Goal: Task Accomplishment & Management: Use online tool/utility

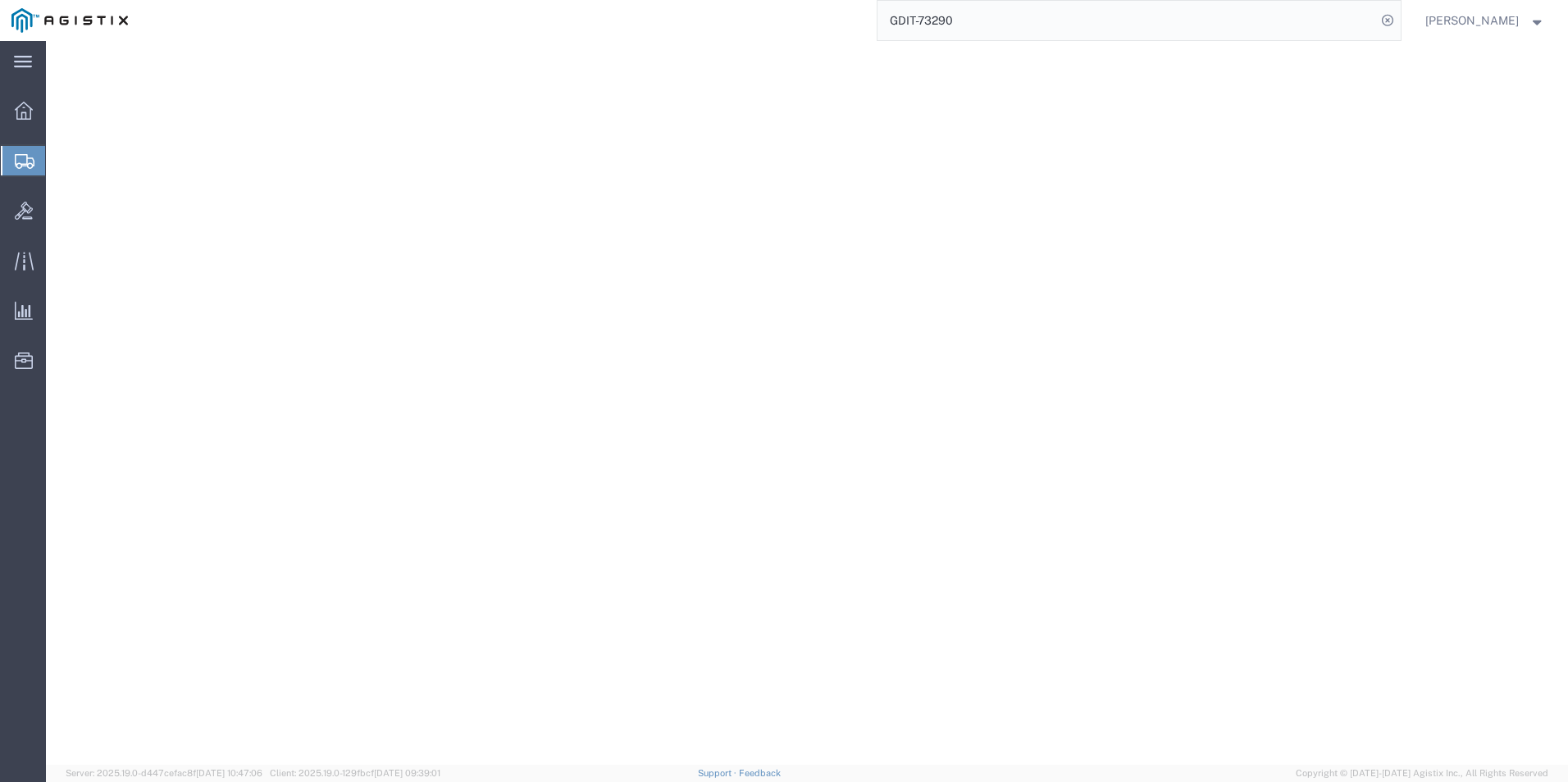
select select "PSST"
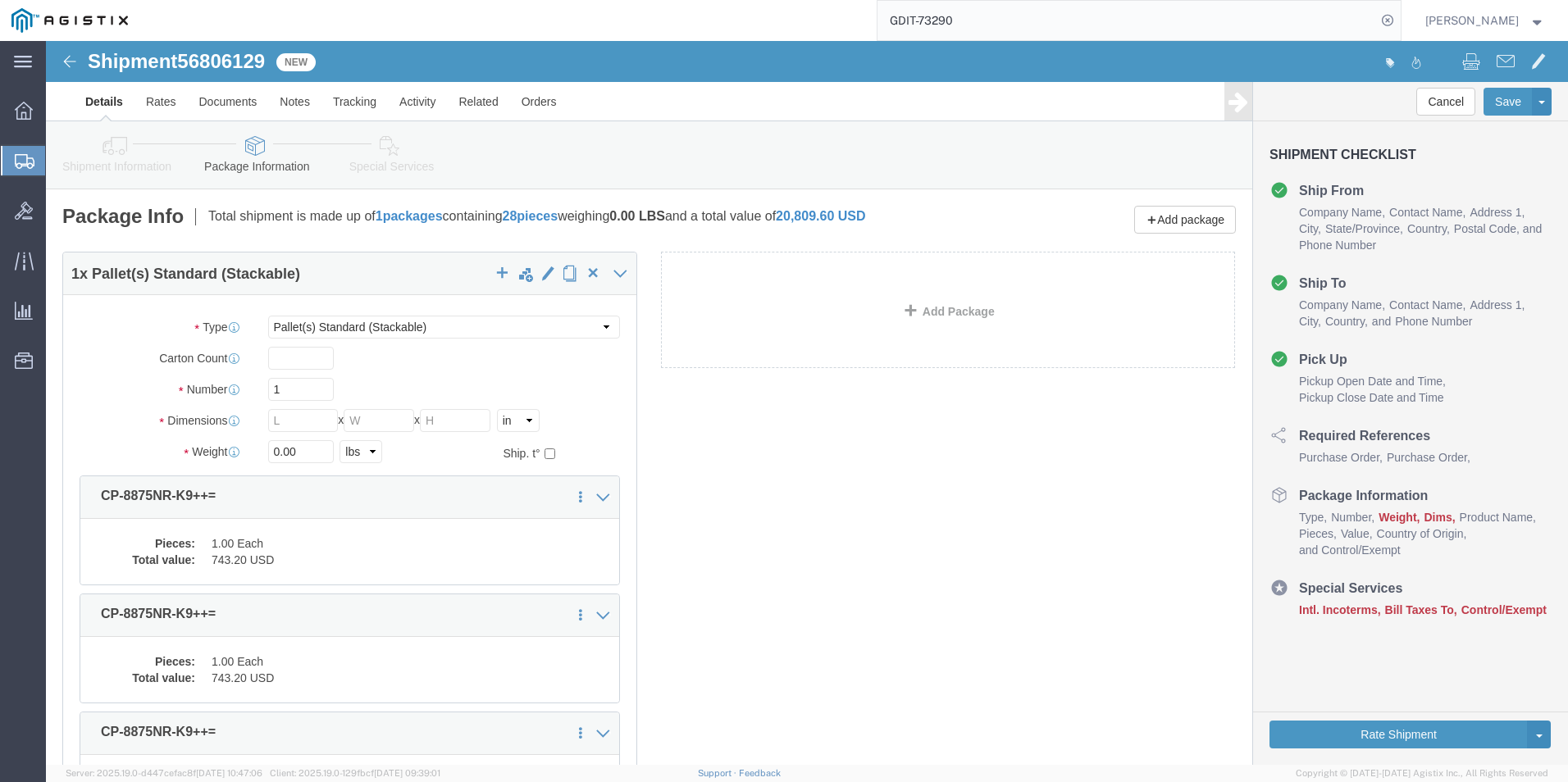
click icon
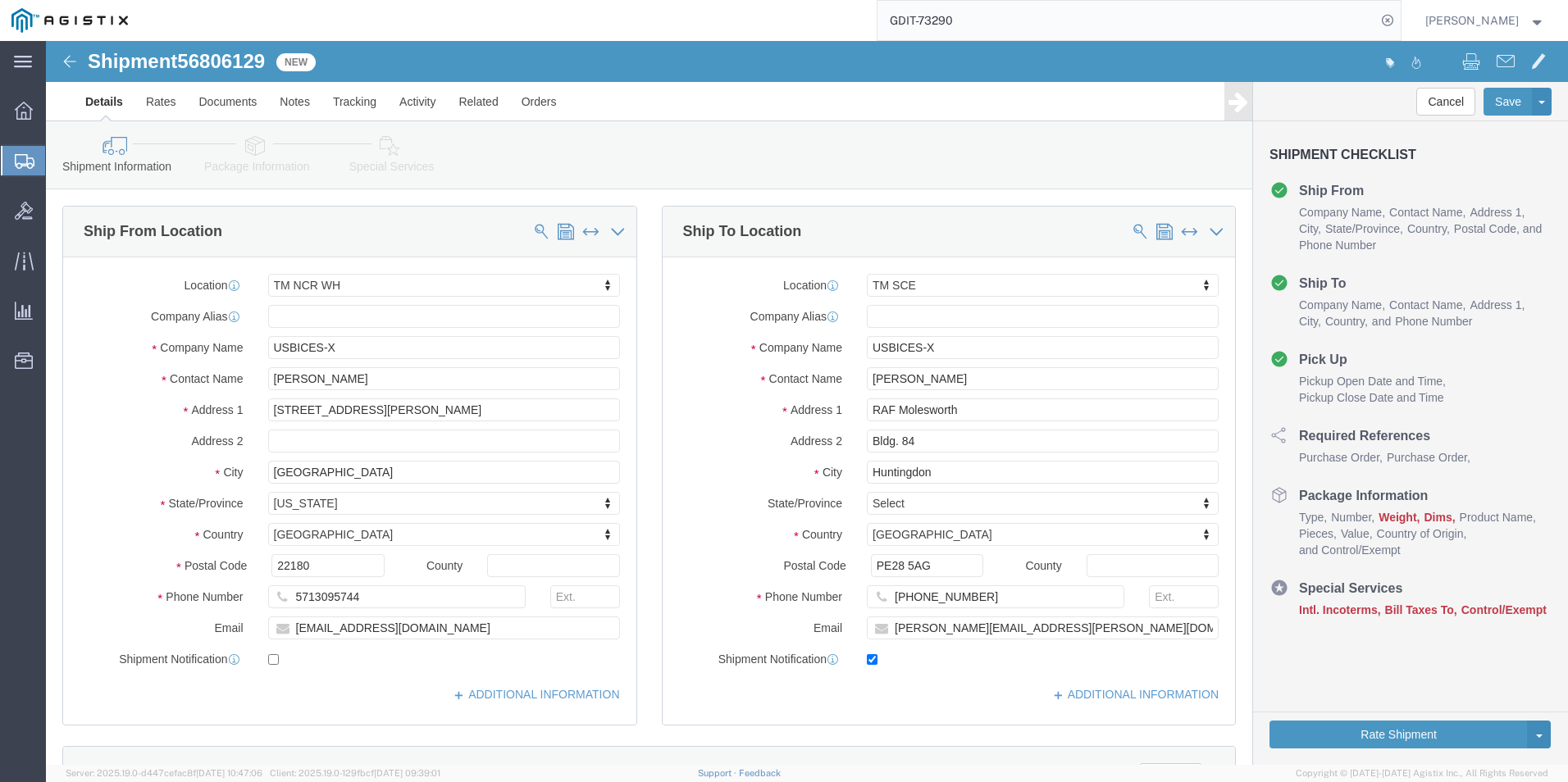
click icon
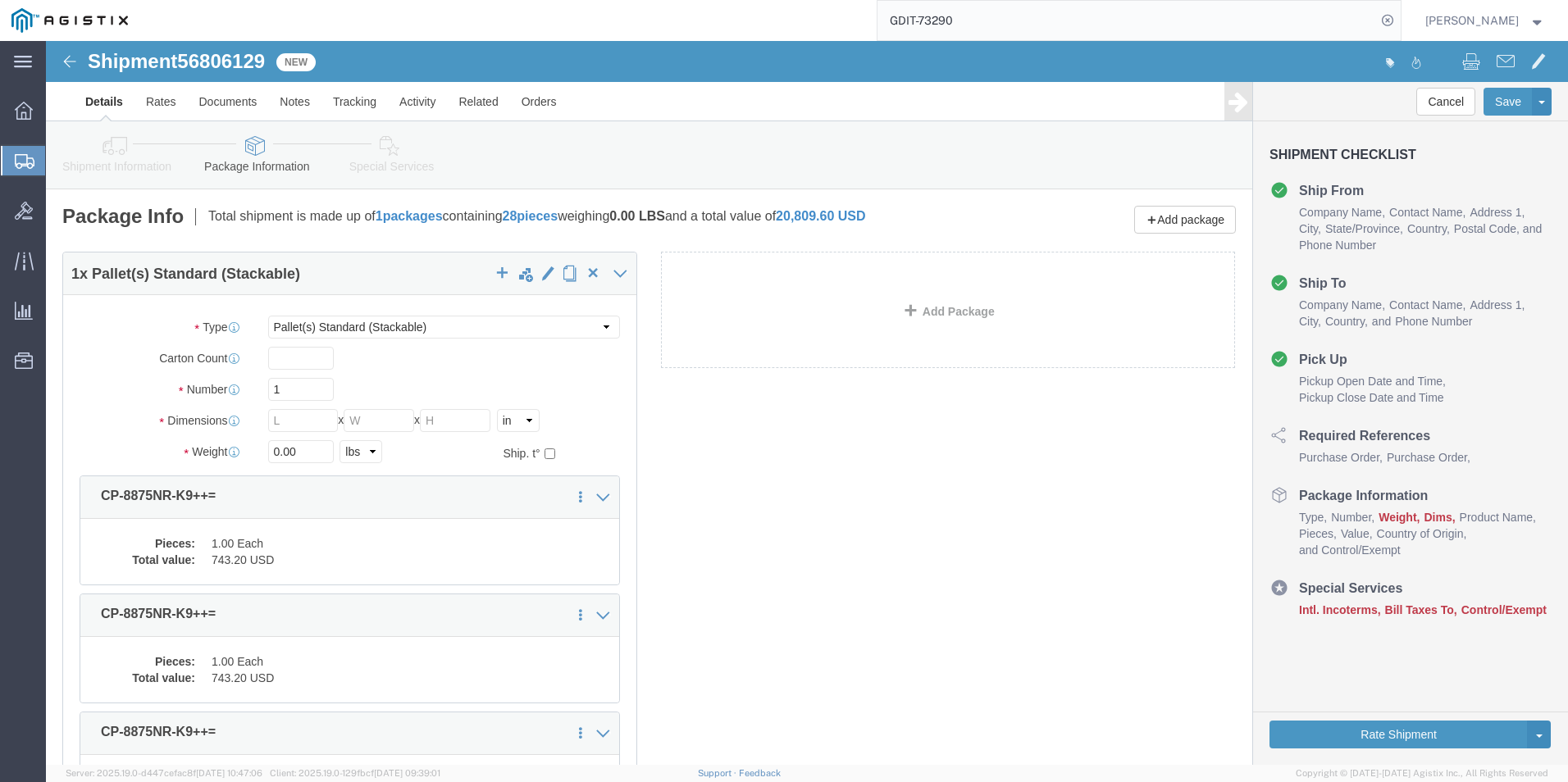
click icon
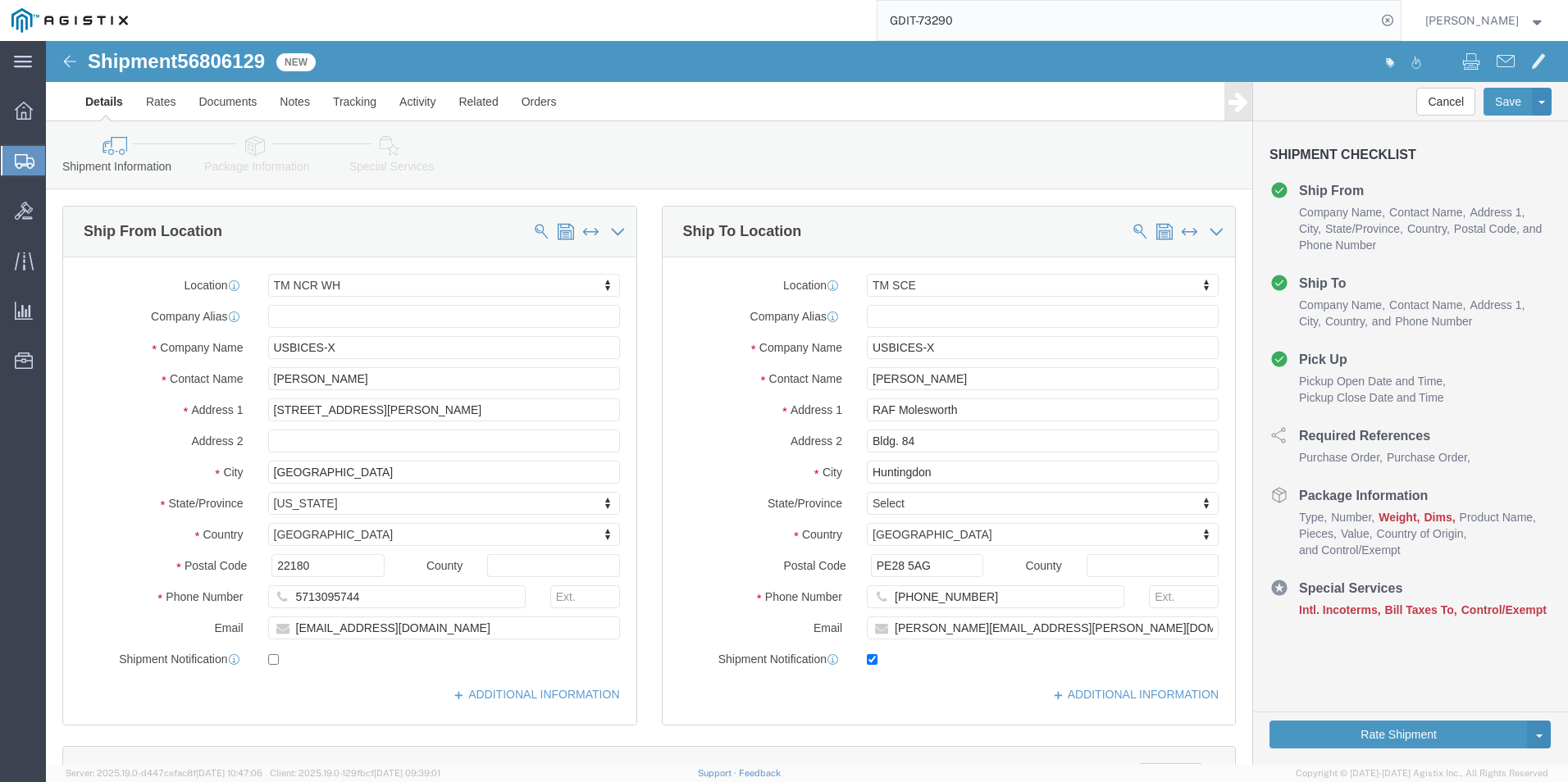
click icon
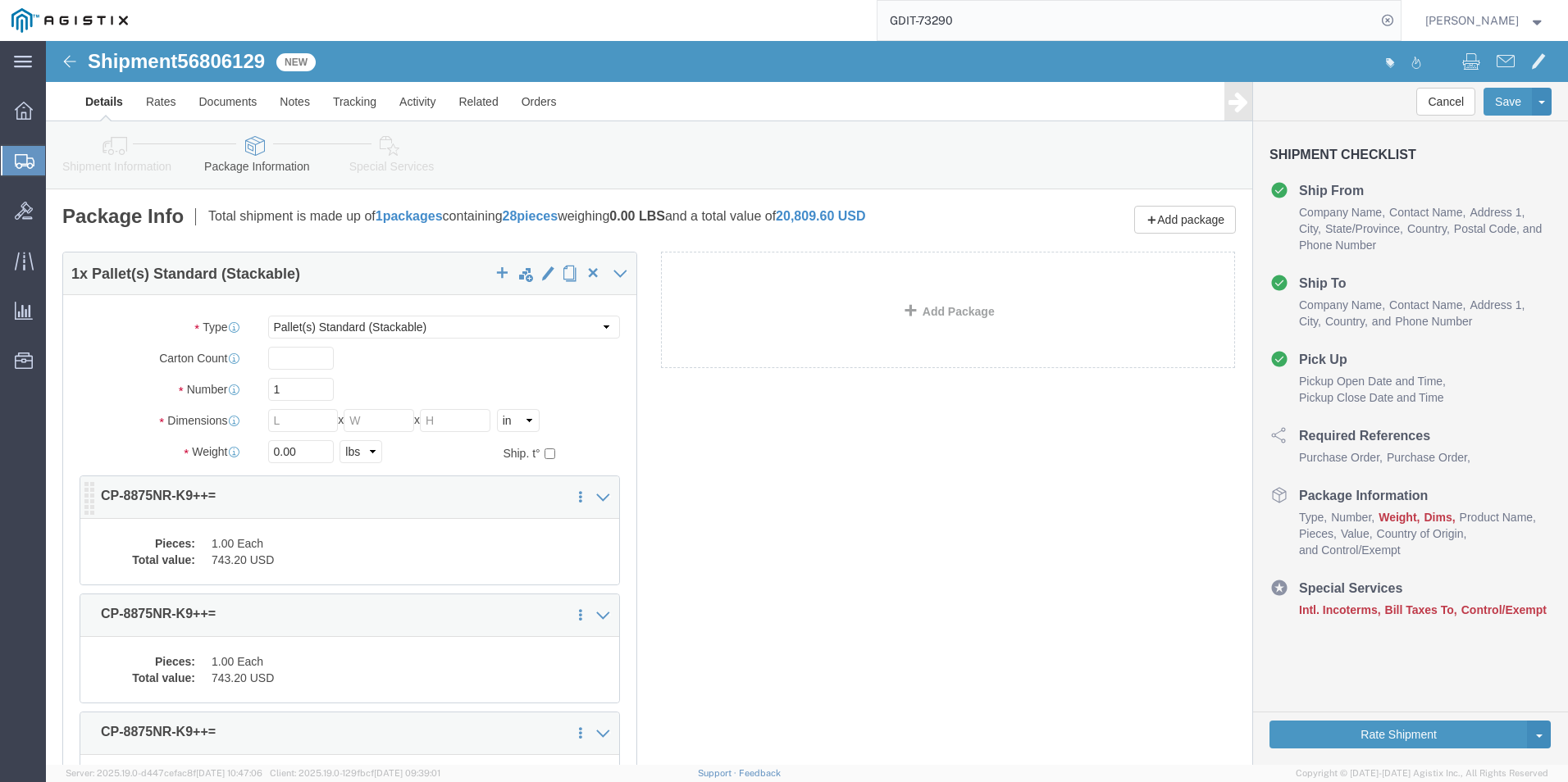
scroll to position [82, 0]
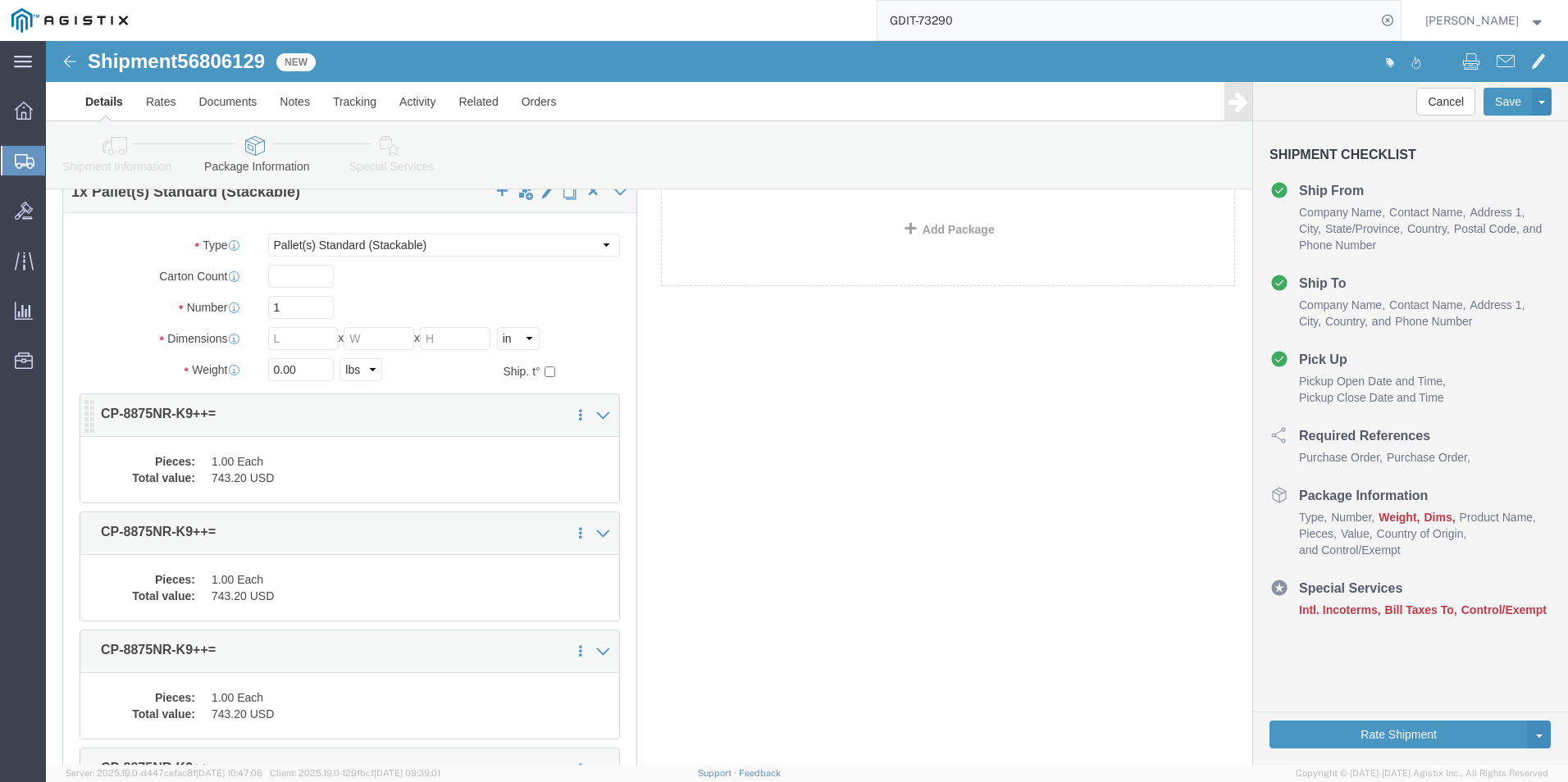
click dd "1.00 Each"
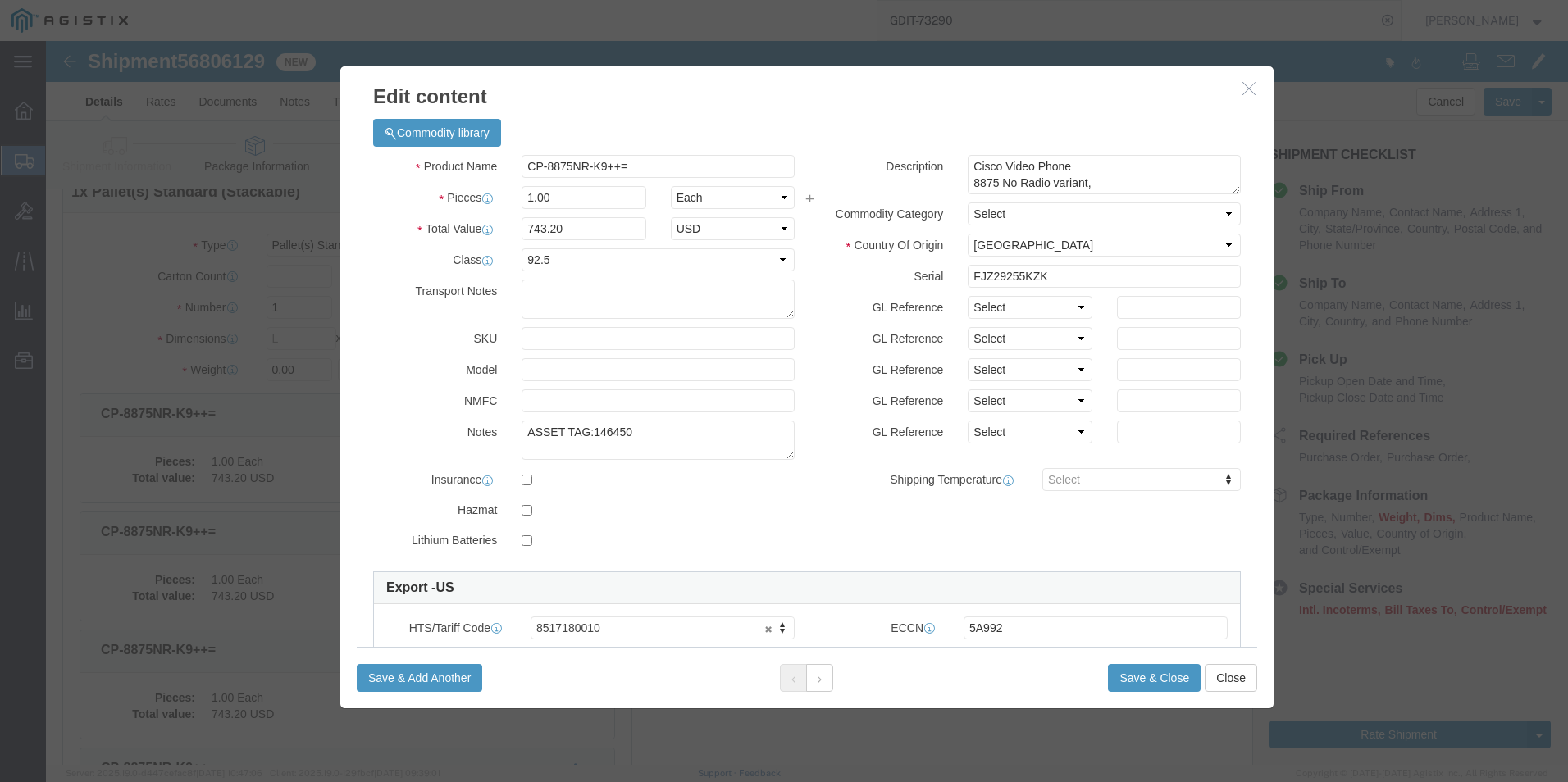
click icon "button"
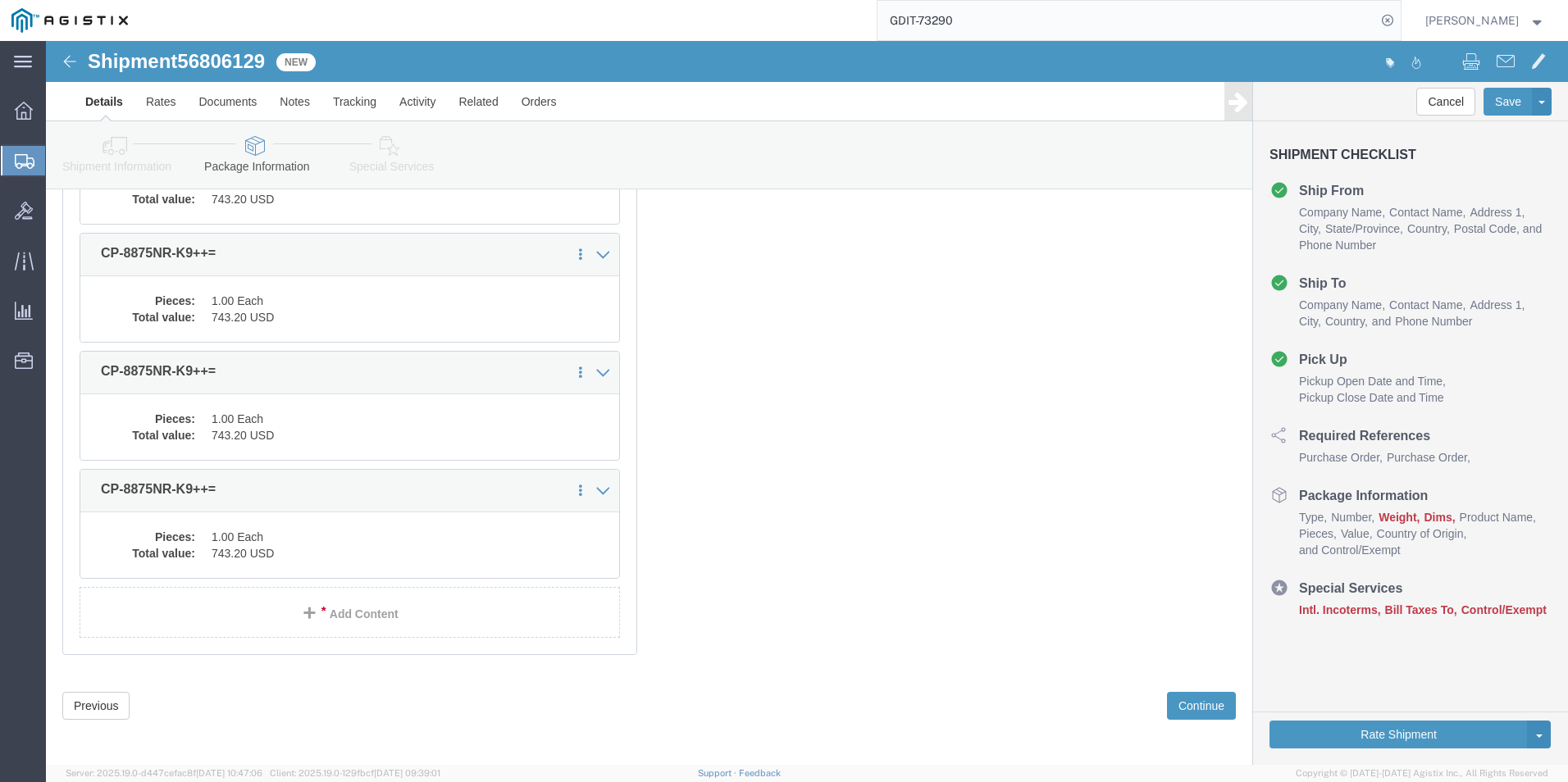
scroll to position [3200, 0]
click link "Add Content"
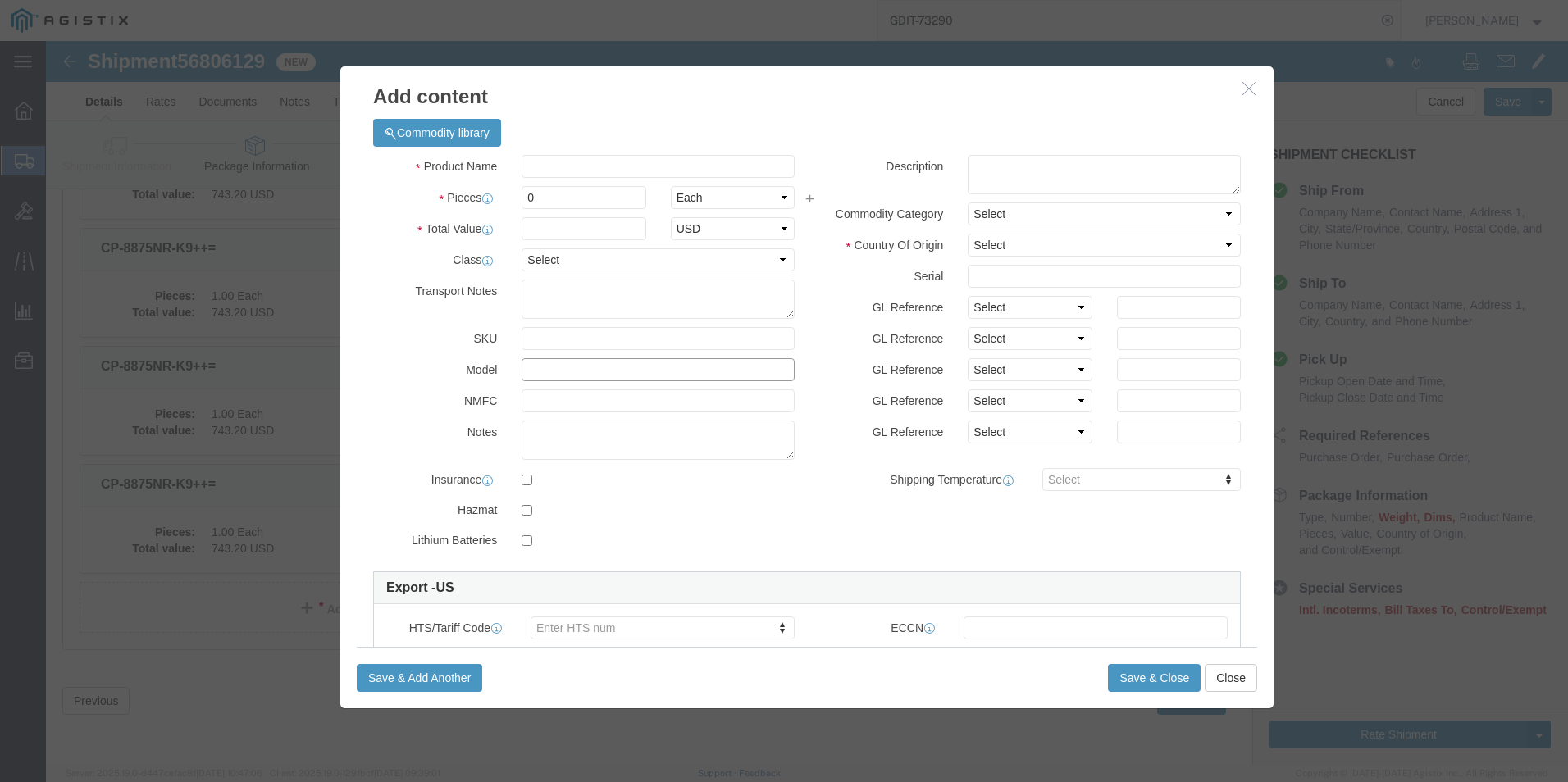
click input "text"
paste input "CP-8851-K9++="
type input "CP-8851-K9++="
click select "Select 50 55 60 65 70 85 92.5 100 125 175 250 300 400"
select select "92.5"
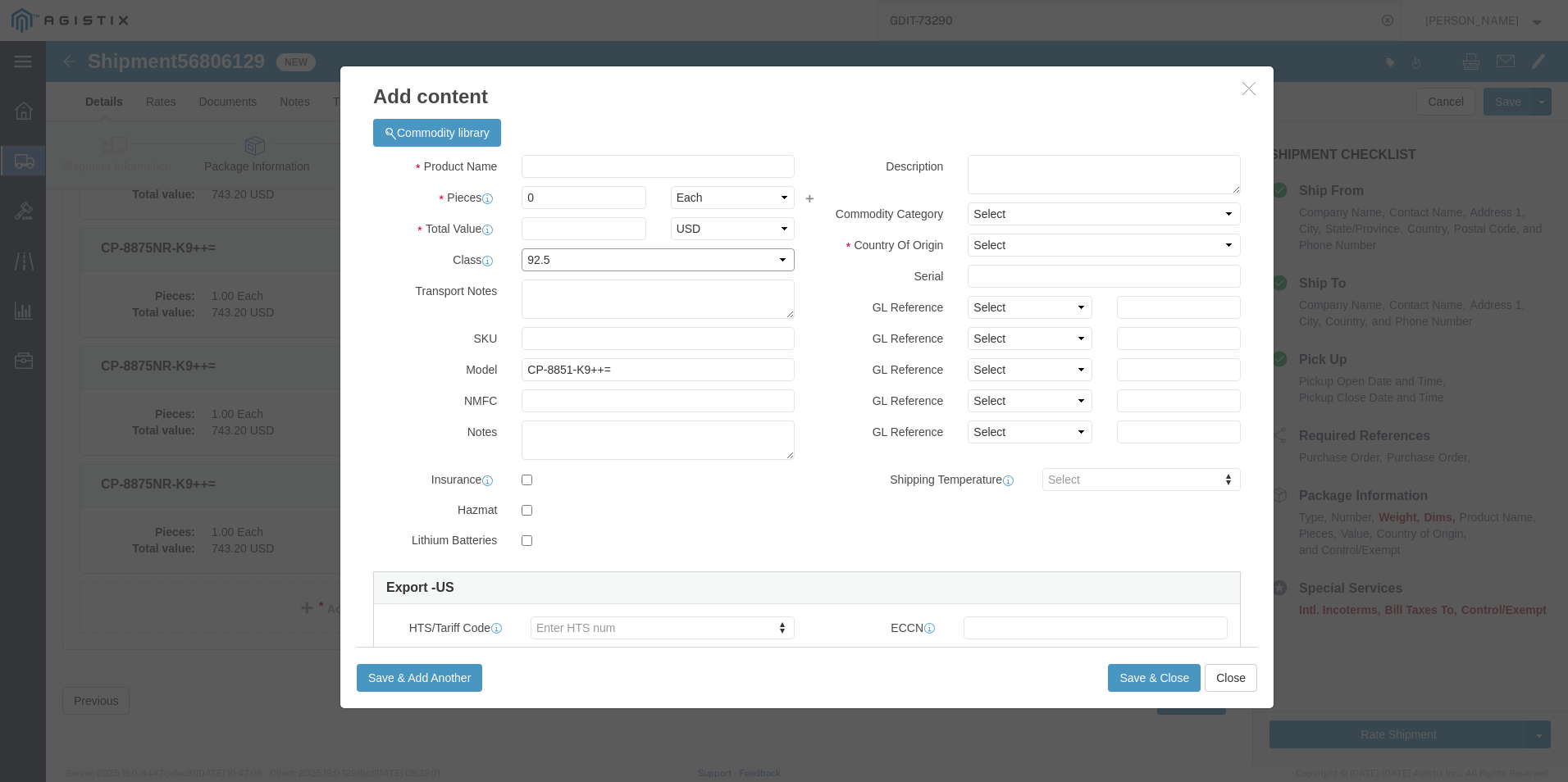
click select "Select 50 55 60 65 70 85 92.5 100 125 175 250 300 400"
click input "0"
type input "1"
click input "text"
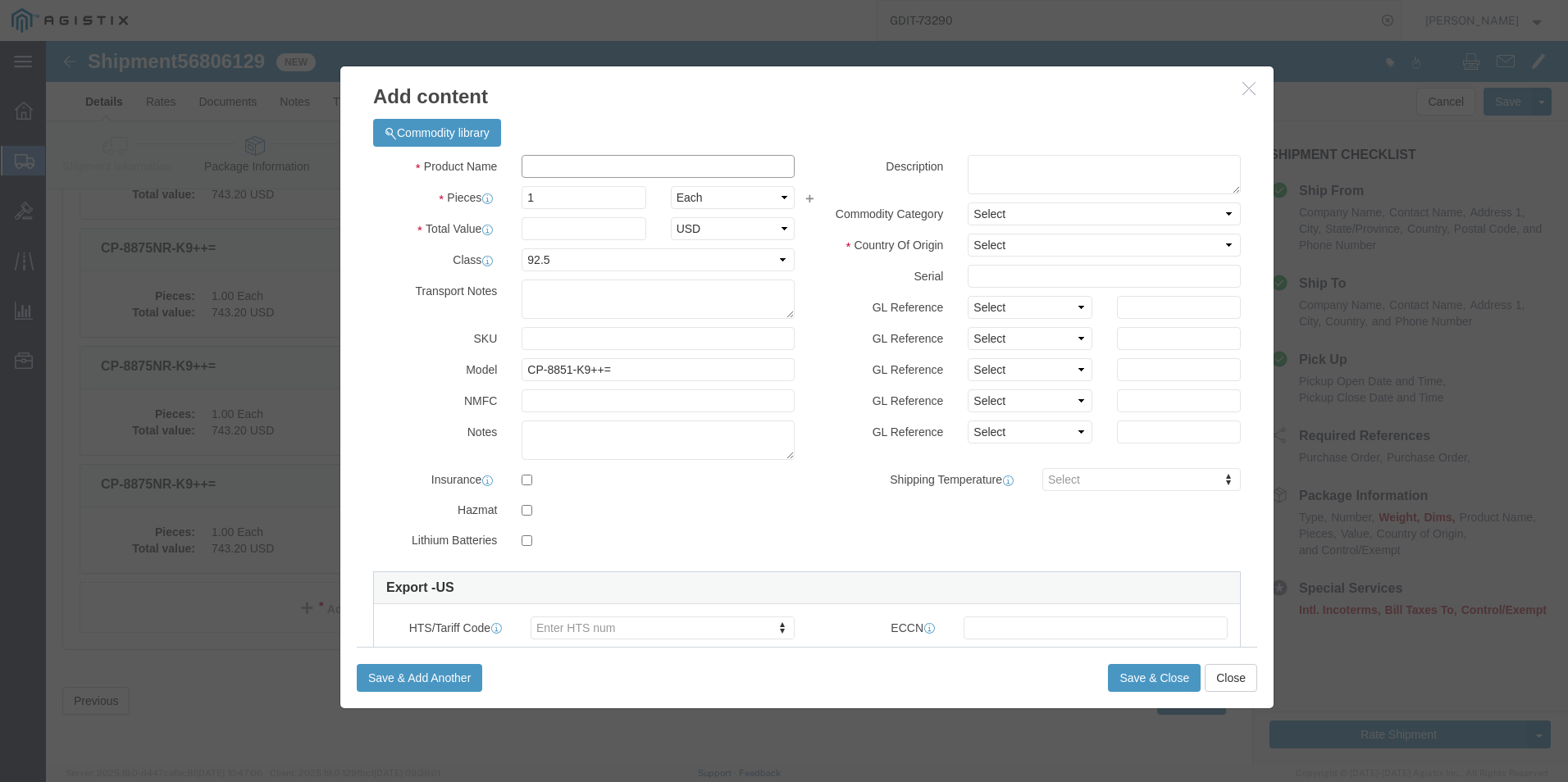
paste input ""Cisco IP Phone 8851 for TAA""
type input ""Cisco IP Phone 8851 for TAA""
click textarea
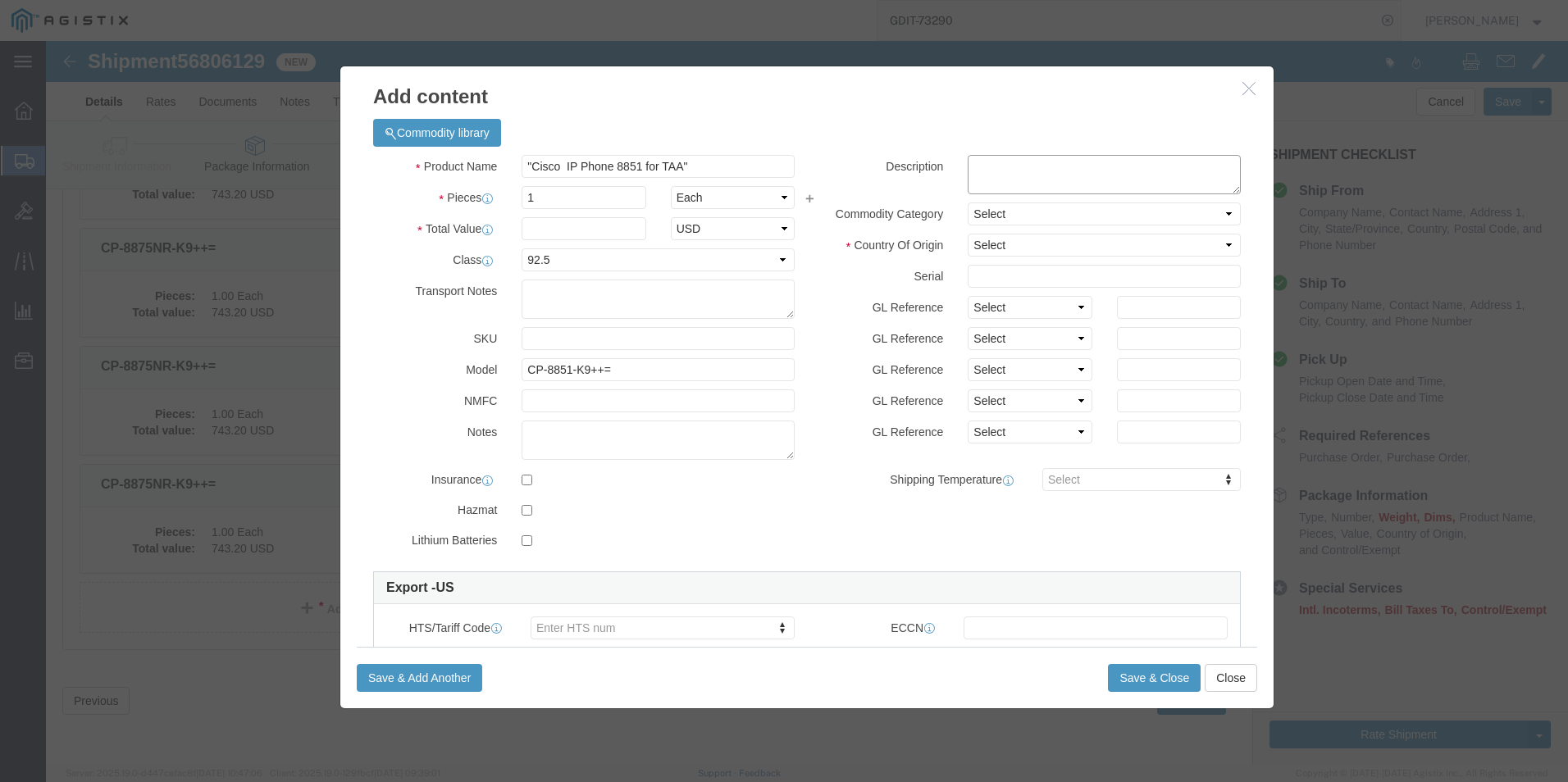
paste textarea ""Cisco IP Phone 8851 for TAA""
type textarea ""Cisco IP Phone 8851 for TAA""
click input "text"
type input "413.86"
click select "Select [GEOGRAPHIC_DATA] [GEOGRAPHIC_DATA] [GEOGRAPHIC_DATA] [GEOGRAPHIC_DATA] …"
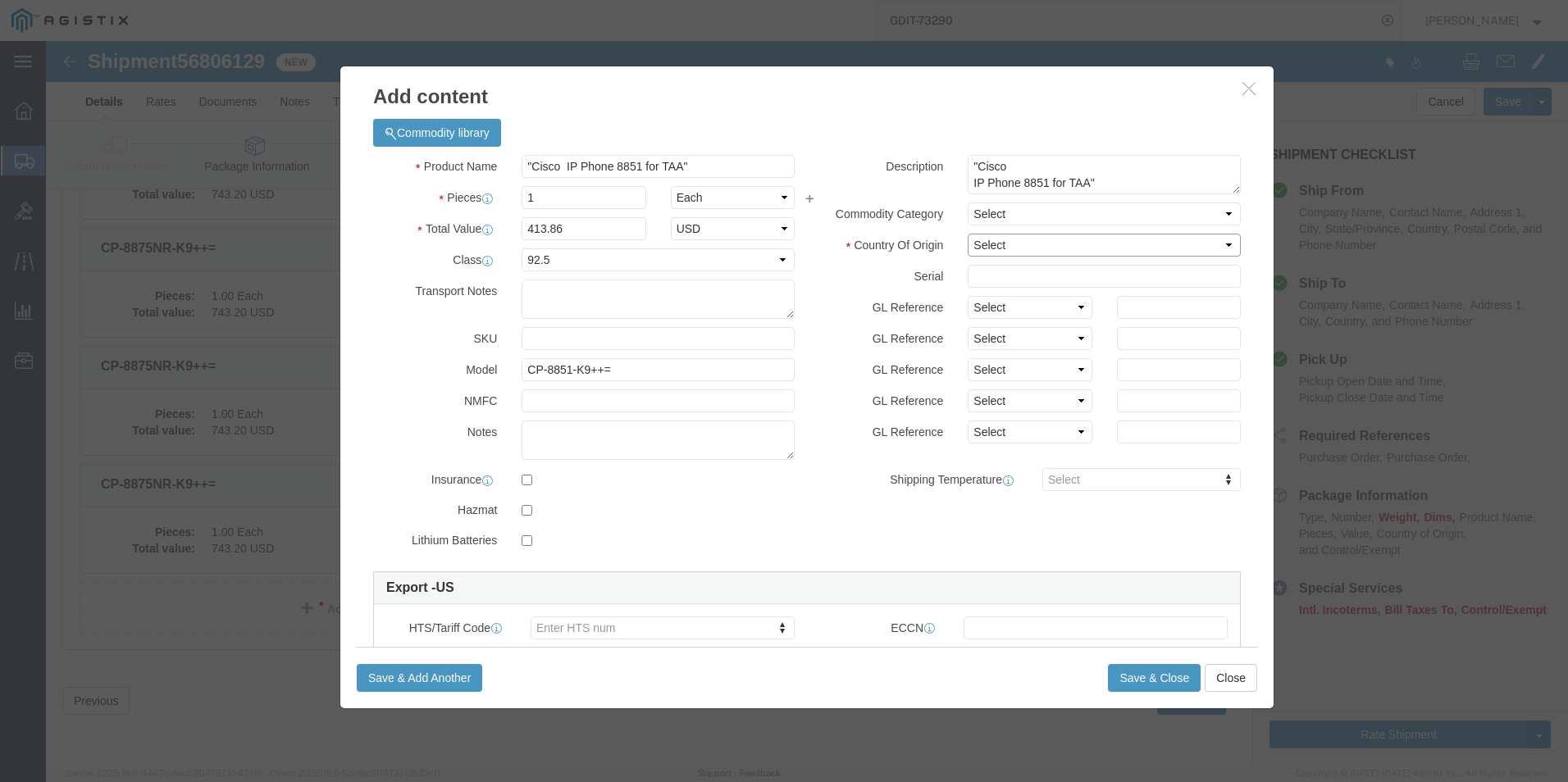
select select "US"
click select "Select [GEOGRAPHIC_DATA] [GEOGRAPHIC_DATA] [GEOGRAPHIC_DATA] [GEOGRAPHIC_DATA] …"
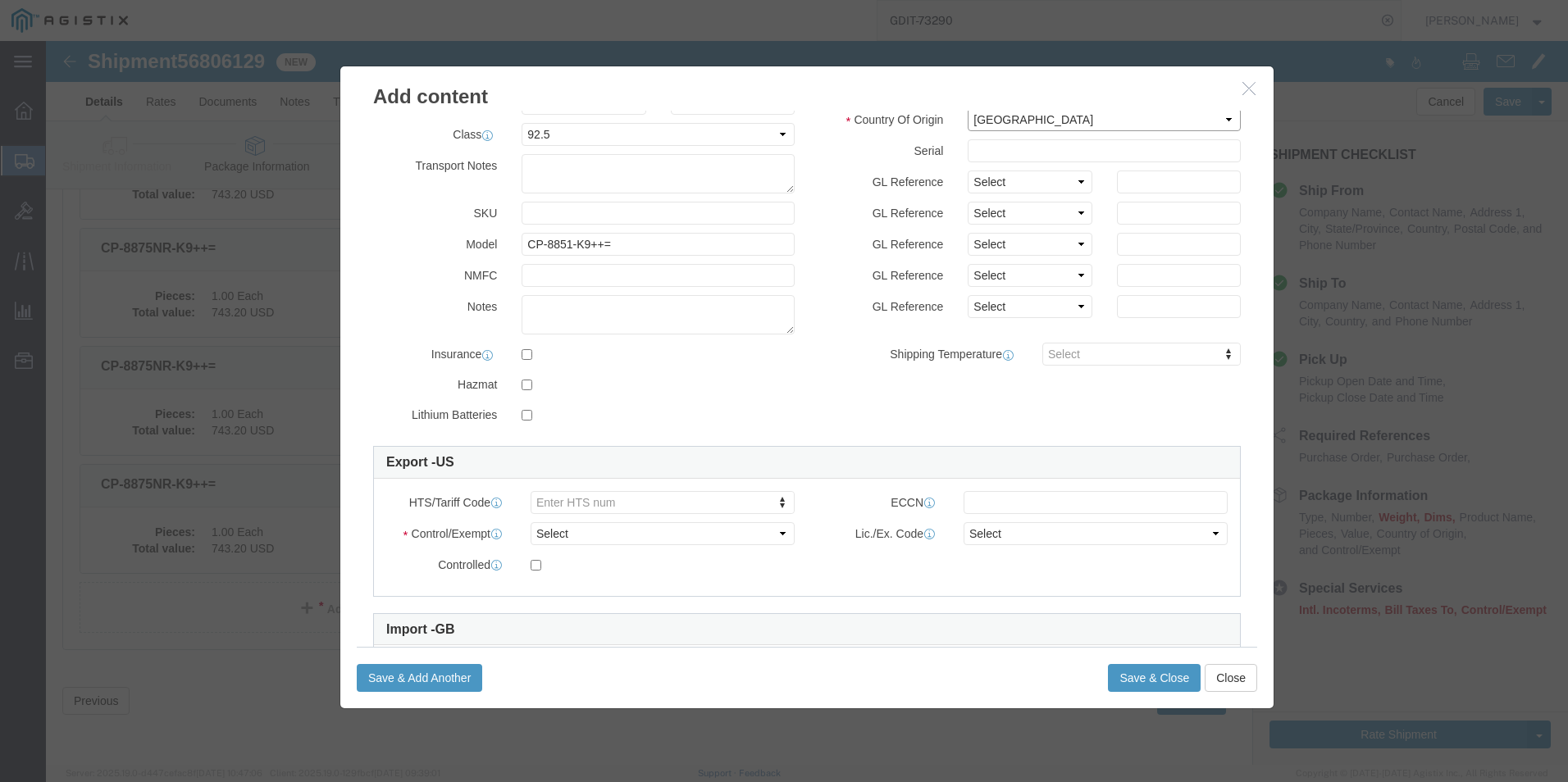
scroll to position [164, 0]
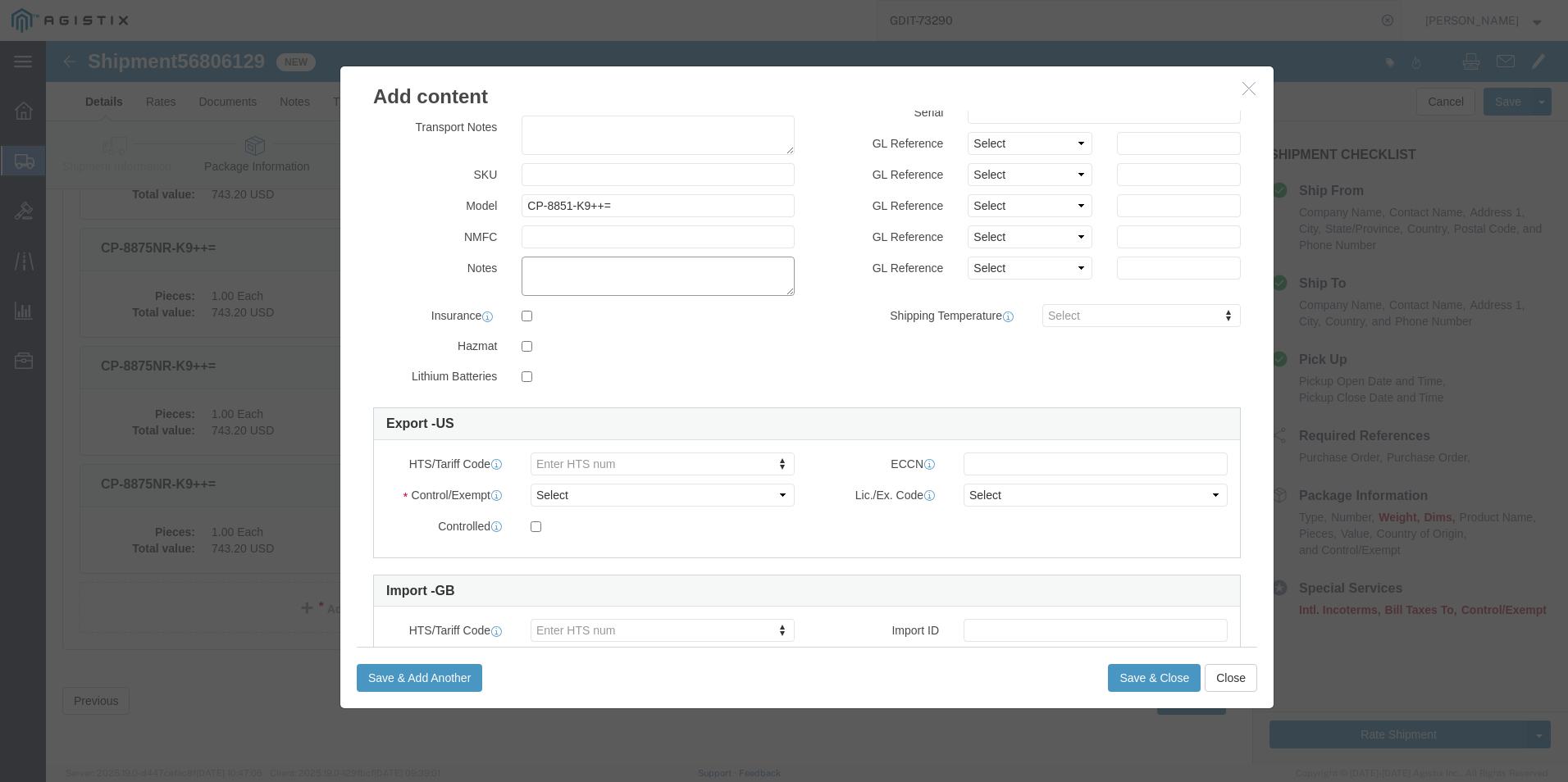
click textarea
click textarea "Asset Tag:"
paste textarea "146428"
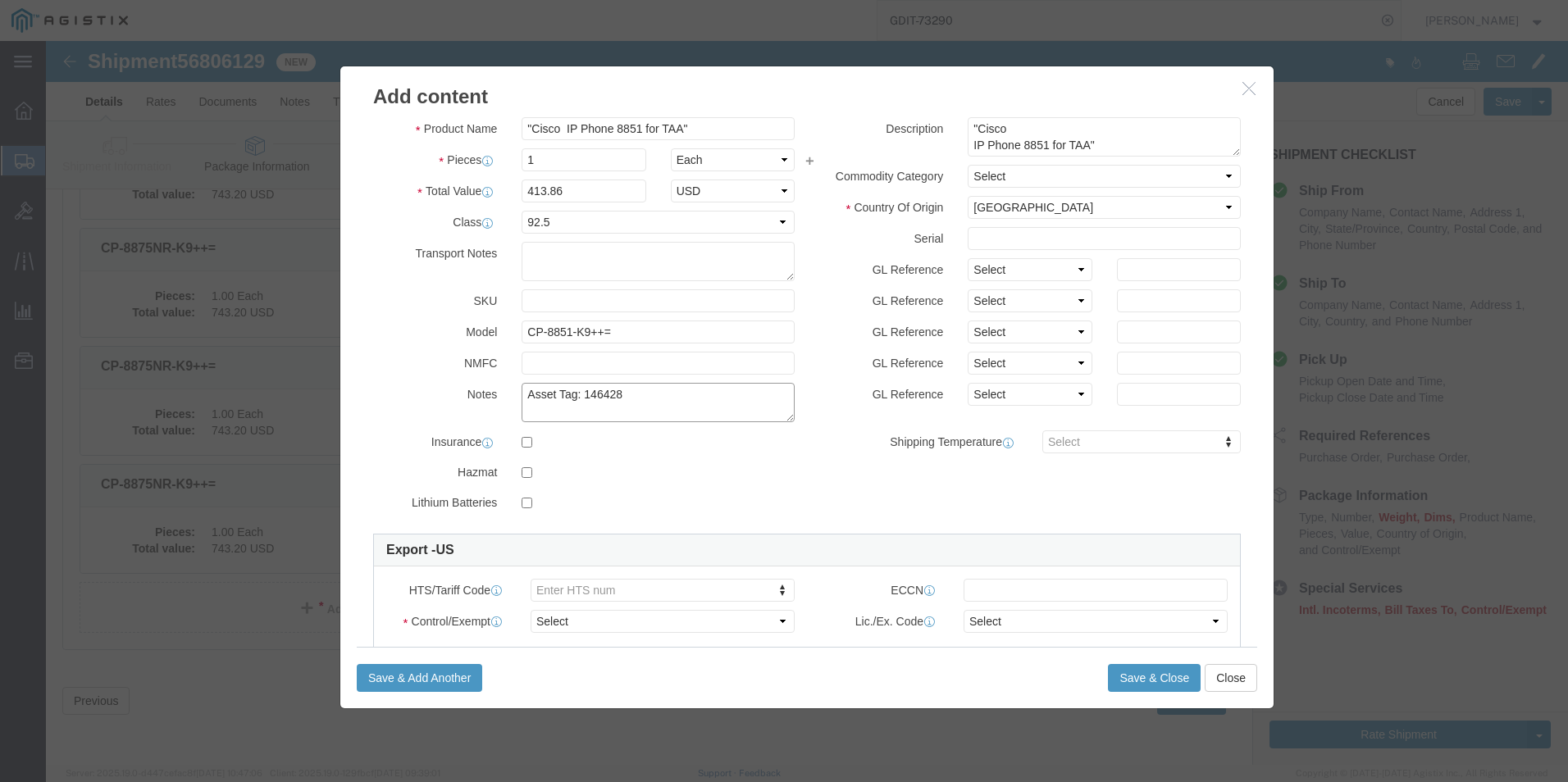
scroll to position [0, 0]
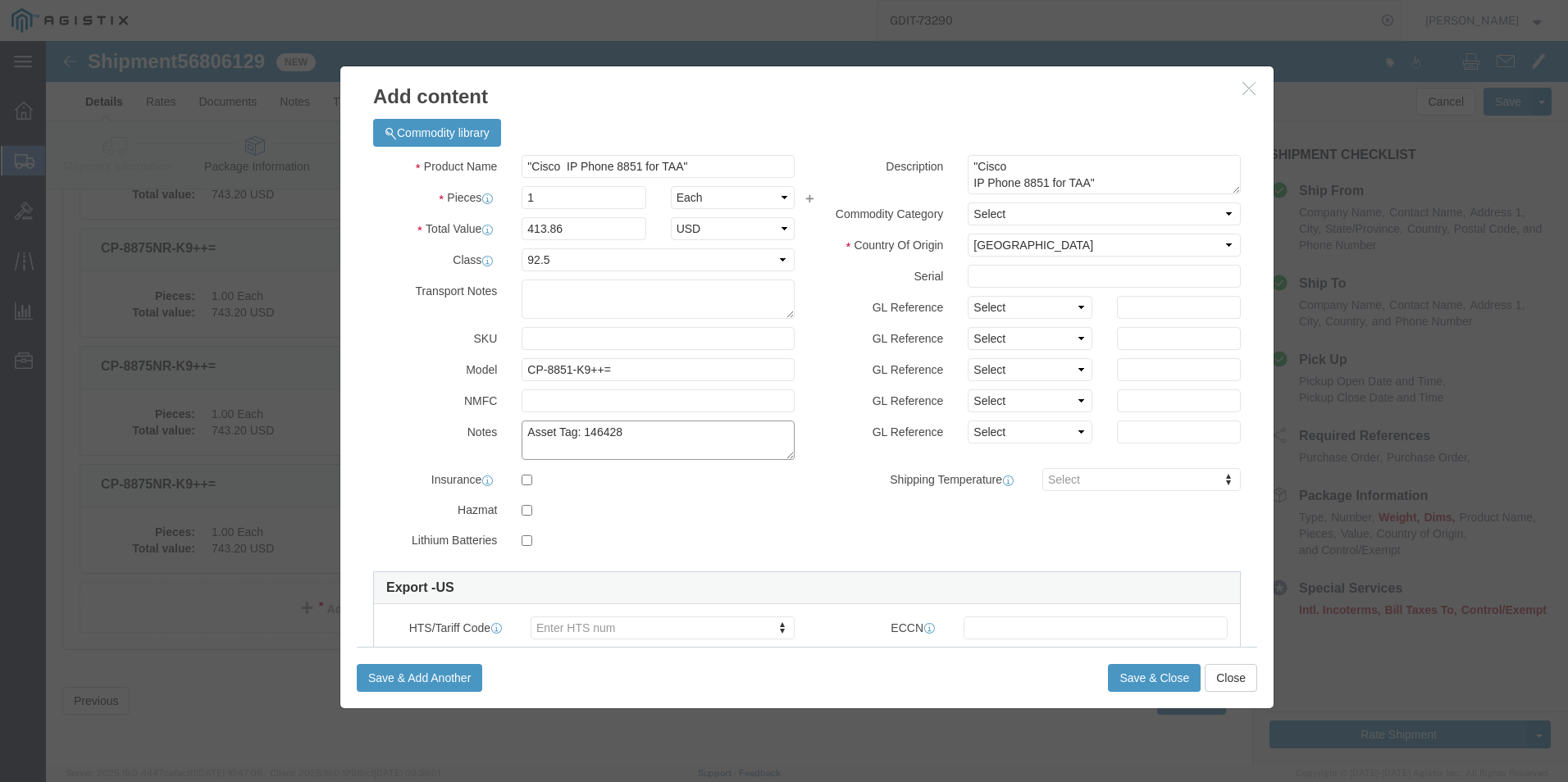
type textarea "Asset Tag: 146428"
click input "text"
paste input "FJC292017KU"
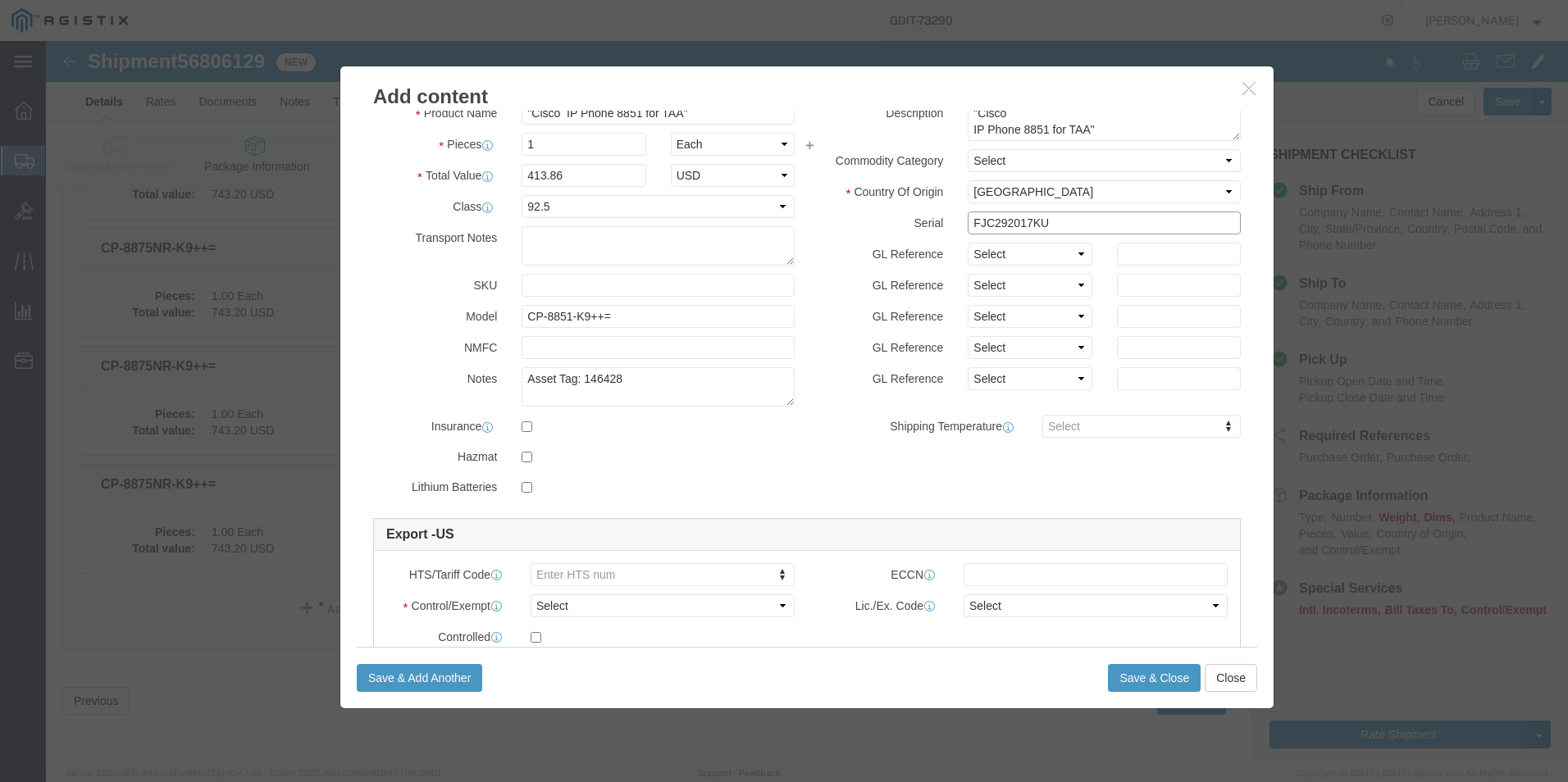
scroll to position [82, 0]
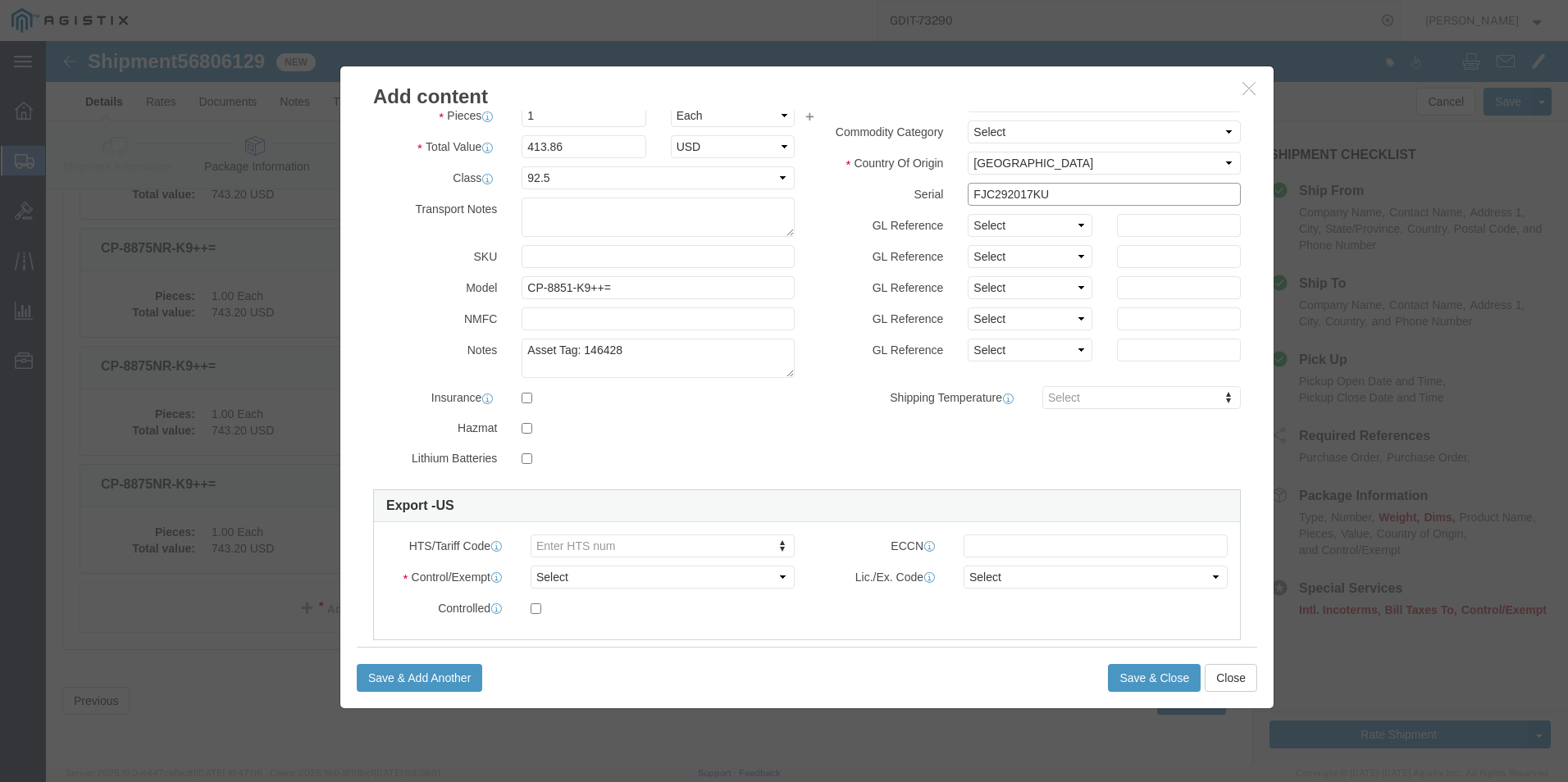
type input "FJC292017KU"
click select "Select ATF BIS DEA EPA FDA FTR ITAR OFAC Other (OPA)"
select select "BIS"
click select "Select ATF BIS DEA EPA FDA FTR ITAR OFAC Other (OPA)"
click select "Select AGR-Agricultural APP-Computers APR-Additional Permissive Exports AVS-Air…"
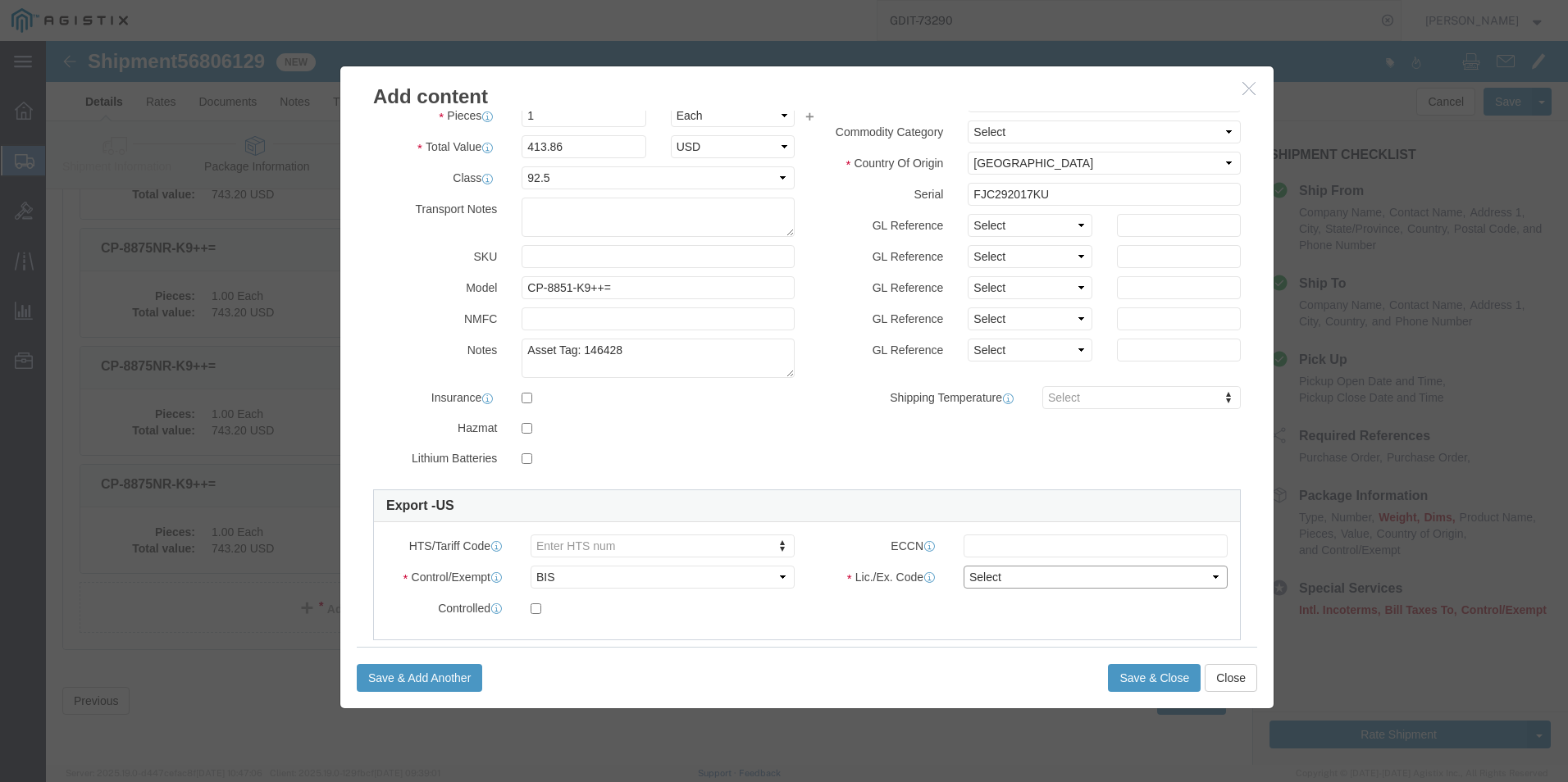
select select "NLR"
click select "Select AGR-Agricultural APP-Computers APR-Additional Permissive Exports AVS-Air…"
click button "Save & Close"
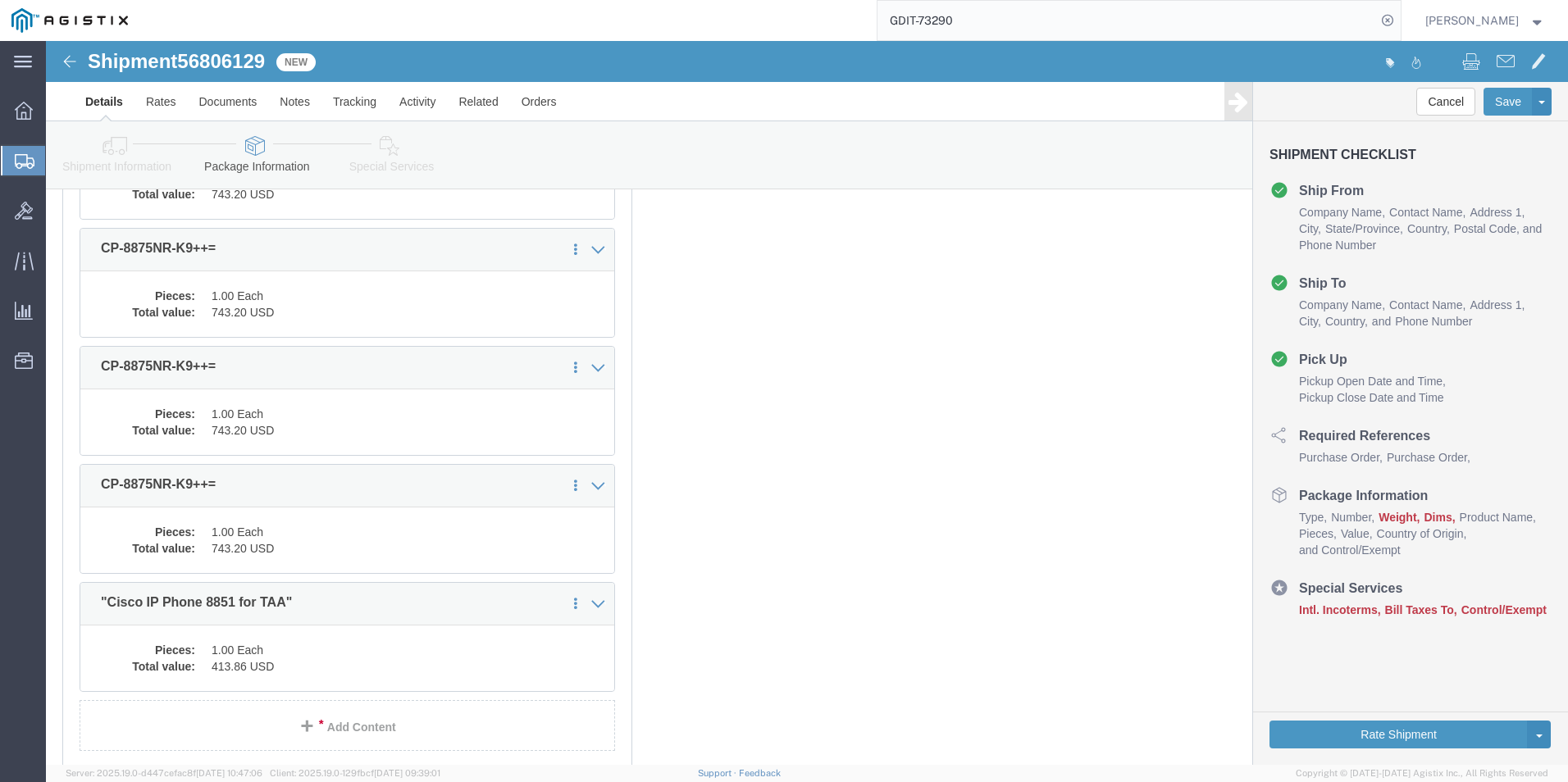
scroll to position [3223, 0]
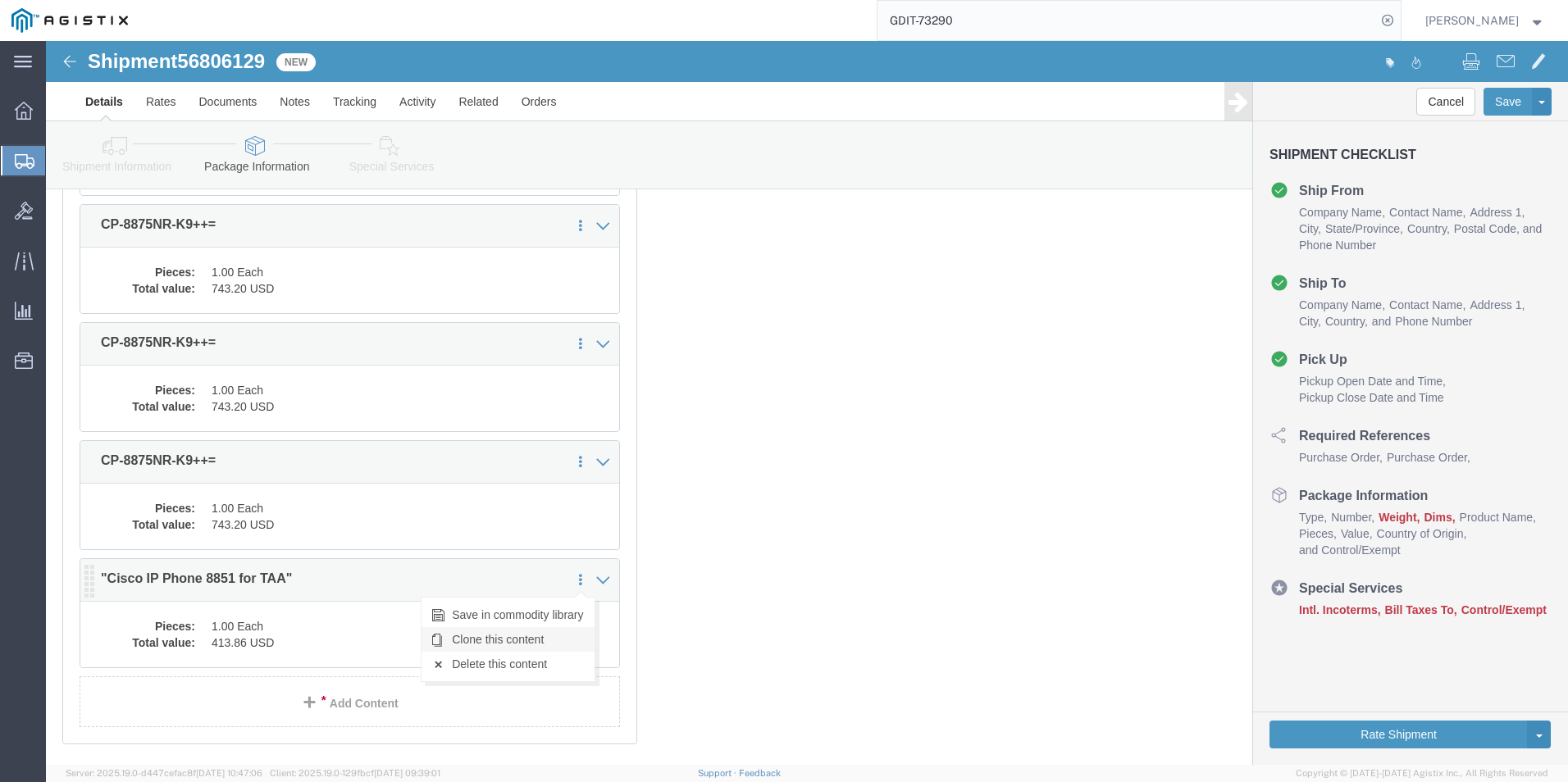
click link "Clone this content"
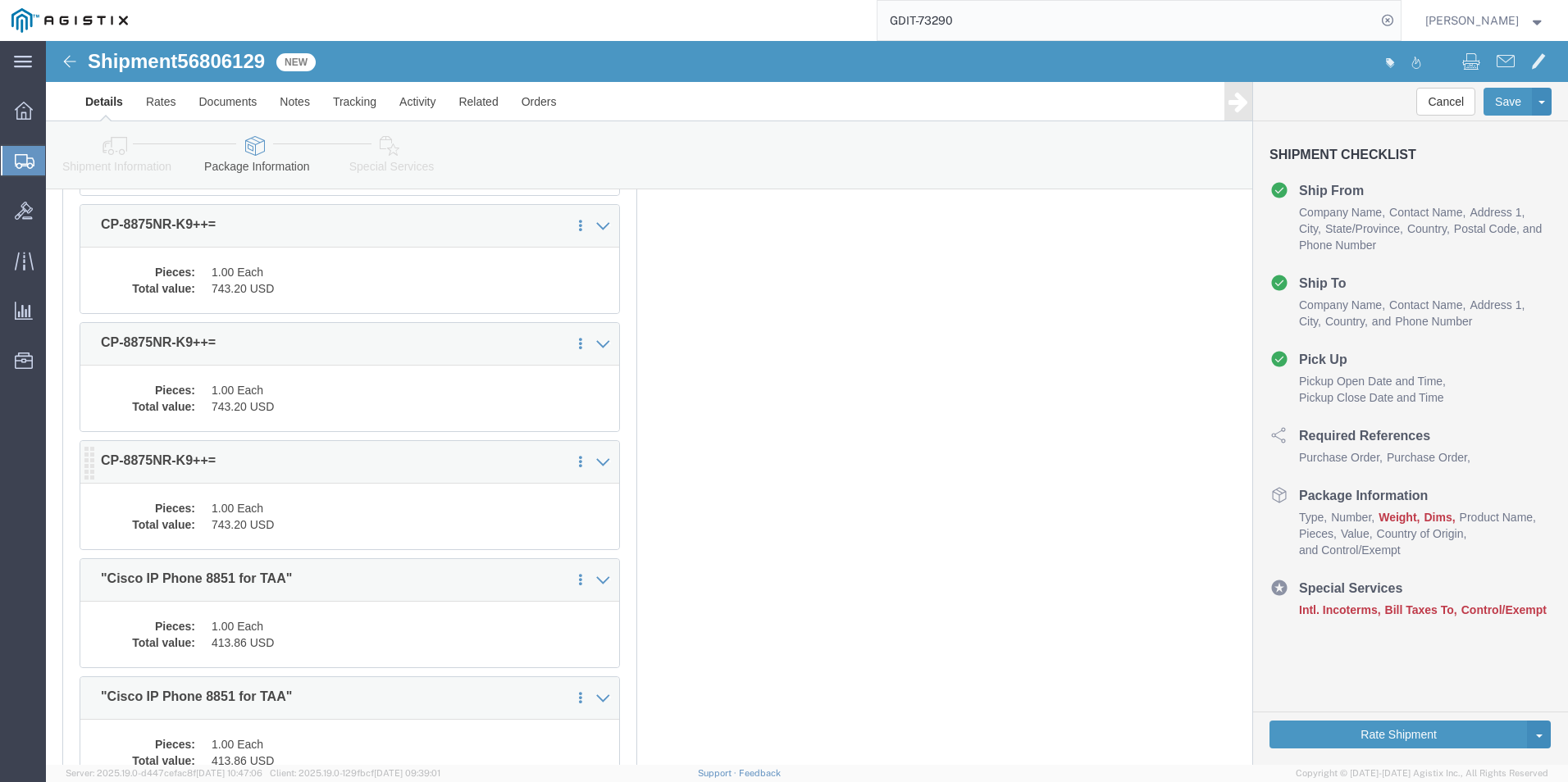
select select "PSST"
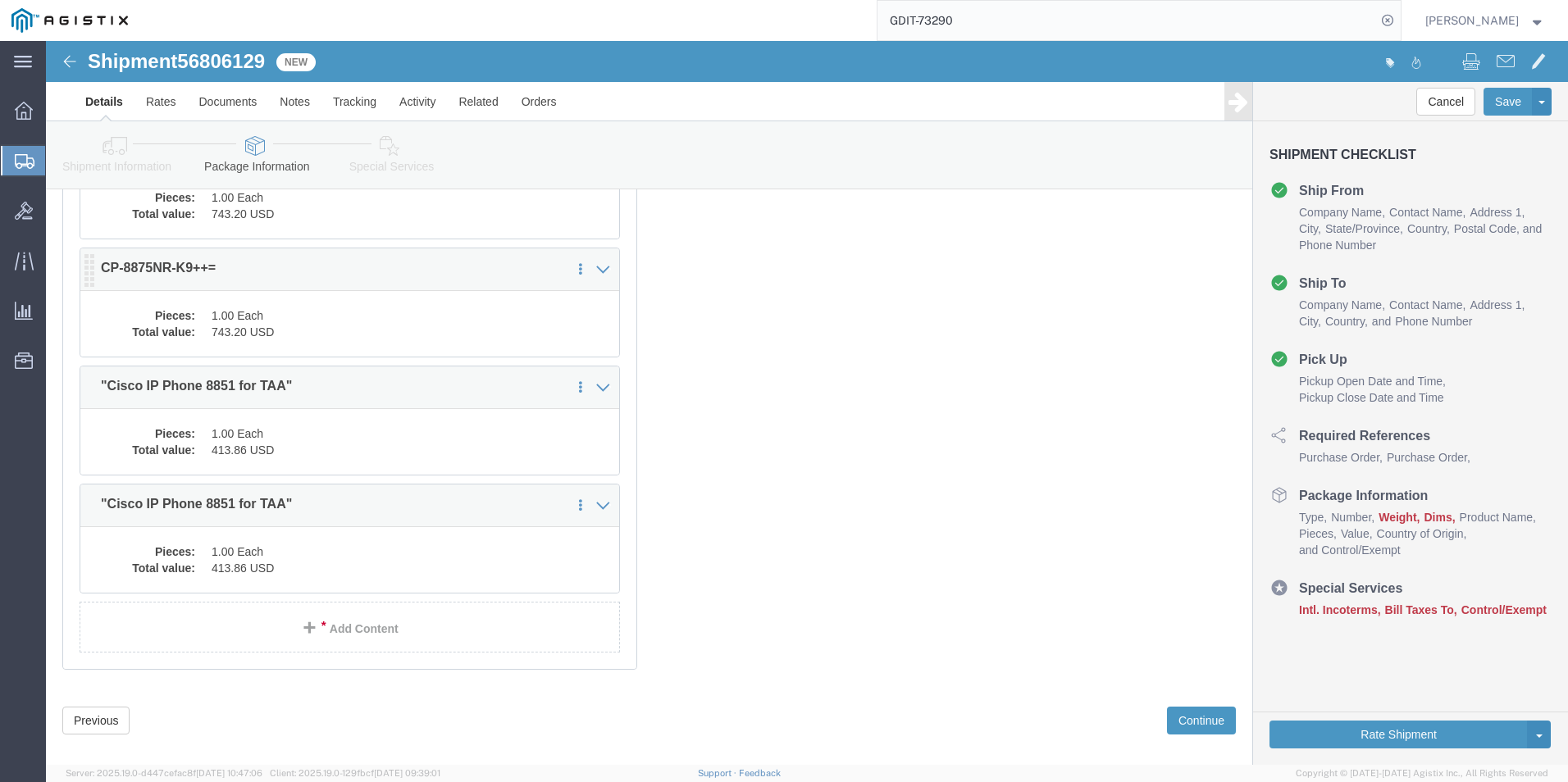
scroll to position [3436, 0]
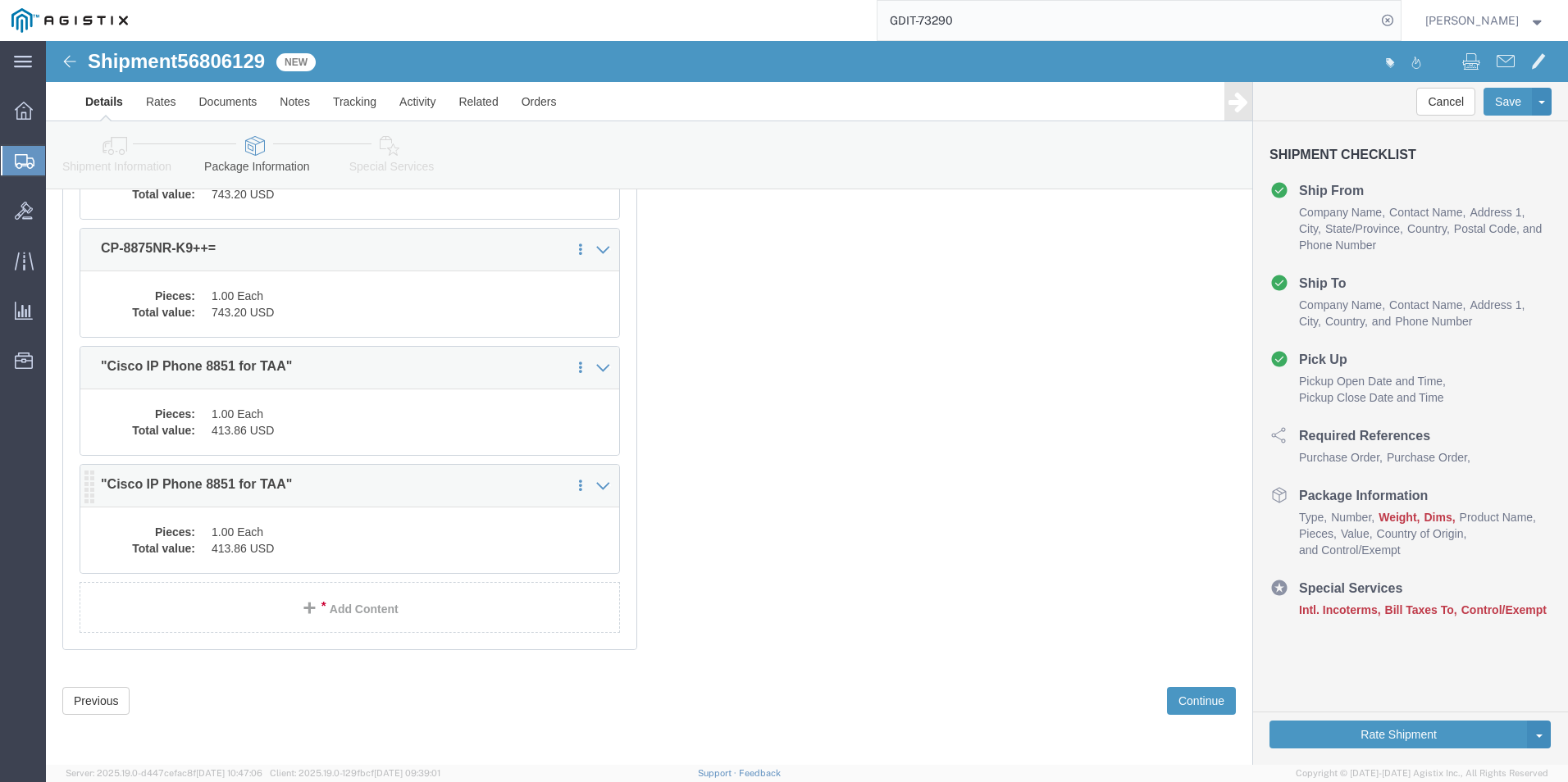
click dd "413.86 USD"
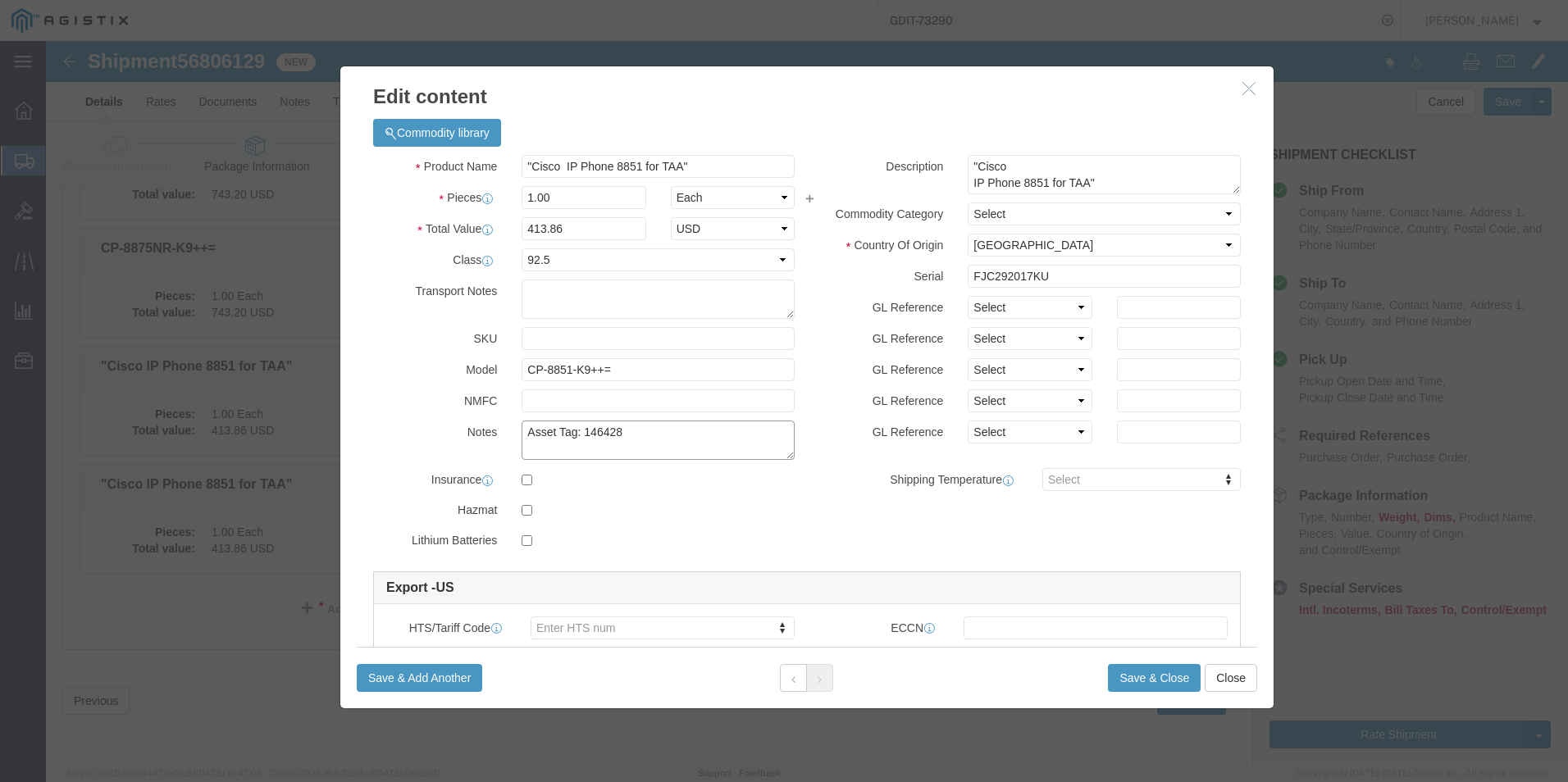
click textarea "Asset Tag: 146428"
type textarea "Asset Tag: 146429"
click input "FJC292017KU"
type input "F"
click input "text"
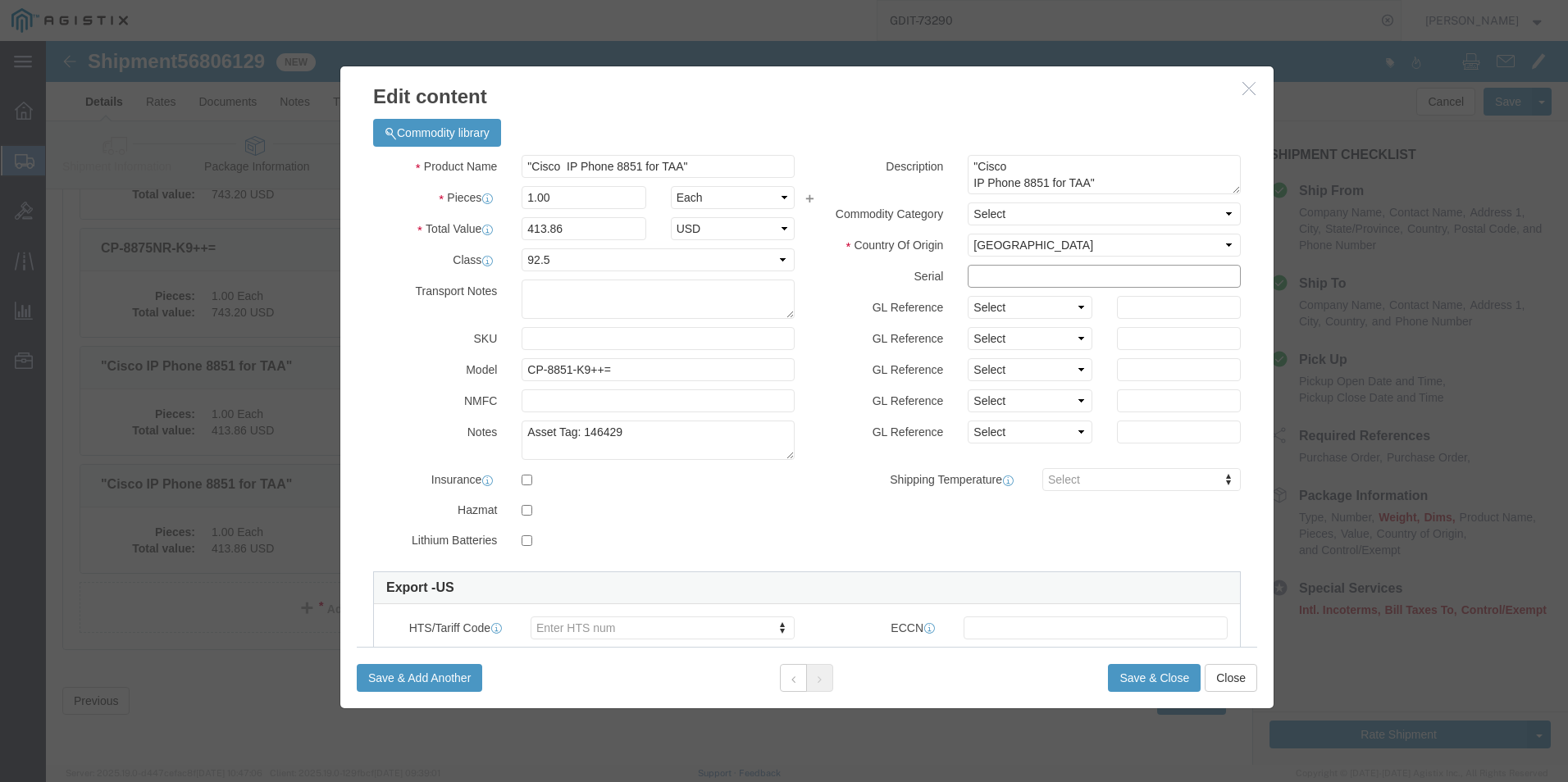
paste input "FJC292017HW"
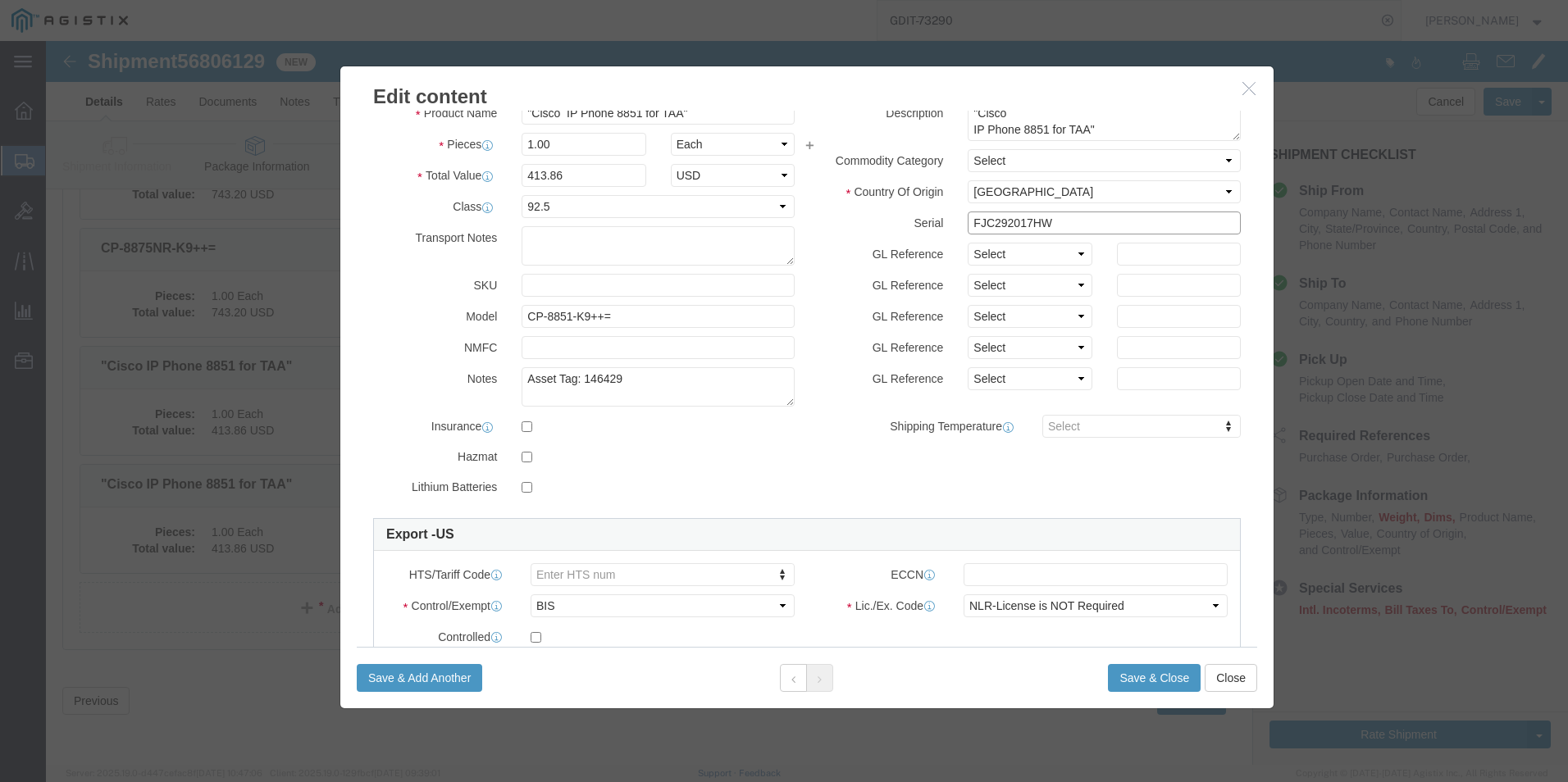
scroll to position [82, 0]
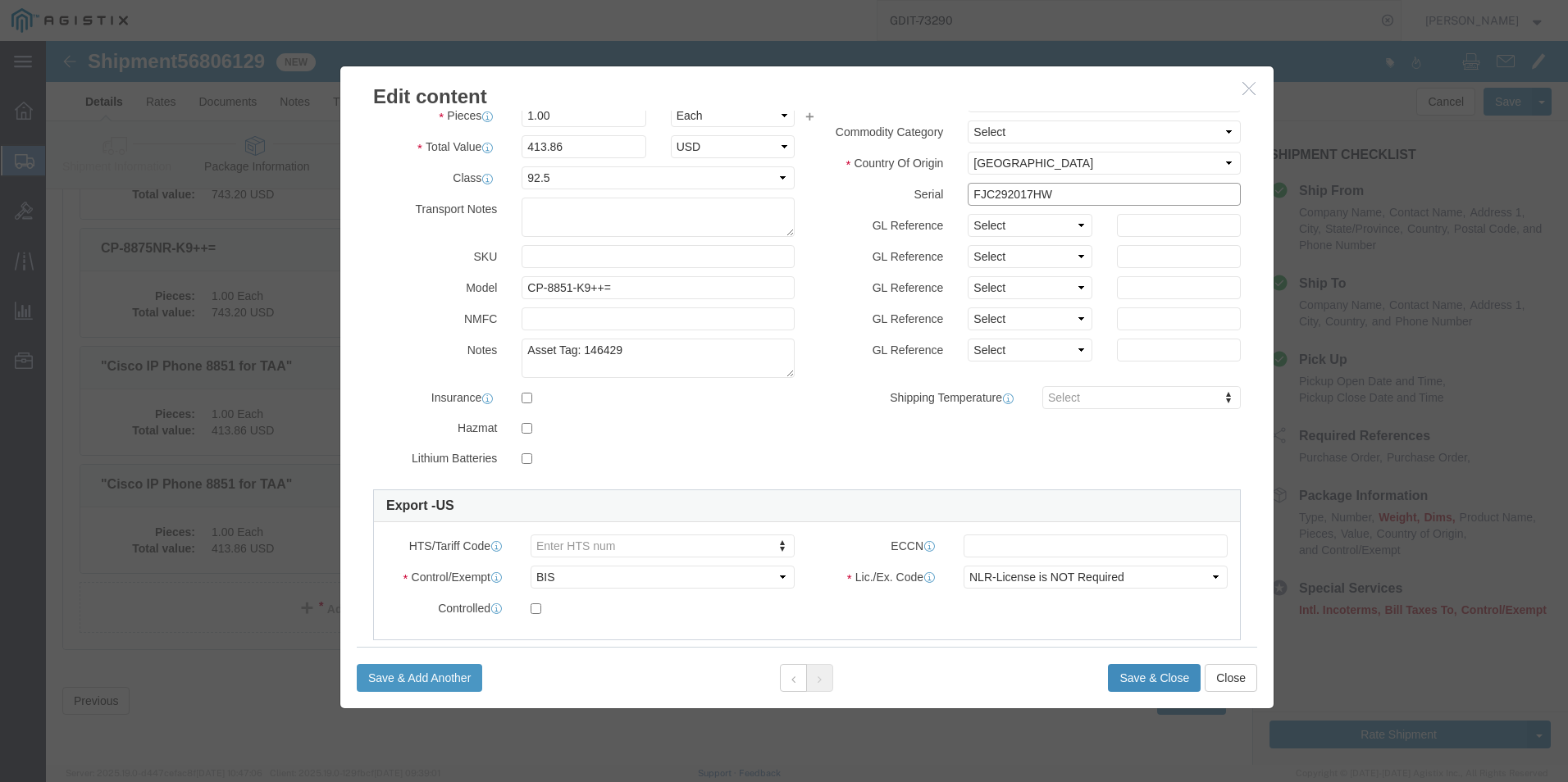
type input "FJC292017HW"
click button "Save & Close"
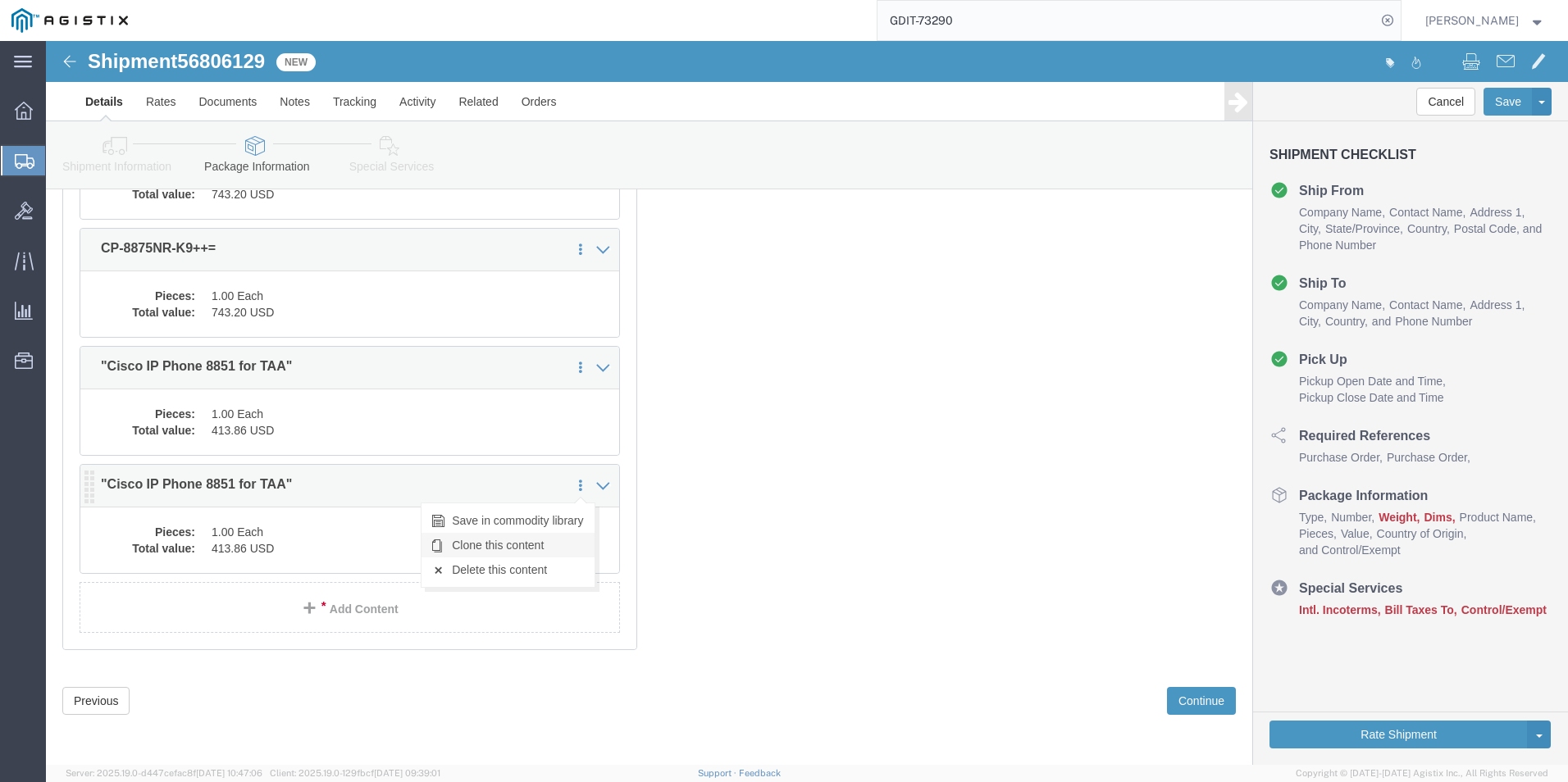
click link "Clone this content"
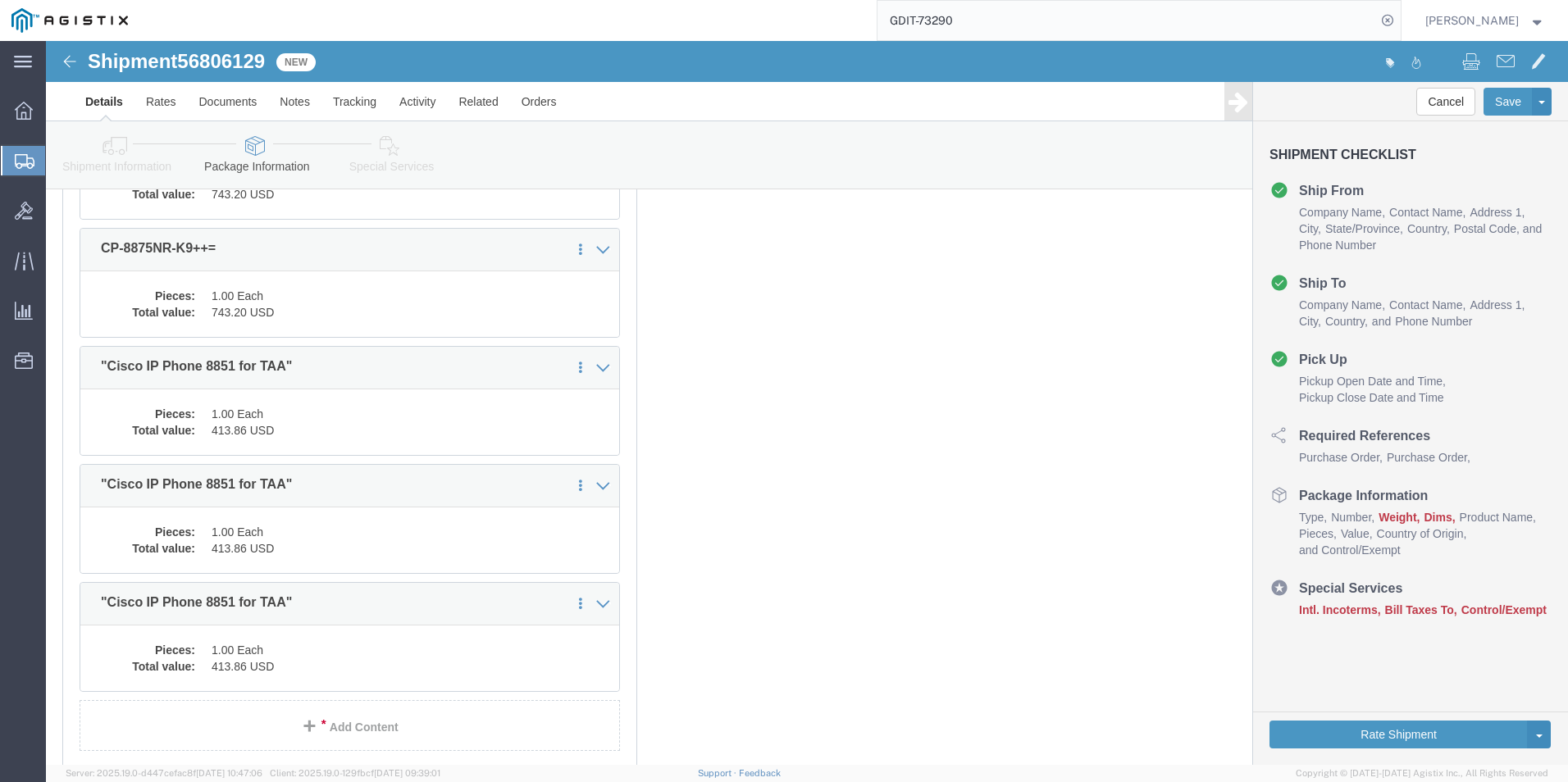
select select "PSST"
click dd "1.00 Each"
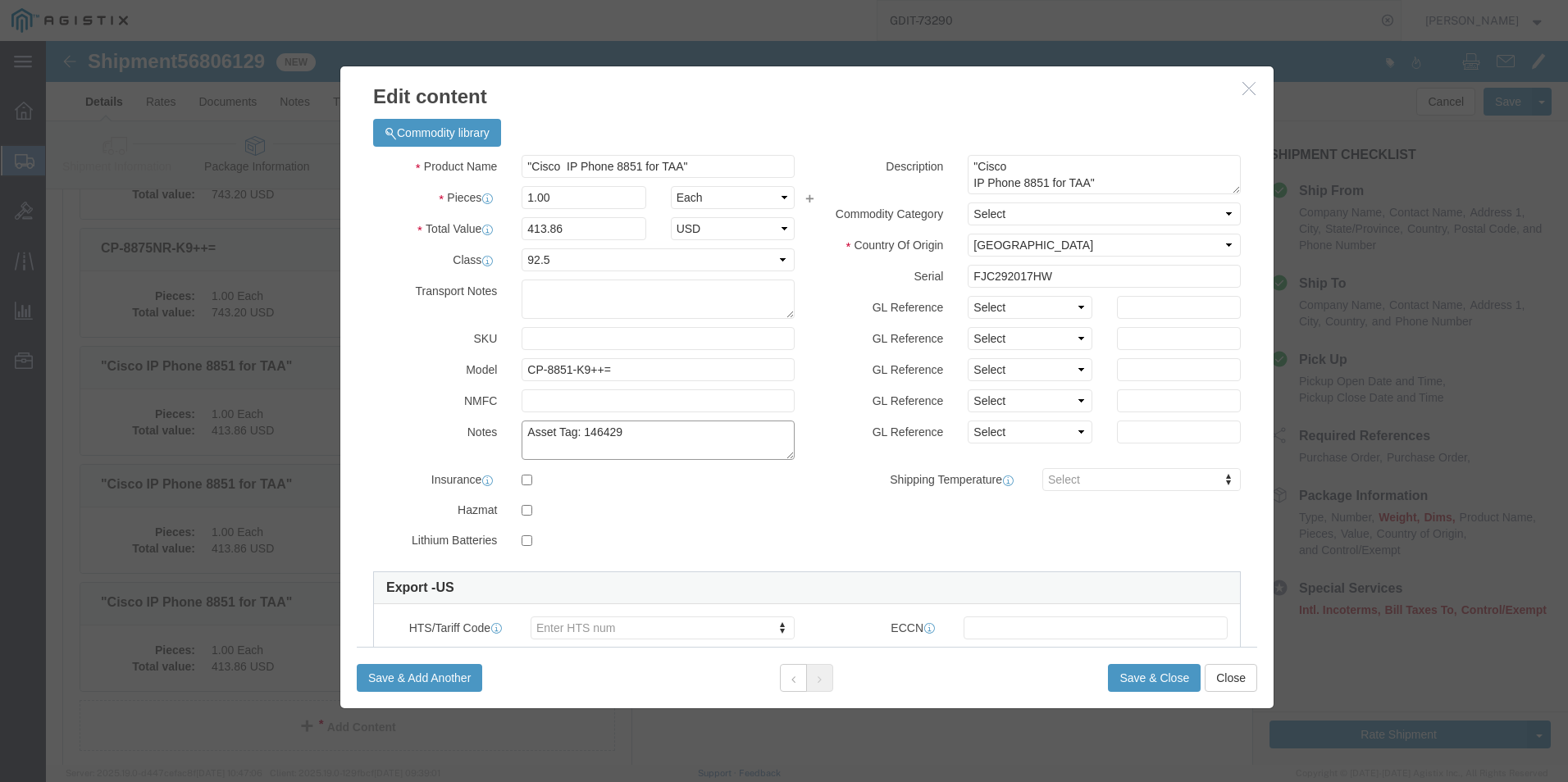
click textarea "Asset Tag: 146429"
type textarea "Asset Tag: 146430"
click input "FJC292017HW"
type input "F"
click input "text"
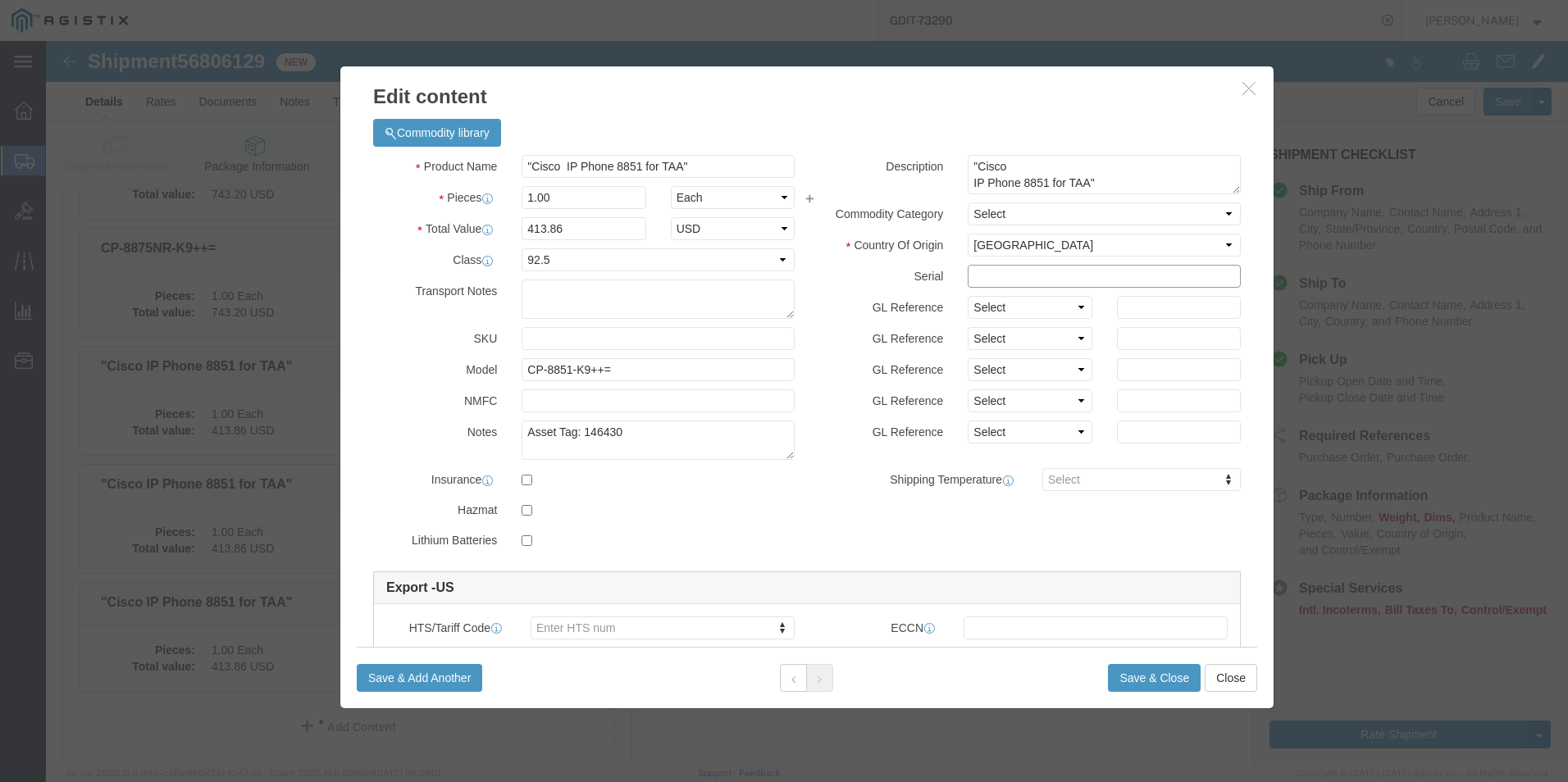
paste input "FJC292017J3"
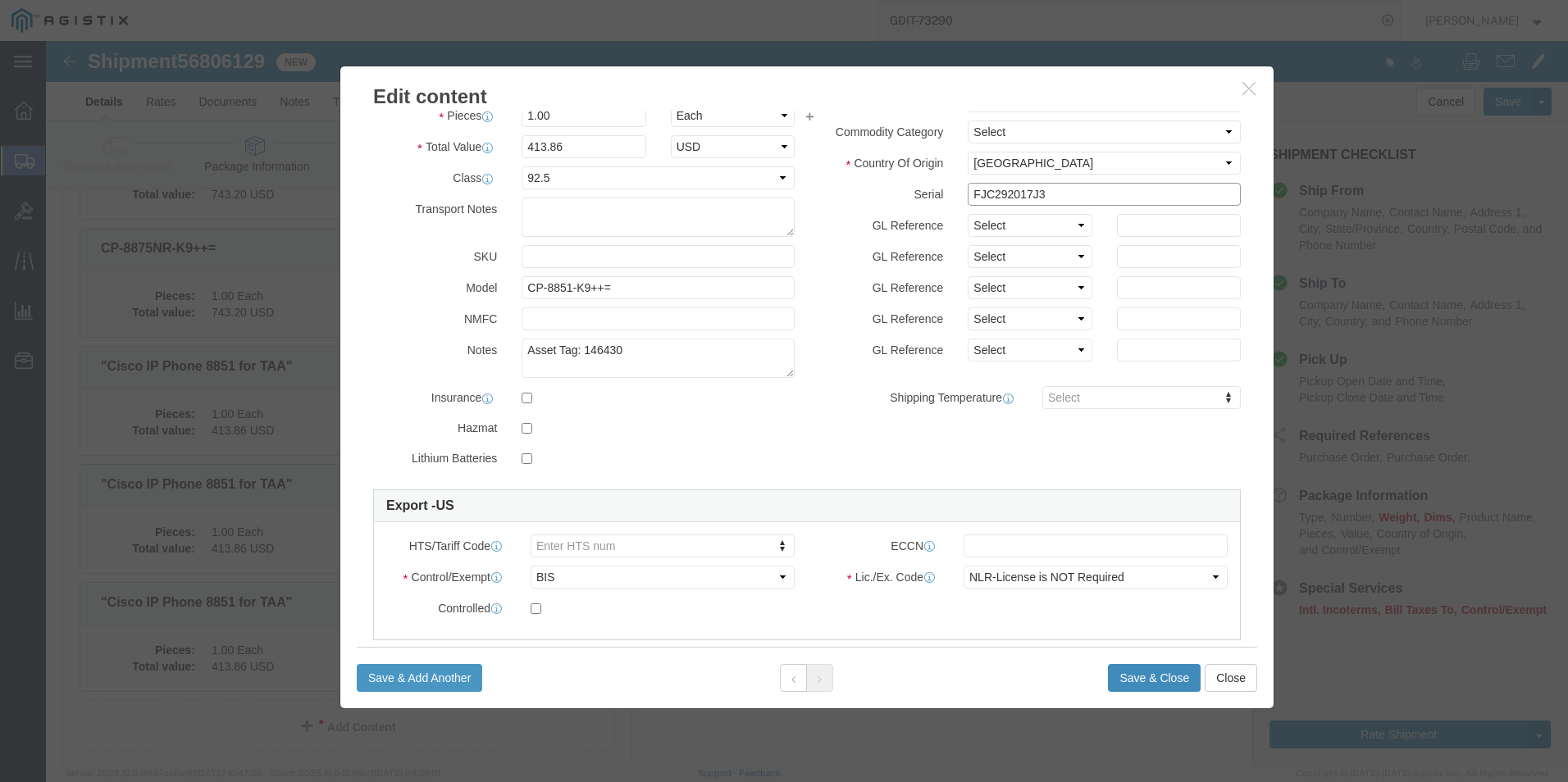
type input "FJC292017J3"
click button "Save & Close"
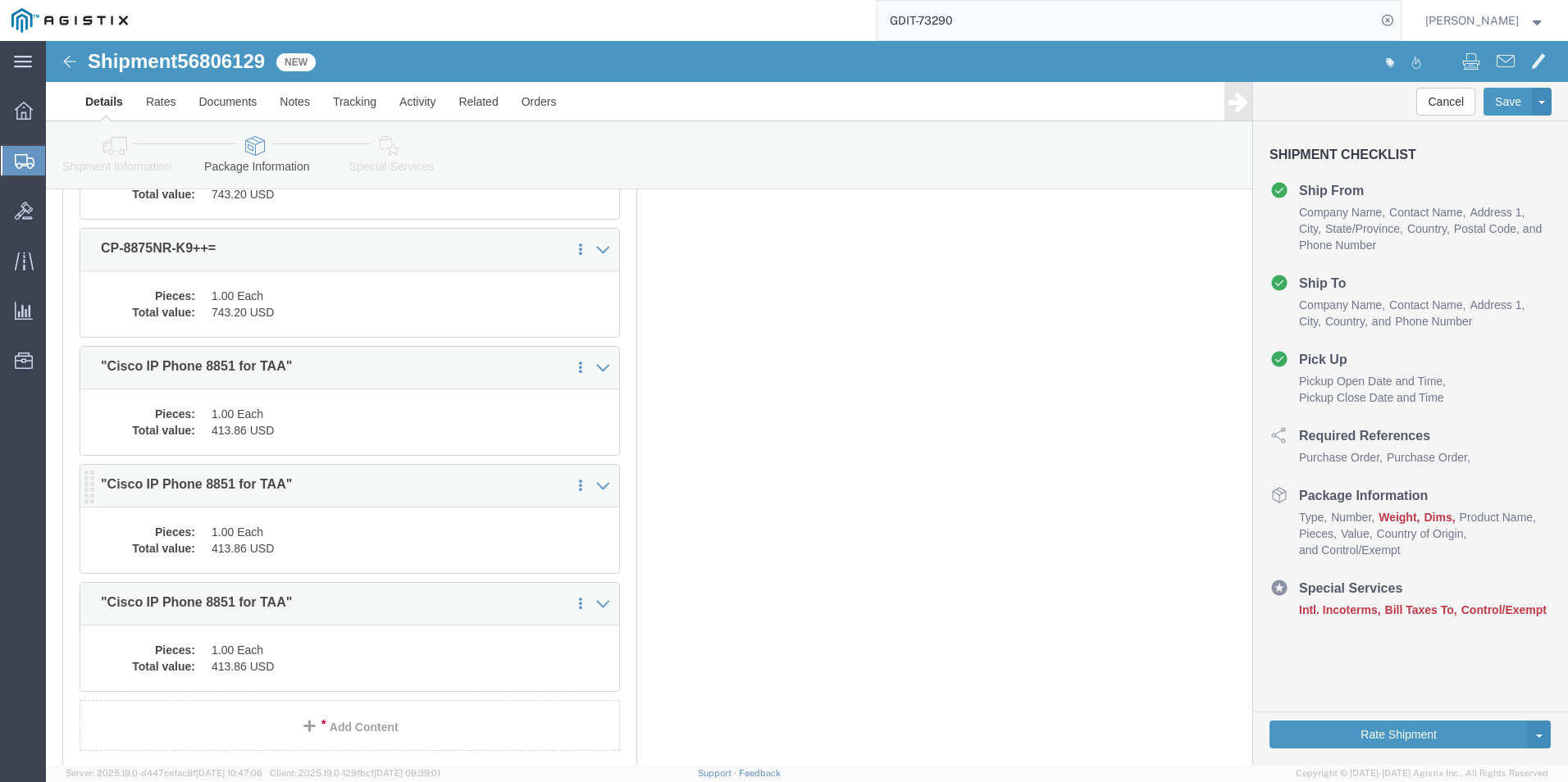
click div "Pieces: 1.00 Each Total value: 413.86 USD"
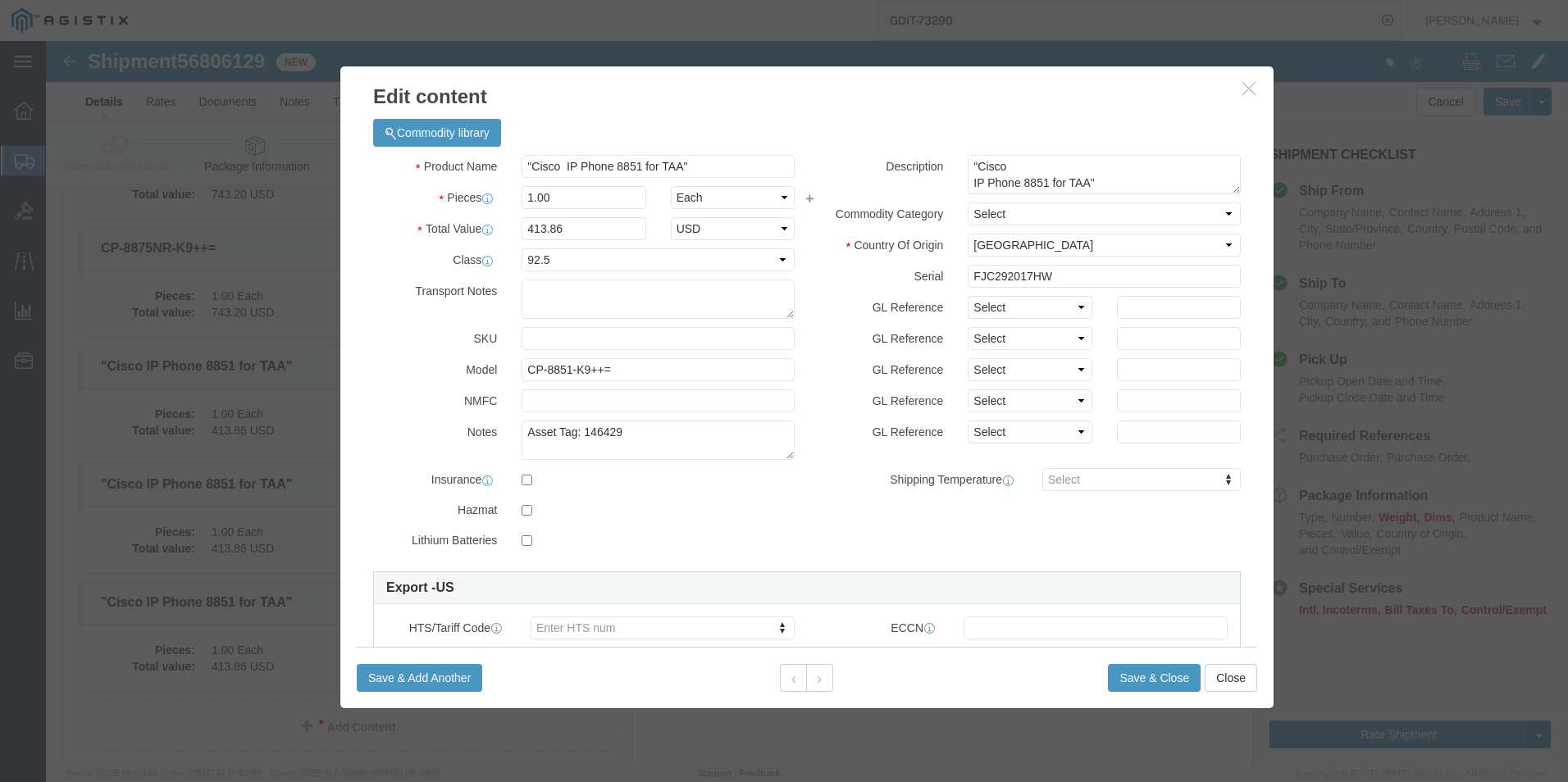
click icon "button"
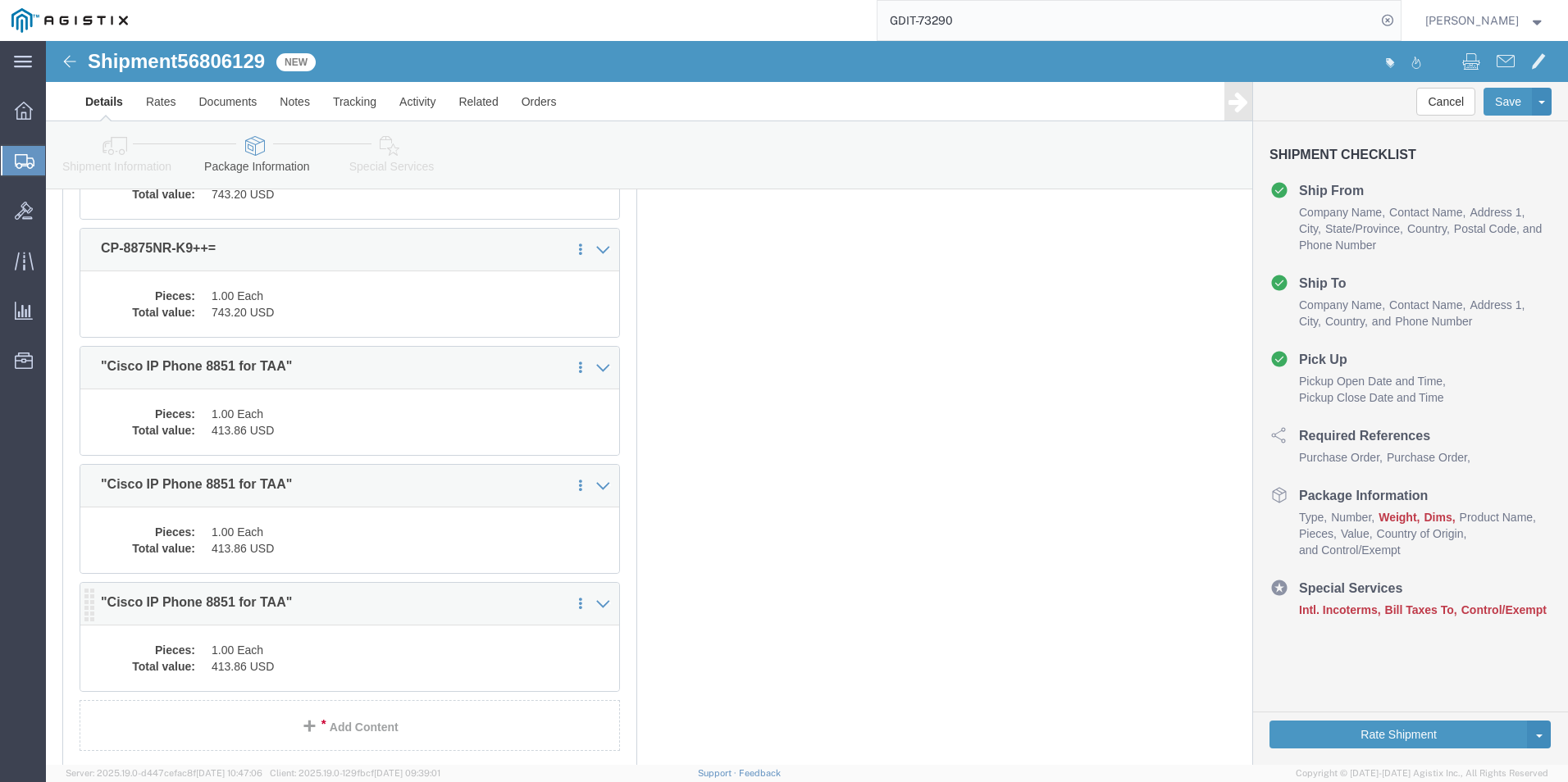
click dd "413.86 USD"
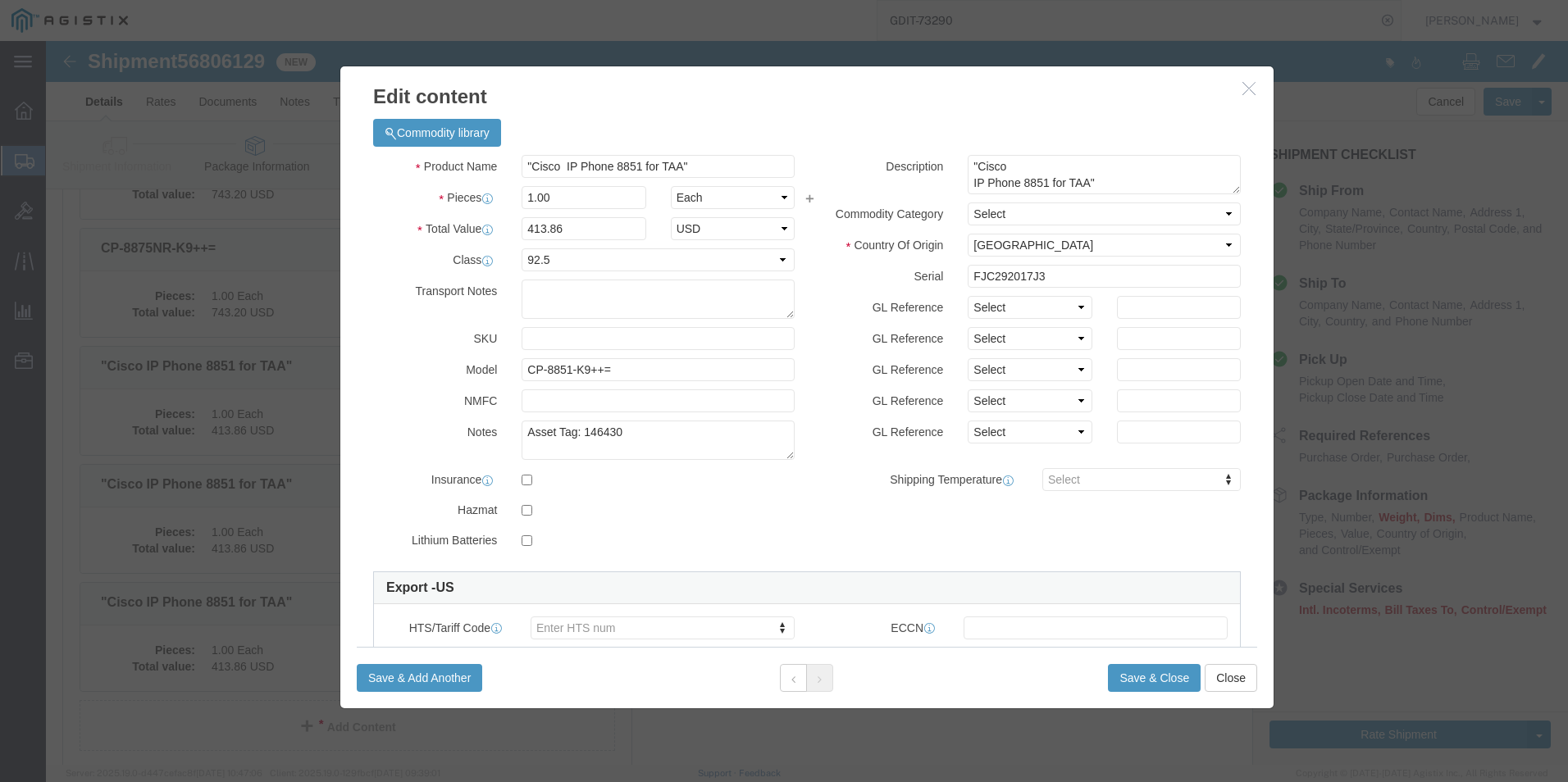
click button "button"
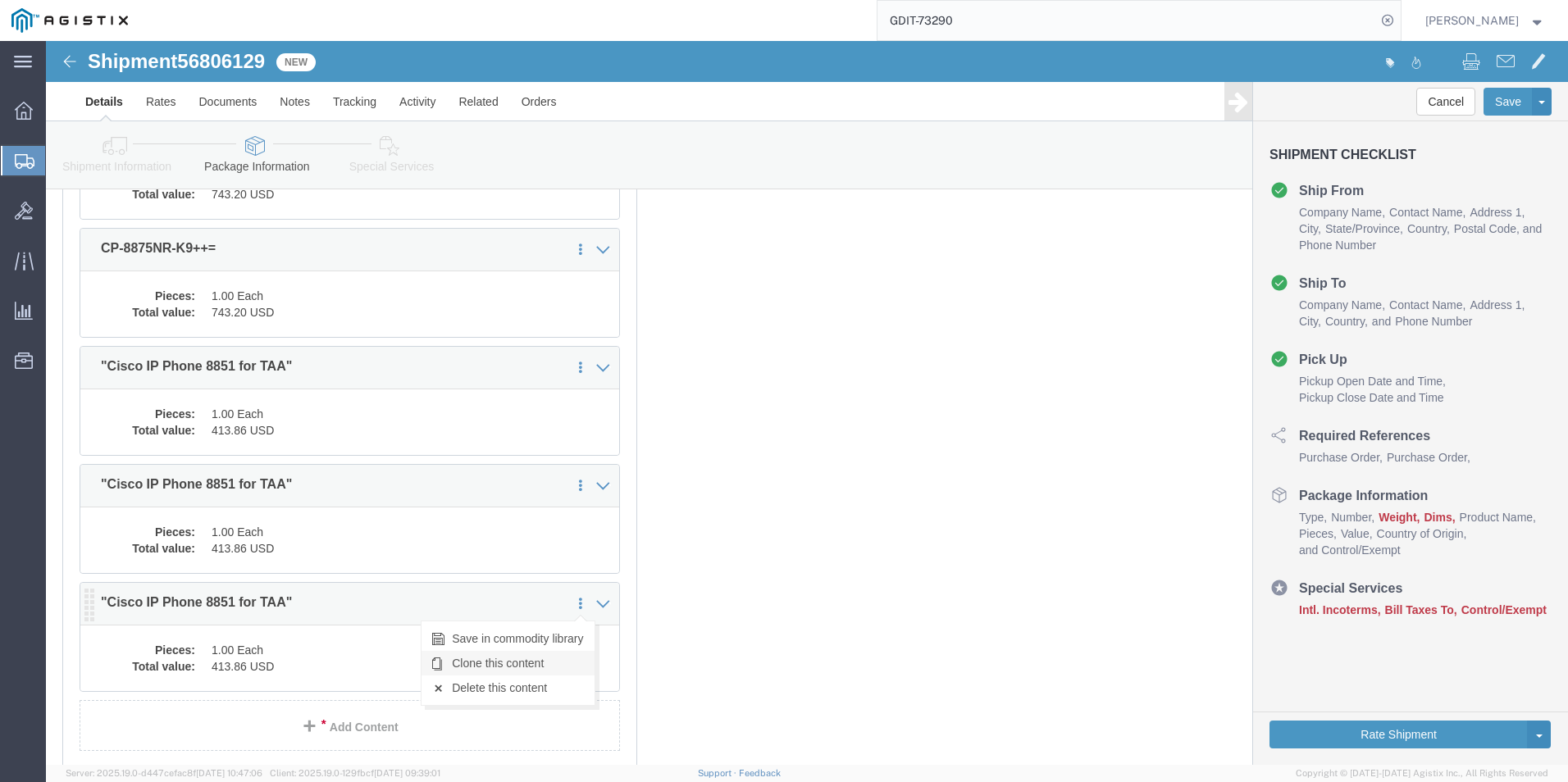
click link "Clone this content"
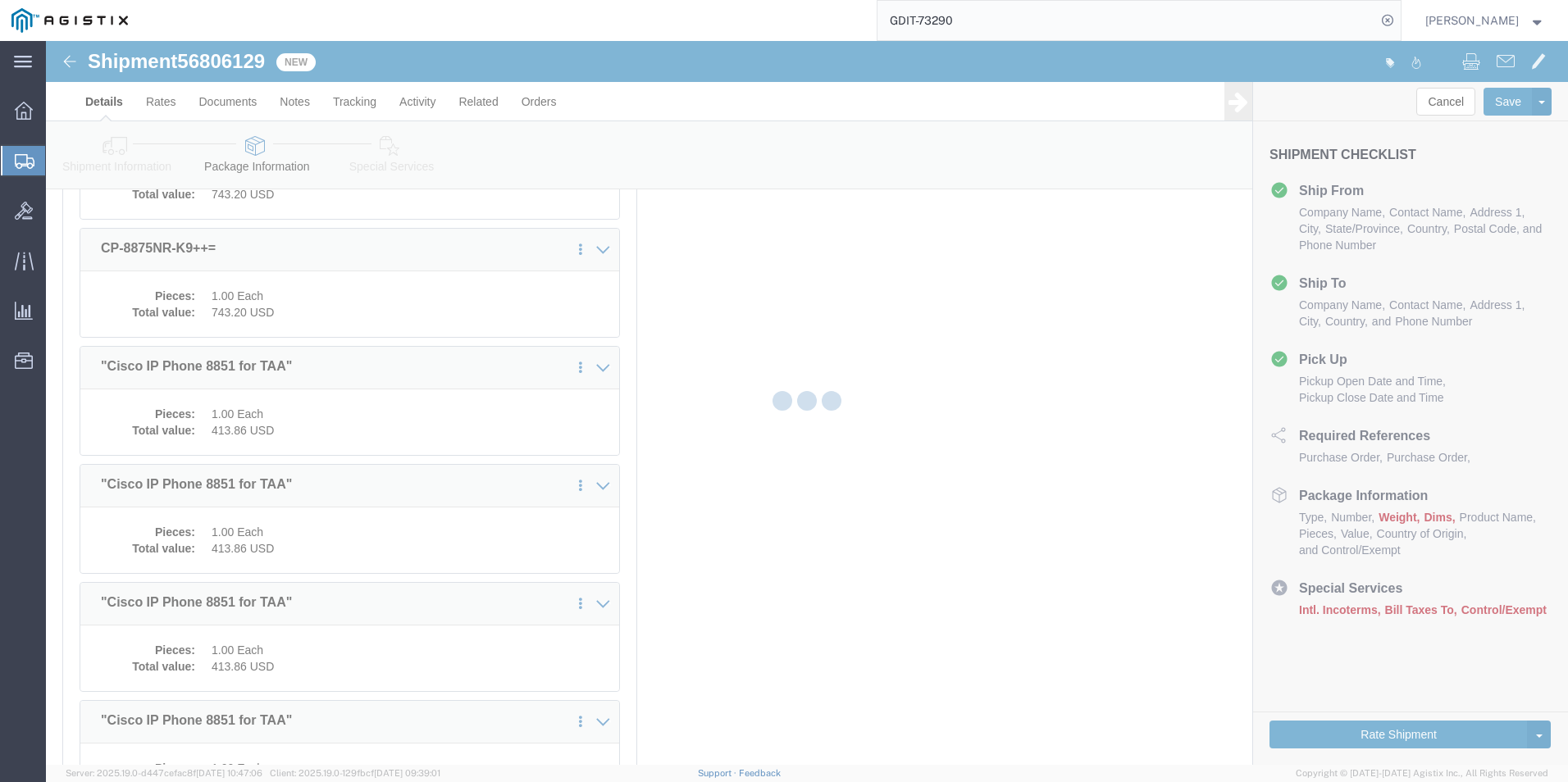
select select "PSST"
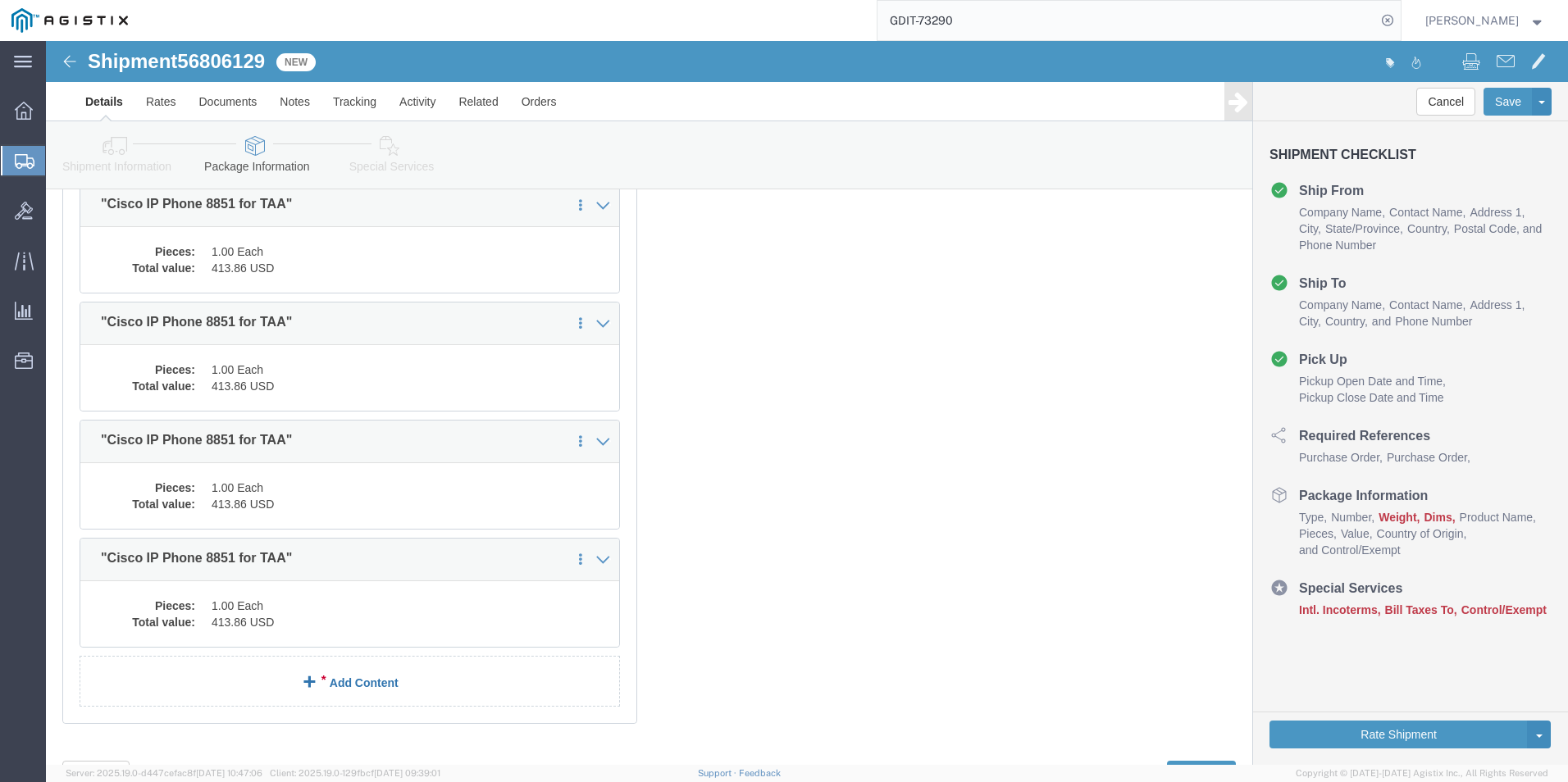
scroll to position [3600, 0]
click dd "413.86 USD"
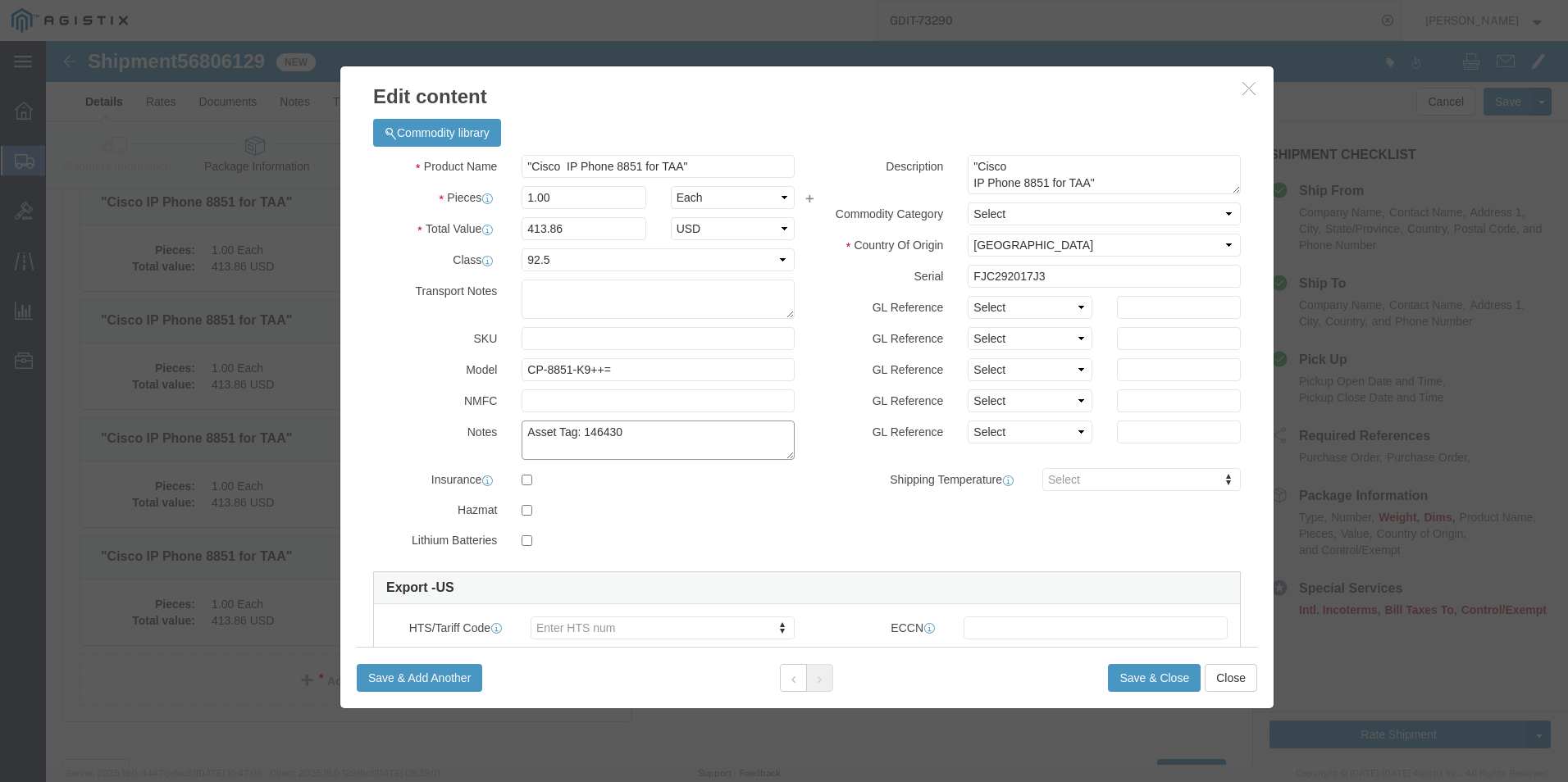
click textarea "Asset Tag: 146430"
type textarea "Asset Tag: 146431"
click input "FJC292017J3"
type input "F"
click input "text"
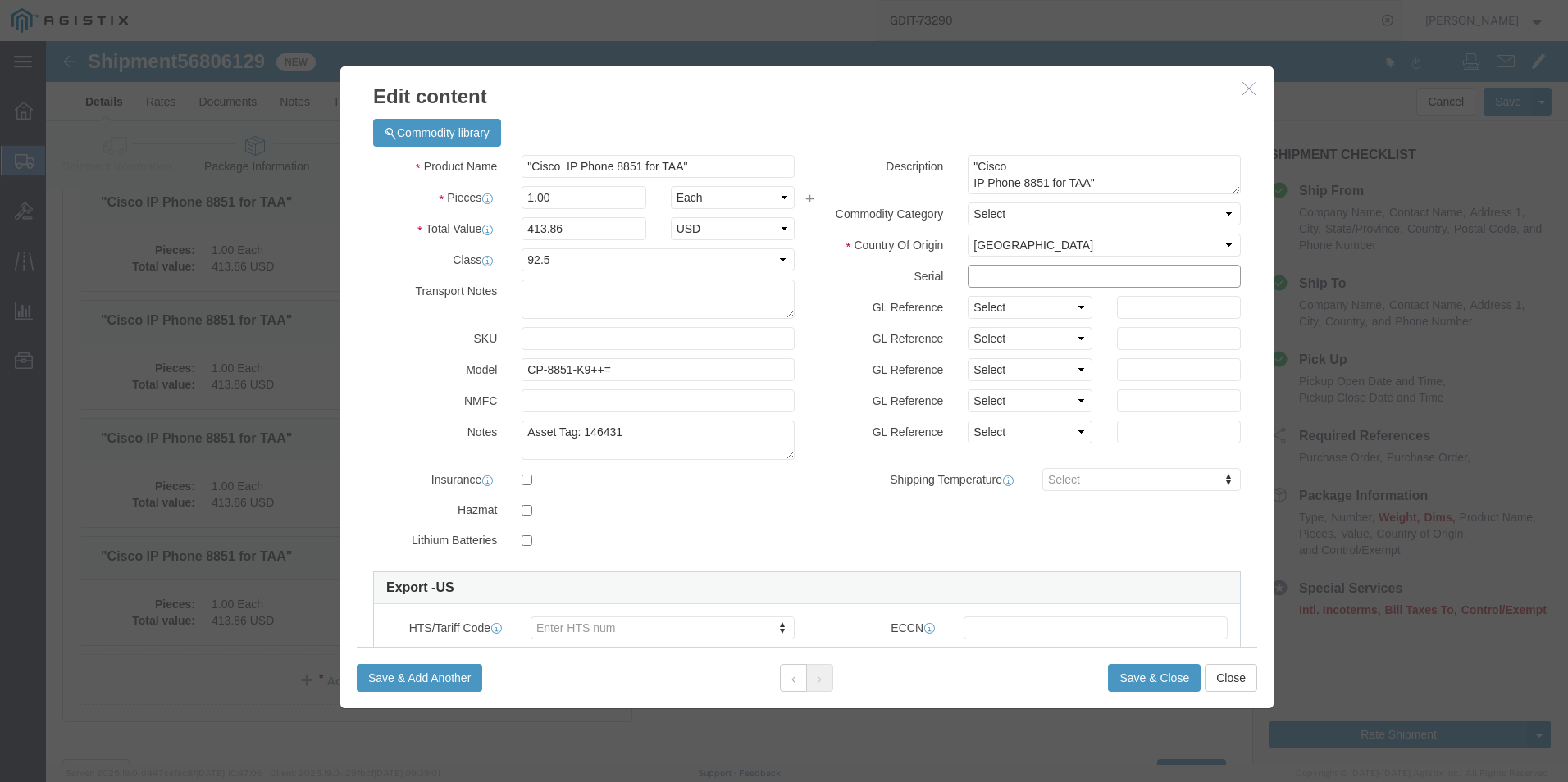
paste input "FJC292017KL"
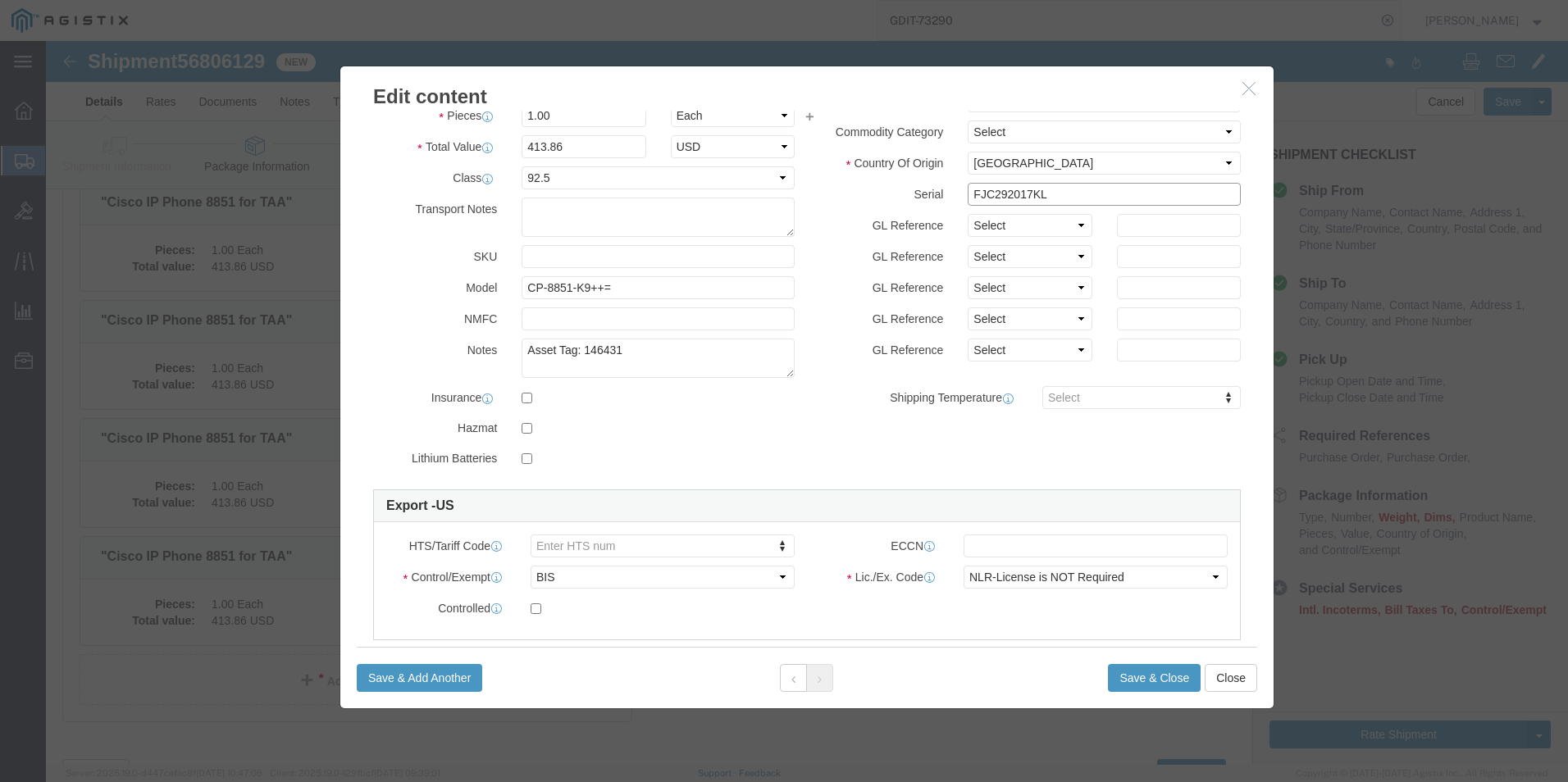
scroll to position [3672, 0]
type input "FJC292017KL"
click button "Save & Close"
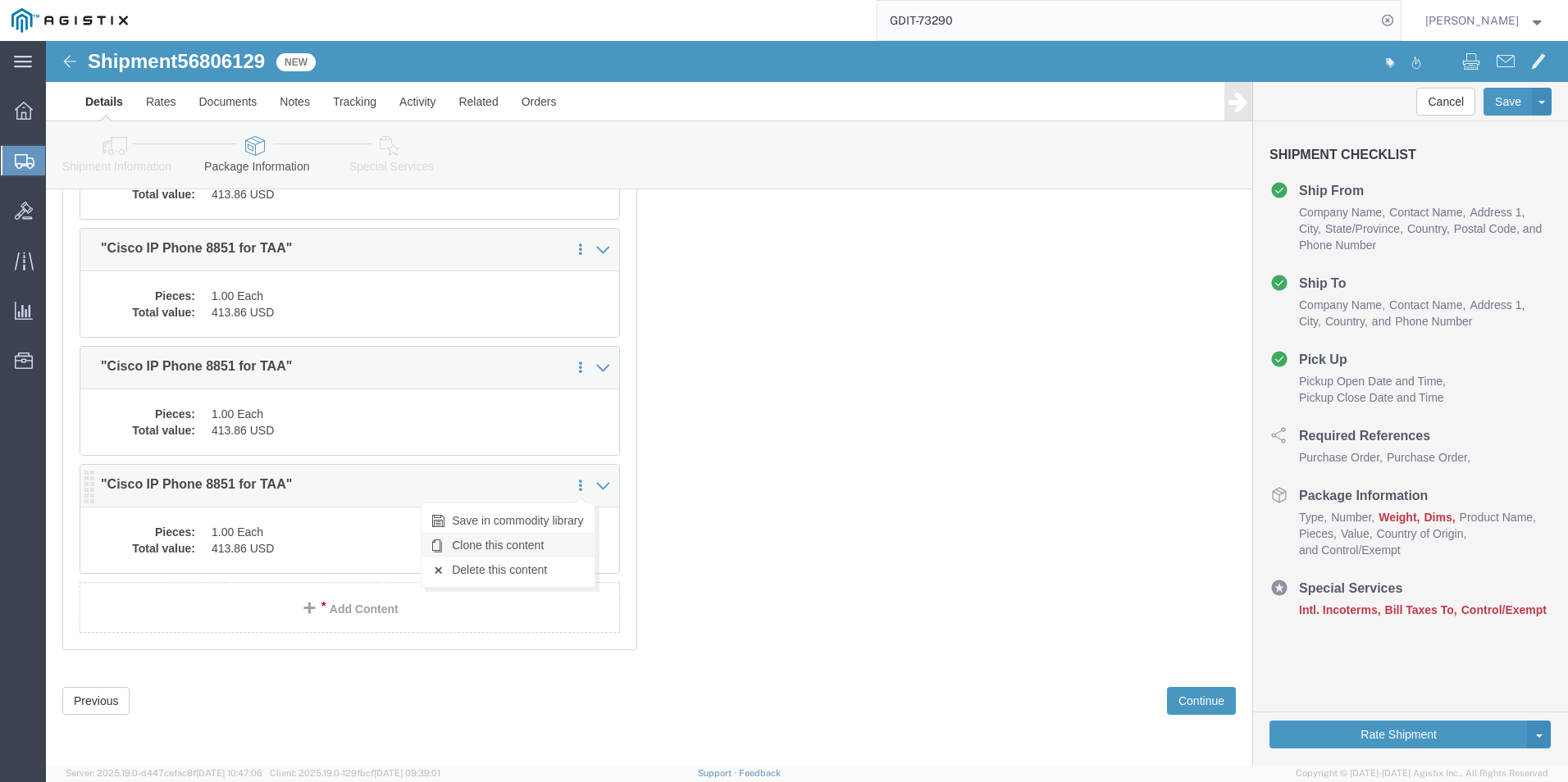
click link "Clone this content"
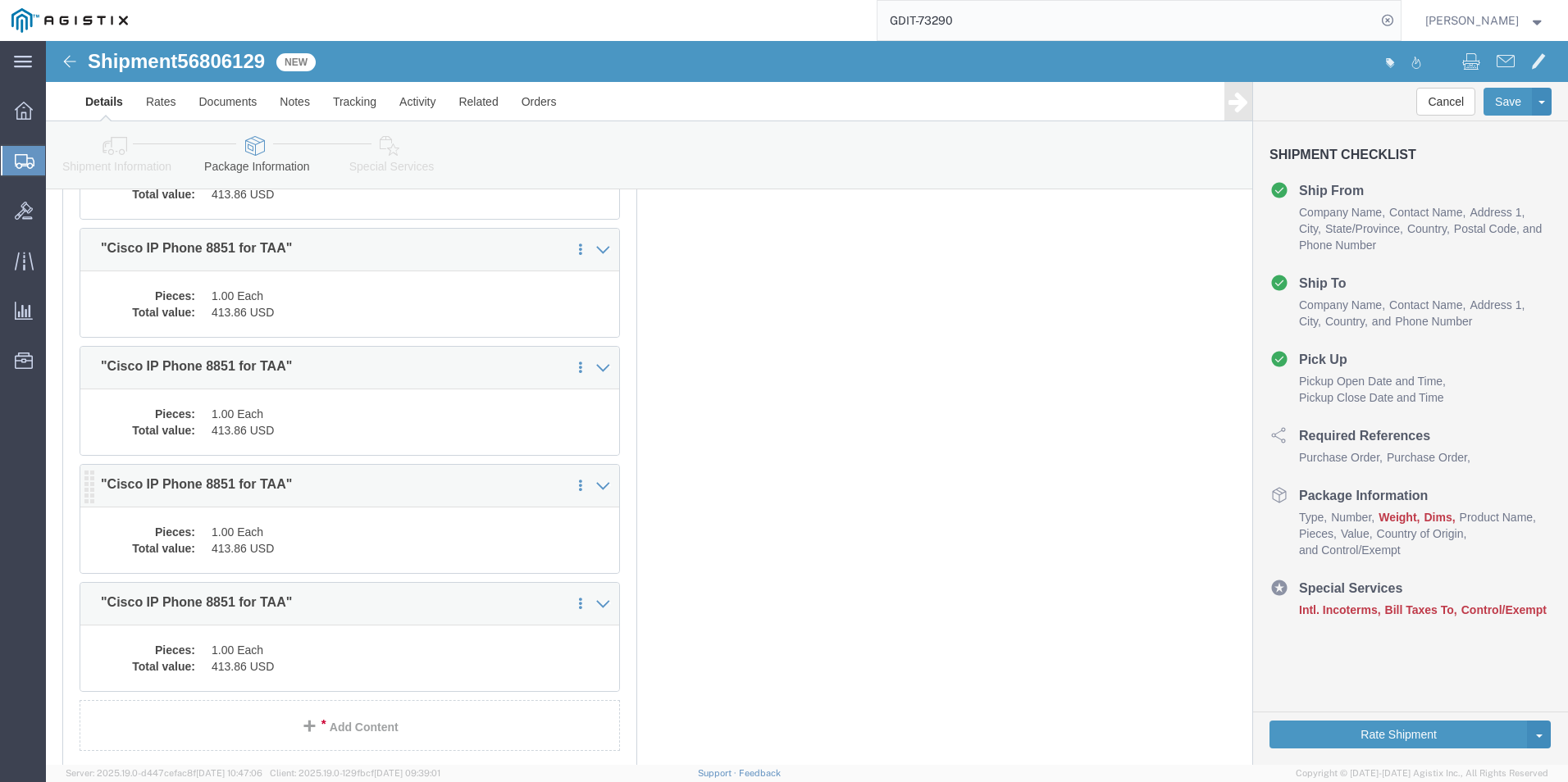
select select "PSST"
click dd "413.86 USD"
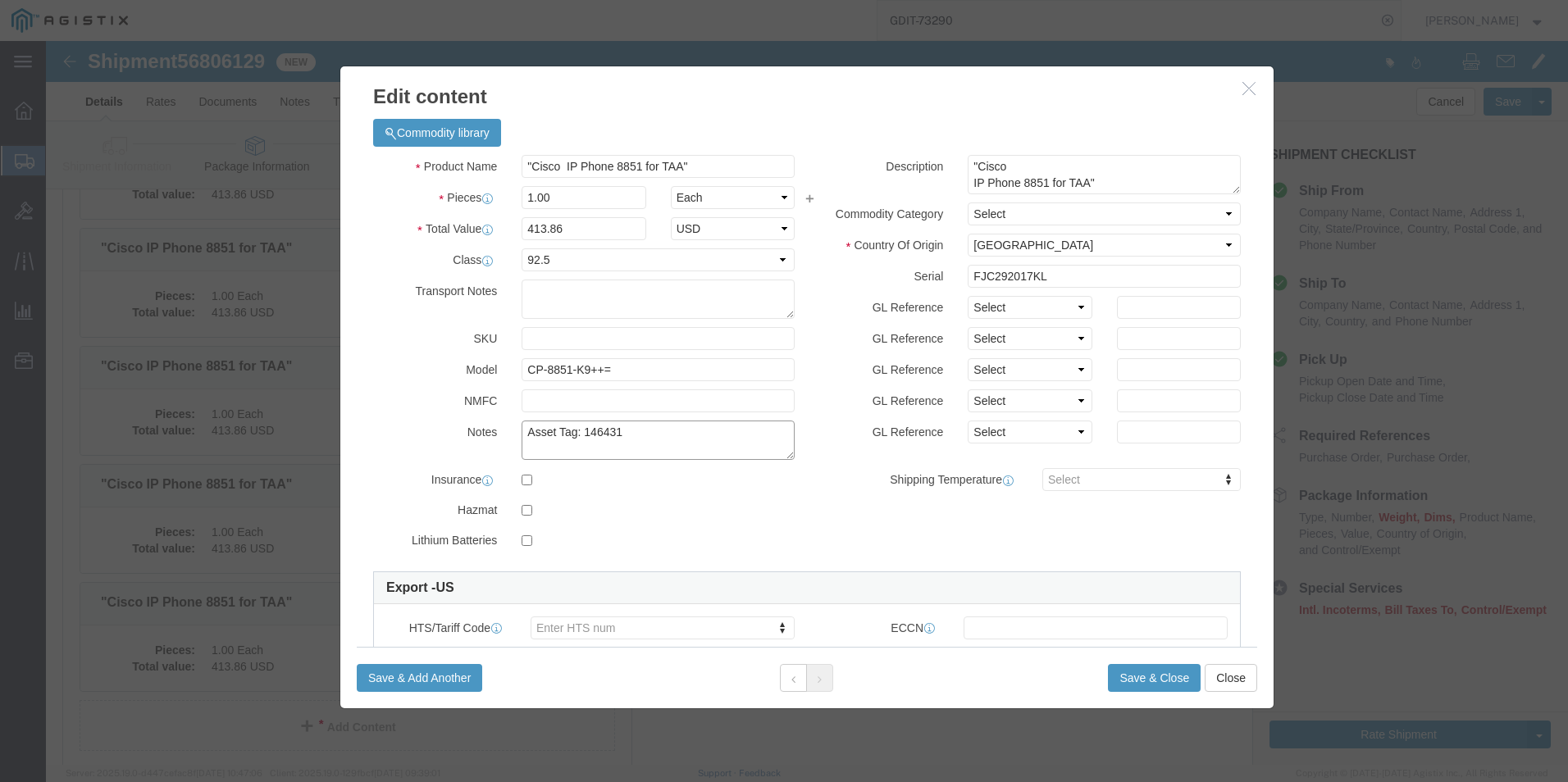
click textarea "Asset Tag: 146431"
type textarea "Asset Tag: 146432"
click input "FJC292017KL"
type input "F"
click input "text"
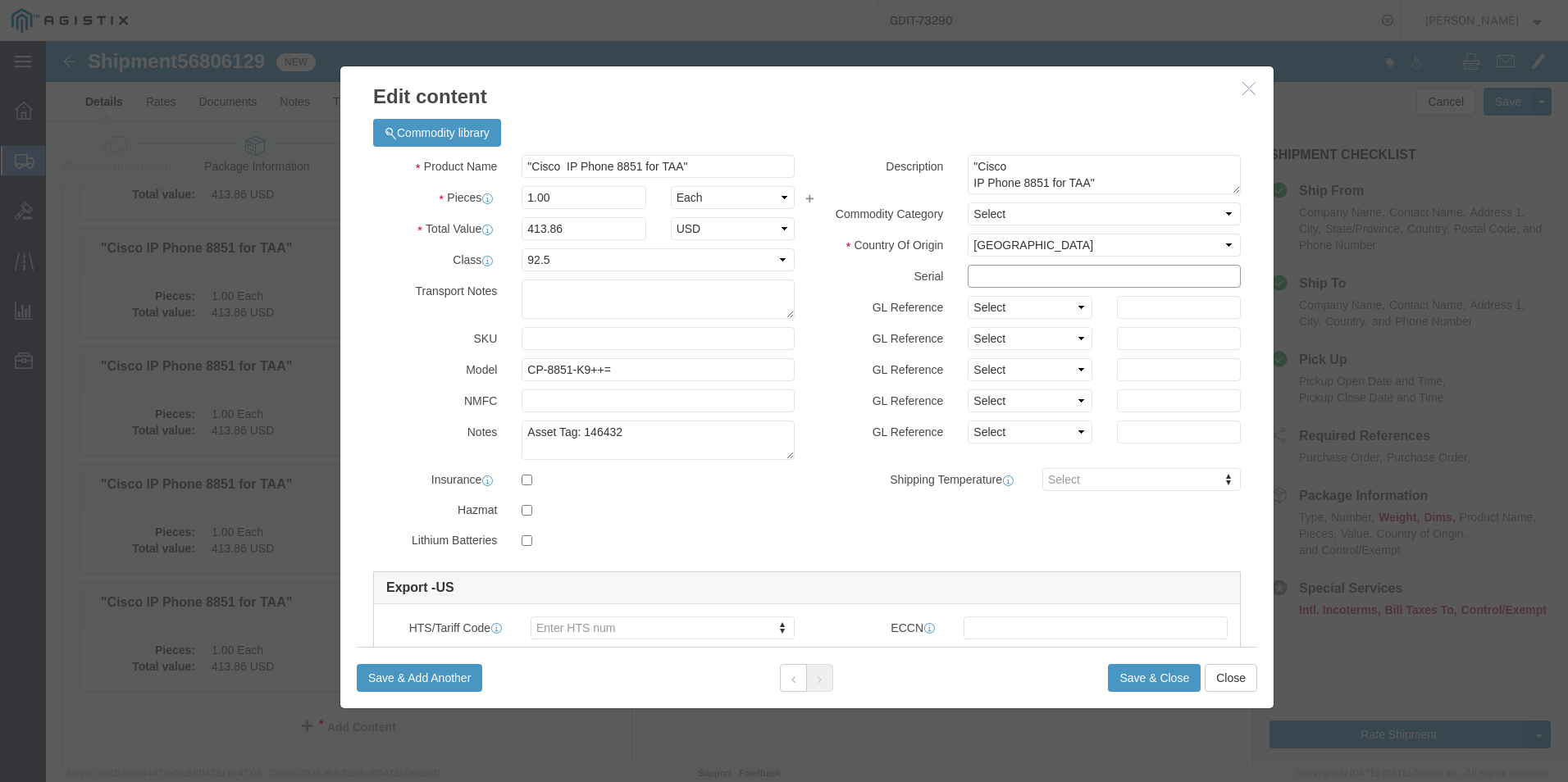
paste input "FJC292017KH"
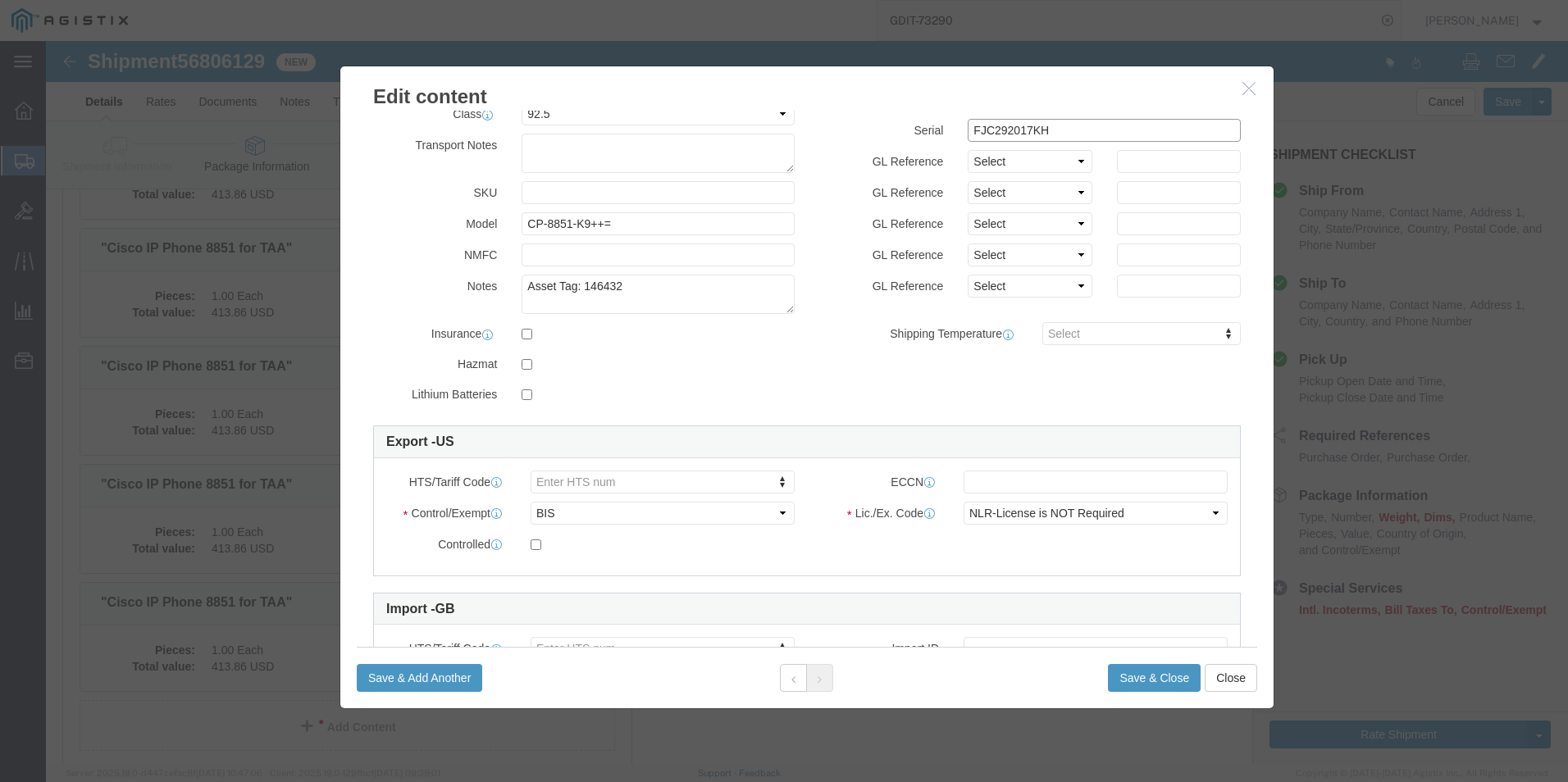
scroll to position [164, 0]
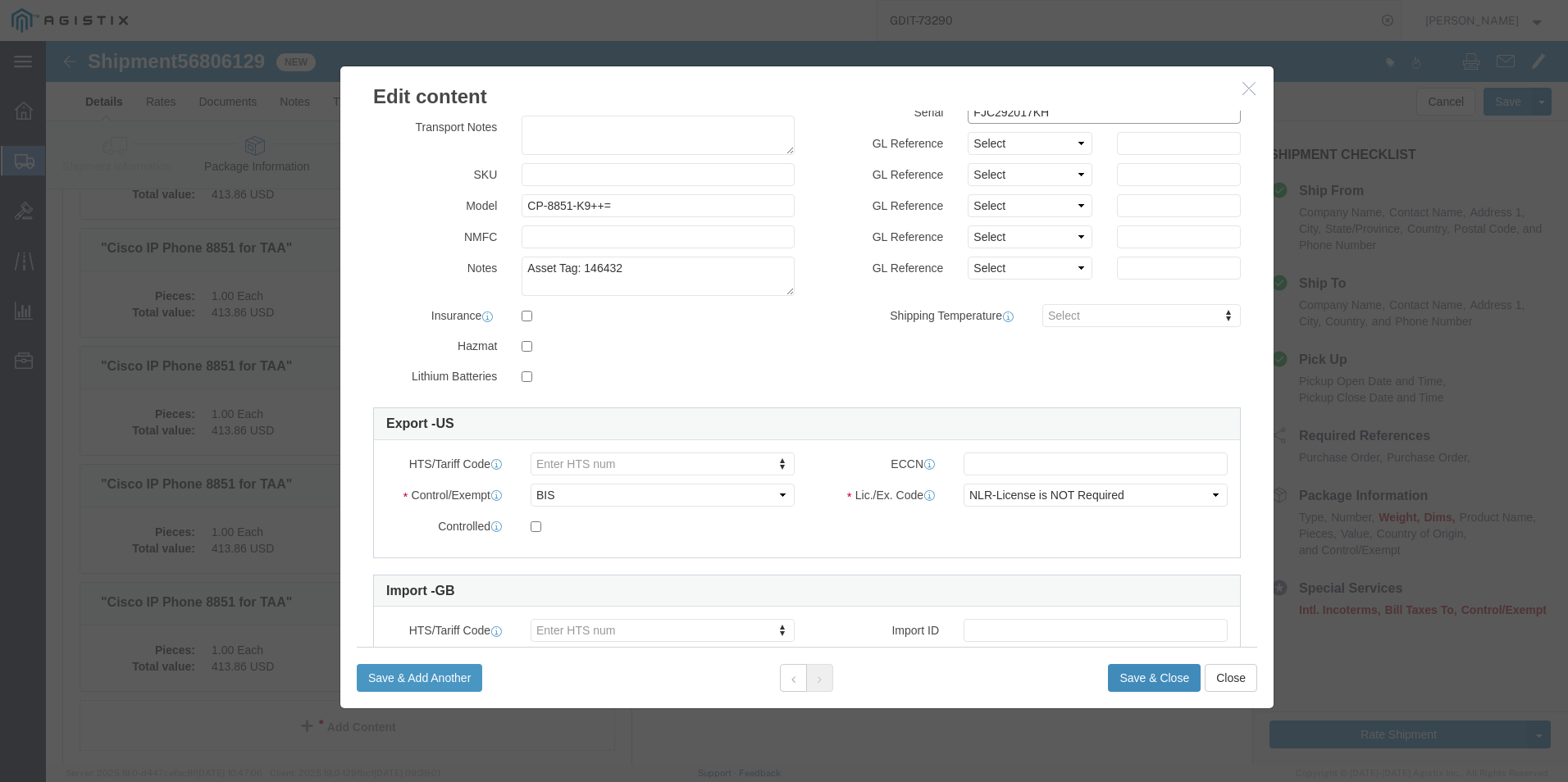
type input "FJC292017KH"
click button "Save & Close"
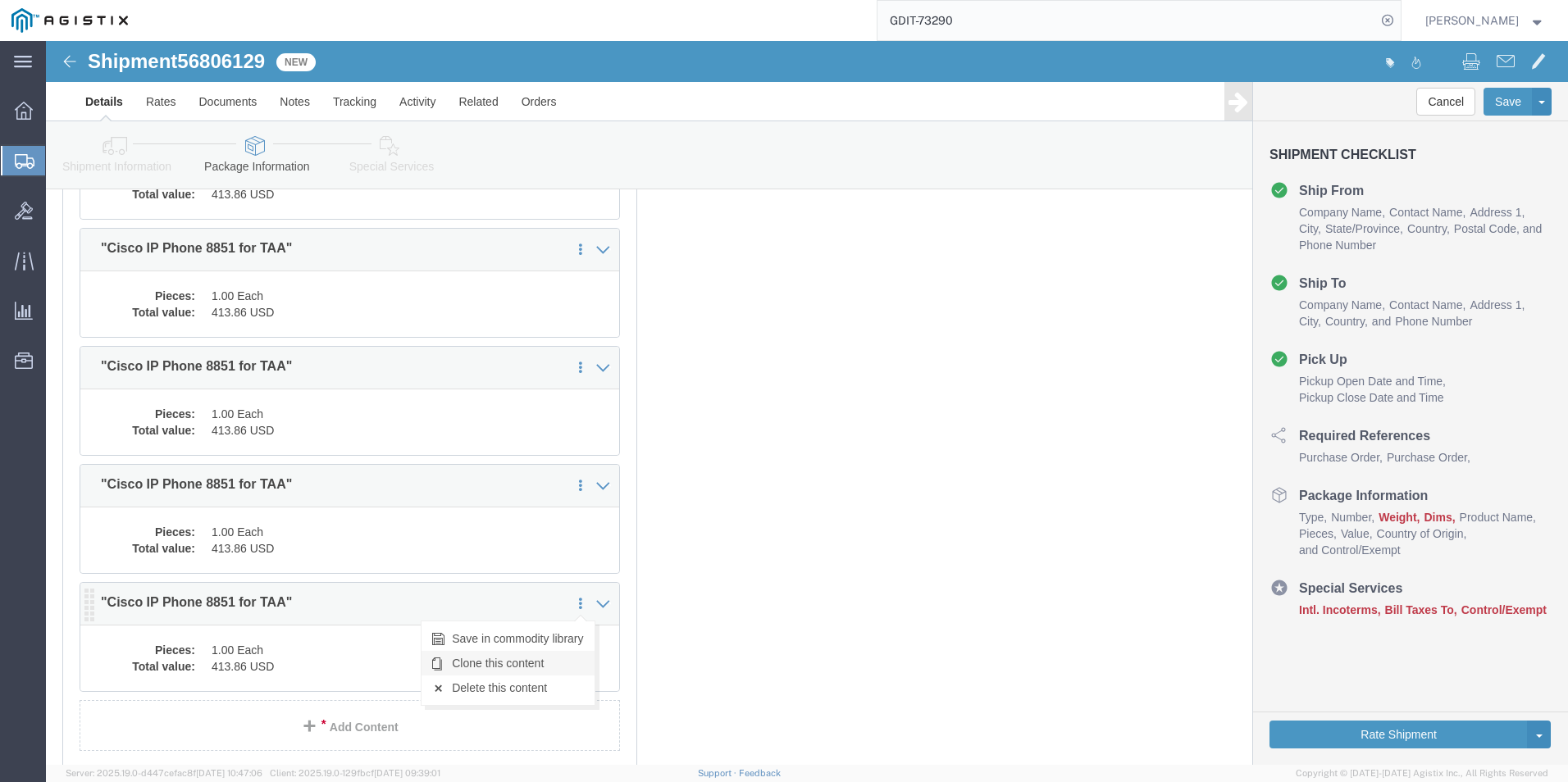
click link "Clone this content"
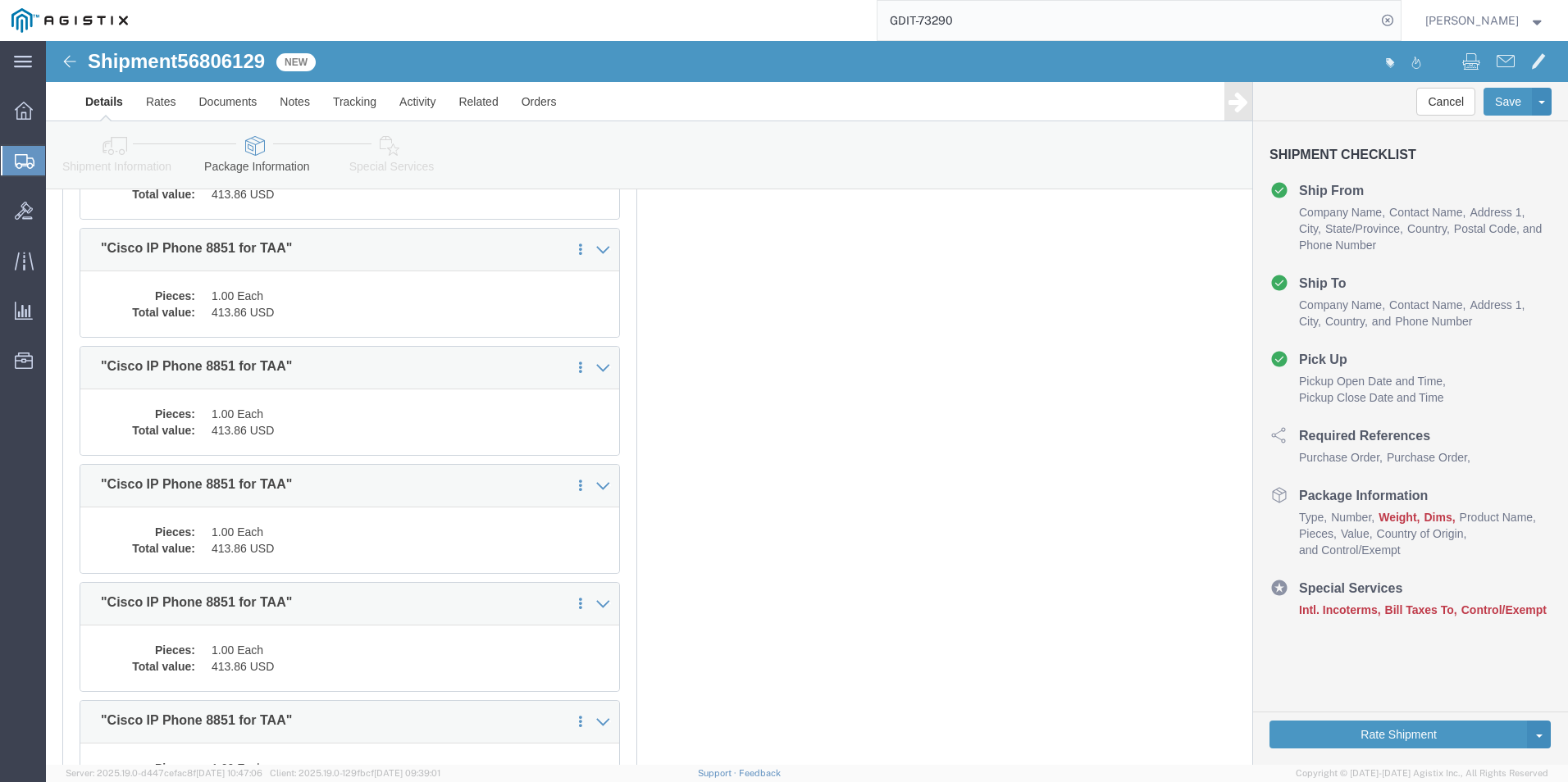
select select "PSST"
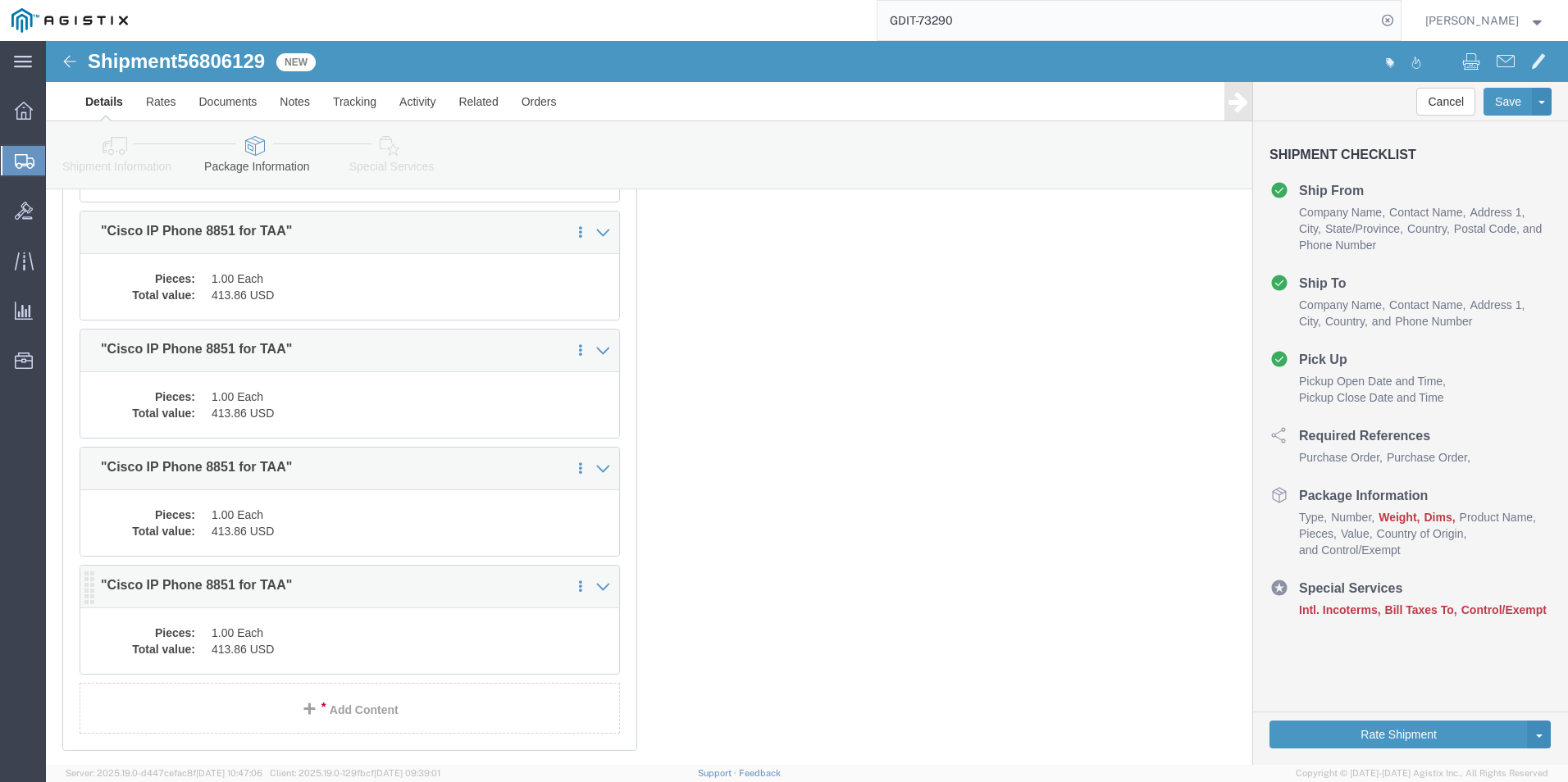
scroll to position [3837, 0]
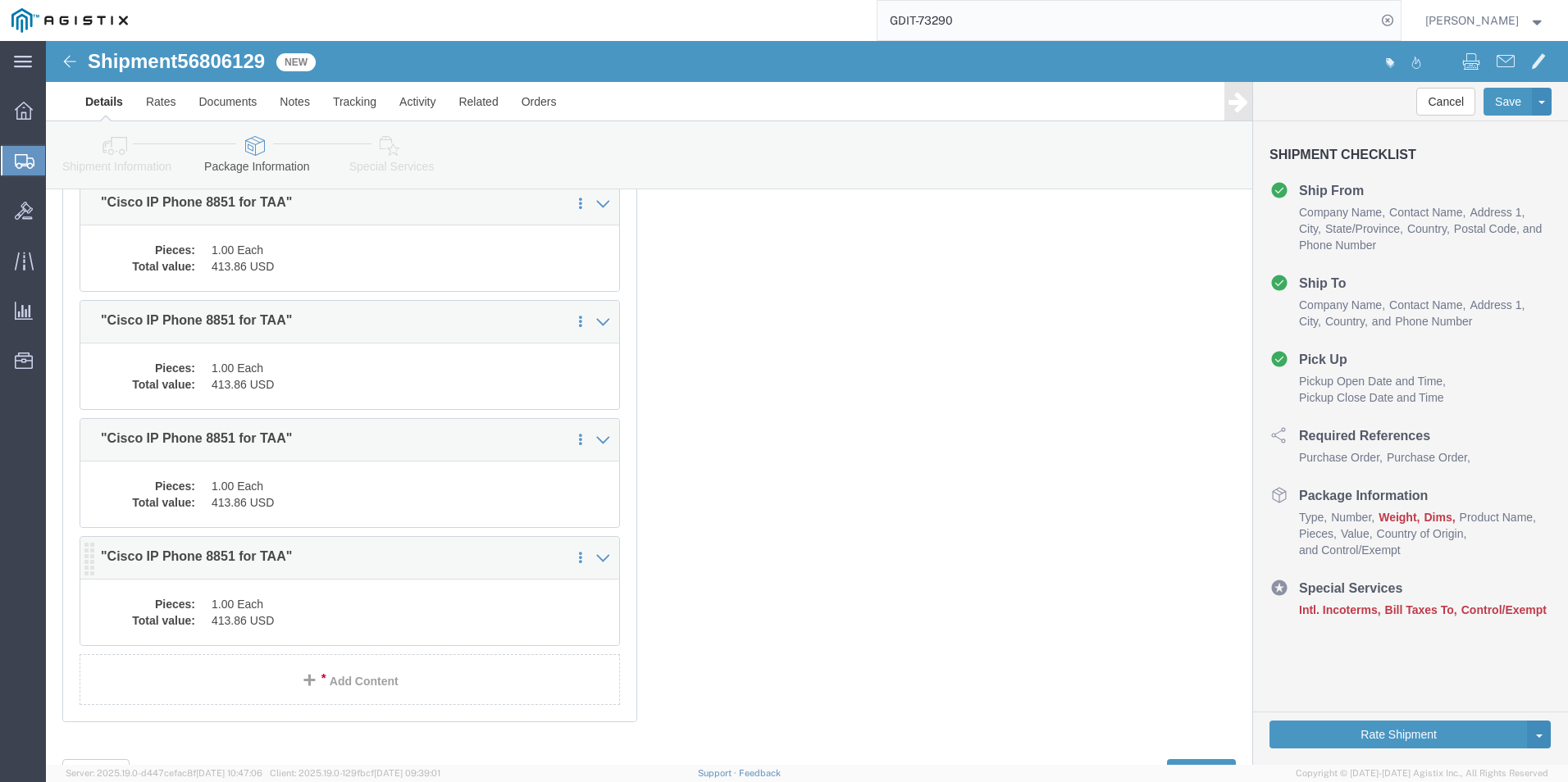
click dd "413.86 USD"
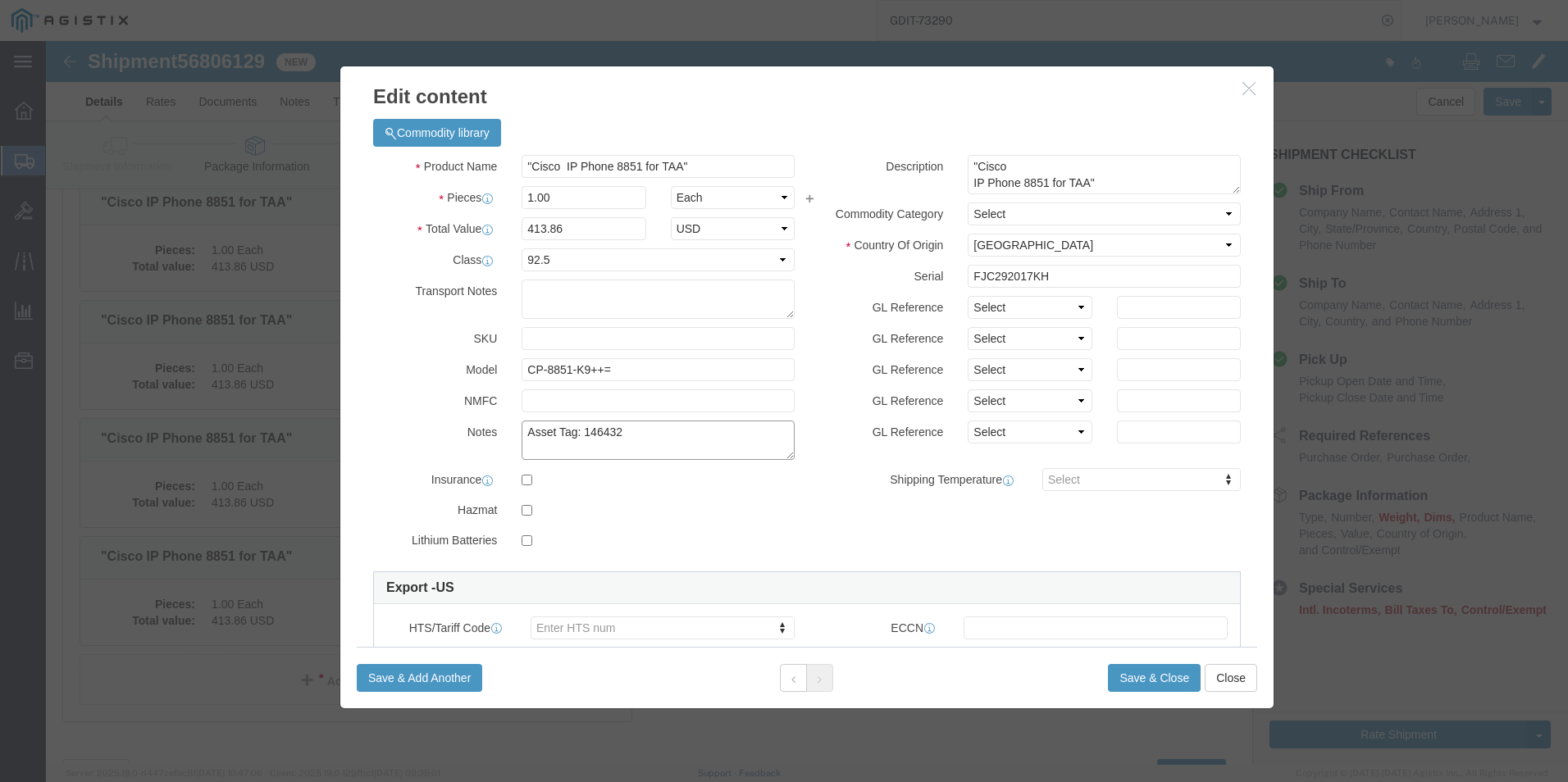
click textarea "Asset Tag: 146432"
type textarea "Asset Tag: 146433"
click input "FJC292017KH"
type input "F"
click input "text"
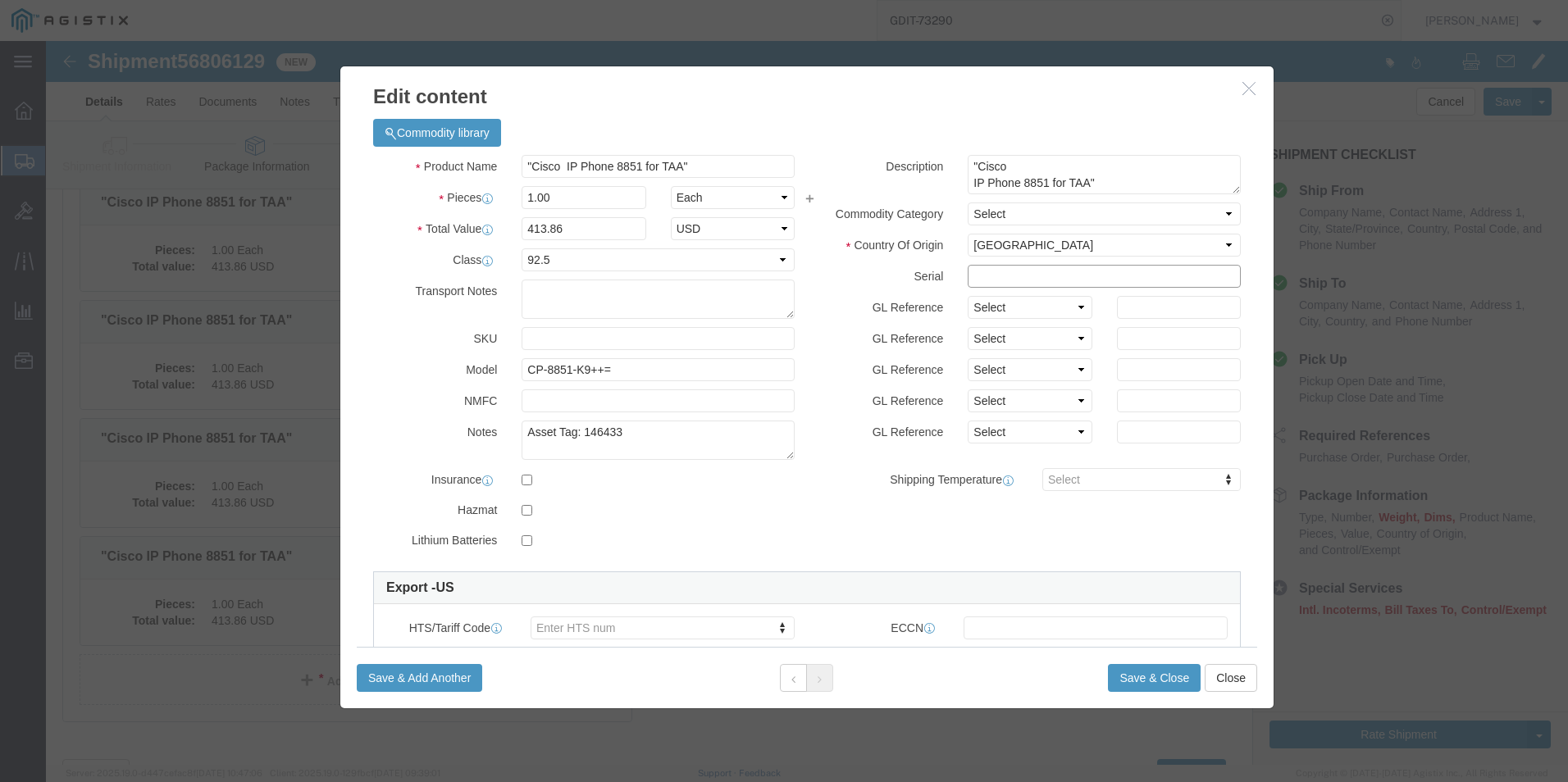
paste input "FJC292017GC"
type input "FJC292017GC"
click button "Save & Close"
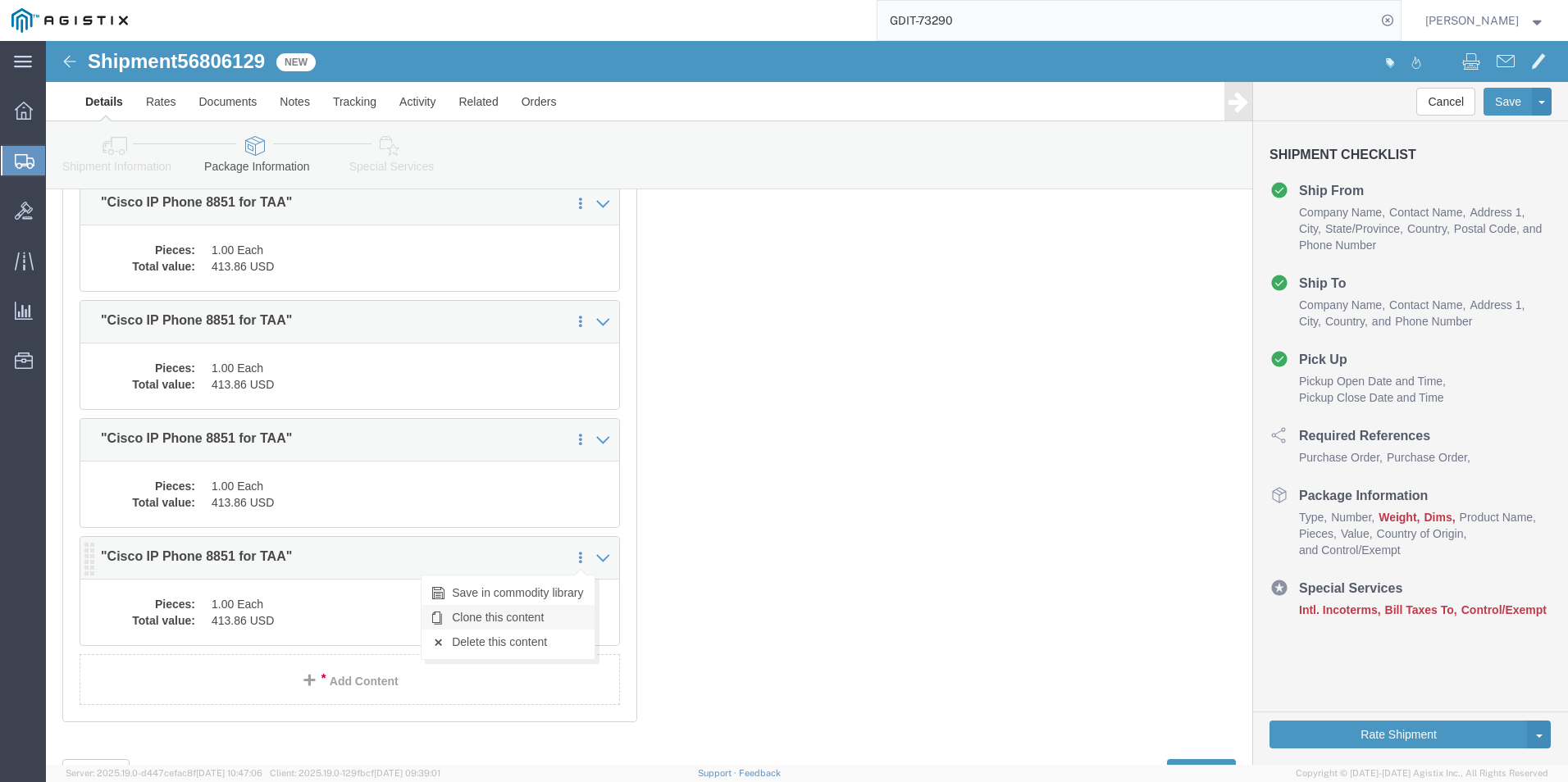
click link "Clone this content"
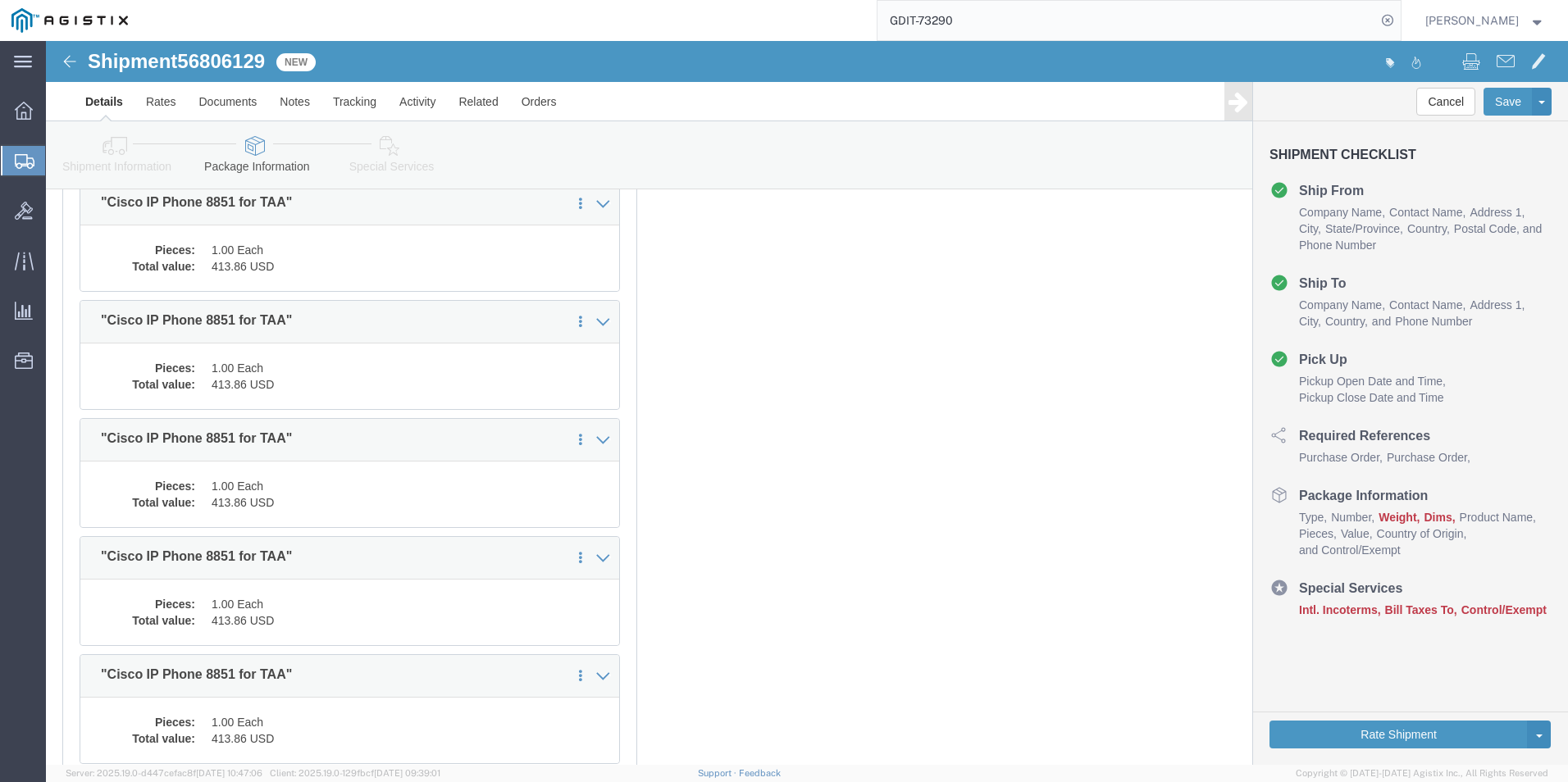
select select "PSST"
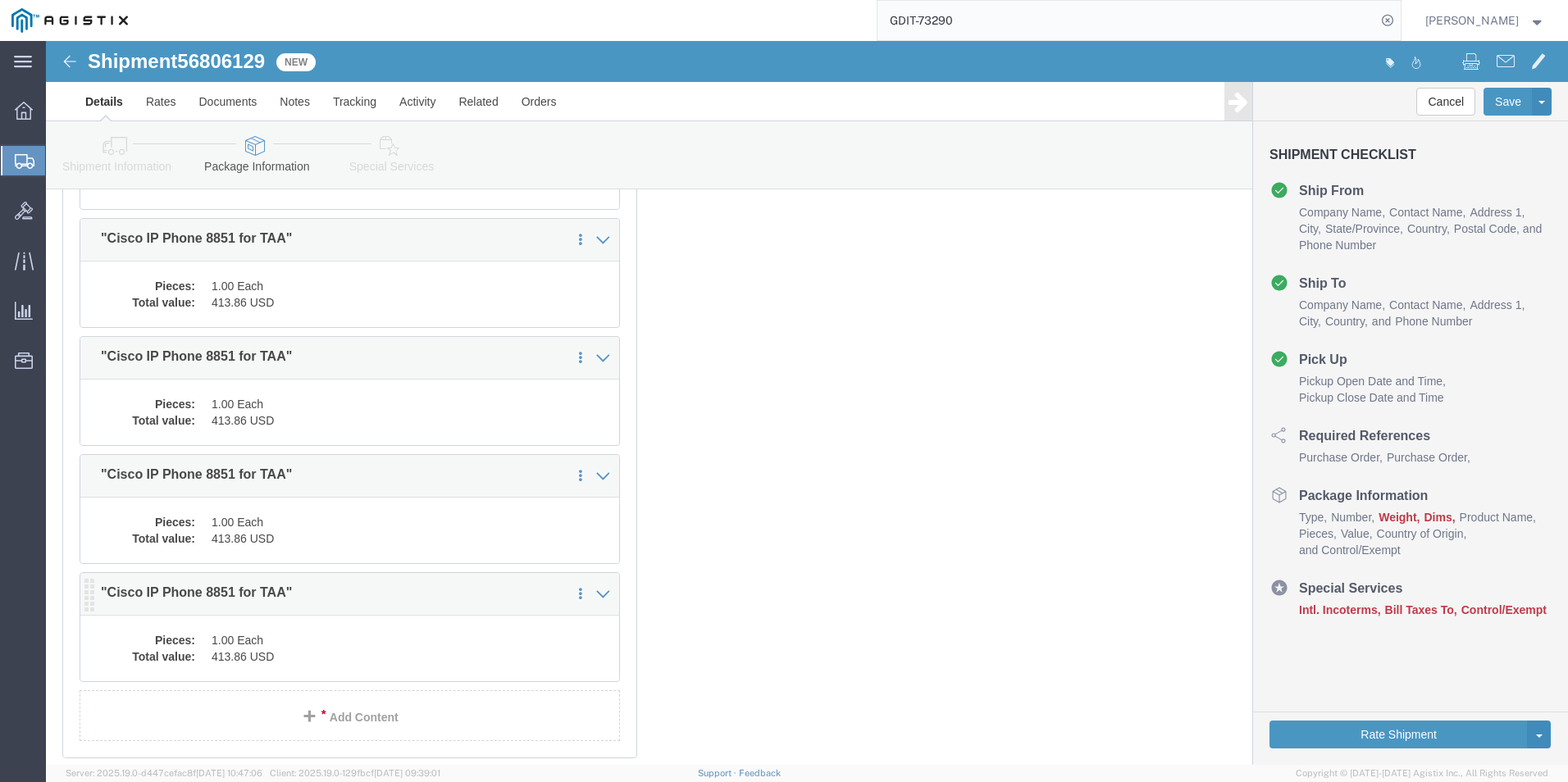
click dd "413.86 USD"
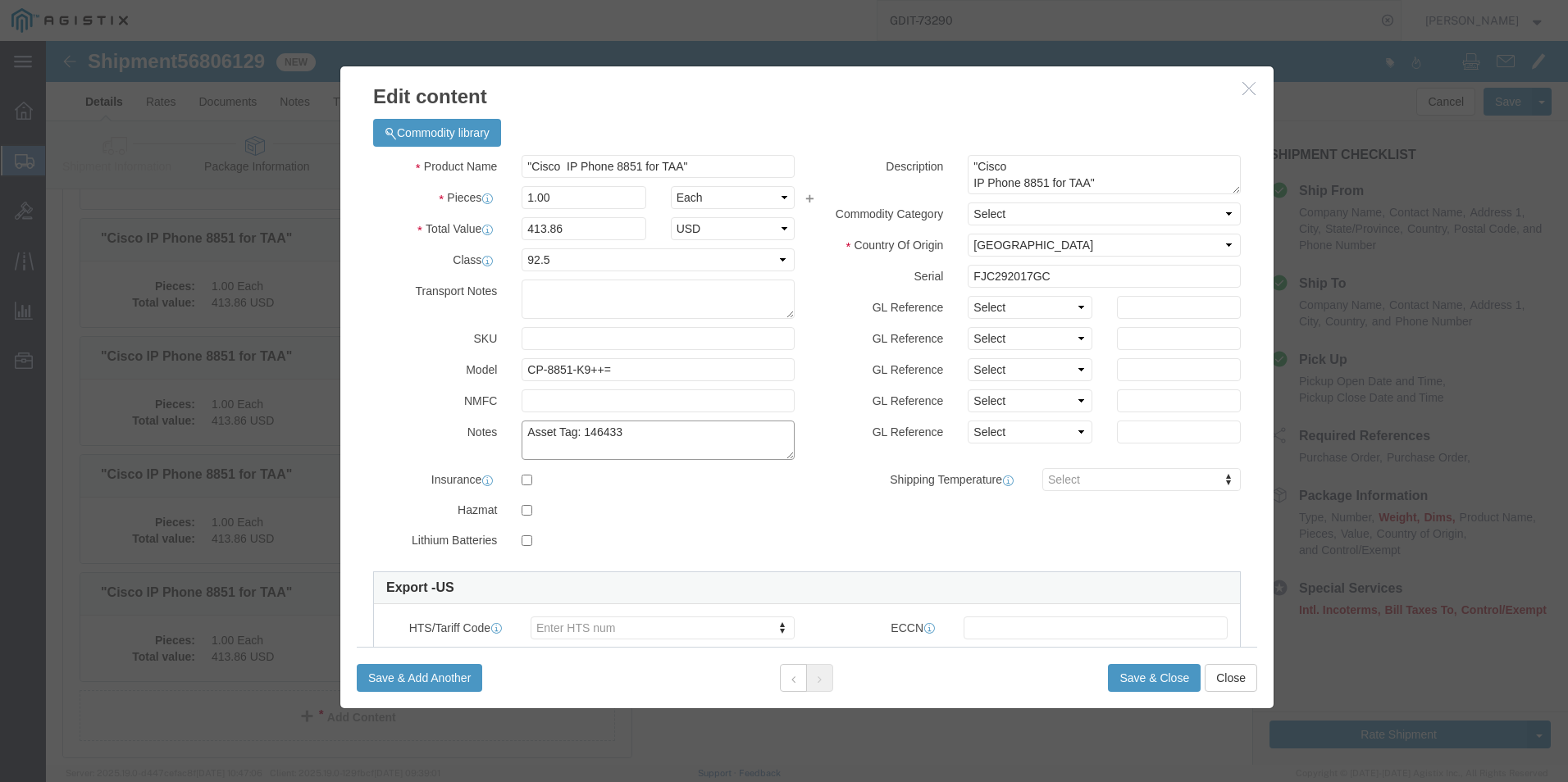
click textarea "Asset Tag: 146433"
type textarea "Asset Tag: 146434"
click input "FJC292017GC"
type input "F"
click input "text"
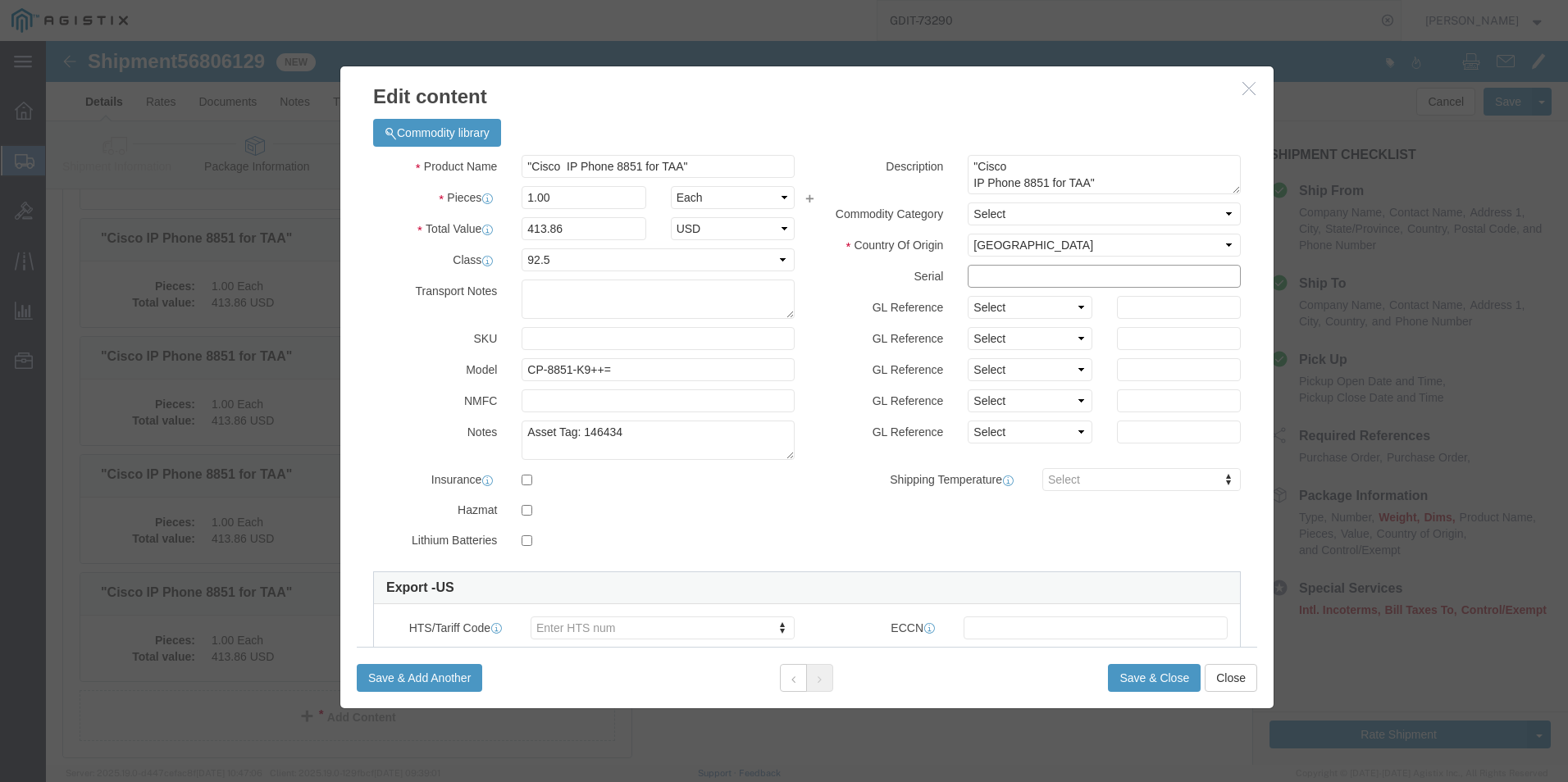
paste input "FJC292017JZ"
type input "FJC292017JZ"
click button "Save & Close"
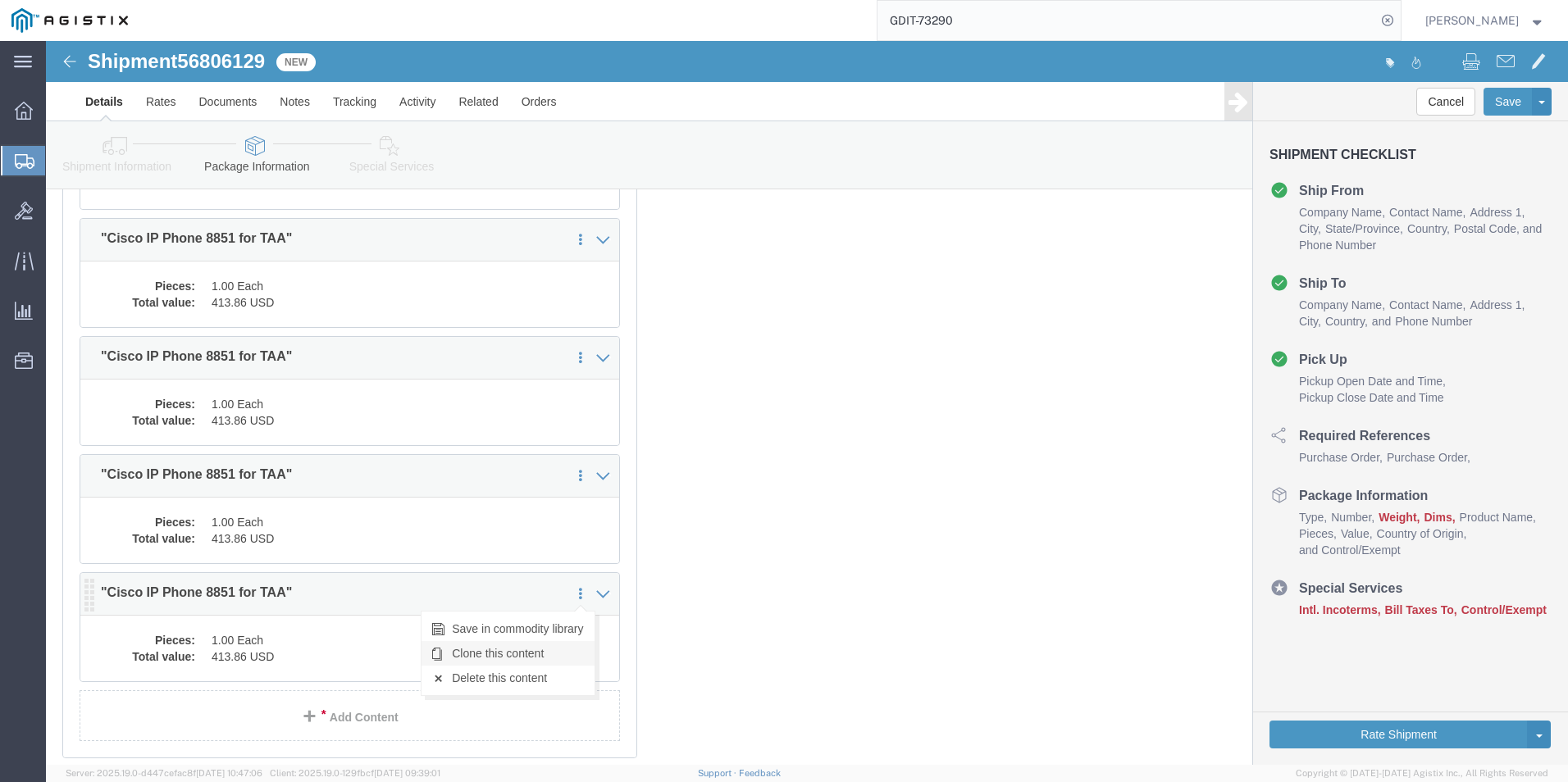
click link "Clone this content"
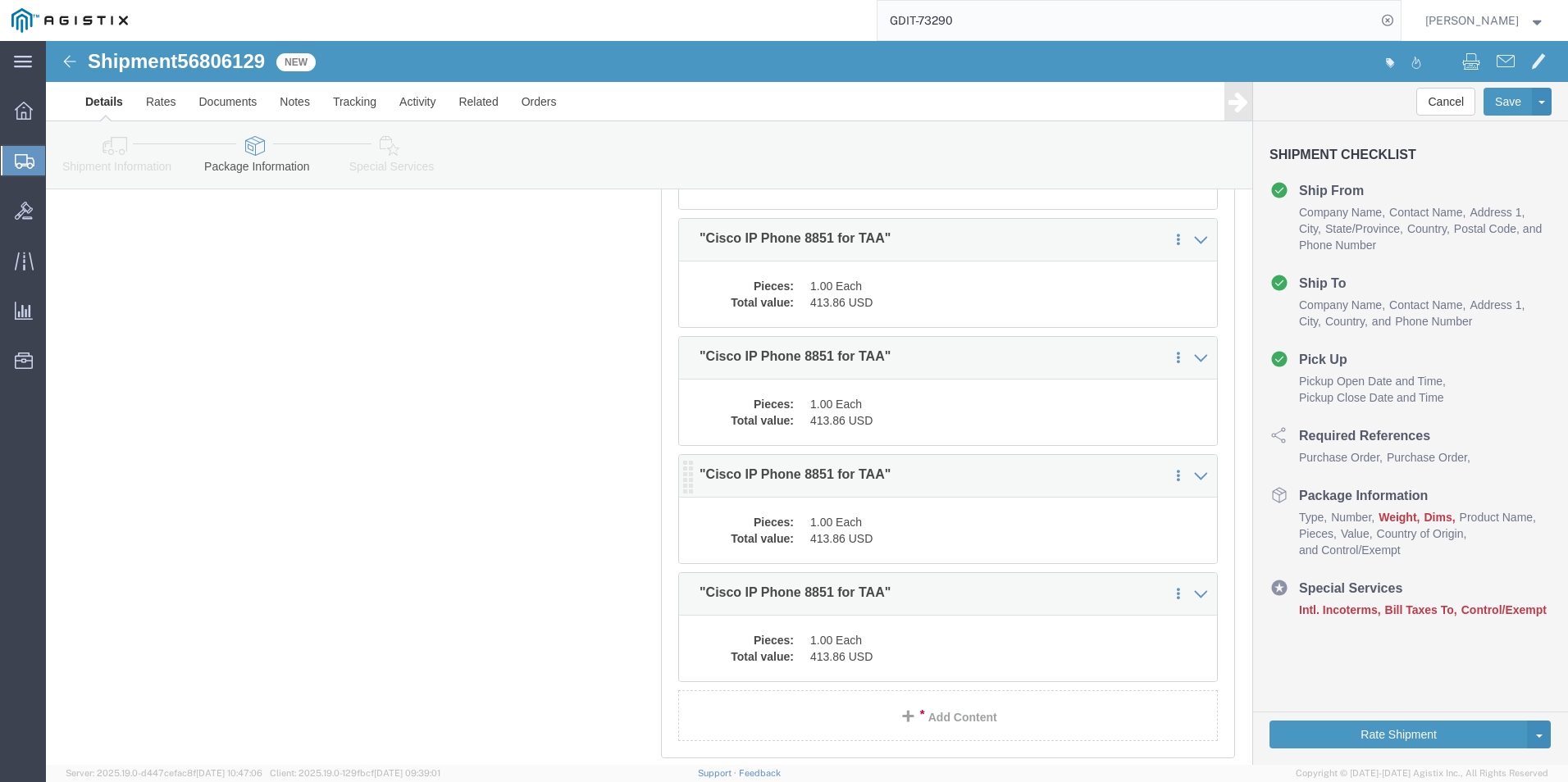
click dd "413.86 USD"
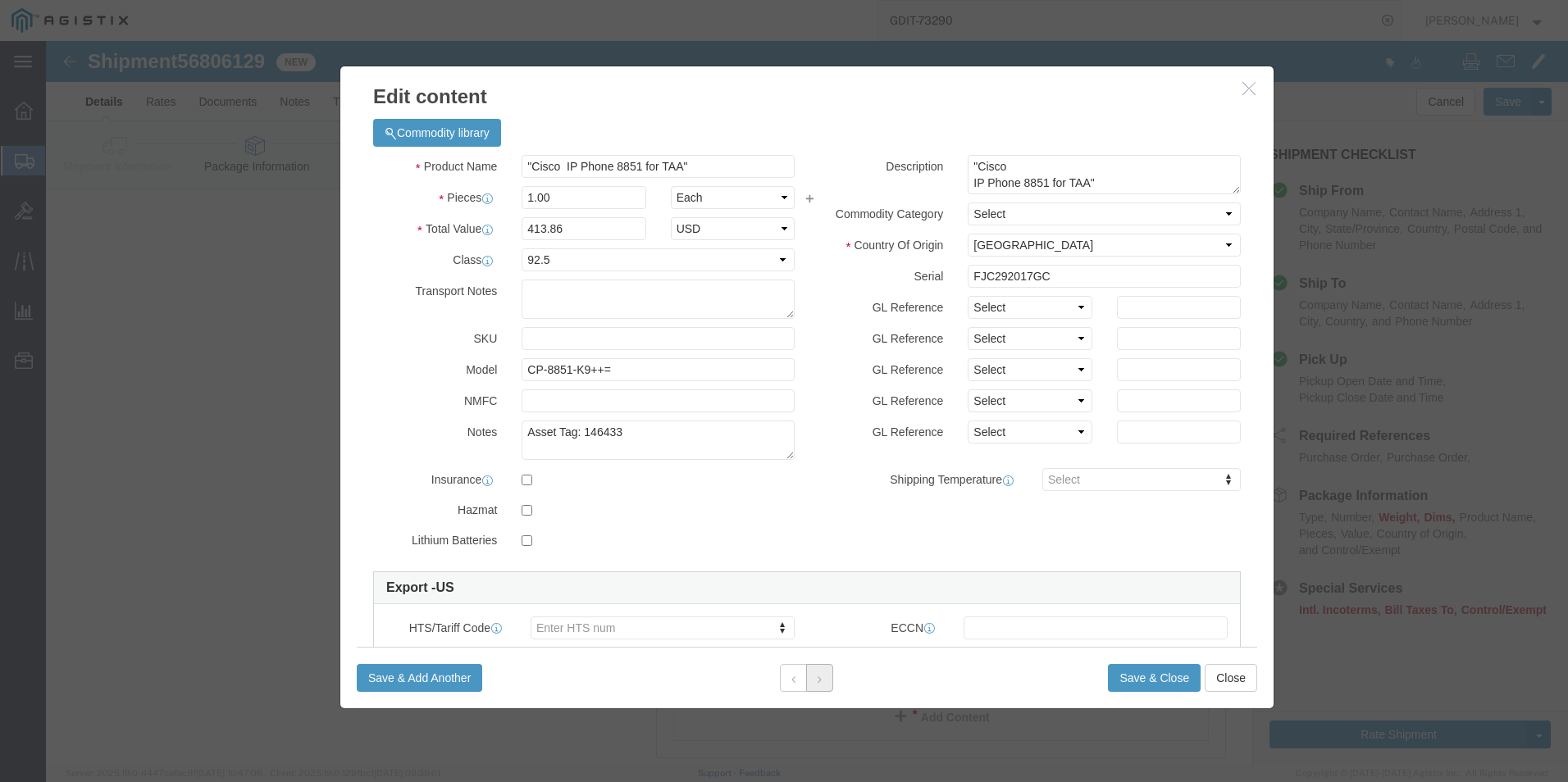
click button
click button "Save & Close"
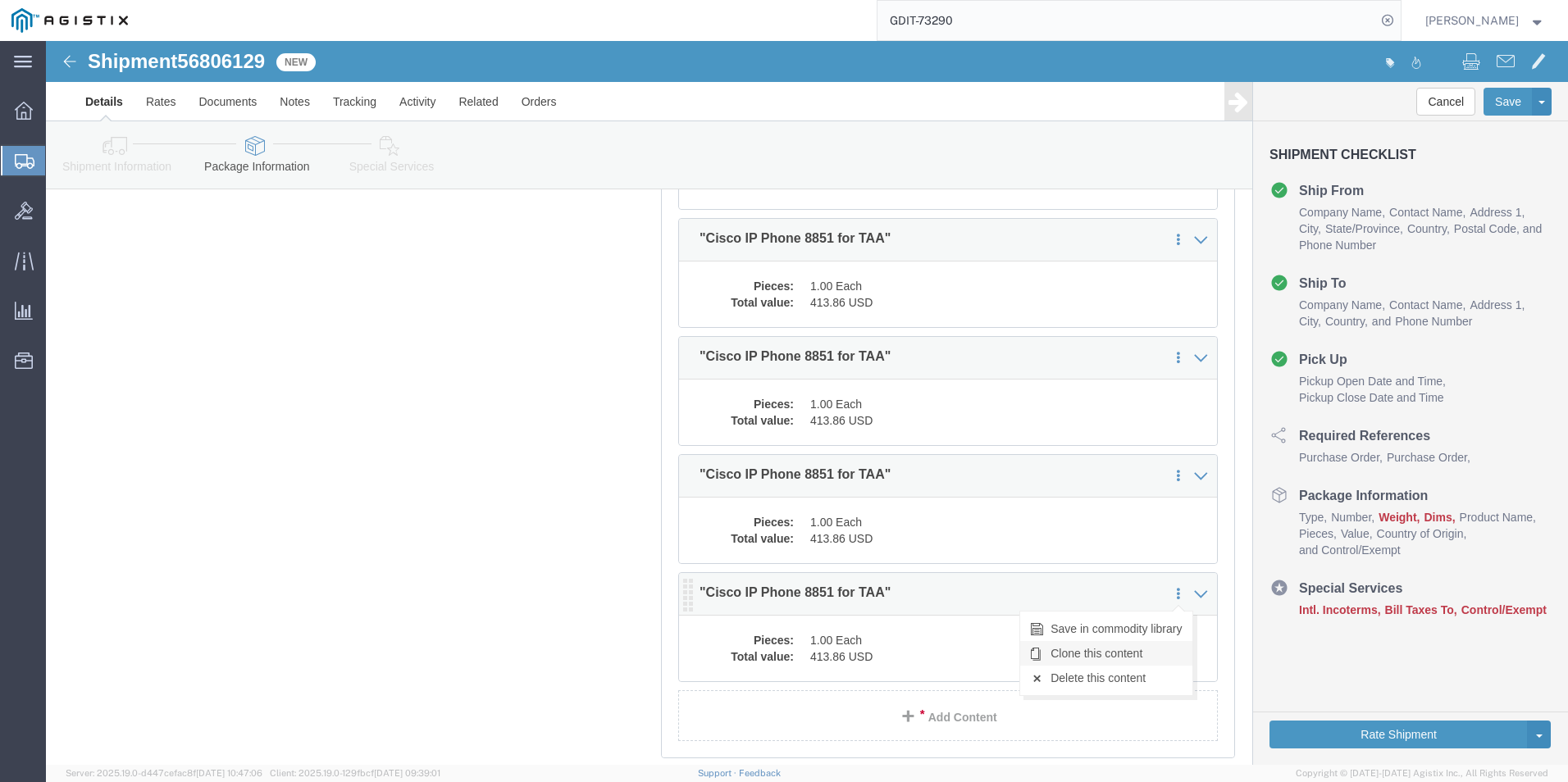
click link "Clone this content"
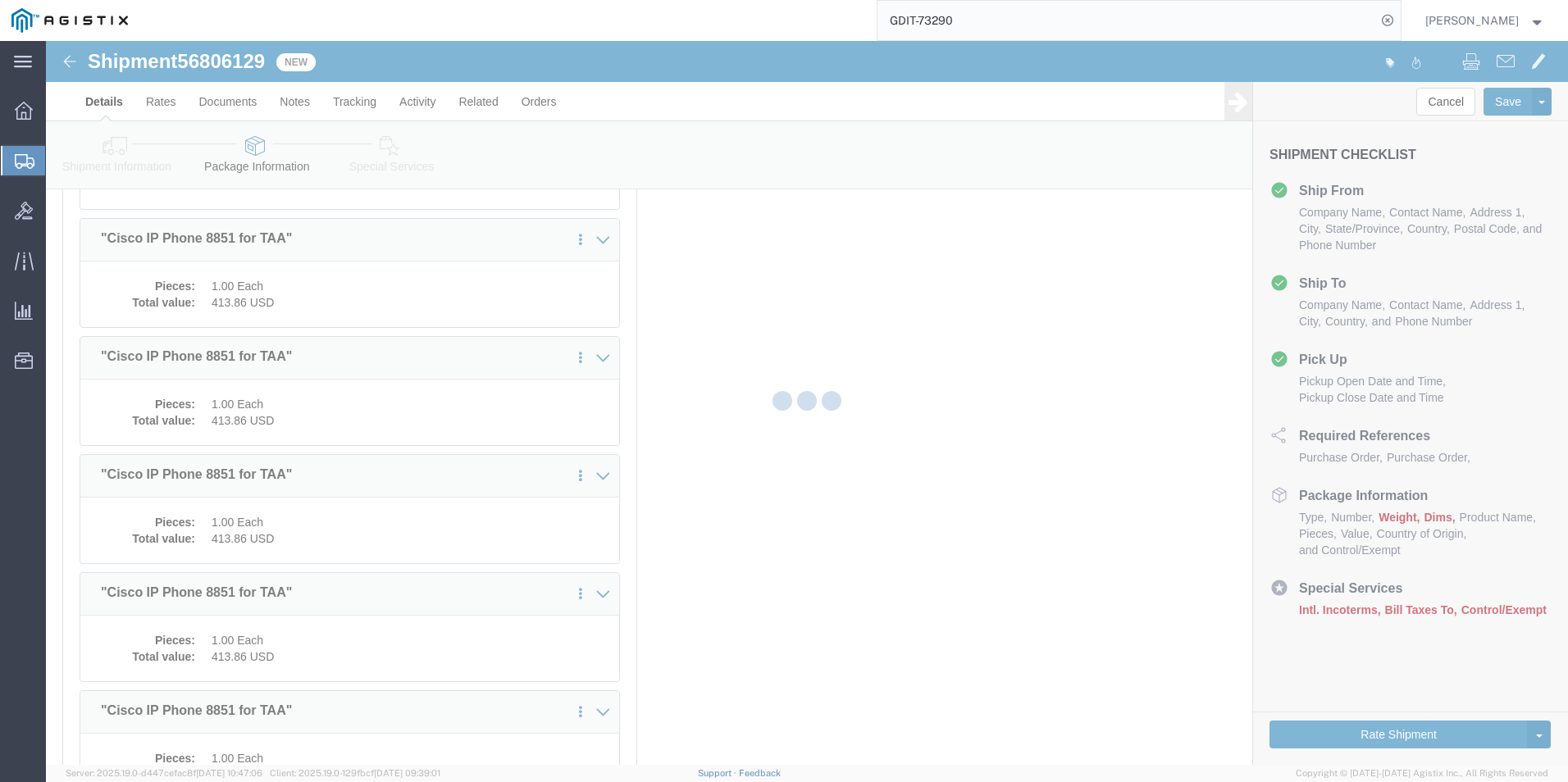
select select "PSST"
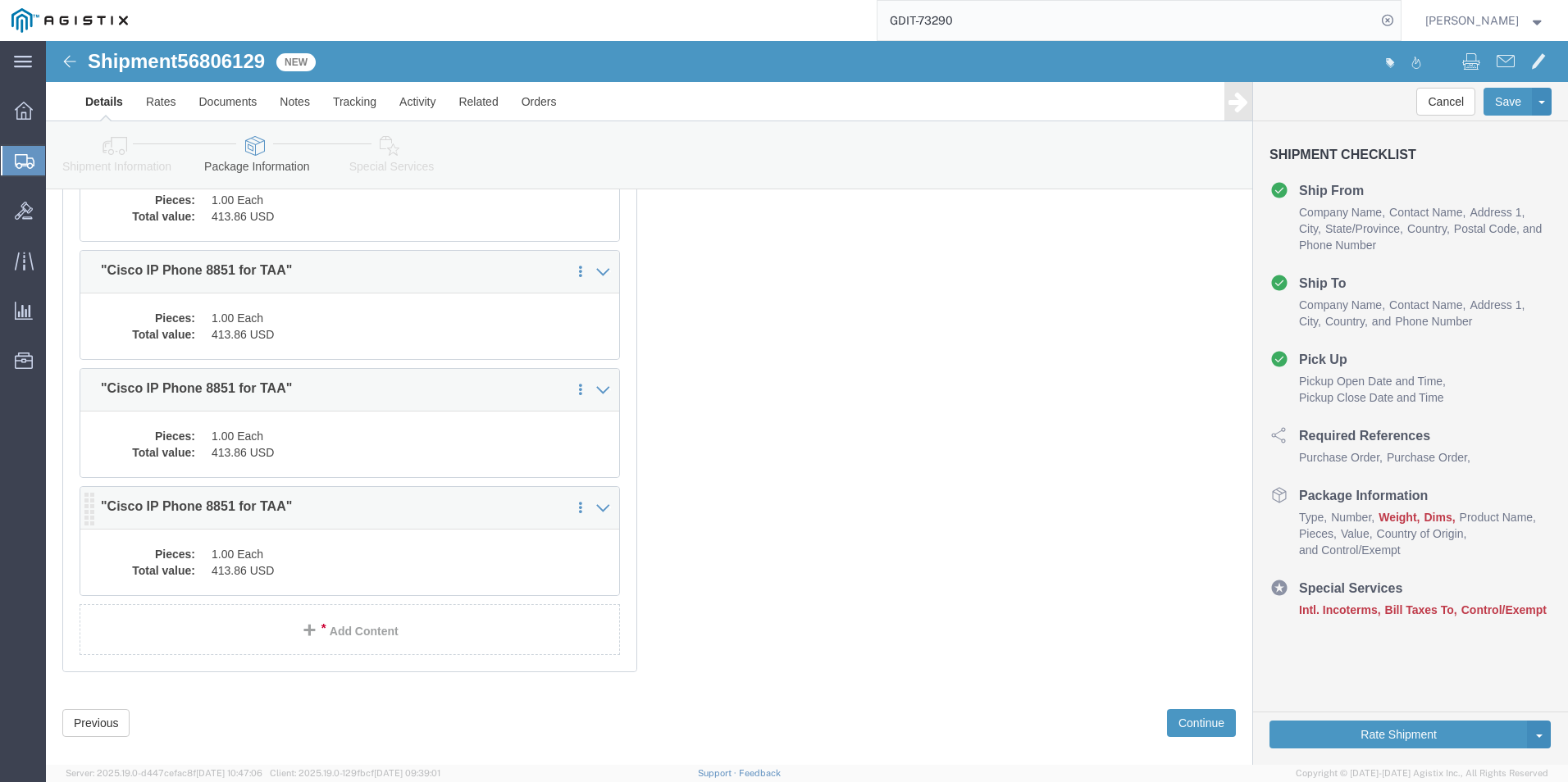
scroll to position [4145, 0]
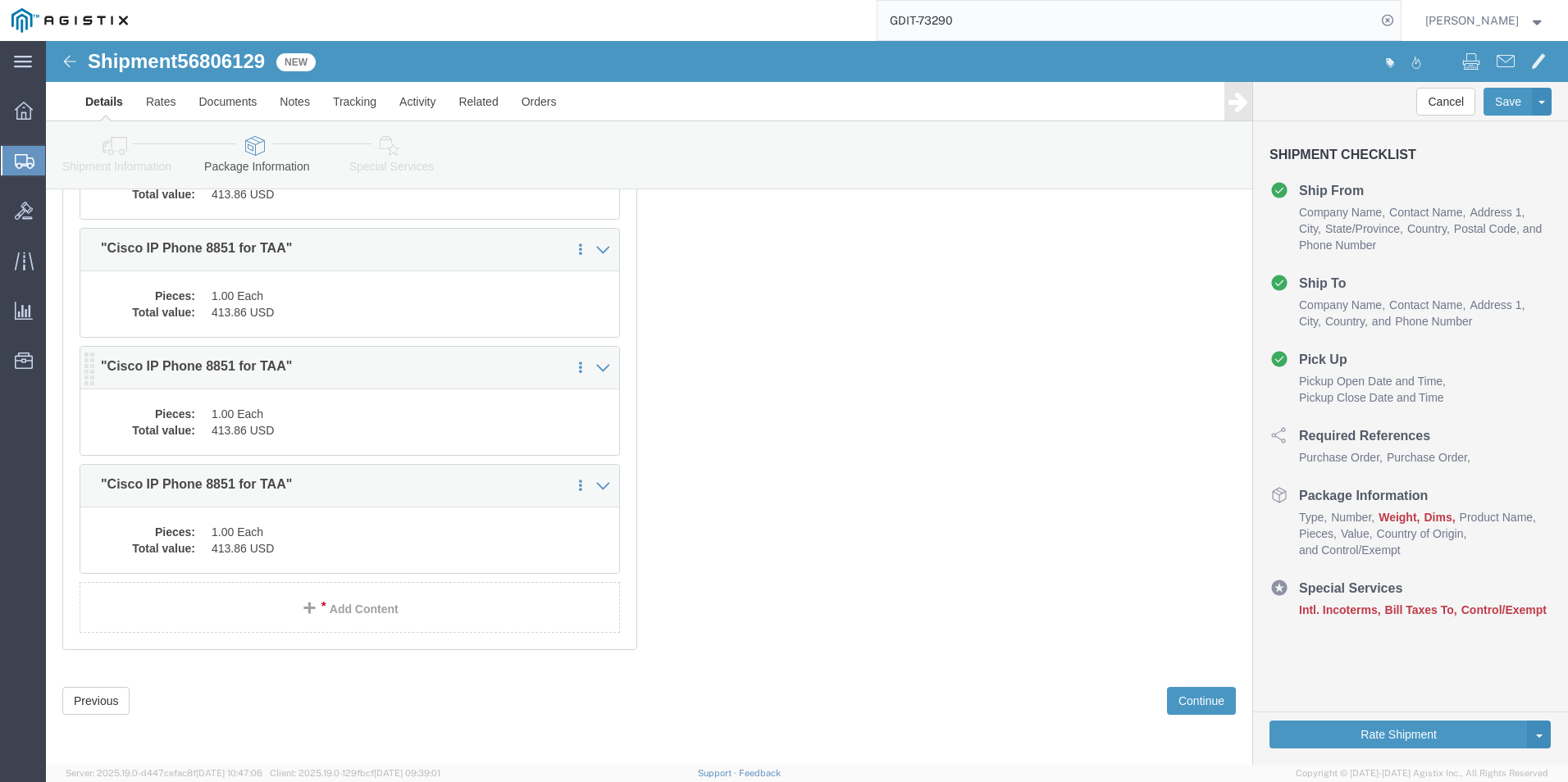
click dd "1.00 Each"
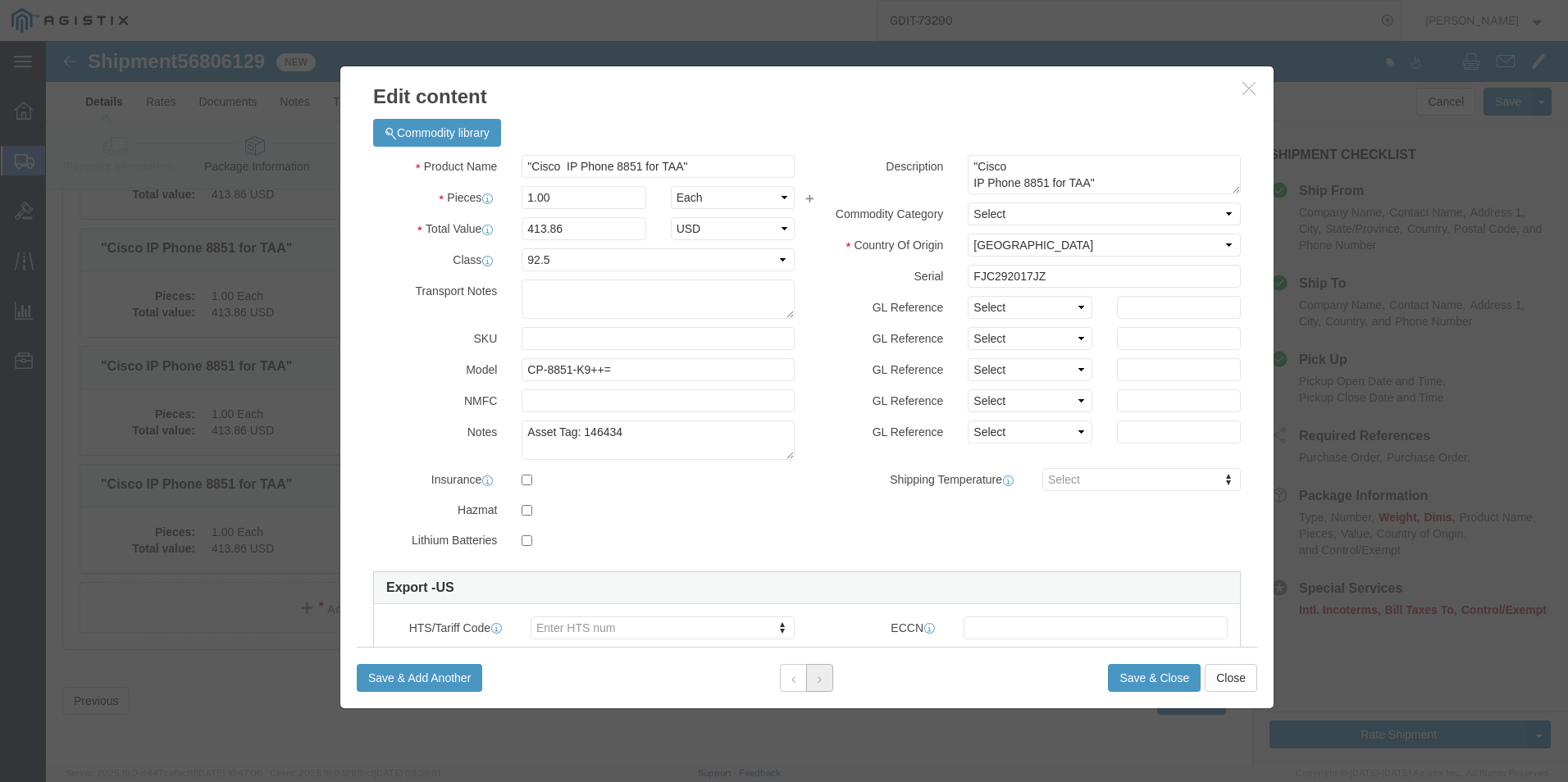
click icon
click textarea "Asset Tag: 146434"
type textarea "Asset Tag: 146435"
click input "FJC292017JZ"
type input "F"
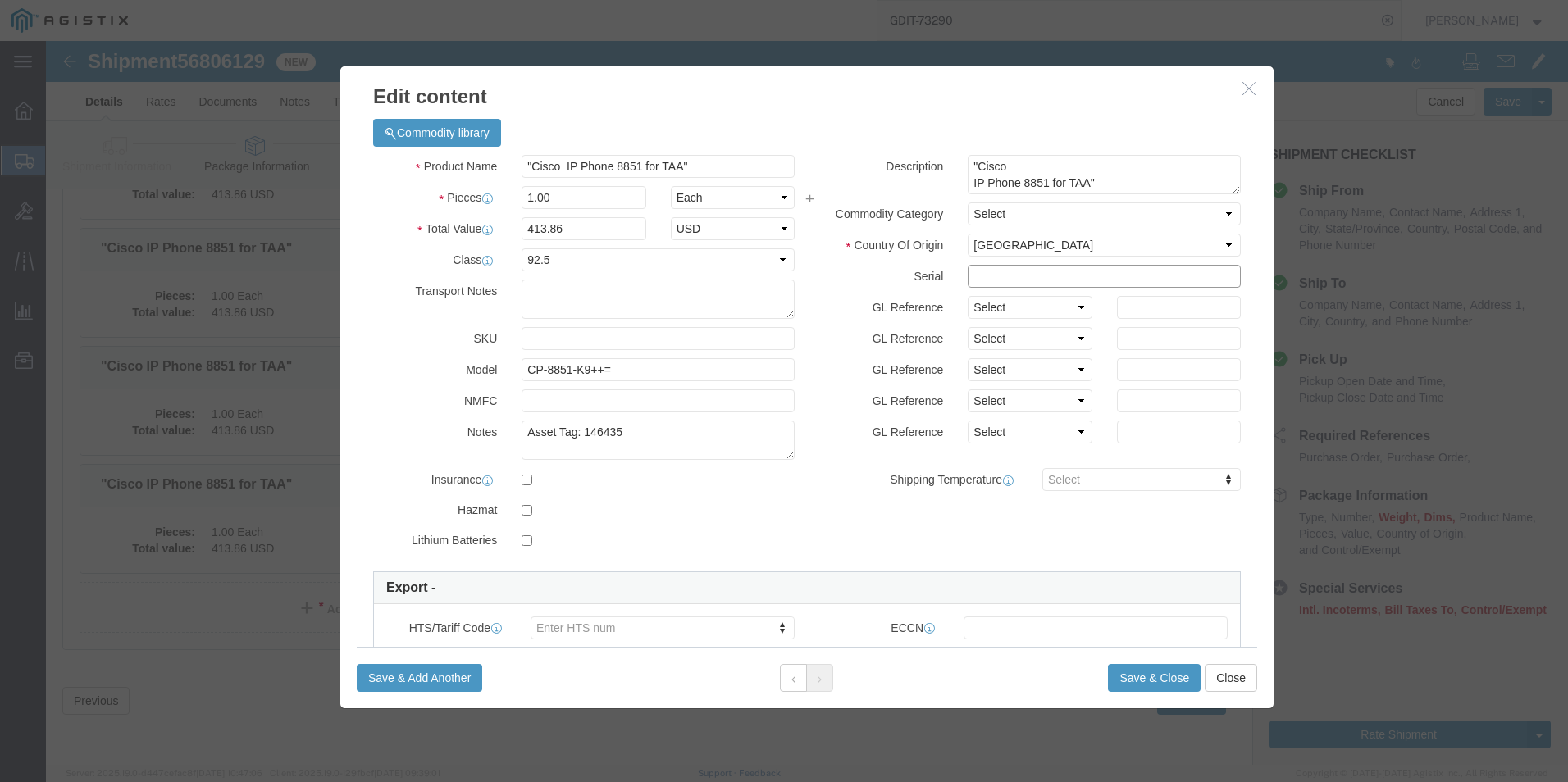
click input "text"
paste input "FJC292017K6"
type input "FJC292017K6"
click button "Save & Close"
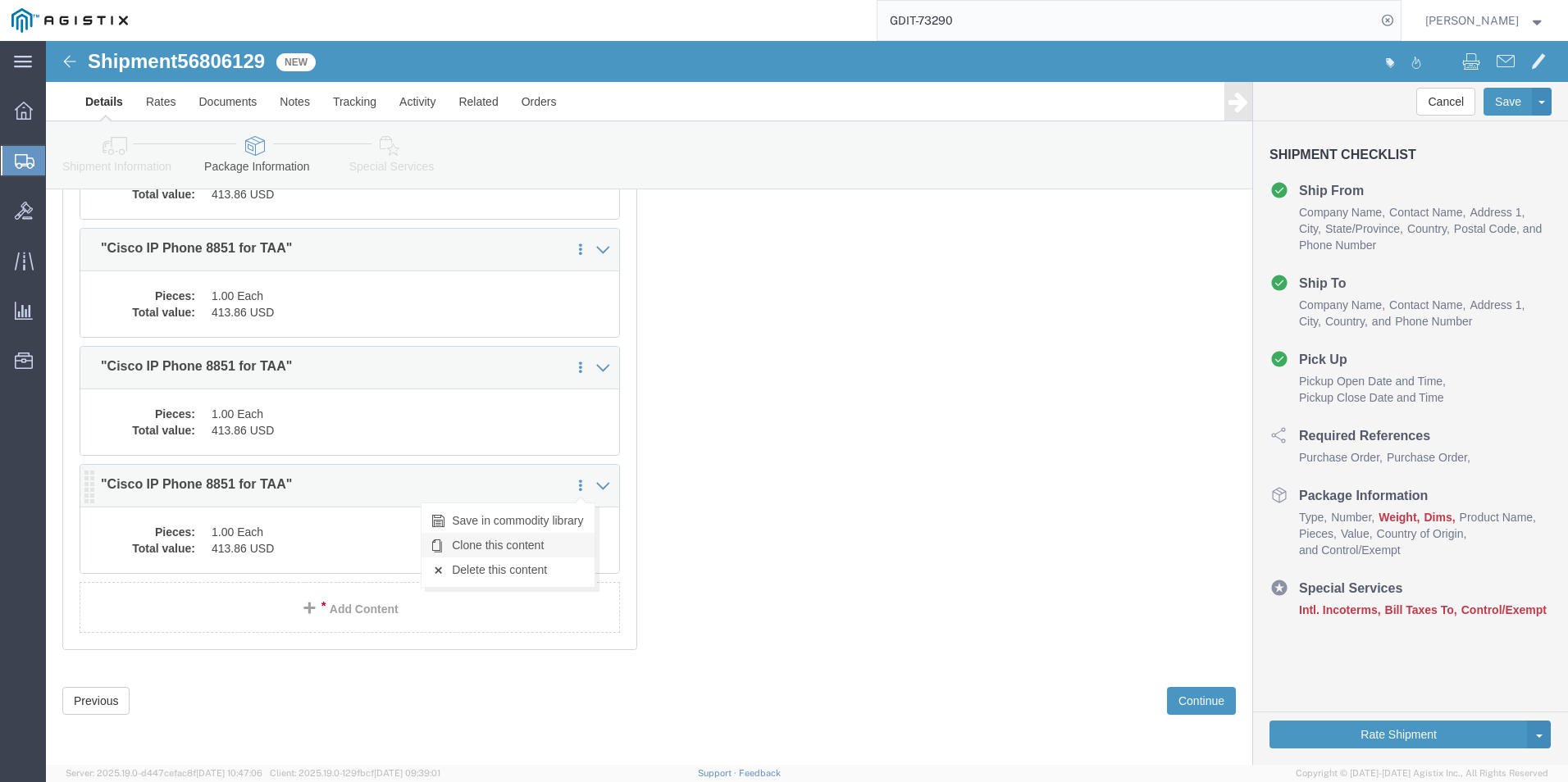
click link "Clone this content"
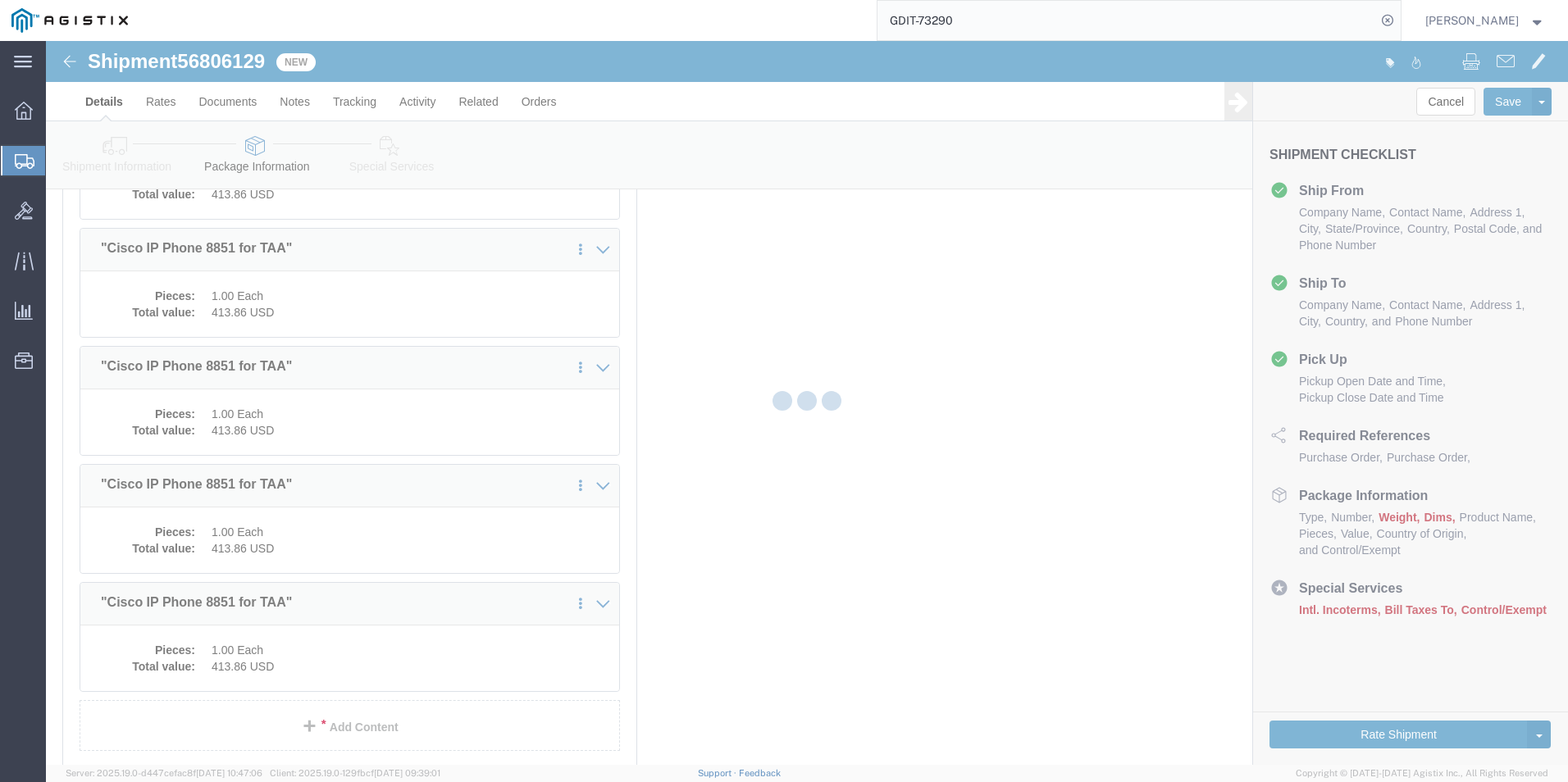
select select "PSST"
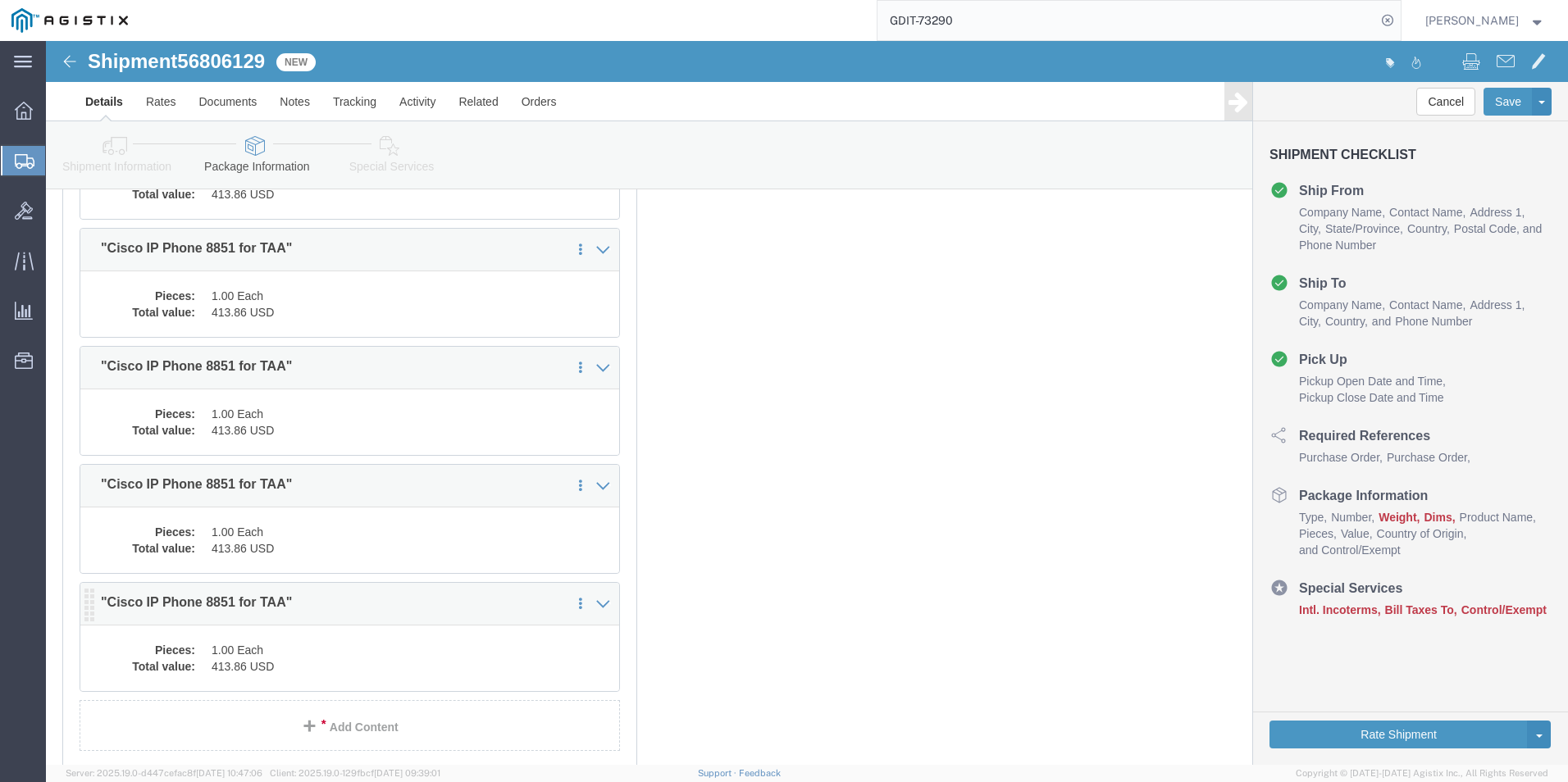
click dd "413.86 USD"
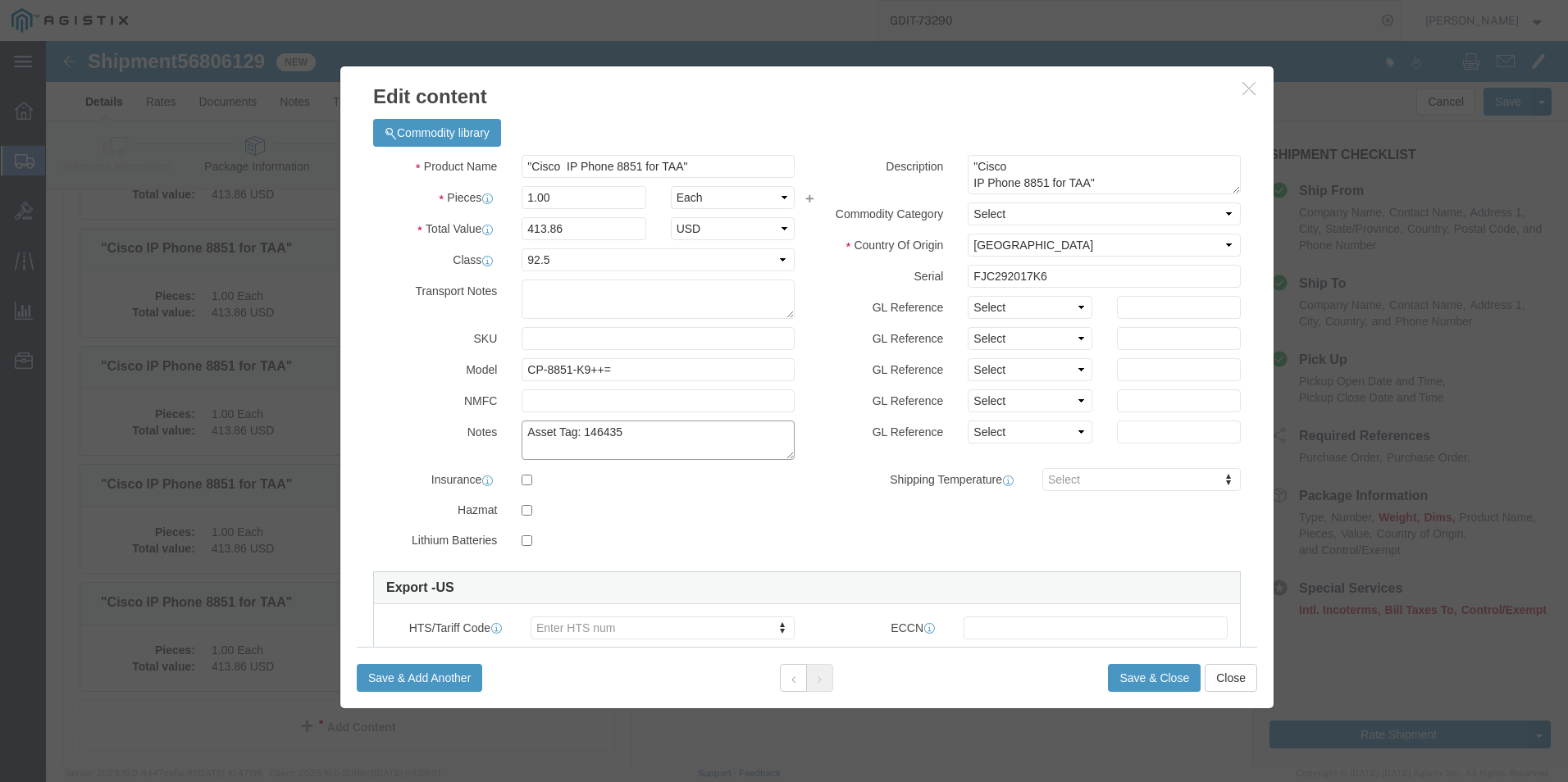
click textarea "Asset Tag: 146435"
type textarea "Asset Tag: 146436"
click input "FJC292017K6"
type input "F"
click input "text"
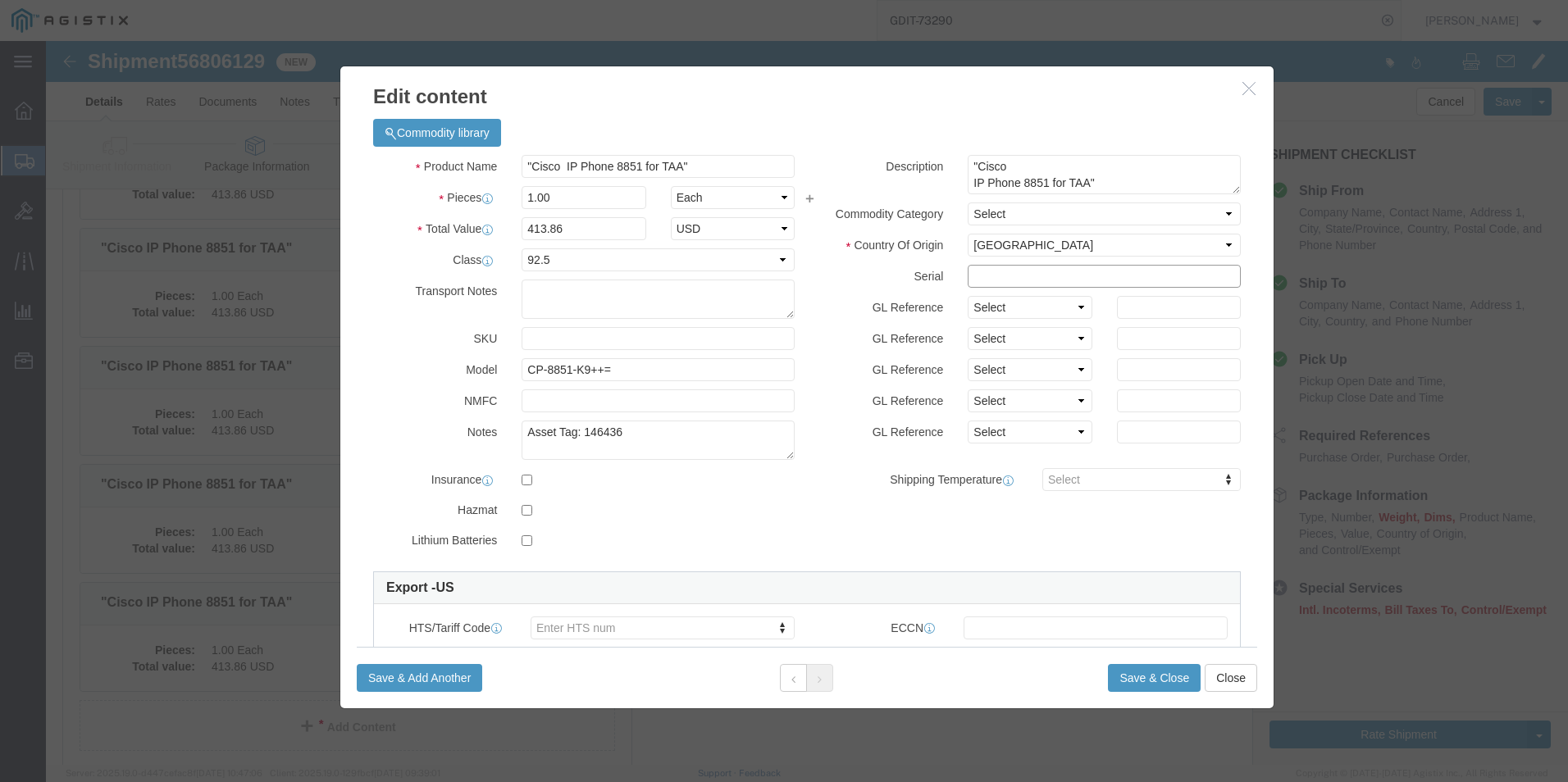
paste input "FJC292017JJ"
type input "FJC292017JJ"
click button "Save & Close"
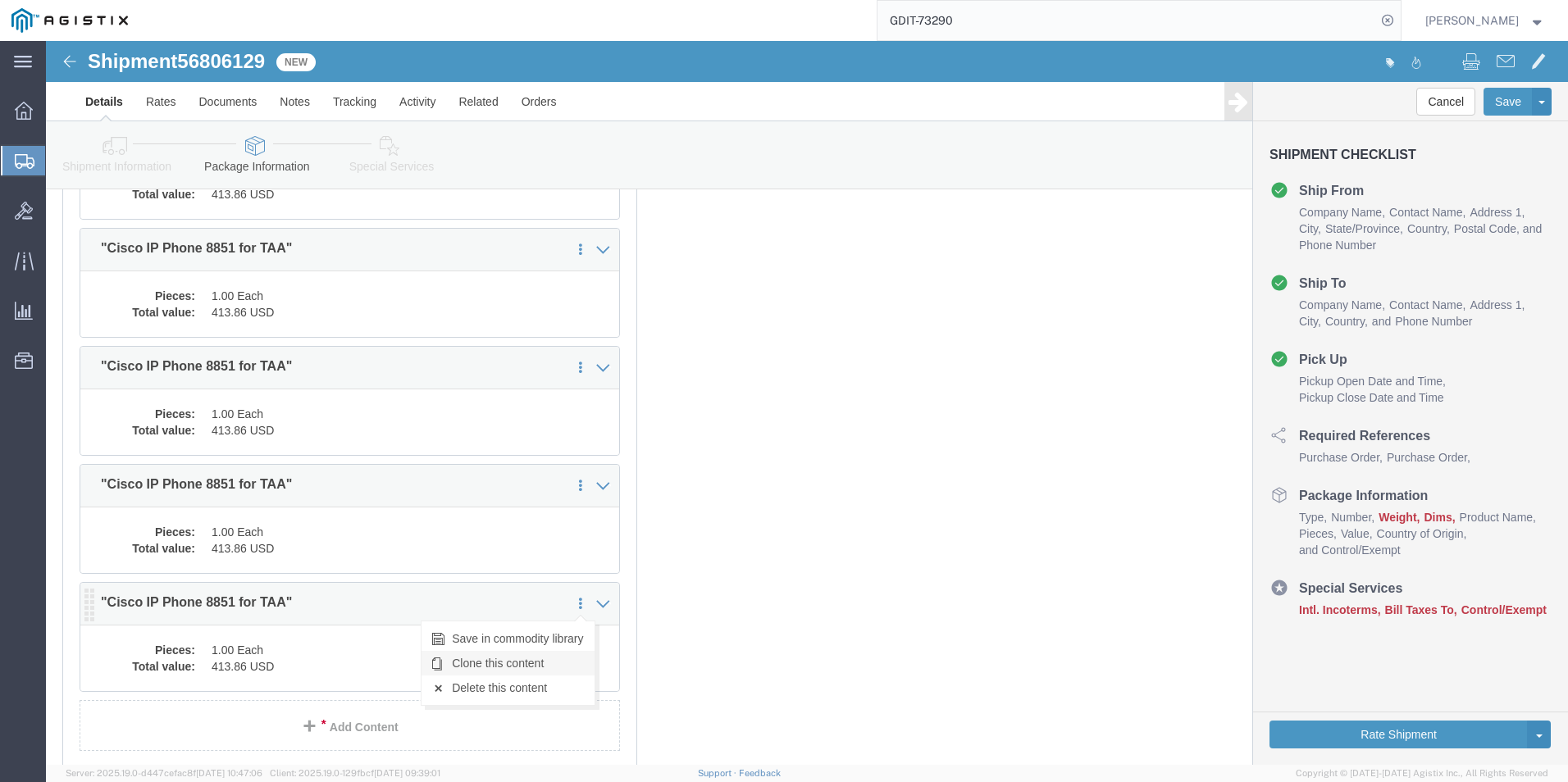
click link "Clone this content"
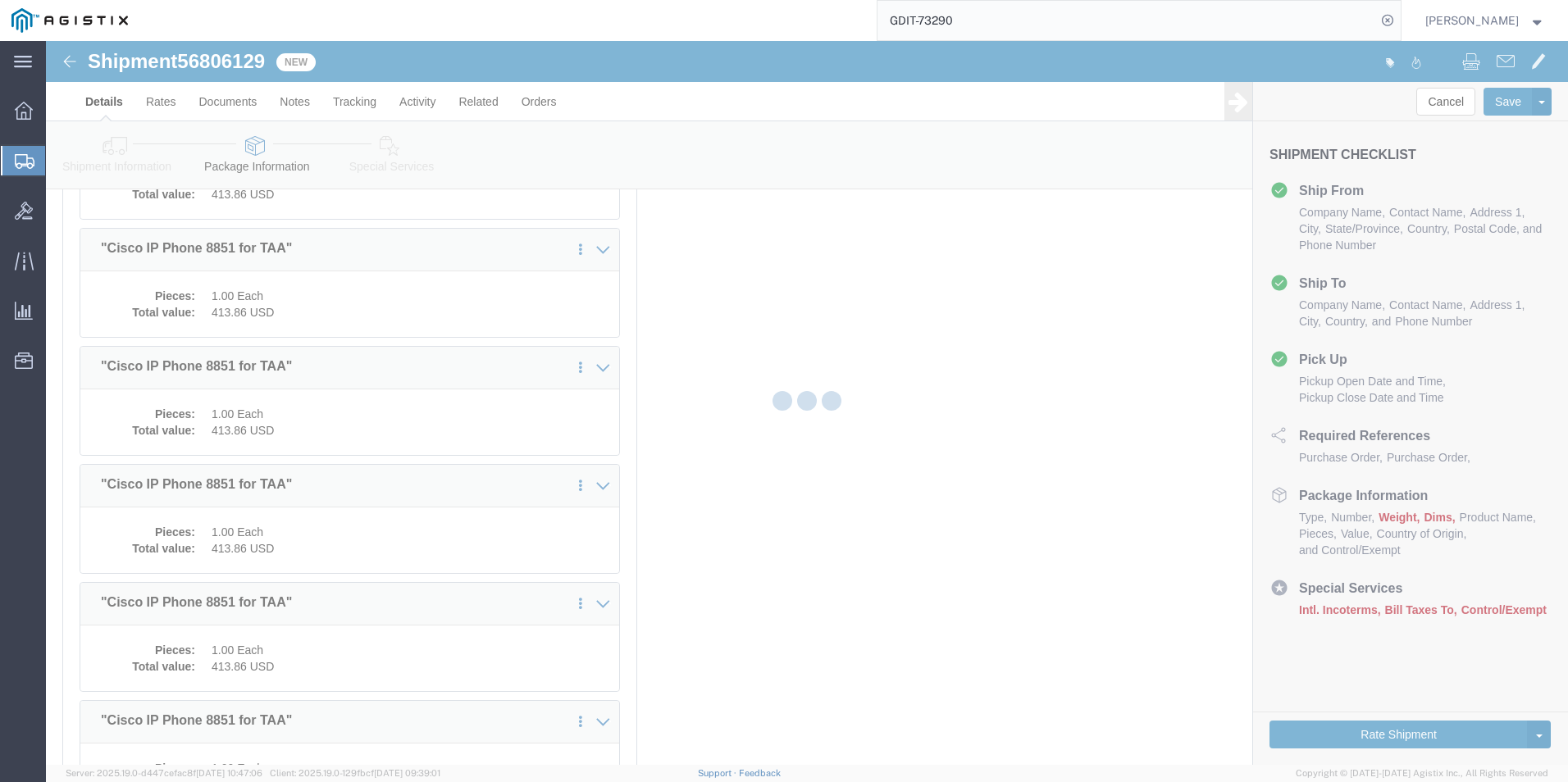
select select "PSST"
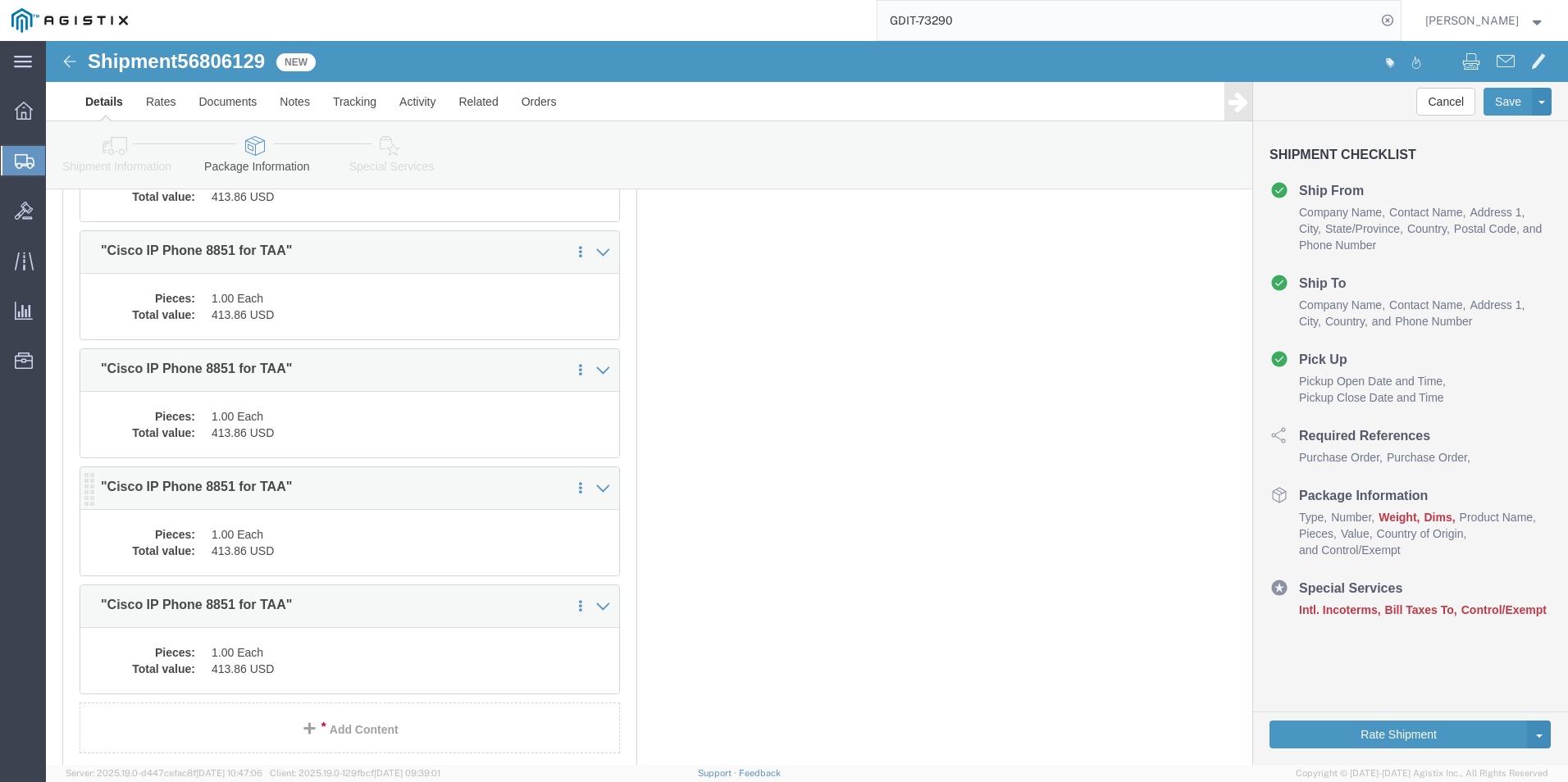
scroll to position [4309, 0]
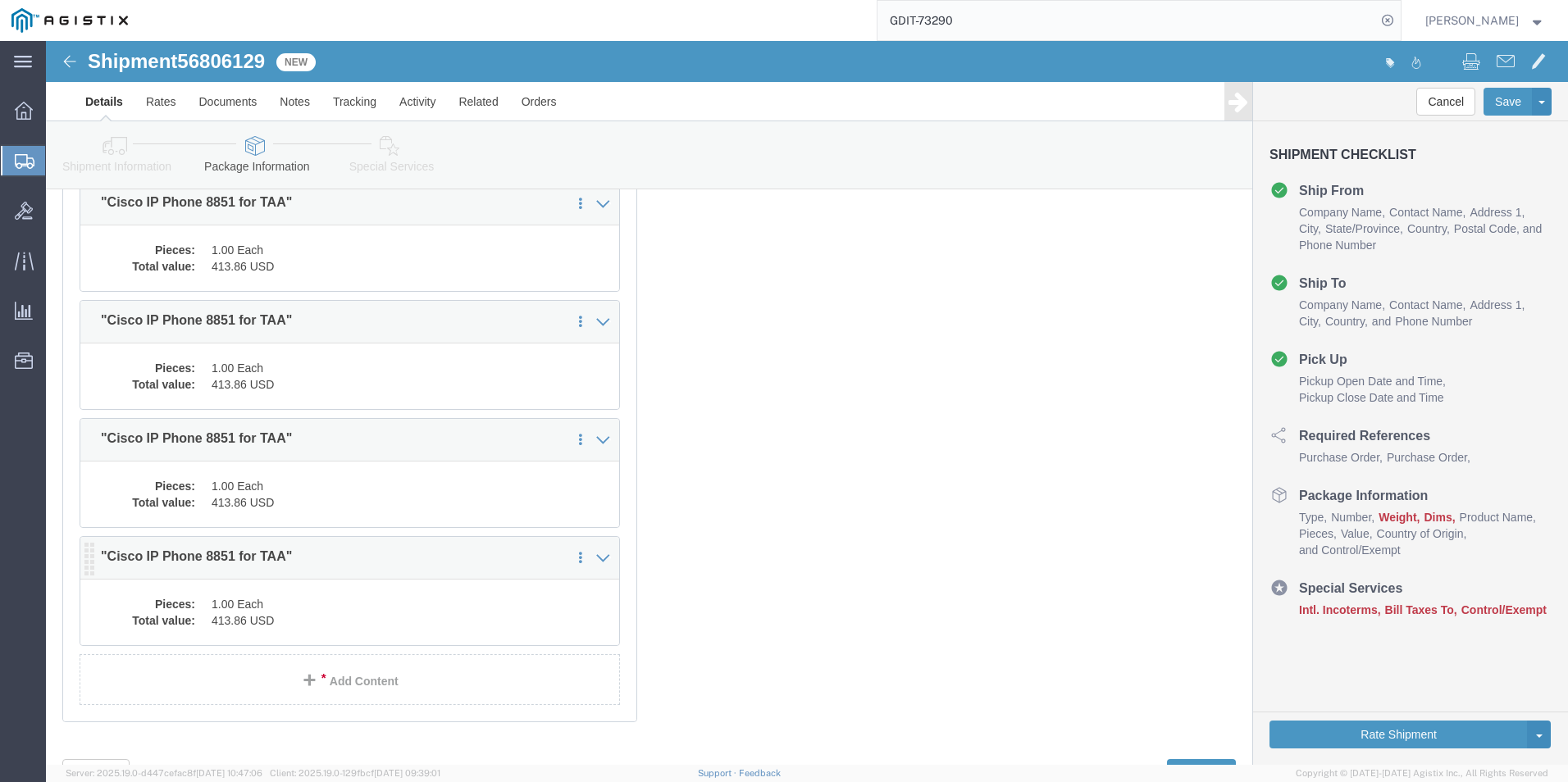
click dd "413.86 USD"
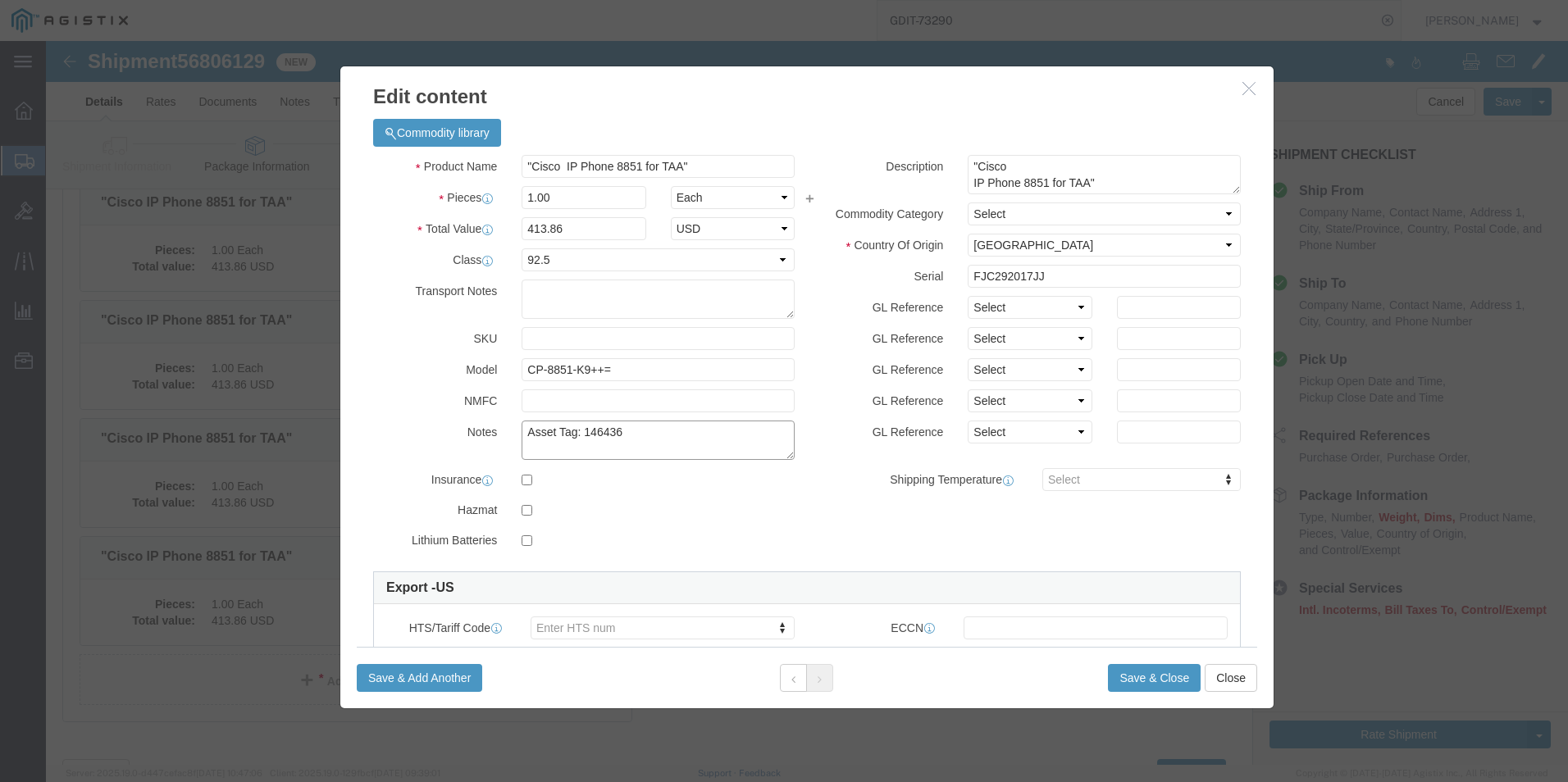
click textarea "Asset Tag: 146436"
type textarea "Asset Tag: 146437"
click input "FJC292017JJ"
type input "F"
click input "text"
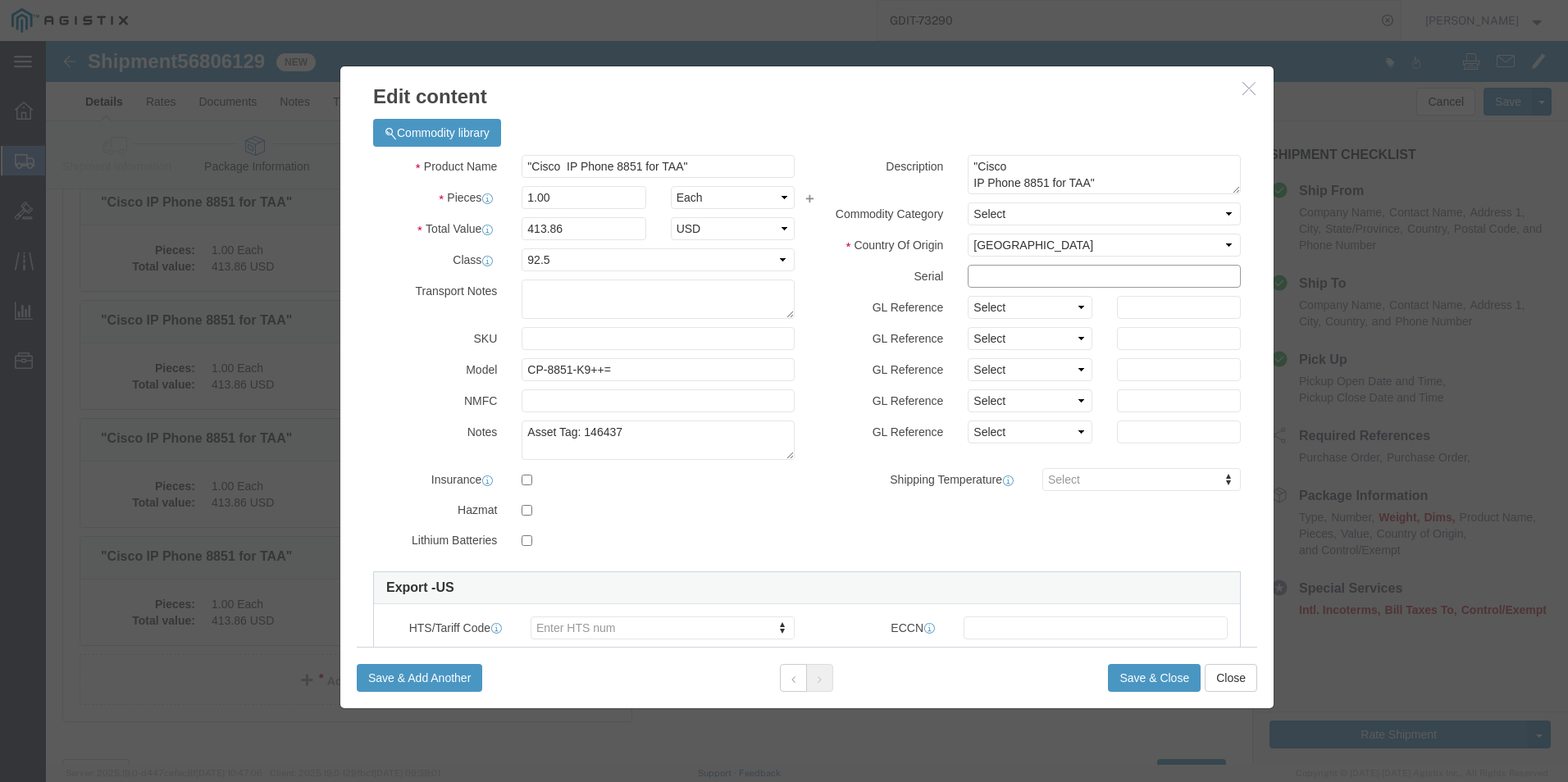
paste input "FJC292017HT"
type input "FJC292017HT"
click button "Save & Close"
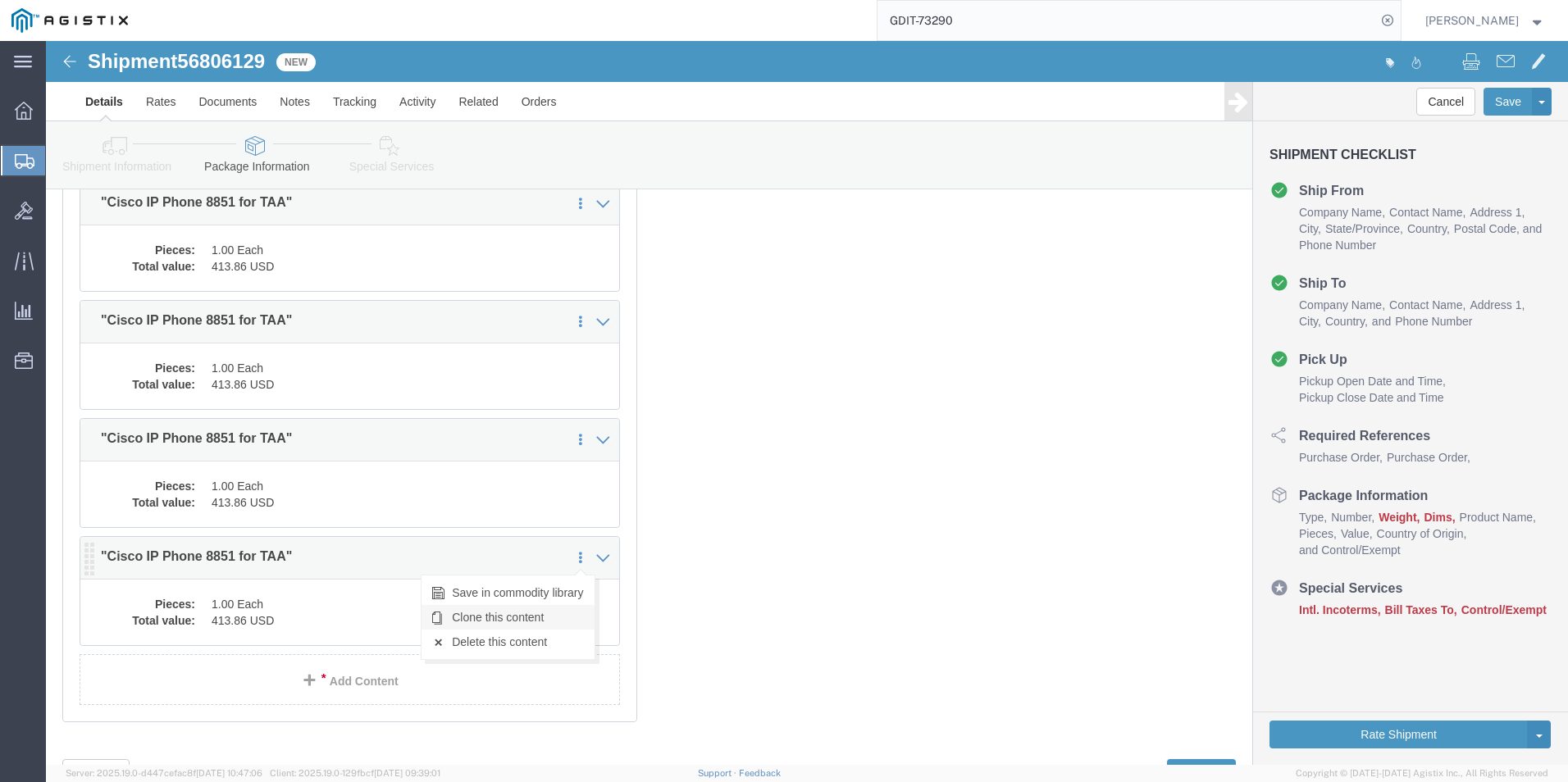
click link "Clone this content"
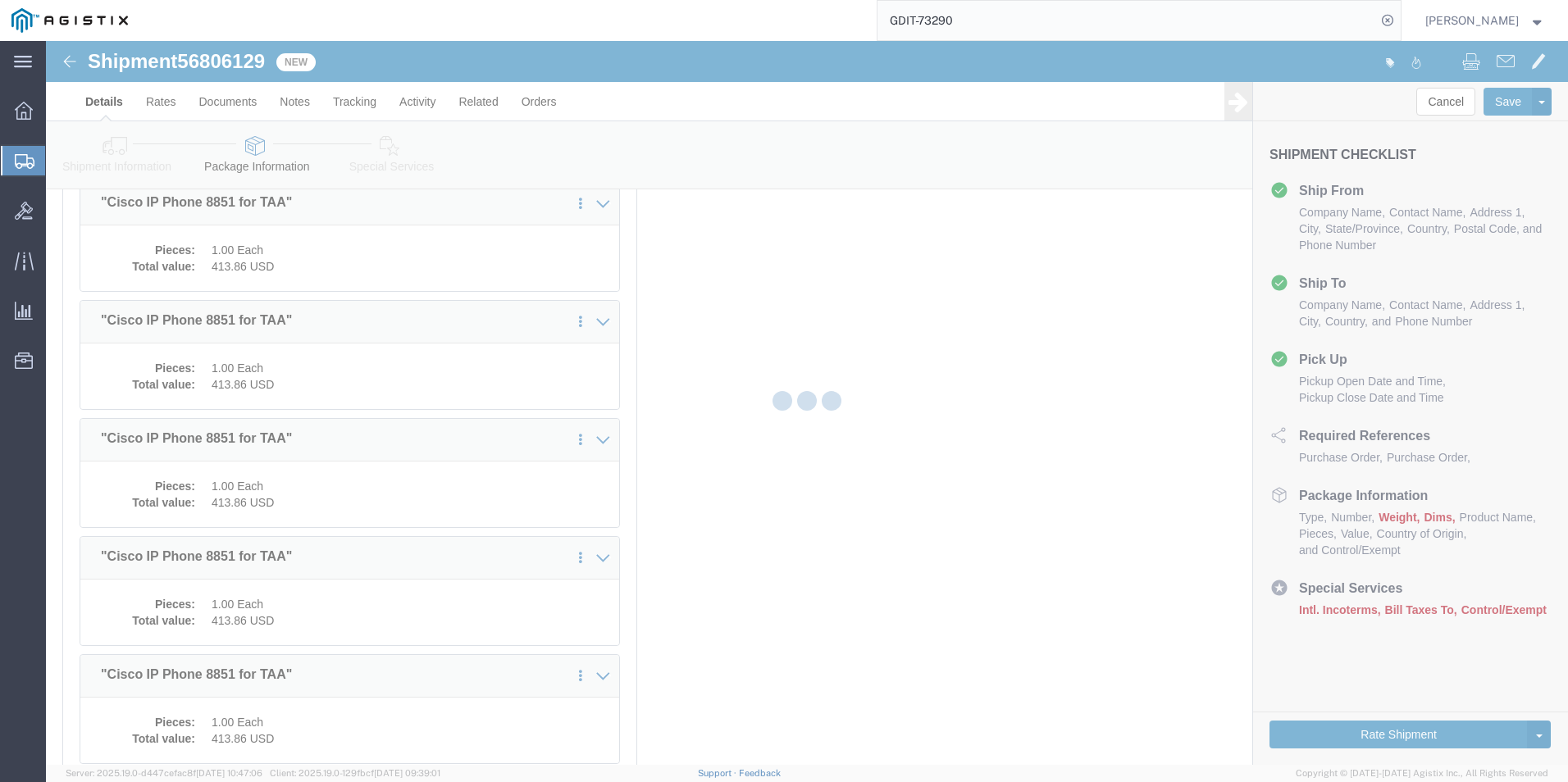
select select "PSST"
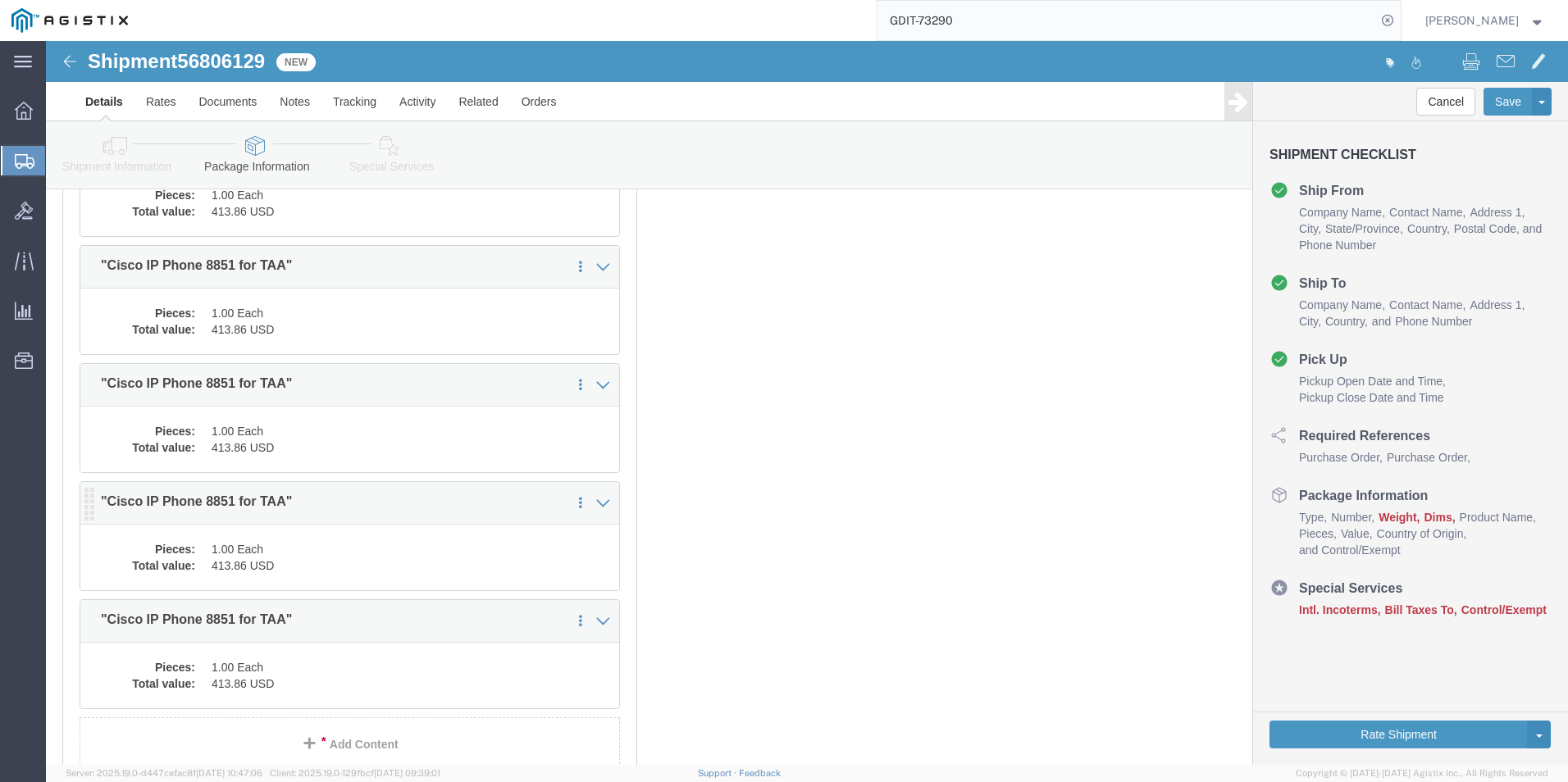
scroll to position [4391, 0]
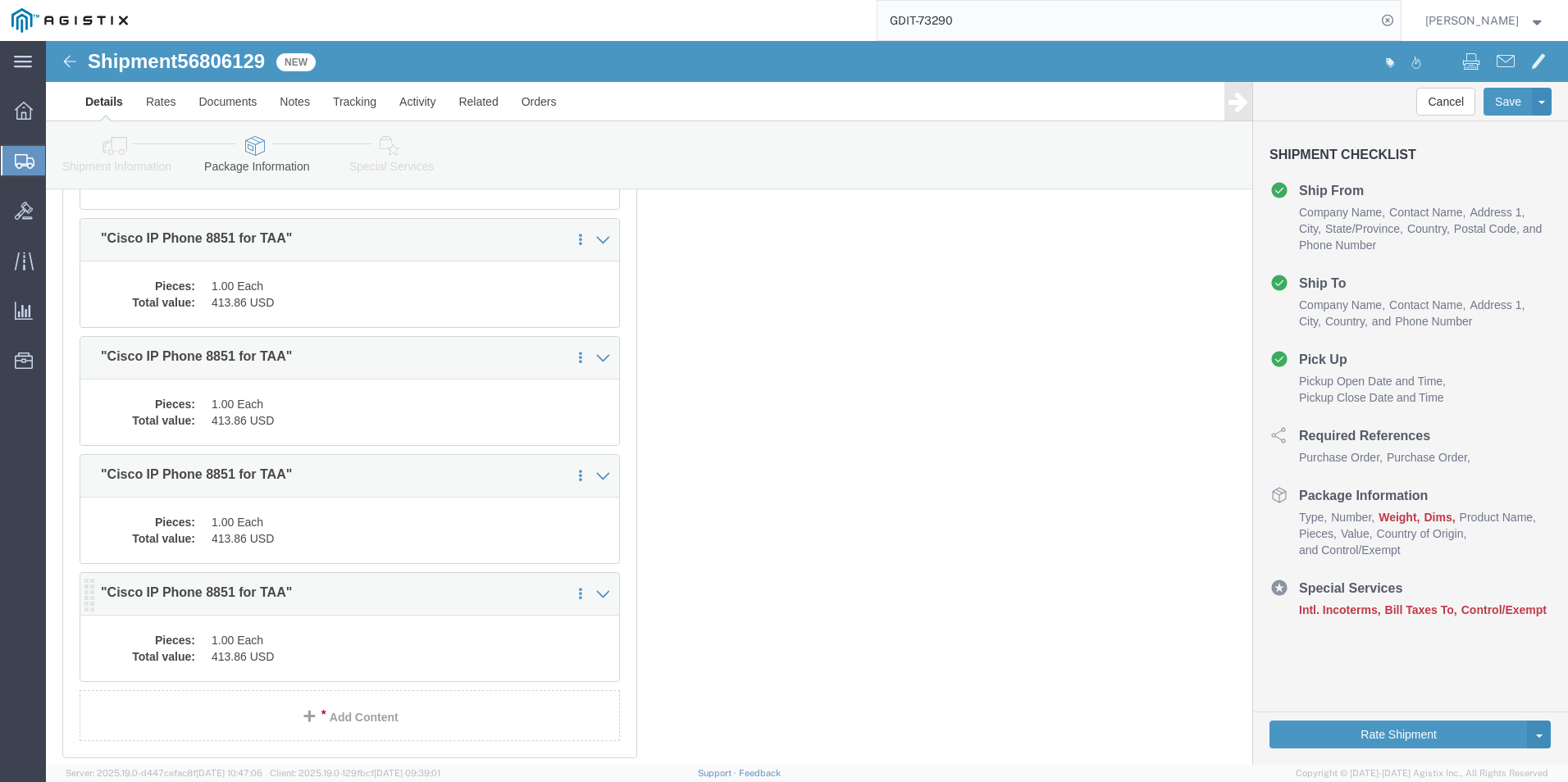
click dd "1.00 Each"
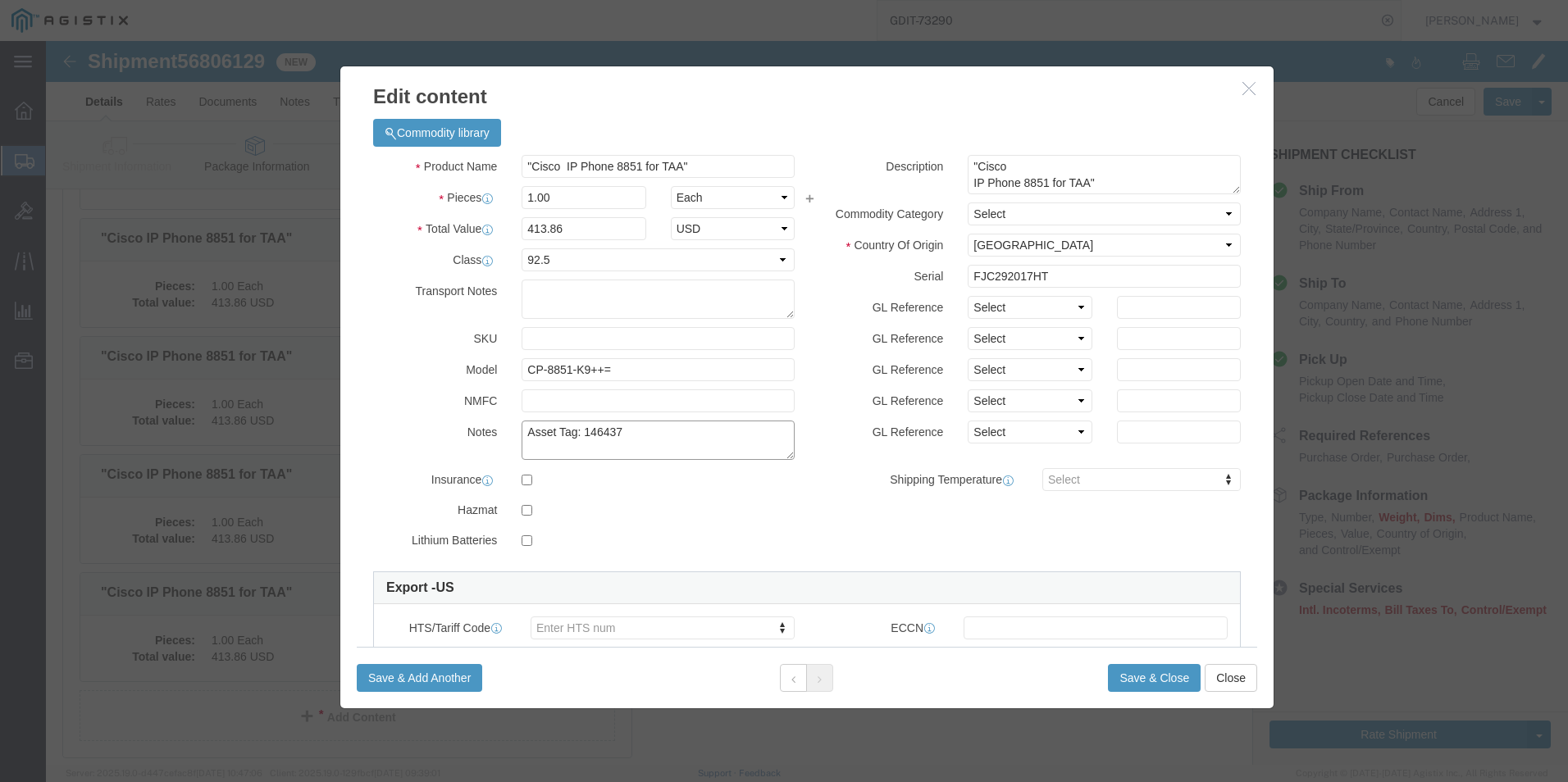
click textarea "Asset Tag: 146437"
type textarea "Asset Tag: 146438"
click input "FJC292017HT"
type input "F"
click input "text"
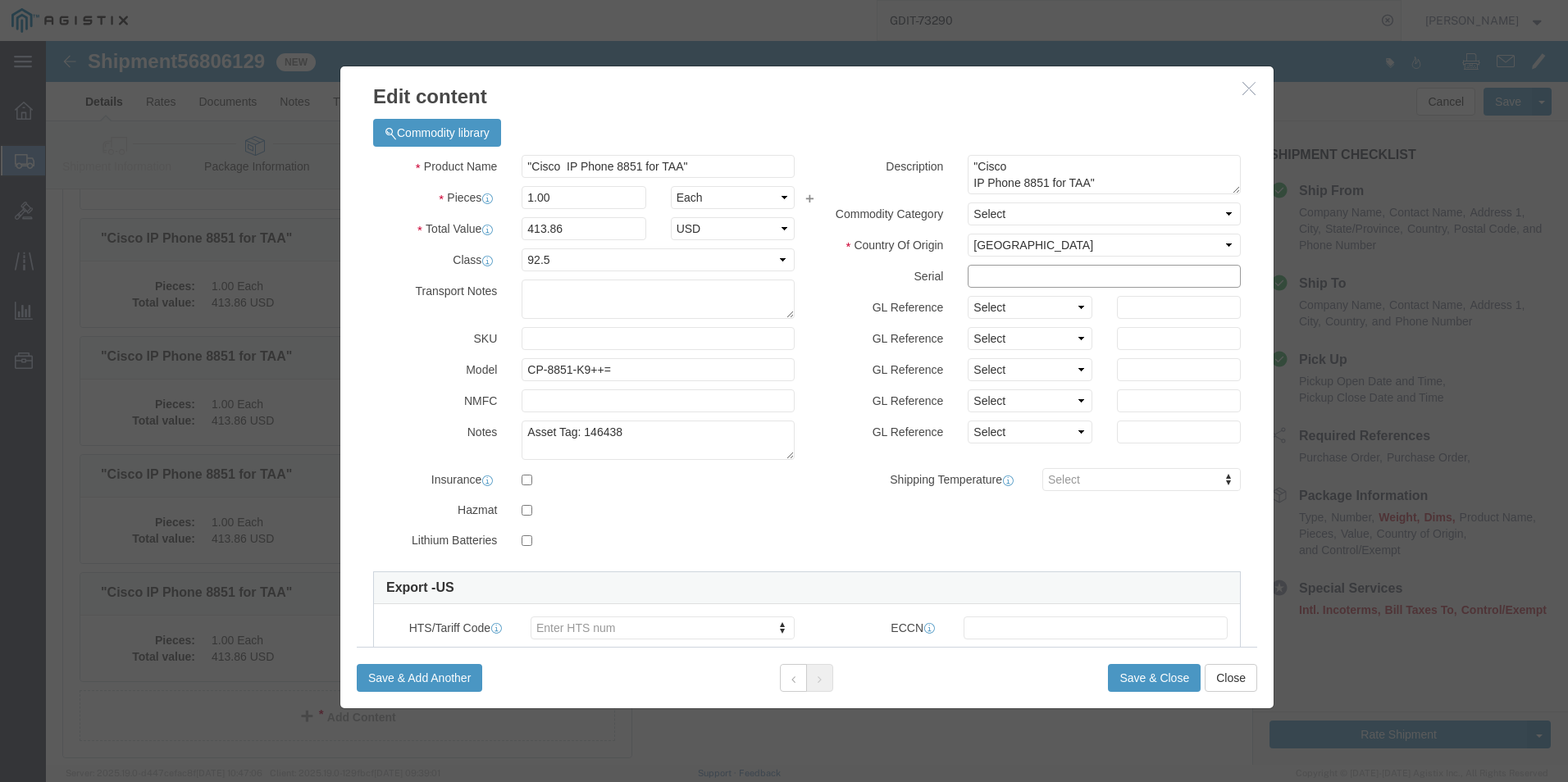
paste input "FJC292017HE"
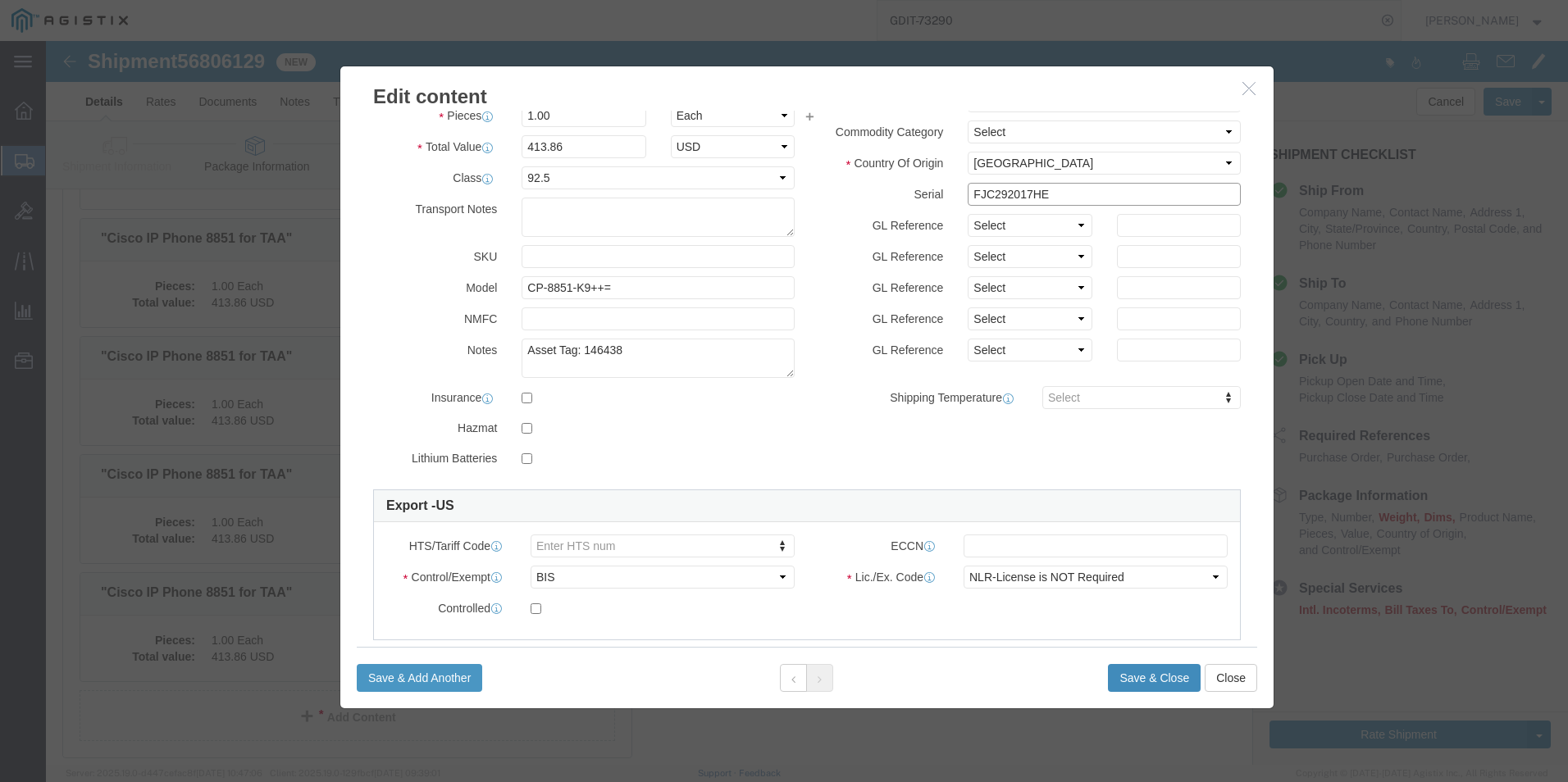
type input "FJC292017HE"
click button "Save & Close"
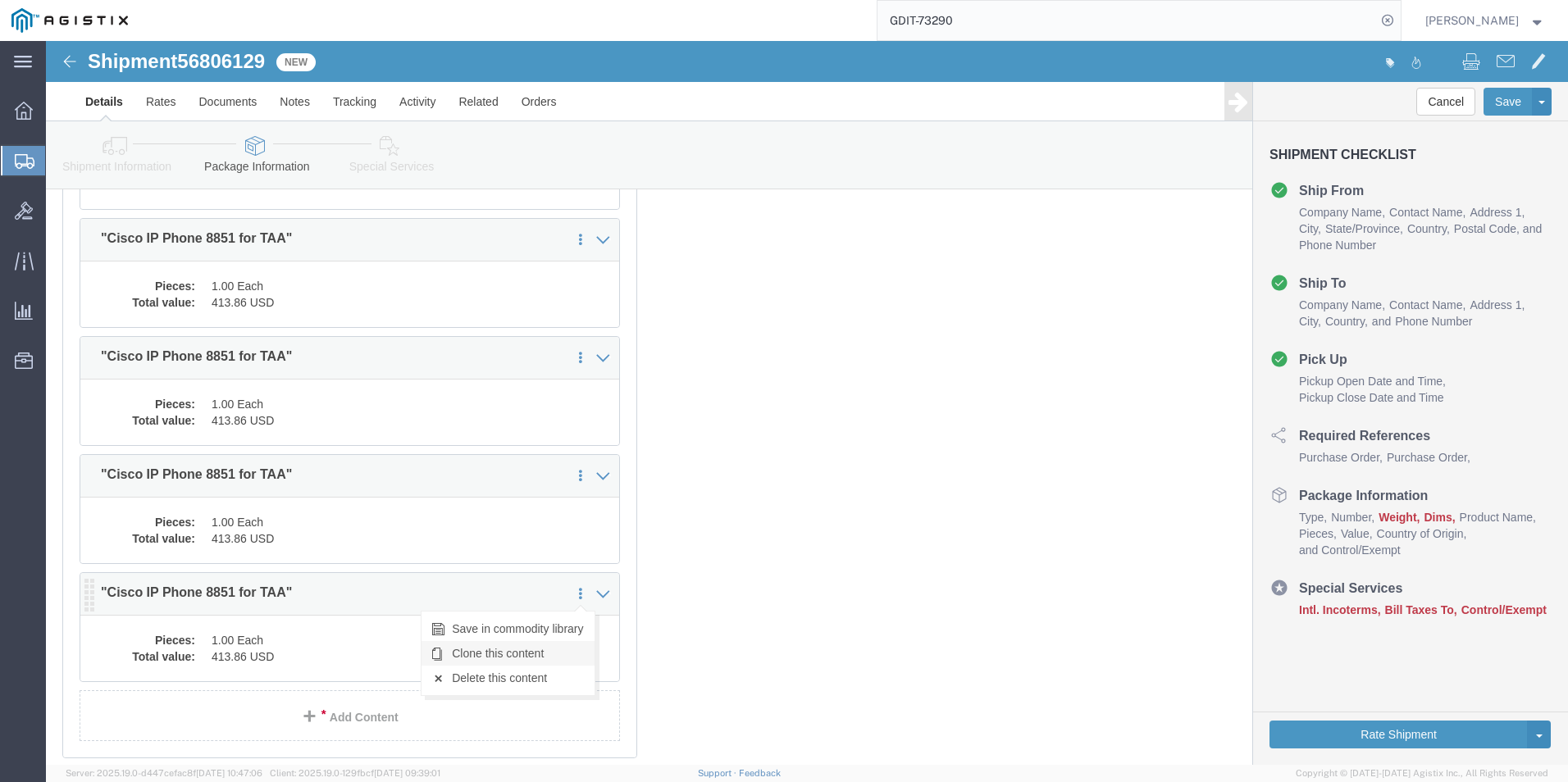
click link "Clone this content"
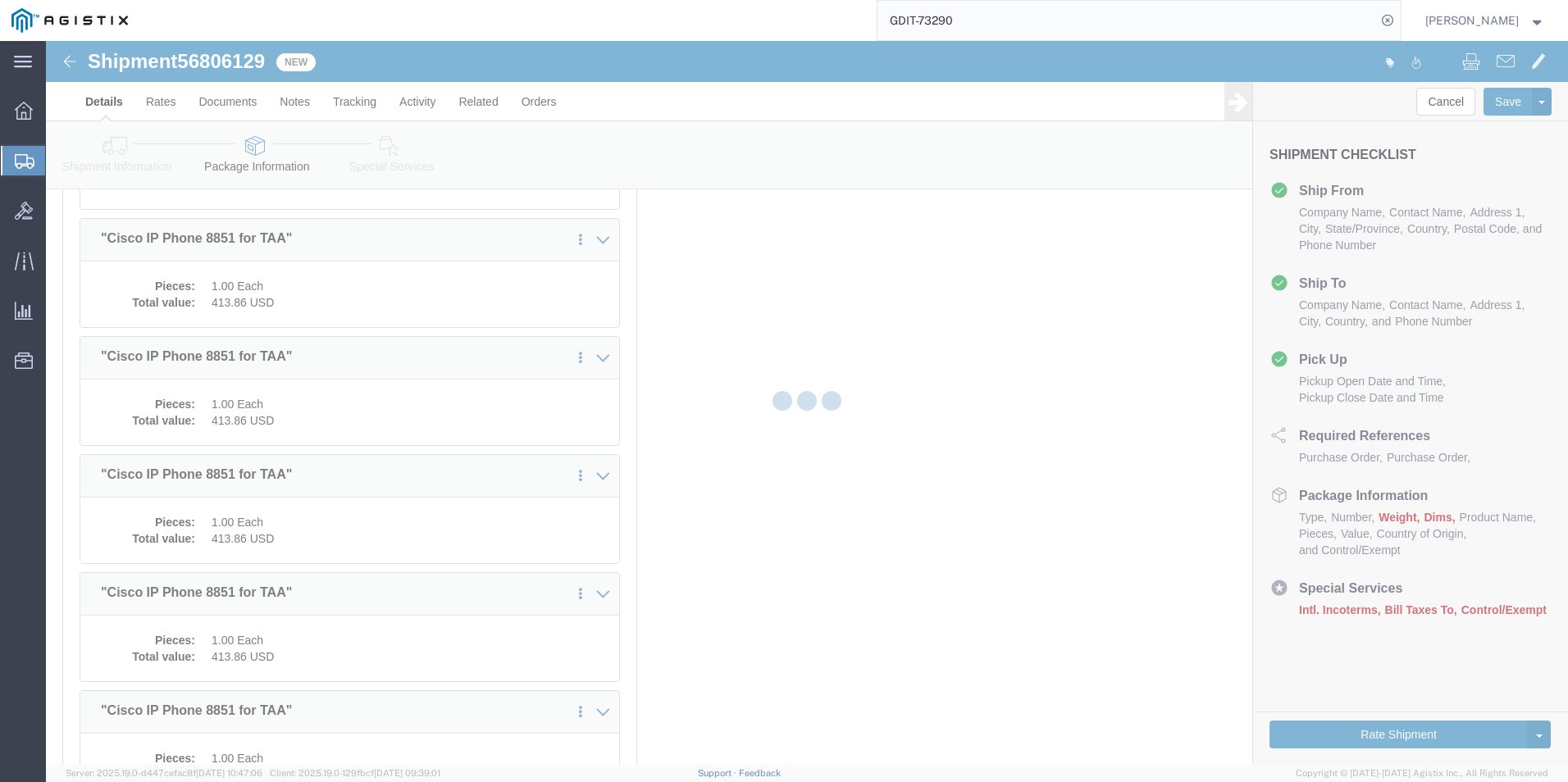
select select "PSST"
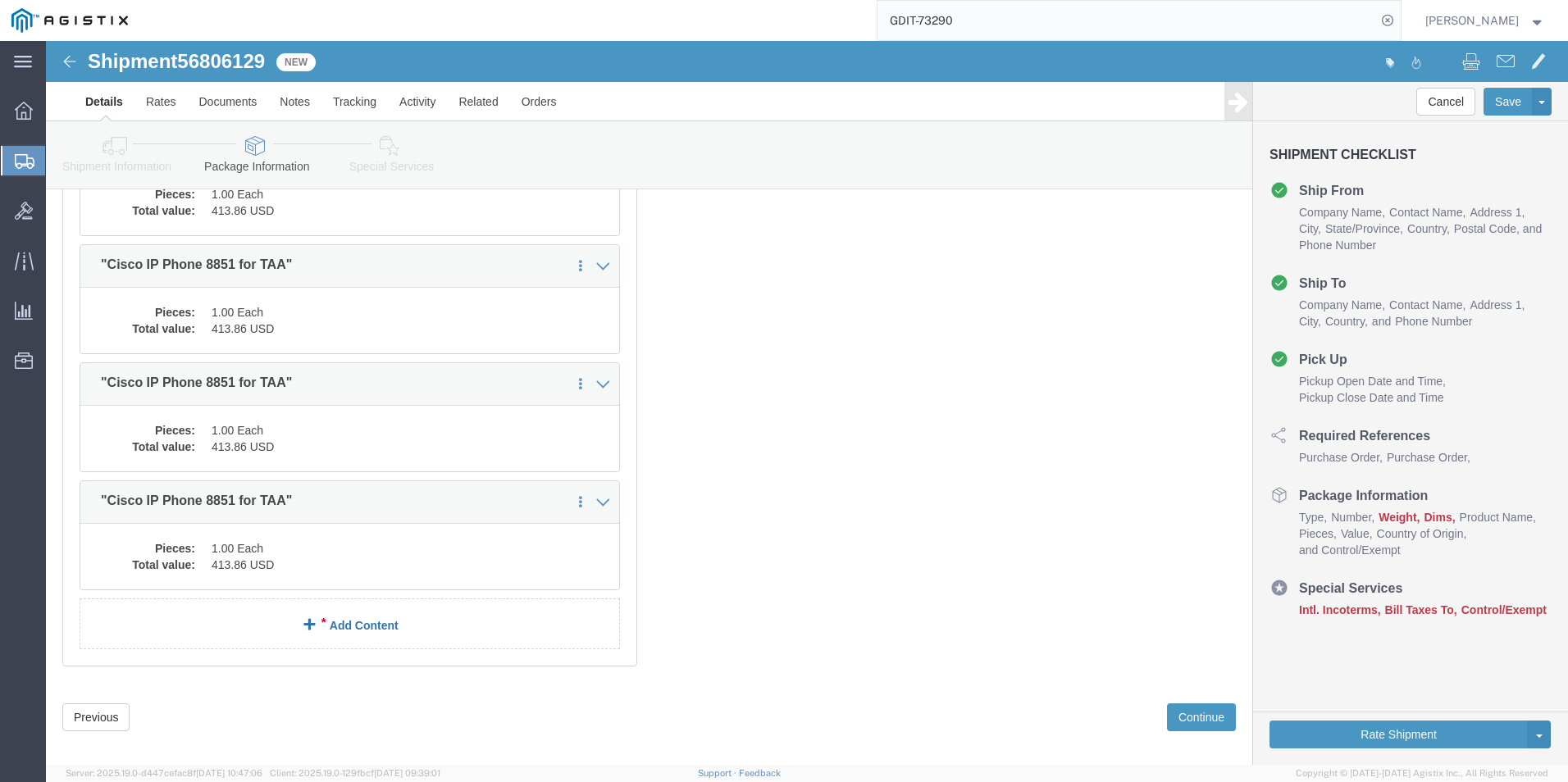
scroll to position [4617, 0]
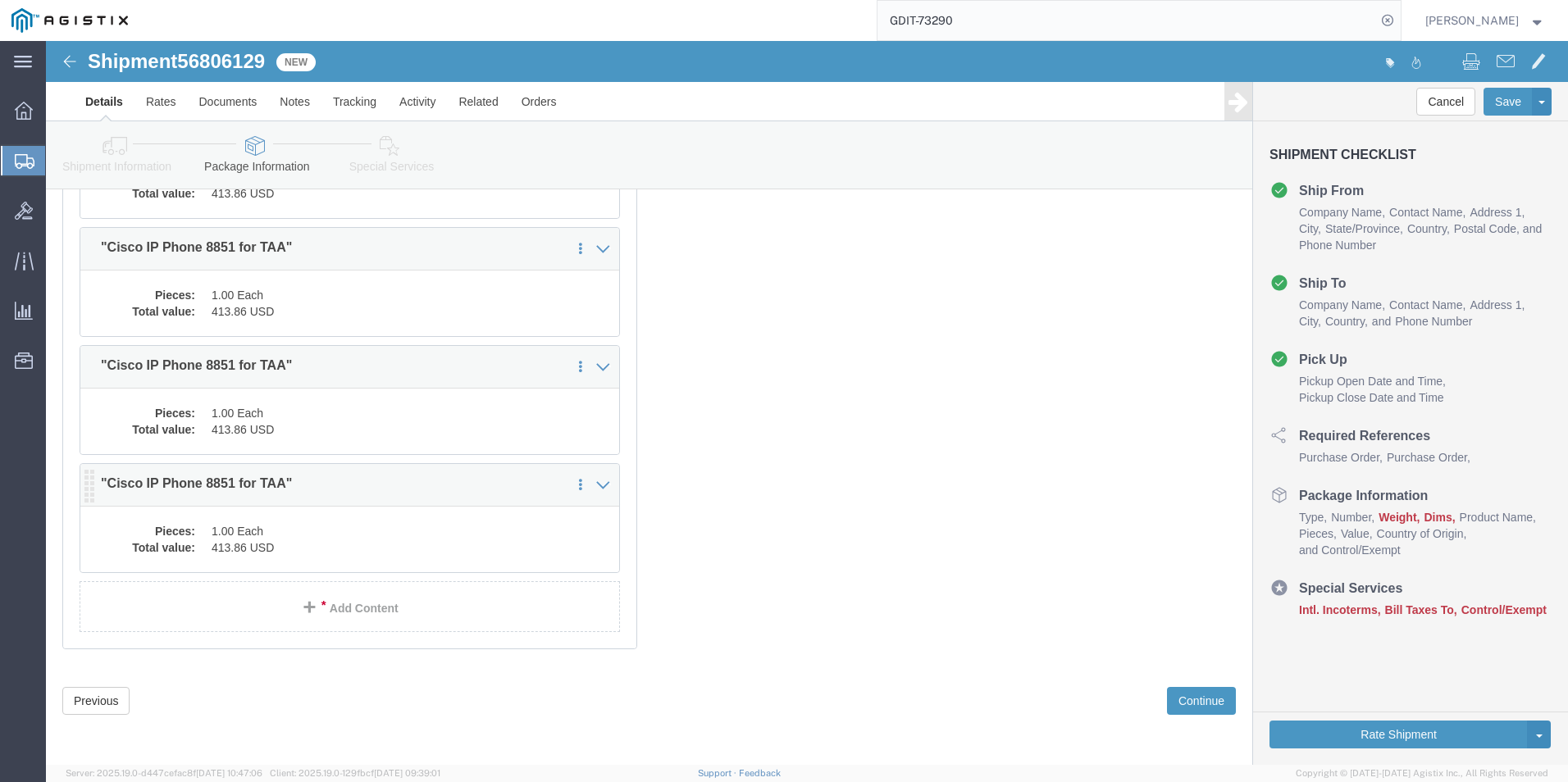
click div "1 x Pallet(s) Standard (Stackable) Package Type Select Bale(s) Basket(s) Bolt(s…"
click dd "413.86 USD"
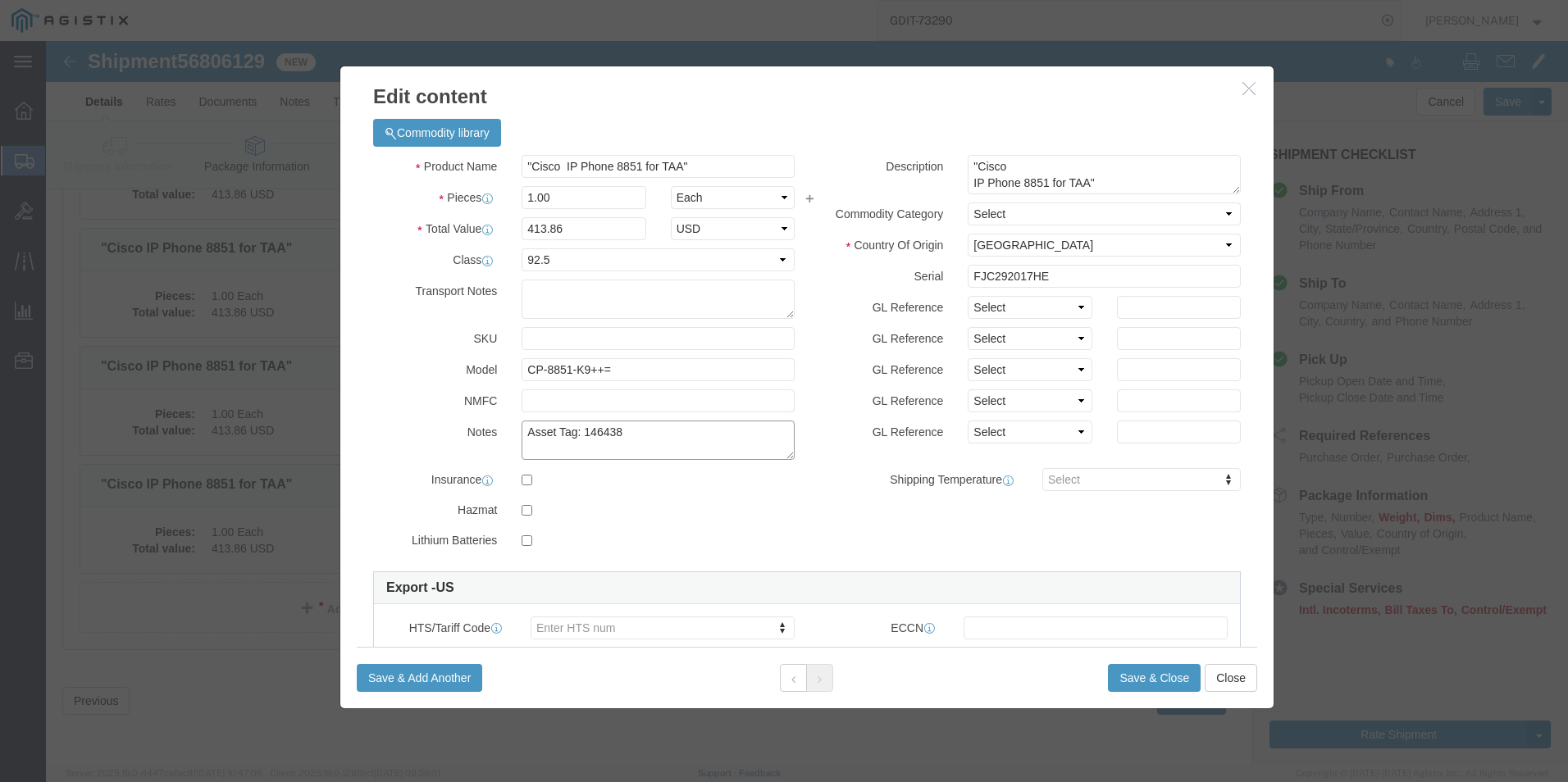
click textarea "Asset Tag: 146438"
type textarea "Asset Tag: 146439"
click input "FJC292017HE"
type input "F"
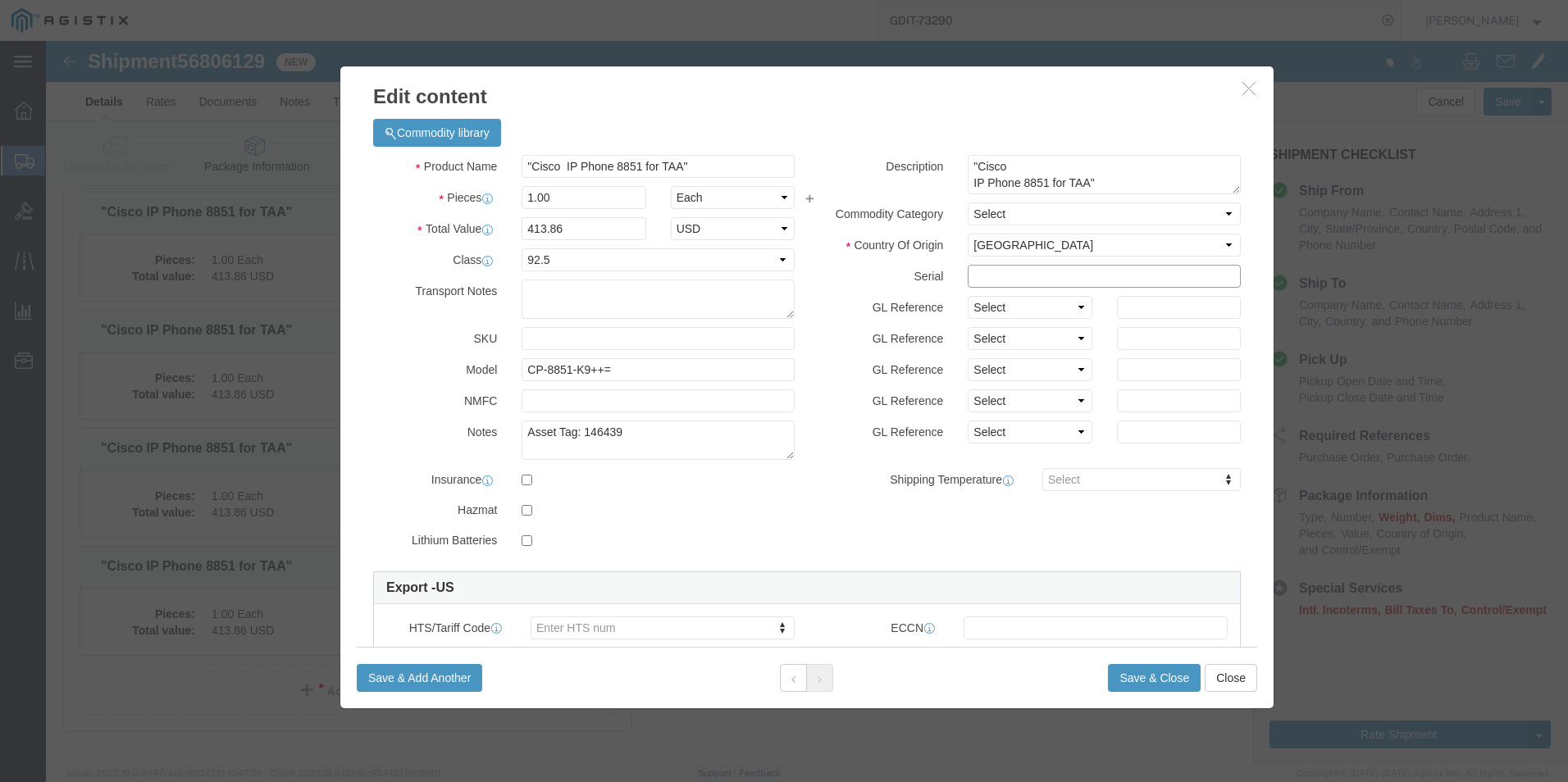
click input "text"
paste input "FJC292017L1"
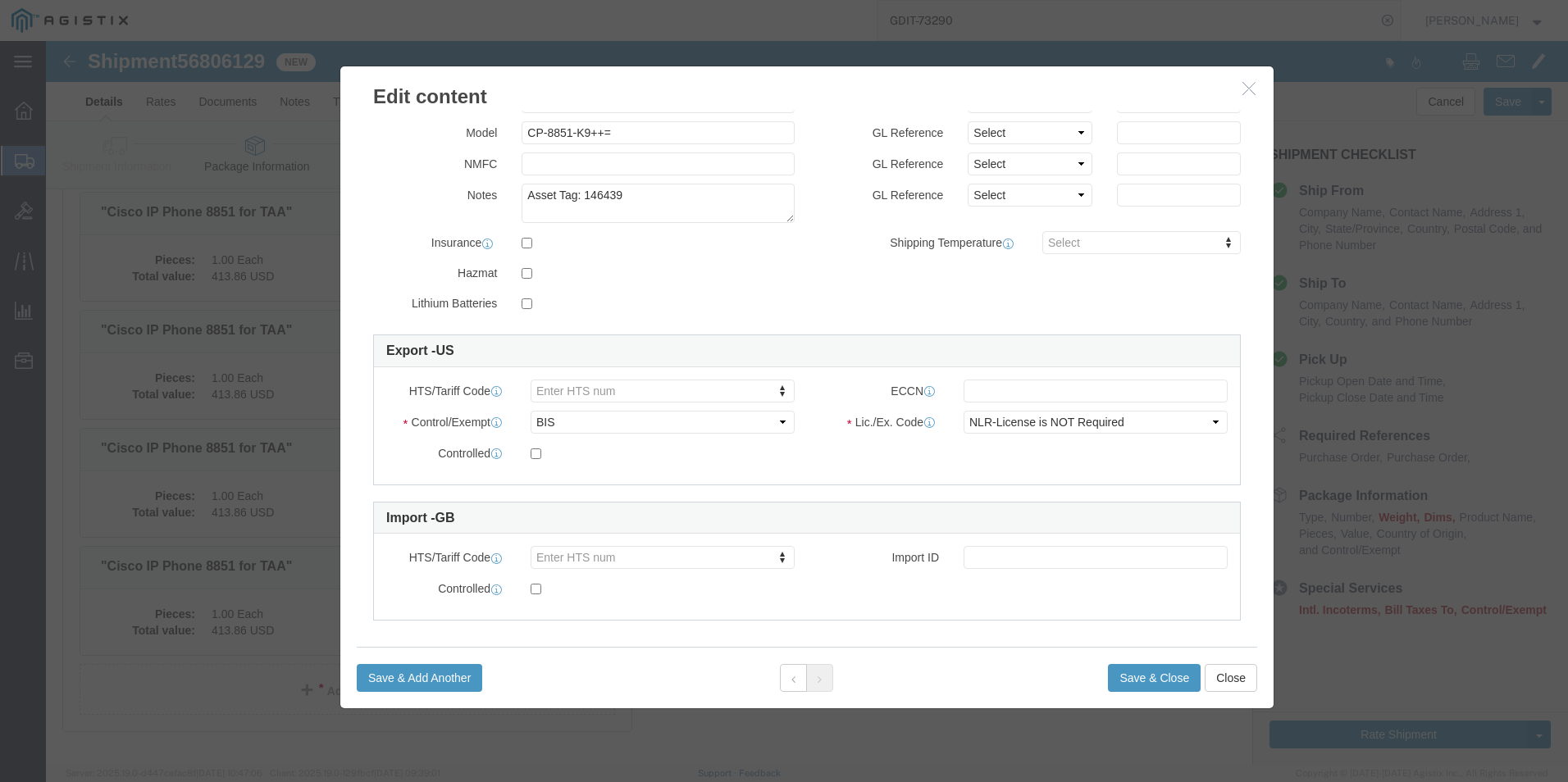
scroll to position [246, 0]
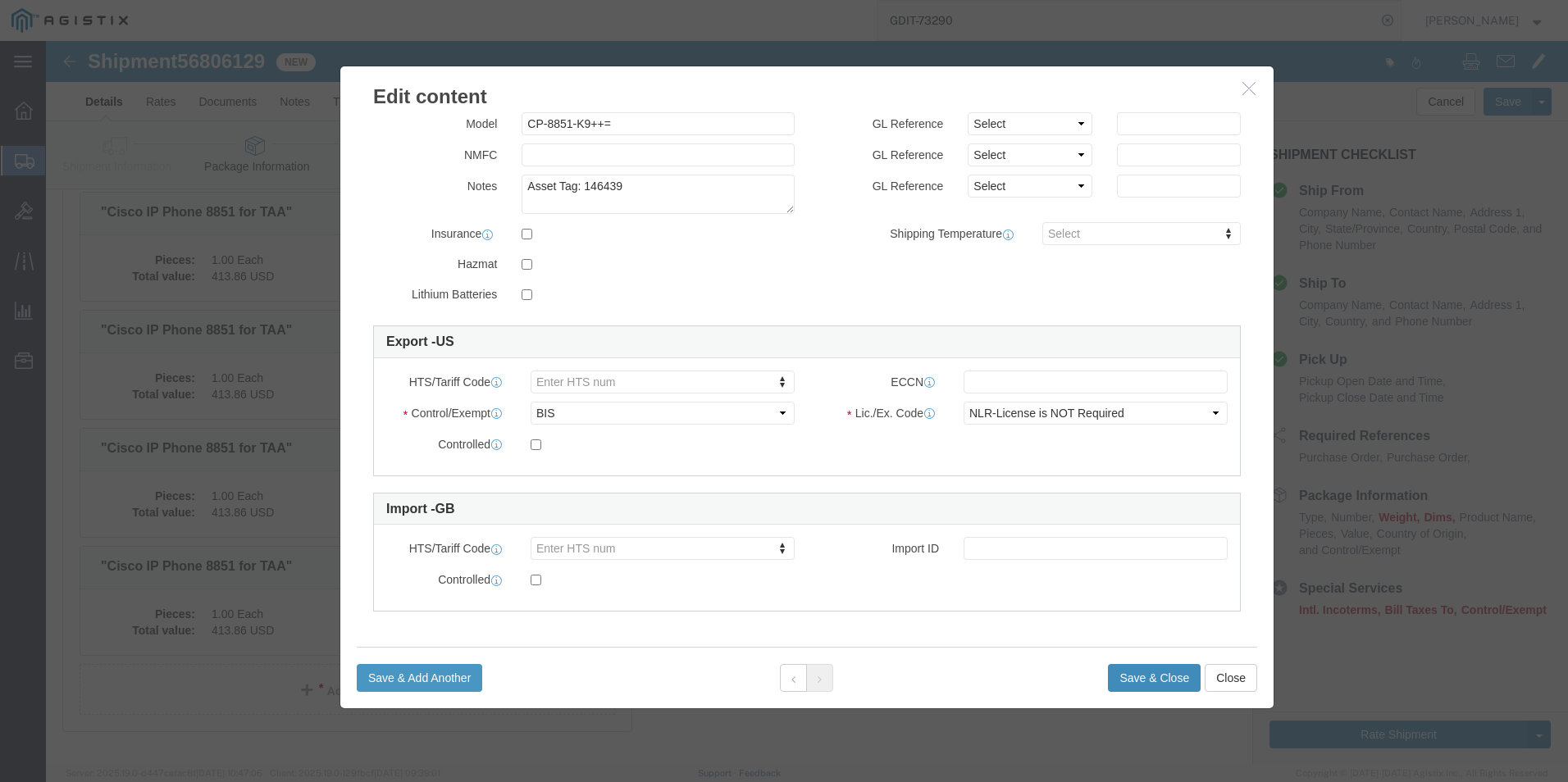
type input "FJC292017L1"
click button "Save & Close"
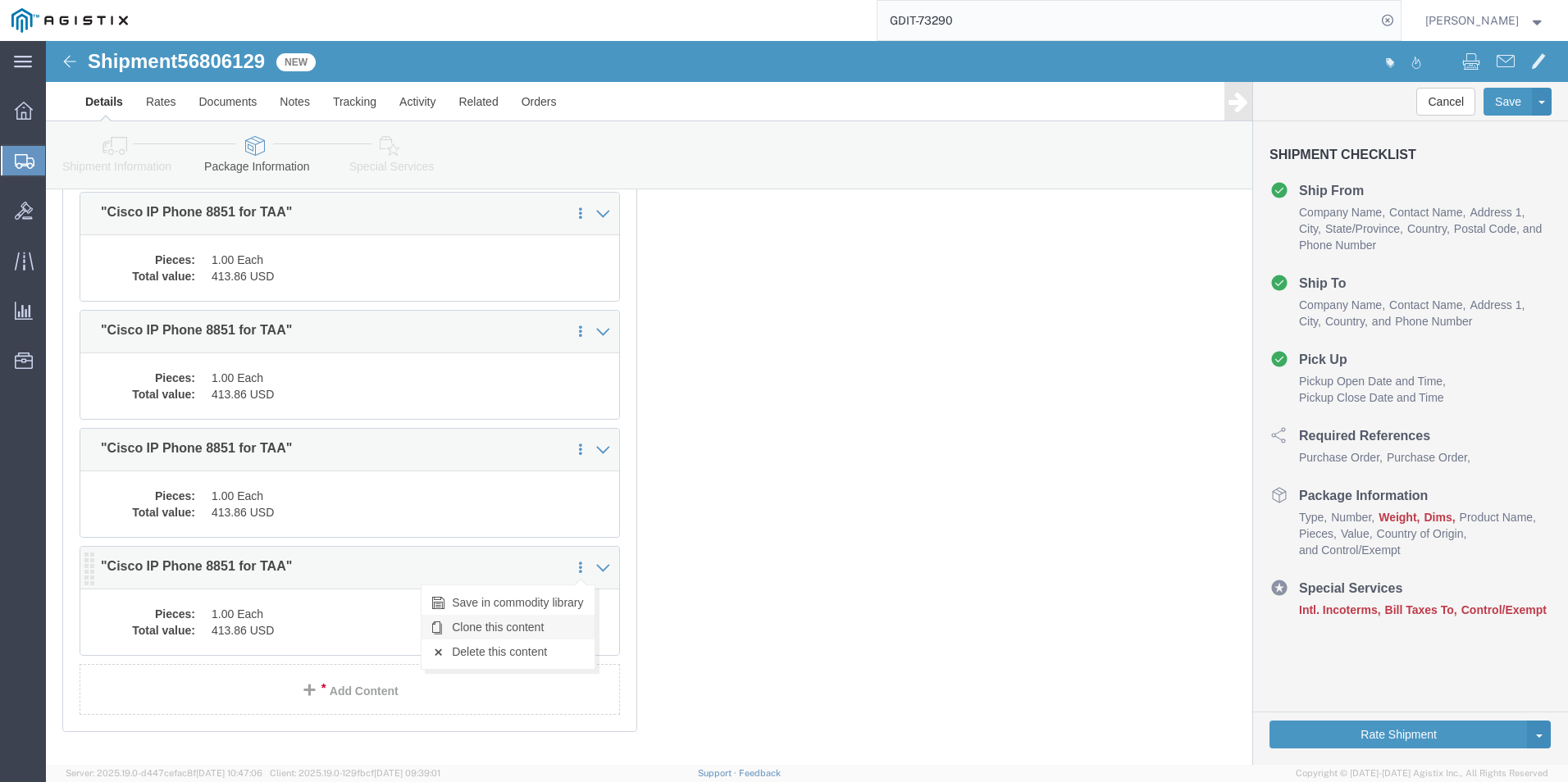
click link "Clone this content"
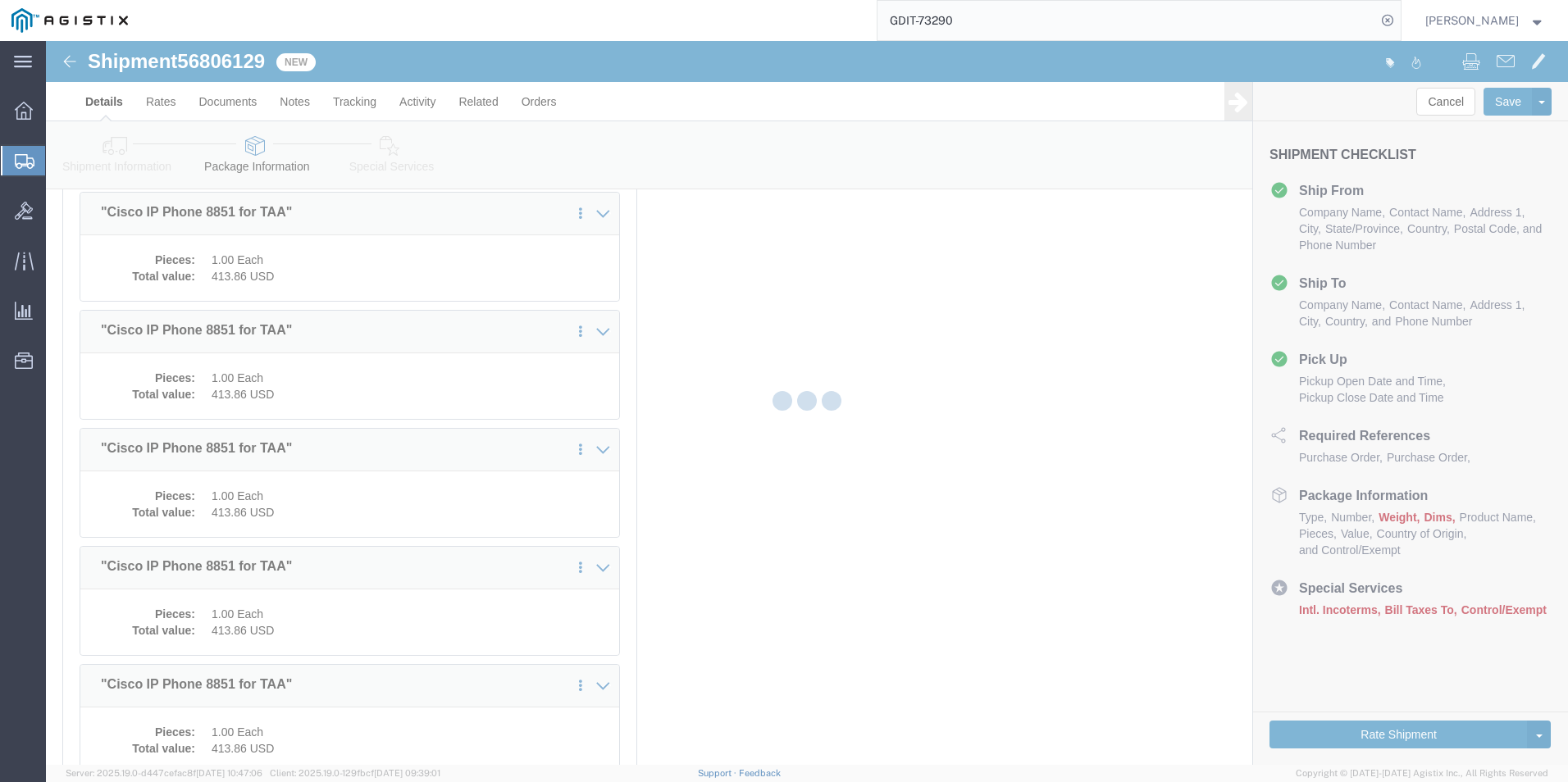
select select "PSST"
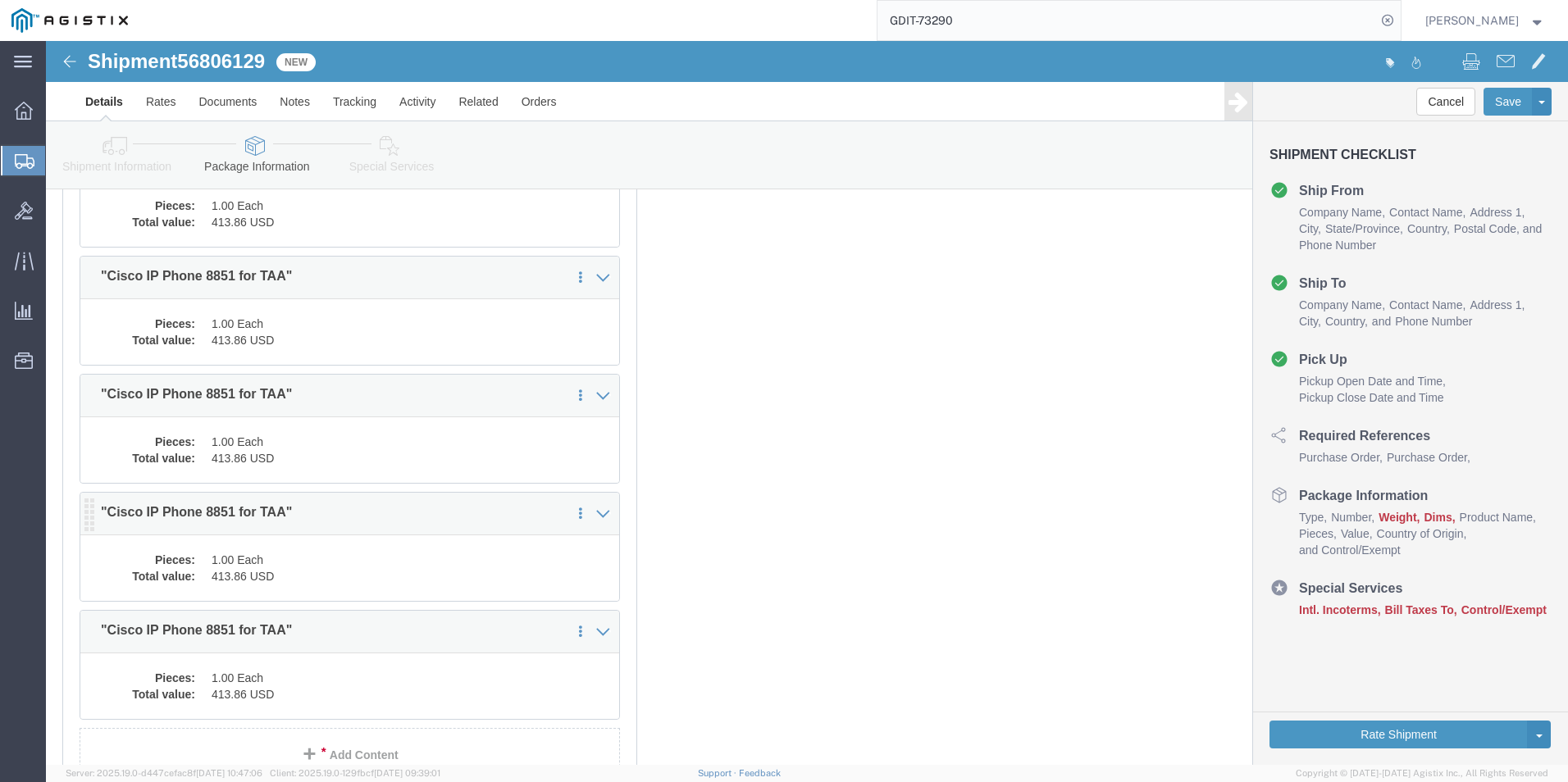
scroll to position [4617, 0]
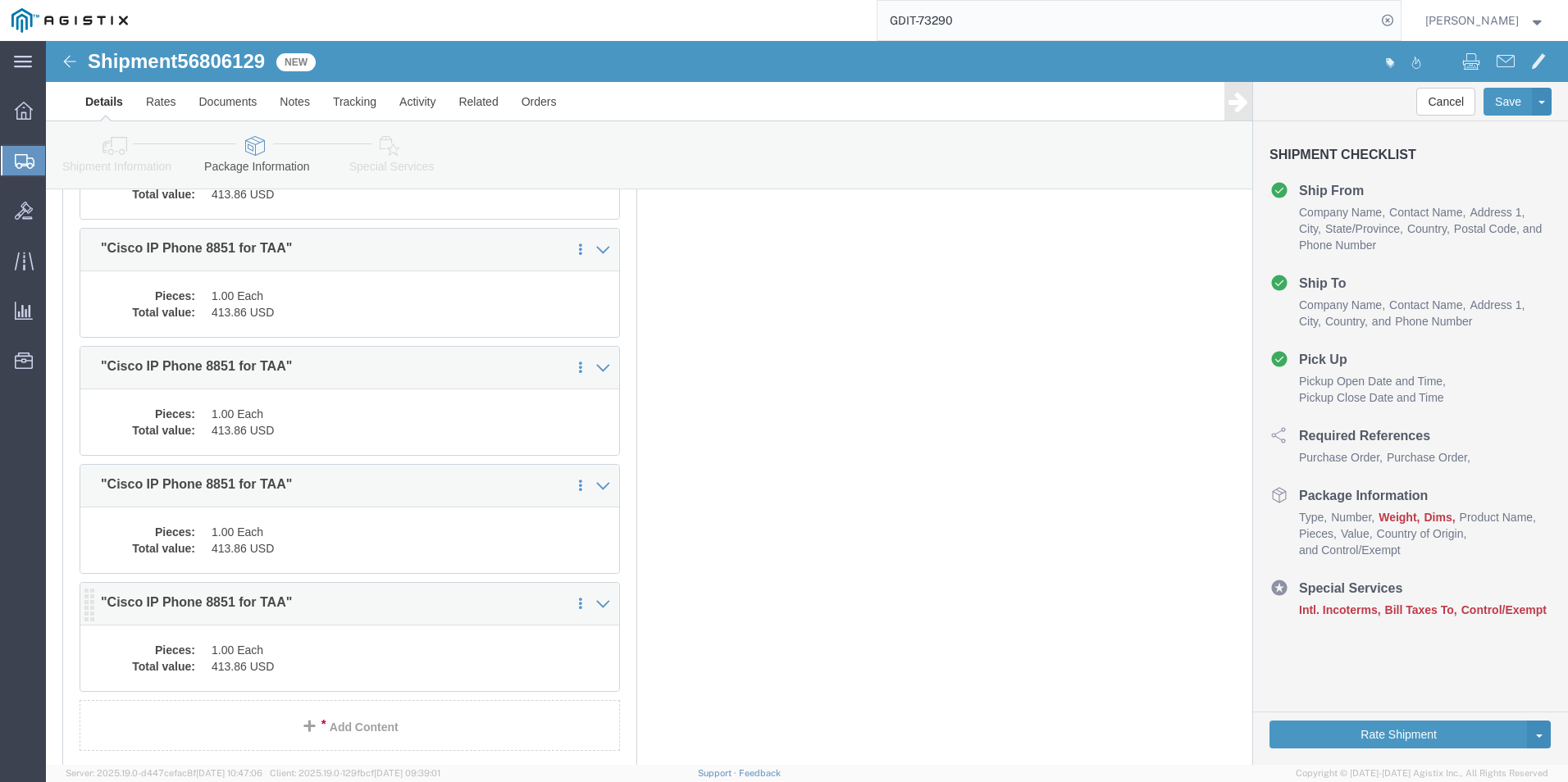
click dd "413.86 USD"
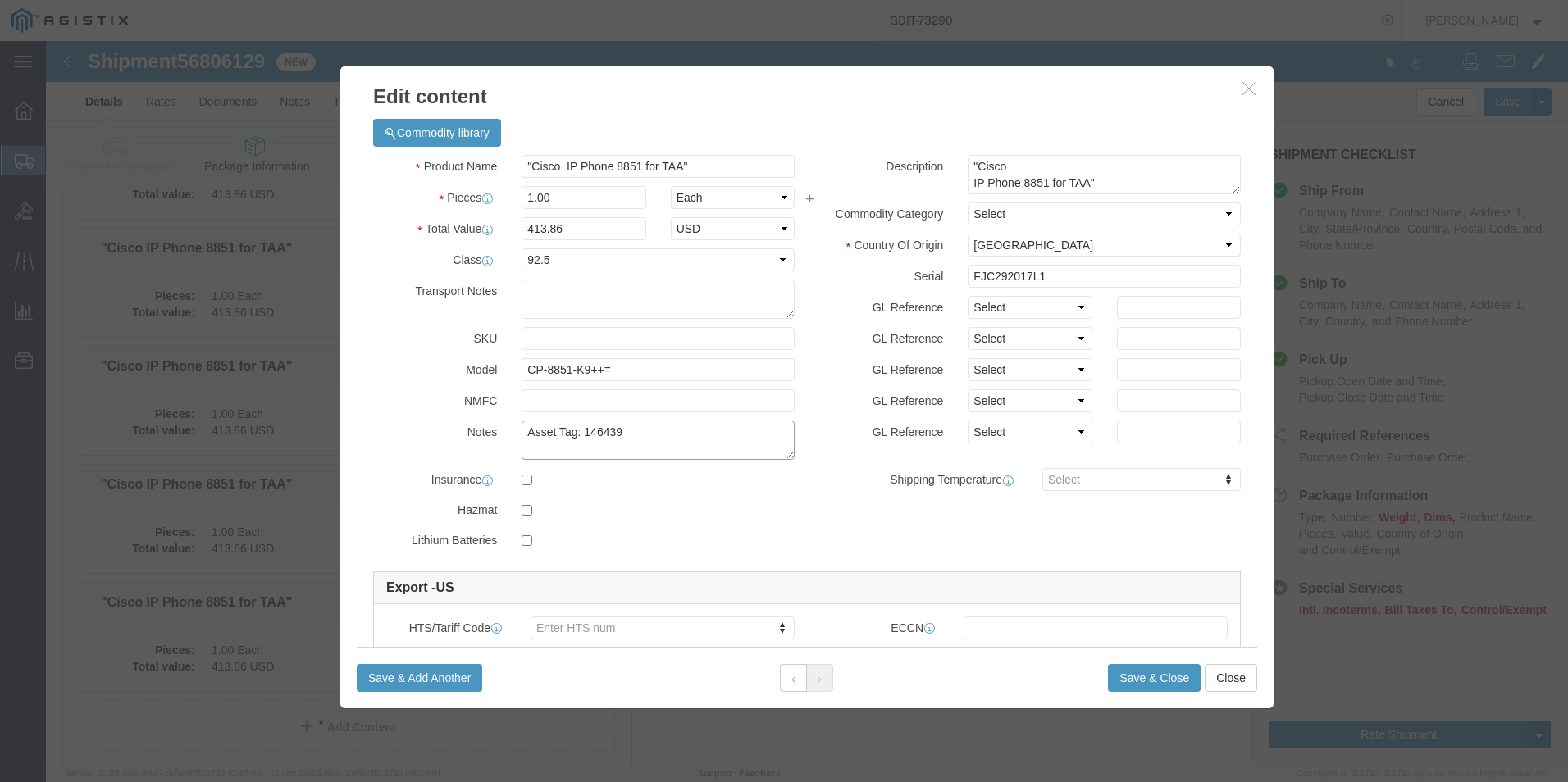
click textarea "Asset Tag: 146439"
type textarea "Asset Tag: 146440"
click input "FJC292017L1"
type input "F"
click input "text"
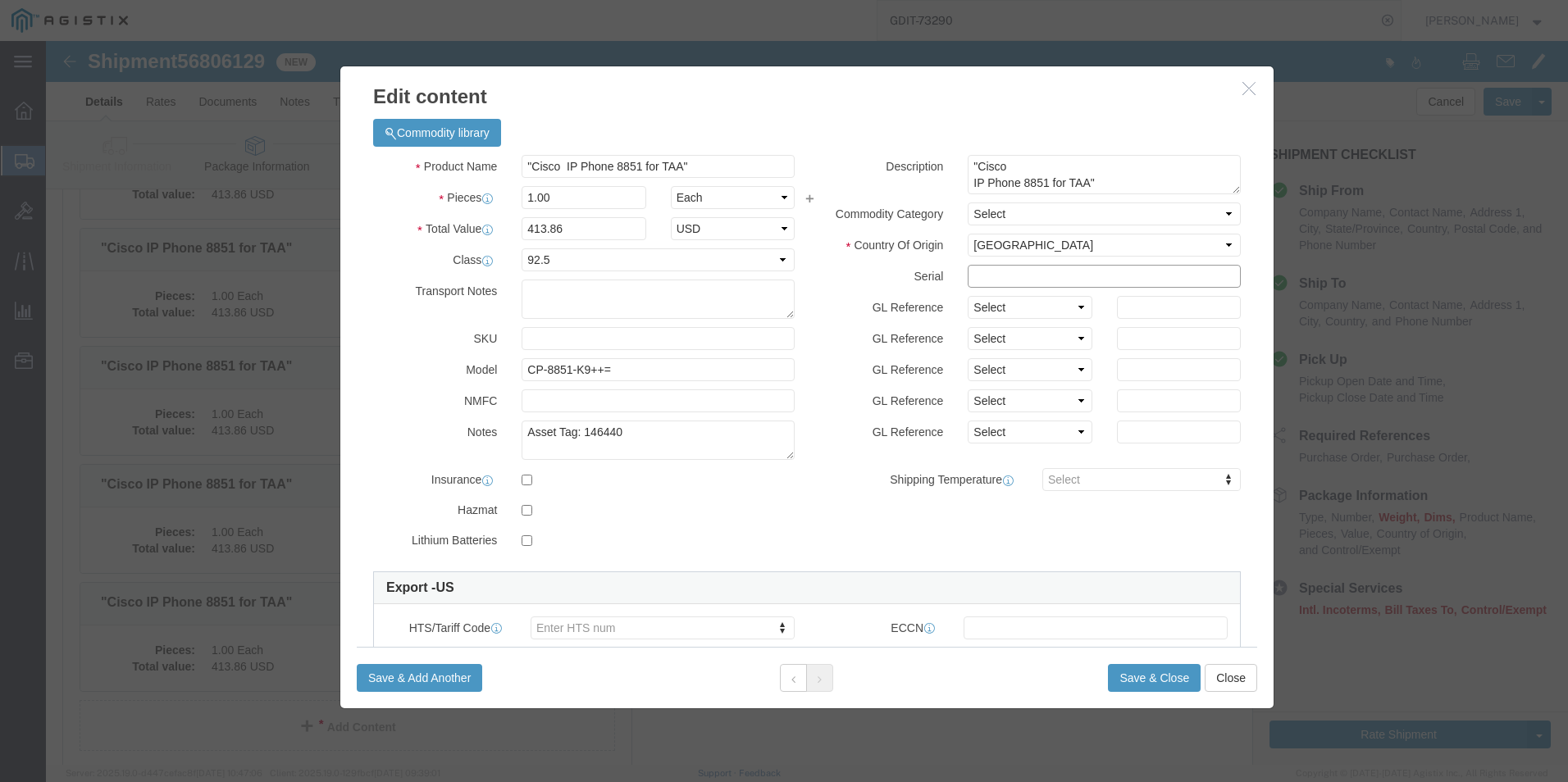
paste input "FJC292017KG"
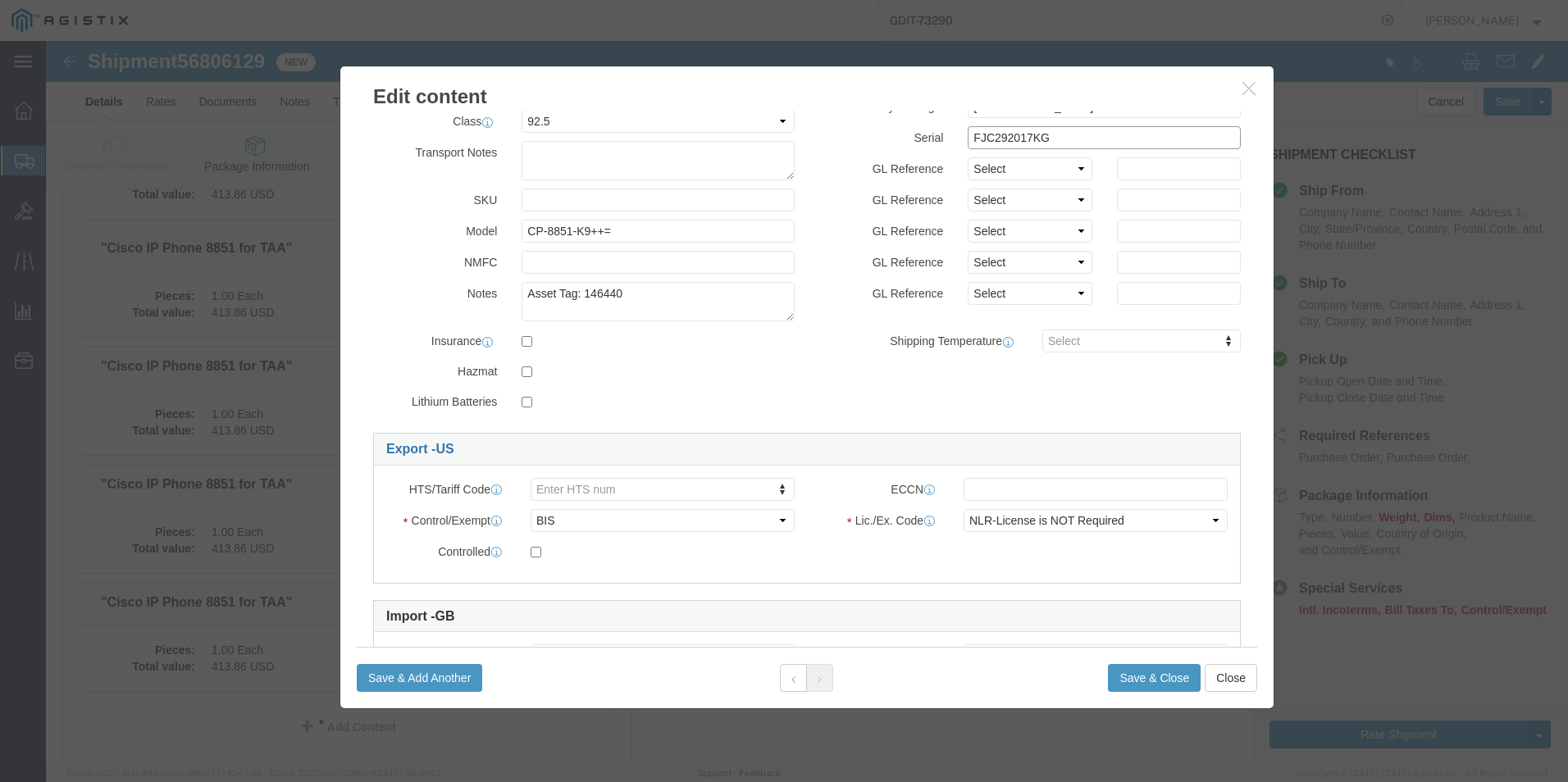
scroll to position [164, 0]
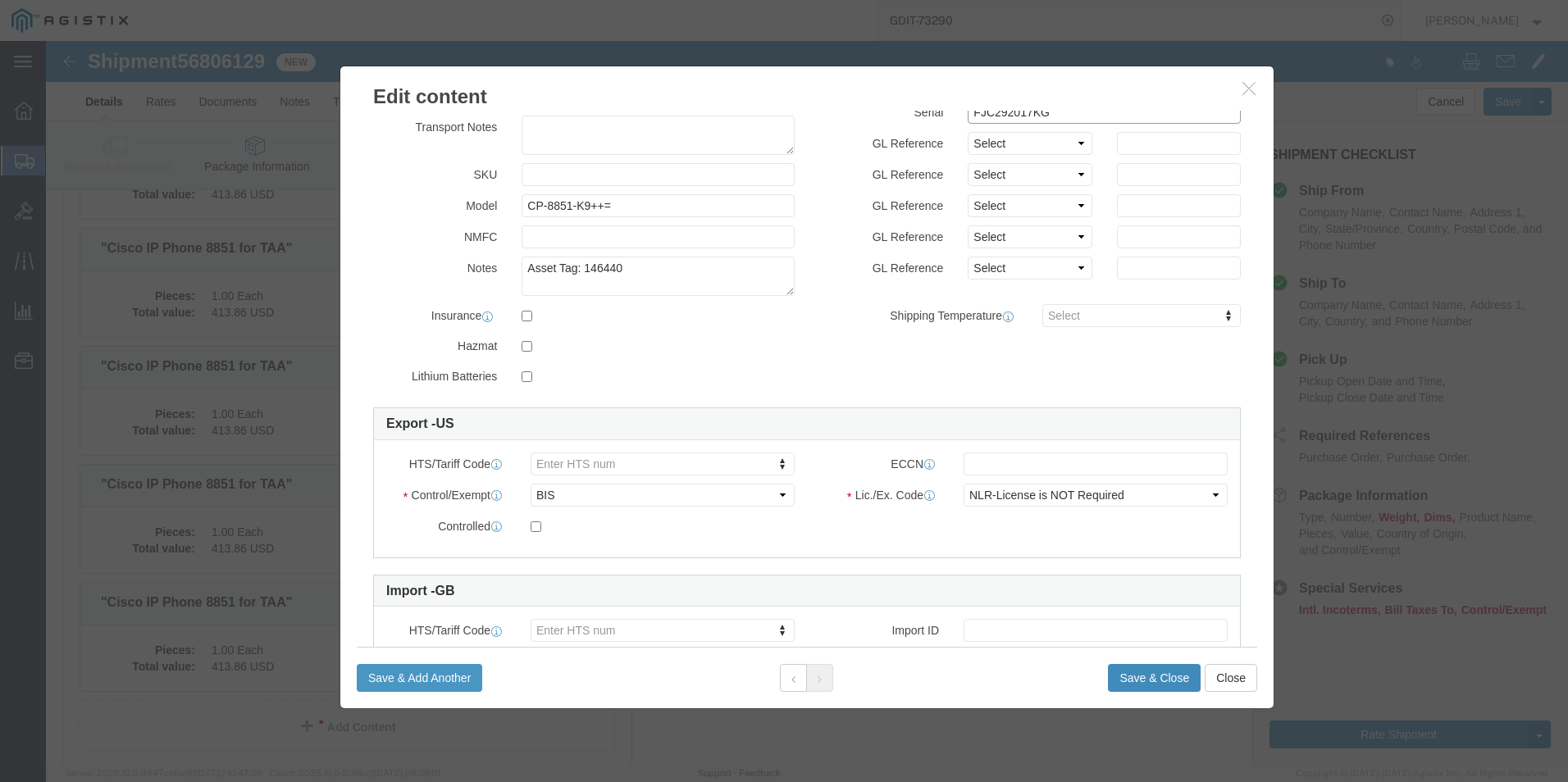
type input "FJC292017KG"
click button "Save & Close"
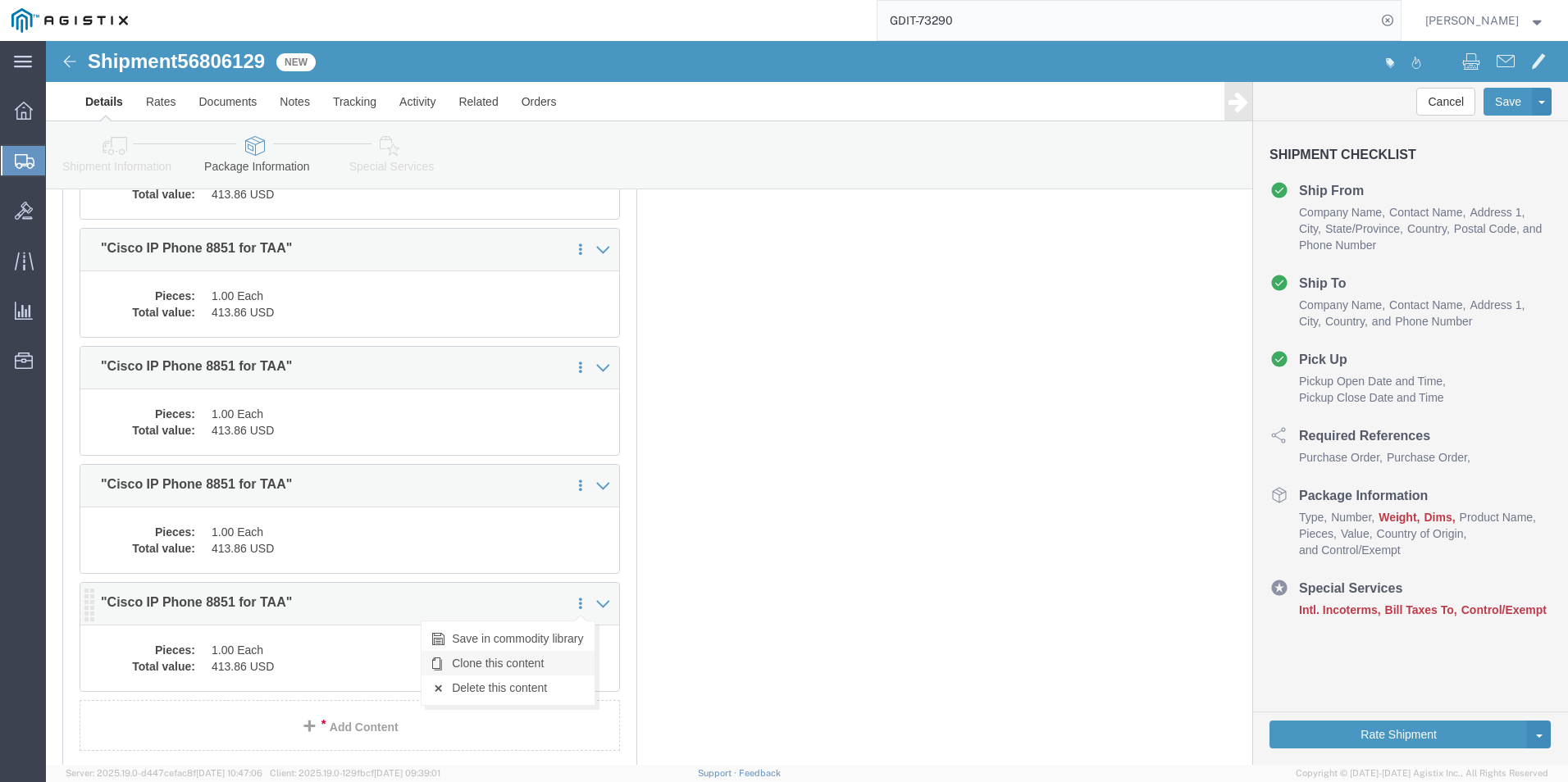
click link "Clone this content"
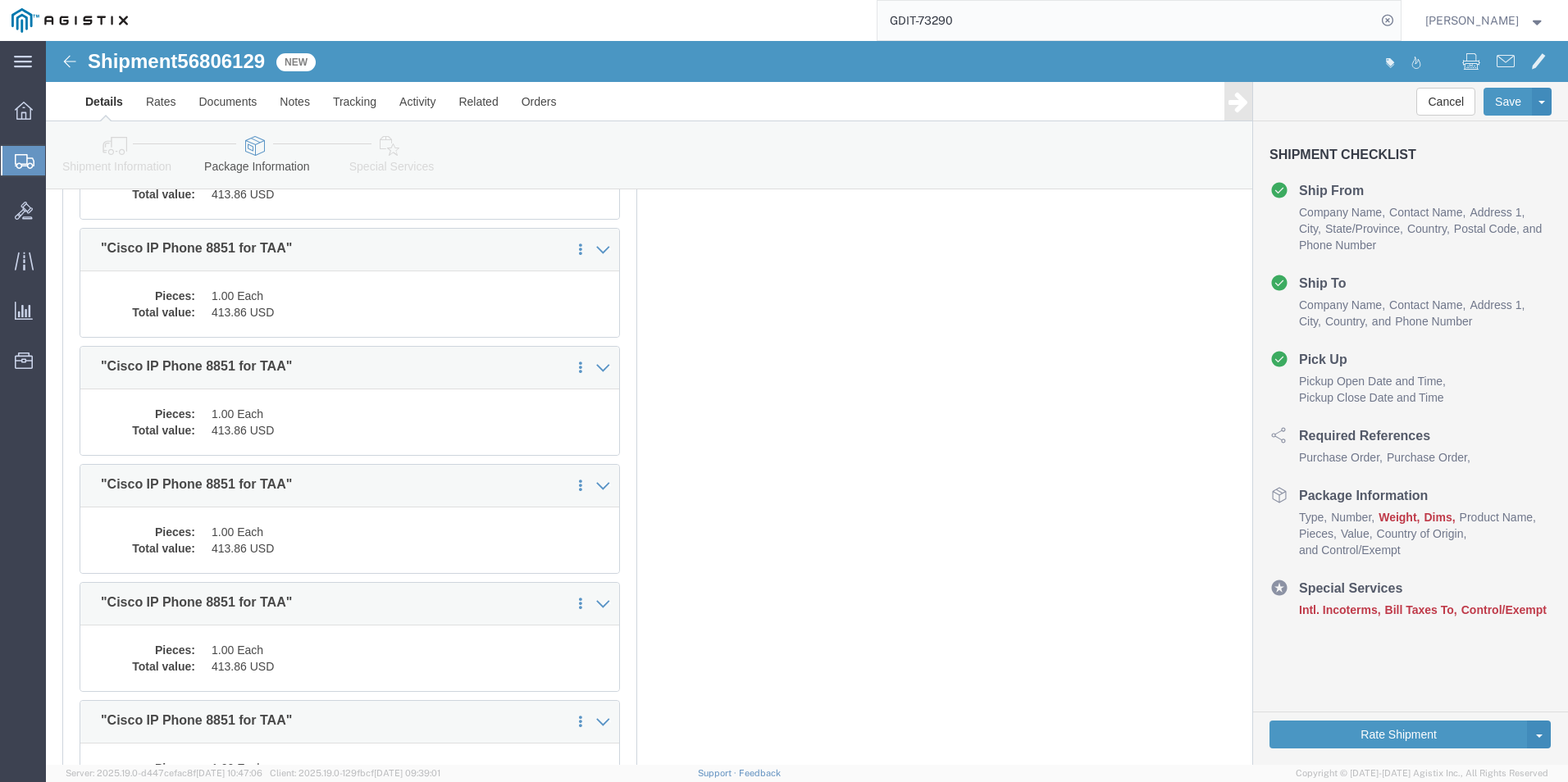
select select "PSST"
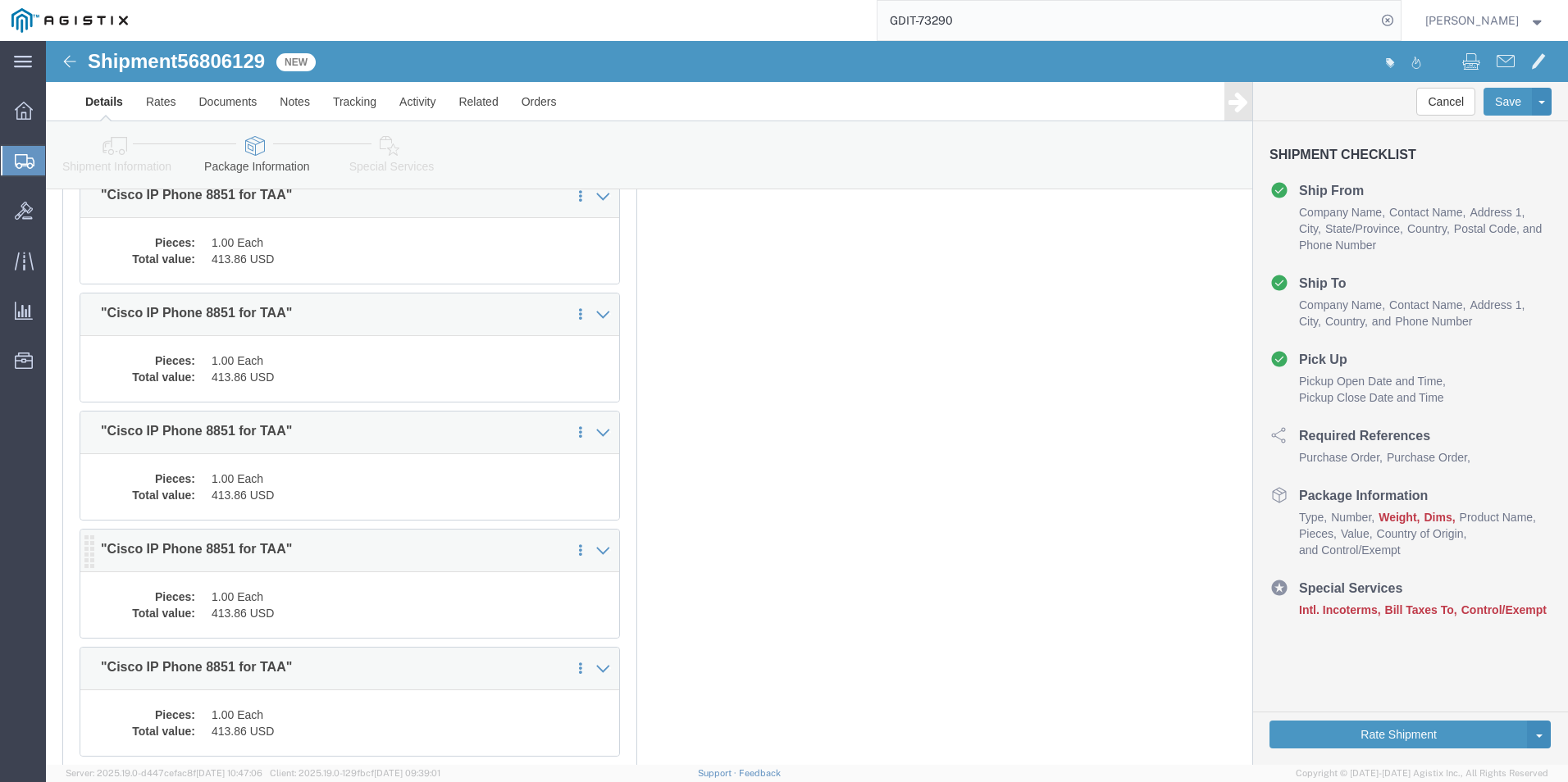
scroll to position [4699, 0]
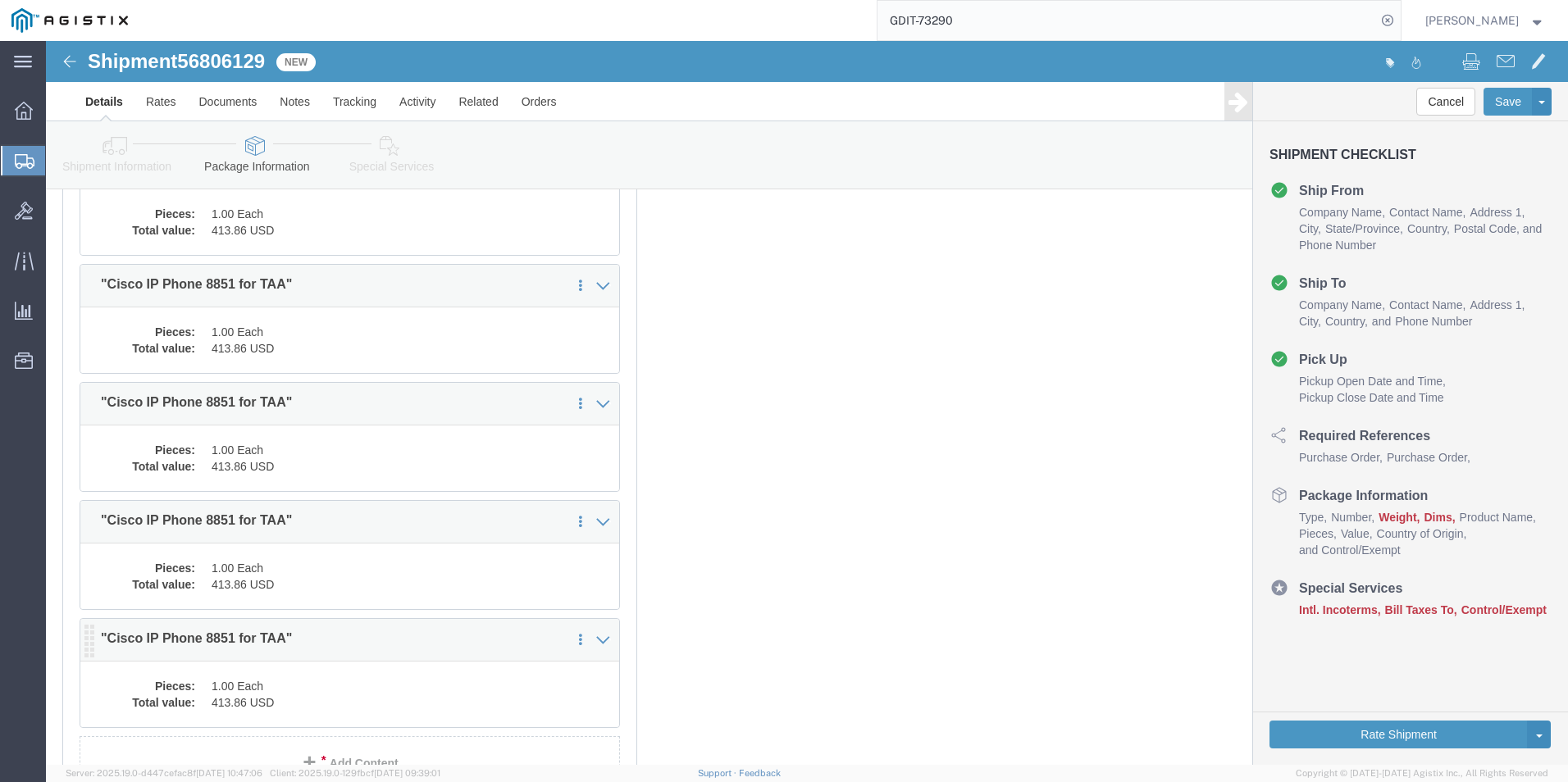
click dd "1.00 Each"
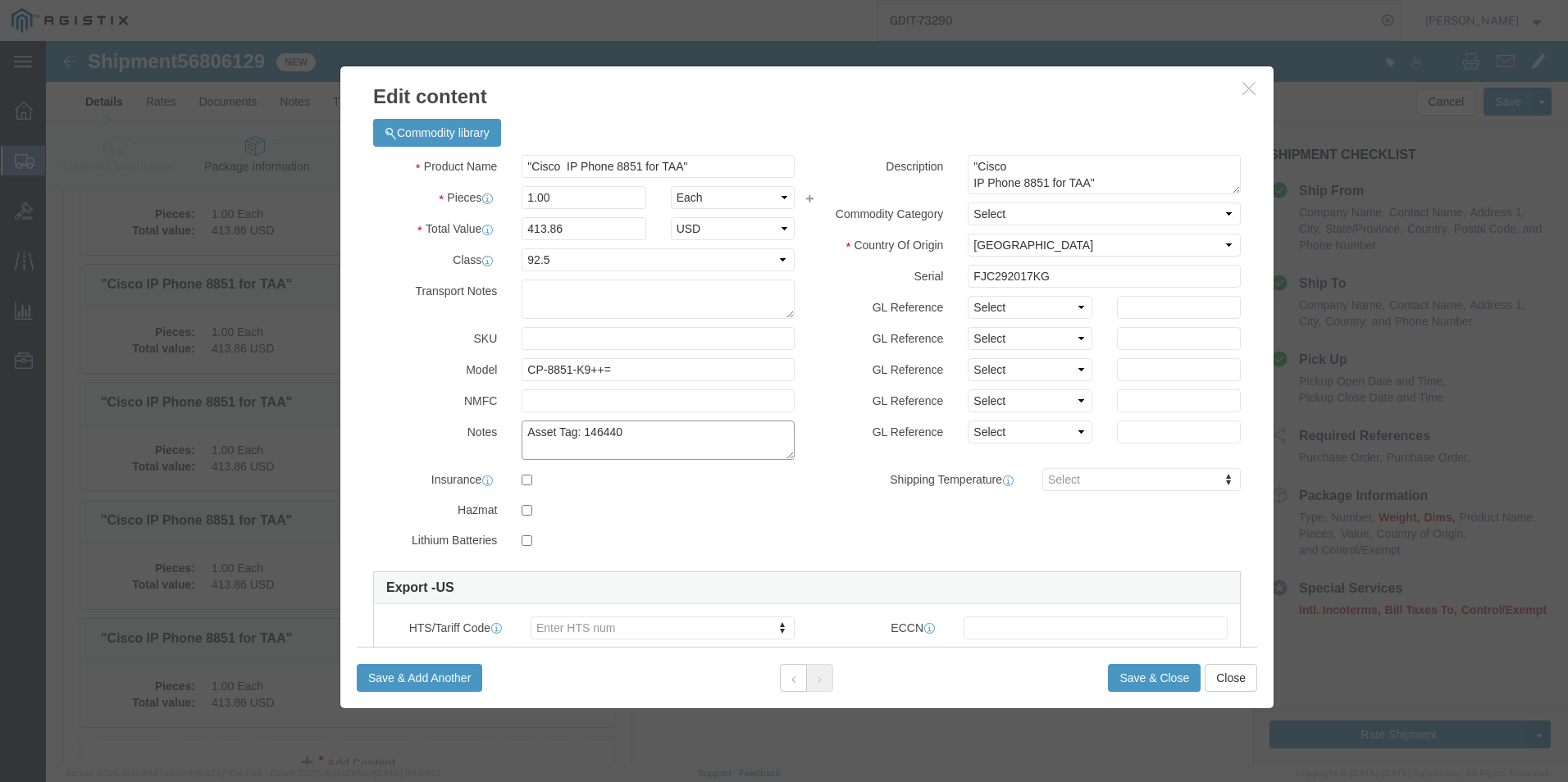
click textarea "Asset Tag: 146440"
type textarea "Asset Tag: 146441"
click input "FJC292017KG"
type input "F"
click input "text"
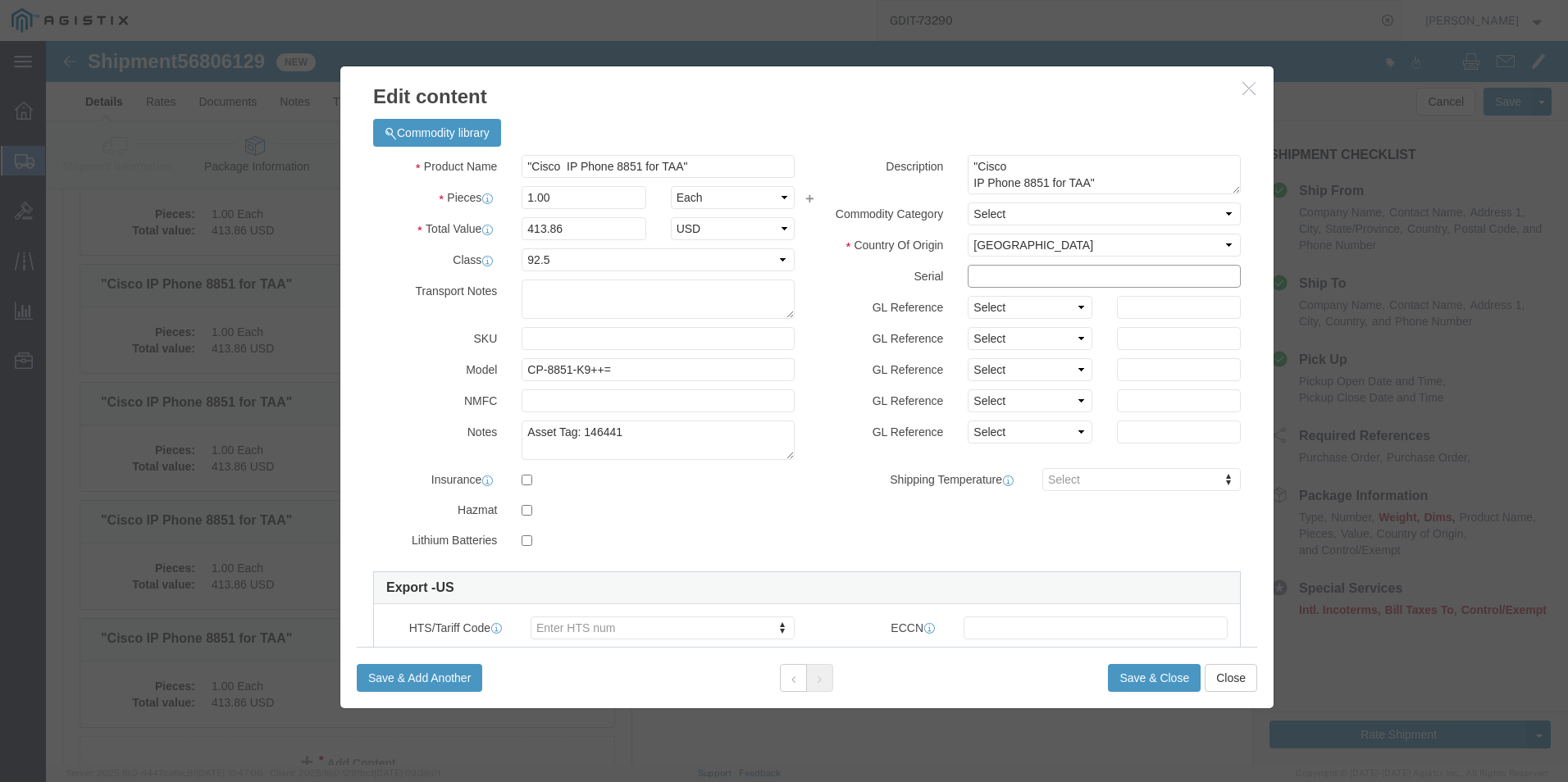
paste input "FJC292017KY"
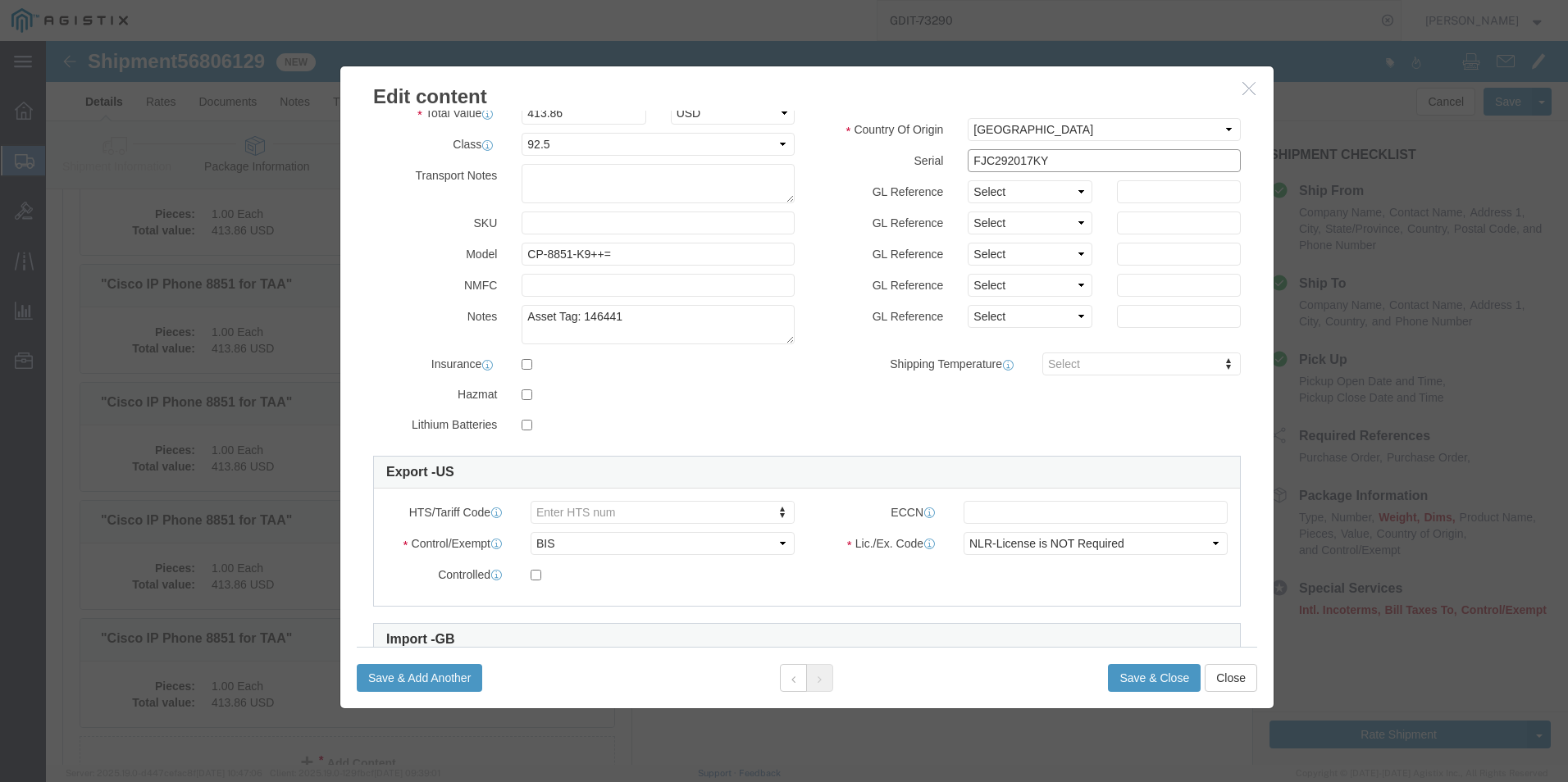
scroll to position [164, 0]
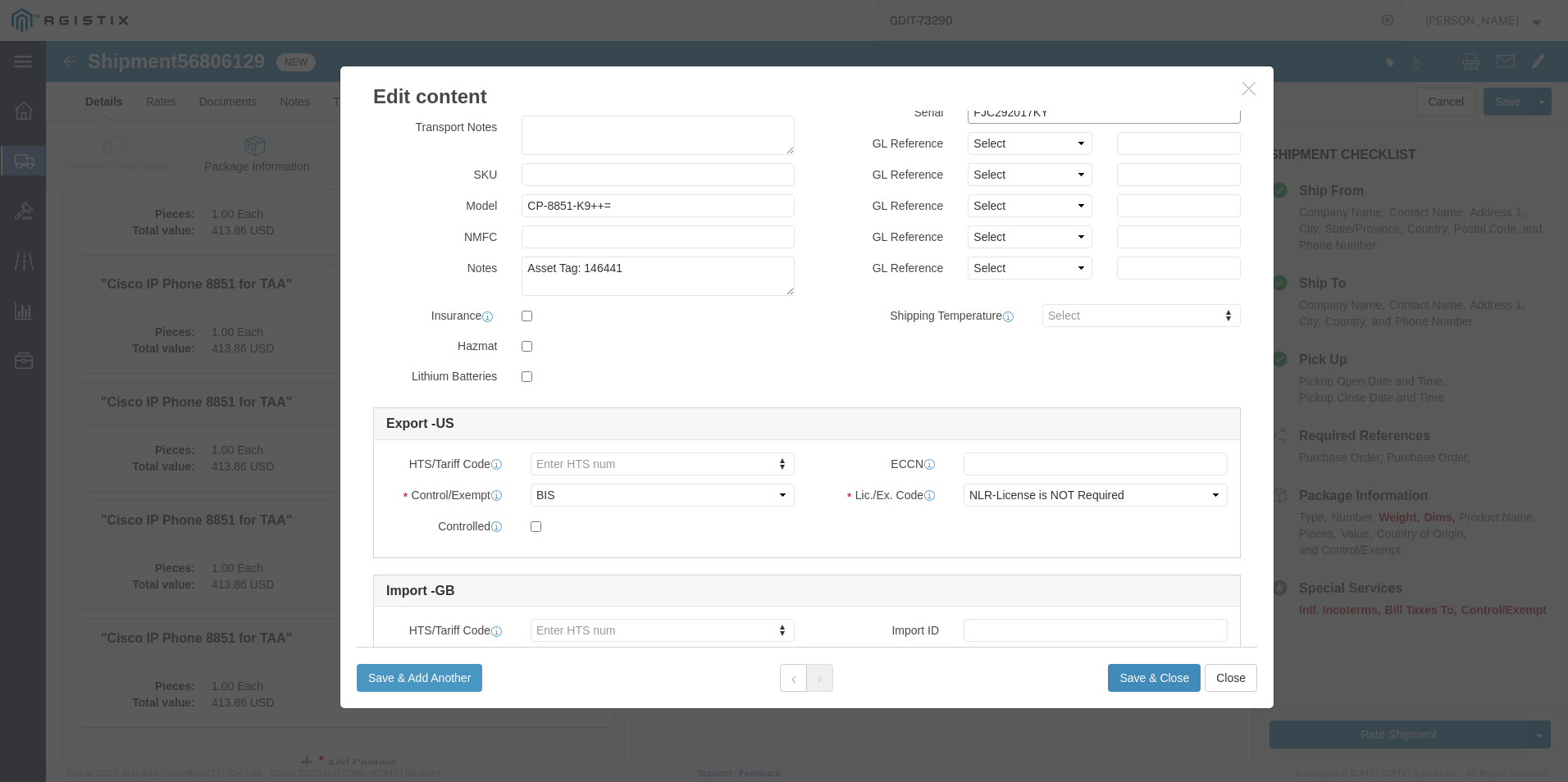
type input "FJC292017KY"
click button "Save & Close"
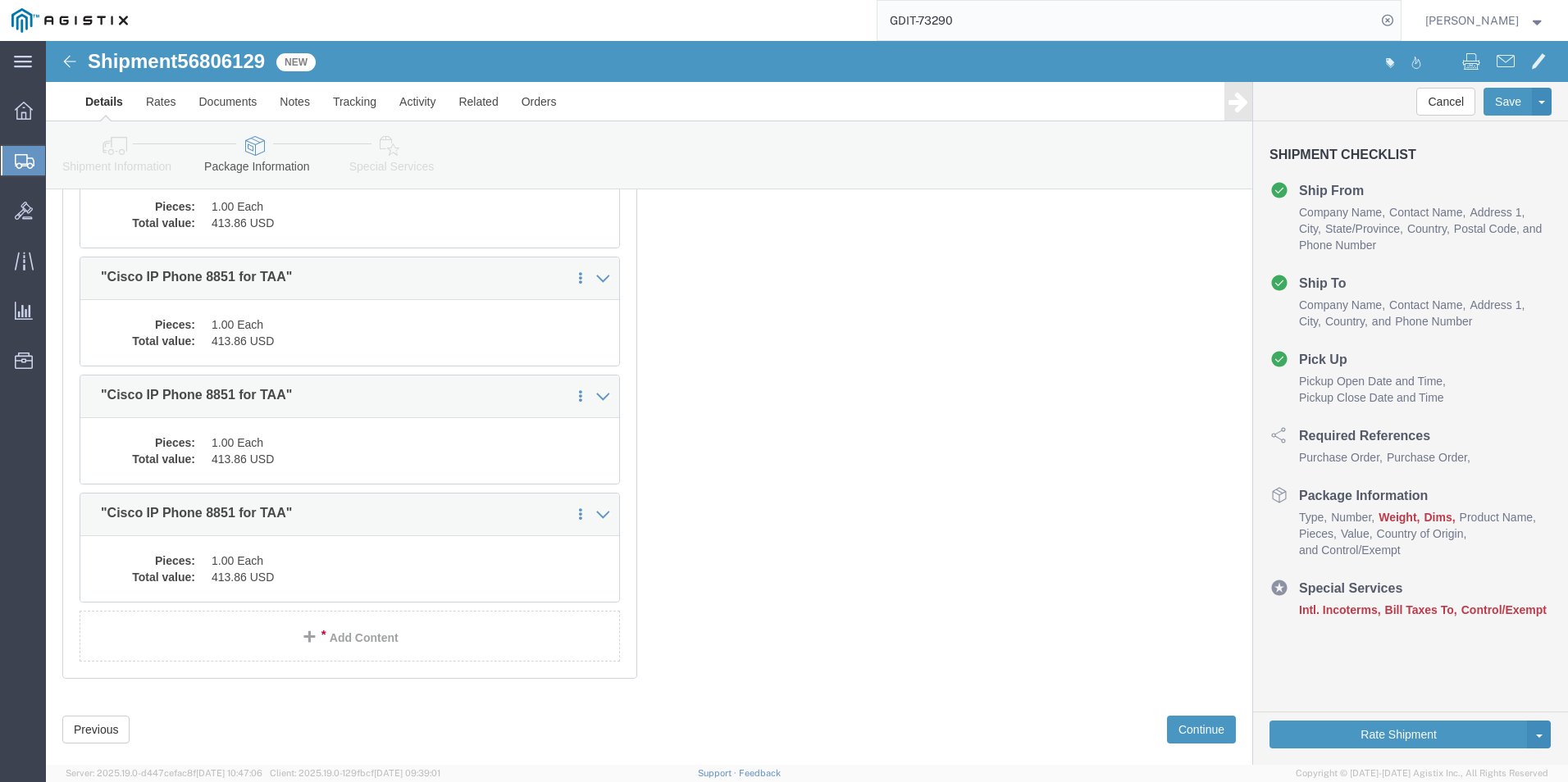
scroll to position [4853, 0]
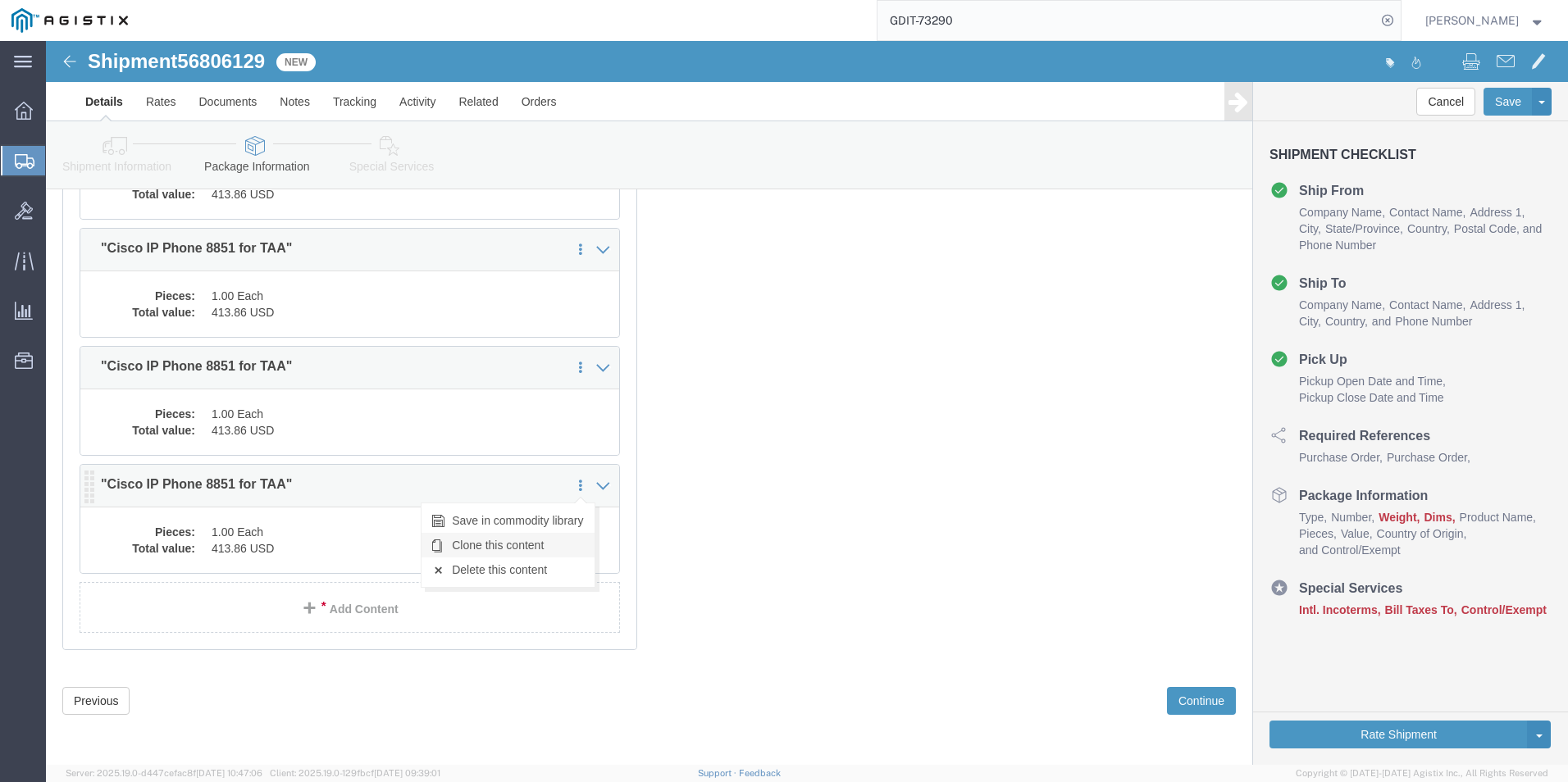
click link "Clone this content"
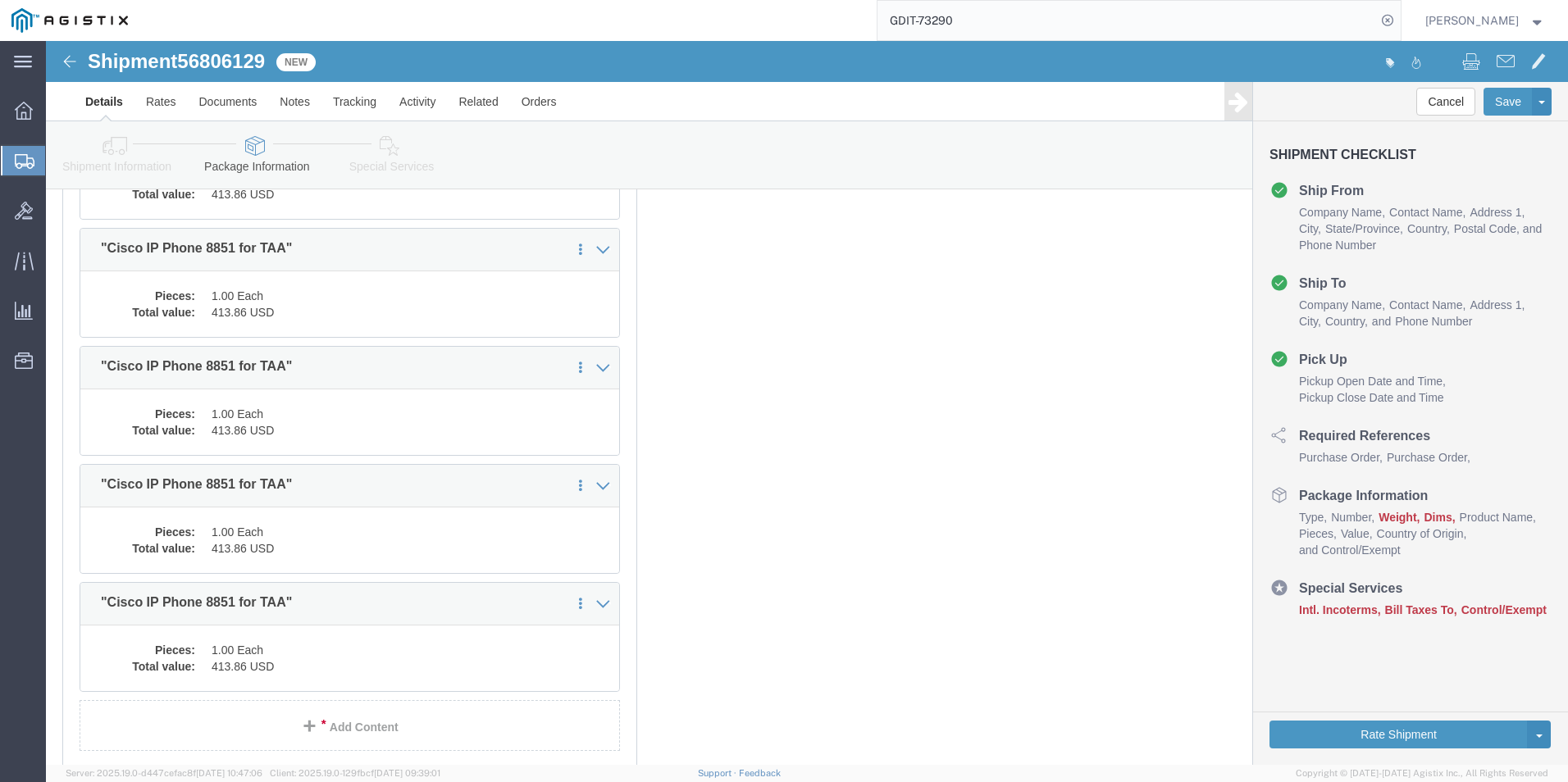
select select "PSST"
click dd "413.86 USD"
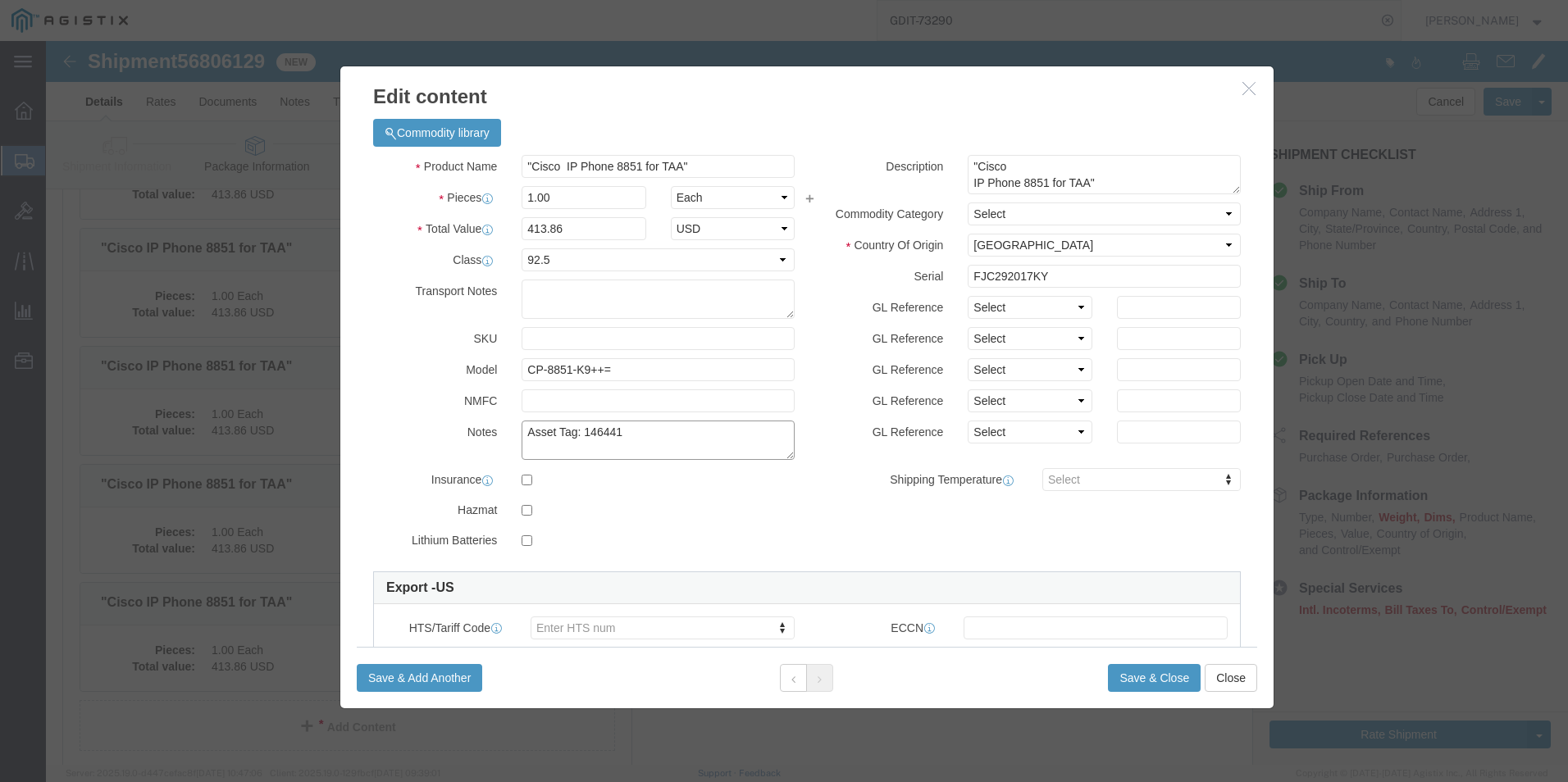
click textarea "Asset Tag: 146441"
type textarea "Asset Tag: 146442"
click input "FJC292017KY"
type input "F"
click input "text"
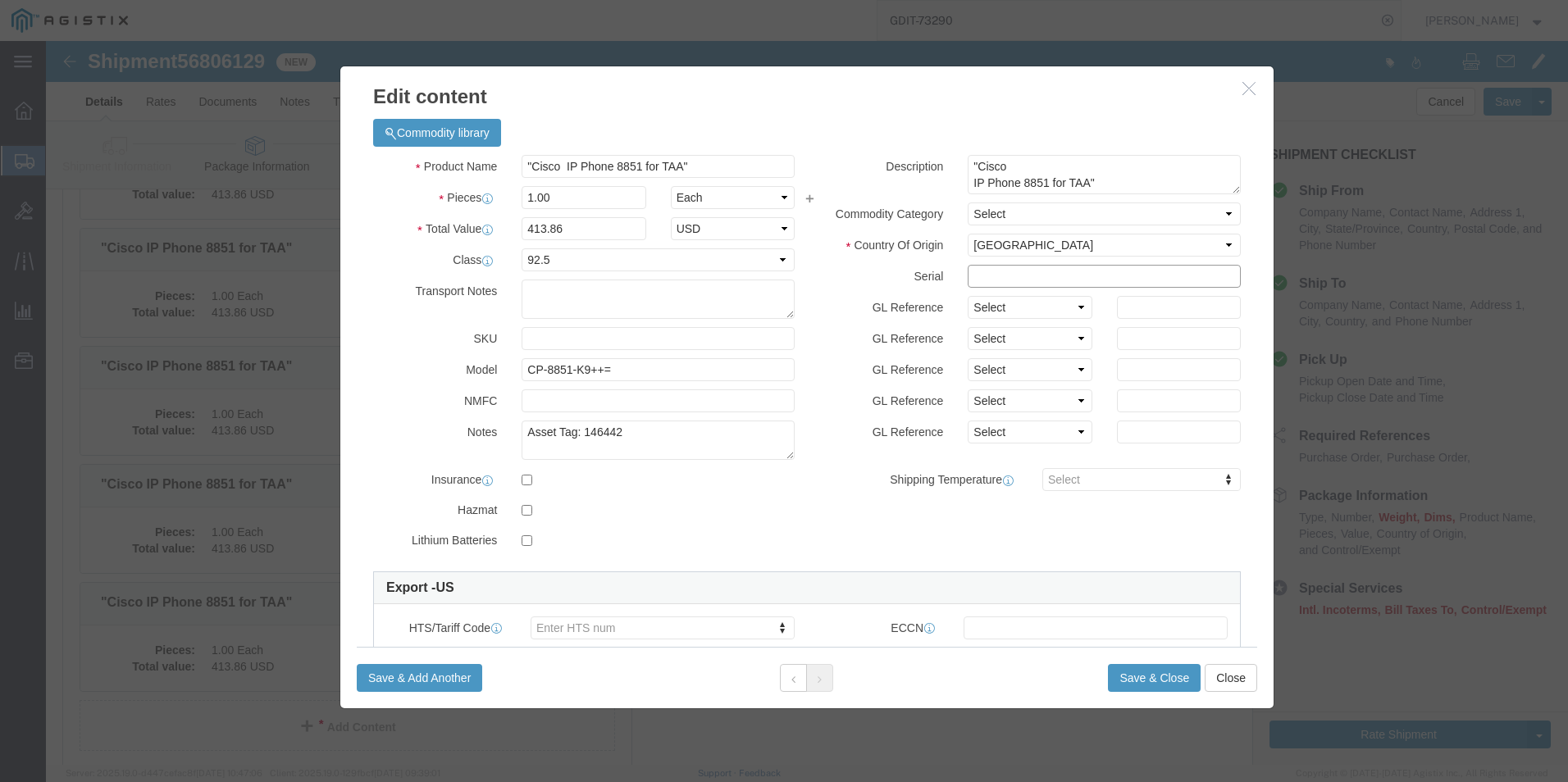
paste input "FJC292017JP"
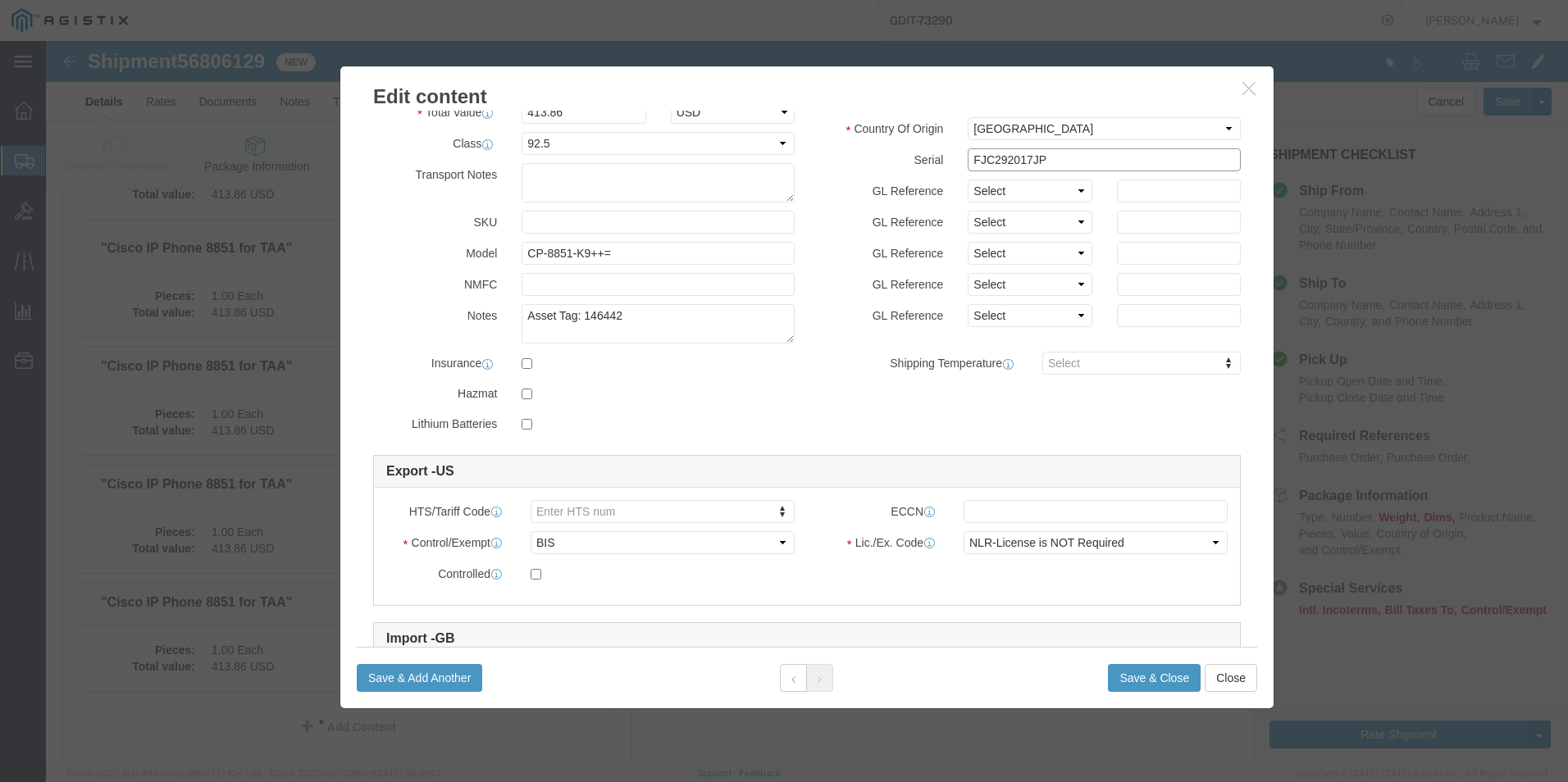
scroll to position [164, 0]
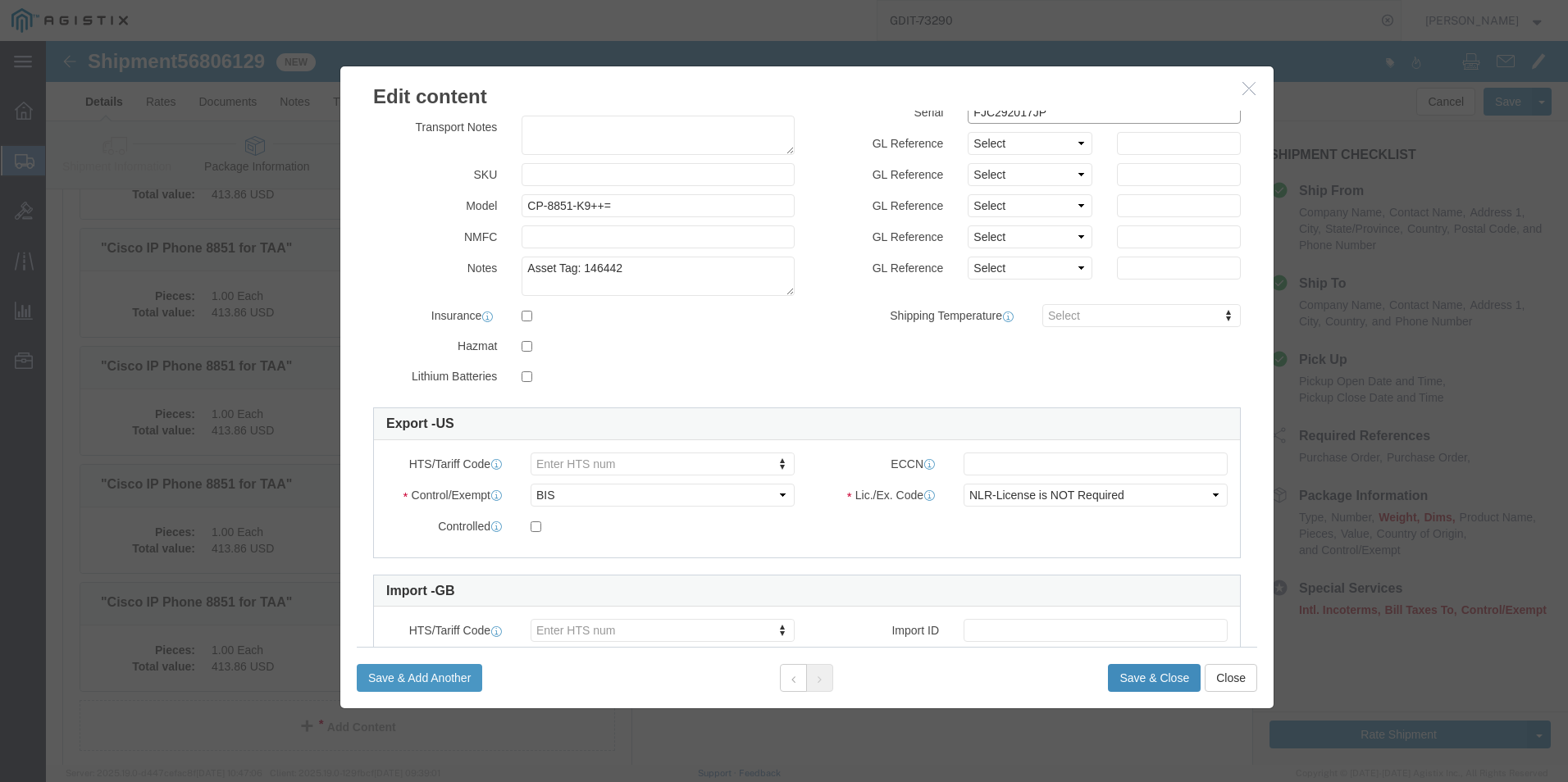
type input "FJC292017JP"
click button "Save & Close"
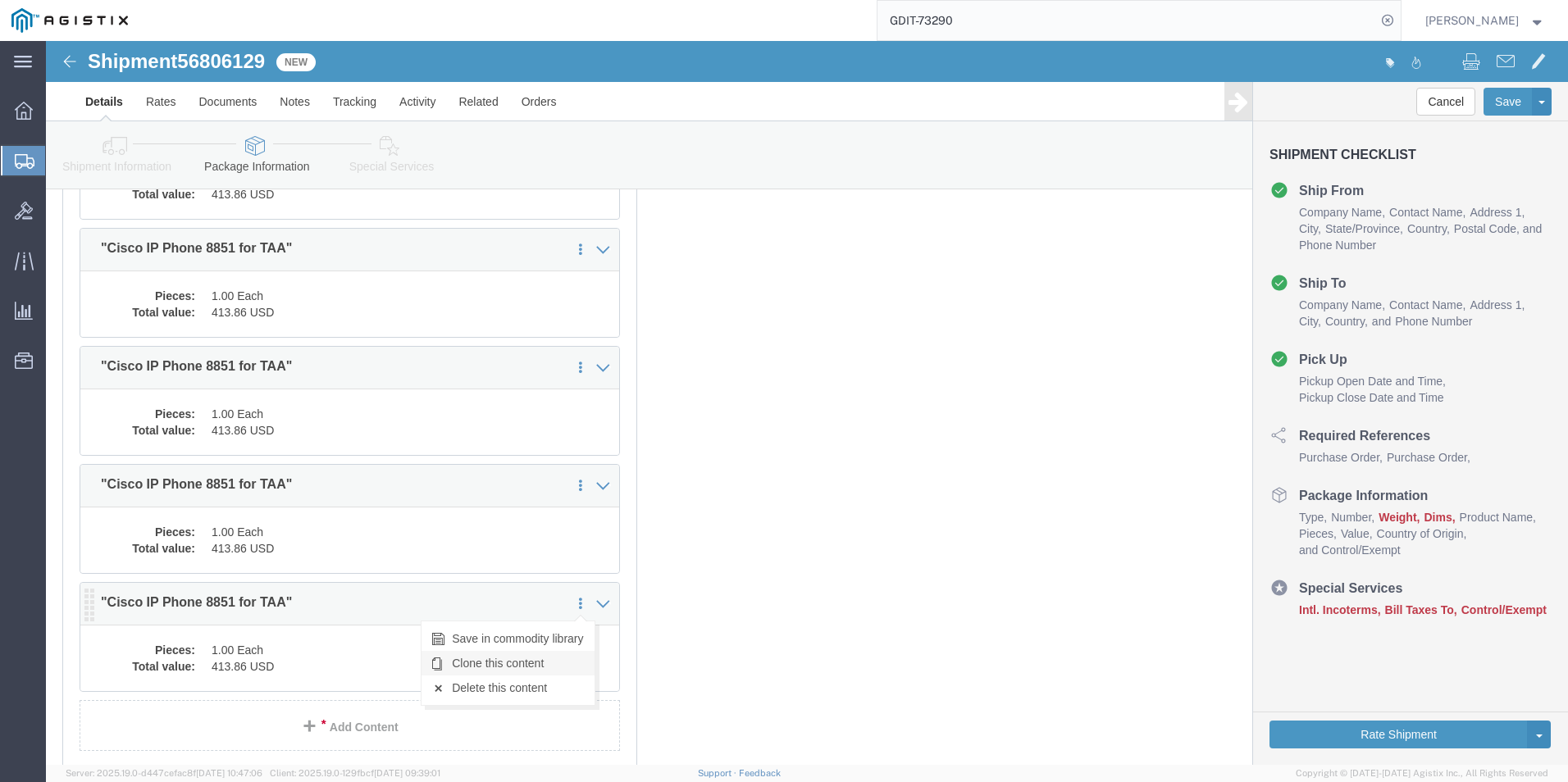
click link "Clone this content"
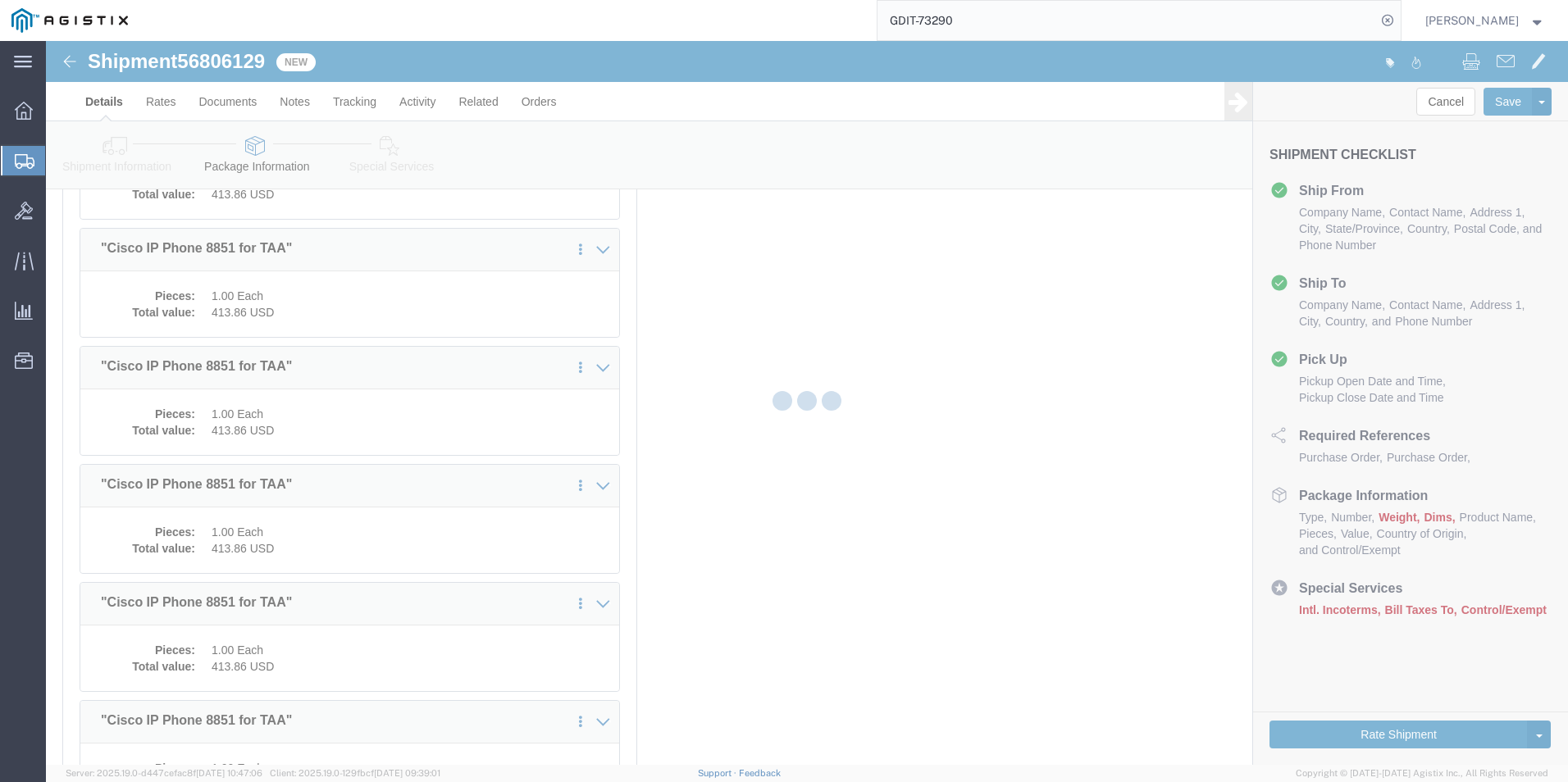
select select "PSST"
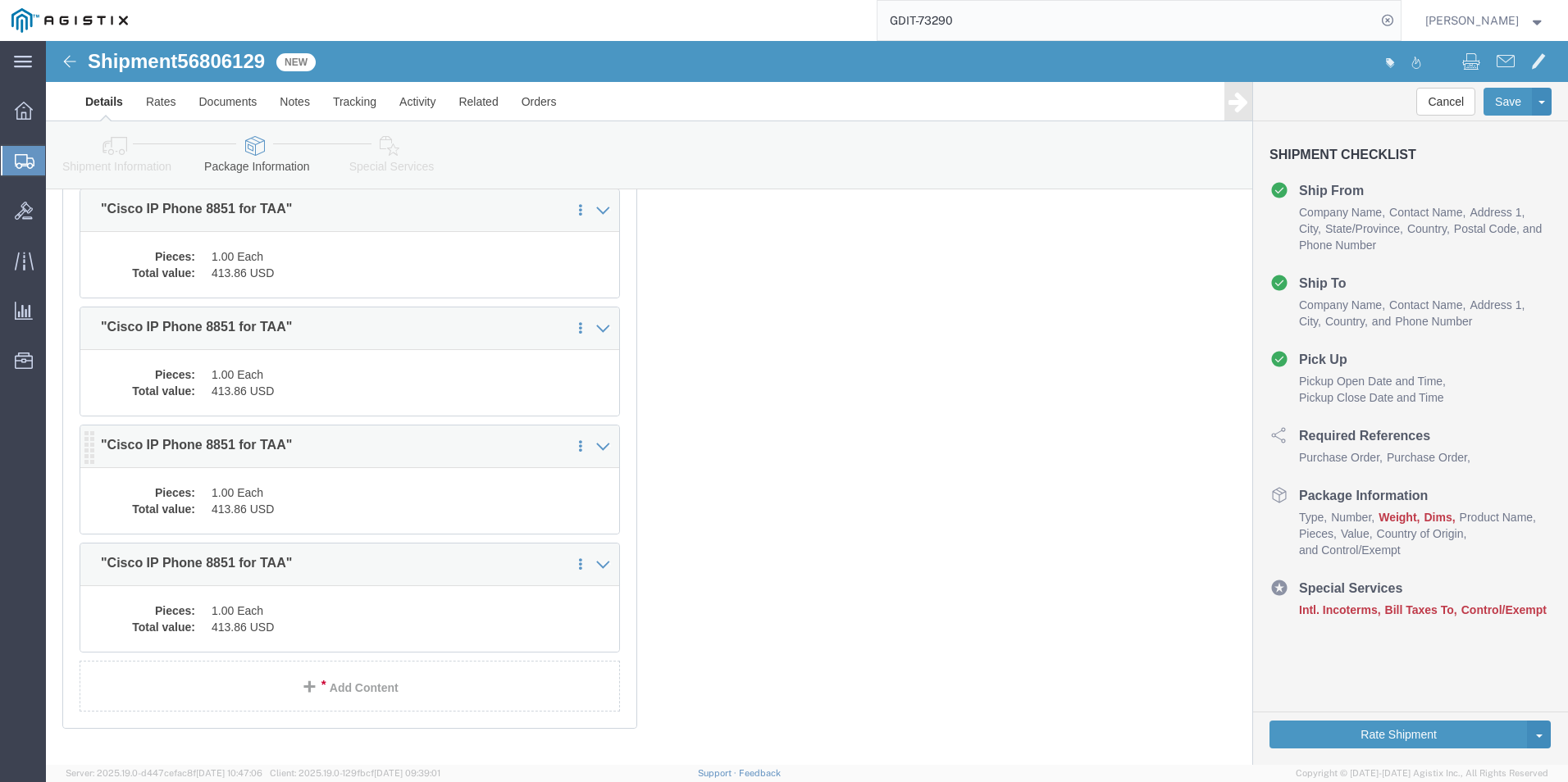
scroll to position [5017, 0]
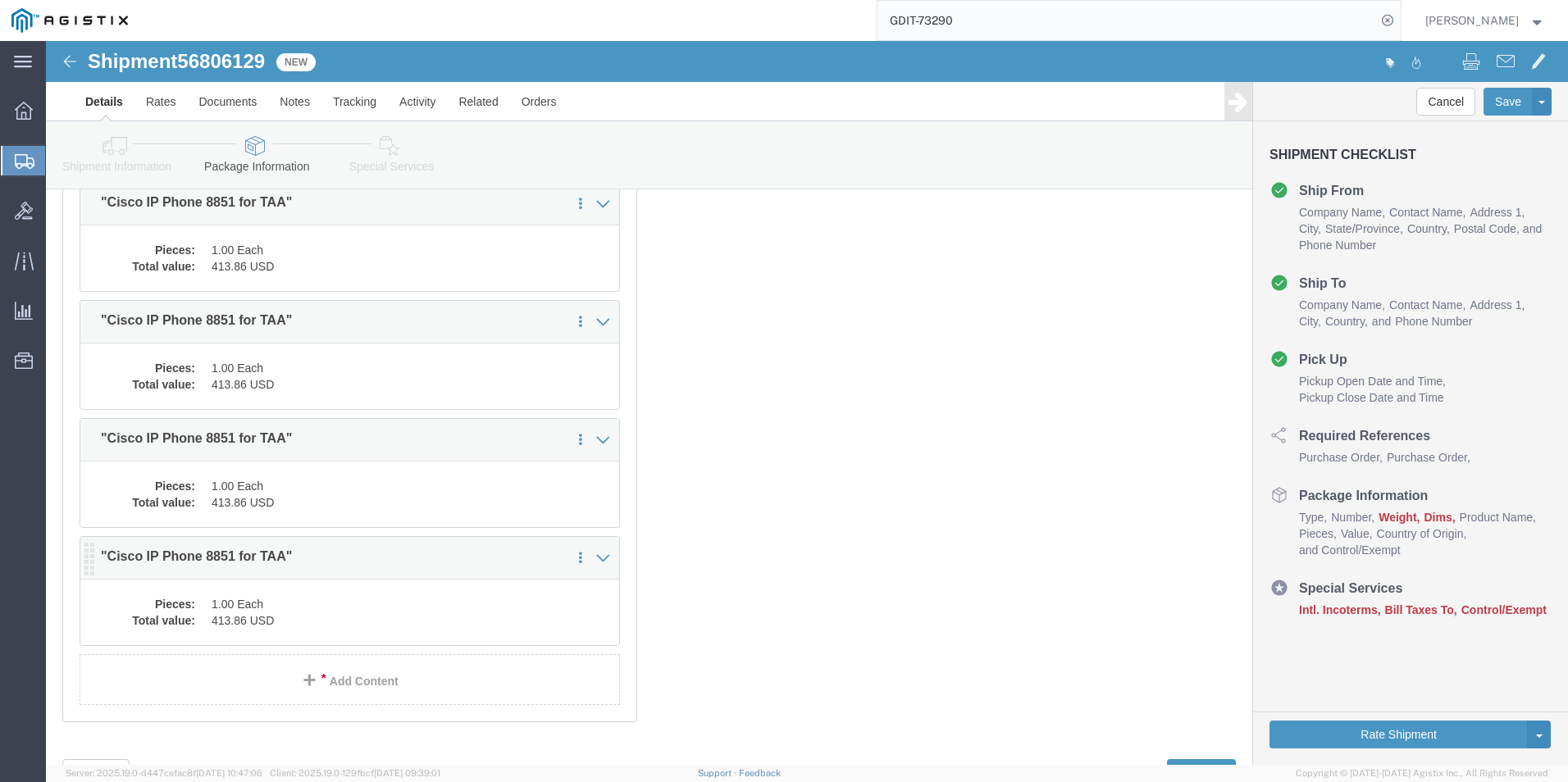
click dd "413.86 USD"
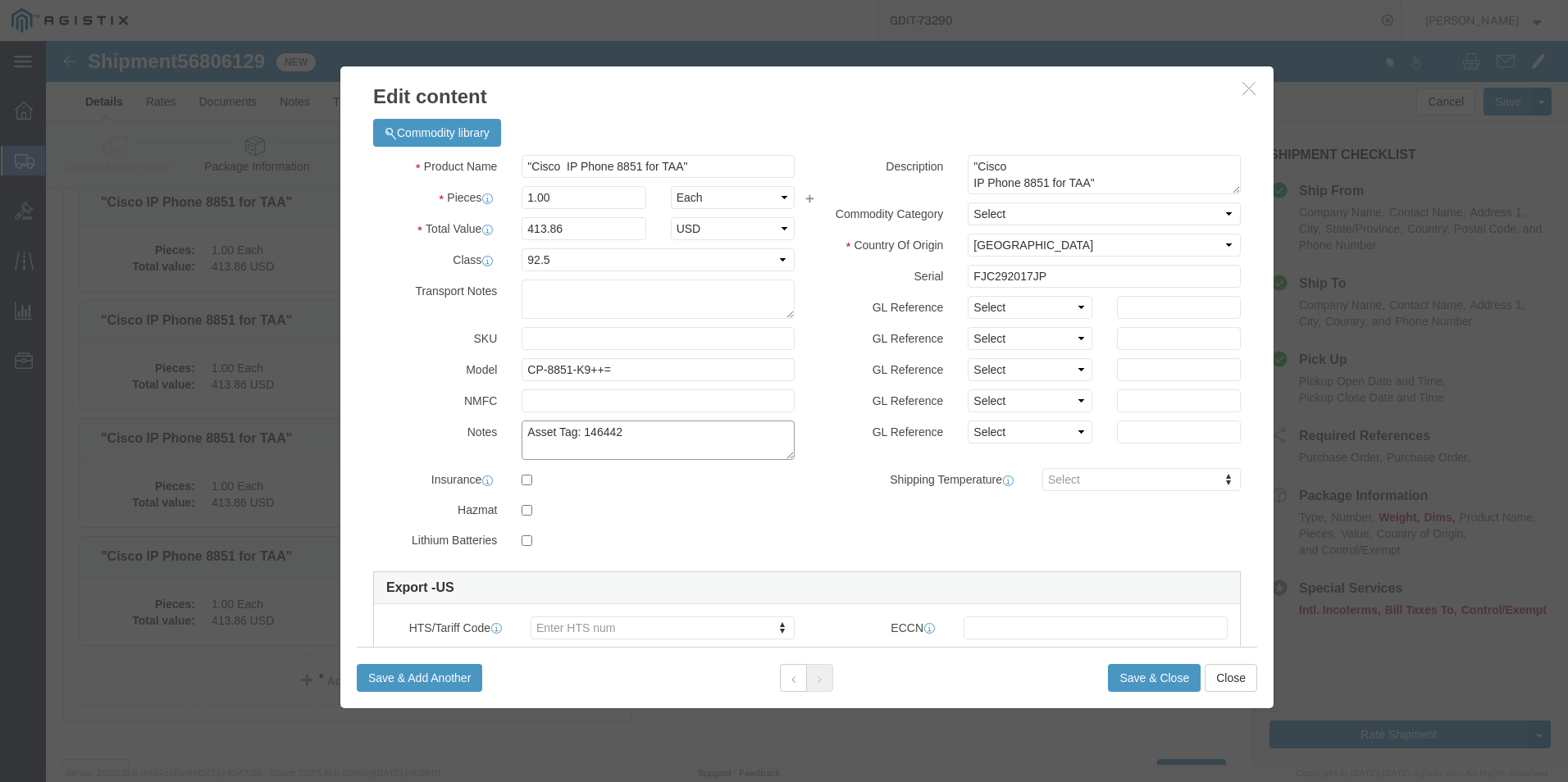
click textarea "Asset Tag: 146442"
type textarea "Asset Tag: 146443"
click input "FJC292017JP"
type input "F"
click input "text"
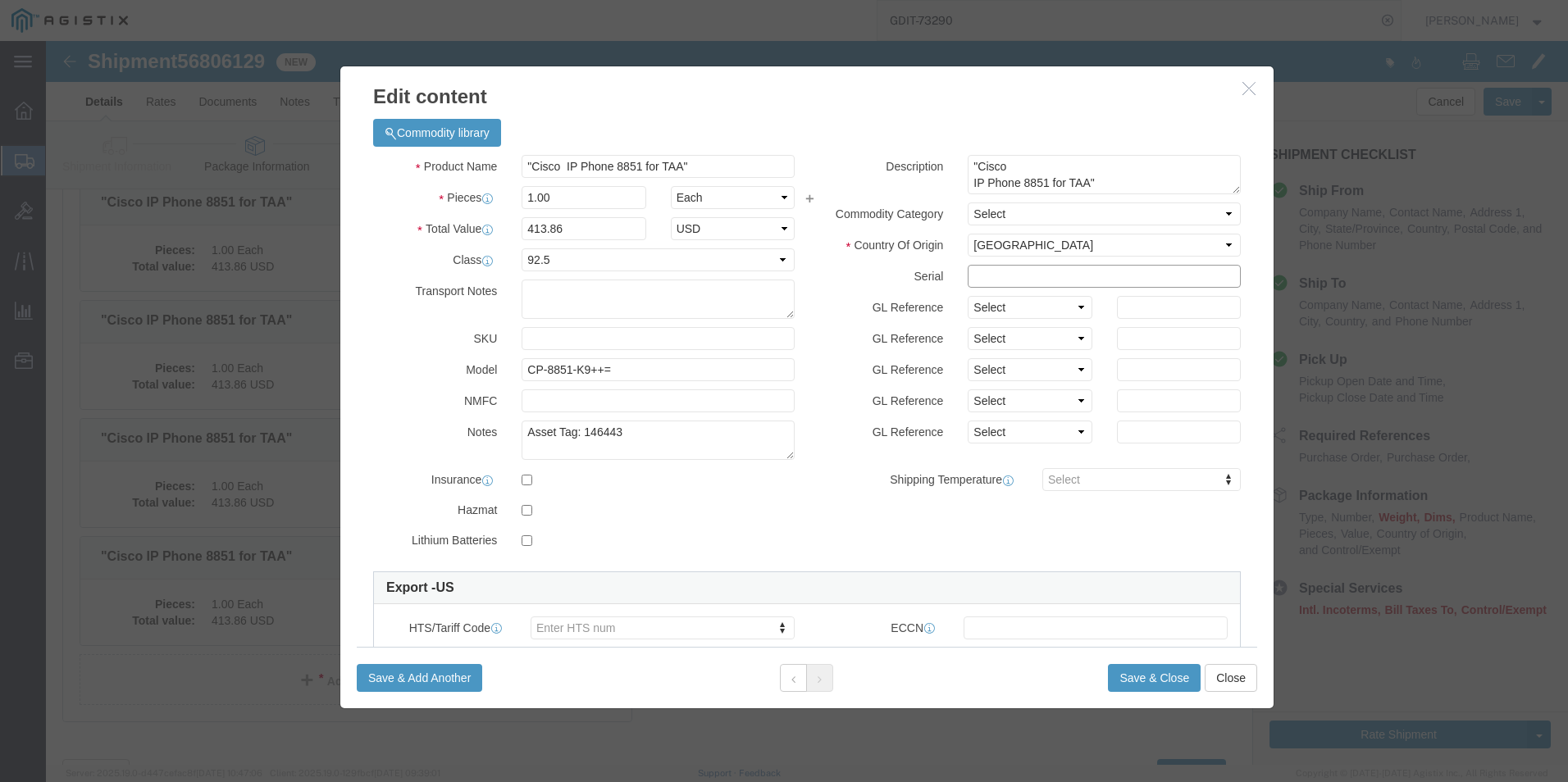
paste input "FJC292017HB"
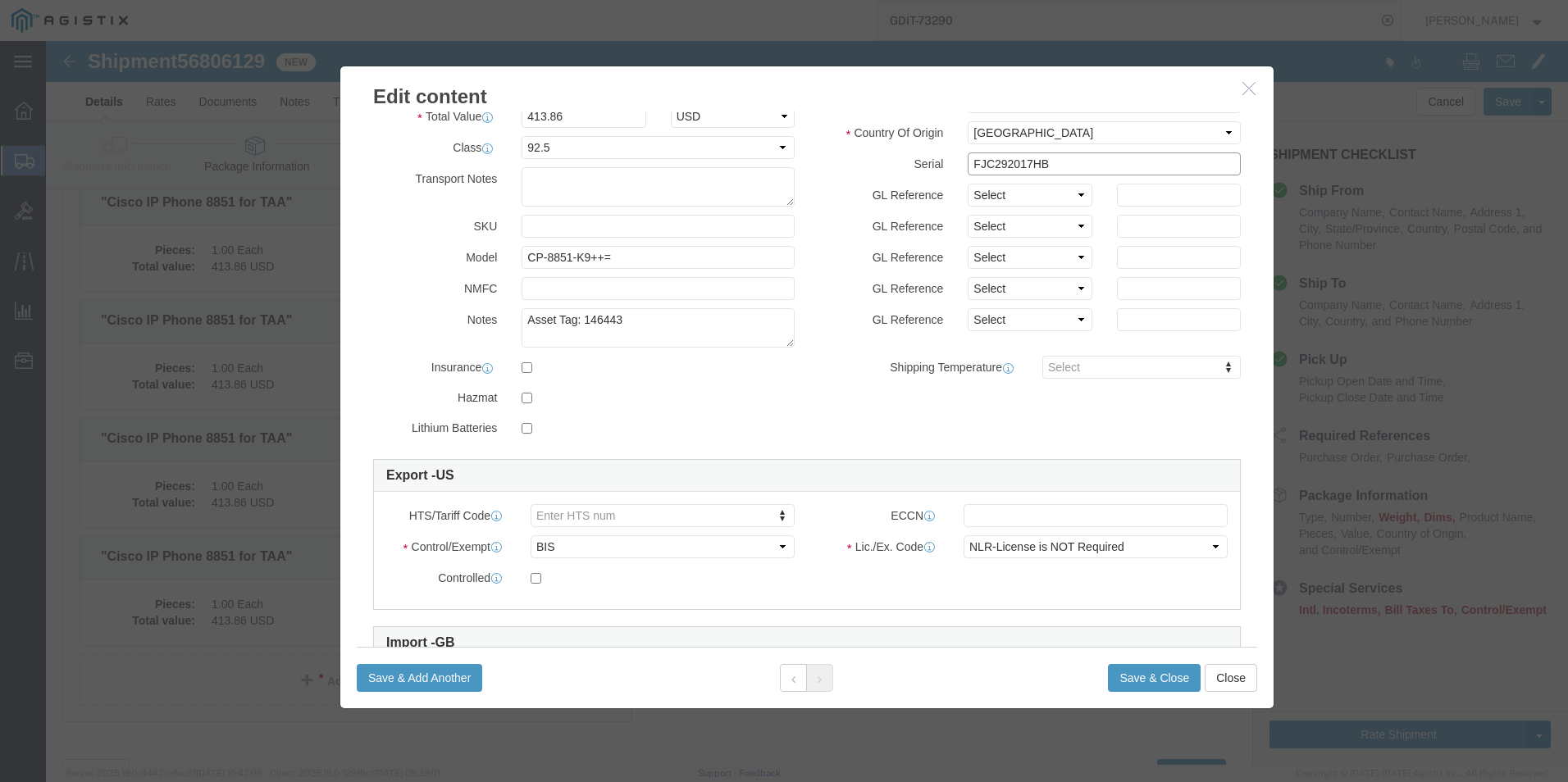
scroll to position [164, 0]
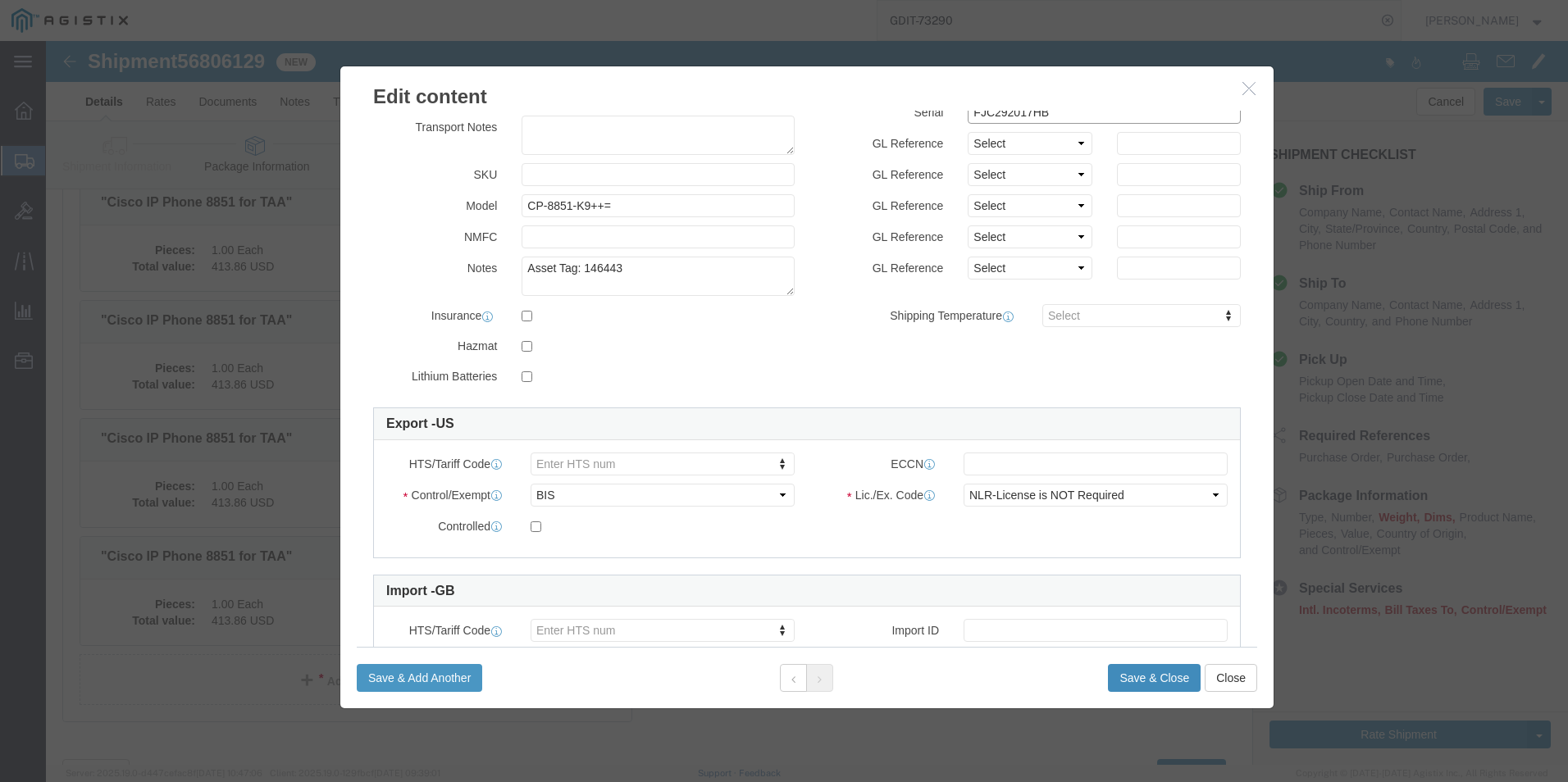
type input "FJC292017HB"
click button "Save & Close"
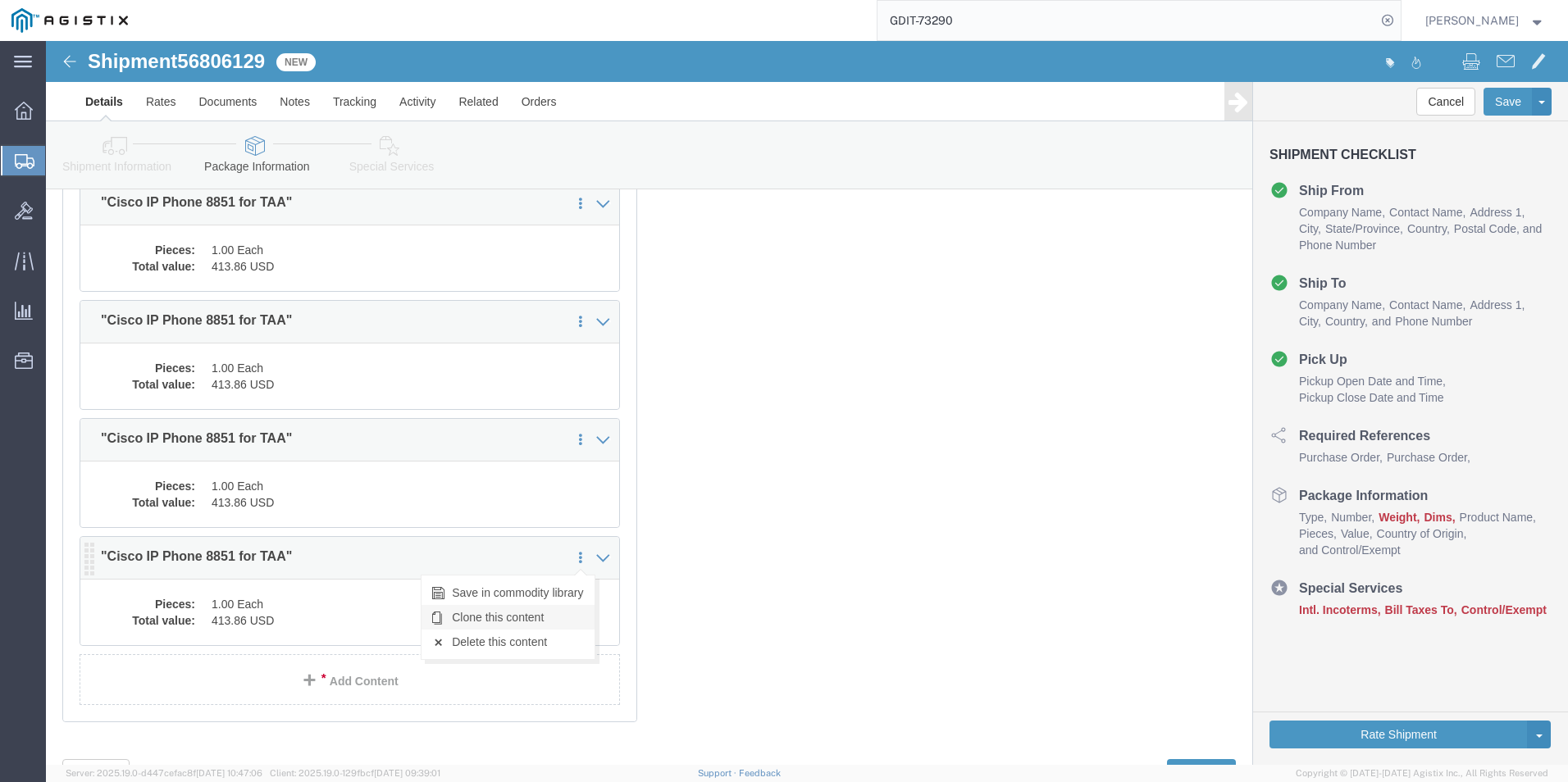
click link "Clone this content"
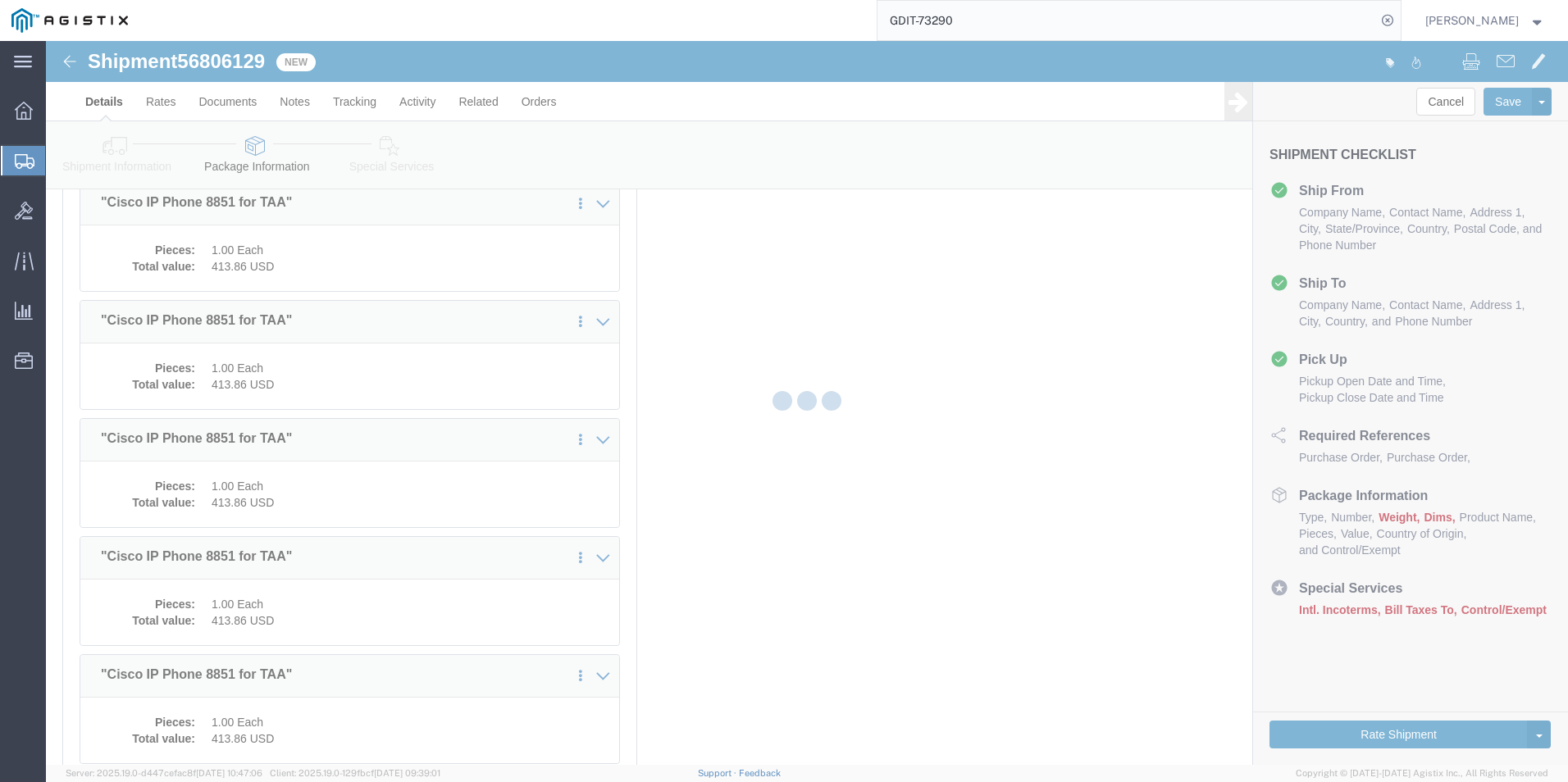
select select "PSST"
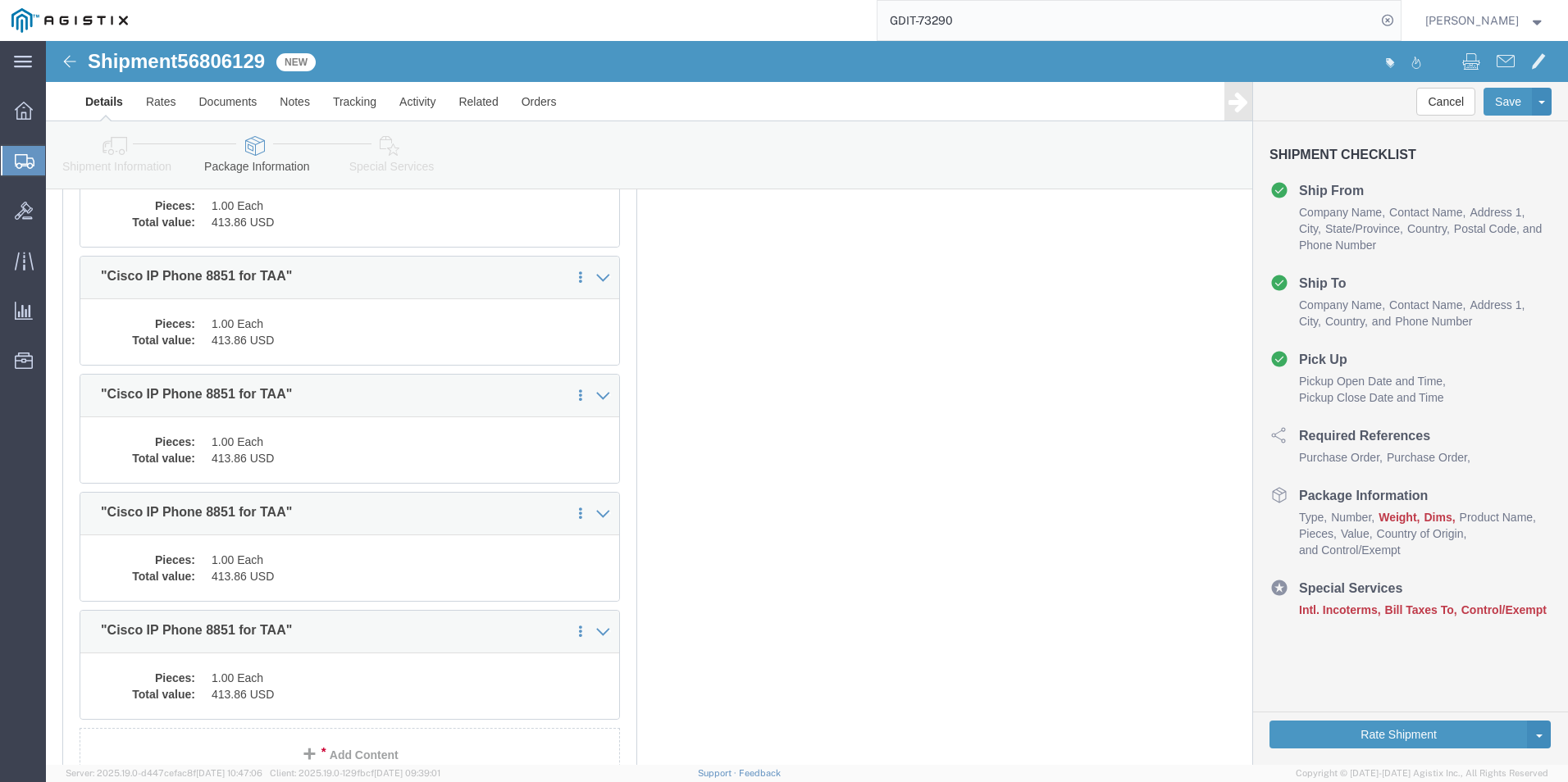
scroll to position [5099, 0]
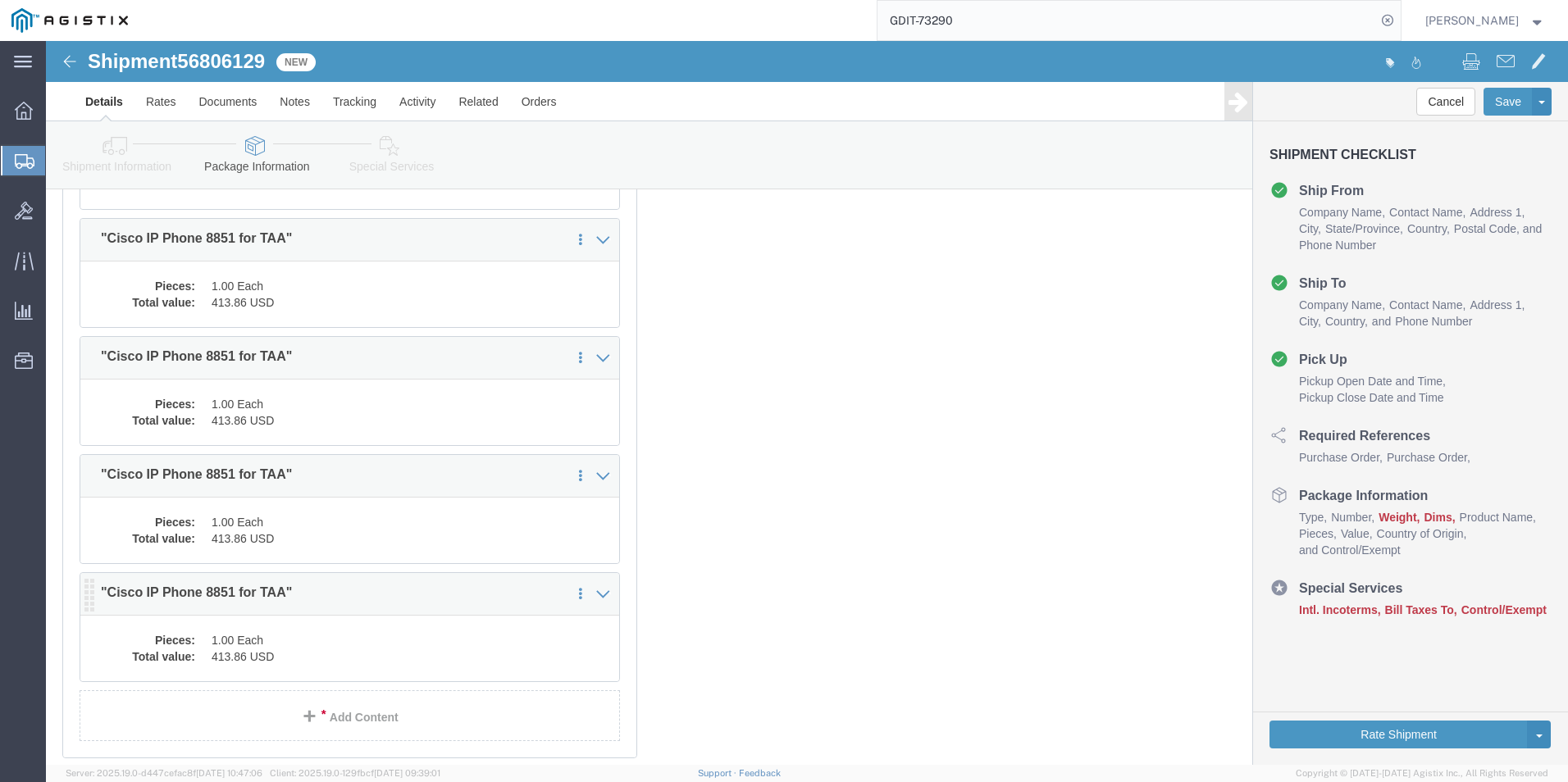
click dd "413.86 USD"
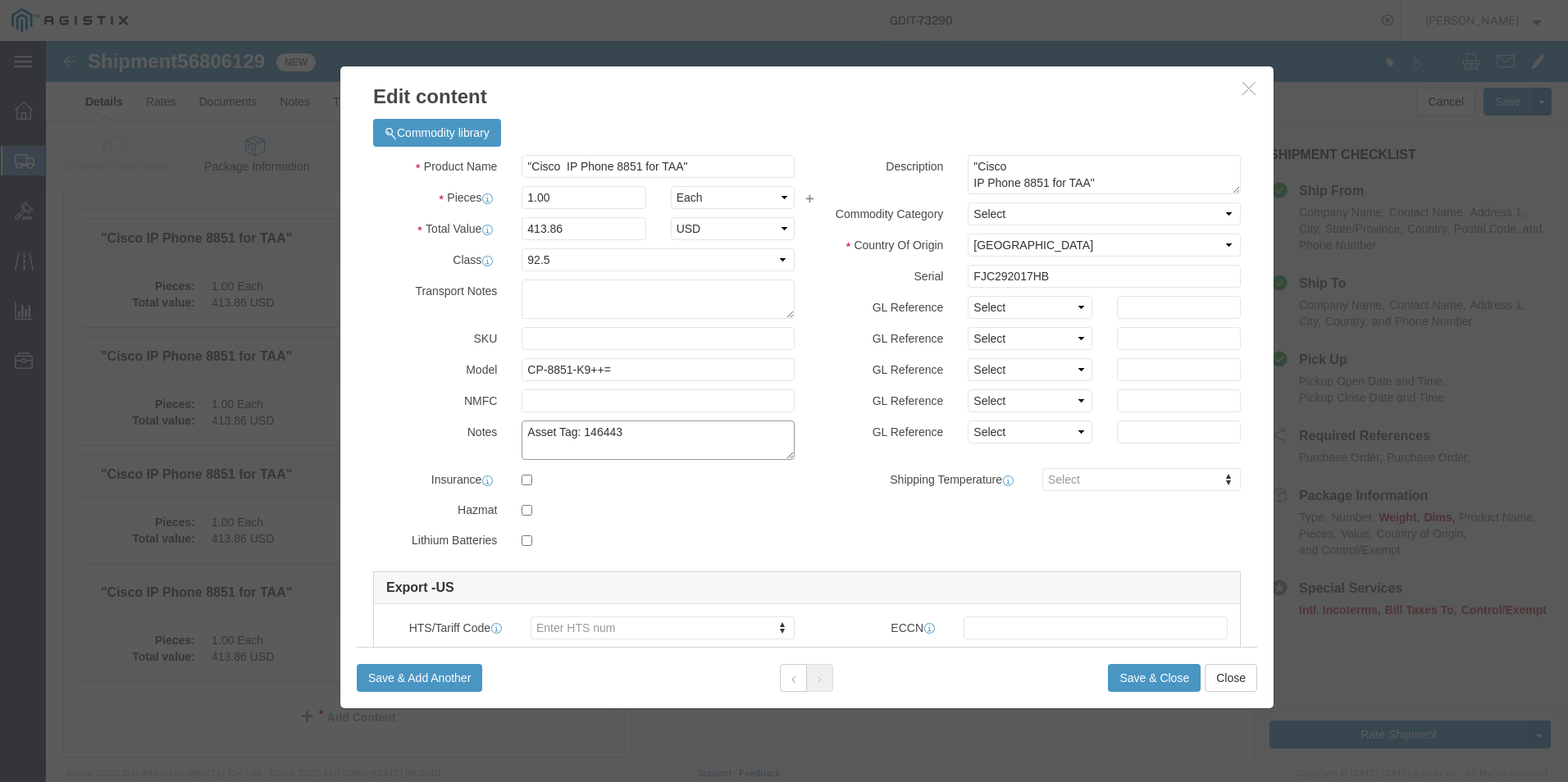
click textarea "Asset Tag: 146443"
type textarea "Asset Tag: 146444"
click input "FJC292017HB"
type input "F"
click input "text"
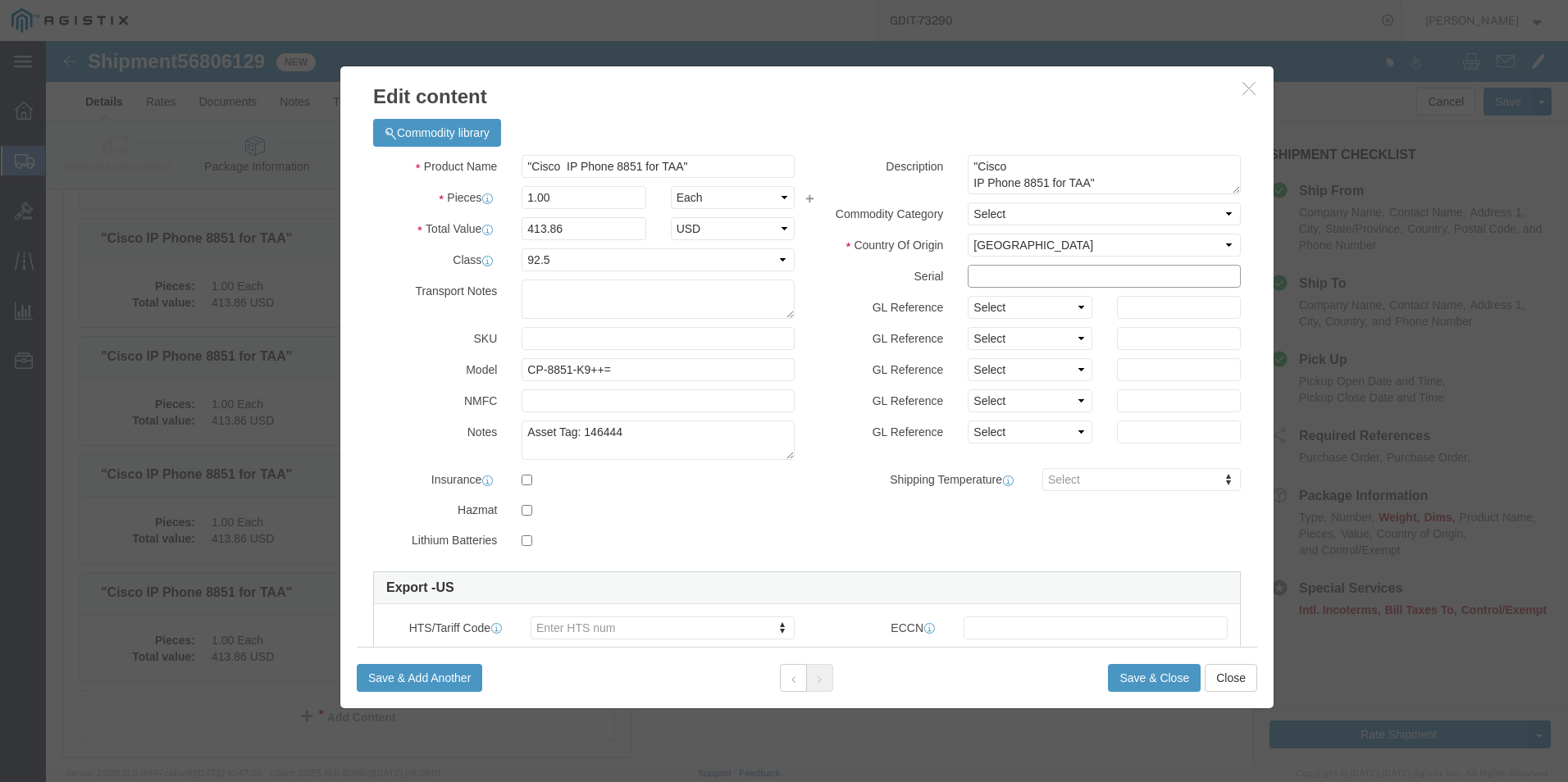
paste input "FJC292017JC"
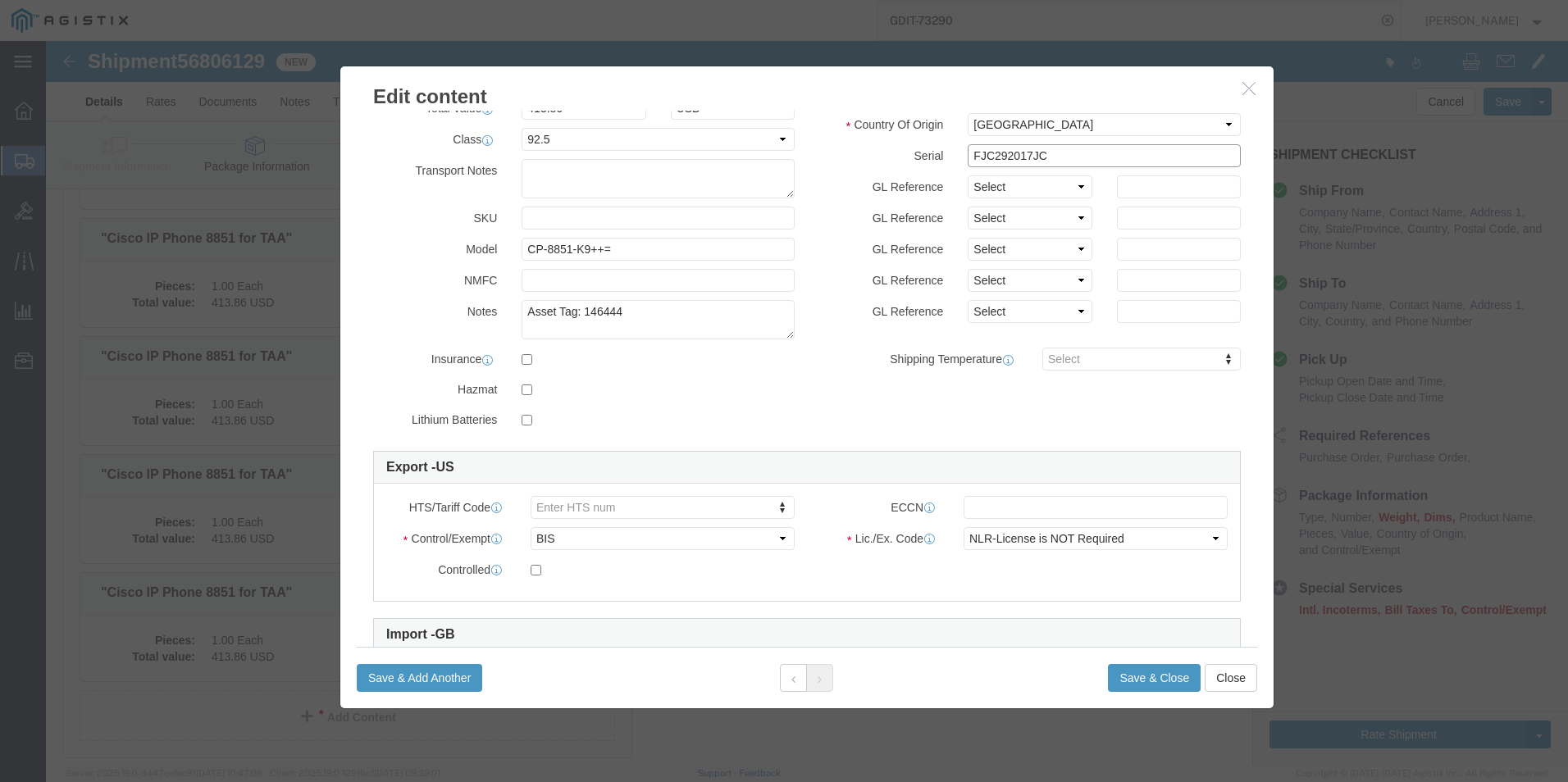
scroll to position [164, 0]
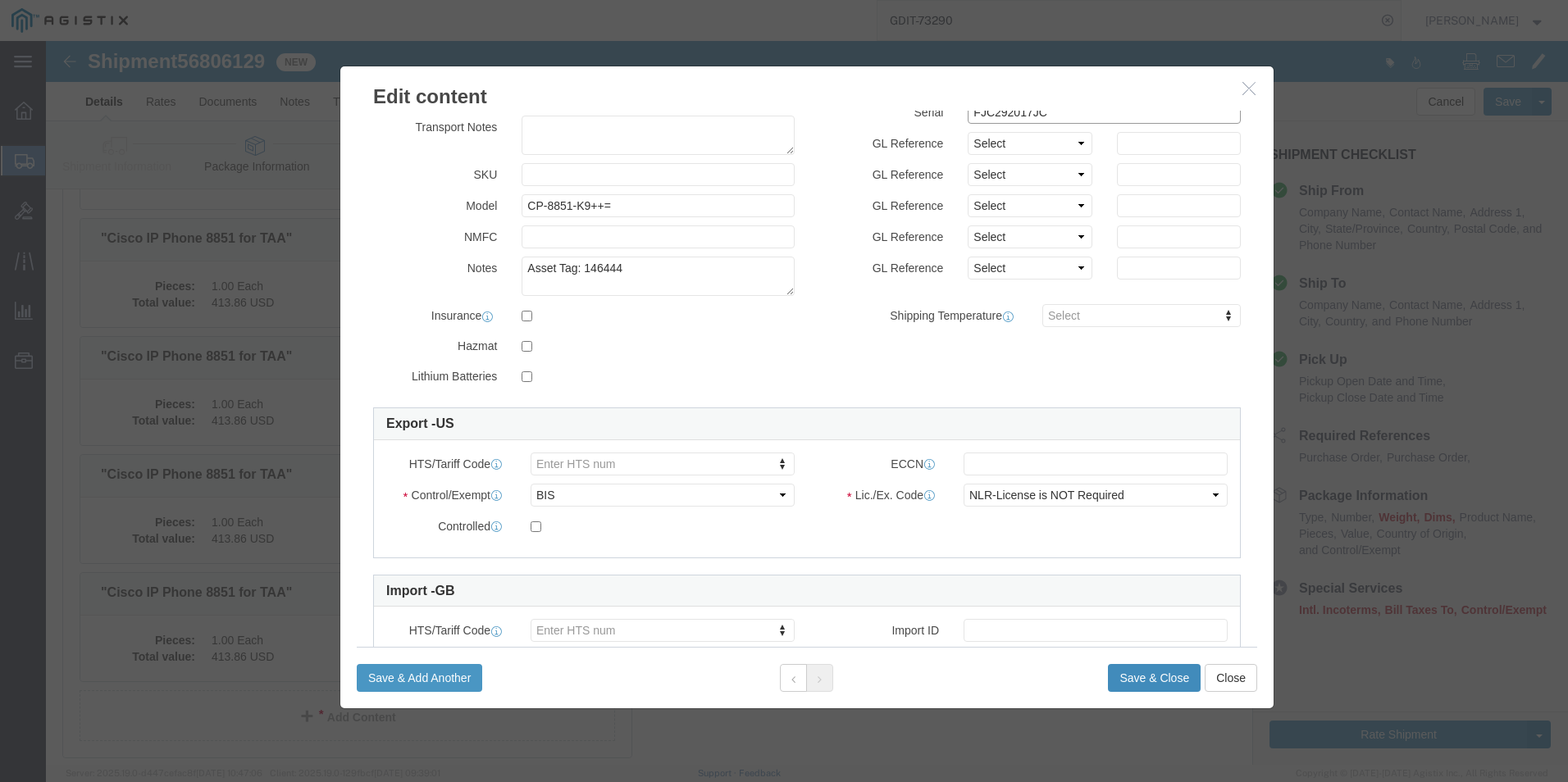
type input "FJC292017JC"
click button "Save & Close"
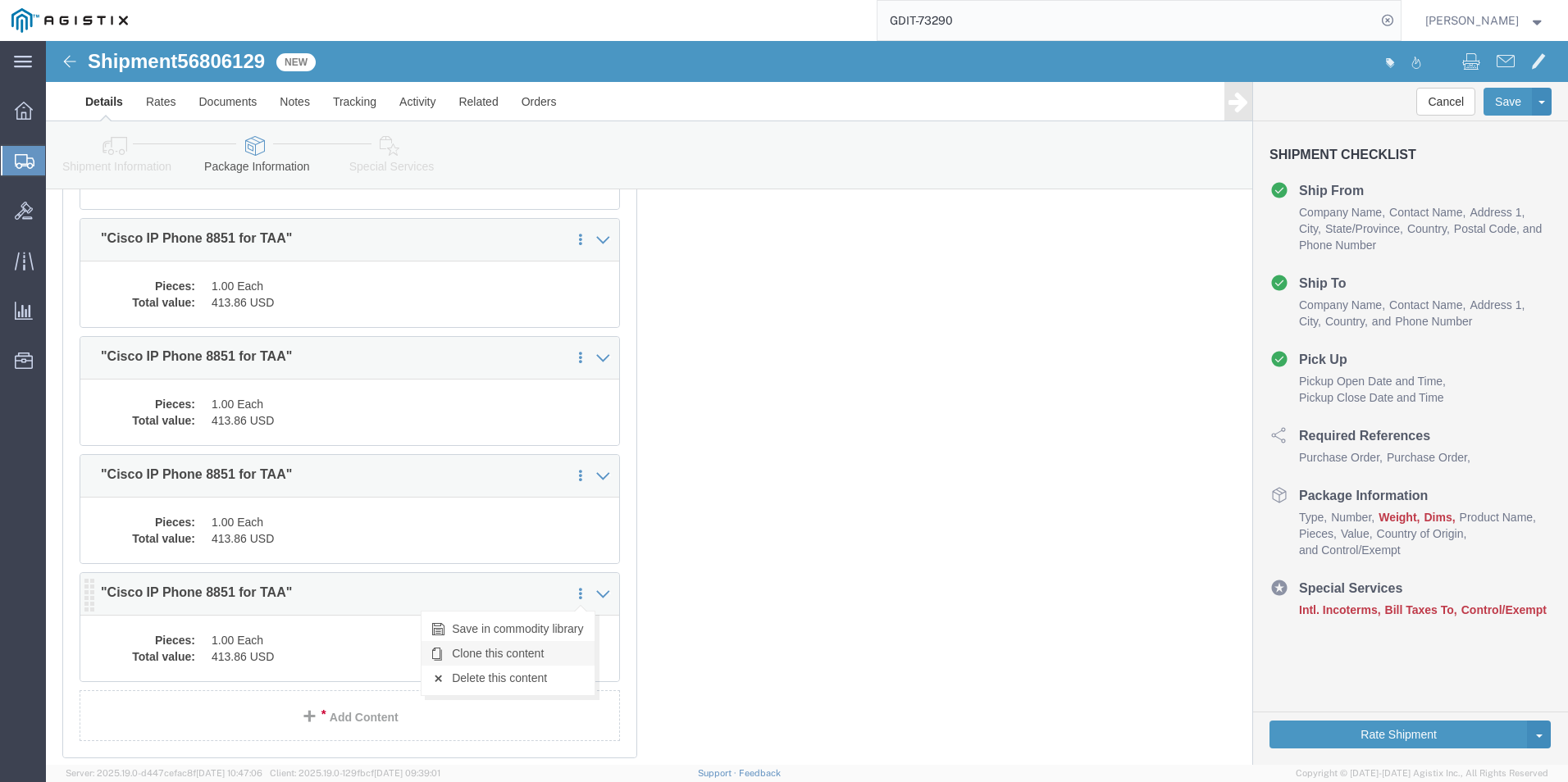
click link "Clone this content"
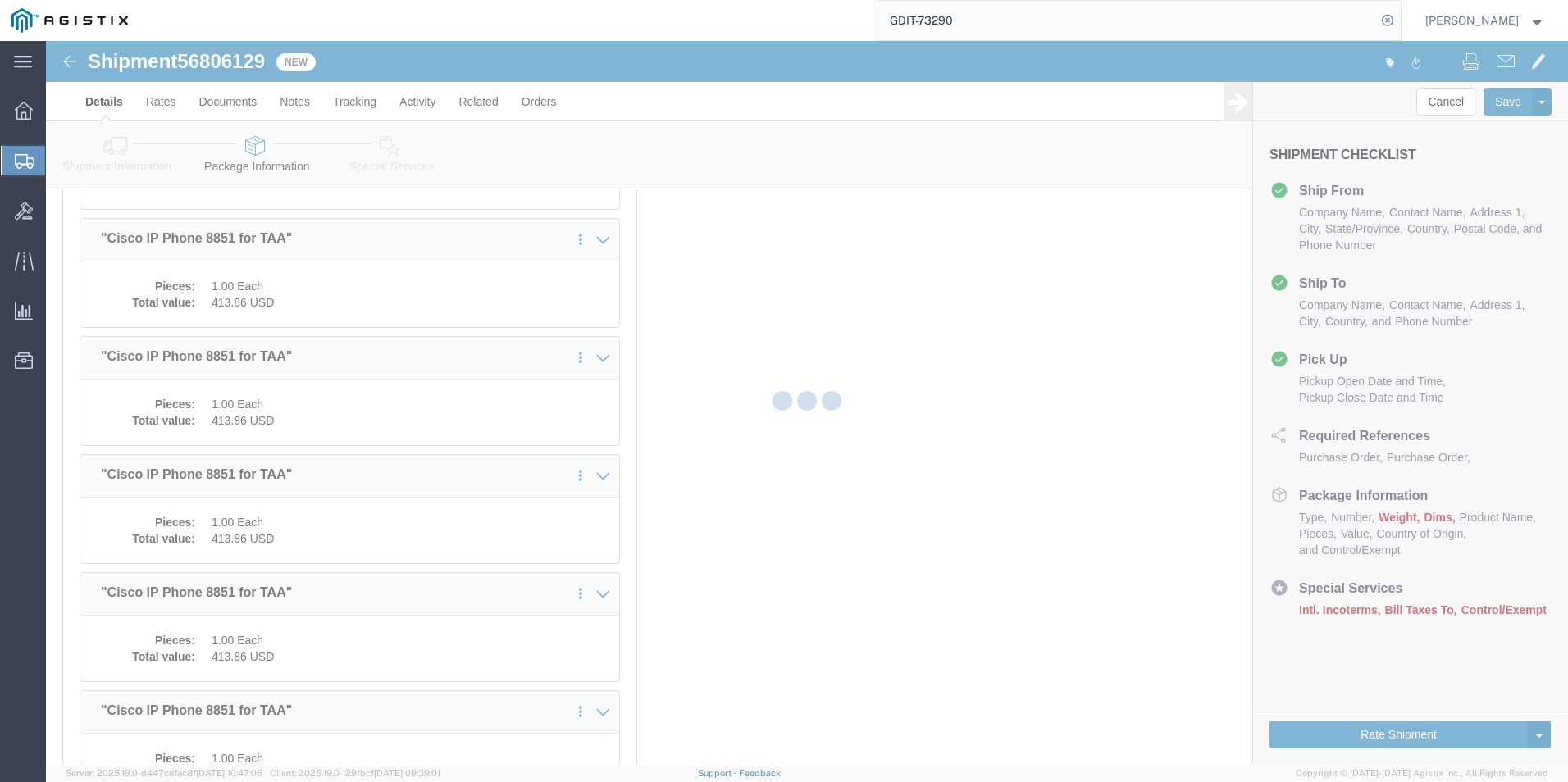
select select "PSST"
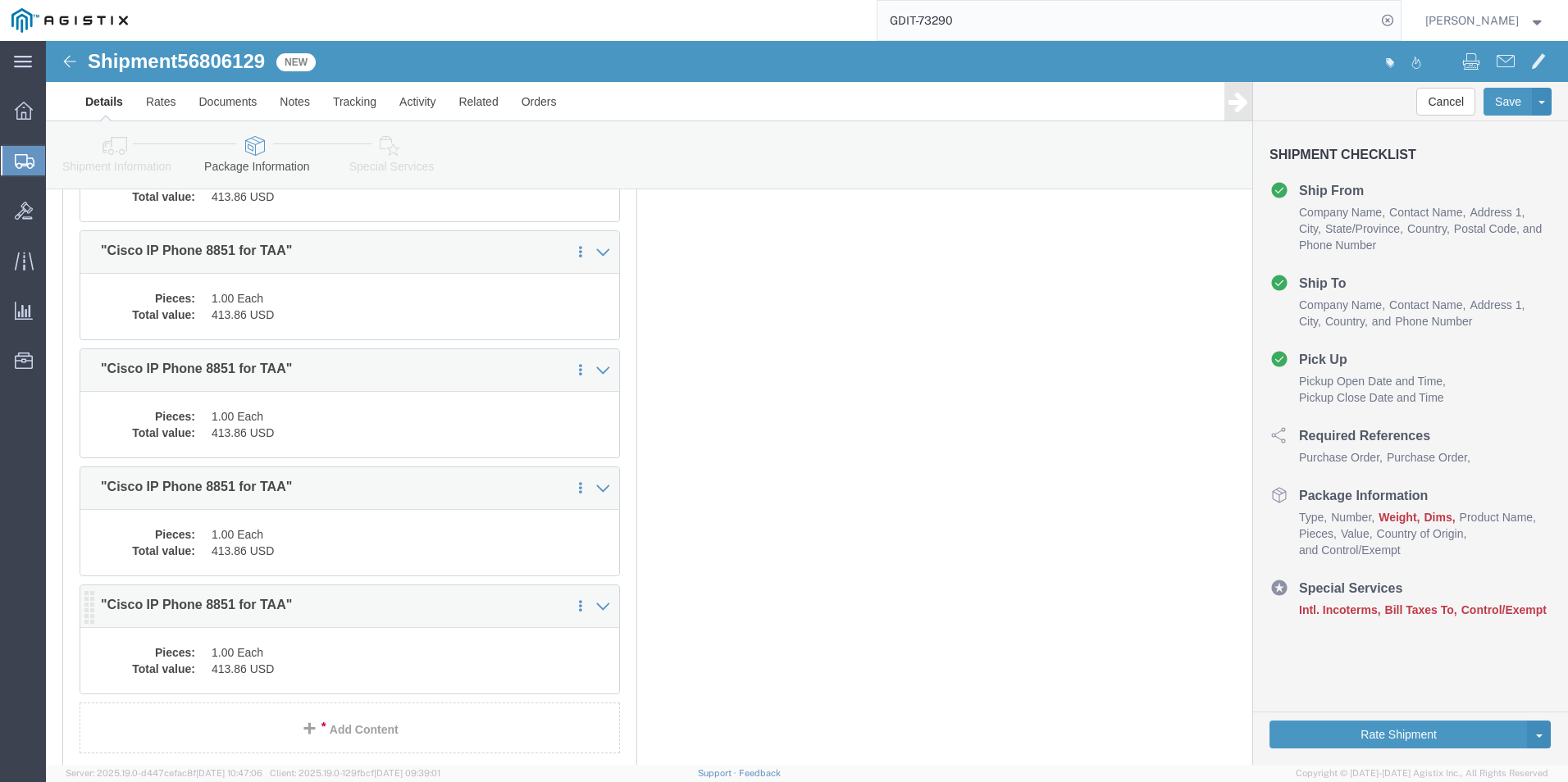
scroll to position [5263, 0]
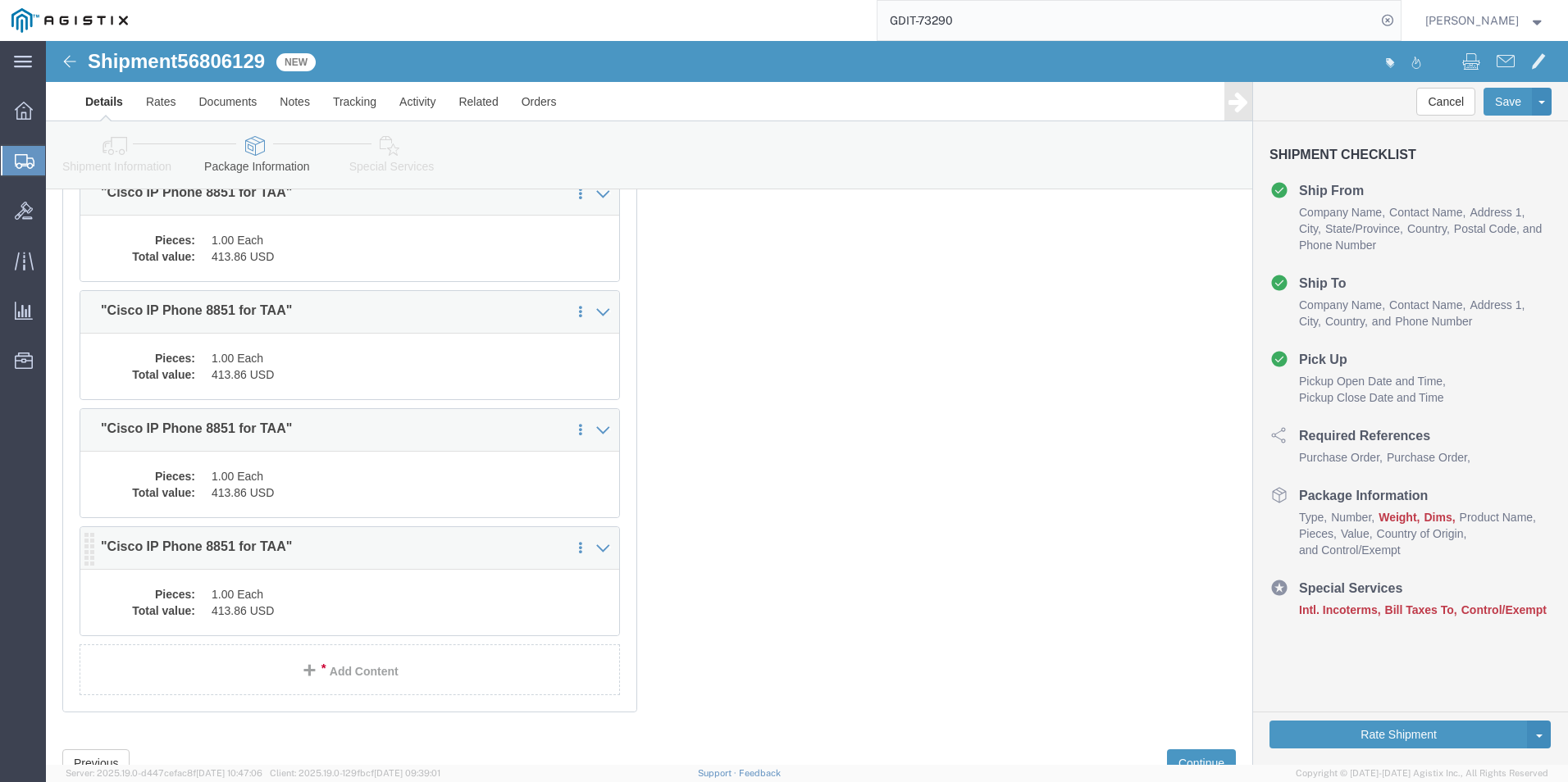
click dd "413.86 USD"
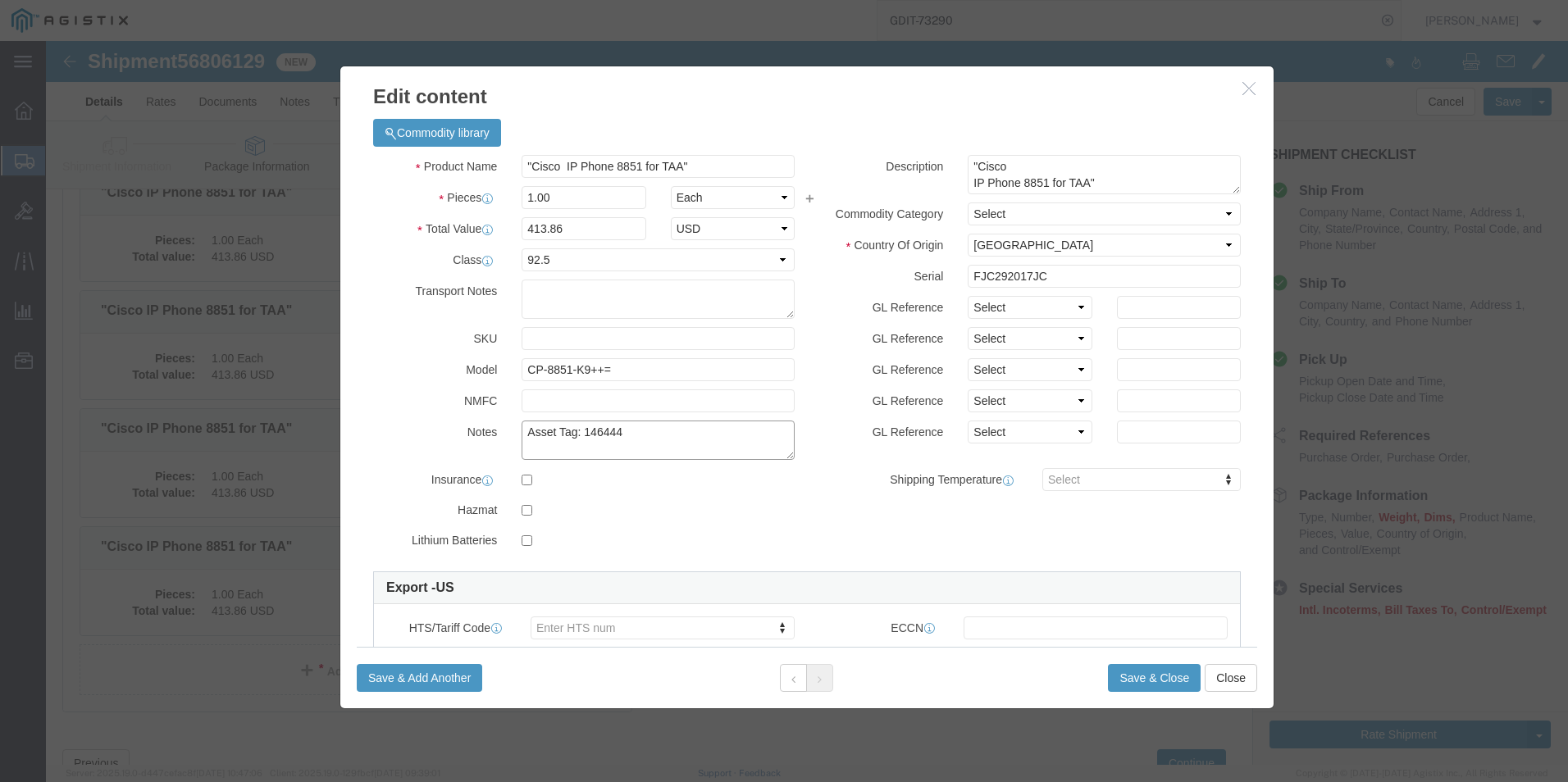
click textarea "Asset Tag: 146444"
type textarea "Asset Tag: 146445"
click input "FJC292017JC"
type input "F"
click input "text"
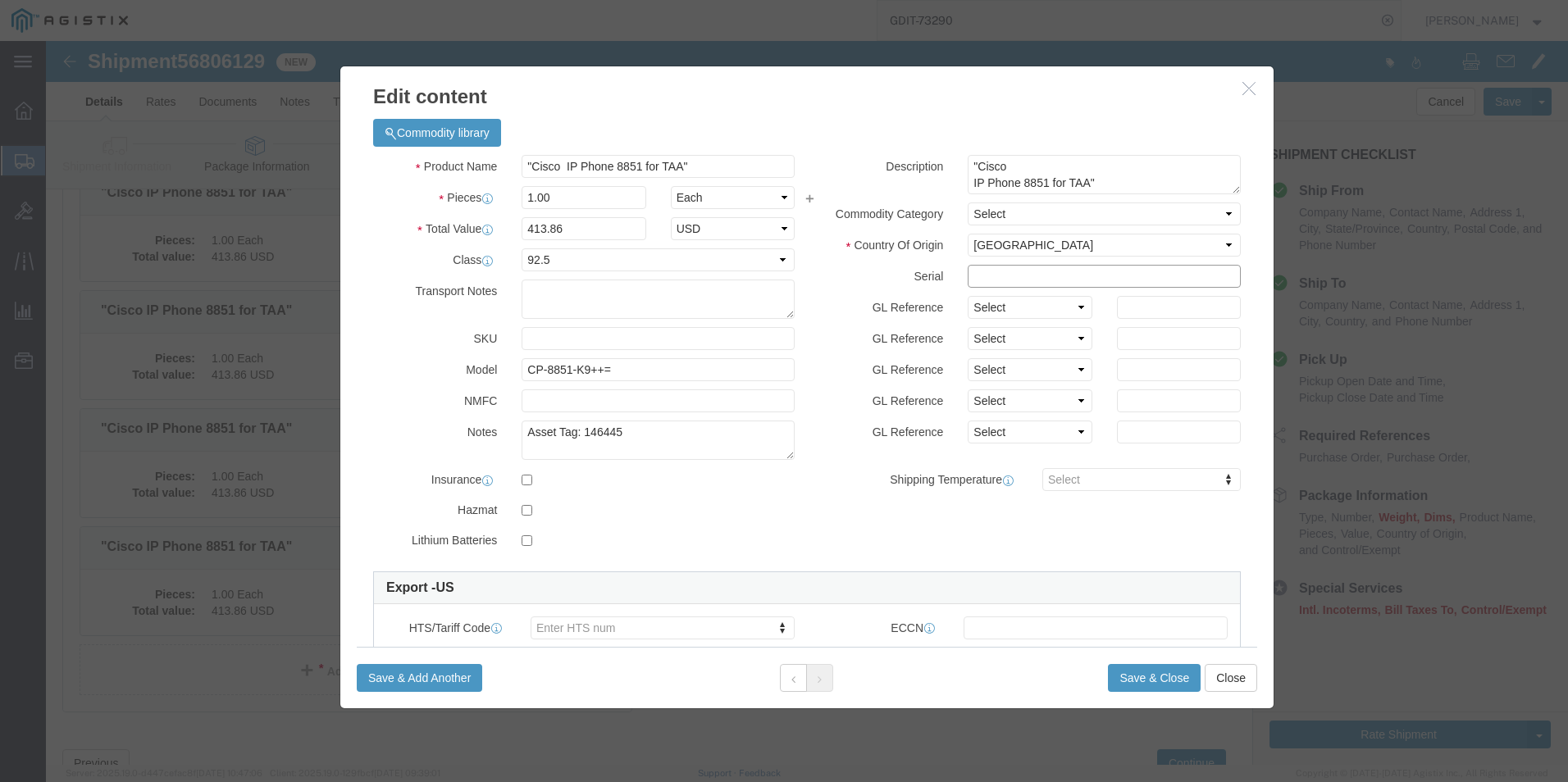
paste input "FJC292017JM"
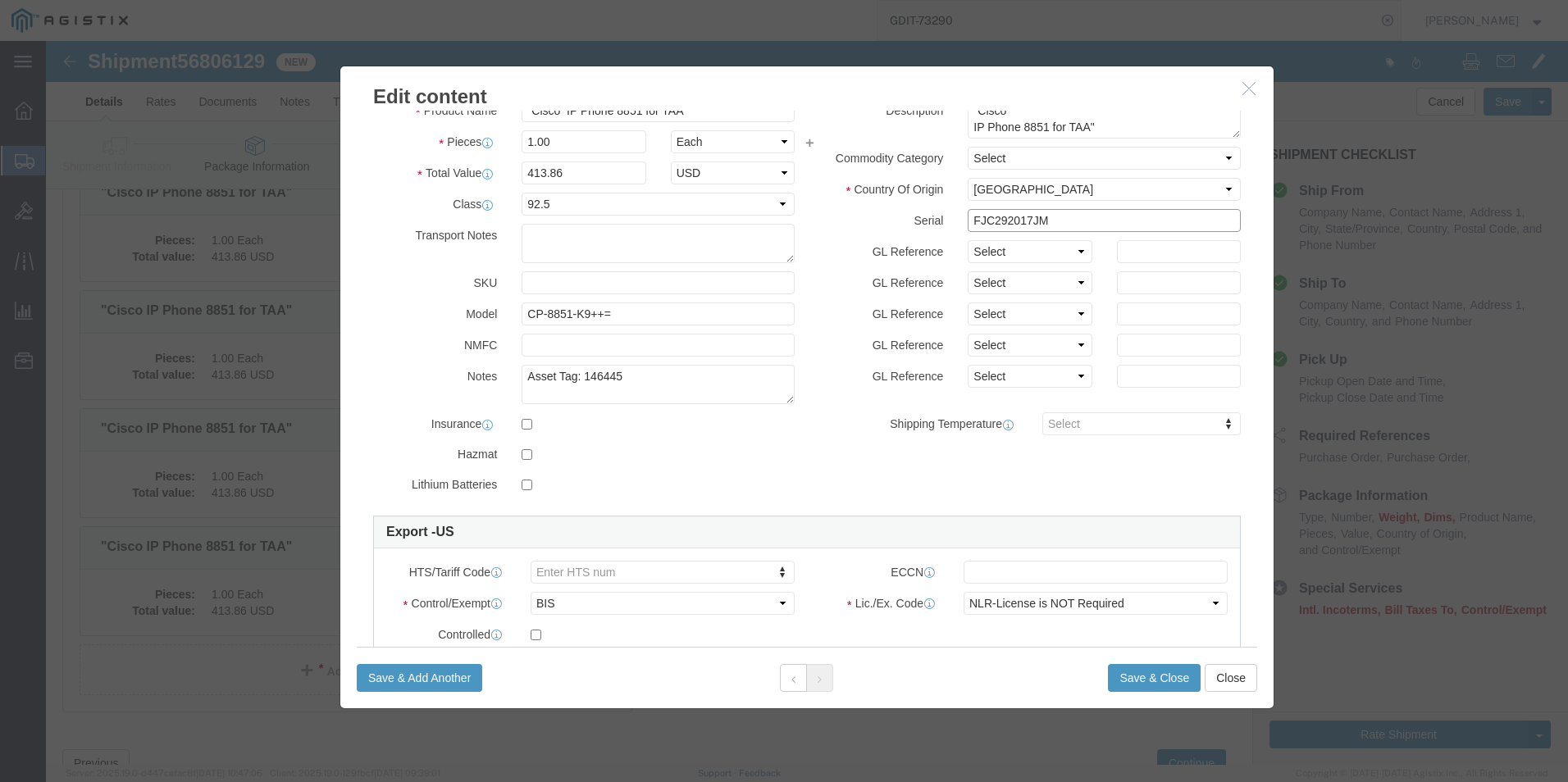
scroll to position [82, 0]
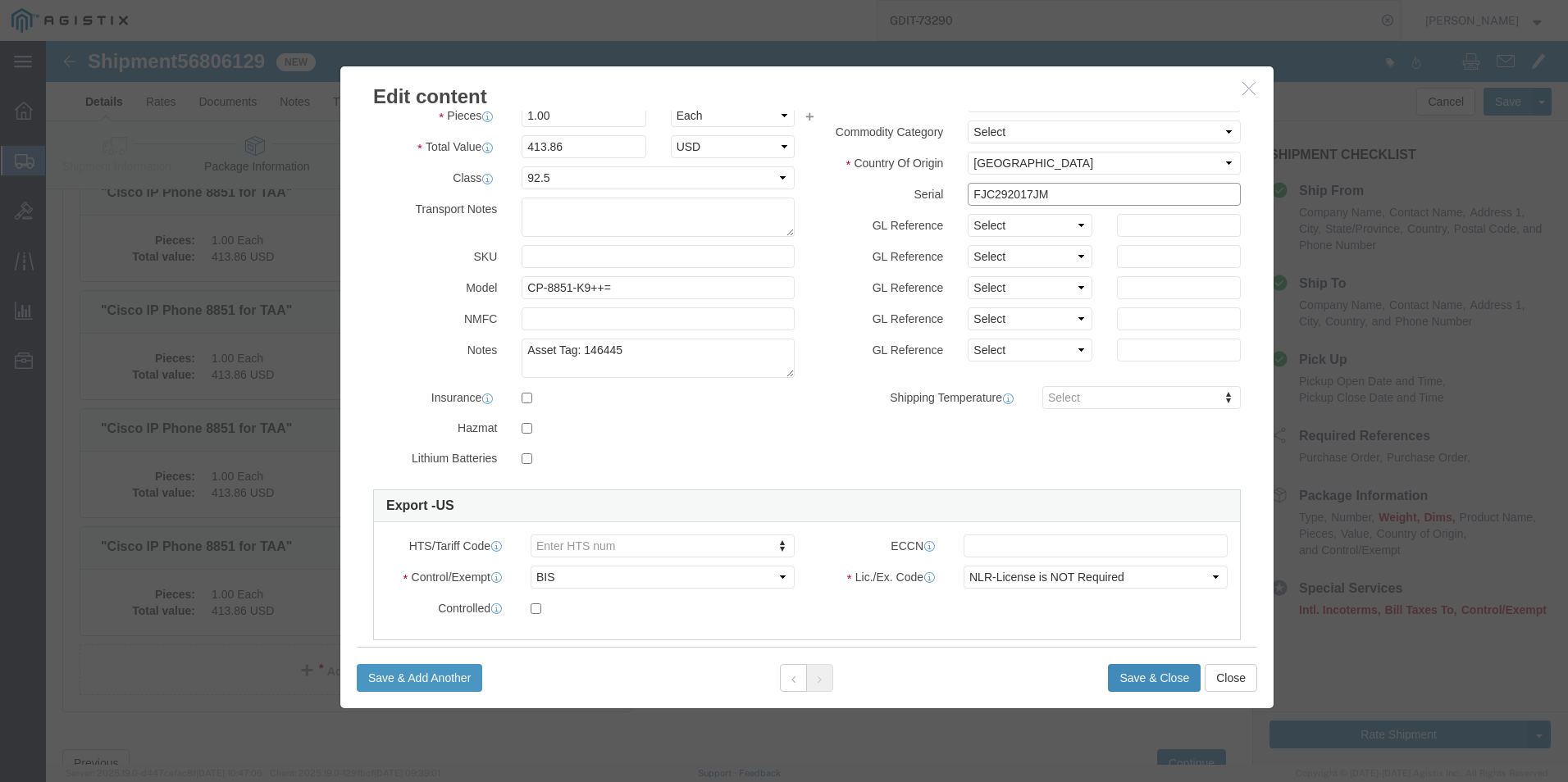
type input "FJC292017JM"
click button "Save & Close"
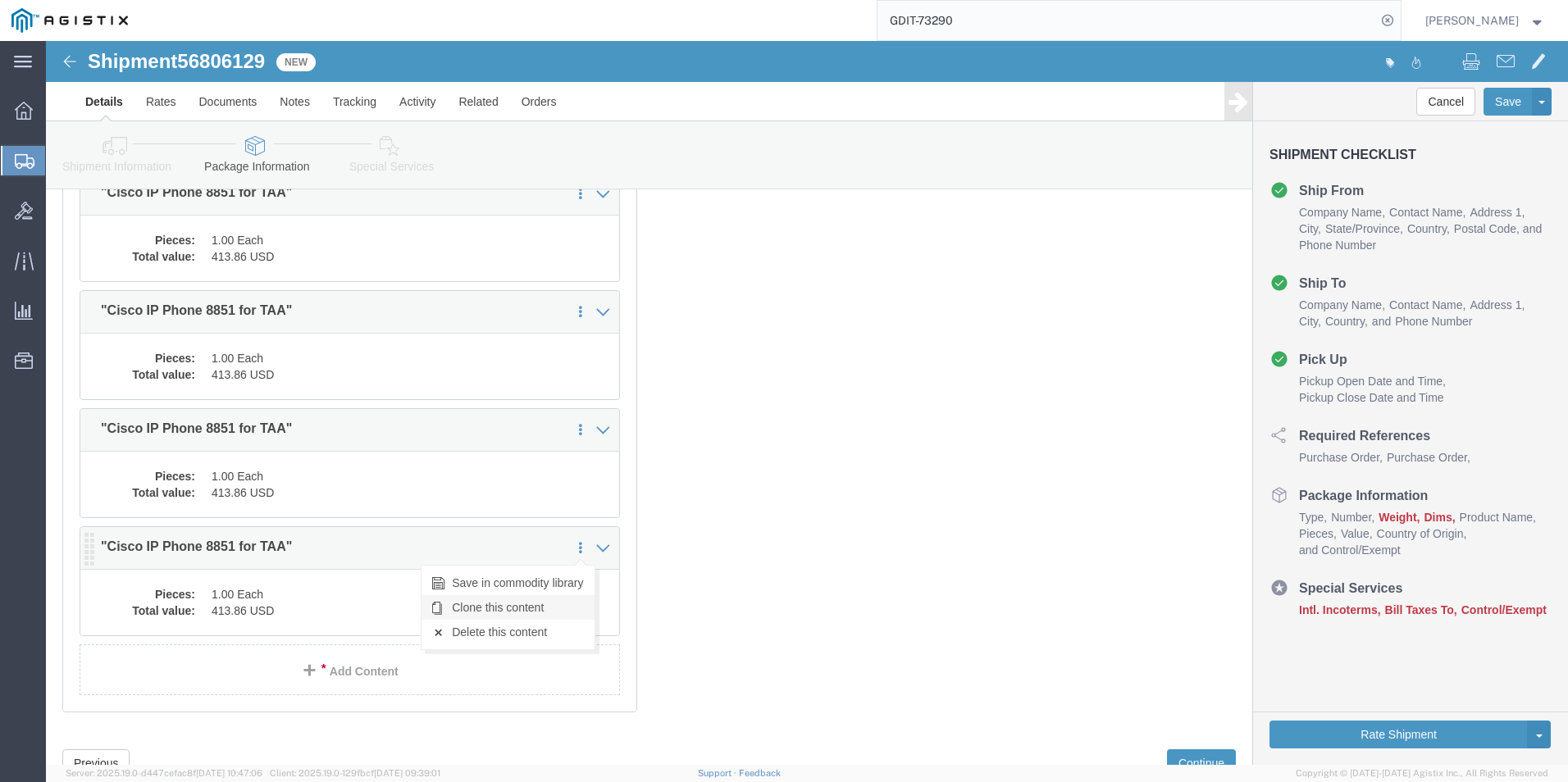
click link "Clone this content"
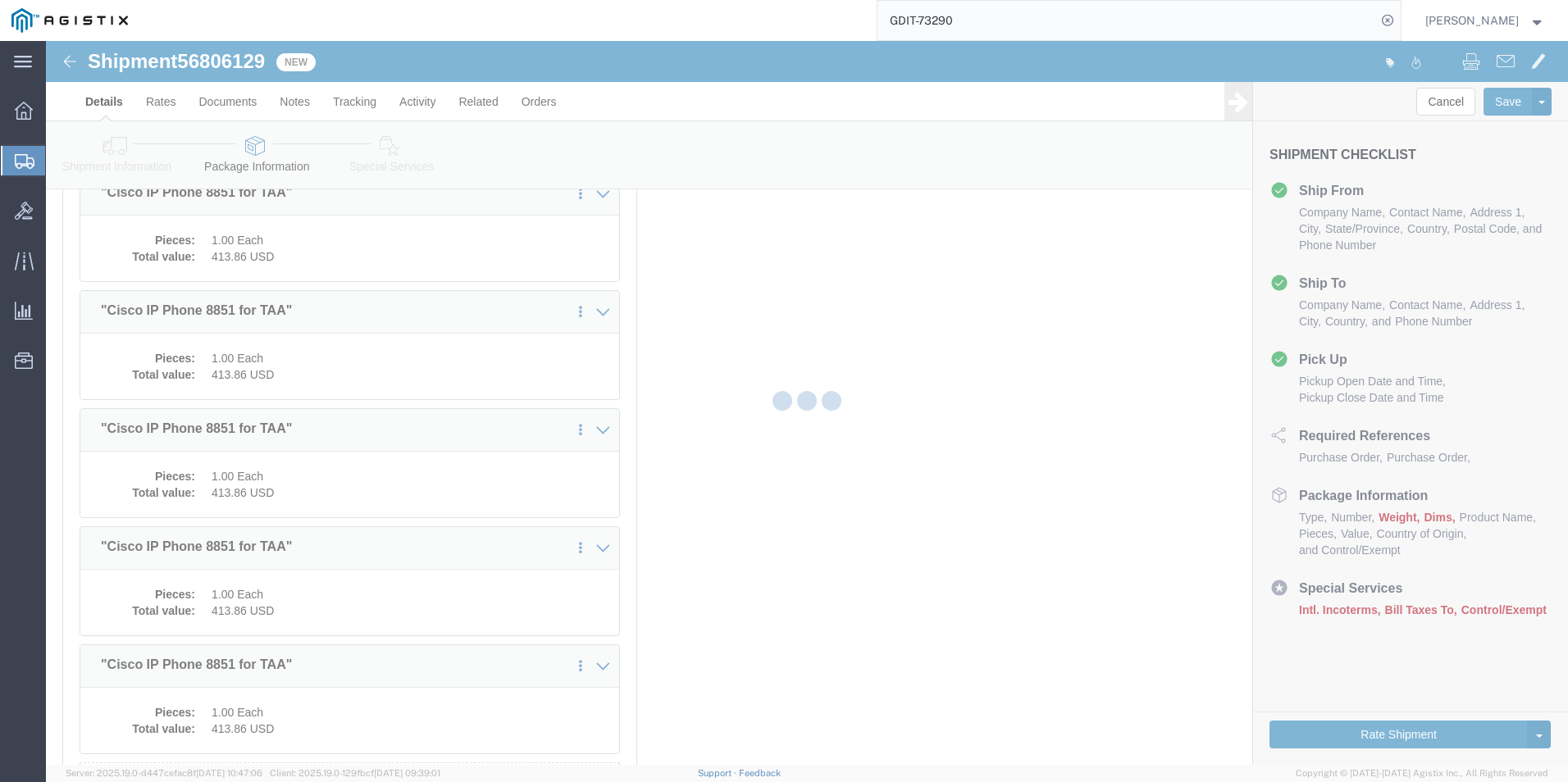
select select "PSST"
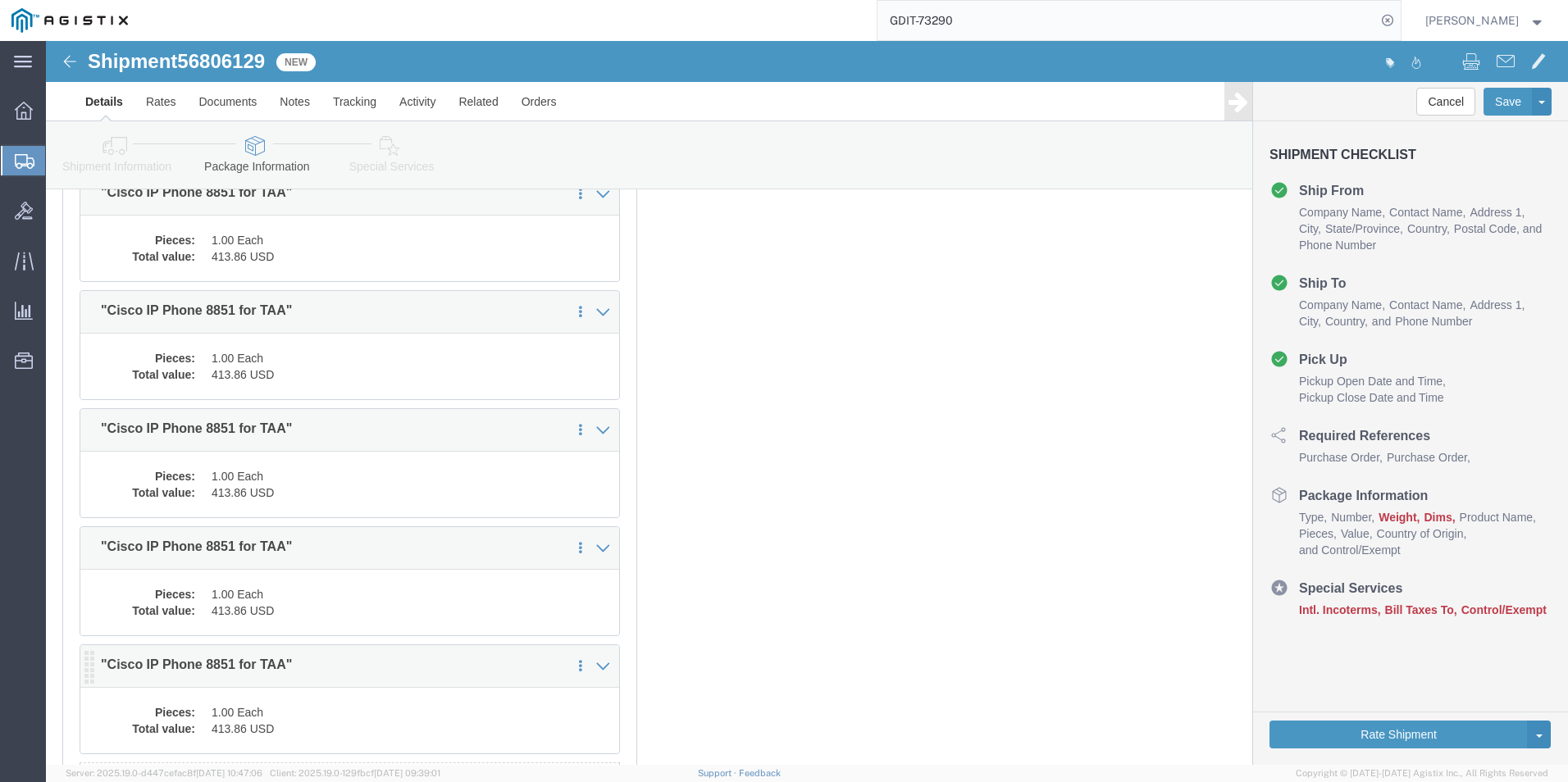
click dd "1.00 Each"
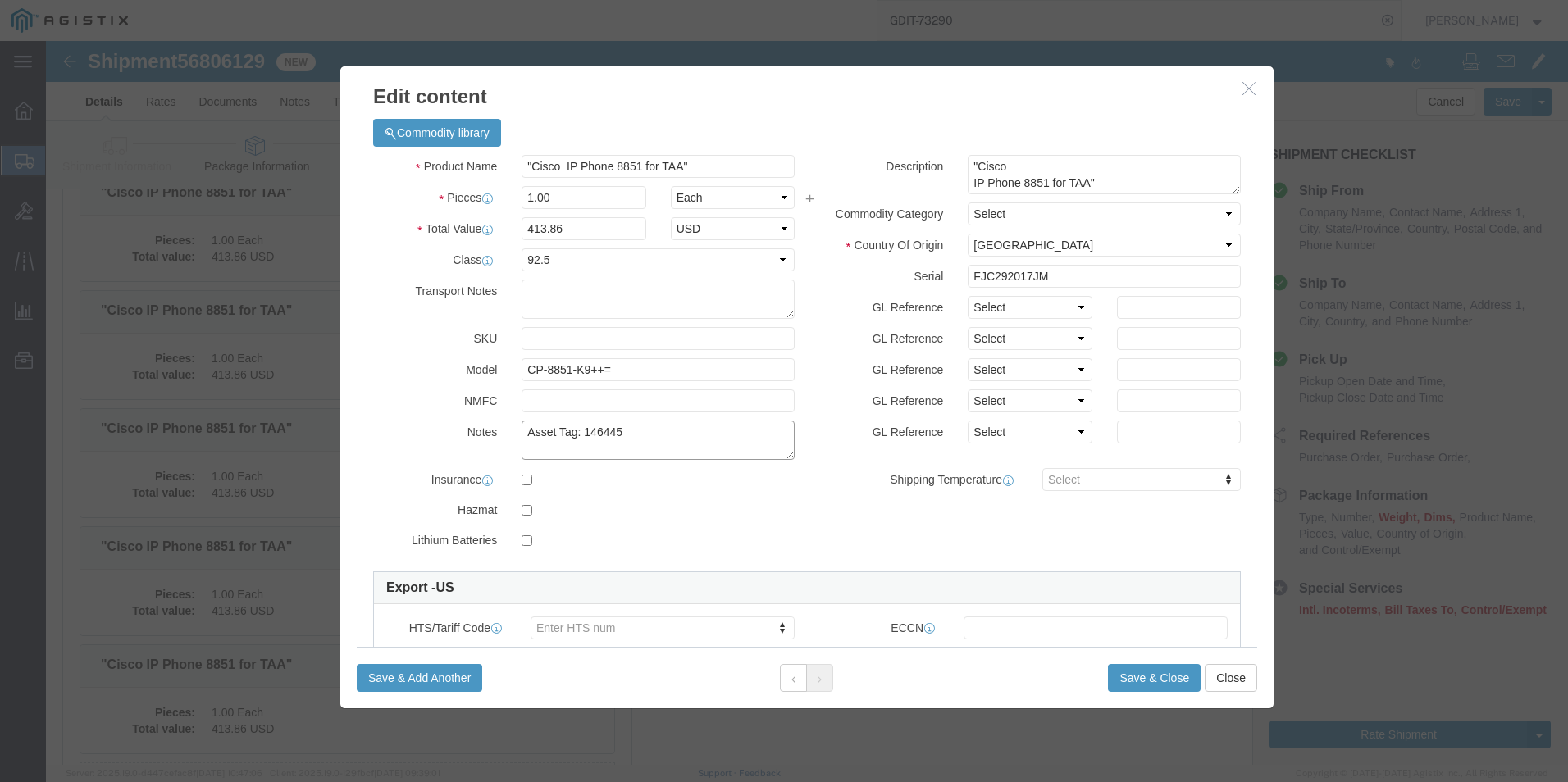
click textarea "Asset Tag: 146445"
type textarea "Asset Tag: 146446"
click input "FJC292017JM"
type input "F"
click input "text"
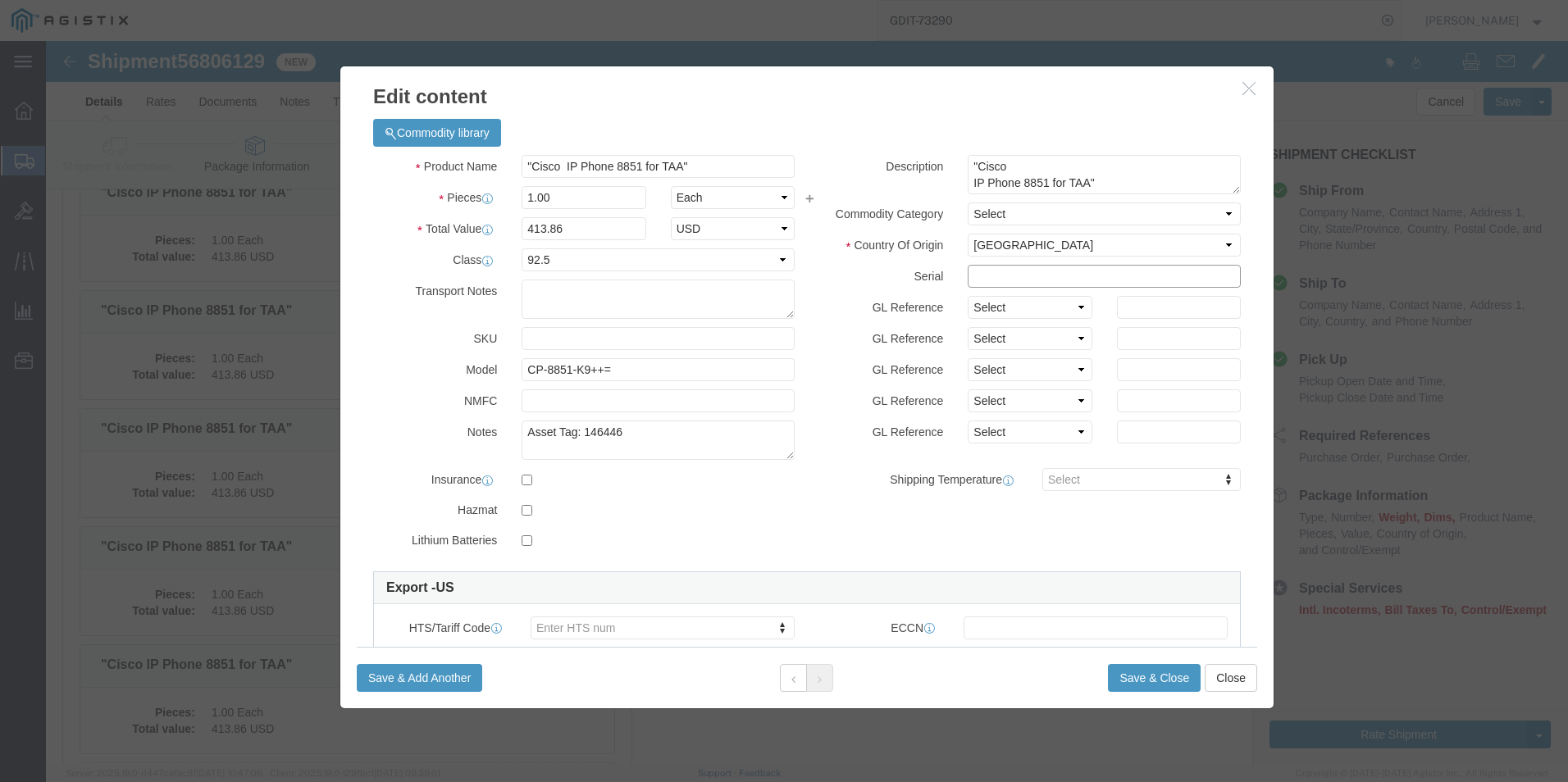
paste input "FJC292017HJ"
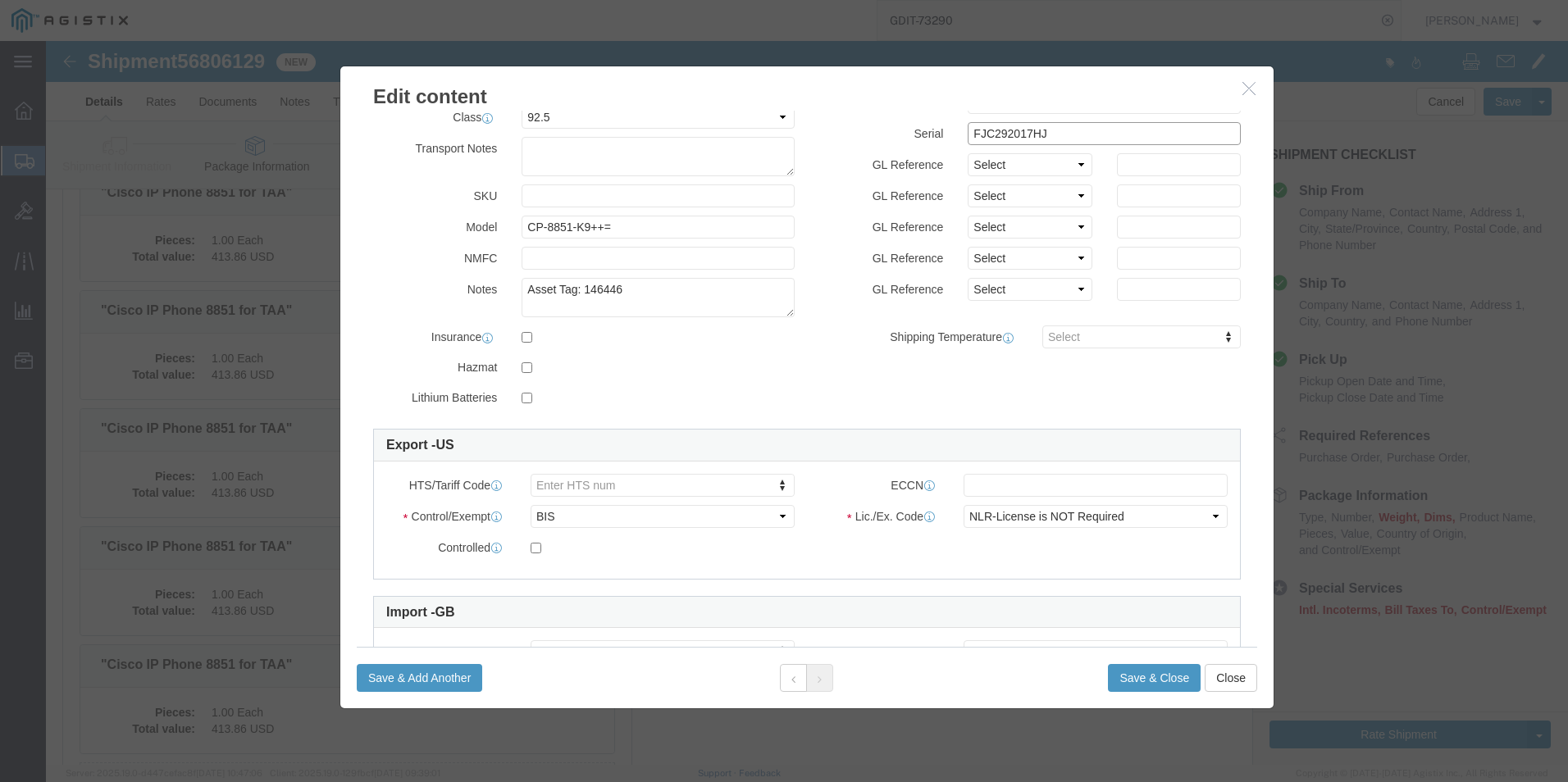
scroll to position [164, 0]
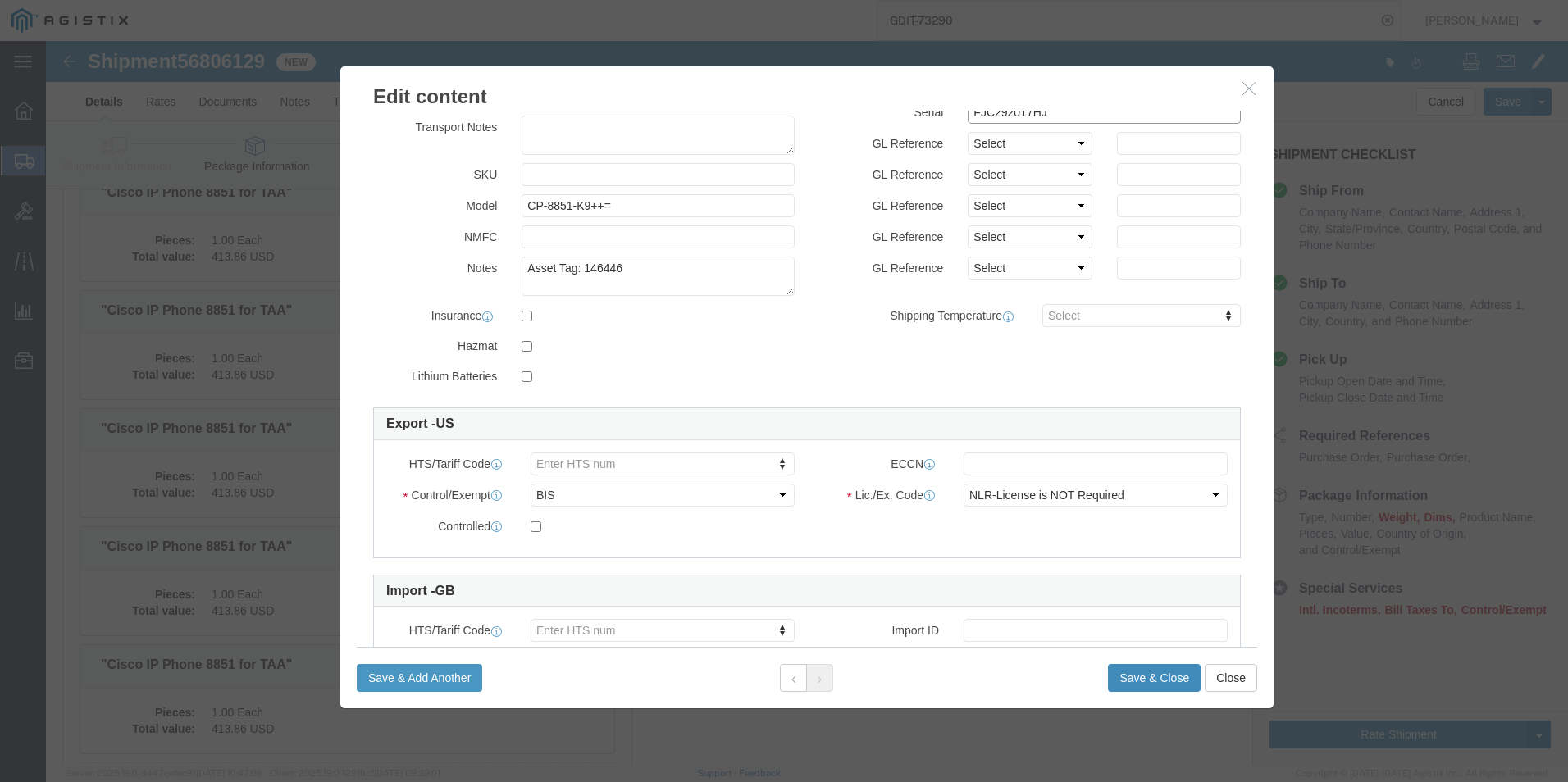
type input "FJC292017HJ"
click button "Save & Close"
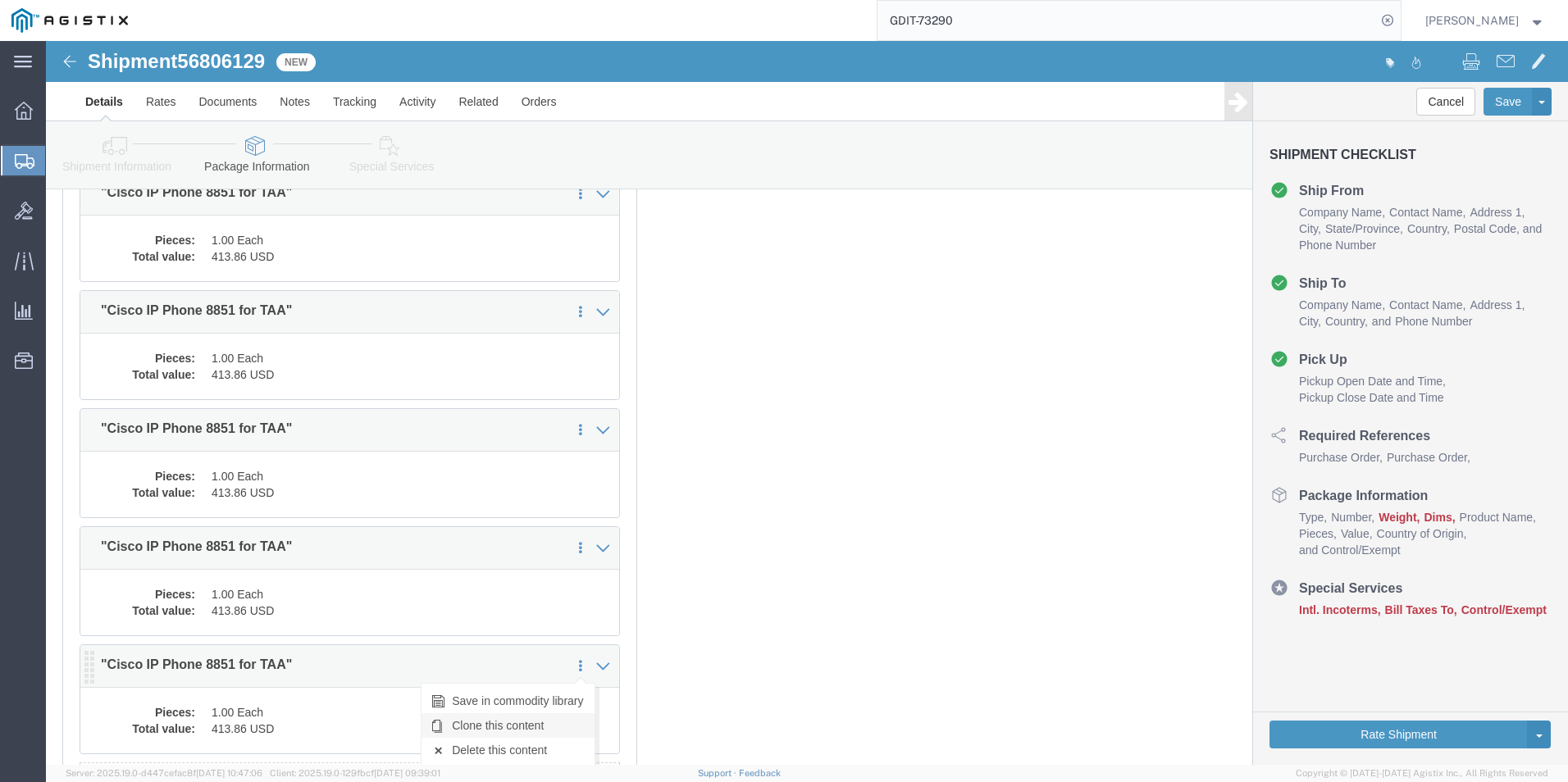
click link "Clone this content"
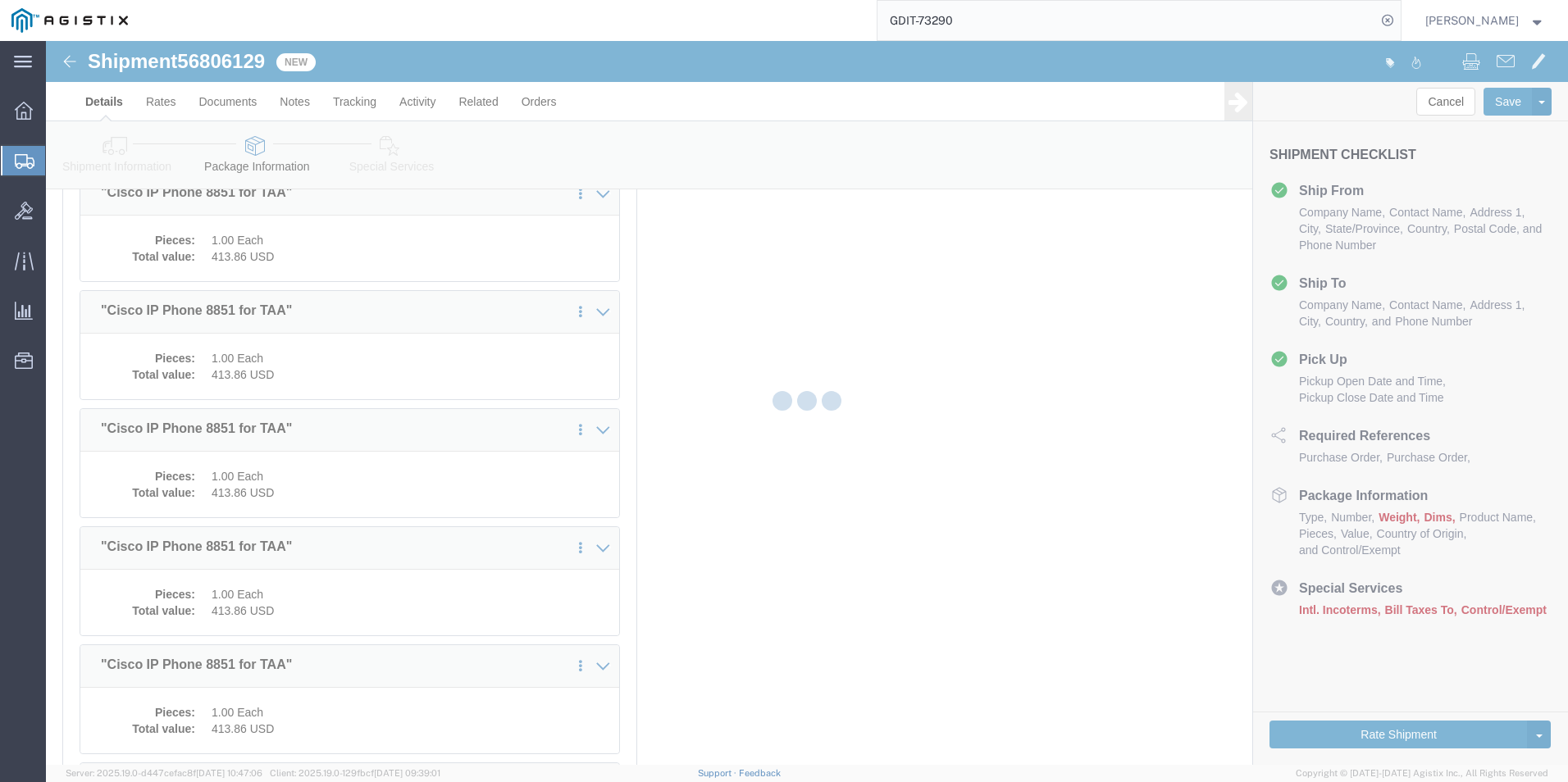
select select "PSST"
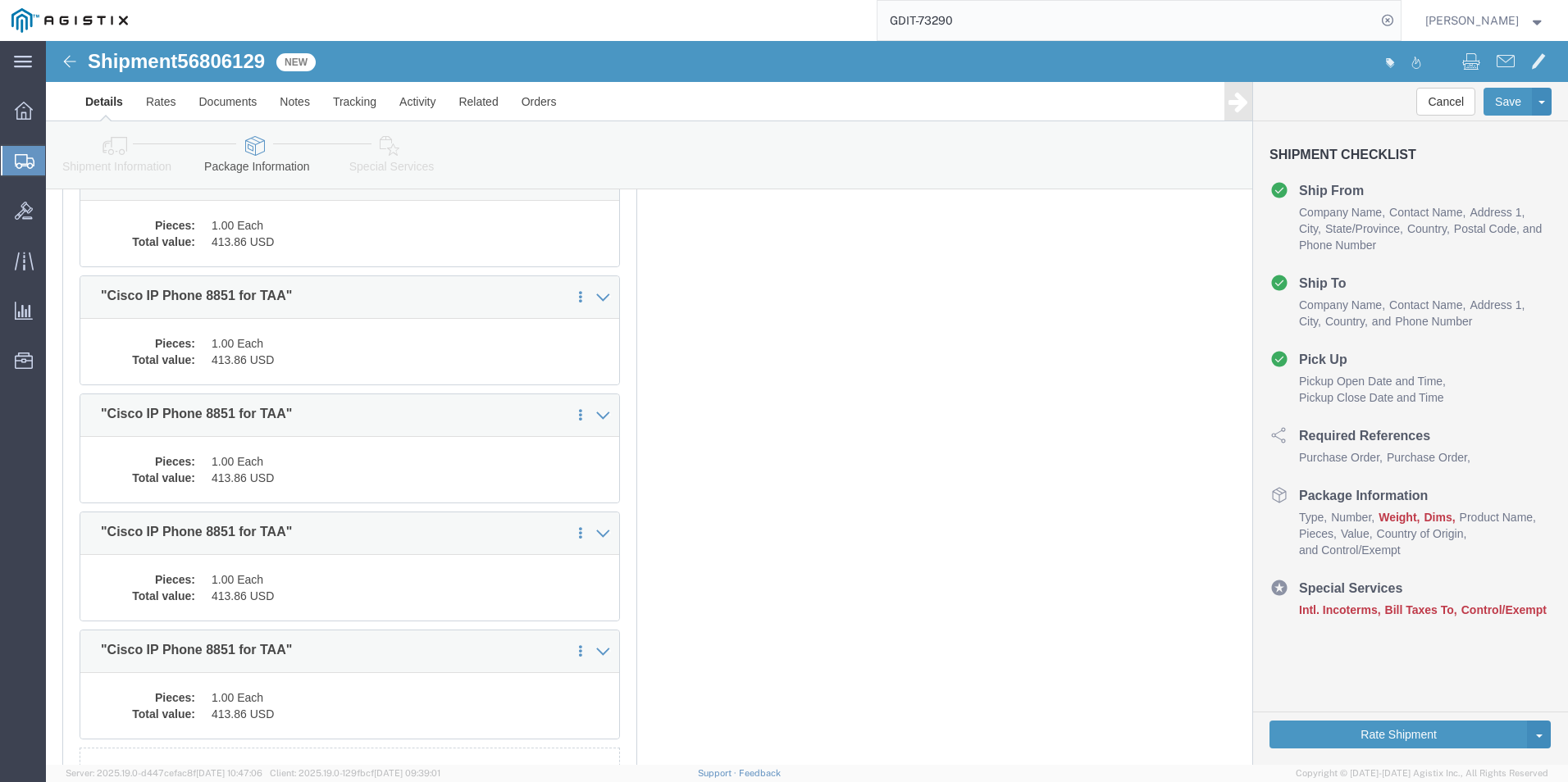
scroll to position [5427, 0]
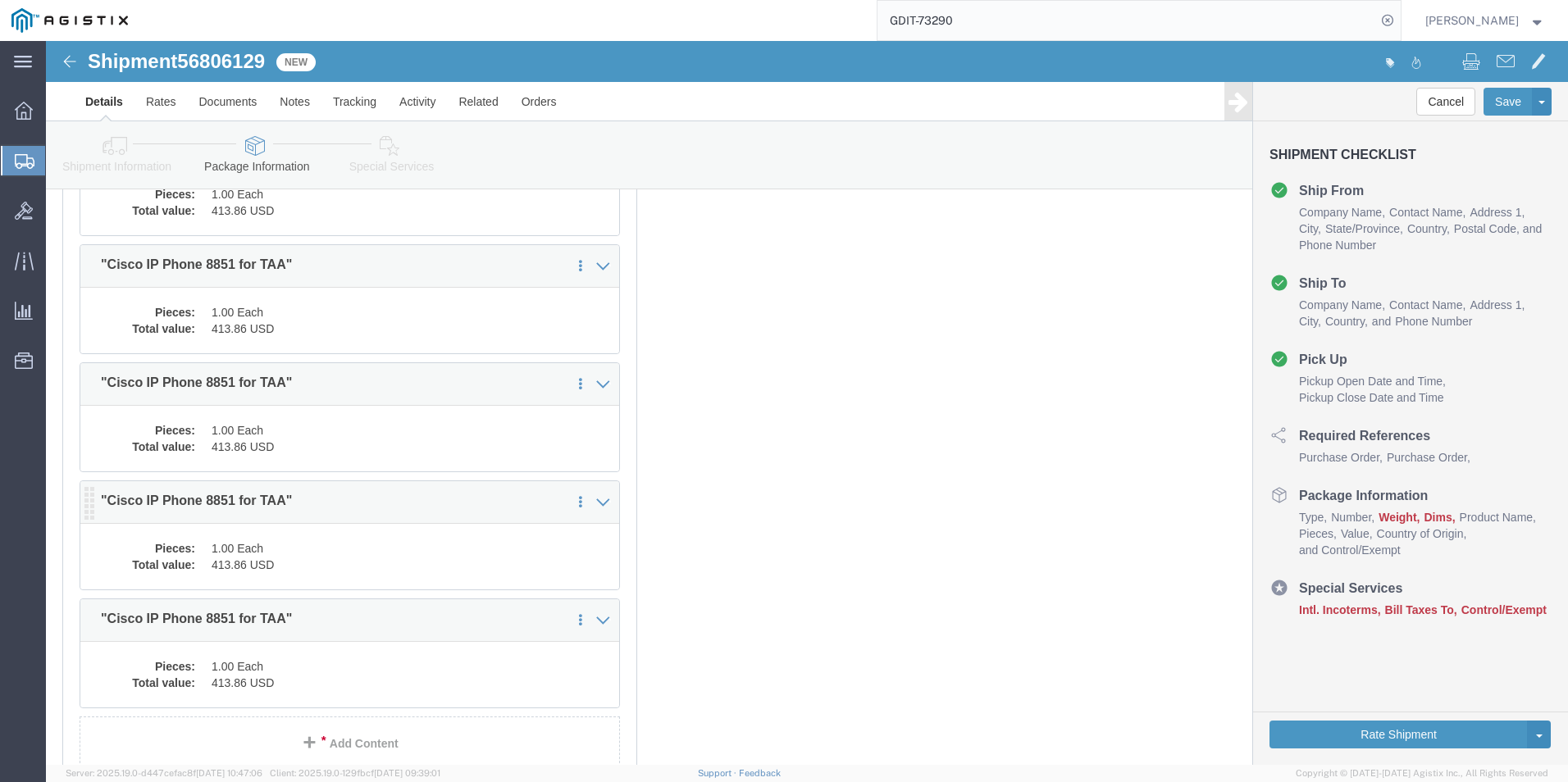
click div "Pieces: 1.00 Each Total value: 413.86 USD"
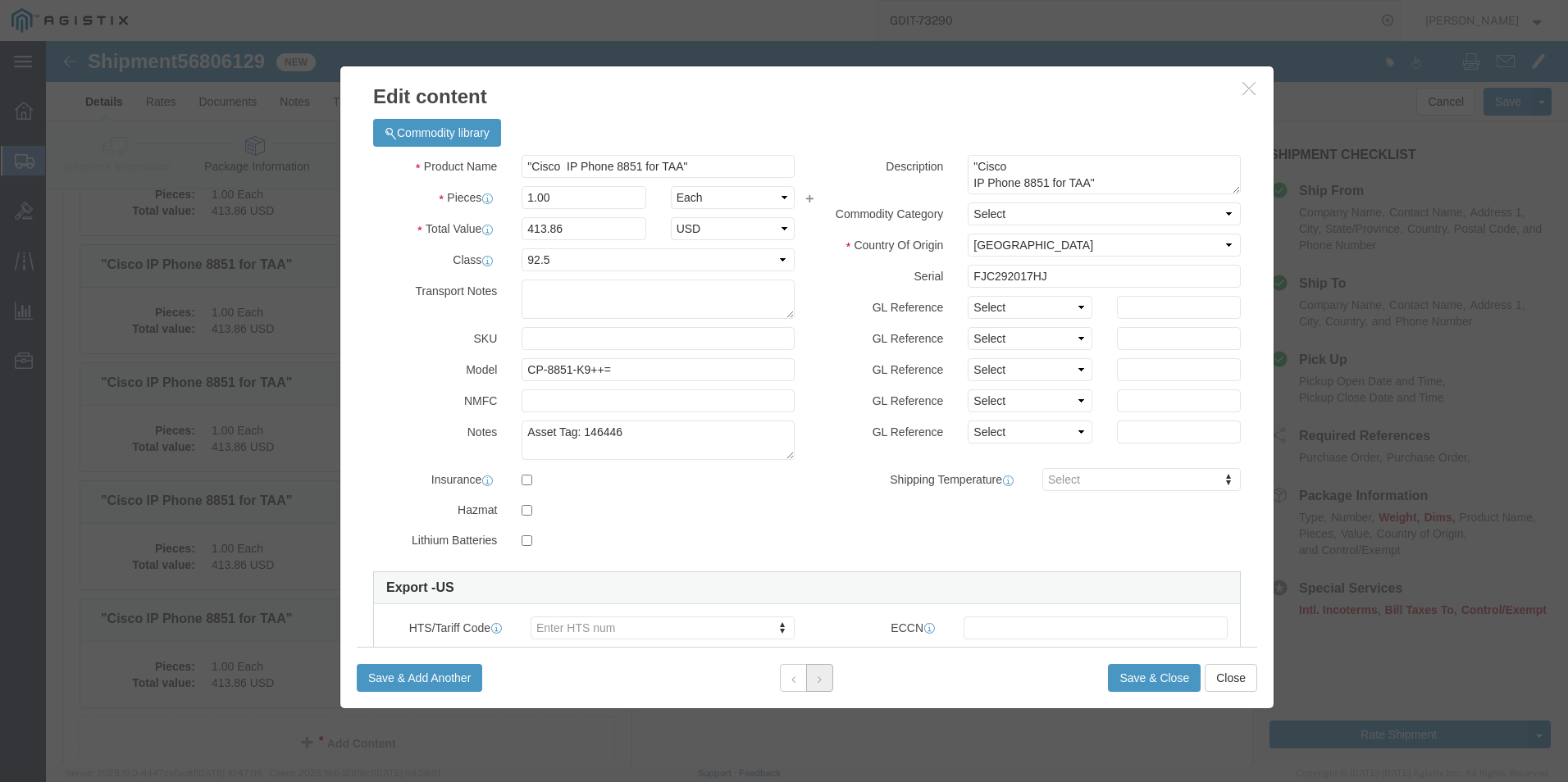
click icon
click textarea "Asset Tag: 146446"
type textarea "Asset Tag: 146447"
click input "FJC292017HJ"
type input "F"
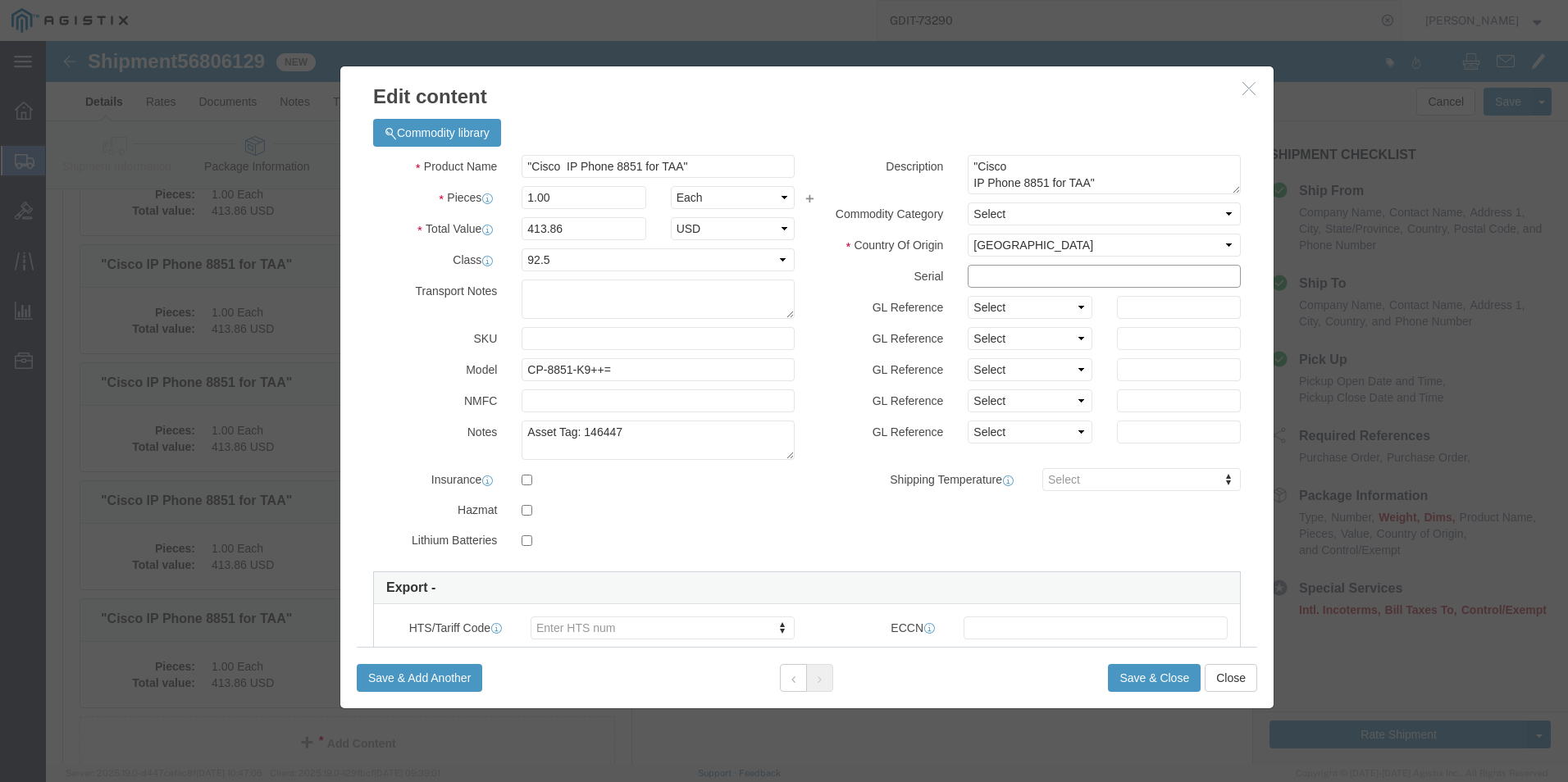
click input "text"
paste input "FJC292017GT"
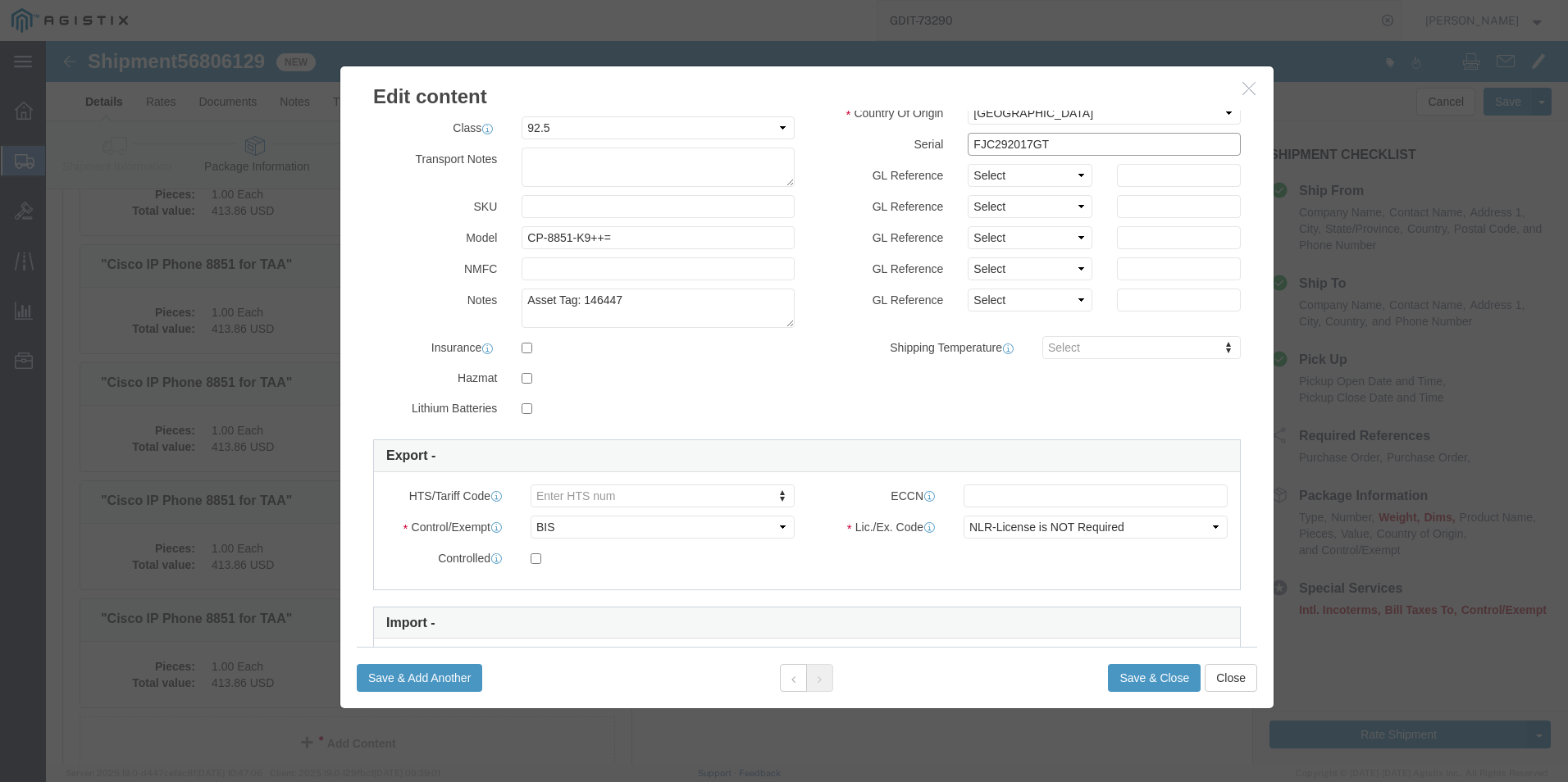
scroll to position [164, 0]
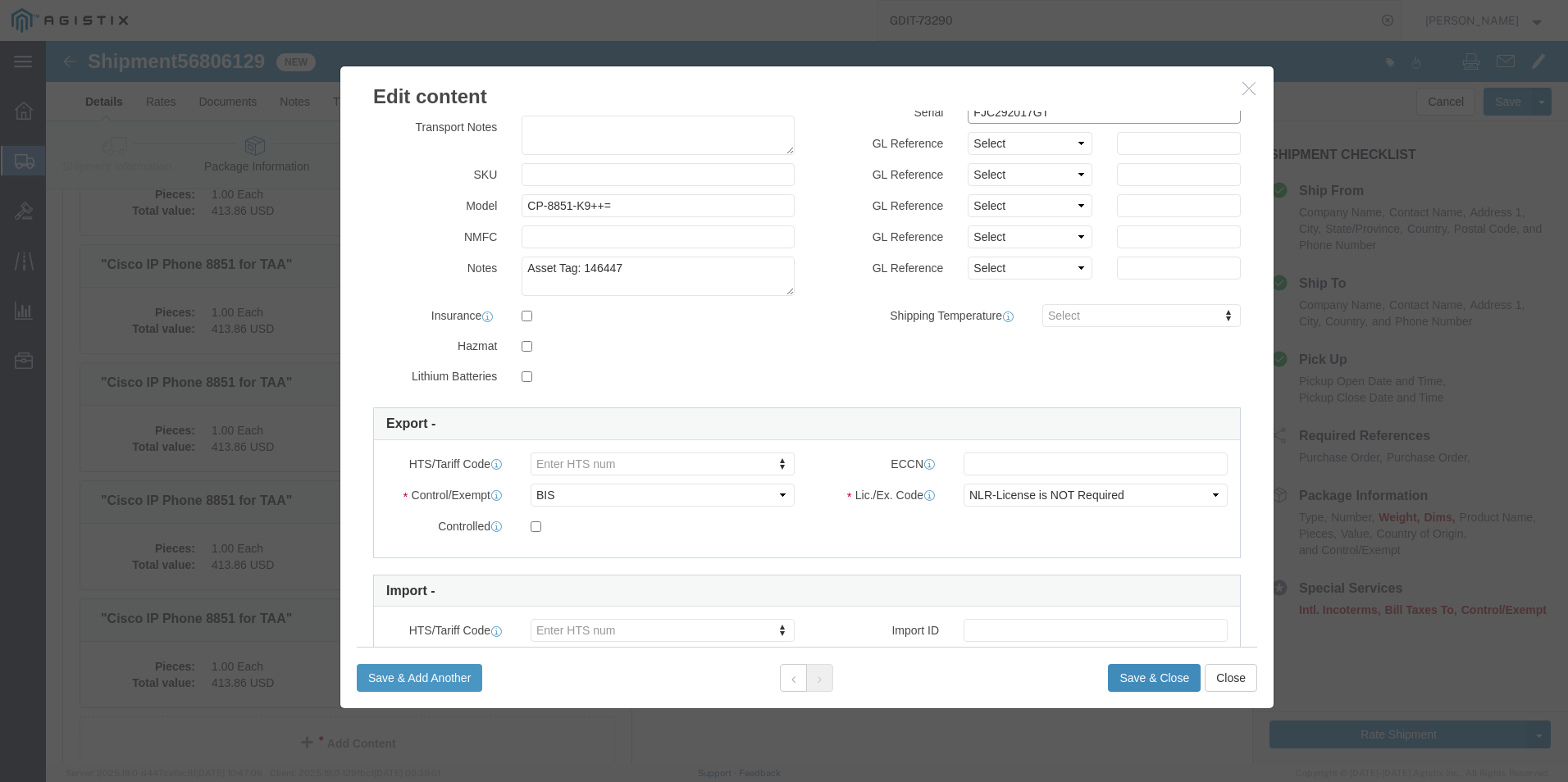
type input "FJC292017GT"
click button "Save & Close"
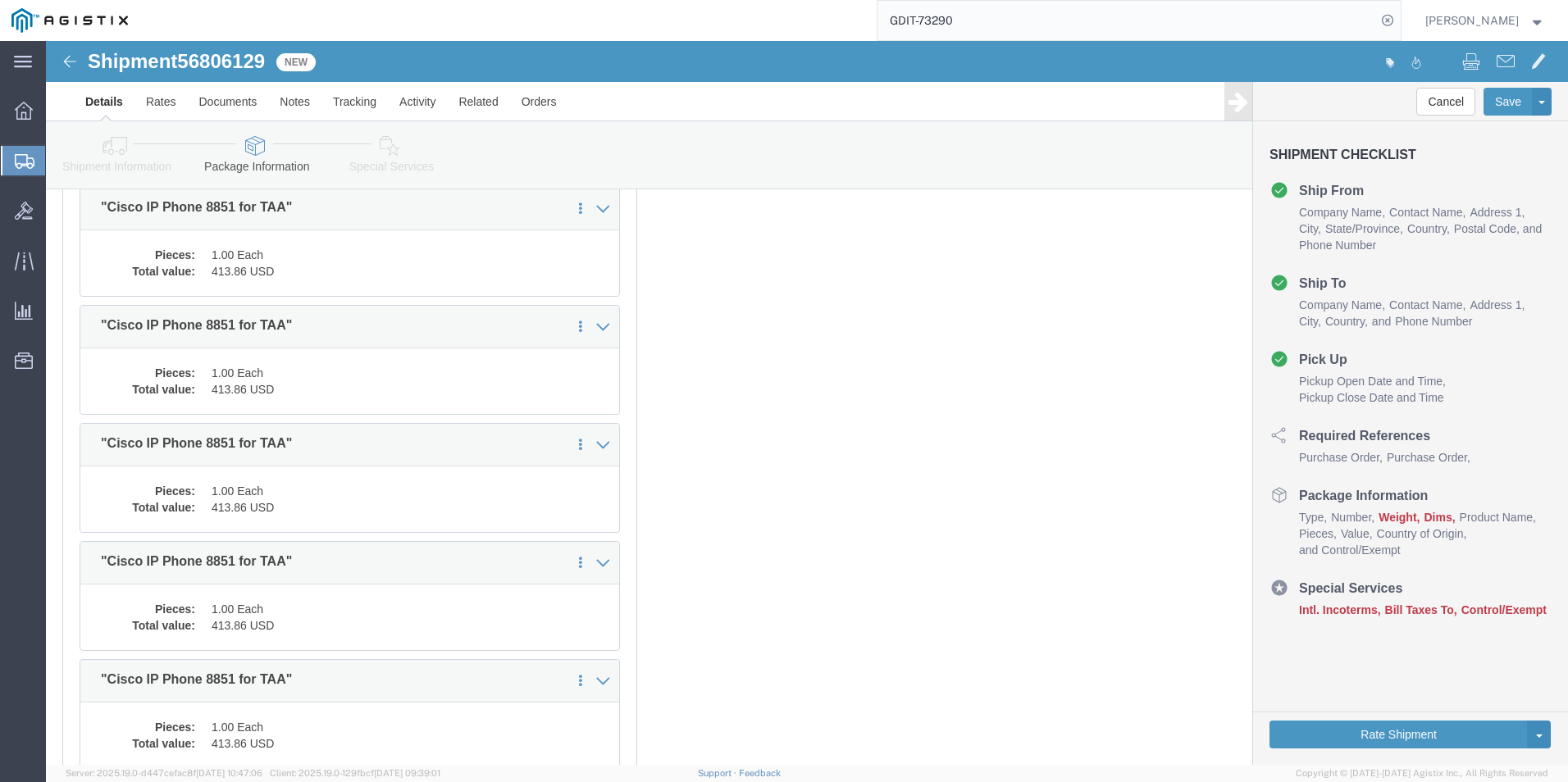
scroll to position [5562, 0]
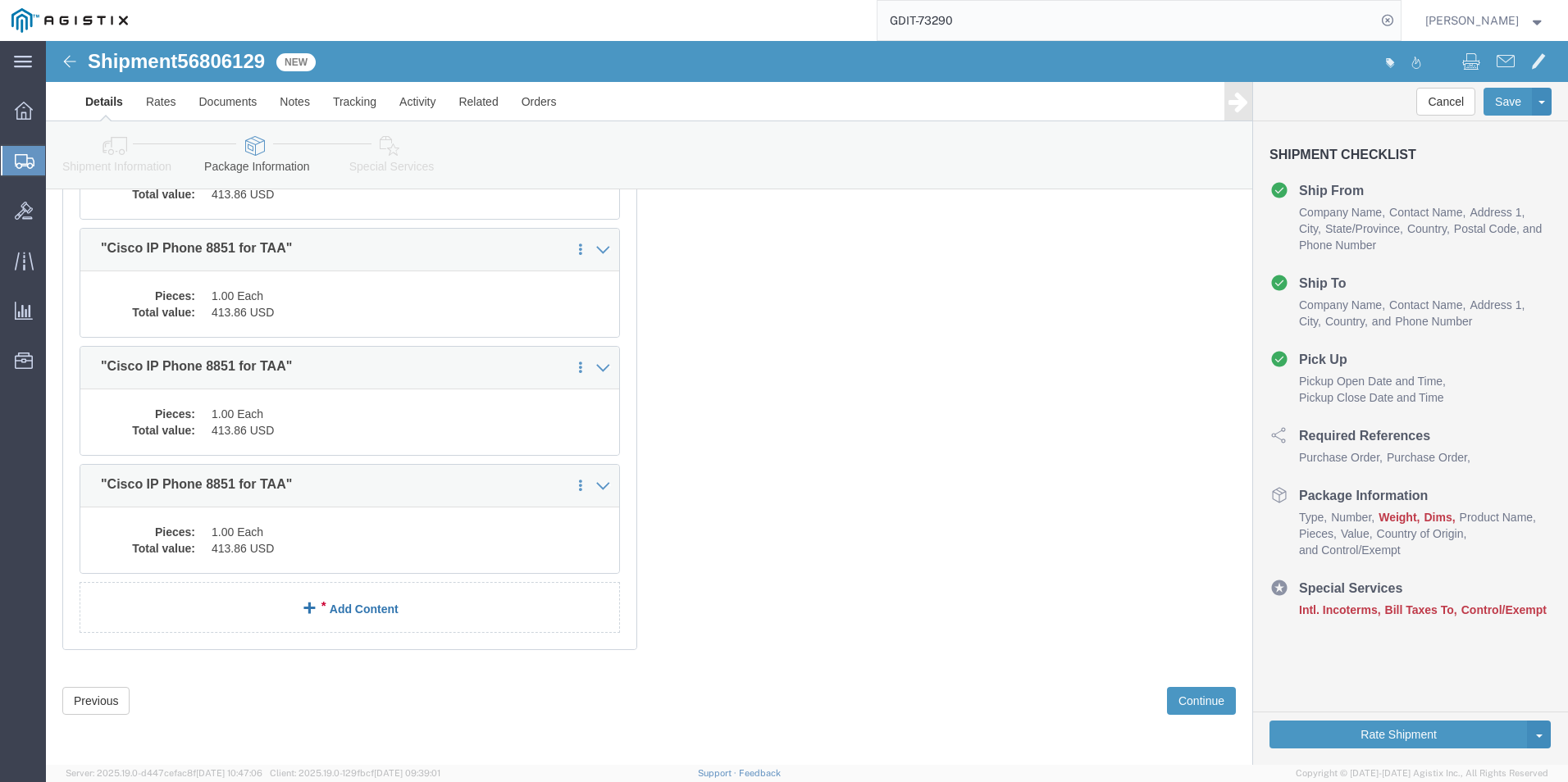
click link "Add Content"
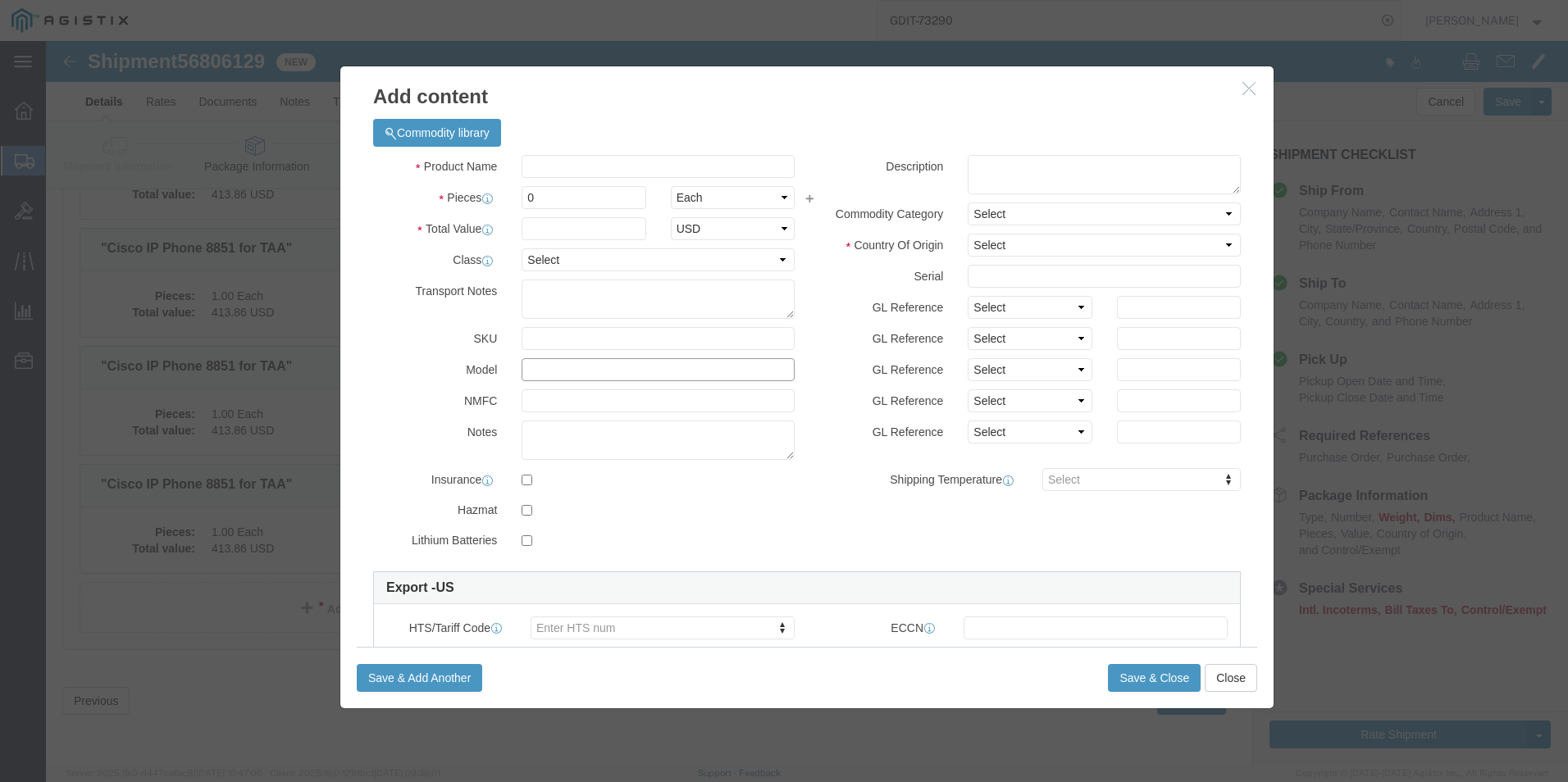
click input "text"
paste input "GLC-TE++="
type input "GLC-TE++="
click td "Model: GLC-TE++="
select select "USD"
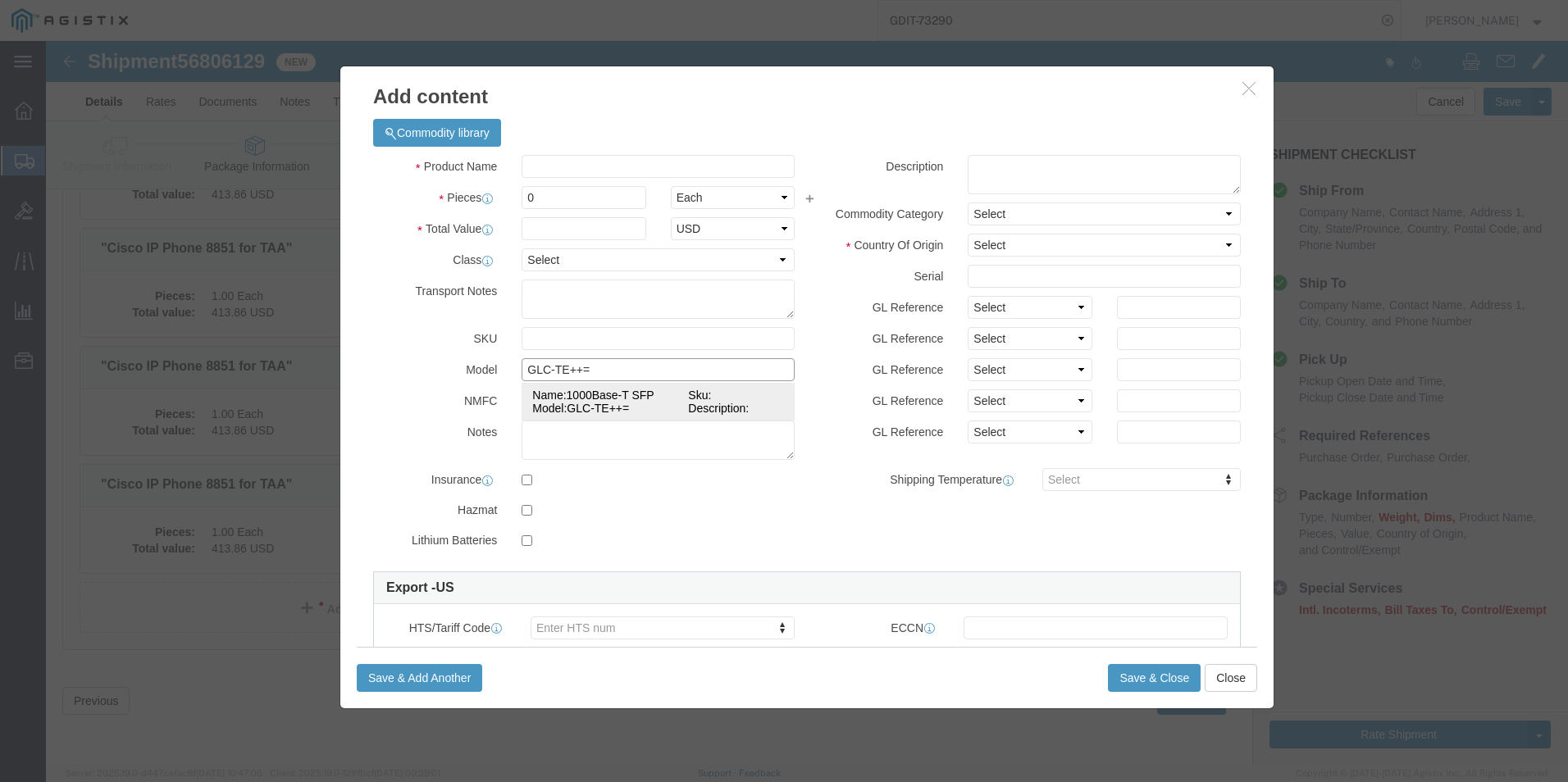
select select "92.5"
select select "US"
type input "8517620090"
type input "5A991"
select select "FTR"
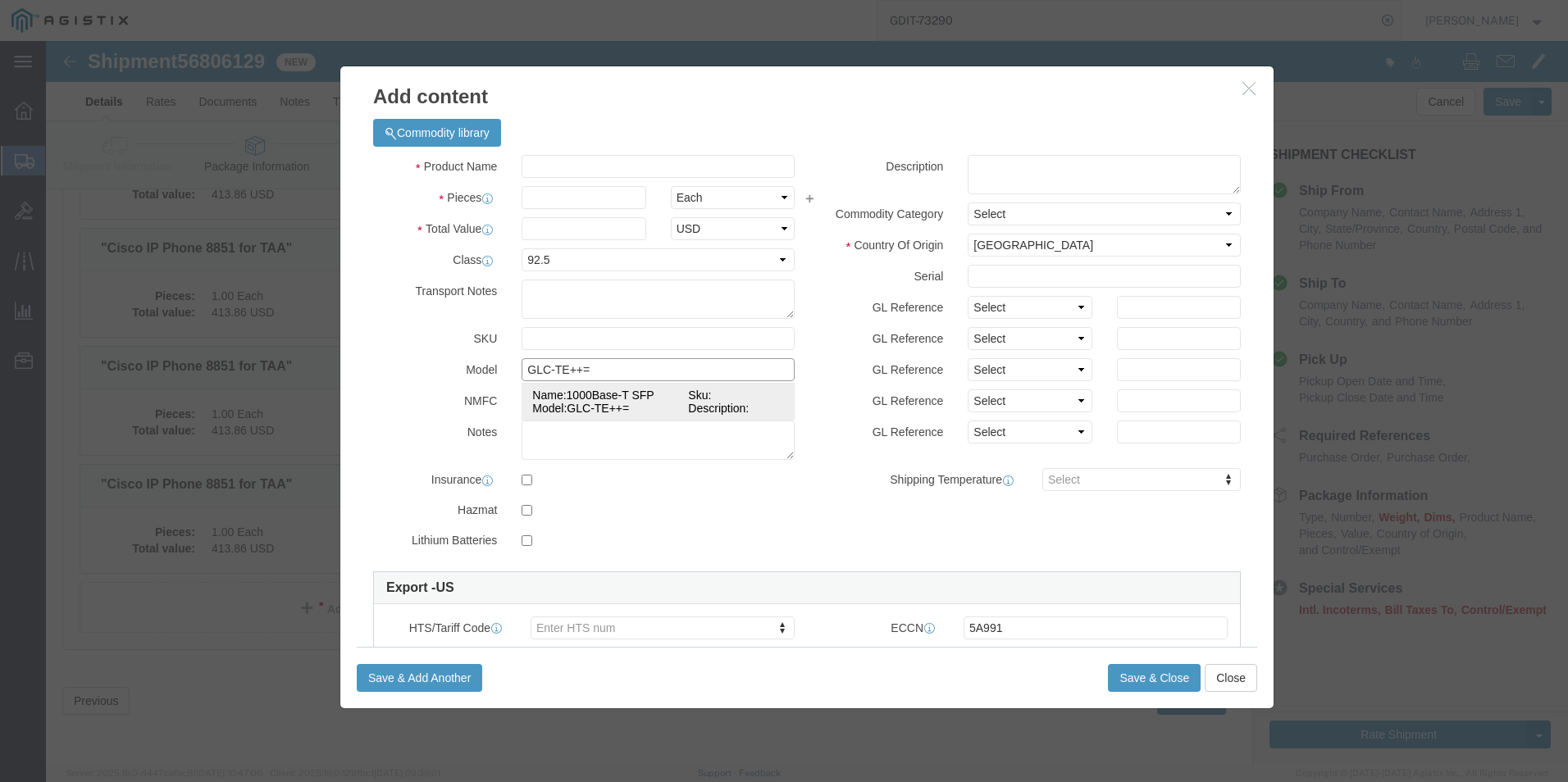
checkbox input "true"
type input "1000Base-T SFP"
type input "GLC-TE++="
select select
type input "1000Base-T SFP"
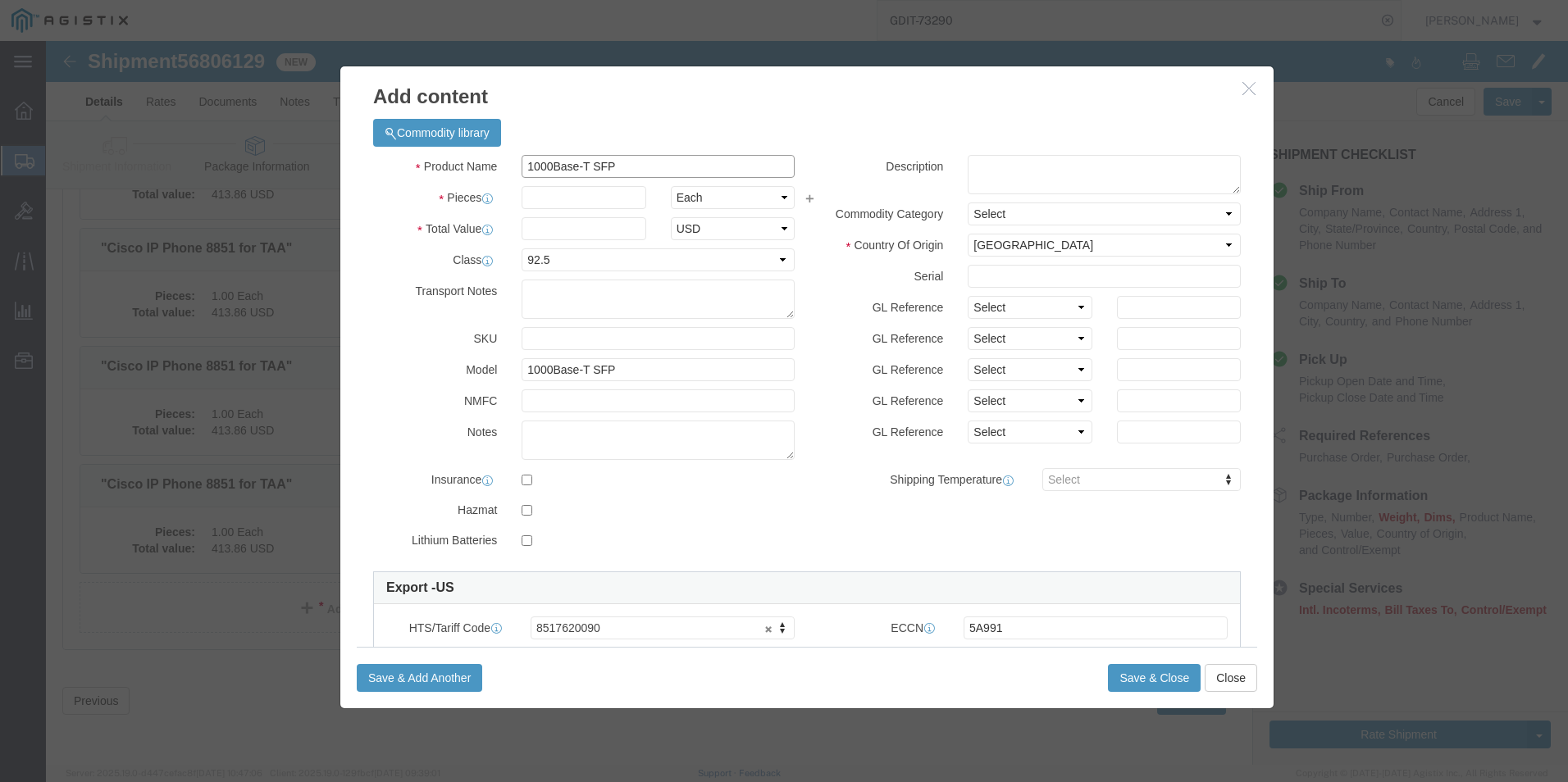
drag, startPoint x: 580, startPoint y: 125, endPoint x: 567, endPoint y: 125, distance: 13.0
click input "1000Base-T SFP"
click textarea
paste textarea "1000BASET SFP TAA Compliant"
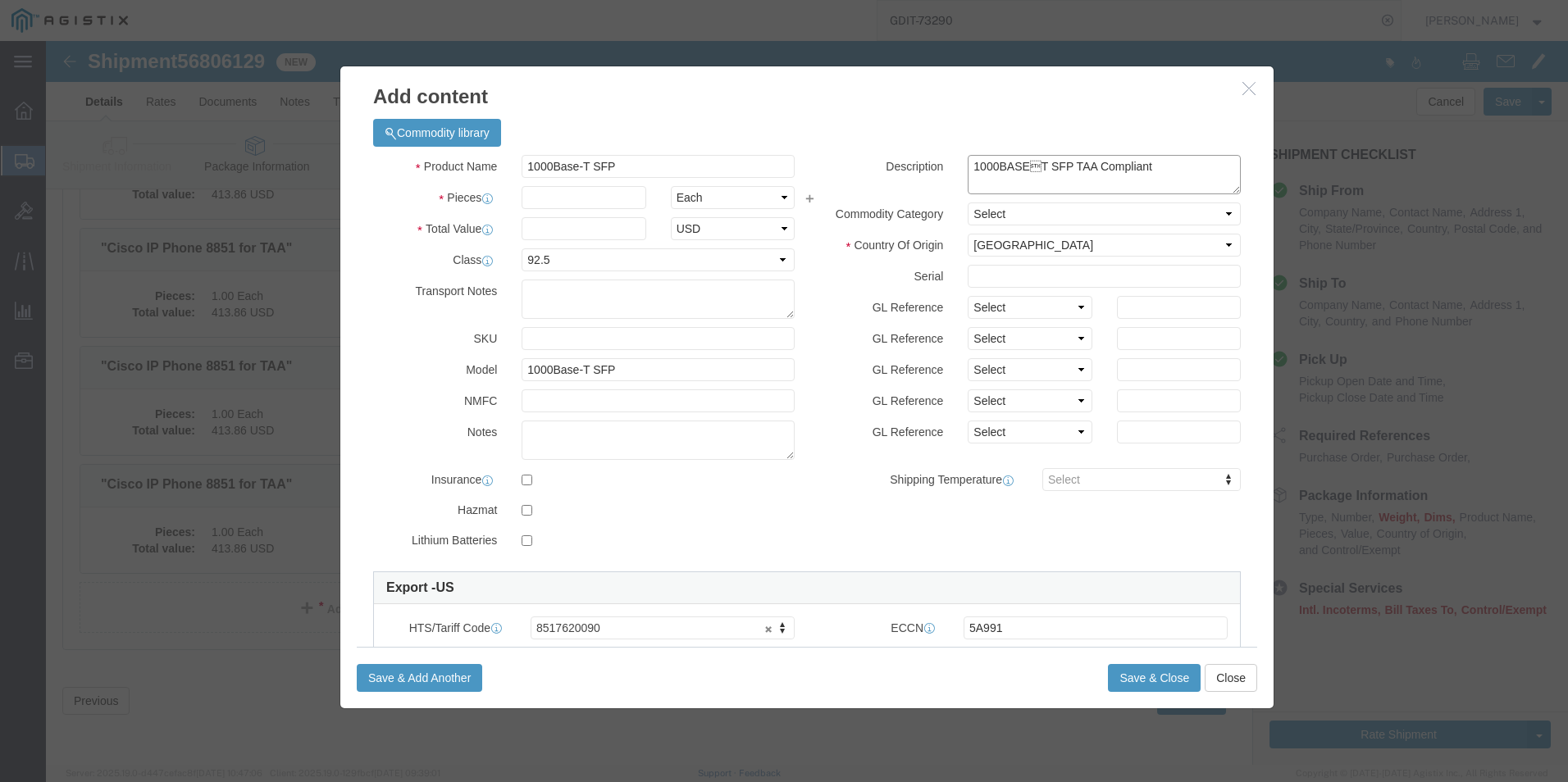
type textarea "1000BASET SFP TAA Compliant"
click input "text"
type input "50"
click input "text"
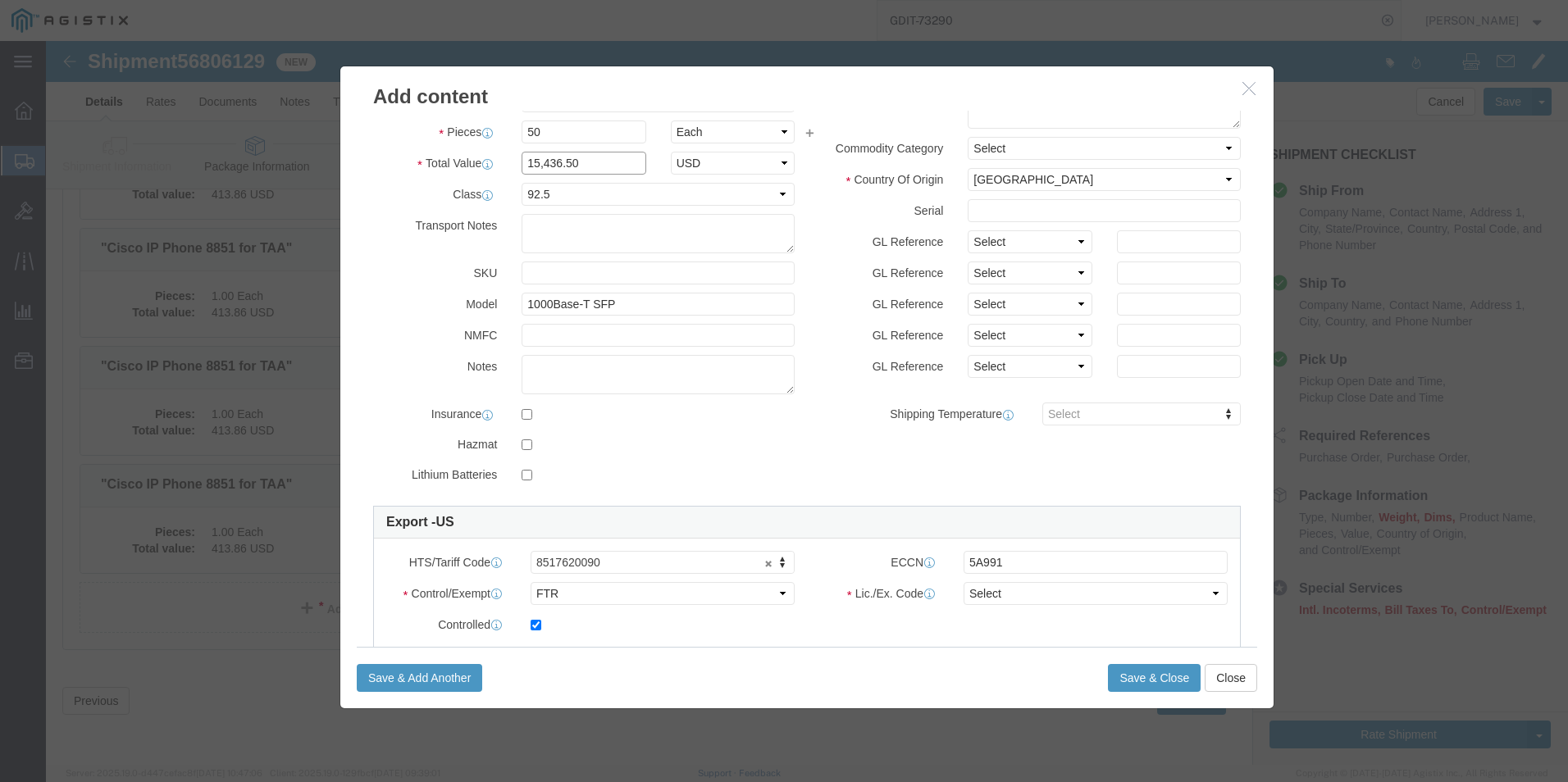
scroll to position [164, 0]
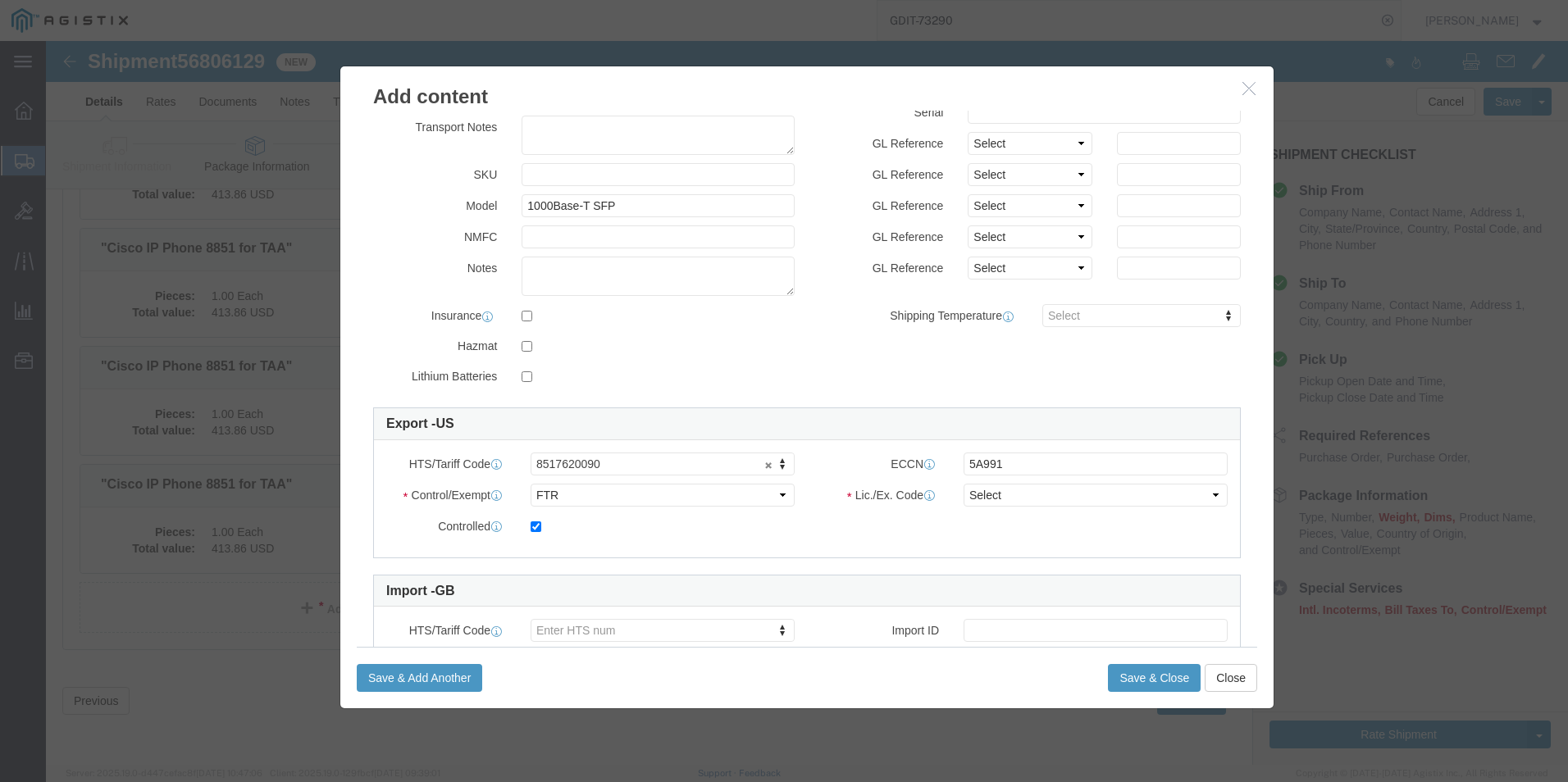
type input "15,436.50"
click select "Select ATF BIS DEA EPA FDA FTR ITAR OFAC Other (OPA)"
select select "BIS"
click select "Select ATF BIS DEA EPA FDA FTR ITAR OFAC Other (OPA)"
click select "Select AGR-Agricultural APP-Computers APR-Additional Permissive Exports AVS-Air…"
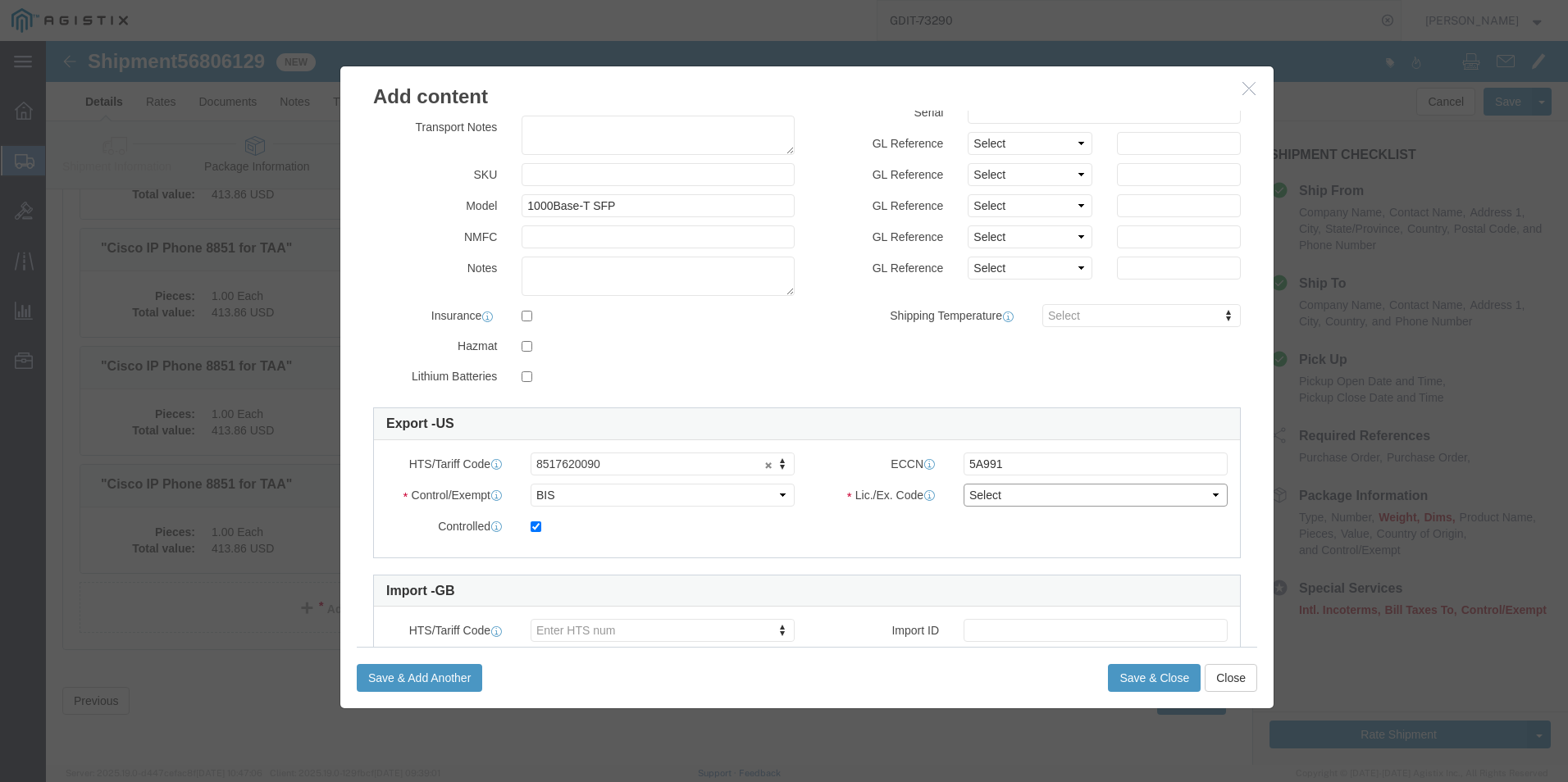
select select "NLR"
click select "Select AGR-Agricultural APP-Computers APR-Additional Permissive Exports AVS-Air…"
click button "Save & Close"
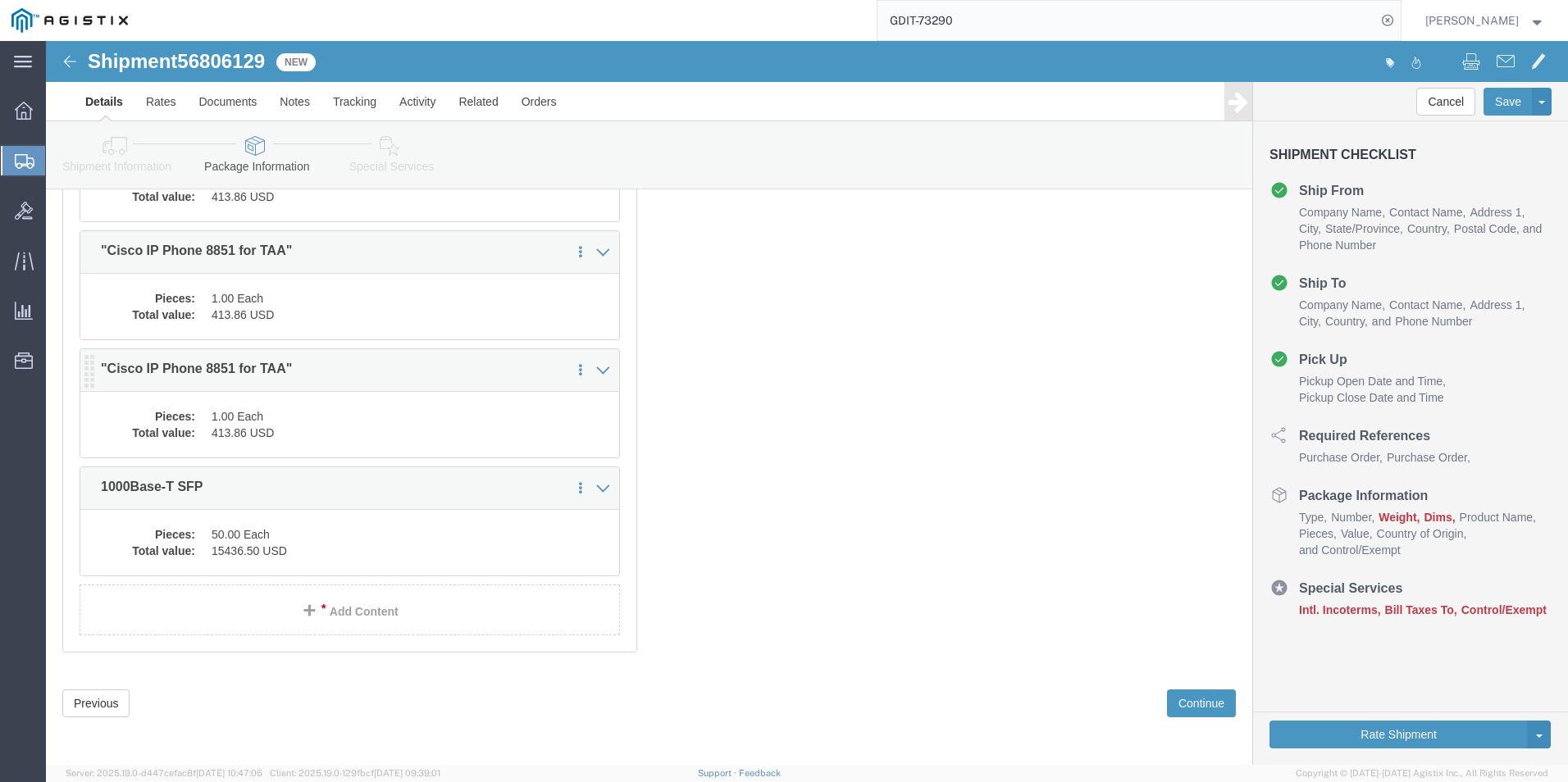
scroll to position [5679, 0]
click link "Add Content"
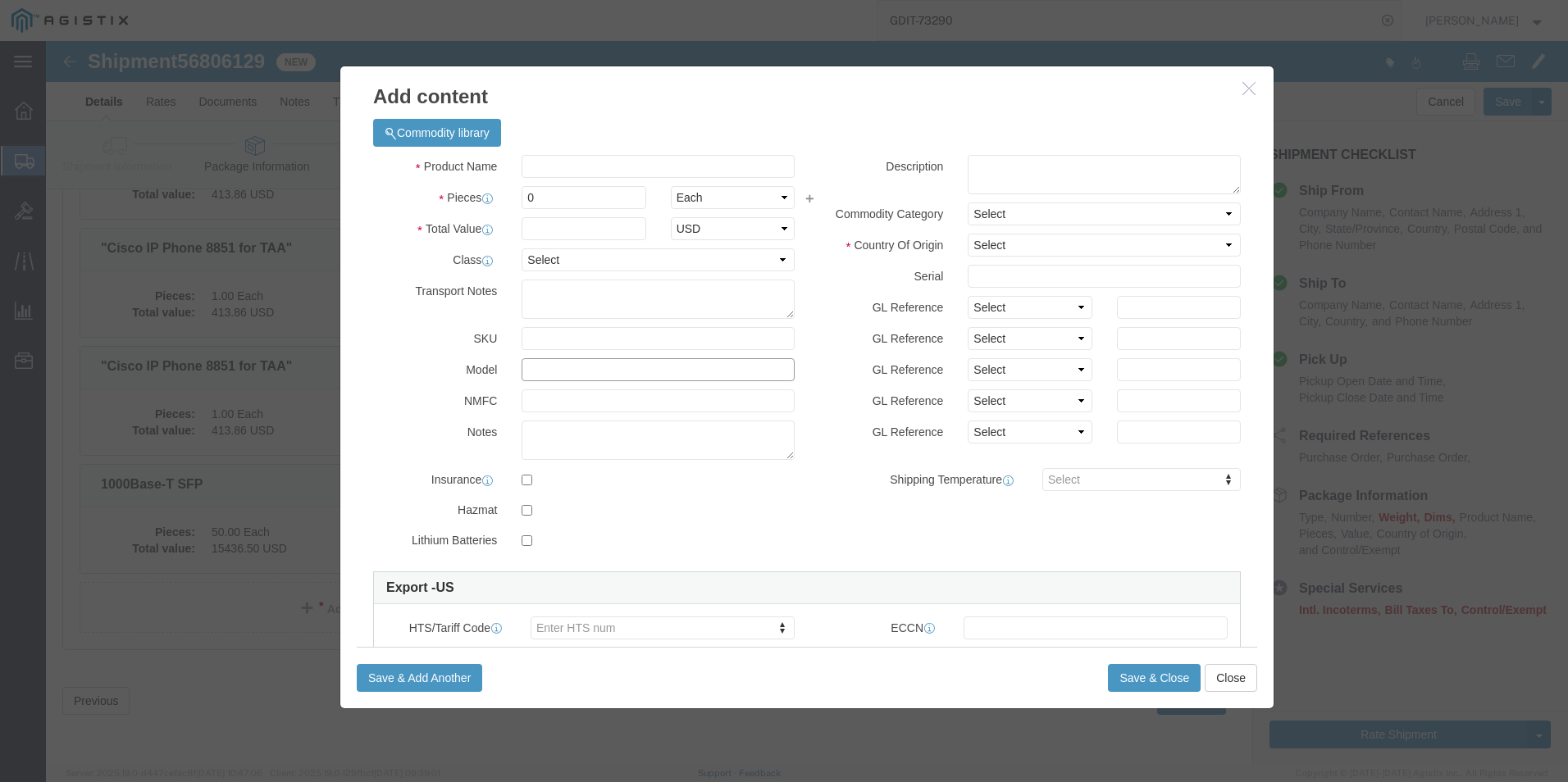
click input "text"
paste input "CP-PWR-CUBE-4="
type input "CP-PWR-CUBE-4="
click td "Name: IP Phone Power Transformer"
type input "0"
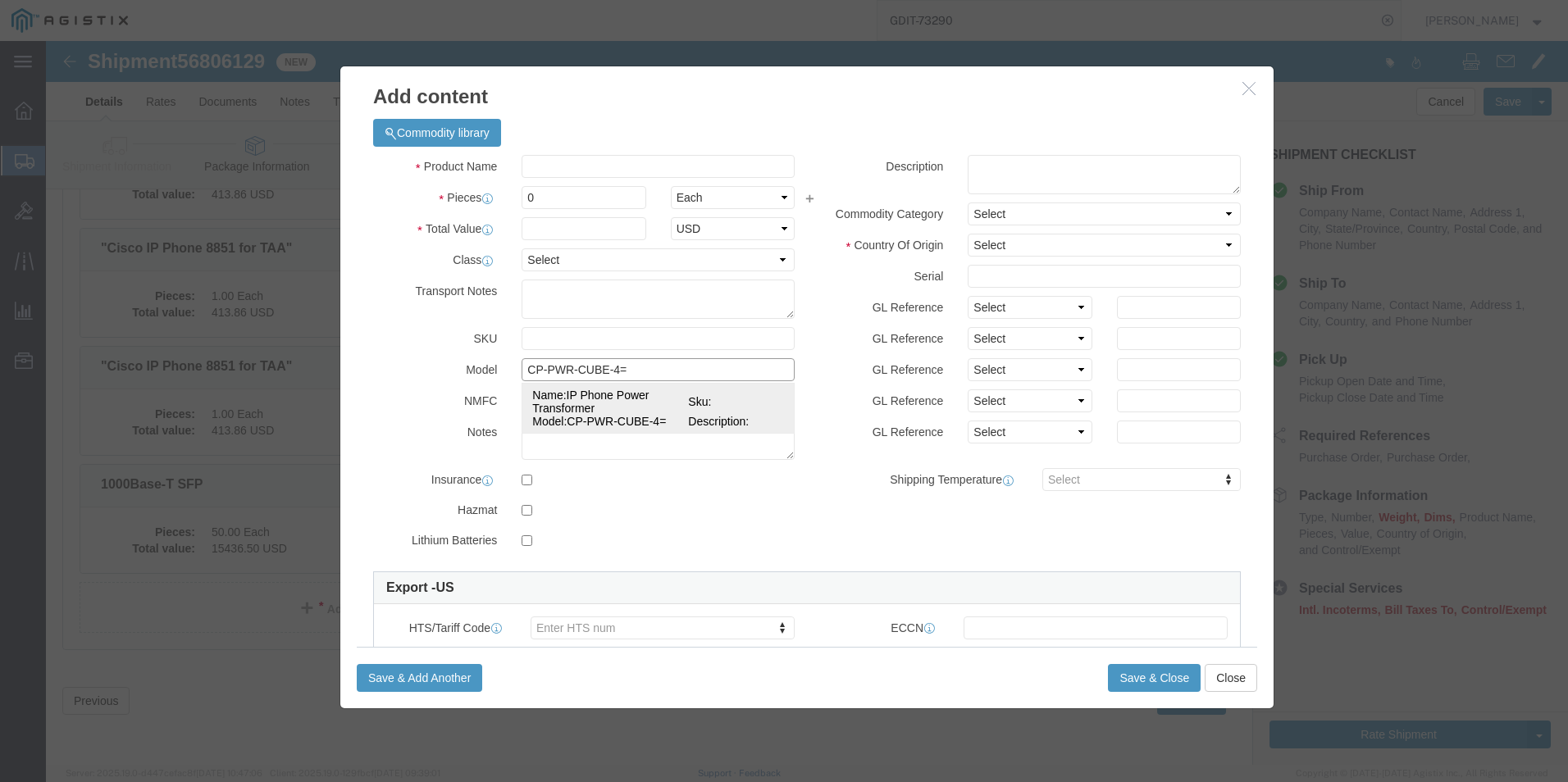
select select "USD"
select select "92.5"
select select "US"
type input "8504408500"
type input "5A991"
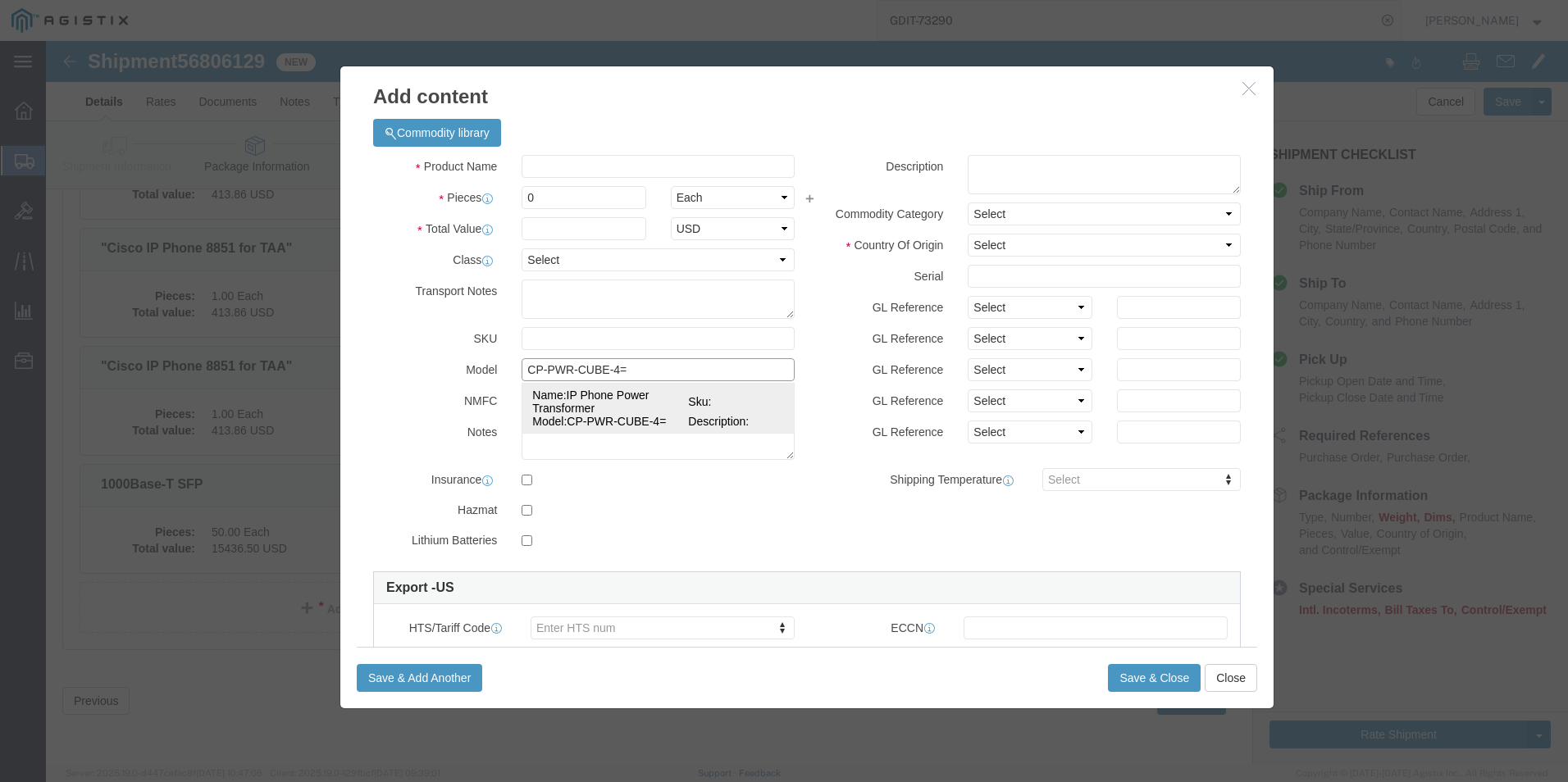
select select "BIS"
checkbox input "true"
type input "IP Phone Power Transformer"
type input "CP-PWR-CUBE-4="
select select "NLR"
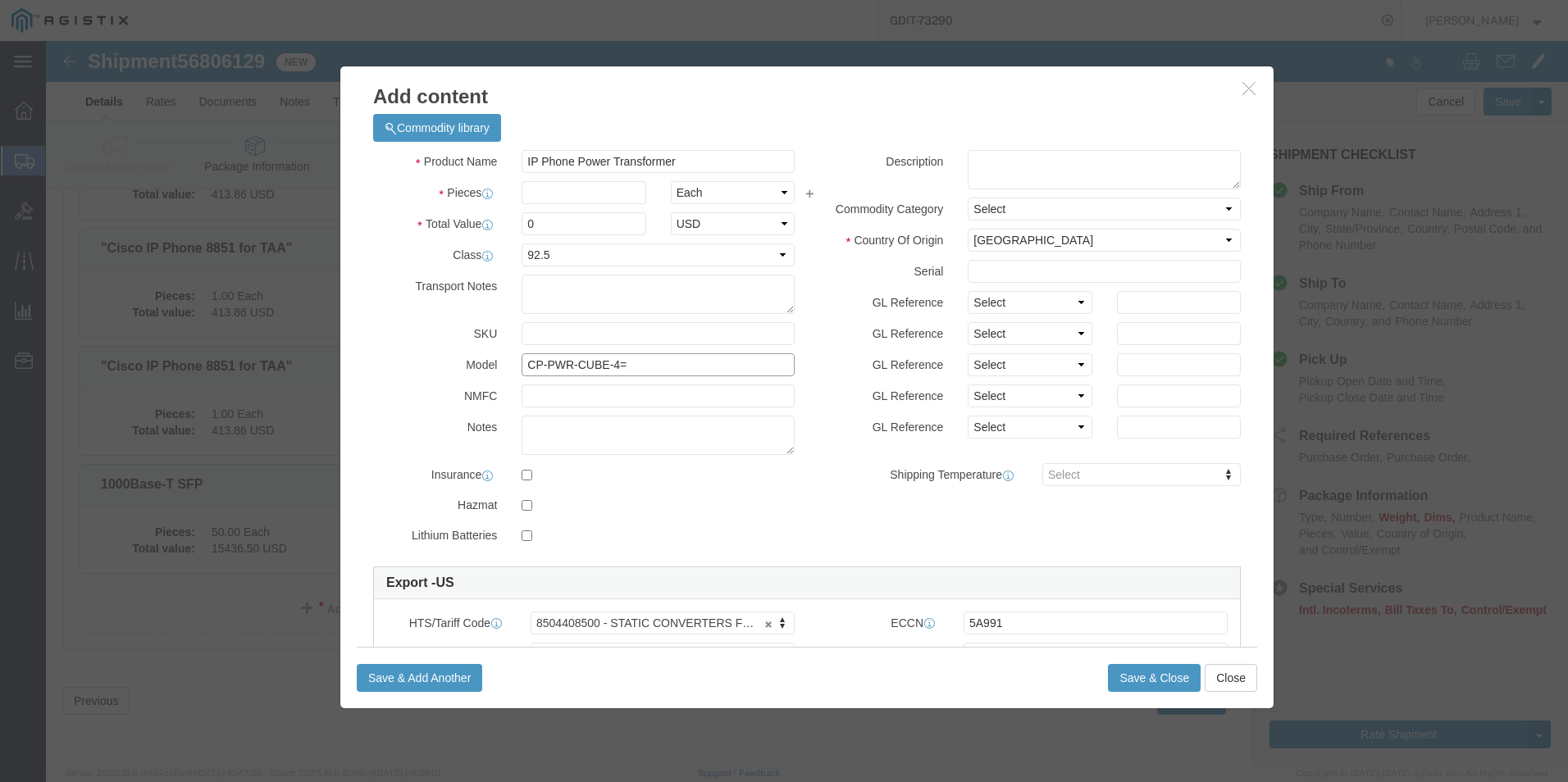
scroll to position [0, 0]
type input "IP Phone Power Transformer"
click input "0"
click input "text"
type input "28"
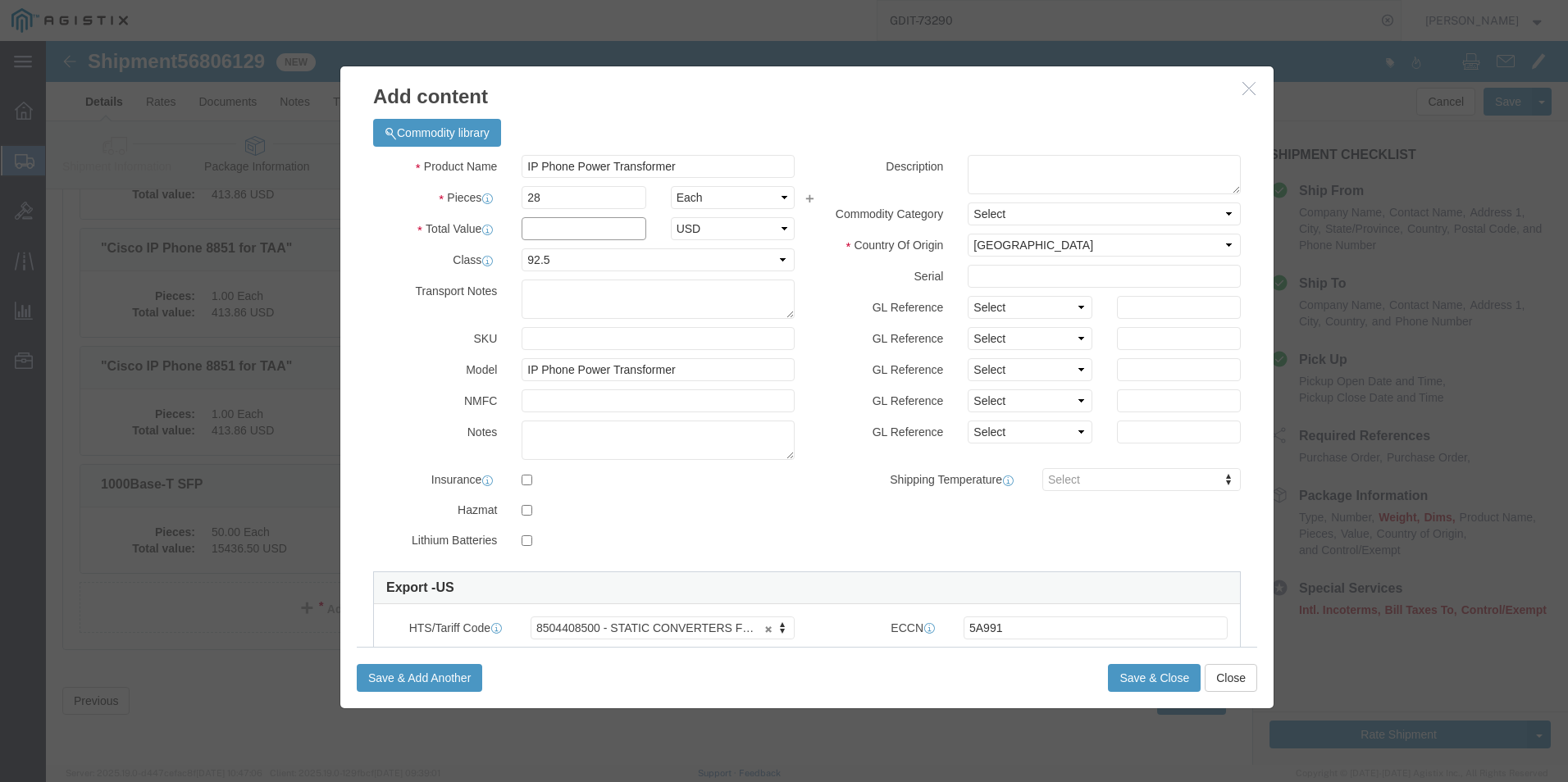
click input "text"
type input "1,124.20"
click textarea
paste textarea ""Power Transformer for 89/9900PHONE""
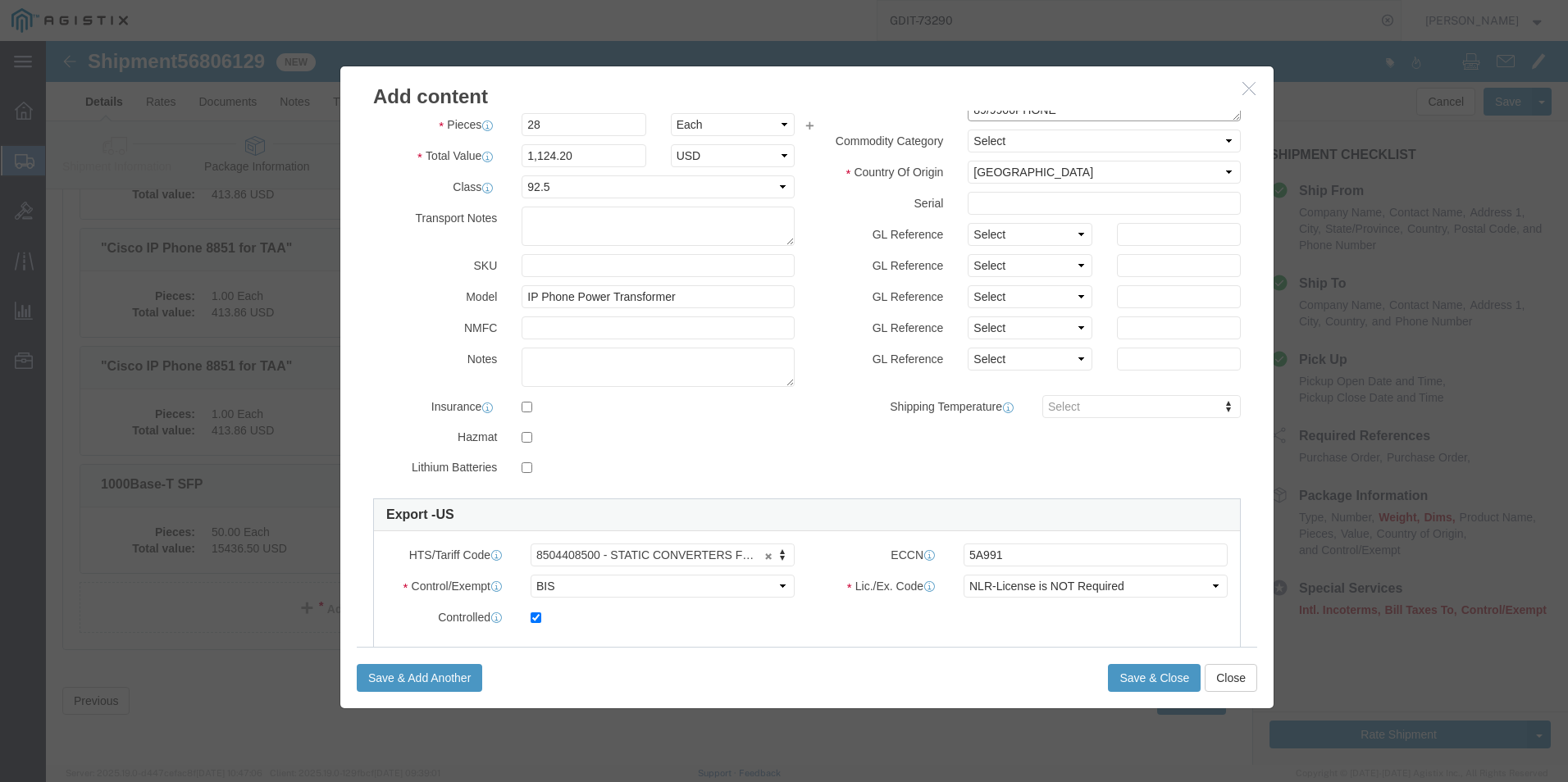
scroll to position [247, 0]
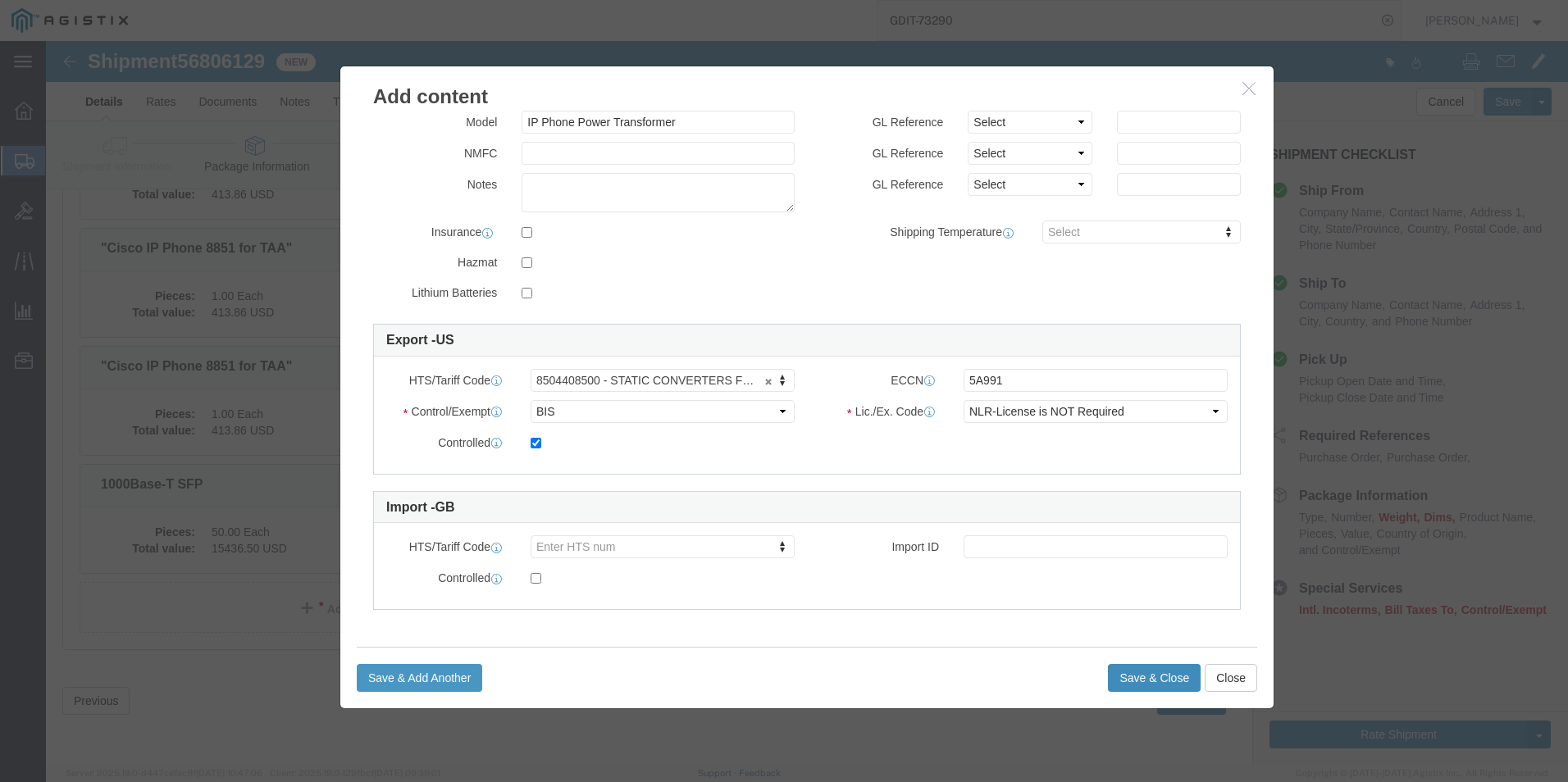
type textarea ""Power Transformer for 89/9900PHONE""
click button "Save & Close"
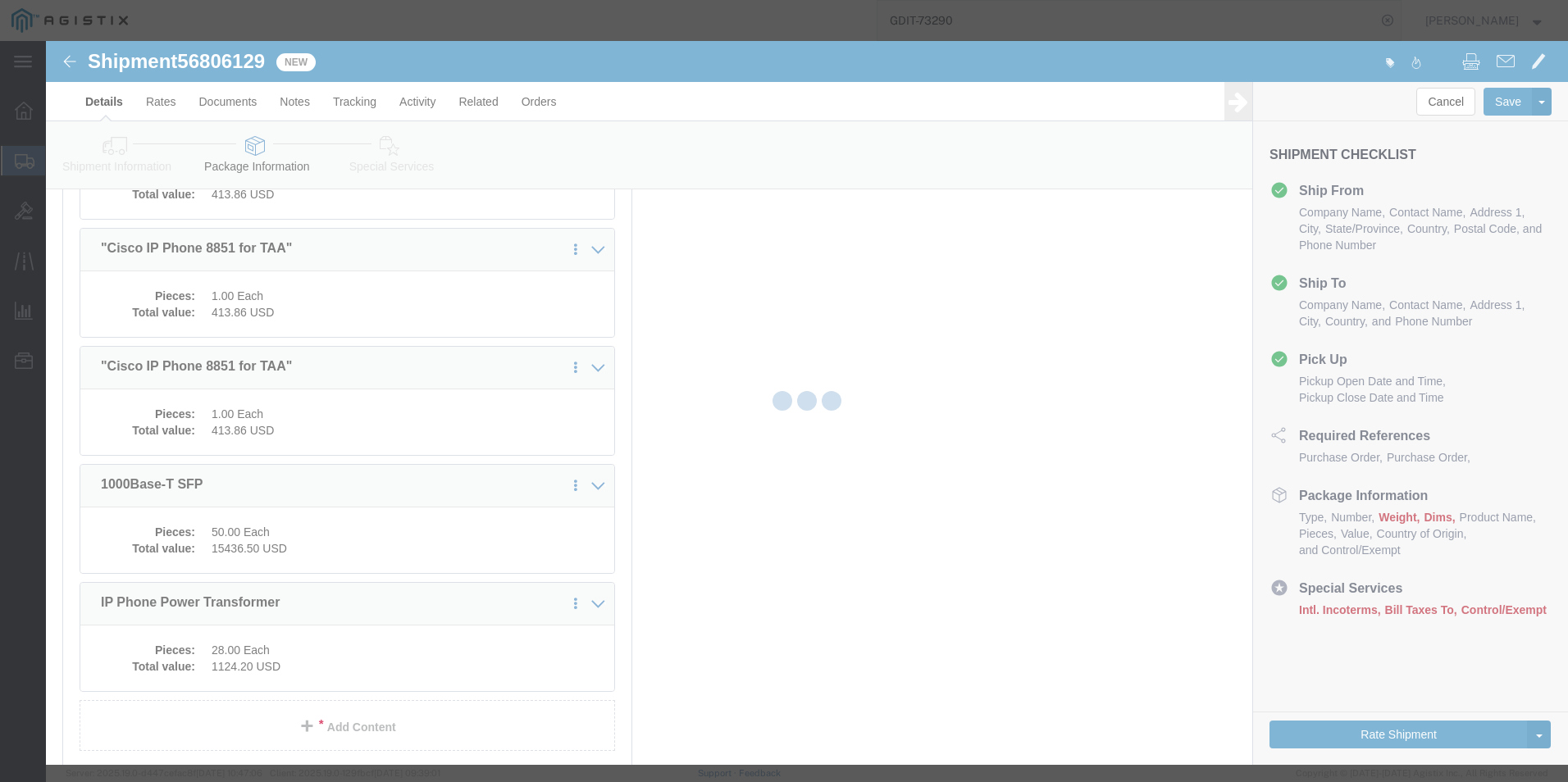
scroll to position [5704, 0]
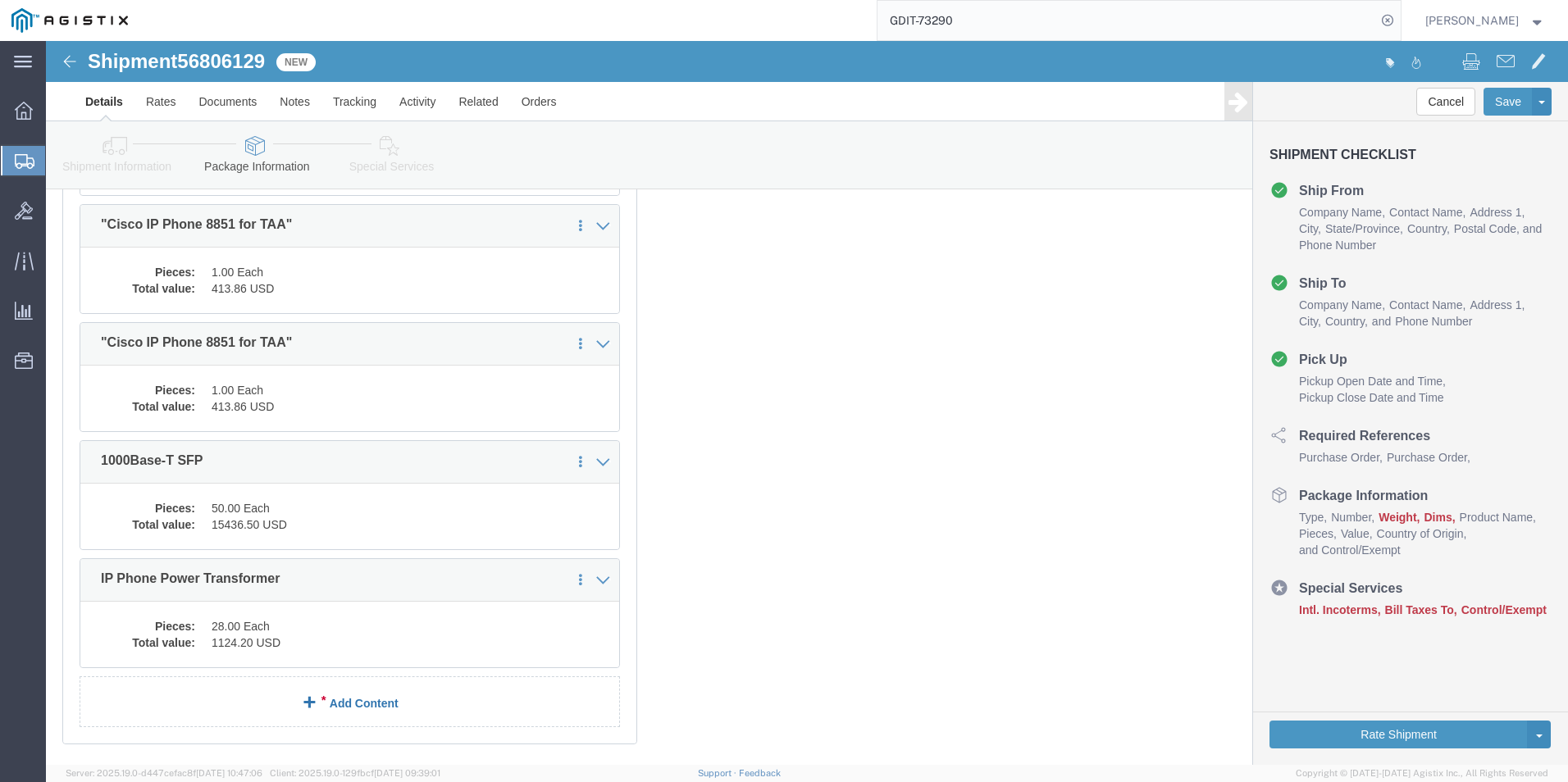
click link "Add Content"
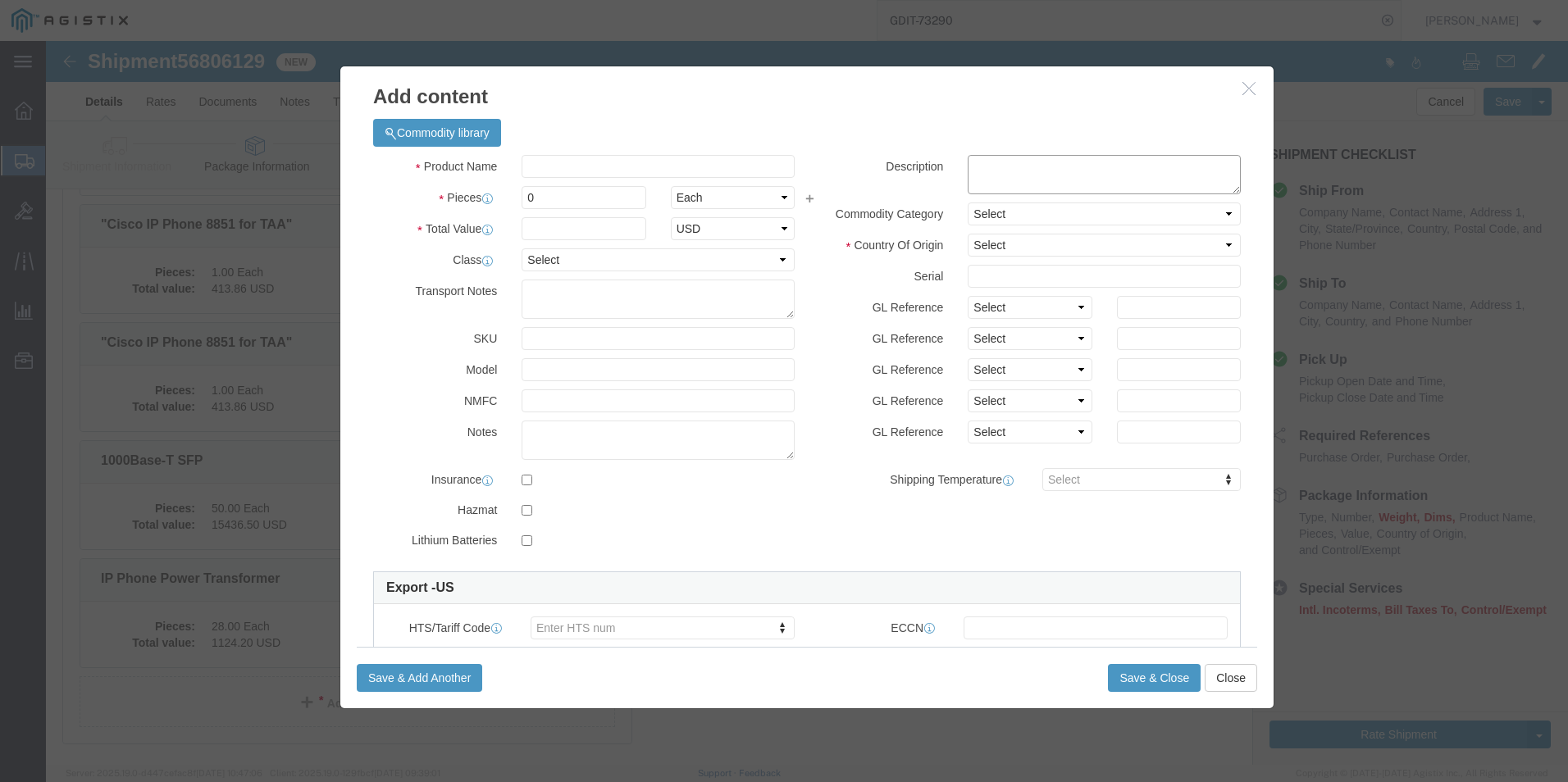
click textarea
paste textarea ""Power Cord, Central Europe""
type textarea ""Power Cord, Central Europe""
click input "text"
paste input ""Power Cord, [GEOGRAPHIC_DATA]""
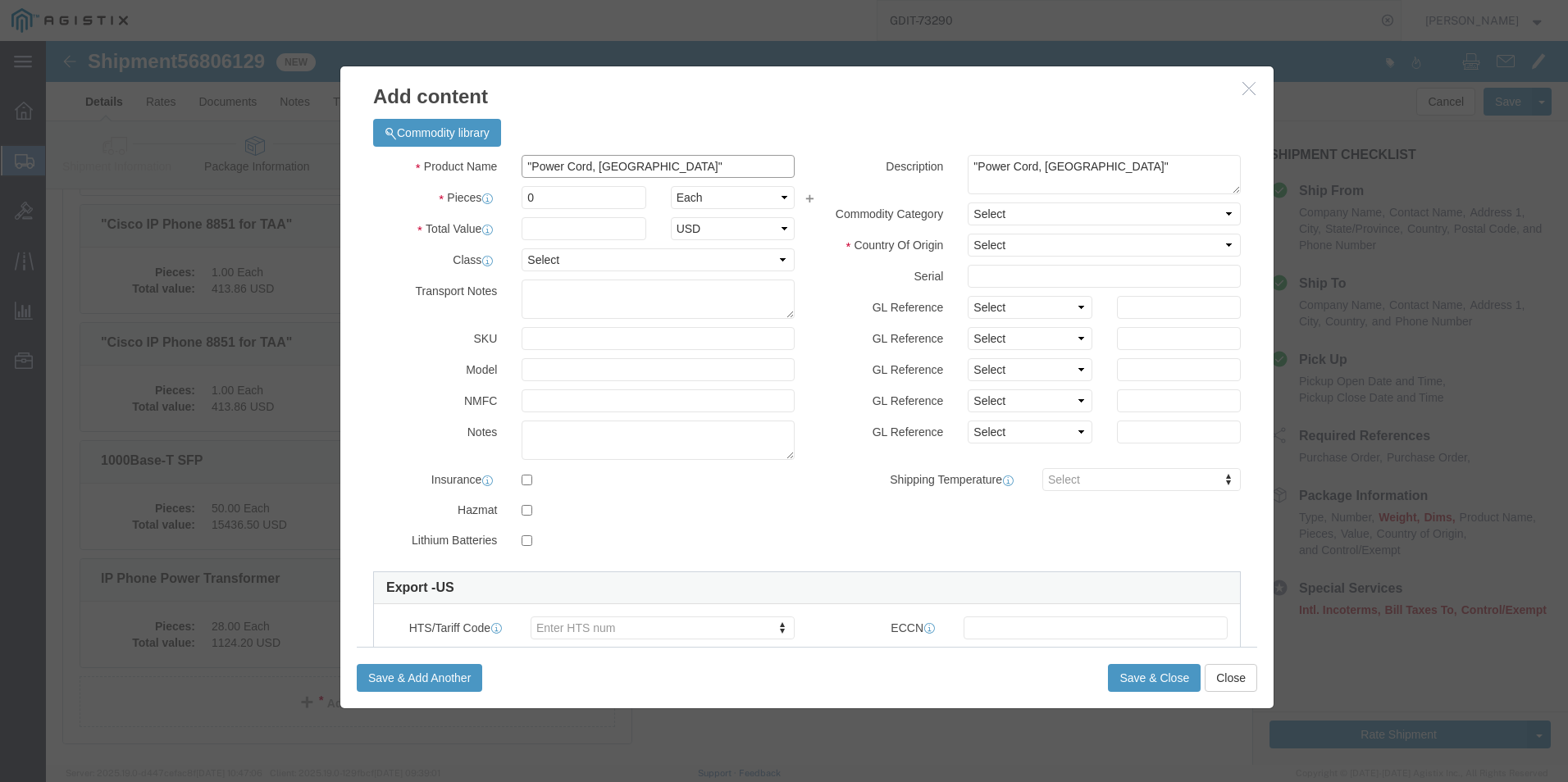
scroll to position [0, 22]
type input ""Power Cord, [GEOGRAPHIC_DATA]""
click input "0"
type input "28"
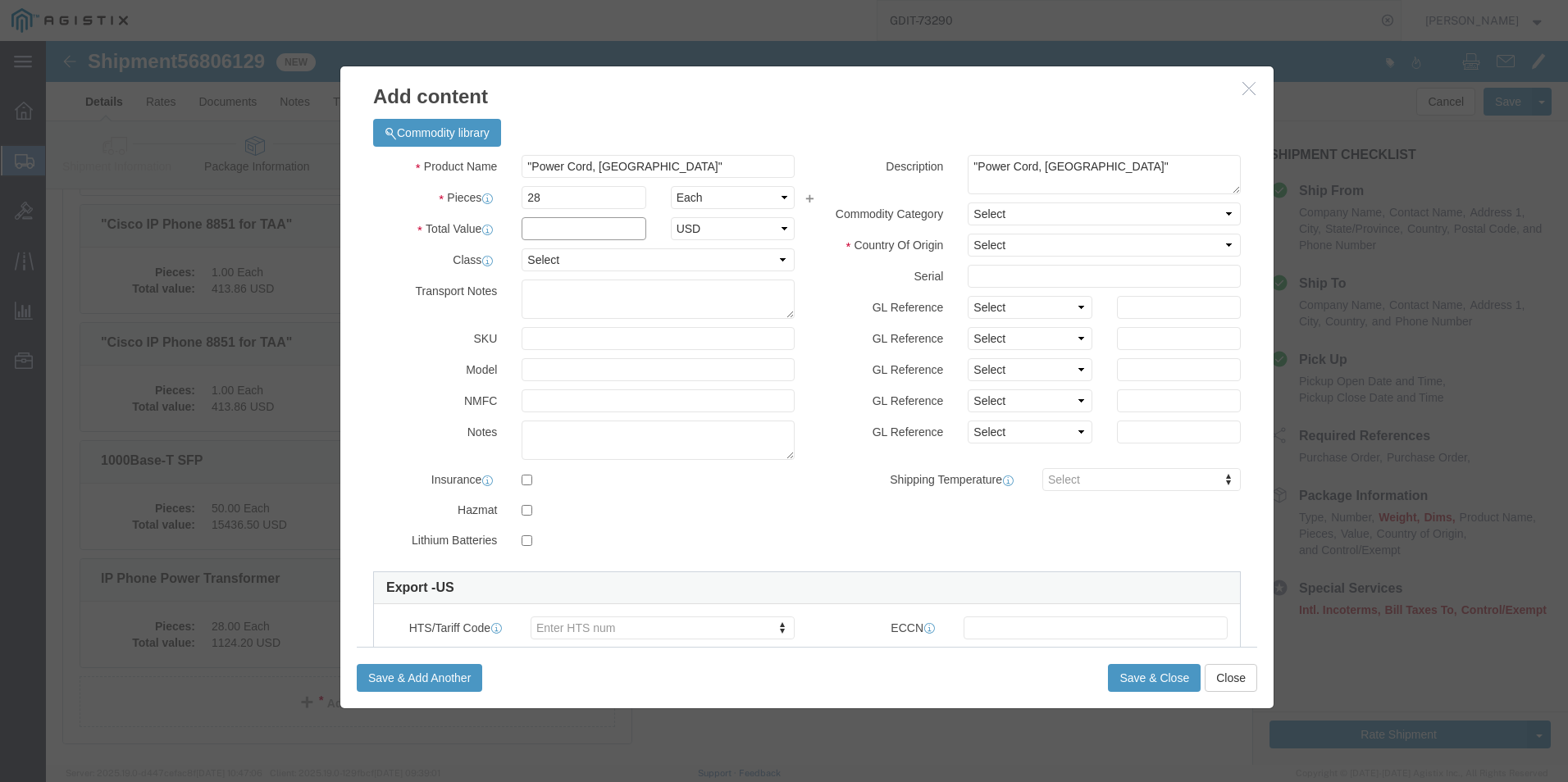
click input "text"
type input "192.08"
click select "Select 50 55 60 65 70 85 92.5 100 125 175 250 300 400"
select select "92.5"
click select "Select 50 55 60 65 70 85 92.5 100 125 175 250 300 400"
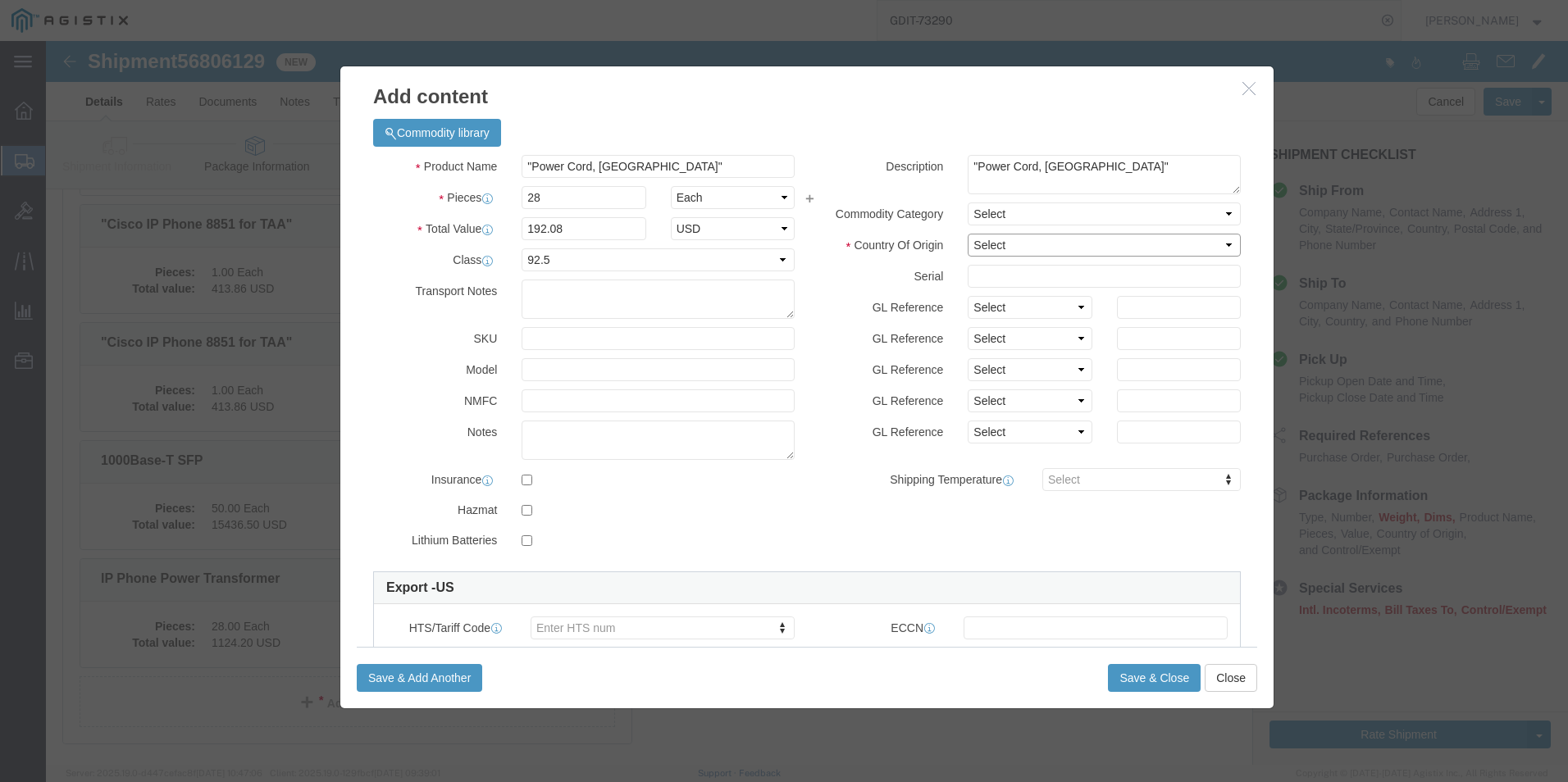
click select "Select [GEOGRAPHIC_DATA] [GEOGRAPHIC_DATA] [GEOGRAPHIC_DATA] [GEOGRAPHIC_DATA] …"
select select "US"
click select "Select [GEOGRAPHIC_DATA] [GEOGRAPHIC_DATA] [GEOGRAPHIC_DATA] [GEOGRAPHIC_DATA] …"
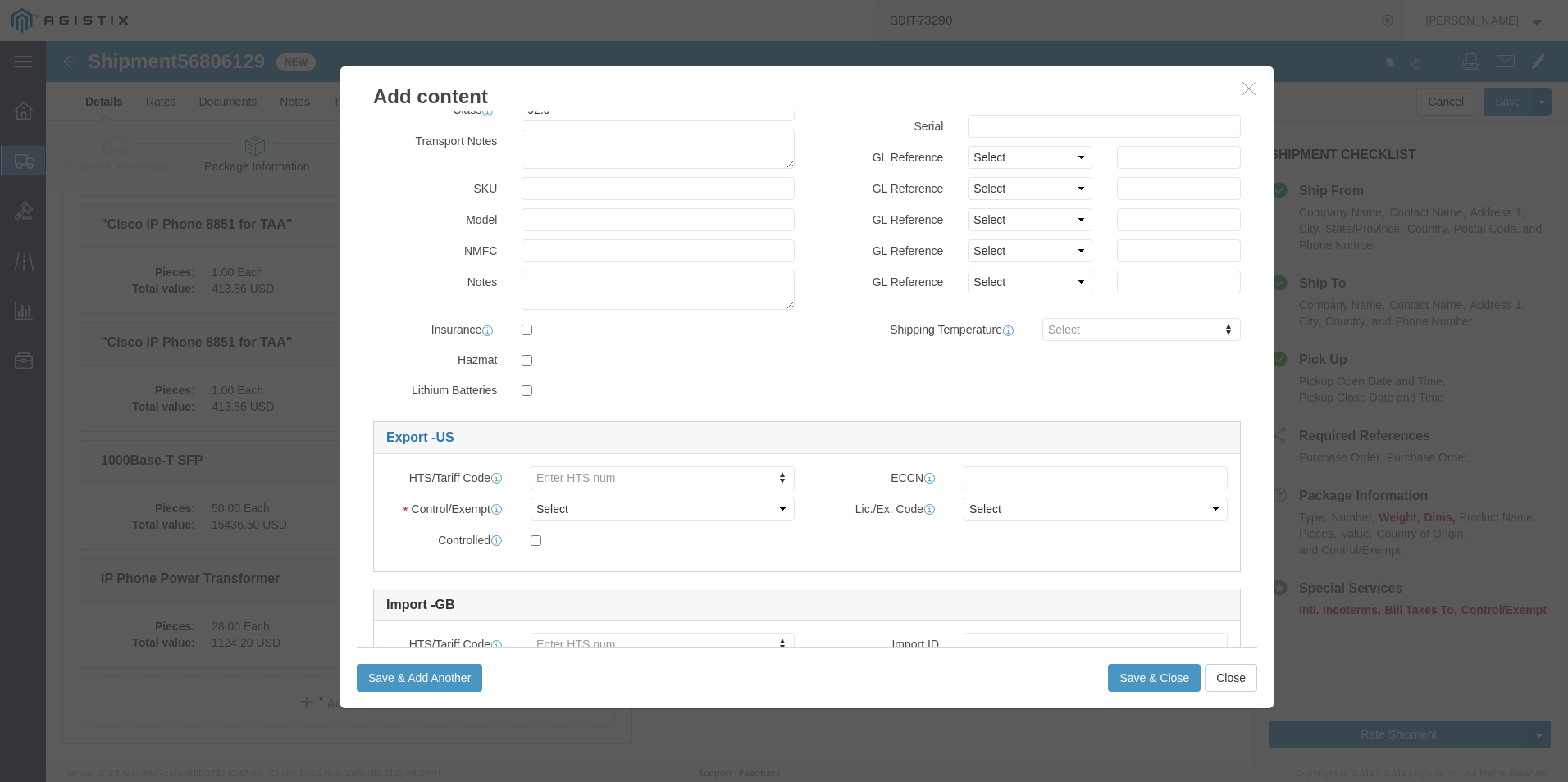
scroll to position [164, 0]
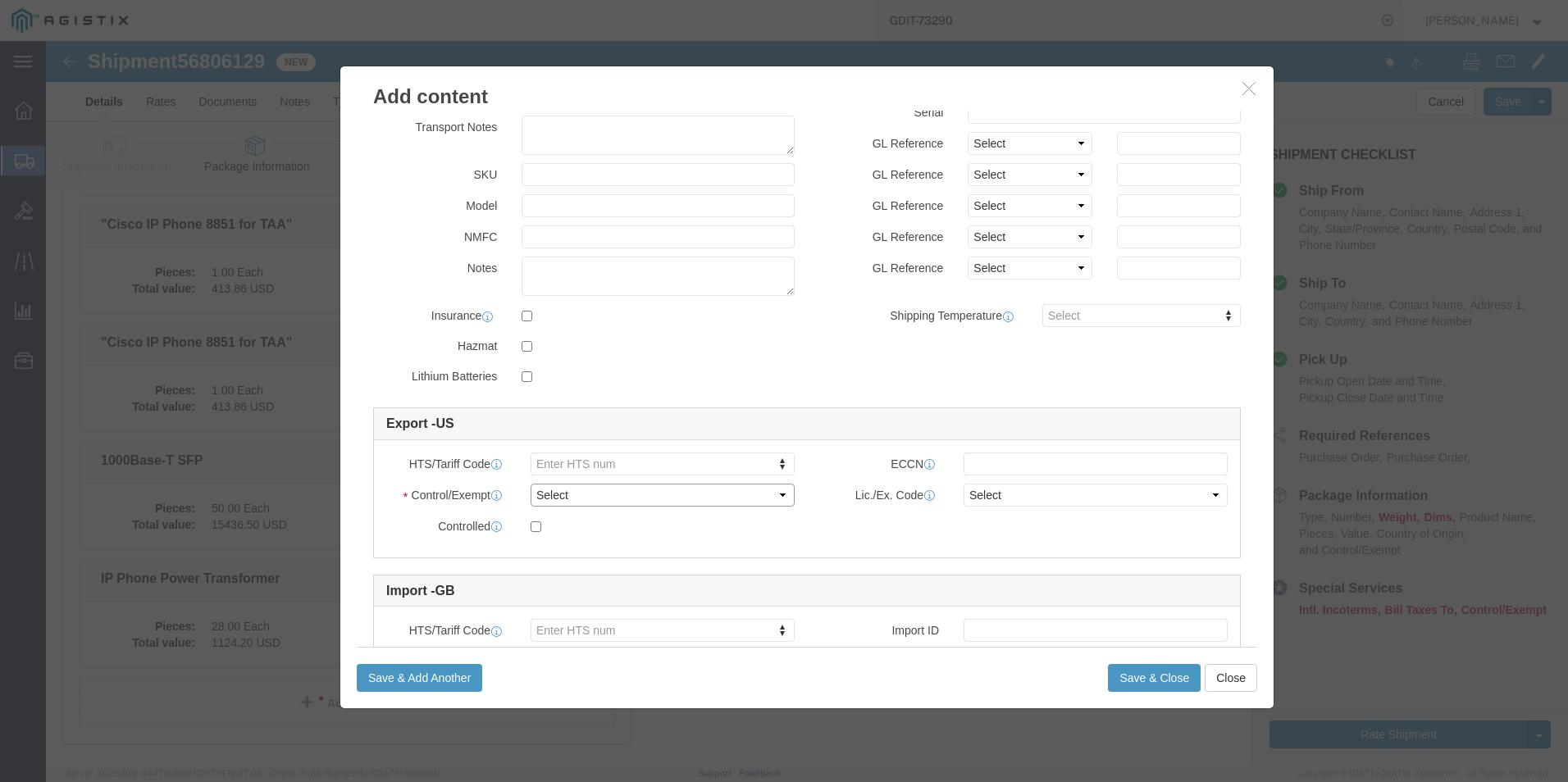
click select "Select ATF BIS DEA EPA FDA FTR ITAR OFAC Other (OPA)"
select select "BIS"
click select "Select ATF BIS DEA EPA FDA FTR ITAR OFAC Other (OPA)"
click select "Select AGR-Agricultural APP-Computers APR-Additional Permissive Exports AVS-Air…"
select select "NLR"
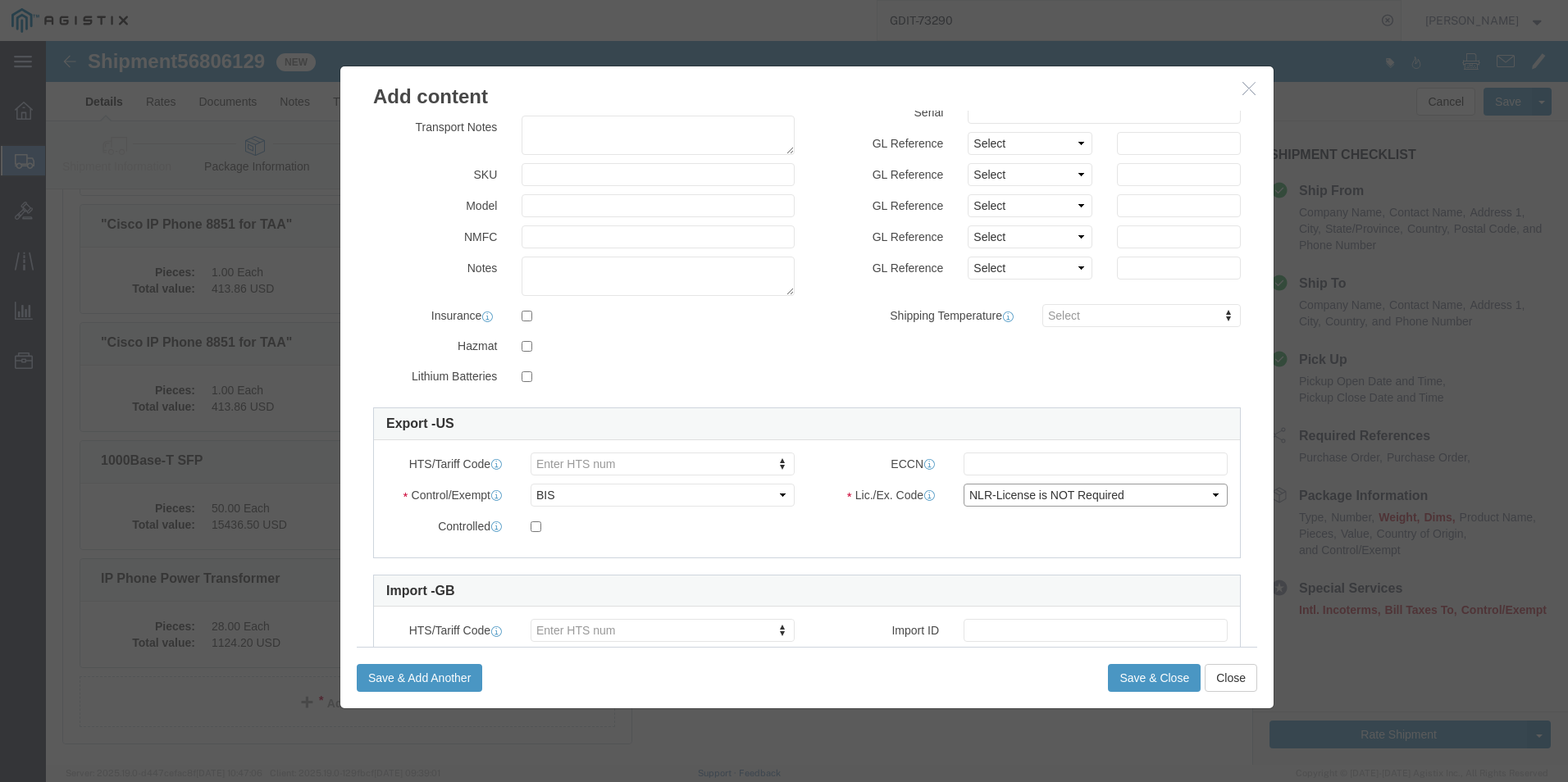
click select "Select AGR-Agricultural APP-Computers APR-Additional Permissive Exports AVS-Air…"
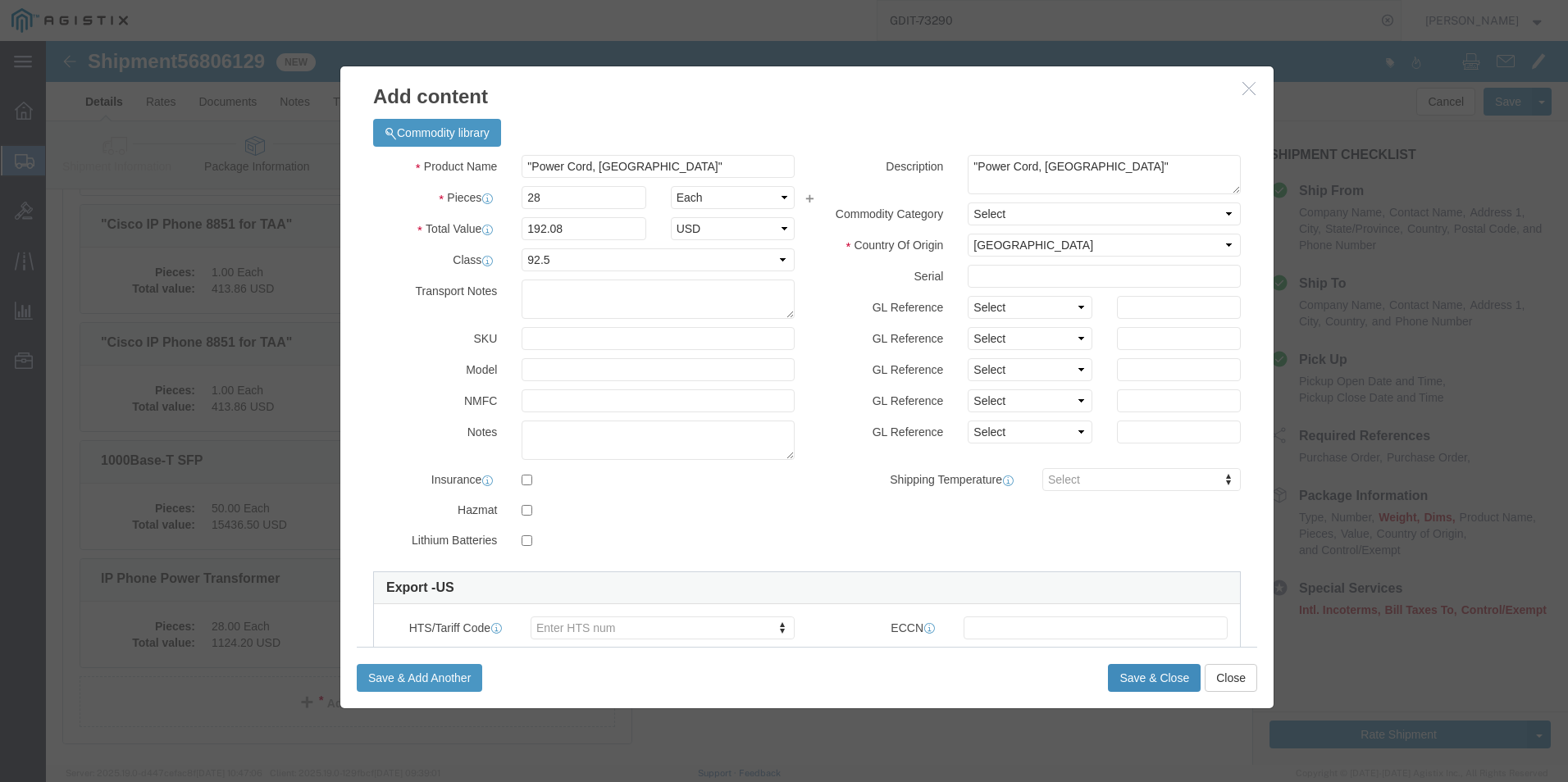
click button "Save & Close"
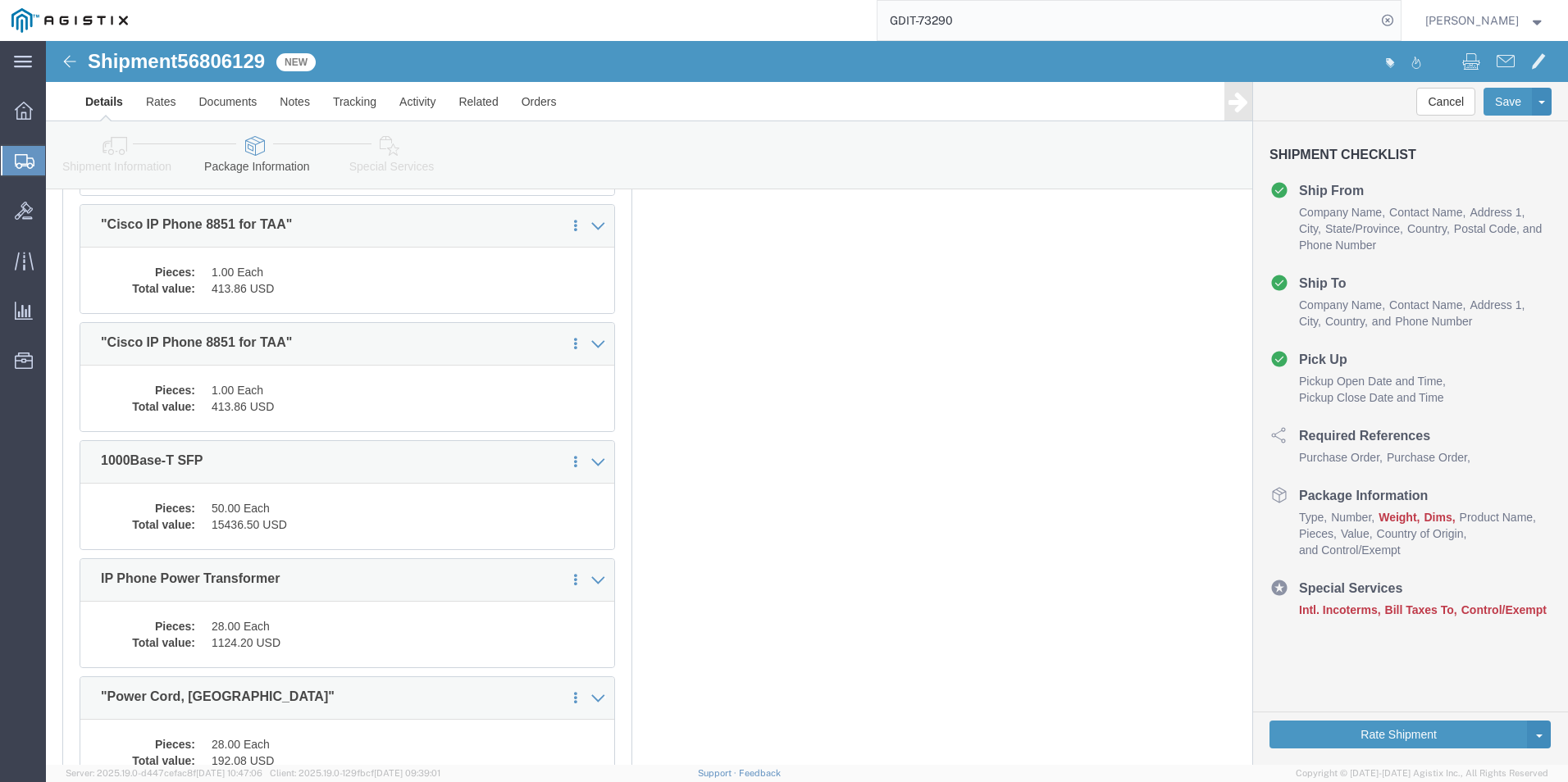
scroll to position [5821, 0]
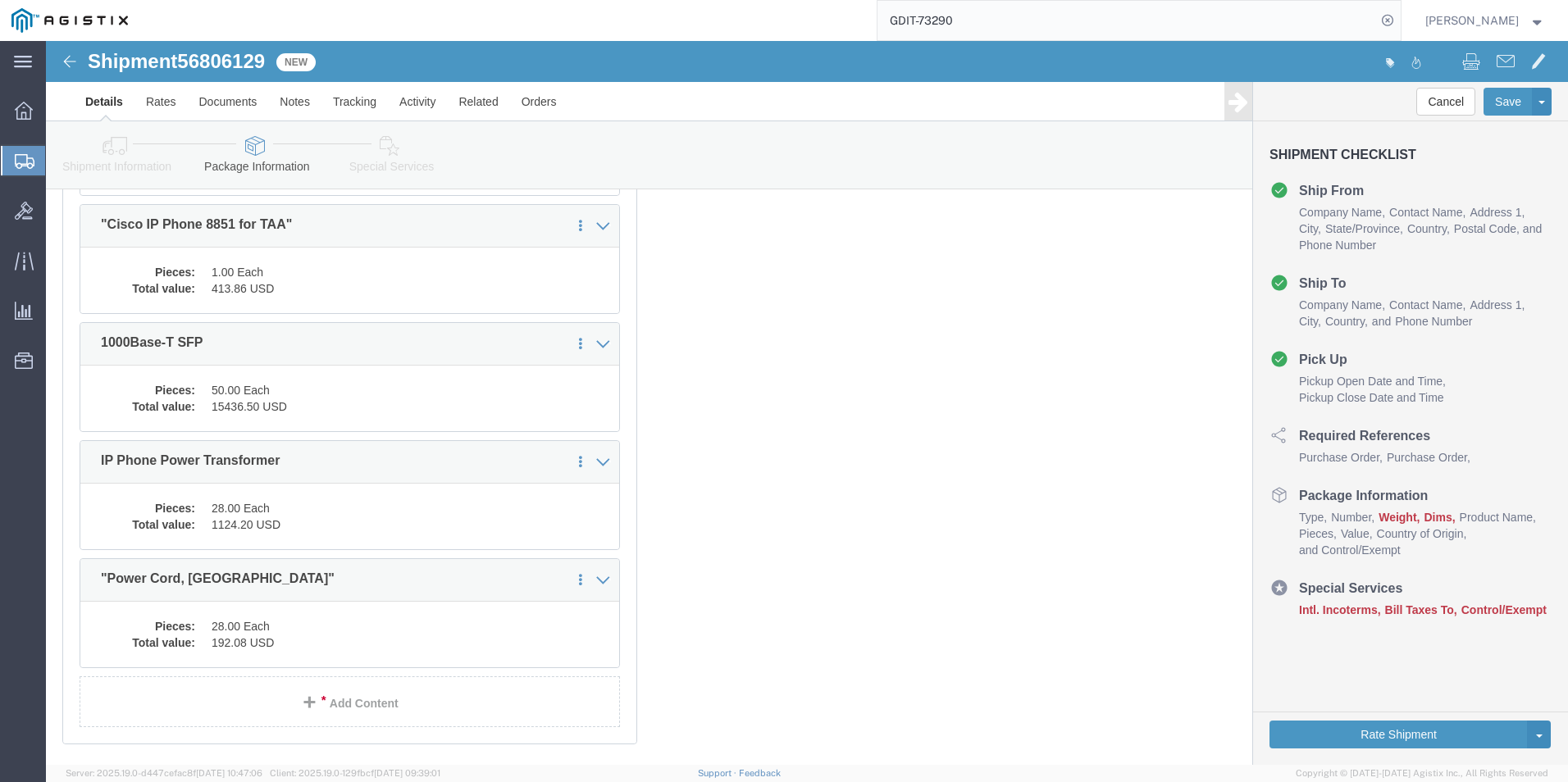
click icon
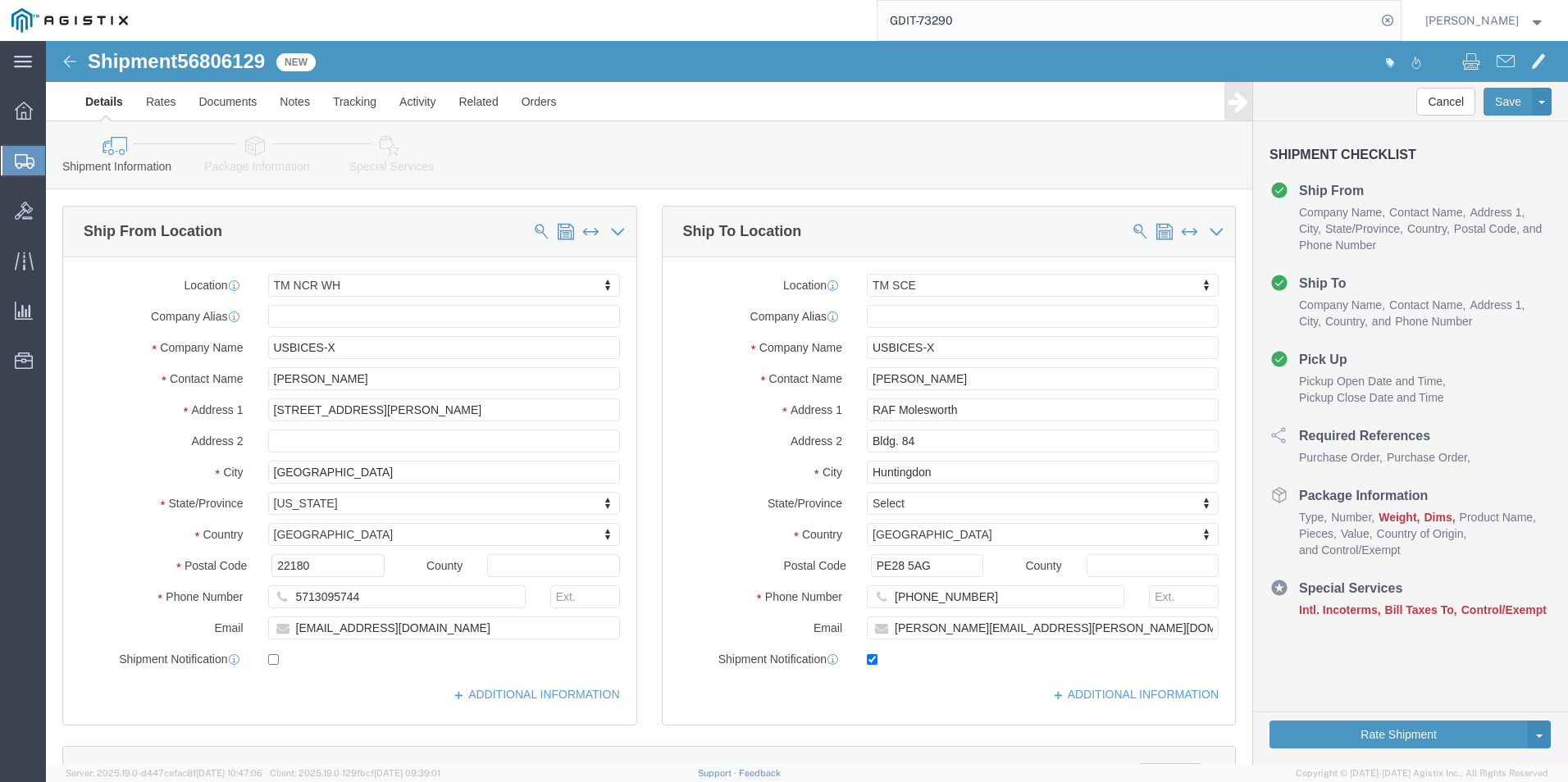
click icon
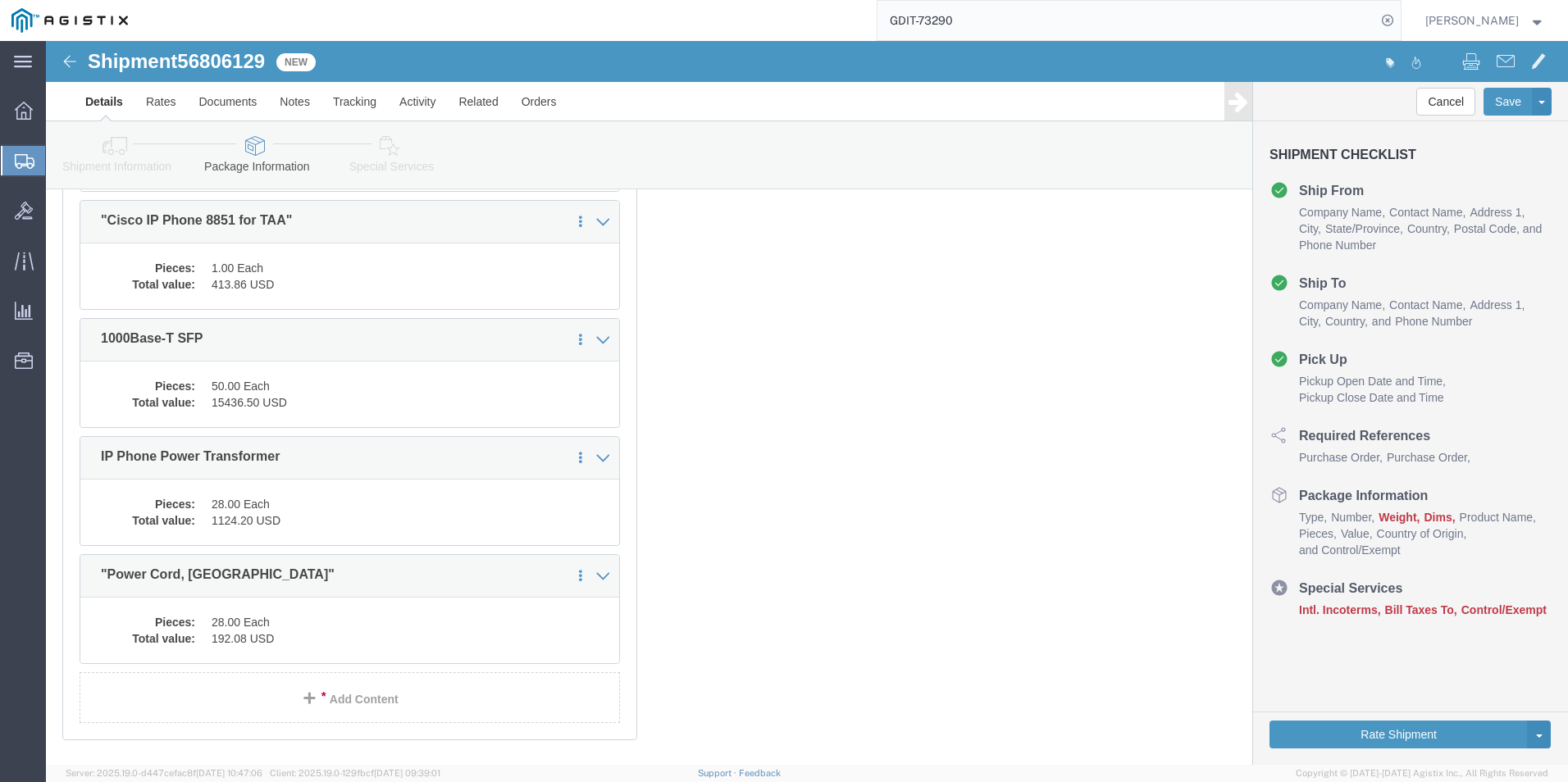
scroll to position [5916, 0]
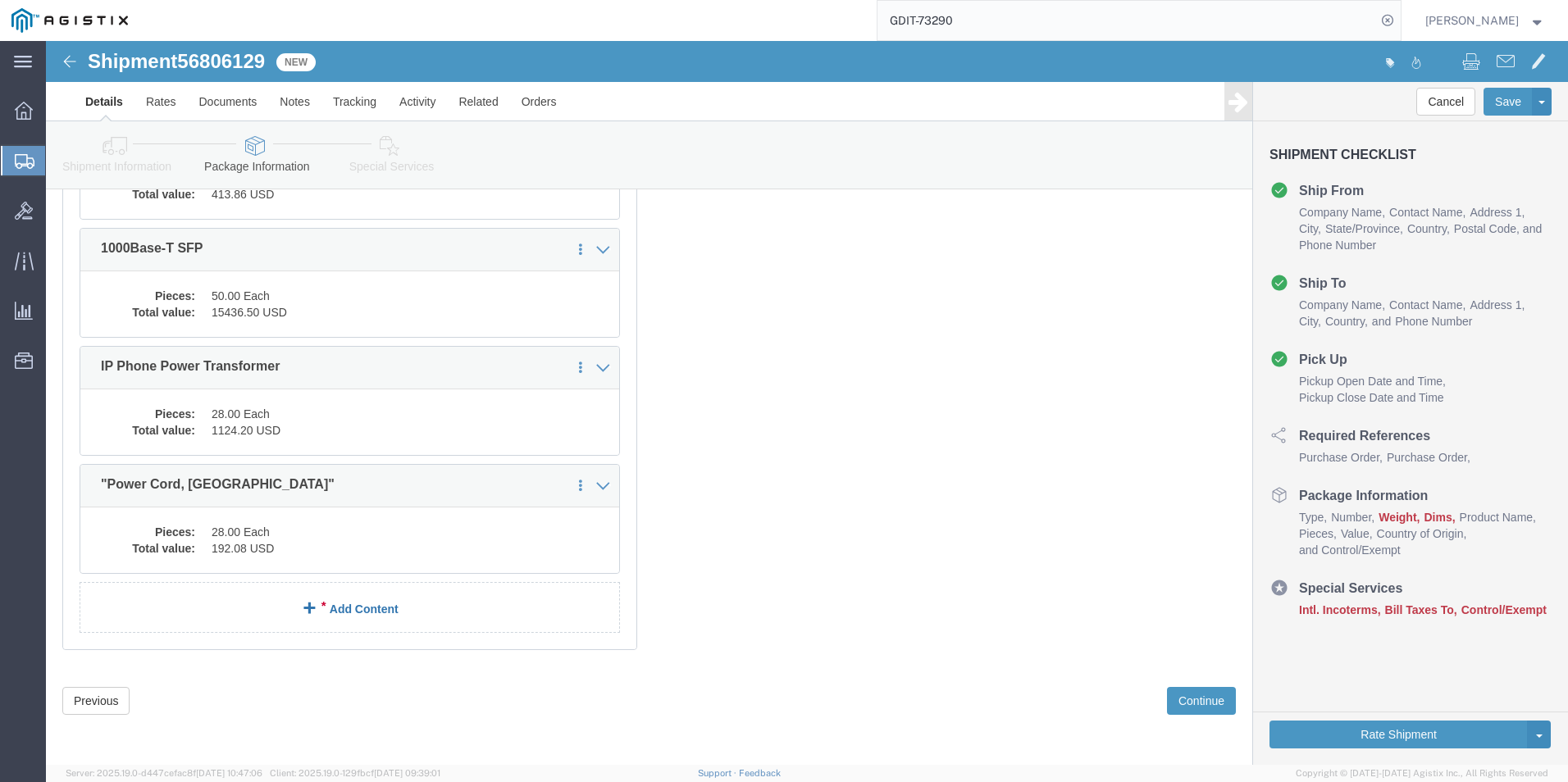
click link "Add Content"
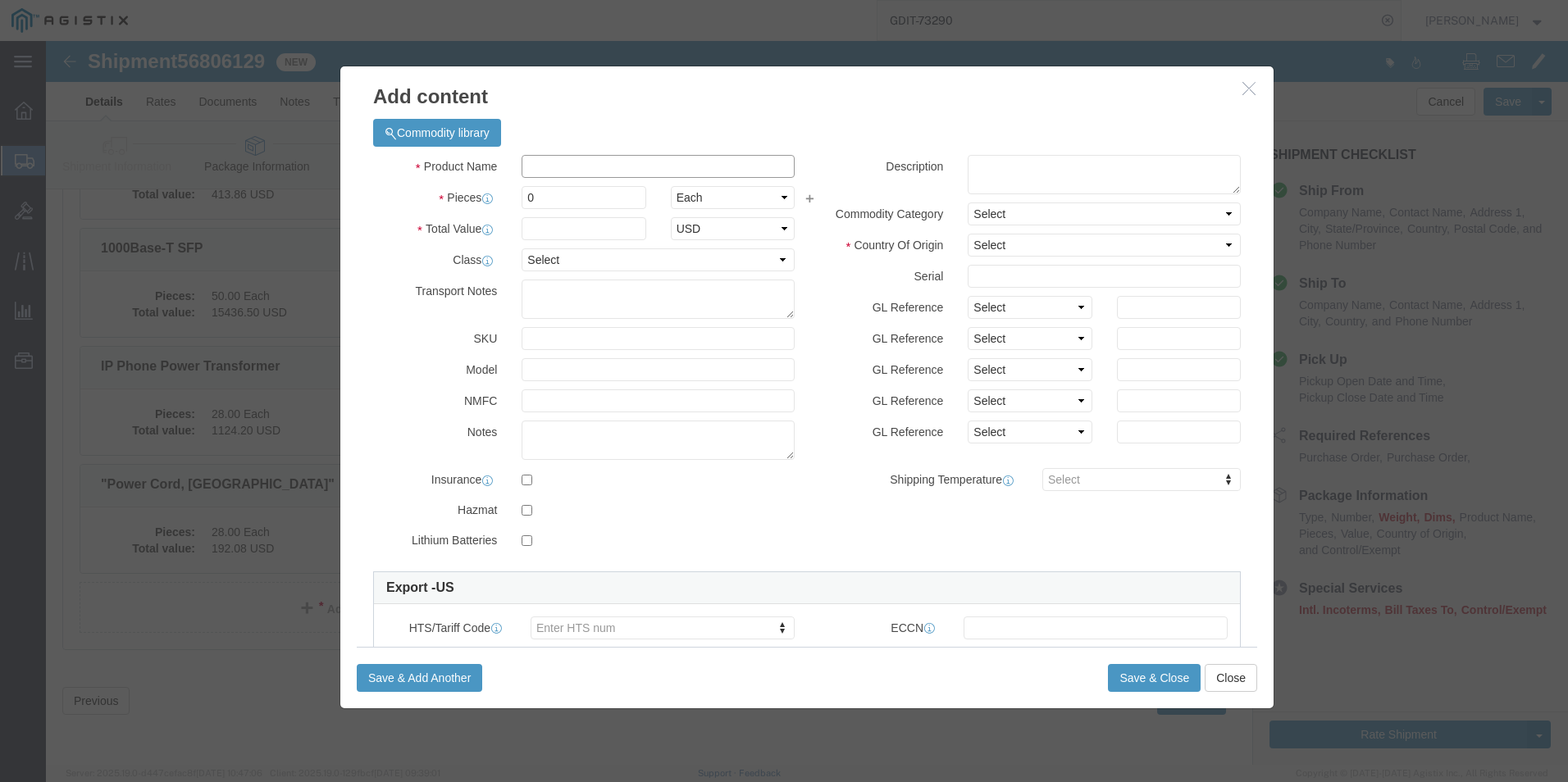
click input "text"
paste input "1" All-Purpose Vinyl"
type input "1" All-Purpose Vinyl"
click textarea
paste textarea "1" All-Purpose Vinyl"
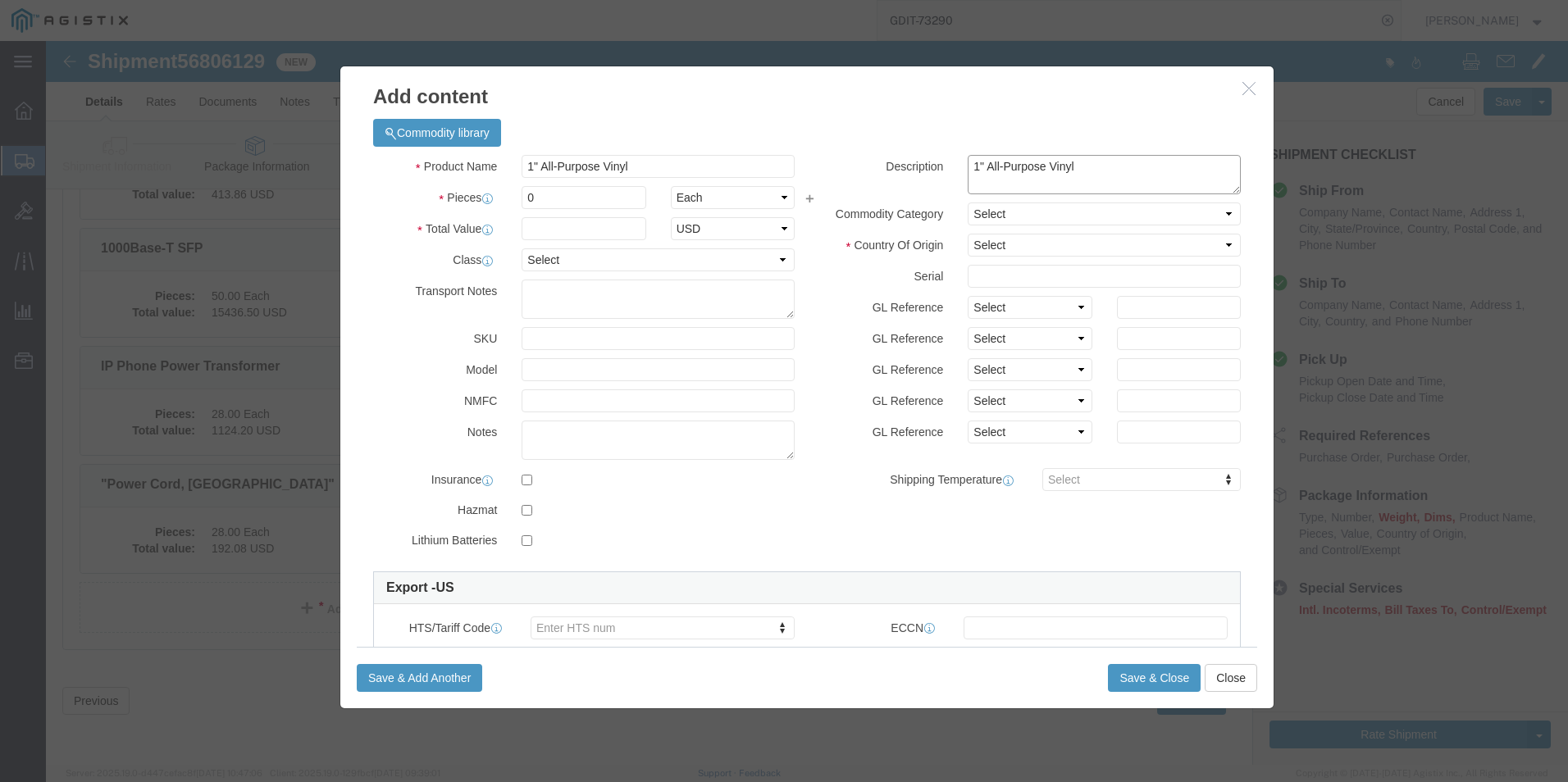
type textarea "1" All-Purpose Vinyl"
click input "0"
type input "10"
click input "text"
type input "353.40"
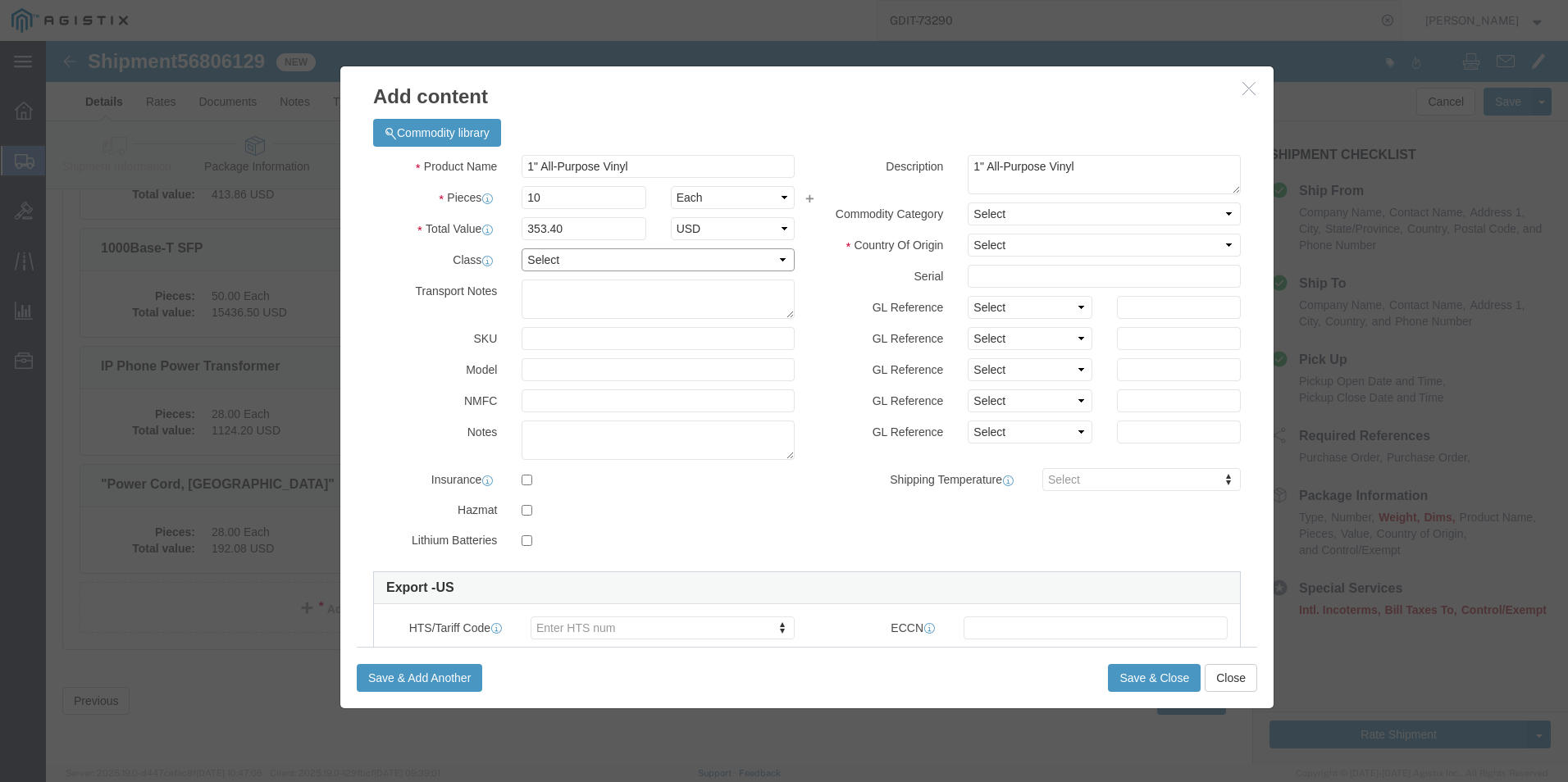
click select "Select 50 55 60 65 70 85 92.5 100 125 175 250 300 400"
select select "92.5"
click select "Select 50 55 60 65 70 85 92.5 100 125 175 250 300 400"
click select "Select [GEOGRAPHIC_DATA] [GEOGRAPHIC_DATA] [GEOGRAPHIC_DATA] [GEOGRAPHIC_DATA] …"
select select "US"
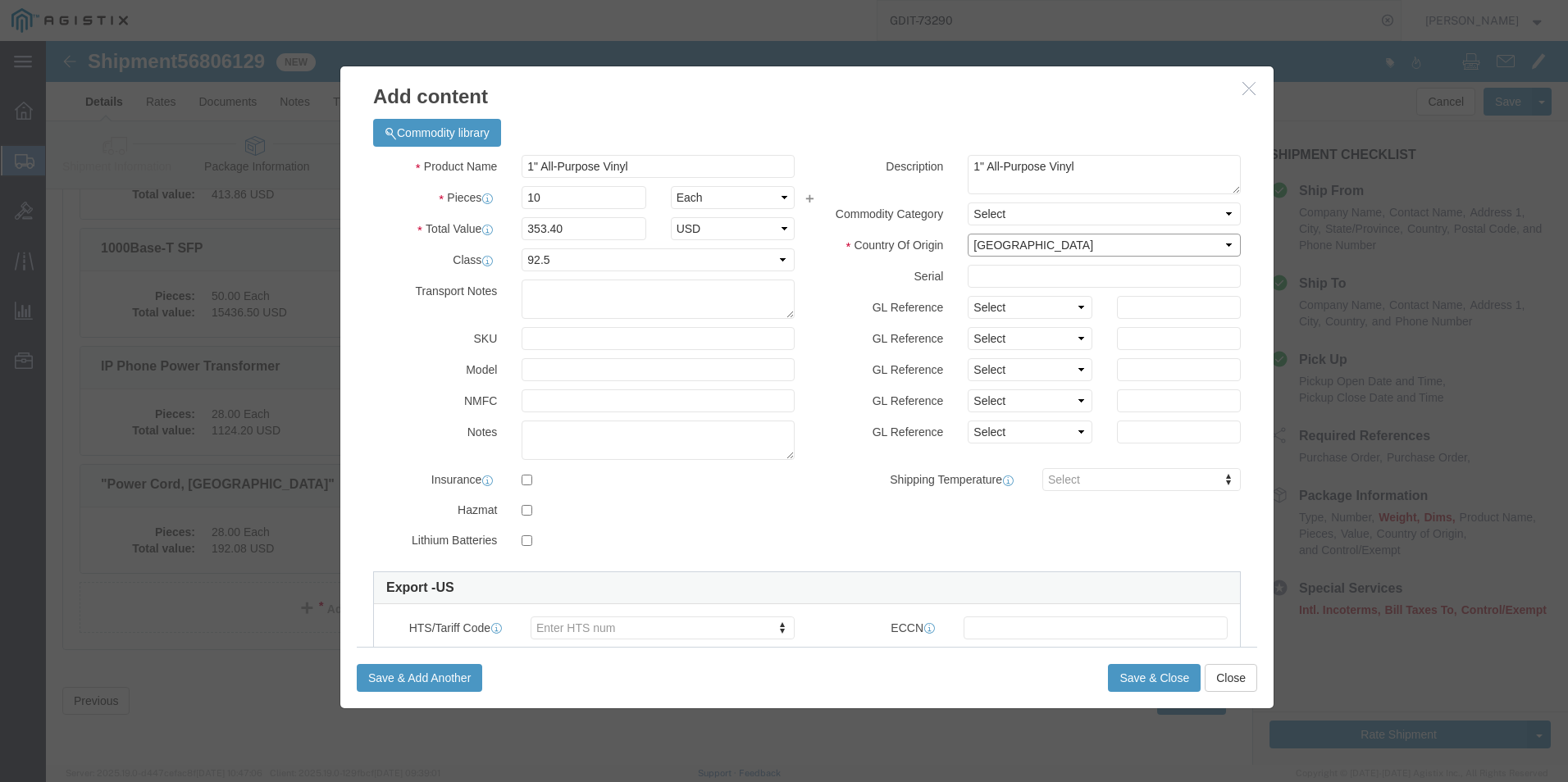
click select "Select [GEOGRAPHIC_DATA] [GEOGRAPHIC_DATA] [GEOGRAPHIC_DATA] [GEOGRAPHIC_DATA] …"
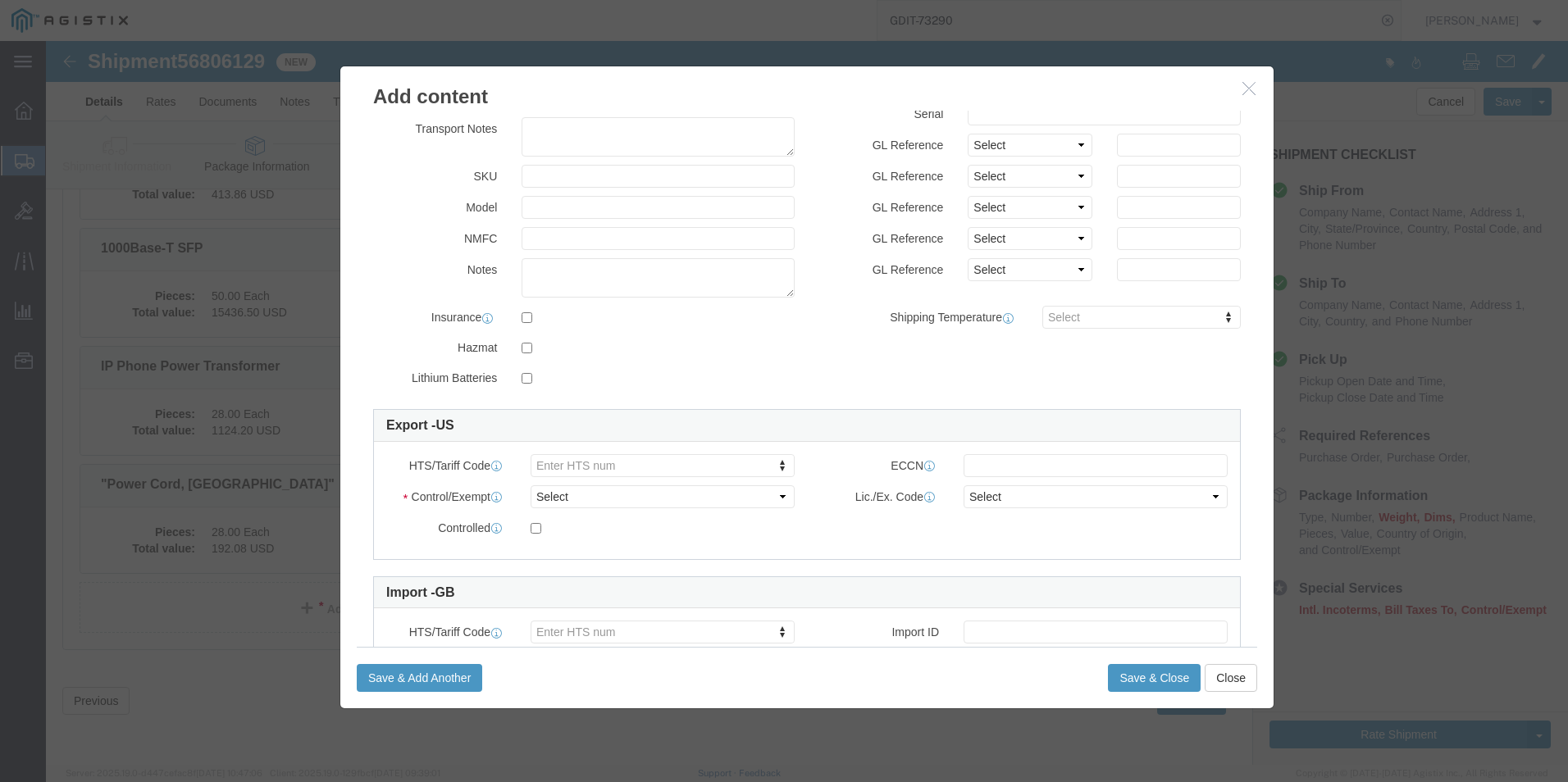
scroll to position [164, 0]
click select "Select ATF BIS DEA EPA FDA FTR ITAR OFAC Other (OPA)"
select select "BIS"
click select "Select ATF BIS DEA EPA FDA FTR ITAR OFAC Other (OPA)"
click select "Select AGR-Agricultural APP-Computers APR-Additional Permissive Exports AVS-Air…"
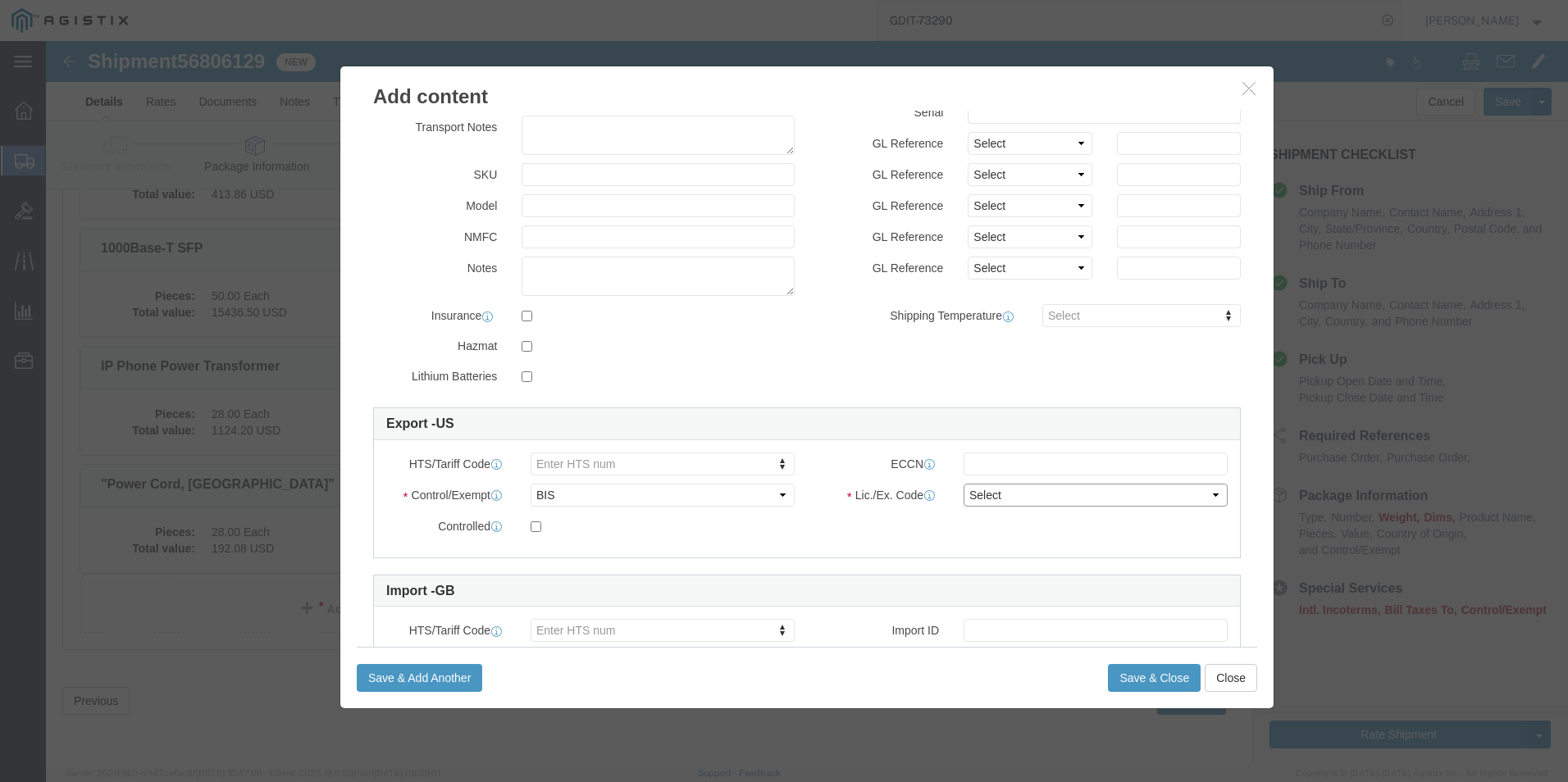
select select "NLR"
click select "Select AGR-Agricultural APP-Computers APR-Additional Permissive Exports AVS-Air…"
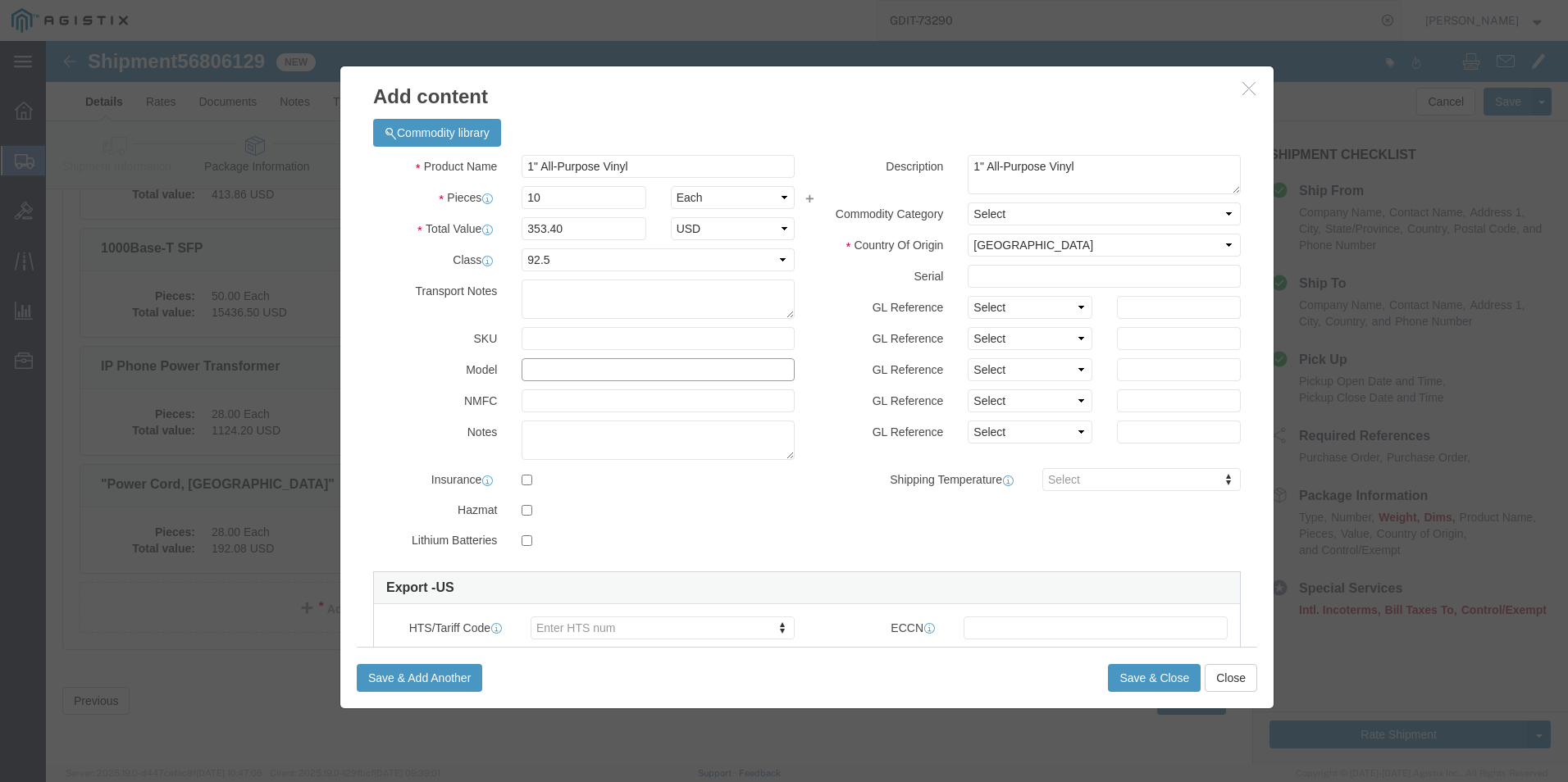
click input "text"
paste input "1868753"
type input "1868753"
click button "Save & Close"
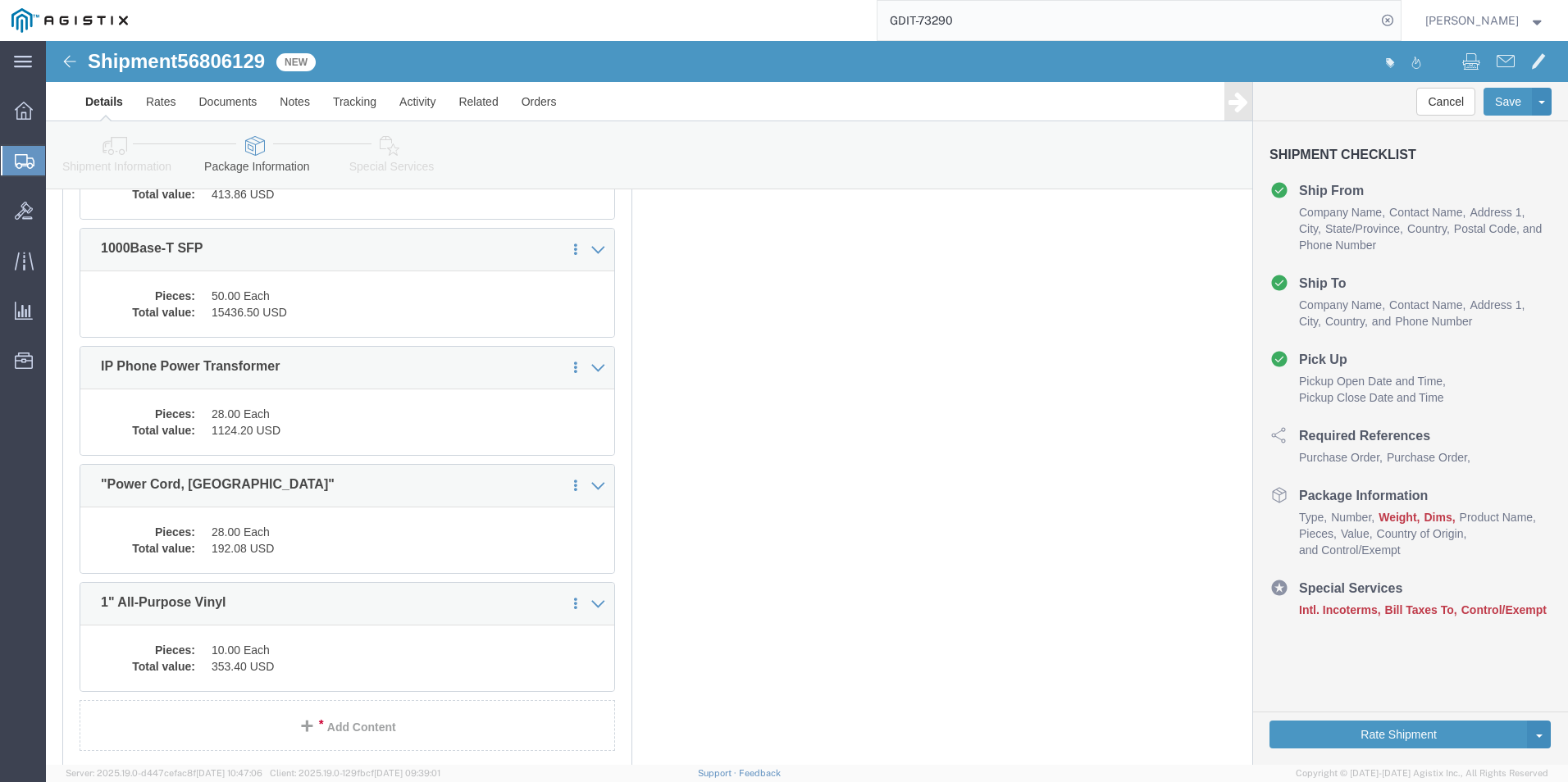
scroll to position [5939, 0]
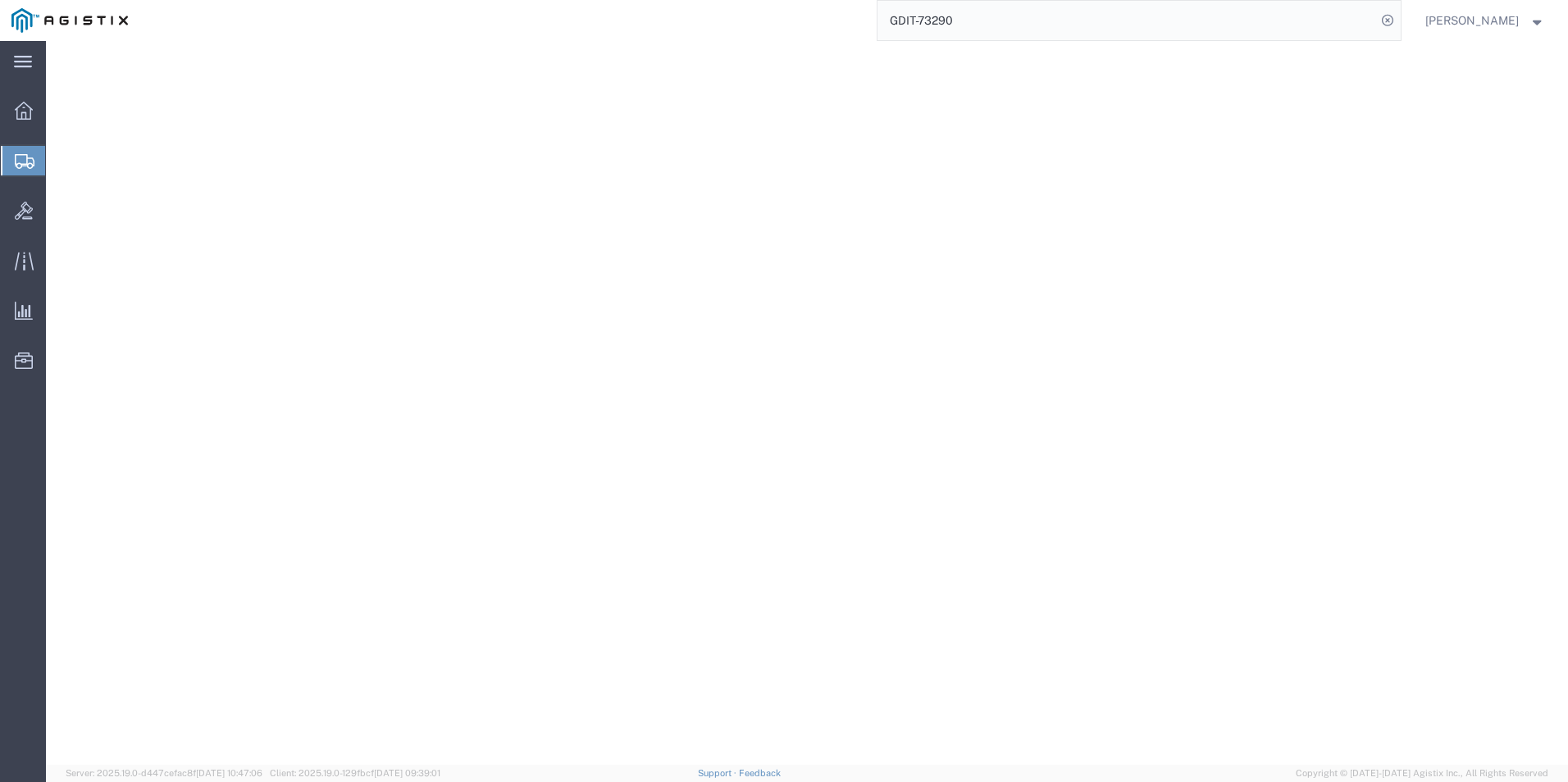
select select "PSST"
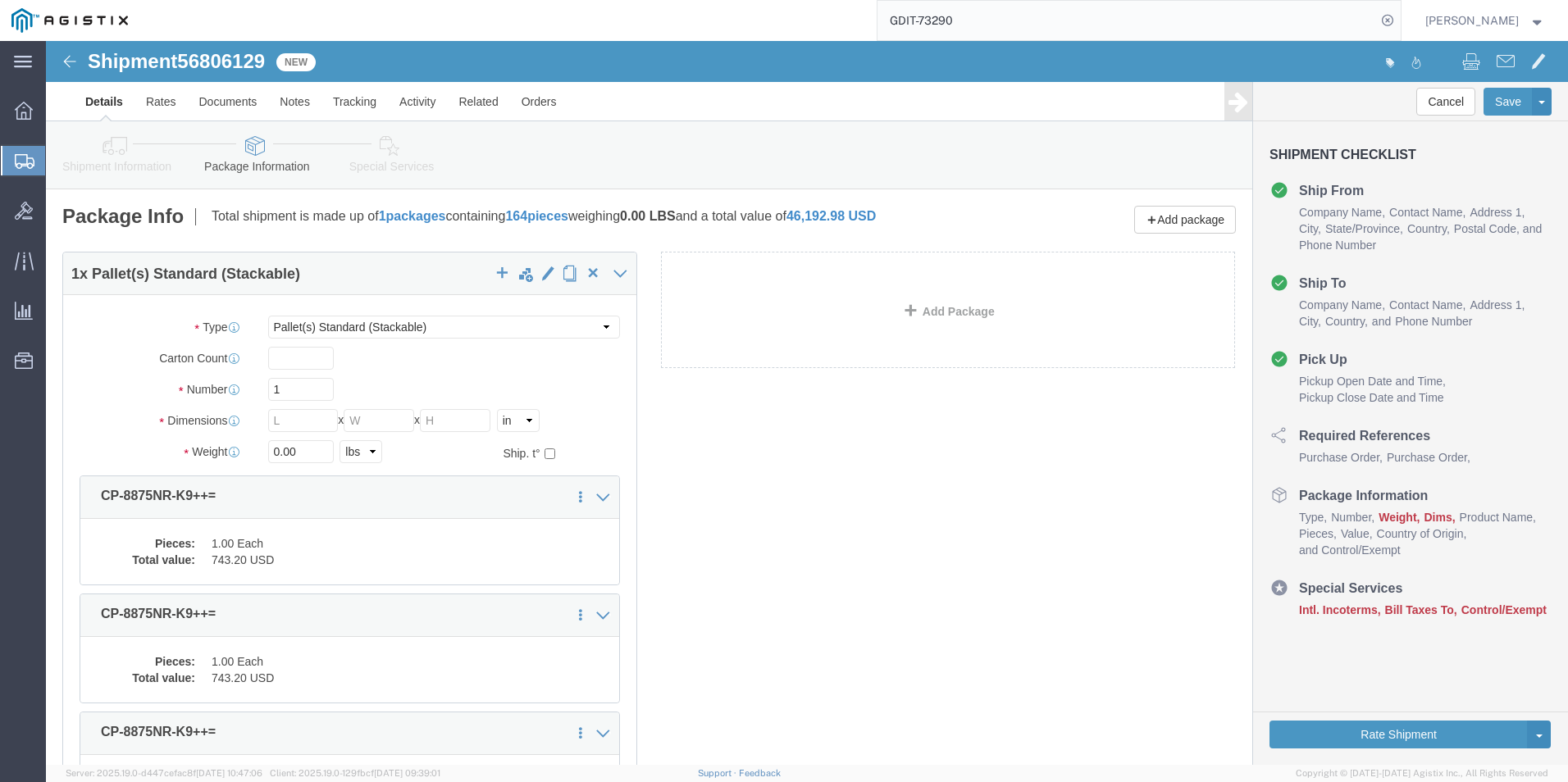
scroll to position [5939, 0]
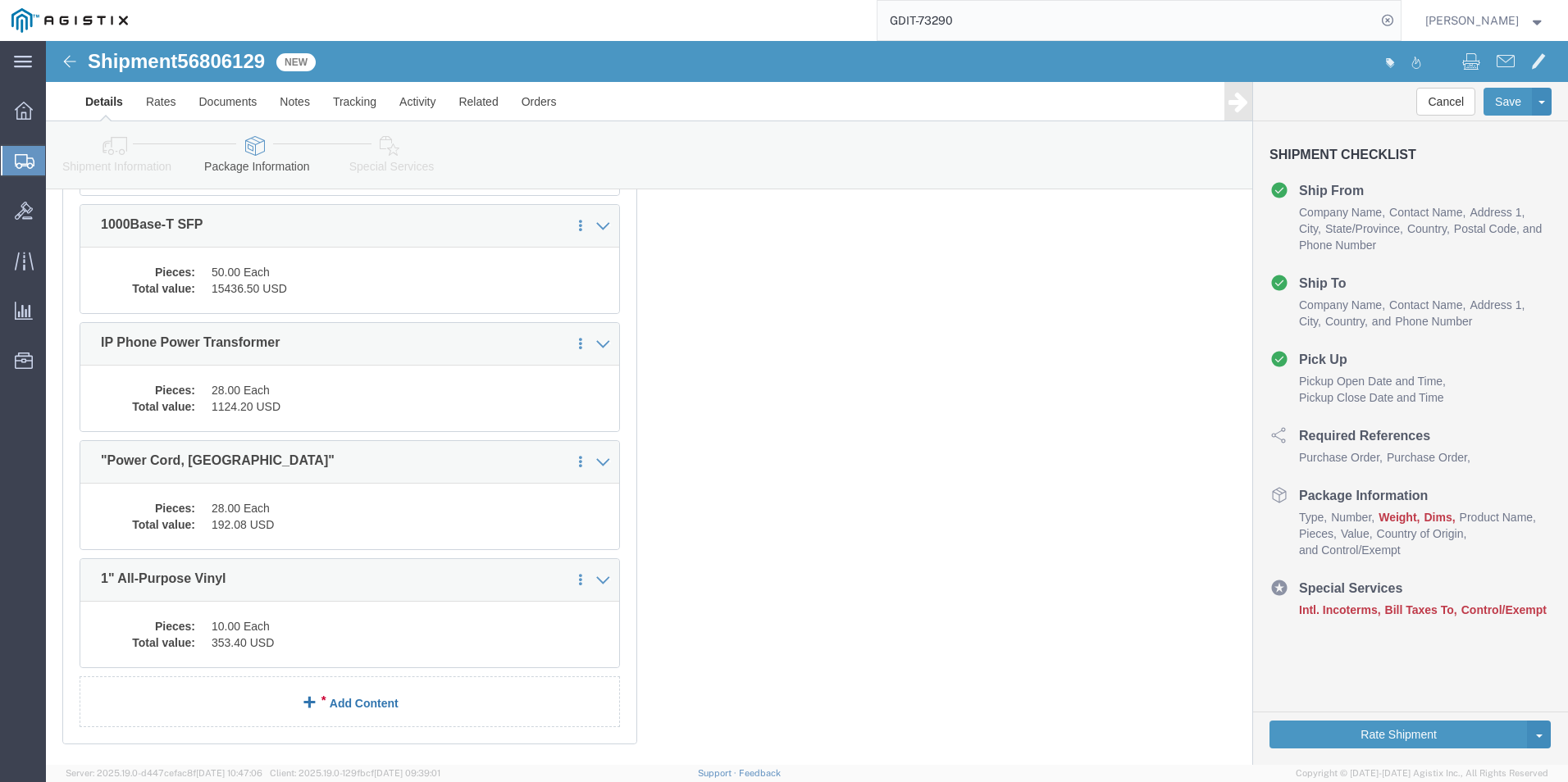
click link "Add Content"
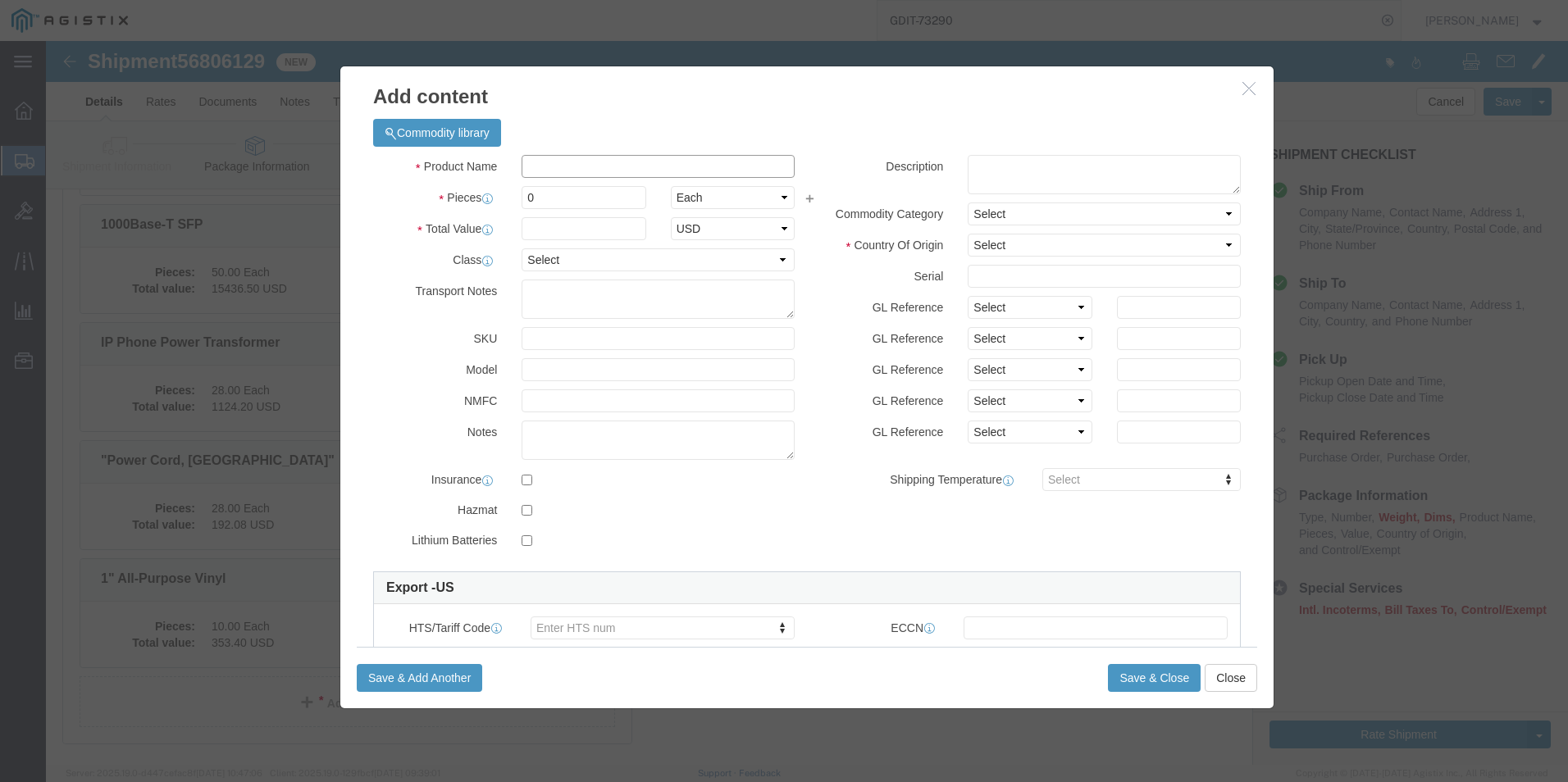
click input "text"
paste input "White on Black tape"
type input "White on Black tape"
click textarea
paste textarea "White on Black tape"
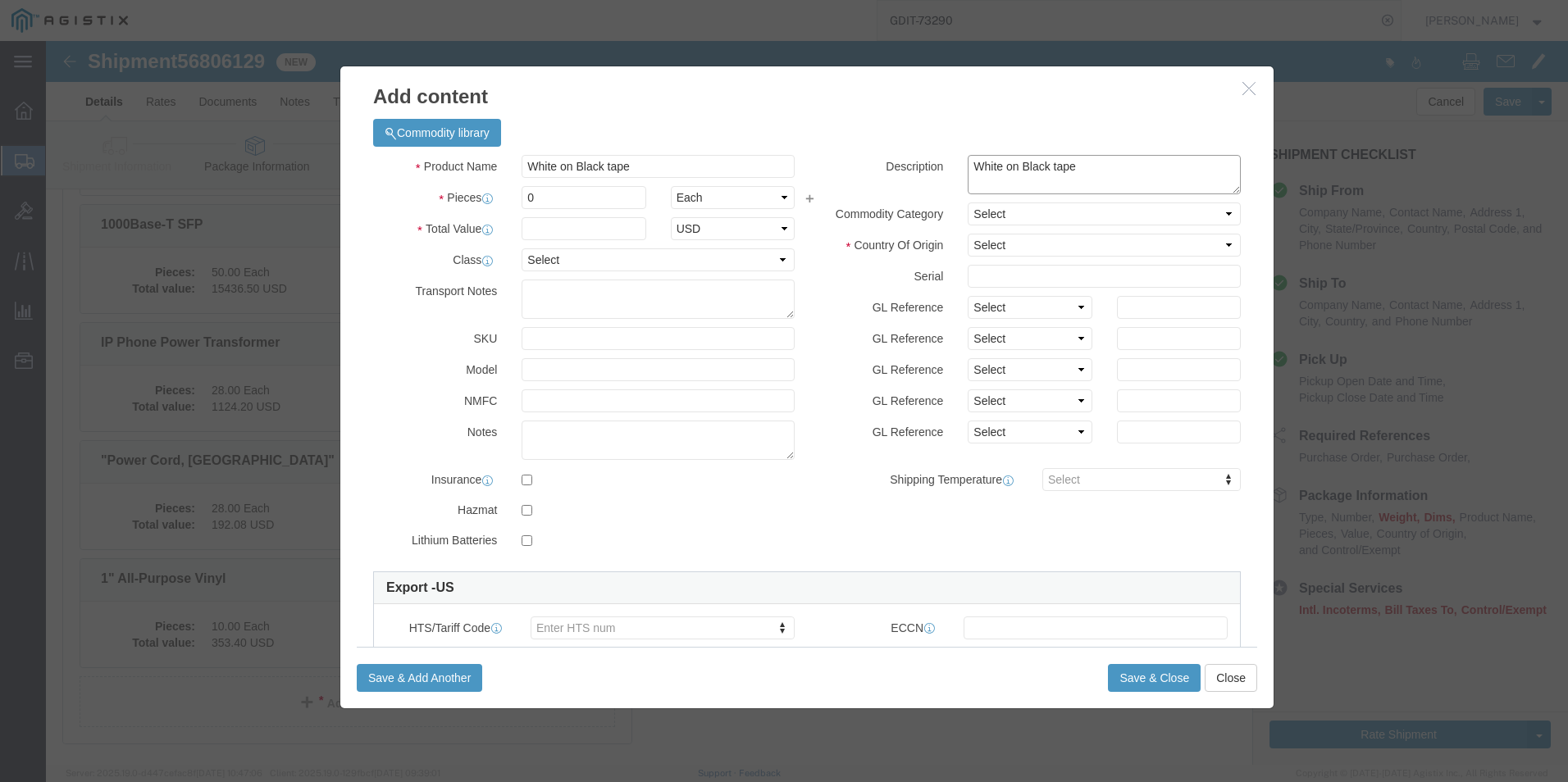
type textarea "White on Black tape"
click input "0"
click input "text"
paste input "TZE-335"
type input "TZE-335"
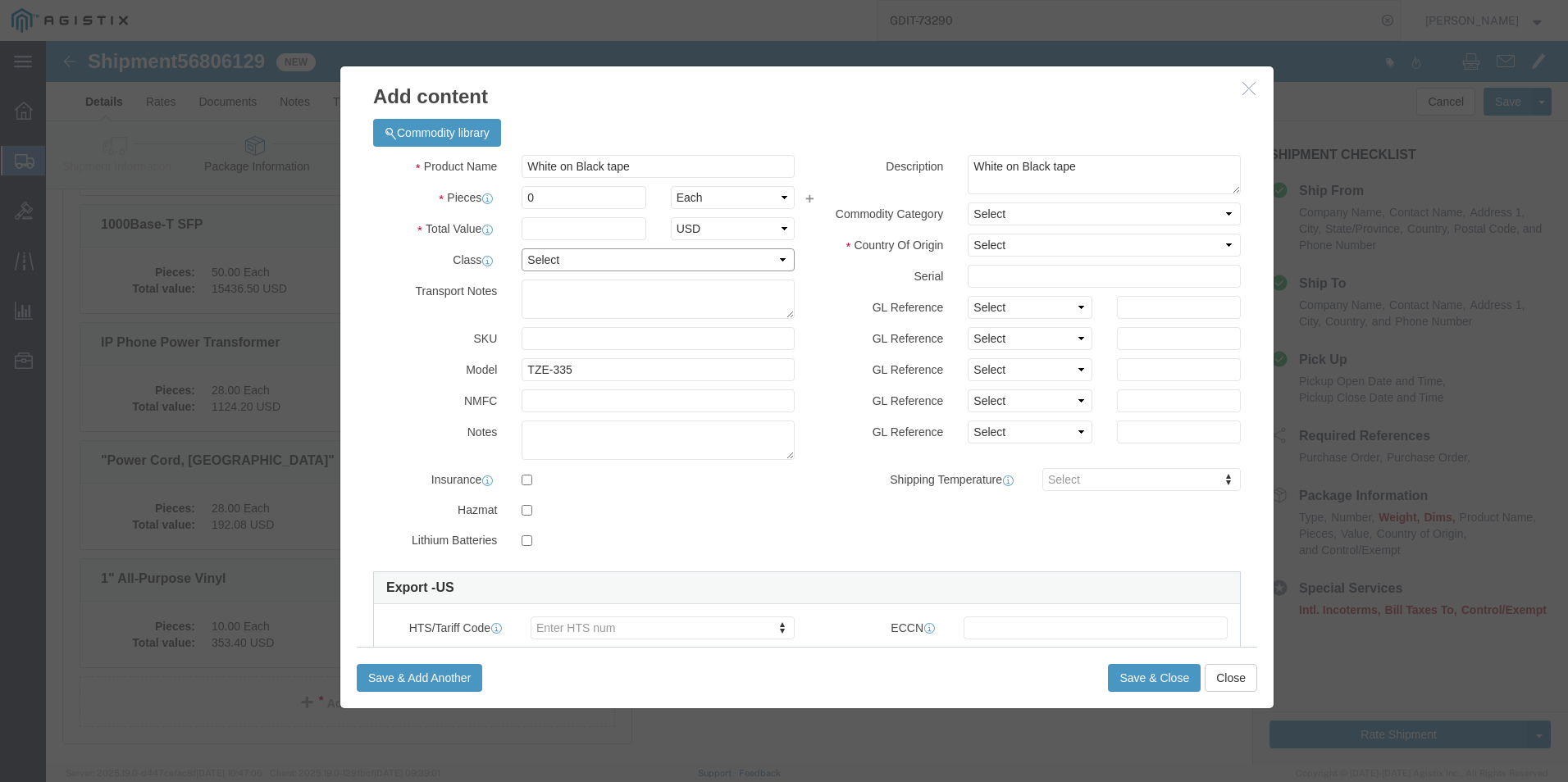
click select "Select 50 55 60 65 70 85 92.5 100 125 175 250 300 400"
select select "92.5"
click select "Select 50 55 60 65 70 85 92.5 100 125 175 250 300 400"
click input "0"
type input "20"
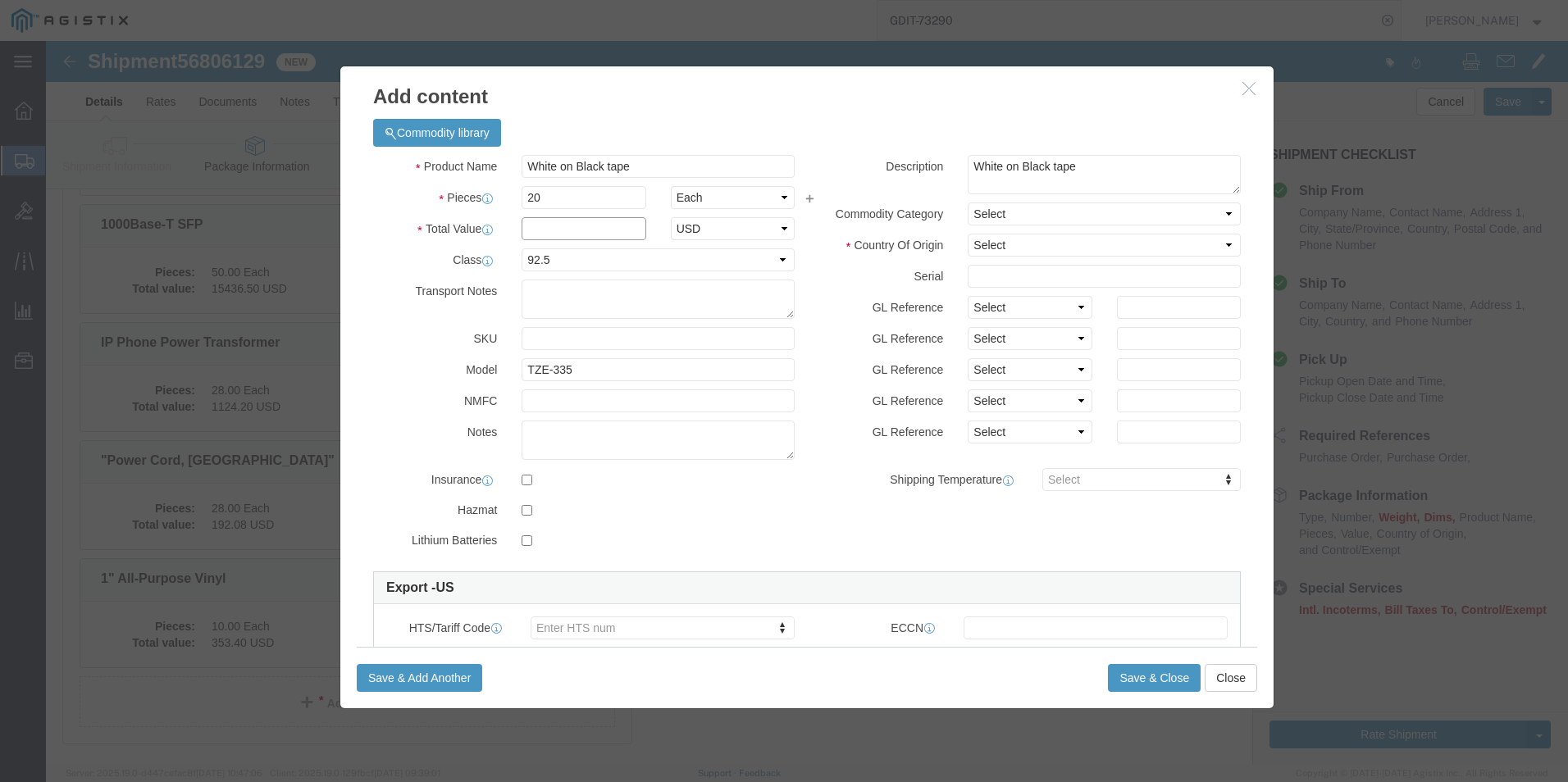
click input "text"
type input "258.80"
click select "Select [GEOGRAPHIC_DATA] [GEOGRAPHIC_DATA] [GEOGRAPHIC_DATA] [GEOGRAPHIC_DATA] …"
select select "US"
click select "Select [GEOGRAPHIC_DATA] [GEOGRAPHIC_DATA] [GEOGRAPHIC_DATA] [GEOGRAPHIC_DATA] …"
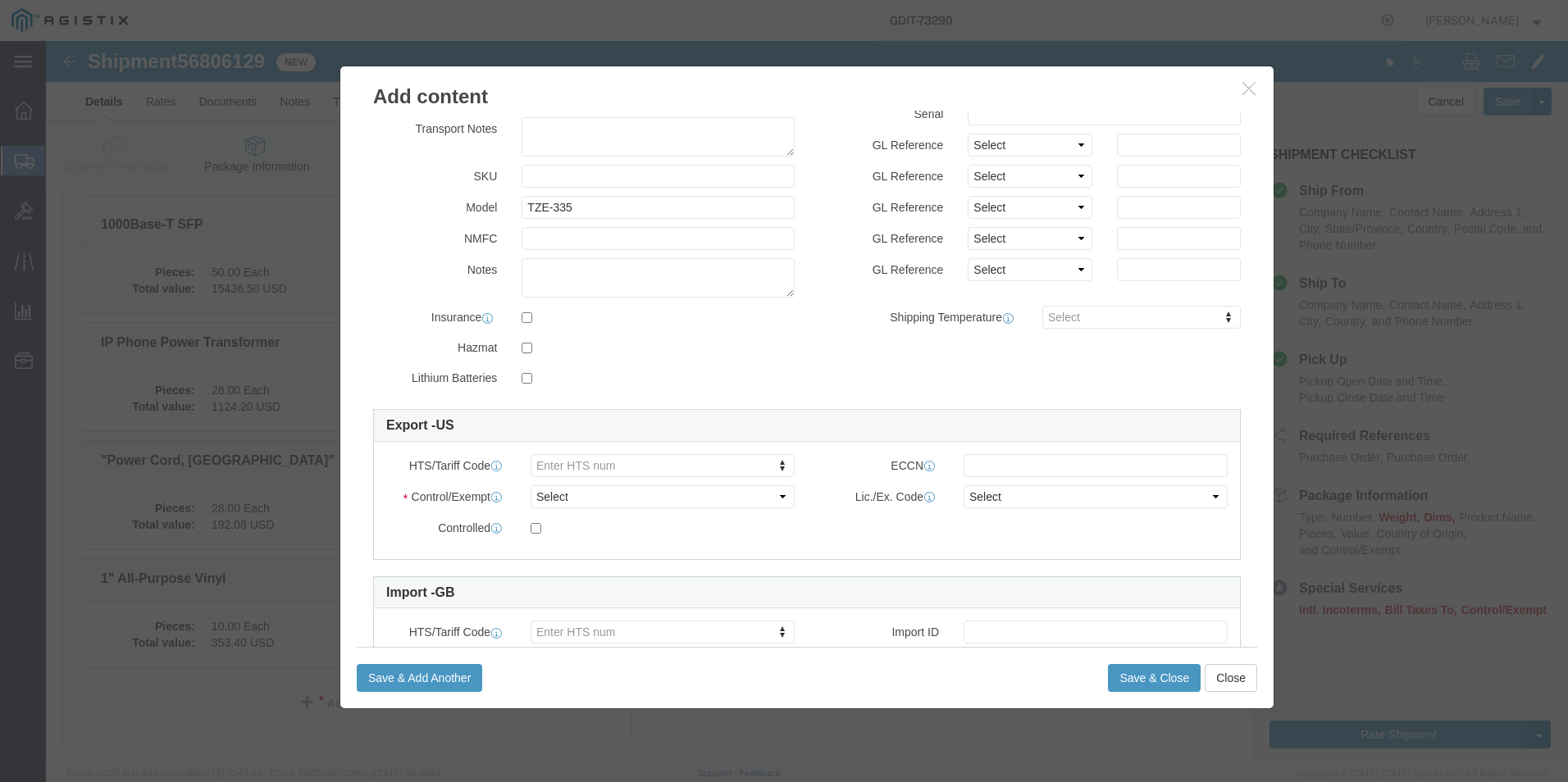
scroll to position [164, 0]
click select "Select ATF BIS DEA EPA FDA FTR ITAR OFAC Other (OPA)"
select select "BIS"
click select "Select ATF BIS DEA EPA FDA FTR ITAR OFAC Other (OPA)"
click select "Select AGR-Agricultural APP-Computers APR-Additional Permissive Exports AVS-Air…"
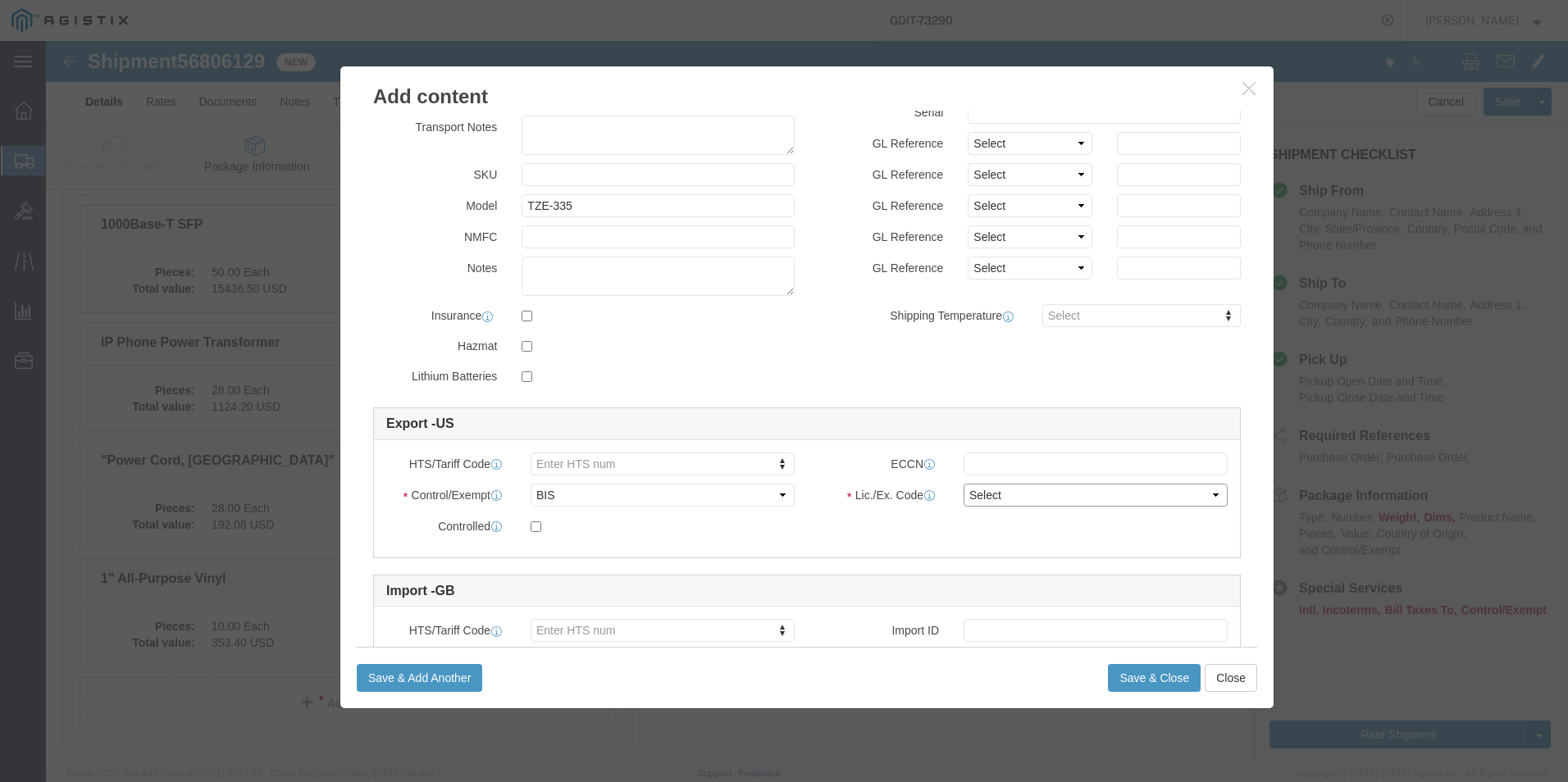
select select "NLR"
click select "Select AGR-Agricultural APP-Computers APR-Additional Permissive Exports AVS-Air…"
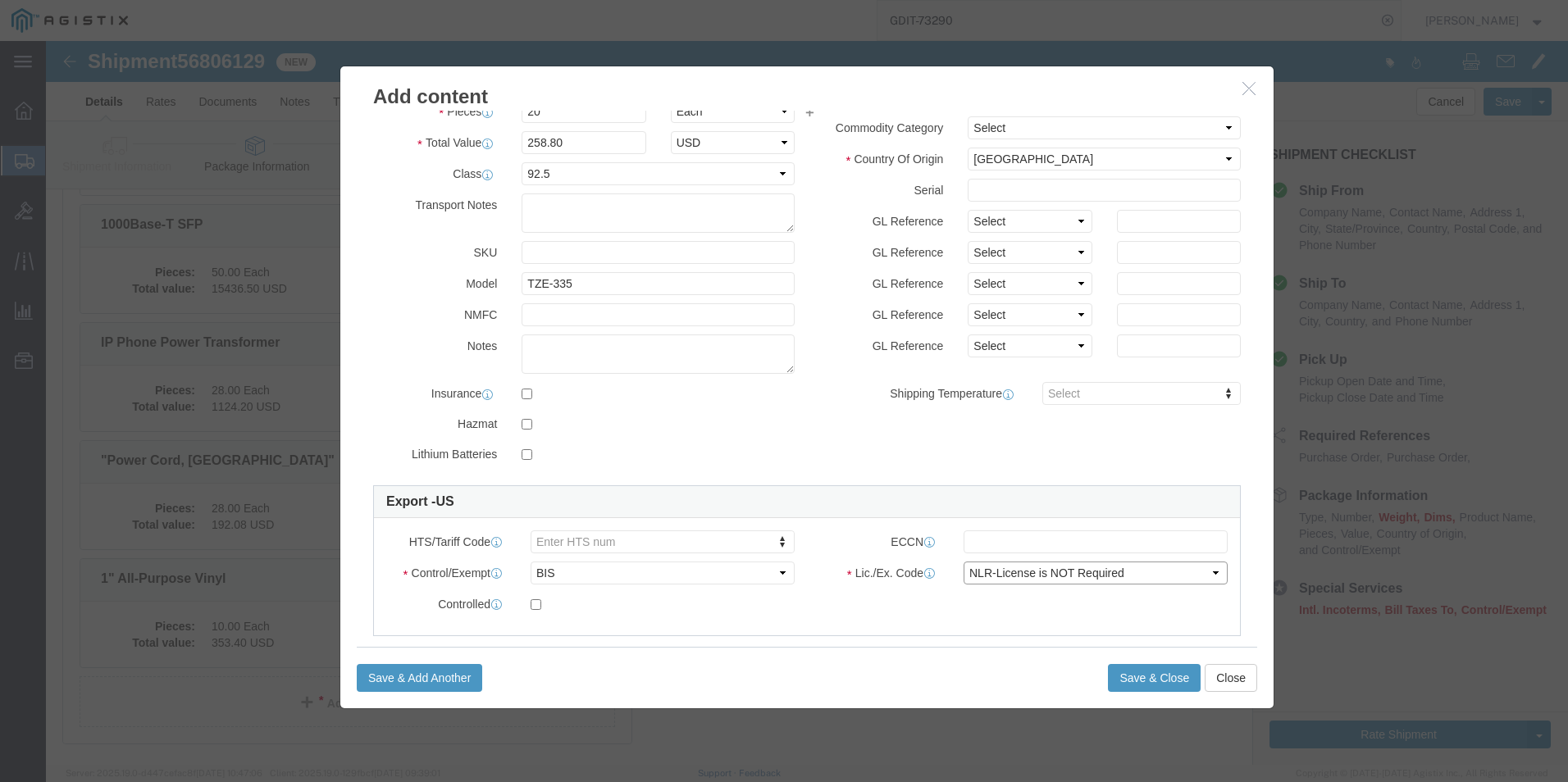
scroll to position [0, 0]
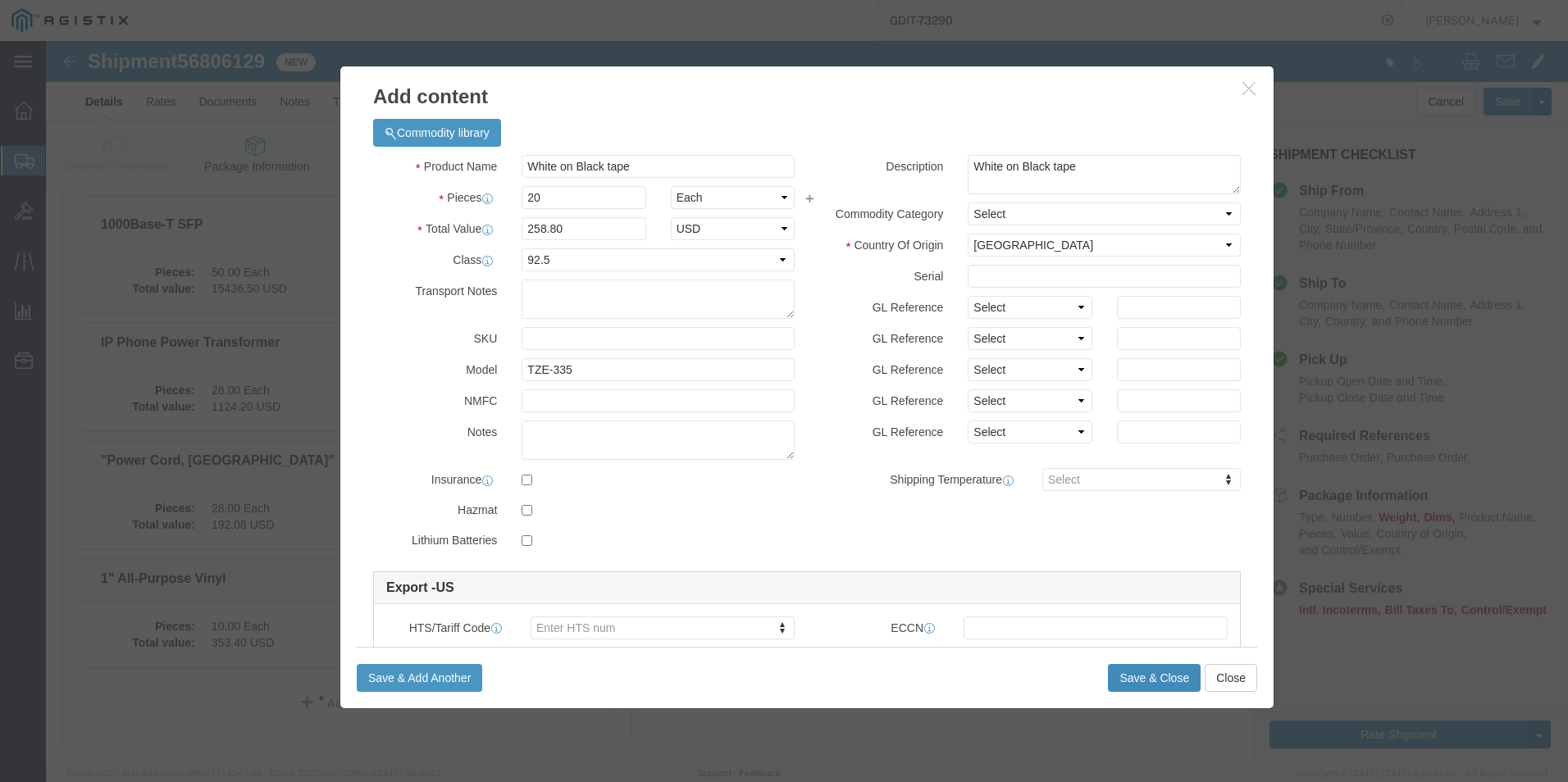
click button "Save & Close"
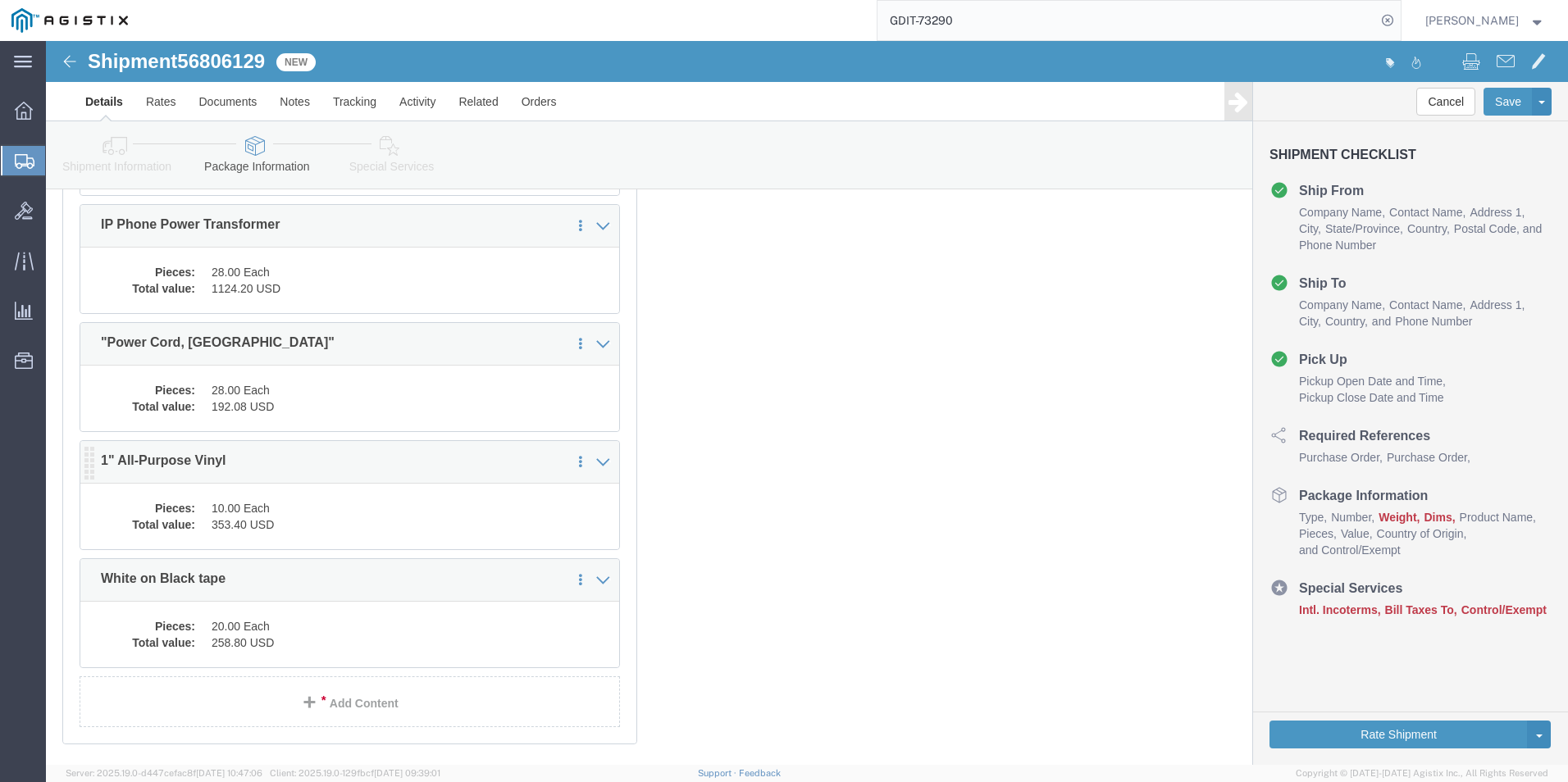
scroll to position [6139, 0]
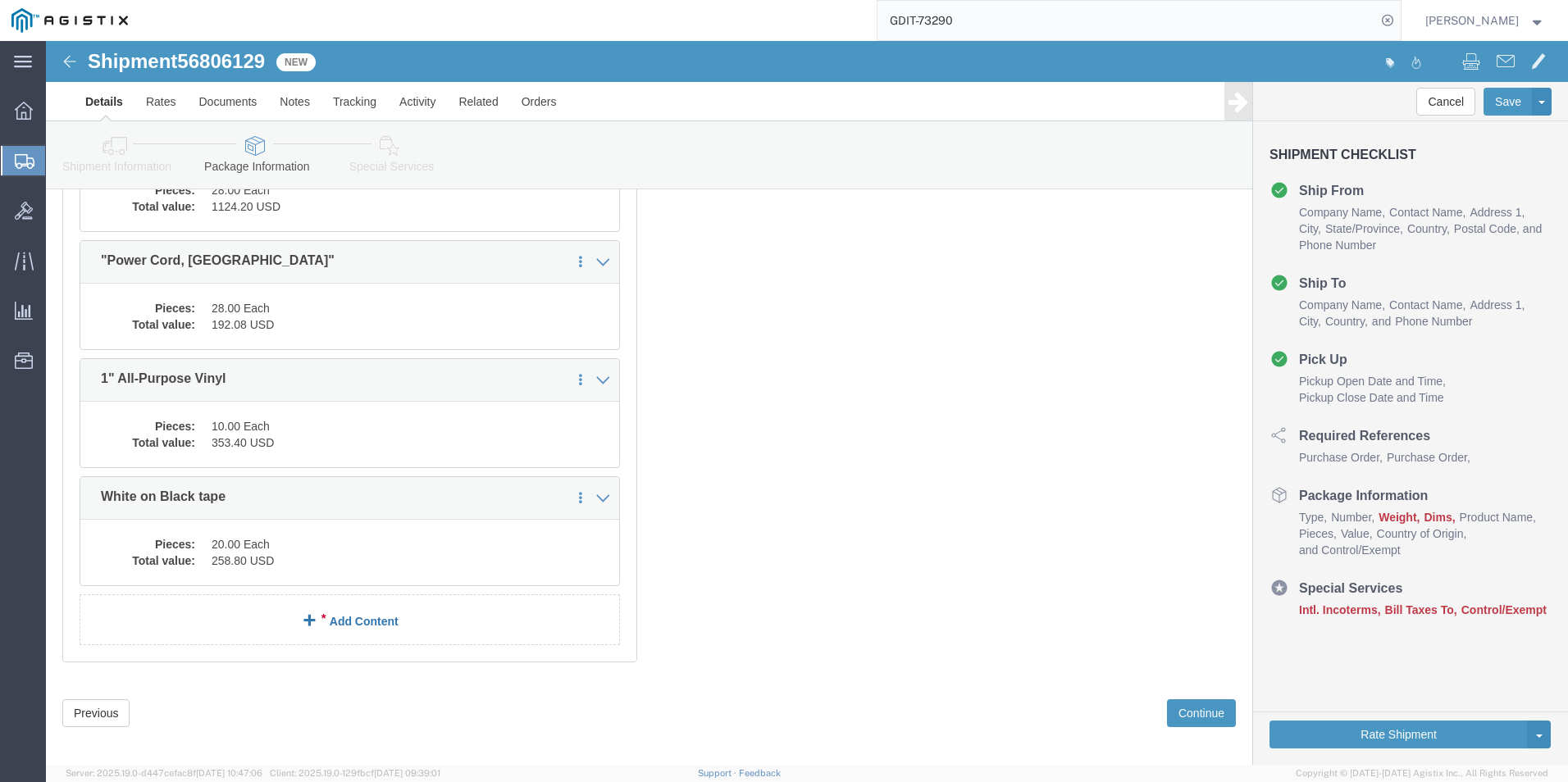
click link "Add Content"
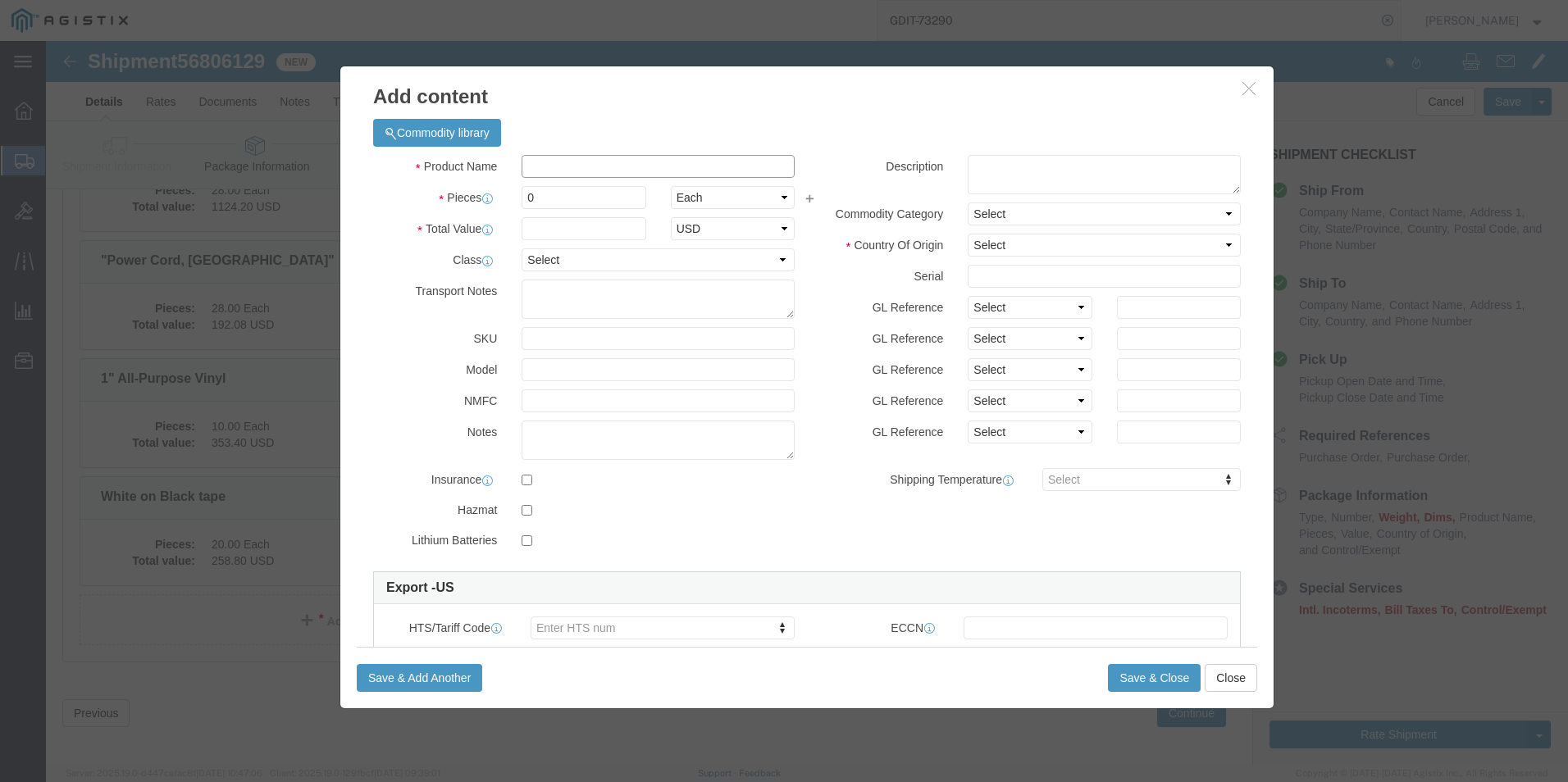
click input "text"
paste input "6ft Cat6 cable - Red"
type input "6ft Cat6 cable - Red"
click textarea
paste textarea "6ft Cat6 cable - Red"
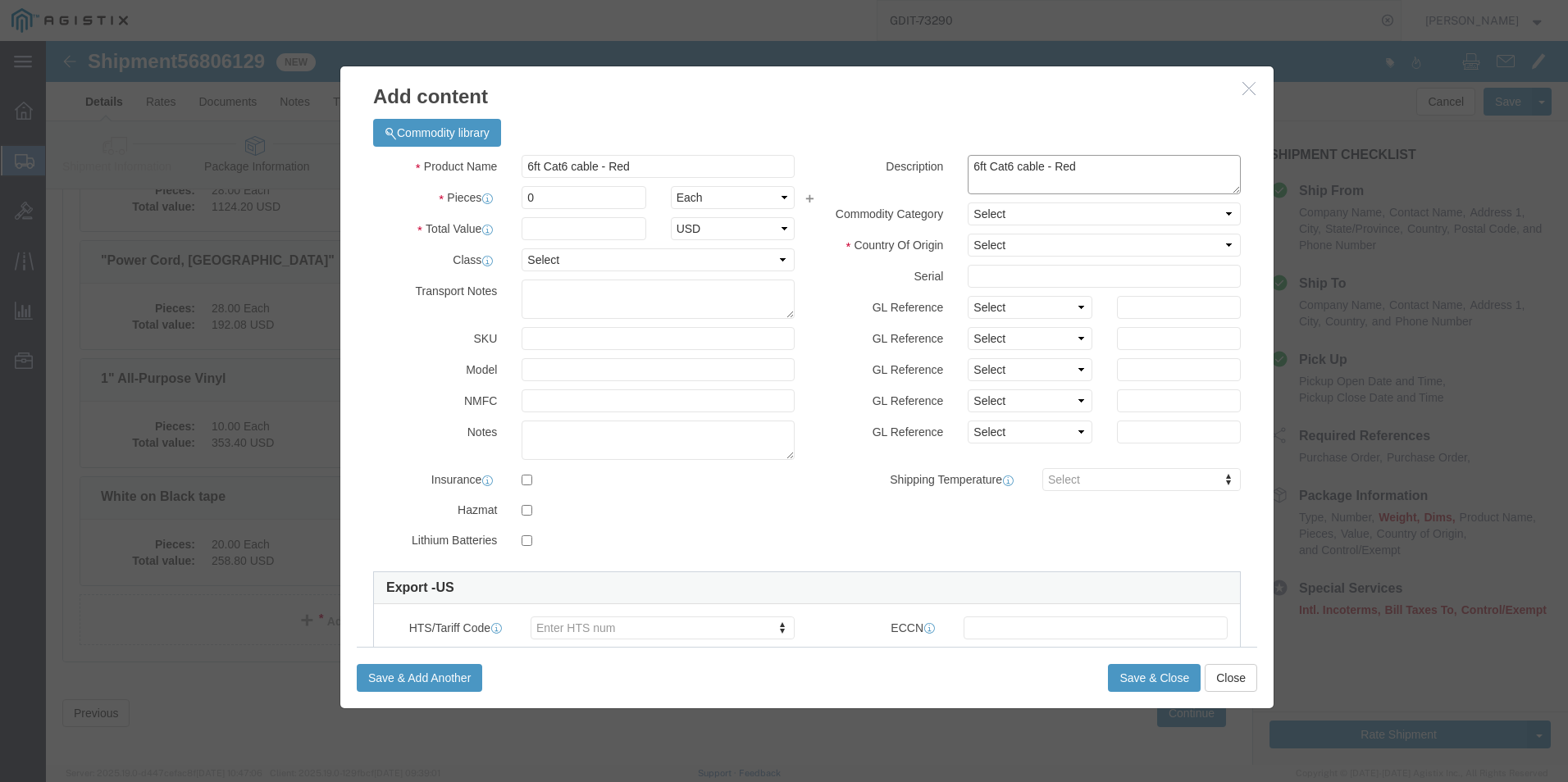
type textarea "6ft Cat6 cable - Red"
click input "0"
type input "50"
click input "text"
type input "760.50"
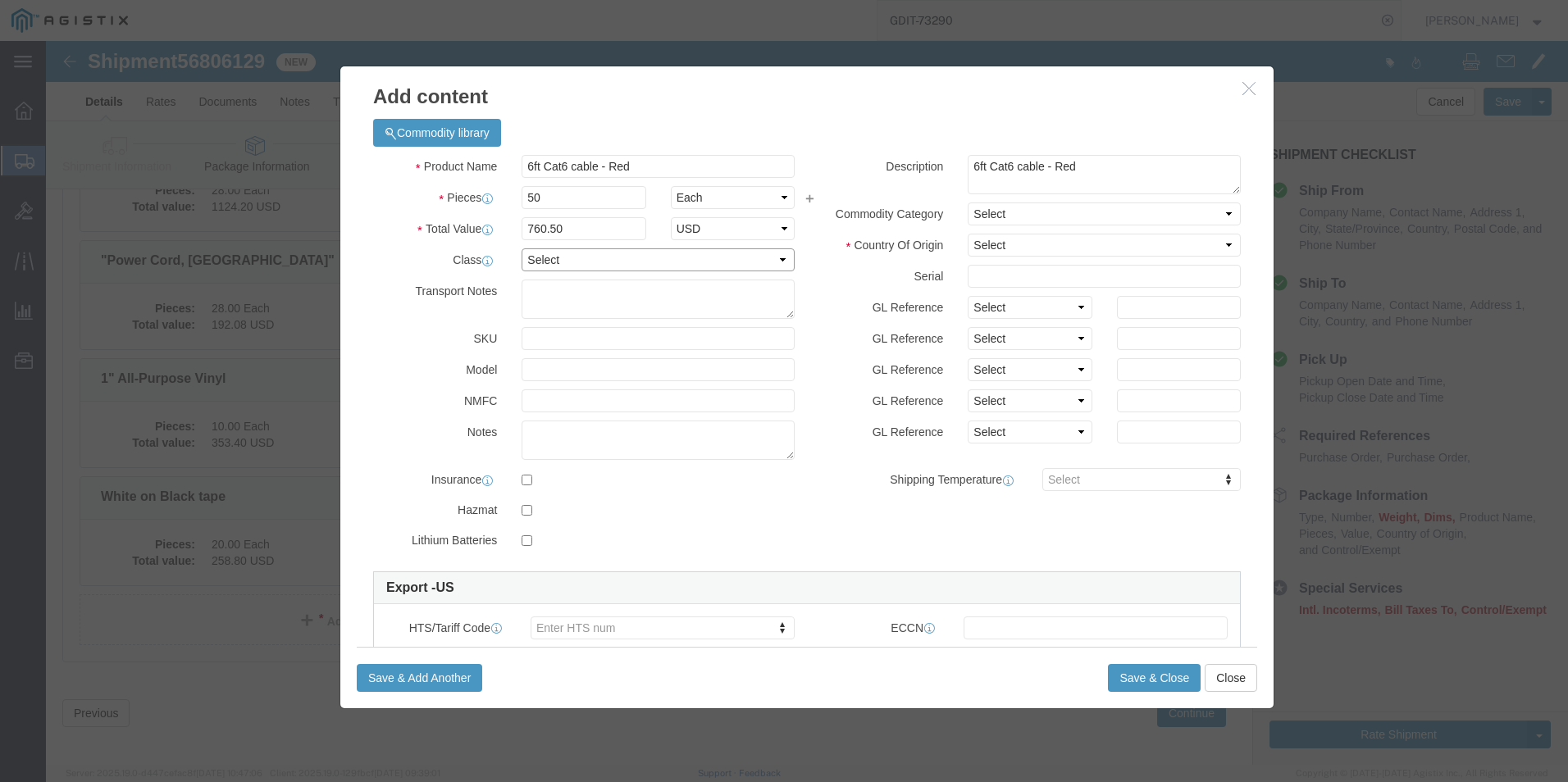
click select "Select 50 55 60 65 70 85 92.5 100 125 175 250 300 400"
select select "92.5"
click select "Select 50 55 60 65 70 85 92.5 100 125 175 250 300 400"
click select "Select [GEOGRAPHIC_DATA] [GEOGRAPHIC_DATA] [GEOGRAPHIC_DATA] [GEOGRAPHIC_DATA] …"
select select "US"
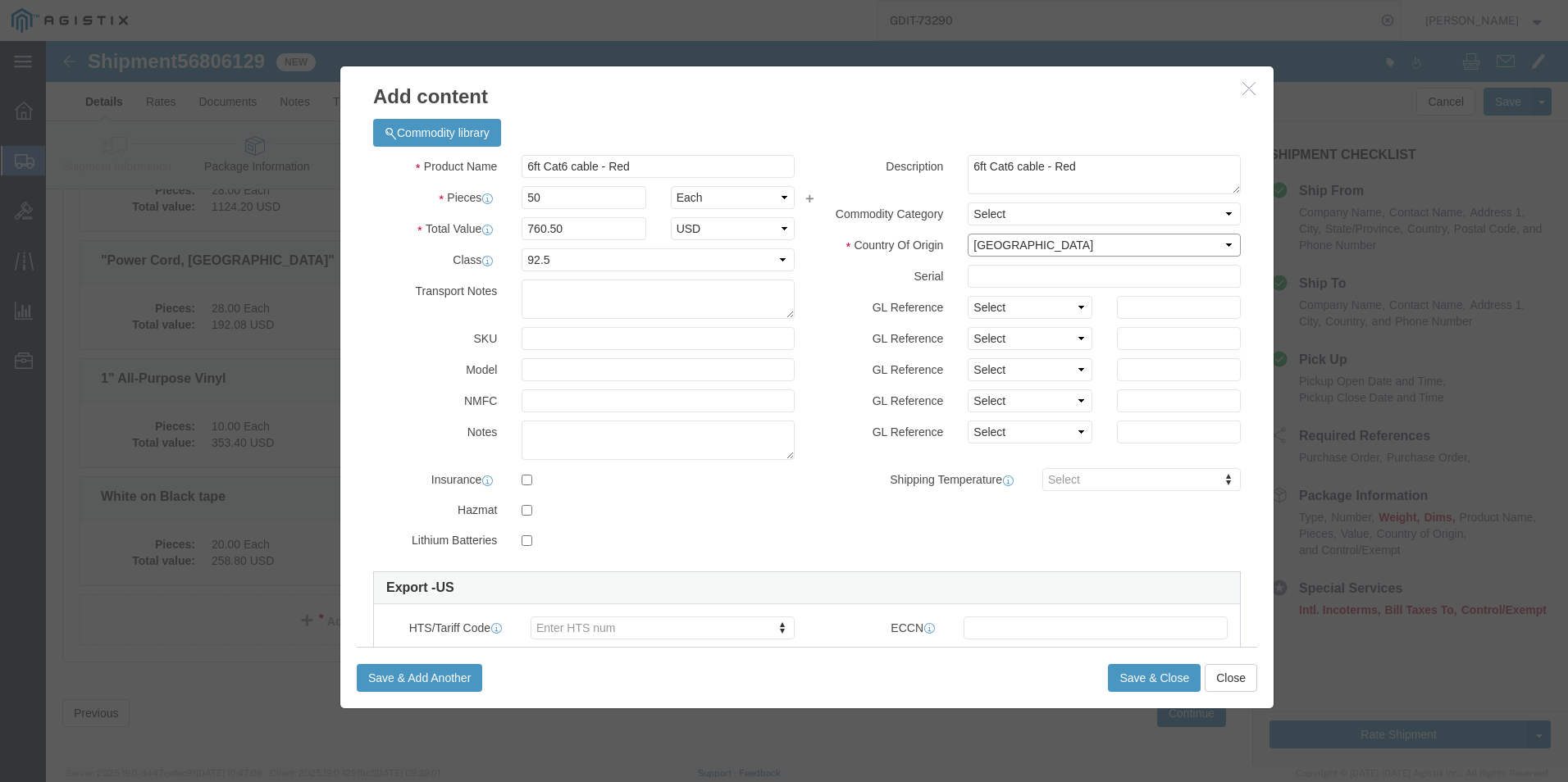
click select "Select [GEOGRAPHIC_DATA] [GEOGRAPHIC_DATA] [GEOGRAPHIC_DATA] [GEOGRAPHIC_DATA] …"
click input "text"
paste input "C2G43755"
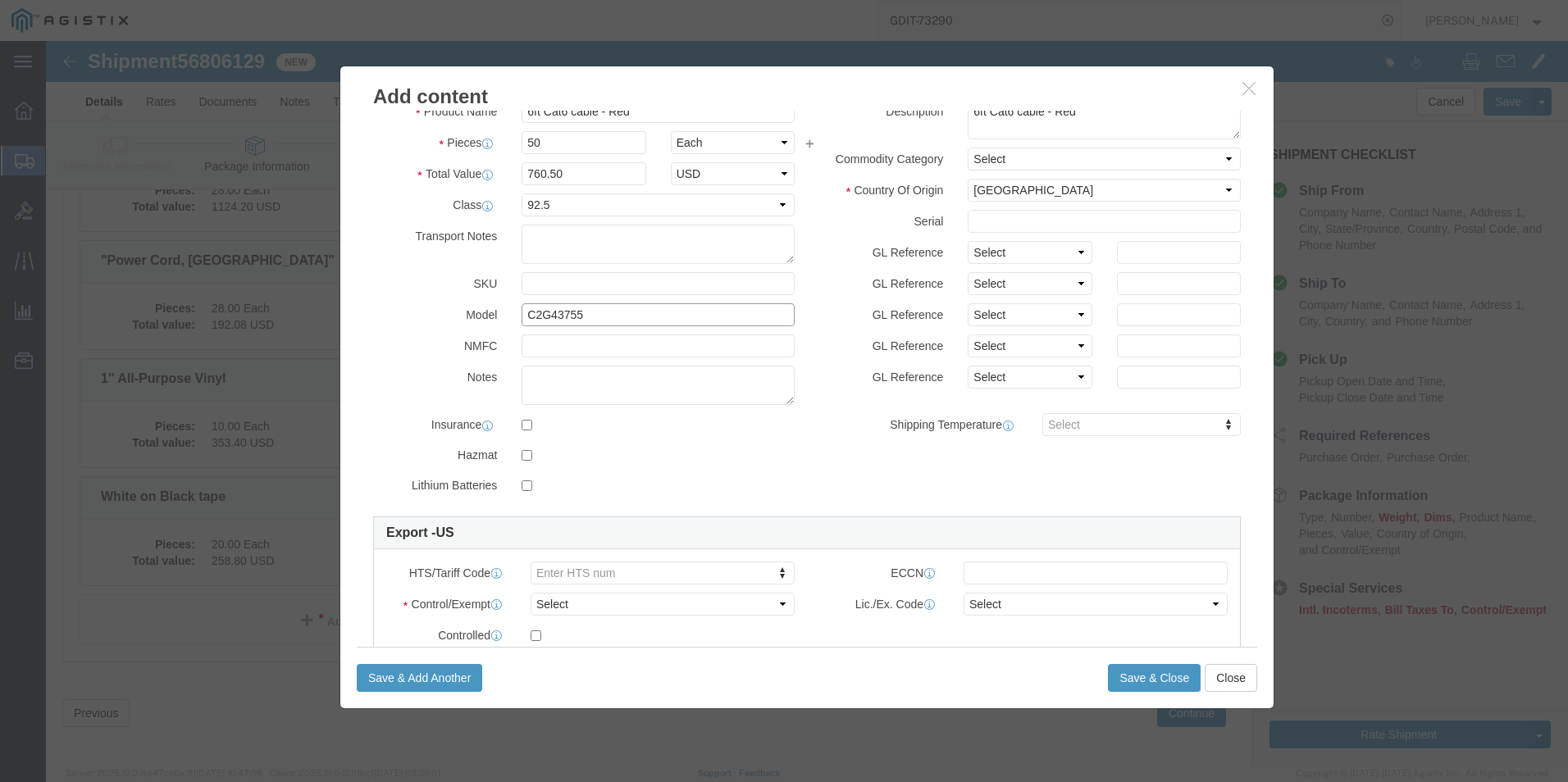
scroll to position [164, 0]
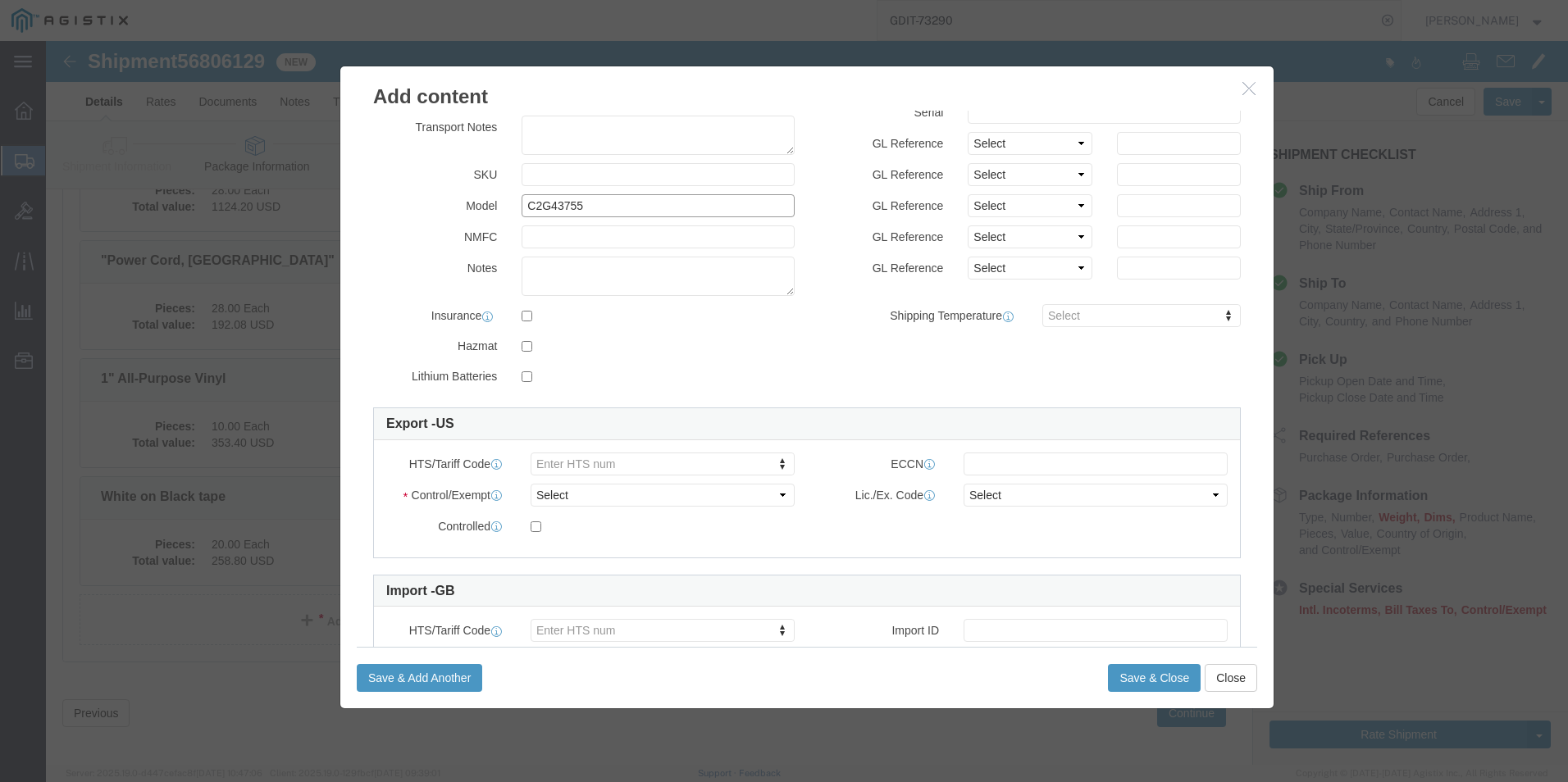
type input "C2G43755"
click select "Select ATF BIS DEA EPA FDA FTR ITAR OFAC Other (OPA)"
select select "BIS"
click select "Select ATF BIS DEA EPA FDA FTR ITAR OFAC Other (OPA)"
click select "Select AGR-Agricultural APP-Computers APR-Additional Permissive Exports AVS-Air…"
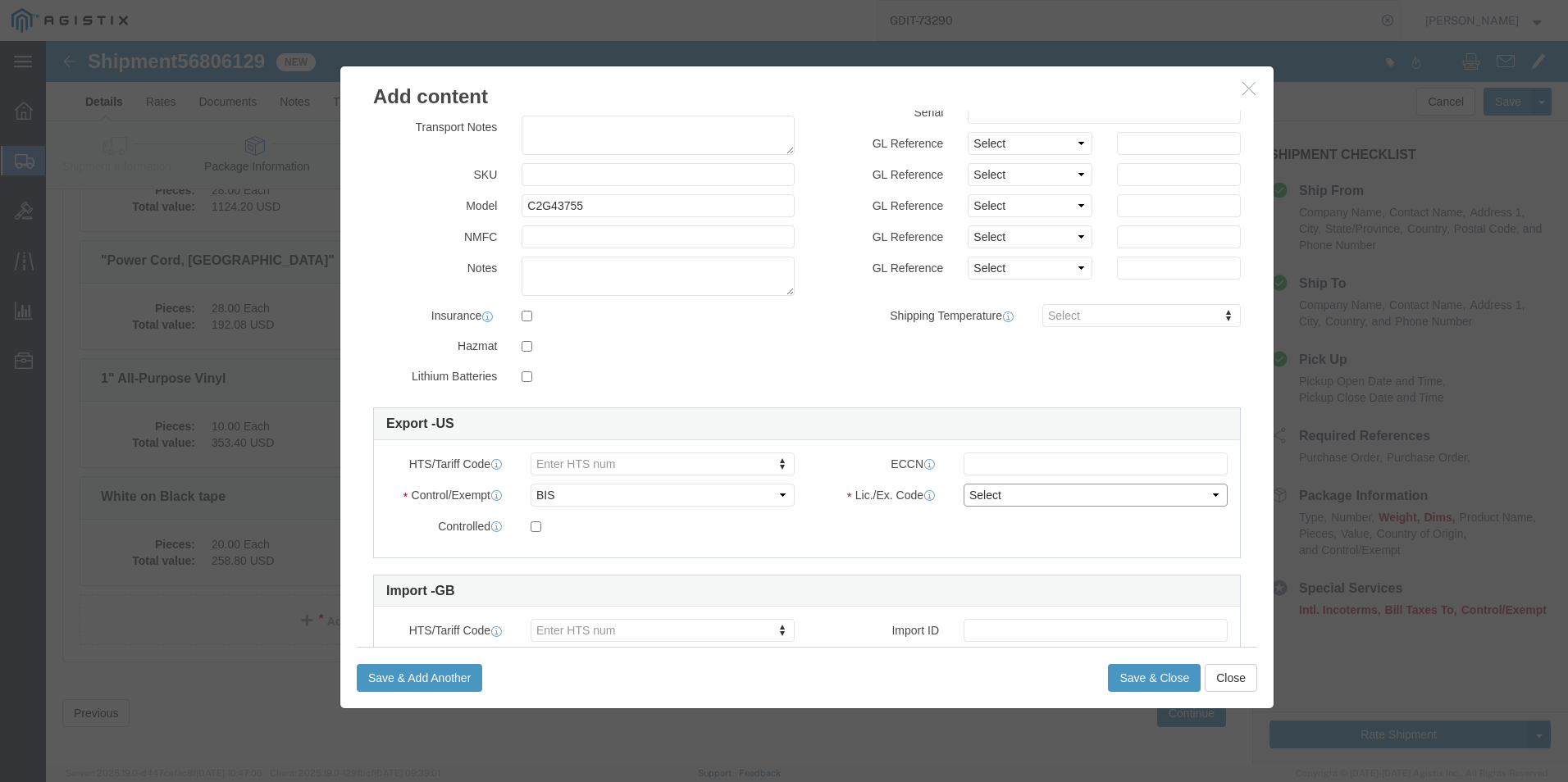
select select "NLR"
click select "Select AGR-Agricultural APP-Computers APR-Additional Permissive Exports AVS-Air…"
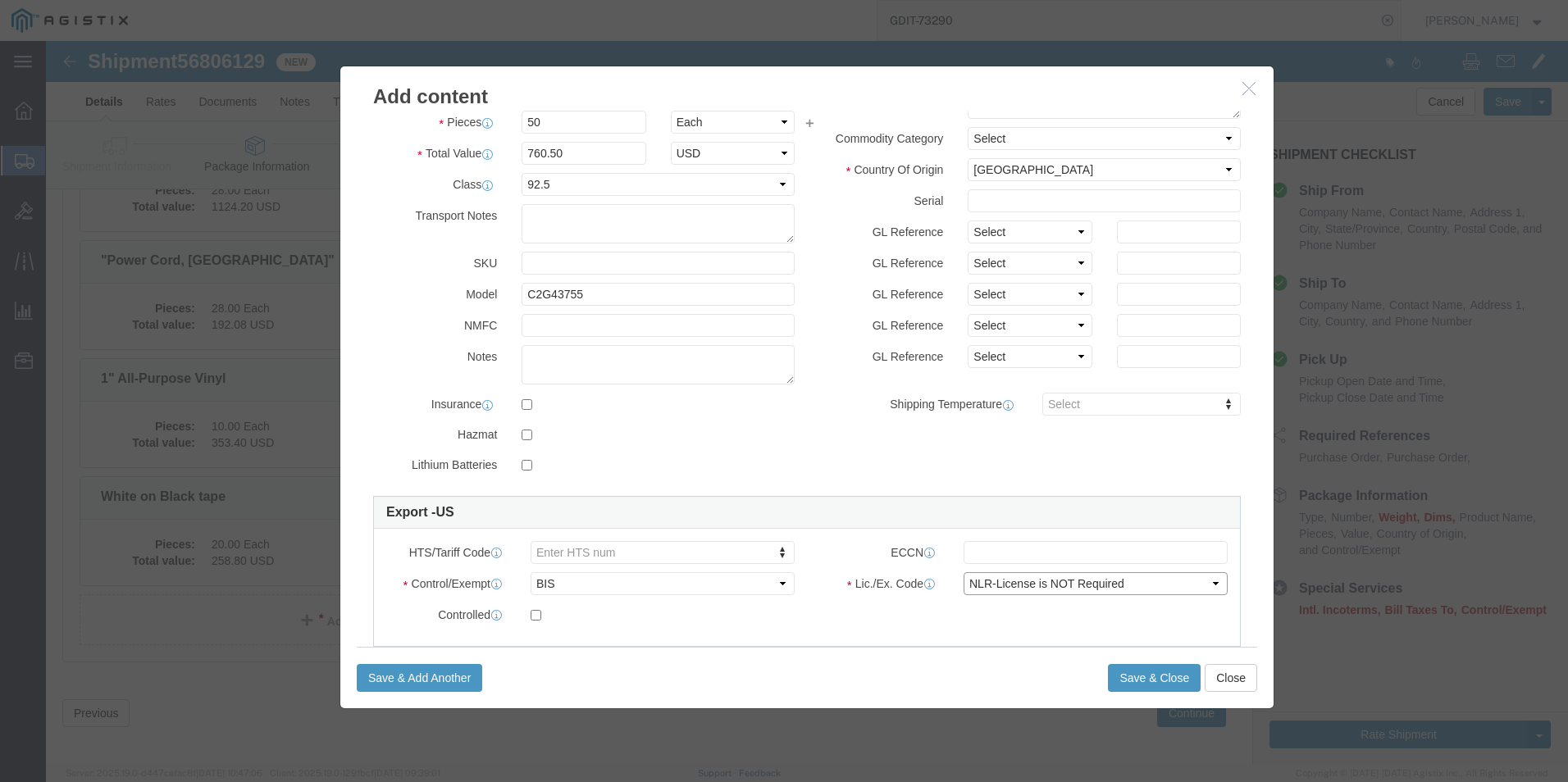
scroll to position [0, 0]
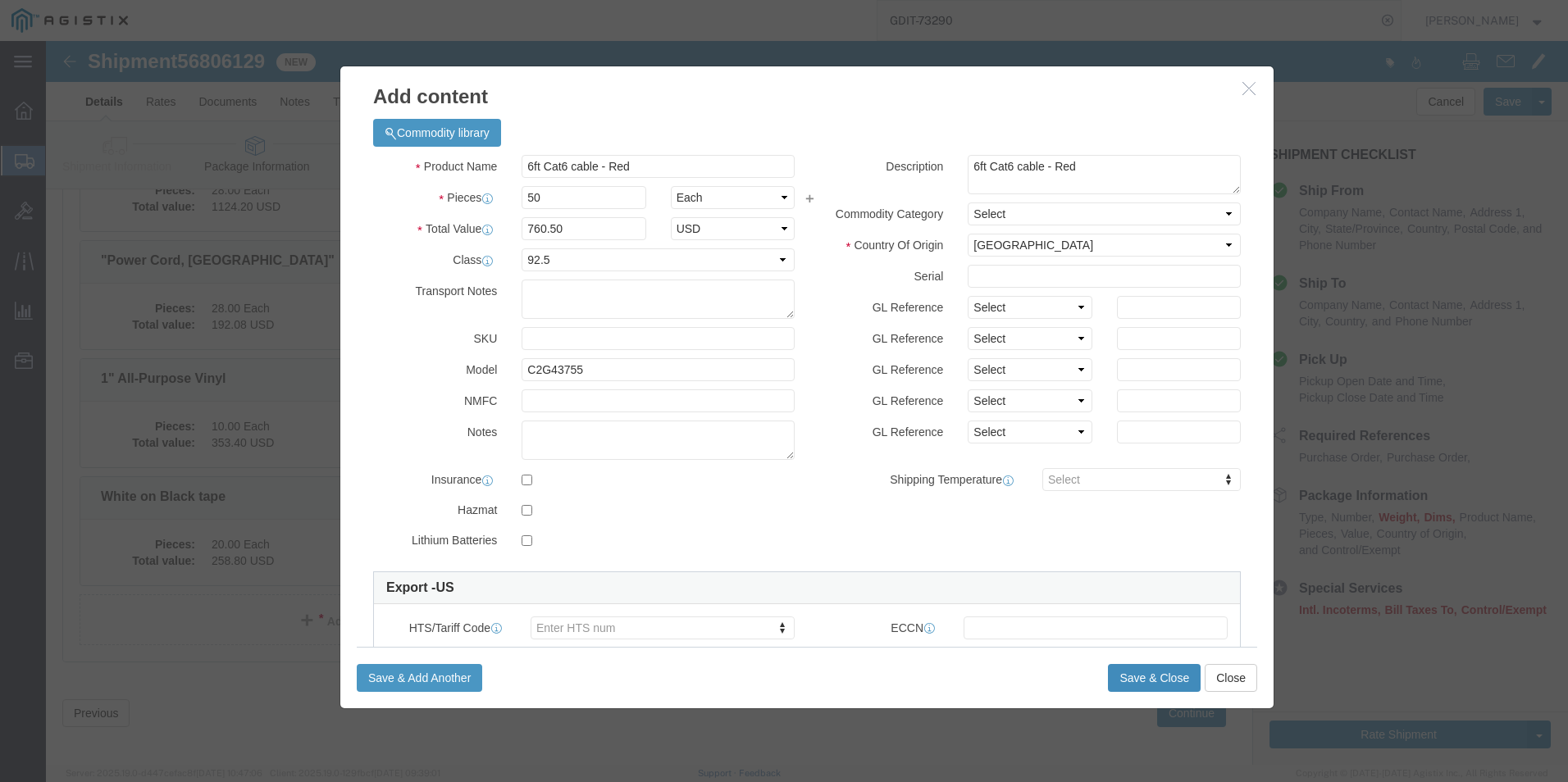
click button "Save & Close"
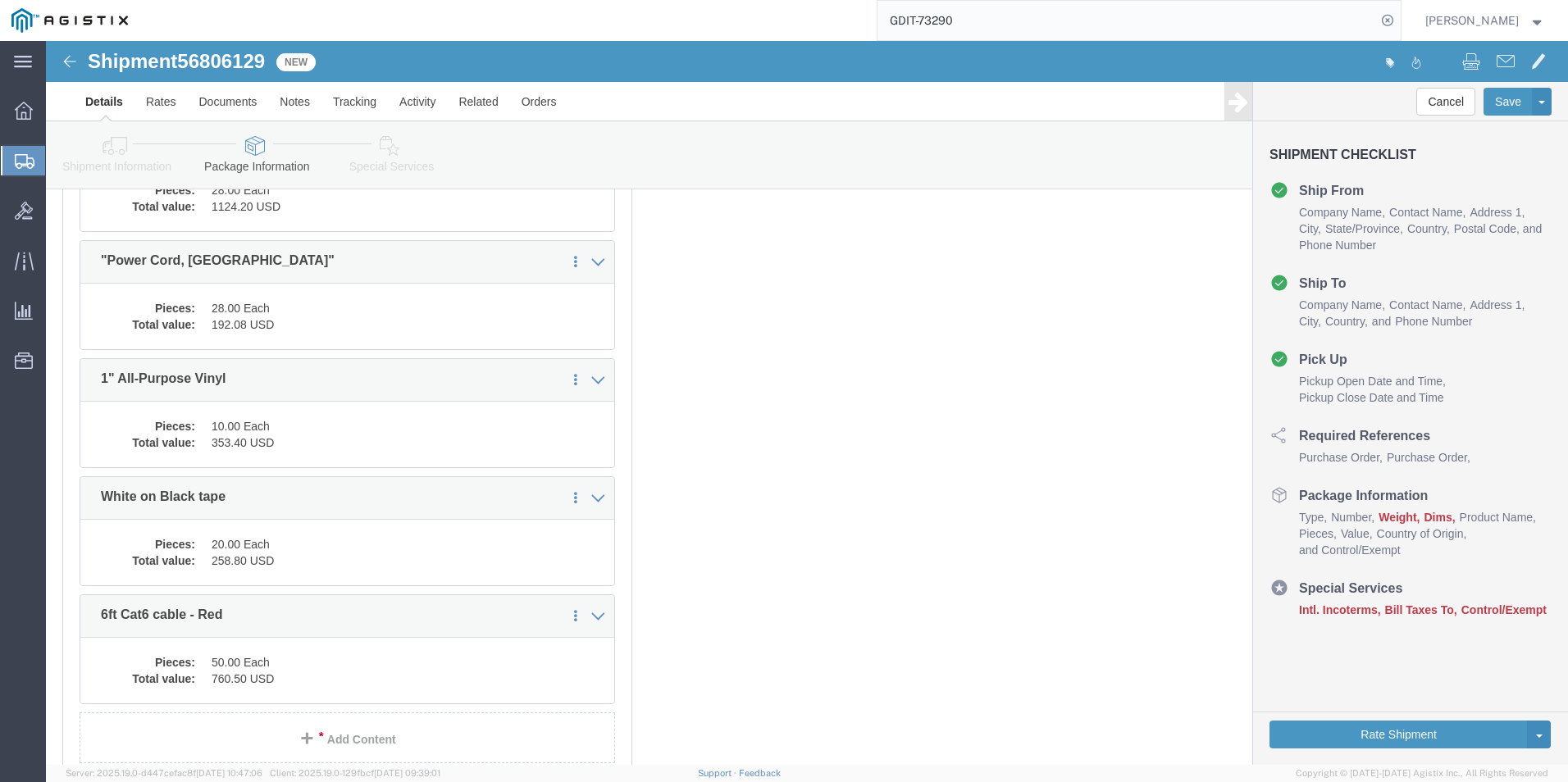
scroll to position [6176, 0]
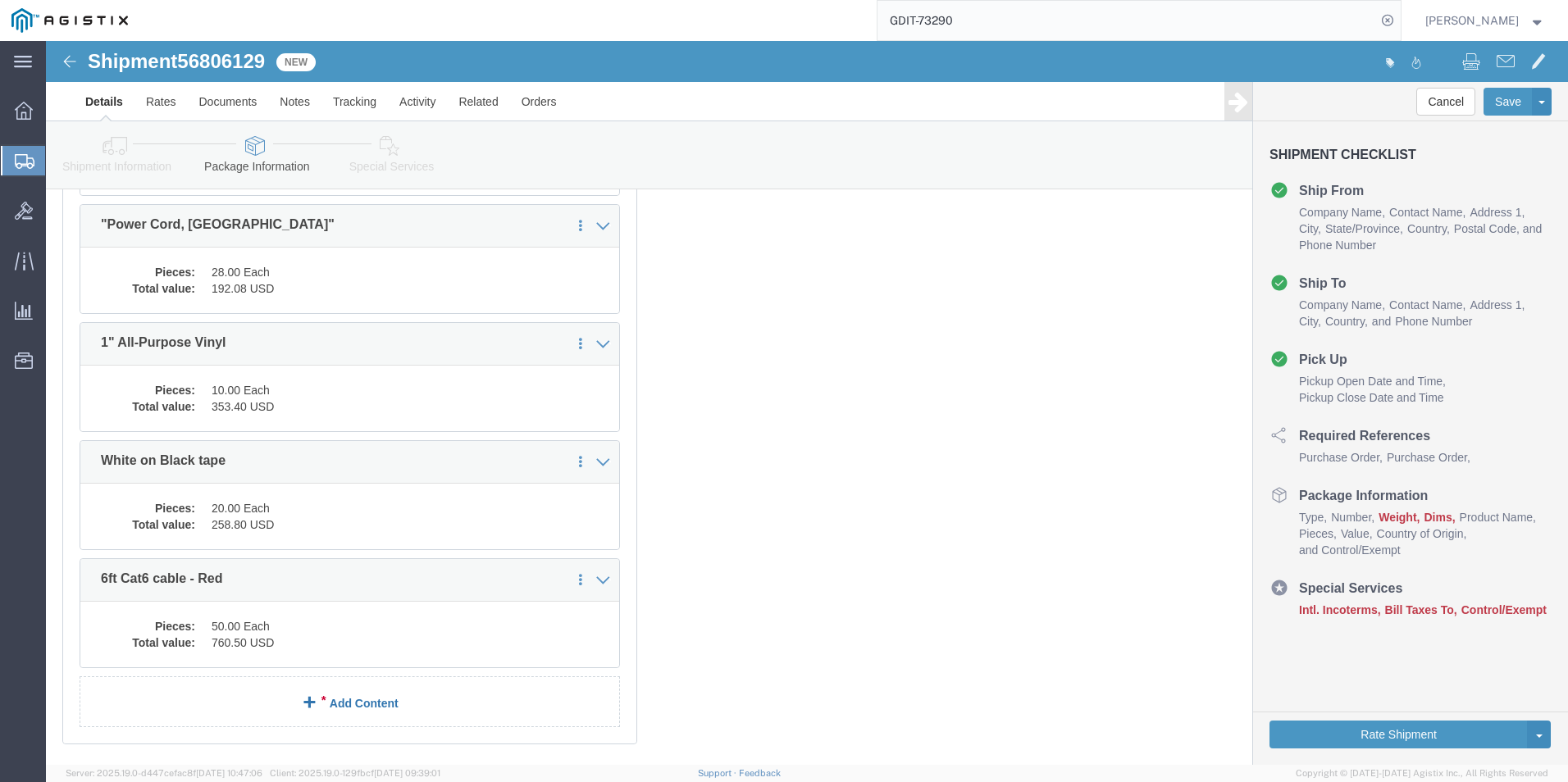
click link "Add Content"
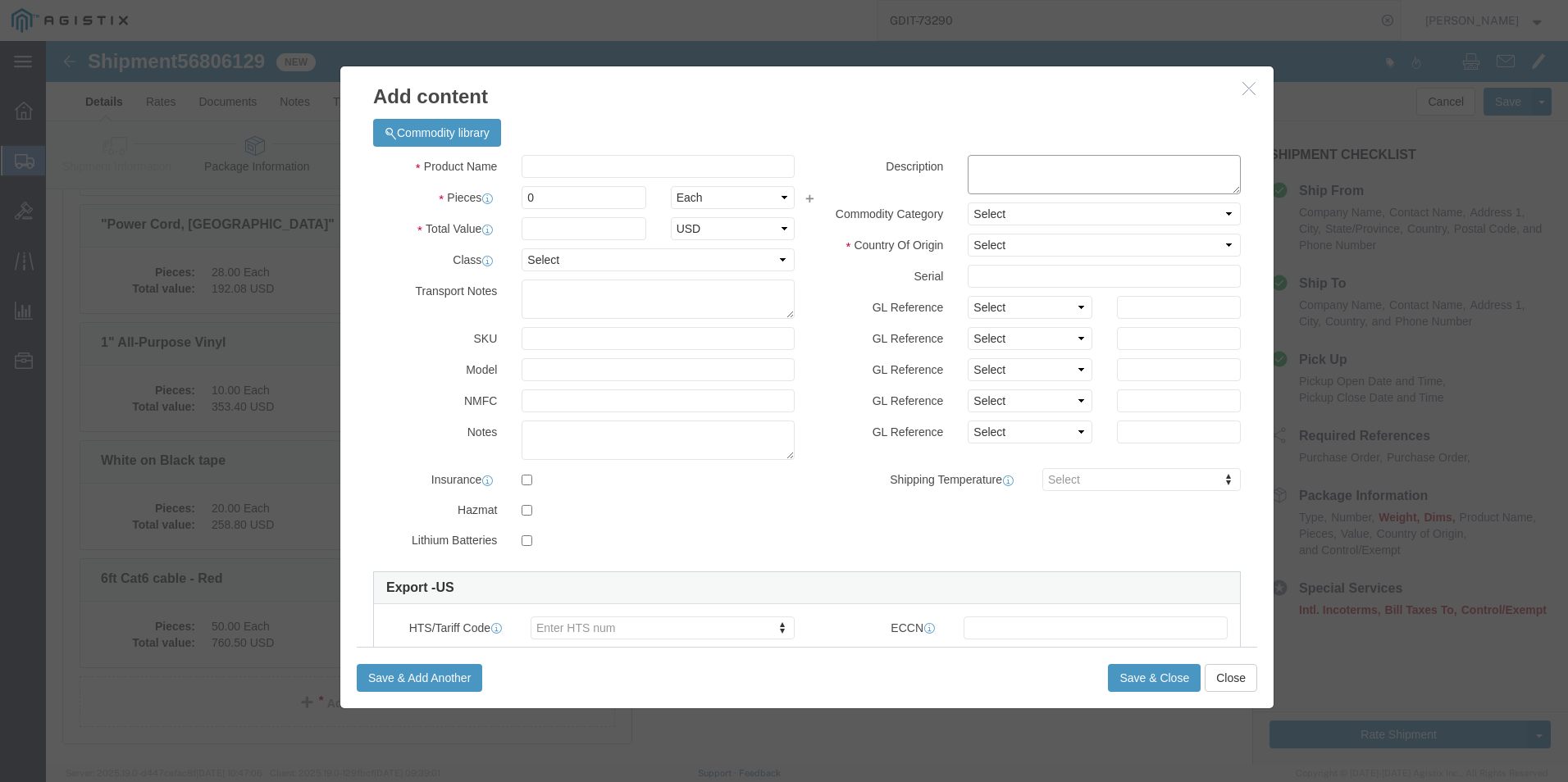
click textarea
paste textarea "3ft Cat6 Cable - Red"
type textarea "3ft Cat6 Cable - Red"
click input "text"
paste input "3ft Cat6 Cable - Red"
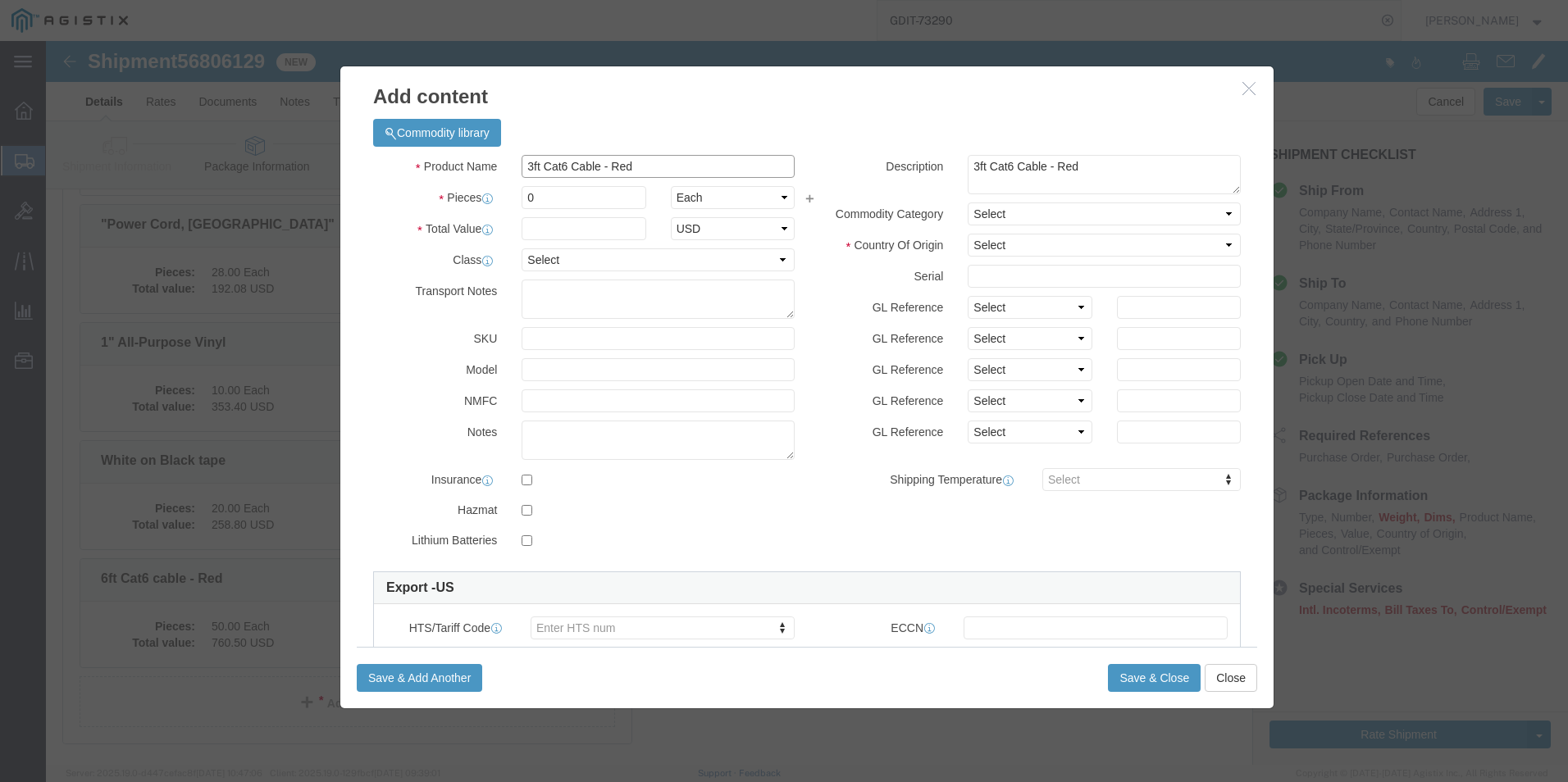
type input "3ft Cat6 Cable - Red"
click input "0"
type input "50"
click input "text"
click select "Select 50 55 60 65 70 85 92.5 100 125 175 250 300 400"
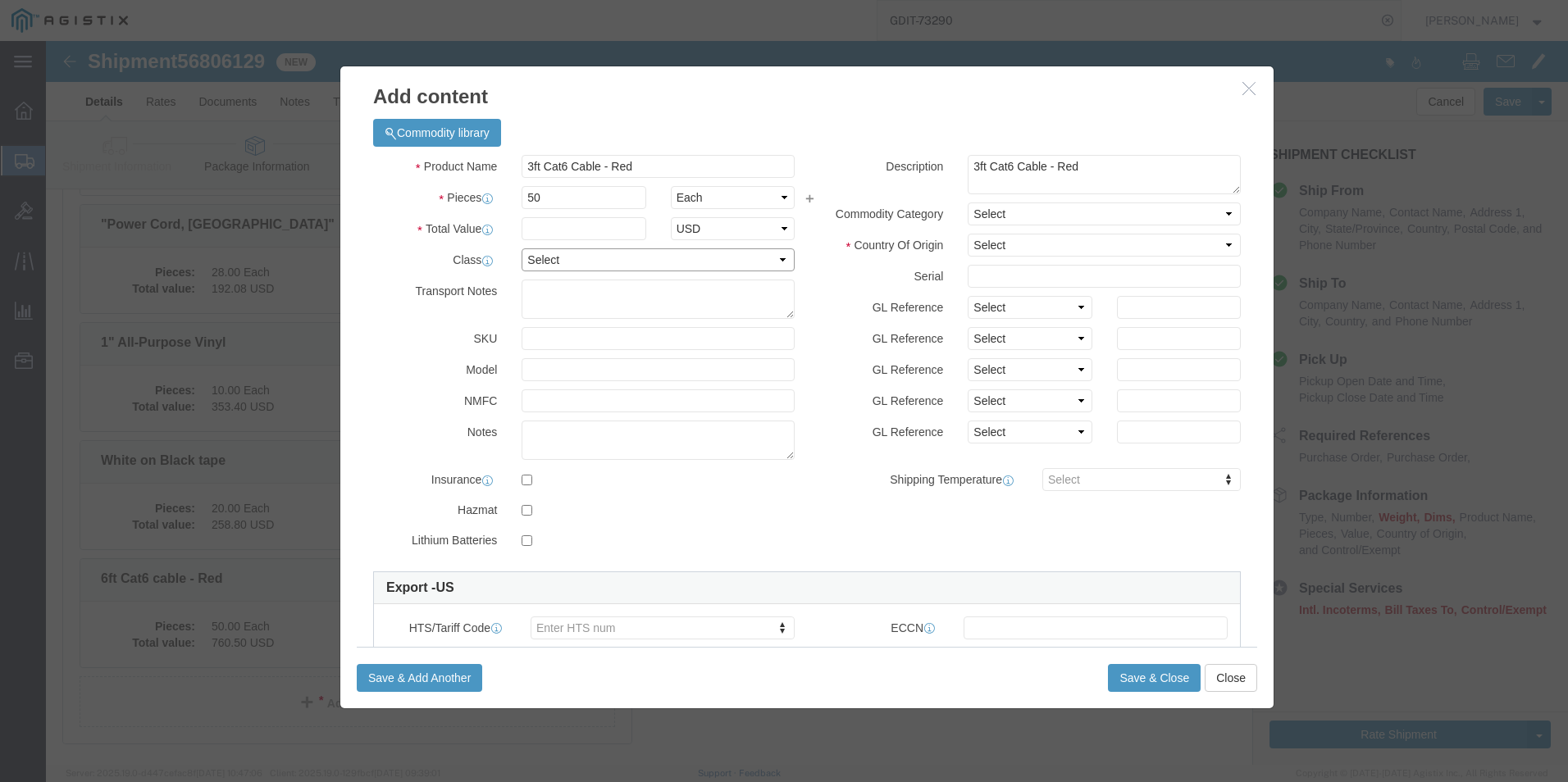
select select "92.5"
click select "Select 50 55 60 65 70 85 92.5 100 125 175 250 300 400"
click select "Select [GEOGRAPHIC_DATA] [GEOGRAPHIC_DATA] [GEOGRAPHIC_DATA] [GEOGRAPHIC_DATA] …"
select select "US"
click select "Select [GEOGRAPHIC_DATA] [GEOGRAPHIC_DATA] [GEOGRAPHIC_DATA] [GEOGRAPHIC_DATA] …"
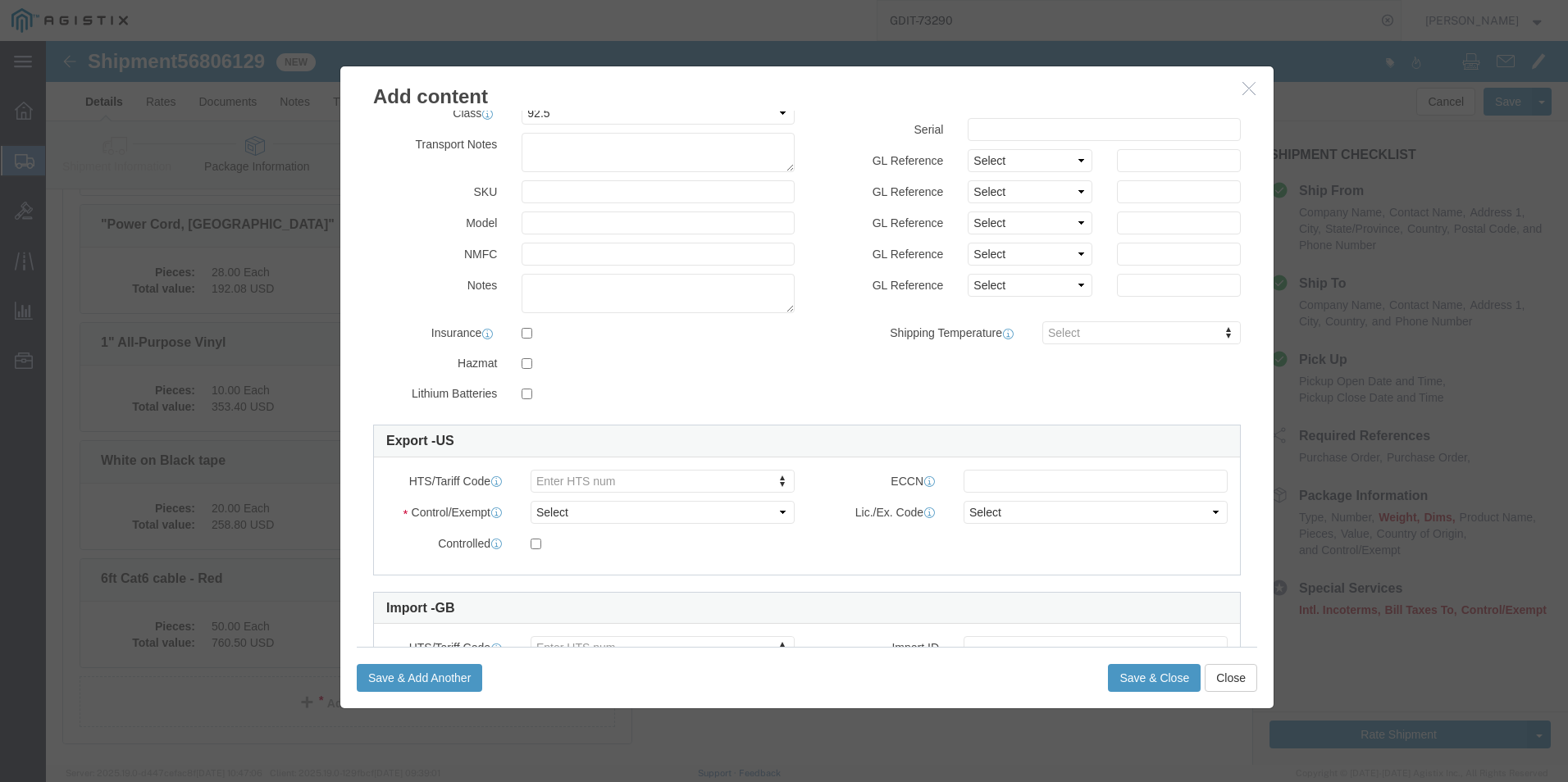
scroll to position [164, 0]
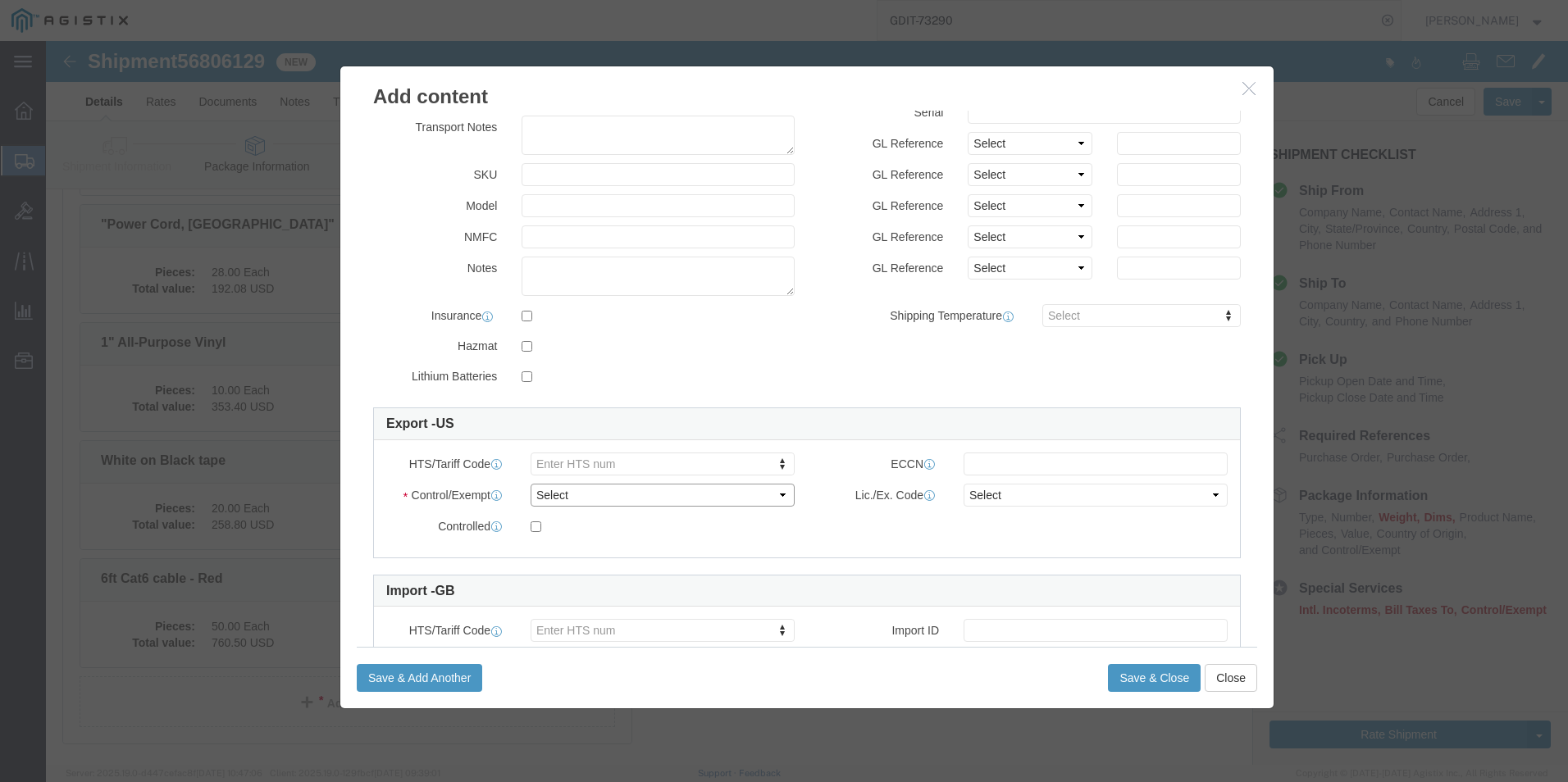
click select "Select ATF BIS DEA EPA FDA FTR ITAR OFAC Other (OPA)"
select select "BIS"
click select "Select ATF BIS DEA EPA FDA FTR ITAR OFAC Other (OPA)"
click select "Select AGR-Agricultural APP-Computers APR-Additional Permissive Exports AVS-Air…"
select select "NLR"
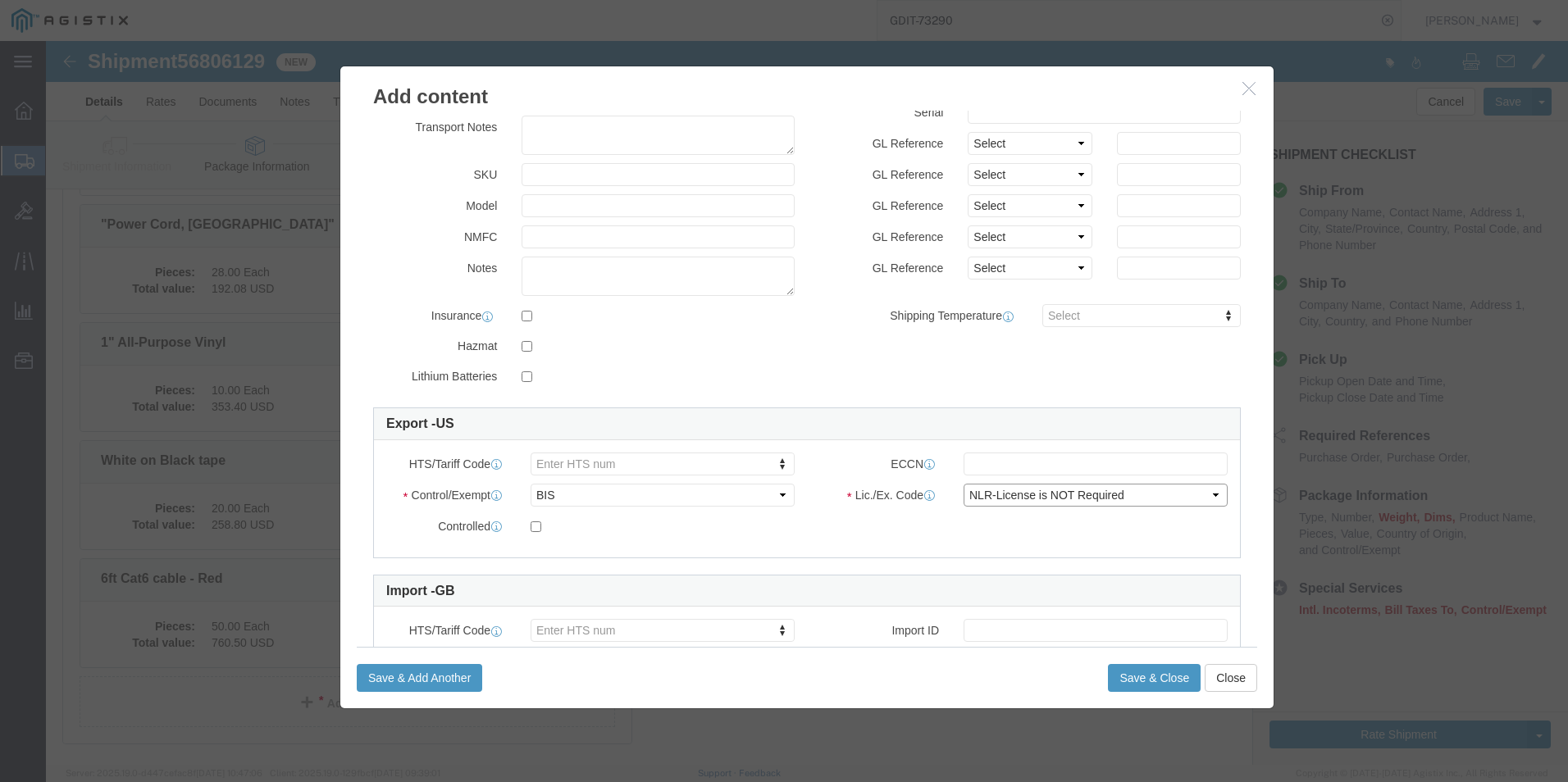
click select "Select AGR-Agricultural APP-Computers APR-Additional Permissive Exports AVS-Air…"
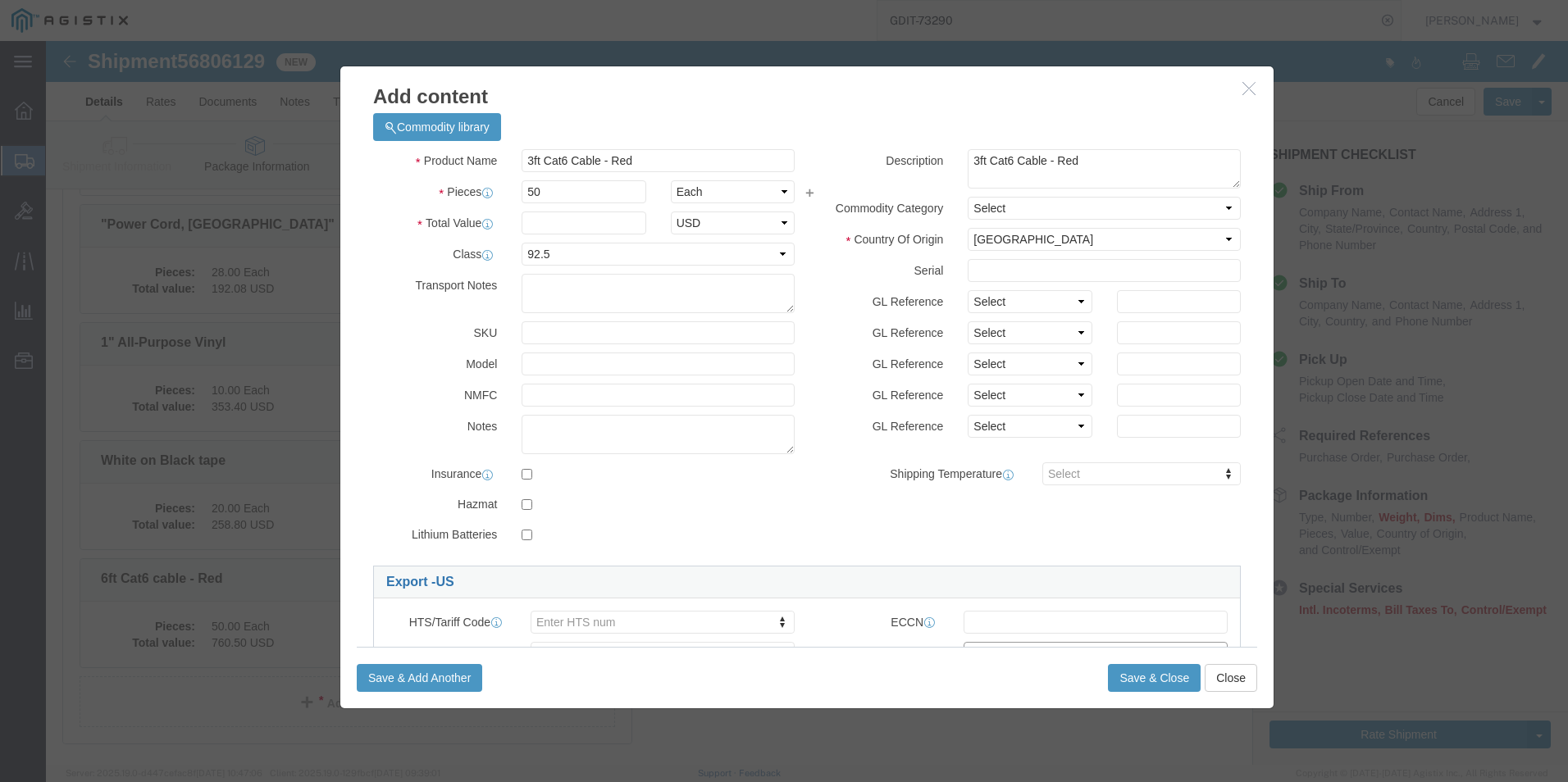
scroll to position [0, 0]
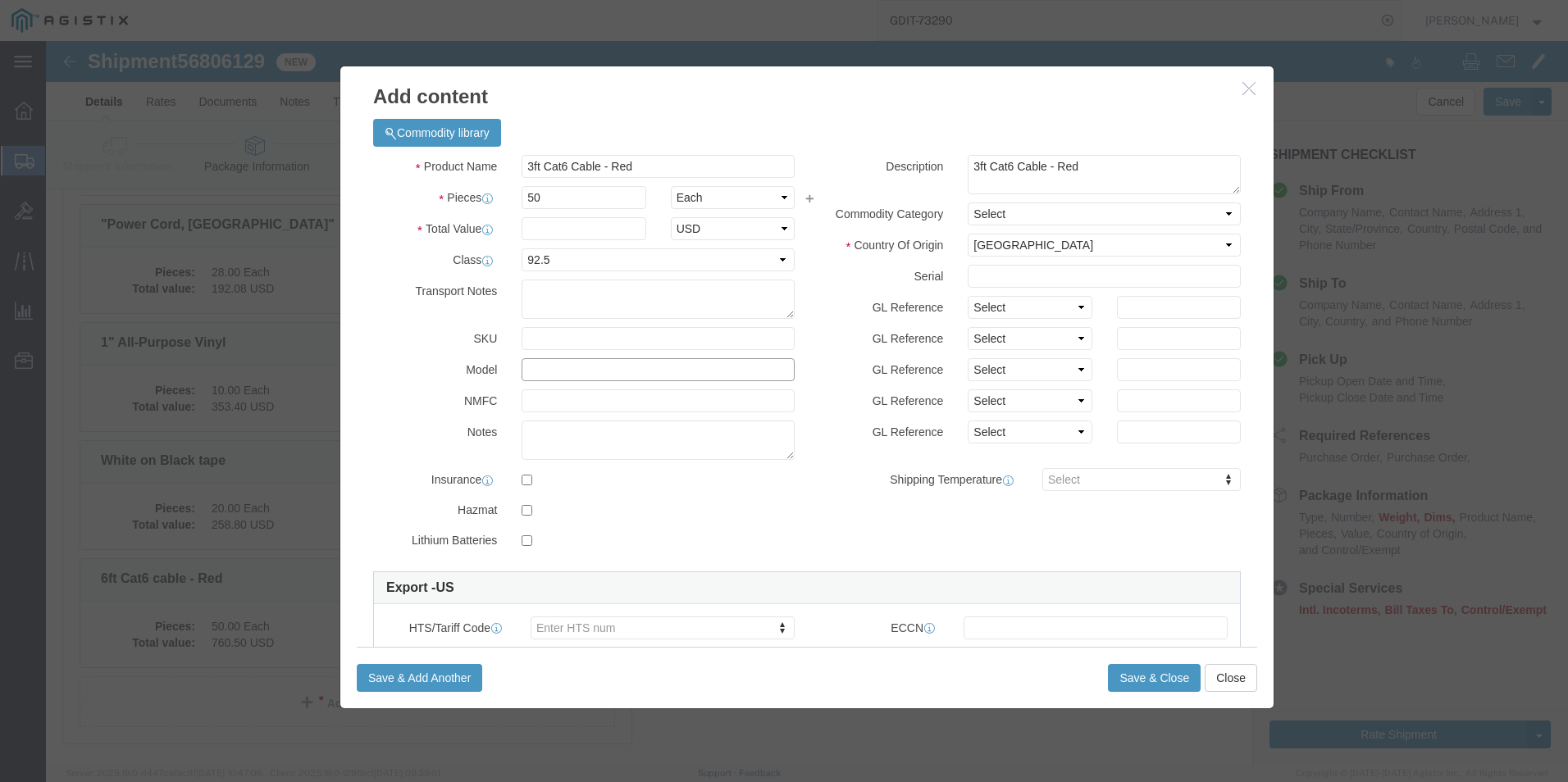
click input "text"
paste input "C2G43752"
type input "C2G43752"
click input "text"
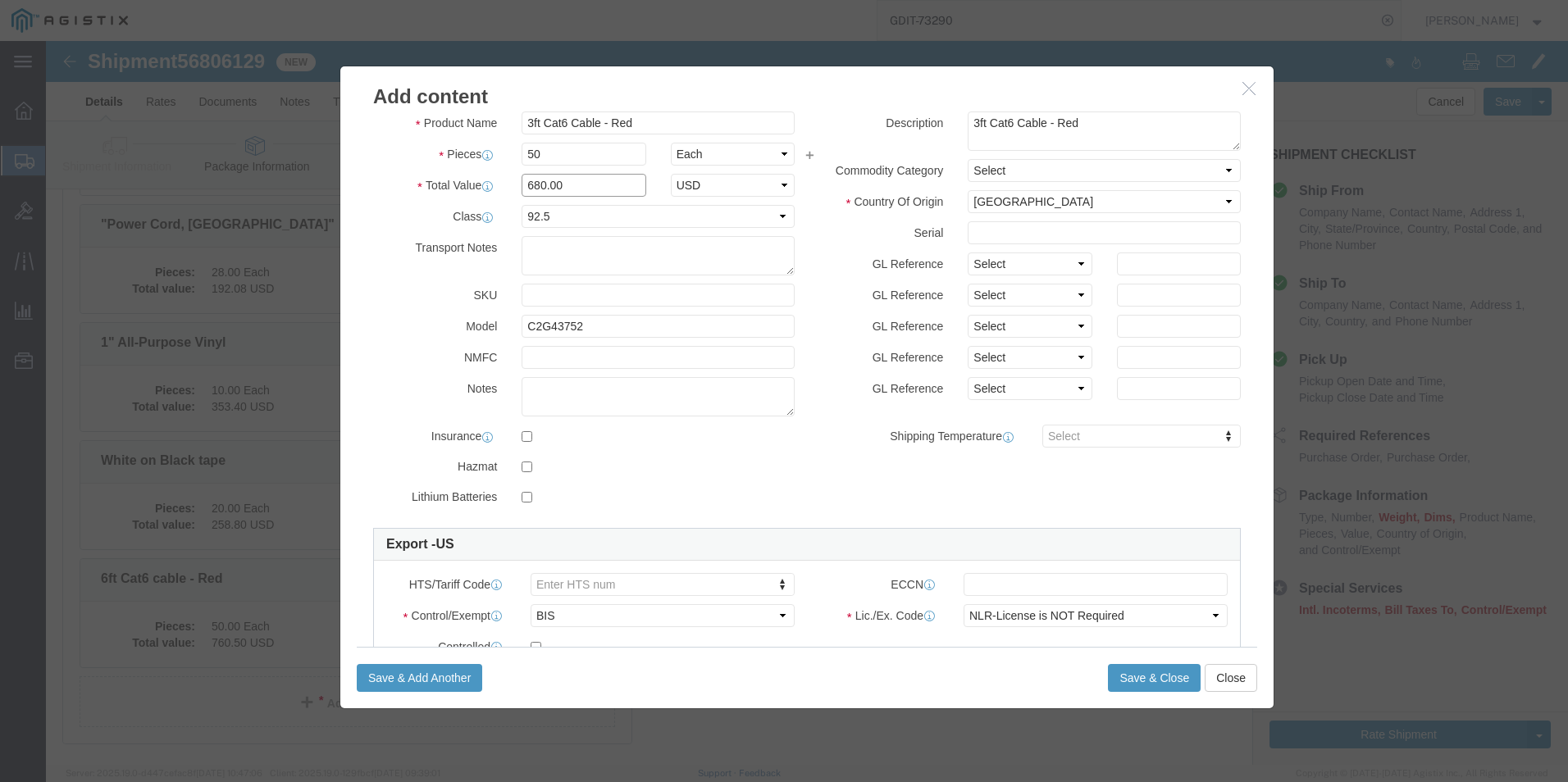
scroll to position [82, 0]
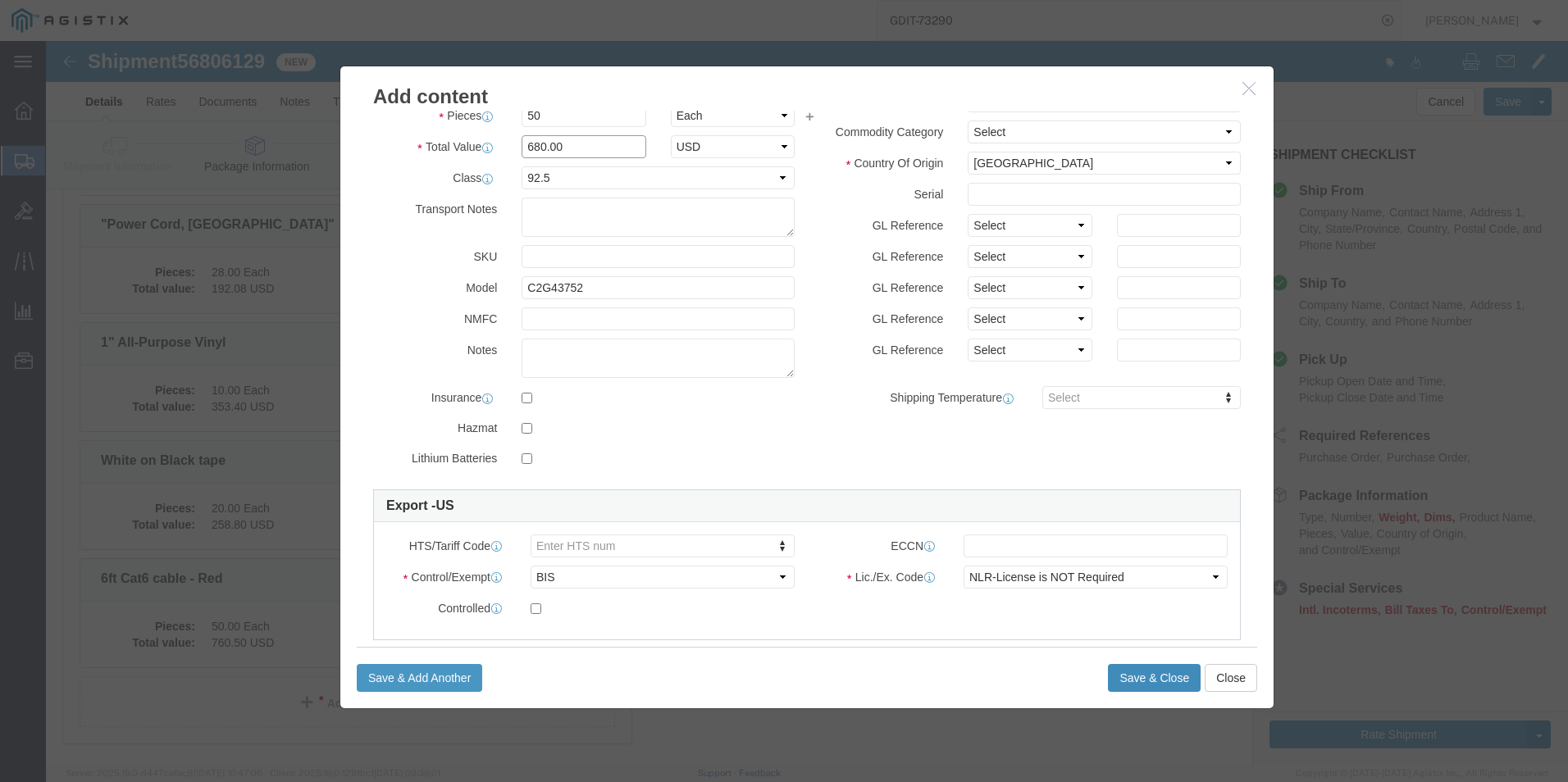
type input "680.00"
click button "Save & Close"
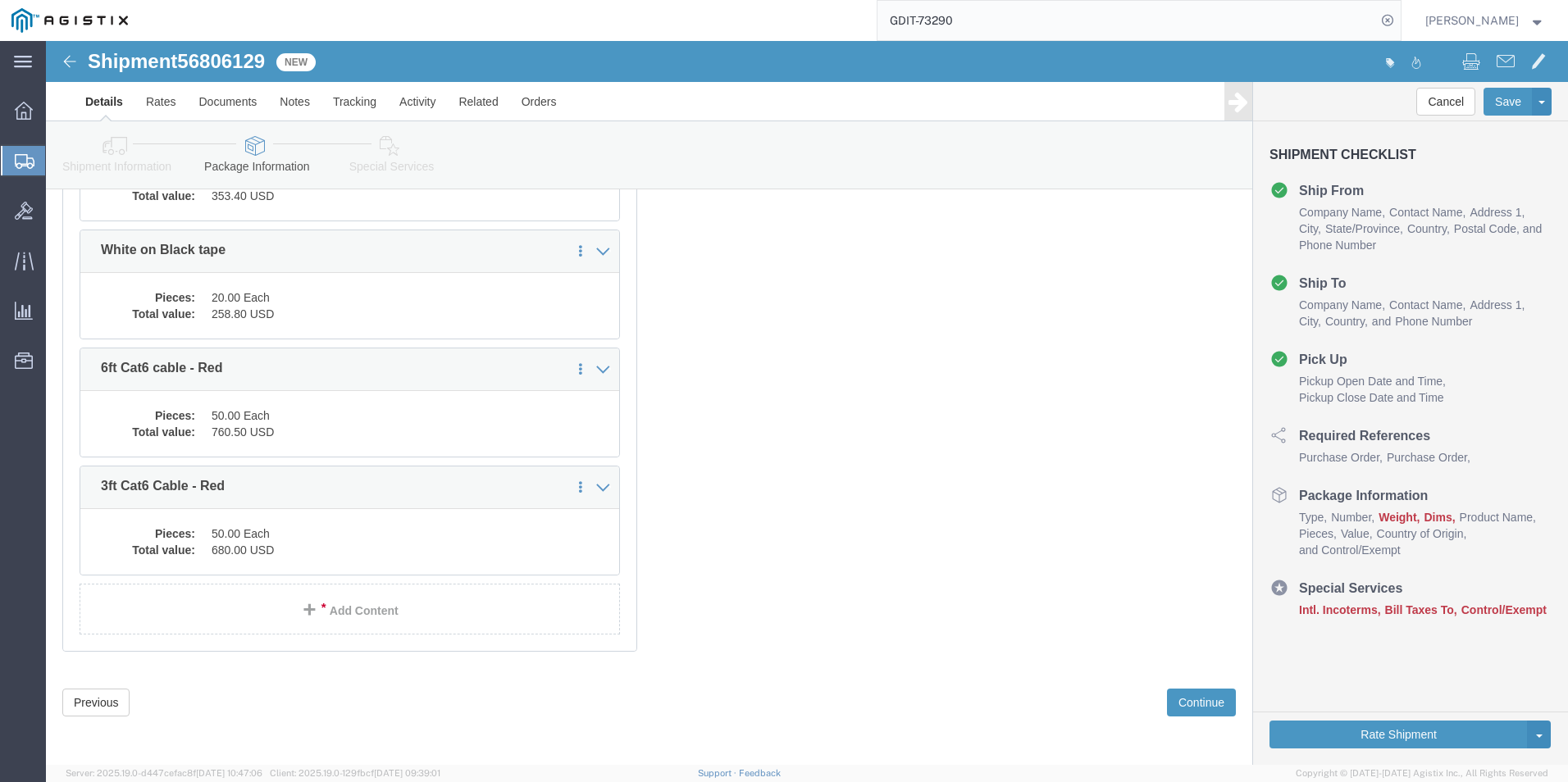
scroll to position [6388, 0]
click link "Add Content"
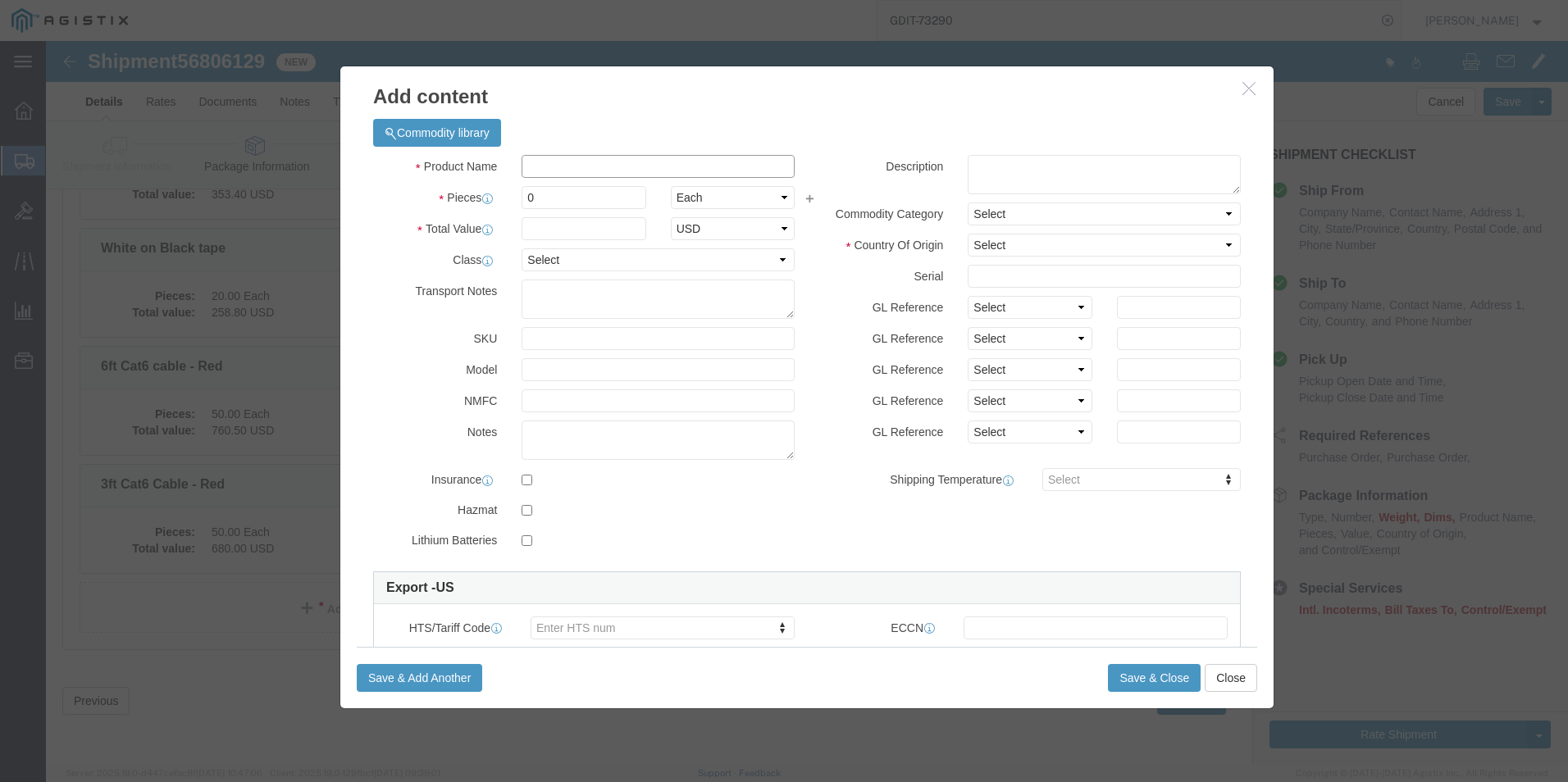
click input "text"
paste input "10ft Cat6 Cable - Red"
type input "10ft Cat6 Cable - Red"
click textarea
paste textarea "10ft Cat6 Cable - Red"
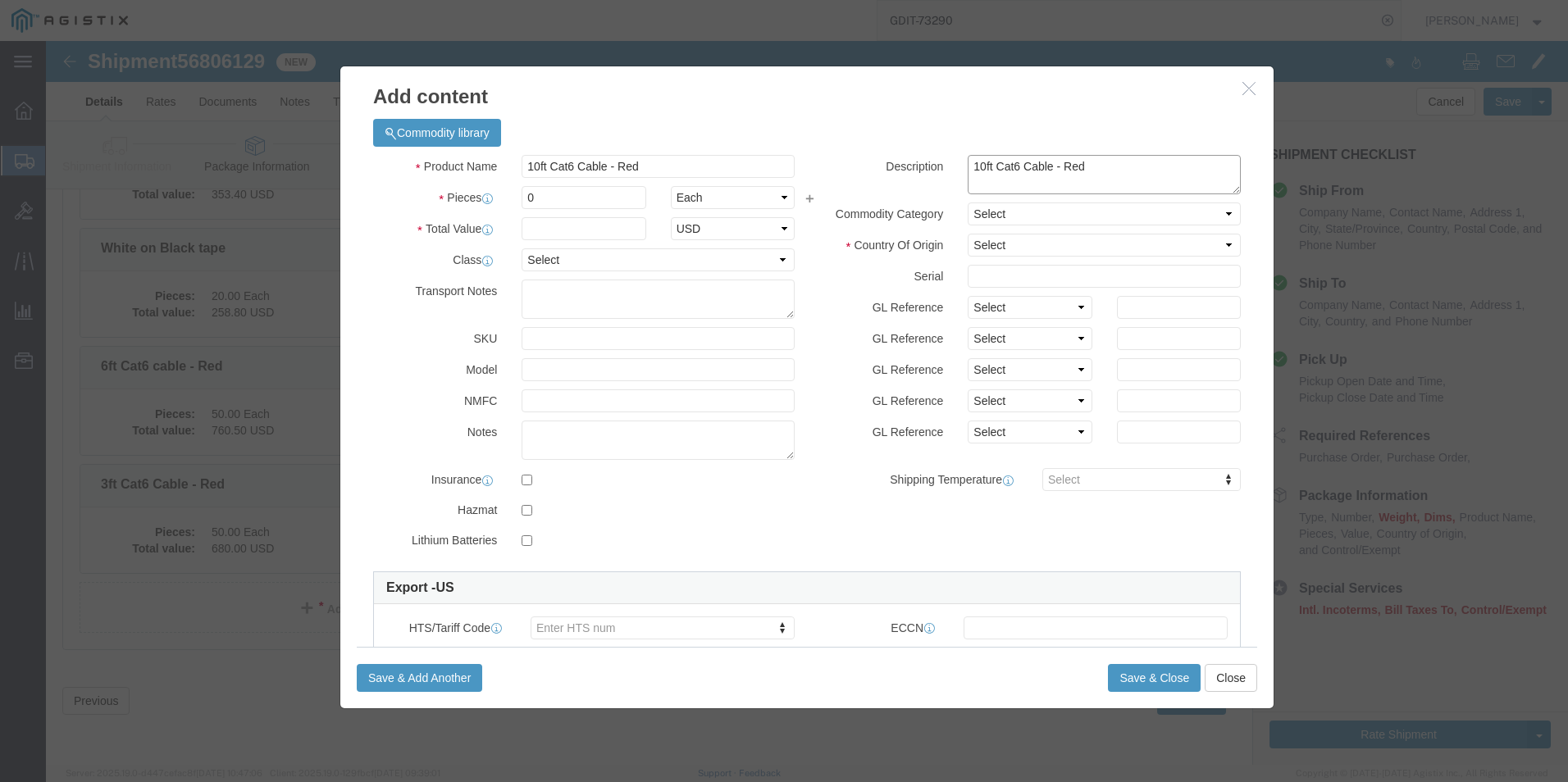
type textarea "10ft Cat6 Cable - Red"
click input "0"
type input "50"
click select "Select [GEOGRAPHIC_DATA] [GEOGRAPHIC_DATA] [GEOGRAPHIC_DATA] [GEOGRAPHIC_DATA] …"
select select "US"
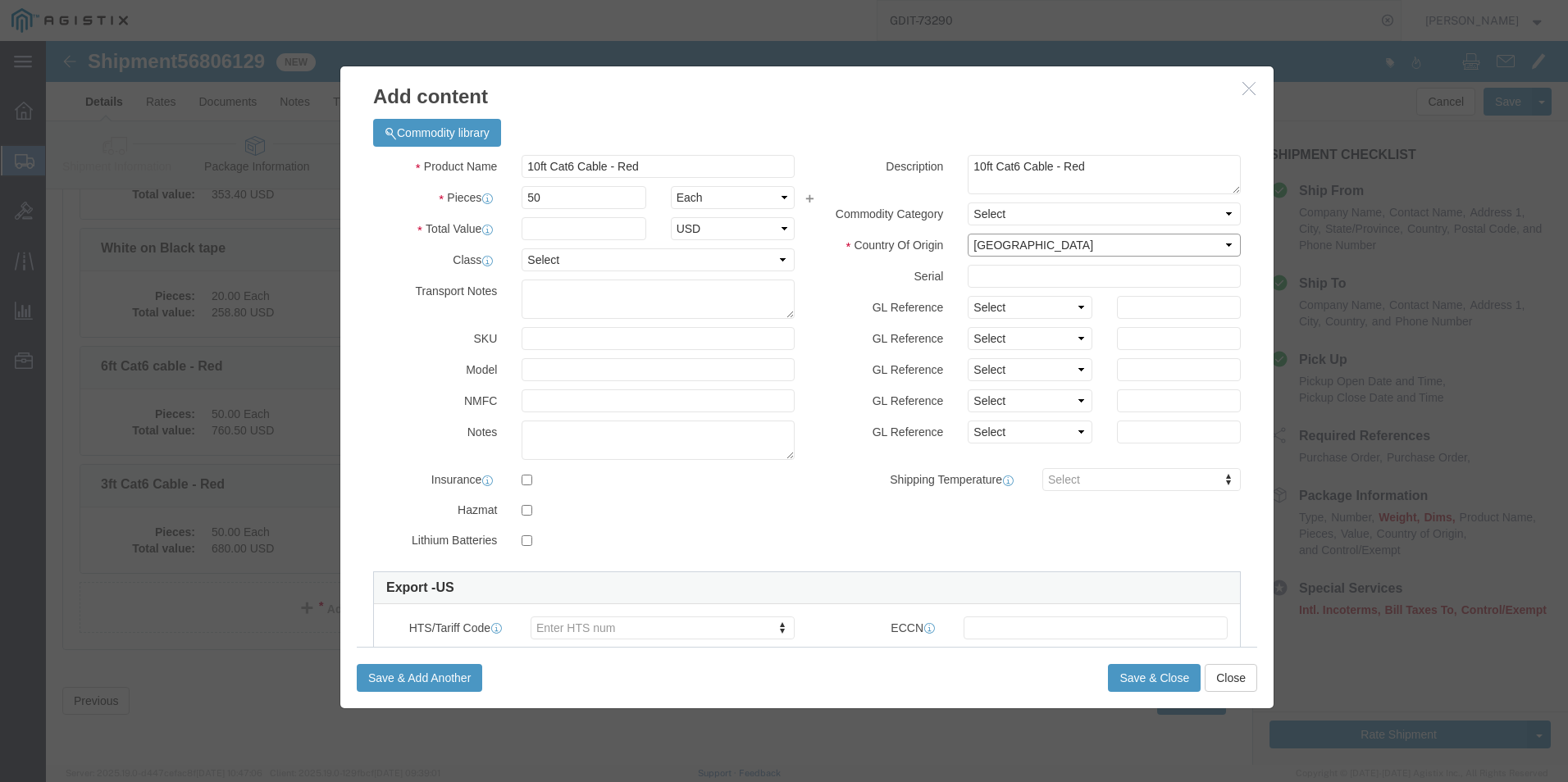
click select "Select [GEOGRAPHIC_DATA] [GEOGRAPHIC_DATA] [GEOGRAPHIC_DATA] [GEOGRAPHIC_DATA] …"
click input "text"
type input "869.00"
click select "Select 50 55 60 65 70 85 92.5 100 125 175 250 300 400"
select select "92.5"
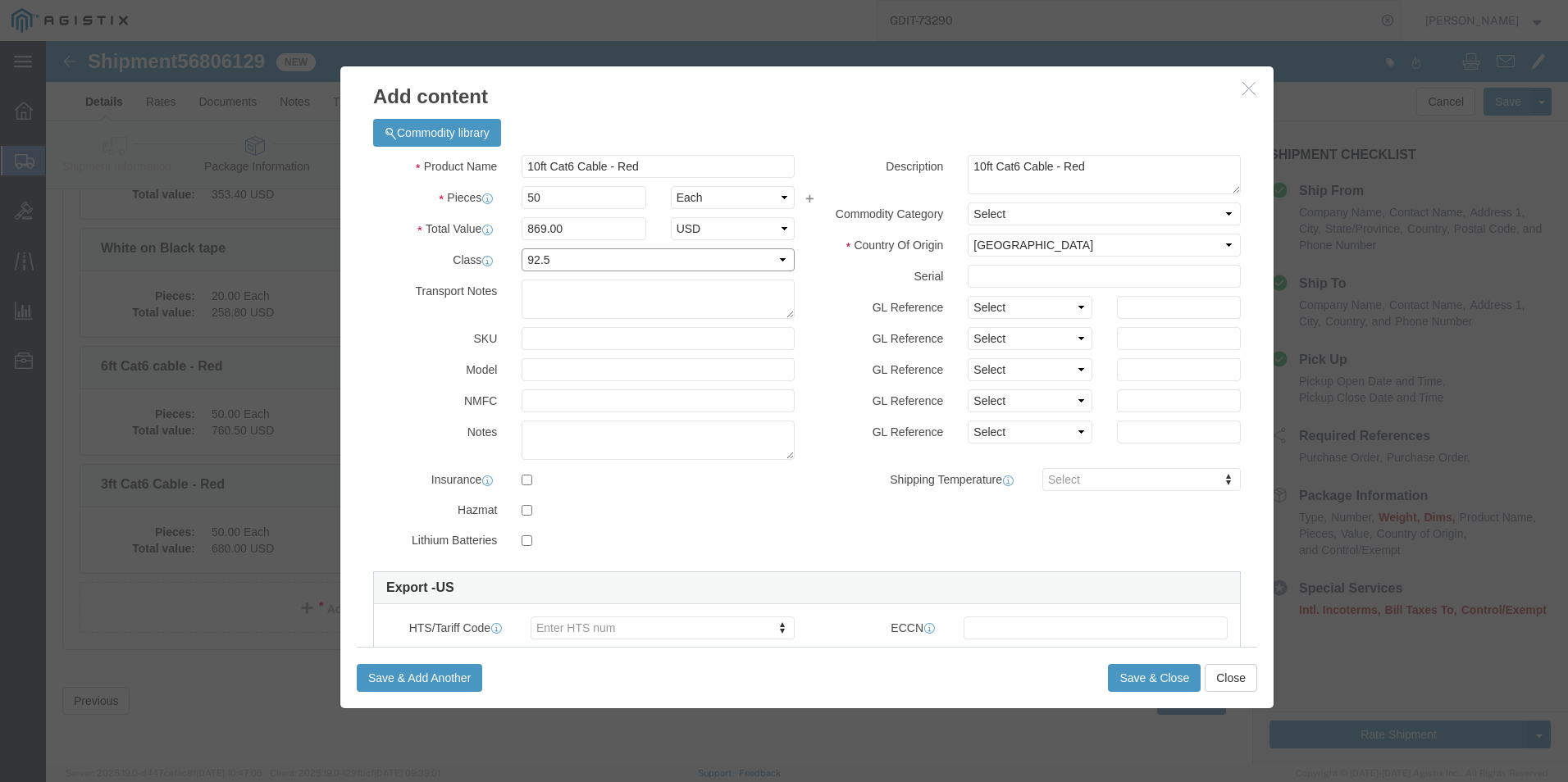
click select "Select 50 55 60 65 70 85 92.5 100 125 175 250 300 400"
click input "text"
paste input "C2G43757"
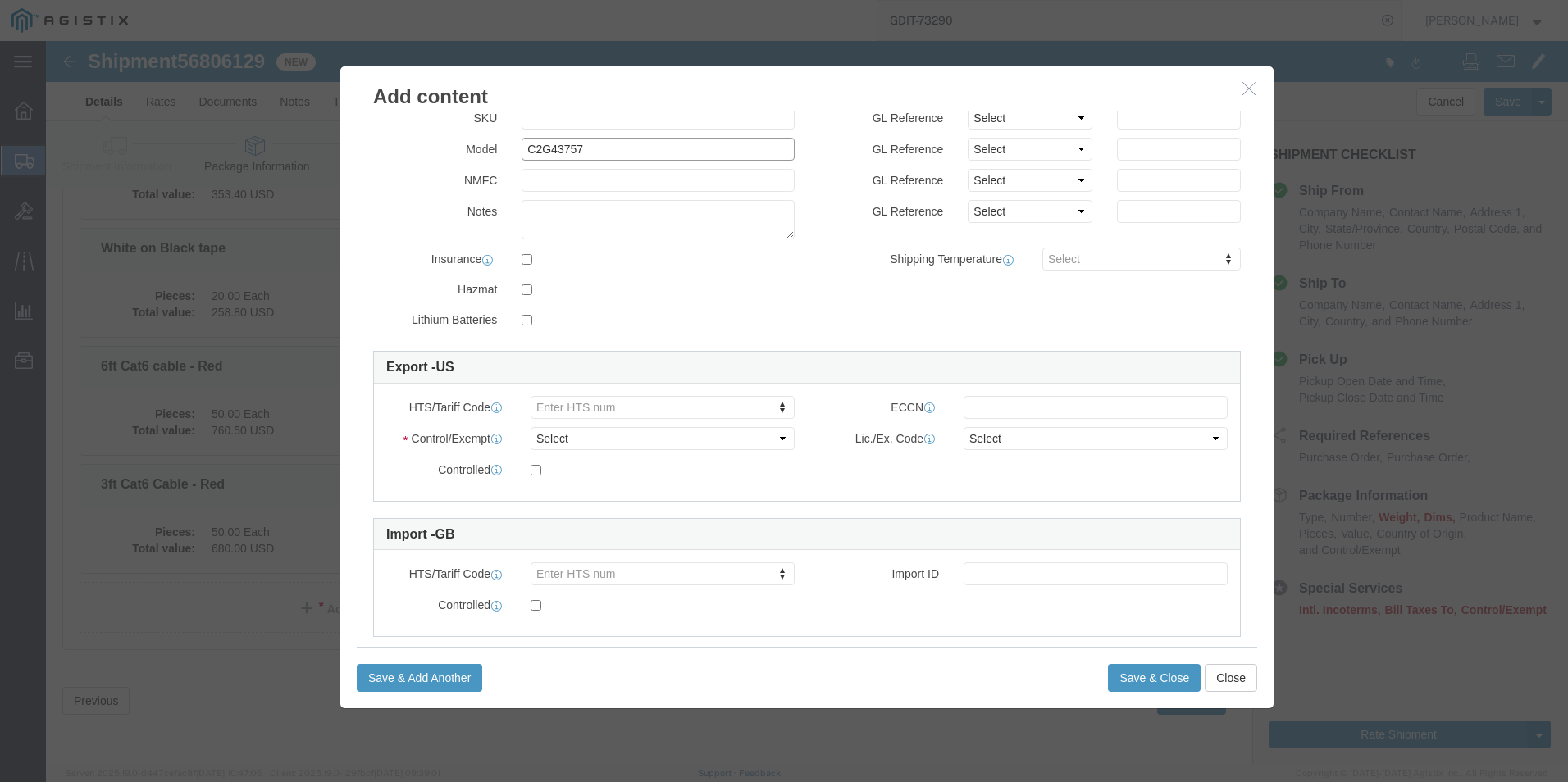
scroll to position [247, 0]
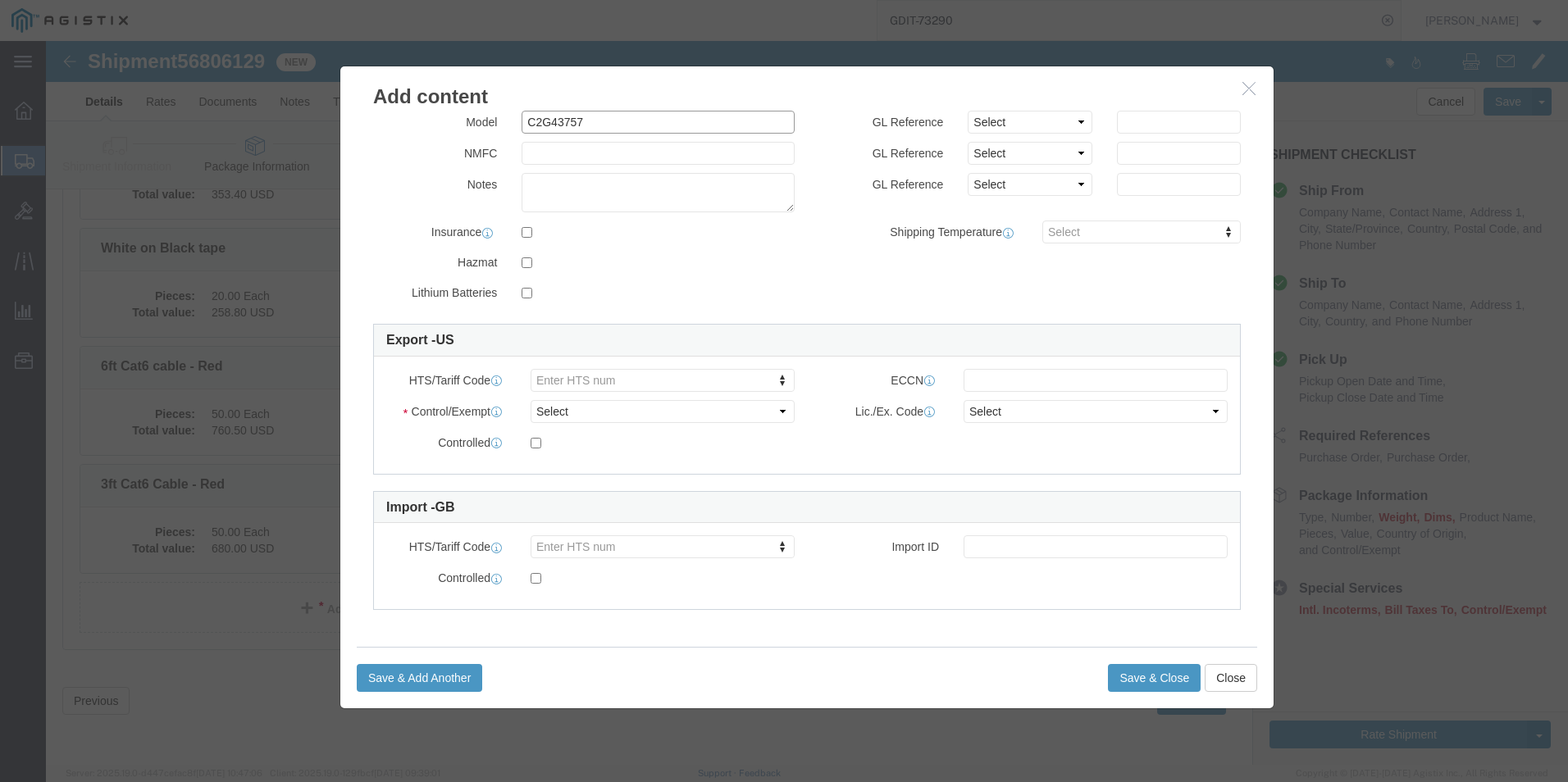
type input "C2G43757"
click select "Select ATF BIS DEA EPA FDA FTR ITAR OFAC Other (OPA)"
select select "BIS"
click select "Select ATF BIS DEA EPA FDA FTR ITAR OFAC Other (OPA)"
click select "Select AGR-Agricultural APP-Computers APR-Additional Permissive Exports AVS-Air…"
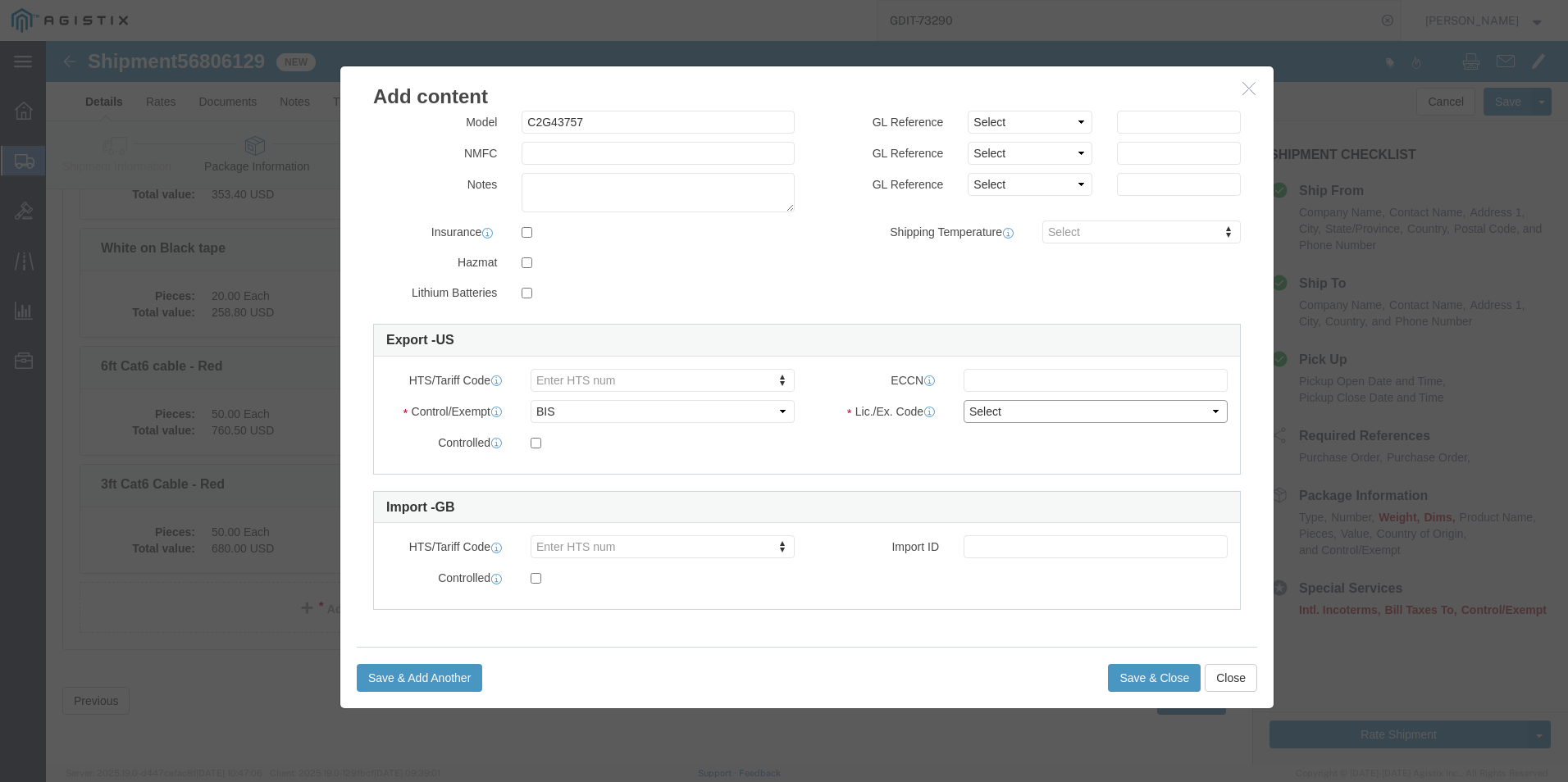
select select "NLR"
click select "Select AGR-Agricultural APP-Computers APR-Additional Permissive Exports AVS-Air…"
click button "Save & Close"
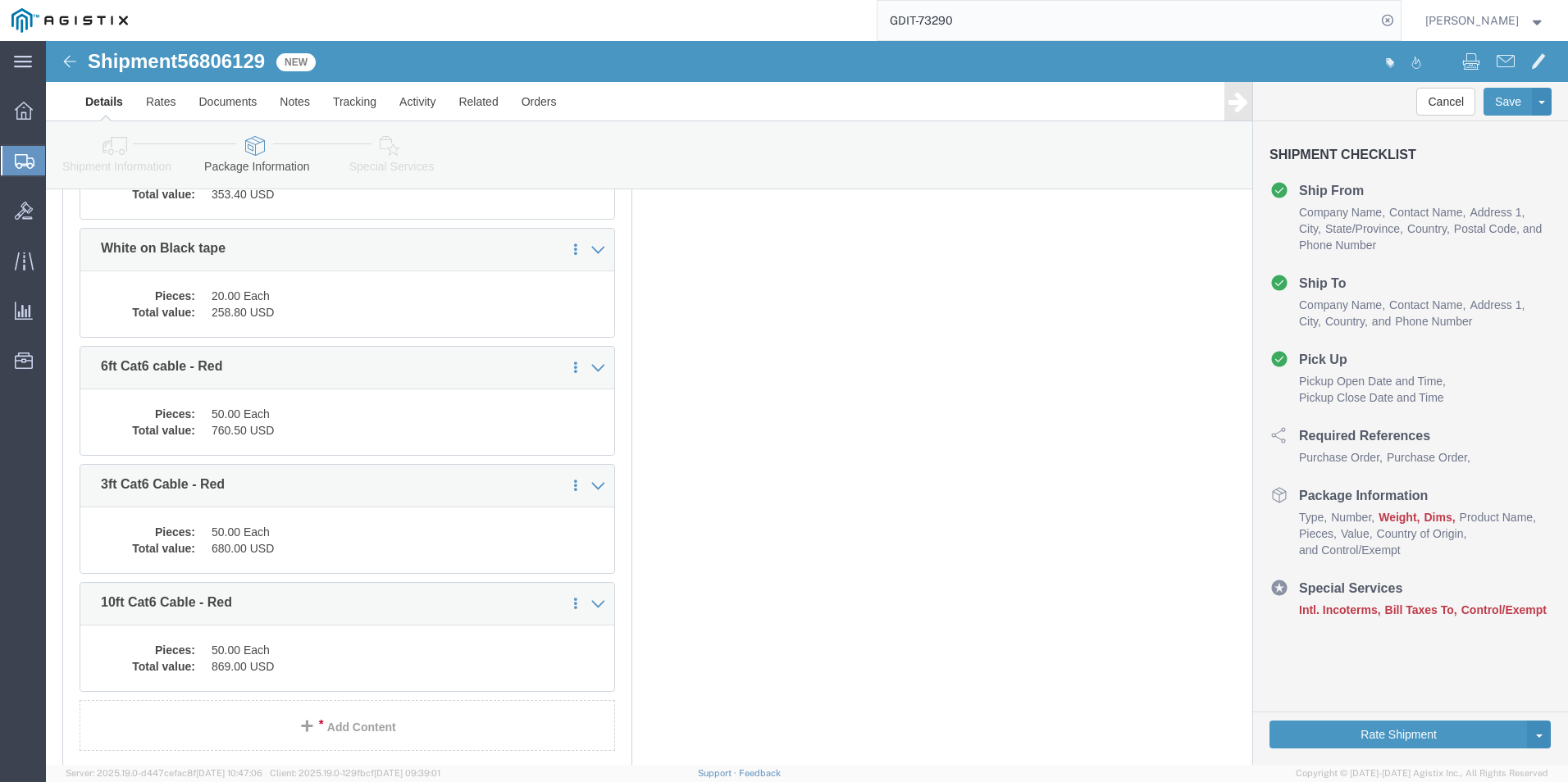
scroll to position [6412, 0]
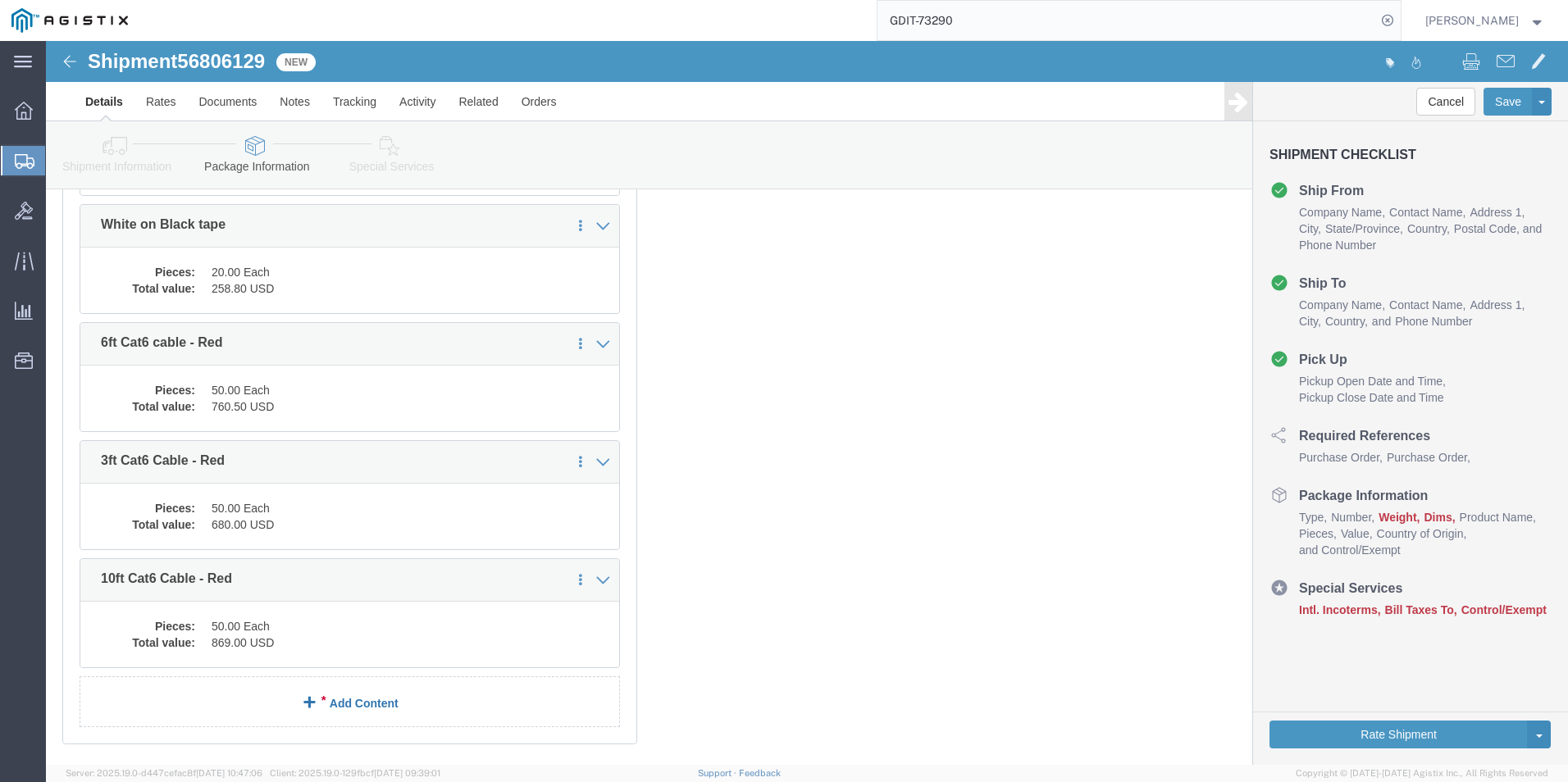
click link "Add Content"
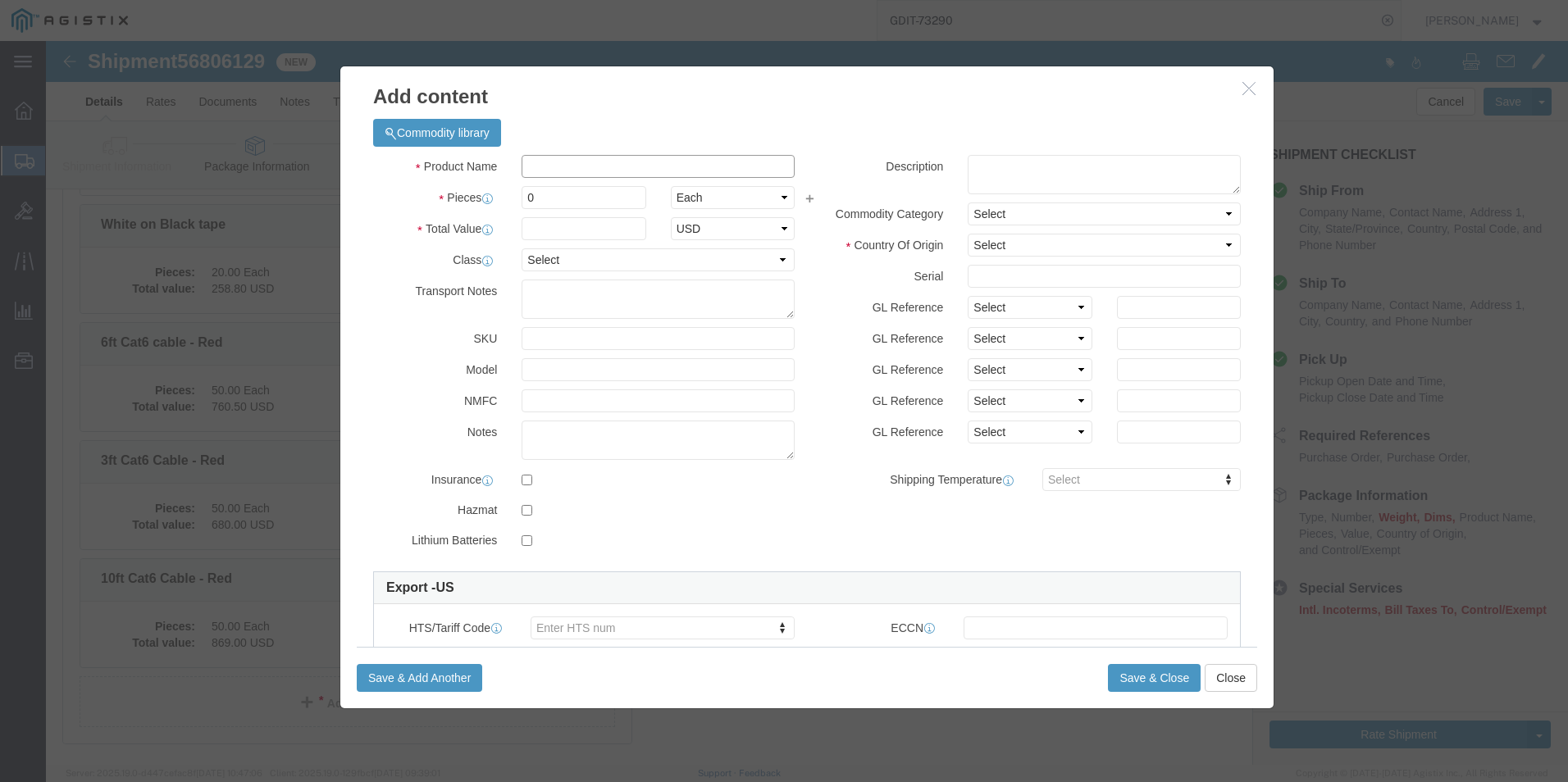
click input "text"
paste input "15ft Cat6 Cable - Red"
type input "15ft Cat6 Cable - Red"
click textarea
paste textarea "15ft Cat6 Cable - Red"
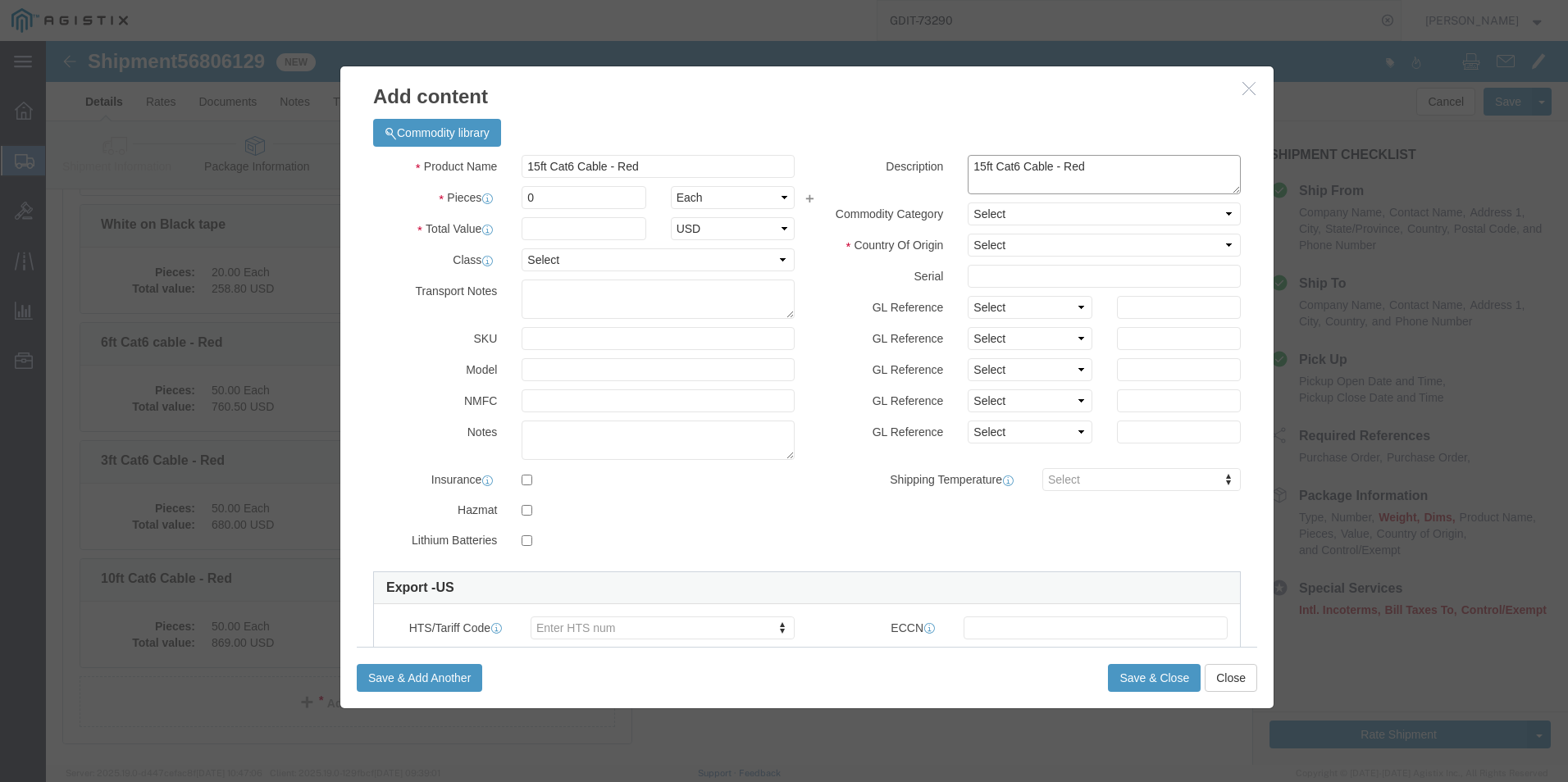
type textarea "15ft Cat6 Cable - Red"
click input "0"
type input "50"
click input "text"
type input "1,005.00"
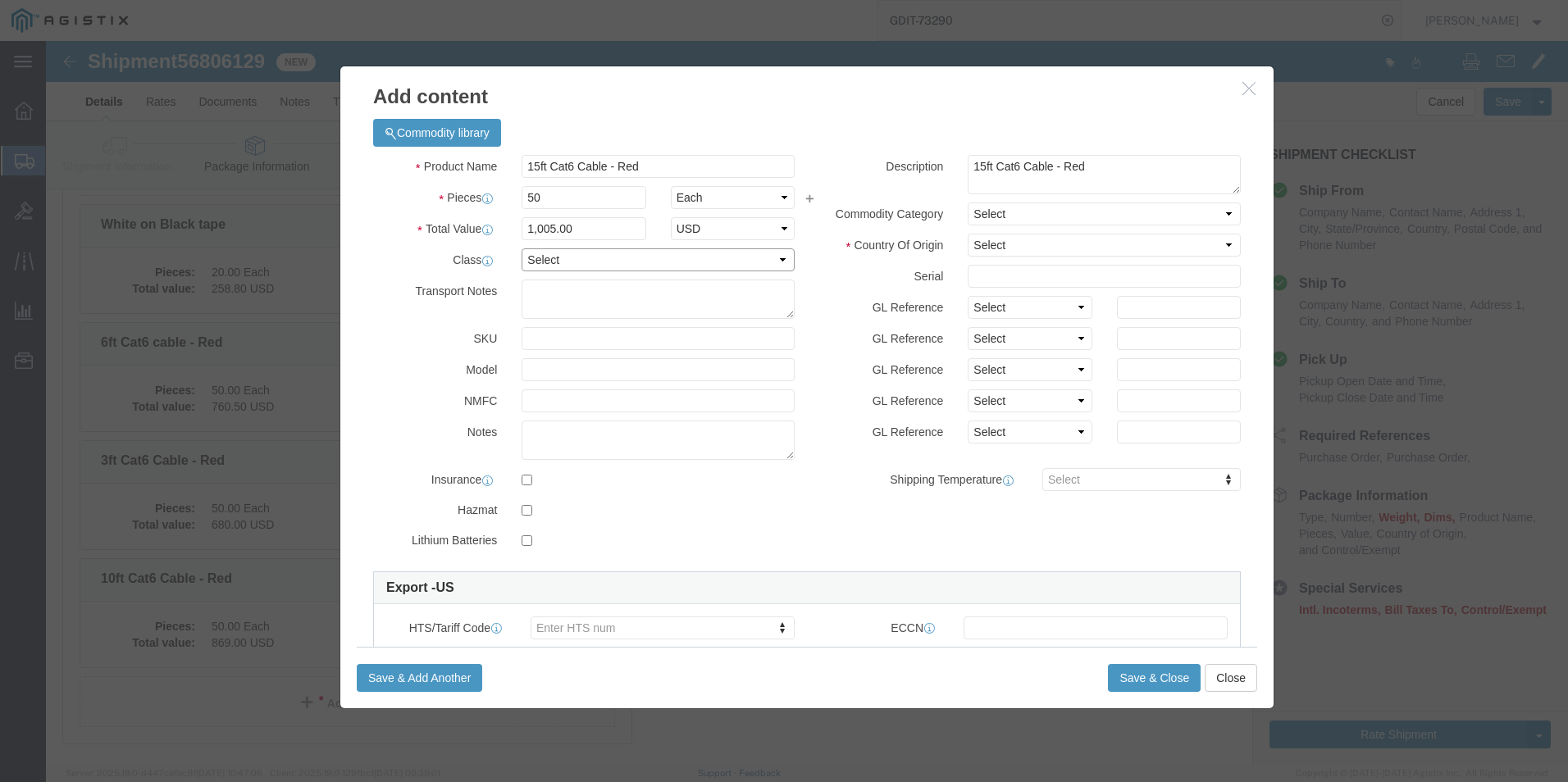
click select "Select 50 55 60 65 70 85 92.5 100 125 175 250 300 400"
select select "92.5"
click select "Select 50 55 60 65 70 85 92.5 100 125 175 250 300 400"
click select "Select [GEOGRAPHIC_DATA] [GEOGRAPHIC_DATA] [GEOGRAPHIC_DATA] [GEOGRAPHIC_DATA] …"
select select "US"
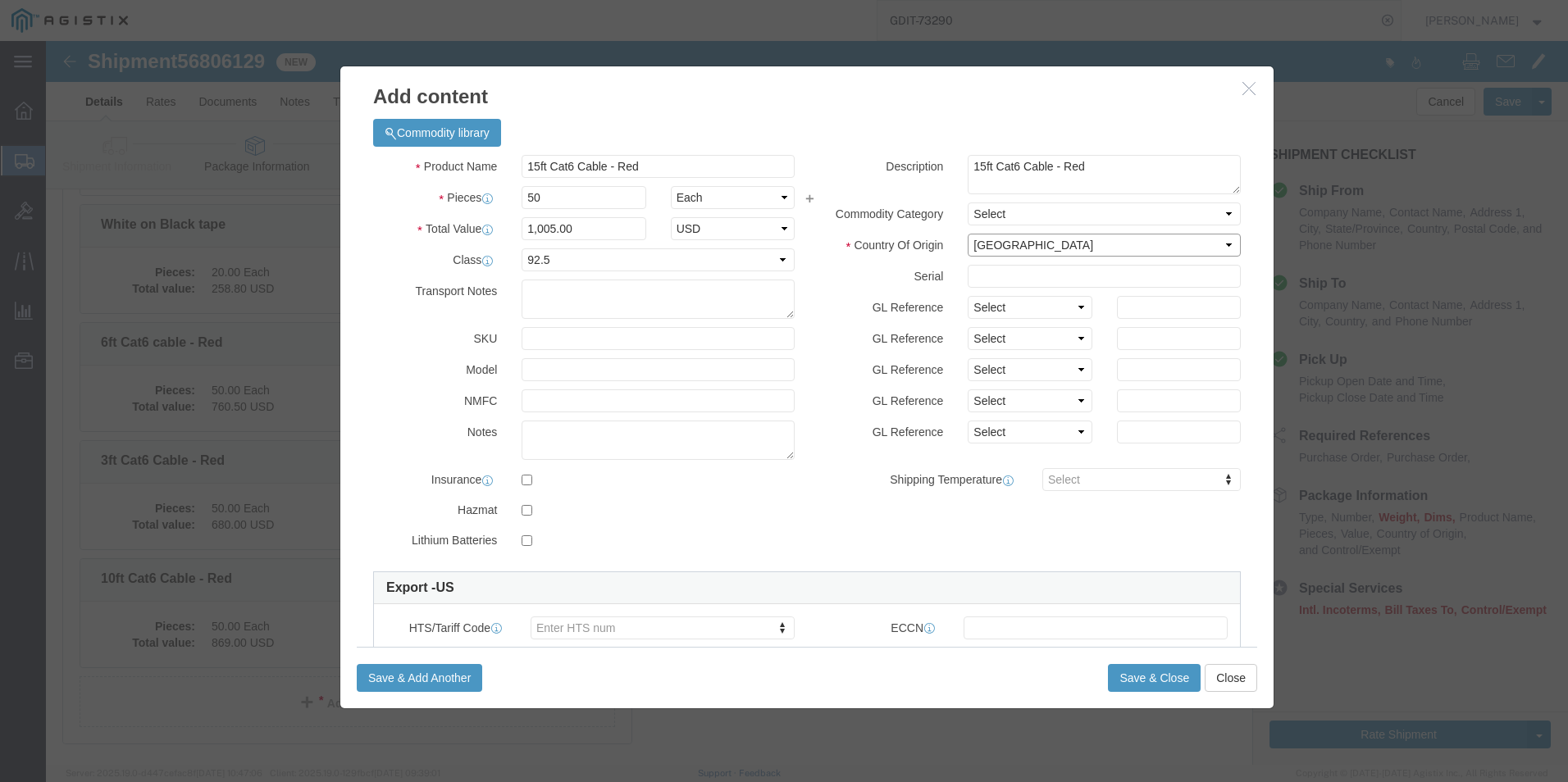
click select "Select [GEOGRAPHIC_DATA] [GEOGRAPHIC_DATA] [GEOGRAPHIC_DATA] [GEOGRAPHIC_DATA] …"
click input "text"
paste input "C2G43760"
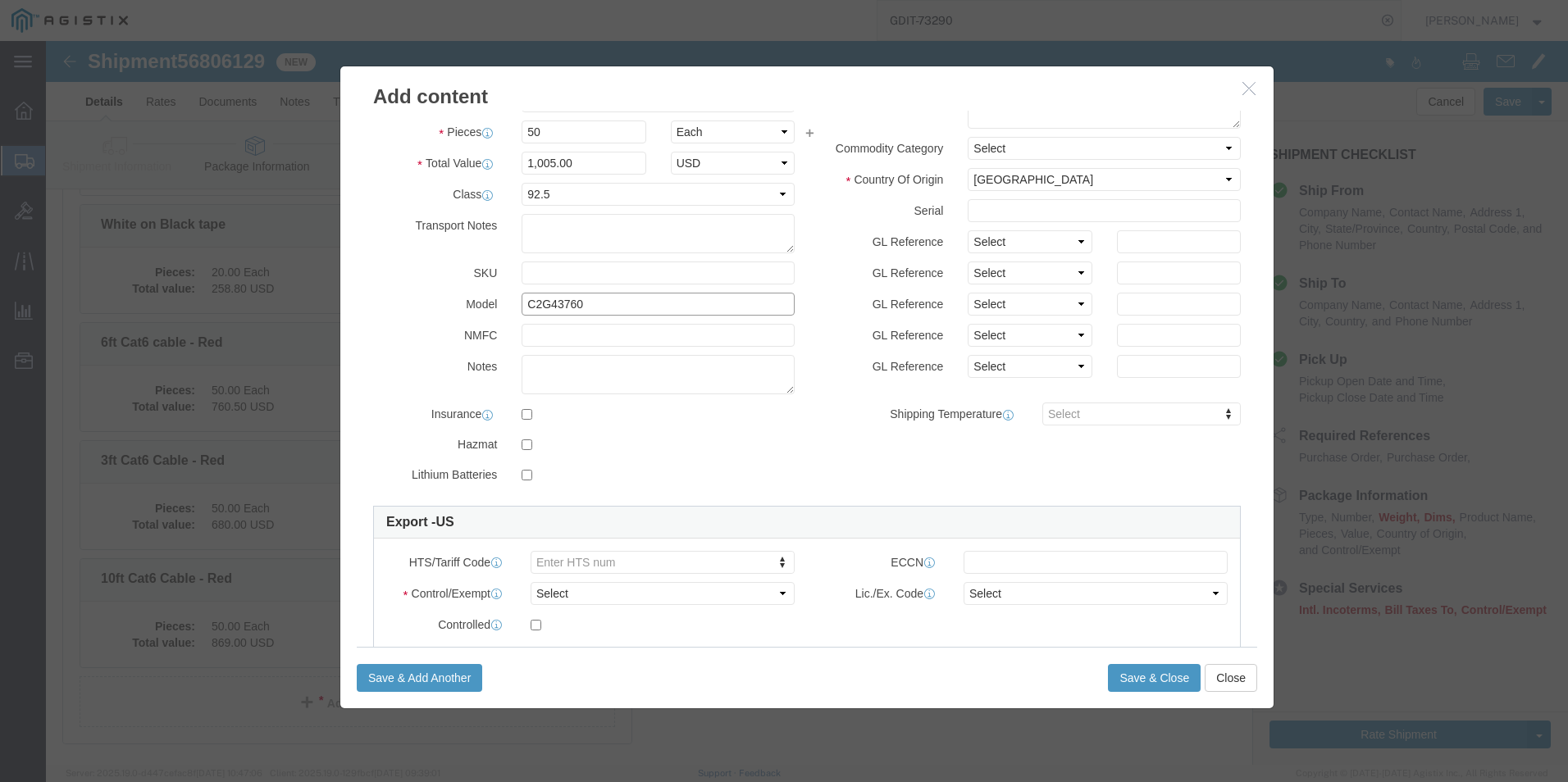
scroll to position [164, 0]
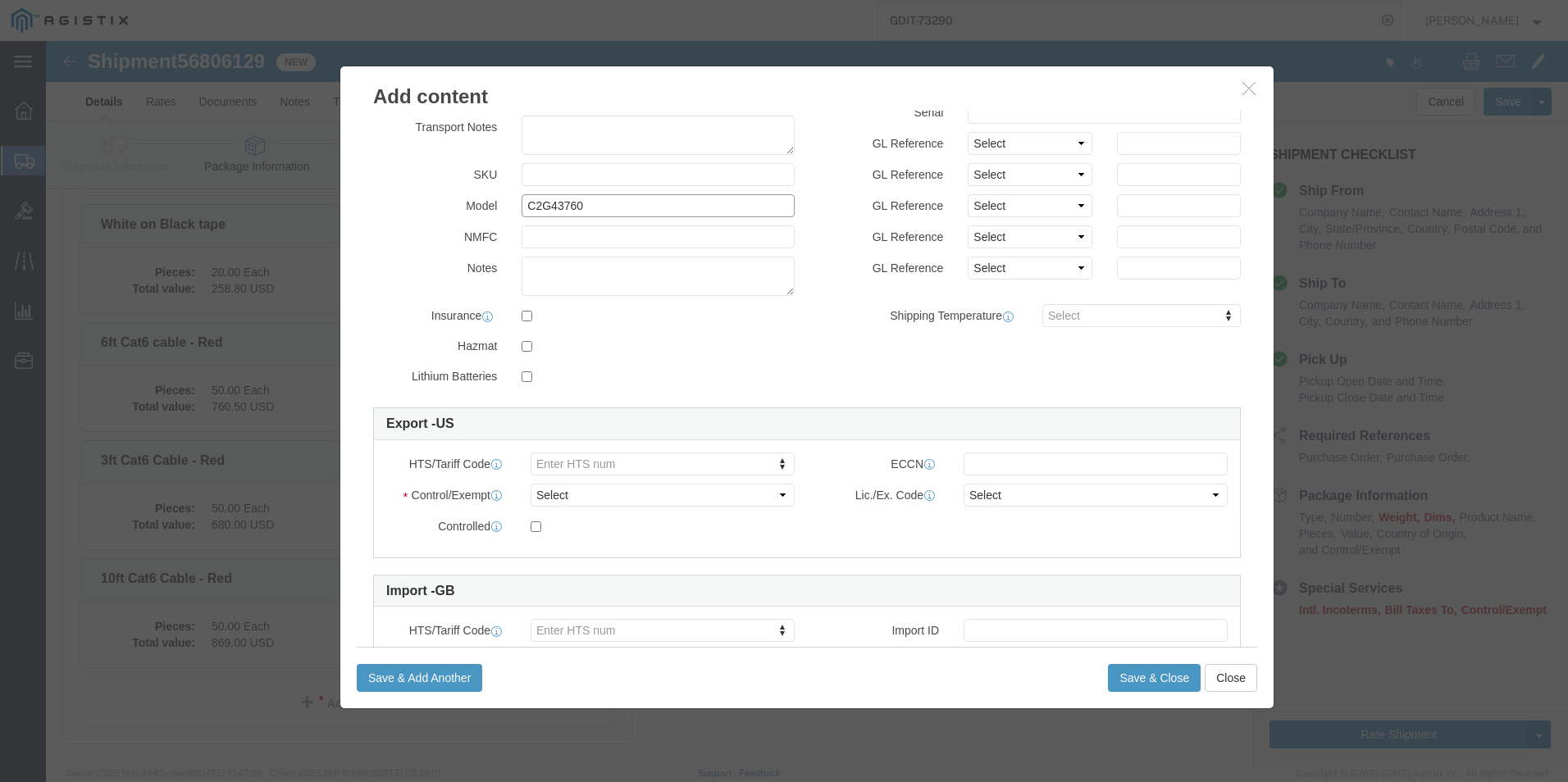
type input "C2G43760"
click select "Select ATF BIS DEA EPA FDA FTR ITAR OFAC Other (OPA)"
select select "BIS"
click select "Select ATF BIS DEA EPA FDA FTR ITAR OFAC Other (OPA)"
click select "Select AGR-Agricultural APP-Computers APR-Additional Permissive Exports AVS-Air…"
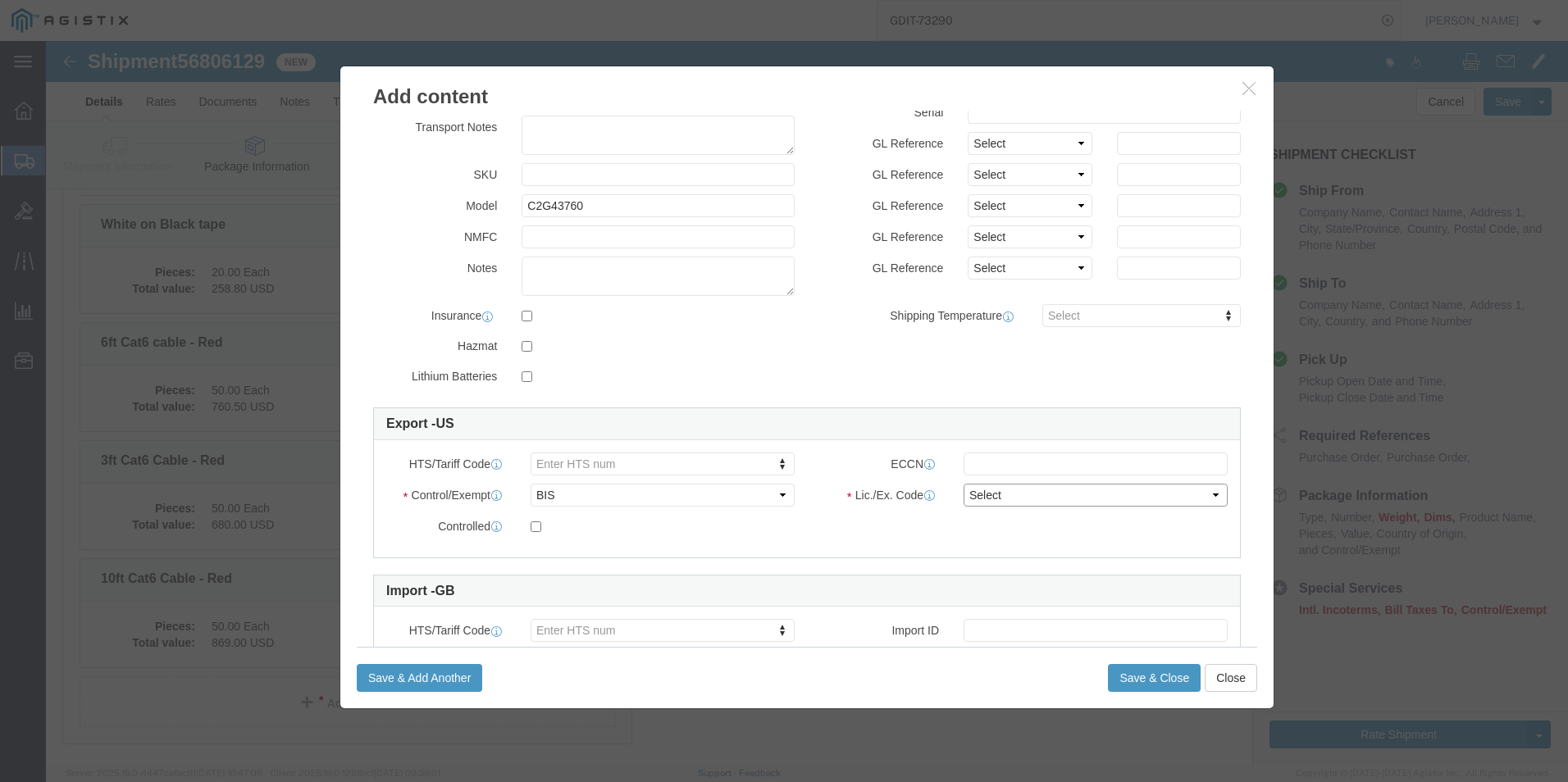
select select "NLR"
click select "Select AGR-Agricultural APP-Computers APR-Additional Permissive Exports AVS-Air…"
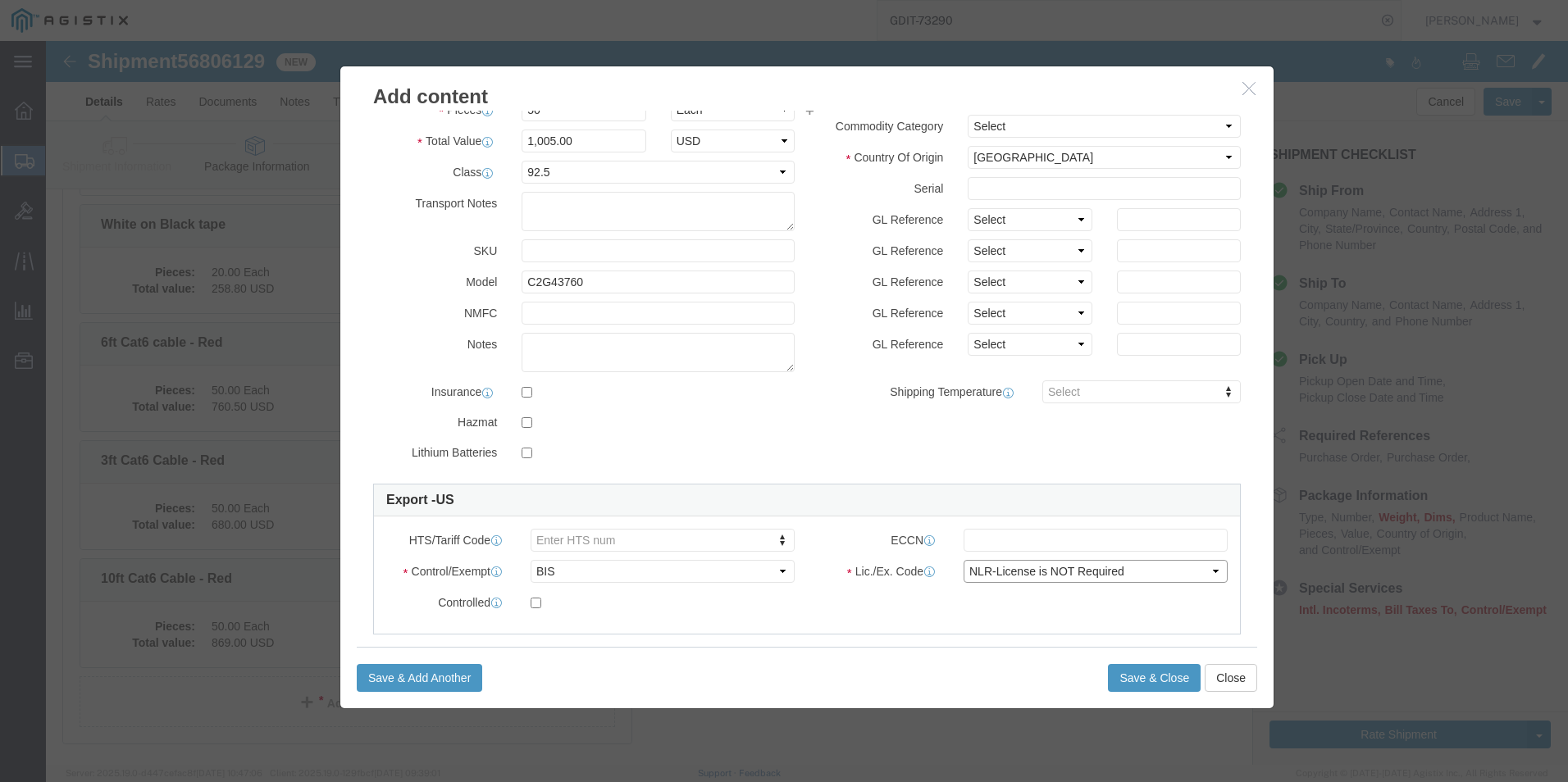
scroll to position [0, 0]
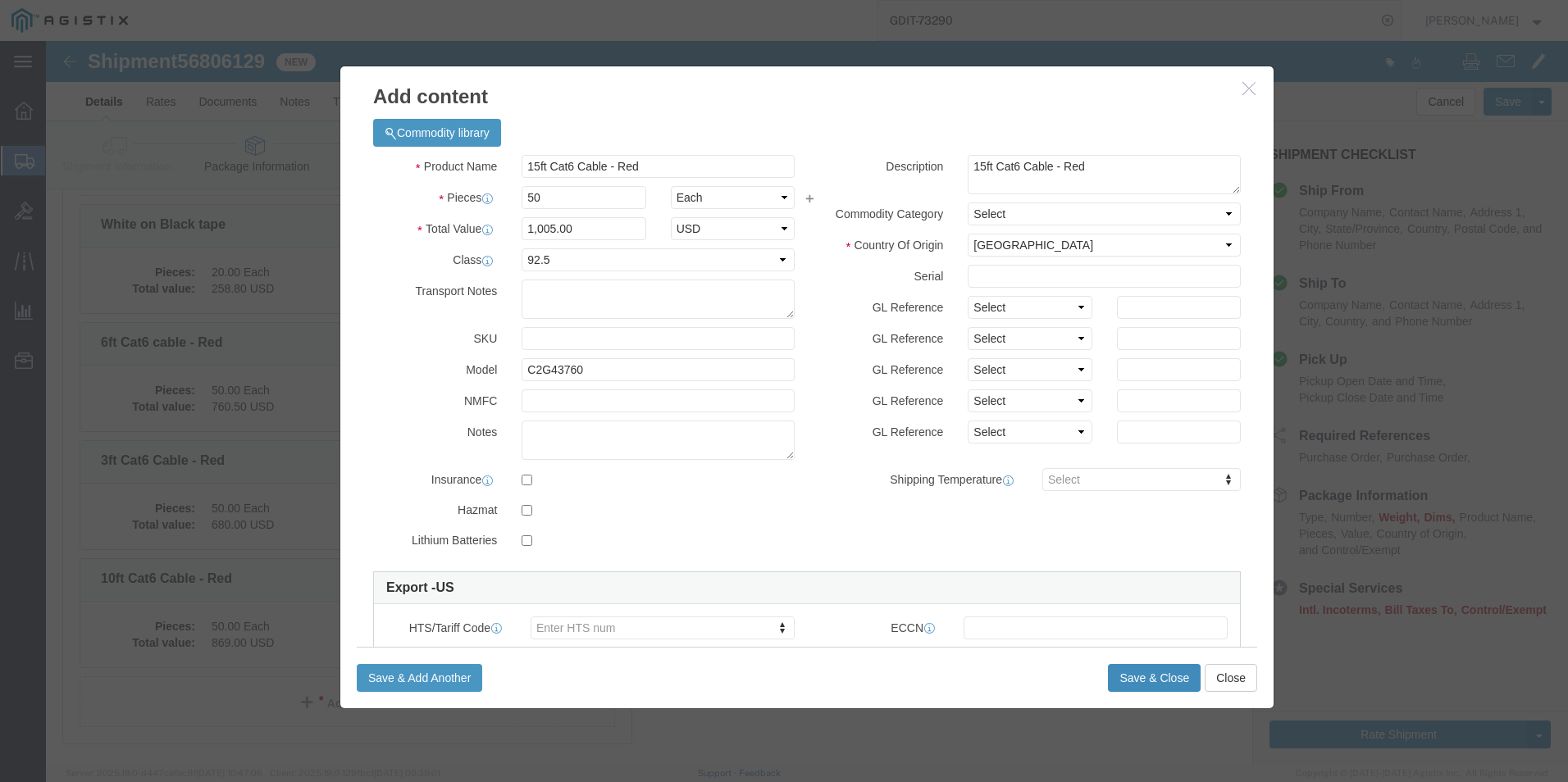
click button "Save & Close"
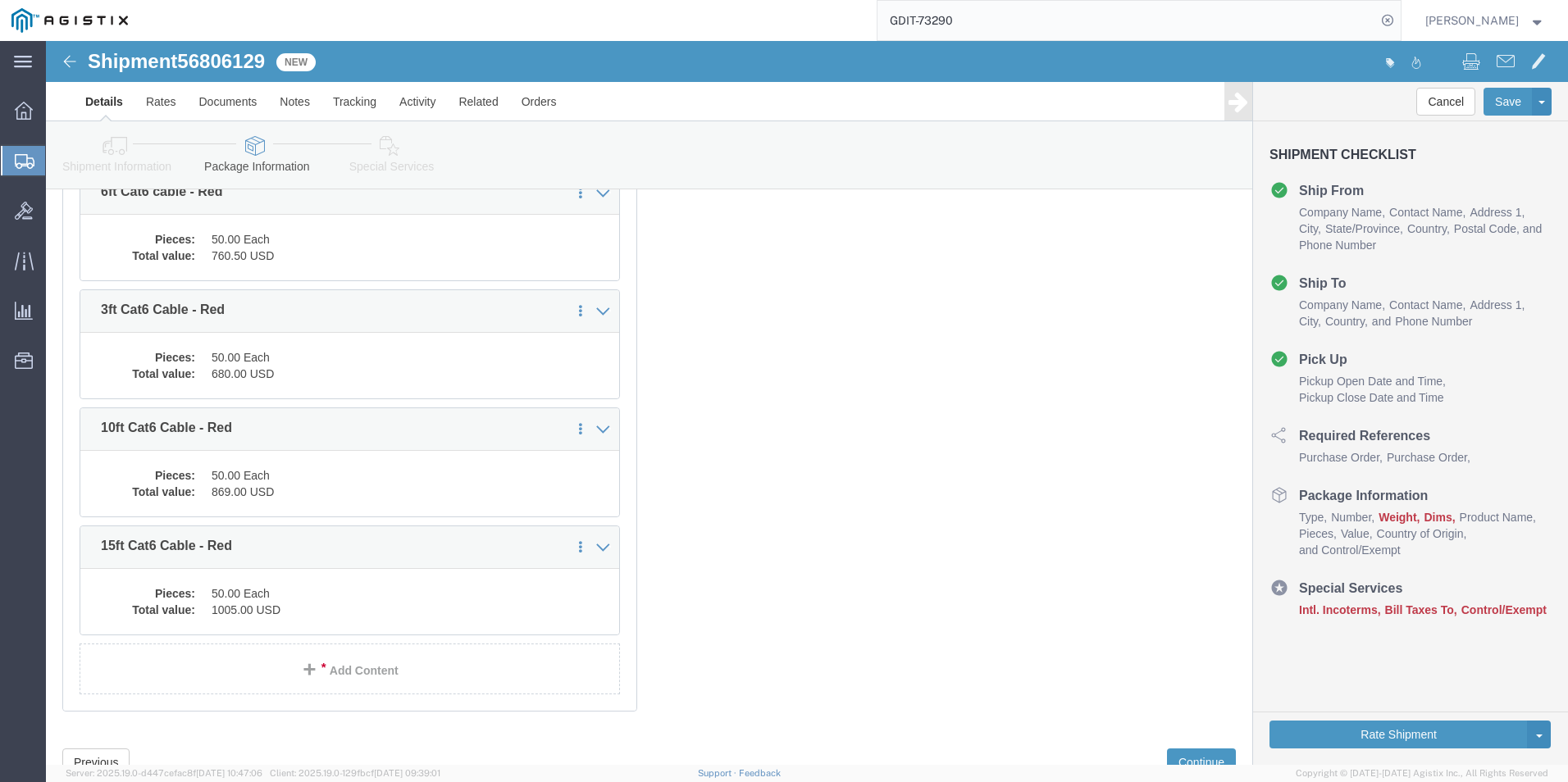
scroll to position [6624, 0]
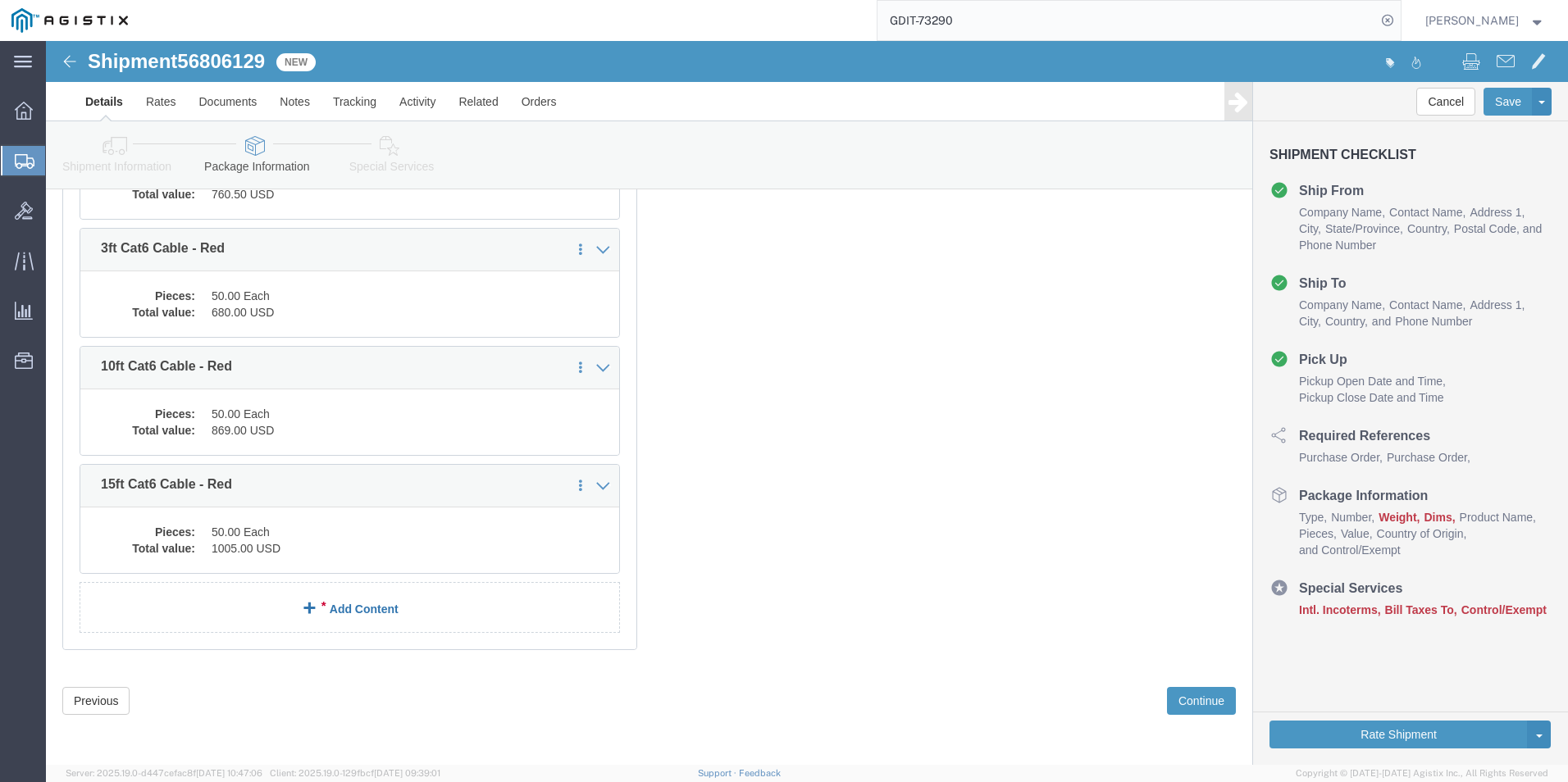
click link "Add Content"
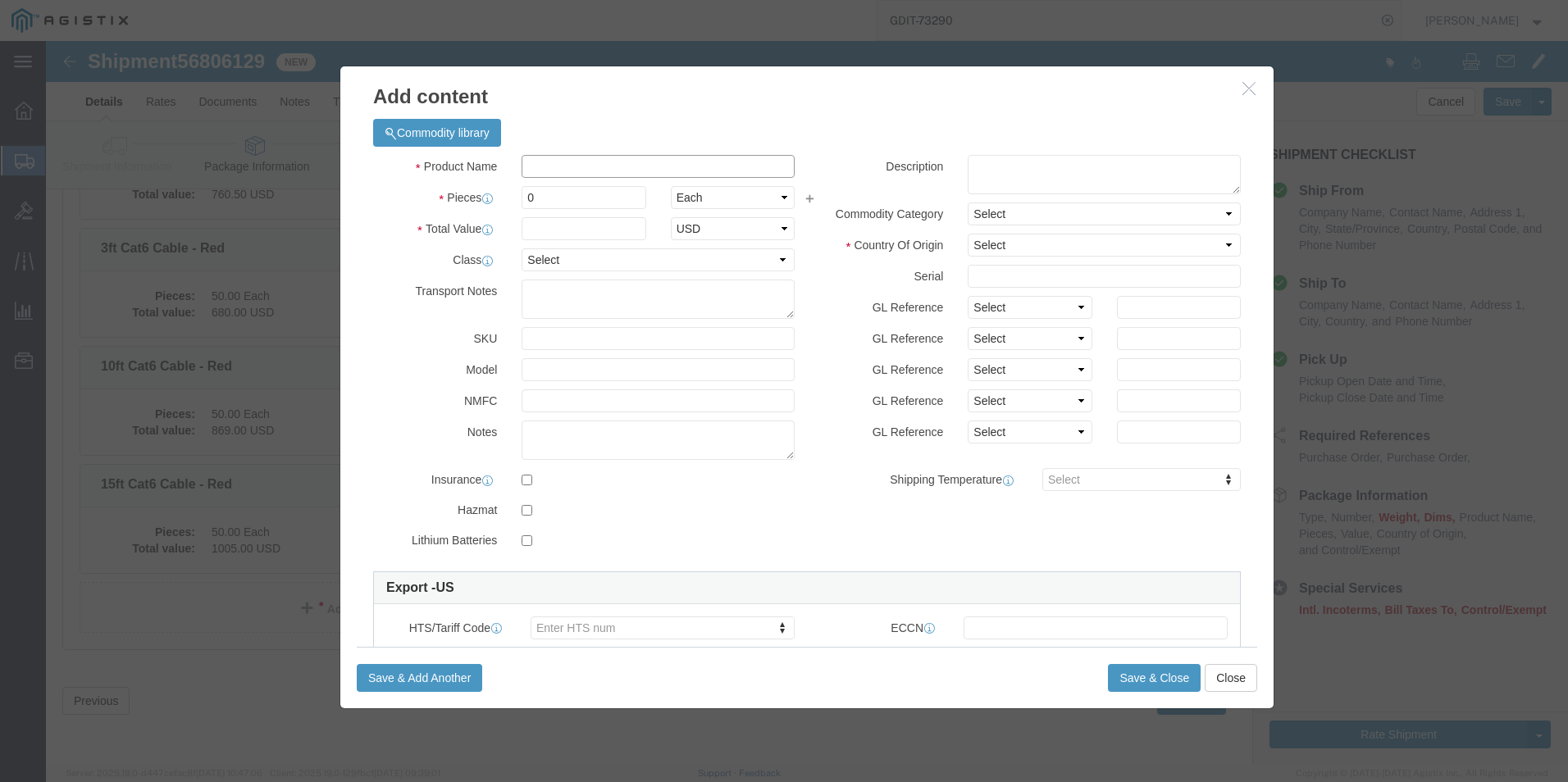
click input "text"
paste input "LC Duplex to LC Duplex Fiber optic coupler"
type input "LC Duplex to LC Duplex Fiber optic coupler"
click textarea
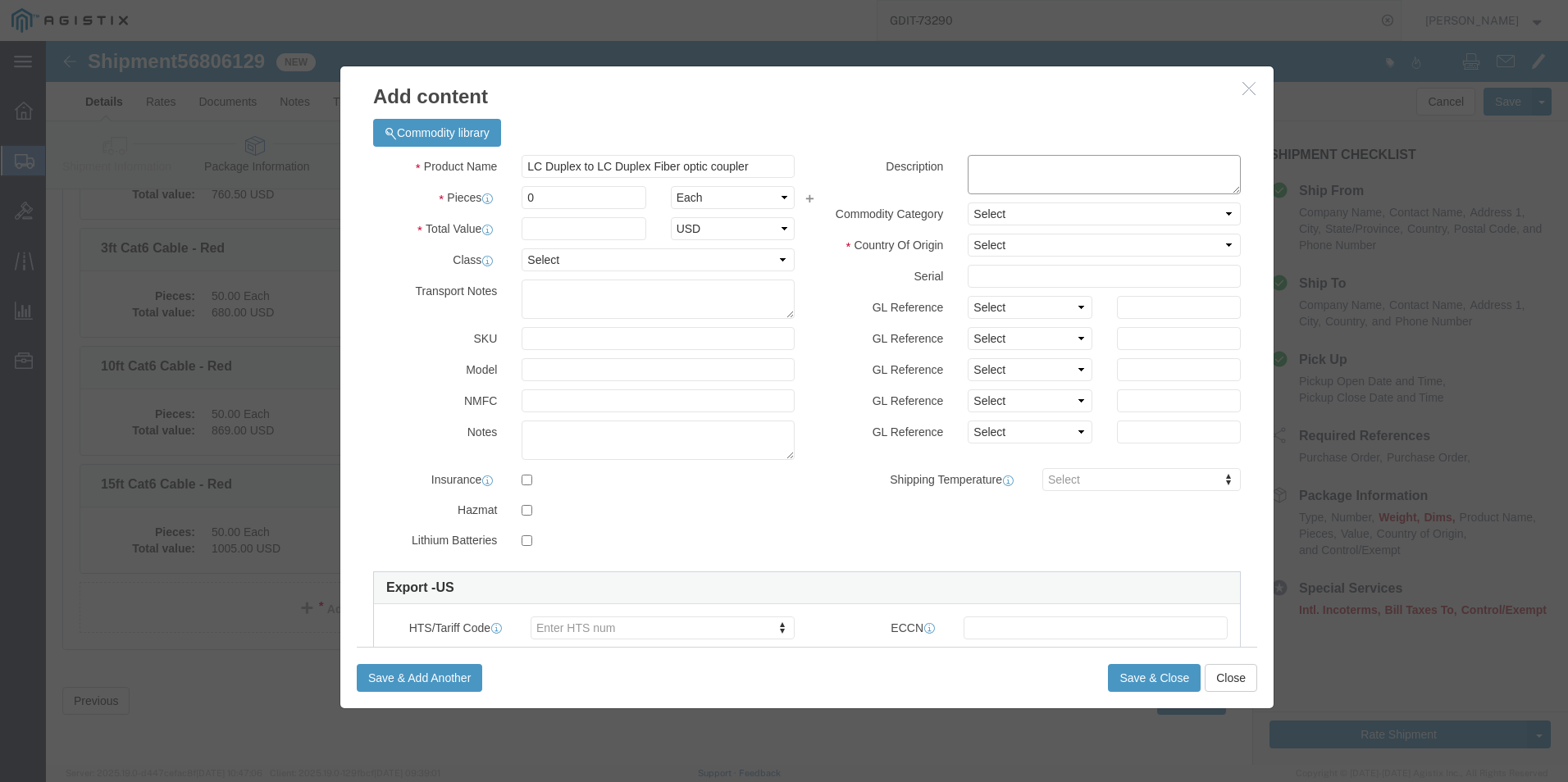
scroll to position [0, 0]
paste textarea "LC Duplex to LC Duplex Fiber optic coupler"
type textarea "LC Duplex to LC Duplex Fiber optic coupler"
click input "0"
type input "20"
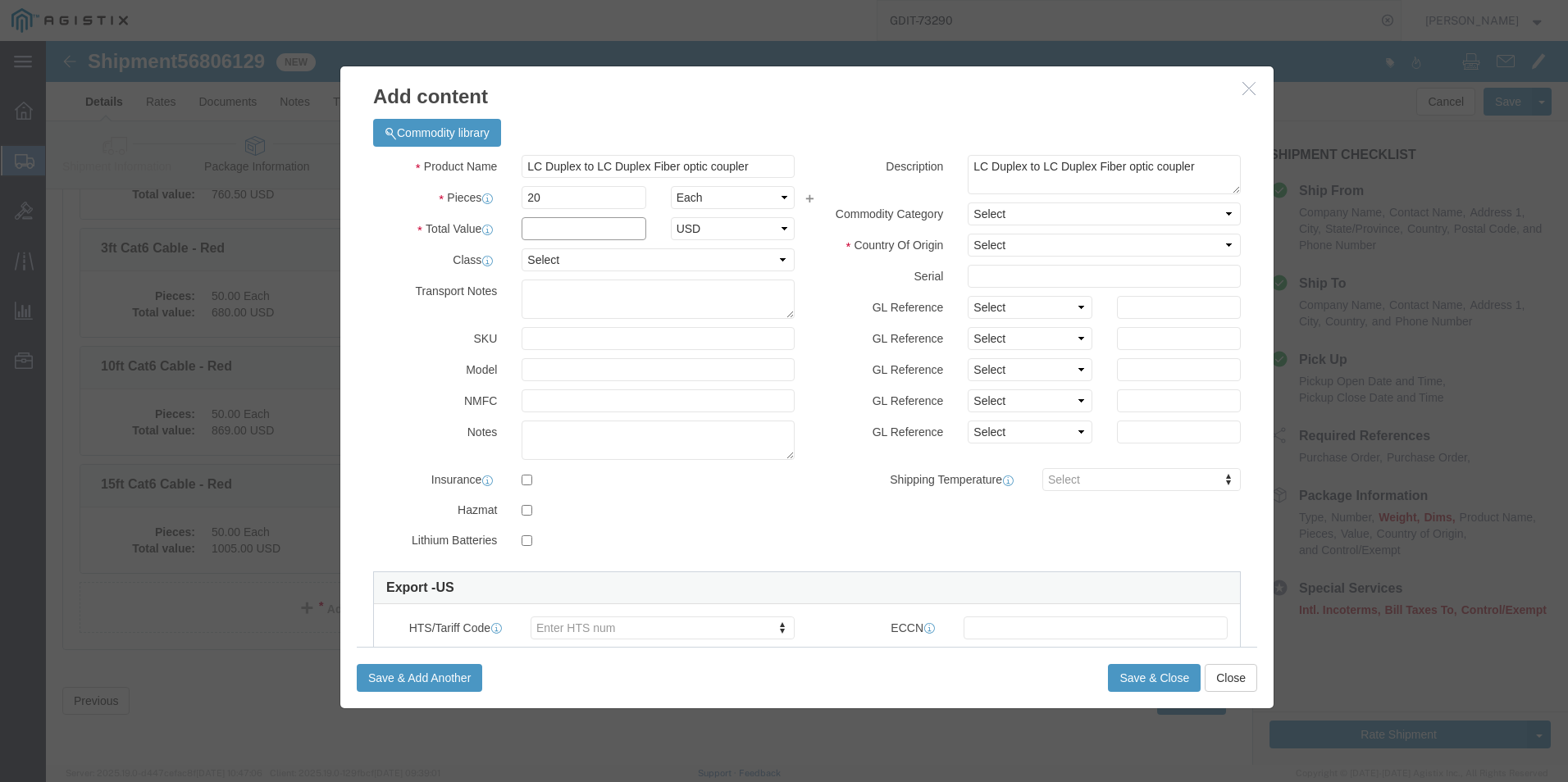
click input "text"
type input "149.20"
click select "Select 50 55 60 65 70 85 92.5 100 125 175 250 300 400"
select select "92.5"
click select "Select 50 55 60 65 70 85 92.5 100 125 175 250 300 400"
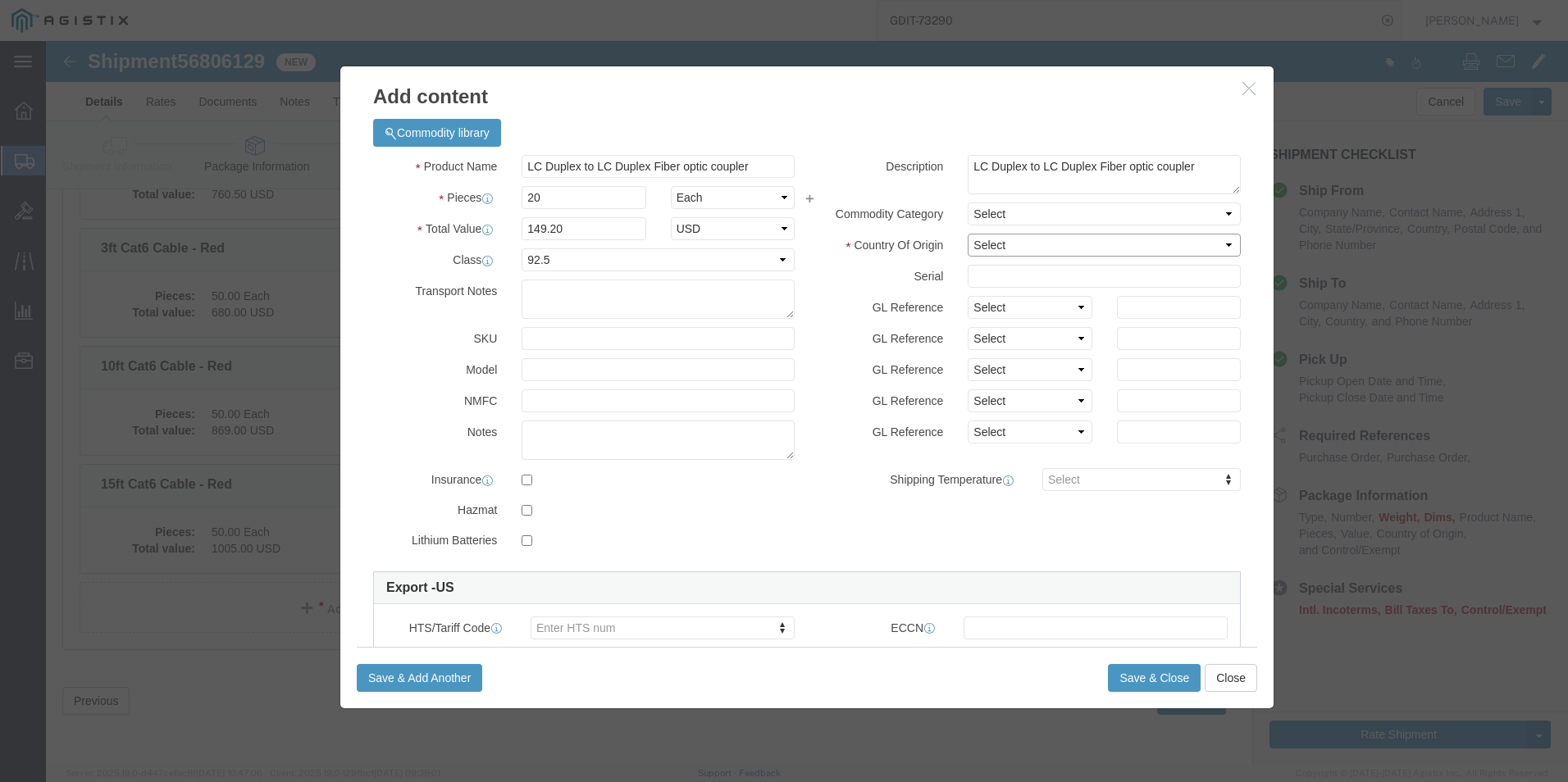
click select "Select [GEOGRAPHIC_DATA] [GEOGRAPHIC_DATA] [GEOGRAPHIC_DATA] [GEOGRAPHIC_DATA] …"
select select "US"
click select "Select [GEOGRAPHIC_DATA] [GEOGRAPHIC_DATA] [GEOGRAPHIC_DATA] [GEOGRAPHIC_DATA] …"
click input "text"
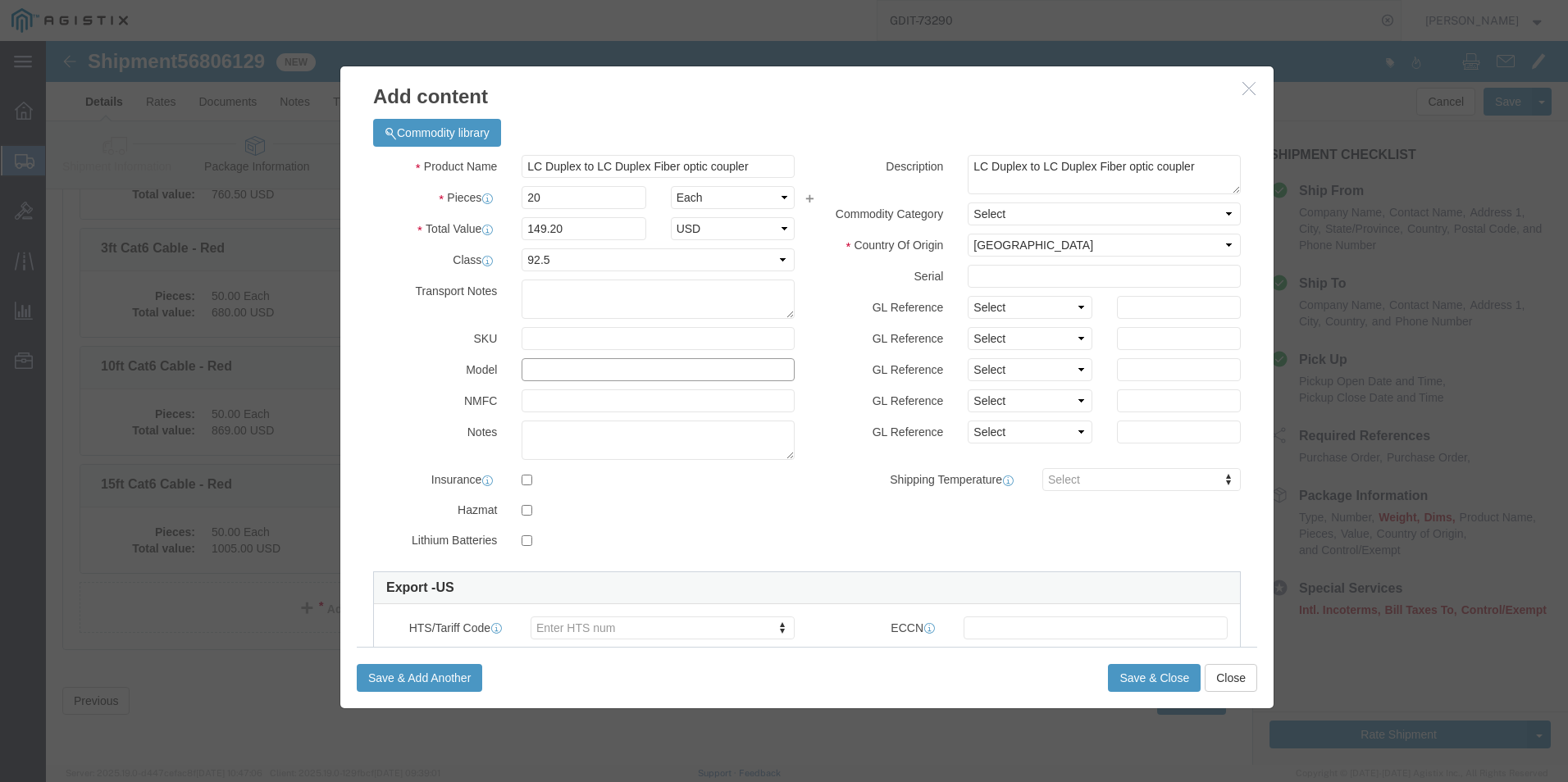
paste input "27113"
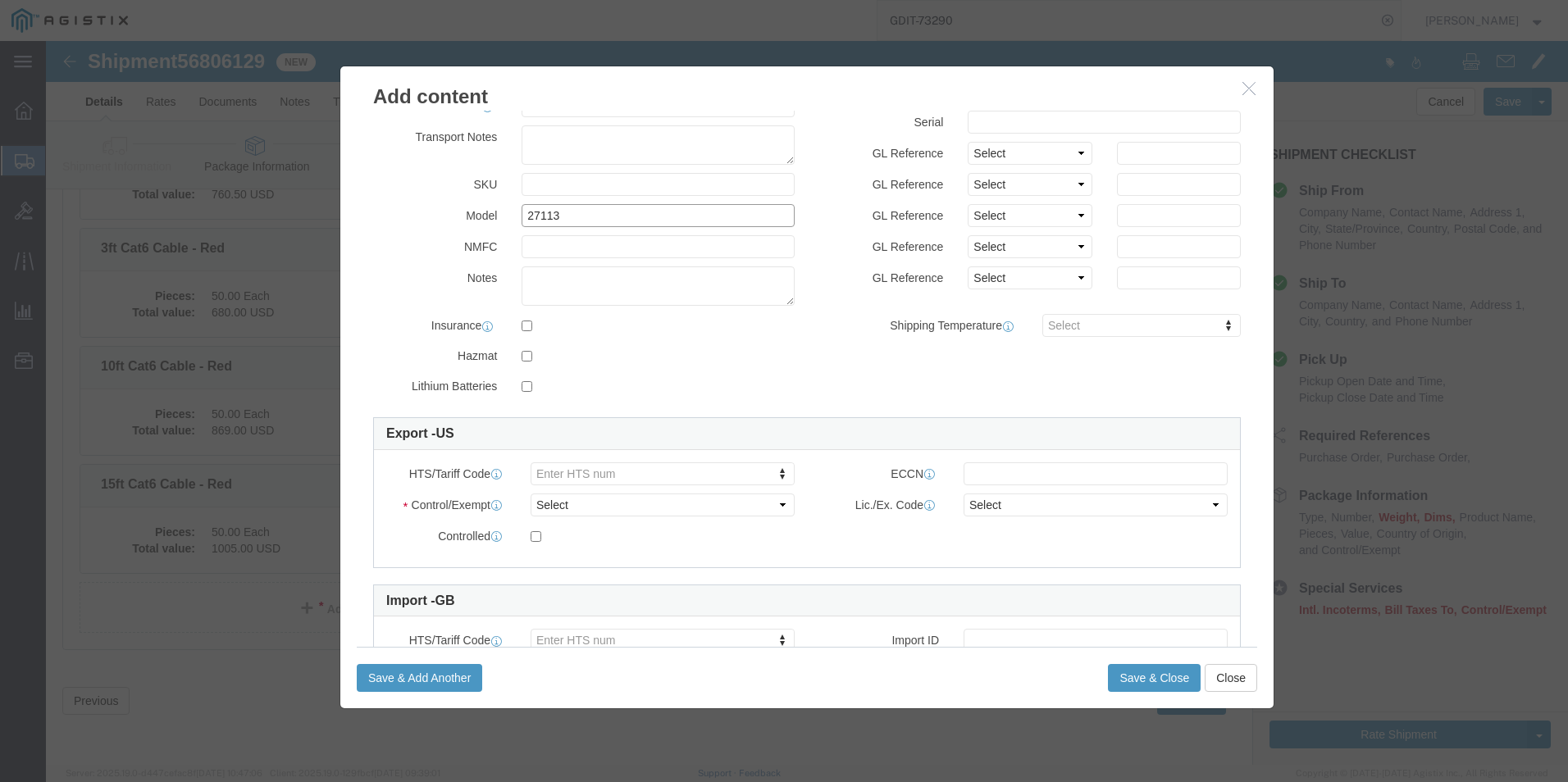
scroll to position [164, 0]
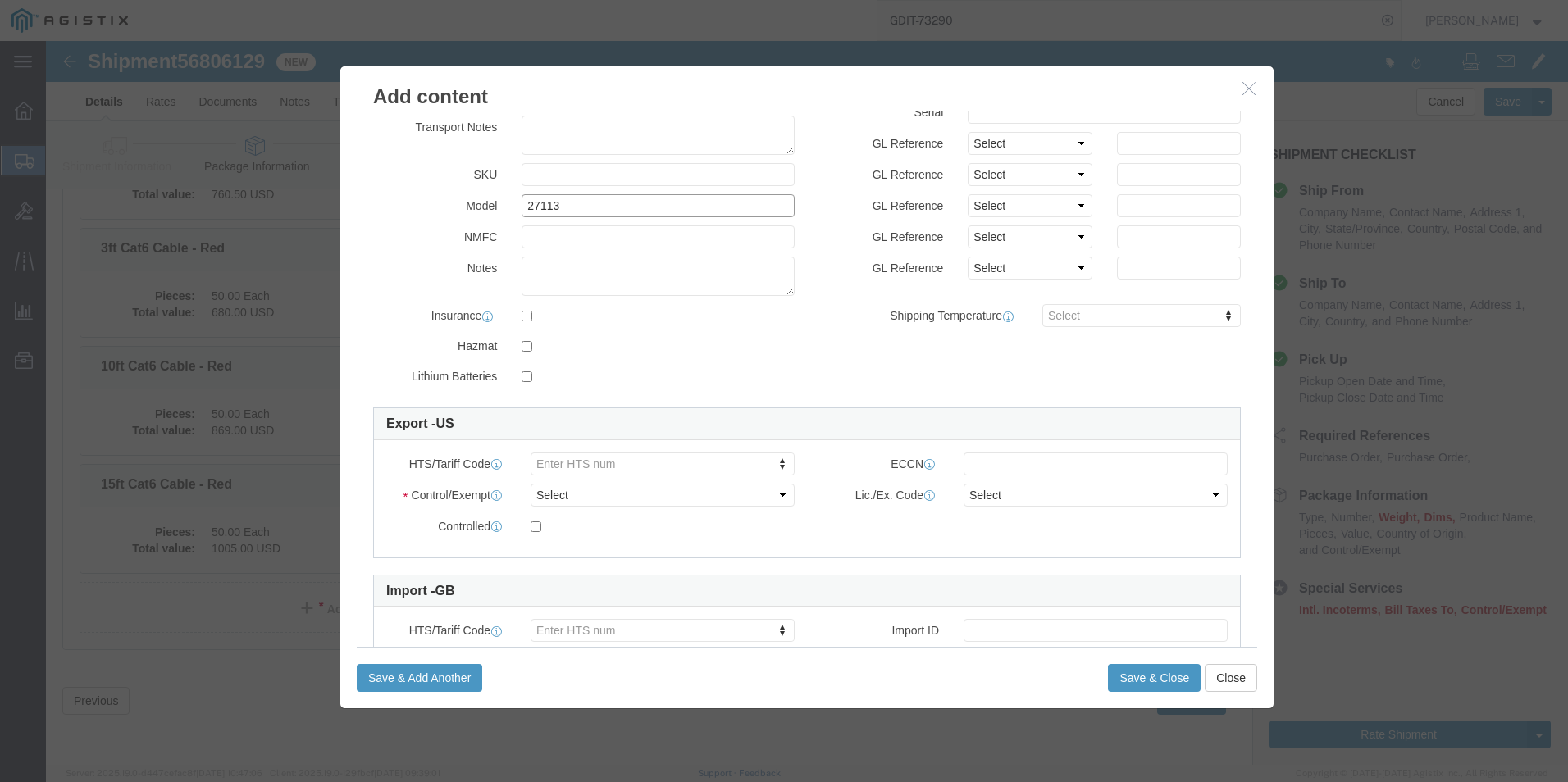
type input "27113"
click select "Select ATF BIS DEA EPA FDA FTR ITAR OFAC Other (OPA)"
select select "BIS"
click select "Select ATF BIS DEA EPA FDA FTR ITAR OFAC Other (OPA)"
click select "Select AGR-Agricultural APP-Computers APR-Additional Permissive Exports AVS-Air…"
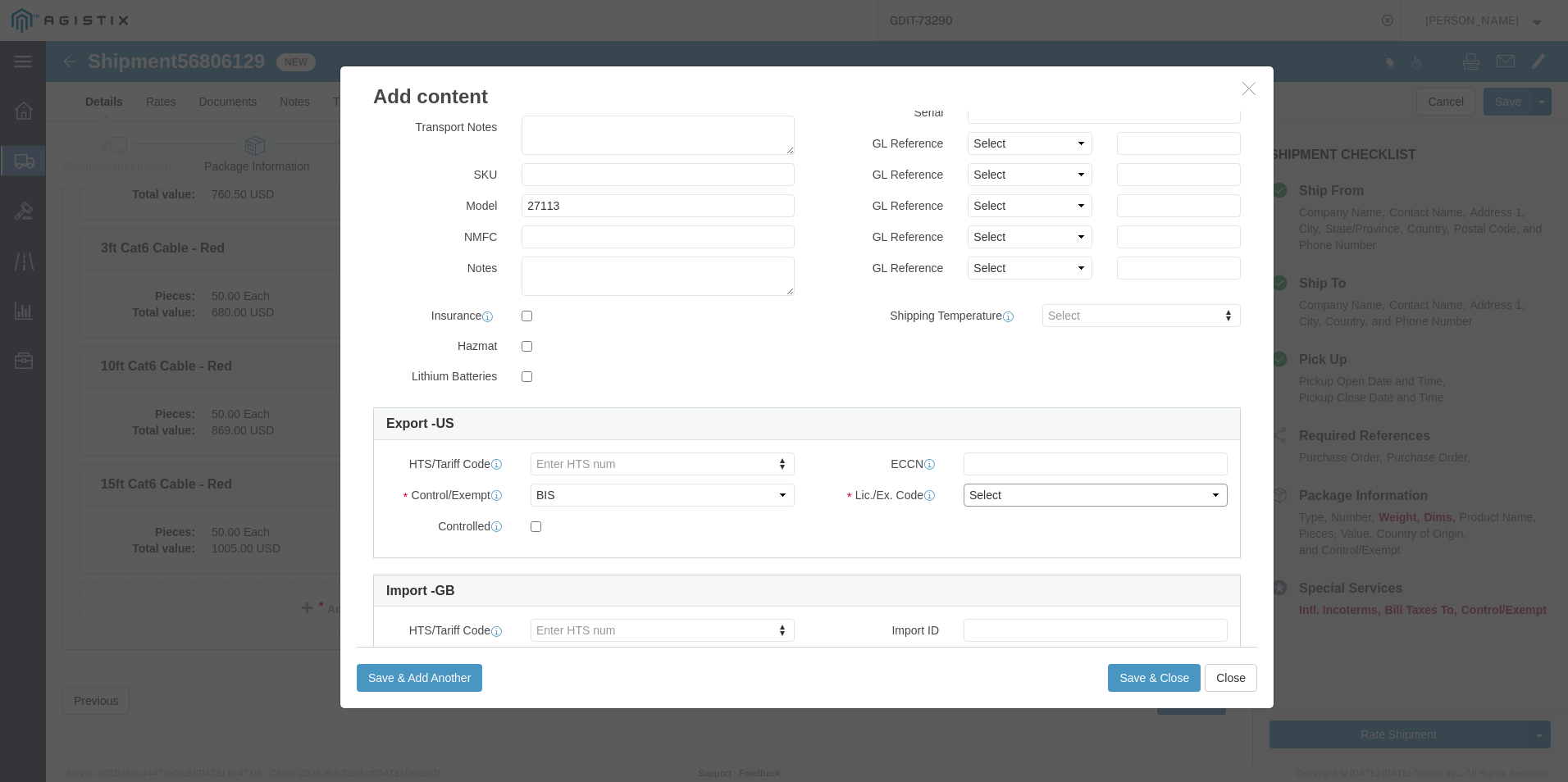
select select "NLR"
click select "Select AGR-Agricultural APP-Computers APR-Additional Permissive Exports AVS-Air…"
click button "Save & Close"
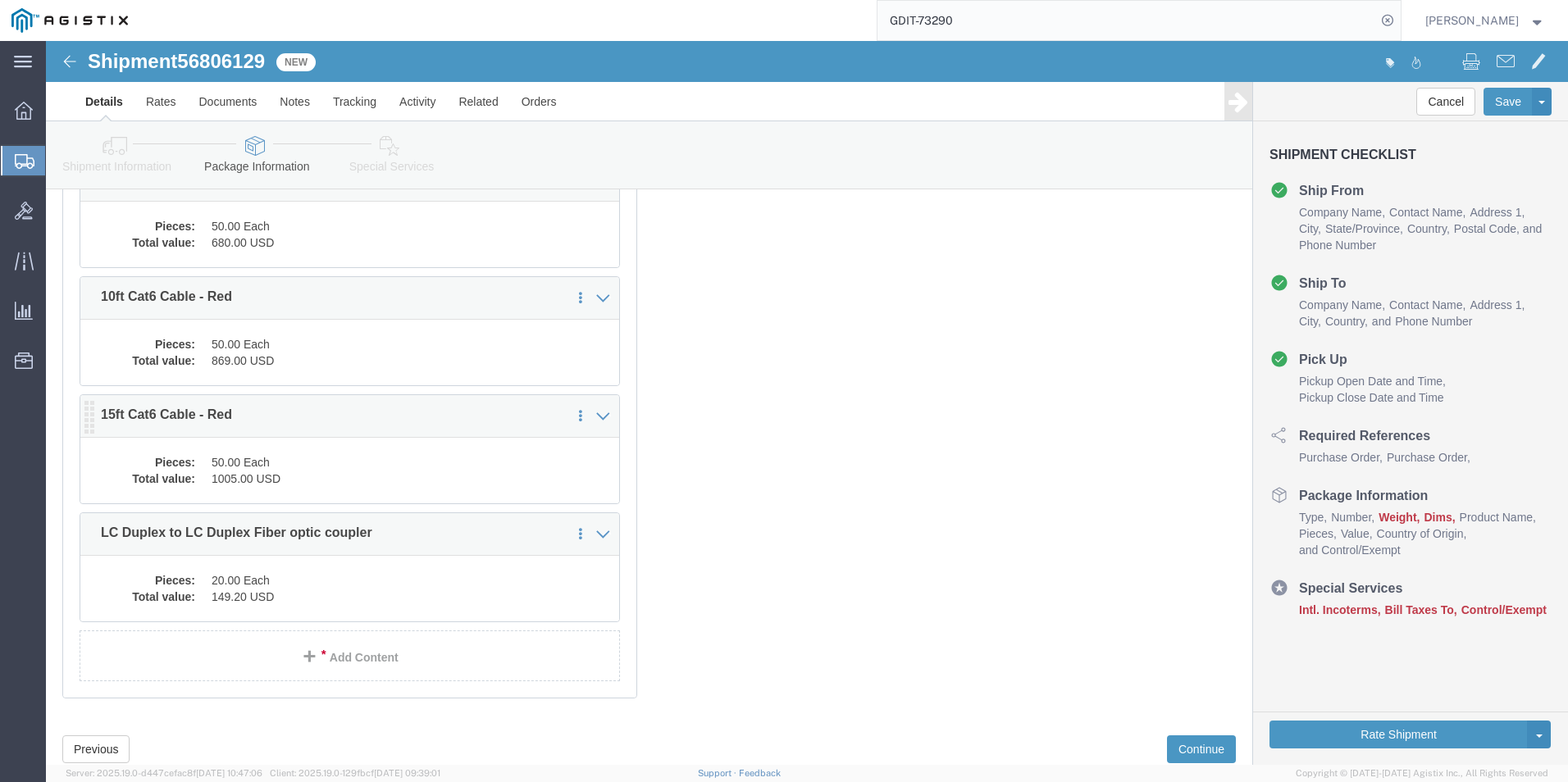
scroll to position [6730, 0]
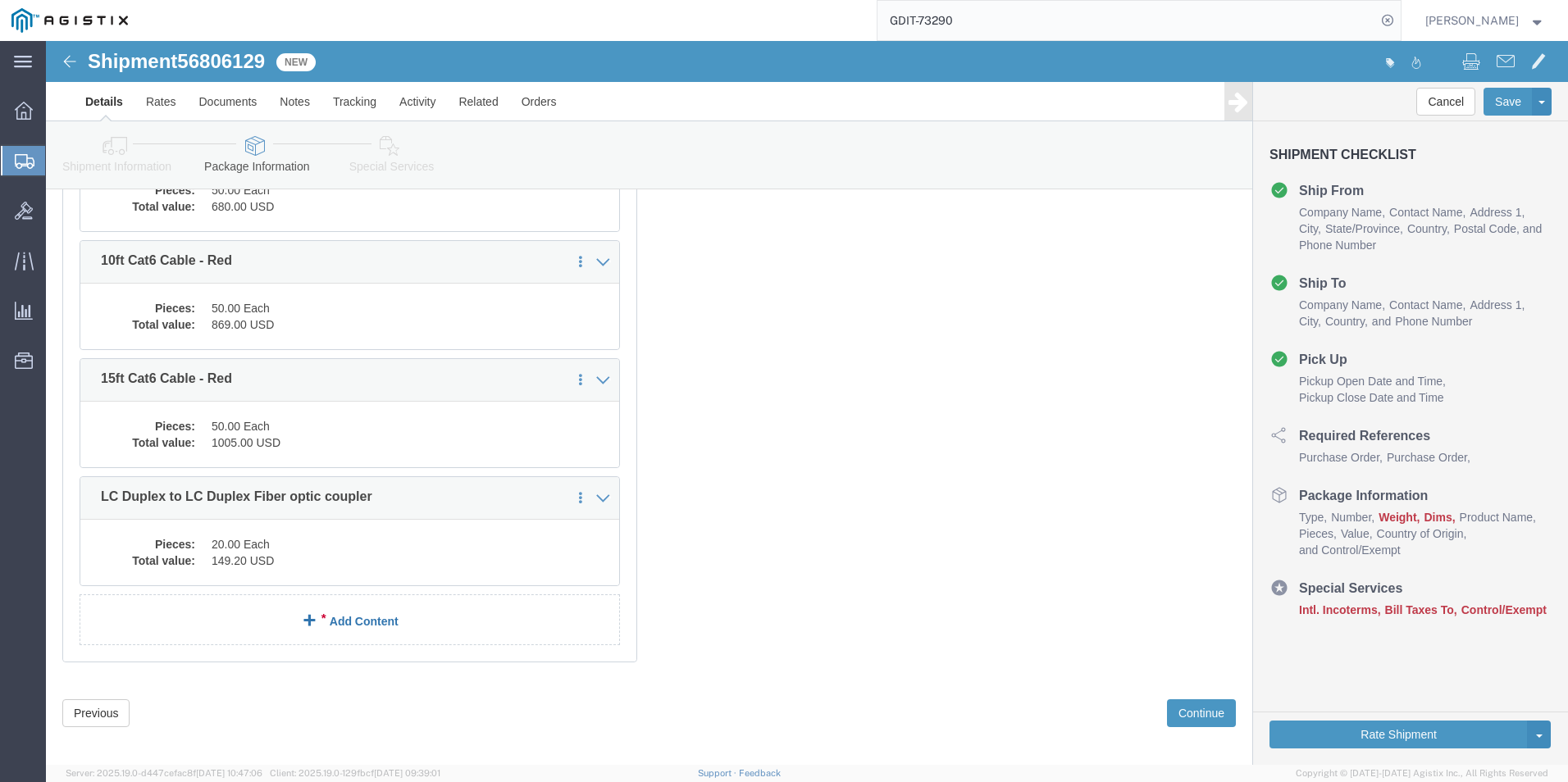
click link "Add Content"
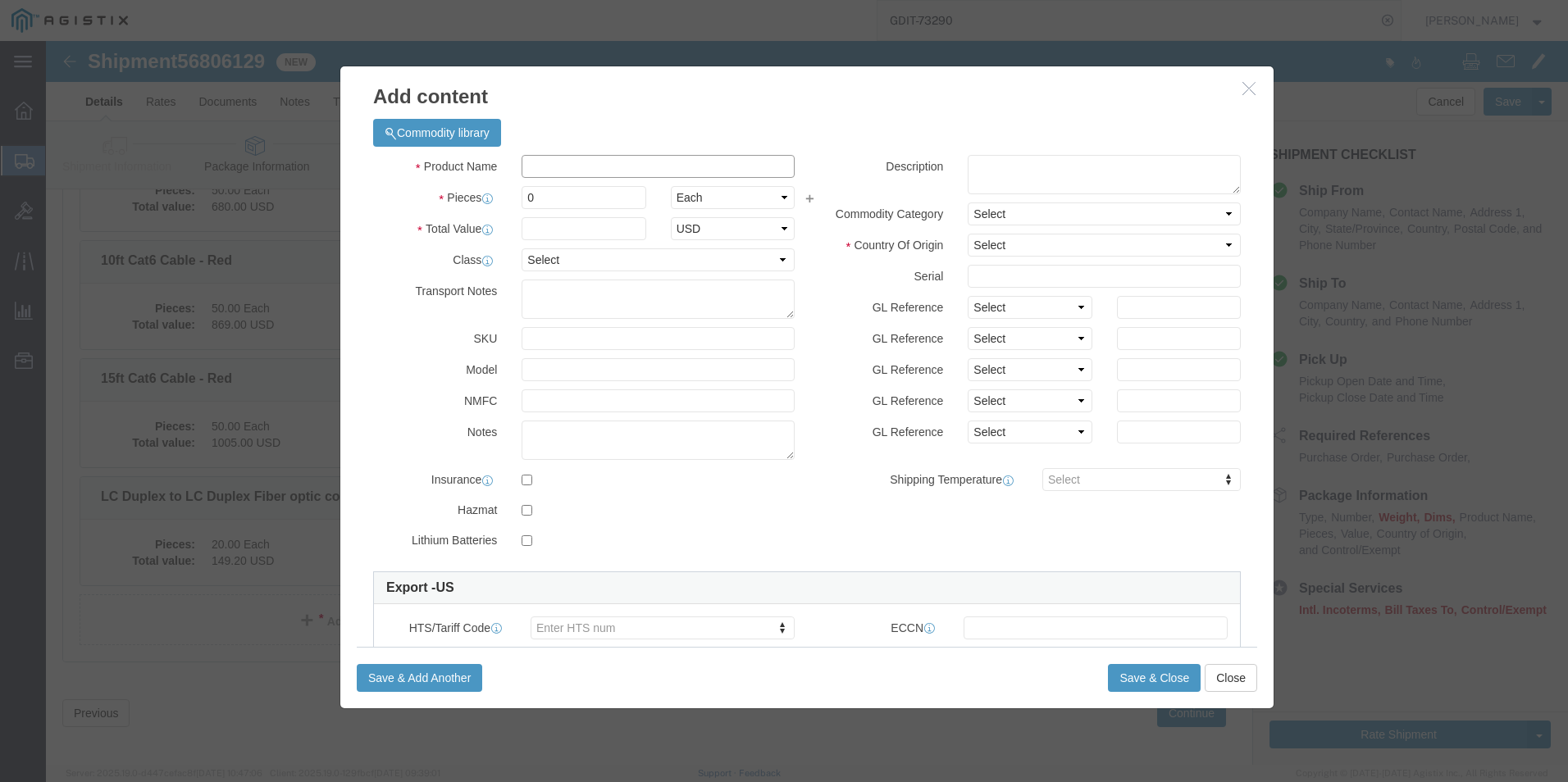
click input "text"
paste input "ST-ST Simplex SM Fiber Coupler"
type input "ST-ST Simplex SM Fiber Coupler"
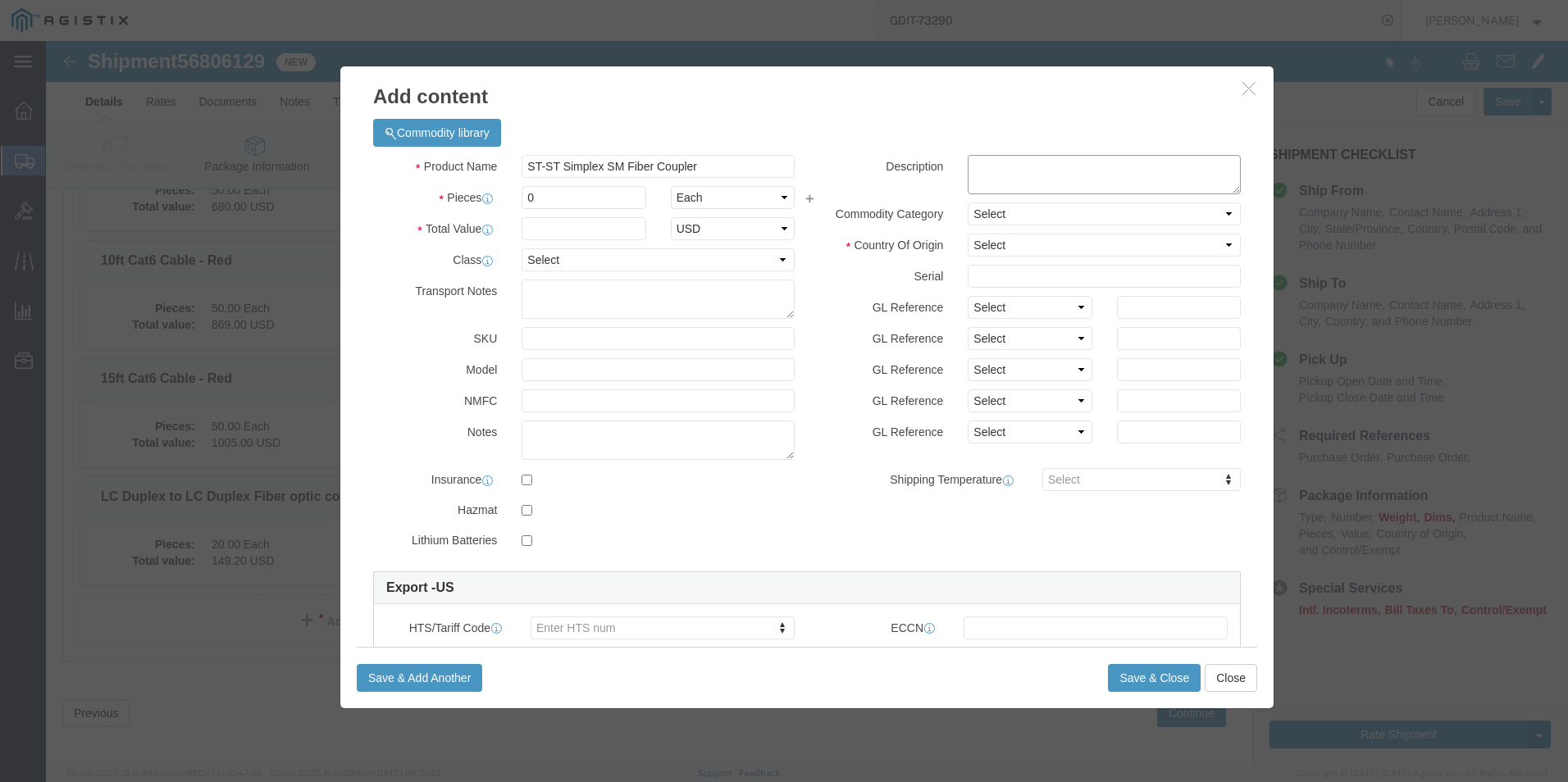
click textarea
paste textarea "ST-ST Simplex SM Fiber Coupler"
type textarea "ST-ST Simplex SM Fiber Coupler"
click input "0"
type input "20"
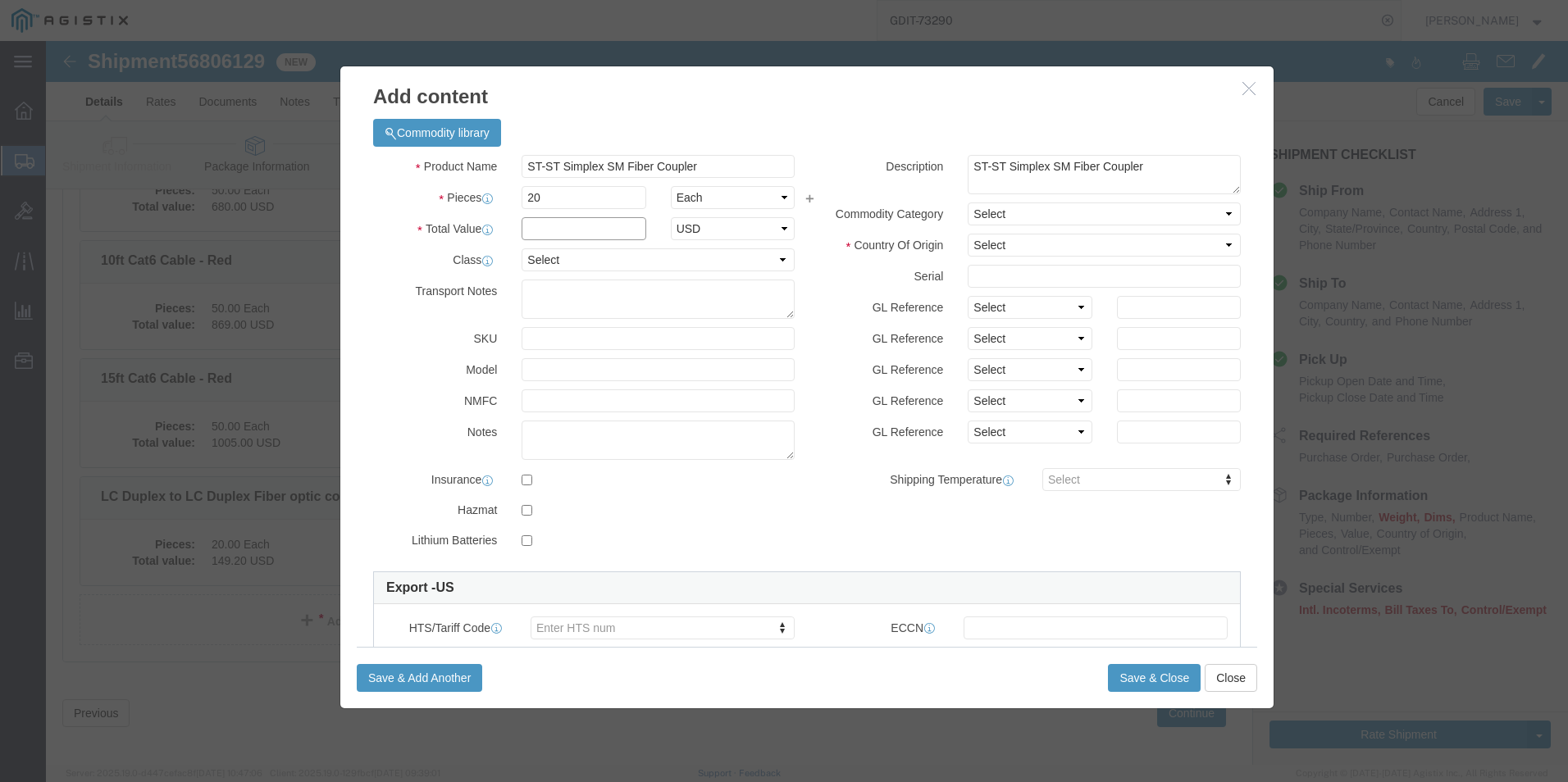
click input "text"
type input "143.00"
click select "Select 50 55 60 65 70 85 92.5 100 125 175 250 300 400"
select select "92.5"
click select "Select 50 55 60 65 70 85 92.5 100 125 175 250 300 400"
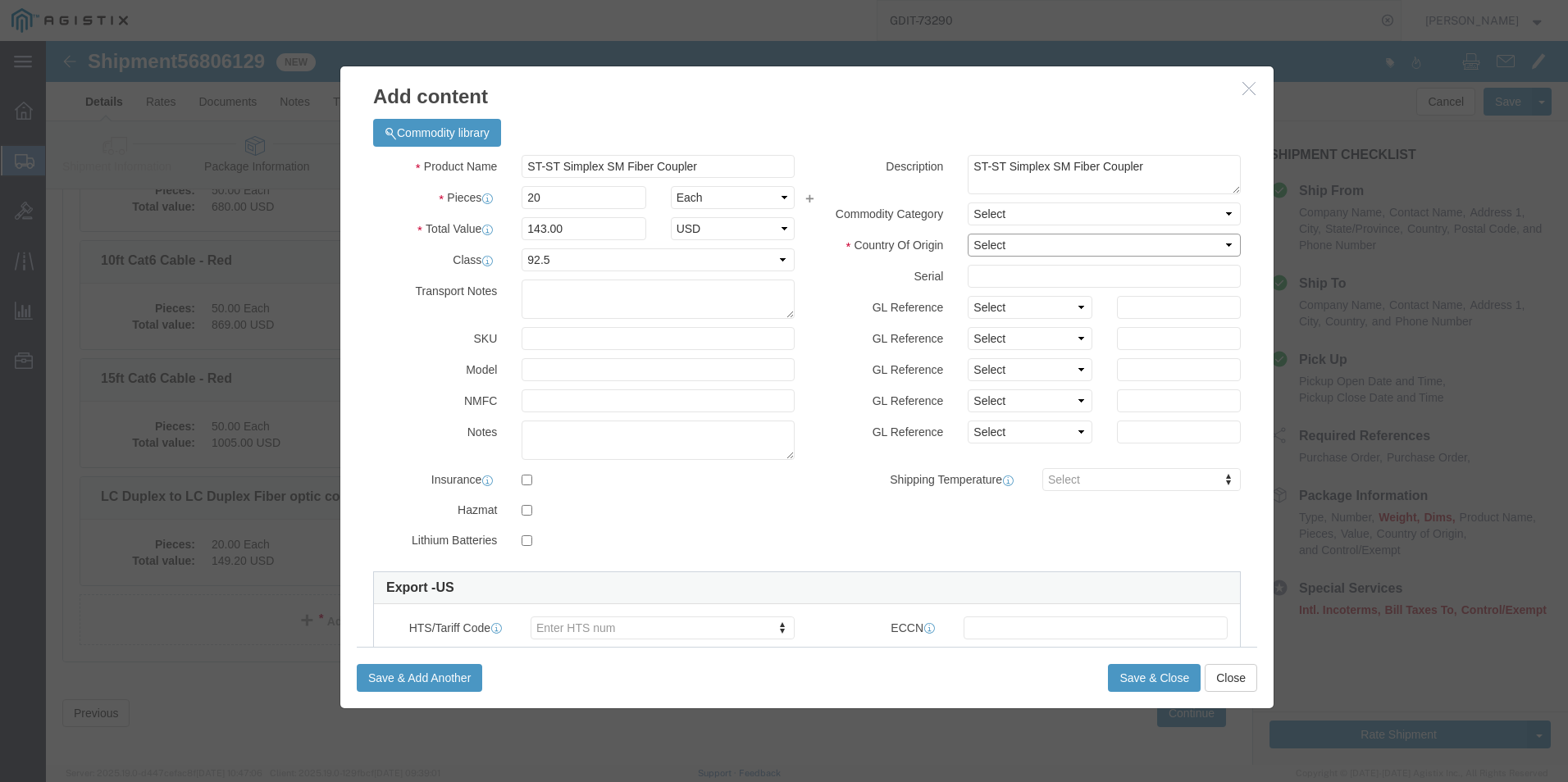
click select "Select [GEOGRAPHIC_DATA] [GEOGRAPHIC_DATA] [GEOGRAPHIC_DATA] [GEOGRAPHIC_DATA] …"
select select "US"
click select "Select [GEOGRAPHIC_DATA] [GEOGRAPHIC_DATA] [GEOGRAPHIC_DATA] [GEOGRAPHIC_DATA] …"
click input "text"
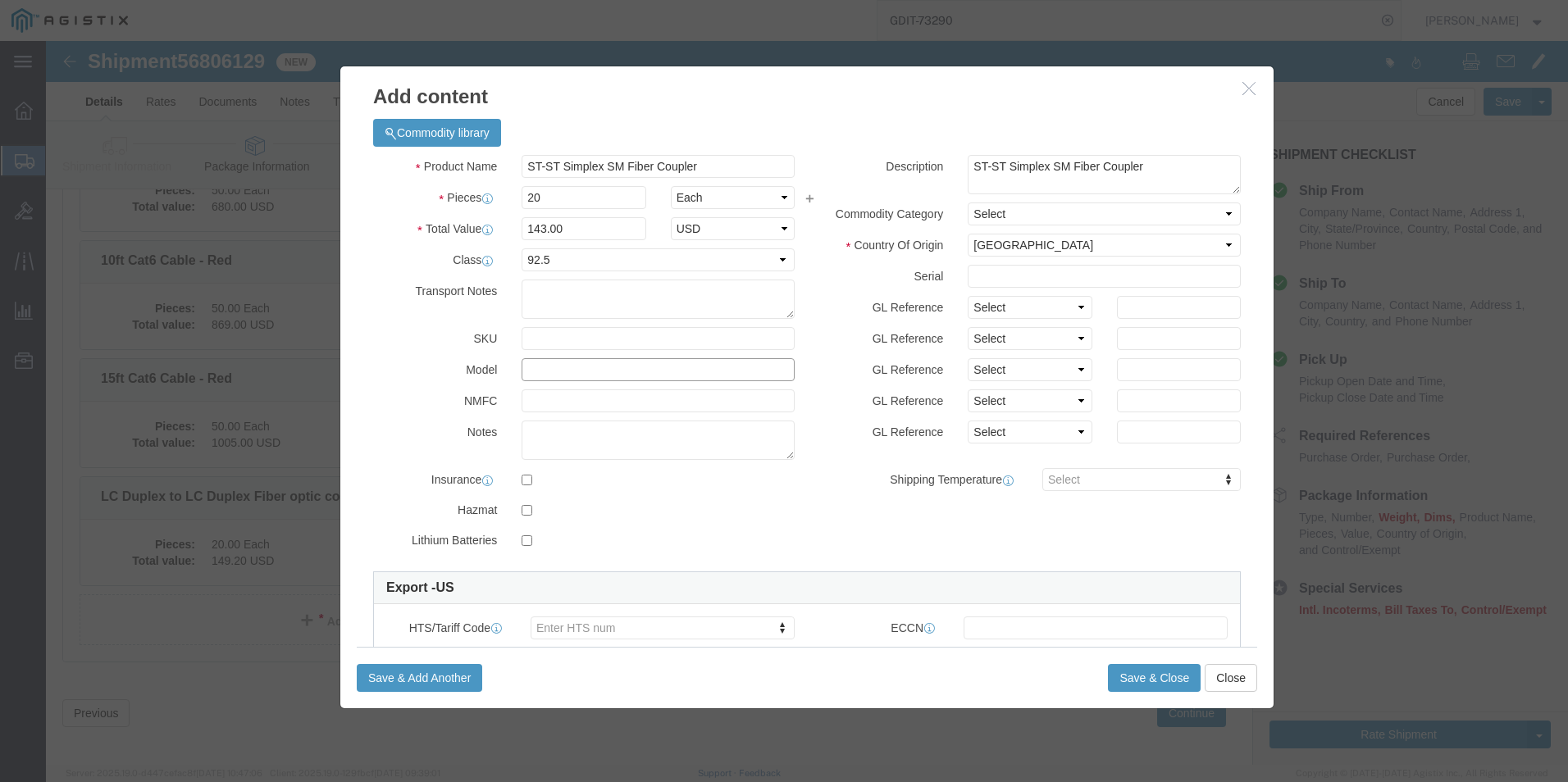
paste input "27110"
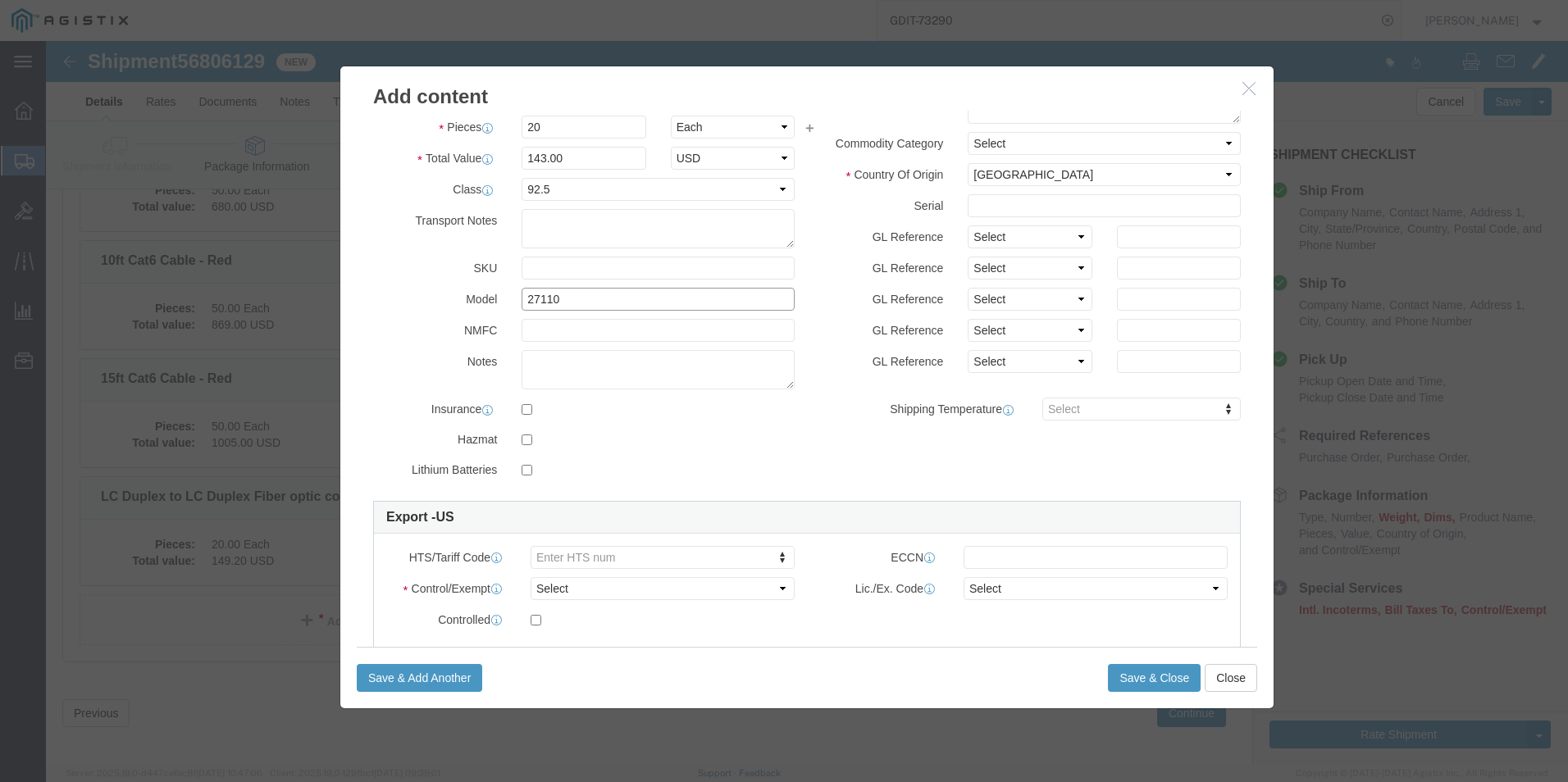
scroll to position [164, 0]
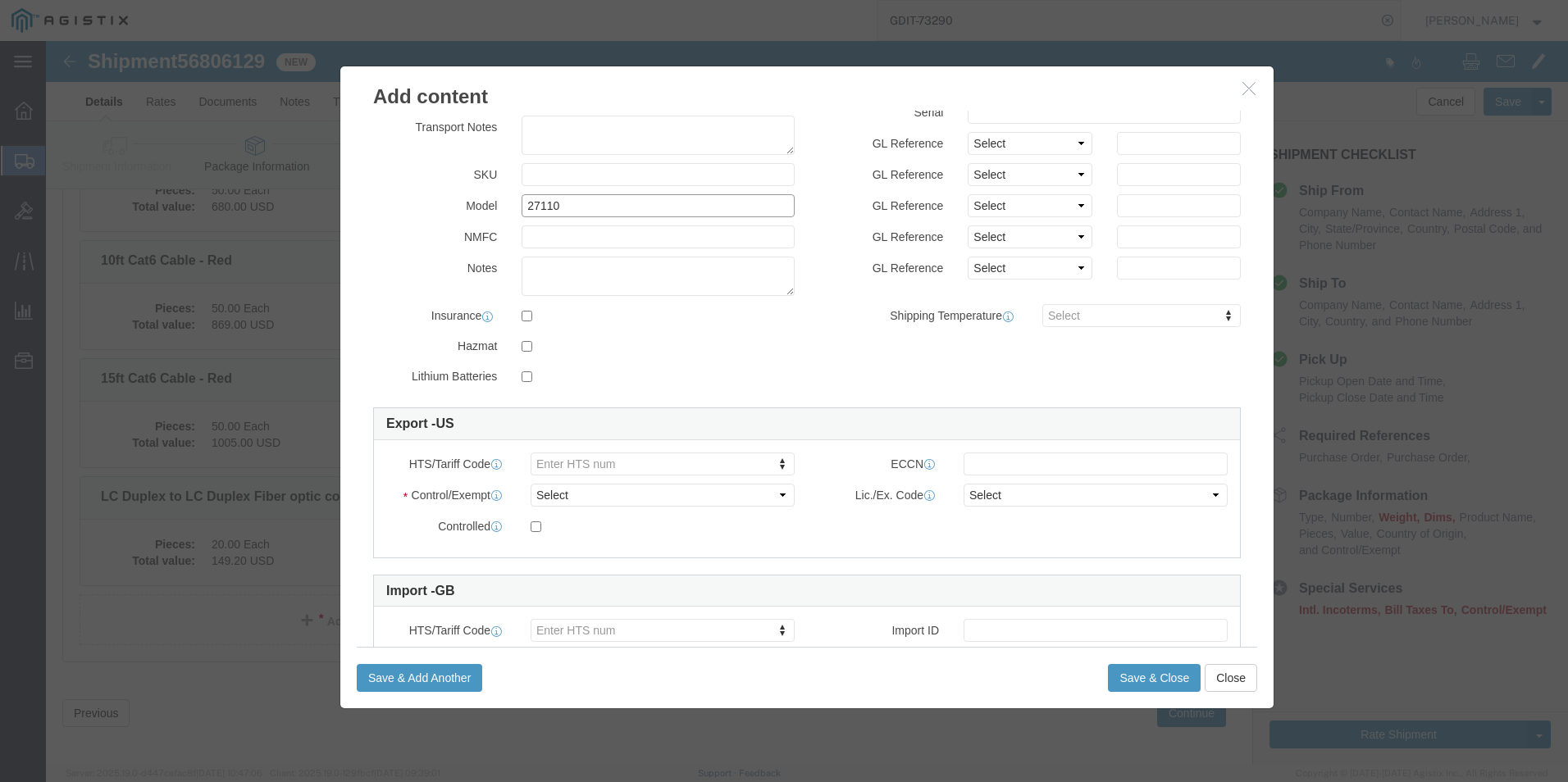
type input "27110"
click select "Select ATF BIS DEA EPA FDA FTR ITAR OFAC Other (OPA)"
select select "BIS"
click select "Select ATF BIS DEA EPA FDA FTR ITAR OFAC Other (OPA)"
click select "Select AGR-Agricultural APP-Computers APR-Additional Permissive Exports AVS-Air…"
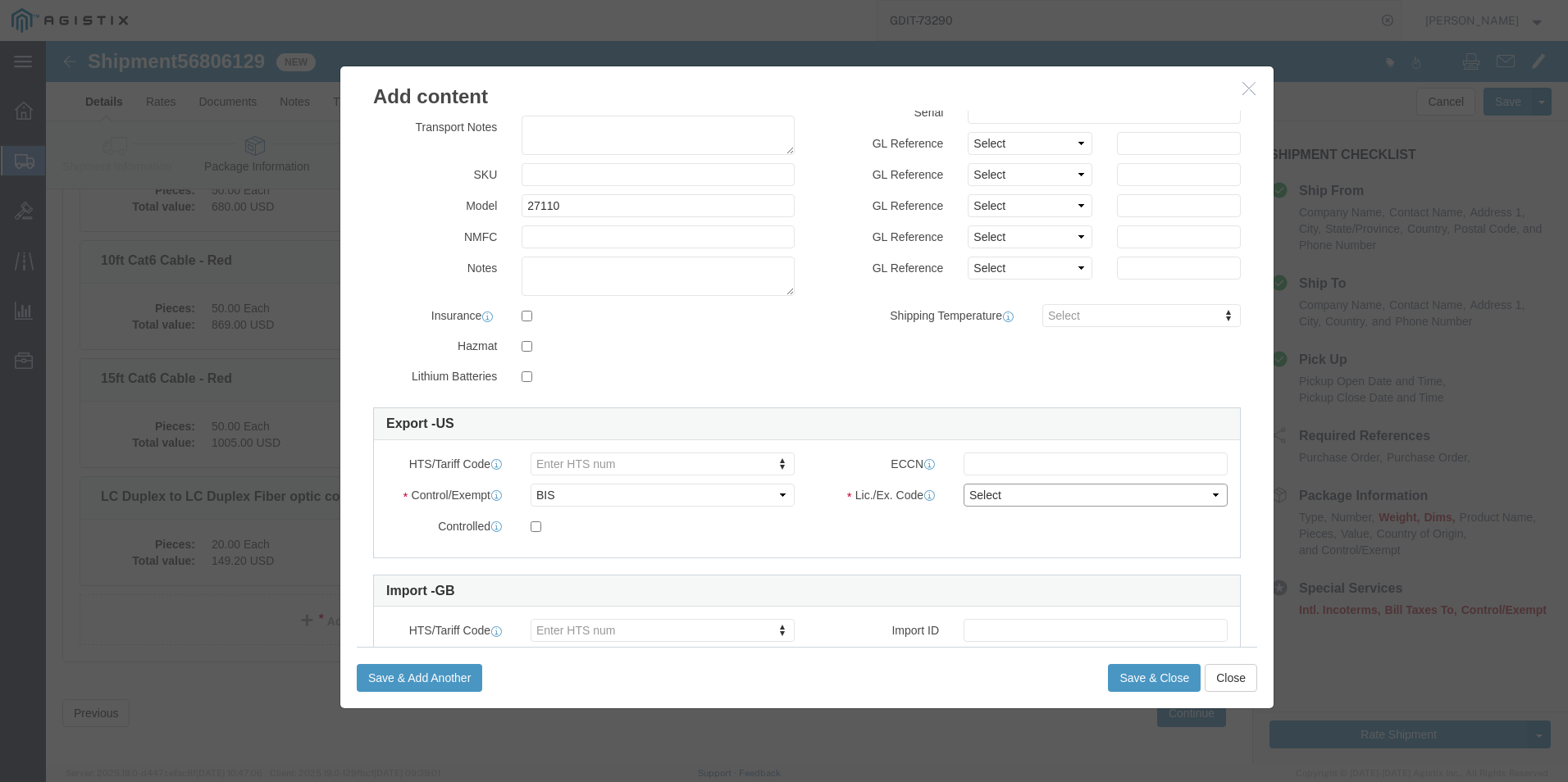
select select "NLR"
click select "Select AGR-Agricultural APP-Computers APR-Additional Permissive Exports AVS-Air…"
click button "Save & Close"
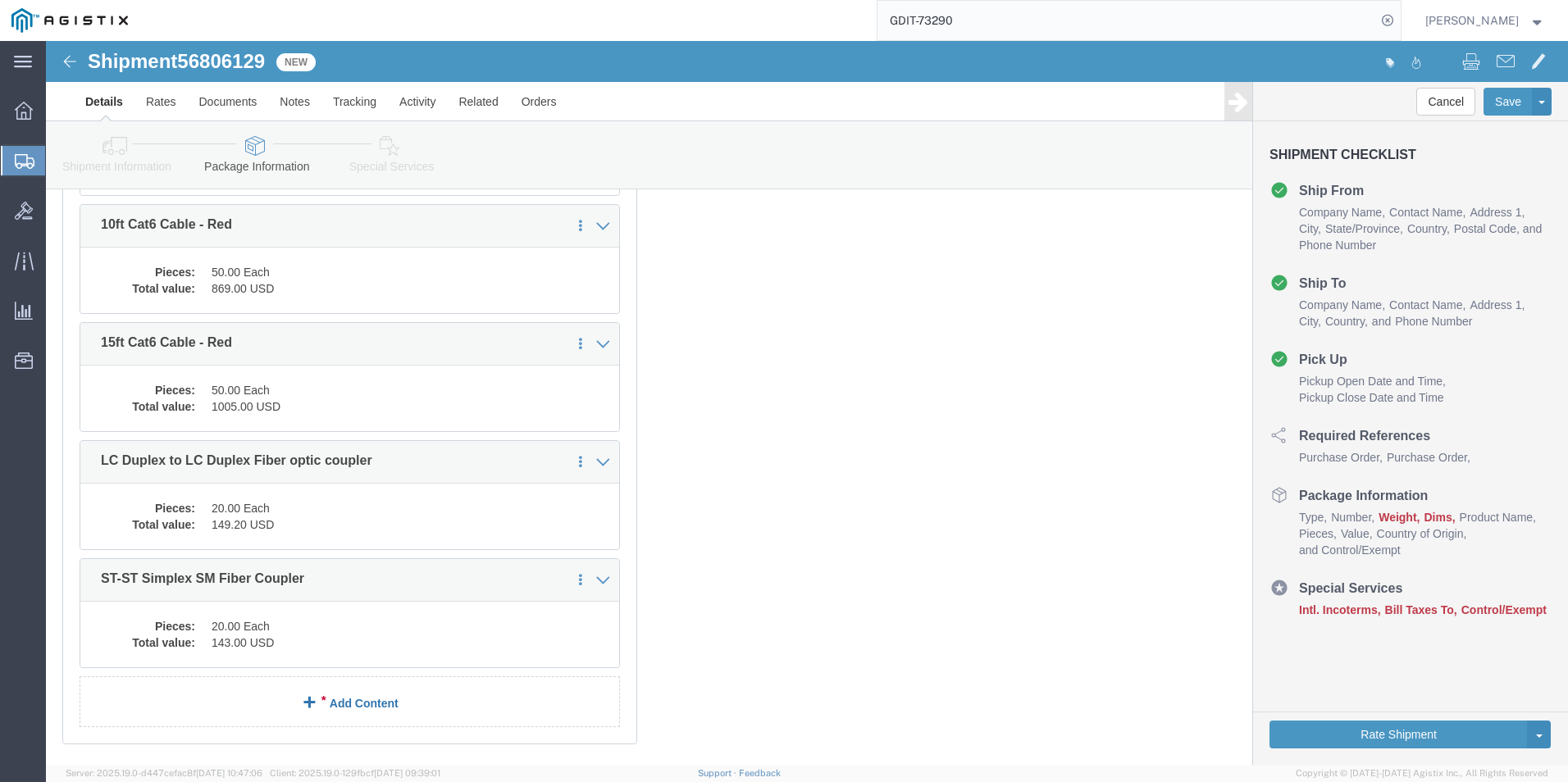
scroll to position [6848, 0]
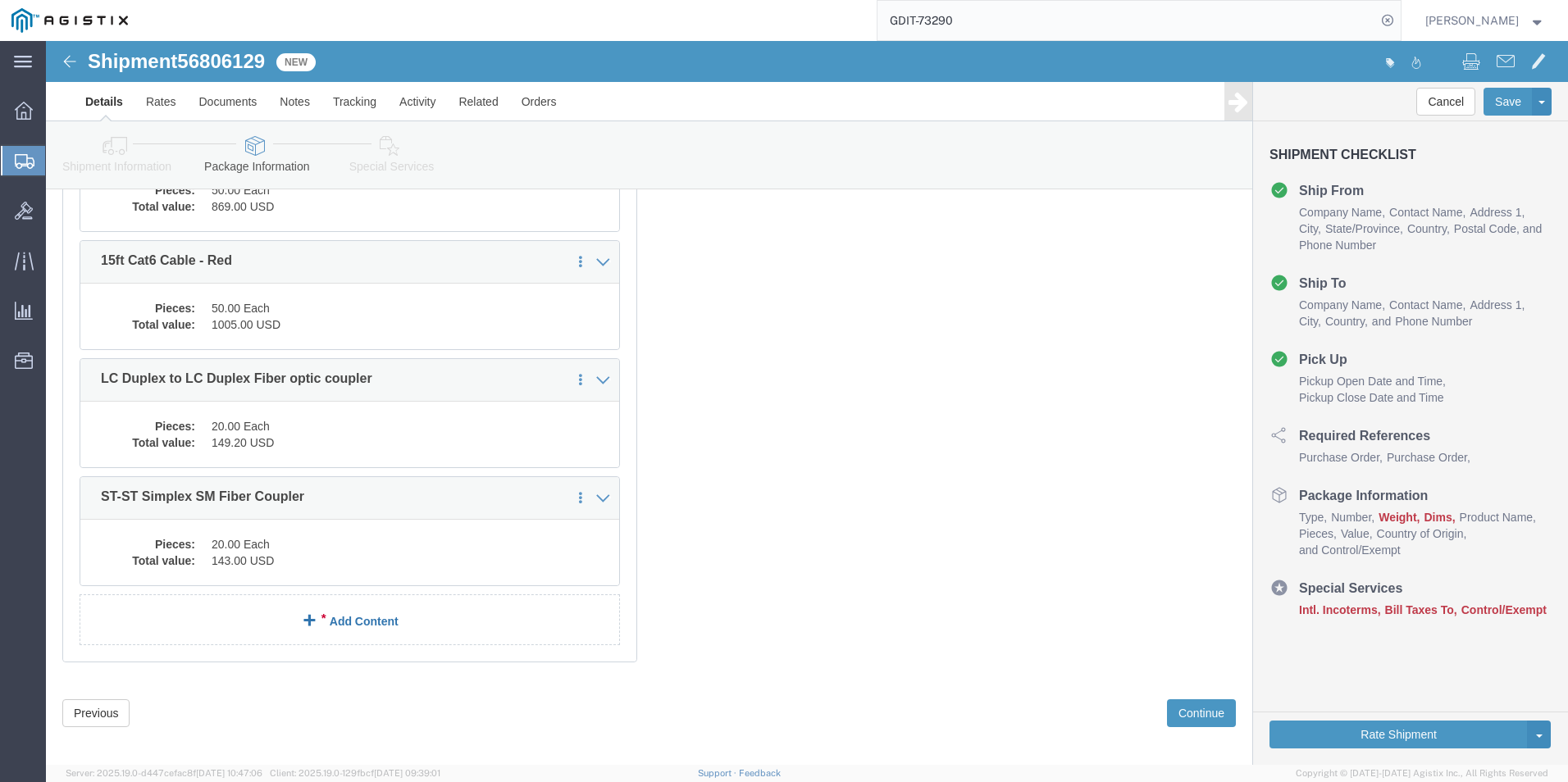
click div "1 x Pallet(s) Standard (Stackable) Package Type Select Bale(s) Basket(s) Bolt(s…"
click link "Add Content"
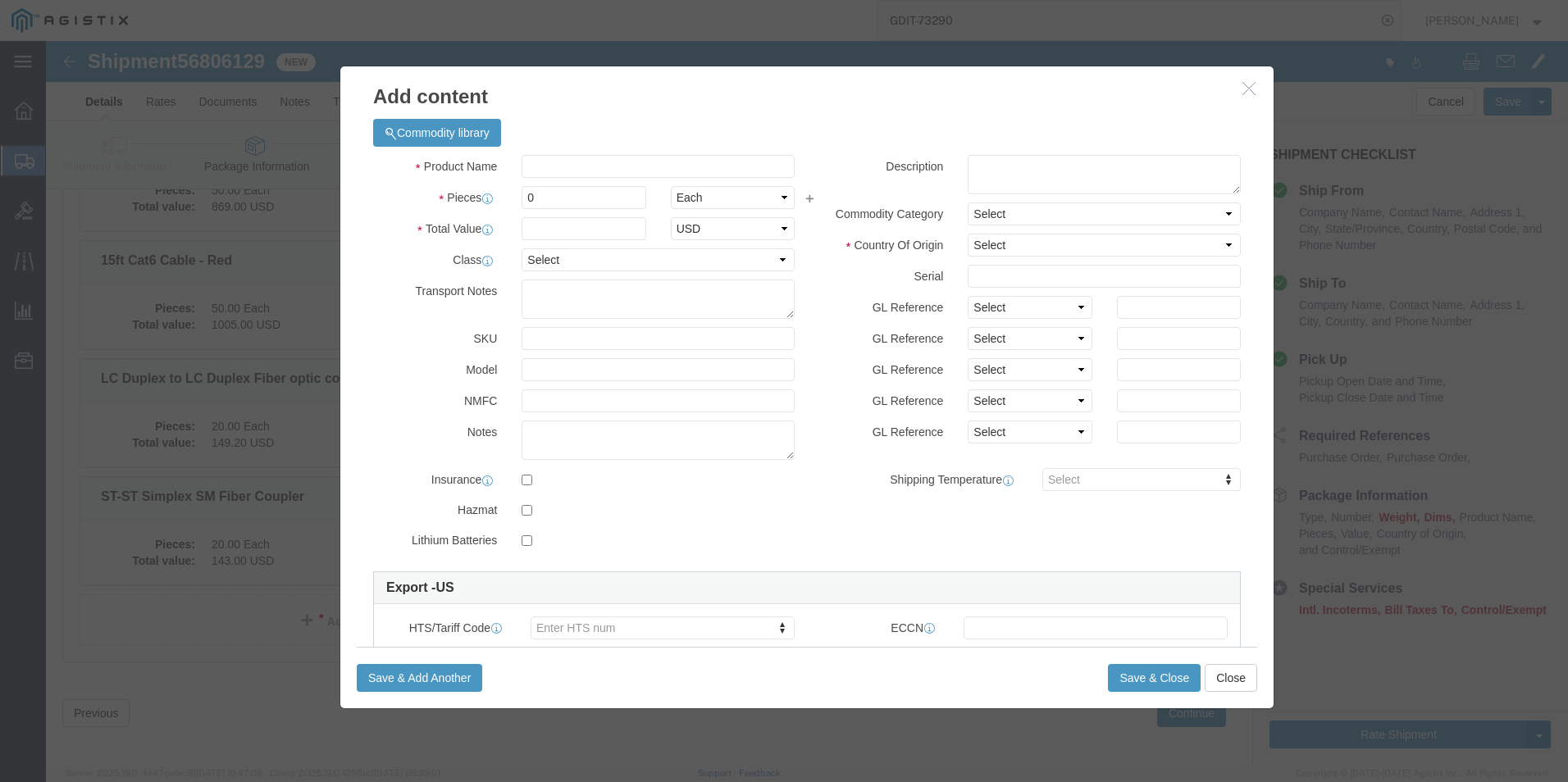
click div "Commodity library"
click input "text"
paste input "[PERSON_NAME] Duplex Fiber SM Coupler"
type input "[PERSON_NAME] Duplex Fiber SM Coupler"
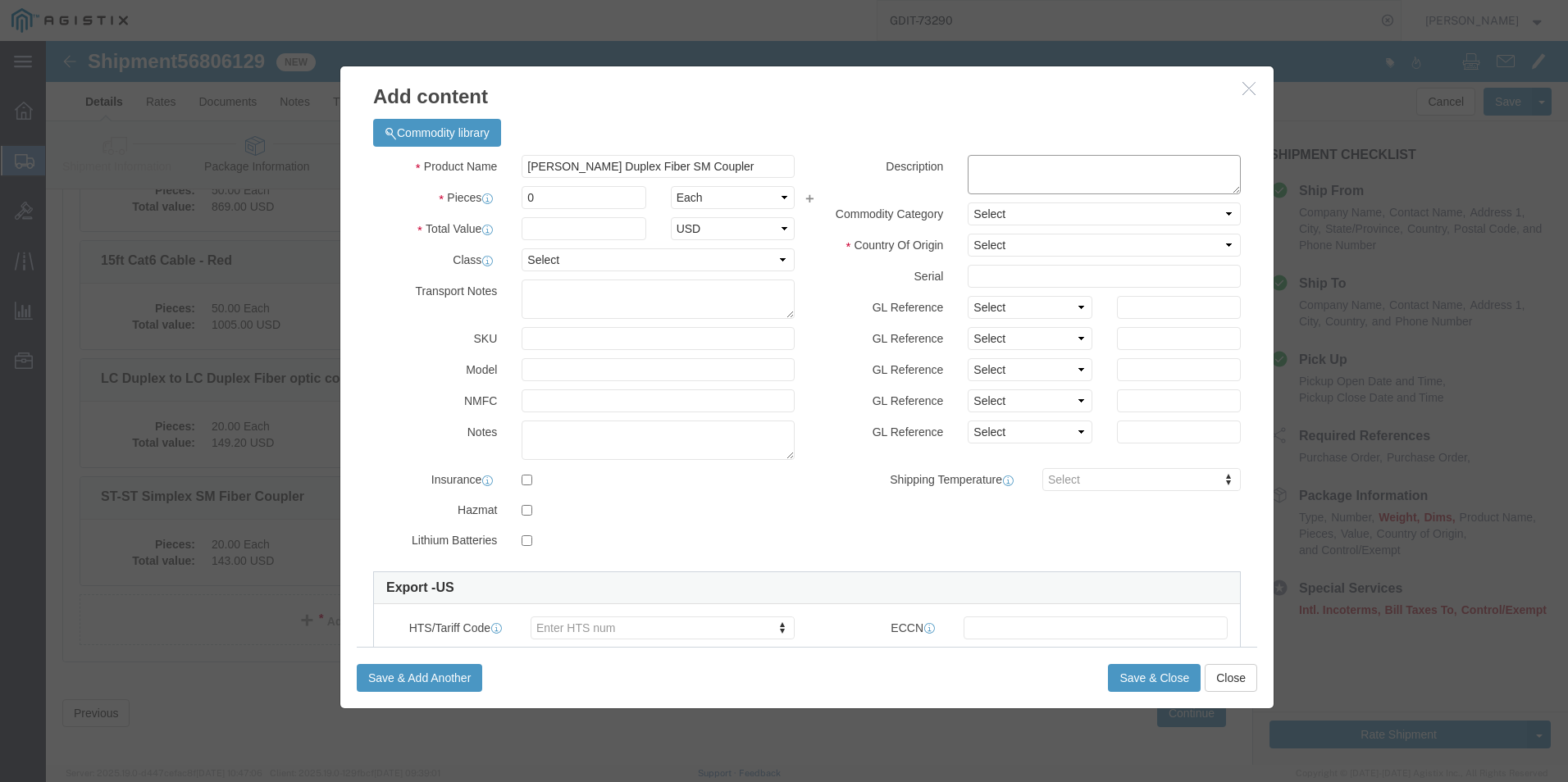
scroll to position [0, 0]
click textarea
paste textarea "[PERSON_NAME] Duplex Fiber SM Coupler"
type textarea "[PERSON_NAME] Duplex Fiber SM Coupler"
click input "0"
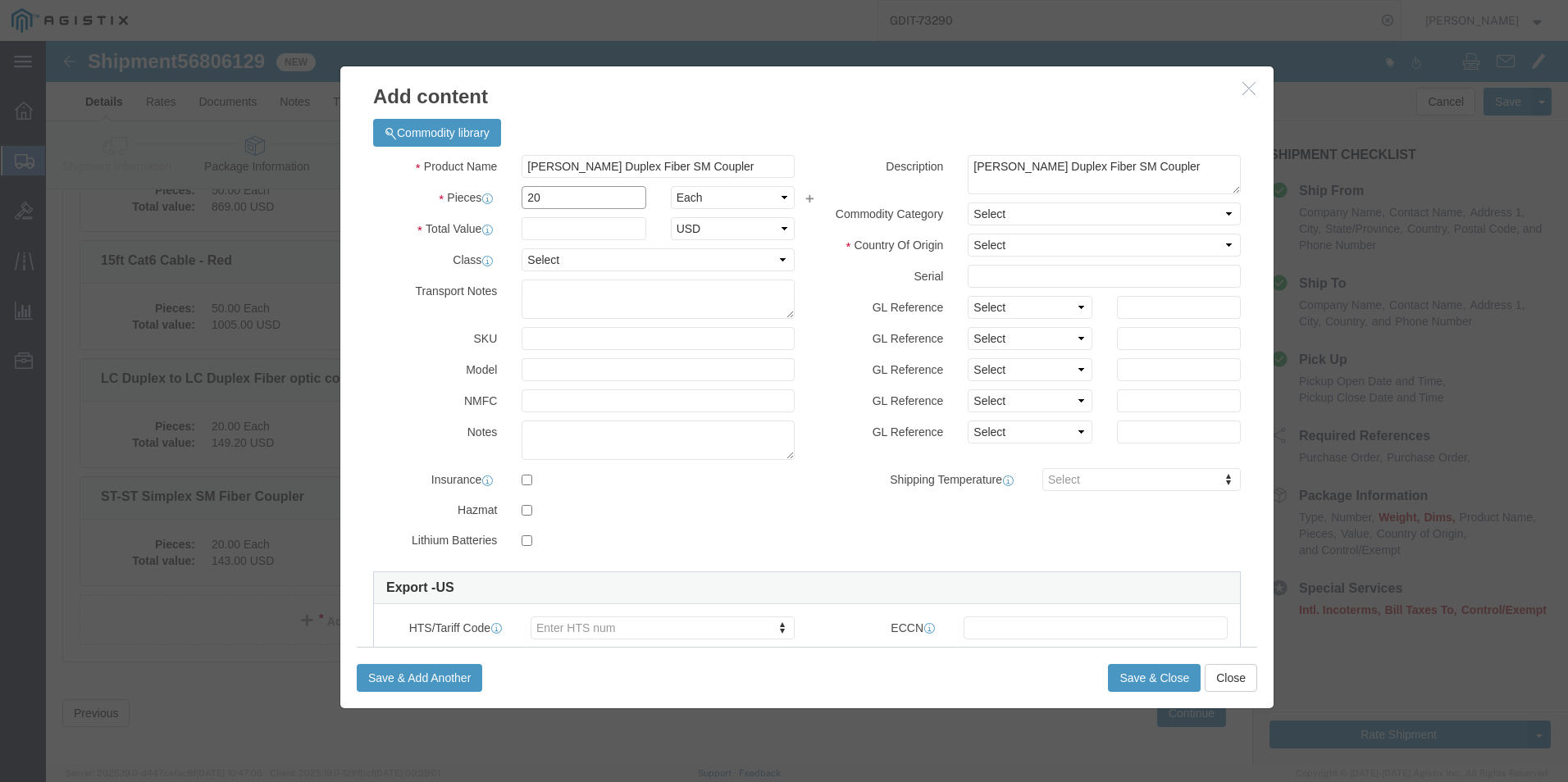
type input "20"
click select "Select 50 55 60 65 70 85 92.5 100 125 175 250 300 400"
select select "92.5"
click select "Select 50 55 60 65 70 85 92.5 100 125 175 250 300 400"
click input "text"
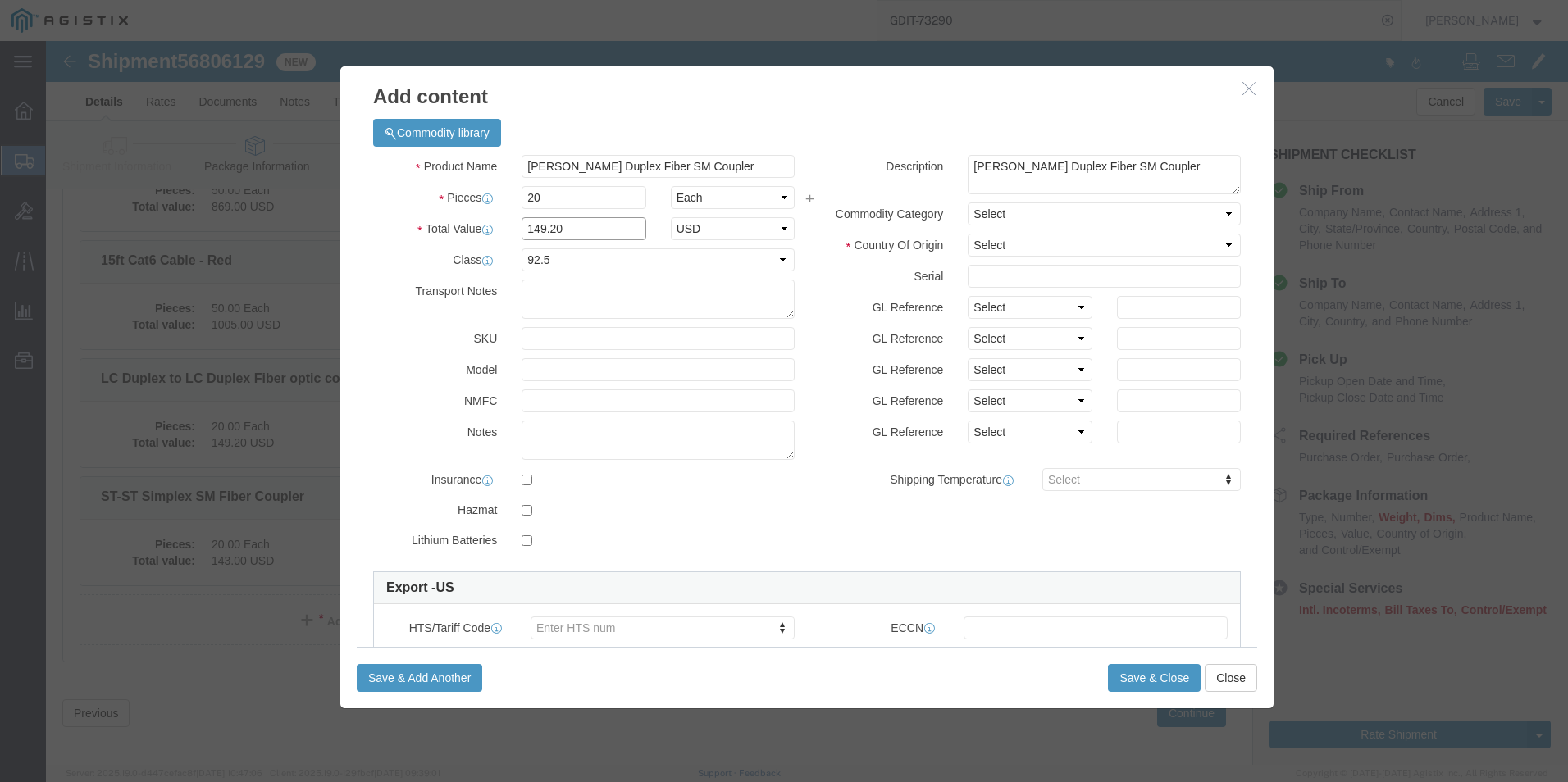
type input "149.20"
click select "Select [GEOGRAPHIC_DATA] [GEOGRAPHIC_DATA] [GEOGRAPHIC_DATA] [GEOGRAPHIC_DATA] …"
select select "US"
click select "Select [GEOGRAPHIC_DATA] [GEOGRAPHIC_DATA] [GEOGRAPHIC_DATA] [GEOGRAPHIC_DATA] …"
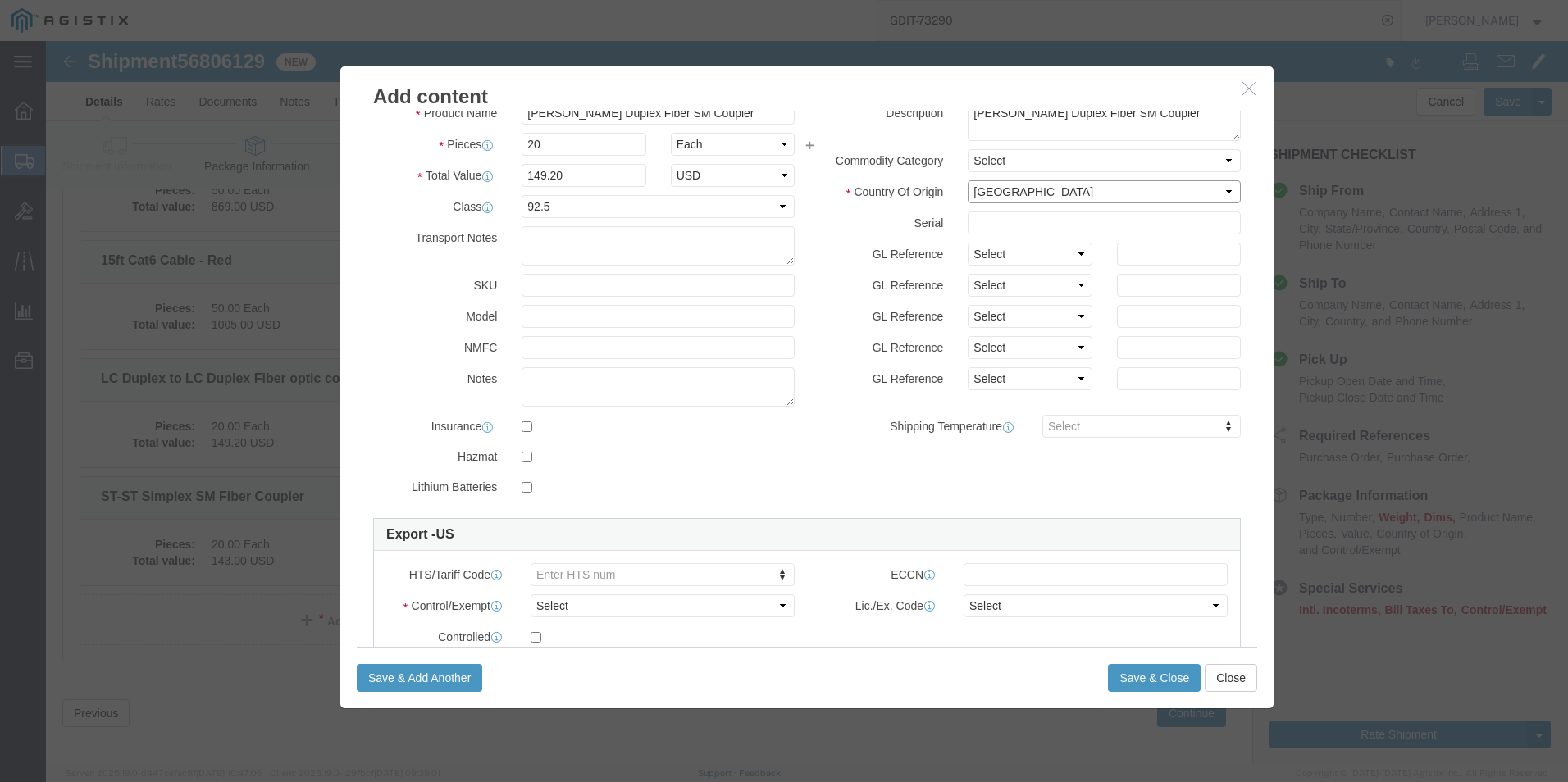
scroll to position [82, 0]
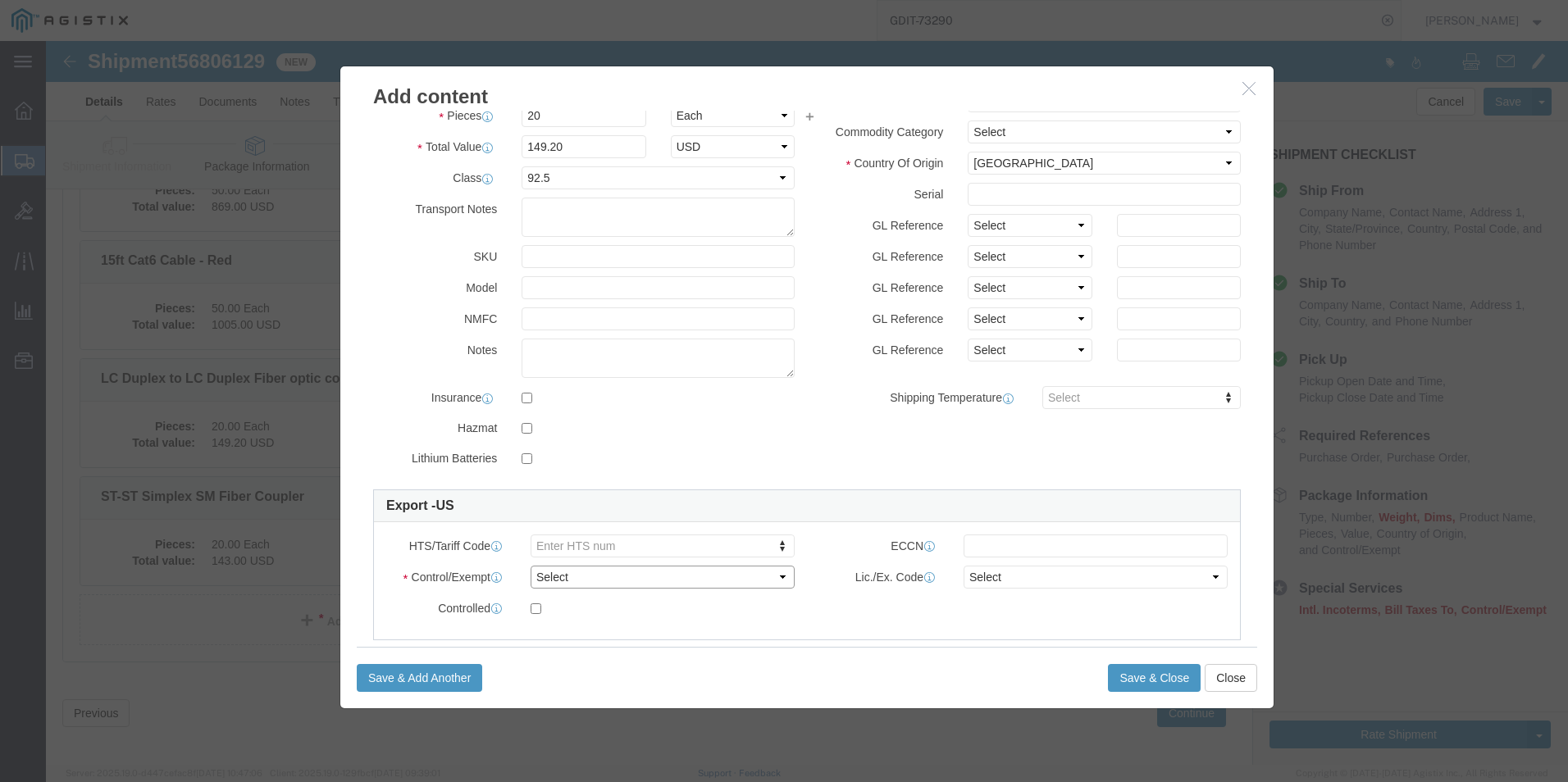
click select "Select ATF BIS DEA EPA FDA FTR ITAR OFAC Other (OPA)"
select select "BIS"
click select "Select ATF BIS DEA EPA FDA FTR ITAR OFAC Other (OPA)"
click select "Select AGR-Agricultural APP-Computers APR-Additional Permissive Exports AVS-Air…"
select select "NLR"
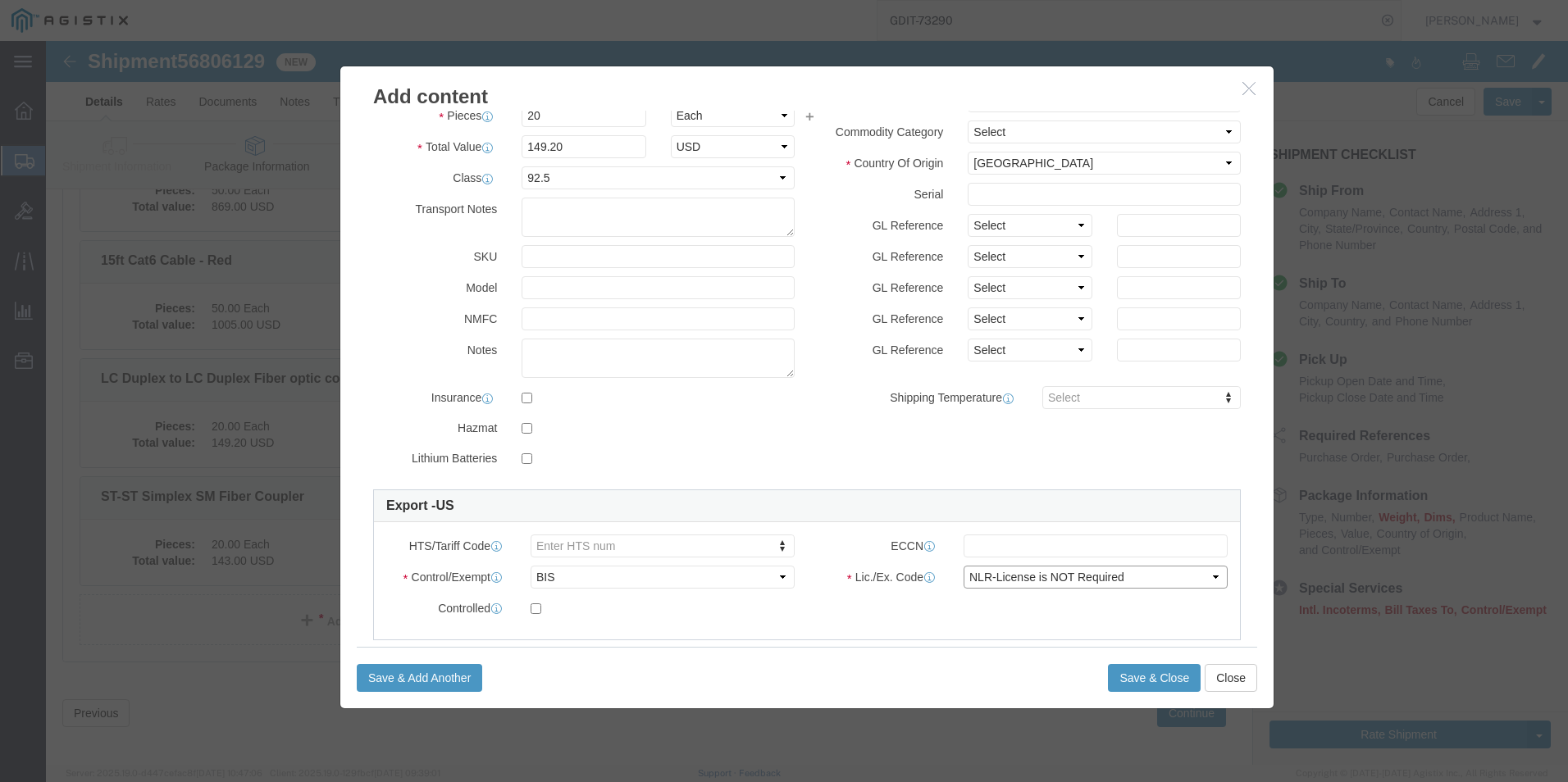
click select "Select AGR-Agricultural APP-Computers APR-Additional Permissive Exports AVS-Air…"
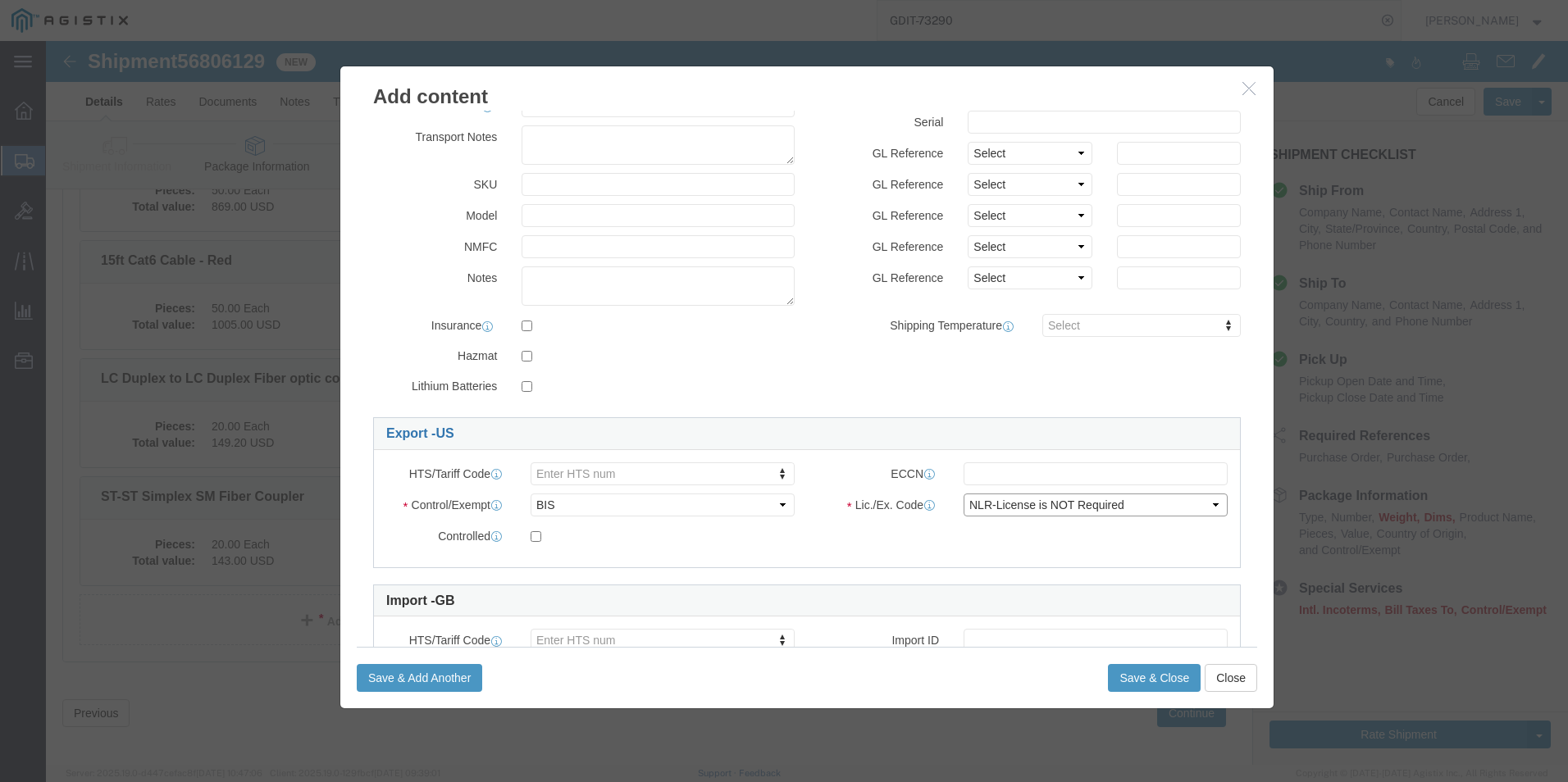
scroll to position [247, 0]
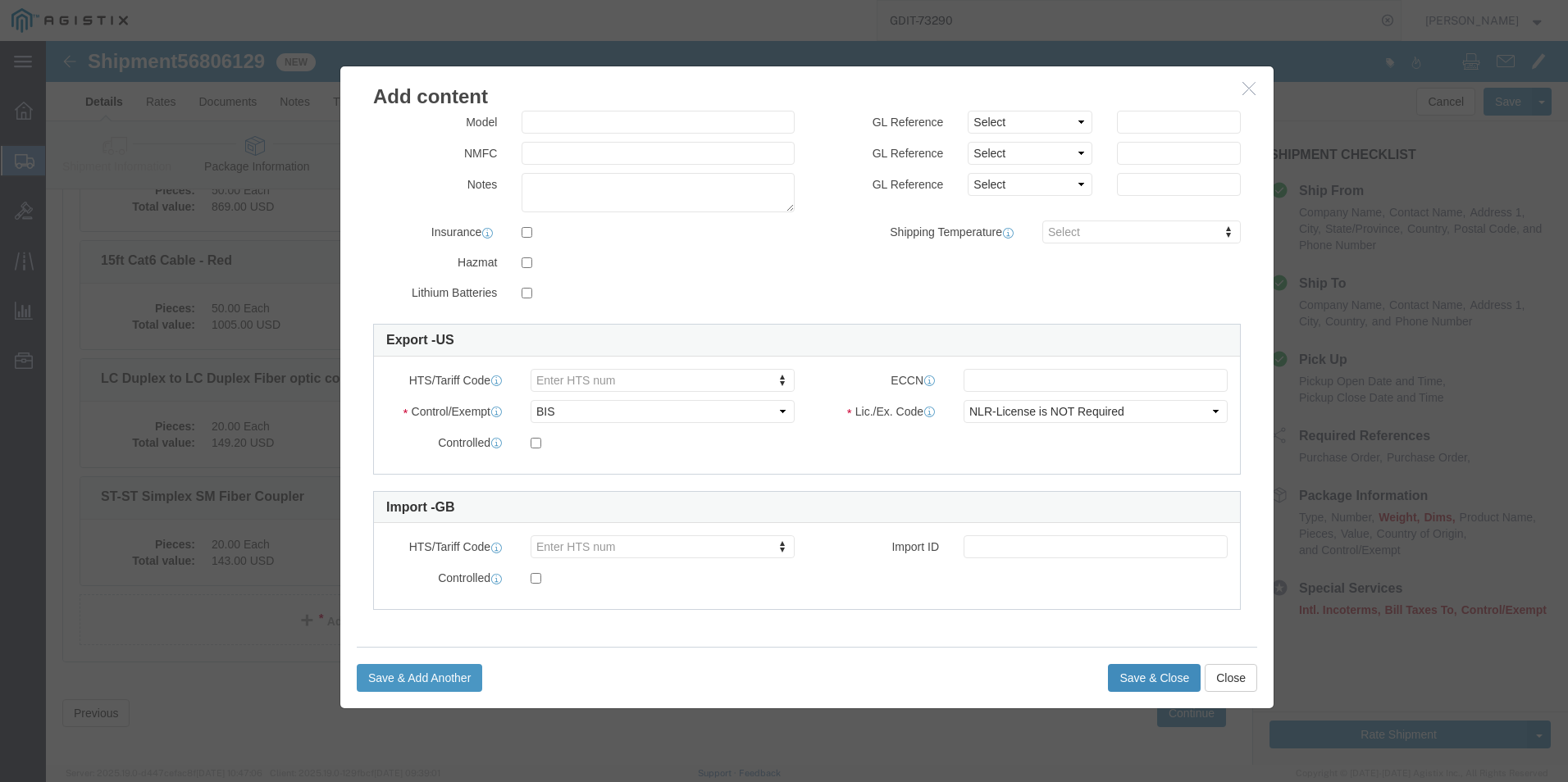
click button "Save & Close"
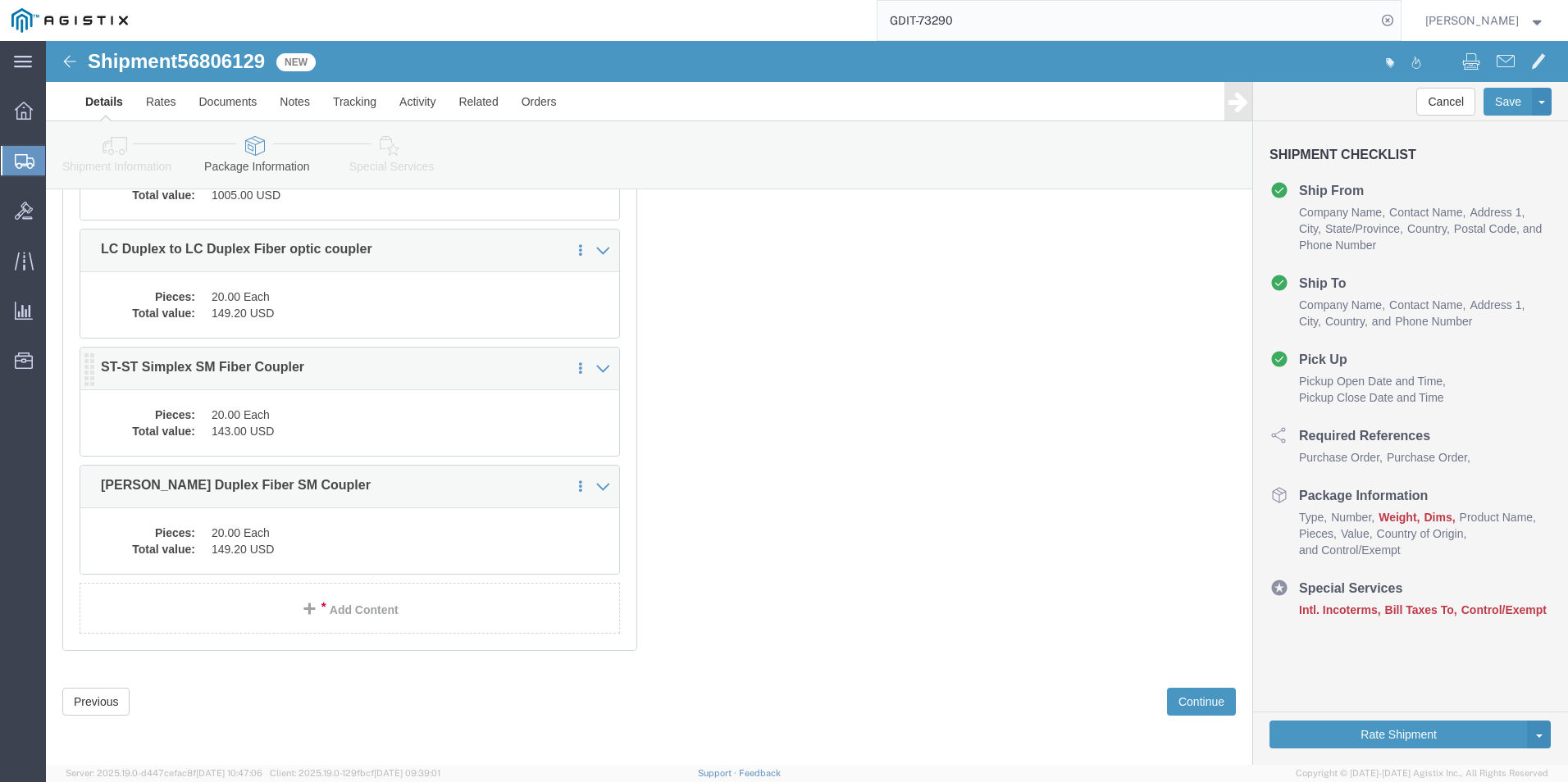
scroll to position [6979, 0]
click link "Add Content"
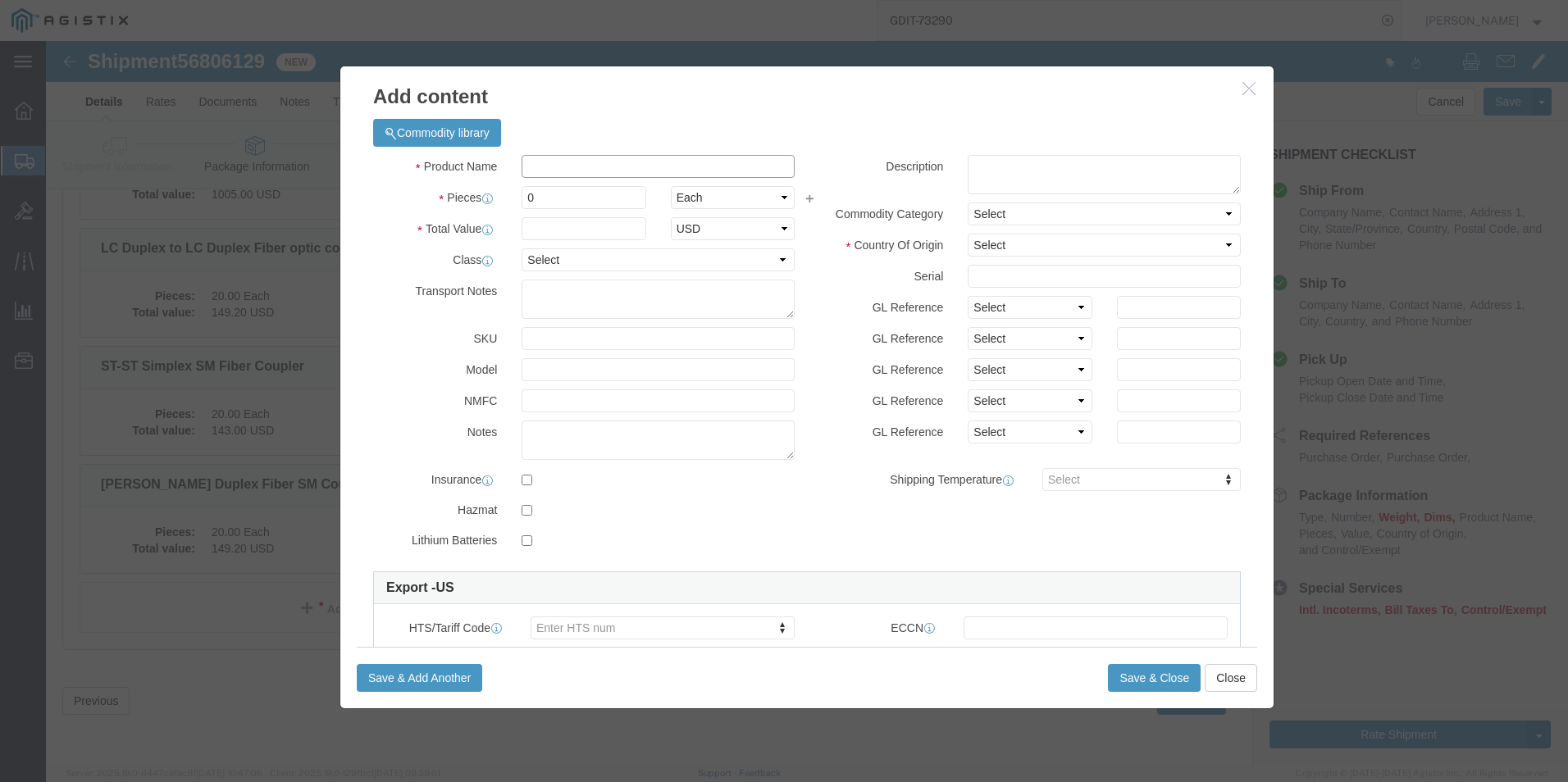
click input "text"
paste input "RJ45 8 pin Modular coupler"
type input "RJ45 8 pin Modular coupler"
click textarea
paste textarea "RJ45 8 pin Modular coupler"
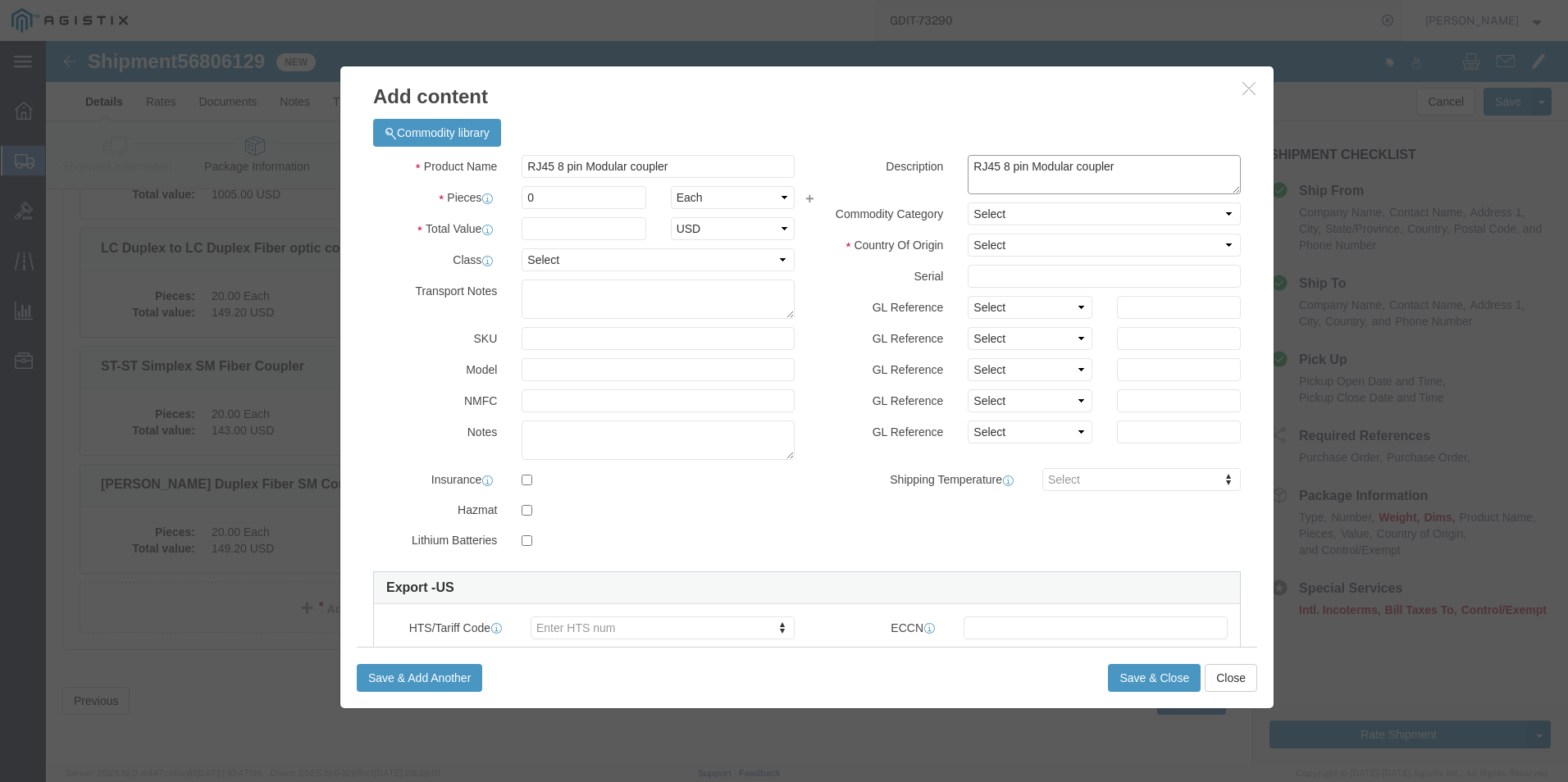
type textarea "RJ45 8 pin Modular coupler"
click input "0"
type input "20"
click input "text"
type input "27.80"
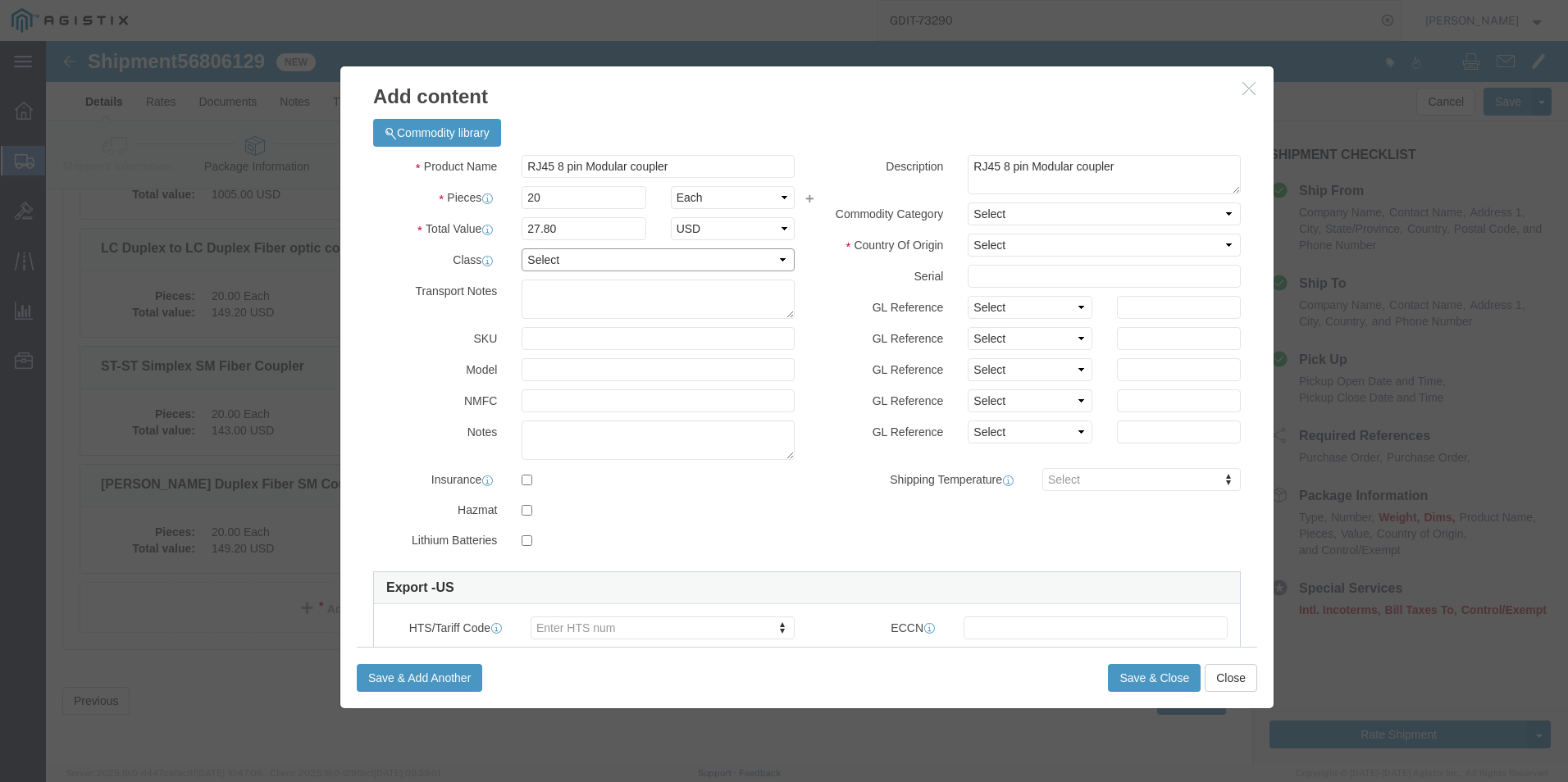
click select "Select 50 55 60 65 70 85 92.5 100 125 175 250 300 400"
select select "92.5"
click select "Select 50 55 60 65 70 85 92.5 100 125 175 250 300 400"
click select "Select [GEOGRAPHIC_DATA] [GEOGRAPHIC_DATA] [GEOGRAPHIC_DATA] [GEOGRAPHIC_DATA] …"
select select "US"
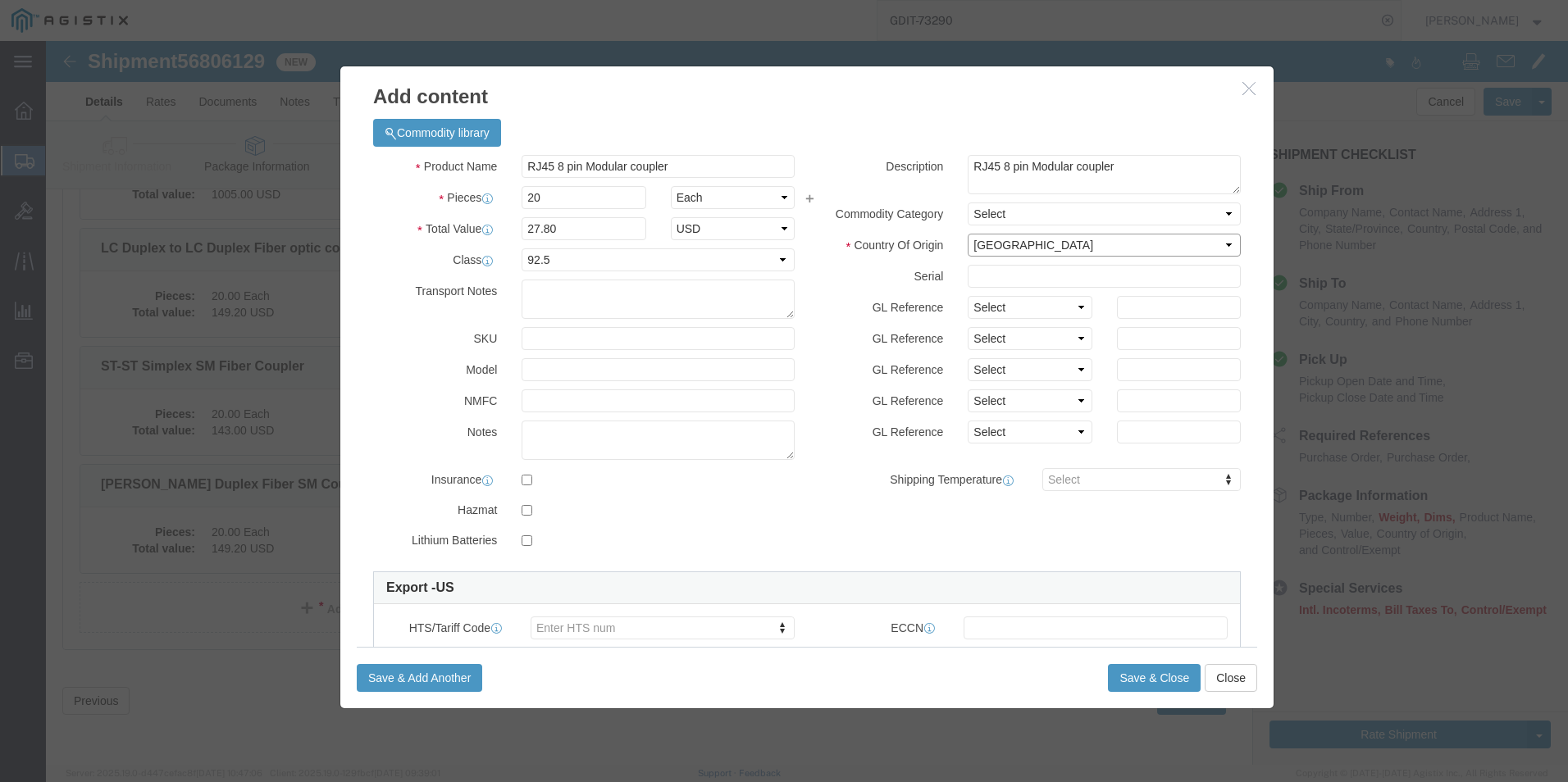
click select "Select [GEOGRAPHIC_DATA] [GEOGRAPHIC_DATA] [GEOGRAPHIC_DATA] [GEOGRAPHIC_DATA] …"
click input "text"
paste input "01937"
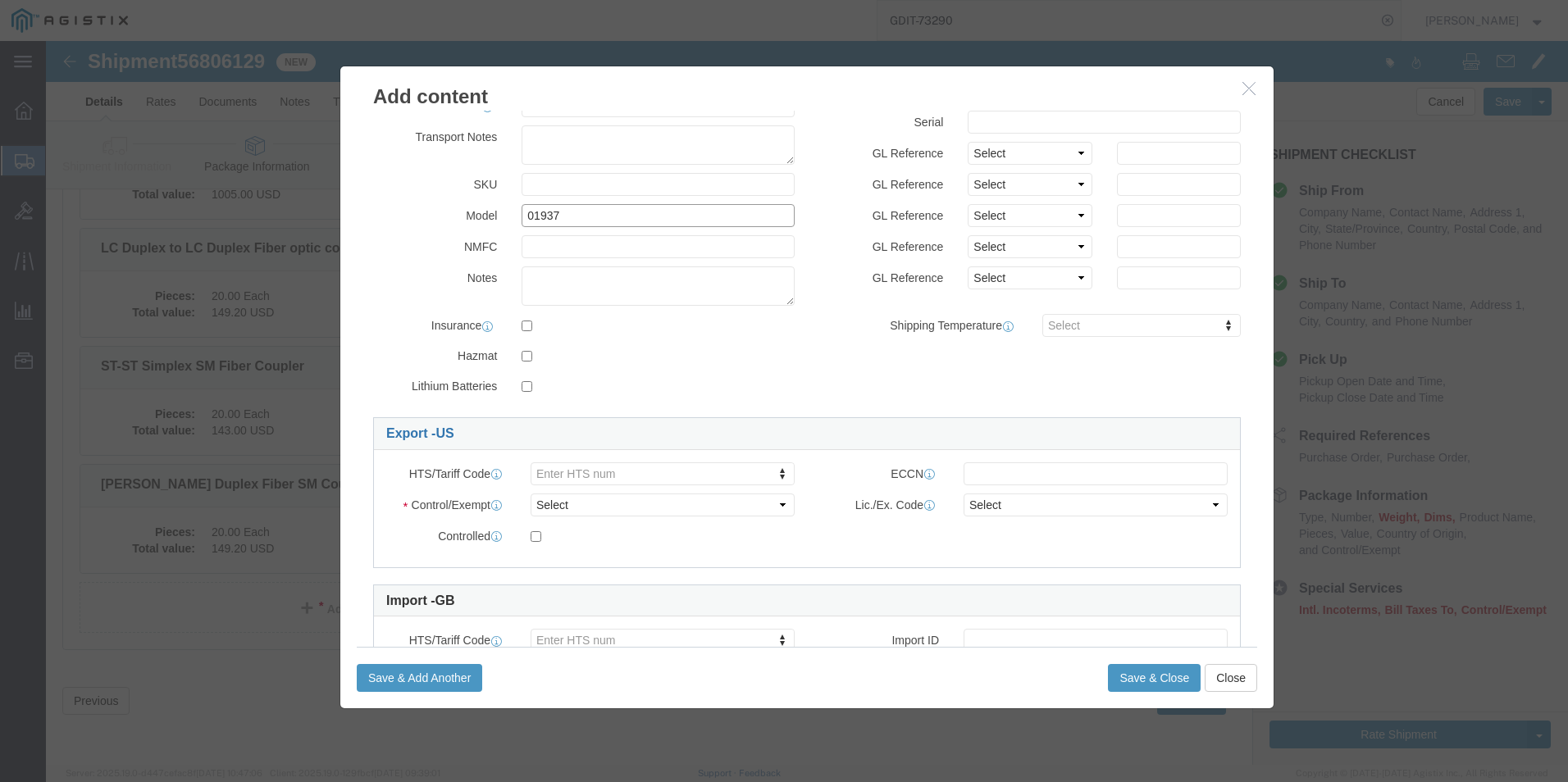
scroll to position [164, 0]
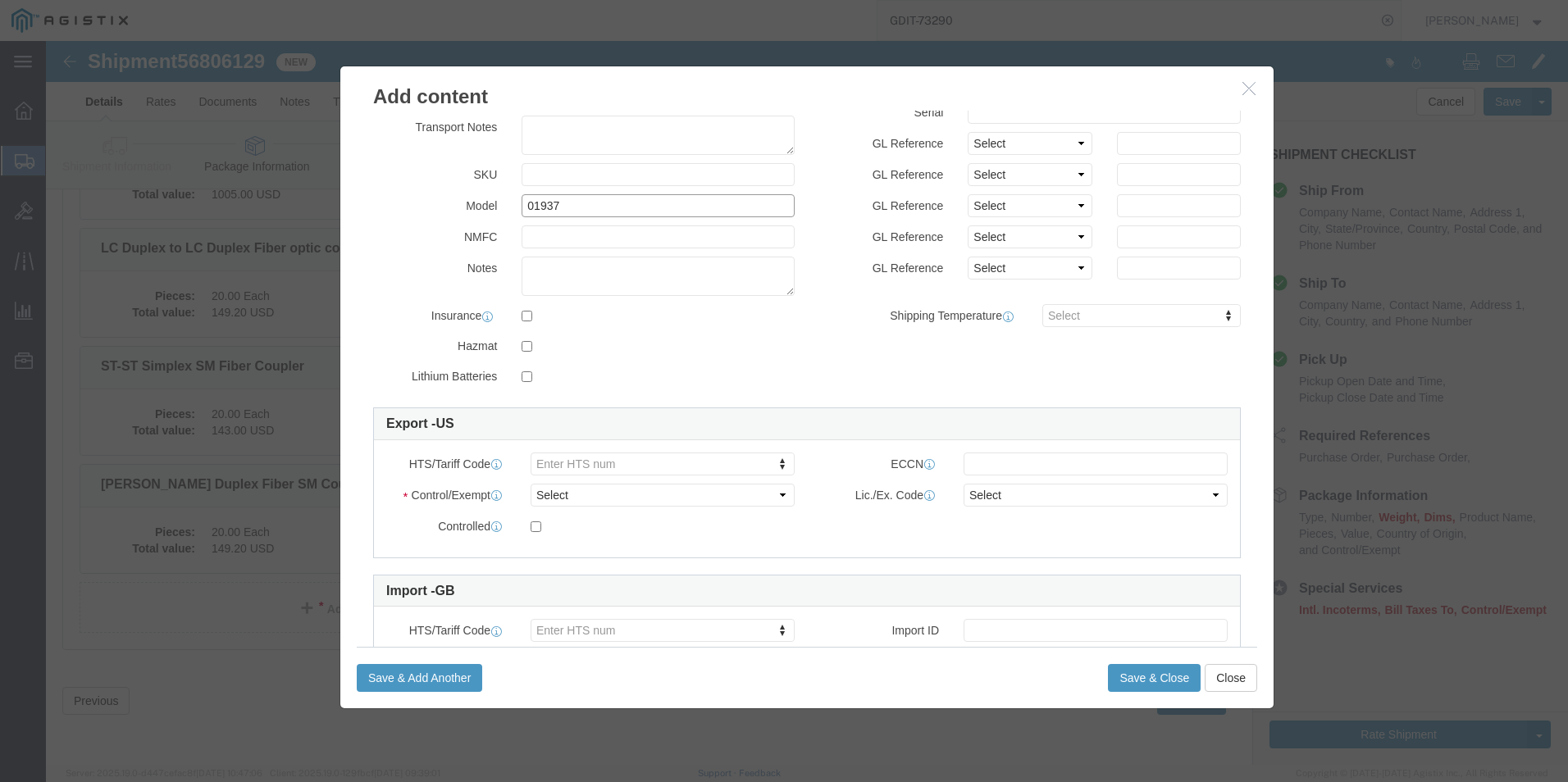
type input "01937"
click select "Select ATF BIS DEA EPA FDA FTR ITAR OFAC Other (OPA)"
select select "BIS"
click select "Select ATF BIS DEA EPA FDA FTR ITAR OFAC Other (OPA)"
click select "Select AGR-Agricultural APP-Computers APR-Additional Permissive Exports AVS-Air…"
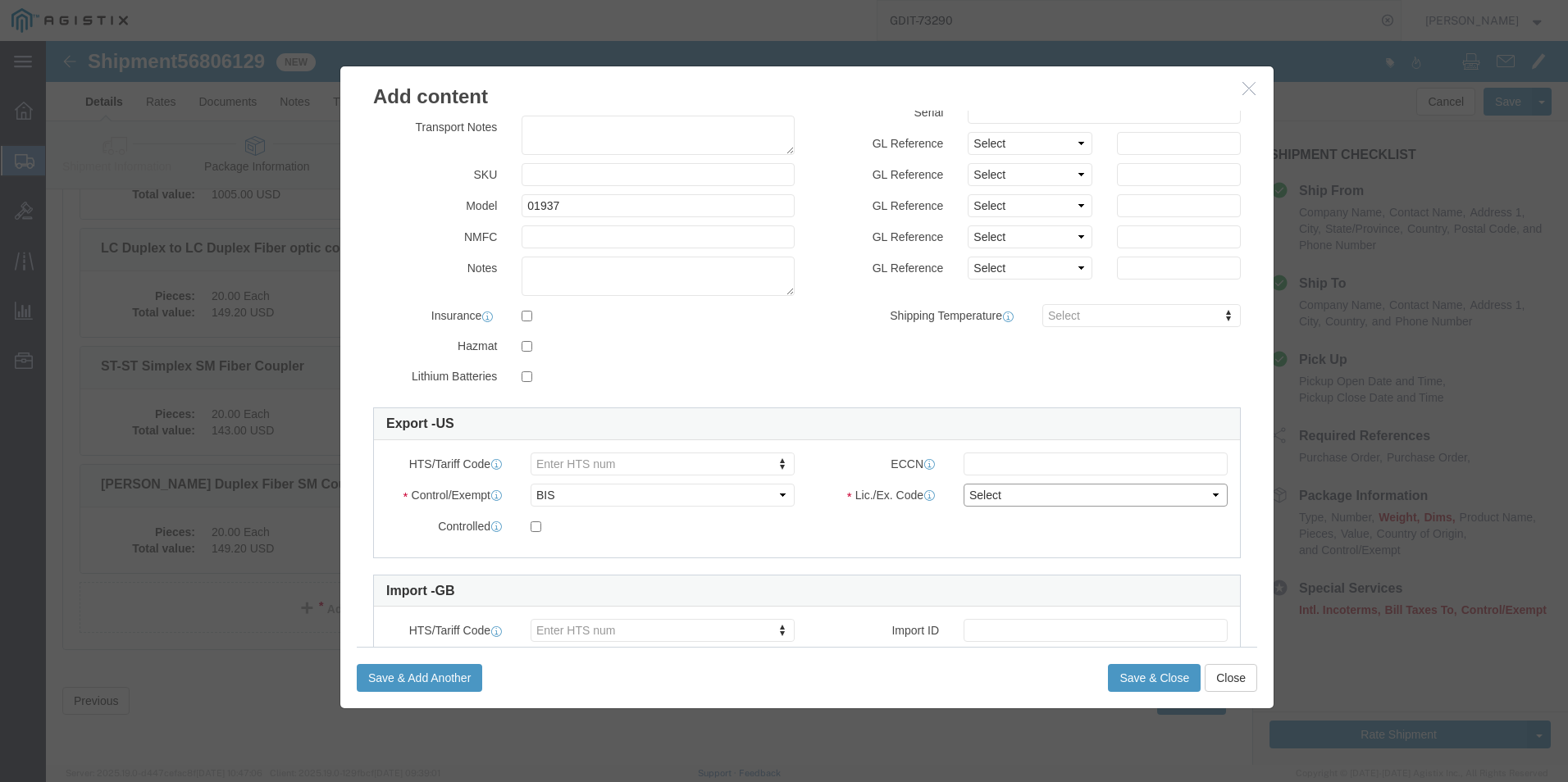
select select "NLR"
click select "Select AGR-Agricultural APP-Computers APR-Additional Permissive Exports AVS-Air…"
click button "Save & Close"
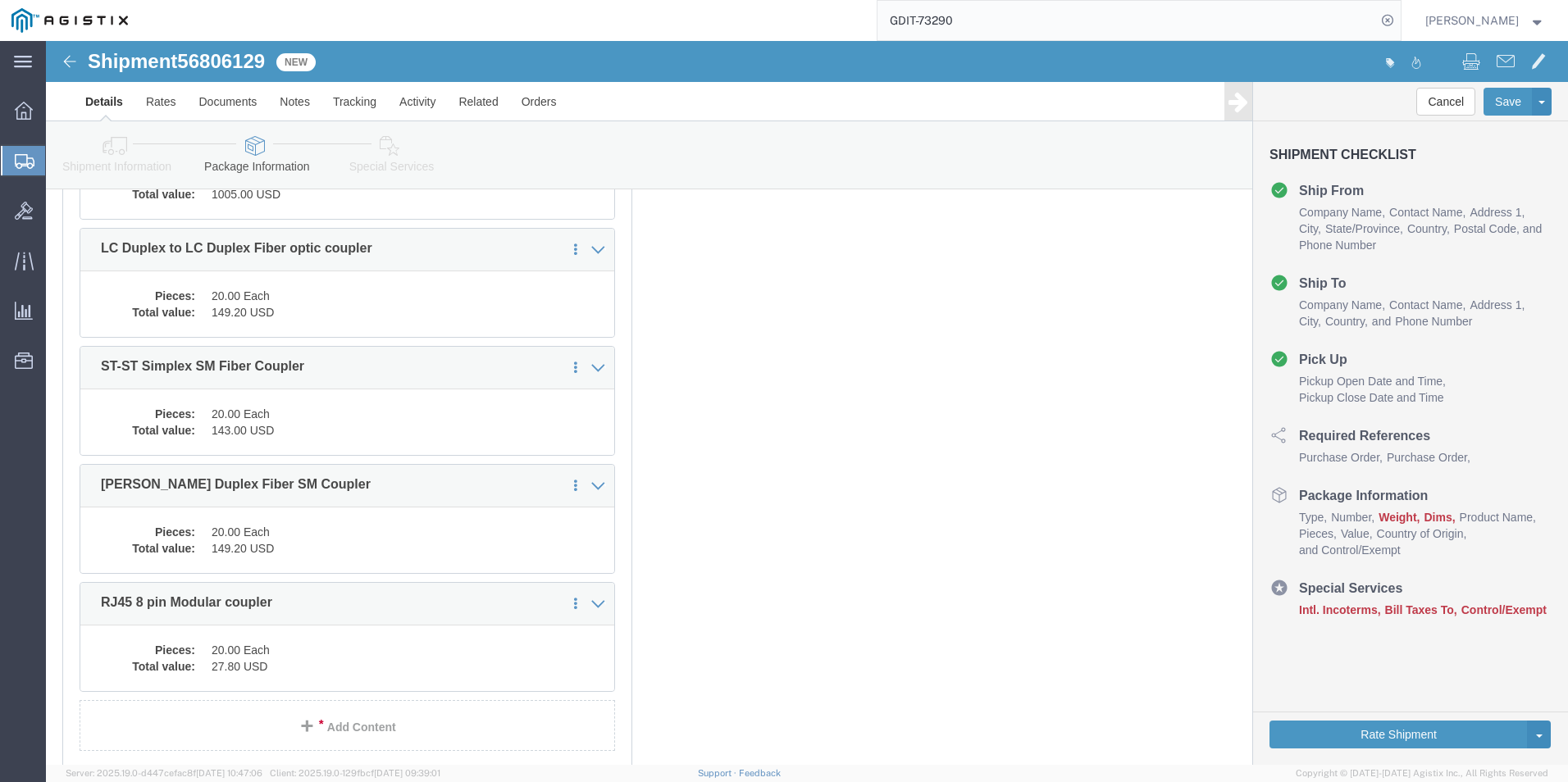
scroll to position [7003, 0]
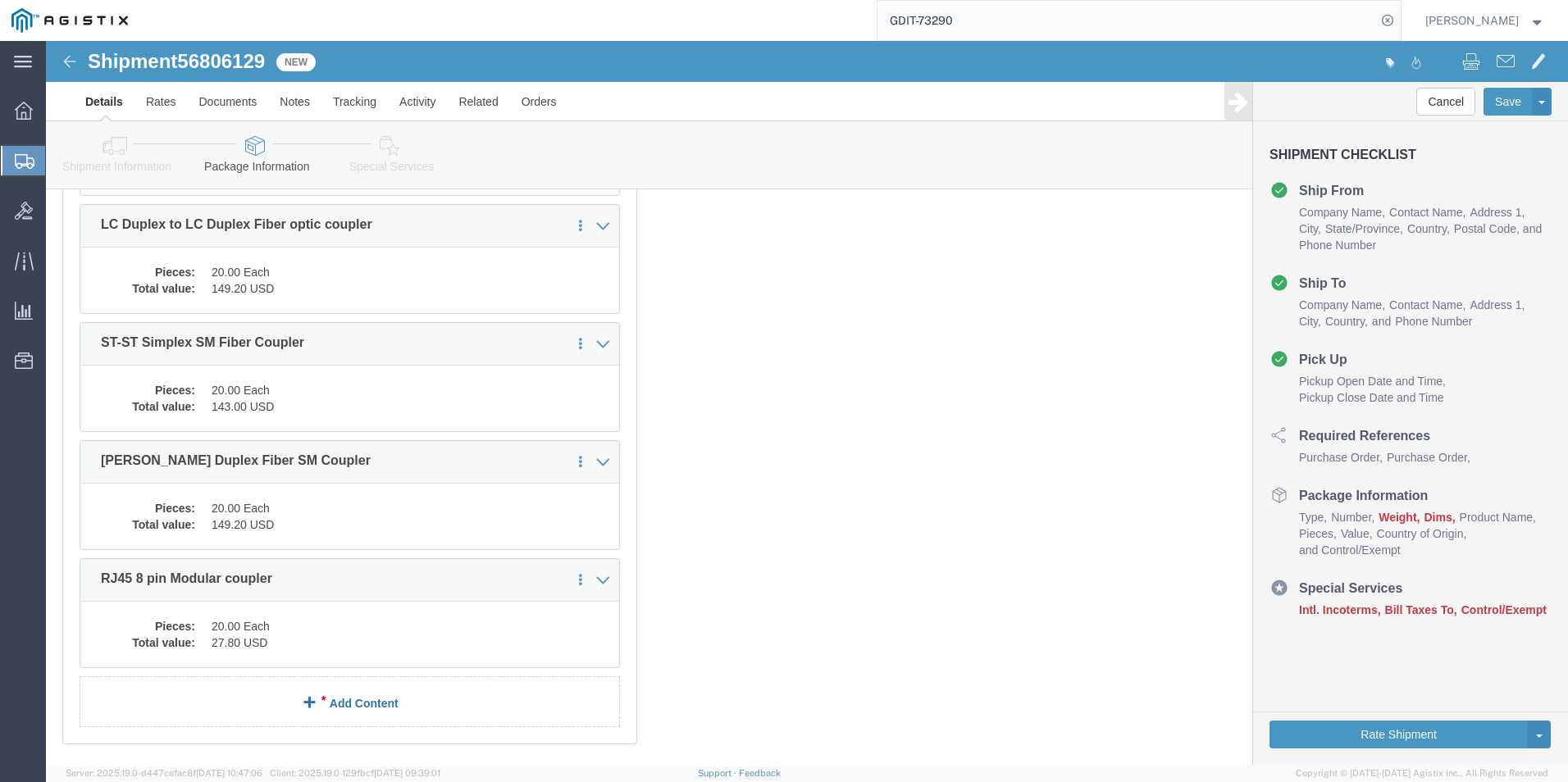
click link "Add Content"
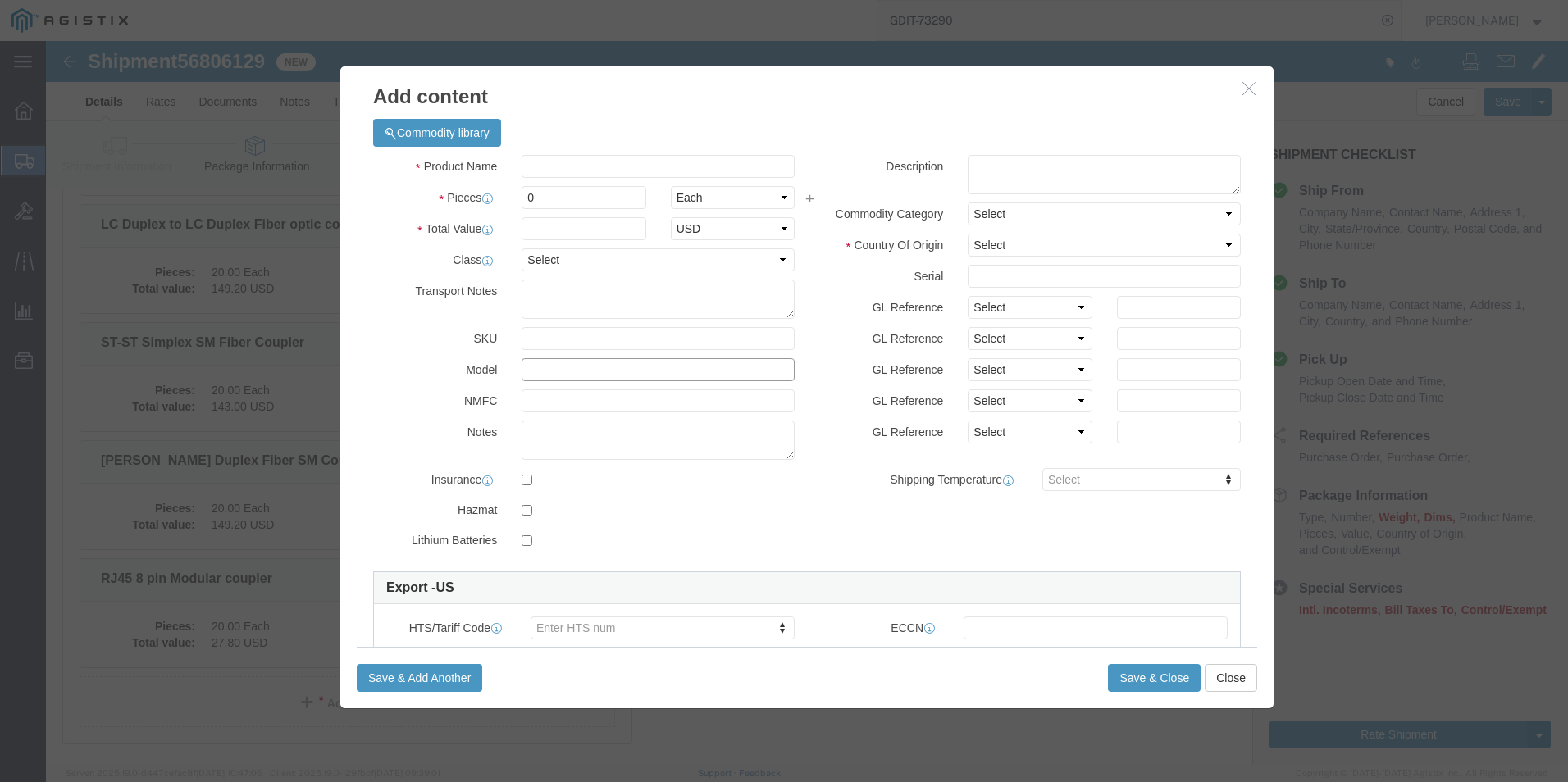
click input "text"
paste input "795IE0054"
type input "795IE0054"
click select "Select 50 55 60 65 70 85 92.5 100 125 175 250 300 400"
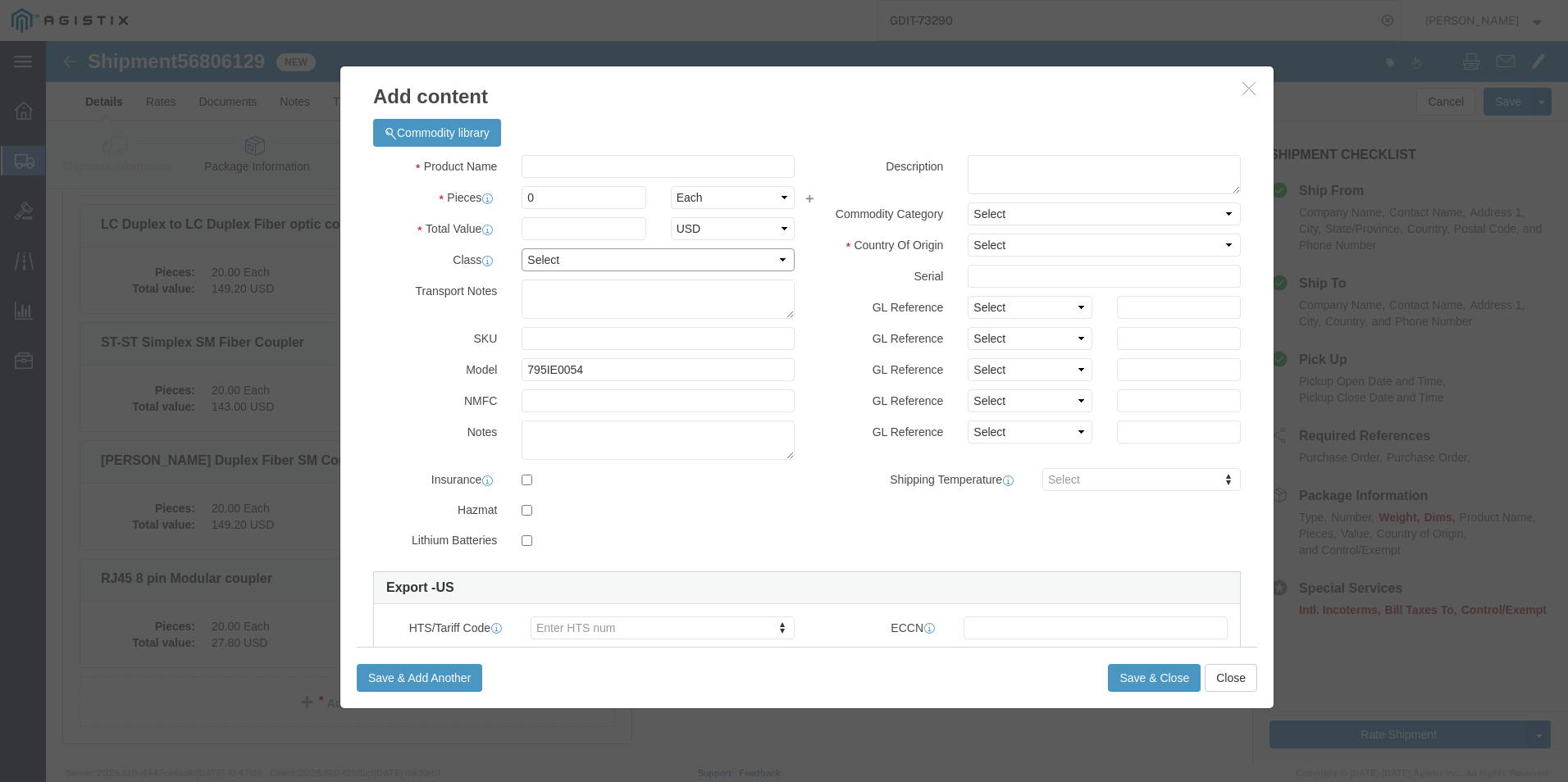
select select "92.5"
click select "Select 50 55 60 65 70 85 92.5 100 125 175 250 300 400"
click input "0"
click input "text"
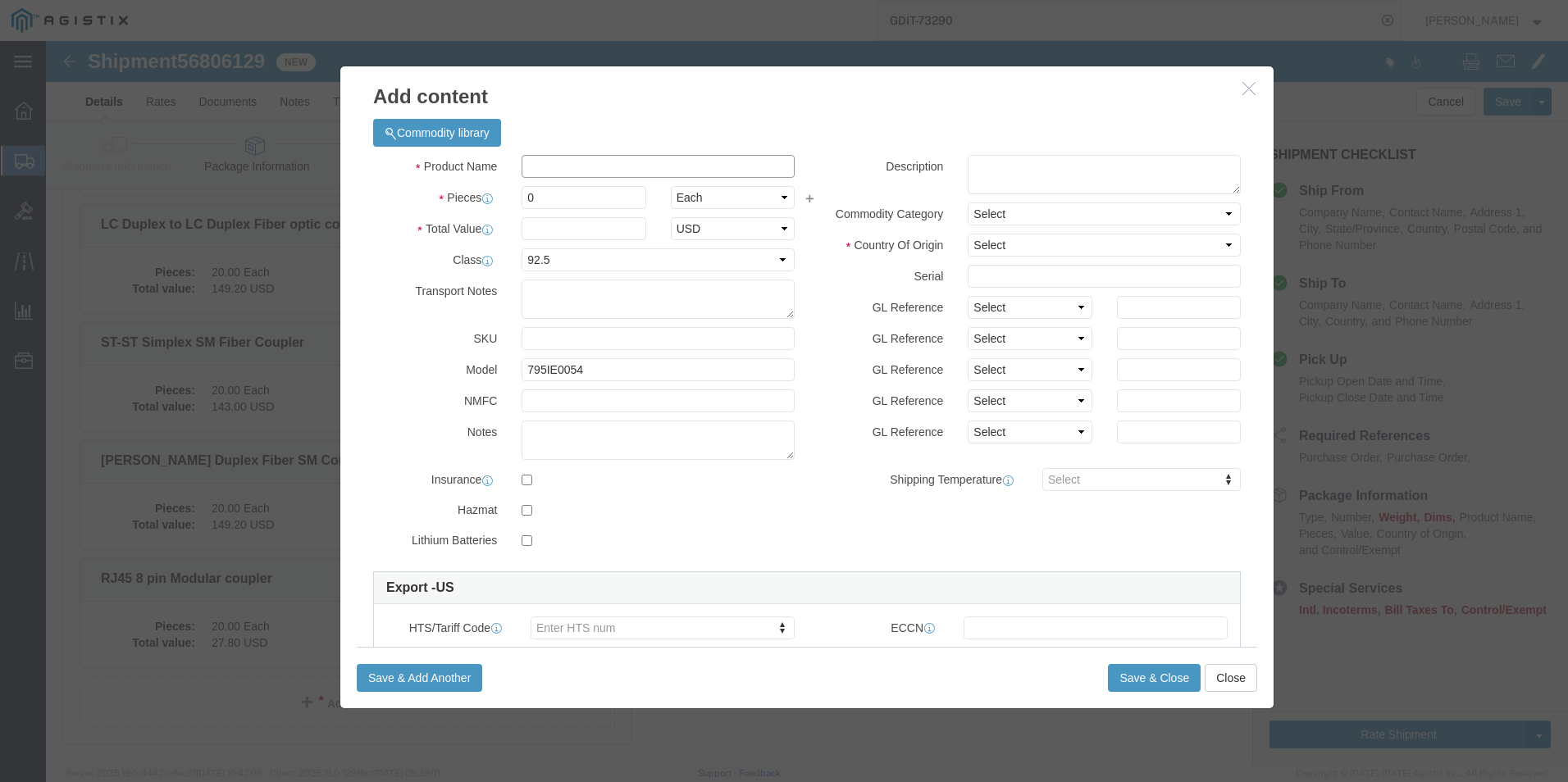
paste input "Crimp tool"
type input "Crimp tool"
click textarea
paste textarea "Crimp tool"
type textarea "Crimp tool"
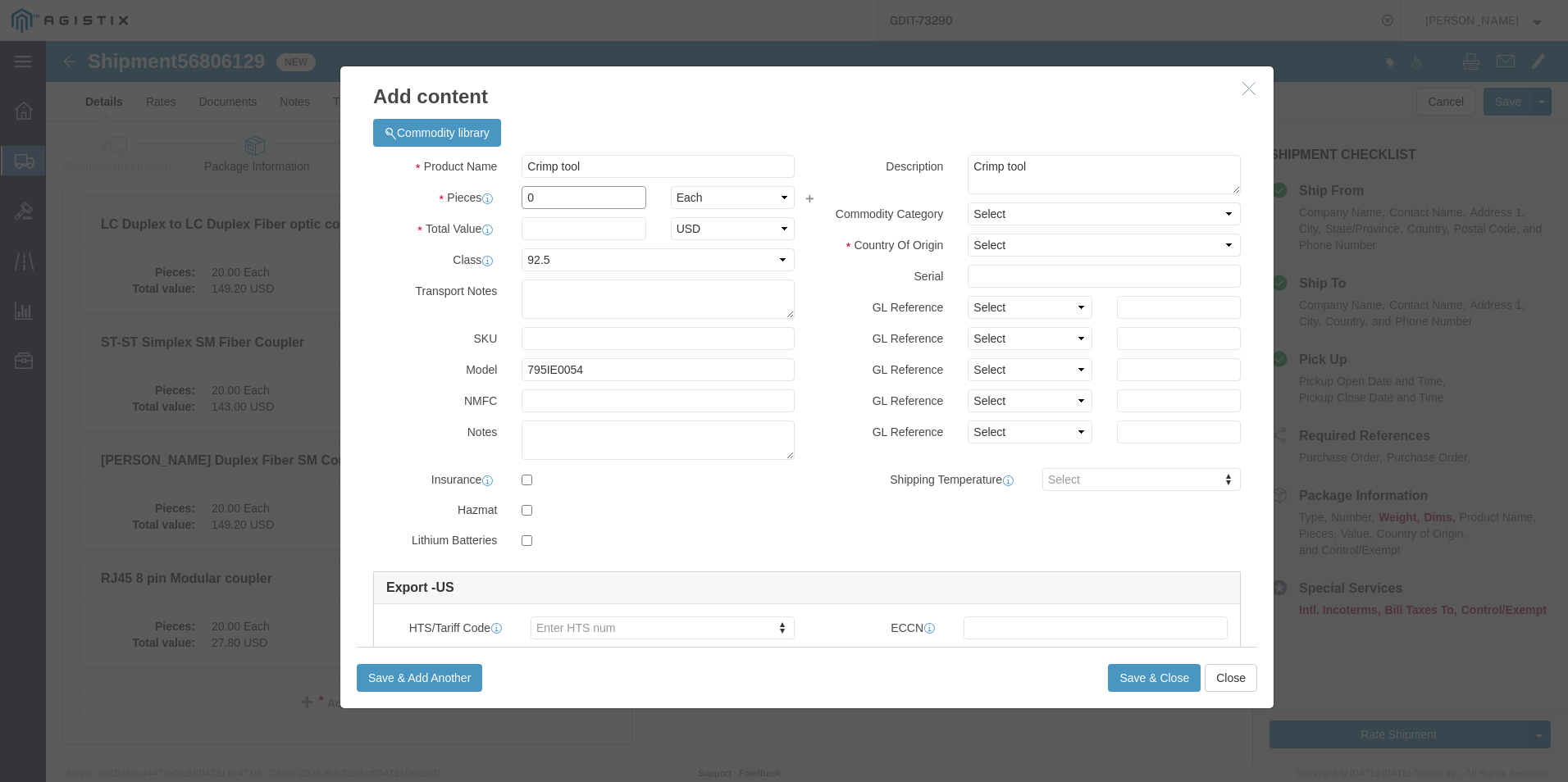
click input "0"
type input "4"
click input "text"
type input "337.52"
click select "Select [GEOGRAPHIC_DATA] [GEOGRAPHIC_DATA] [GEOGRAPHIC_DATA] [GEOGRAPHIC_DATA] …"
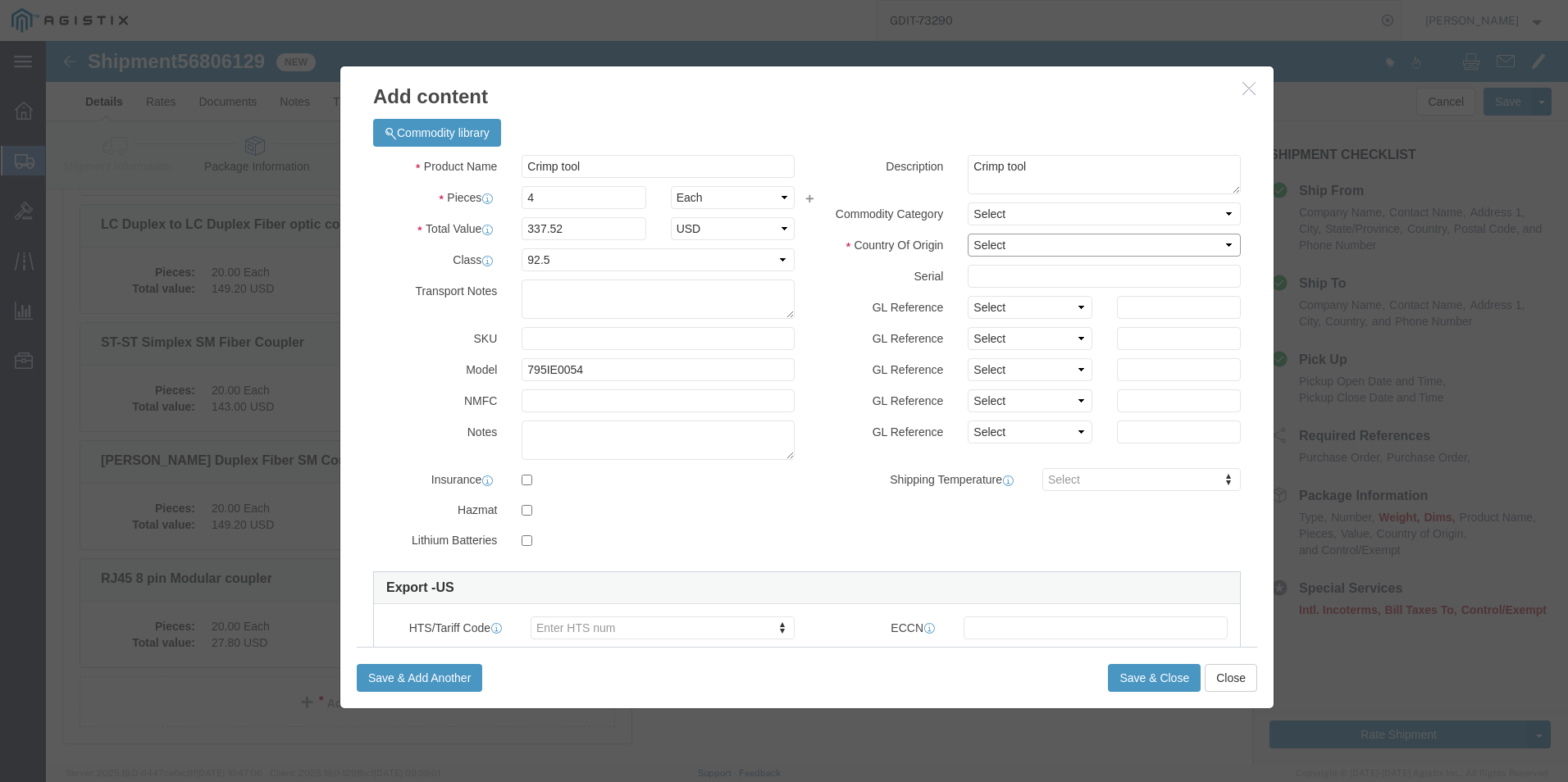
select select "US"
click select "Select [GEOGRAPHIC_DATA] [GEOGRAPHIC_DATA] [GEOGRAPHIC_DATA] [GEOGRAPHIC_DATA] …"
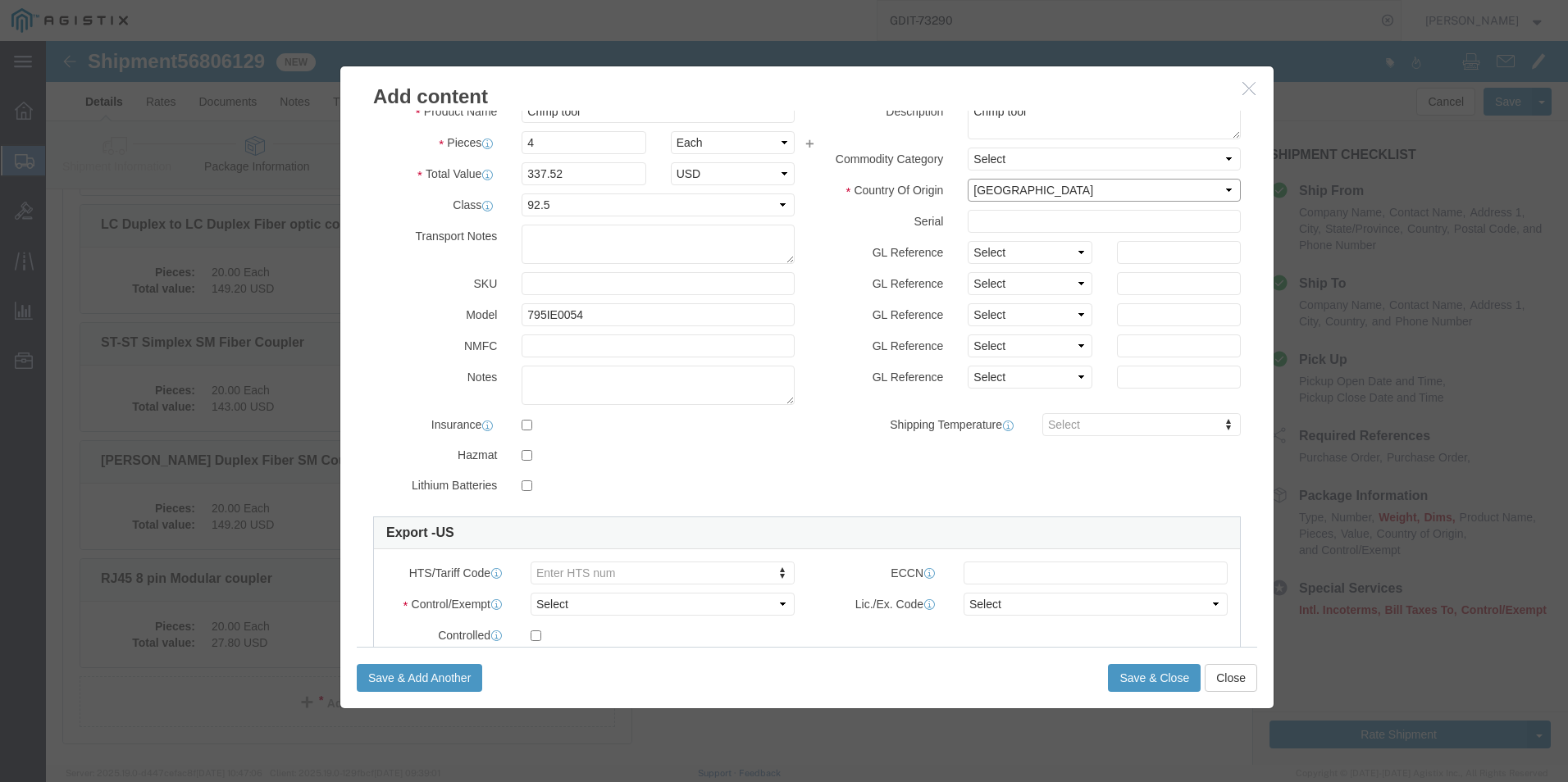
scroll to position [82, 0]
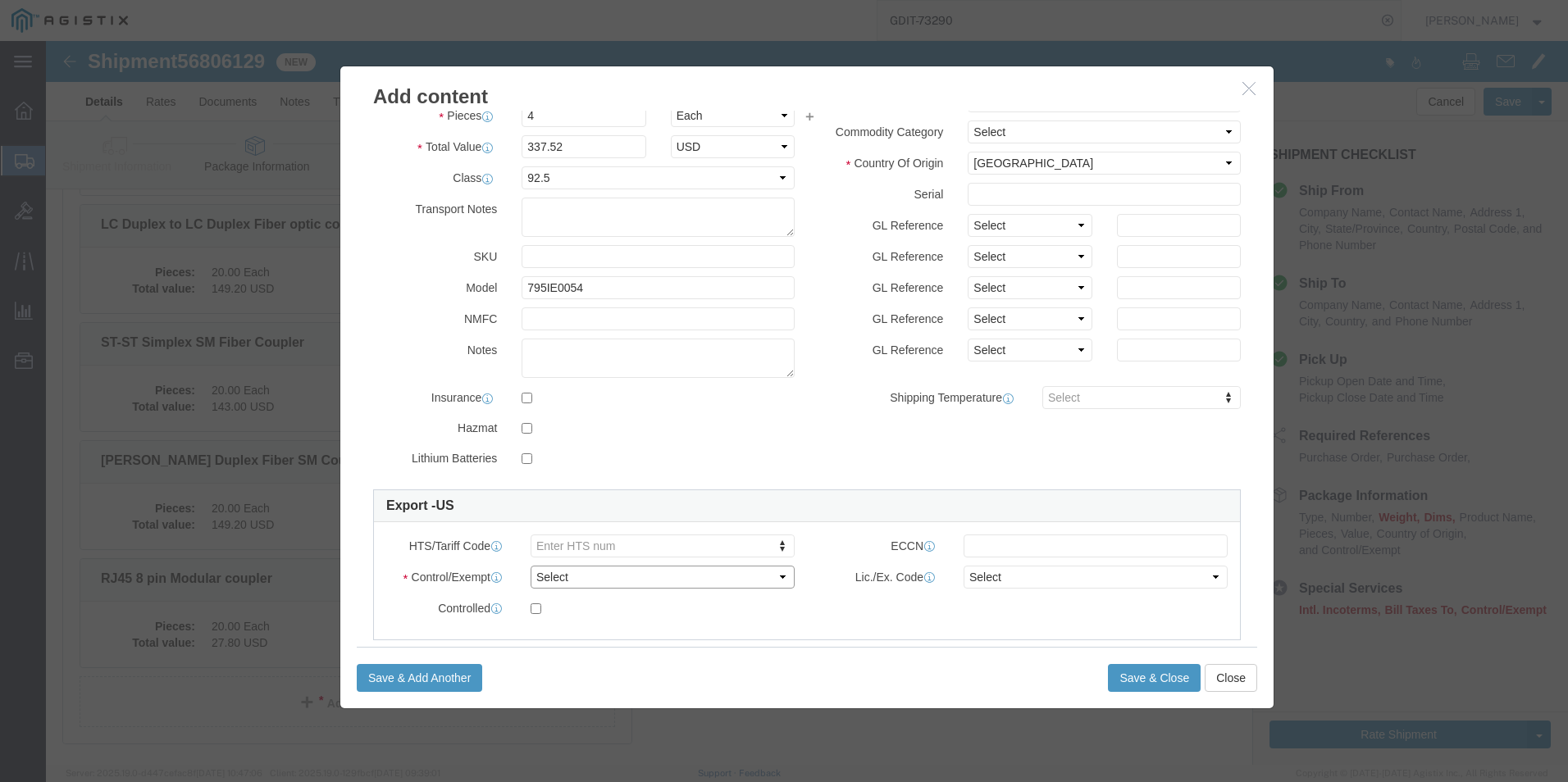
click select "Select ATF BIS DEA EPA FDA FTR ITAR OFAC Other (OPA)"
select select "BIS"
click select "Select ATF BIS DEA EPA FDA FTR ITAR OFAC Other (OPA)"
click select "Select AGR-Agricultural APP-Computers APR-Additional Permissive Exports AVS-Air…"
select select "NLR"
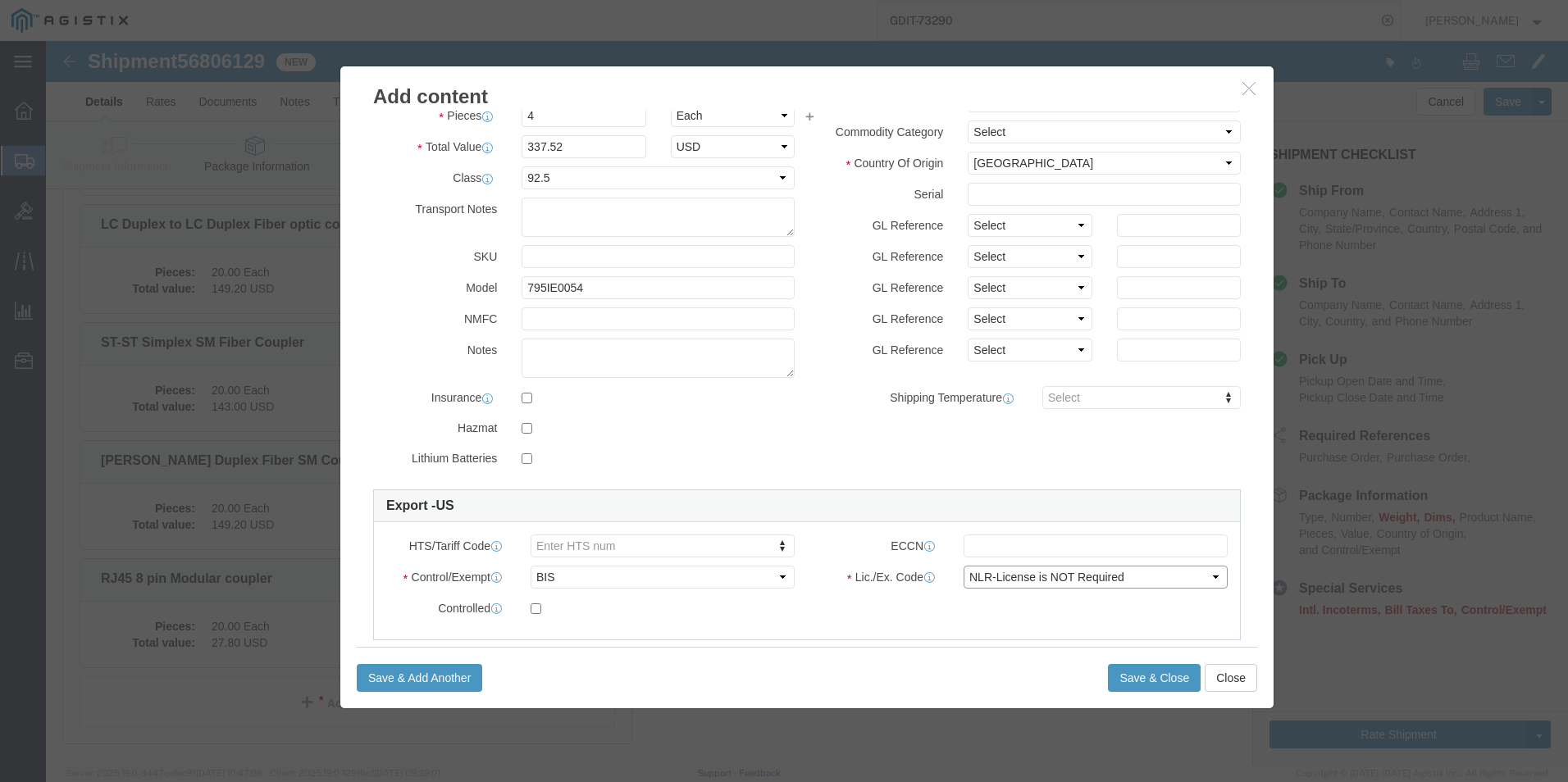
click select "Select AGR-Agricultural APP-Computers APR-Additional Permissive Exports AVS-Air…"
click button "Save & Close"
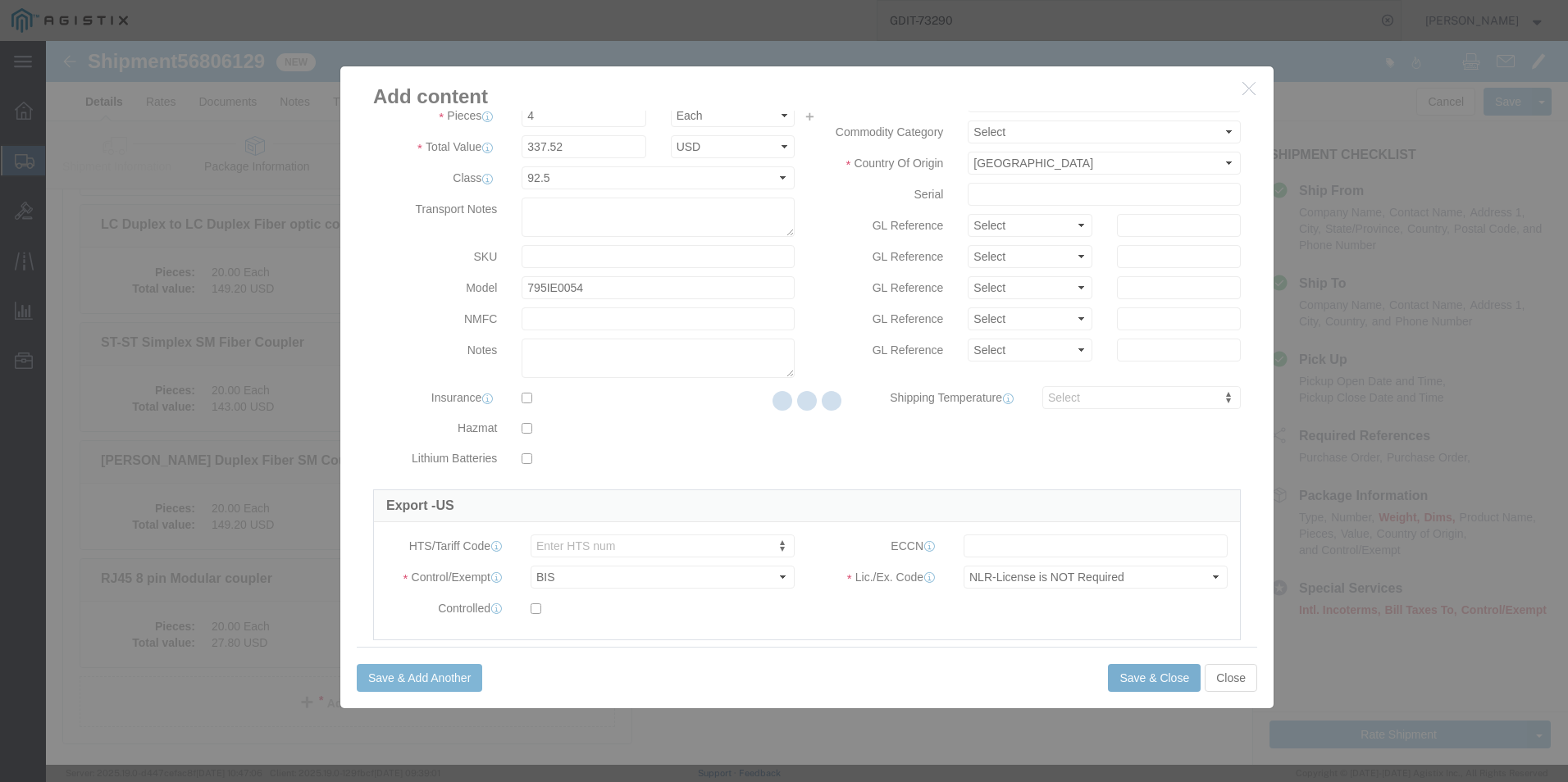
scroll to position [7121, 0]
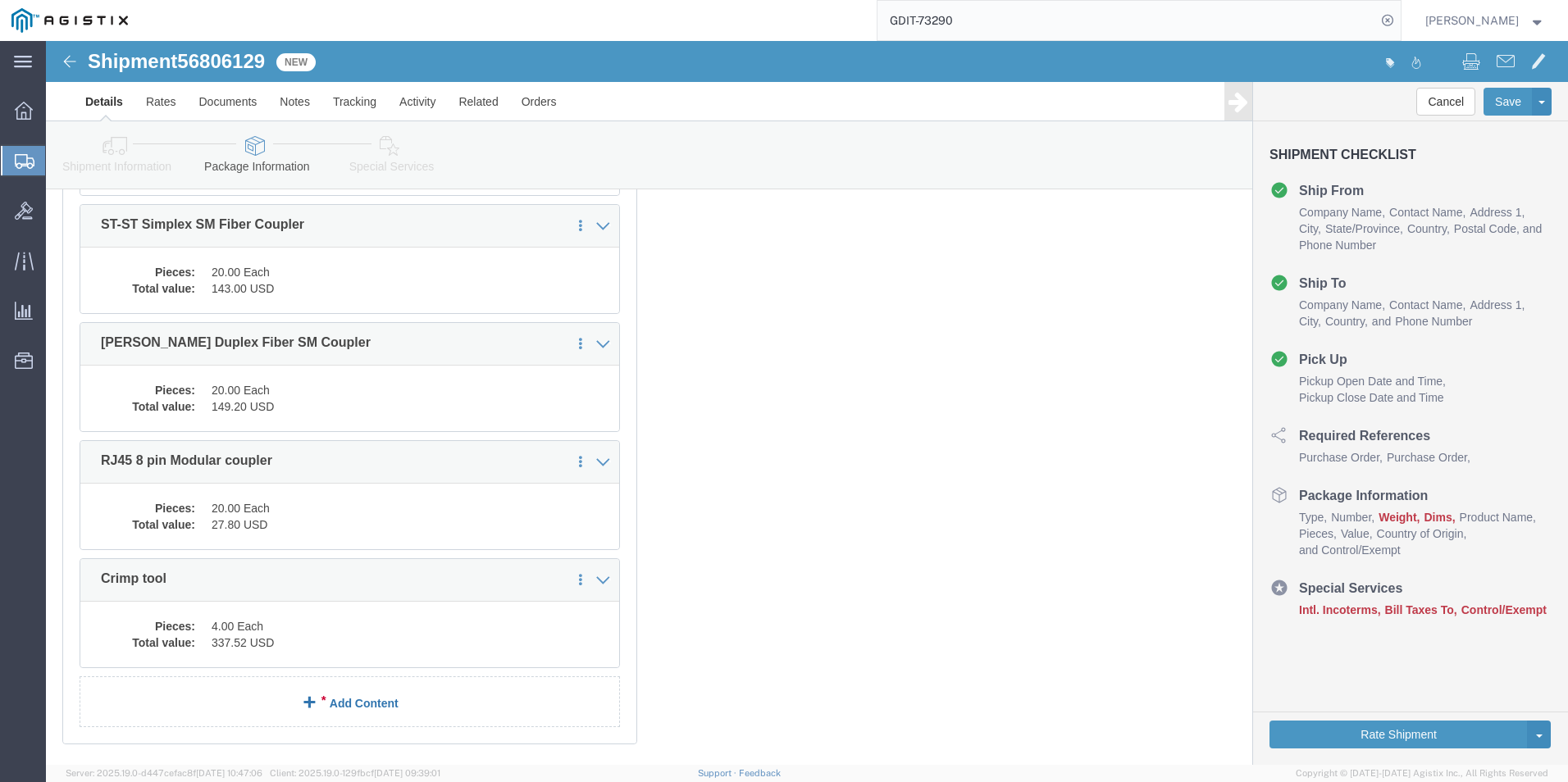
click link "Add Content"
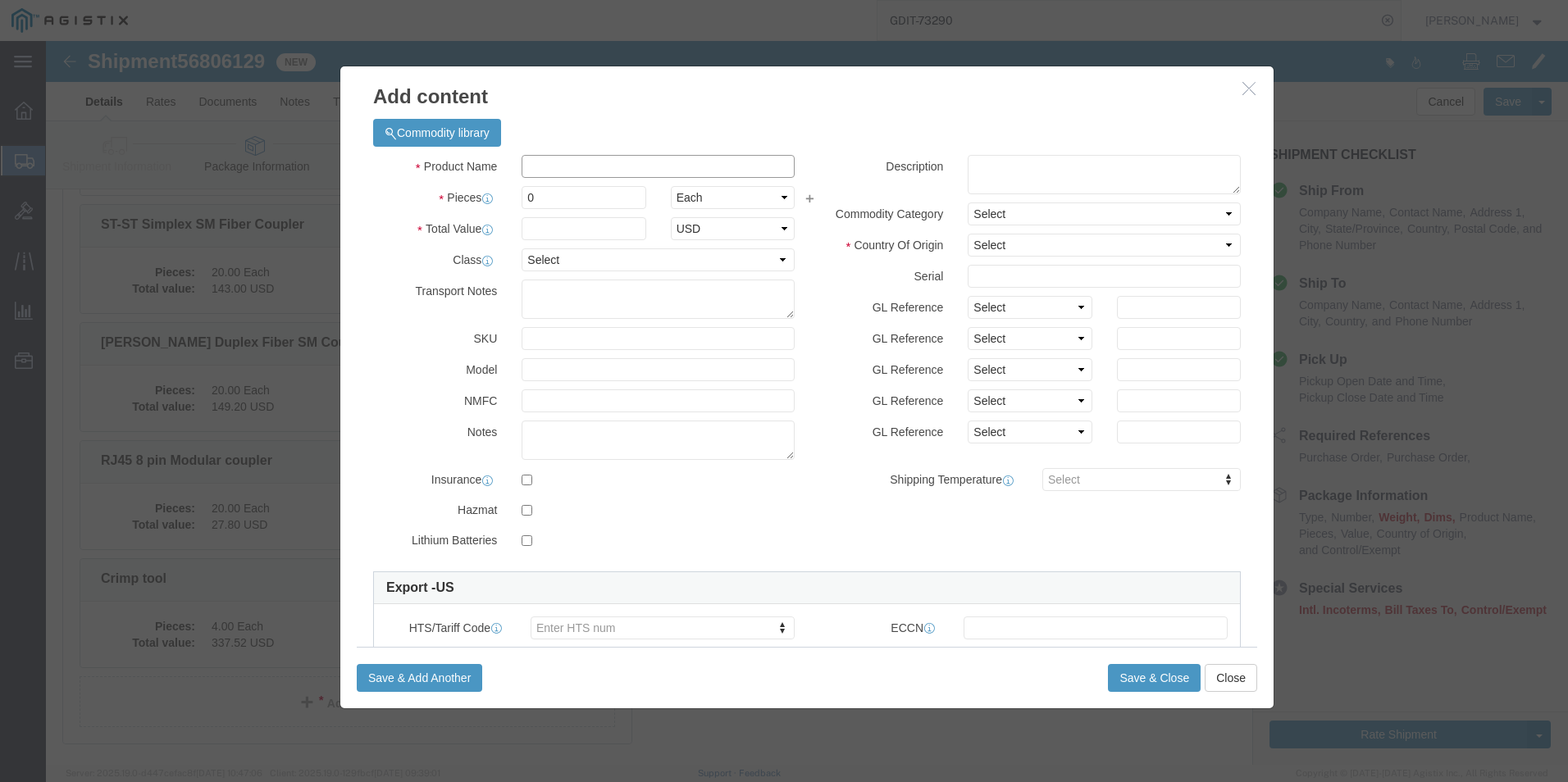
click input "text"
paste input "RJ45 Connectors - 50 Jar"
type input "RJ45 Connectors - 50 Jar"
click textarea
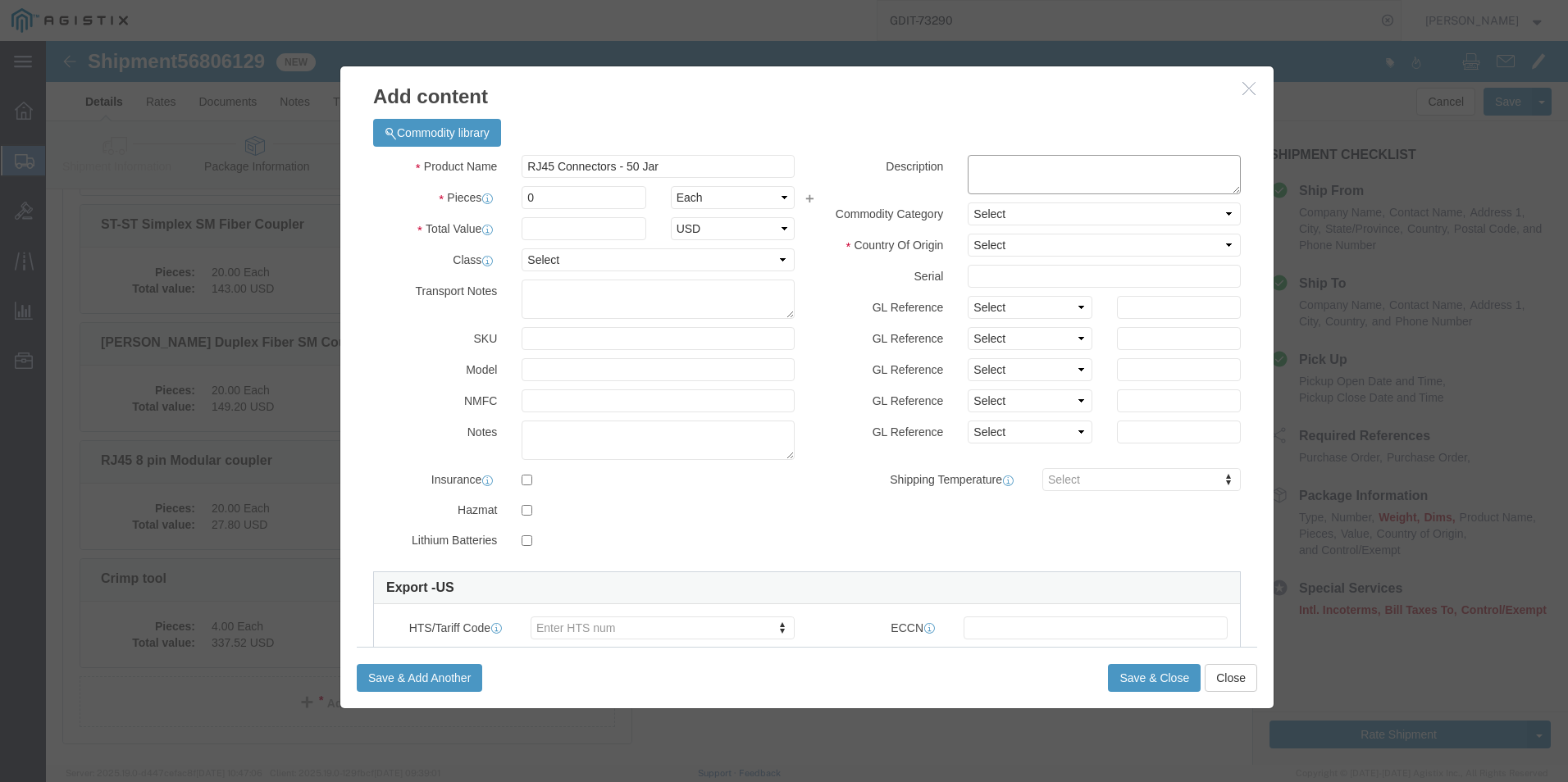
paste textarea "RJ45 Connectors - 50 Jar"
type textarea "RJ45 Connectors - 50 Jar"
click input "0"
type input "4"
click input "text"
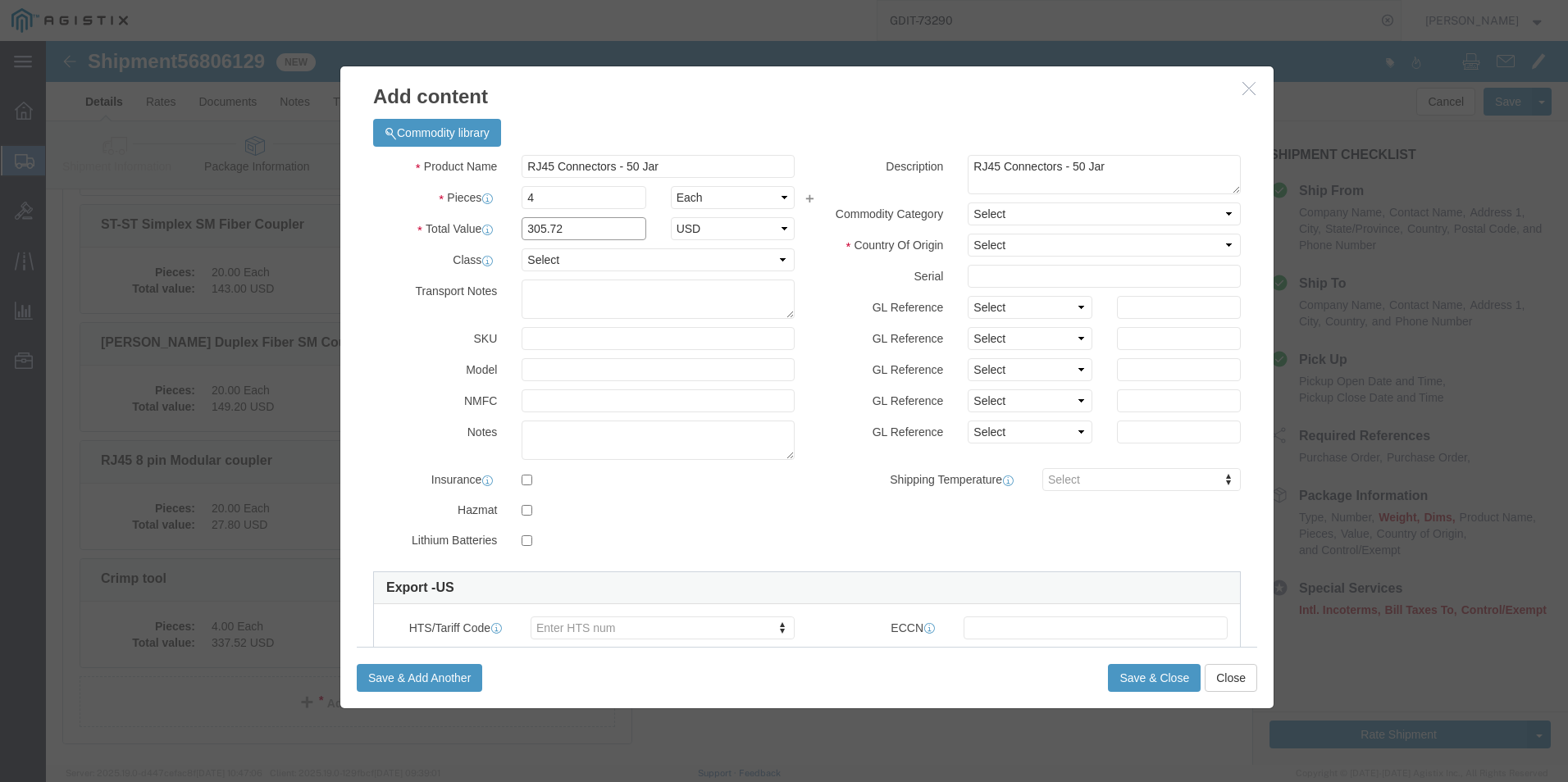
type input "305.72"
click select "Select 50 55 60 65 70 85 92.5 100 125 175 250 300 400"
select select "92.5"
click select "Select 50 55 60 65 70 85 92.5 100 125 175 250 300 400"
click select "Select [GEOGRAPHIC_DATA] [GEOGRAPHIC_DATA] [GEOGRAPHIC_DATA] [GEOGRAPHIC_DATA] …"
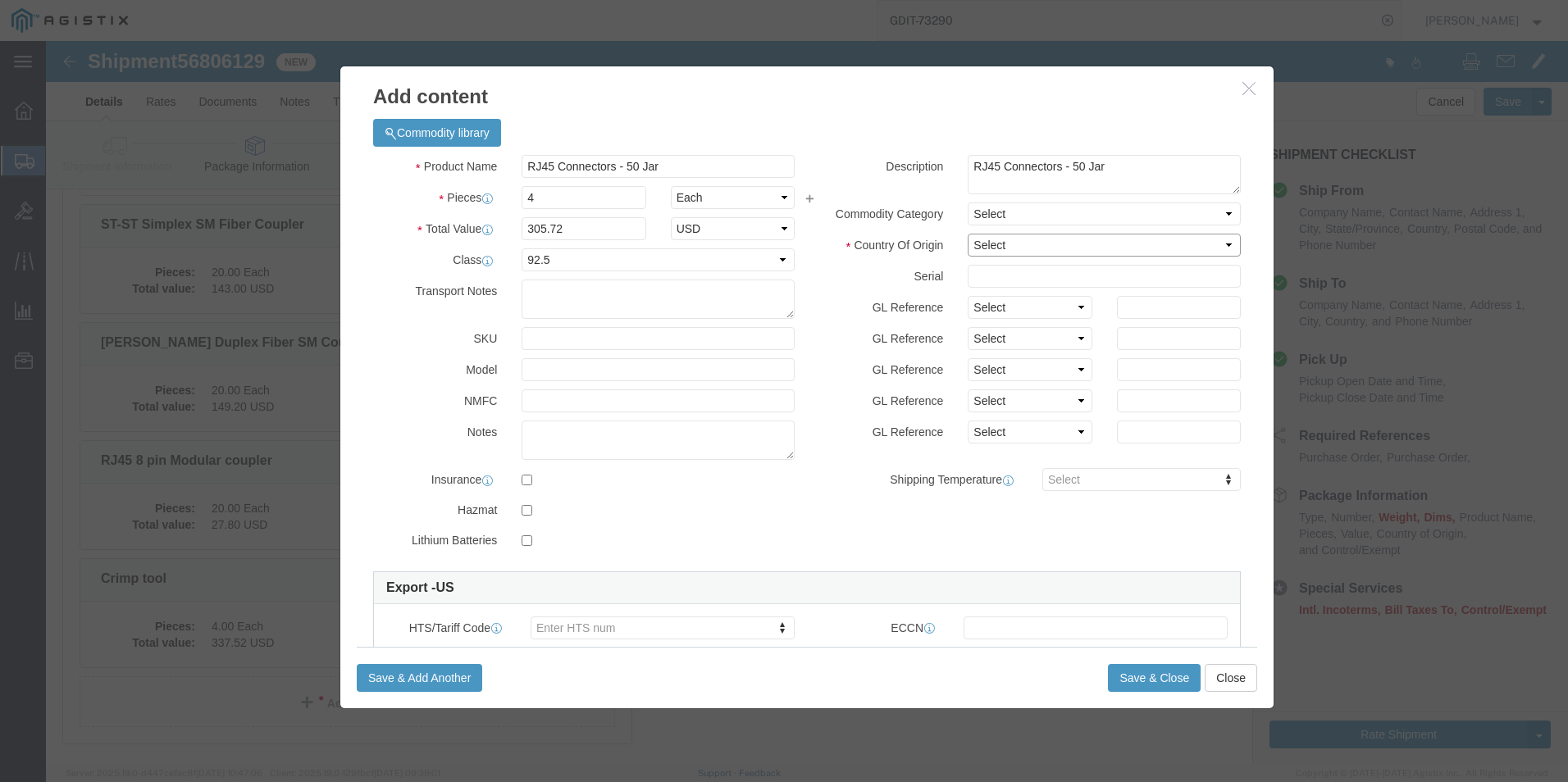
select select "US"
click select "Select [GEOGRAPHIC_DATA] [GEOGRAPHIC_DATA] [GEOGRAPHIC_DATA] [GEOGRAPHIC_DATA] …"
click input "text"
paste input "10136937"
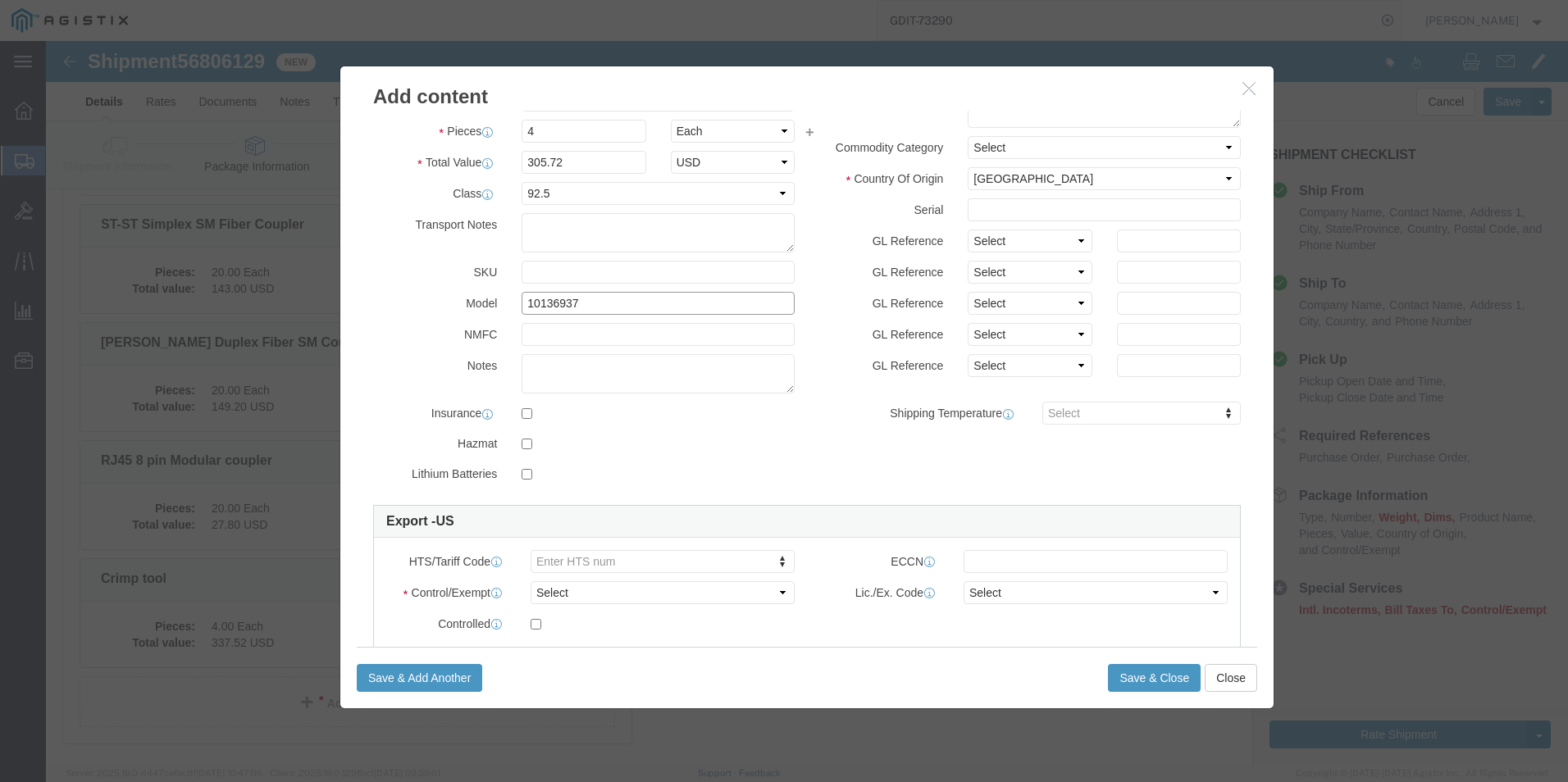
scroll to position [164, 0]
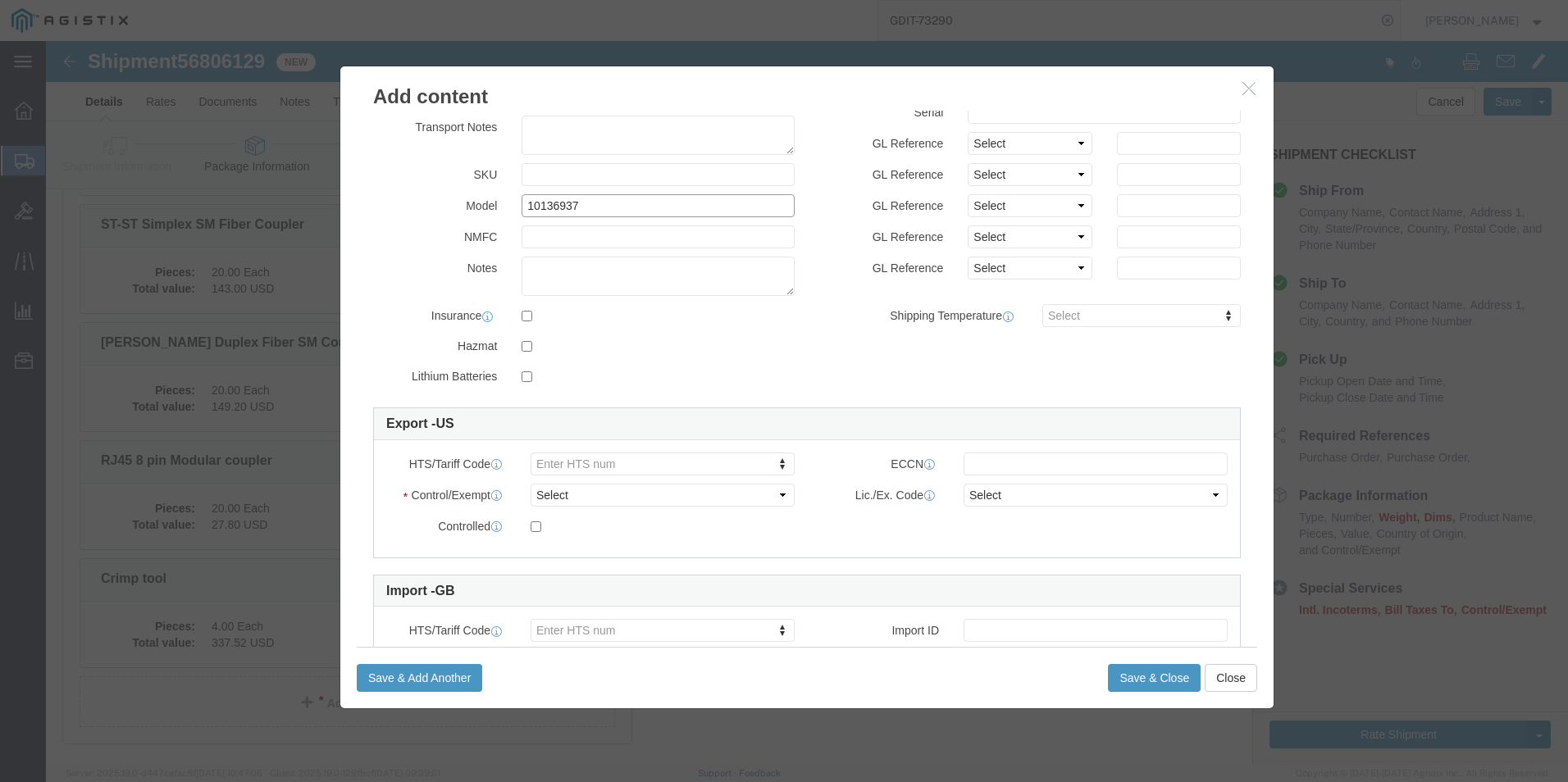
type input "10136937"
click select "Select ATF BIS DEA EPA FDA FTR ITAR OFAC Other (OPA)"
select select "BIS"
click select "Select ATF BIS DEA EPA FDA FTR ITAR OFAC Other (OPA)"
click select "Select AGR-Agricultural APP-Computers APR-Additional Permissive Exports AVS-Air…"
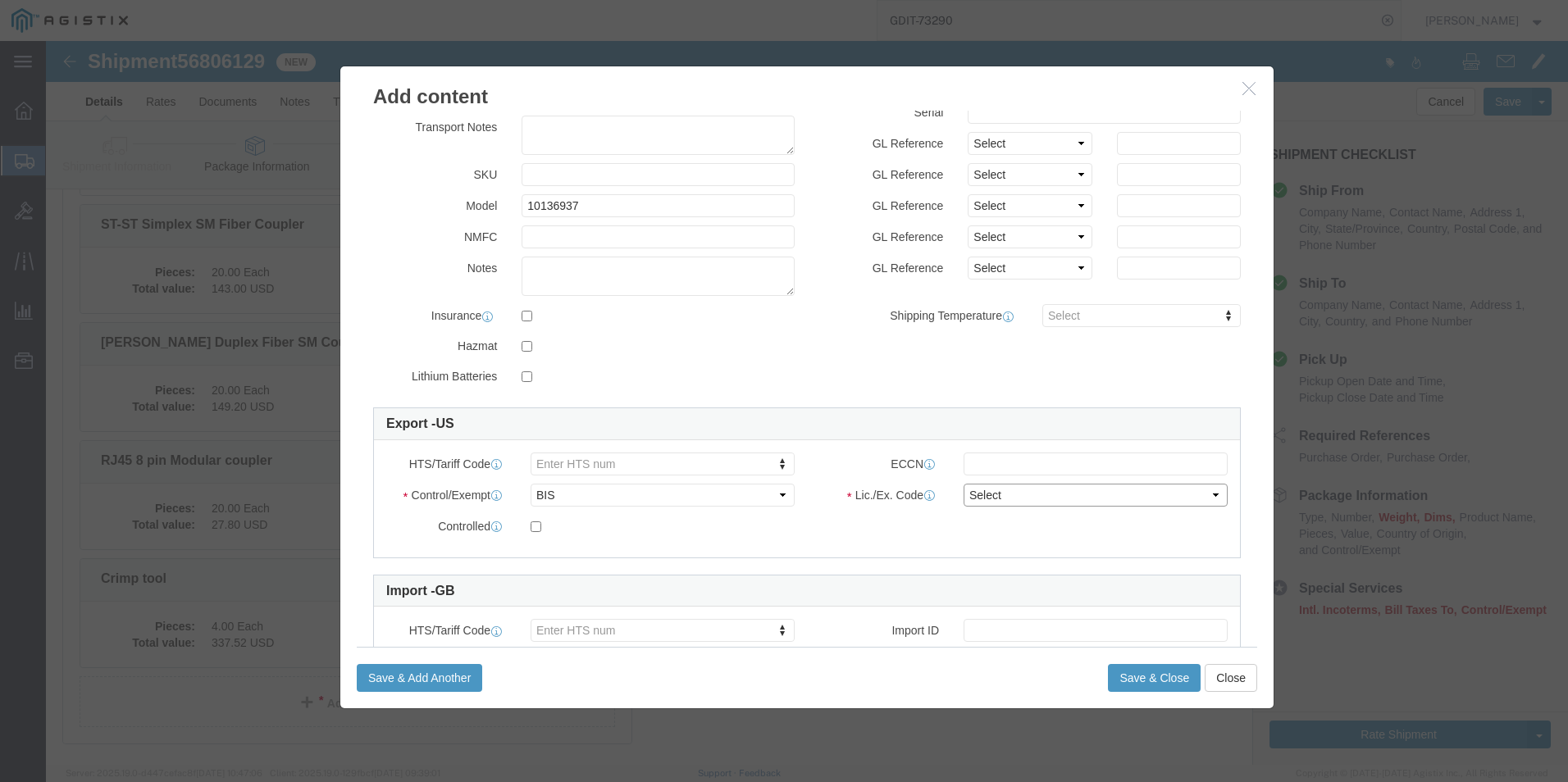
select select "NLR"
click select "Select AGR-Agricultural APP-Computers APR-Additional Permissive Exports AVS-Air…"
click button "Save & Close"
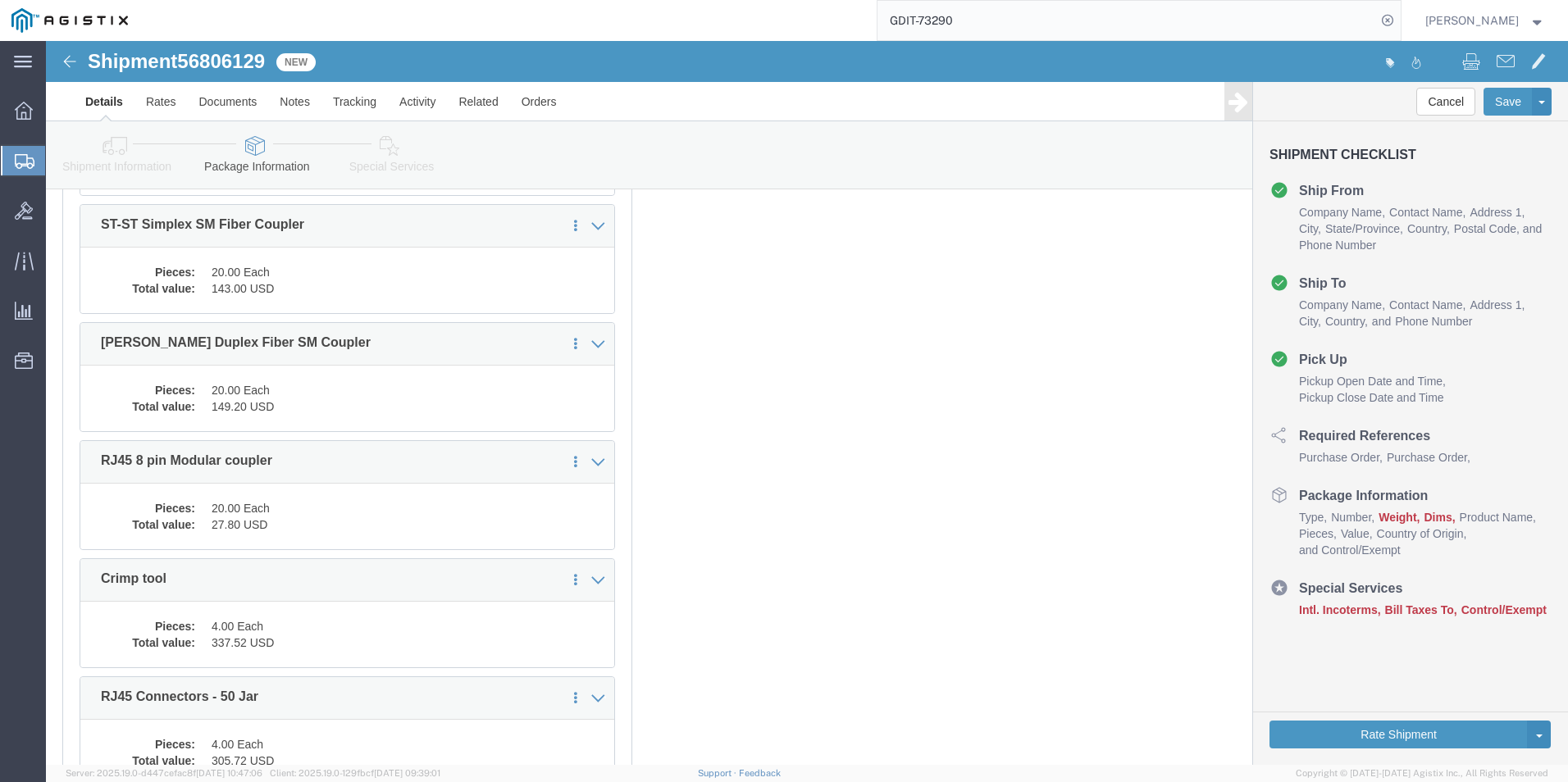
scroll to position [7238, 0]
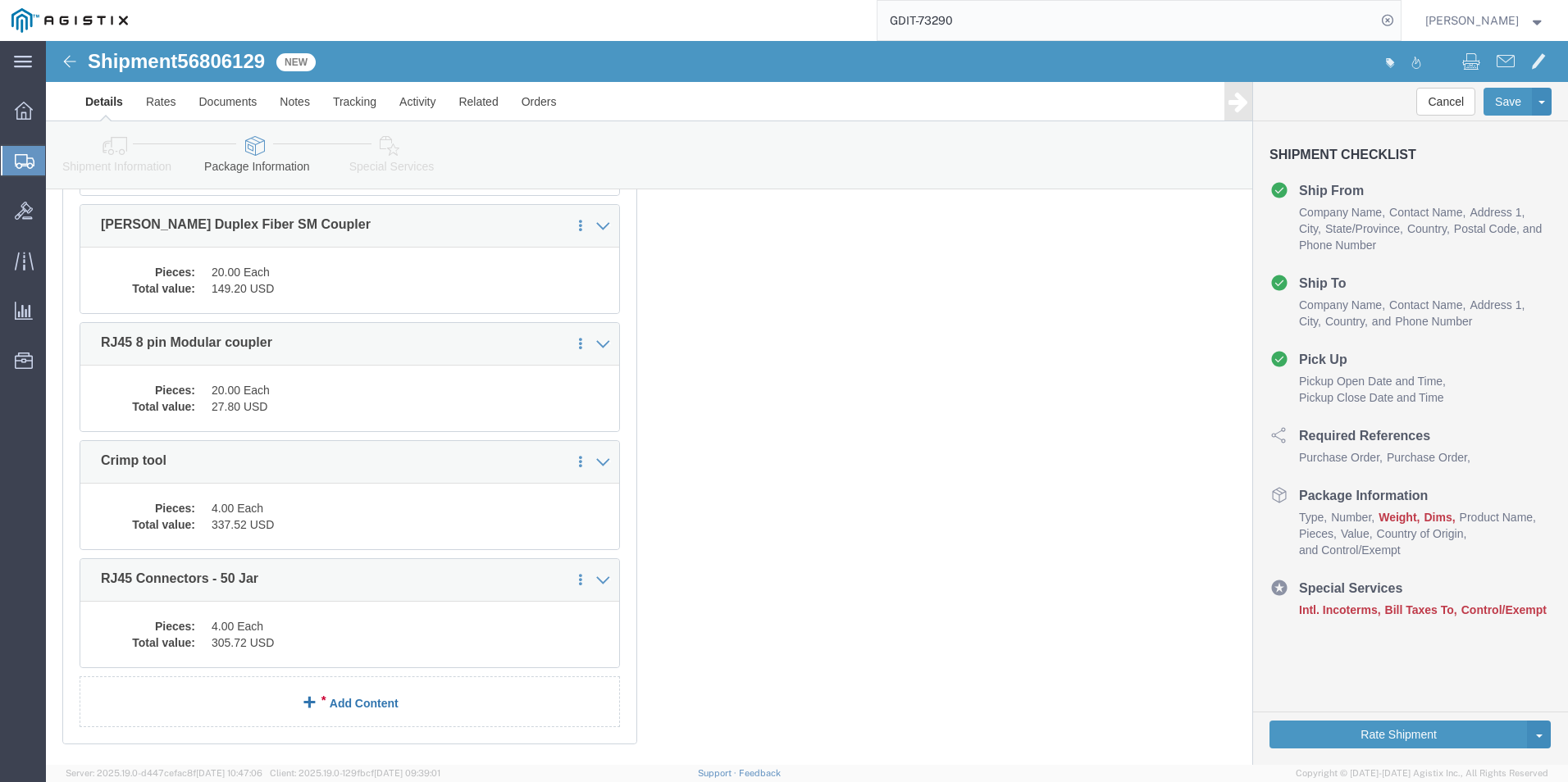
click link "Add Content"
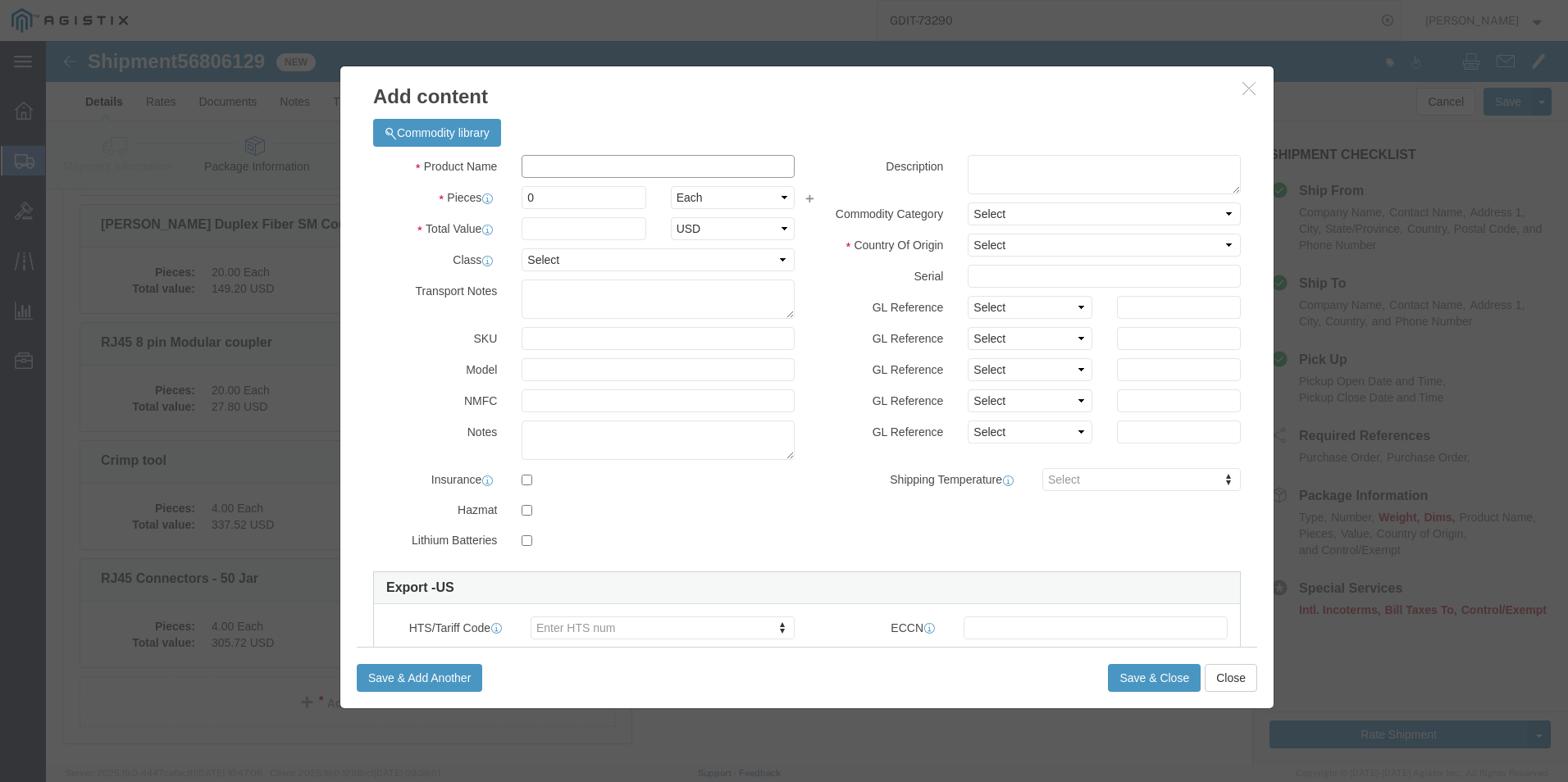
click input "text"
paste input "RJ45 Cat6 Strain Relief - 100 Jar"
type input "RJ45 Cat6 Strain Relief - 100 Jar"
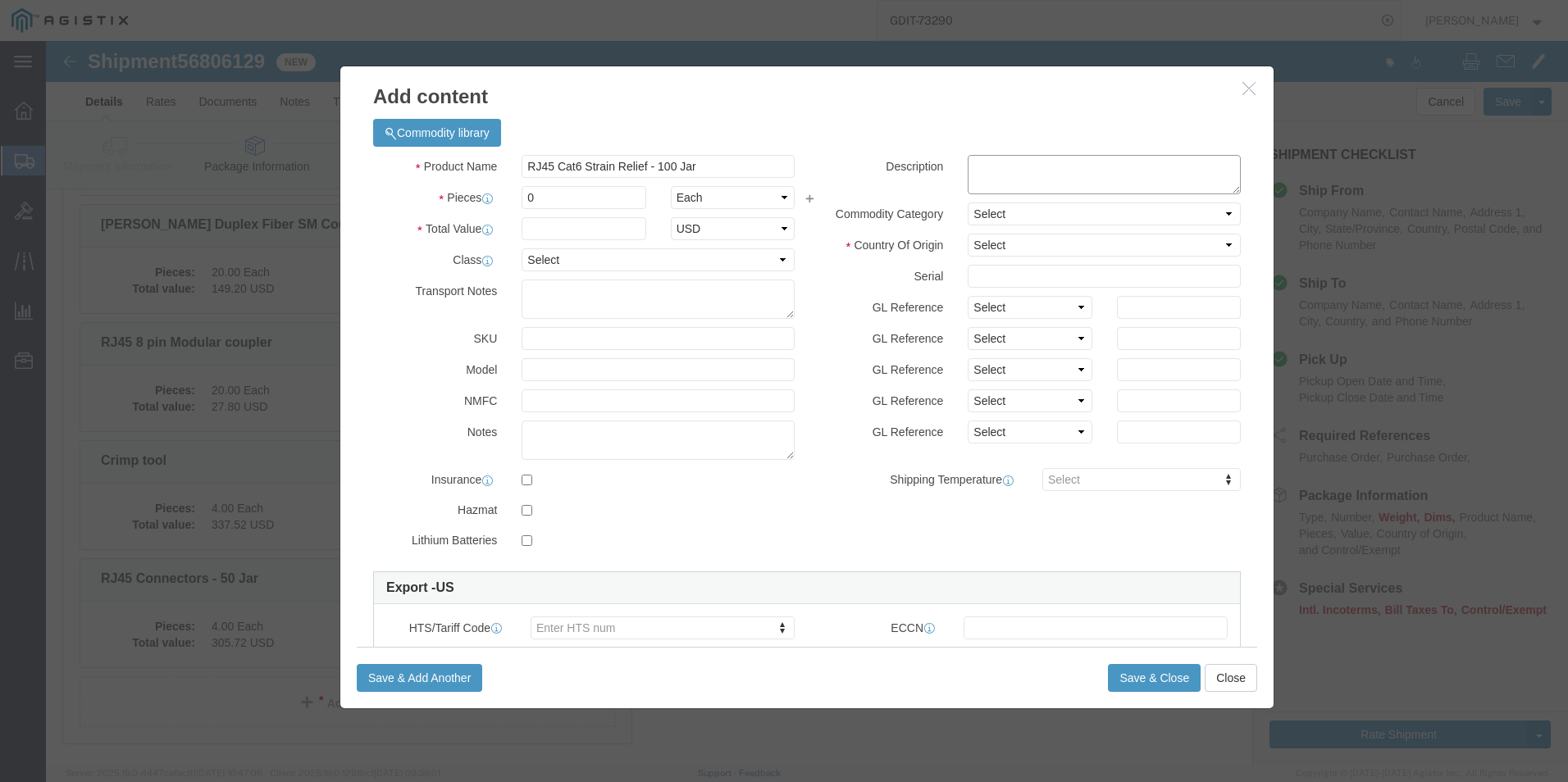
click textarea
paste textarea "RJ45 Cat6 Strain Relief - 100 Jar"
type textarea "RJ45 Cat6 Strain Relief - 100 Jar"
click input "0"
type input "2"
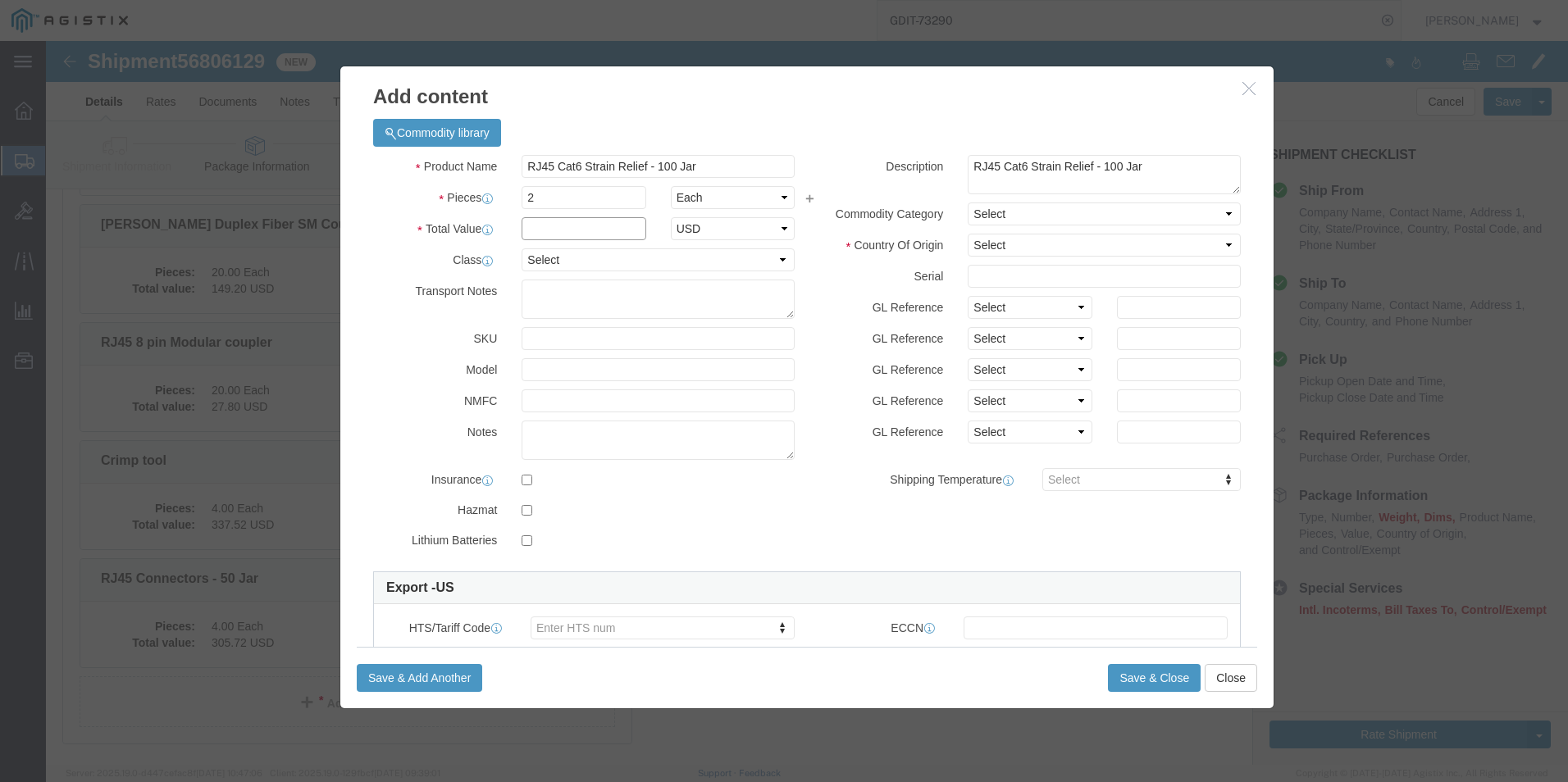
click input "text"
type input "48.58"
click select "Select 50 55 60 65 70 85 92.5 100 125 175 250 300 400"
select select "92.5"
click select "Select 50 55 60 65 70 85 92.5 100 125 175 250 300 400"
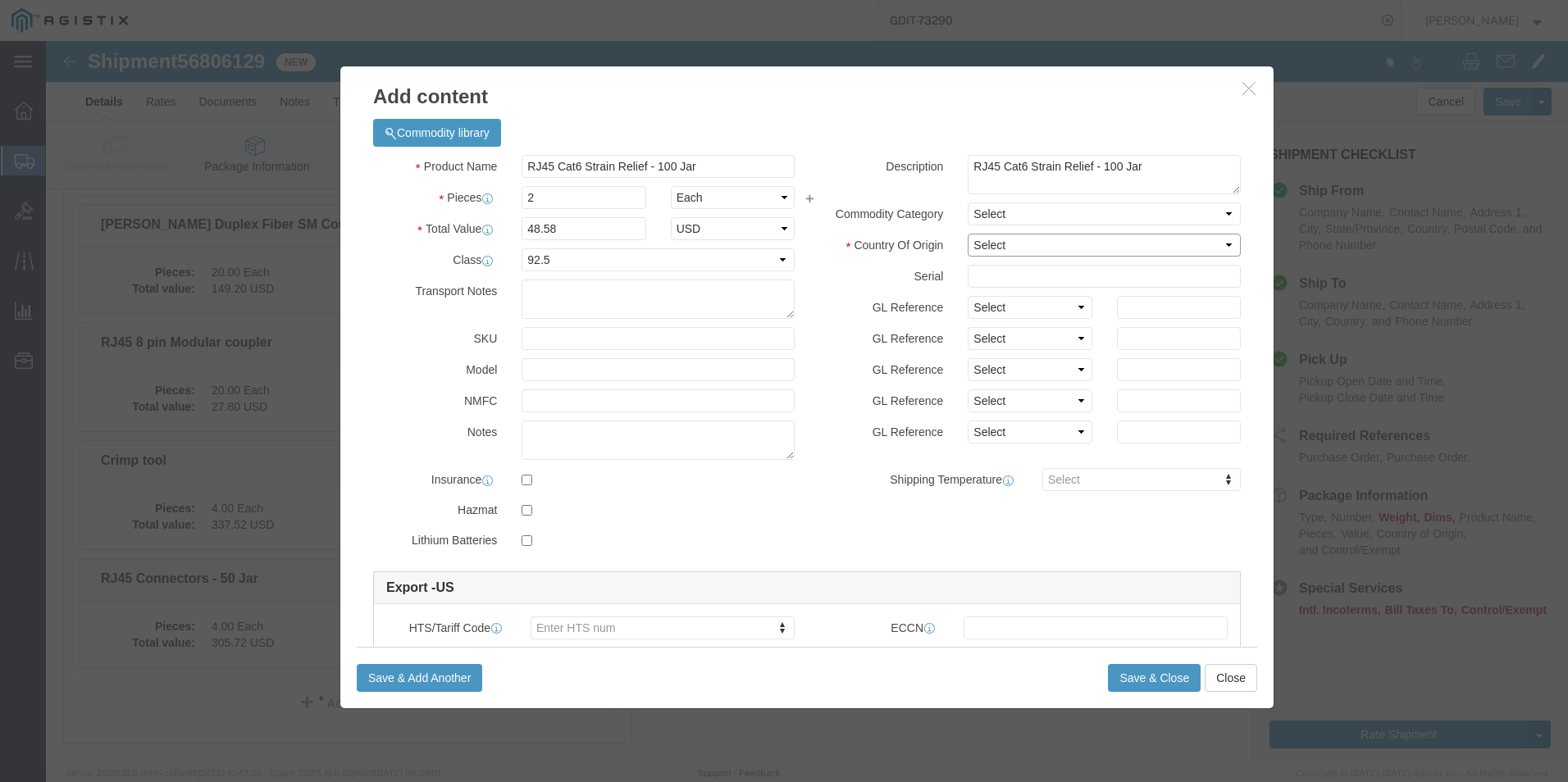
click select "Select [GEOGRAPHIC_DATA] [GEOGRAPHIC_DATA] [GEOGRAPHIC_DATA] [GEOGRAPHIC_DATA] …"
select select "US"
click select "Select [GEOGRAPHIC_DATA] [GEOGRAPHIC_DATA] [GEOGRAPHIC_DATA] [GEOGRAPHIC_DATA] …"
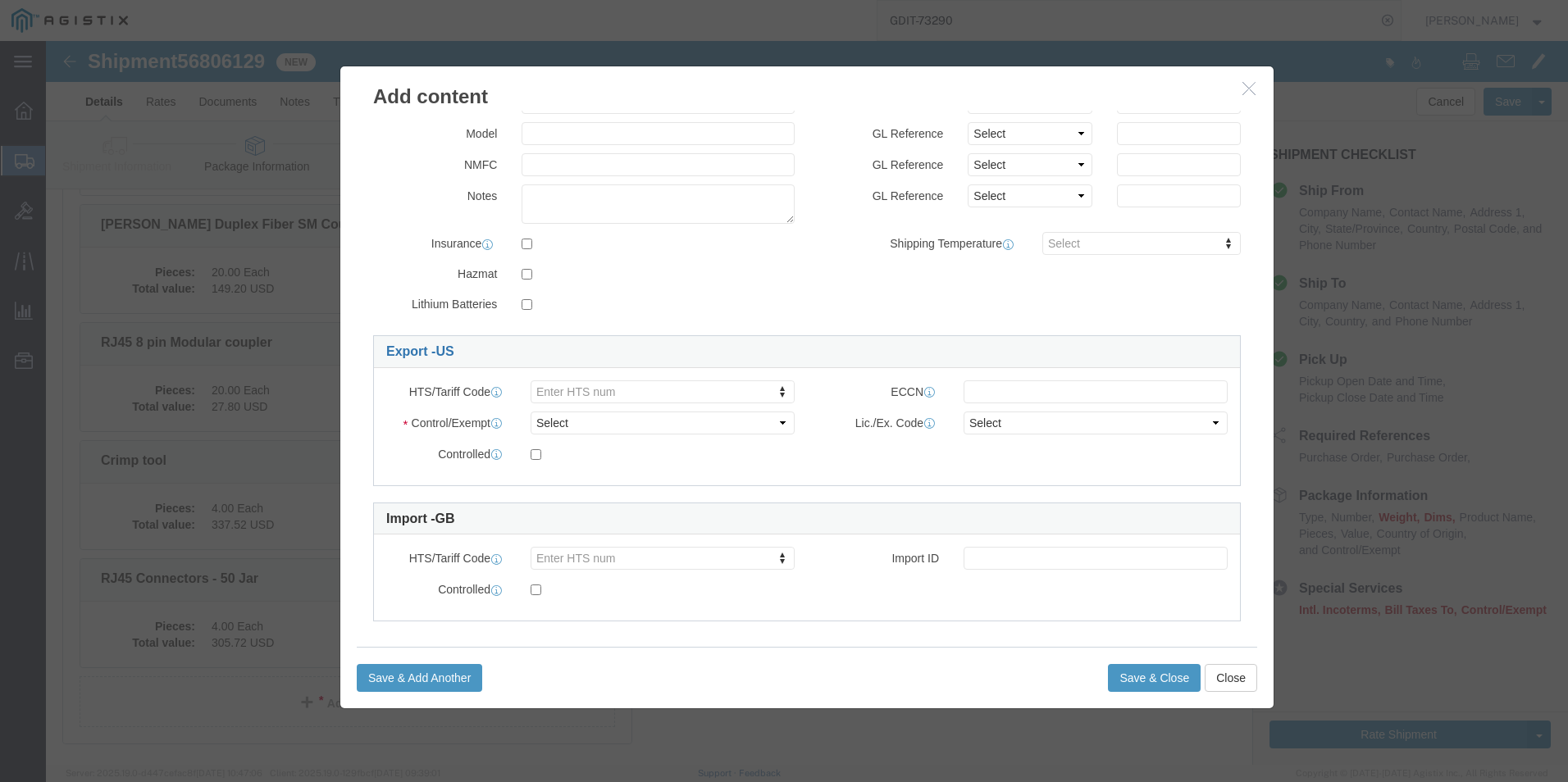
scroll to position [246, 0]
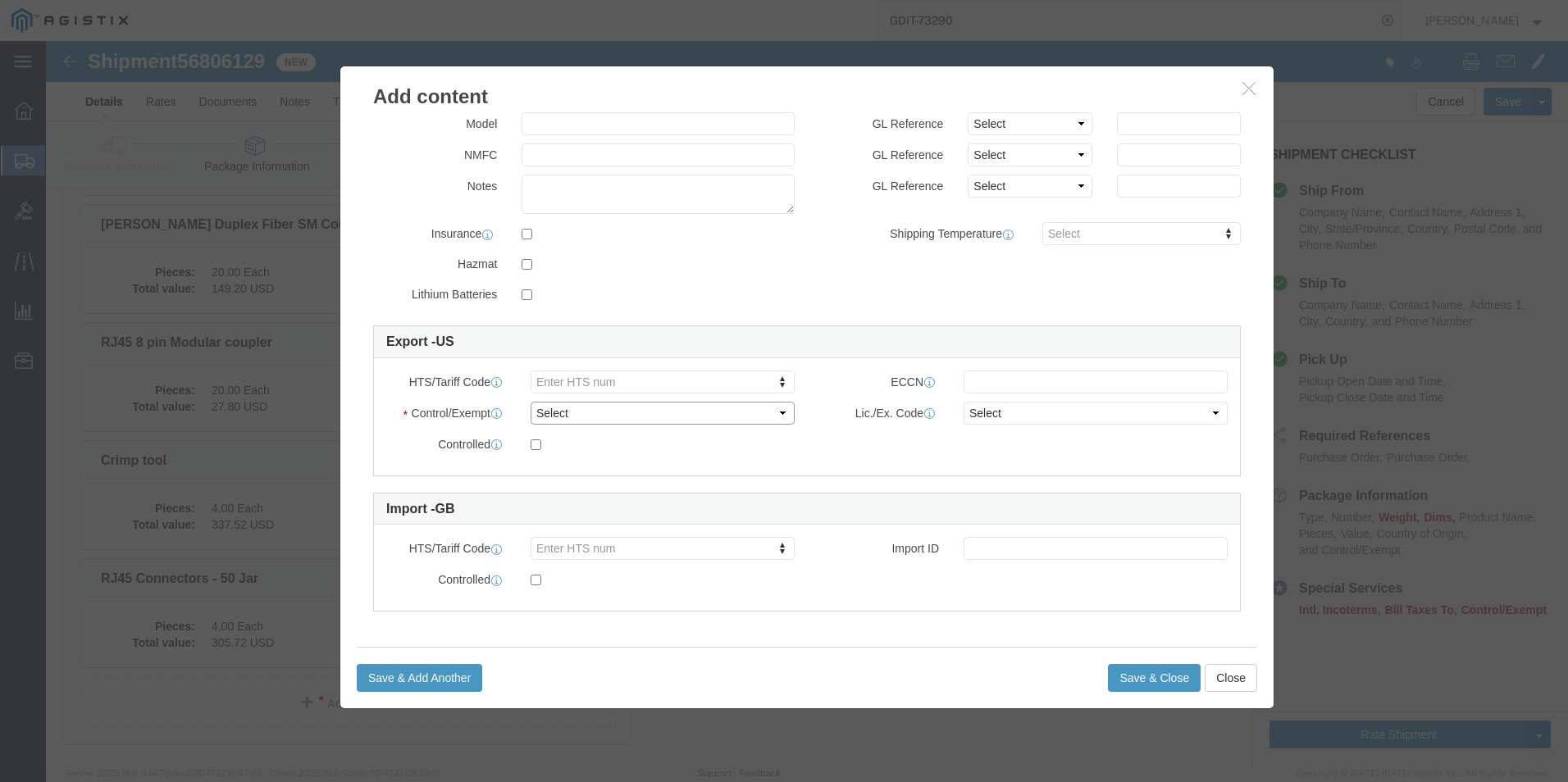
click select "Select ATF BIS DEA EPA FDA FTR ITAR OFAC Other (OPA)"
select select "BIS"
click select "Select ATF BIS DEA EPA FDA FTR ITAR OFAC Other (OPA)"
click select "Select AGR-Agricultural APP-Computers APR-Additional Permissive Exports AVS-Air…"
select select "NLR"
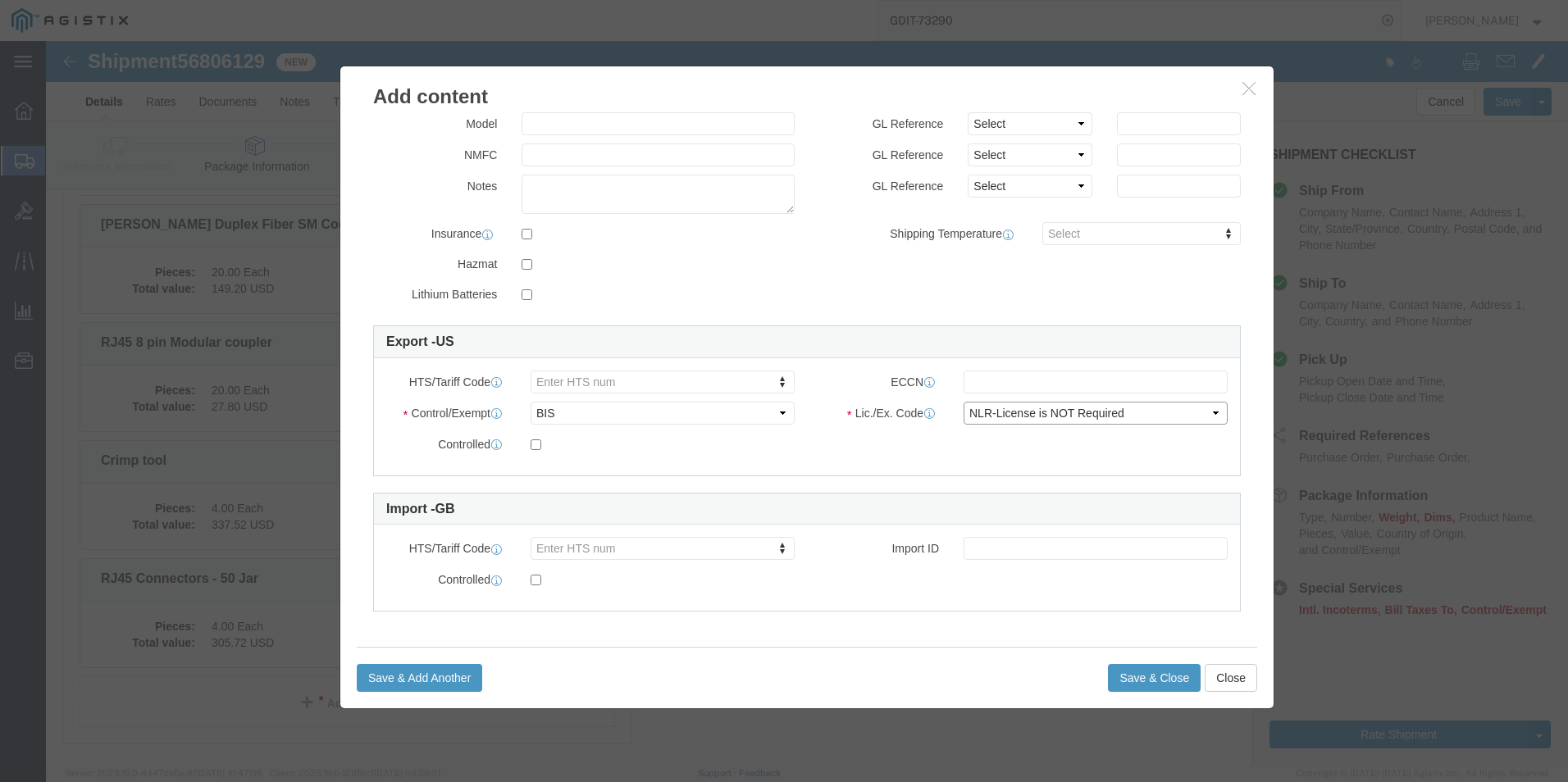
click select "Select AGR-Agricultural APP-Computers APR-Additional Permissive Exports AVS-Air…"
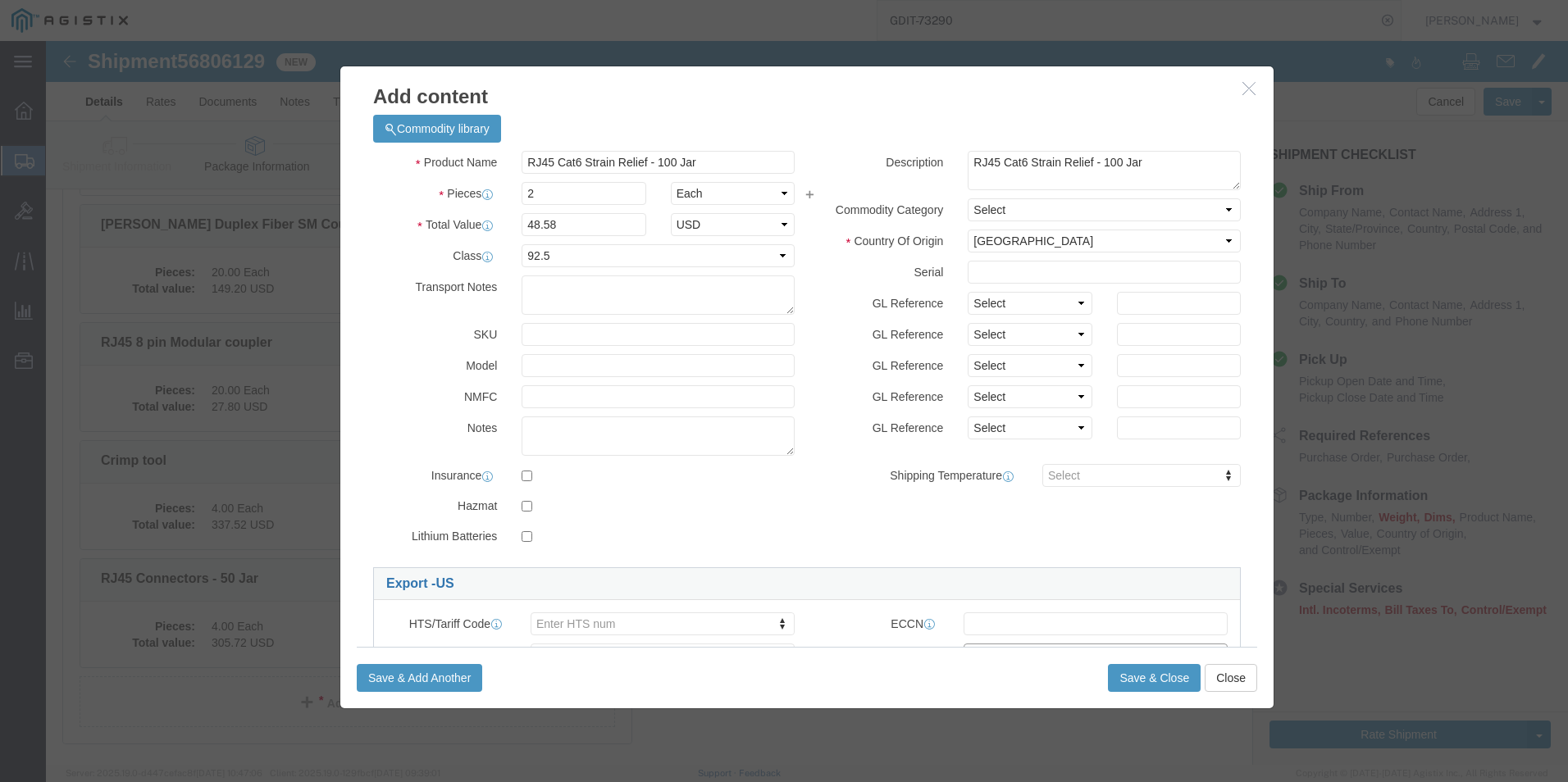
scroll to position [0, 0]
click button "Save & Close"
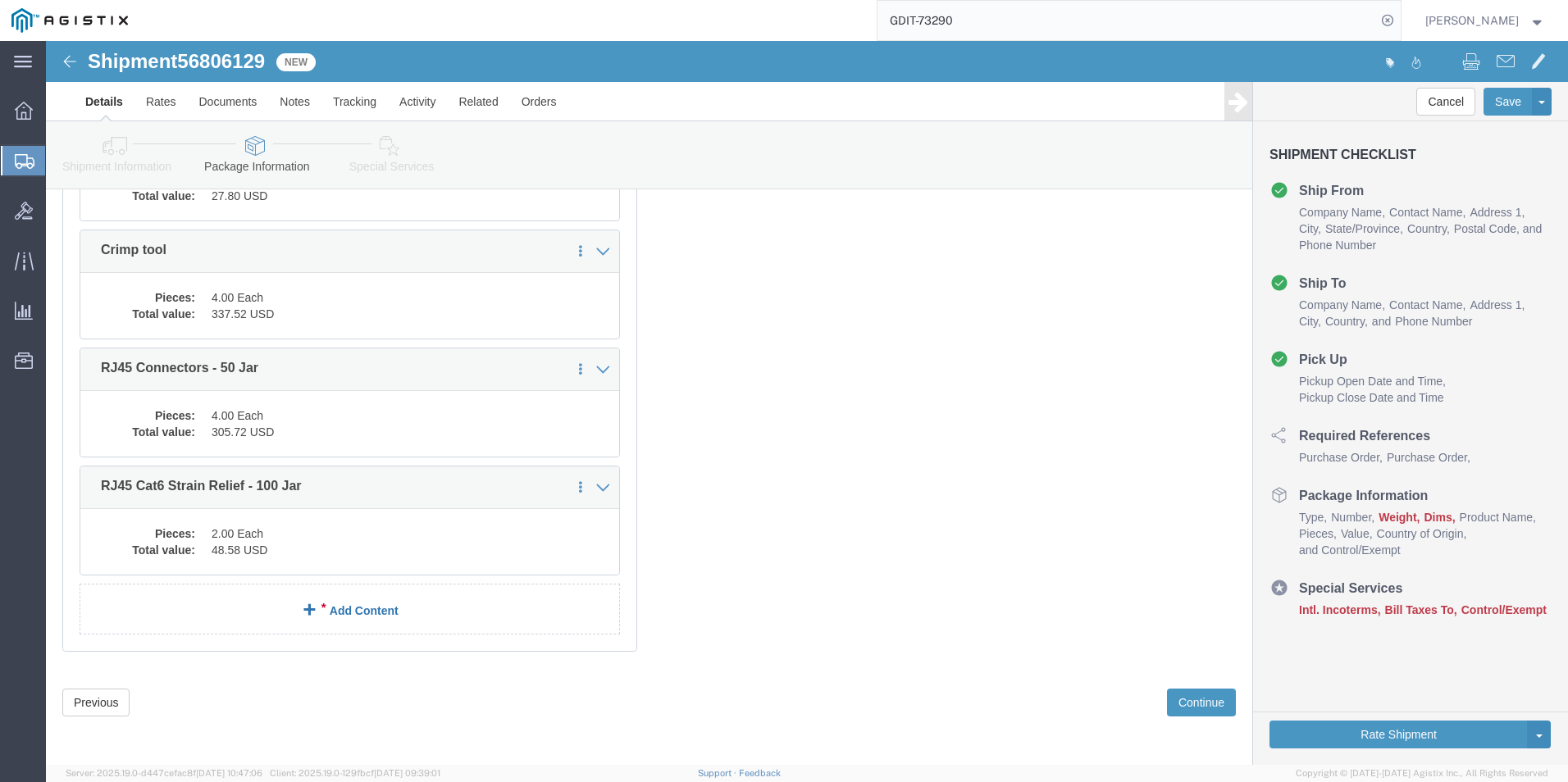
scroll to position [7451, 0]
click link "Add Content"
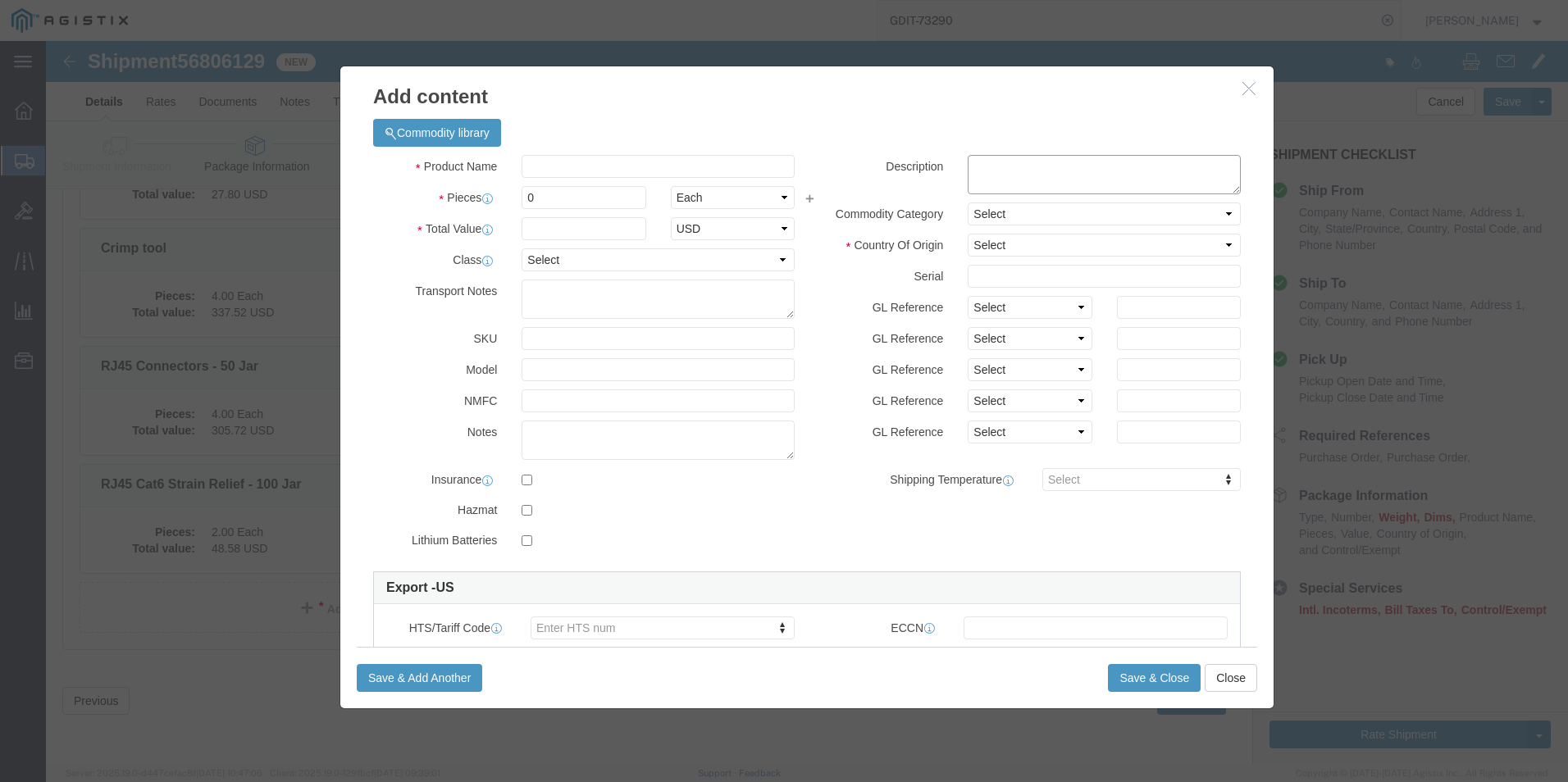
click textarea
paste textarea "FJ to LC Fiber Optic Patch Cable - 2 Meters"
type textarea "FJ to LC Fiber Optic Patch Cable - 2 Meters"
click input "text"
paste input "FJ to LC Fiber Optic Patch Cable - 2 Meters"
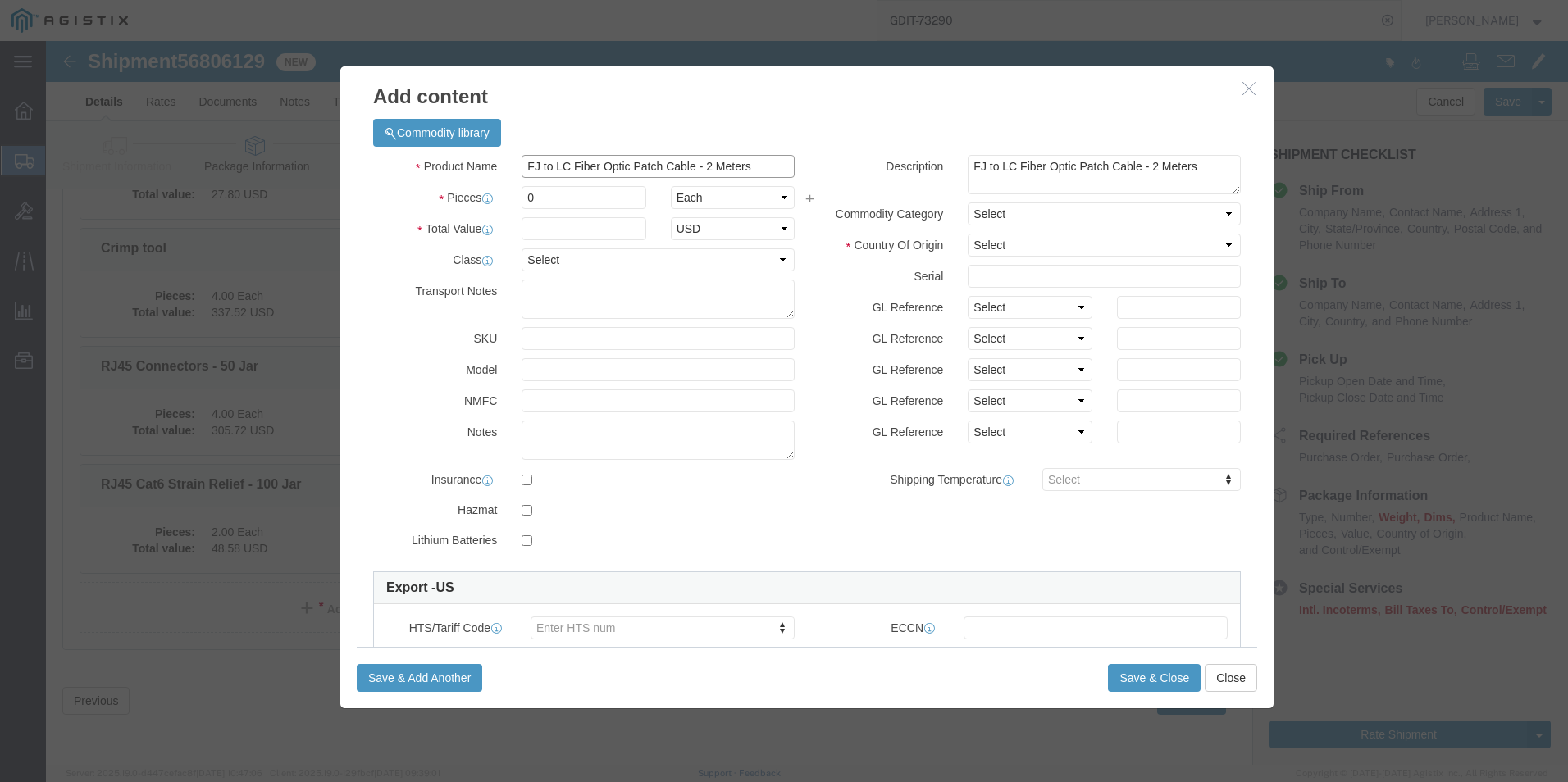
scroll to position [0, 73]
type input "FJ to LC Fiber Optic Patch Cable - 2 Meters"
click input "0"
type input "30"
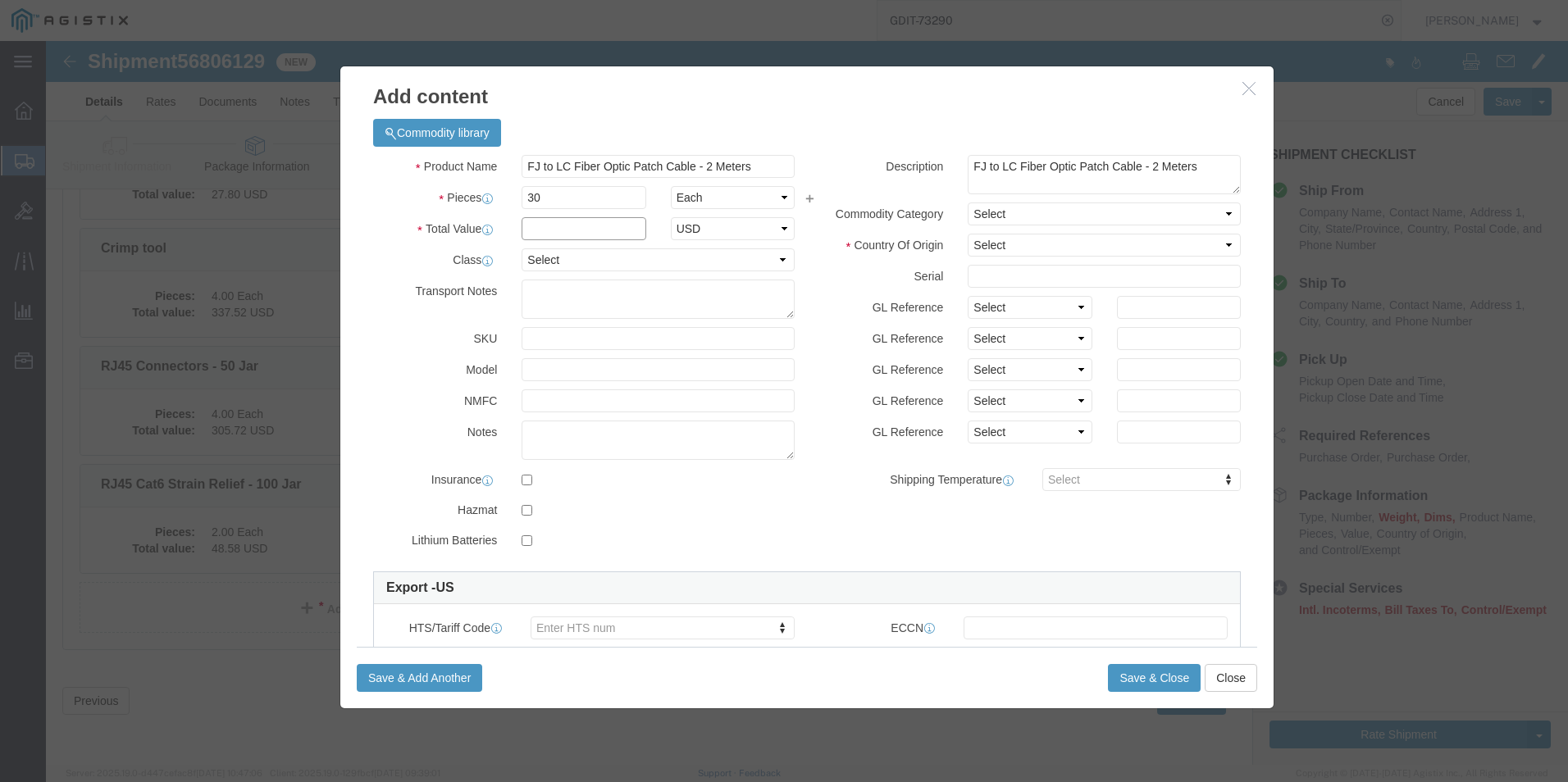
click input "text"
type input "2418.00"
click select "Select 50 55 60 65 70 85 92.5 100 125 175 250 300 400"
select select "92.5"
click select "Select 50 55 60 65 70 85 92.5 100 125 175 250 300 400"
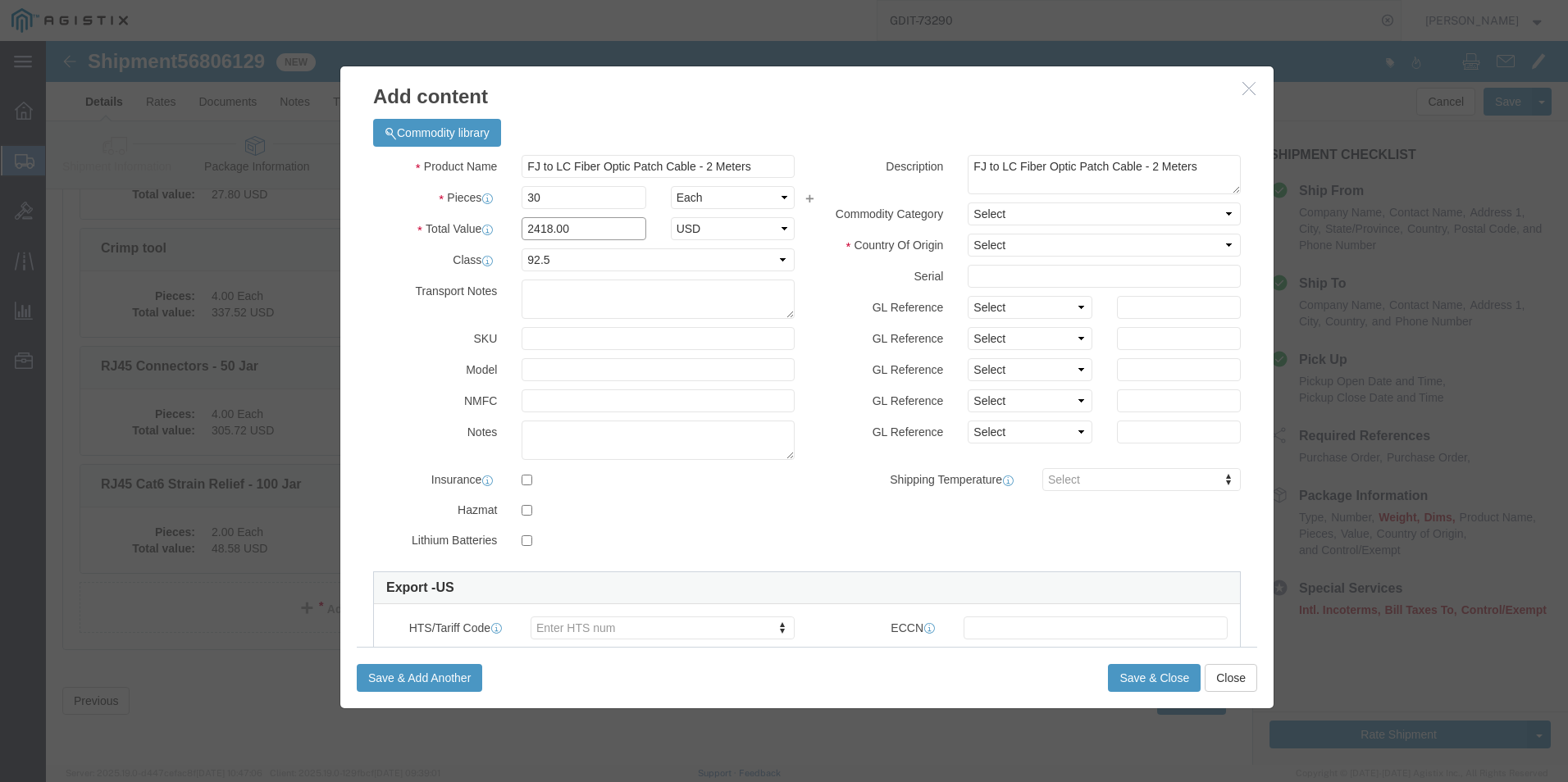
click input "2418.00"
type input "2,418.00"
click select "Select [GEOGRAPHIC_DATA] [GEOGRAPHIC_DATA] [GEOGRAPHIC_DATA] [GEOGRAPHIC_DATA] …"
select select "US"
click select "Select [GEOGRAPHIC_DATA] [GEOGRAPHIC_DATA] [GEOGRAPHIC_DATA] [GEOGRAPHIC_DATA] …"
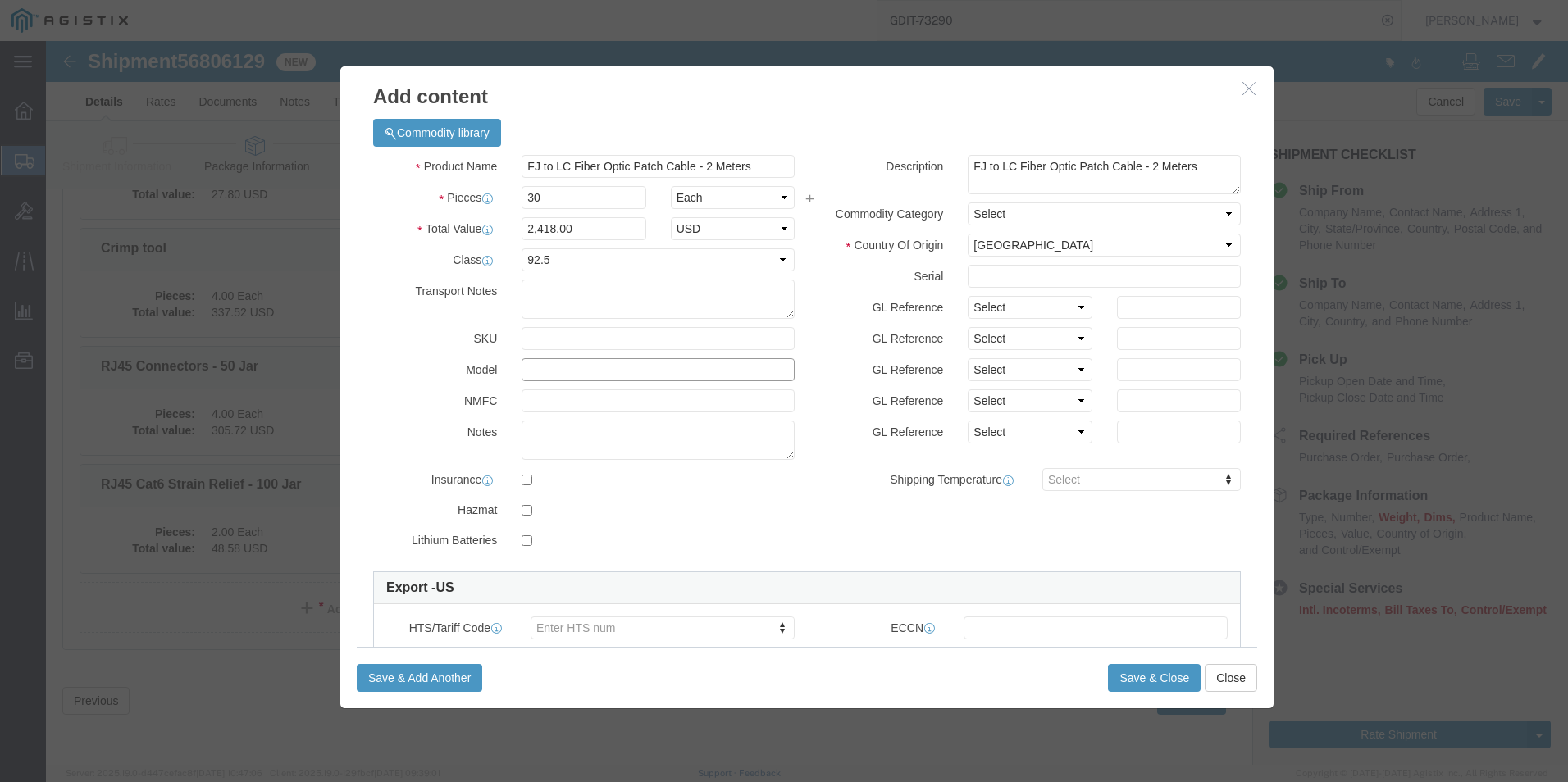
click input "text"
paste input "FJLC1MM-2"
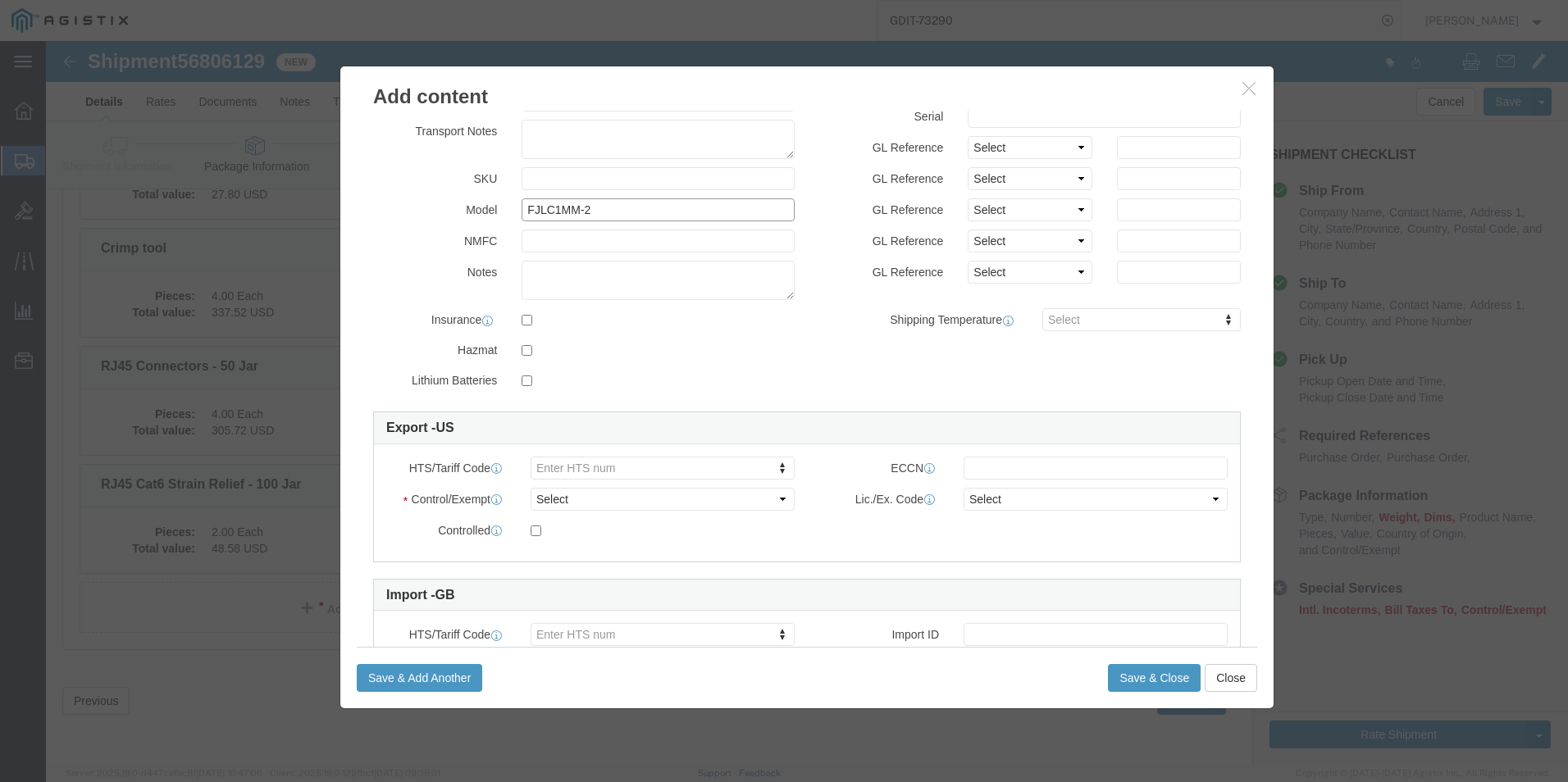
scroll to position [164, 0]
type input "FJLC1MM-2"
click select "Select ATF BIS DEA EPA FDA FTR ITAR OFAC Other (OPA)"
select select "BIS"
click select "Select ATF BIS DEA EPA FDA FTR ITAR OFAC Other (OPA)"
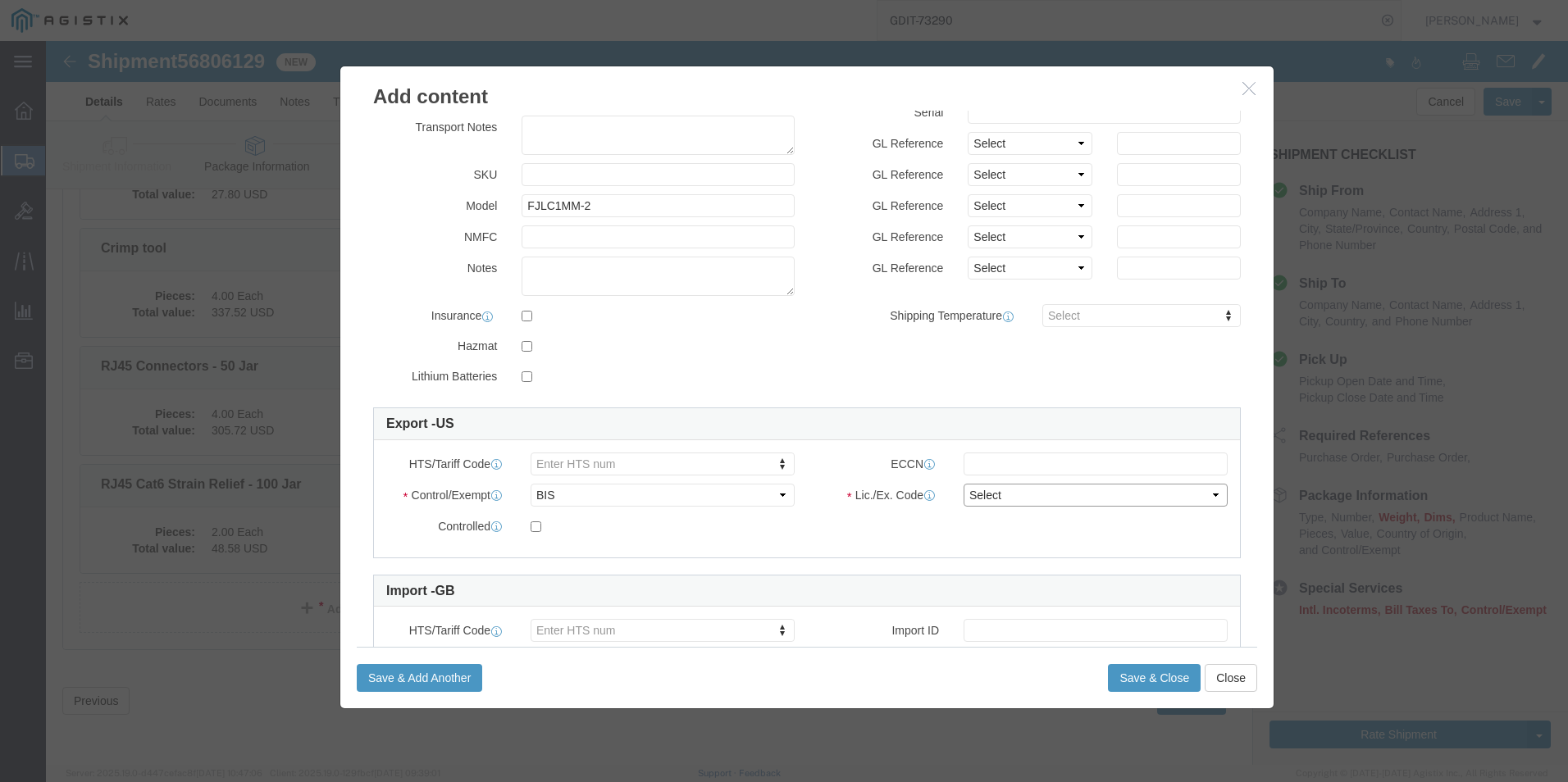
click select "Select AGR-Agricultural APP-Computers APR-Additional Permissive Exports AVS-Air…"
select select "NLR"
click select "Select AGR-Agricultural APP-Computers APR-Additional Permissive Exports AVS-Air…"
click button "Save & Close"
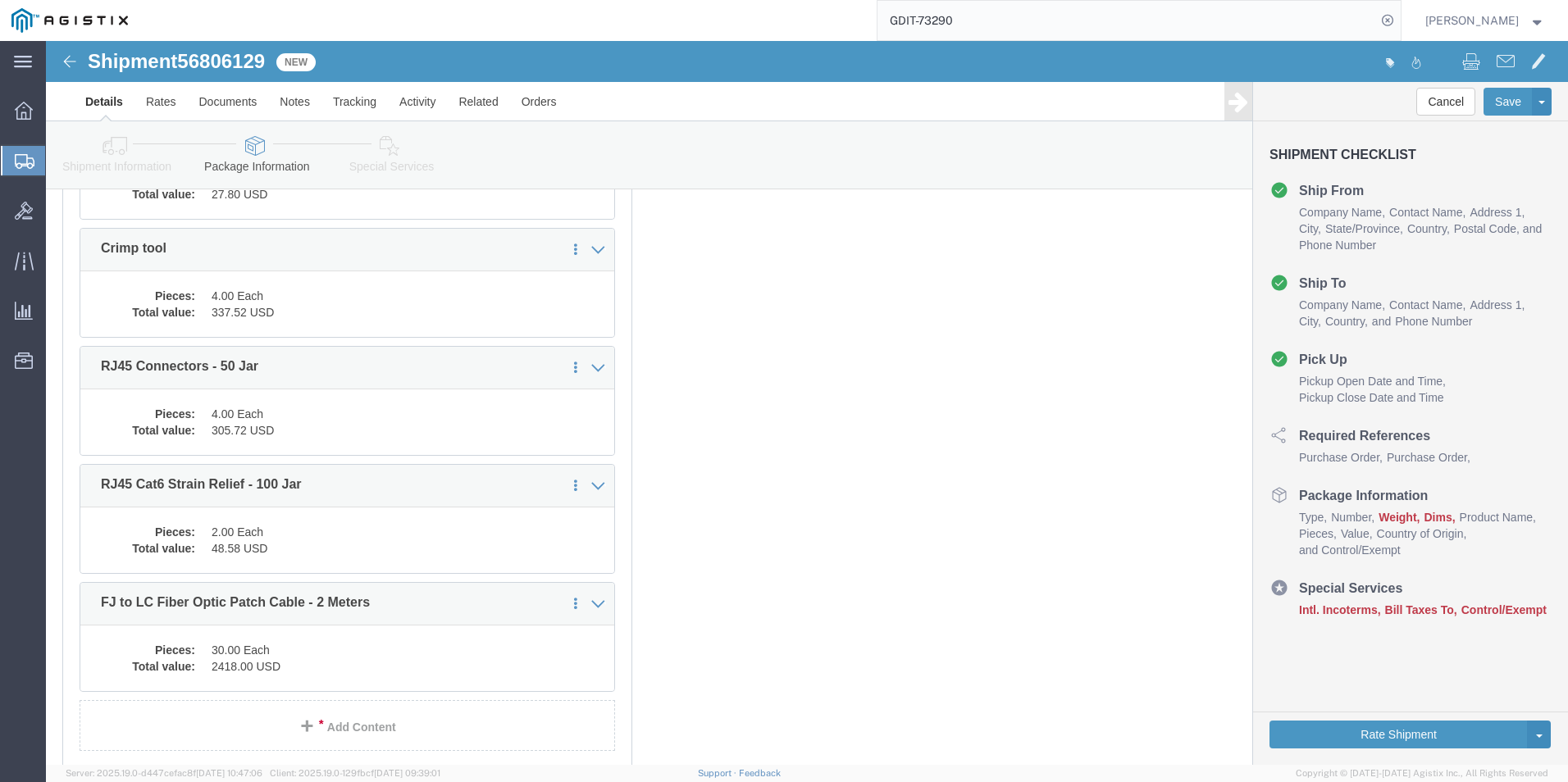
scroll to position [7475, 0]
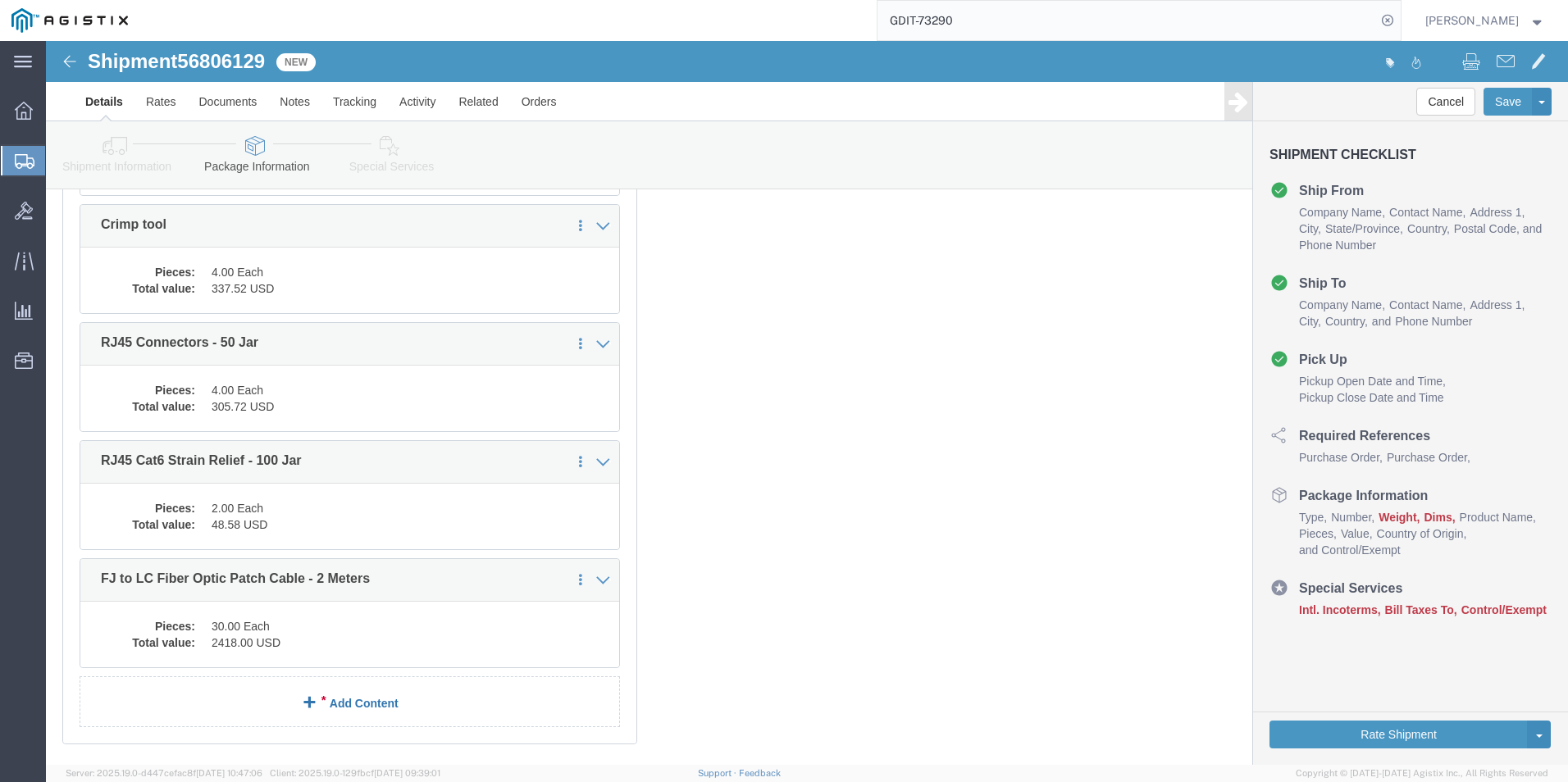
click link "Add Content"
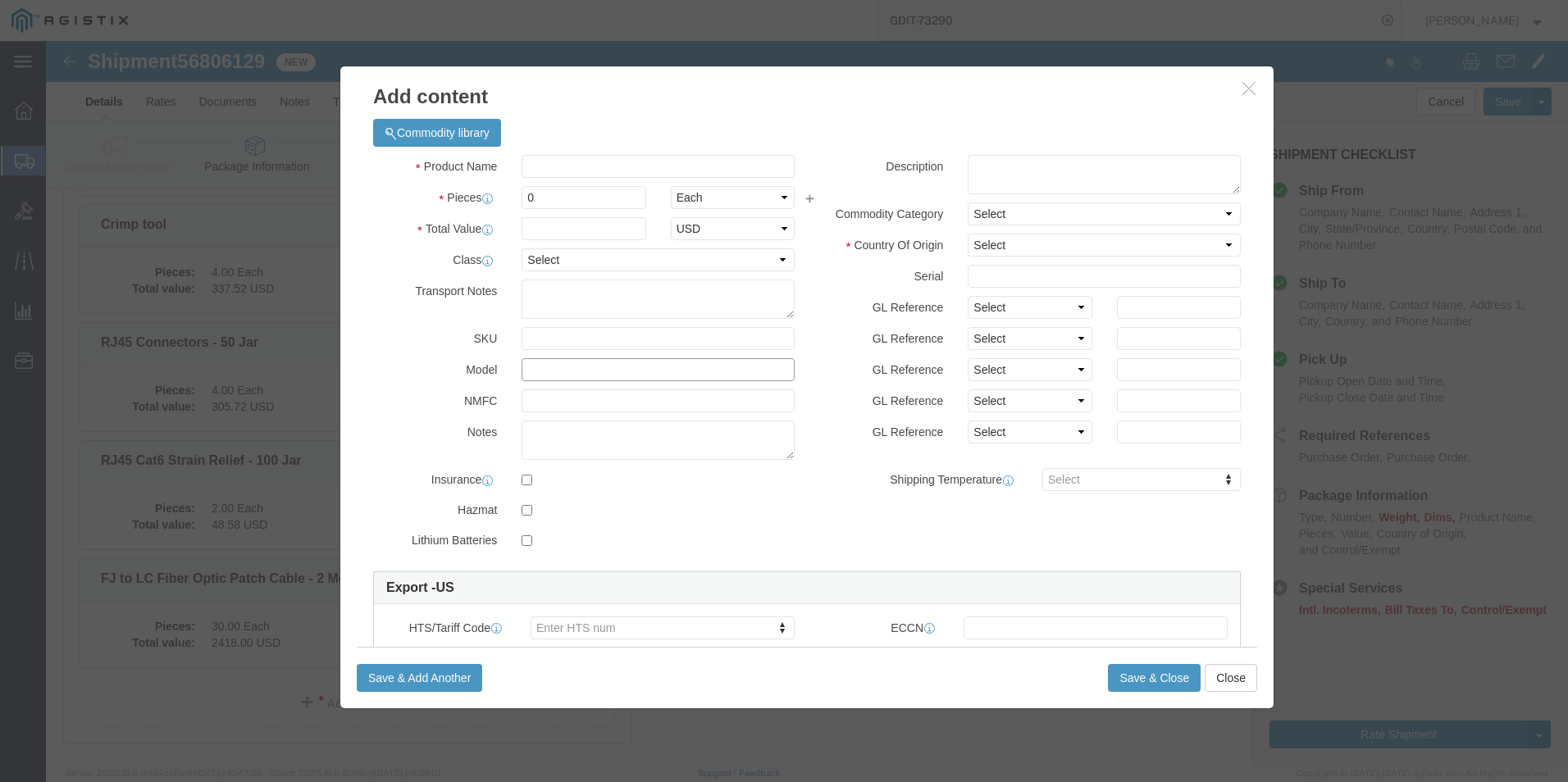
click input "text"
paste input "FJLC1MM-3"
type input "FJLC1MM-3"
click select "Select 50 55 60 65 70 85 92.5 100 125 175 250 300 400"
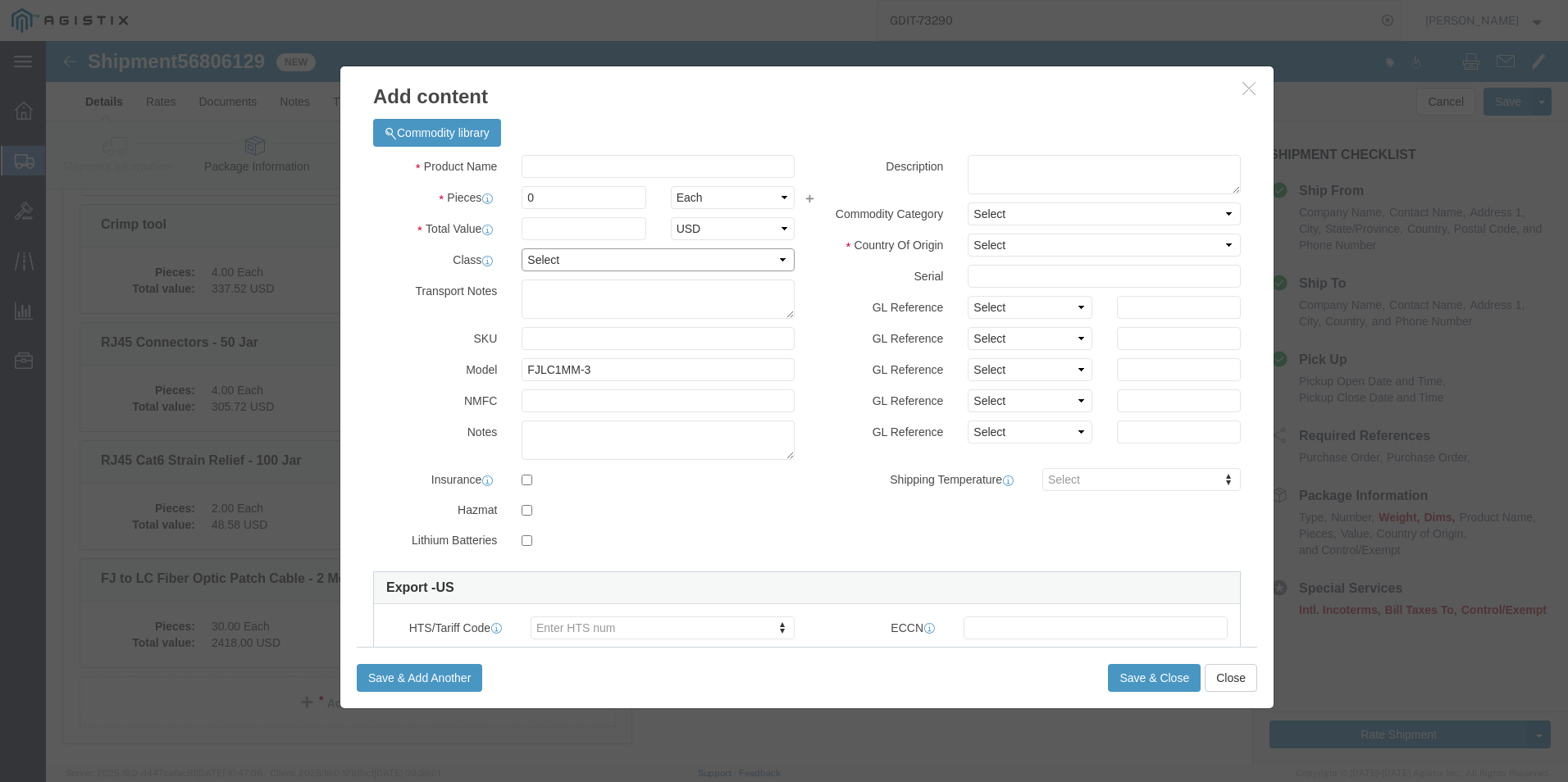
select select "92.5"
click select "Select 50 55 60 65 70 85 92.5 100 125 175 250 300 400"
click input "0"
type input "30"
click input "text"
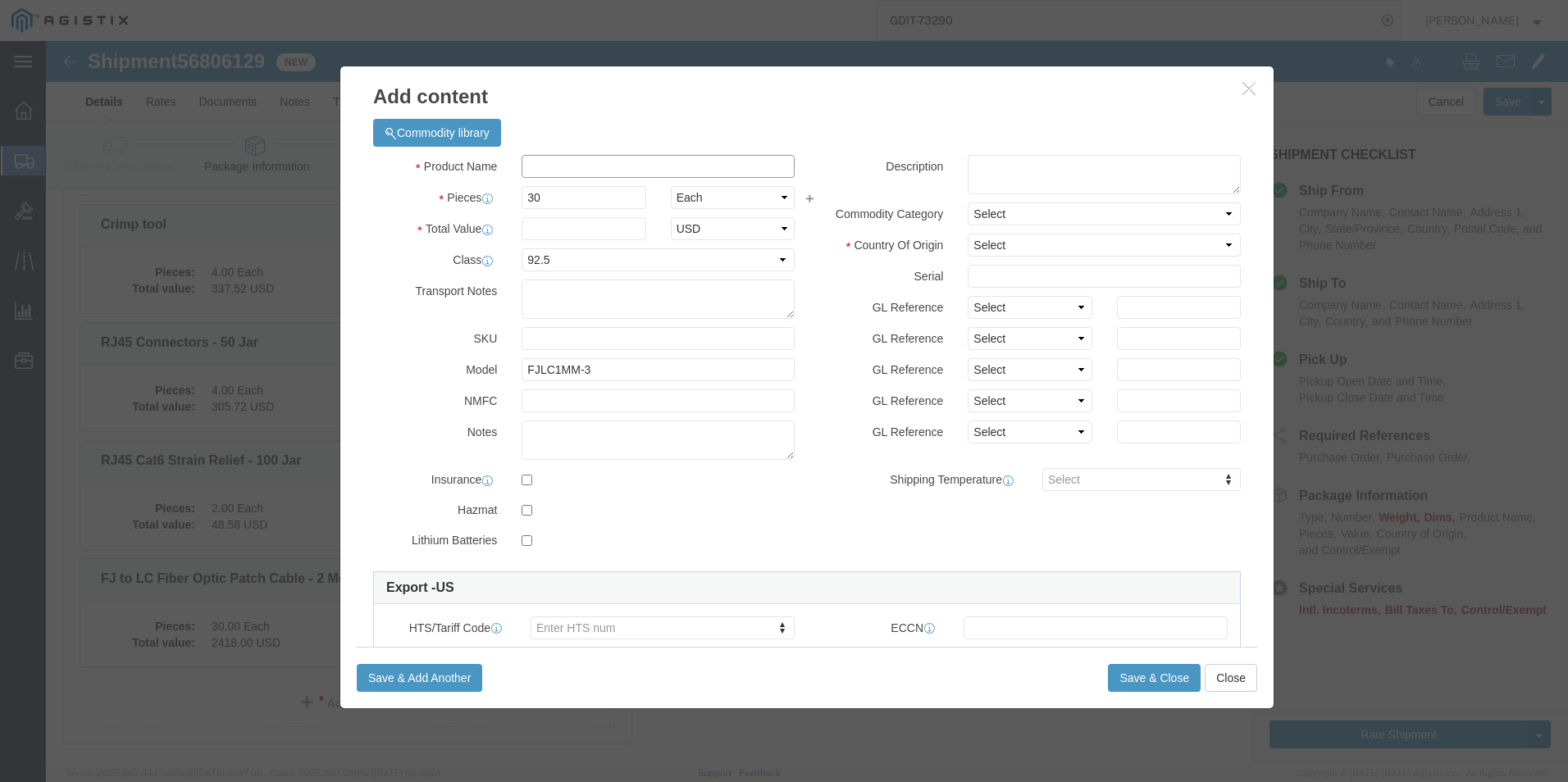
click input "text"
paste input "FJ to LC Fiber Optic Patch Cable - 3 Meters"
type input "FJ to LC Fiber Optic Patch Cable - 3 Meters"
click textarea
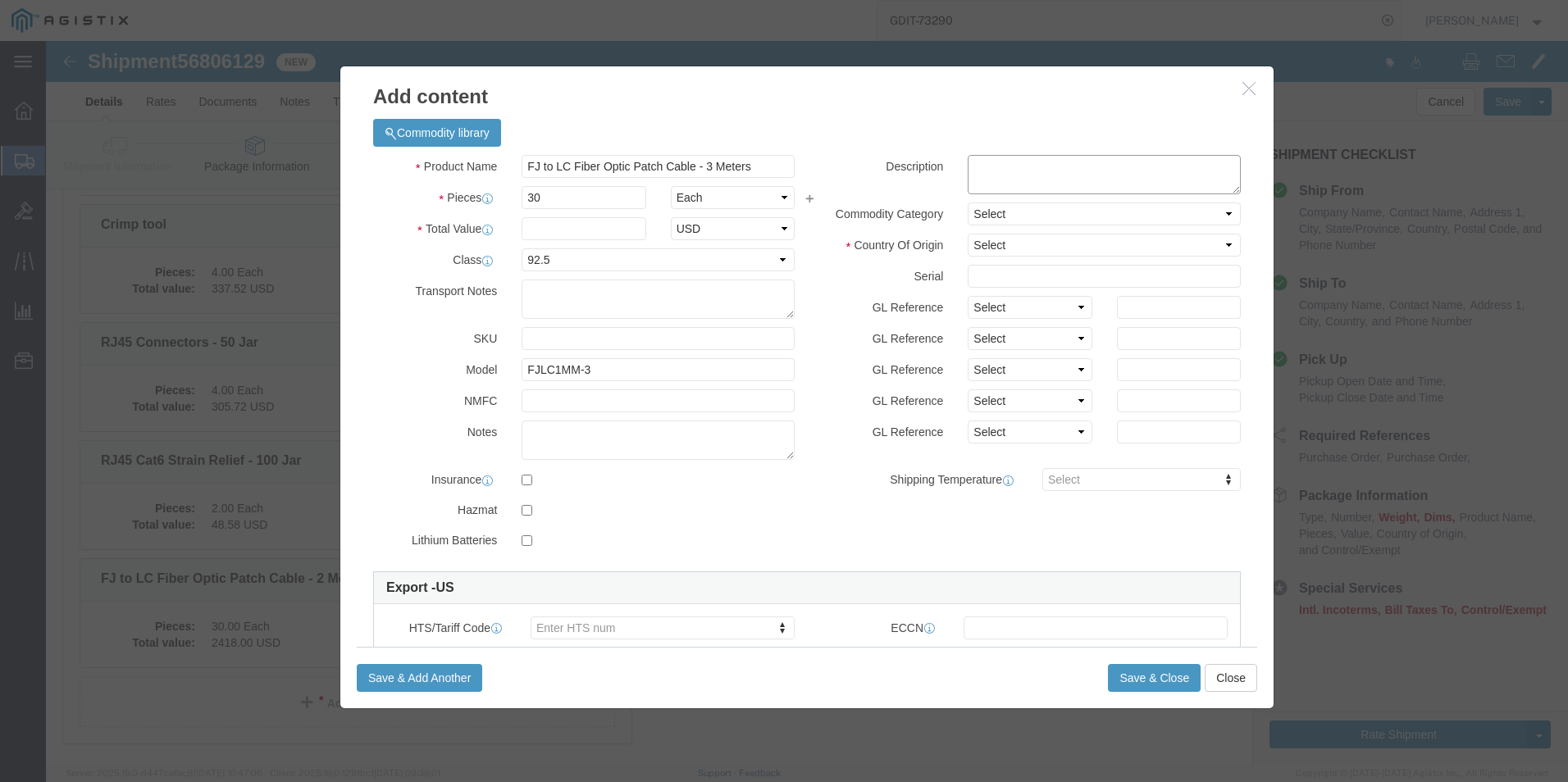
scroll to position [0, 0]
paste textarea "FJ to LC Fiber Optic Patch Cable - 3 Meters"
type textarea "FJ to LC Fiber Optic Patch Cable - 3 Meters"
click select "Select [GEOGRAPHIC_DATA] [GEOGRAPHIC_DATA] [GEOGRAPHIC_DATA] [GEOGRAPHIC_DATA] …"
select select "US"
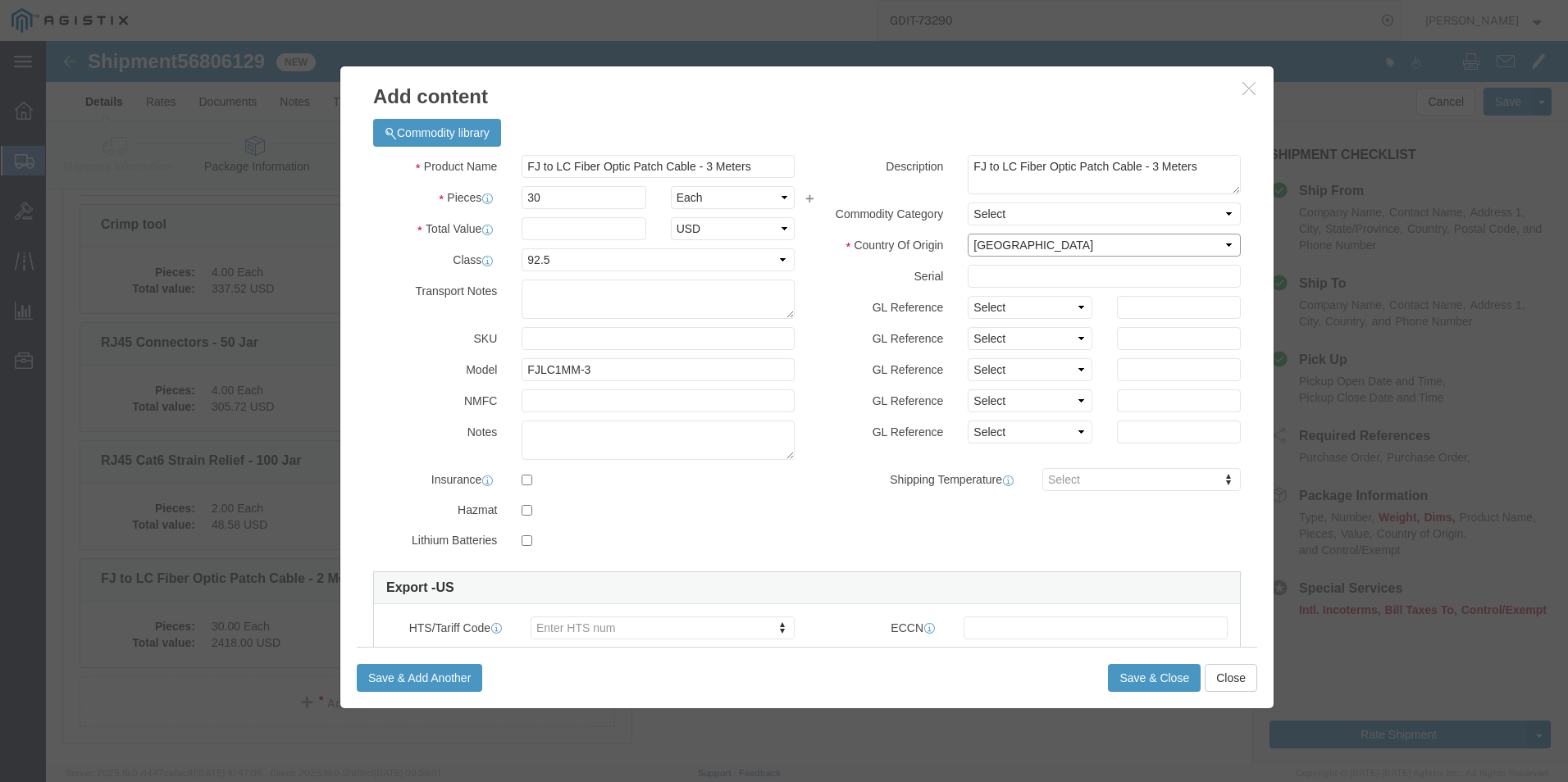
click select "Select [GEOGRAPHIC_DATA] [GEOGRAPHIC_DATA] [GEOGRAPHIC_DATA] [GEOGRAPHIC_DATA] …"
click input "text"
click input "2492.10"
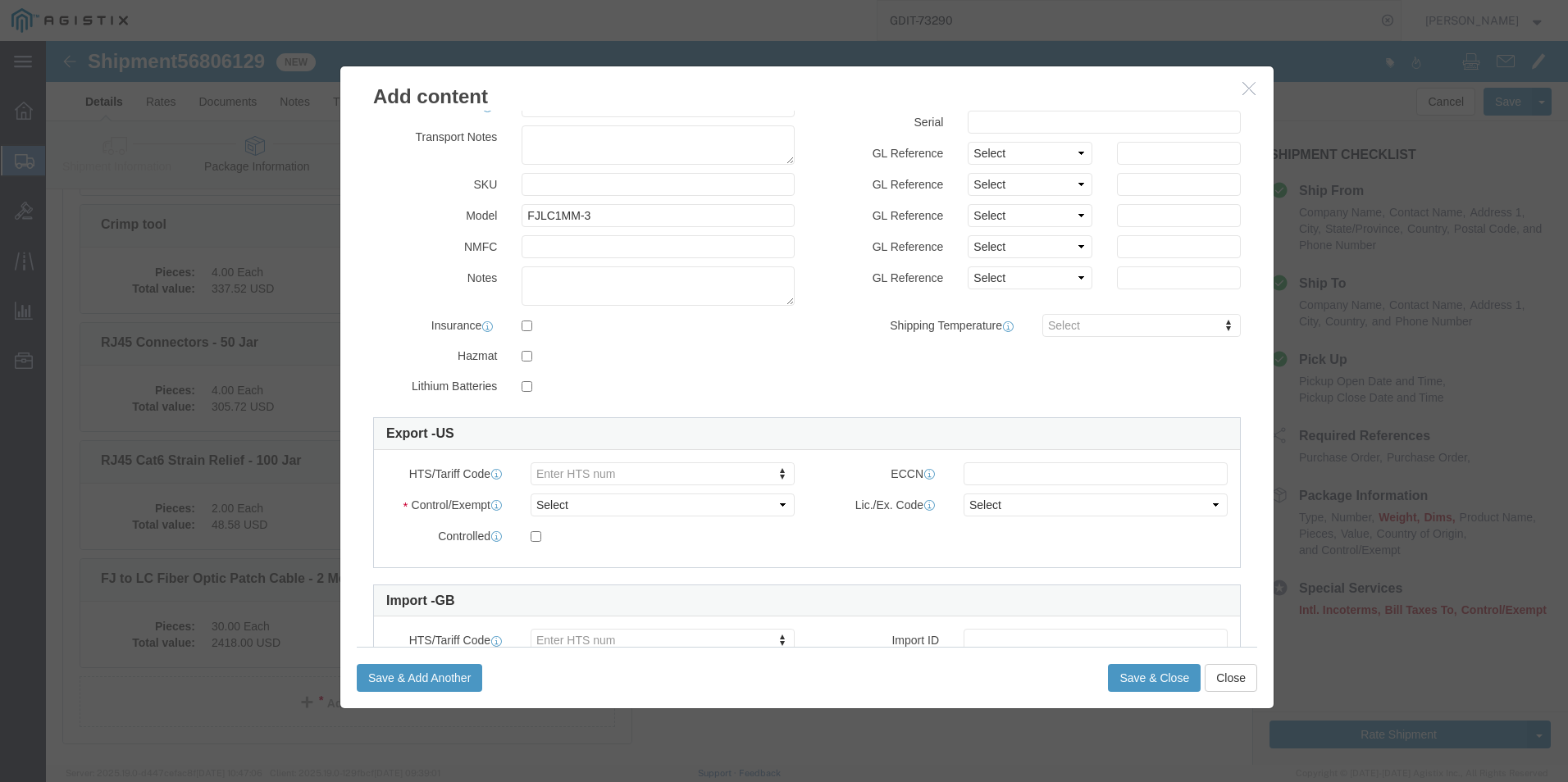
scroll to position [164, 0]
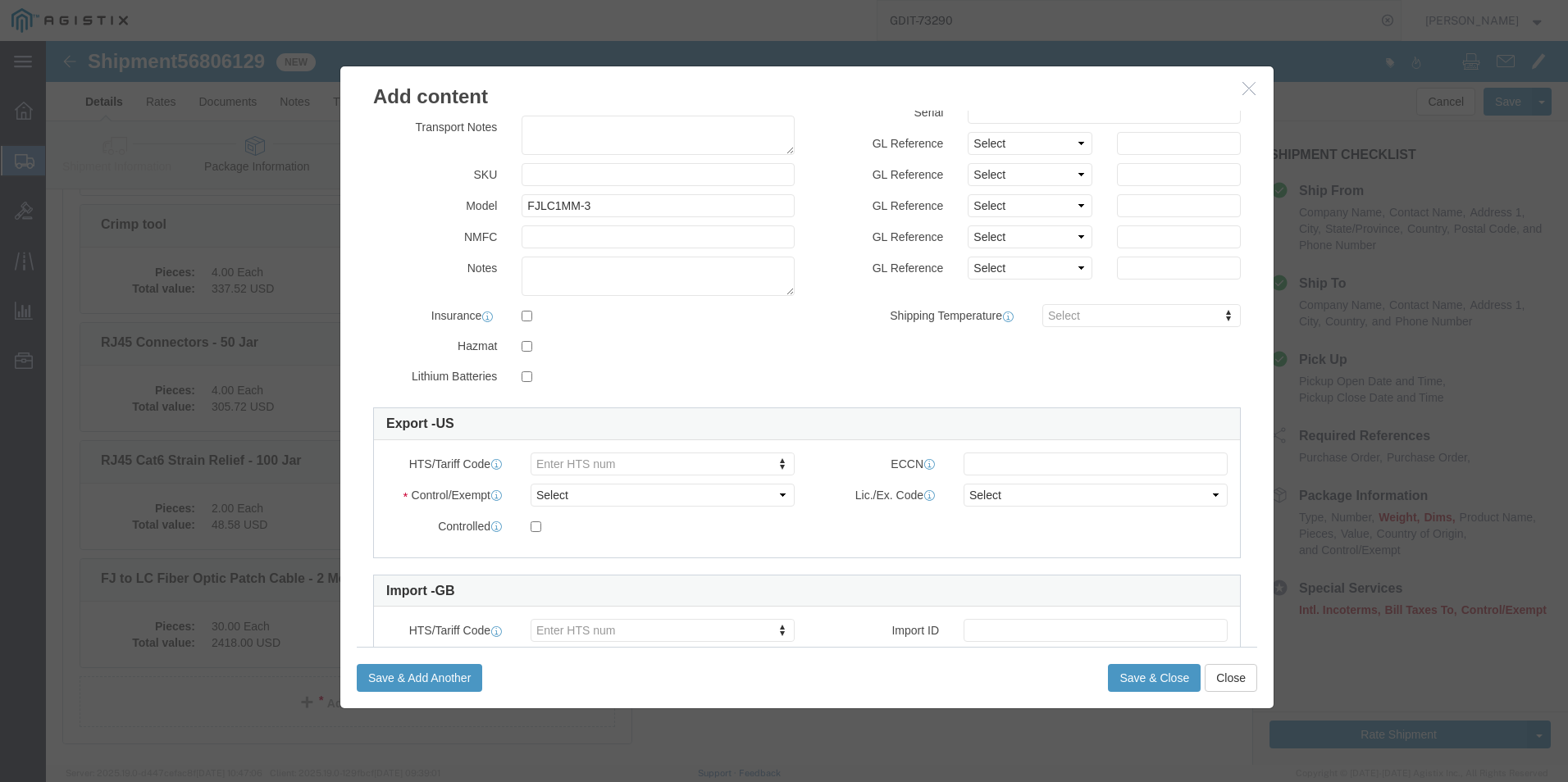
type input "2,492.10"
click select "Select ATF BIS DEA EPA FDA FTR ITAR OFAC Other (OPA)"
select select "BIS"
click select "Select ATF BIS DEA EPA FDA FTR ITAR OFAC Other (OPA)"
click select "Select AGR-Agricultural APP-Computers APR-Additional Permissive Exports AVS-Air…"
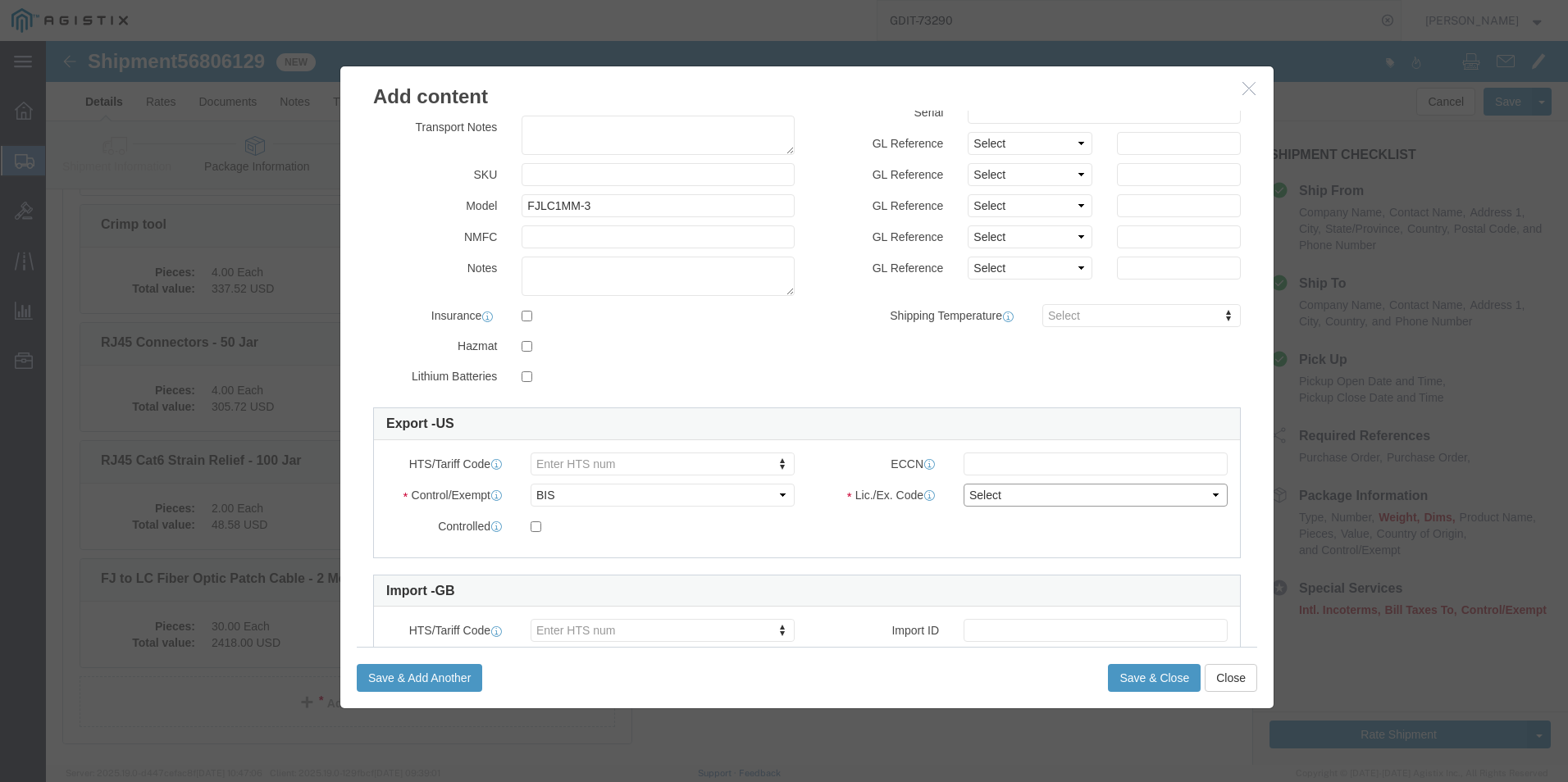
select select "NLR"
click select "Select AGR-Agricultural APP-Computers APR-Additional Permissive Exports AVS-Air…"
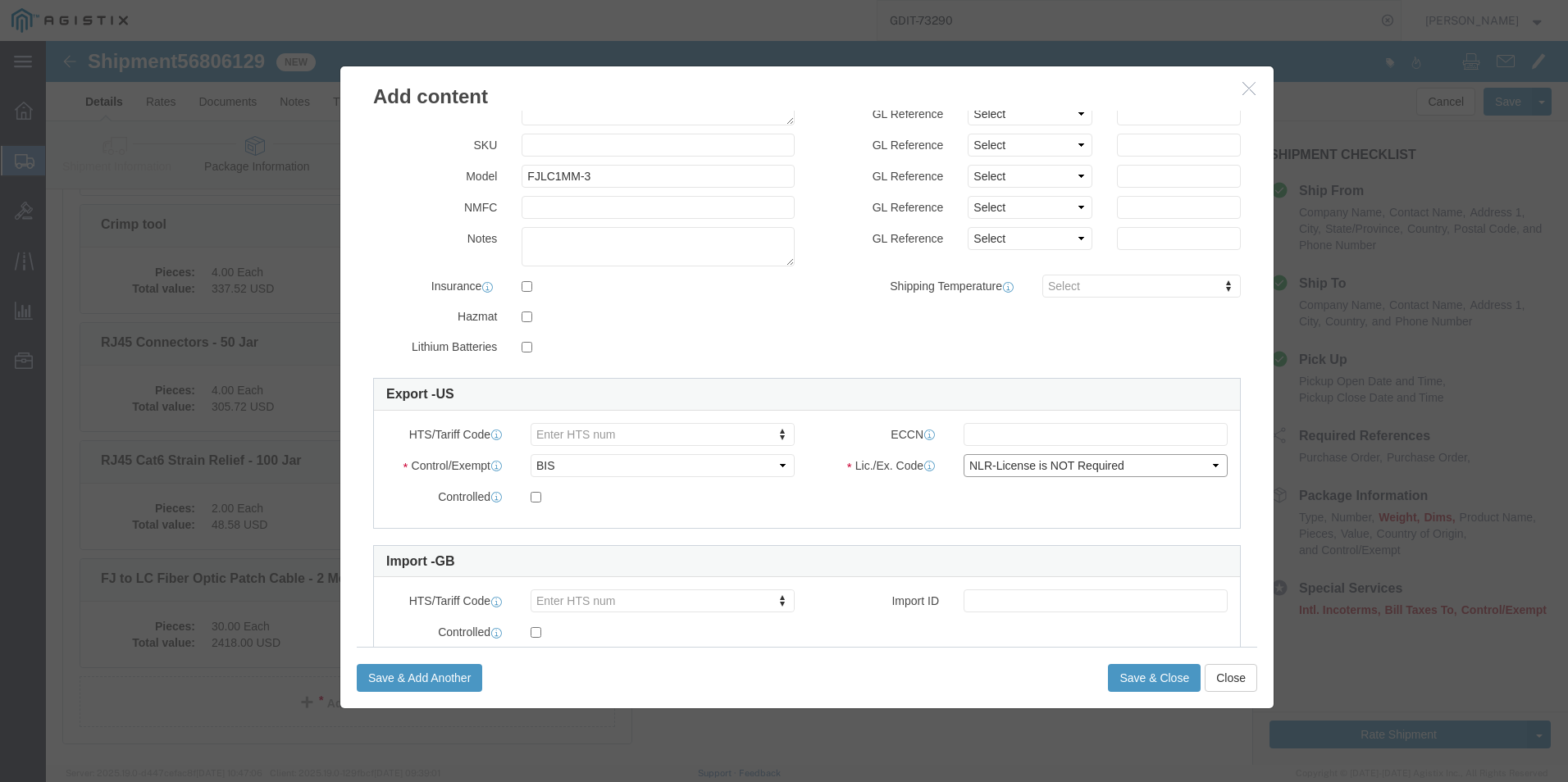
scroll to position [246, 0]
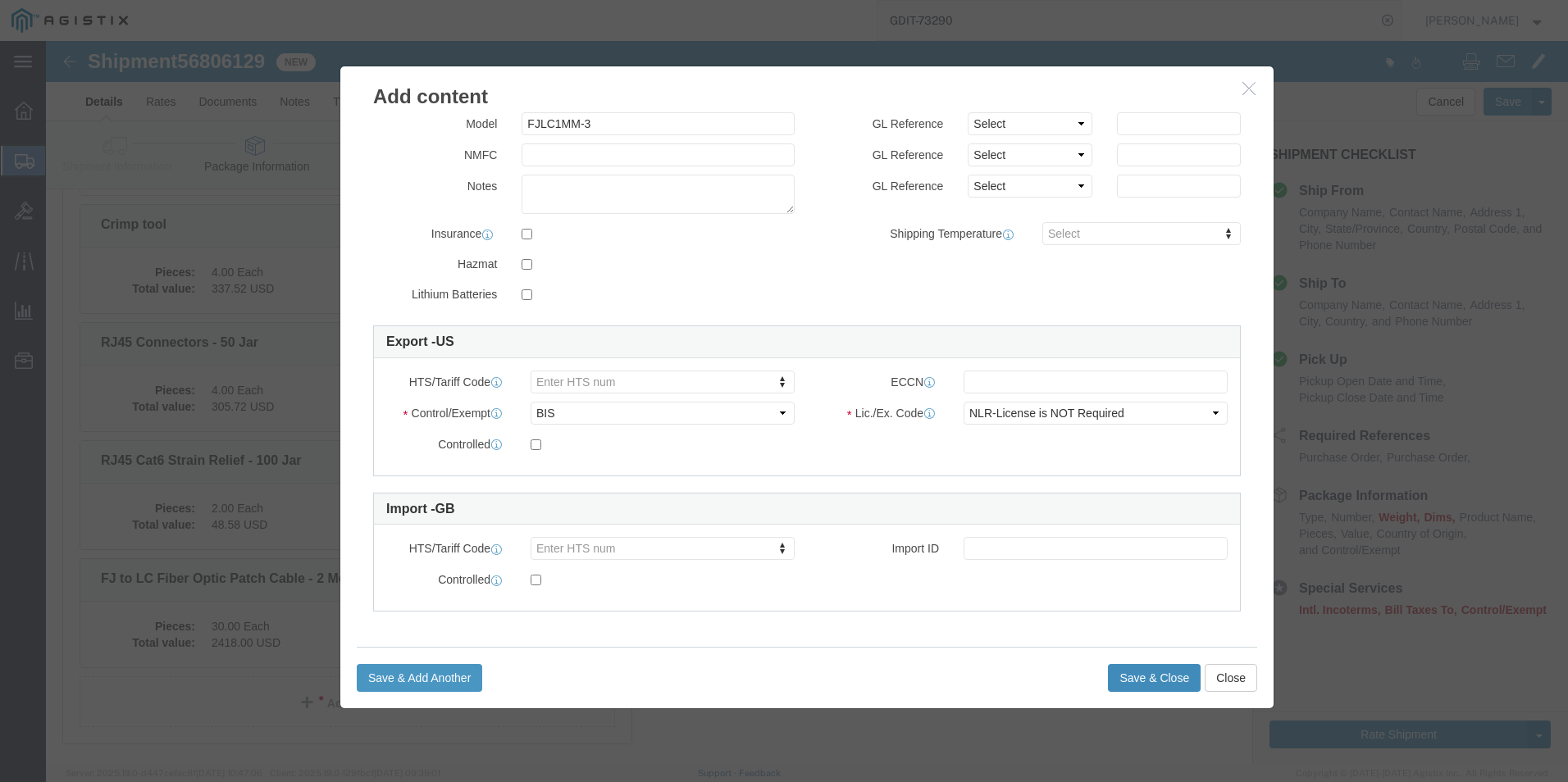
click button "Save & Close"
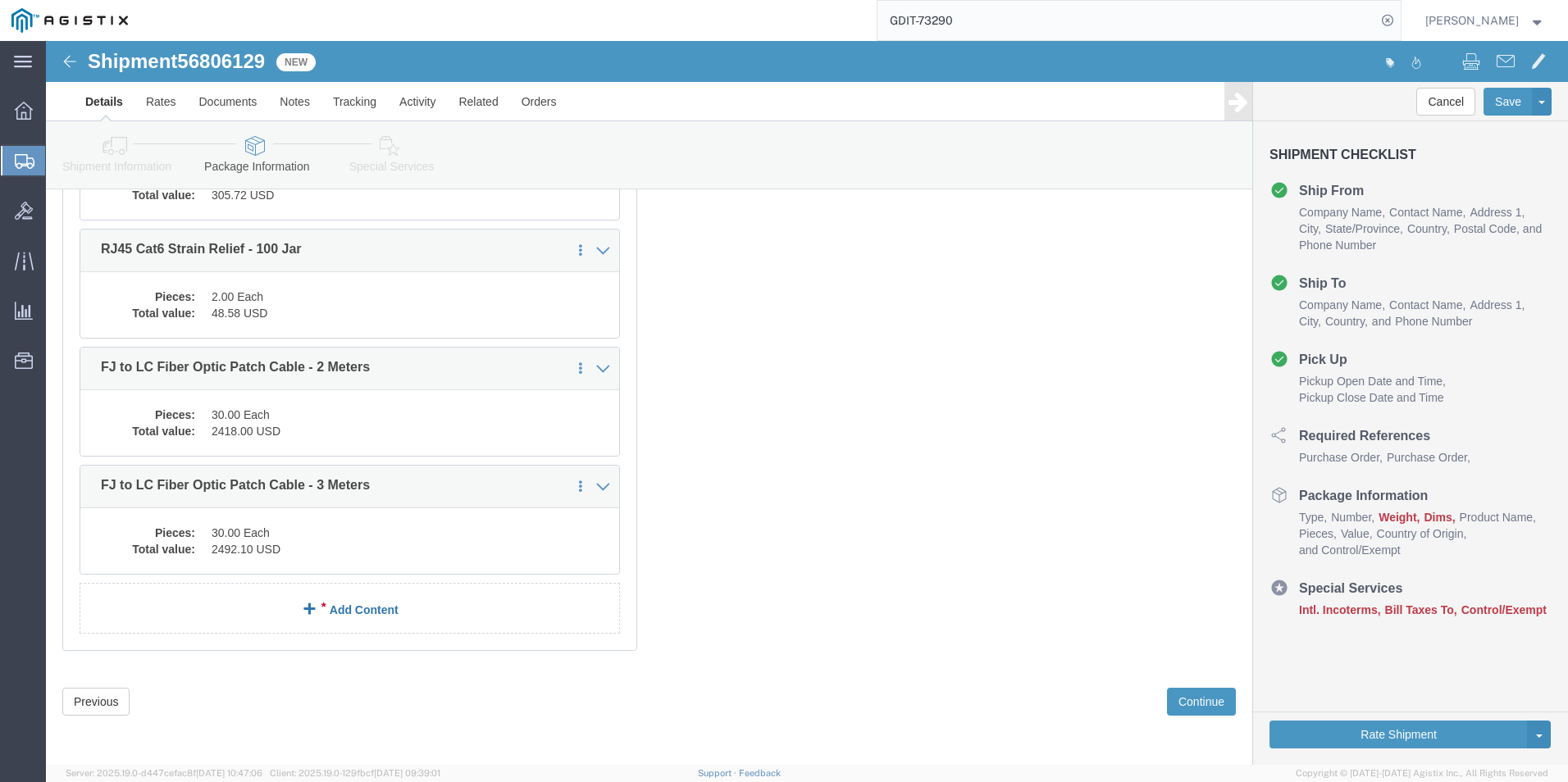
scroll to position [7687, 0]
click link "Add Content"
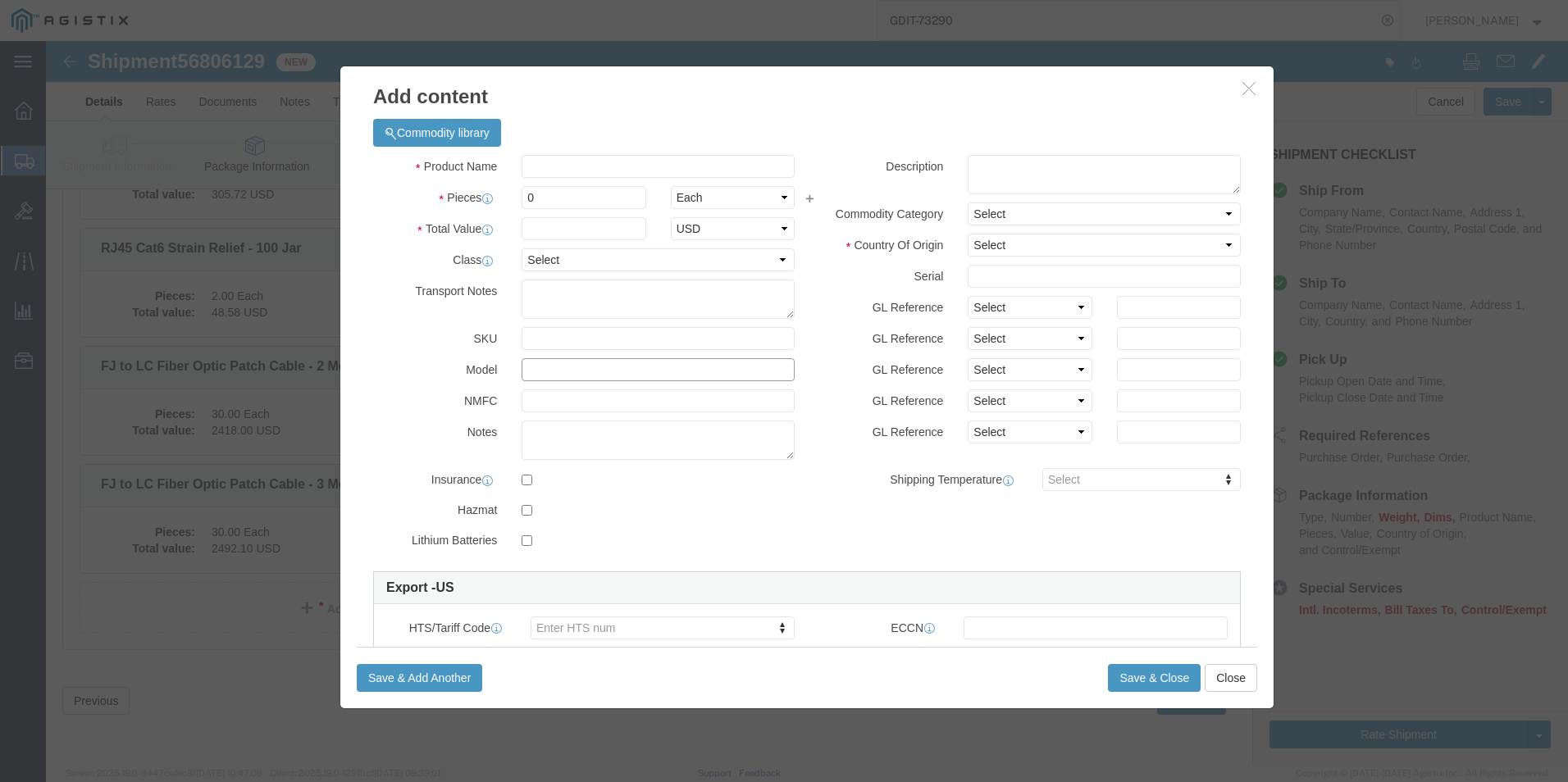
click input "text"
paste input "FJLC1MM-4"
type input "FJLC1MM-4"
click select "Select 50 55 60 65 70 85 92.5 100 125 175 250 300 400"
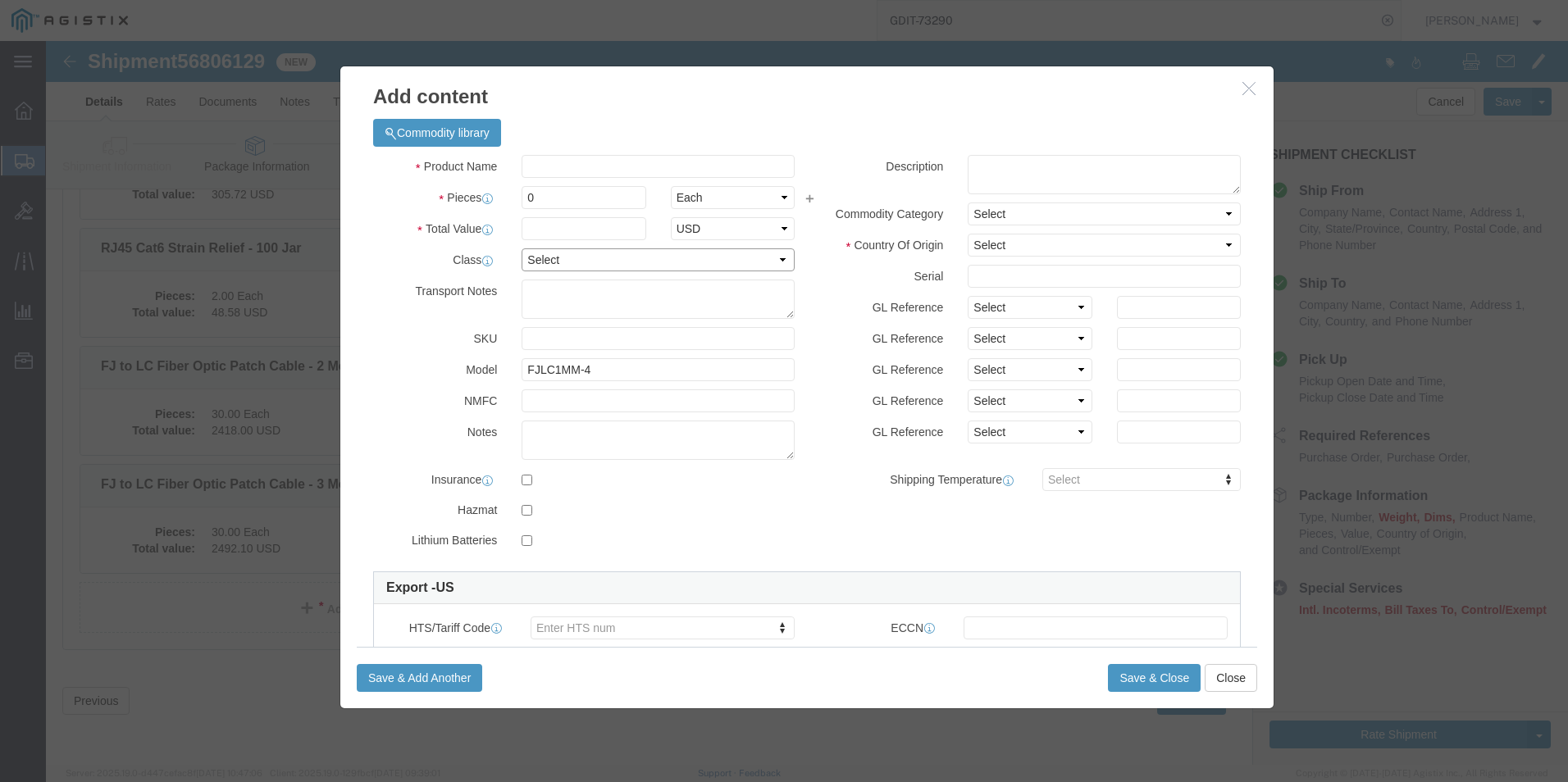
select select "92.5"
click select "Select 50 55 60 65 70 85 92.5 100 125 175 250 300 400"
click input "0"
type input "30"
click input "text"
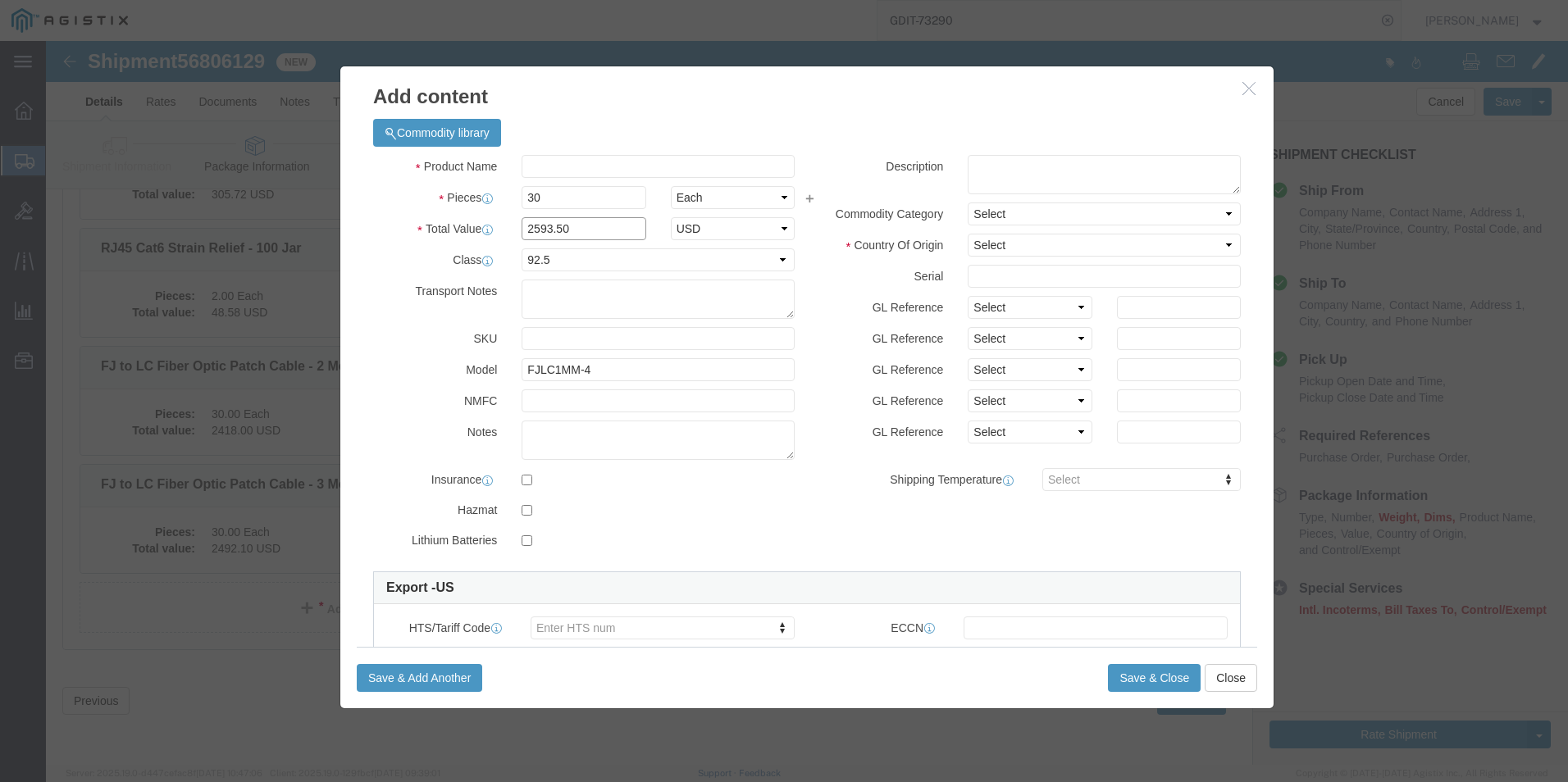
click input "2593.50"
type input "2,593.50"
click input "text"
paste input "FJ to LC Fiber Optic Patch Cable - 4 Meters"
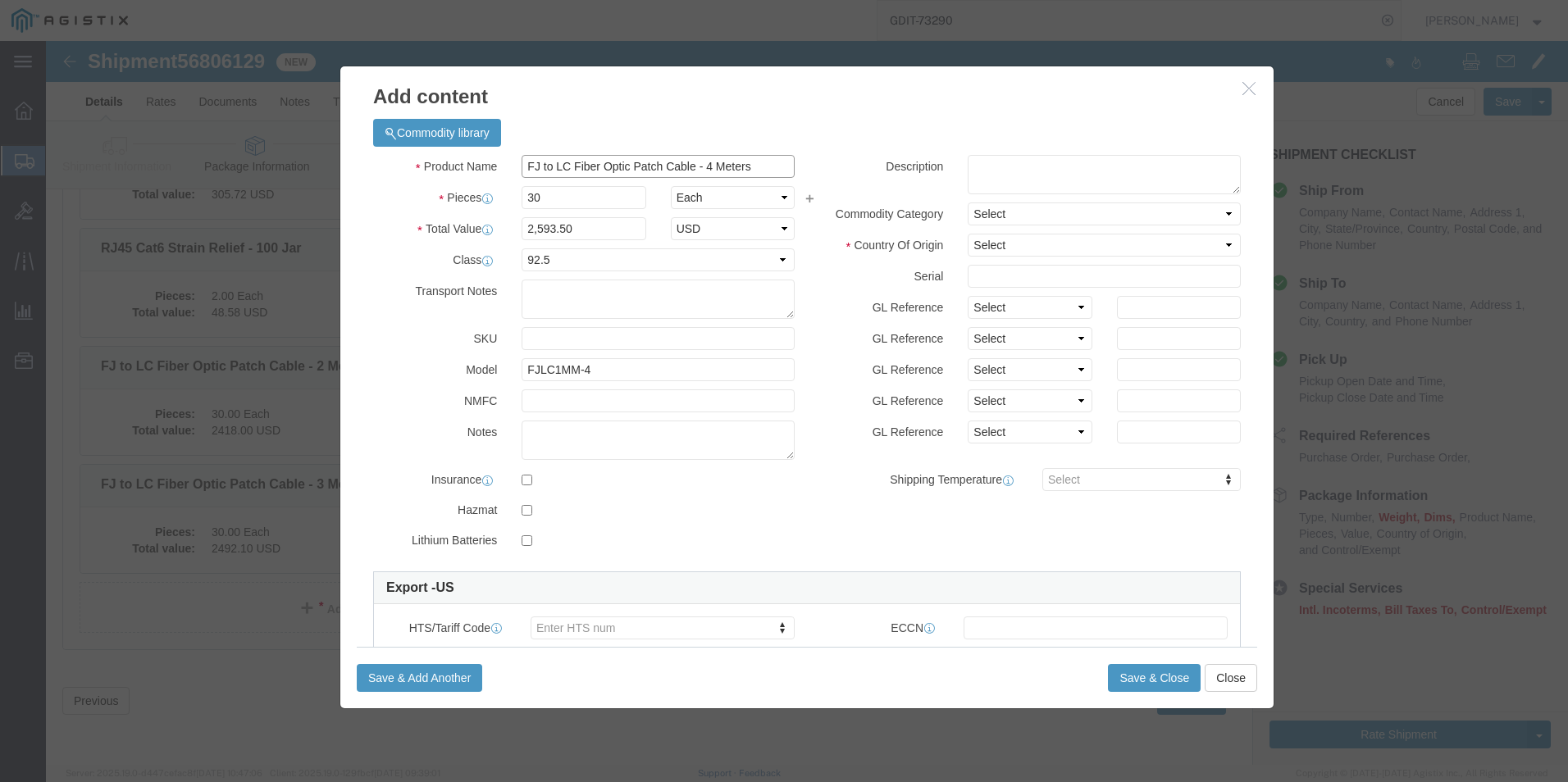
scroll to position [0, 73]
type input "FJ to LC Fiber Optic Patch Cable - 4 Meters"
click div
click textarea
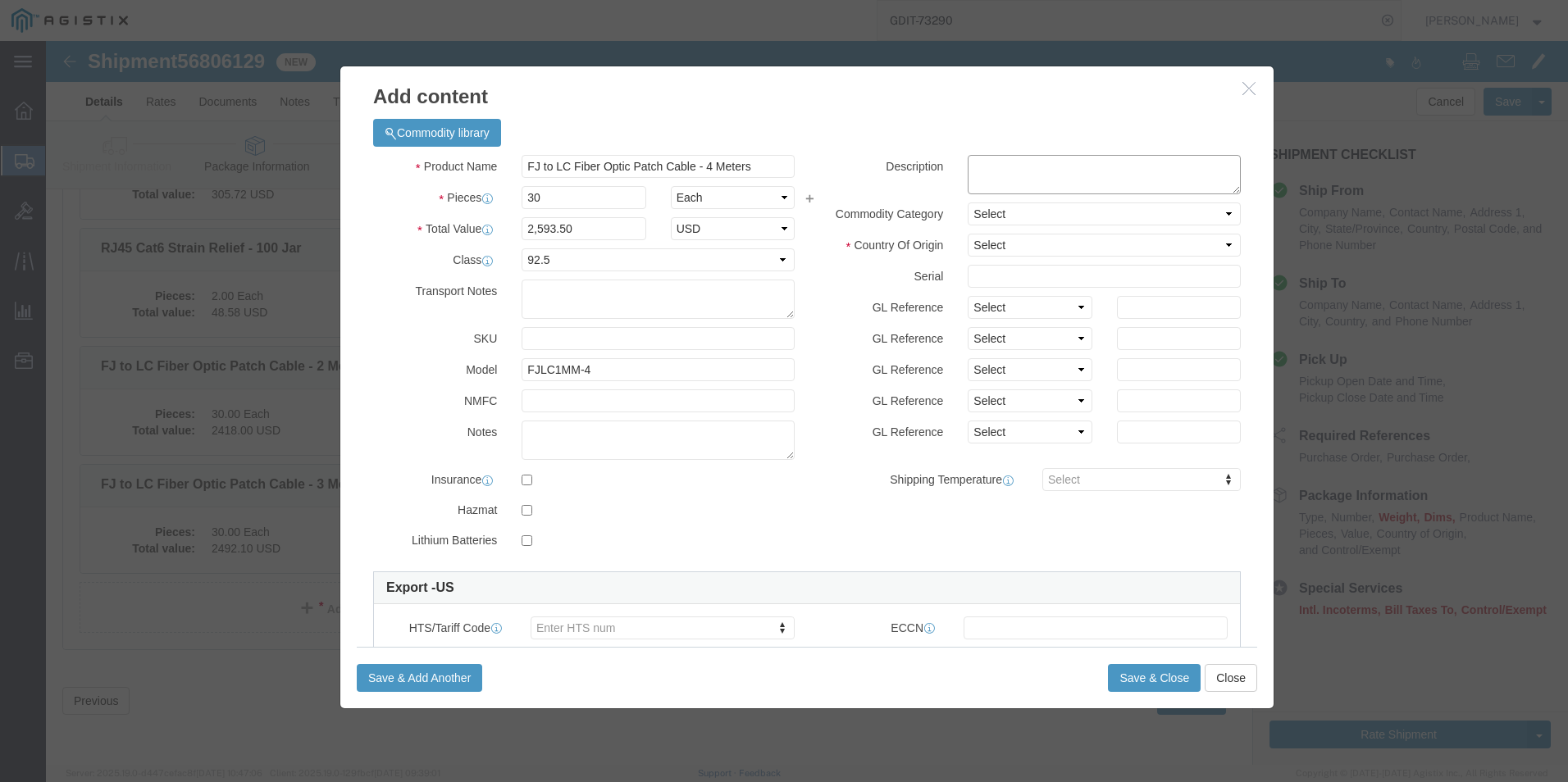
paste textarea "FJ to LC Fiber Optic Patch Cable - 4 Meters"
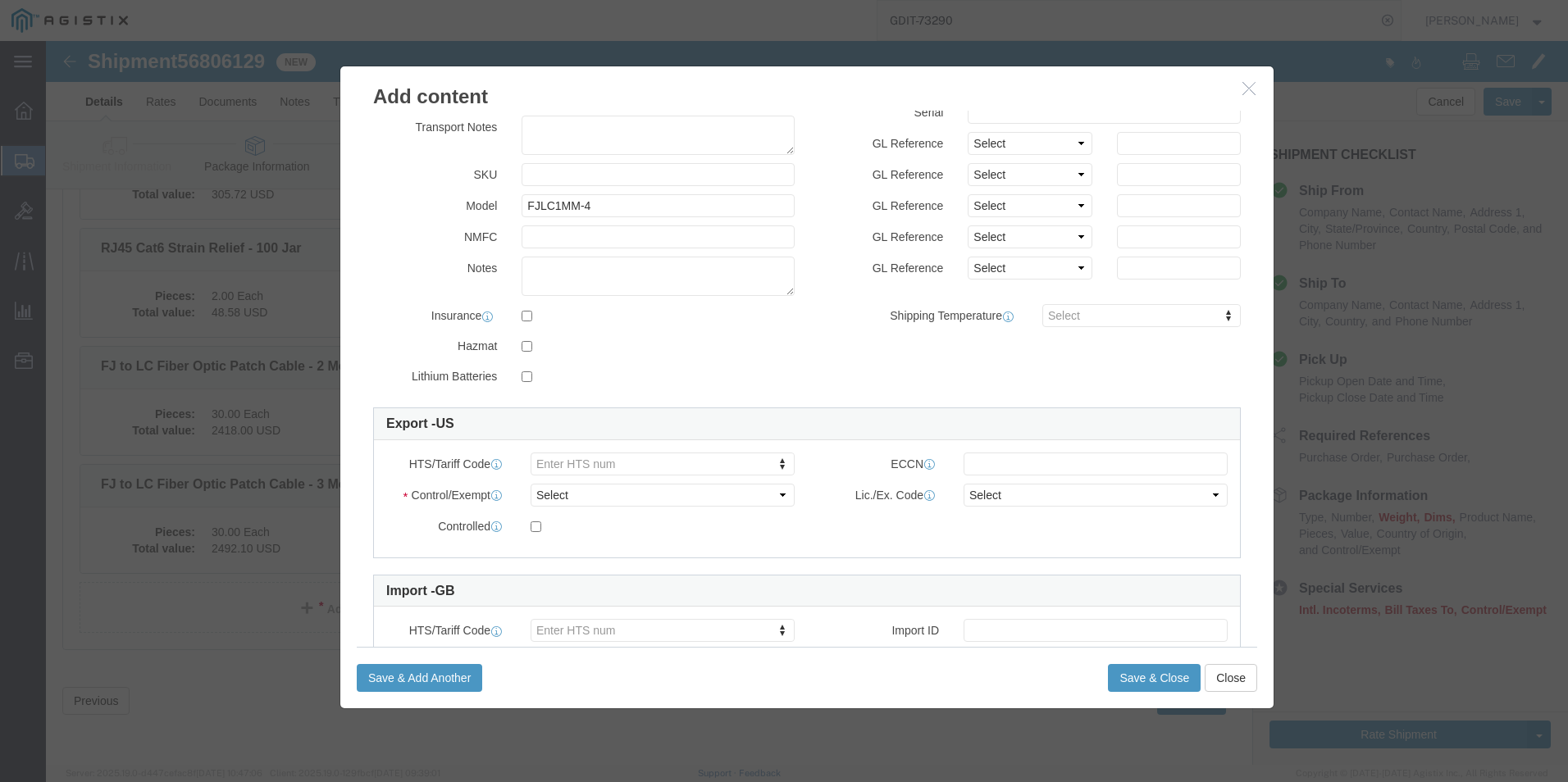
type textarea "FJ to LC Fiber Optic Patch Cable - 4 Meters"
click select "Select ATF BIS DEA EPA FDA FTR ITAR OFAC Other (OPA)"
select select "BIS"
click select "Select ATF BIS DEA EPA FDA FTR ITAR OFAC Other (OPA)"
click select "Select AGR-Agricultural APP-Computers APR-Additional Permissive Exports AVS-Air…"
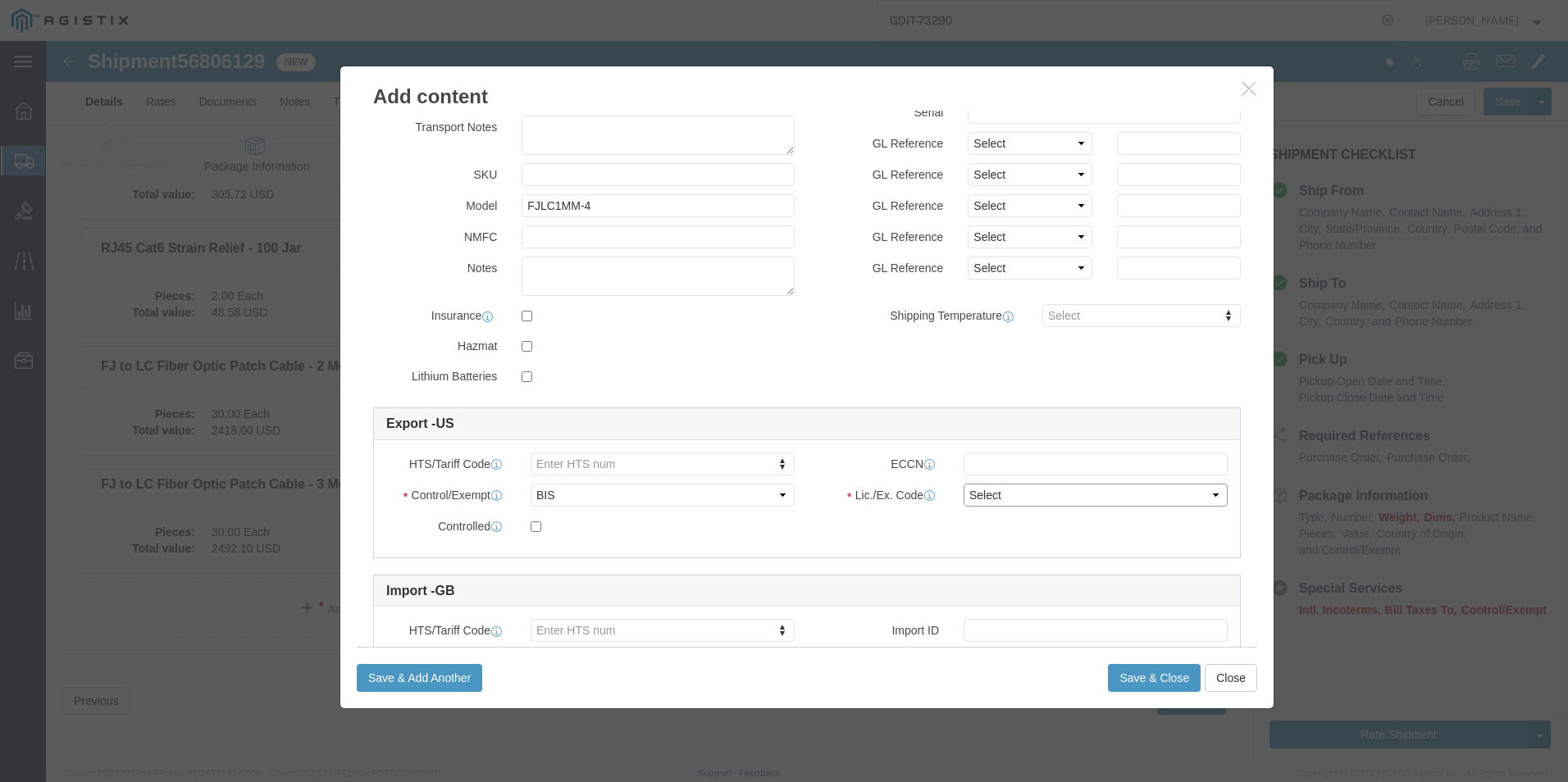
select select "NLR"
click select "Select AGR-Agricultural APP-Computers APR-Additional Permissive Exports AVS-Air…"
click button "Save & Close"
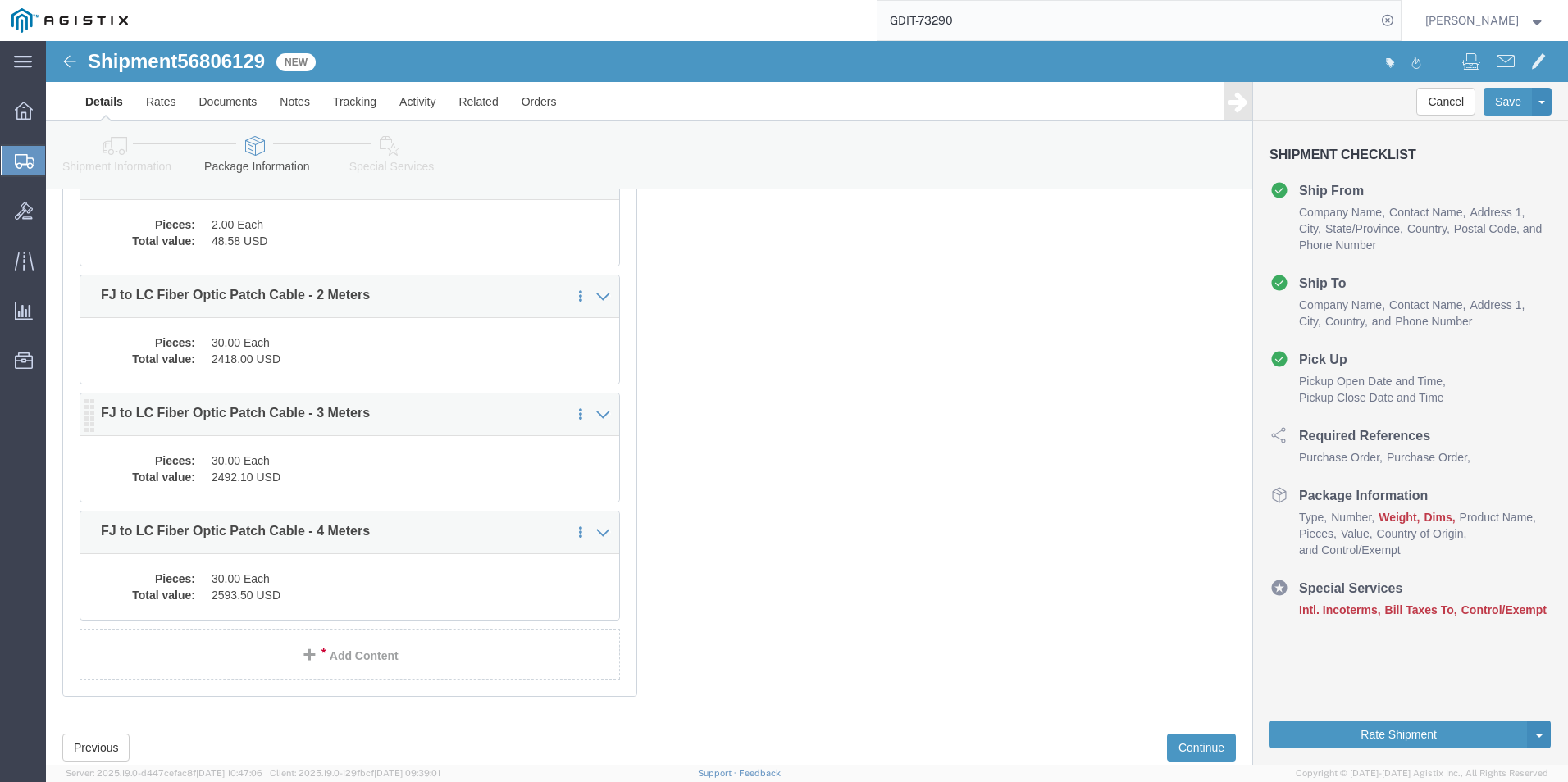
scroll to position [7805, 0]
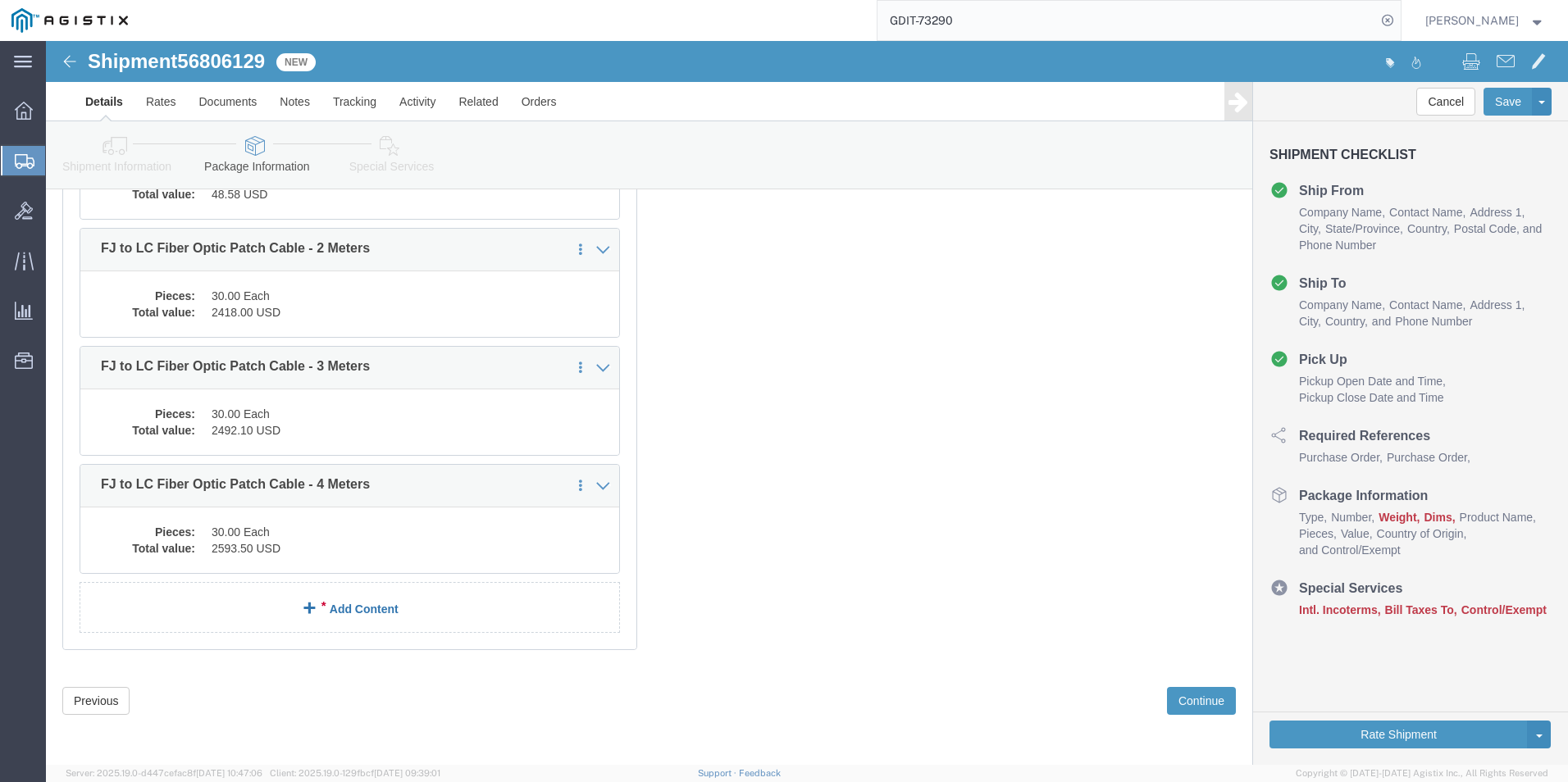
click link "Add Content"
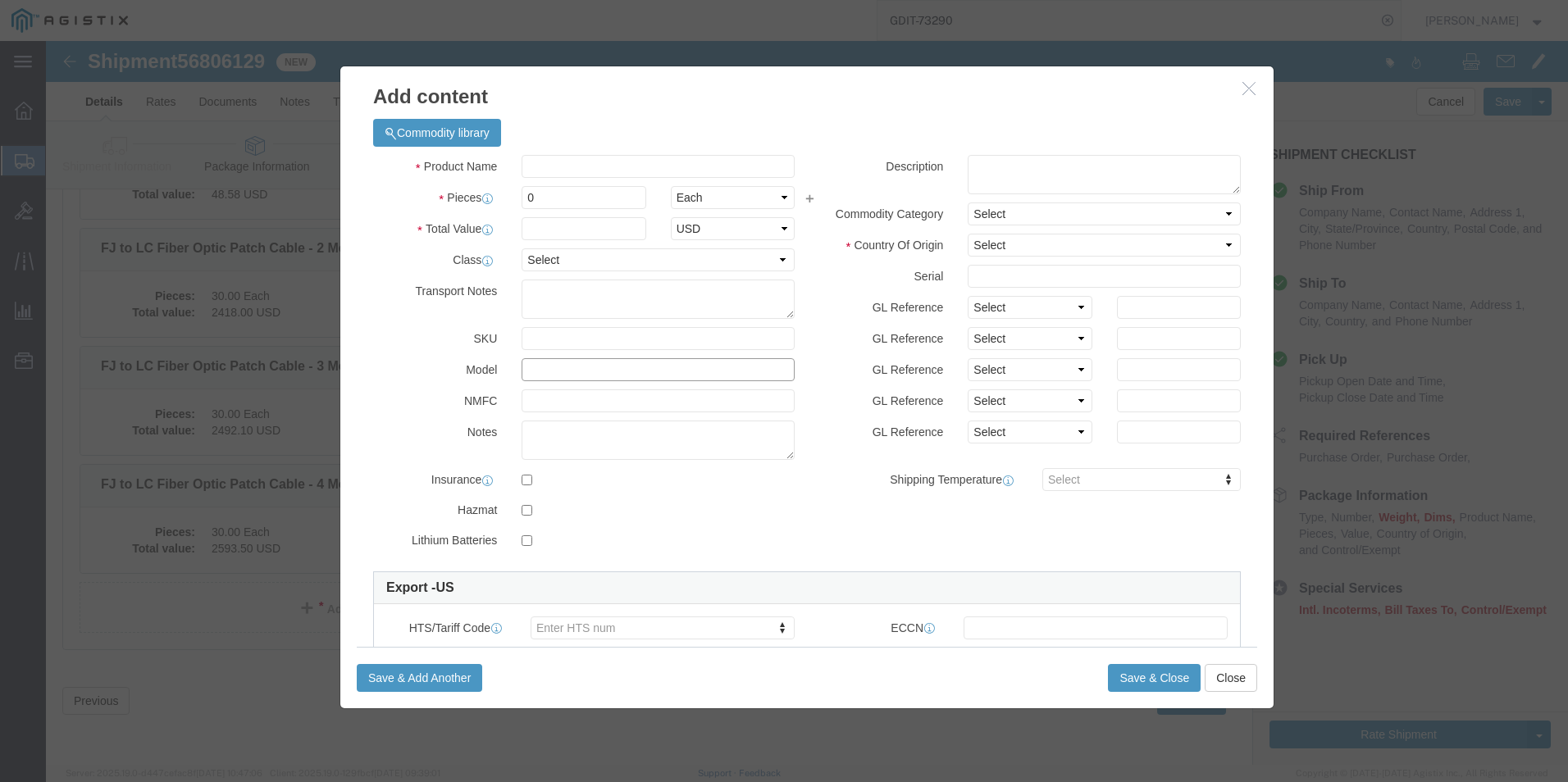
click input "text"
click textarea
paste textarea "LC 10GB Laser Optimized Fiber Optic Cable - 5 Meter"
type textarea "LC 10GB Laser Optimized Fiber Optic Cable - 5 Meter"
click input "text"
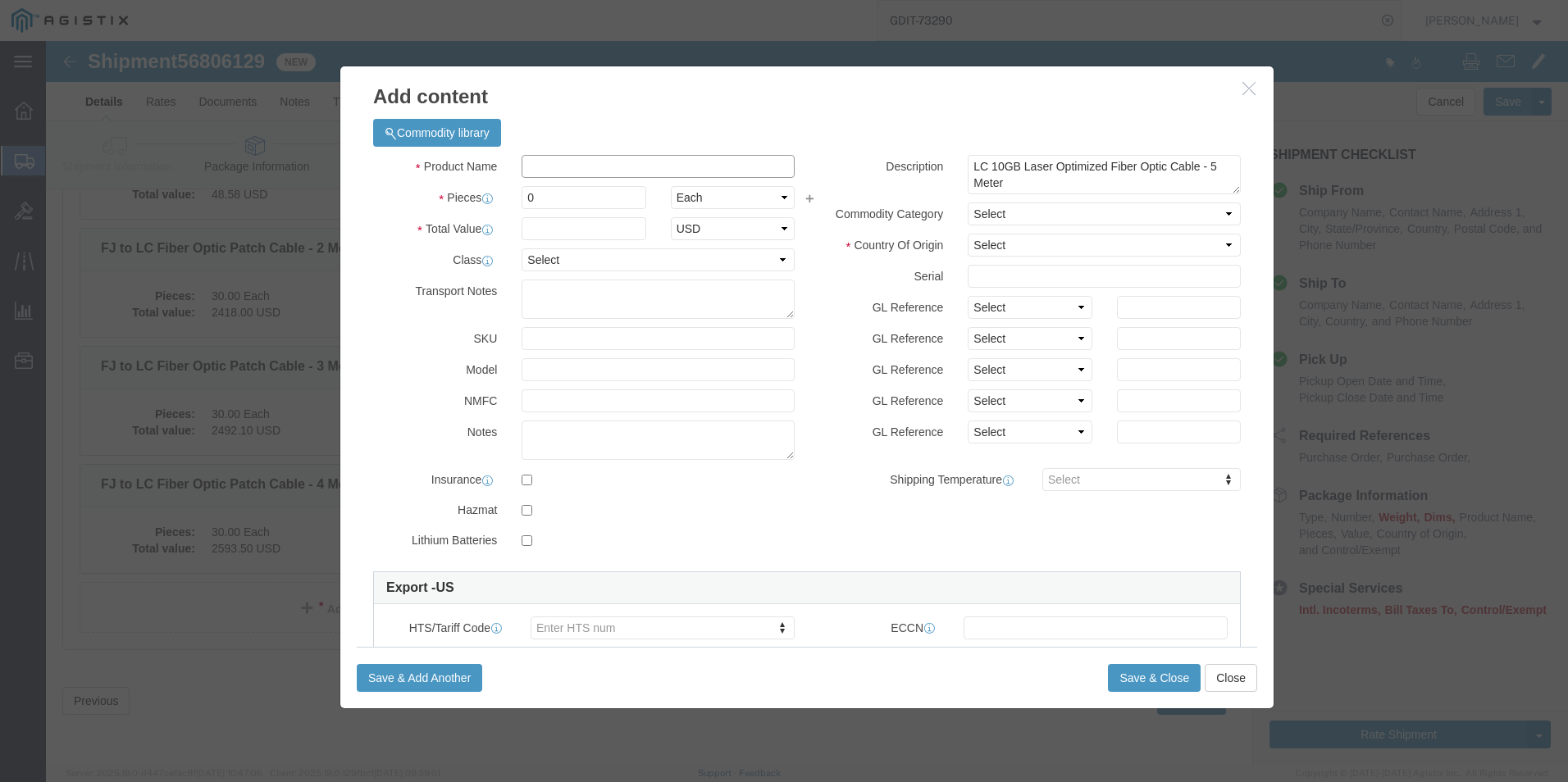
paste input "LC 10GB Laser Optimized Fiber Optic Cable - 5 Meter"
type input "LC 10GB Laser Optimized Fiber Optic Cable - 5 Meter"
click input "0"
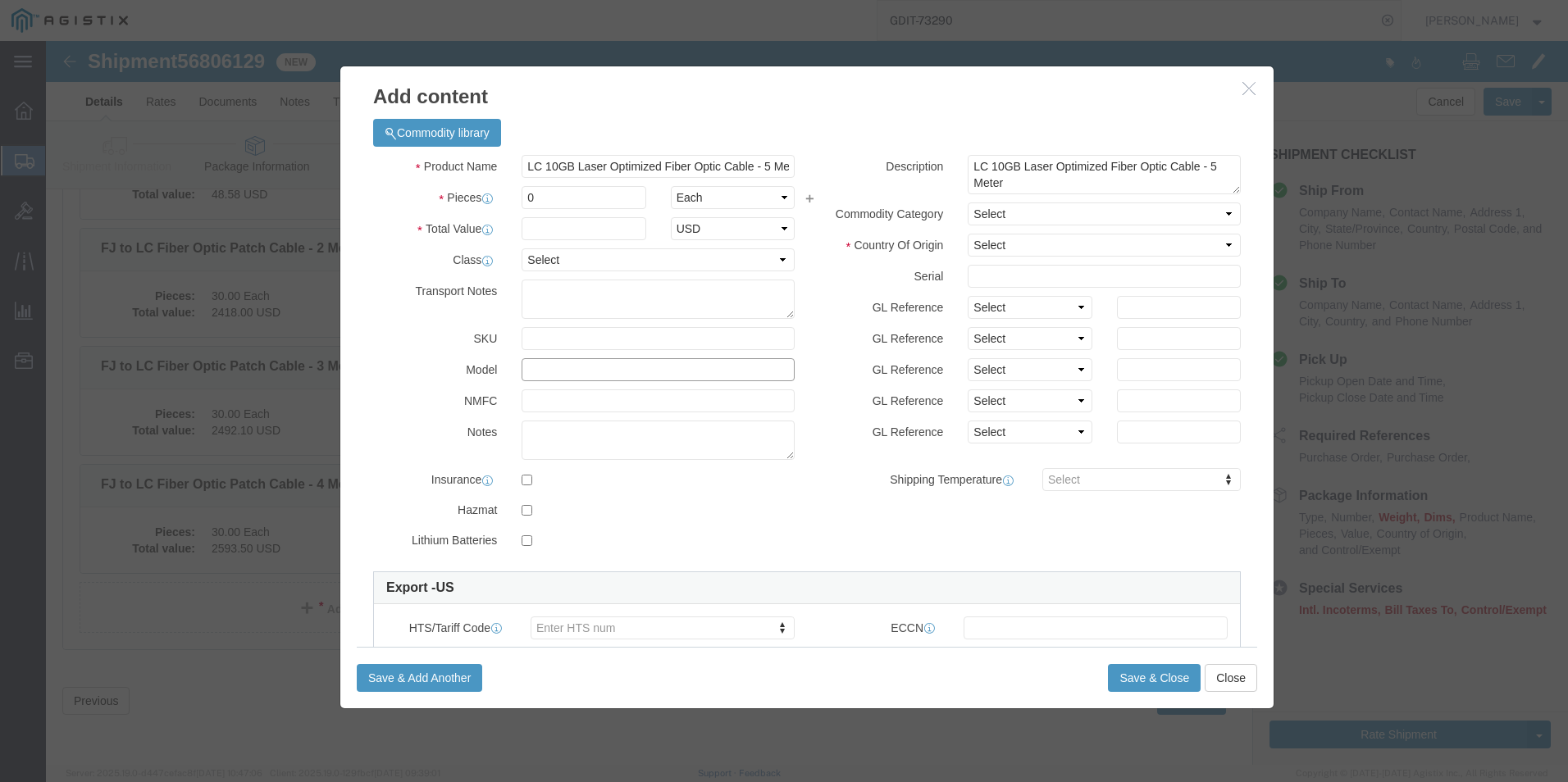
click input "text"
paste input "3131002G2A2005M"
type input "3131002G2A2005M"
click select "Select 50 55 60 65 70 85 92.5 100 125 175 250 300 400"
select select "92.5"
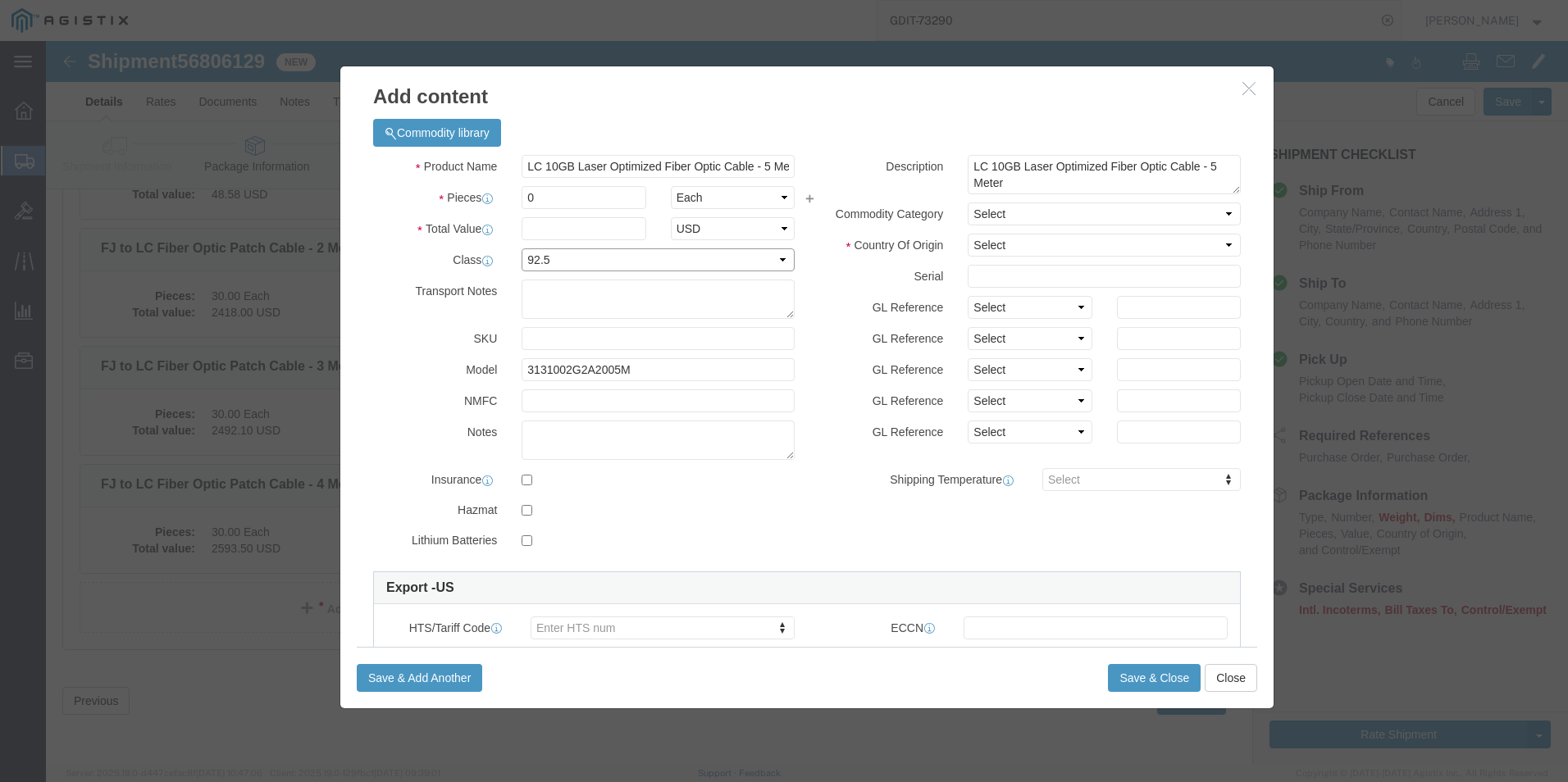
click select "Select 50 55 60 65 70 85 92.5 100 125 175 250 300 400"
click input "0"
type input "10"
click input "text"
type input "79.90"
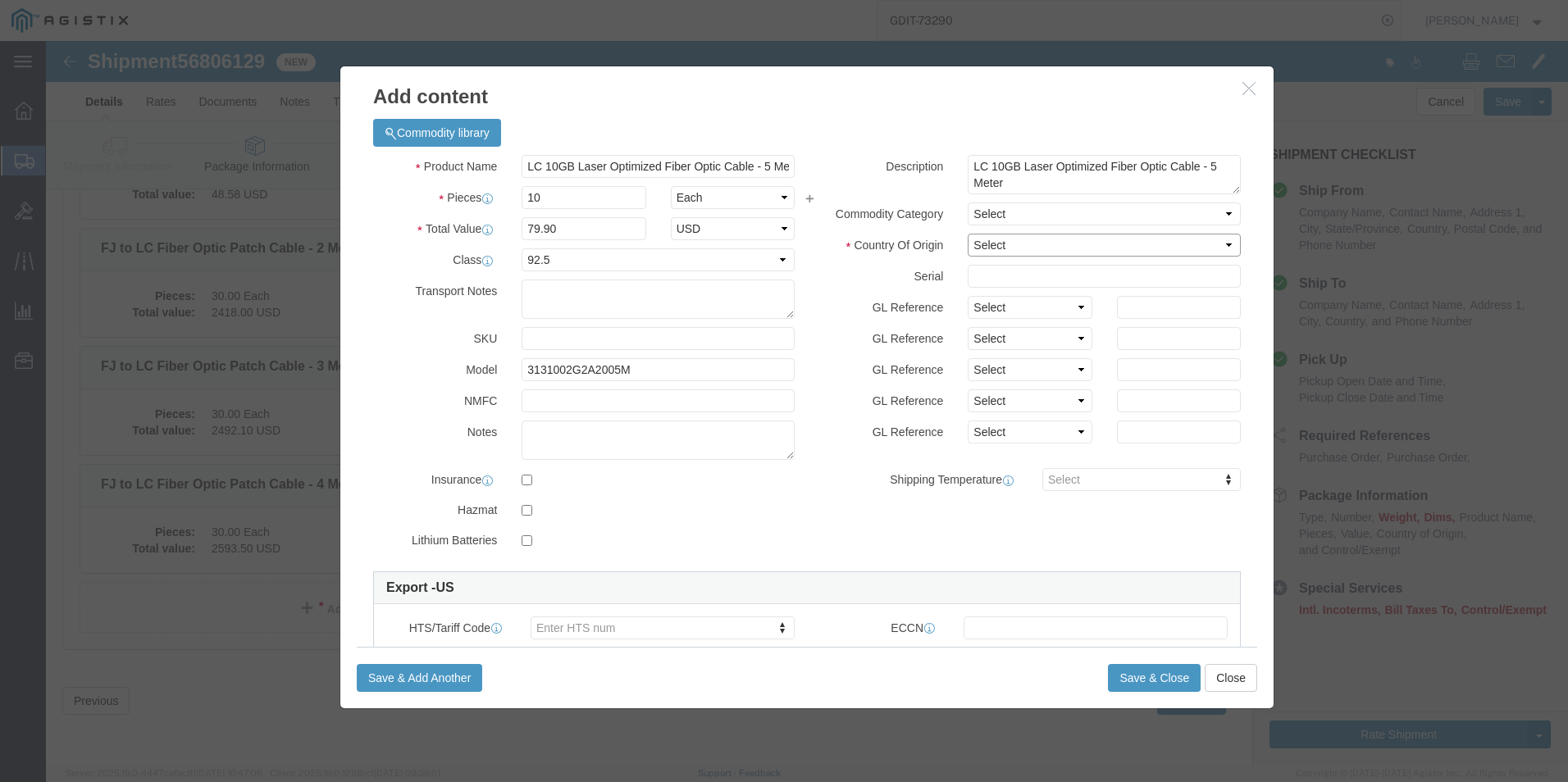
click select "Select [GEOGRAPHIC_DATA] [GEOGRAPHIC_DATA] [GEOGRAPHIC_DATA] [GEOGRAPHIC_DATA] …"
select select "US"
click select "Select [GEOGRAPHIC_DATA] [GEOGRAPHIC_DATA] [GEOGRAPHIC_DATA] [GEOGRAPHIC_DATA] …"
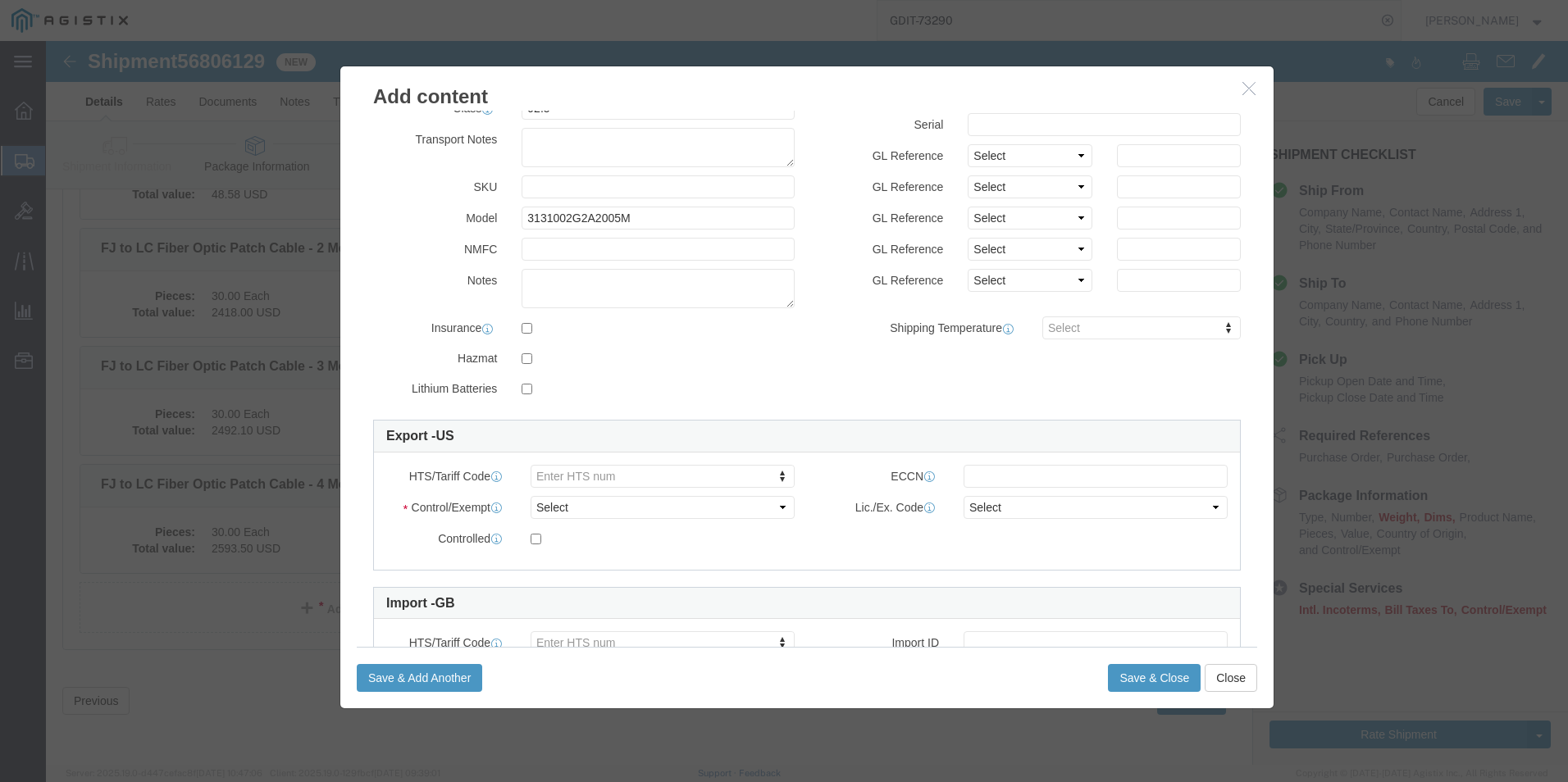
scroll to position [164, 0]
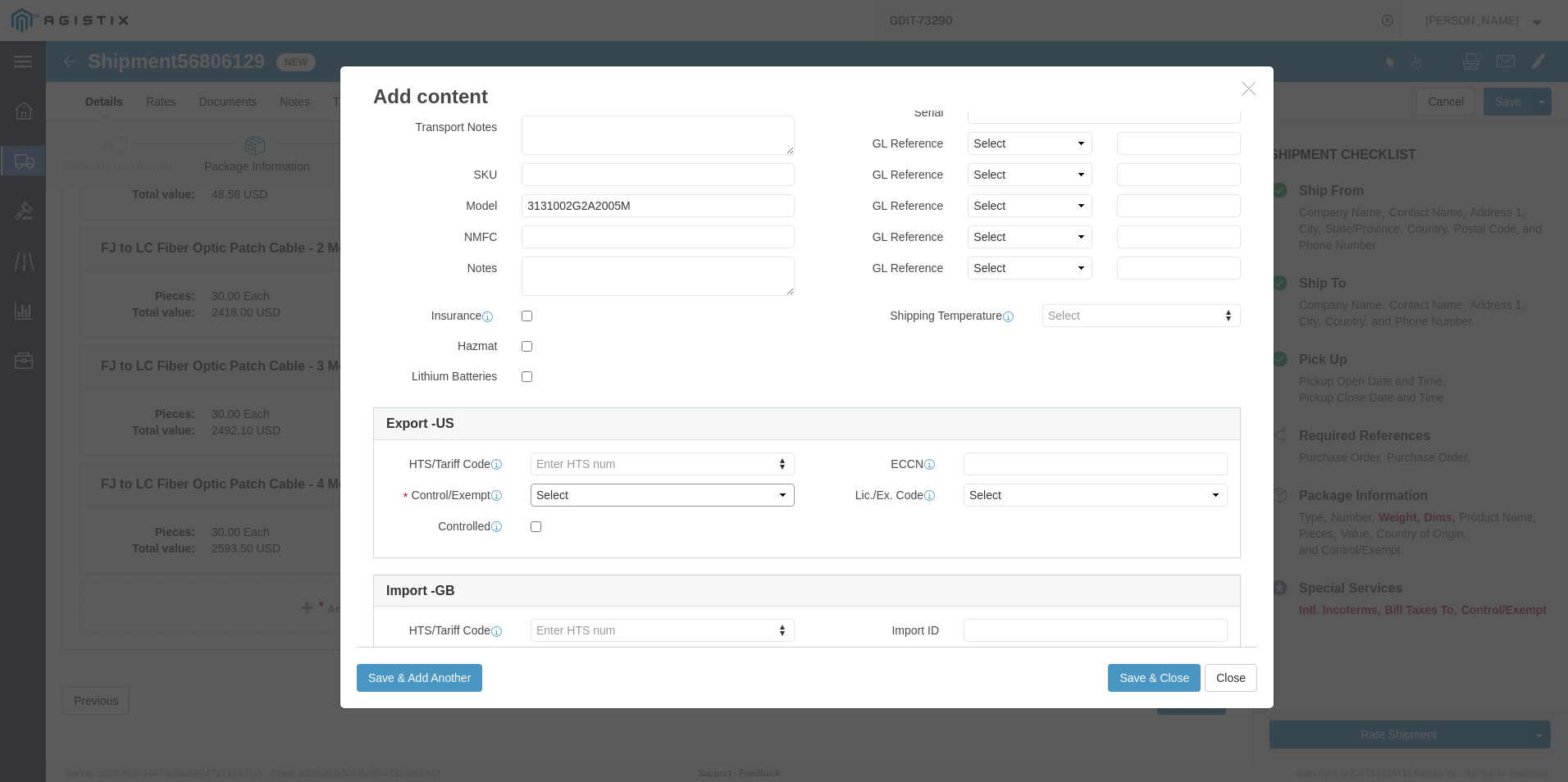
click select "Select ATF BIS DEA EPA FDA FTR ITAR OFAC Other (OPA)"
select select "BIS"
click select "Select ATF BIS DEA EPA FDA FTR ITAR OFAC Other (OPA)"
click select "Select AGR-Agricultural APP-Computers APR-Additional Permissive Exports AVS-Air…"
select select "NLR"
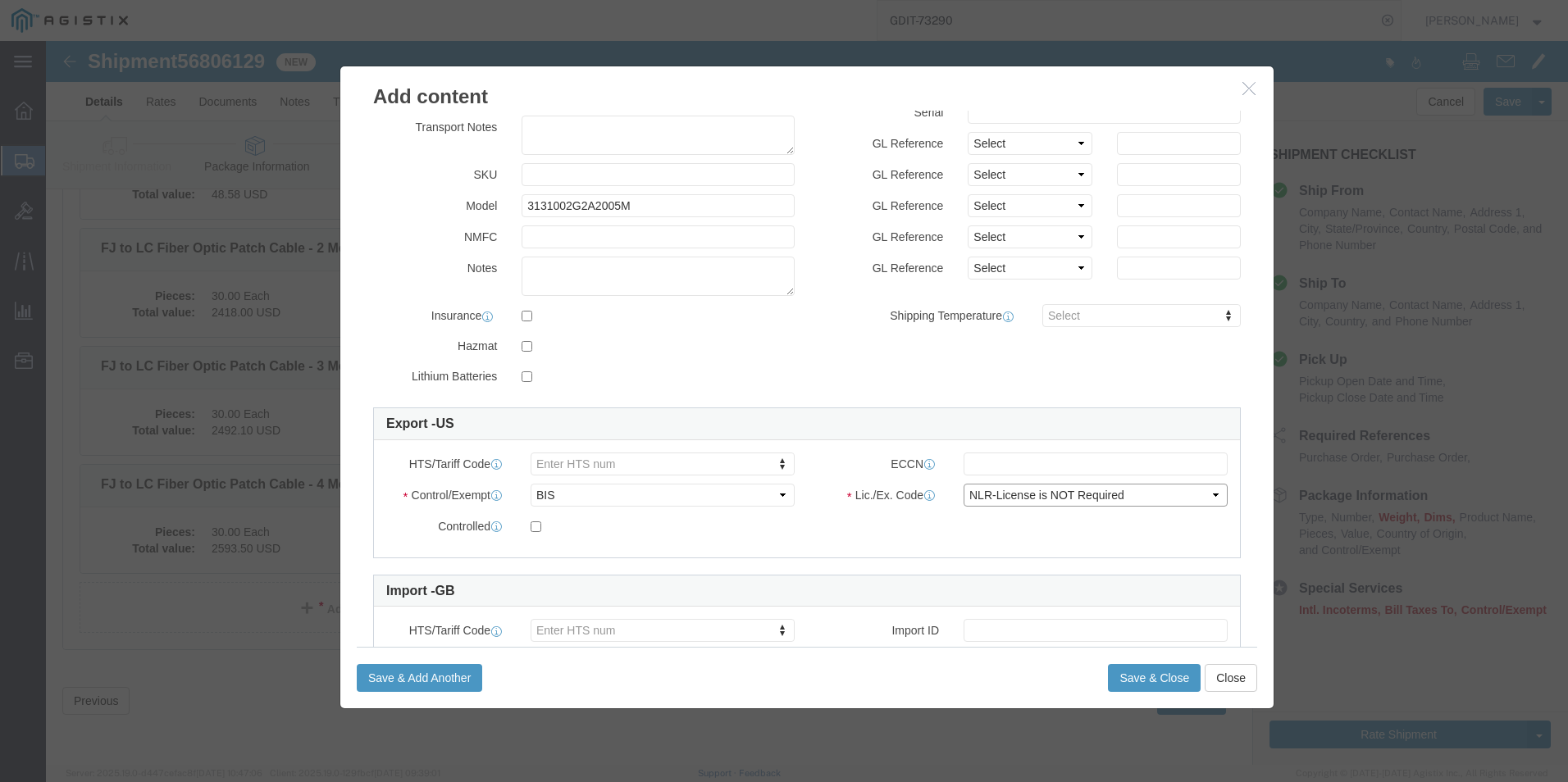
click select "Select AGR-Agricultural APP-Computers APR-Additional Permissive Exports AVS-Air…"
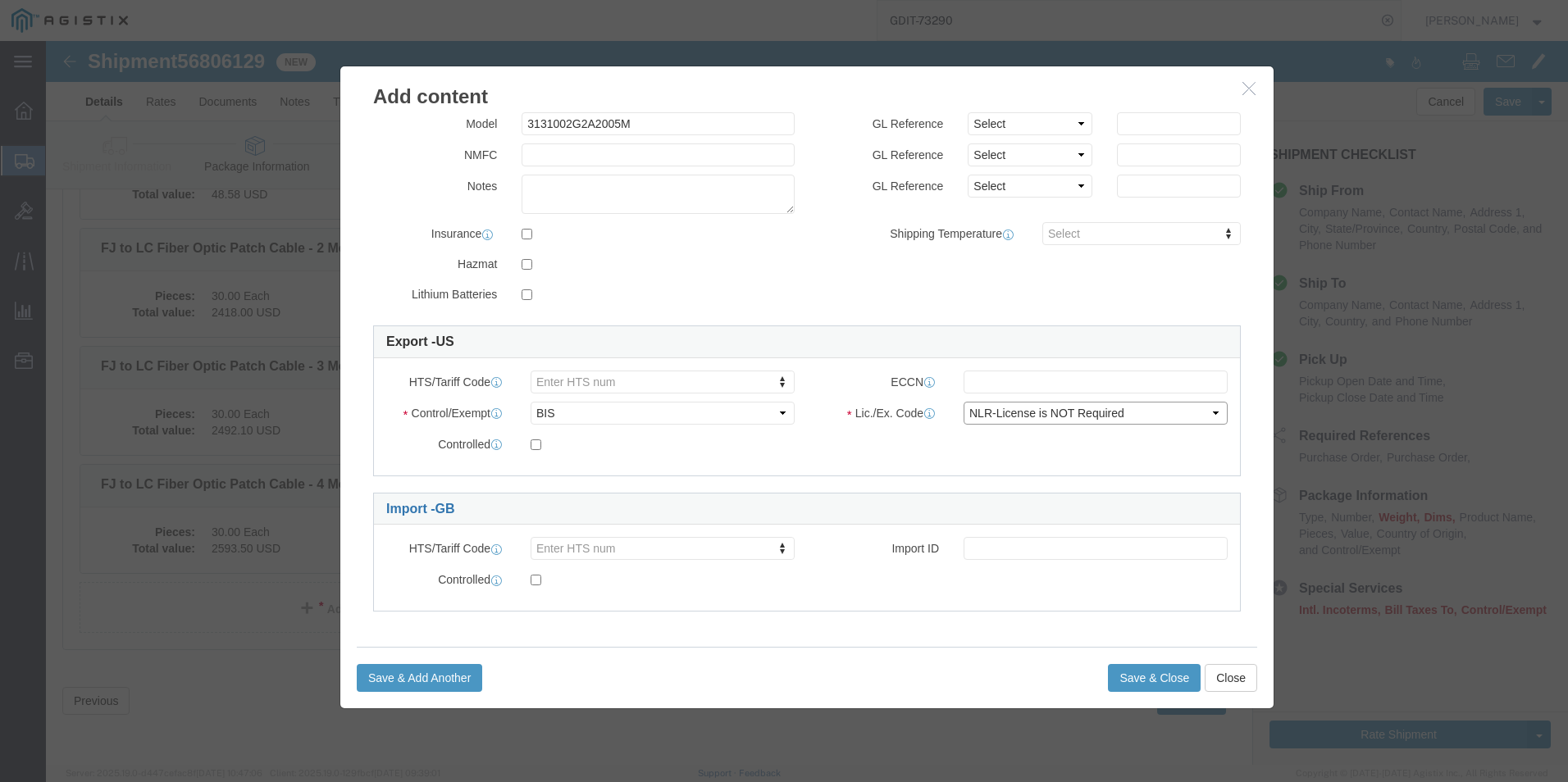
scroll to position [247, 0]
click button "Save & Close"
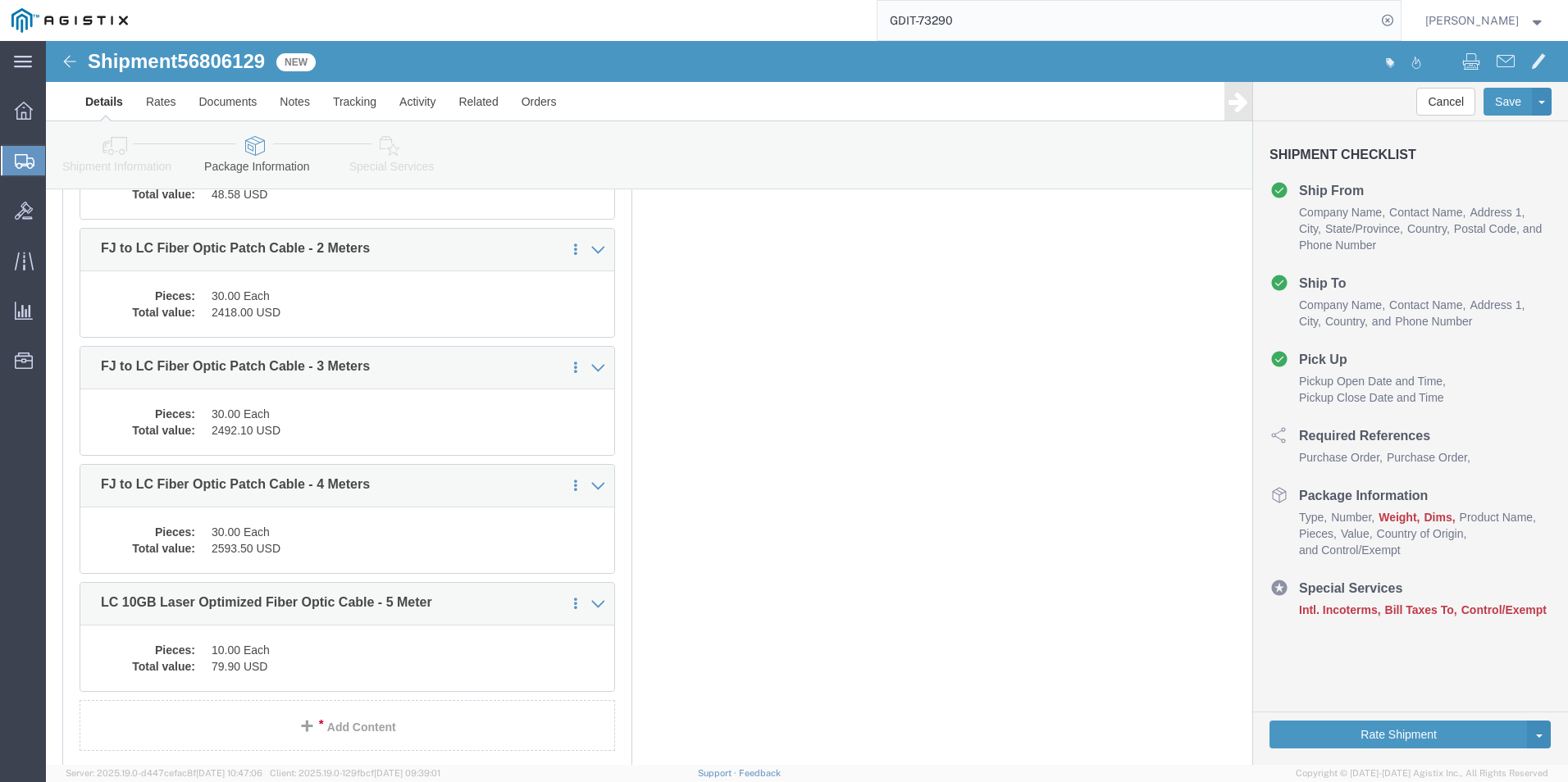
scroll to position [7829, 0]
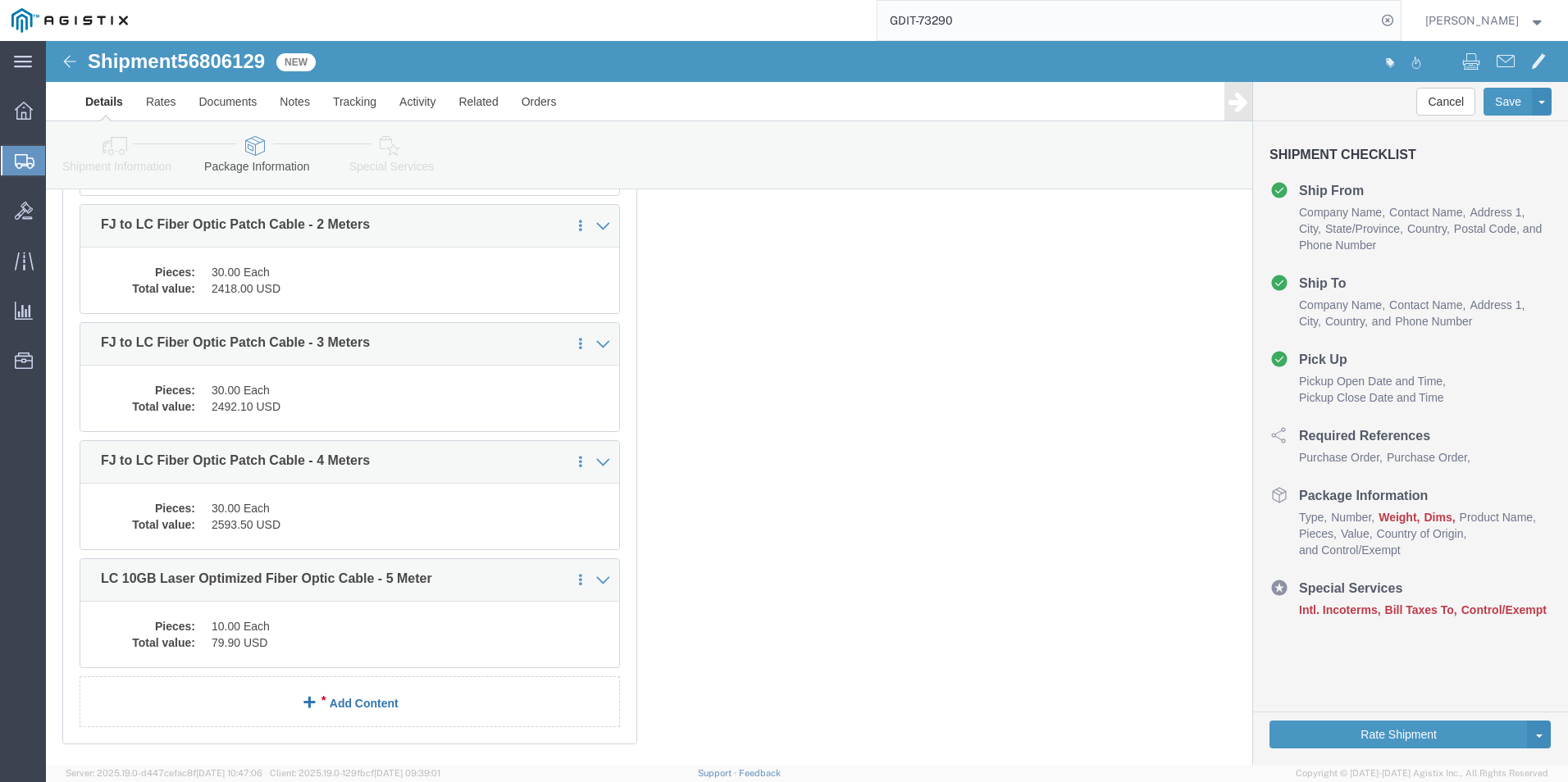
click link "Add Content"
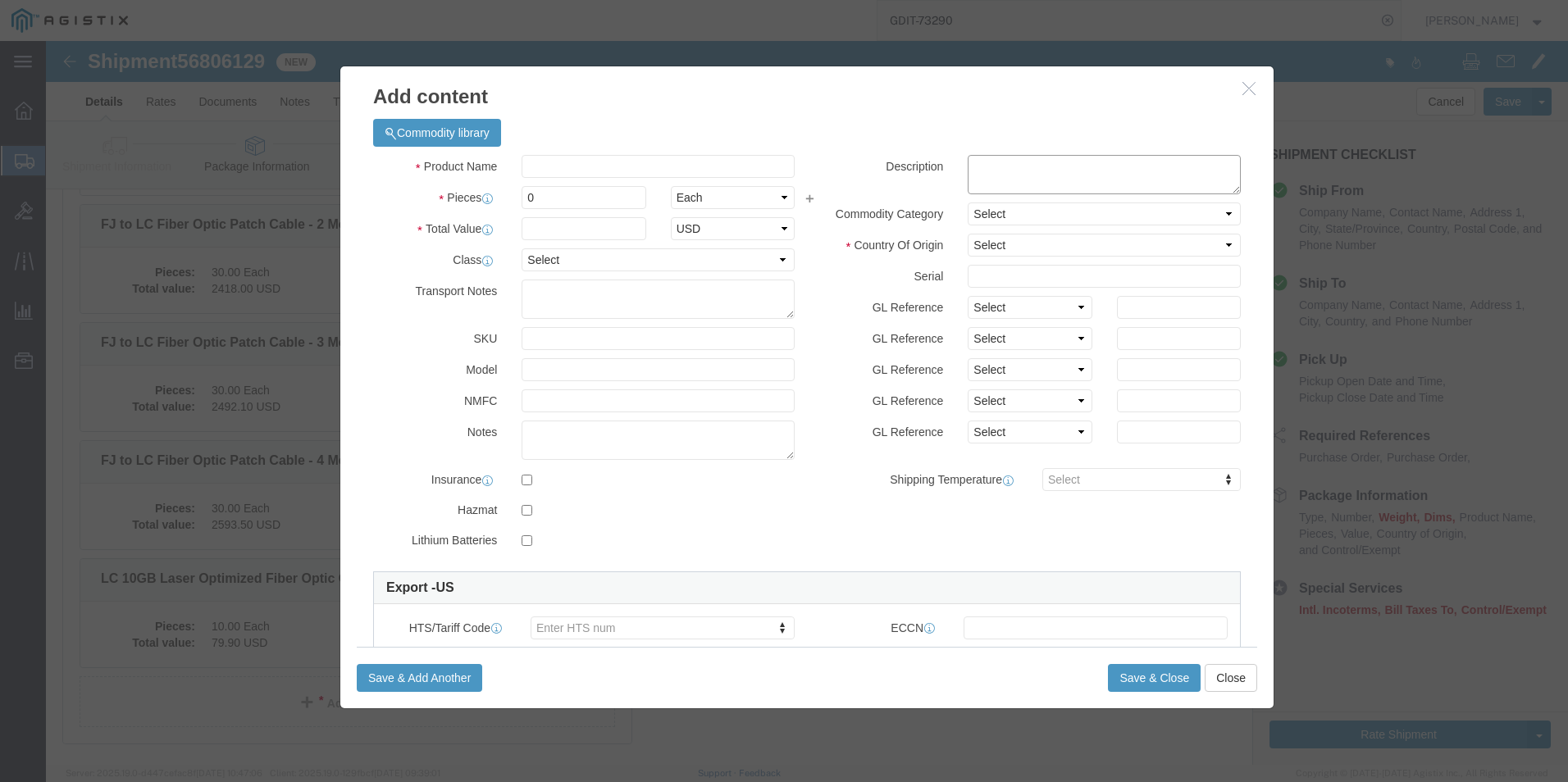
click textarea
paste textarea "LC 10GB Laser Optimized Fiber Optic Cable - 15 Meter"
type textarea "LC 10GB Laser Optimized Fiber Optic Cable - 15 Meter"
click input "text"
paste input "LC 10GB Laser Optimized Fiber Optic Cable - 15 Meter"
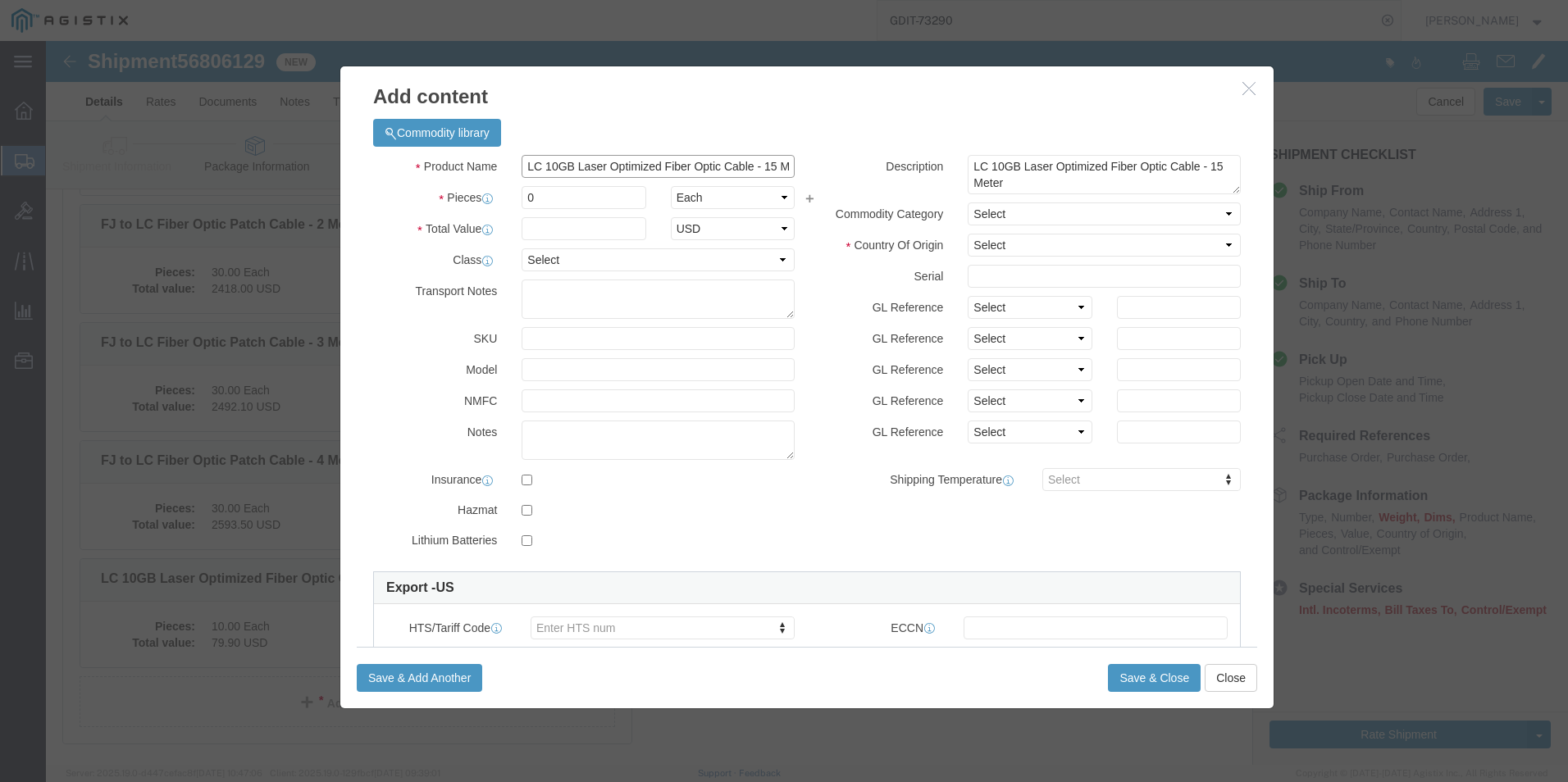
scroll to position [0, 150]
type input "LC 10GB Laser Optimized Fiber Optic Cable - 15 Meter"
click input "0"
type input "10"
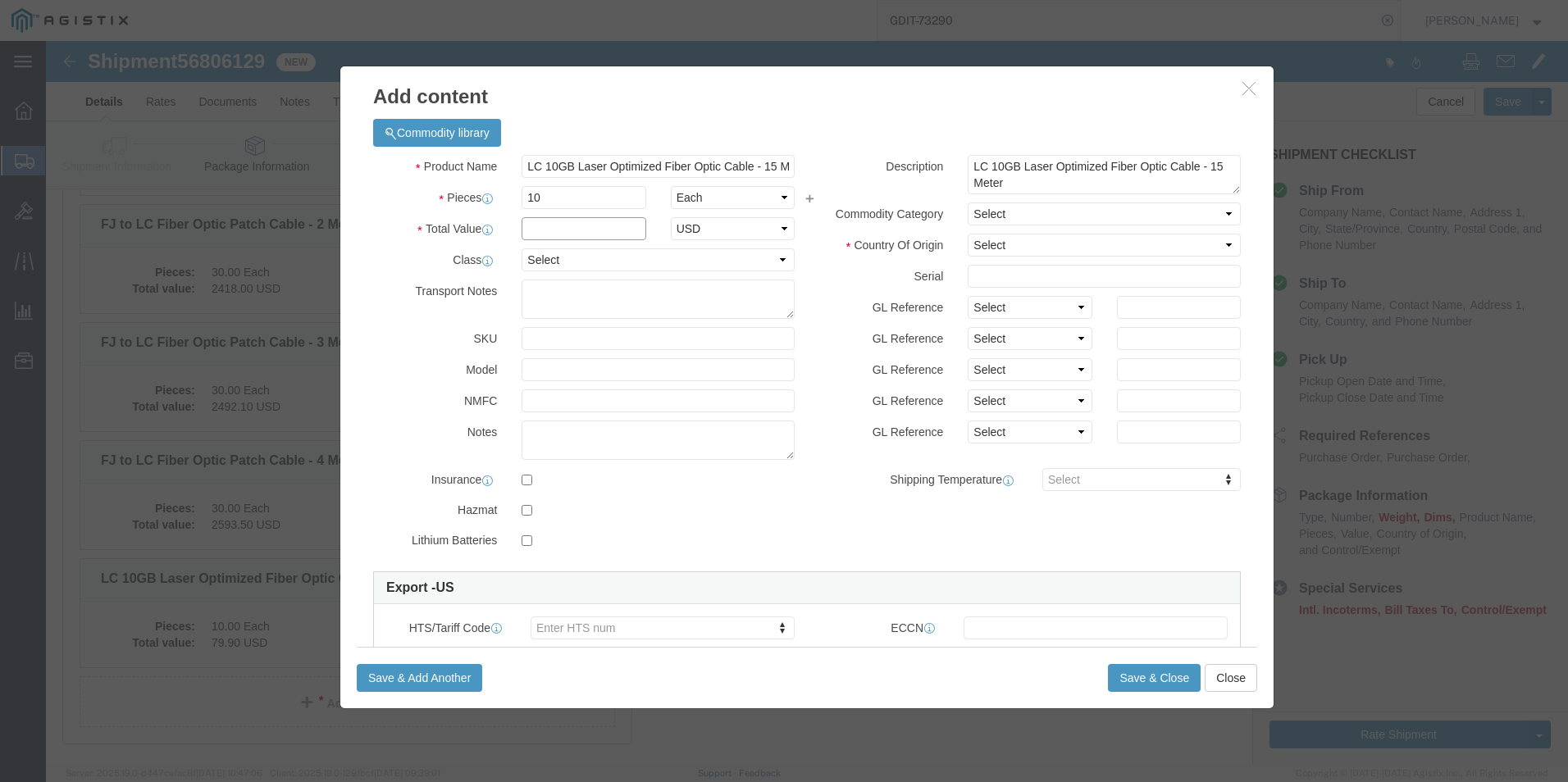
click input "text"
click select "Select [GEOGRAPHIC_DATA] [GEOGRAPHIC_DATA] [GEOGRAPHIC_DATA] [GEOGRAPHIC_DATA] …"
click select "Select 50 55 60 65 70 85 92.5 100 125 175 250 300 400"
select select "92.5"
click select "Select 50 55 60 65 70 85 92.5 100 125 175 250 300 400"
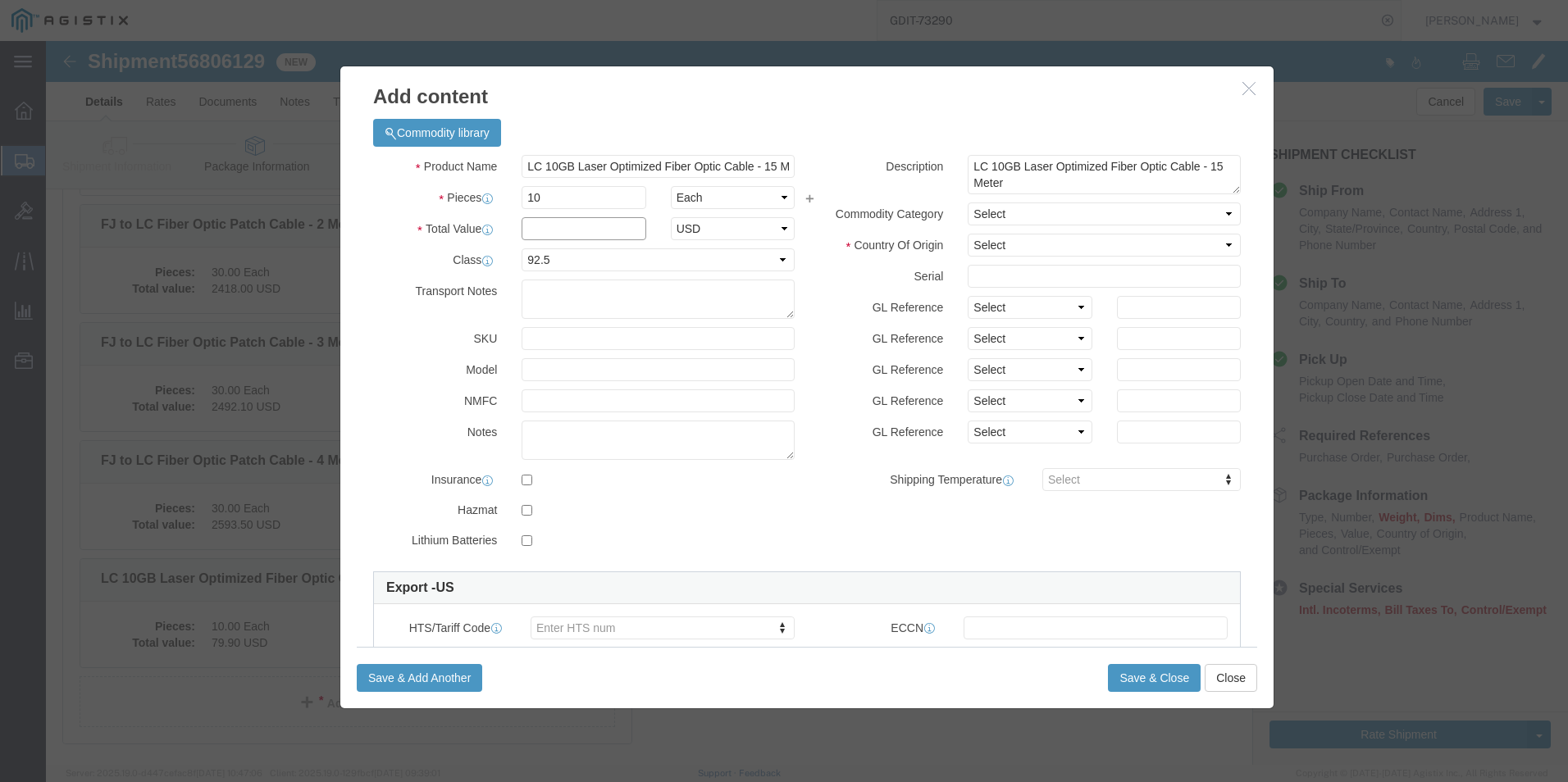
click input "text"
click select "Select [GEOGRAPHIC_DATA] [GEOGRAPHIC_DATA] [GEOGRAPHIC_DATA] [GEOGRAPHIC_DATA] …"
select select "US"
click select "Select [GEOGRAPHIC_DATA] [GEOGRAPHIC_DATA] [GEOGRAPHIC_DATA] [GEOGRAPHIC_DATA] …"
click input "text"
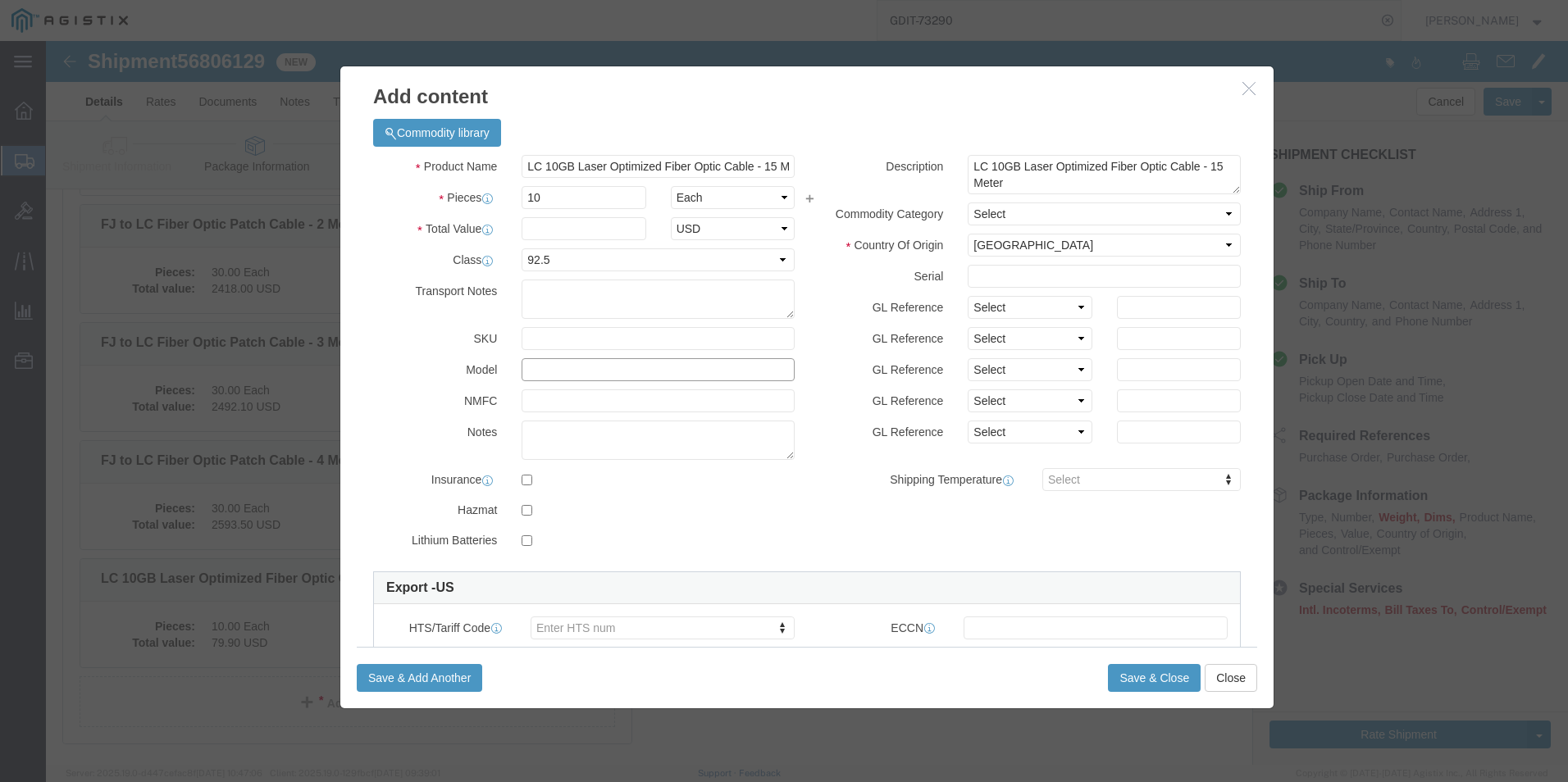
click input "text"
paste input "3131002G2A2015M"
type input "3131002G2A2015M"
click input "text"
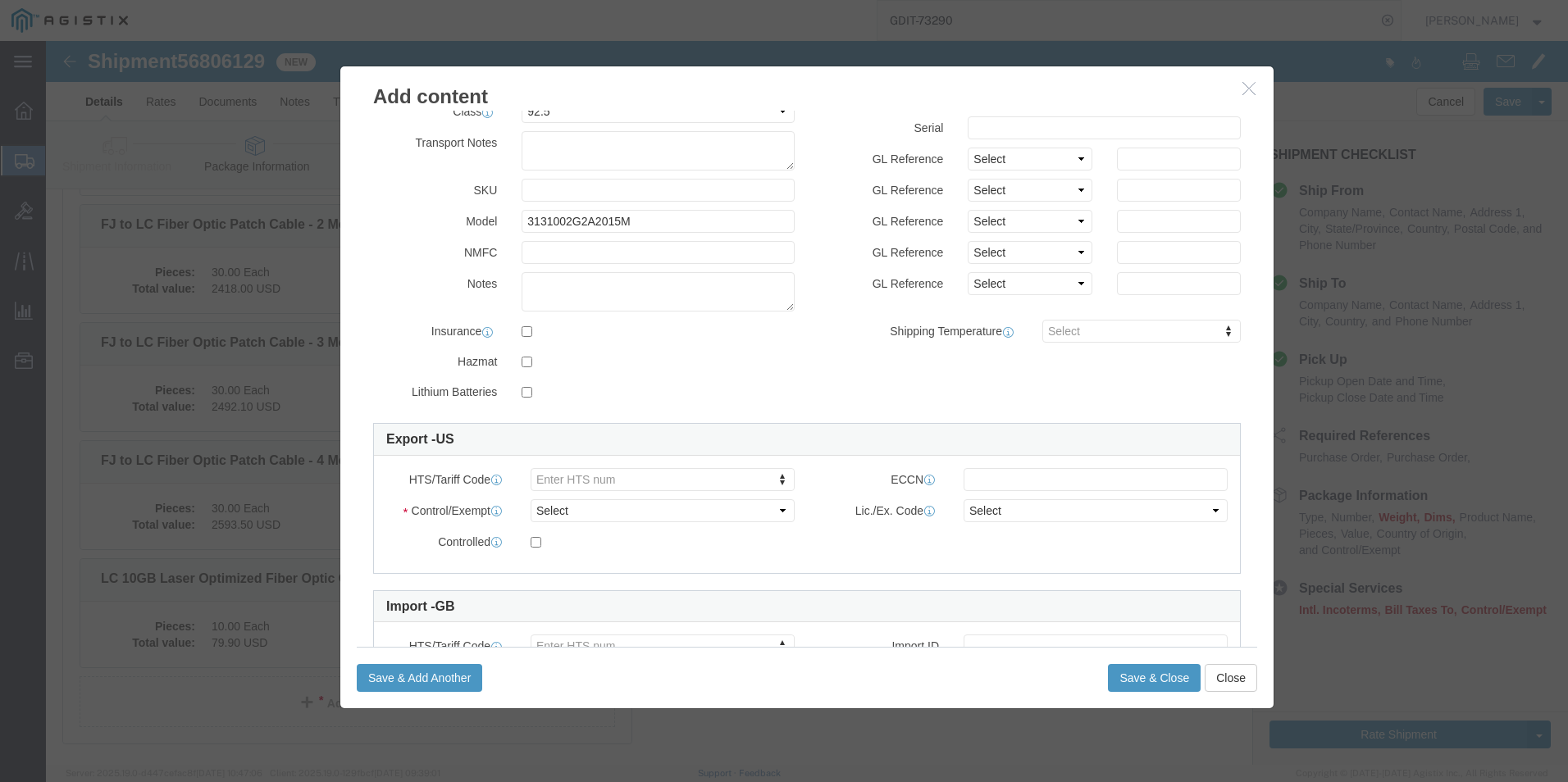
scroll to position [164, 0]
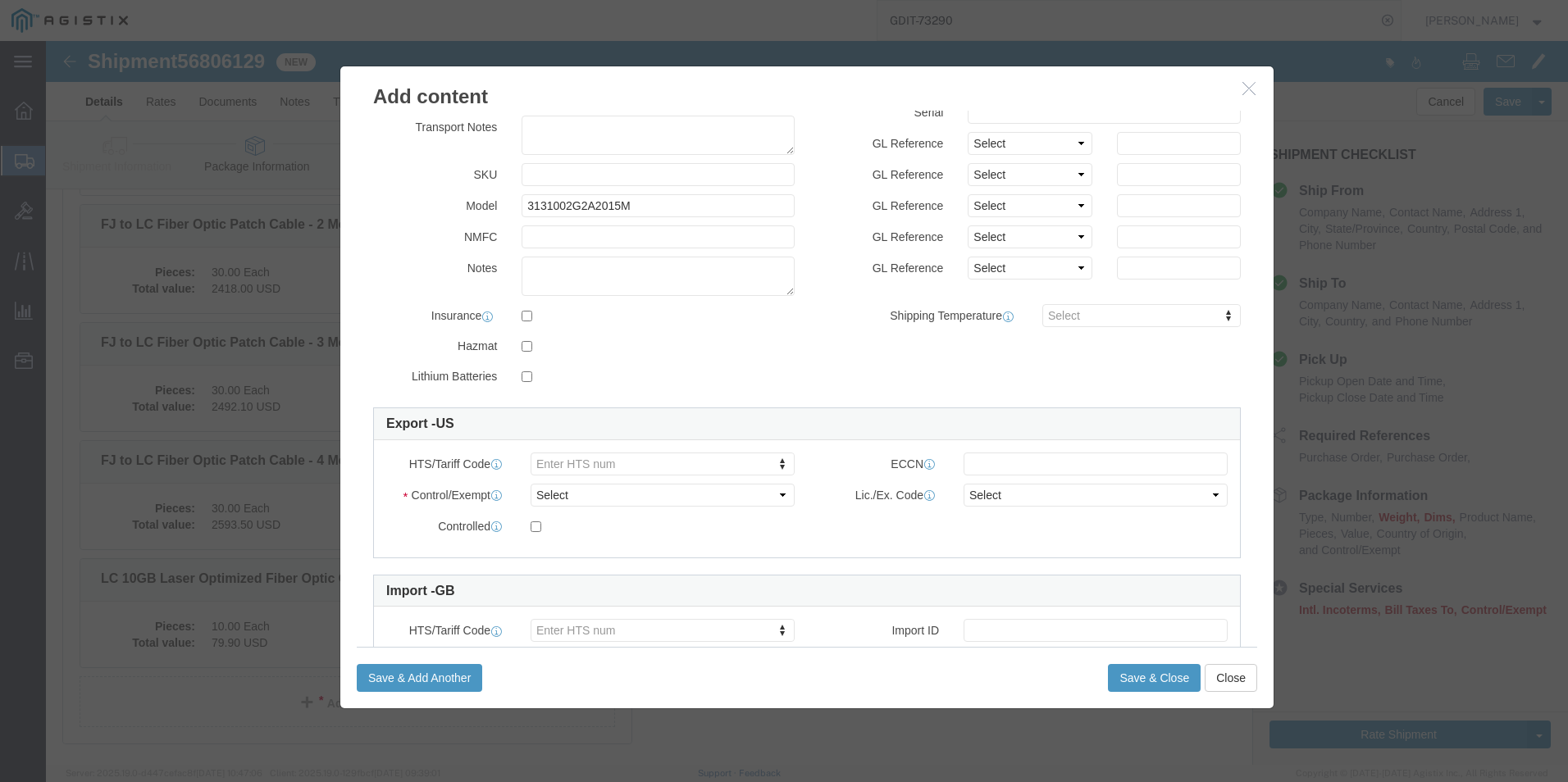
type input "148.90"
click select "Select ATF BIS DEA EPA FDA FTR ITAR OFAC Other (OPA)"
select select "BIS"
click select "Select ATF BIS DEA EPA FDA FTR ITAR OFAC Other (OPA)"
click select "Select AGR-Agricultural APP-Computers APR-Additional Permissive Exports AVS-Air…"
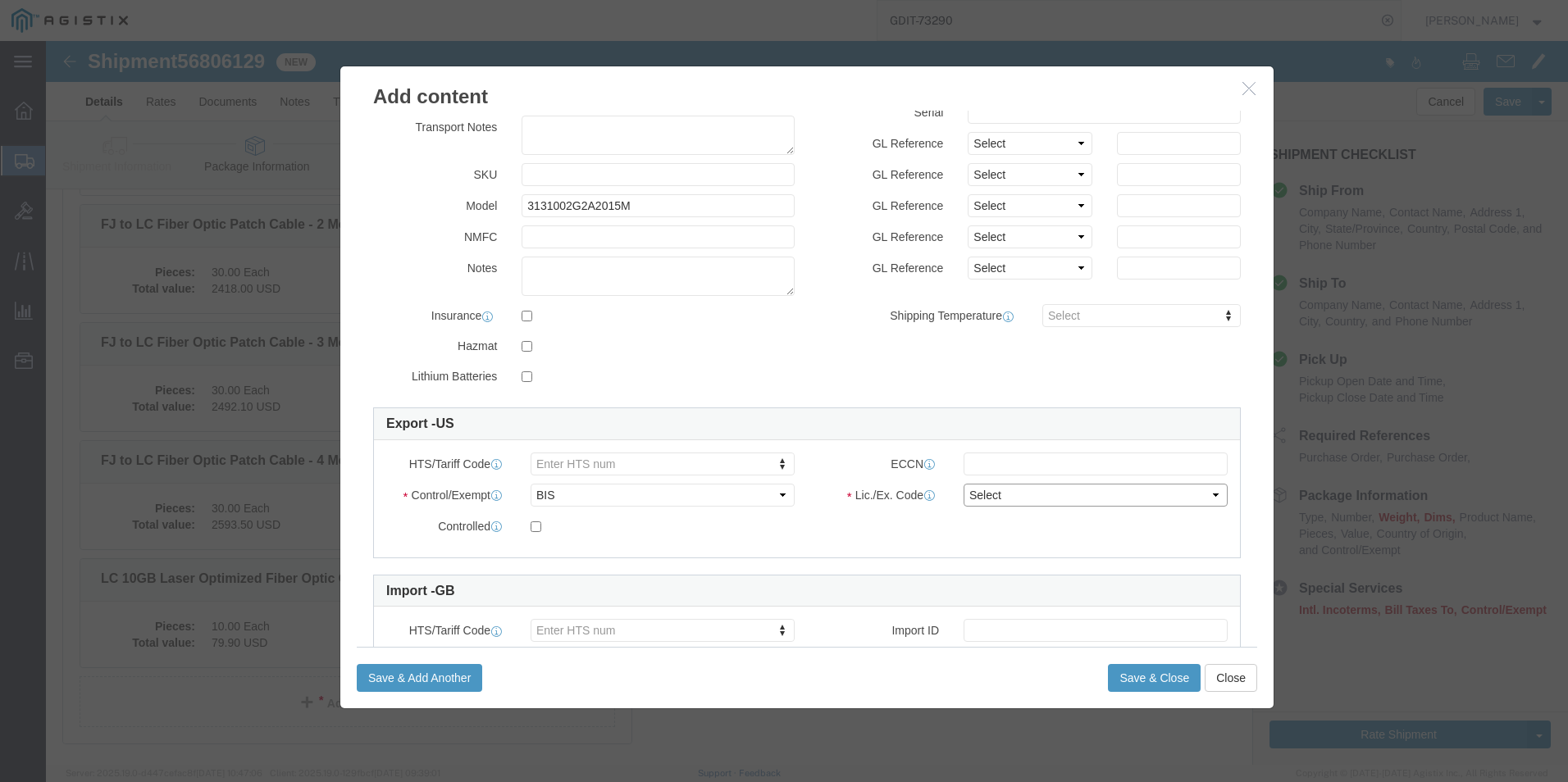
select select "NLR"
click select "Select AGR-Agricultural APP-Computers APR-Additional Permissive Exports AVS-Air…"
click button "Save & Close"
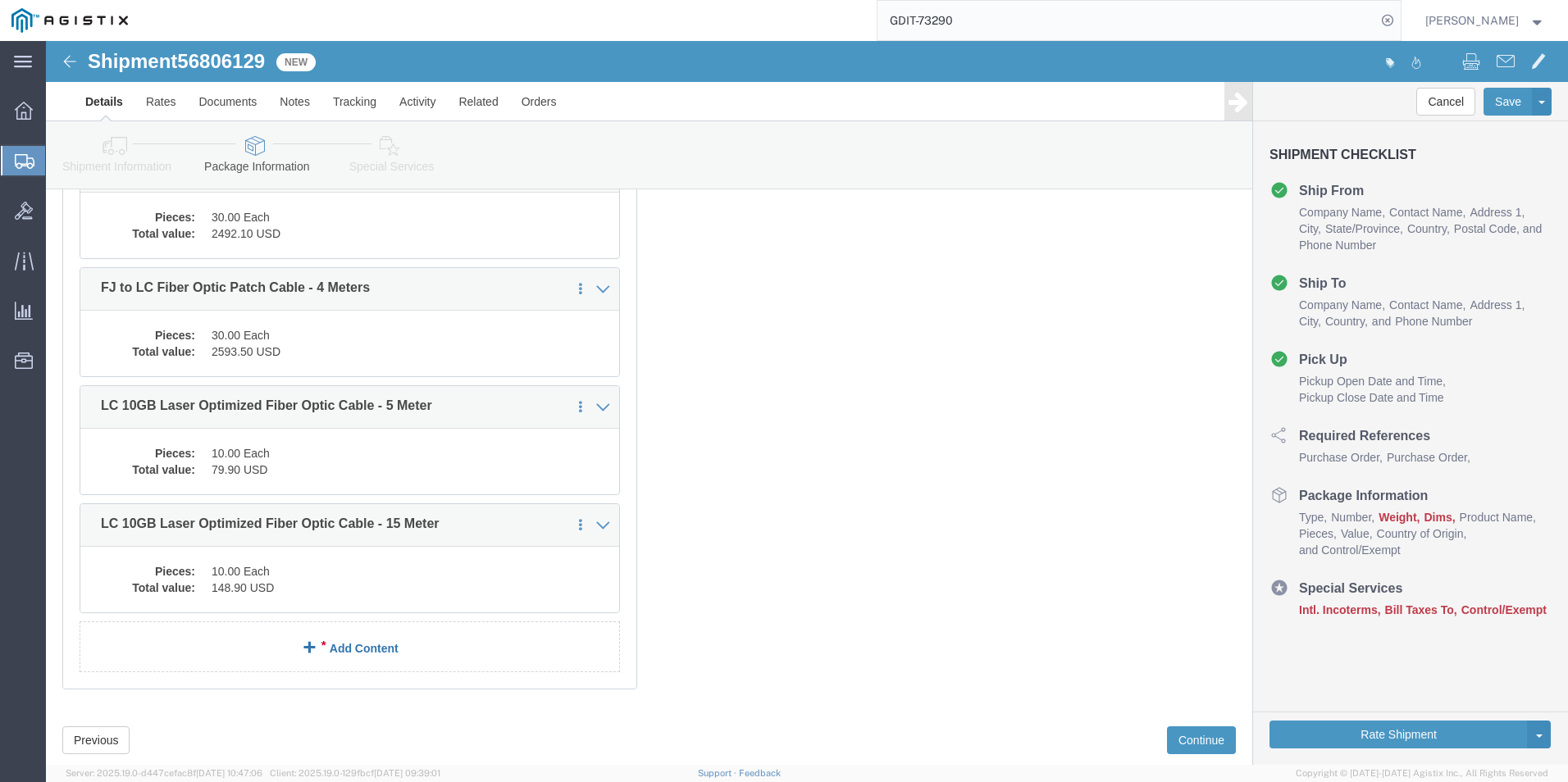
scroll to position [8029, 0]
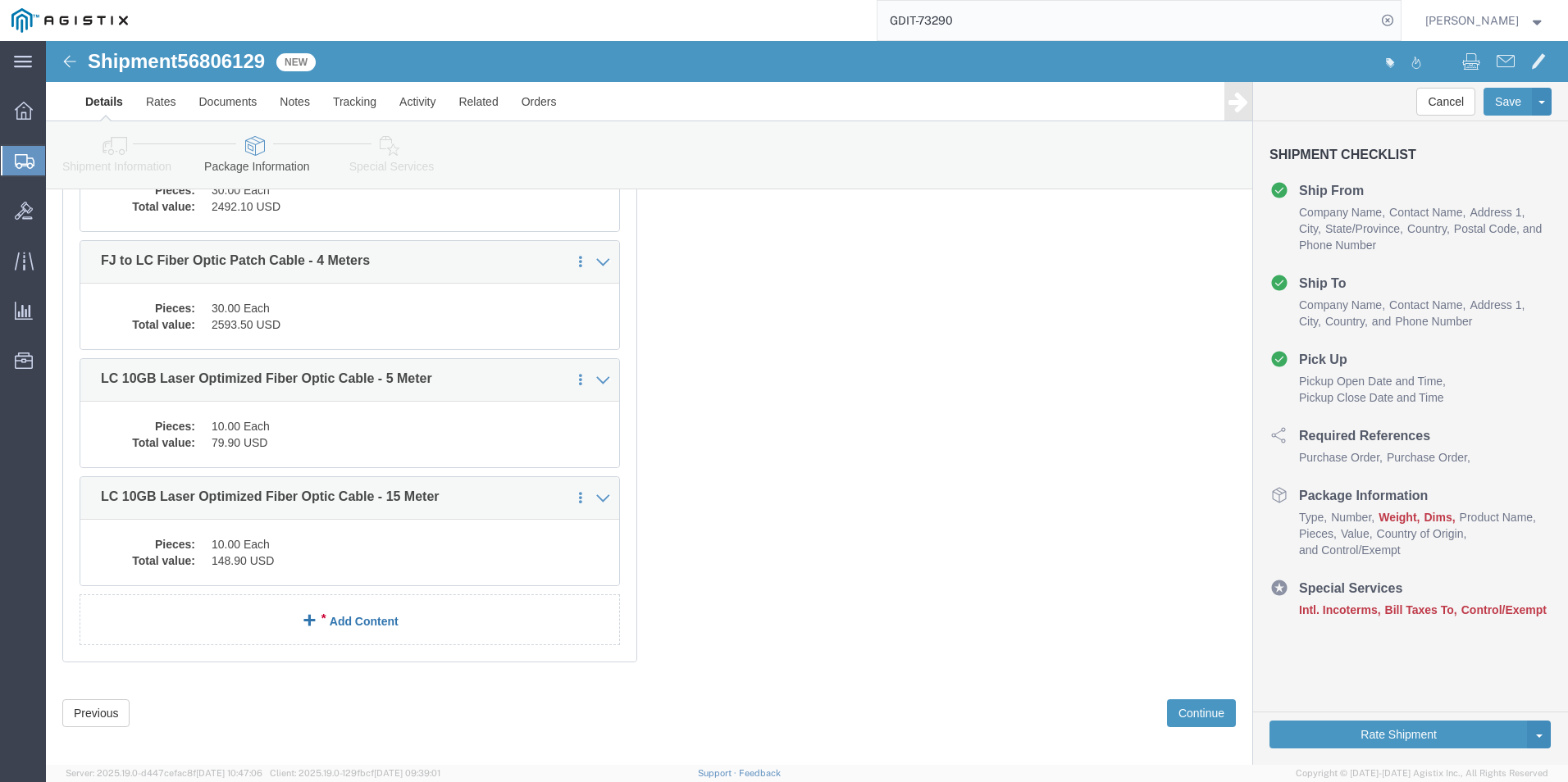
click link "Add Content"
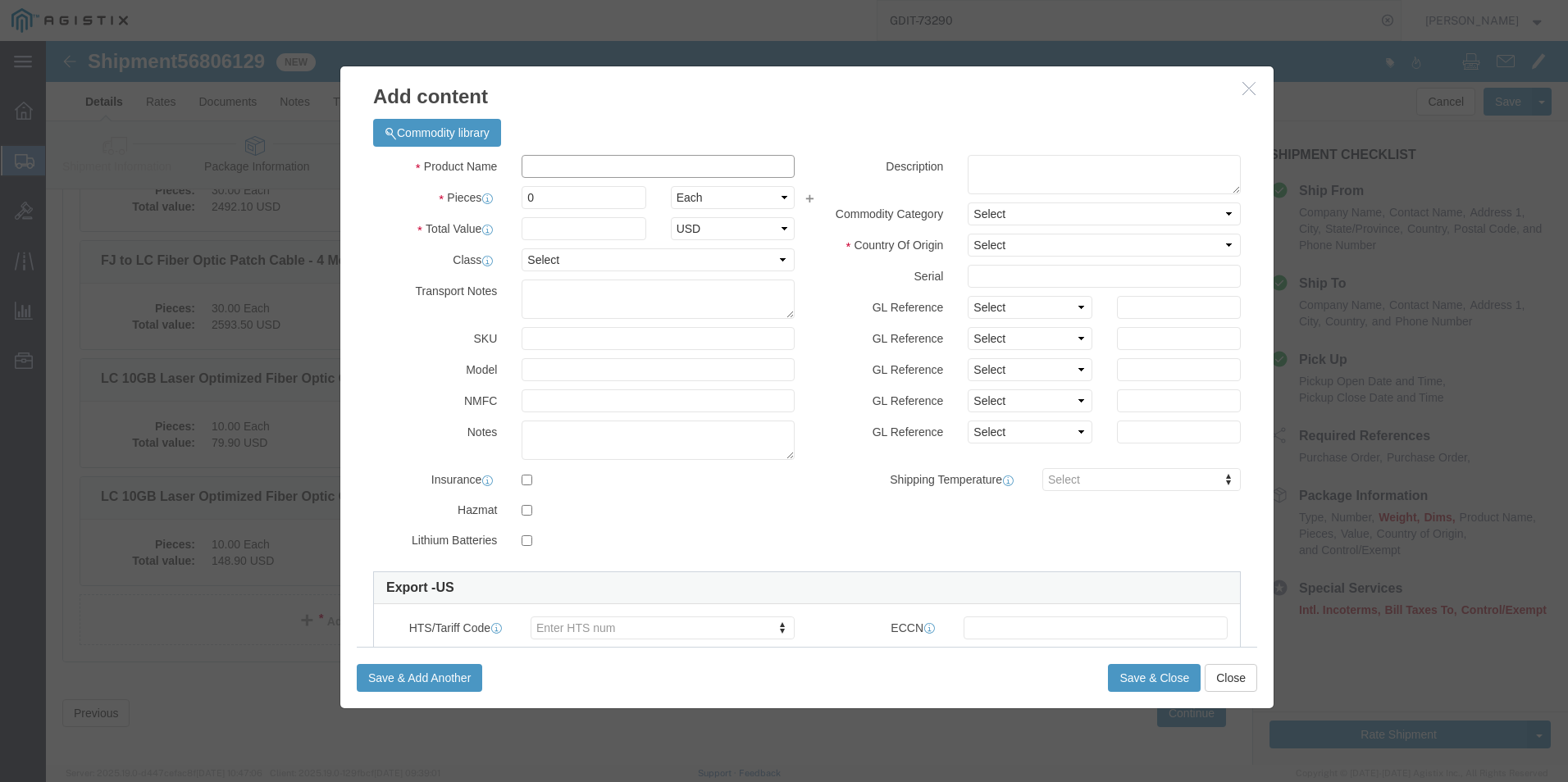
click input "text"
paste input "ST Fiber Optic Cable - 3 Meter"
type input "ST Fiber Optic Cable - 3 Meter"
click textarea
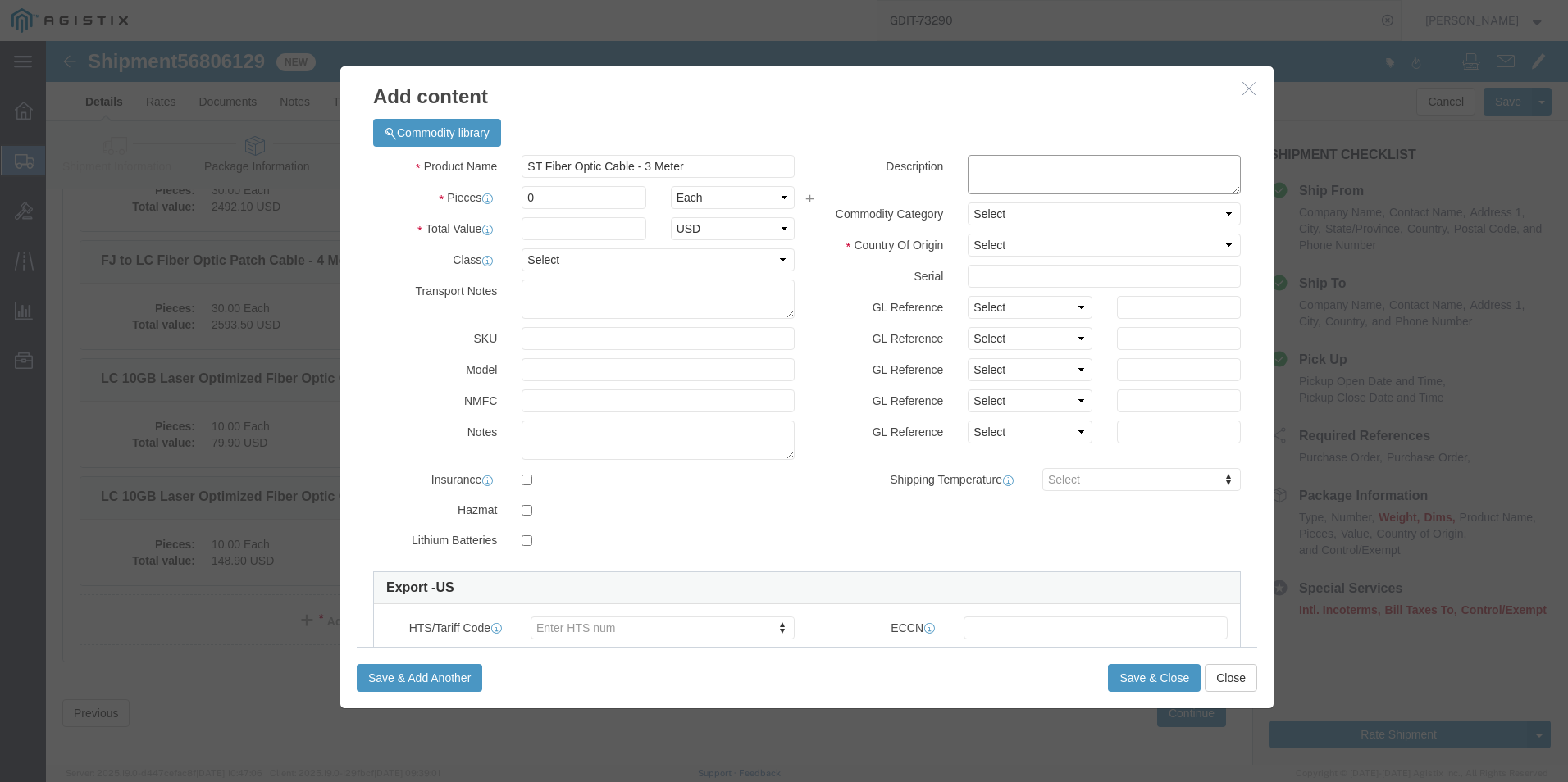
scroll to position [0, 0]
paste textarea "ST Fiber Optic Cable - 3 Meter"
type textarea "ST Fiber Optic Cable - 3 Meter"
click input "0"
type input "20"
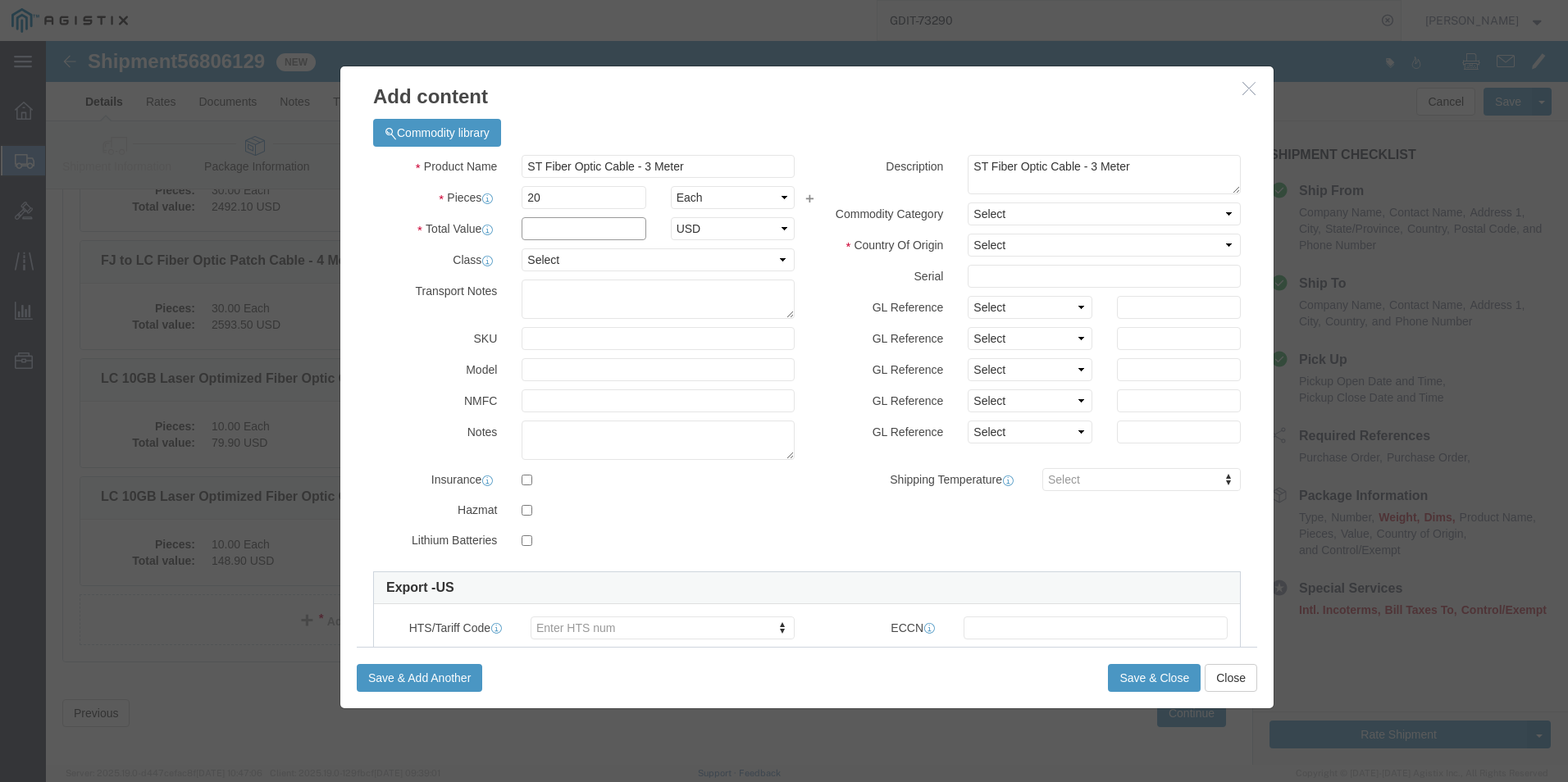
click input "text"
type input "159.80"
click select "Select 50 55 60 65 70 85 92.5 100 125 175 250 300 400"
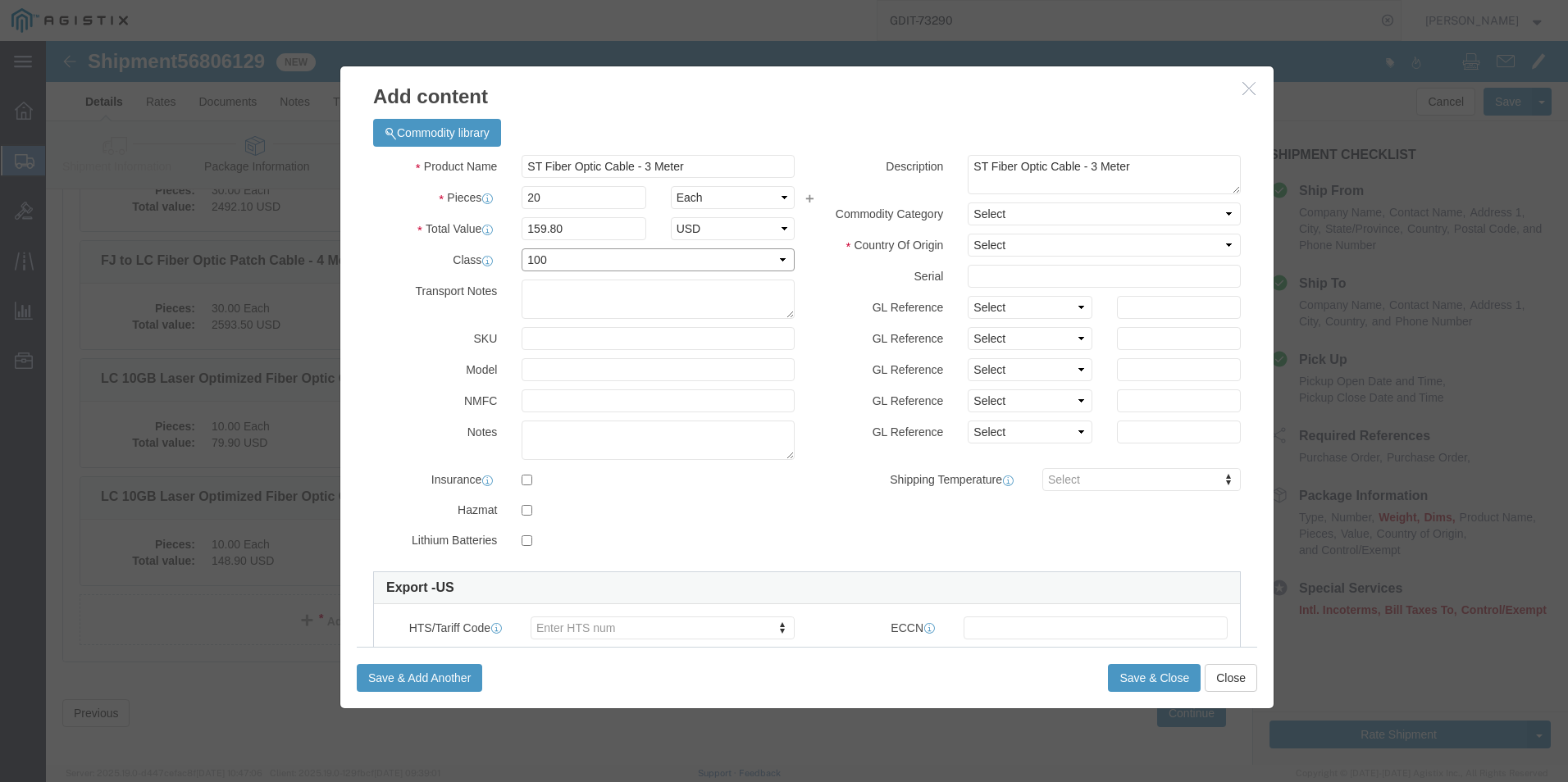
select select "92.5"
click select "Select 50 55 60 65 70 85 92.5 100 125 175 250 300 400"
click select "Select [GEOGRAPHIC_DATA] [GEOGRAPHIC_DATA] [GEOGRAPHIC_DATA] [GEOGRAPHIC_DATA] …"
select select "US"
click select "Select [GEOGRAPHIC_DATA] [GEOGRAPHIC_DATA] [GEOGRAPHIC_DATA] [GEOGRAPHIC_DATA] …"
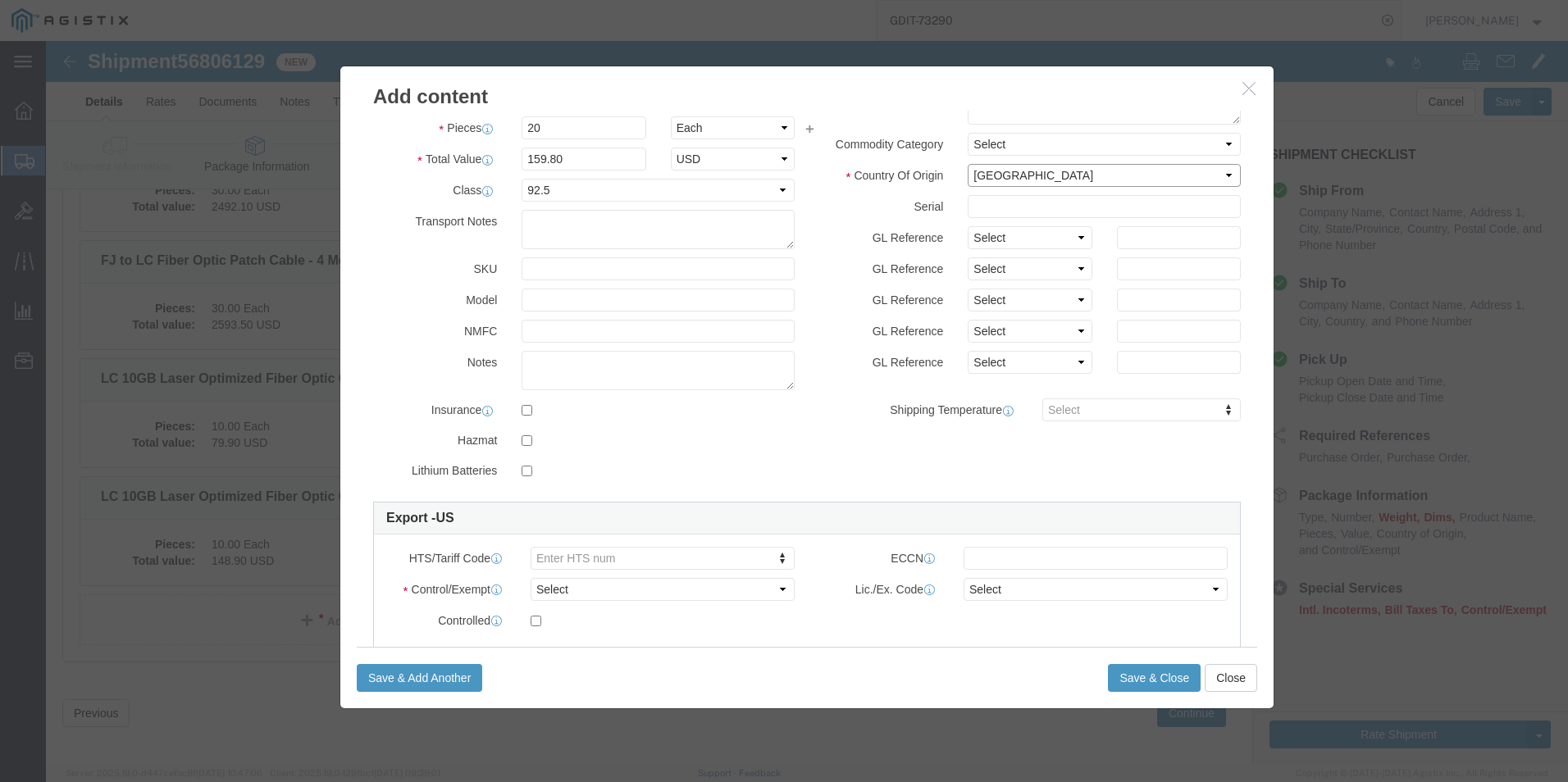
scroll to position [164, 0]
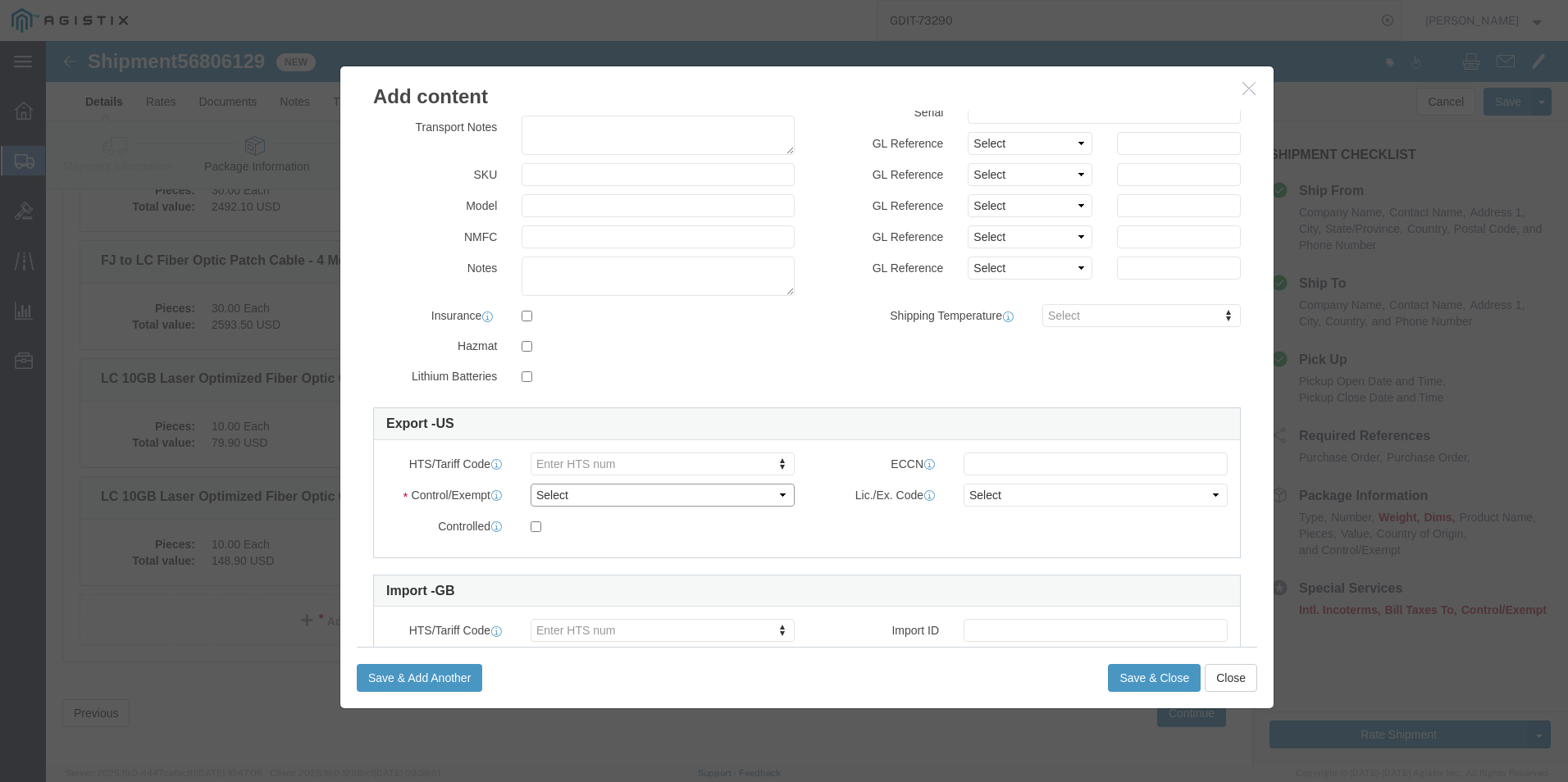
click select "Select ATF BIS DEA EPA FDA FTR ITAR OFAC Other (OPA)"
select select "BIS"
click select "Select ATF BIS DEA EPA FDA FTR ITAR OFAC Other (OPA)"
click select "Select AGR-Agricultural APP-Computers APR-Additional Permissive Exports AVS-Air…"
select select "NLR"
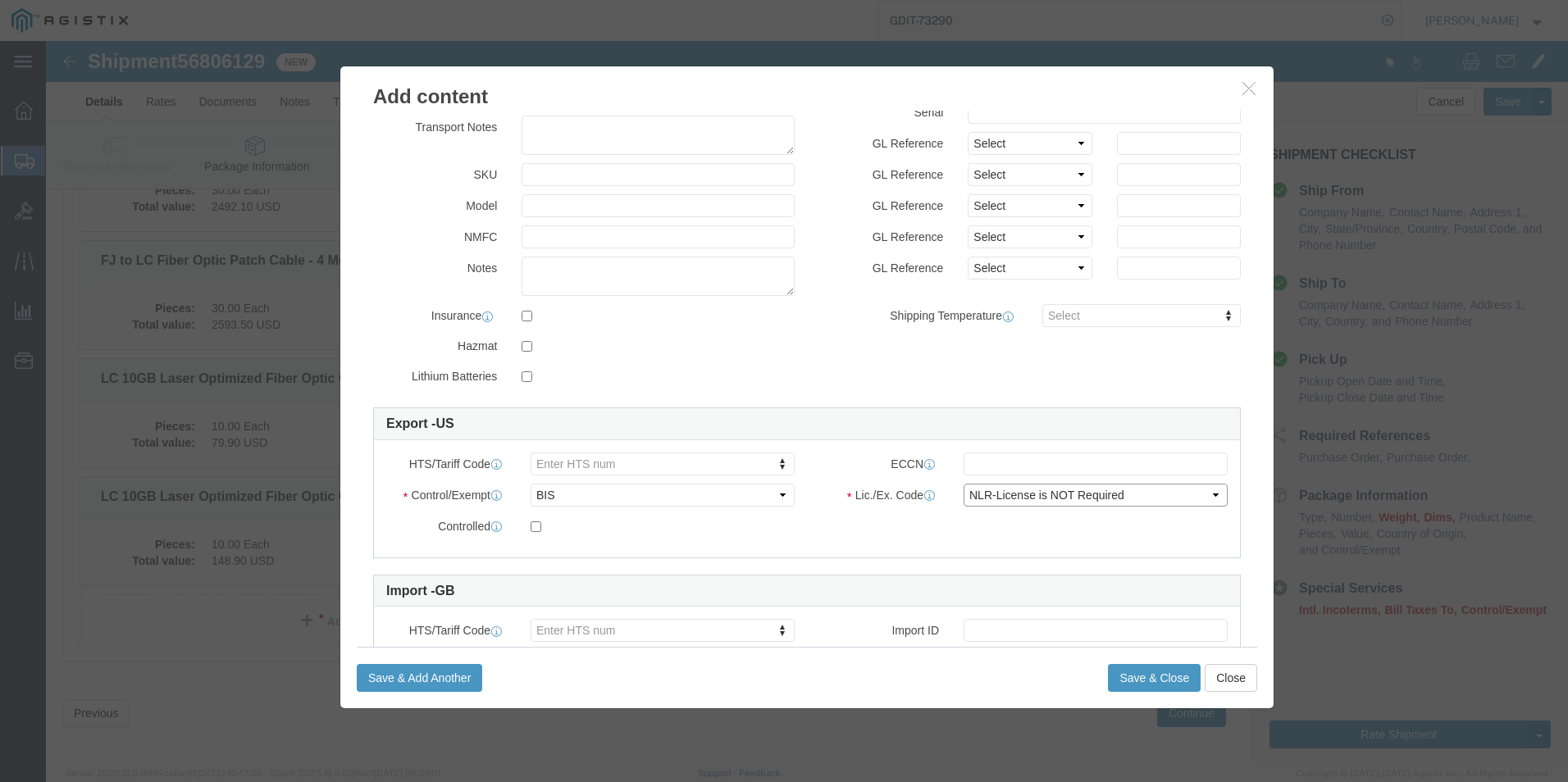
click select "Select AGR-Agricultural APP-Computers APR-Additional Permissive Exports AVS-Air…"
click button "Save & Close"
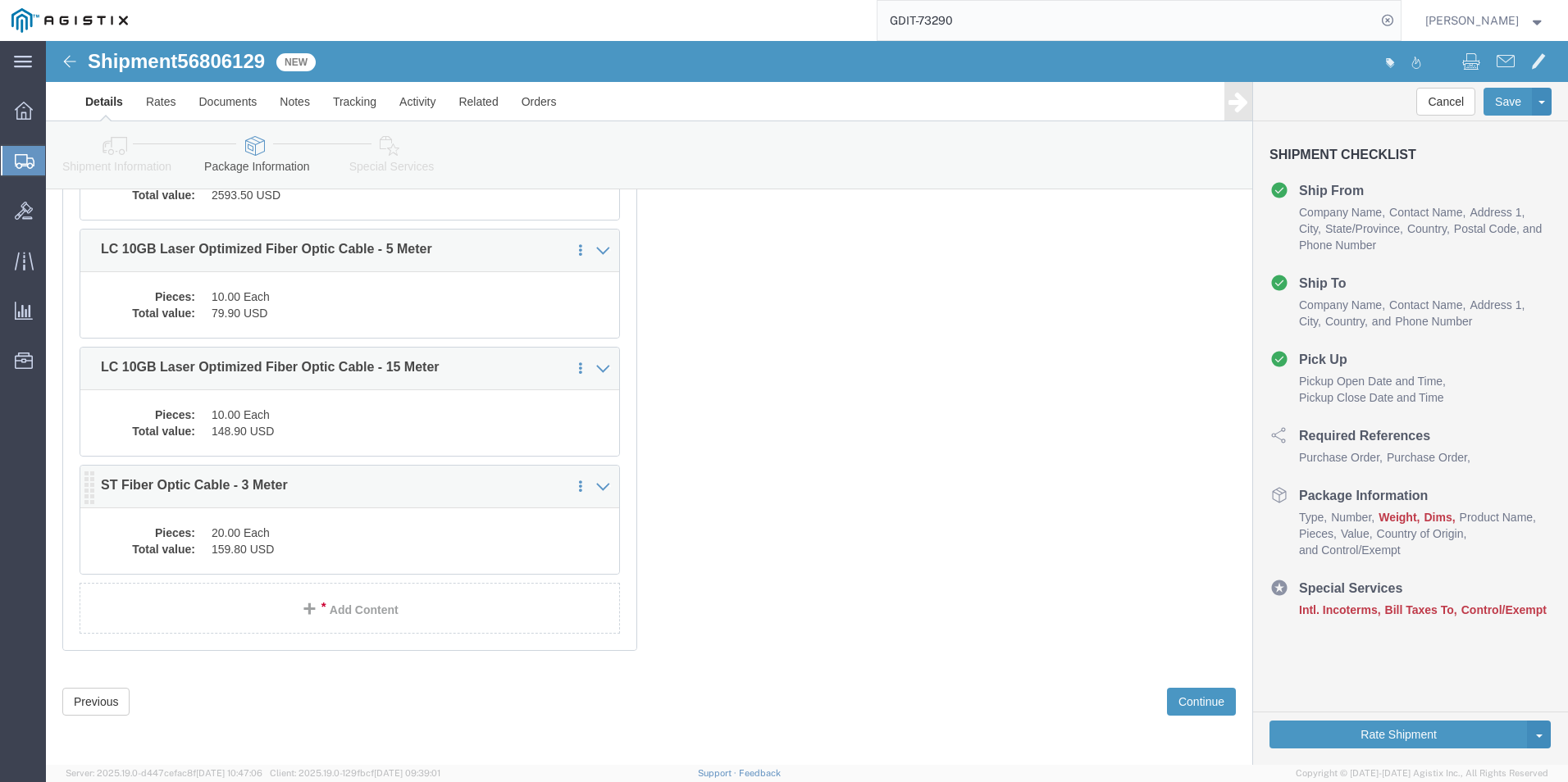
scroll to position [8159, 0]
click link "Add Content"
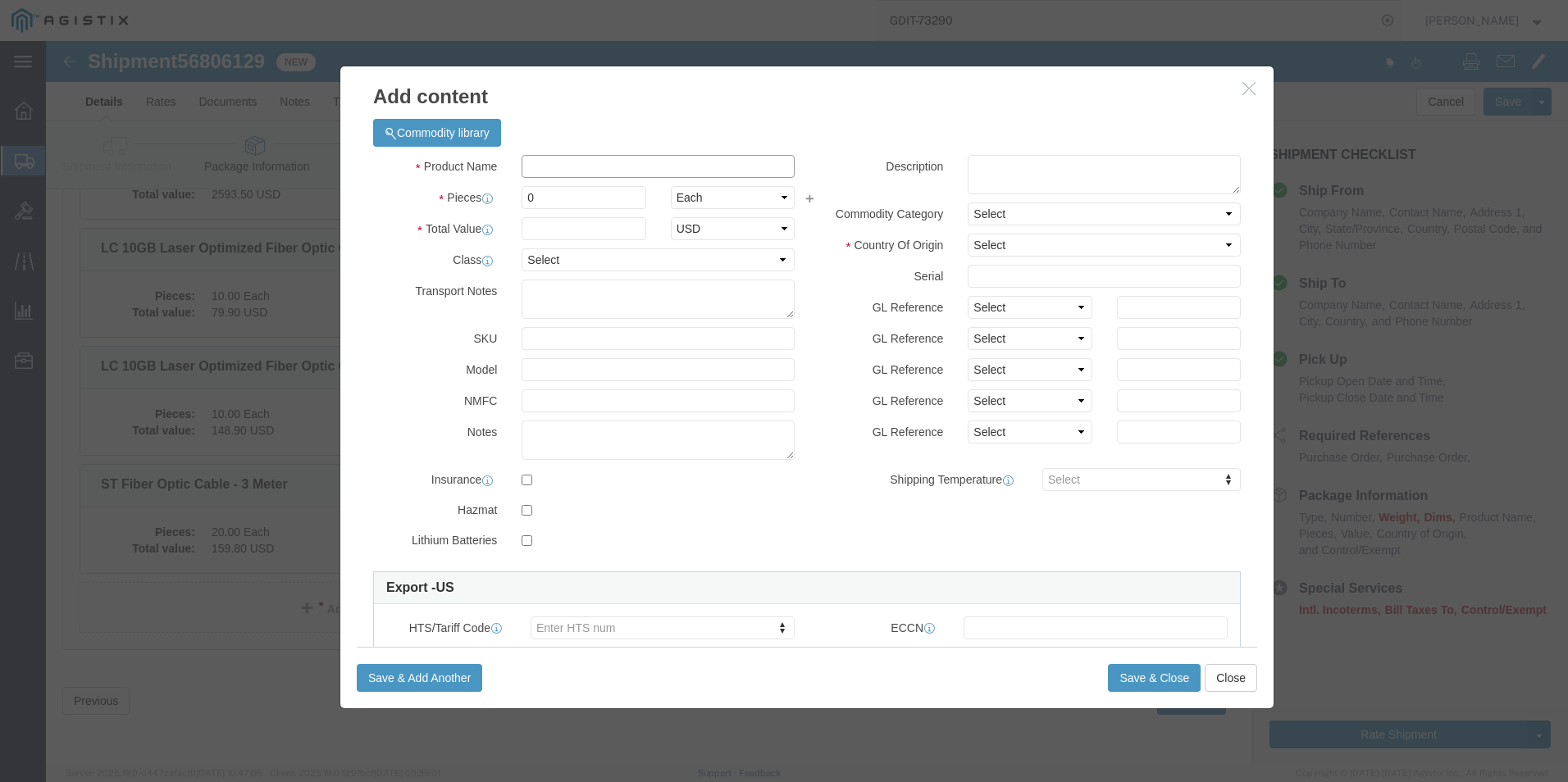
click input "text"
paste input "ST Fiber Optic Cable - 10 Meter"
type input "ST Fiber Optic Cable - 10 Meter"
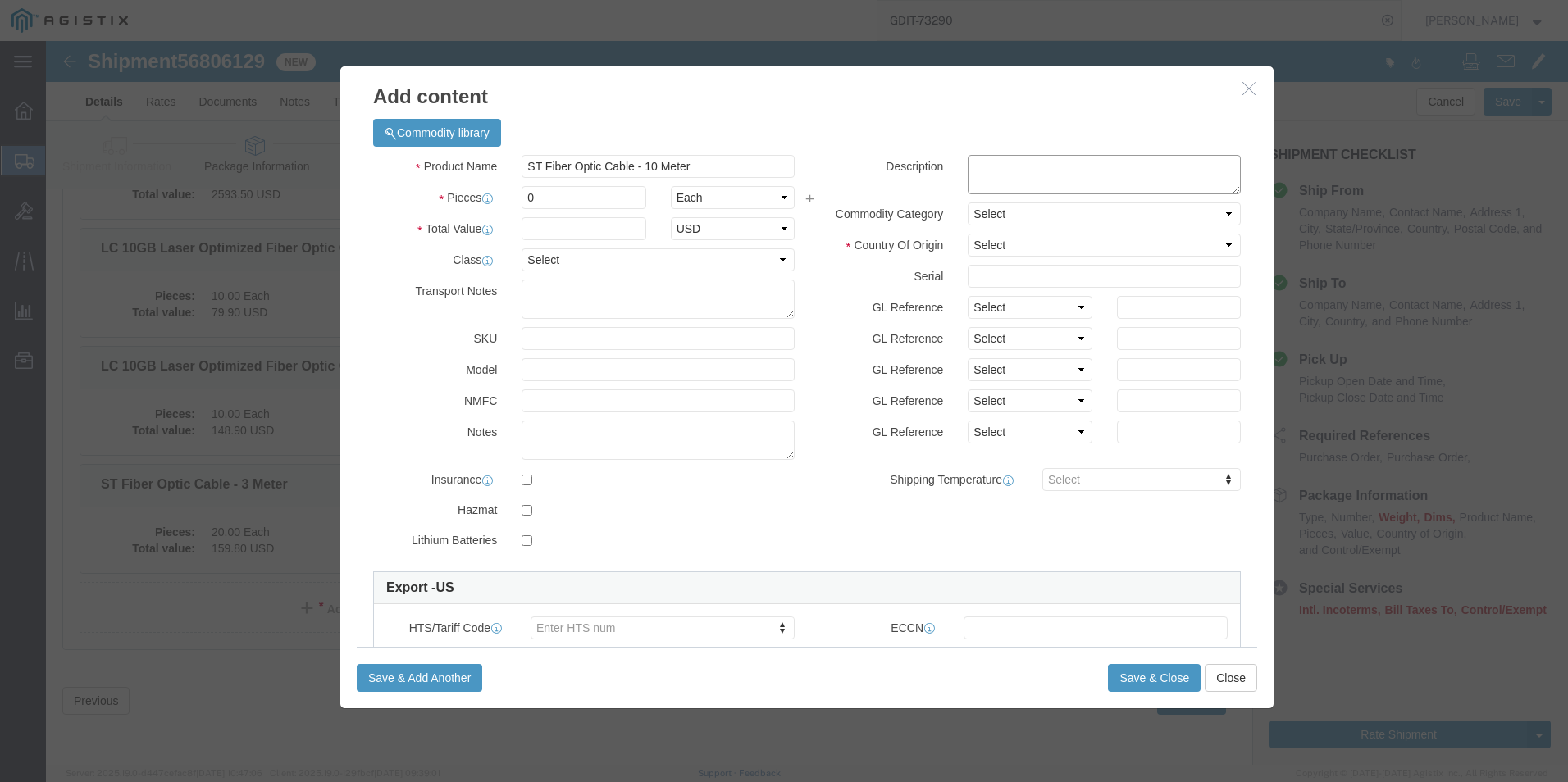
click textarea
paste textarea "ST Fiber Optic Cable - 10 Meter"
type textarea "ST Fiber Optic Cable - 10 Meter"
click input "0"
type input "20"
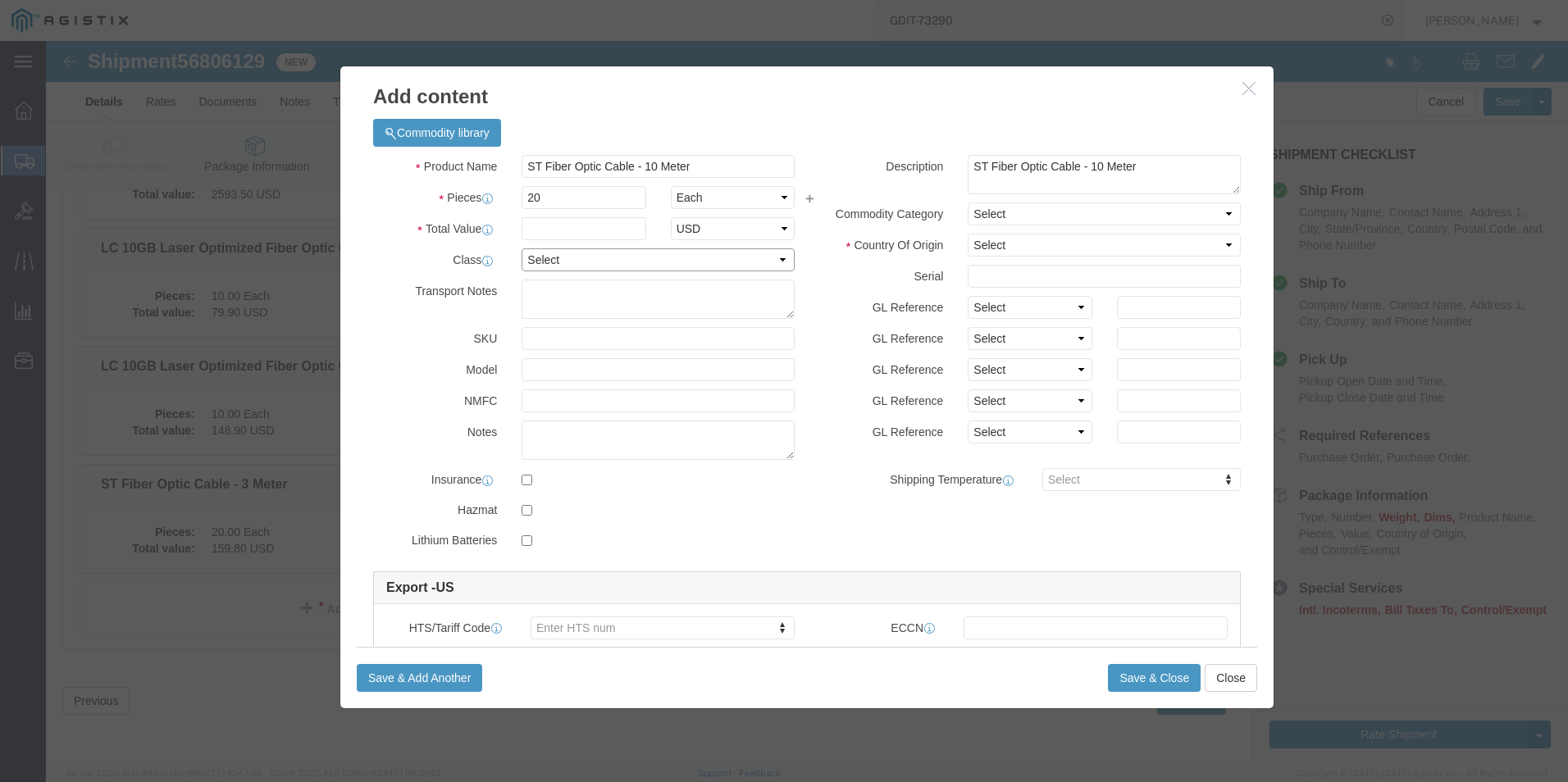
click select "Select 50 55 60 65 70 85 92.5 100 125 175 250 300 400"
select select "92.5"
click select "Select 50 55 60 65 70 85 92.5 100 125 175 250 300 400"
click input "text"
type input "240.40"
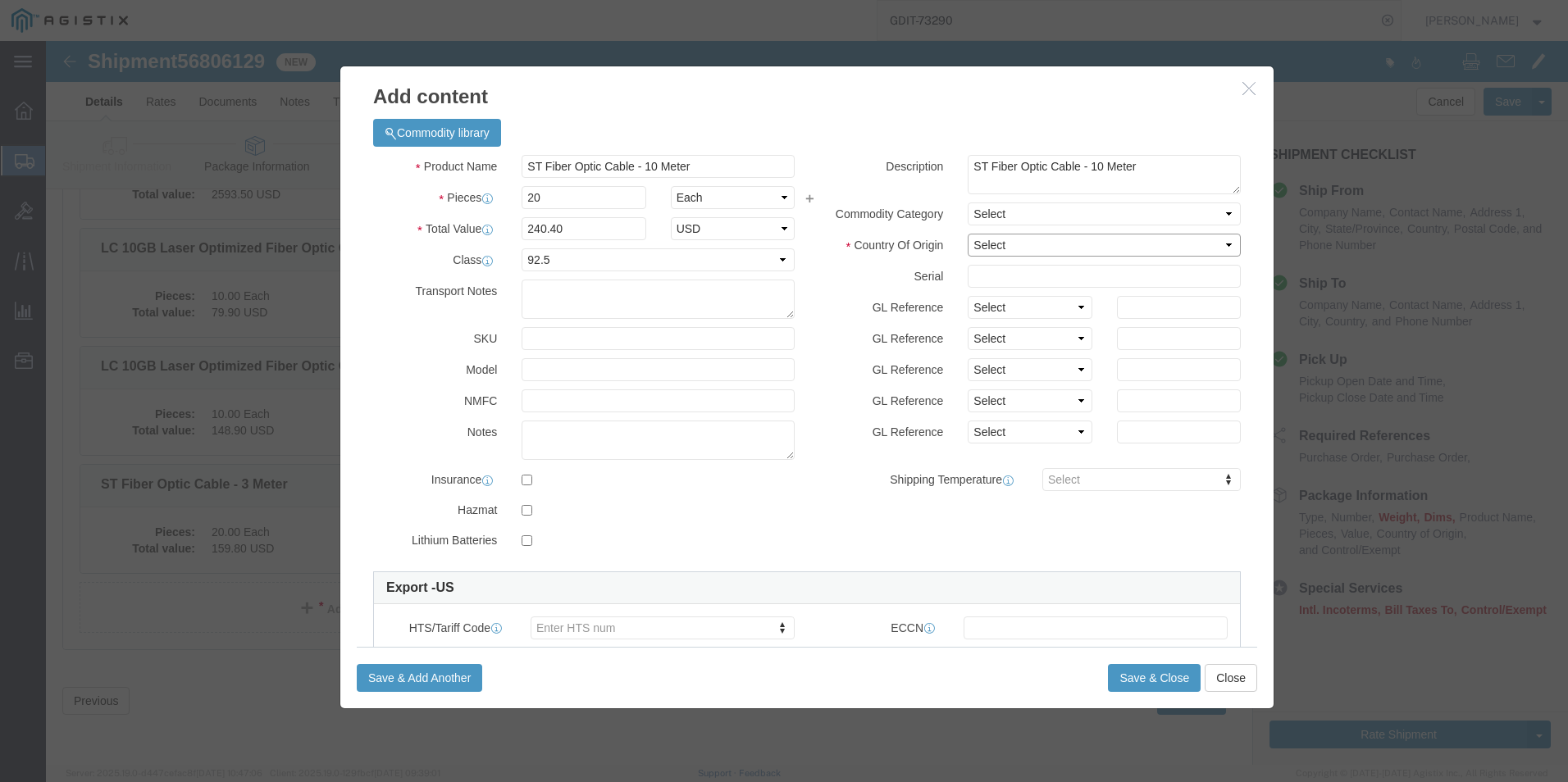
click select "Select [GEOGRAPHIC_DATA] [GEOGRAPHIC_DATA] [GEOGRAPHIC_DATA] [GEOGRAPHIC_DATA] …"
select select "US"
click select "Select [GEOGRAPHIC_DATA] [GEOGRAPHIC_DATA] [GEOGRAPHIC_DATA] [GEOGRAPHIC_DATA] …"
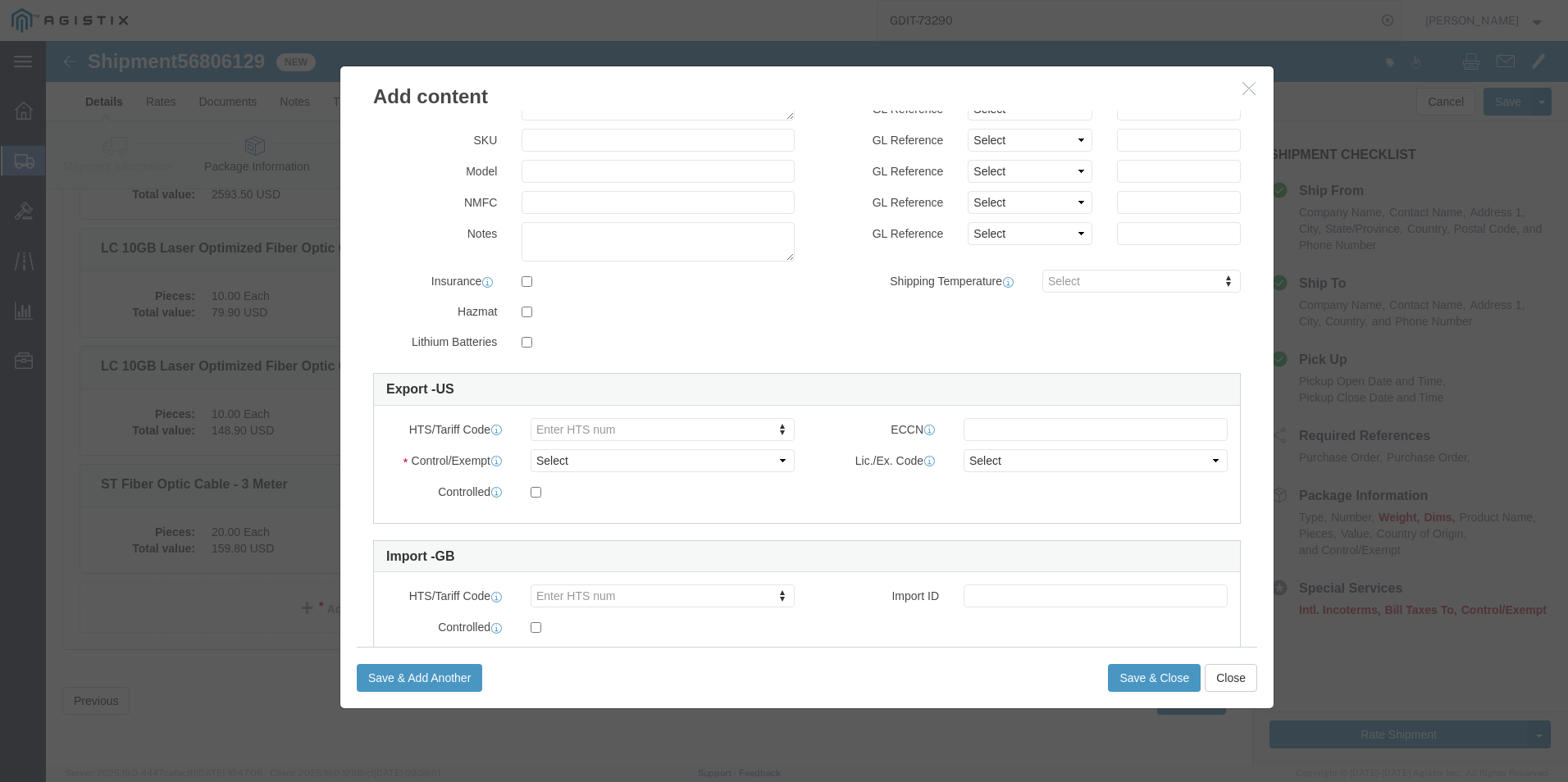
scroll to position [246, 0]
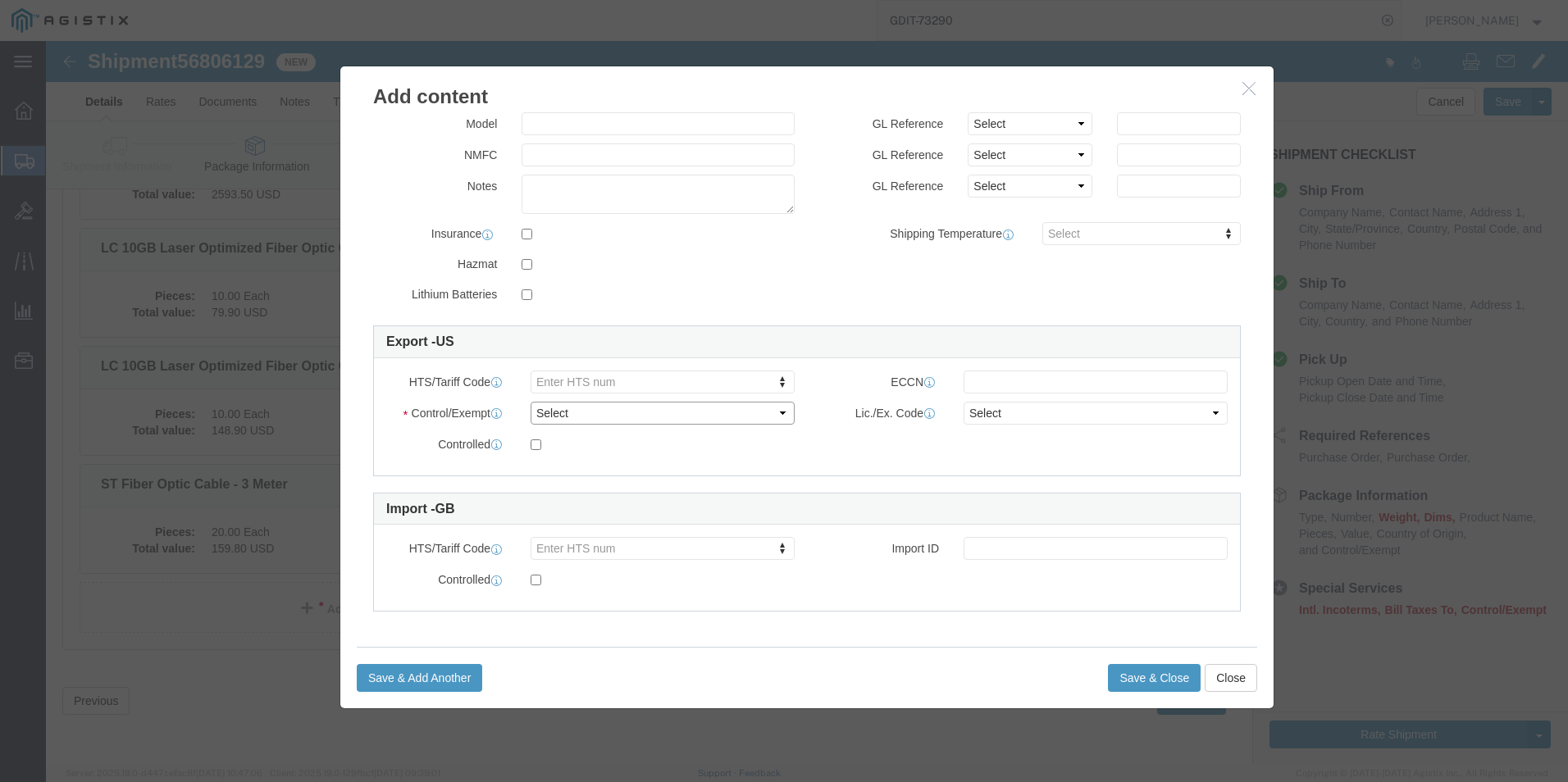
click select "Select ATF BIS DEA EPA FDA FTR ITAR OFAC Other (OPA)"
select select "BIS"
click select "Select ATF BIS DEA EPA FDA FTR ITAR OFAC Other (OPA)"
click select "Select AGR-Agricultural APP-Computers APR-Additional Permissive Exports AVS-Air…"
select select "NLR"
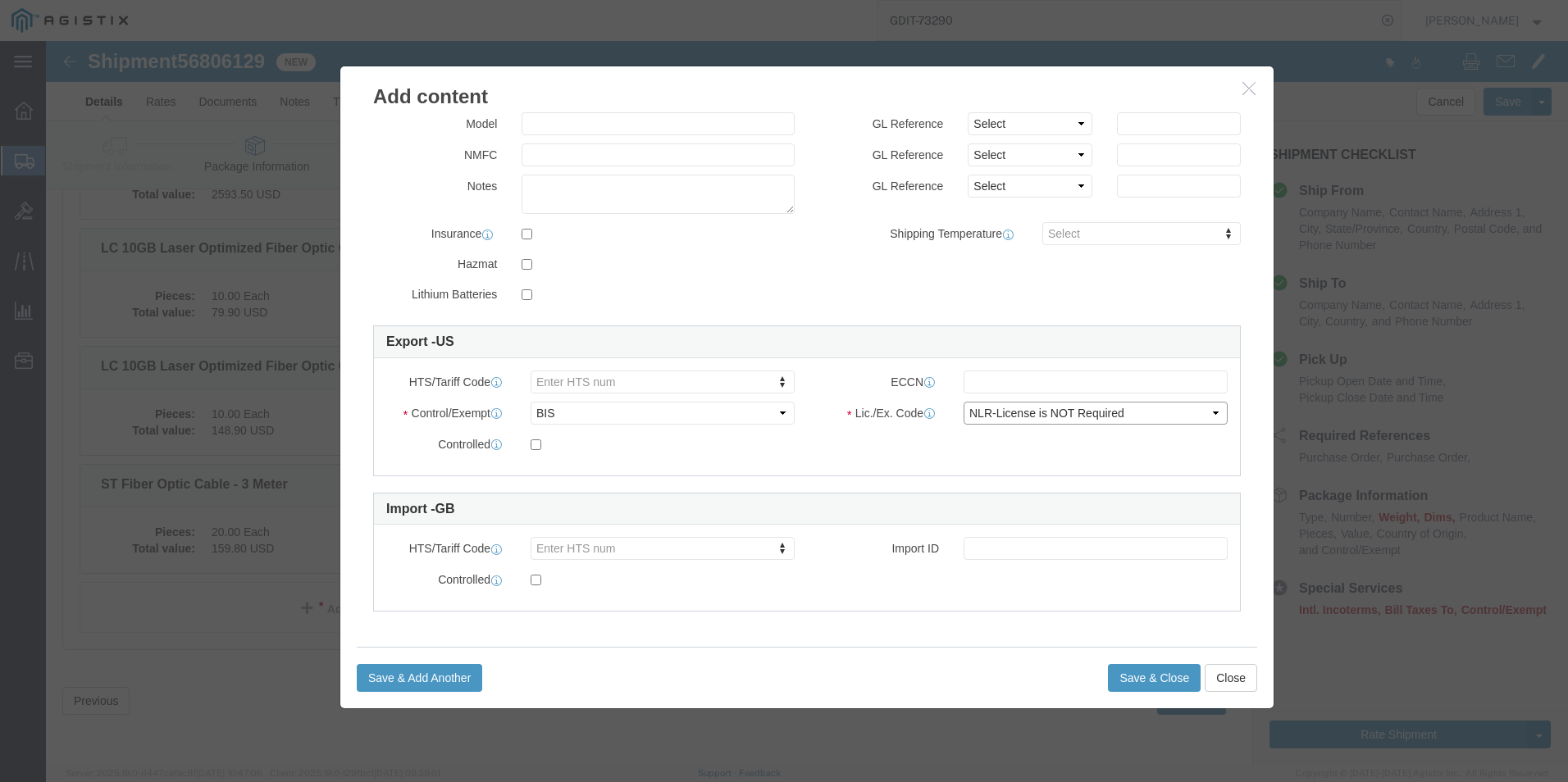
click select "Select AGR-Agricultural APP-Computers APR-Additional Permissive Exports AVS-Air…"
click button "Save & Close"
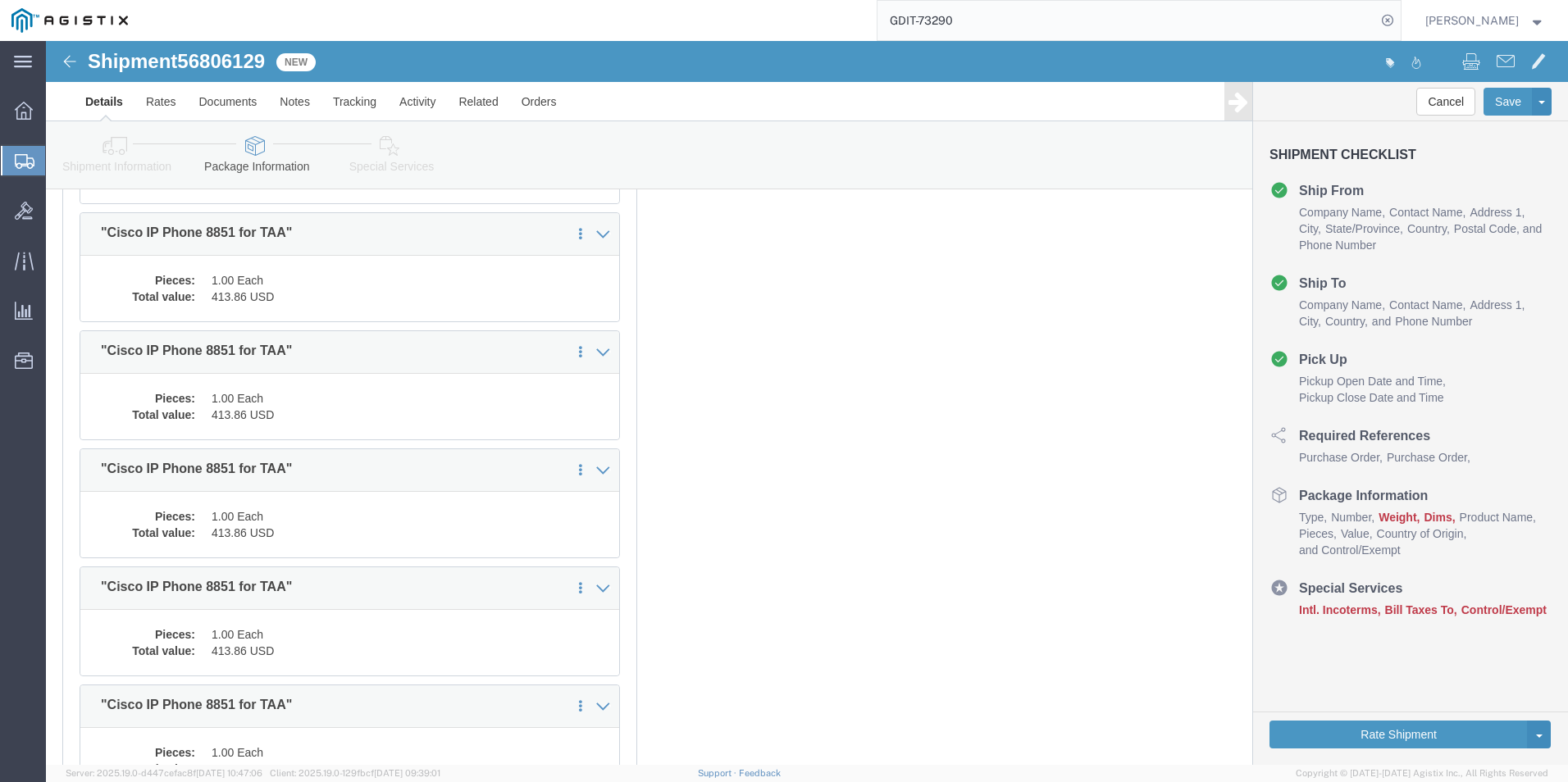
scroll to position [5571, 0]
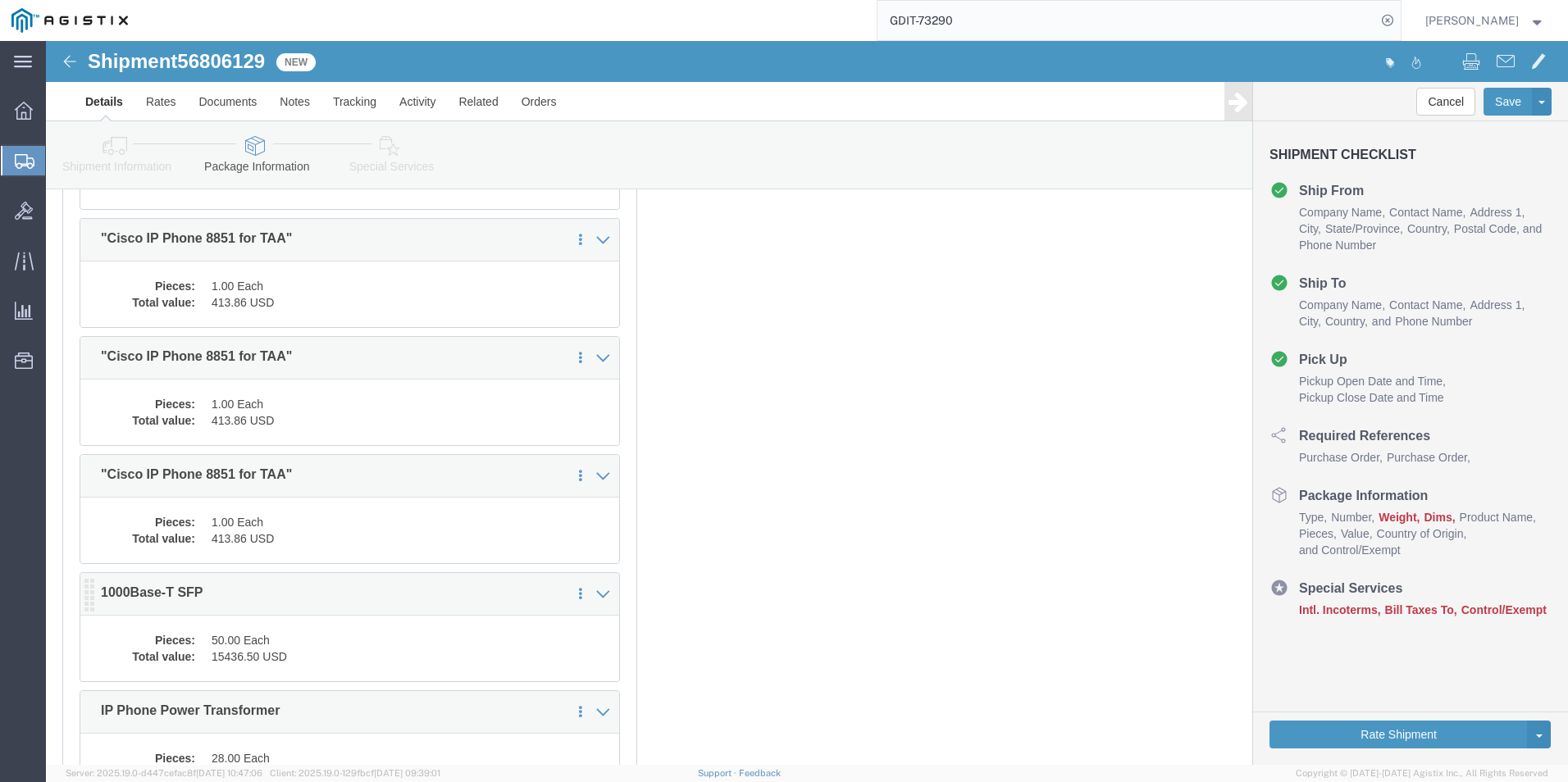
click dd "15436.50 USD"
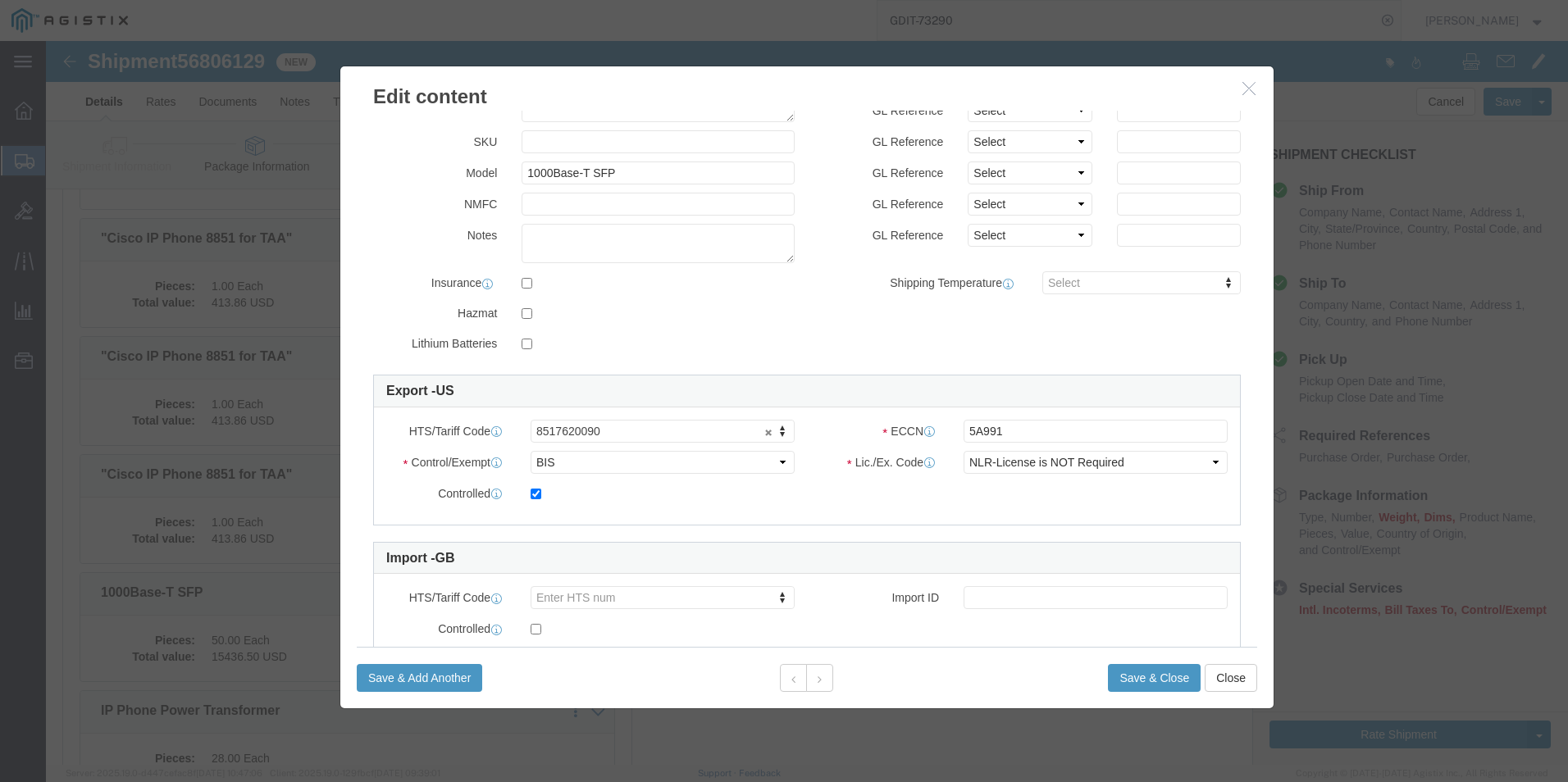
scroll to position [246, 0]
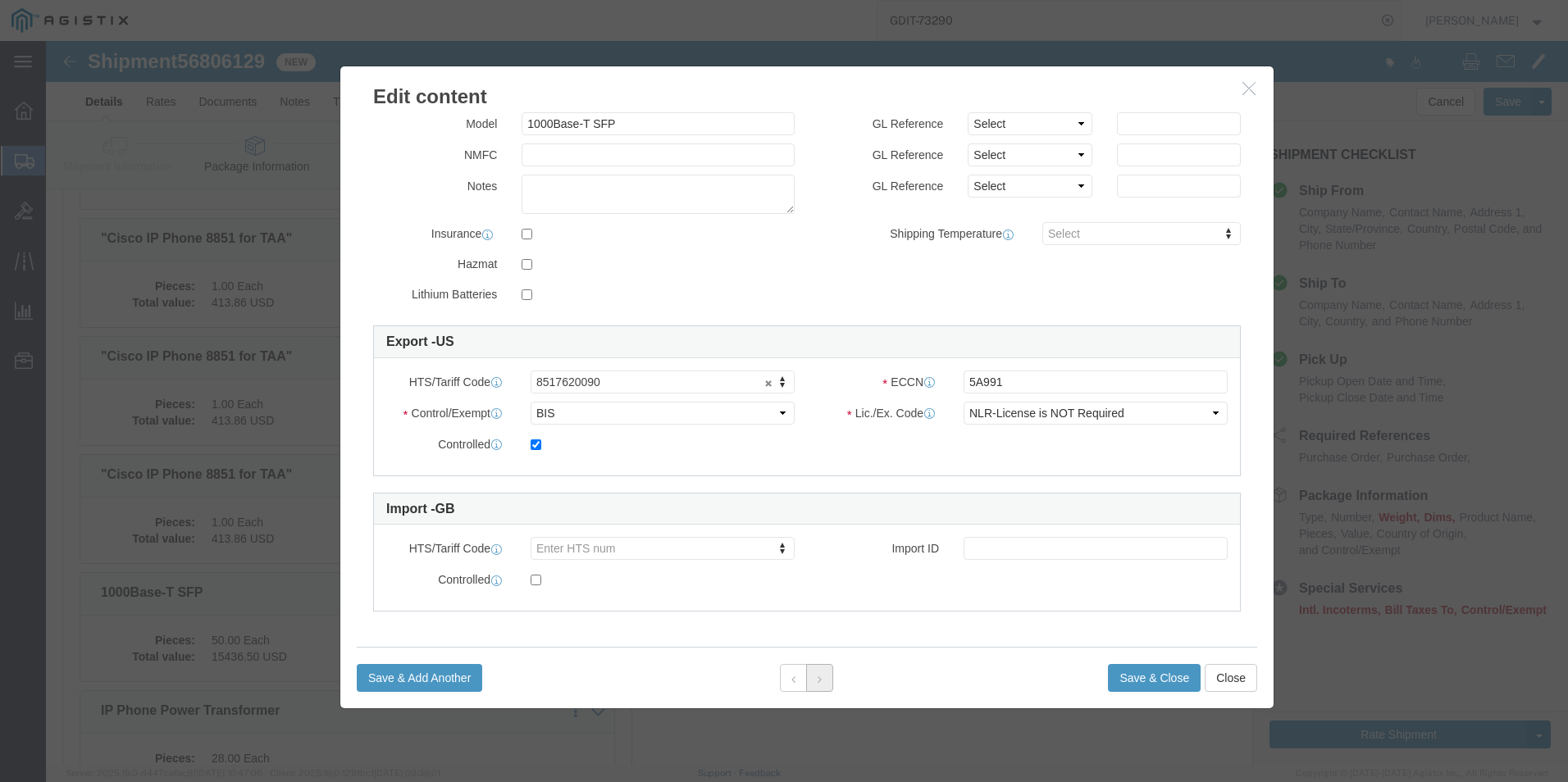
click button
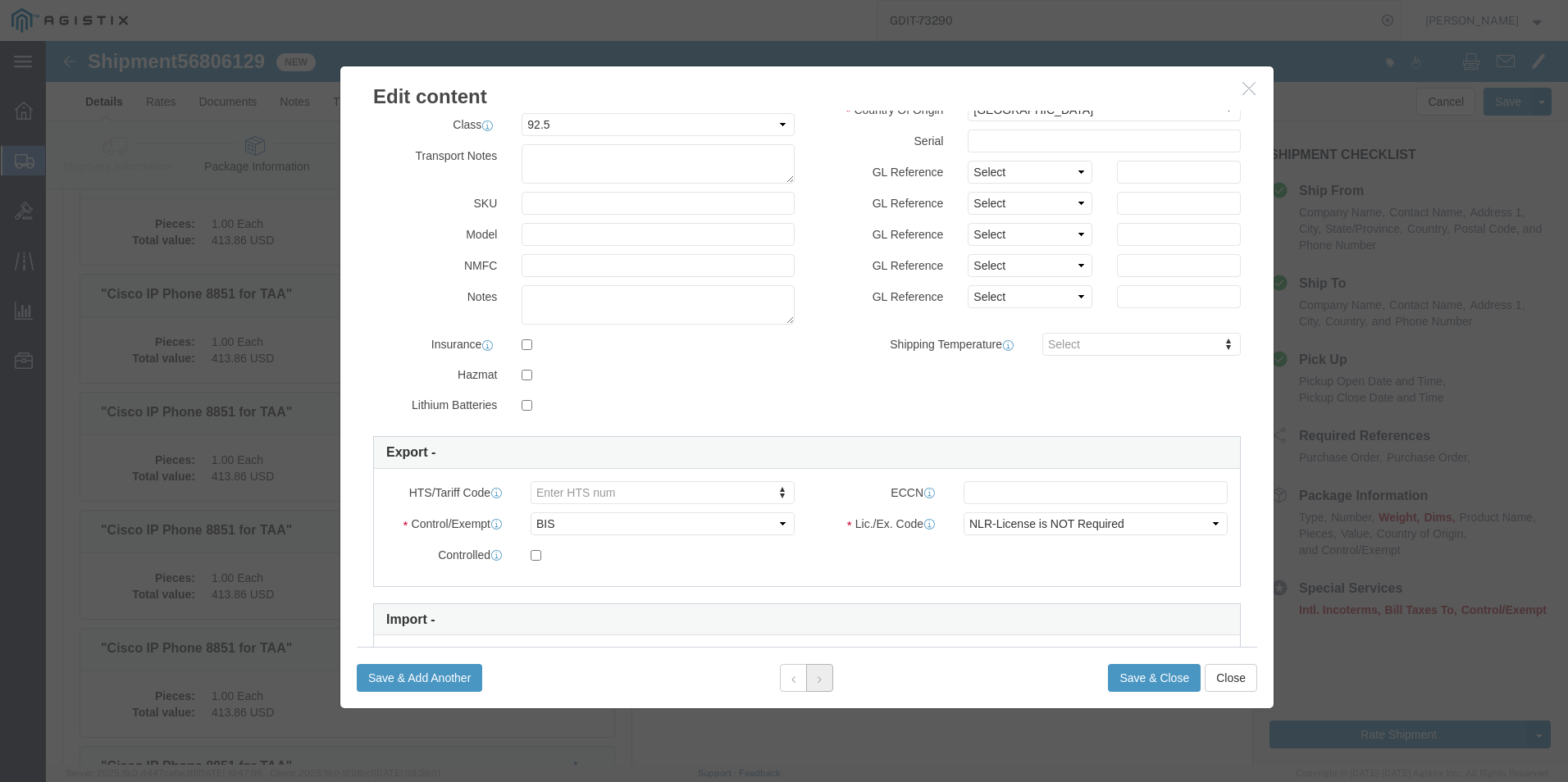
scroll to position [0, 0]
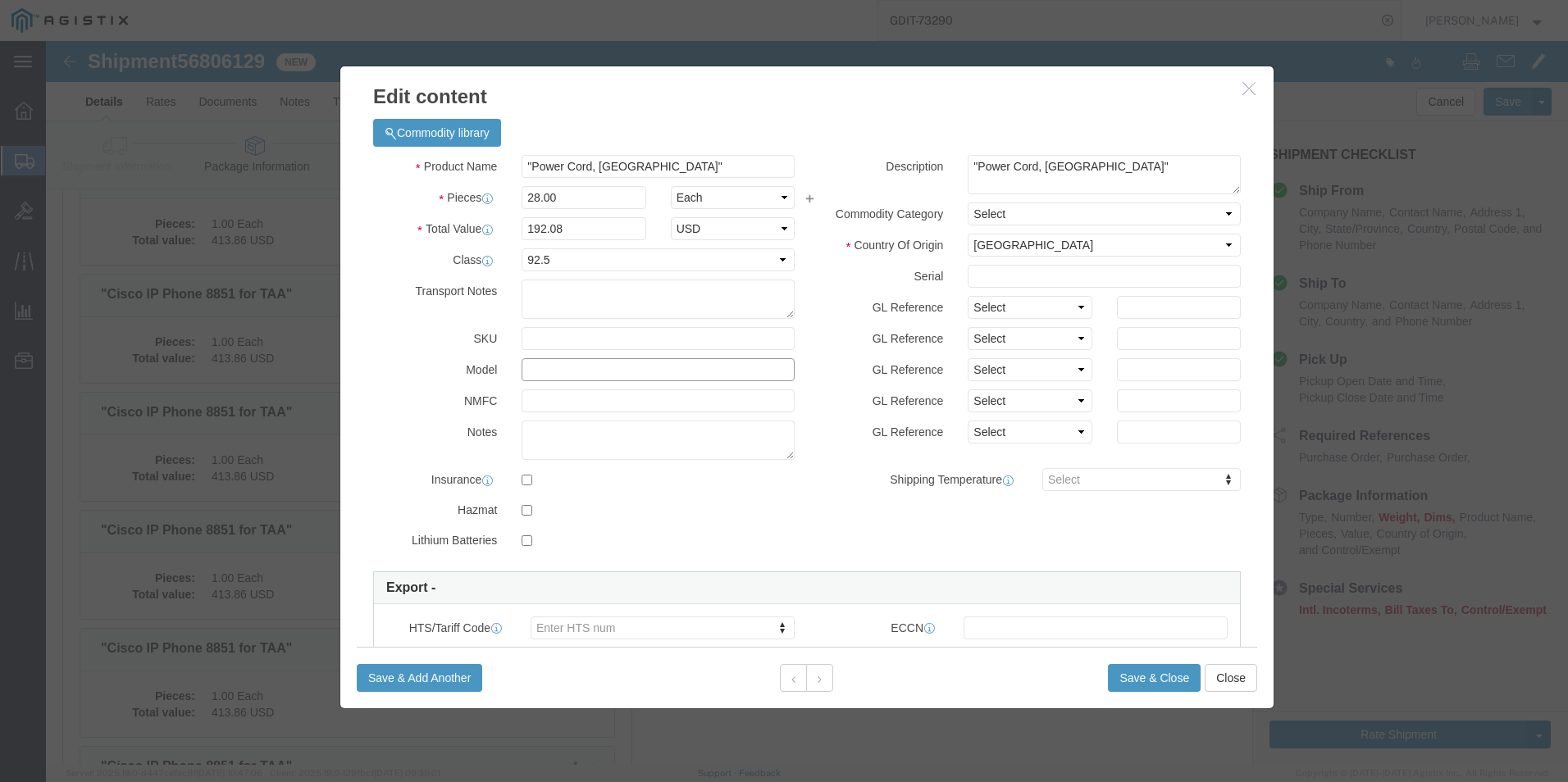
click input "text"
type input "8544429090"
click input "text"
type input "e"
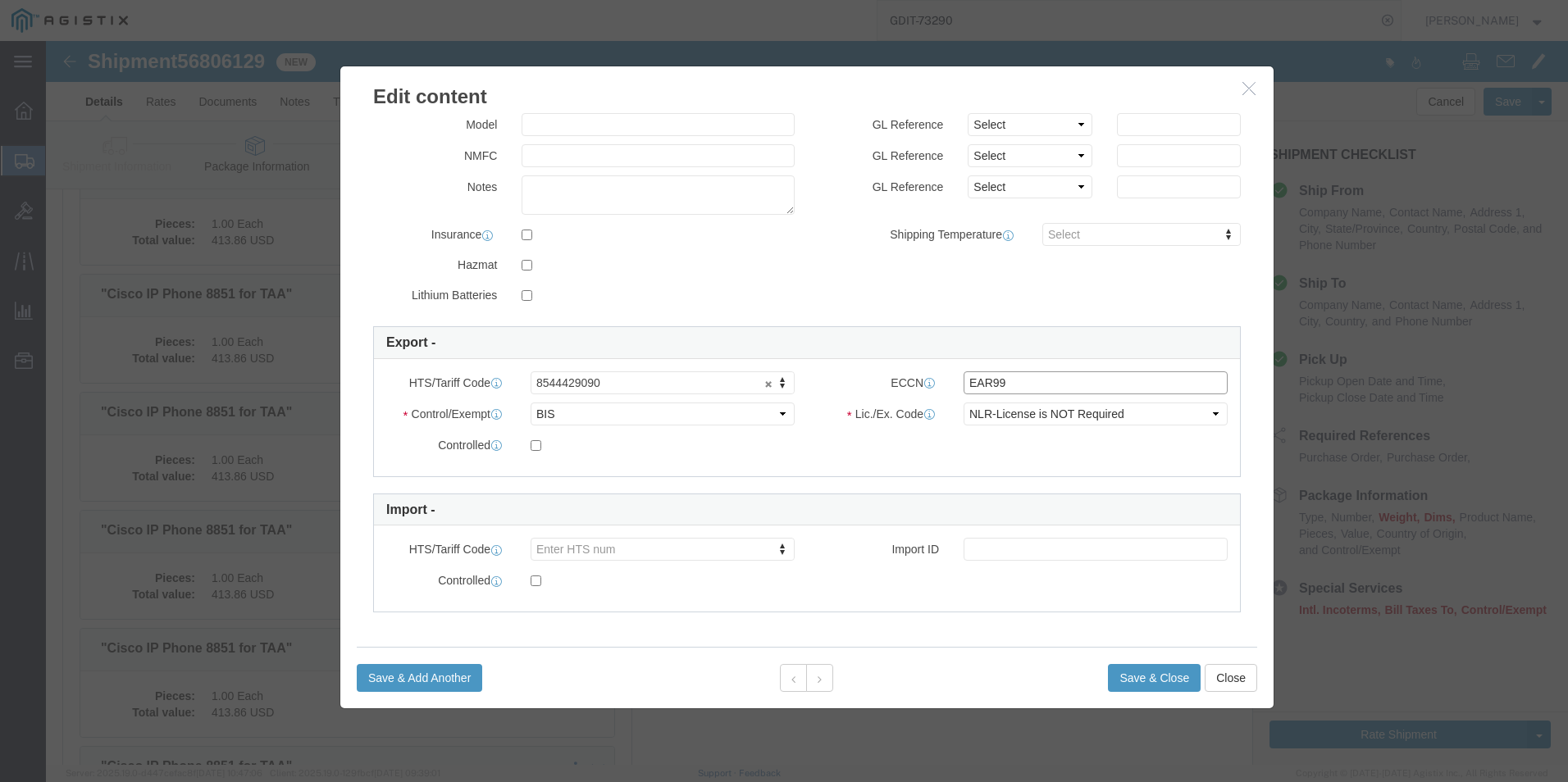
scroll to position [247, 0]
type input "EAR99"
click button "Save & Close"
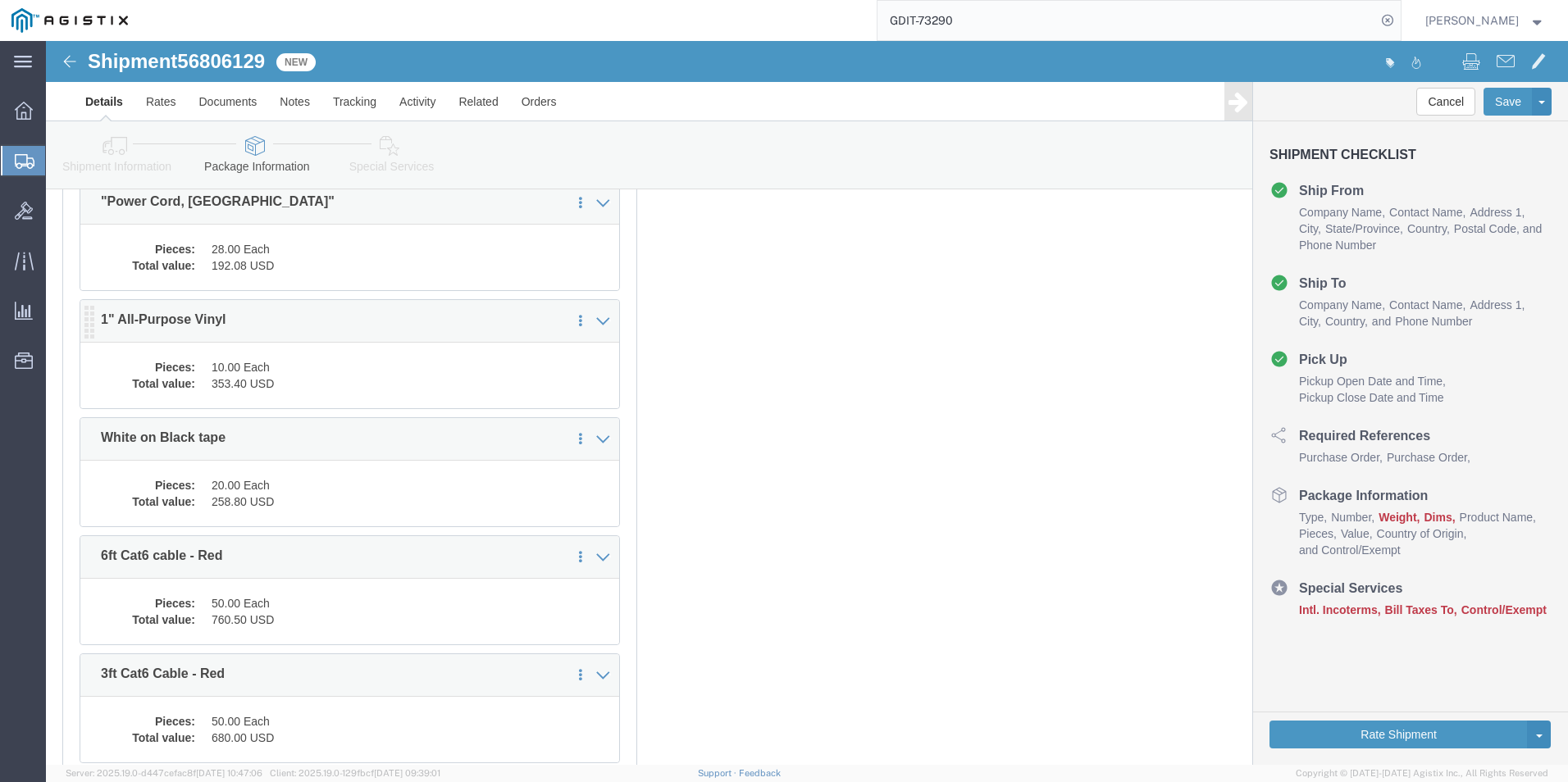
scroll to position [6227, 0]
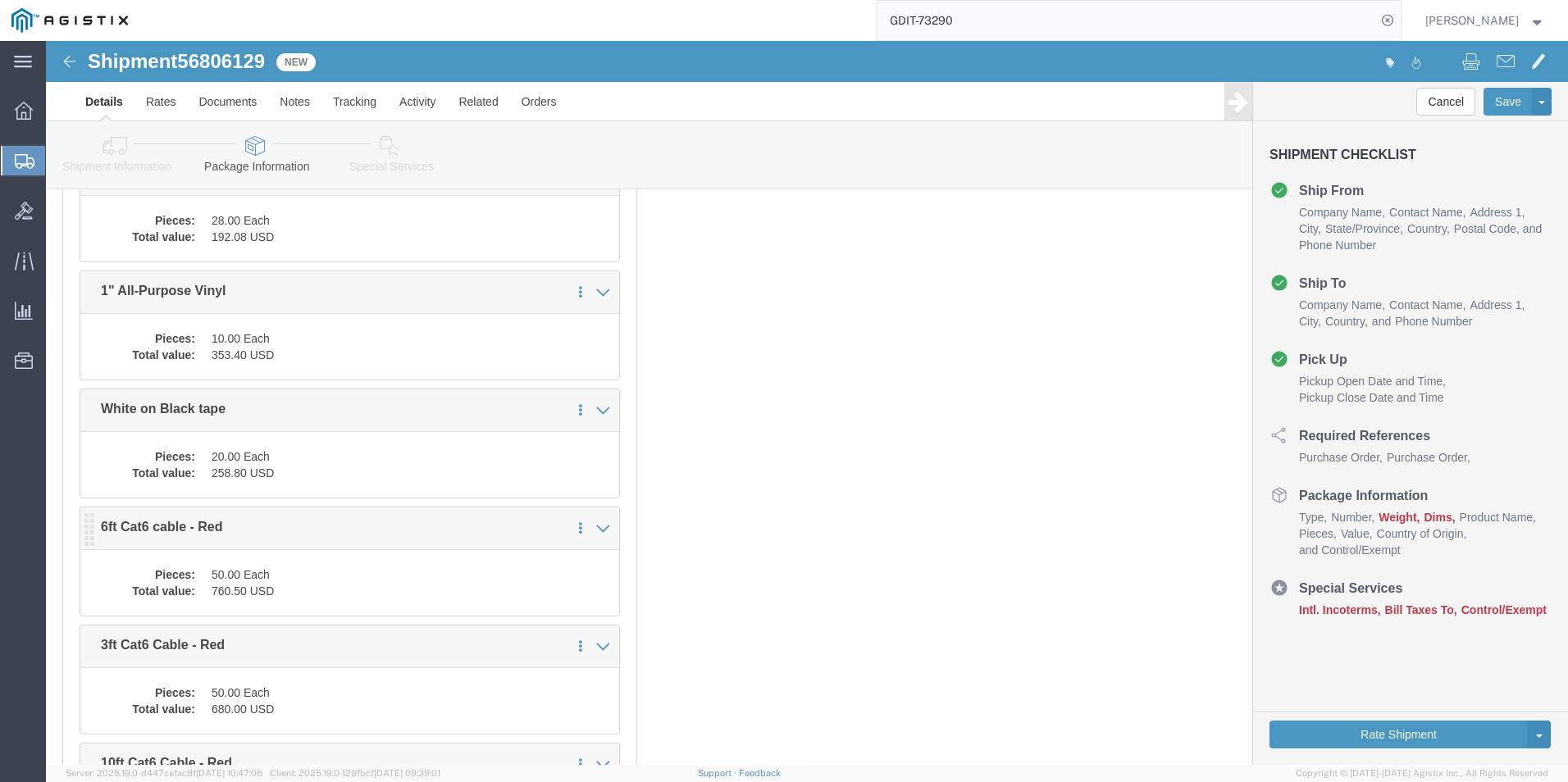
click dd "760.50 USD"
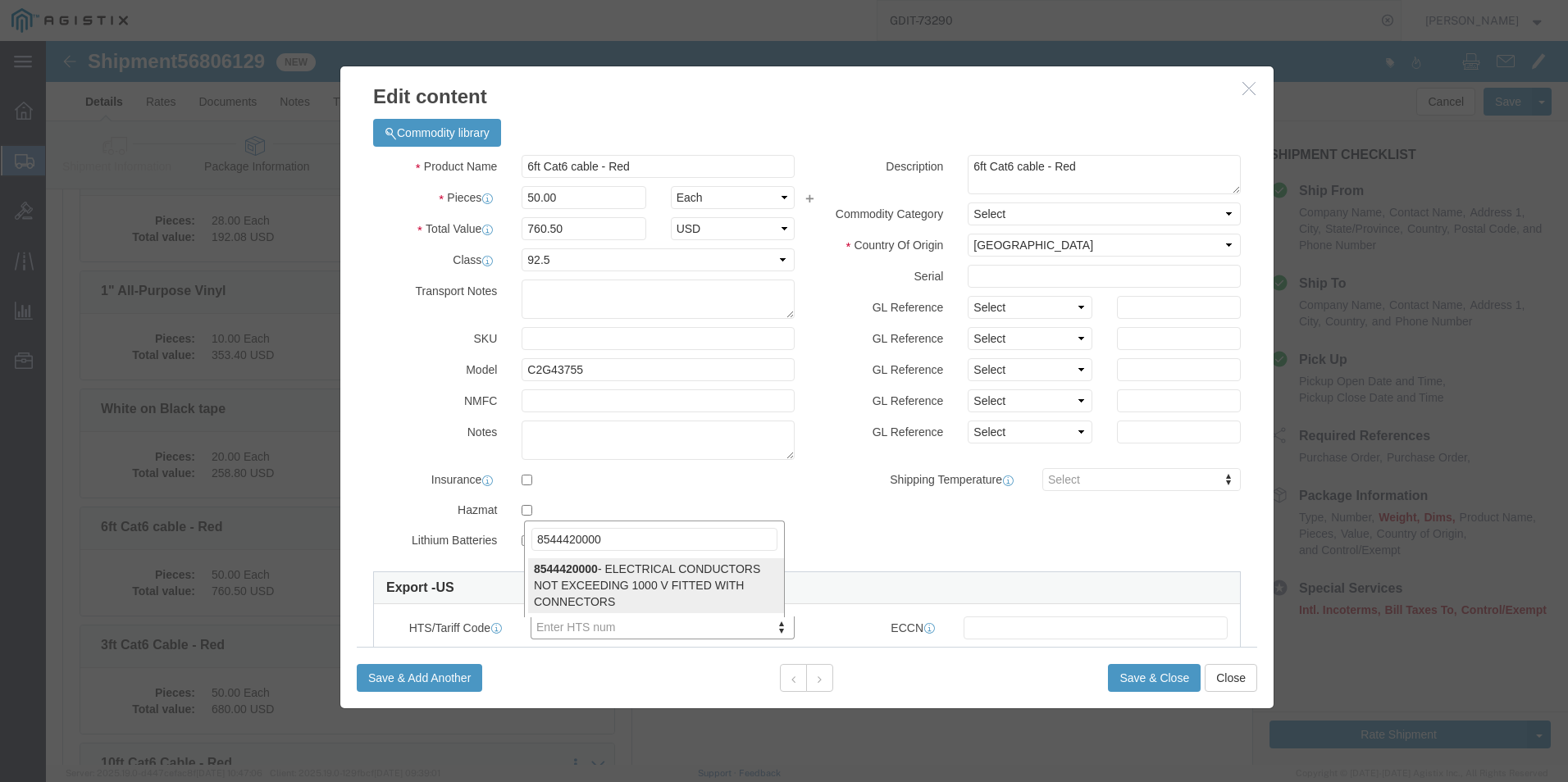
type input "8544420000"
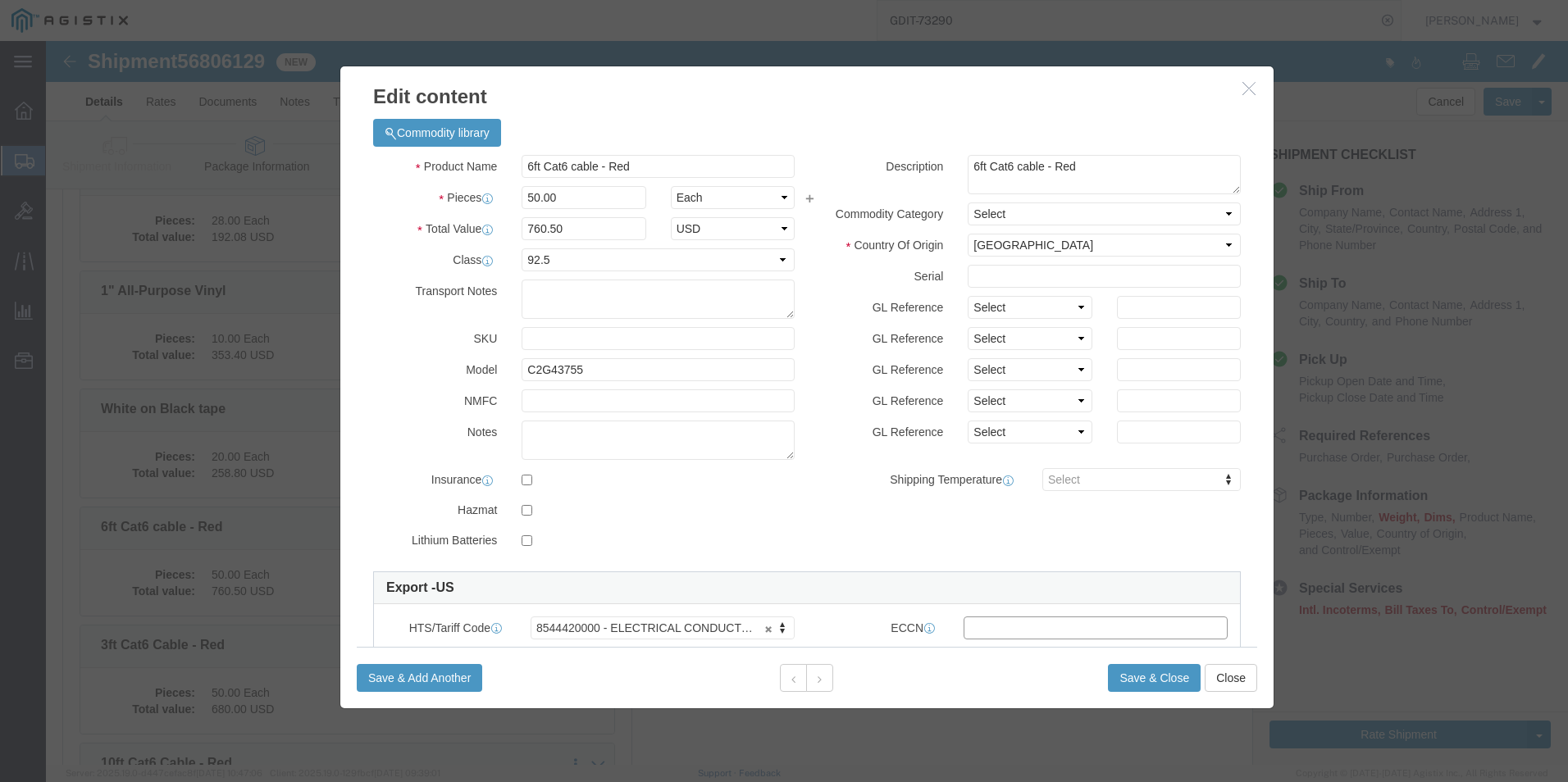
click input "text"
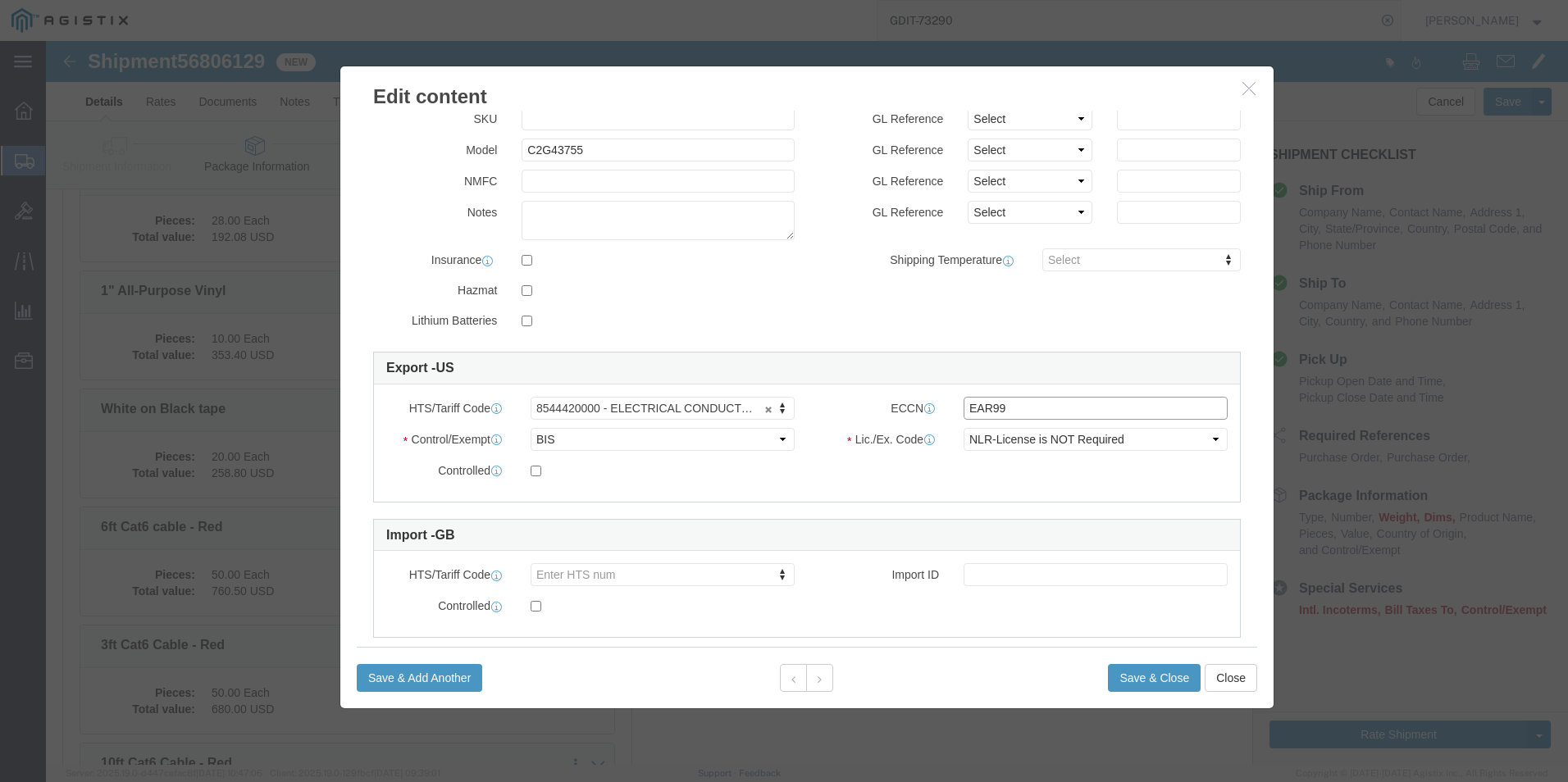
scroll to position [247, 0]
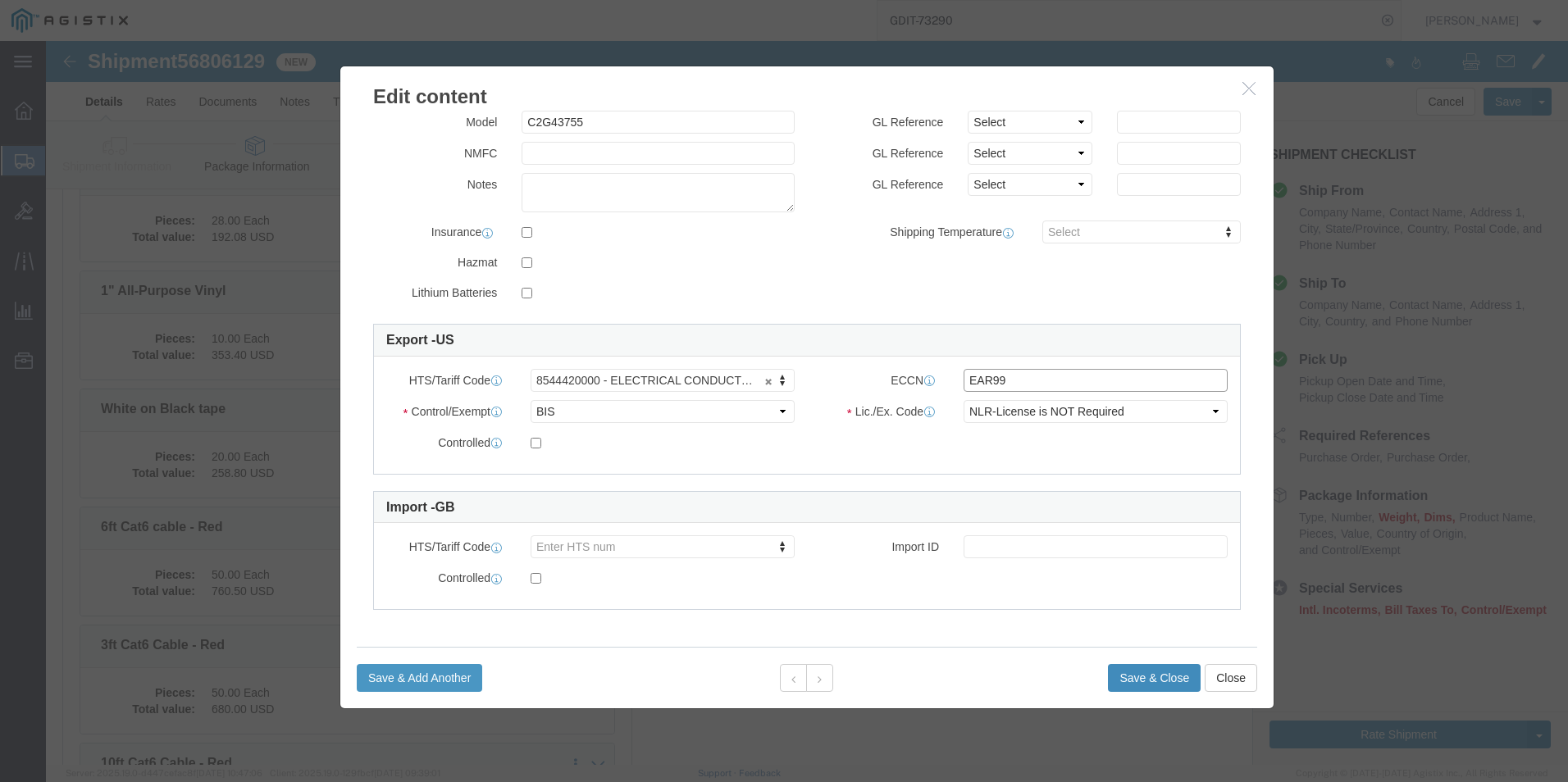
type input "EAR99"
click button "Save & Close"
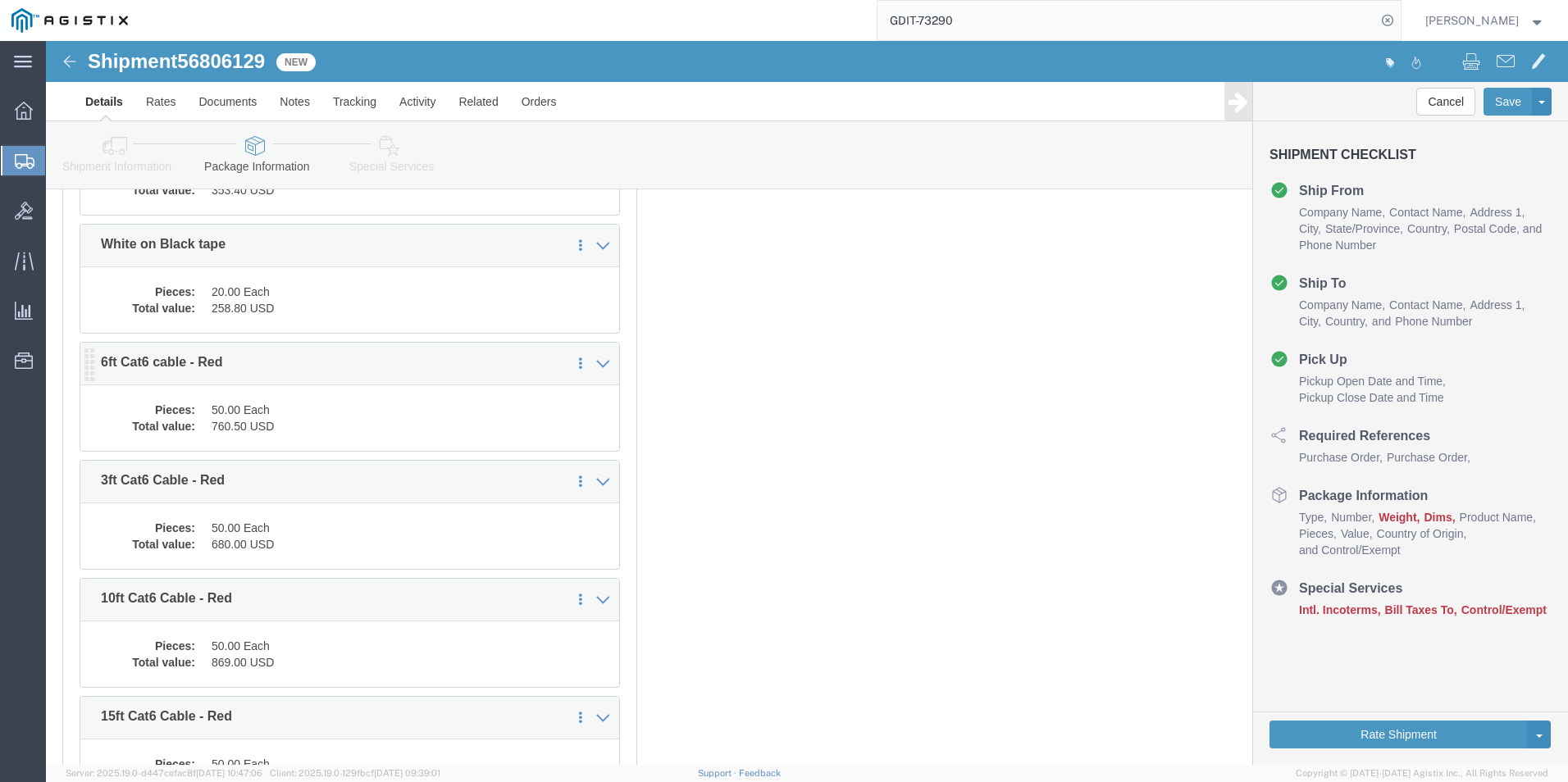
scroll to position [6473, 0]
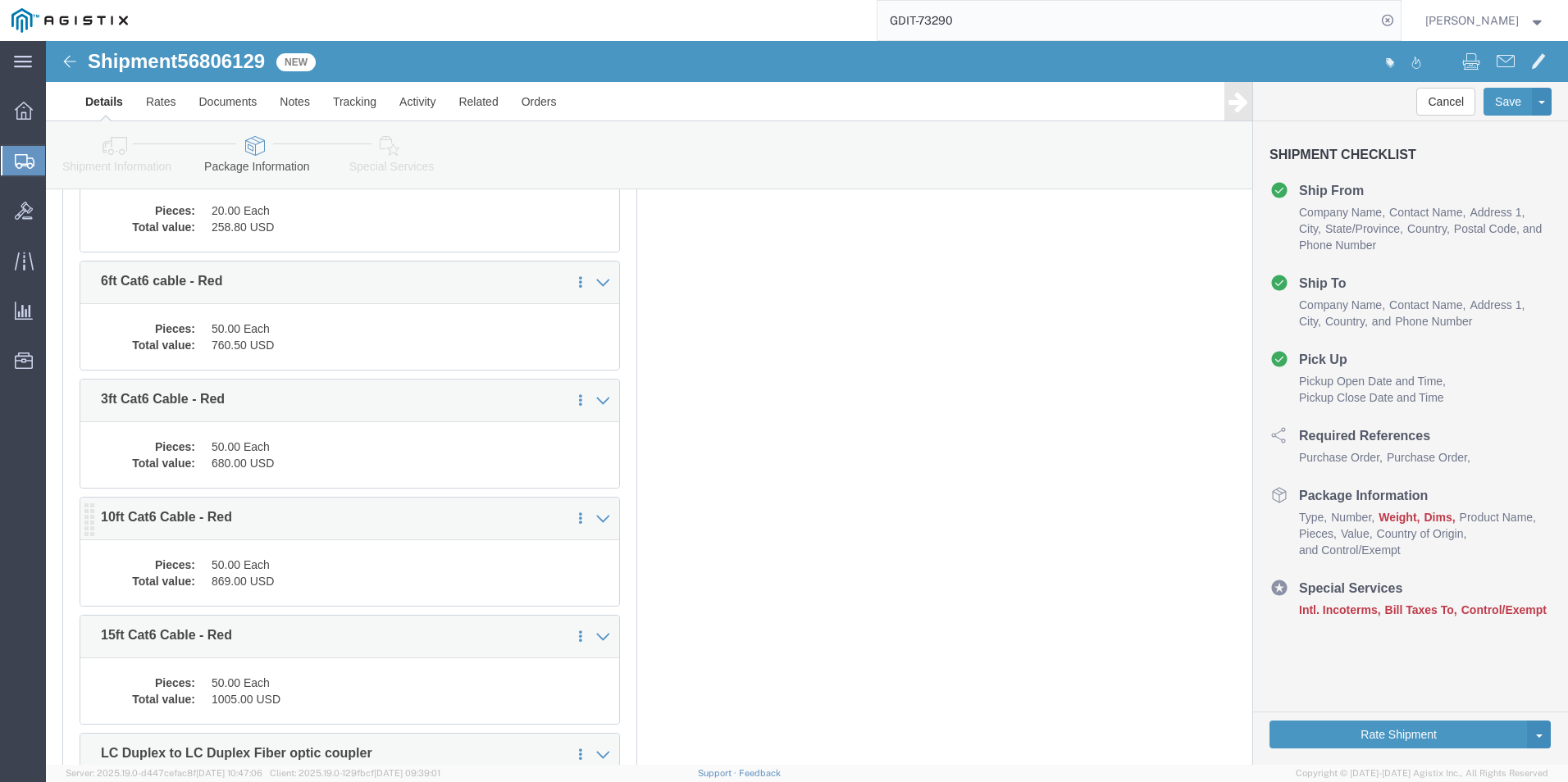
click dd "50.00 Each"
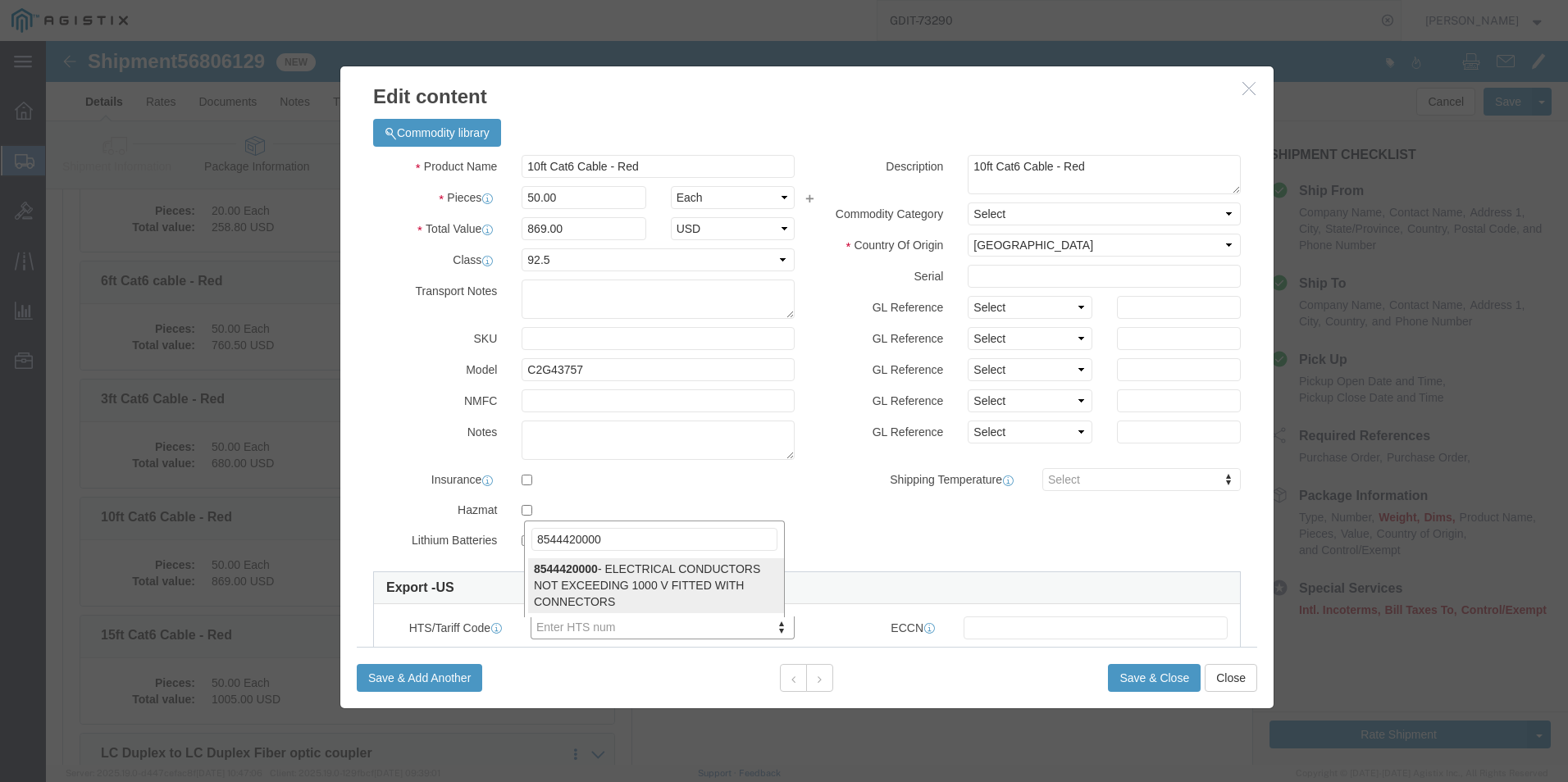
type input "8544420000"
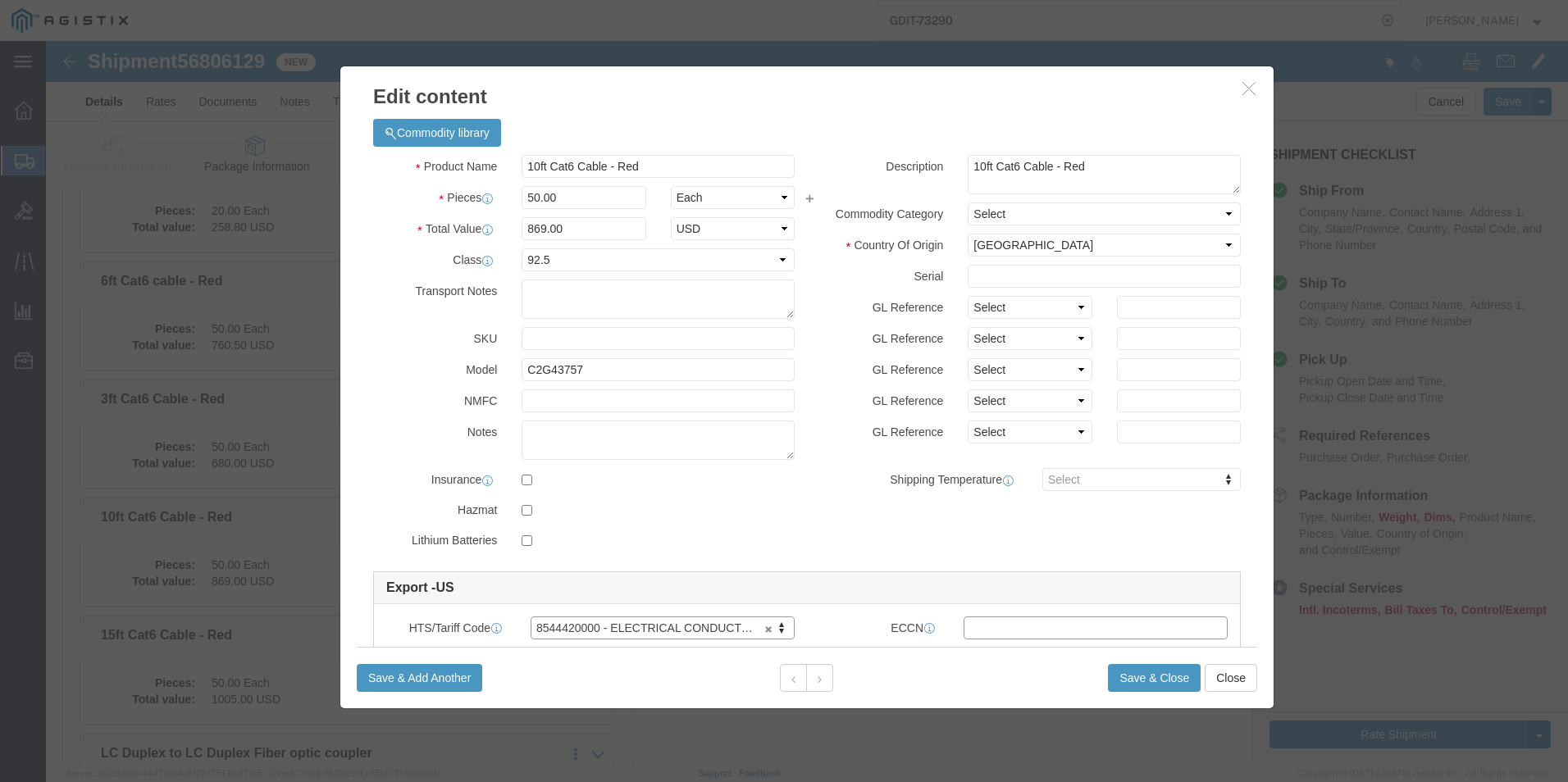
click input "text"
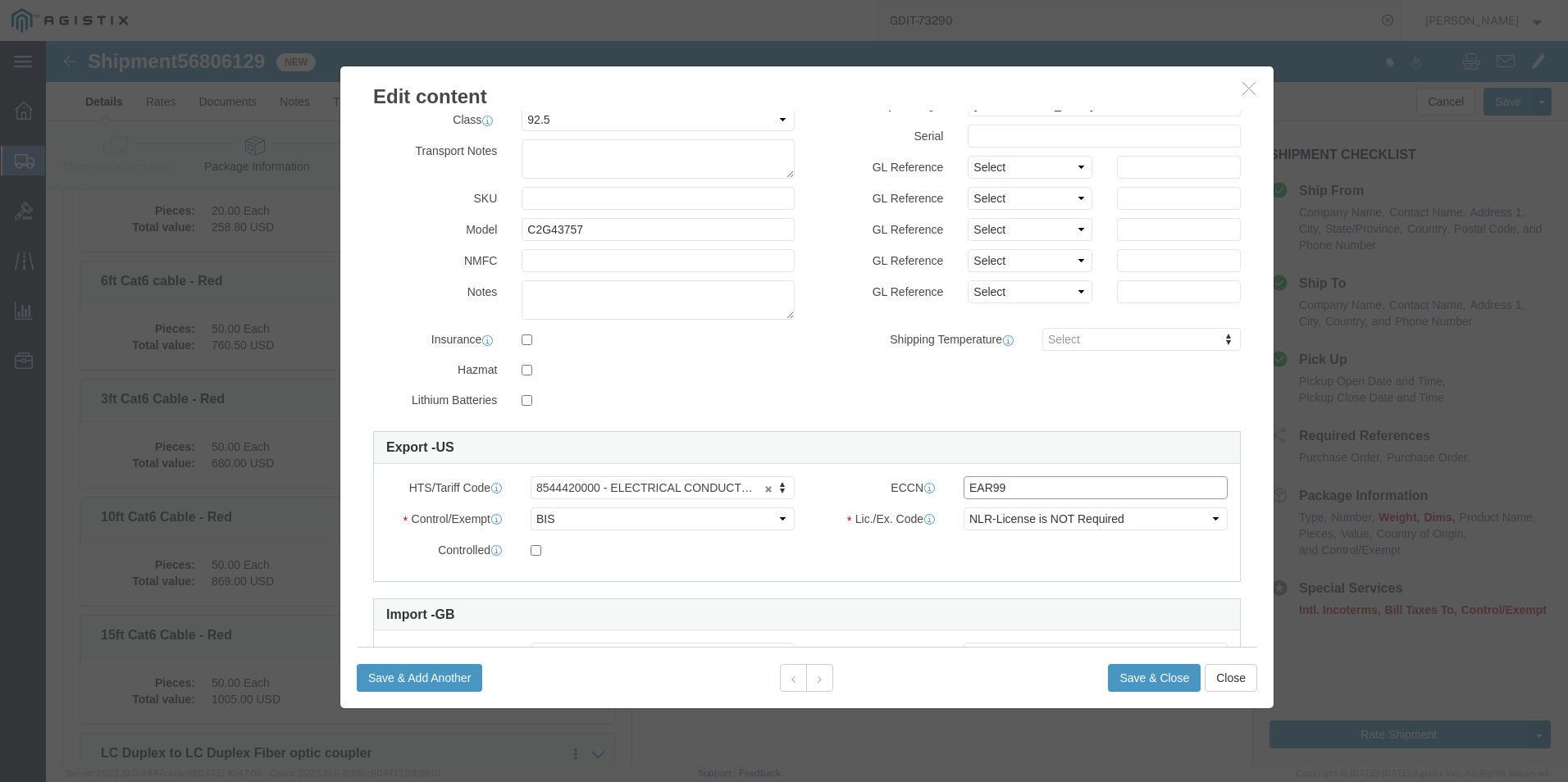
scroll to position [246, 0]
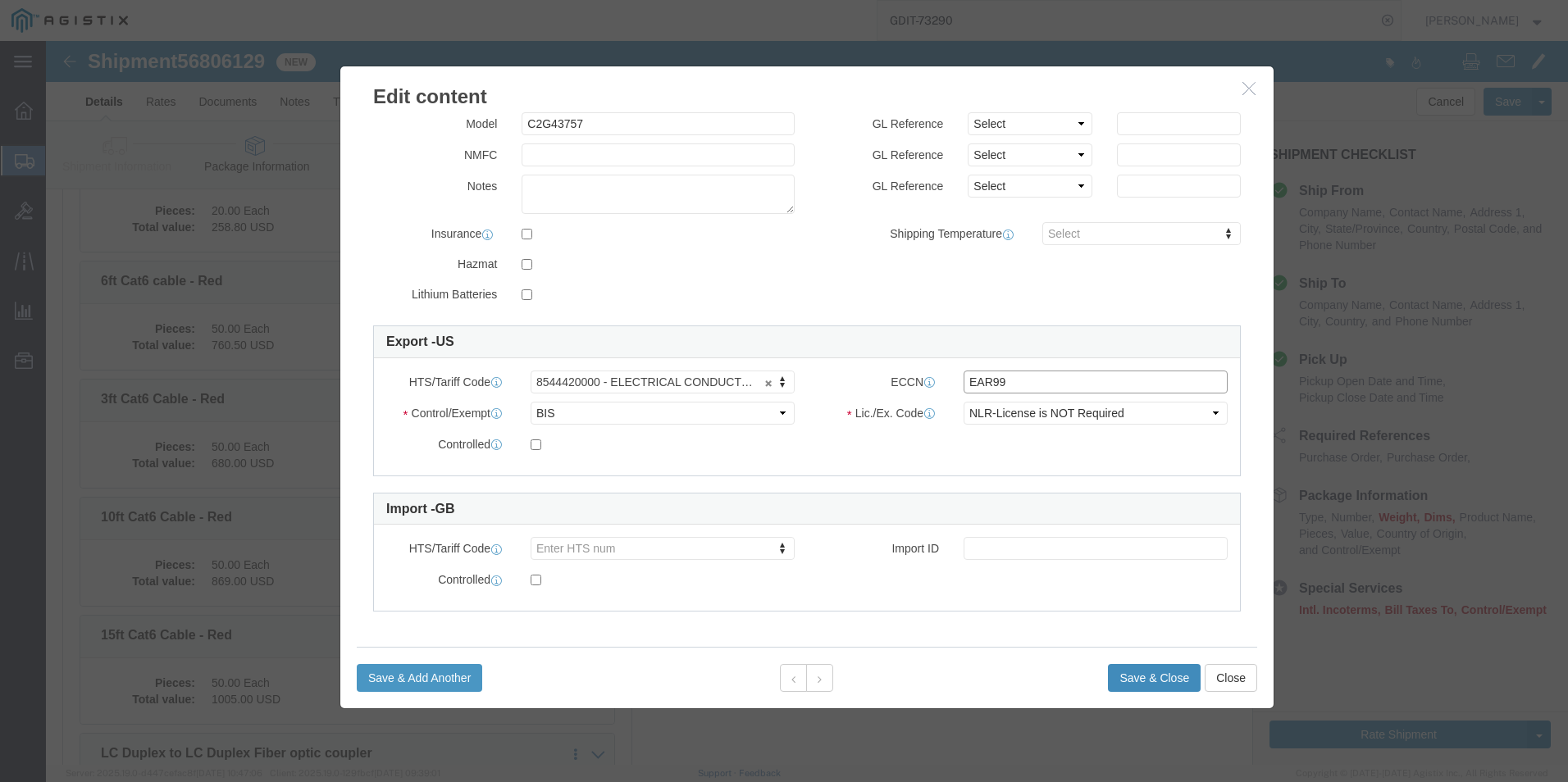
type input "EAR99"
click button "Save & Close"
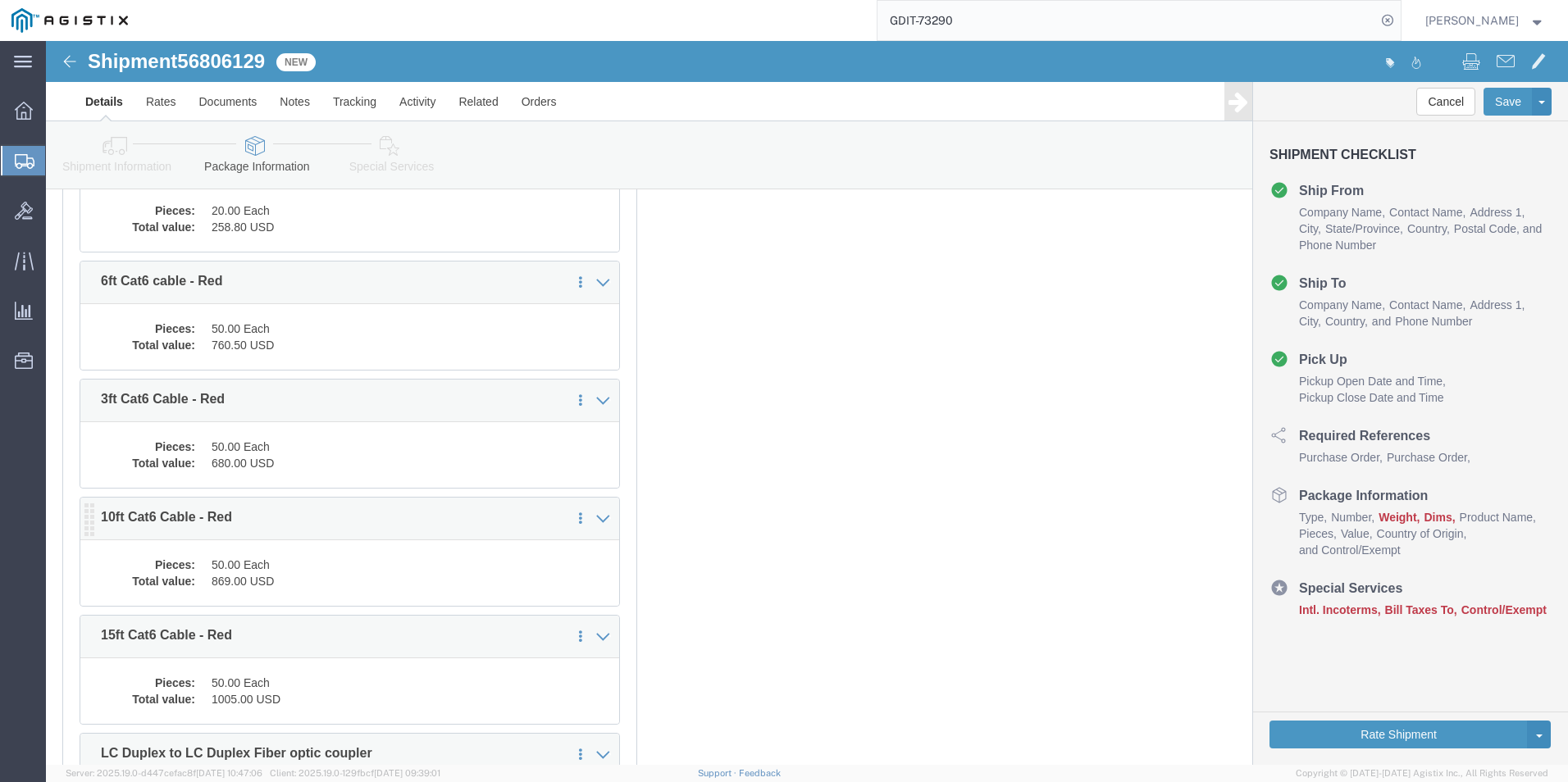
scroll to position [6555, 0]
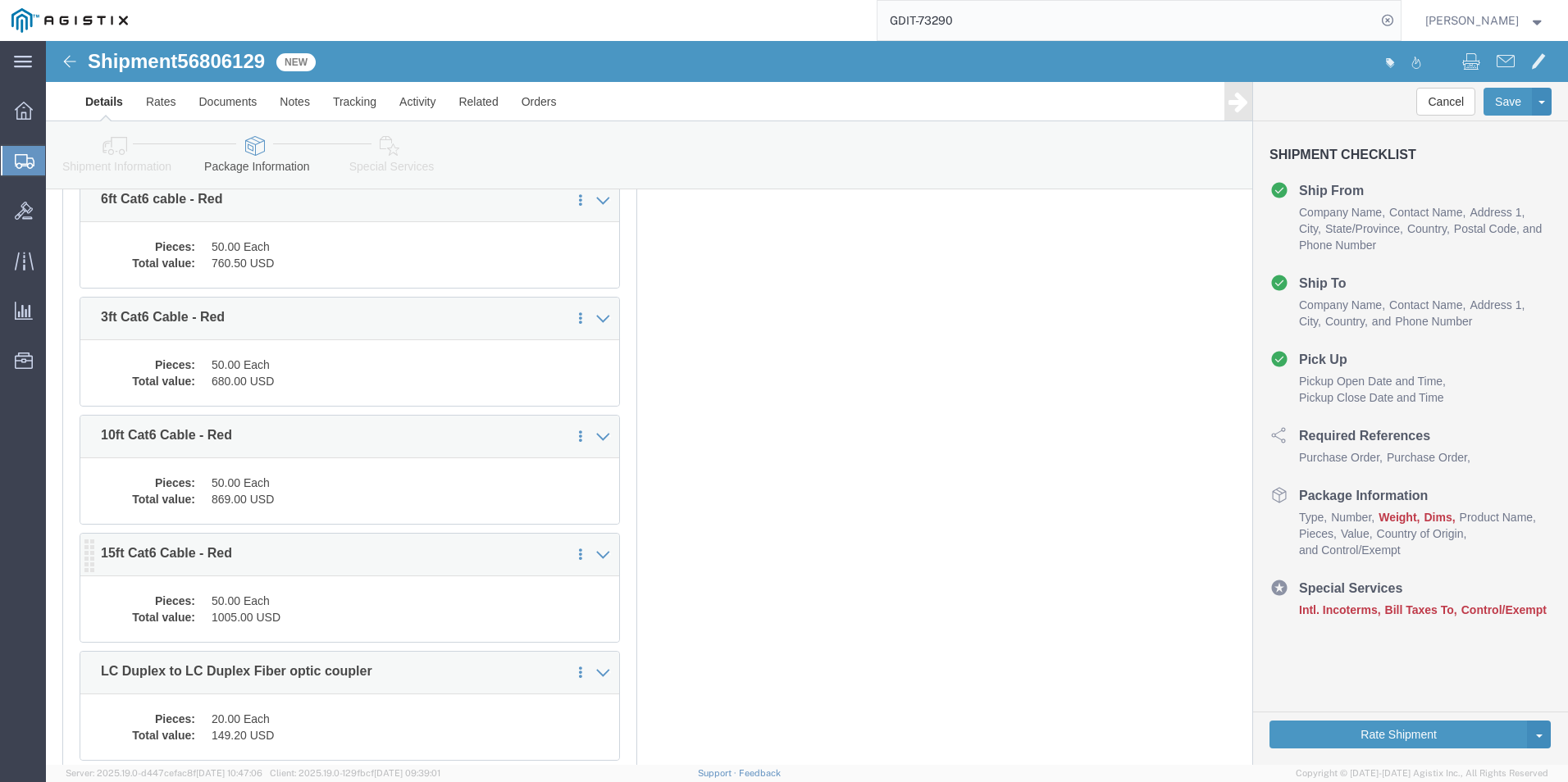
click dd "50.00 Each"
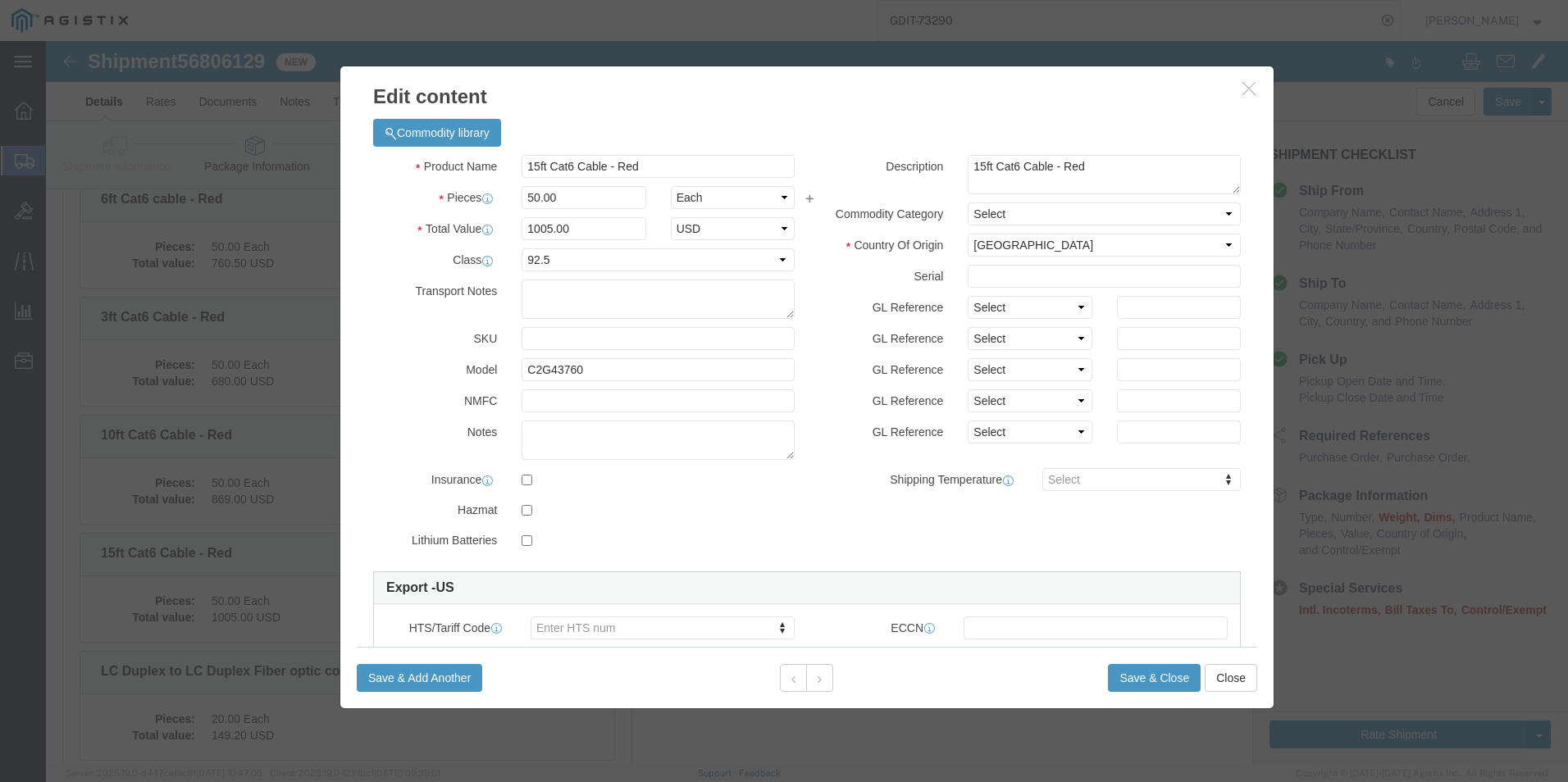
scroll to position [82, 0]
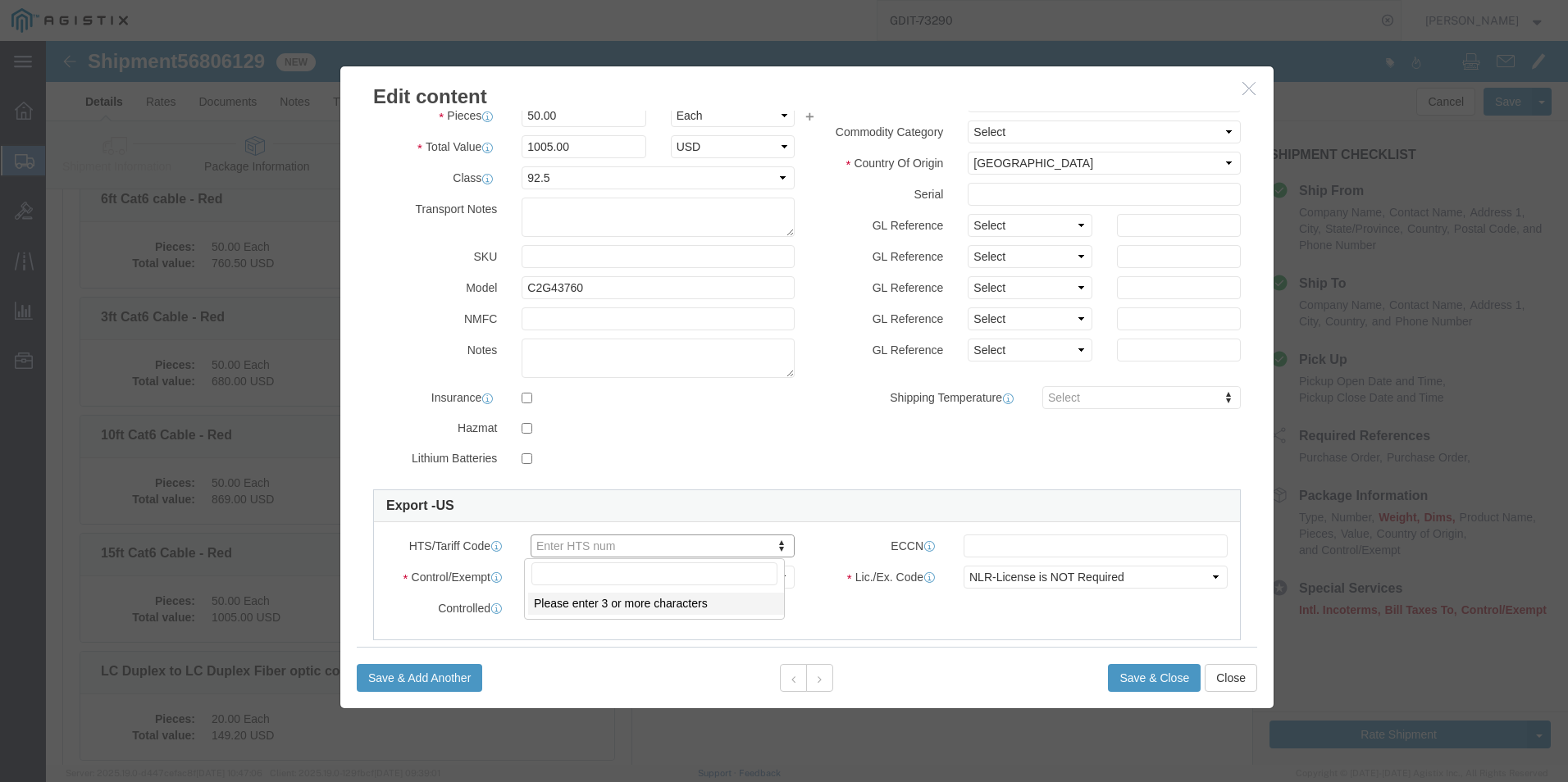
click input "text"
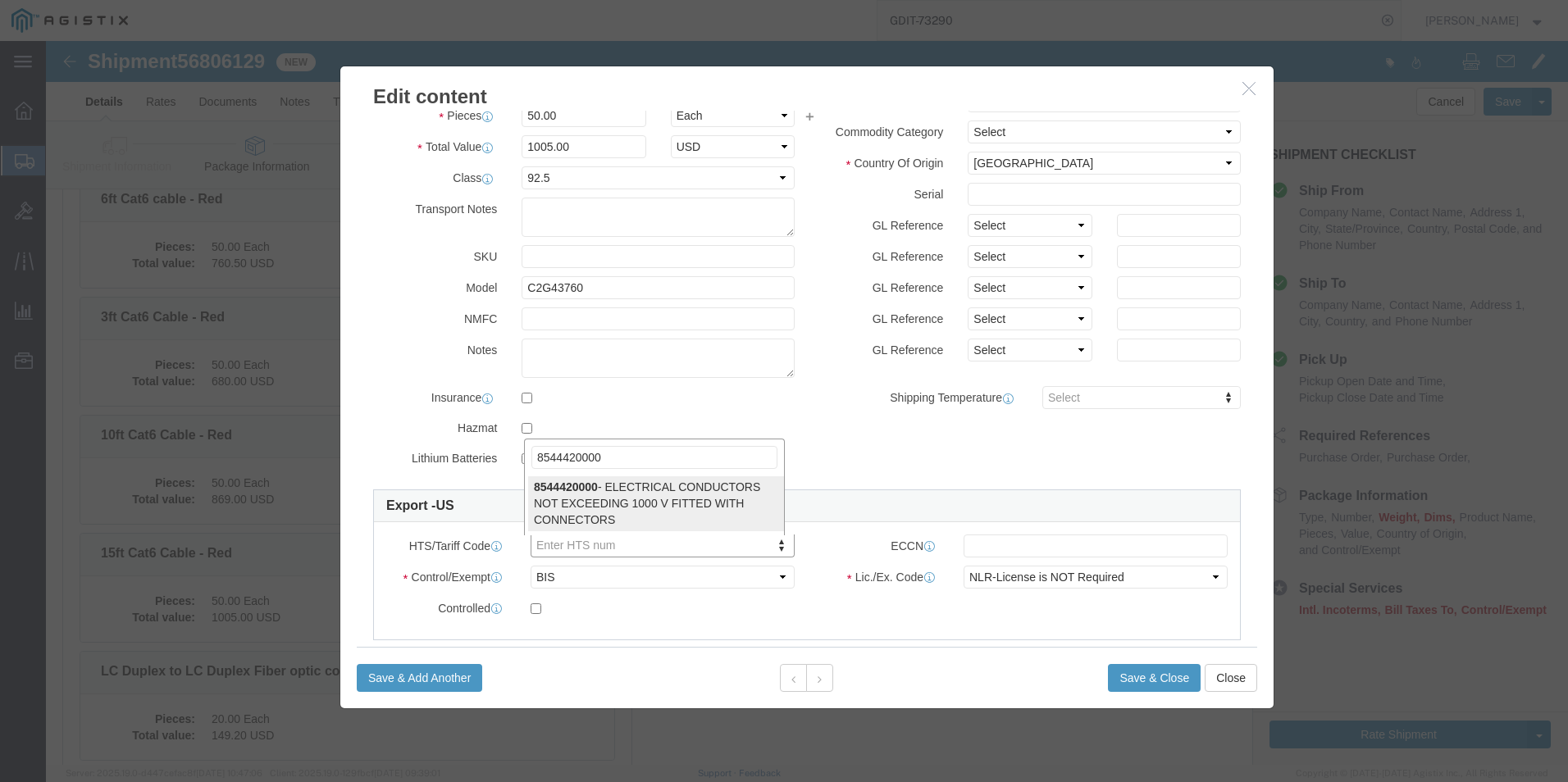
type input "8544420000"
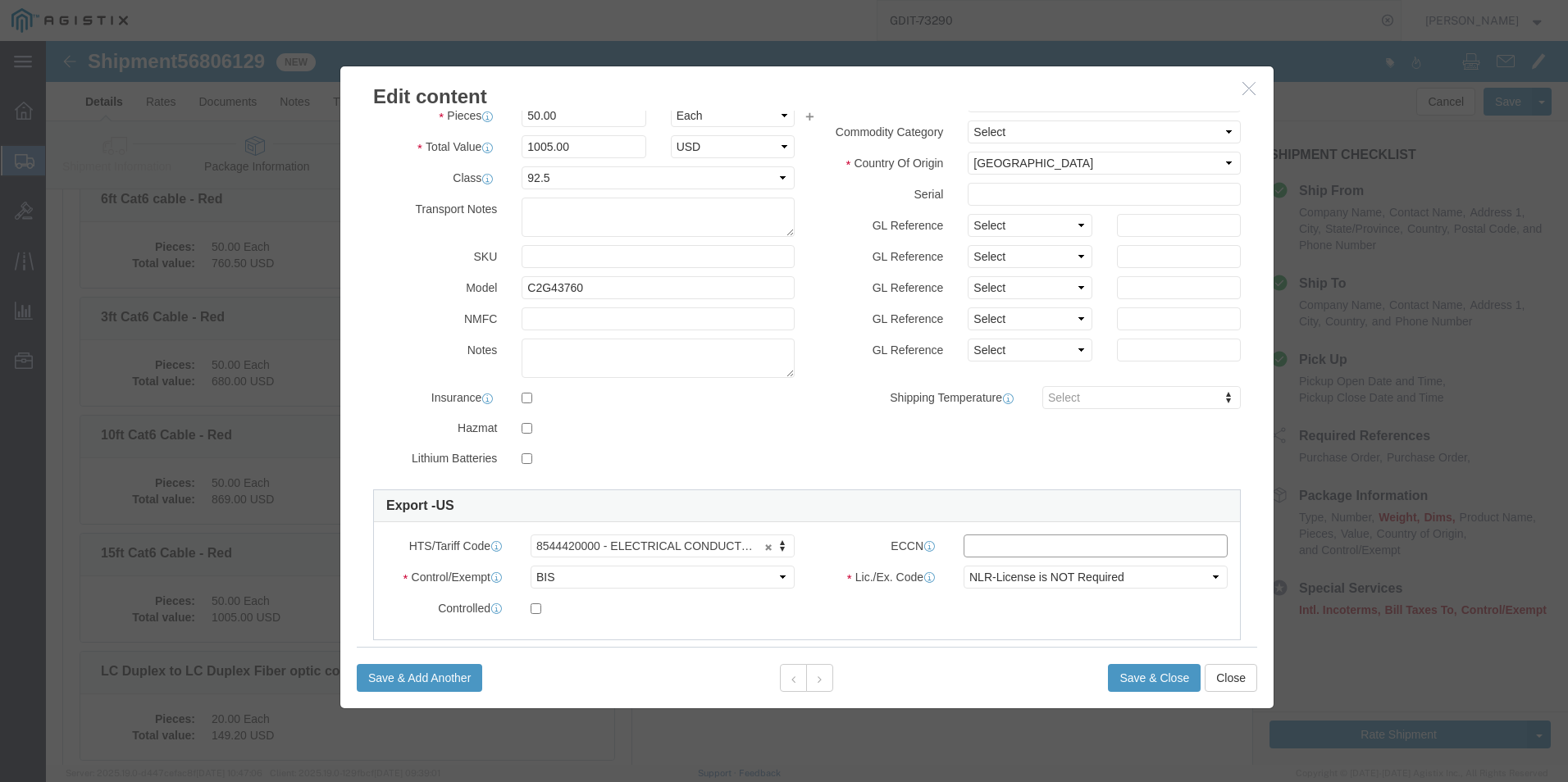
click input "text"
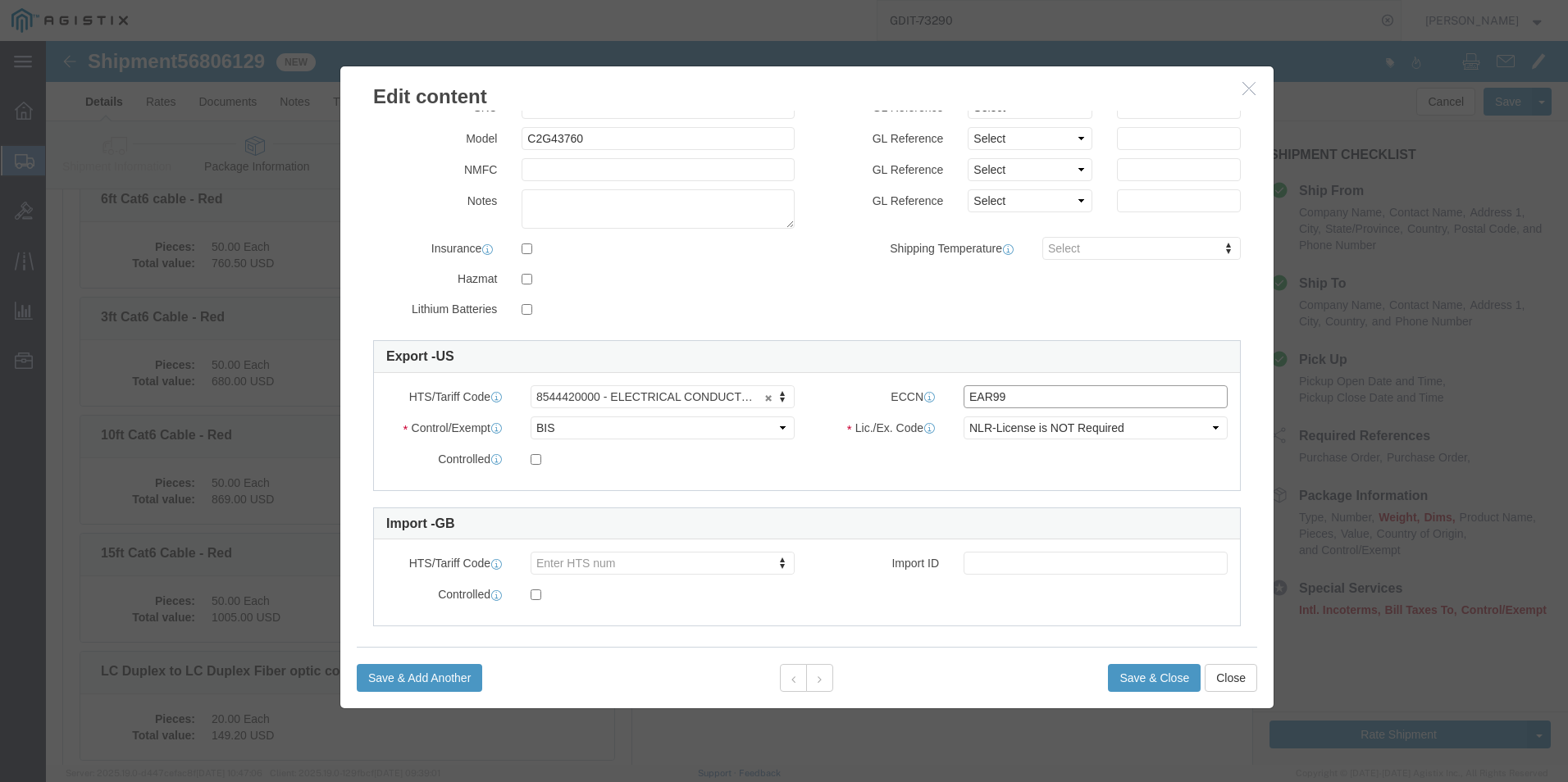
scroll to position [246, 0]
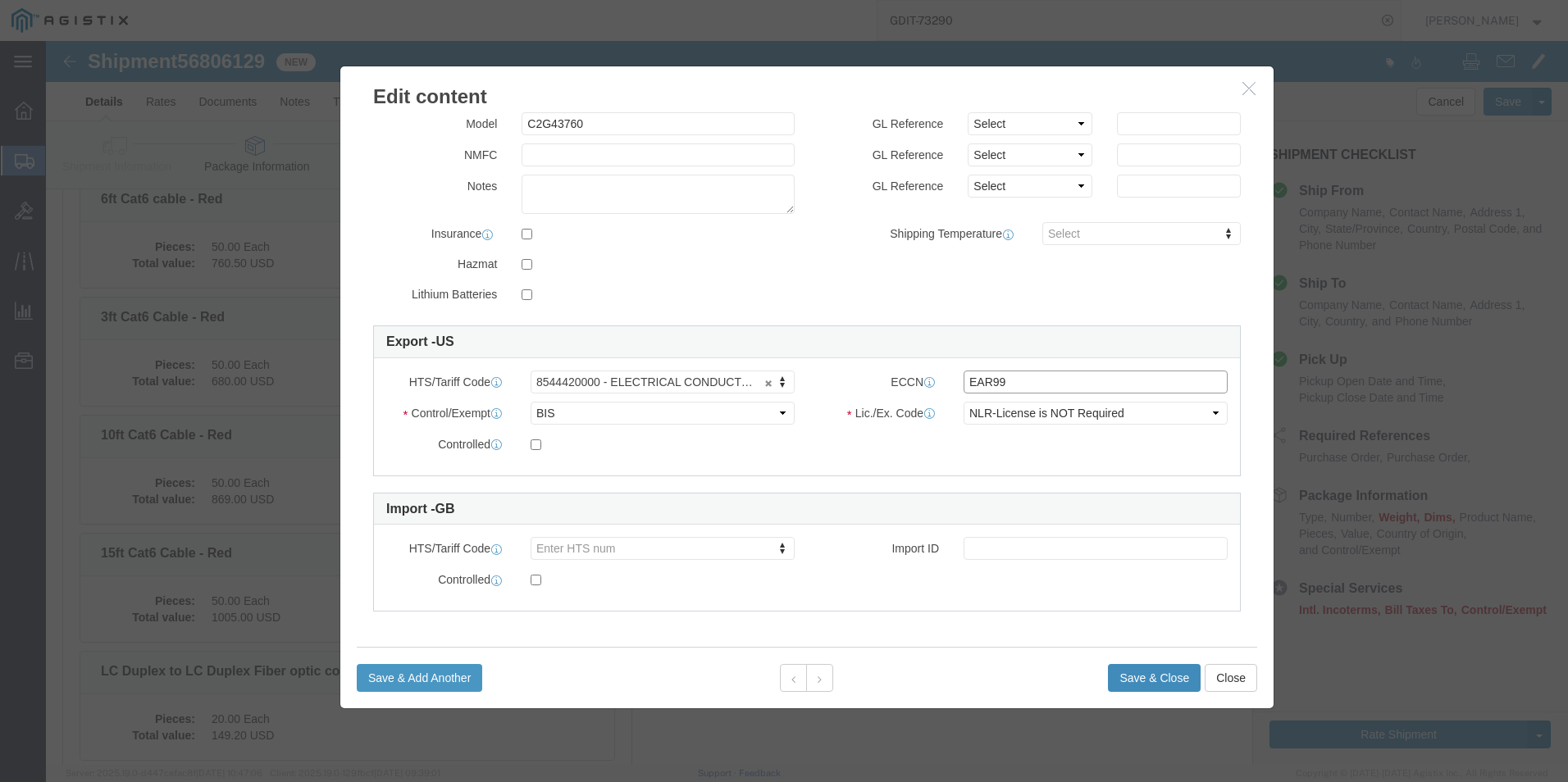
type input "EAR99"
click button "Save & Close"
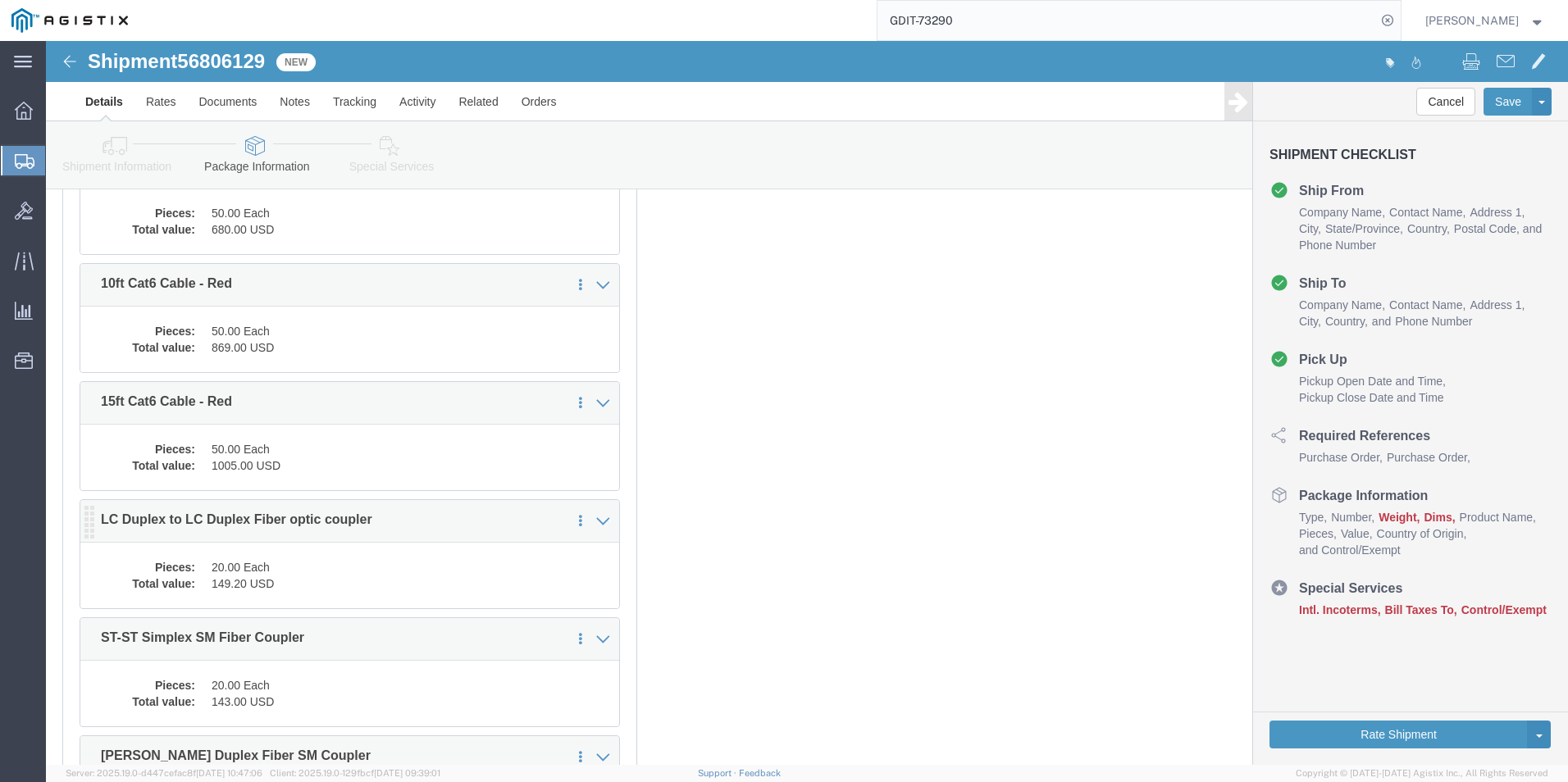
scroll to position [6720, 0]
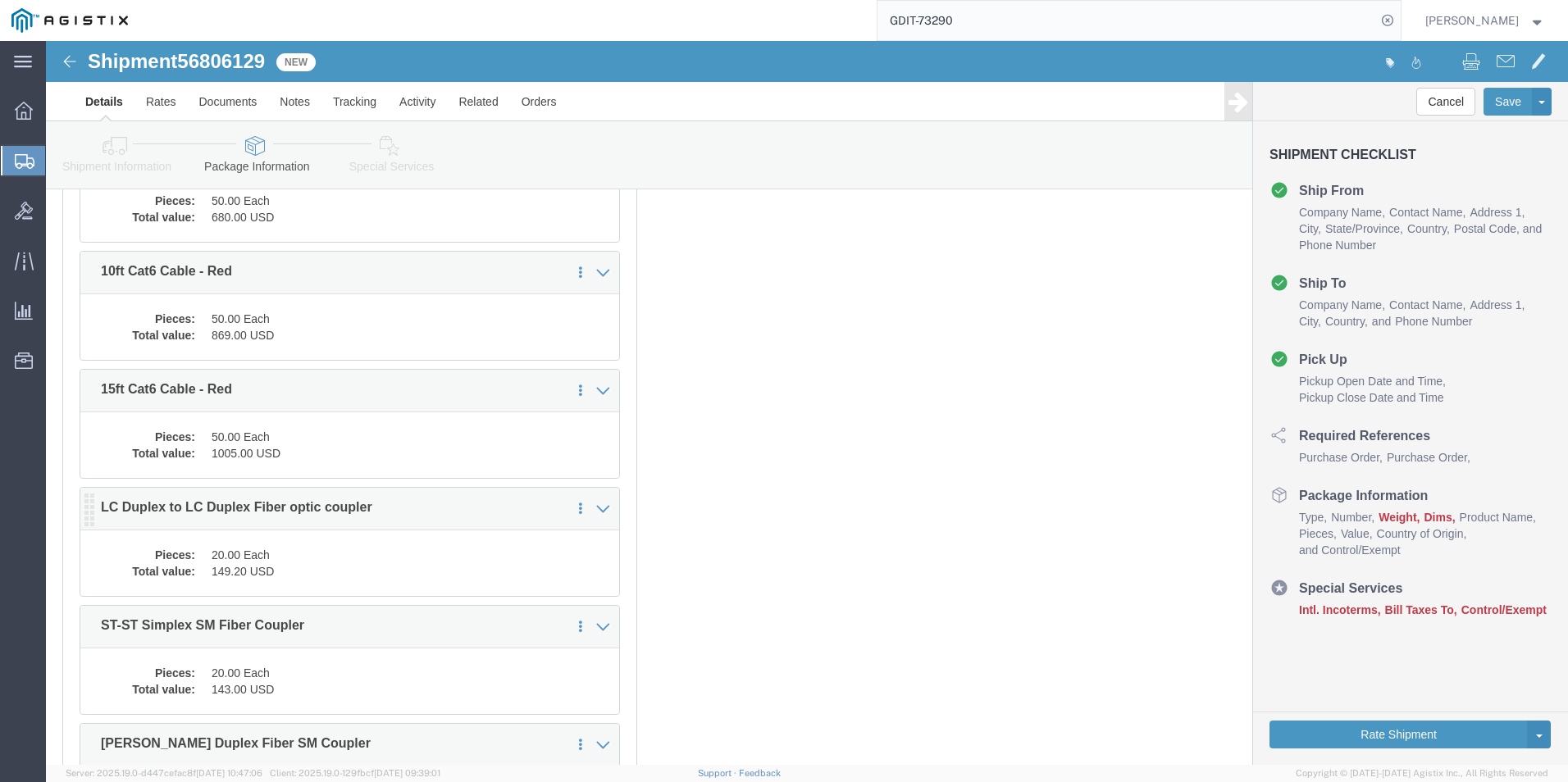
click dd "149.20 USD"
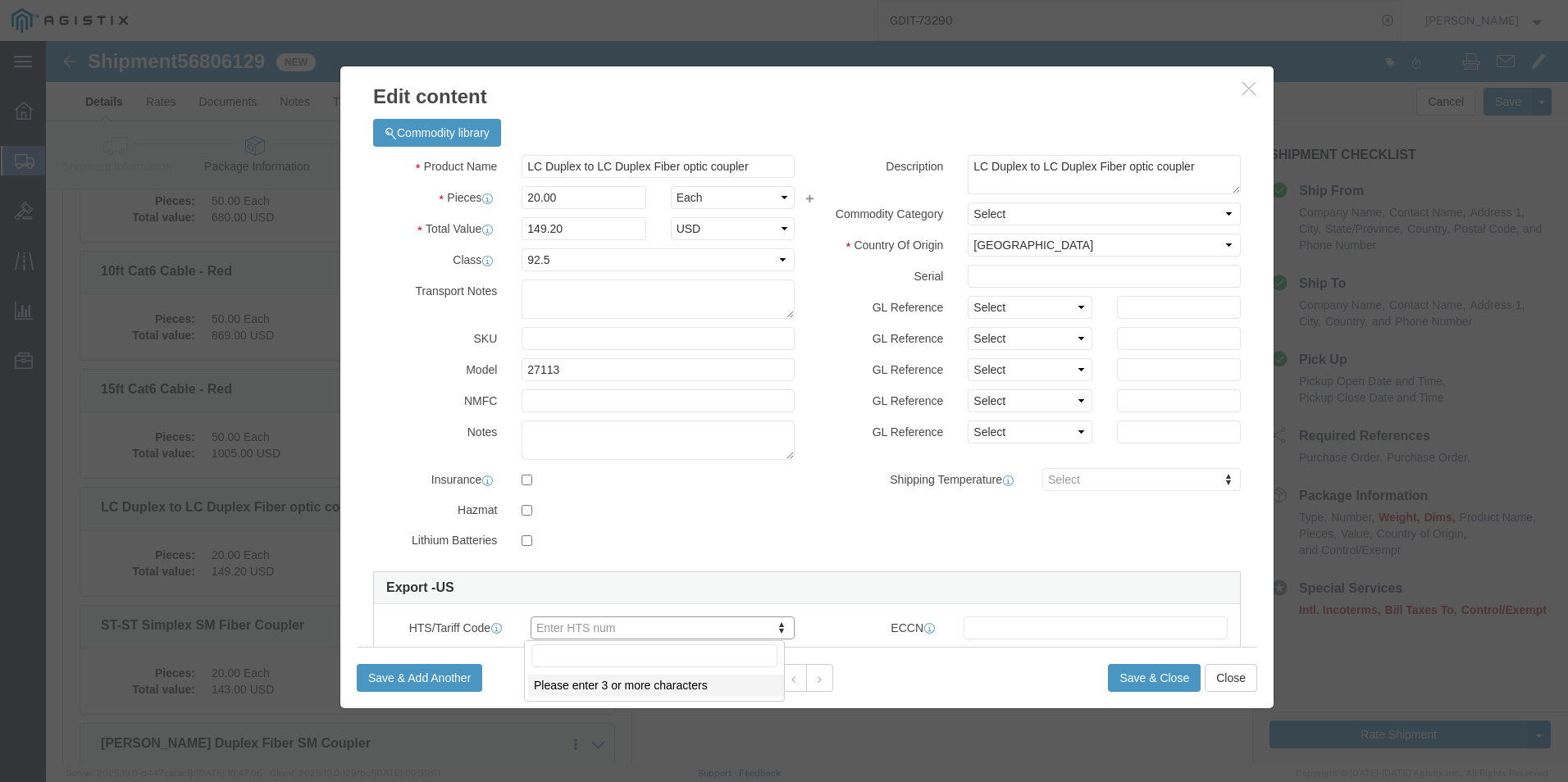
click input "text"
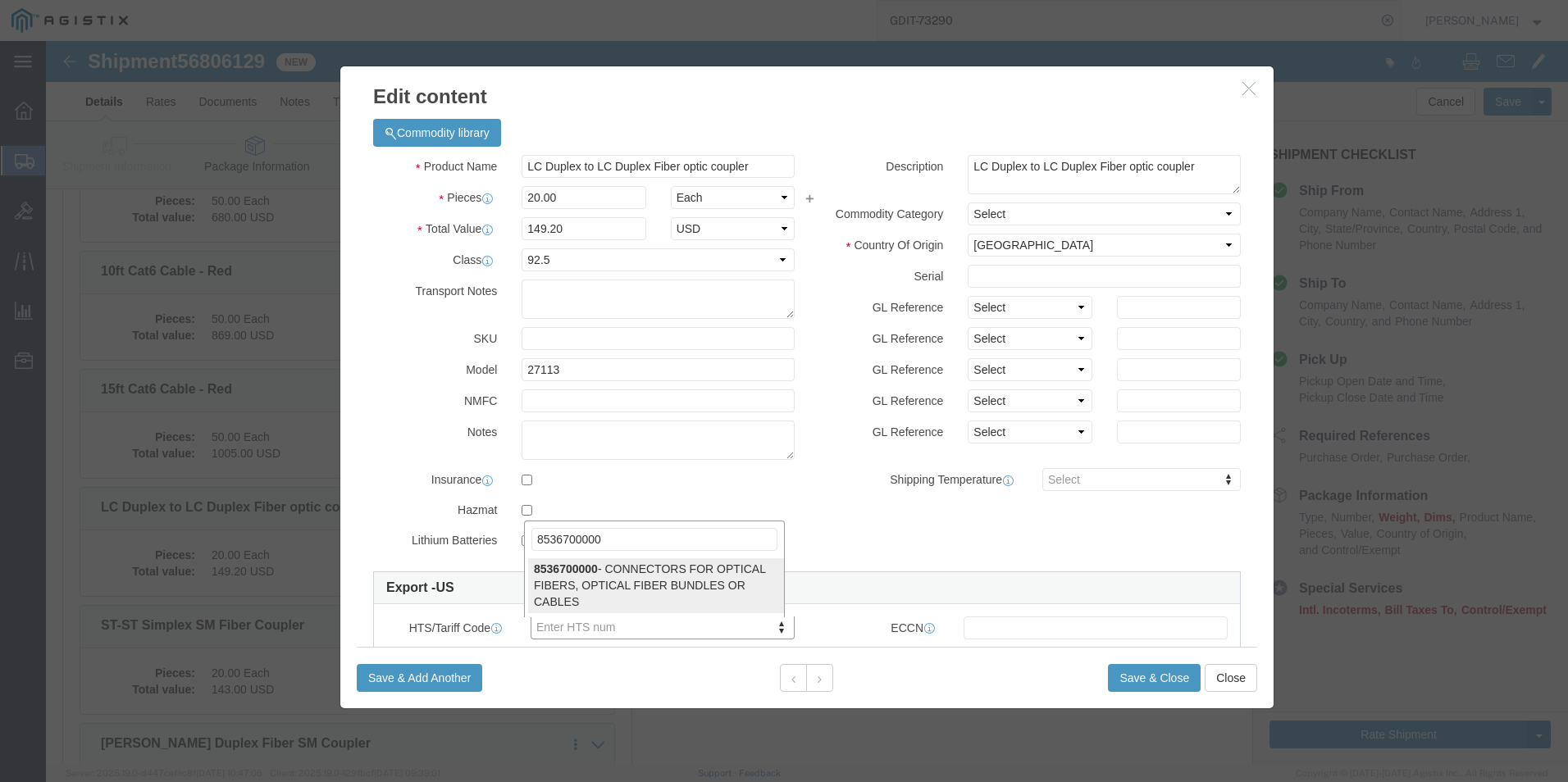
type input "8536700000"
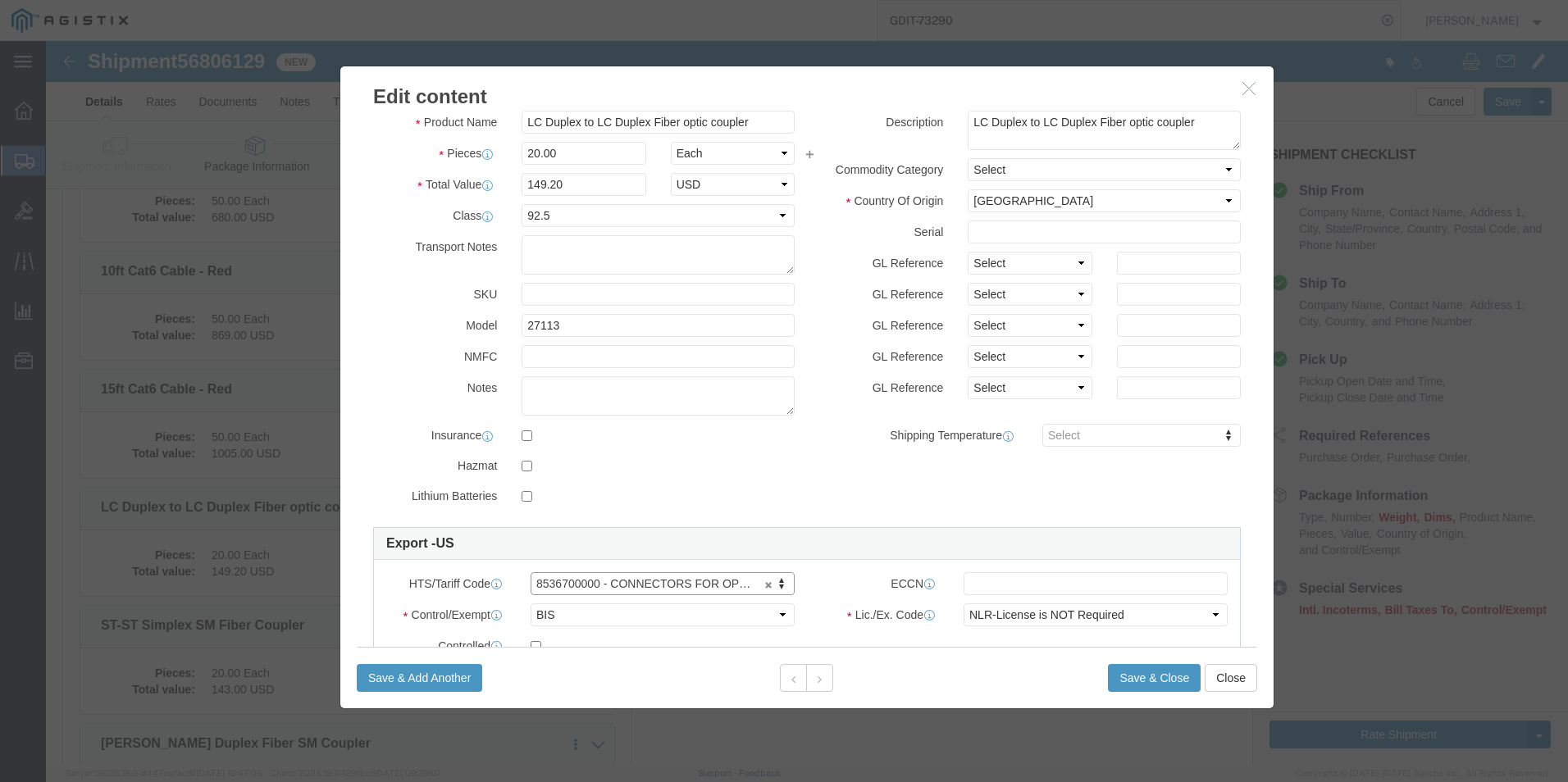
scroll to position [82, 0]
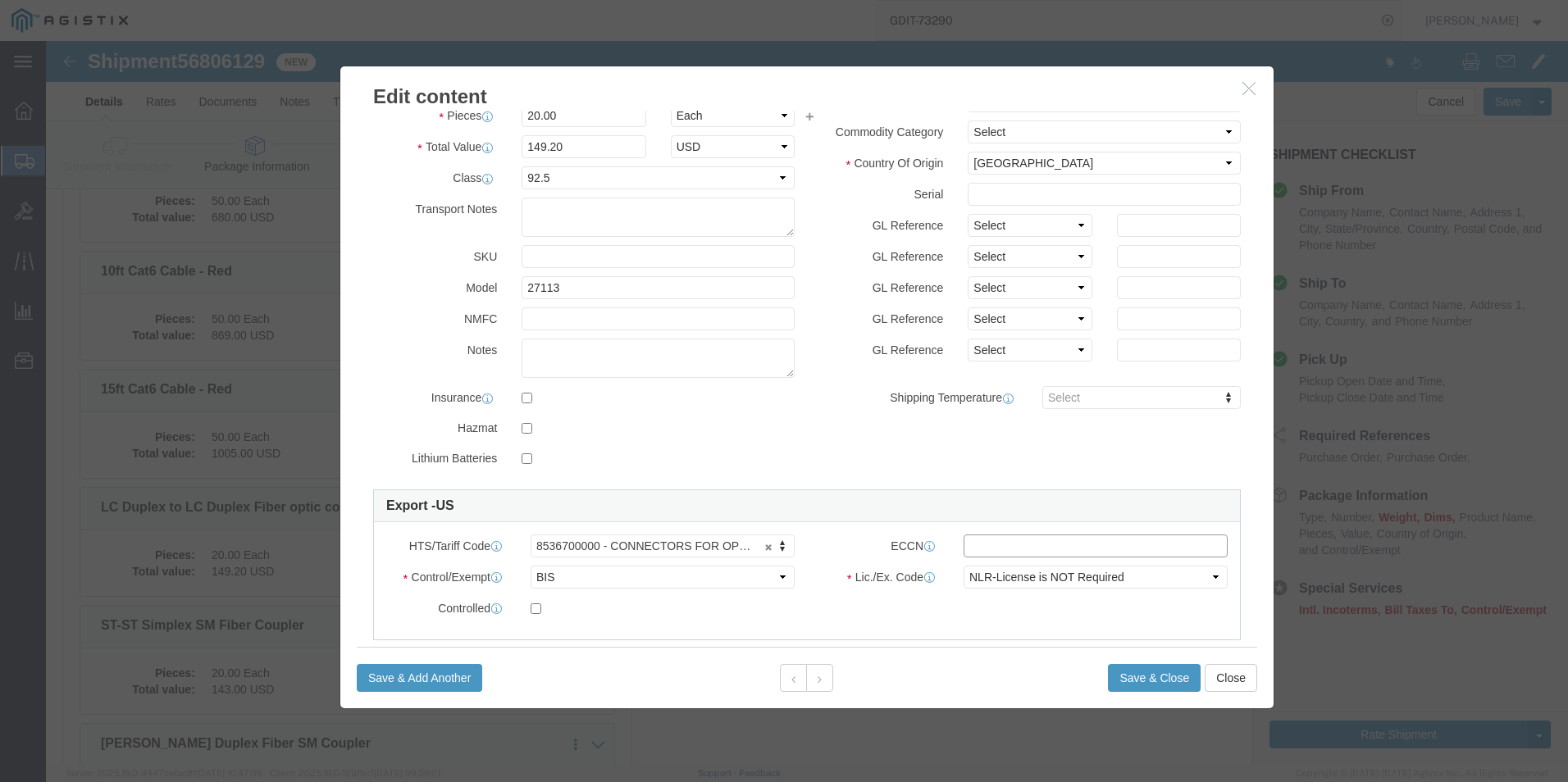
click input "text"
type input "EAR99"
click button "Save & Close"
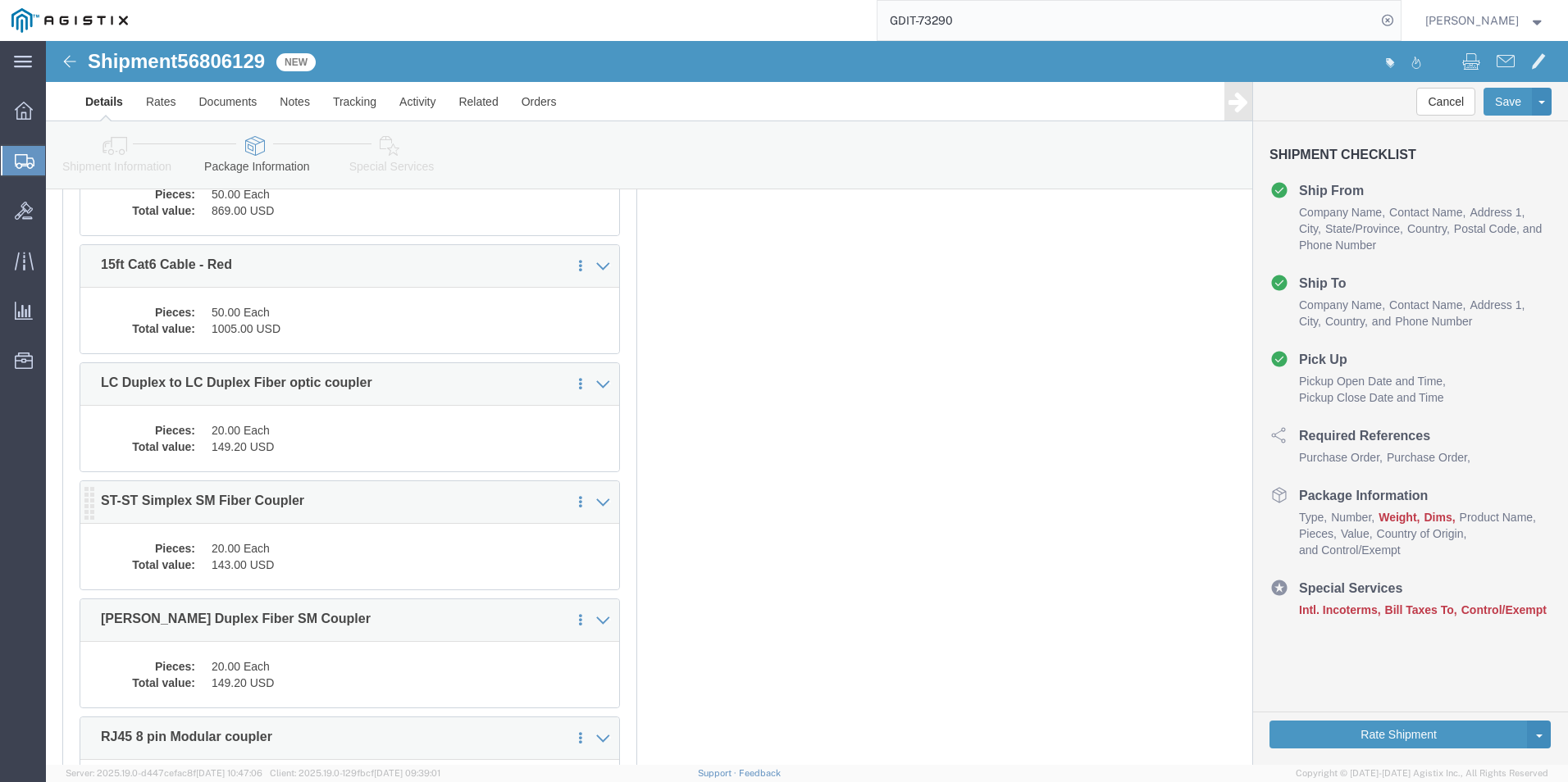
scroll to position [6883, 0]
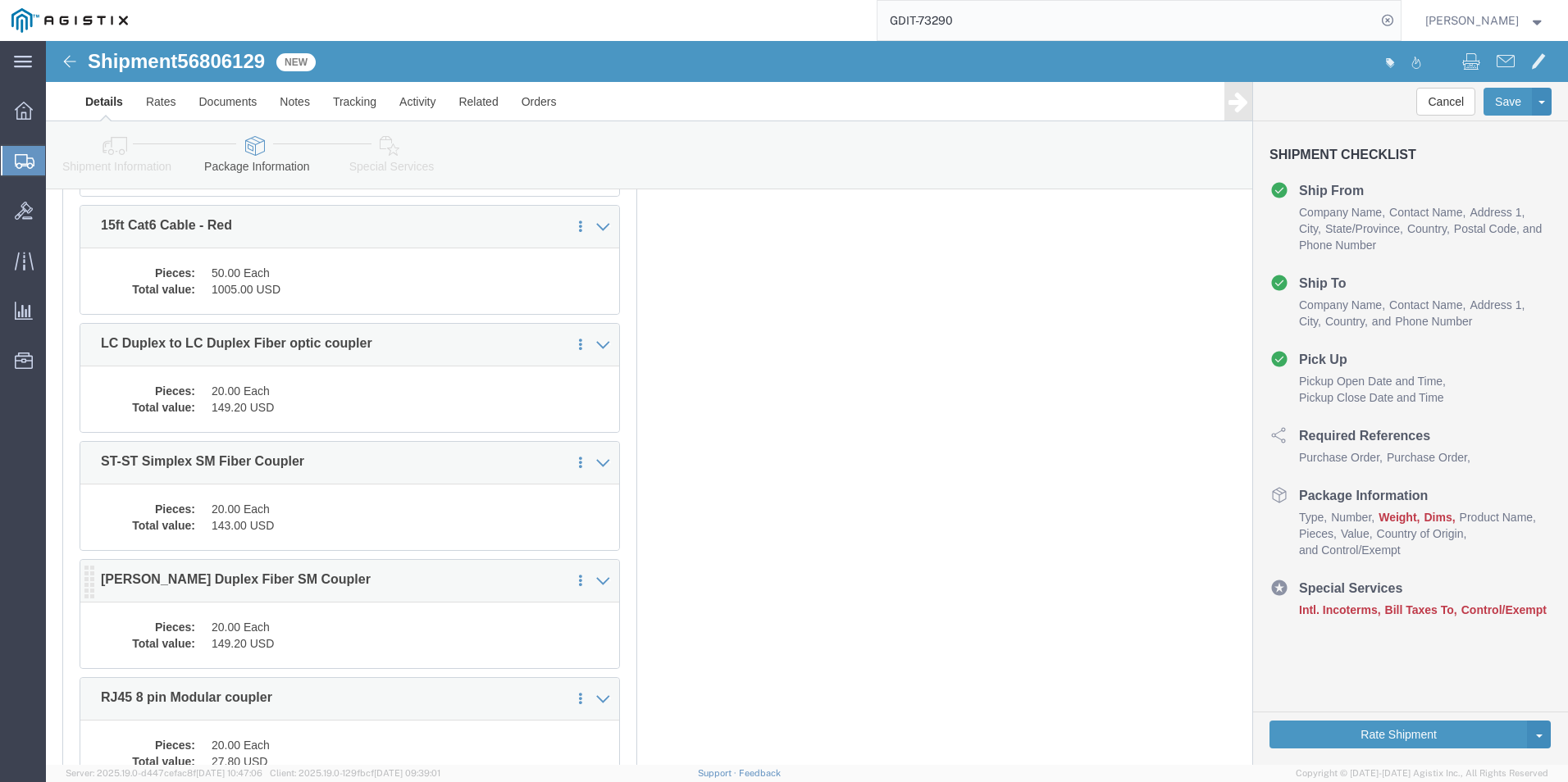
click dd "20.00 Each"
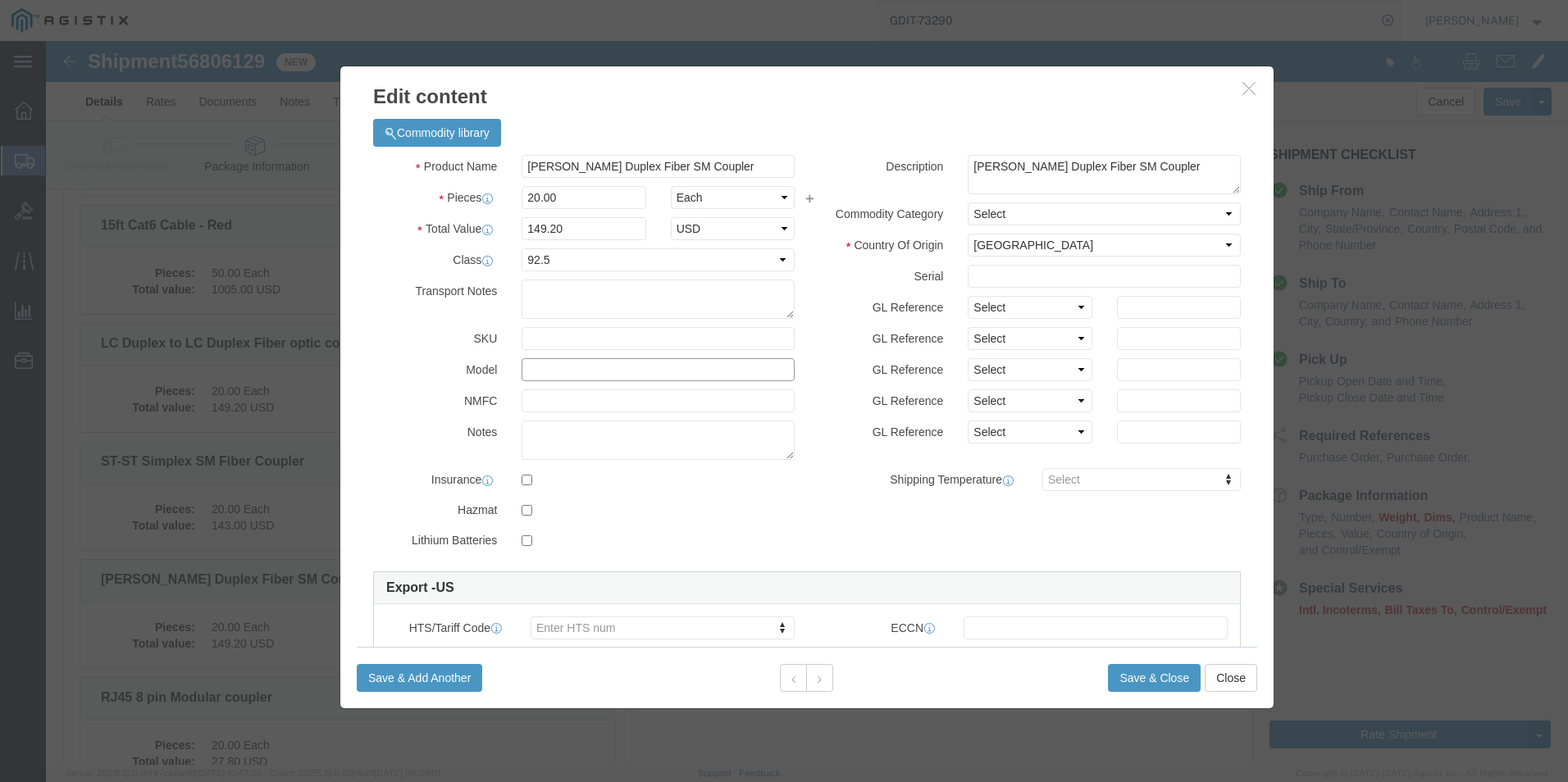
click input "text"
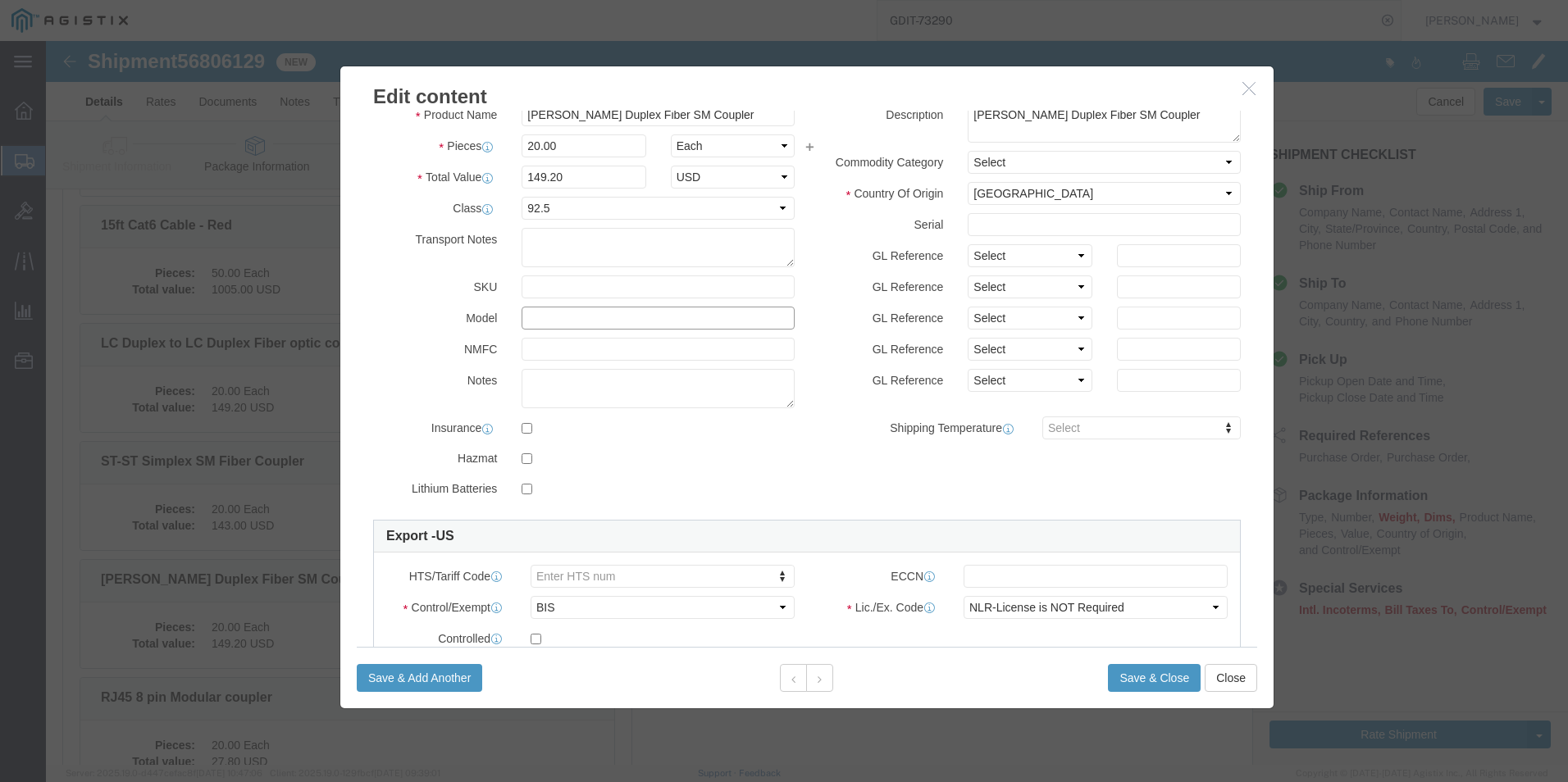
scroll to position [164, 0]
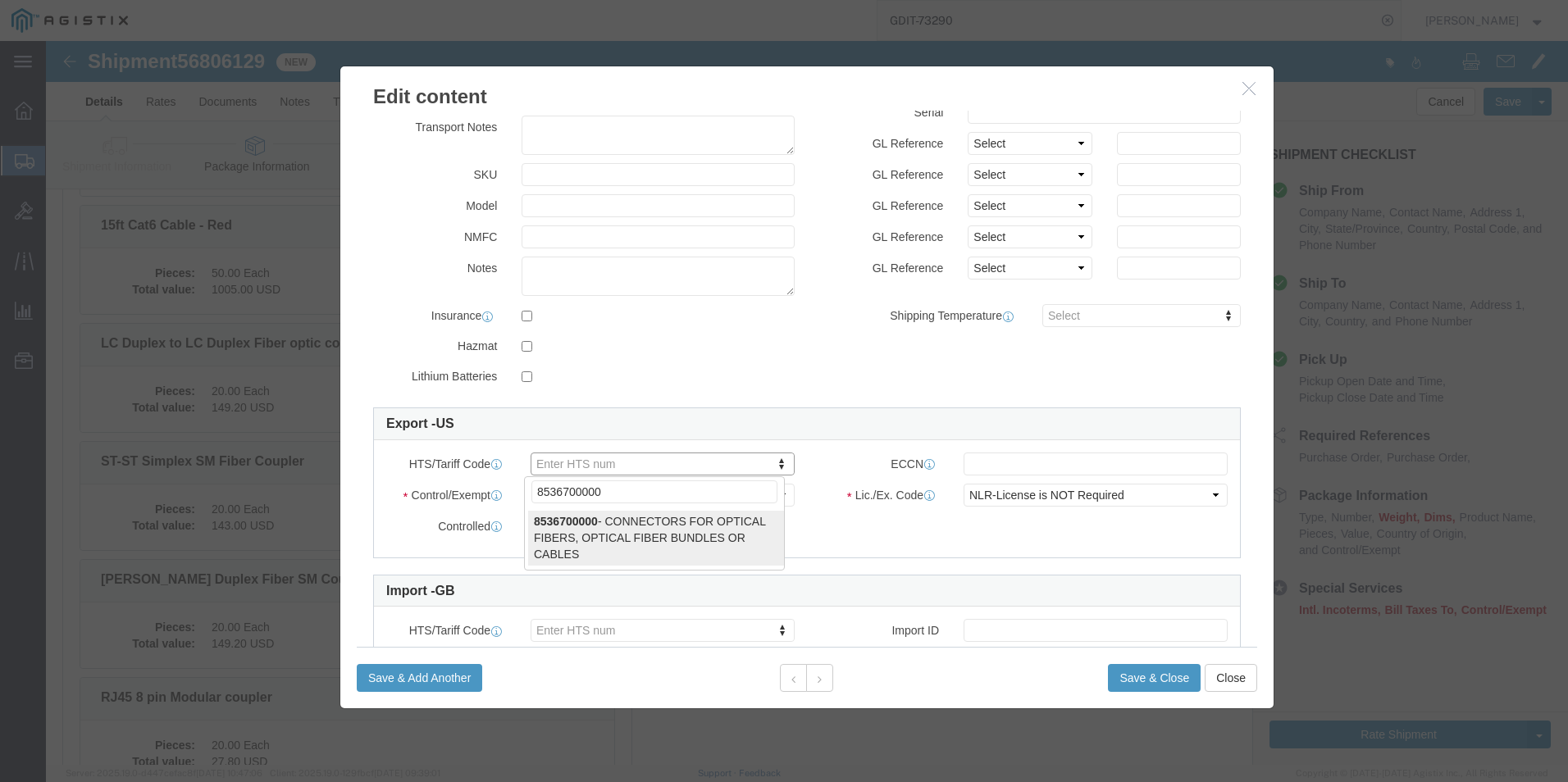
type input "8536700000"
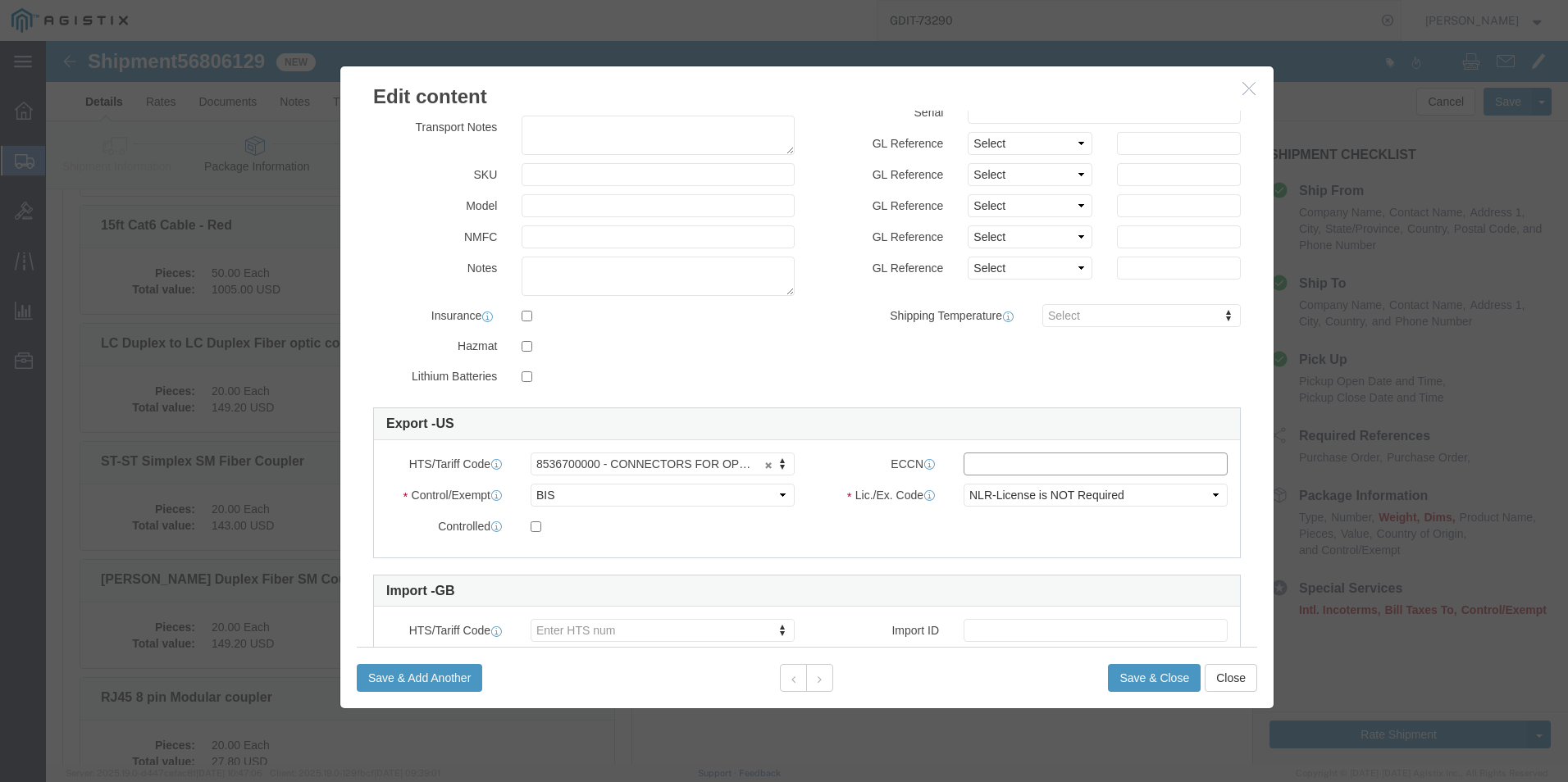
click input "text"
type input "EAR99"
click button "Save & Close"
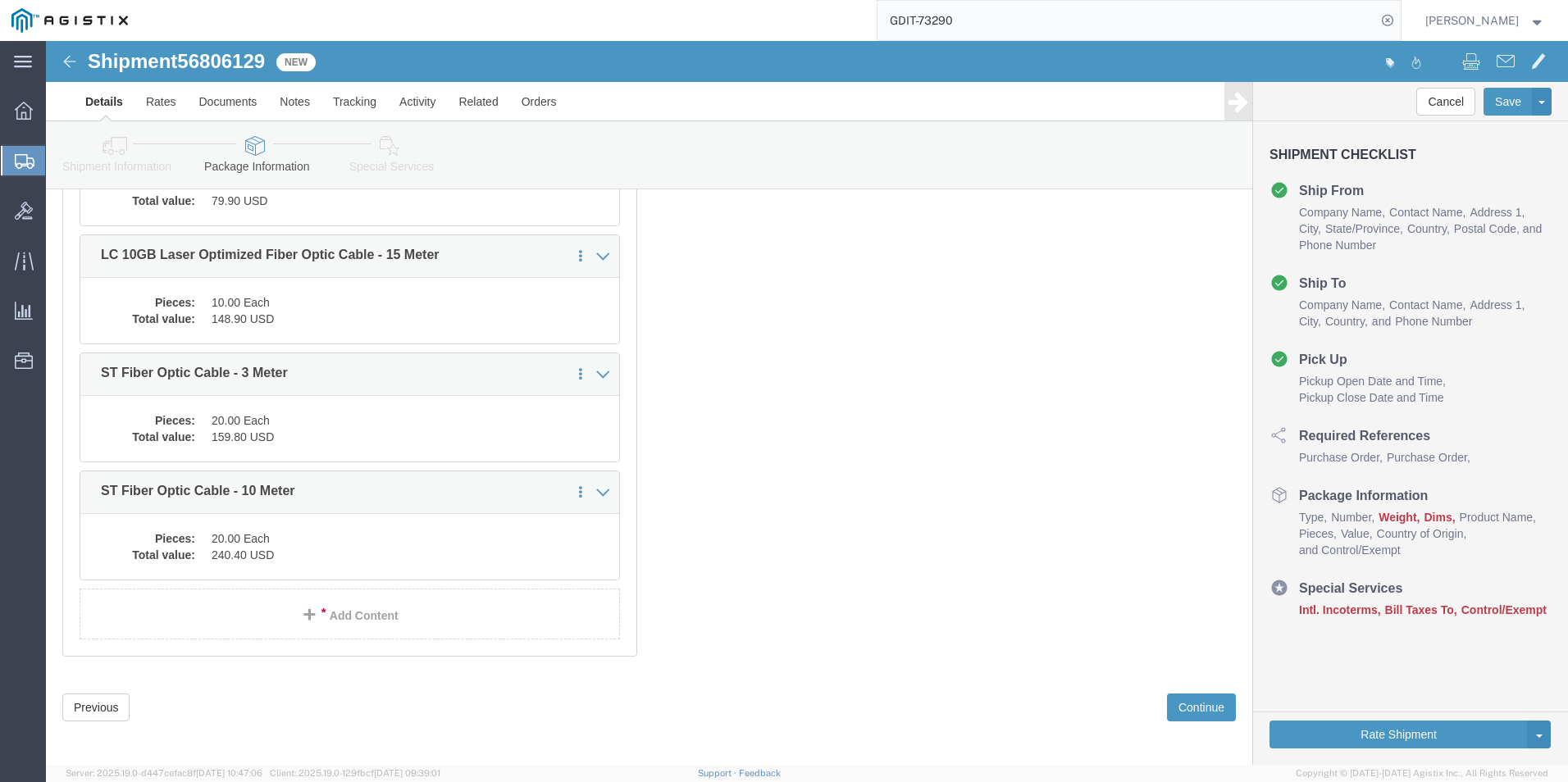
scroll to position [8278, 0]
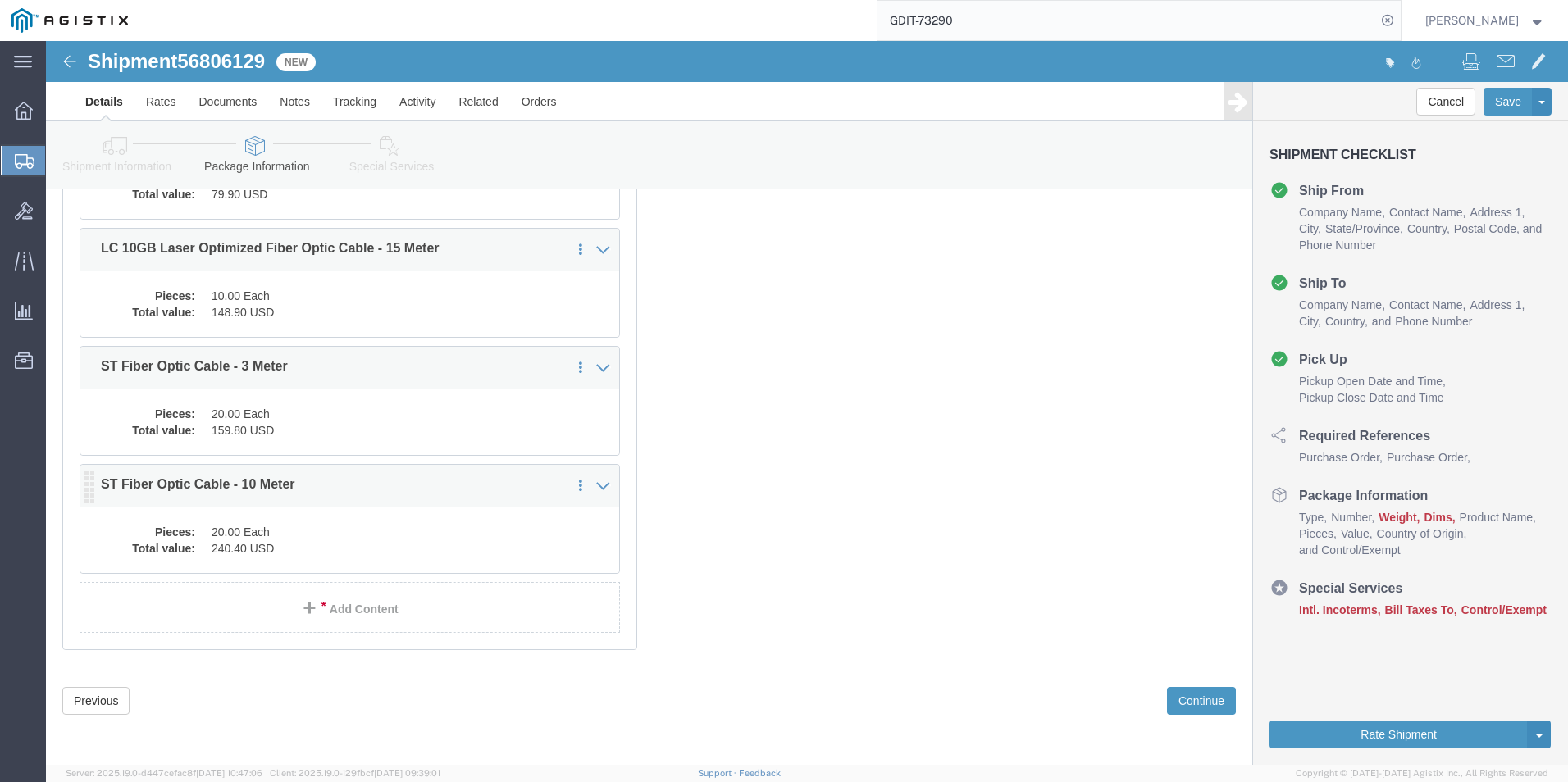
click dd "240.40 USD"
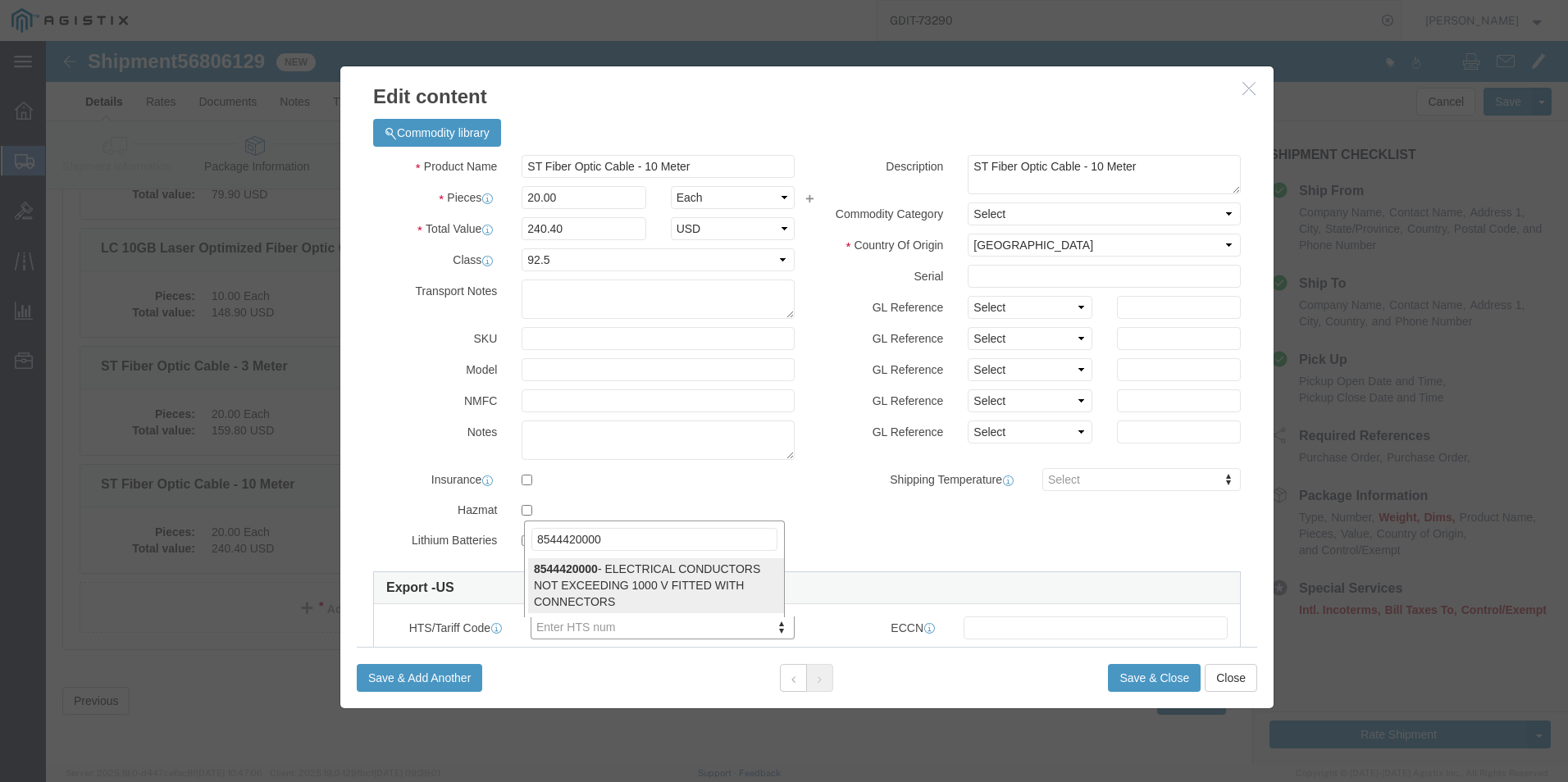
type input "8544420000"
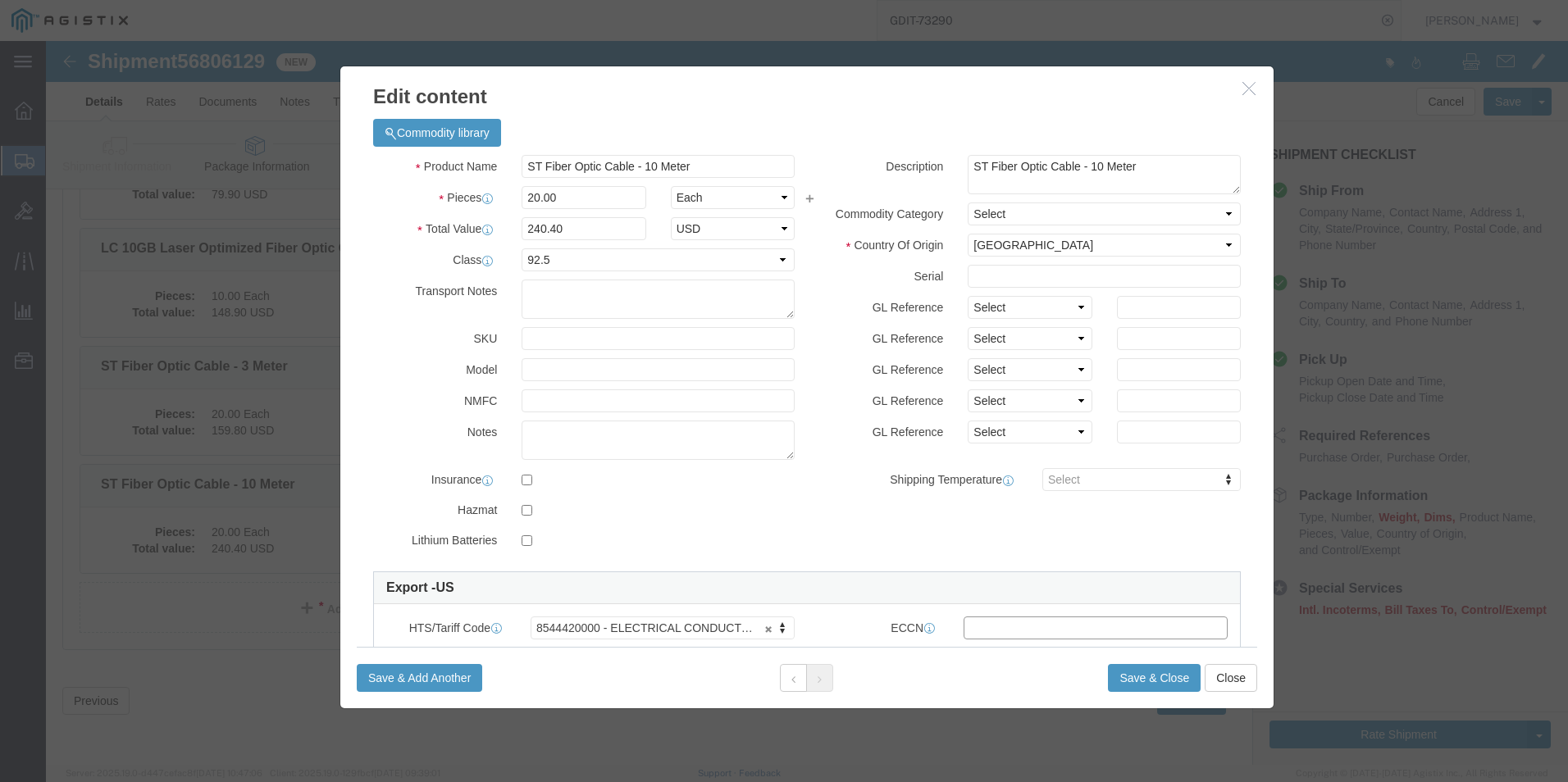
click input "text"
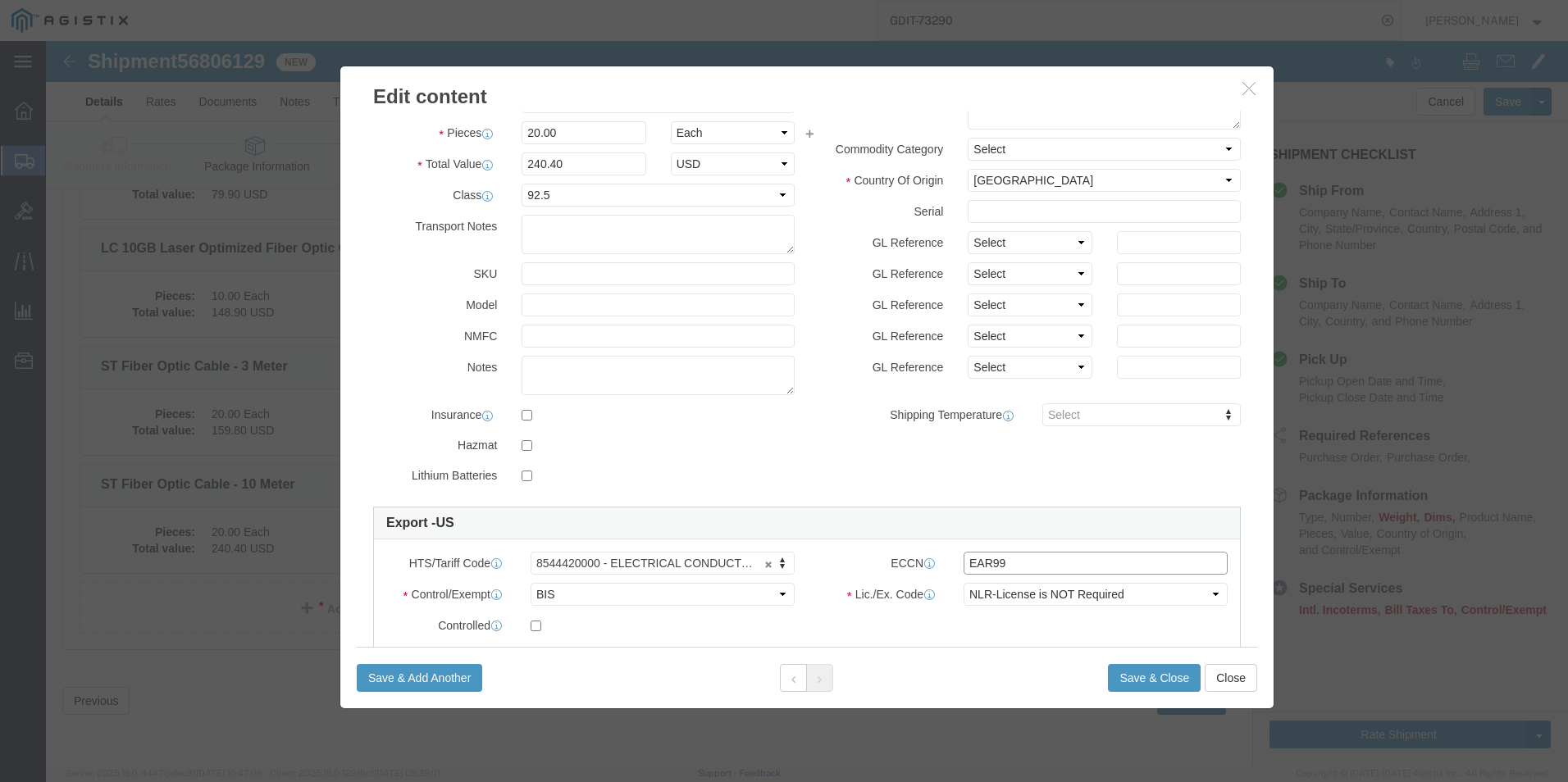
scroll to position [164, 0]
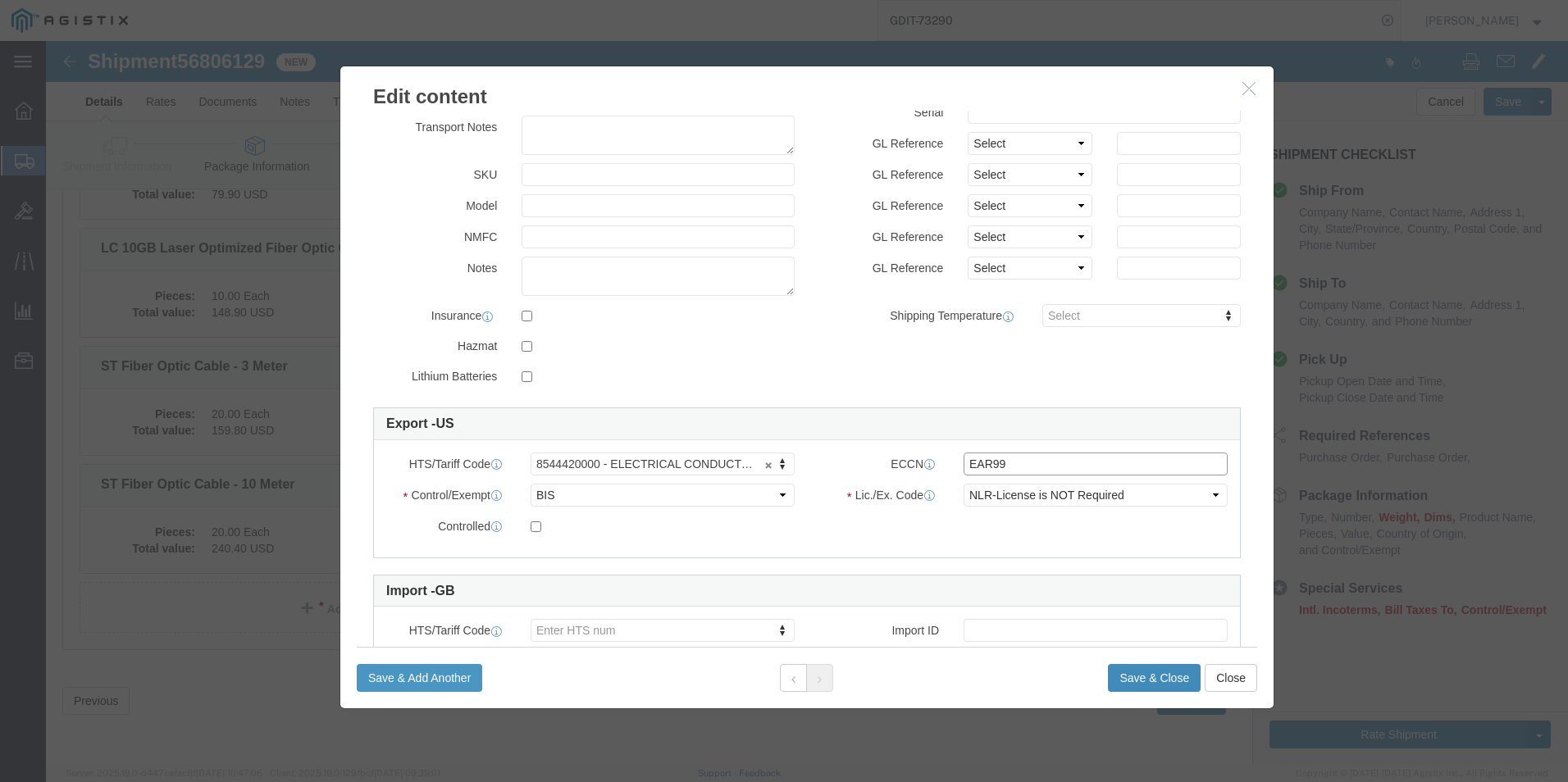
type input "EAR99"
click button "Save & Close"
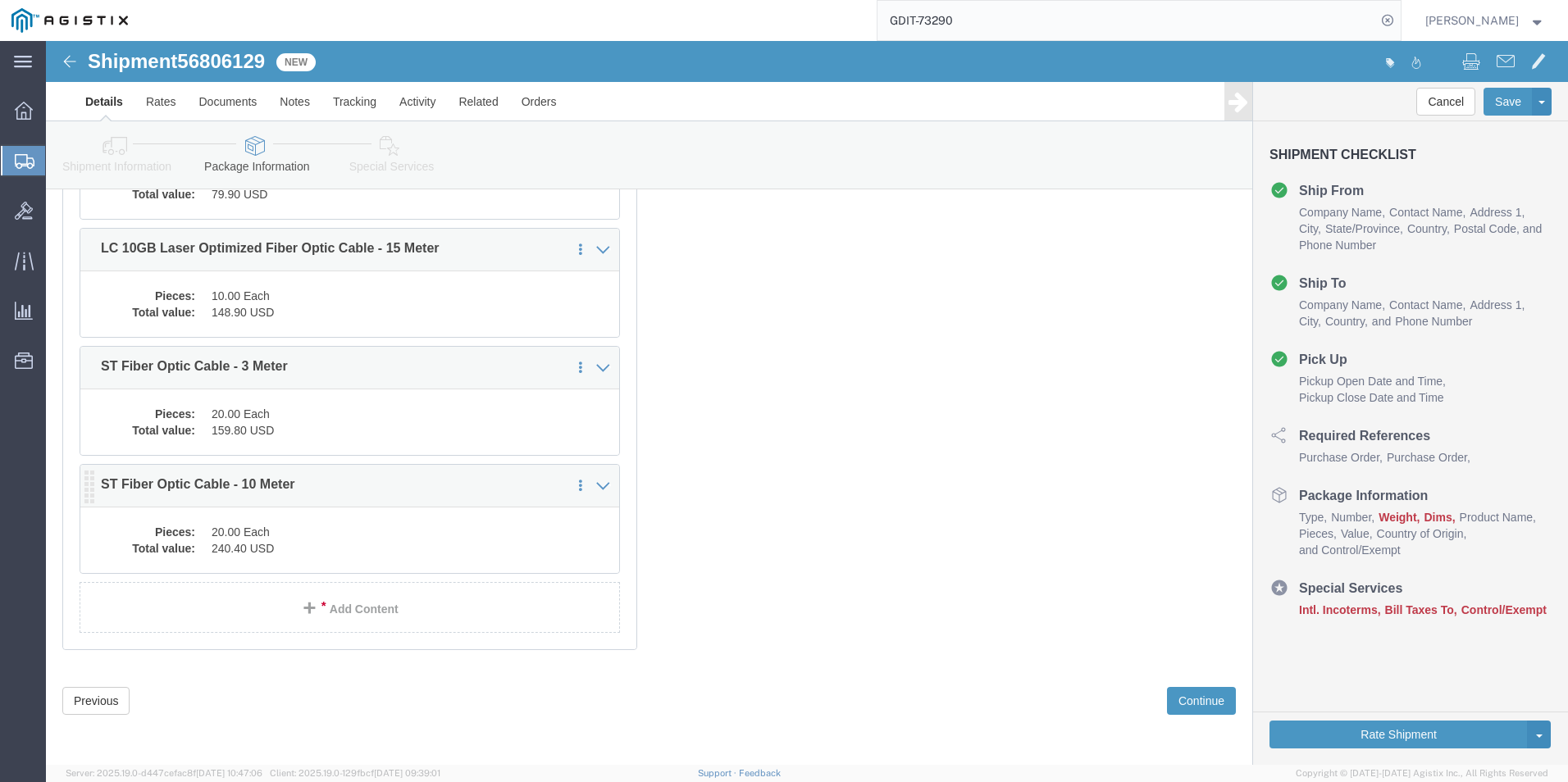
scroll to position [8196, 0]
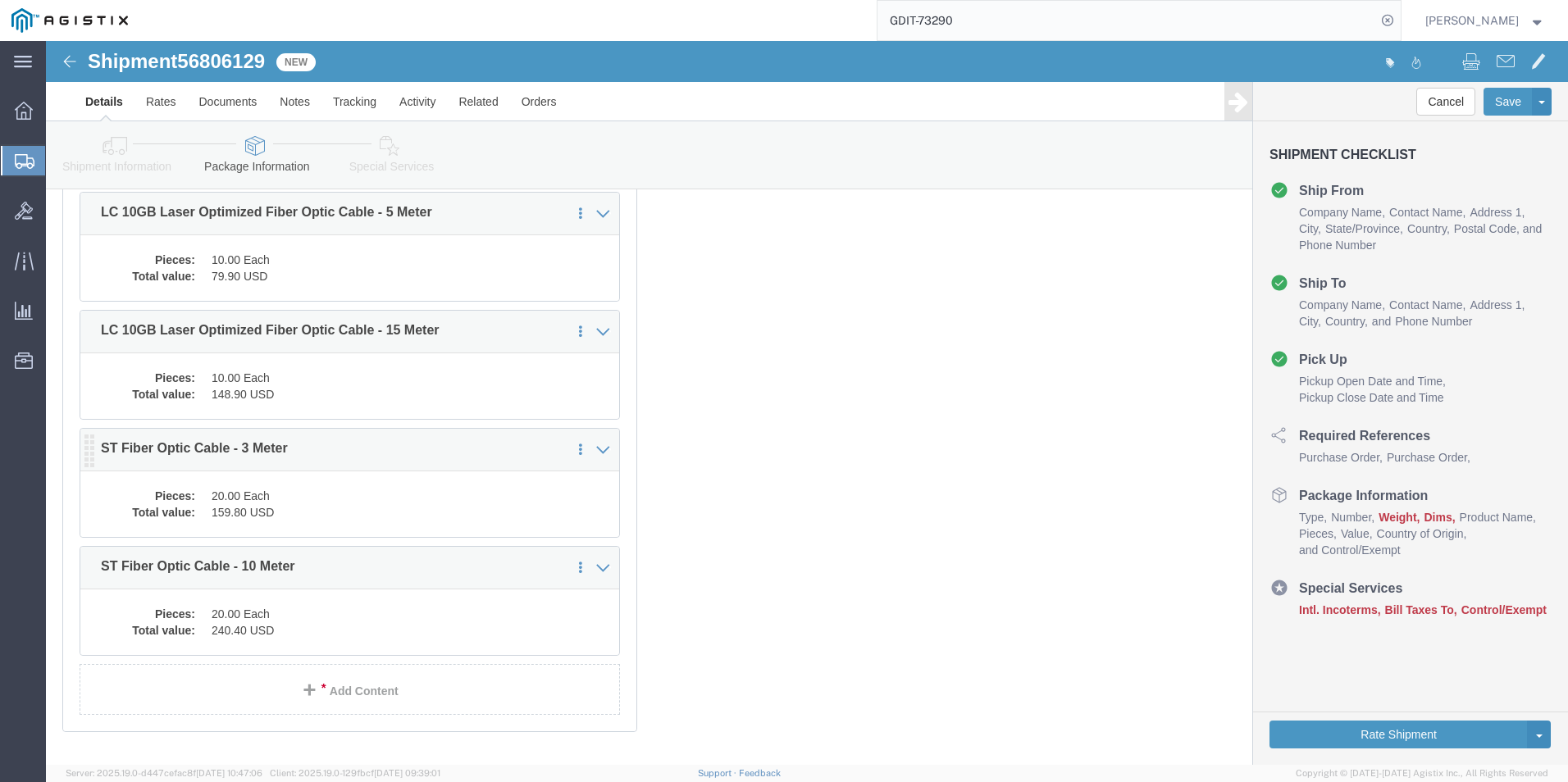
click dd "159.80 USD"
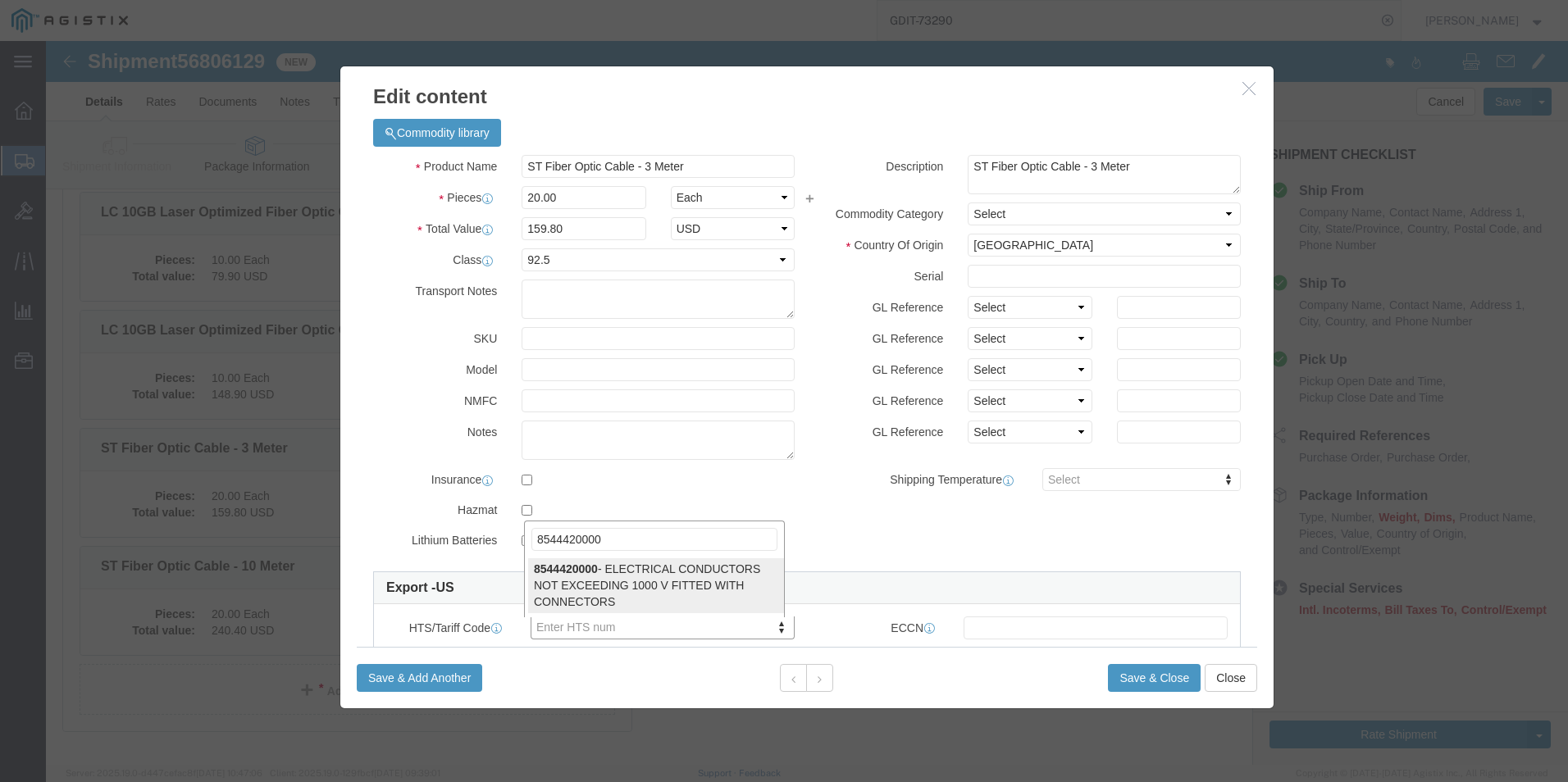
type input "8544420000"
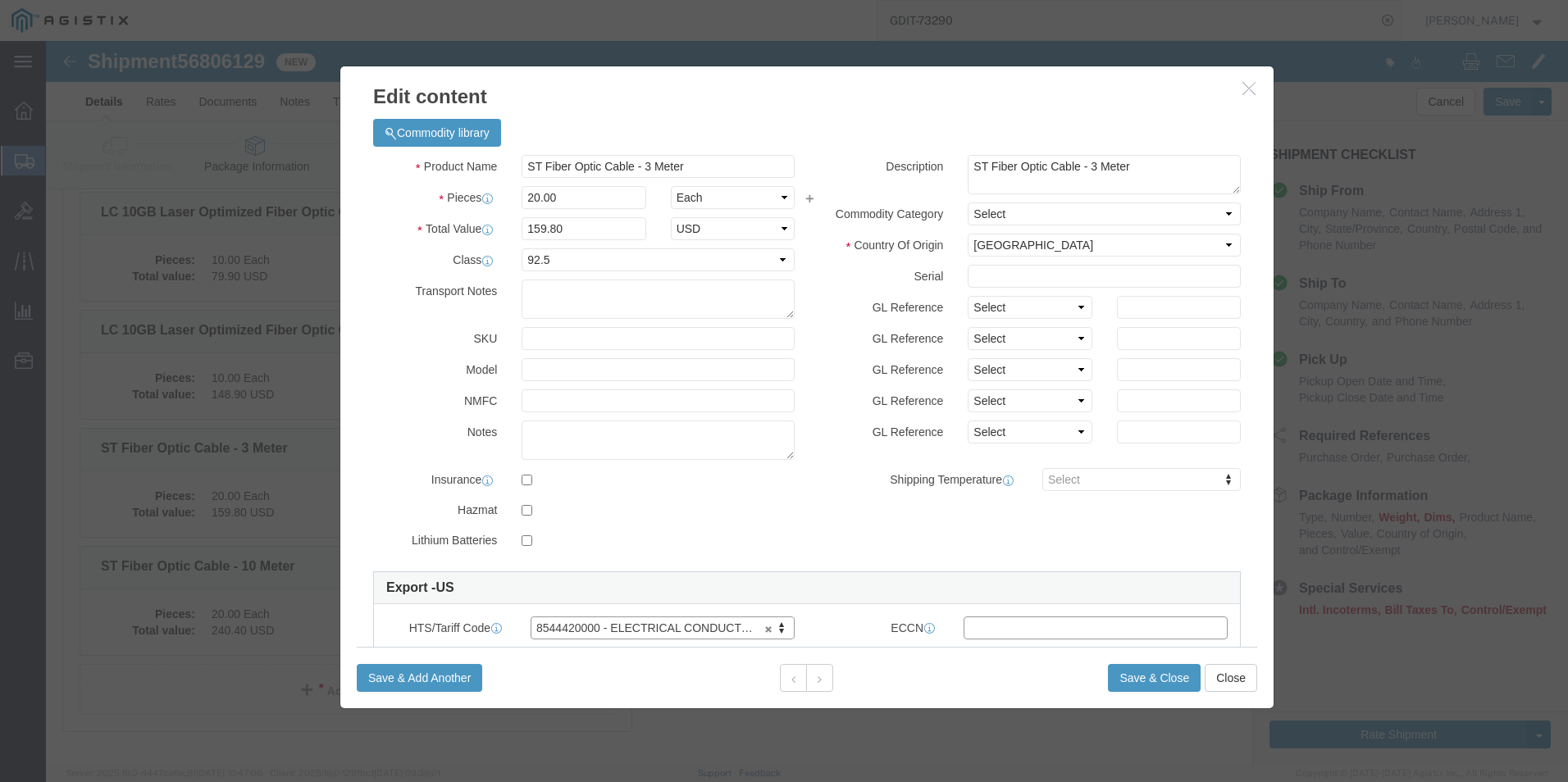
click input "text"
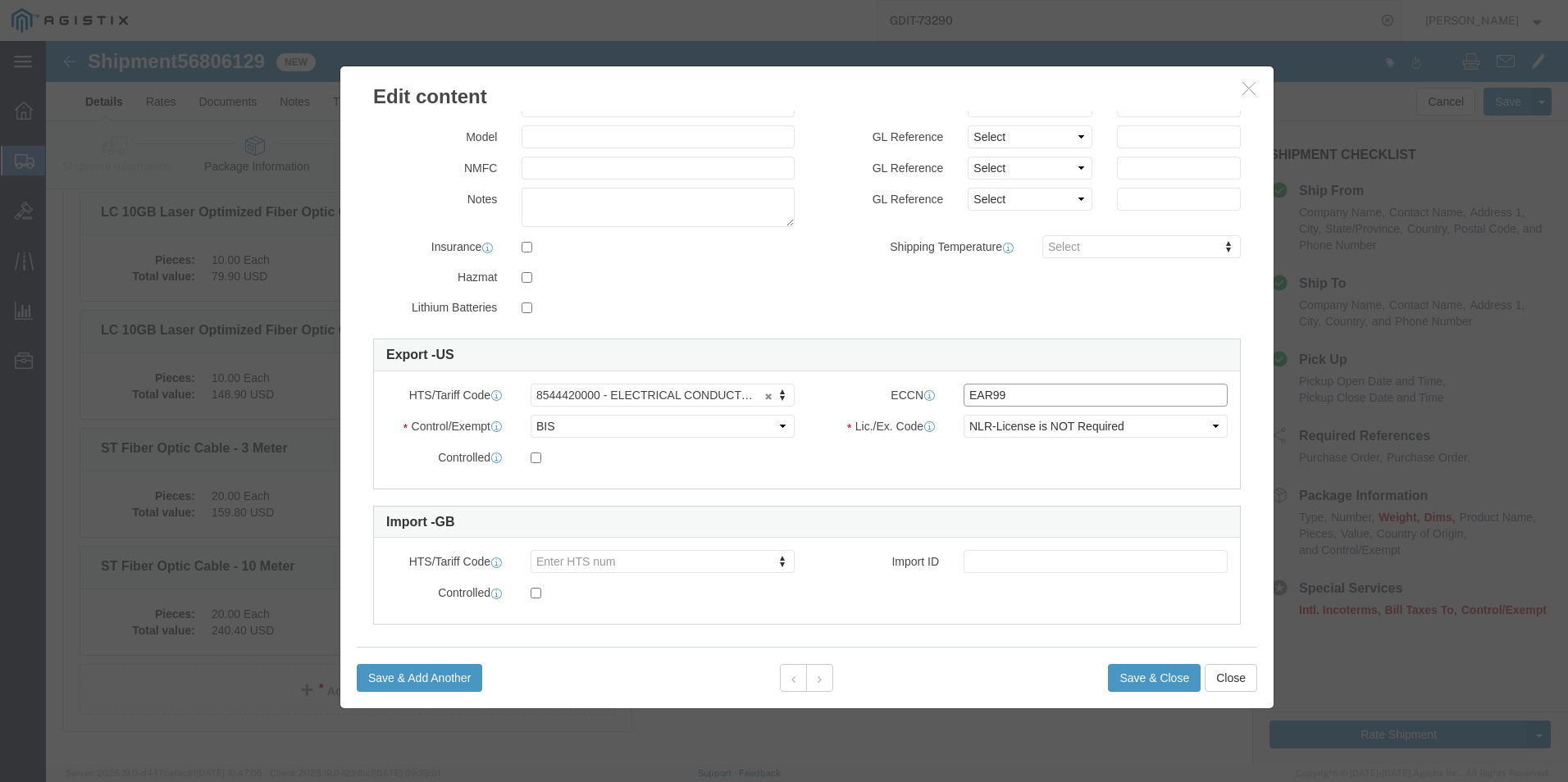
scroll to position [246, 0]
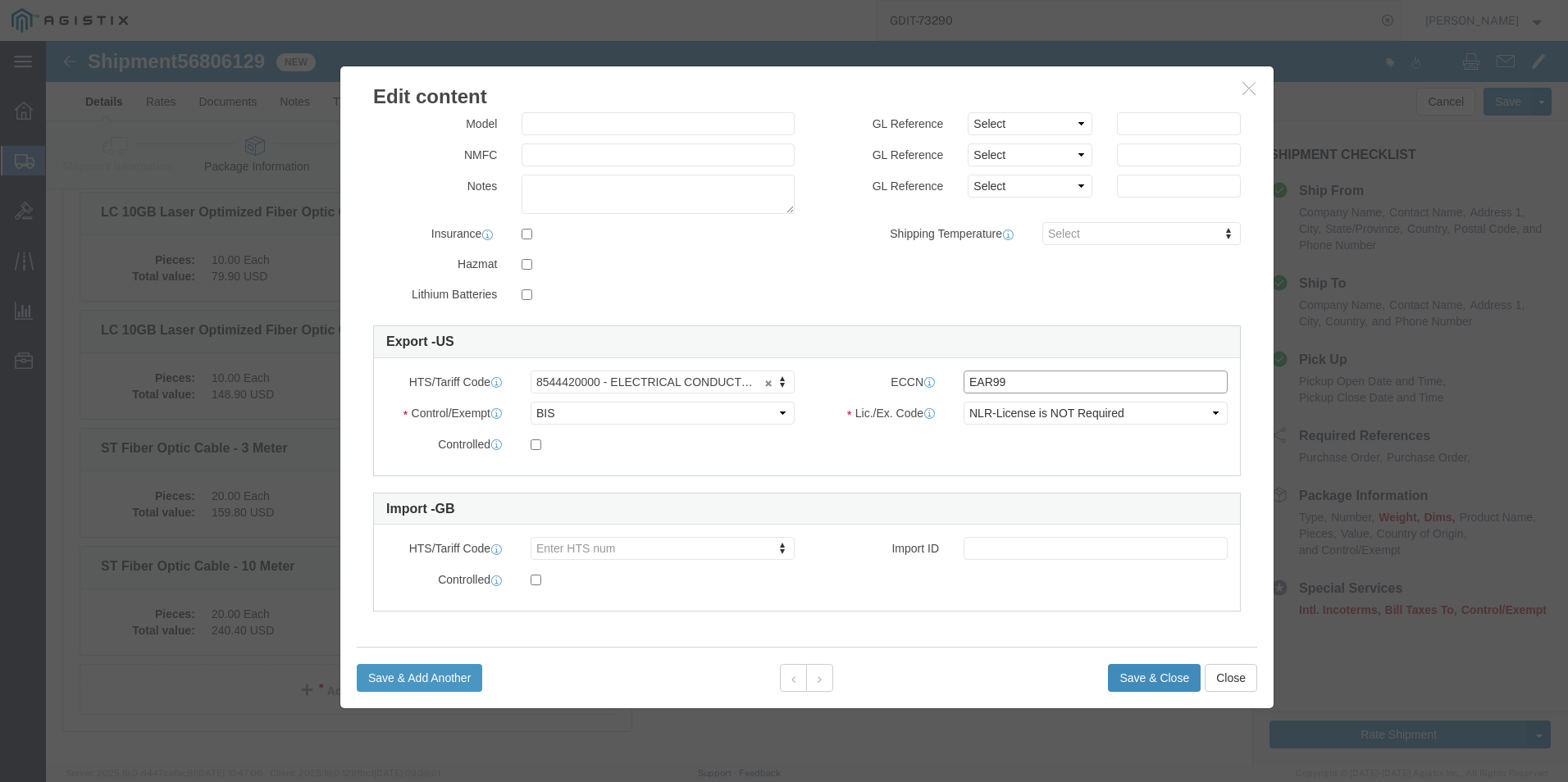
type input "EAR99"
click button "Save & Close"
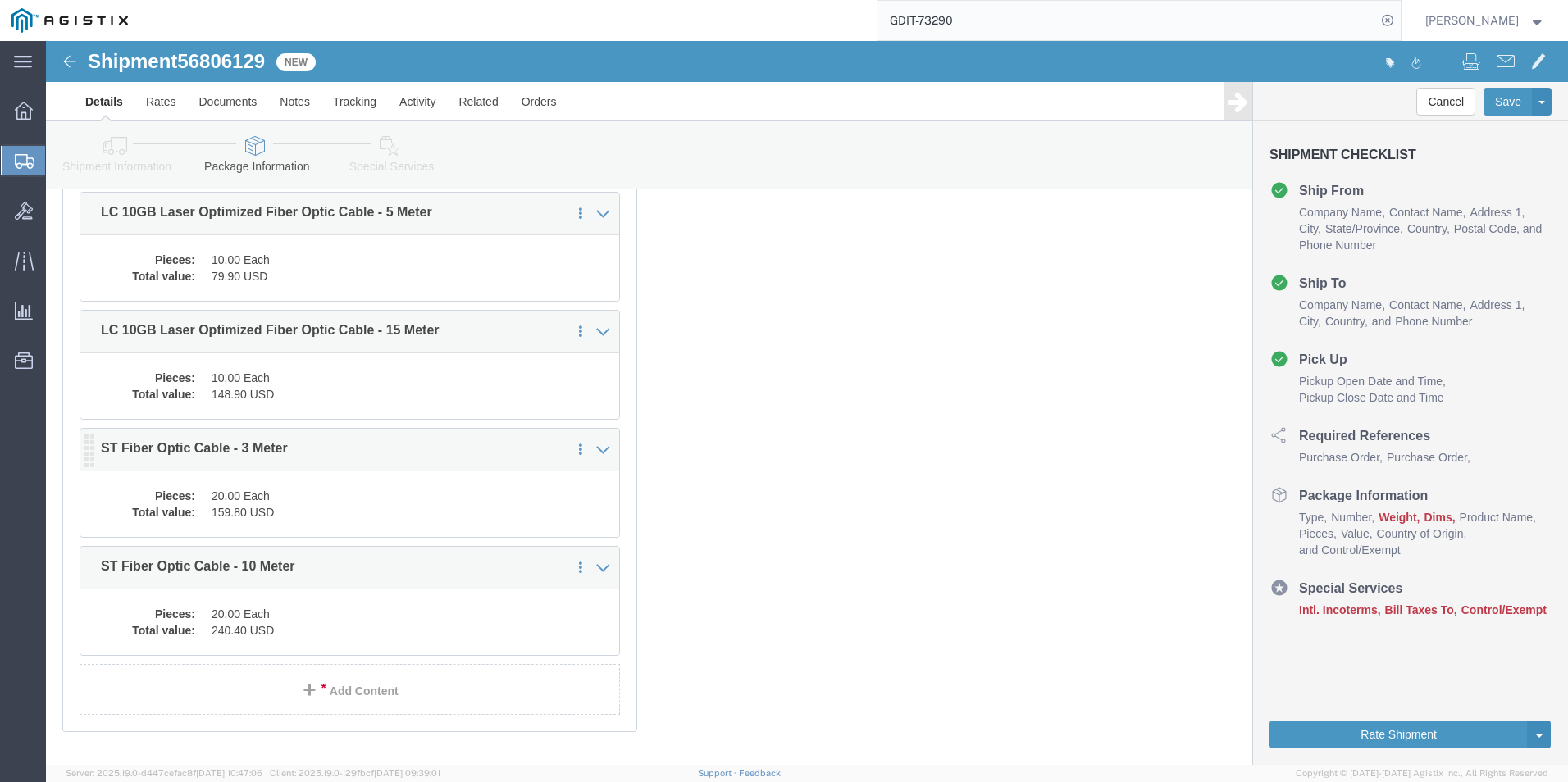
click dd "20.00 Each"
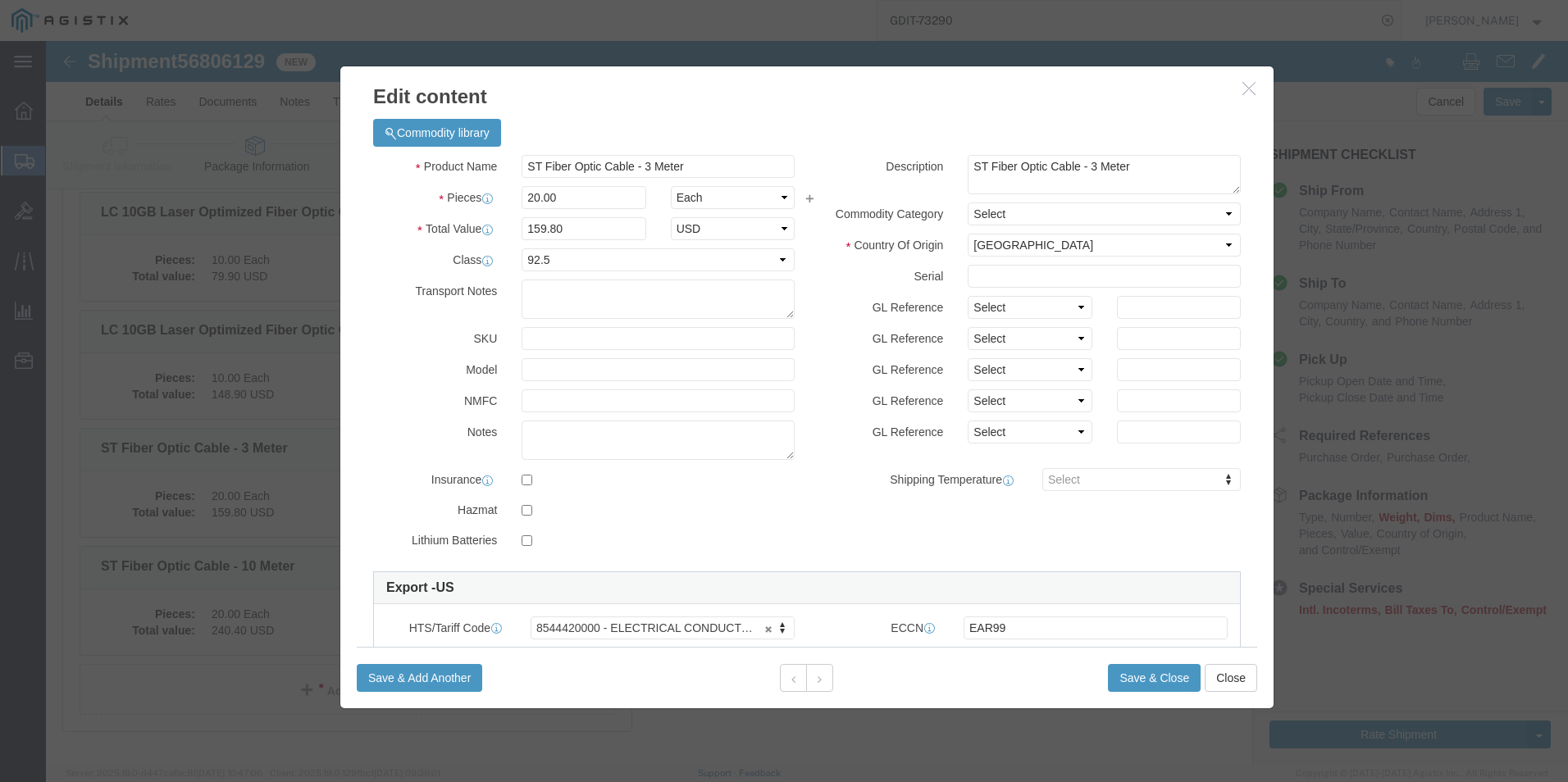
click button "button"
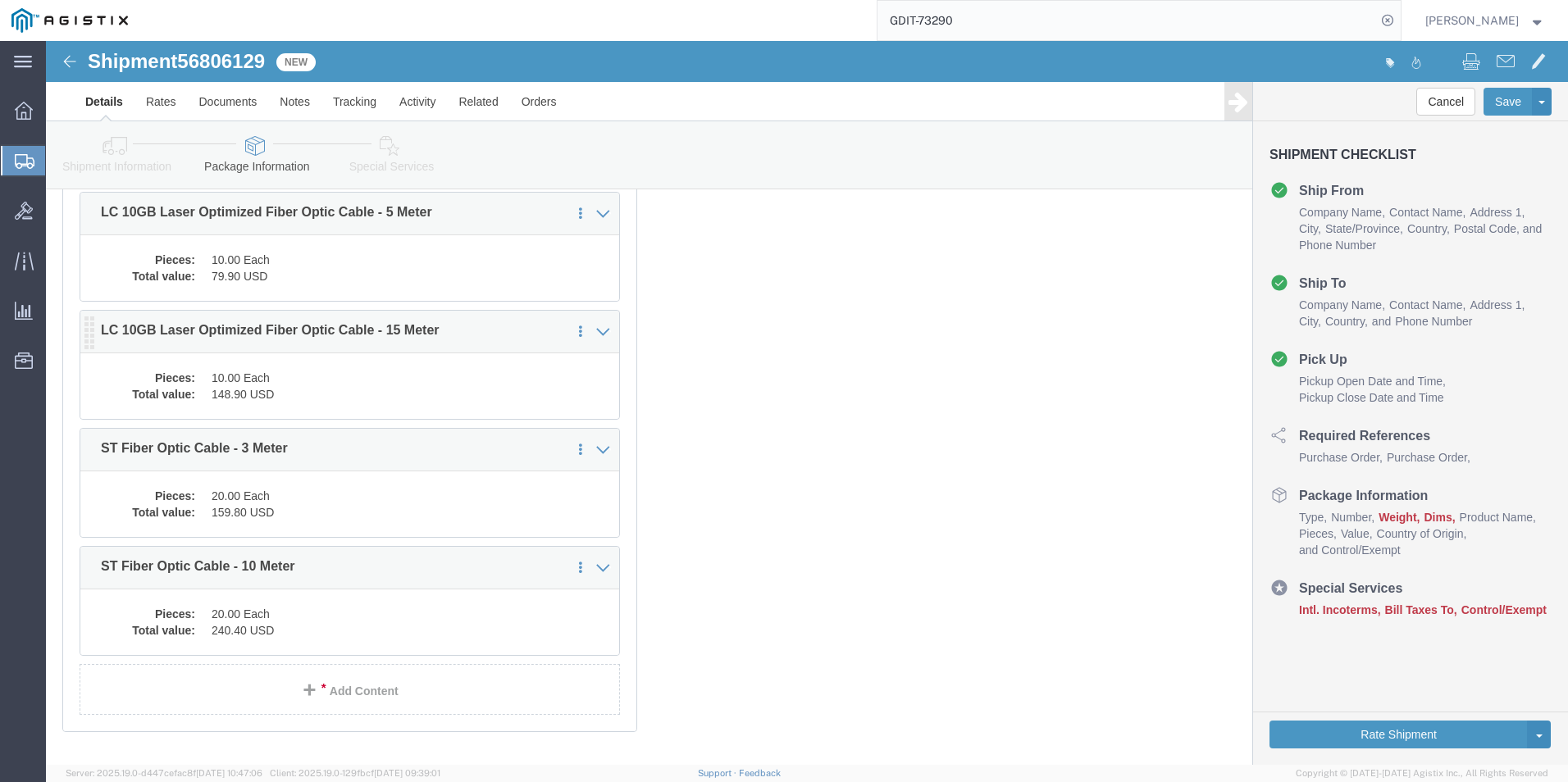
click dd "148.90 USD"
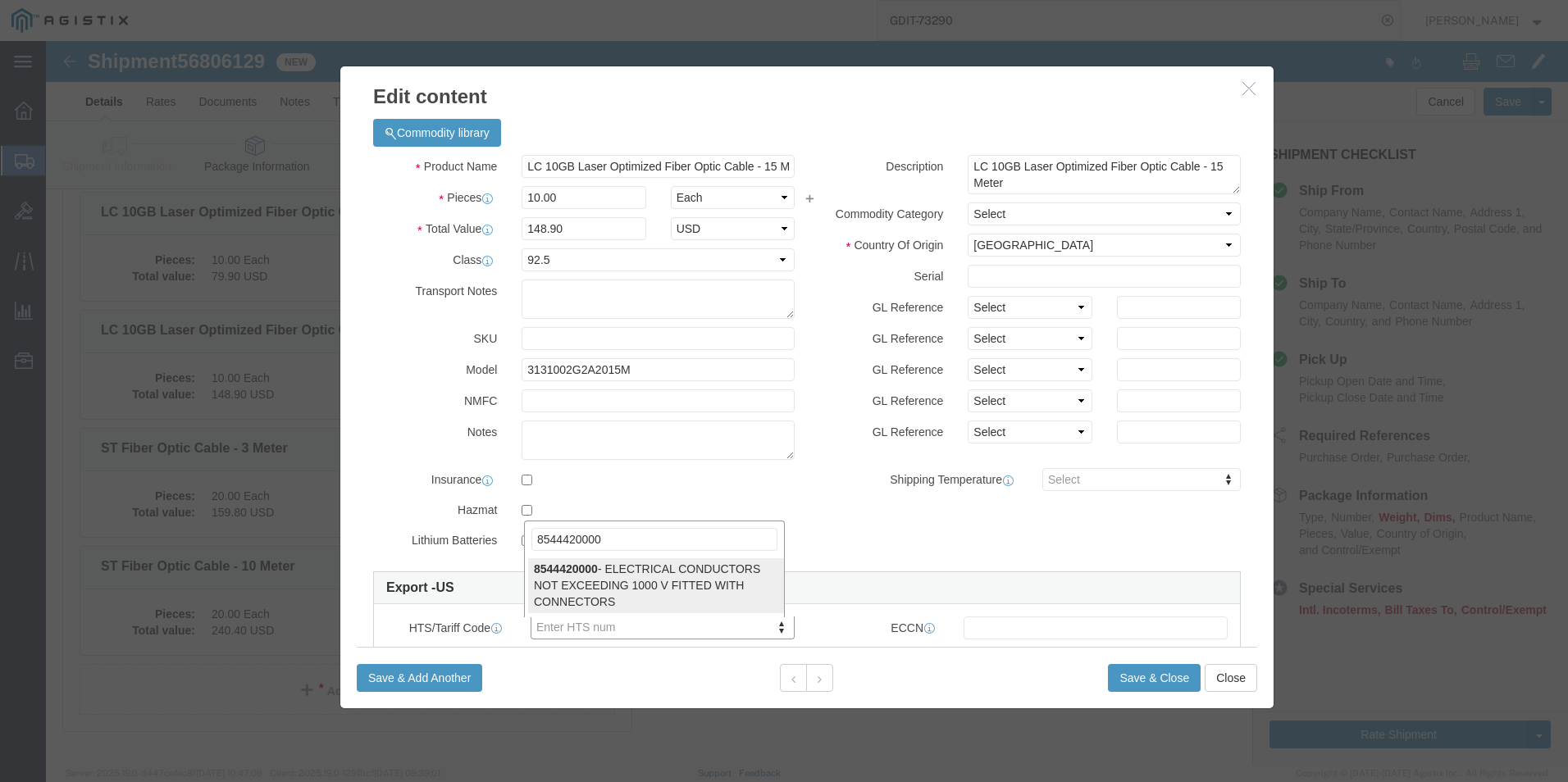
type input "8544420000"
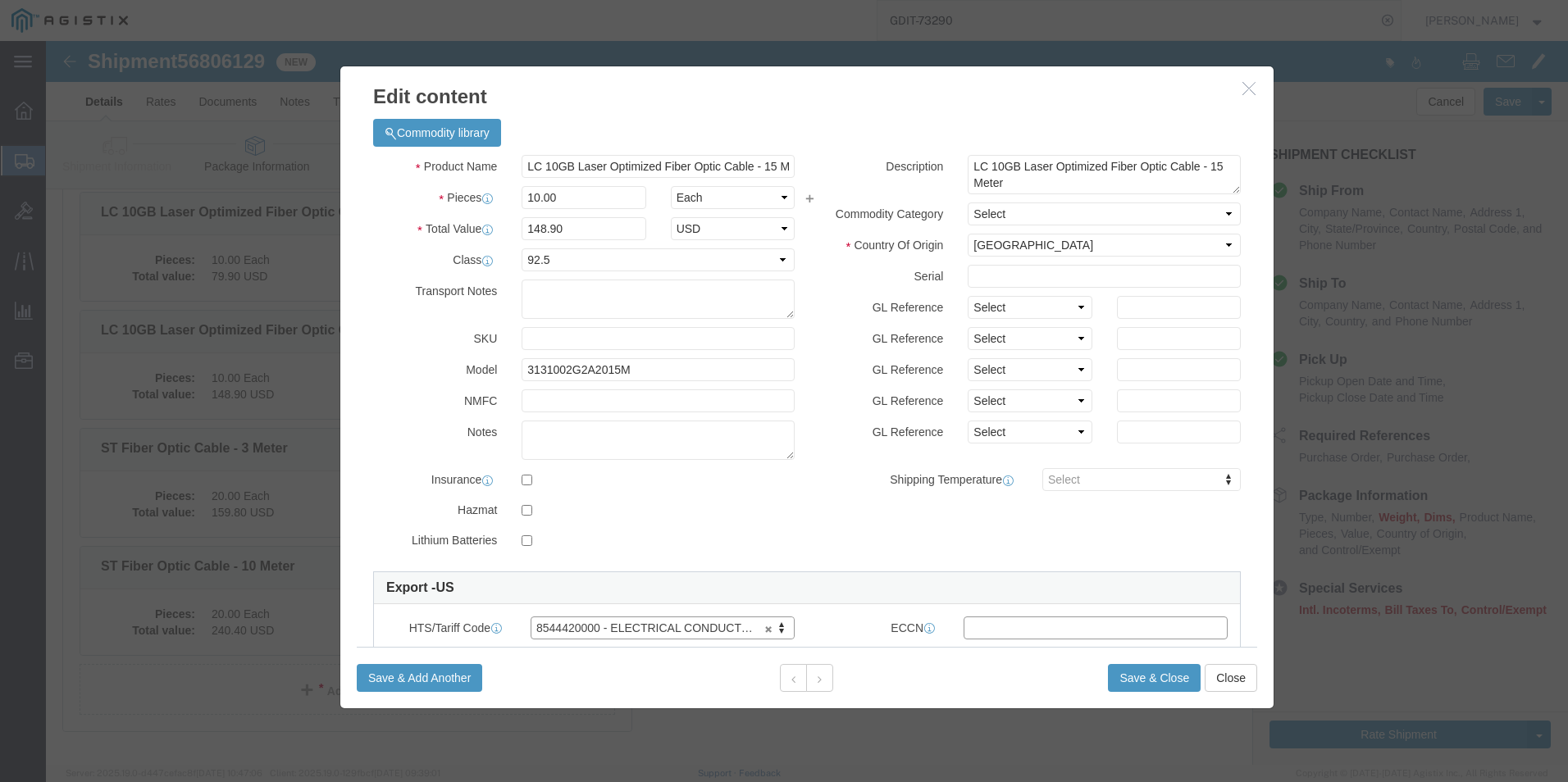
click input "text"
type input "EAR99"
click button "Save & Close"
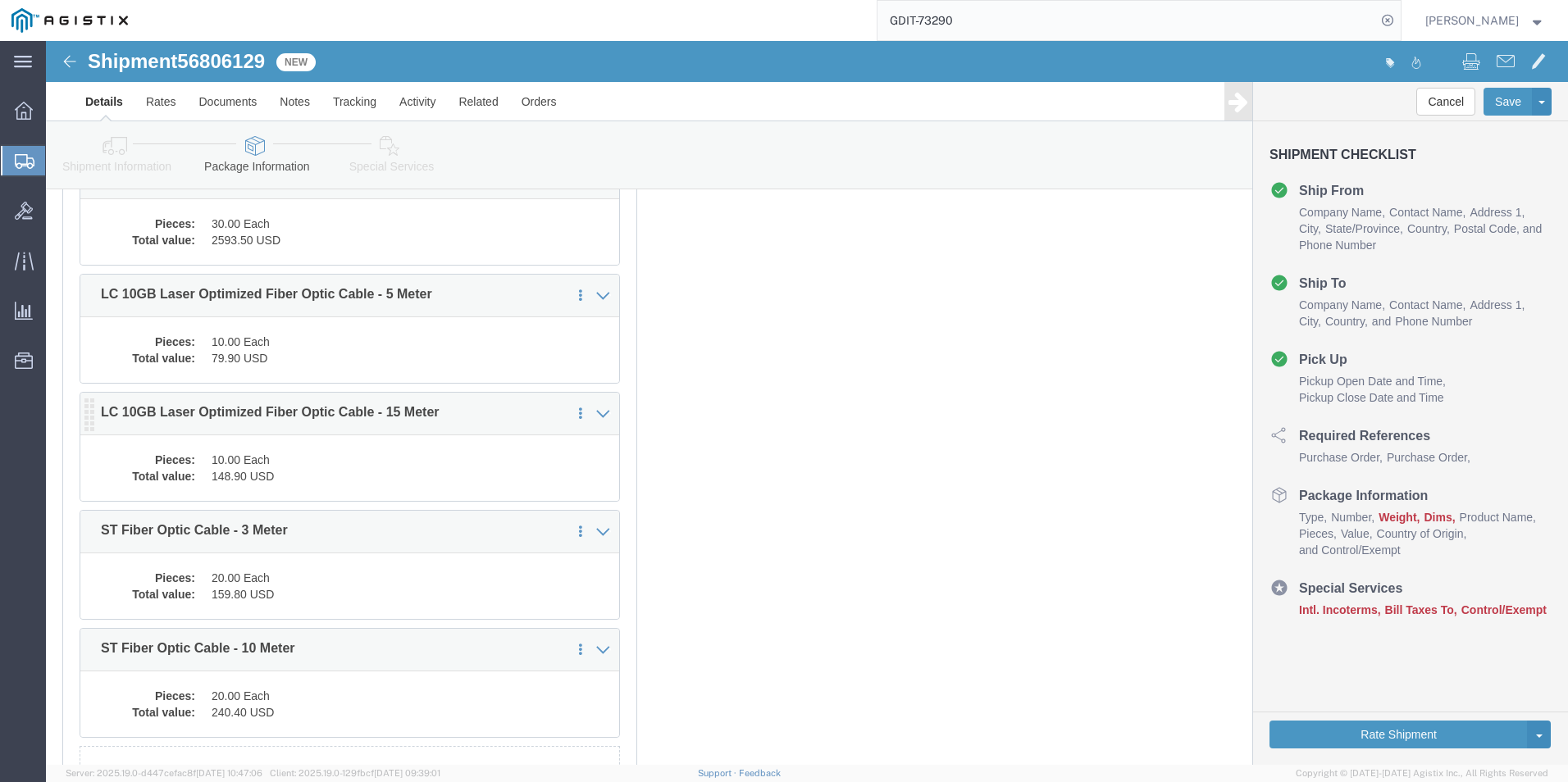
scroll to position [8031, 0]
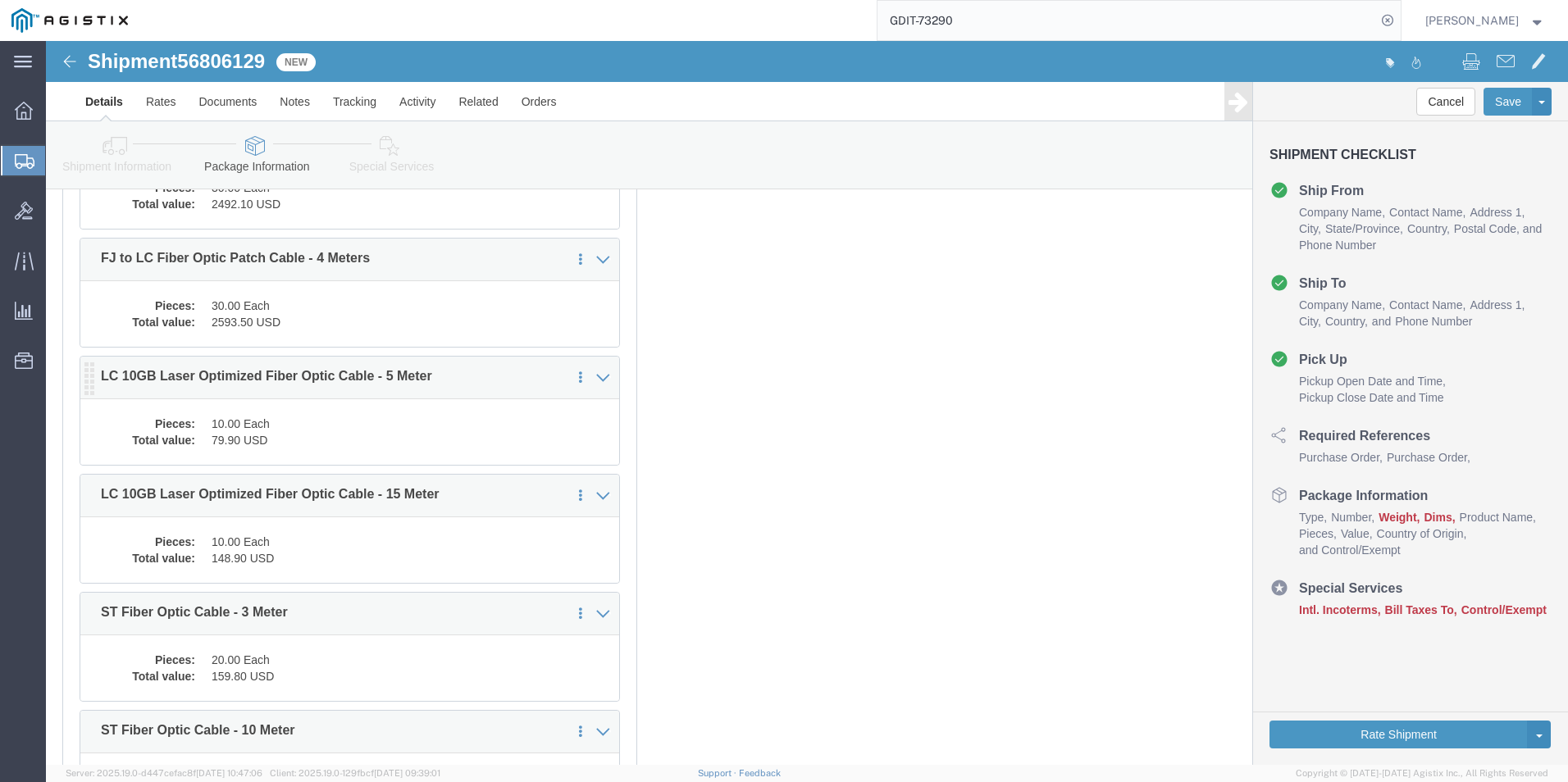
click dd "79.90 USD"
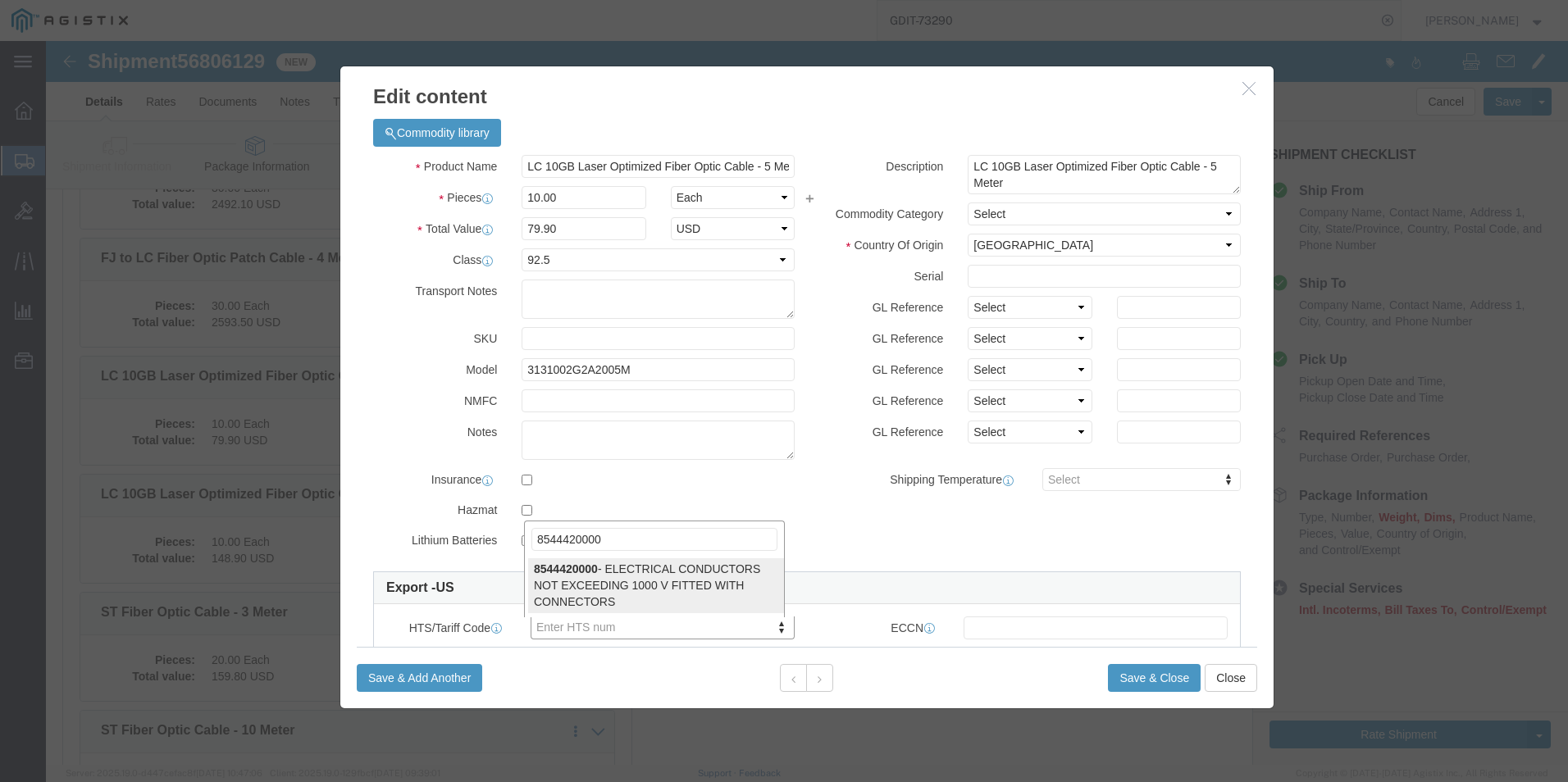
type input "8544420000"
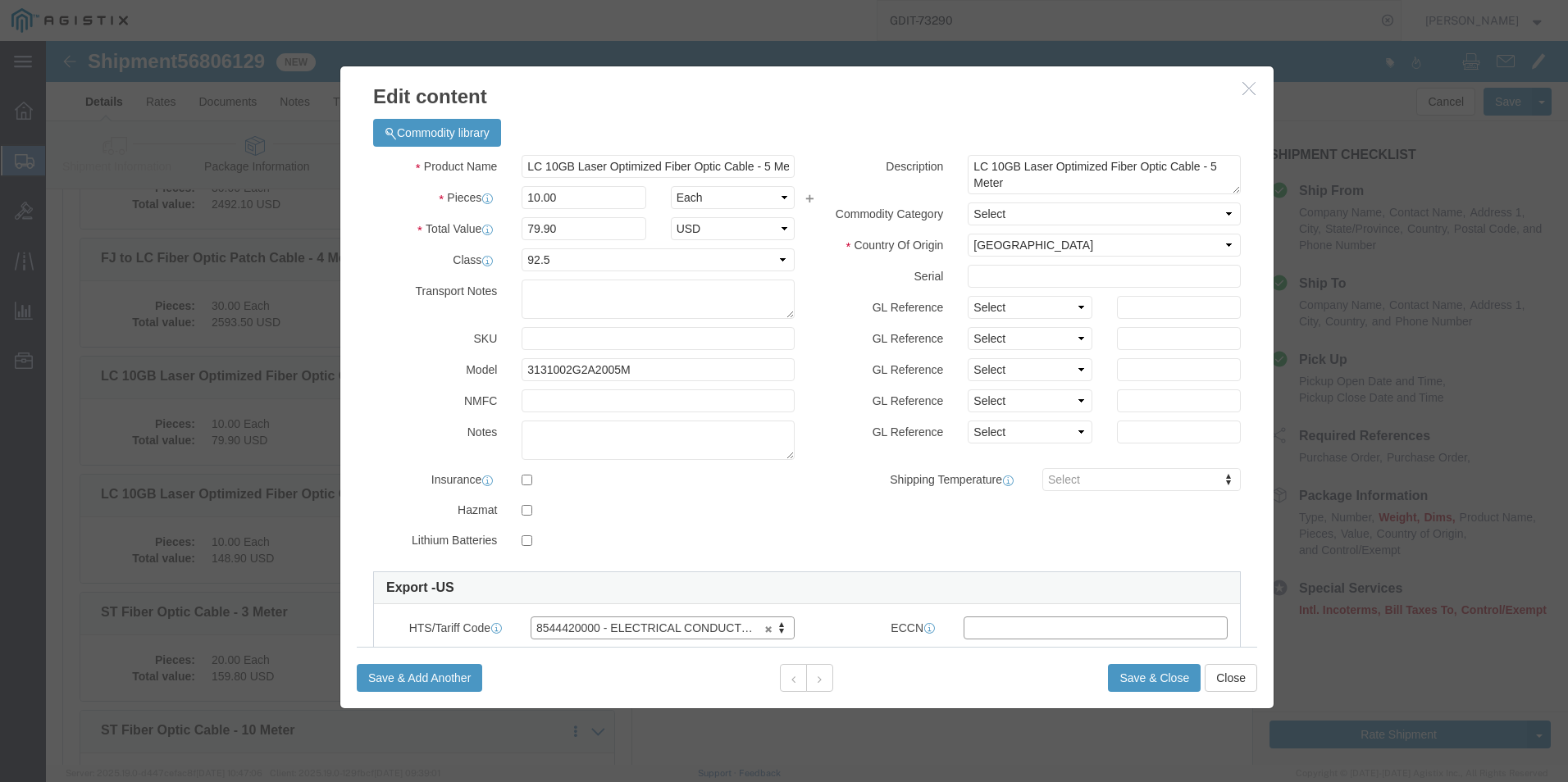
click input "text"
type input "EAR99"
click button "Save & Close"
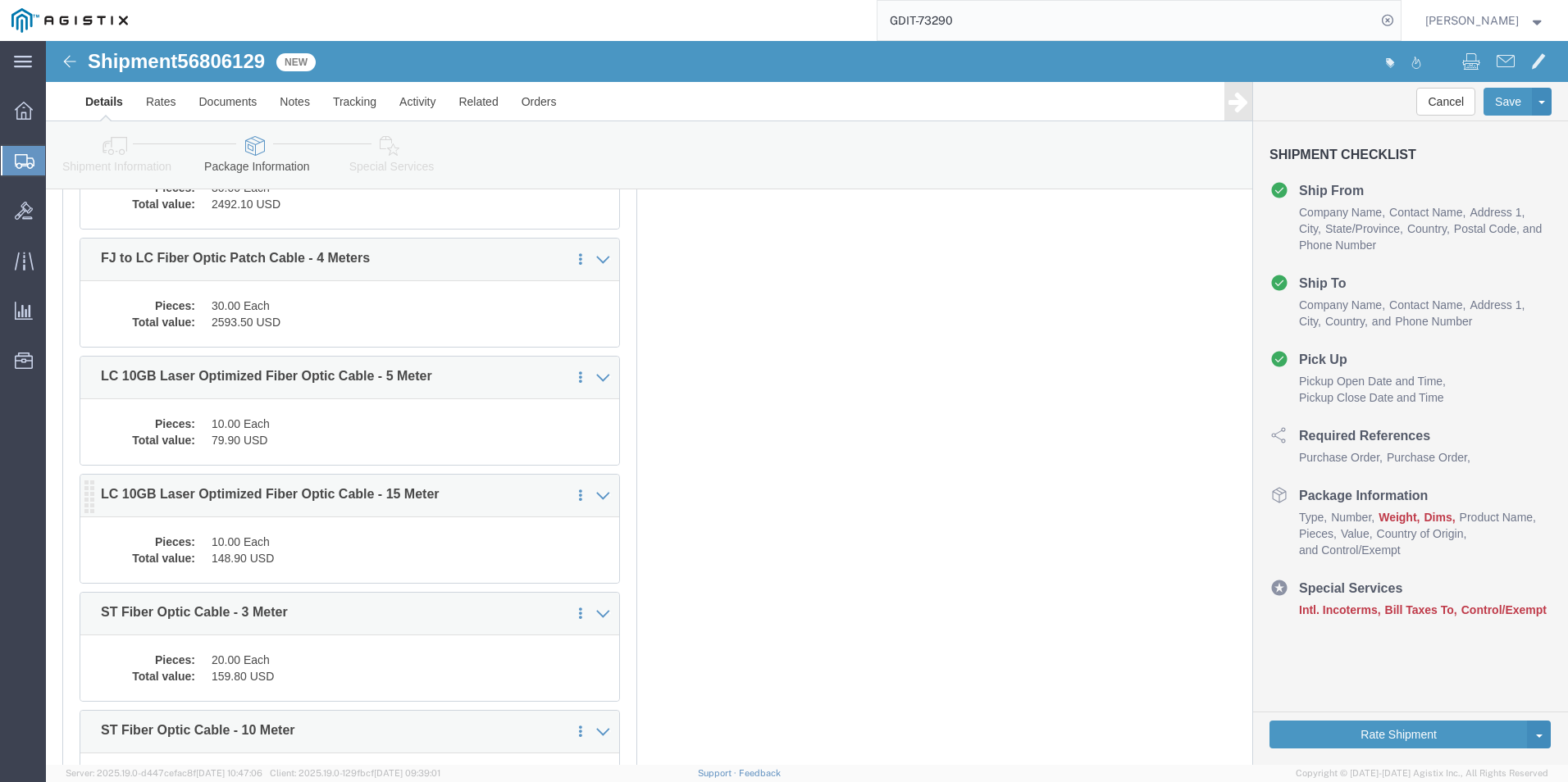
click div "1 x Pallet(s) Standard (Stackable) Package Type Select Bale(s) Basket(s) Bolt(s…"
click dd "148.90 USD"
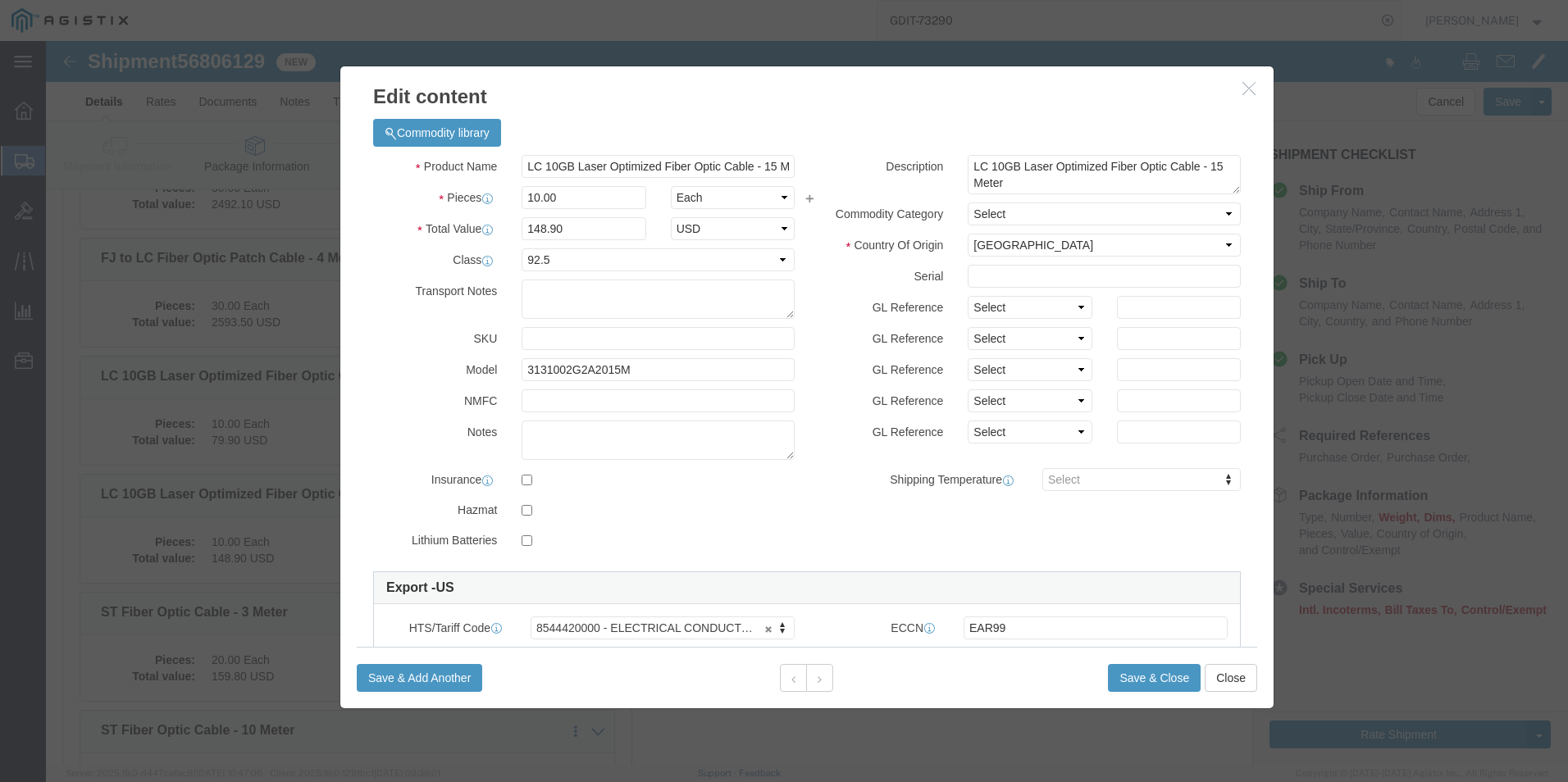
click icon "button"
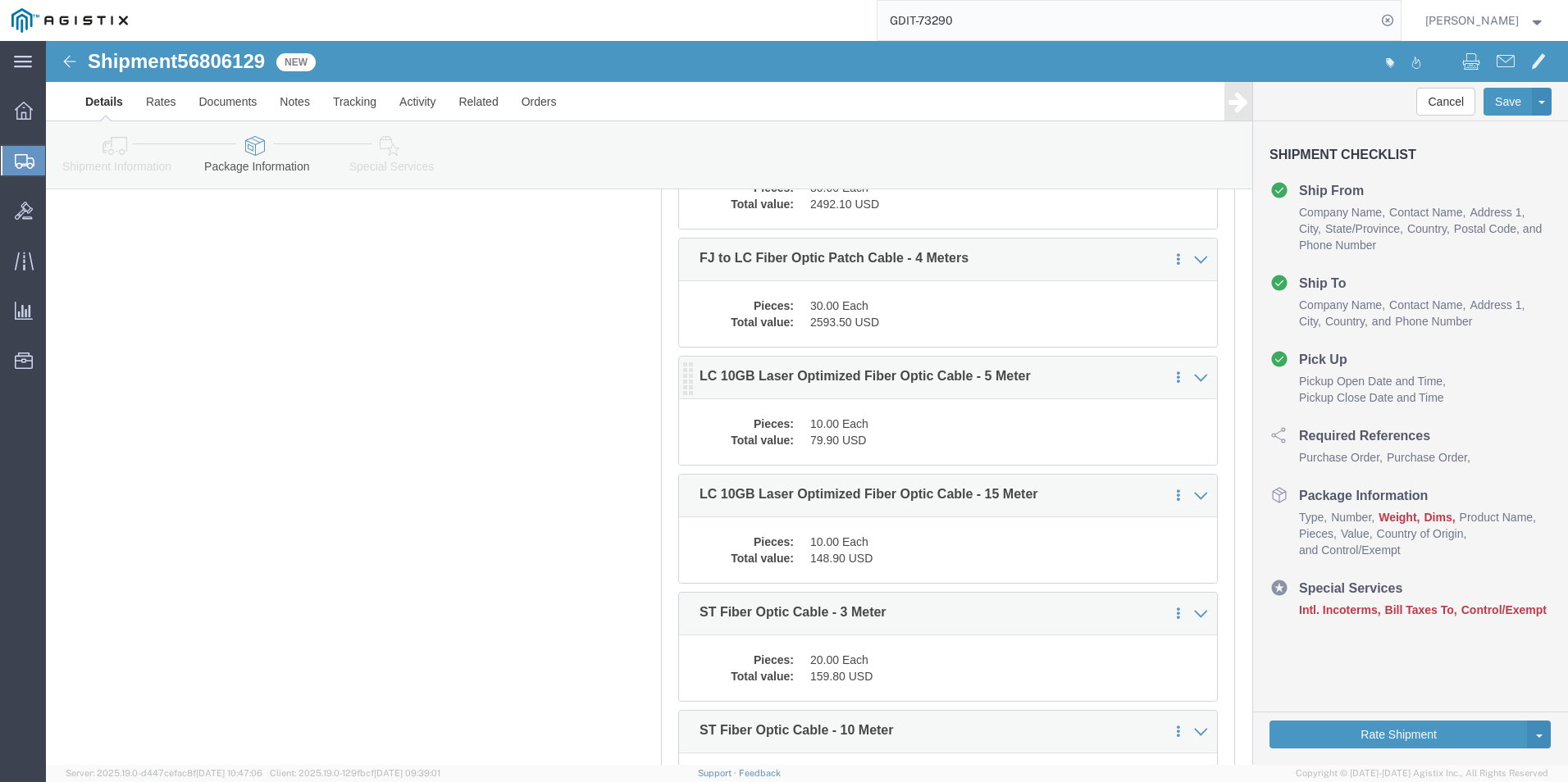
click dd "79.90 USD"
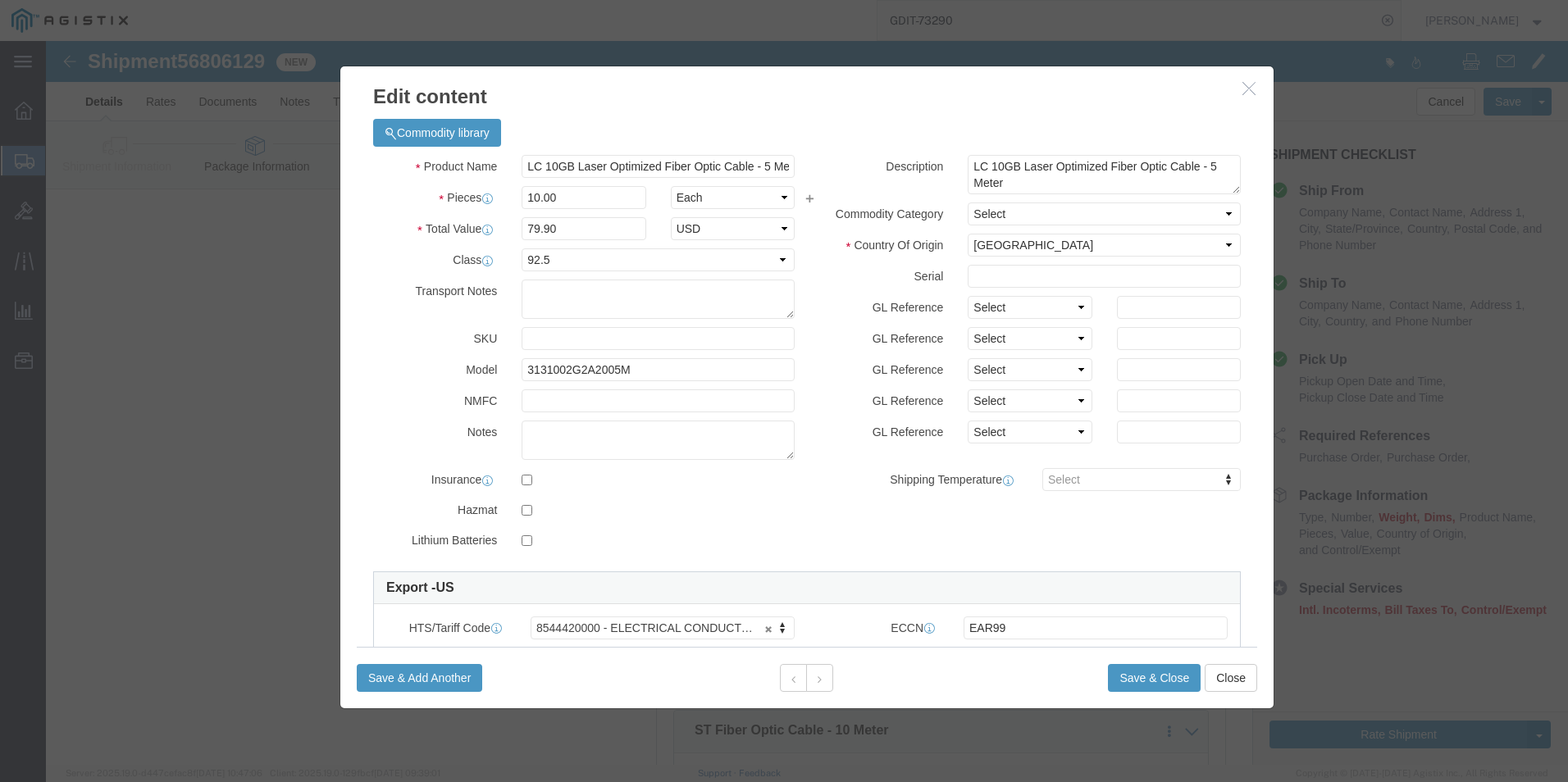
click icon "button"
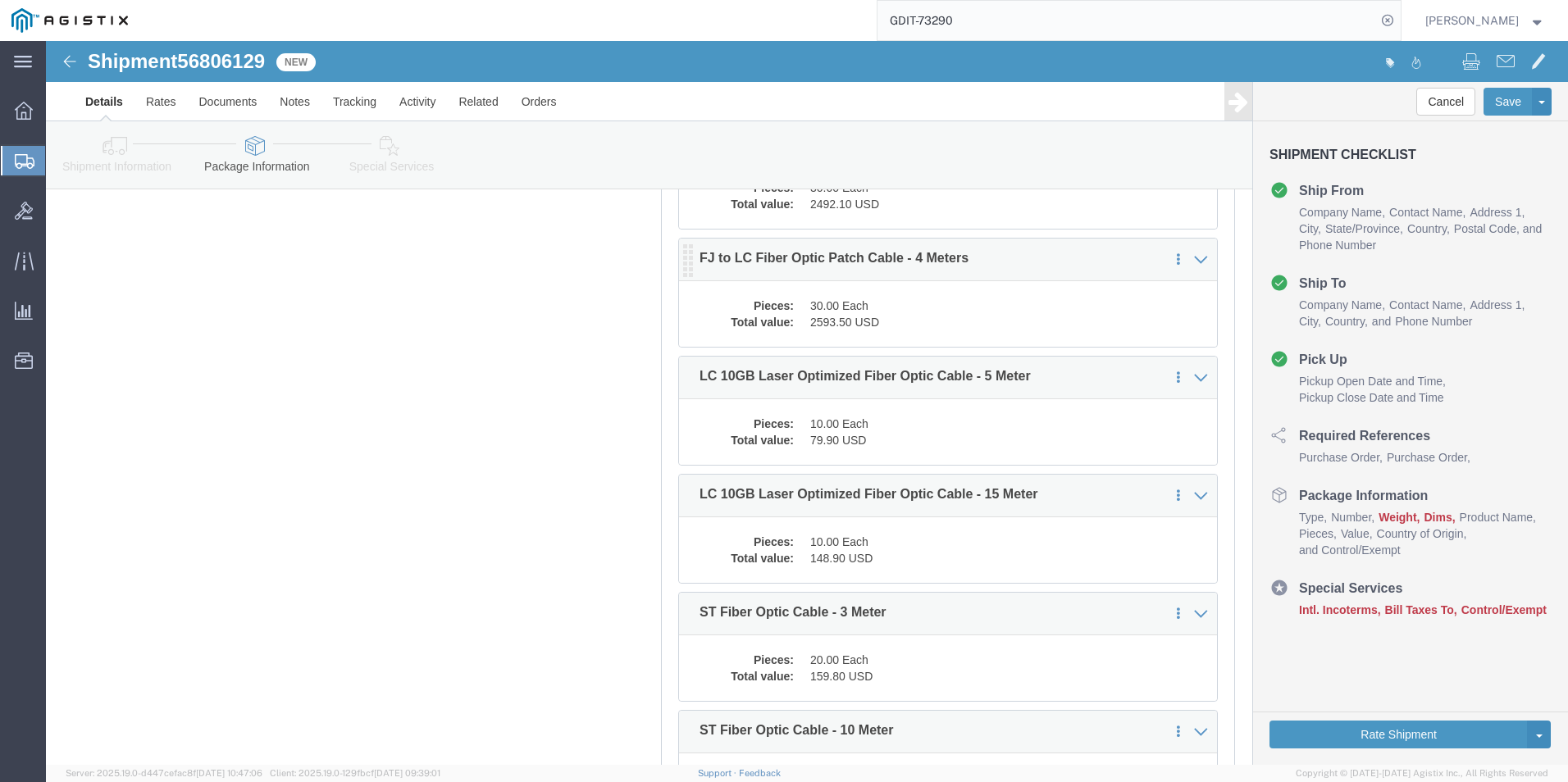
click dd "2593.50 USD"
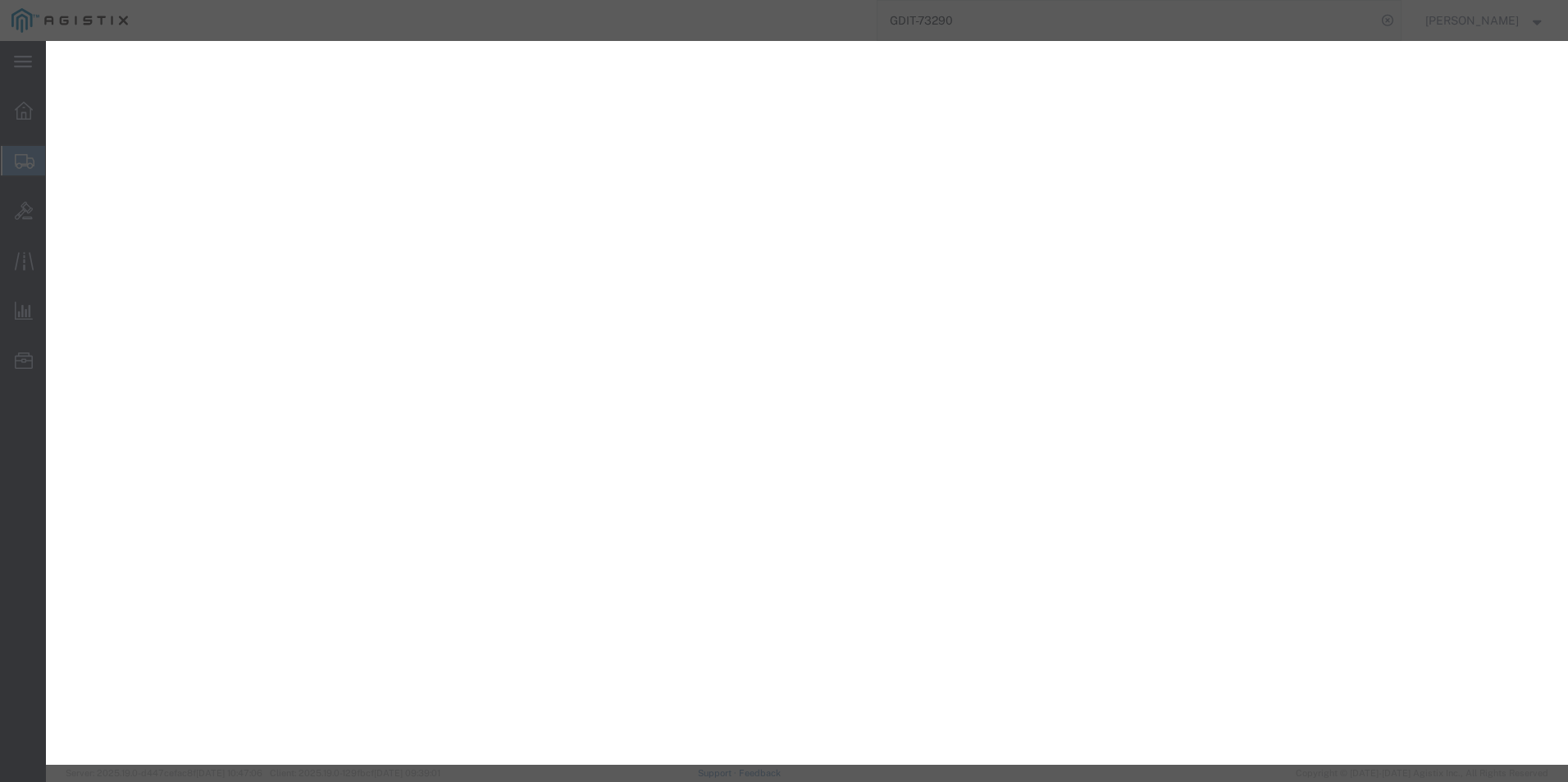
select select "PSST"
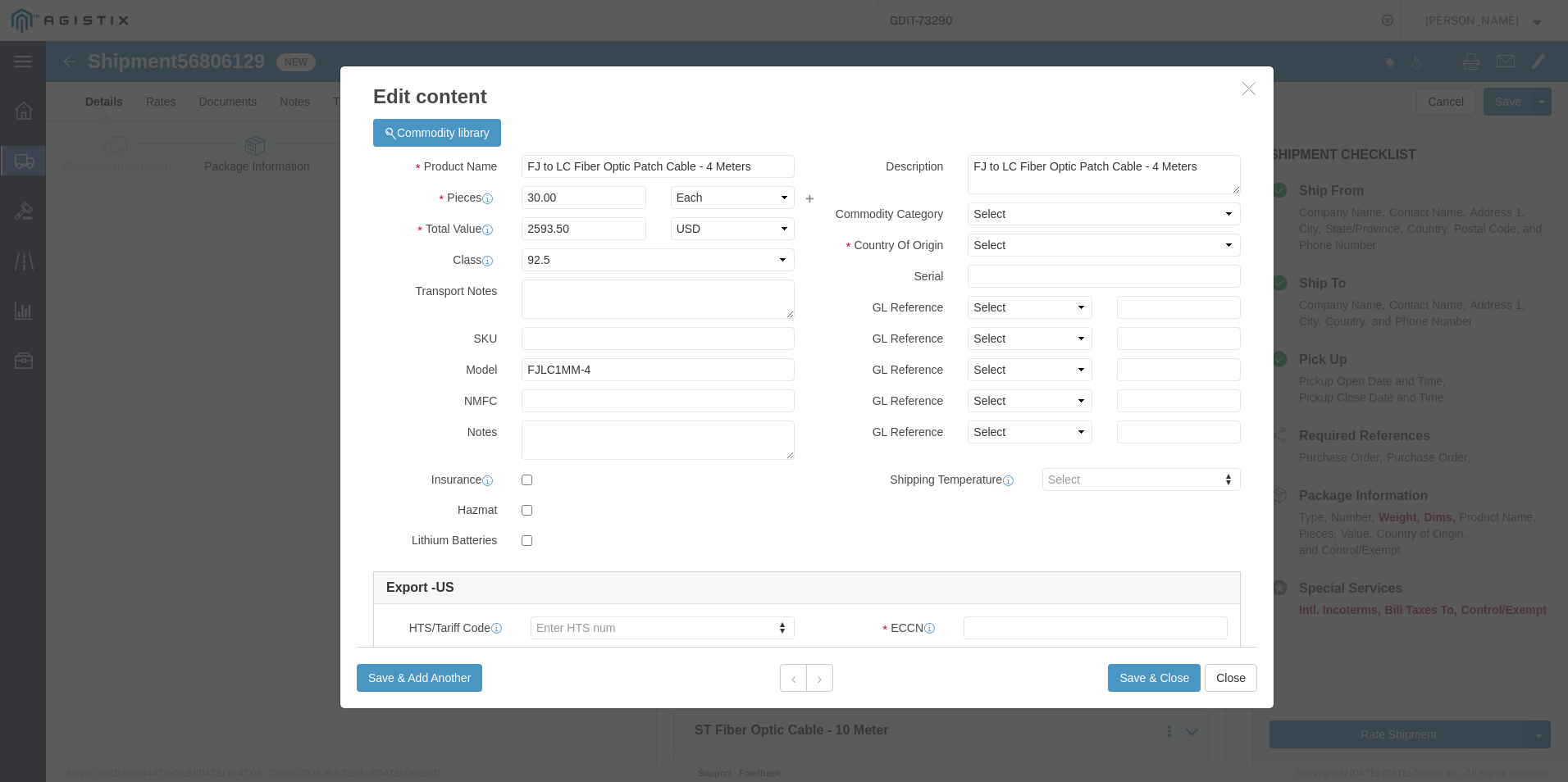
scroll to position [8031, 0]
type input "8544420000"
click input "text"
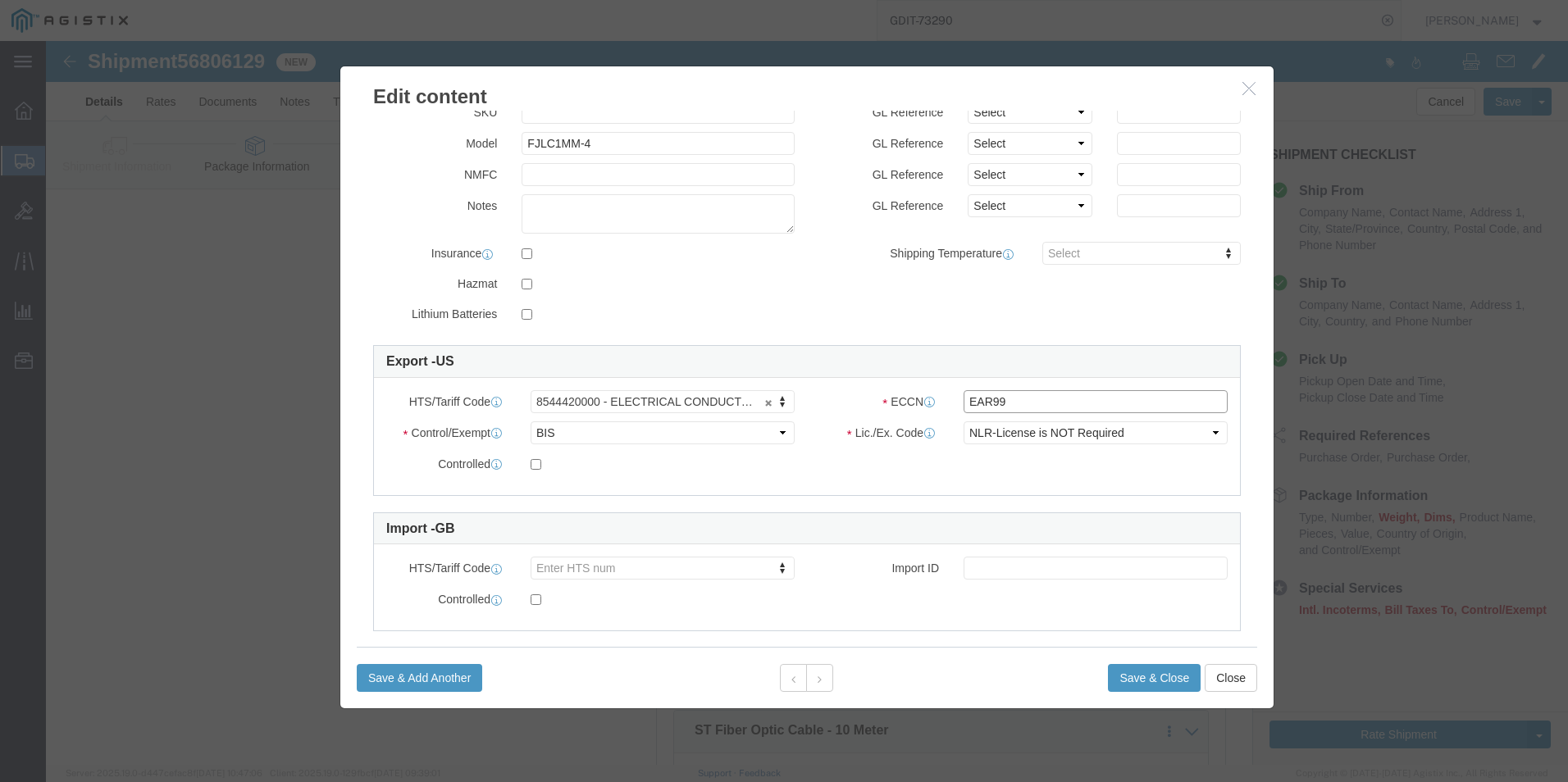
scroll to position [247, 0]
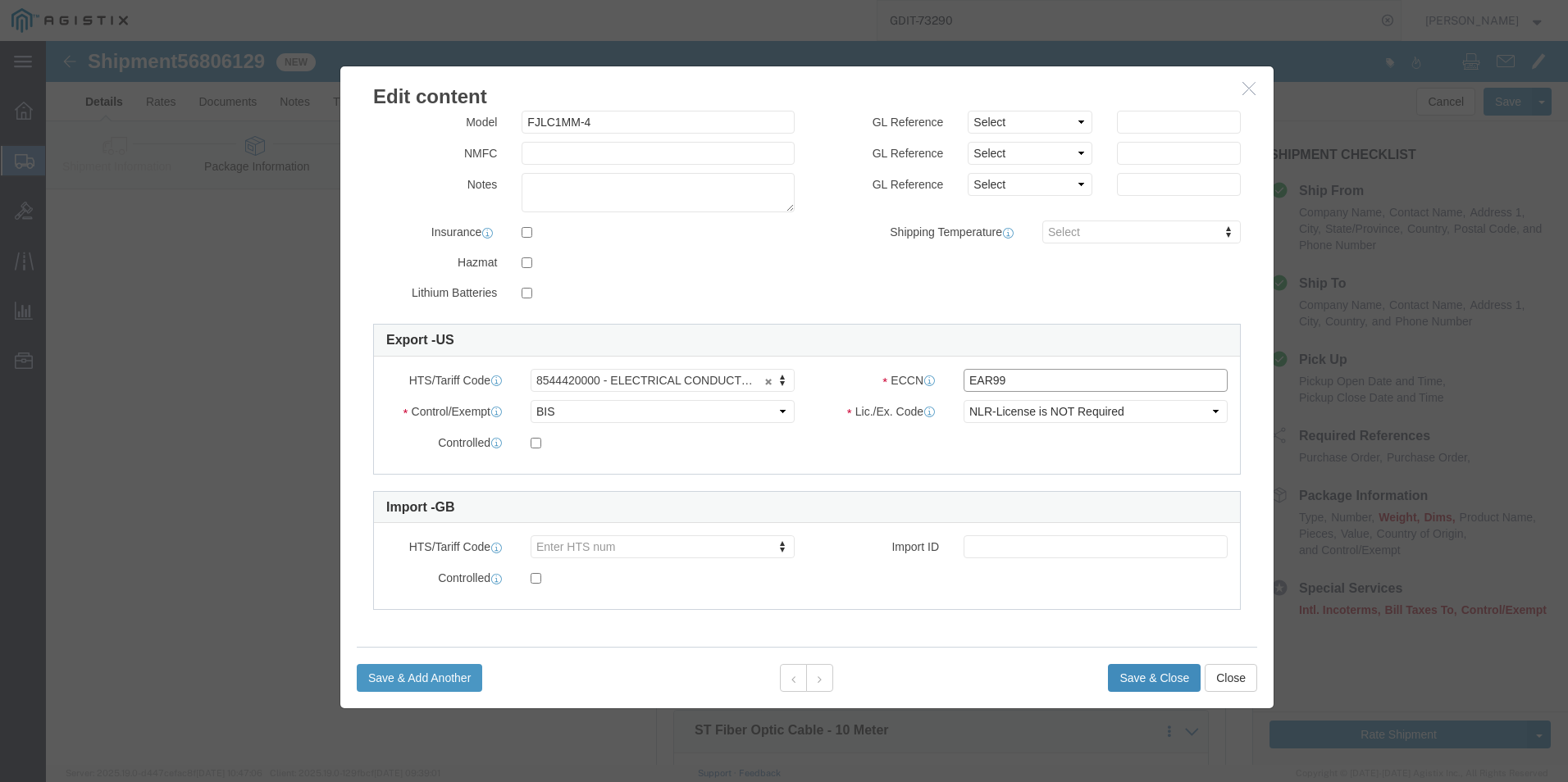
type input "EAR99"
click button "Save & Close"
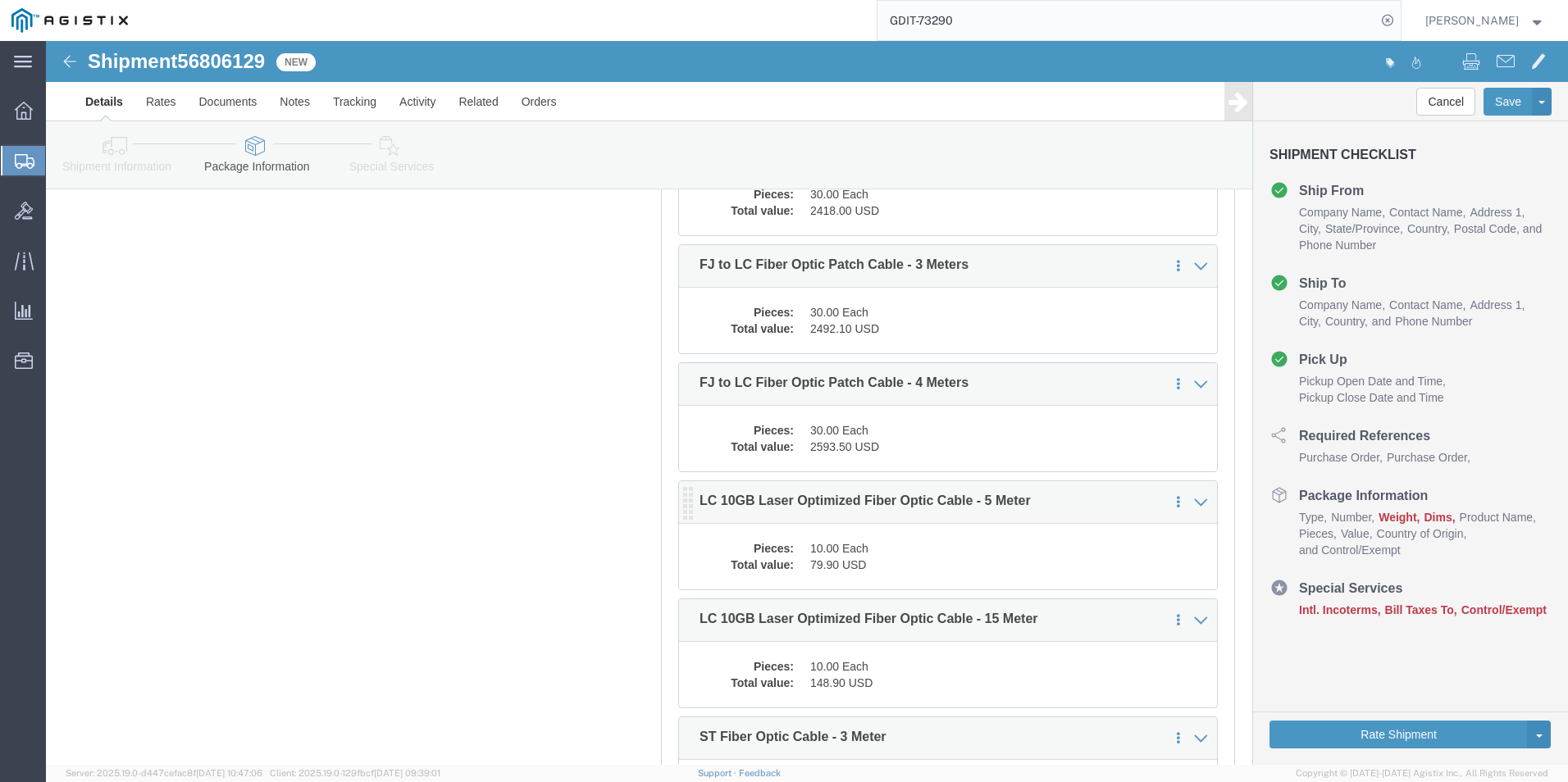
scroll to position [7867, 0]
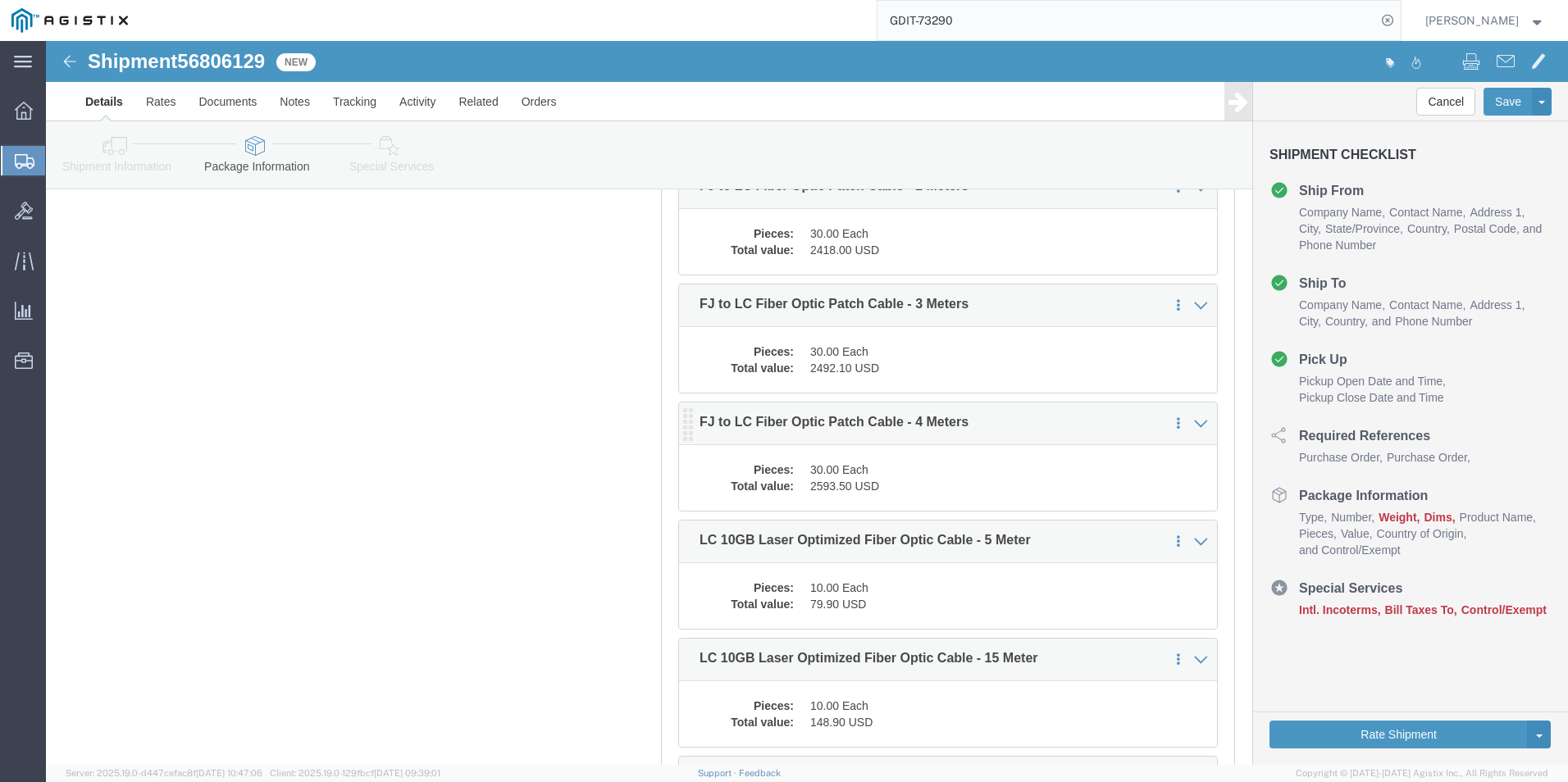
click dd "2593.50 USD"
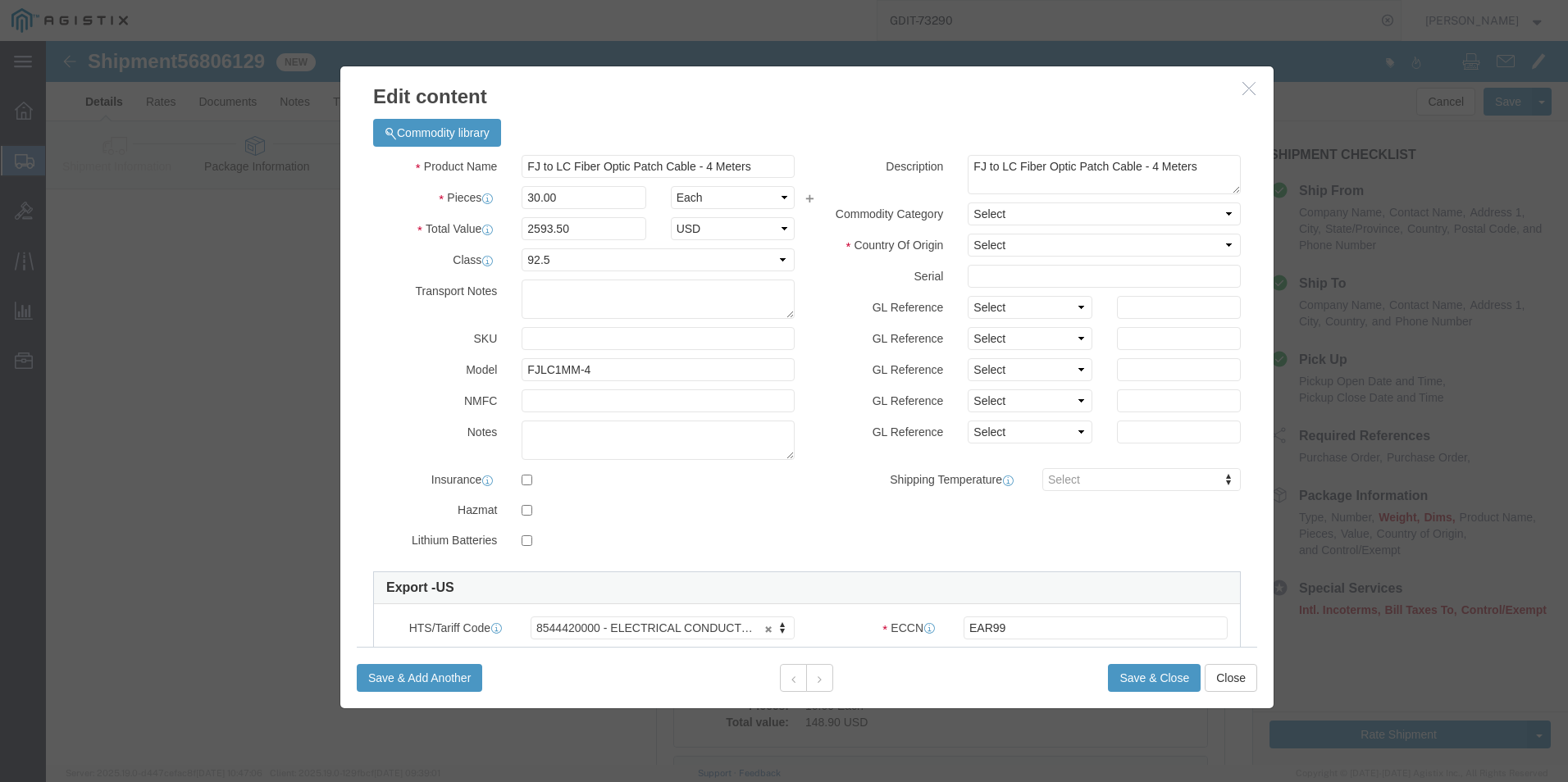
click icon "button"
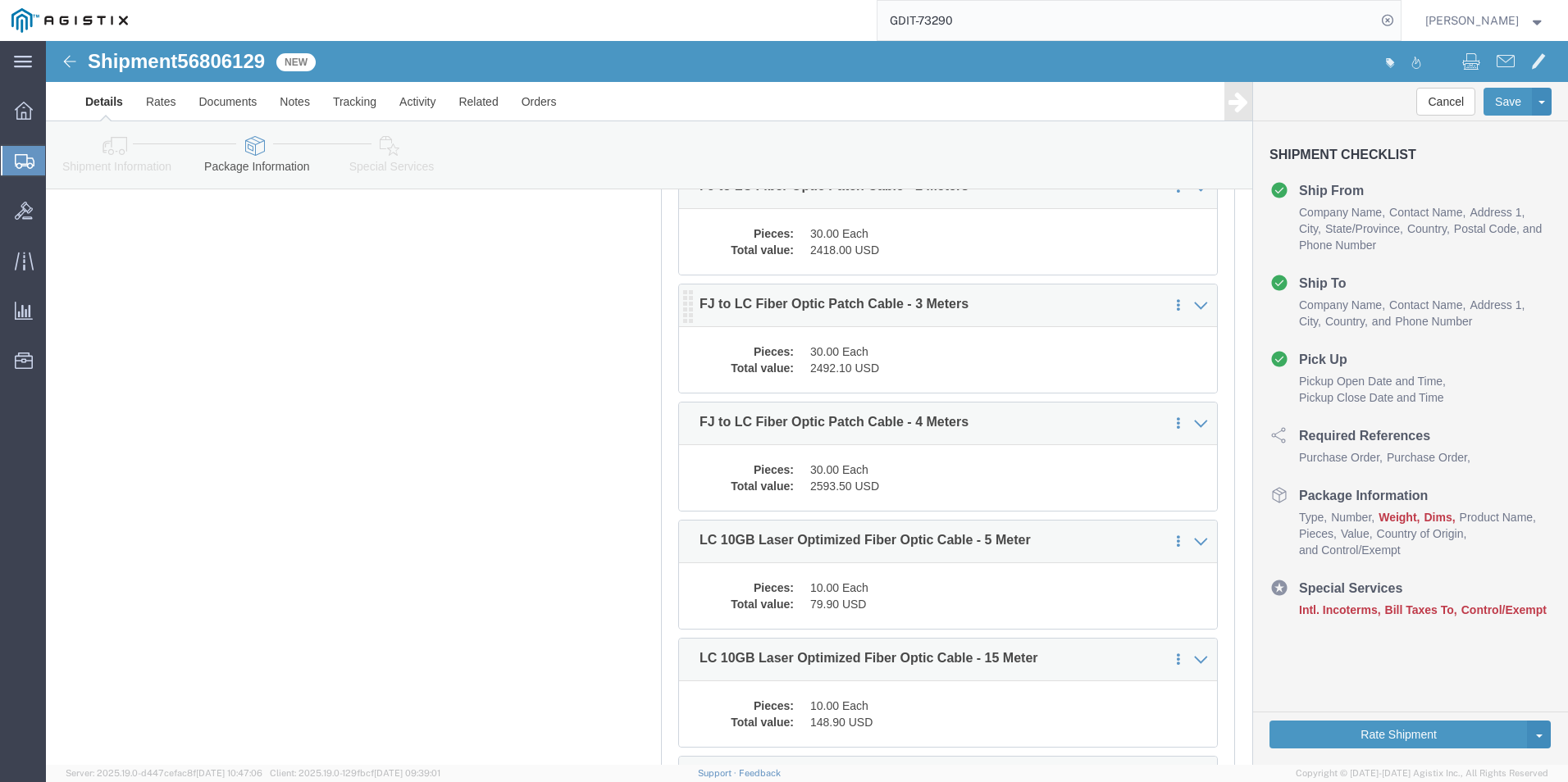
click dd "30.00 Each"
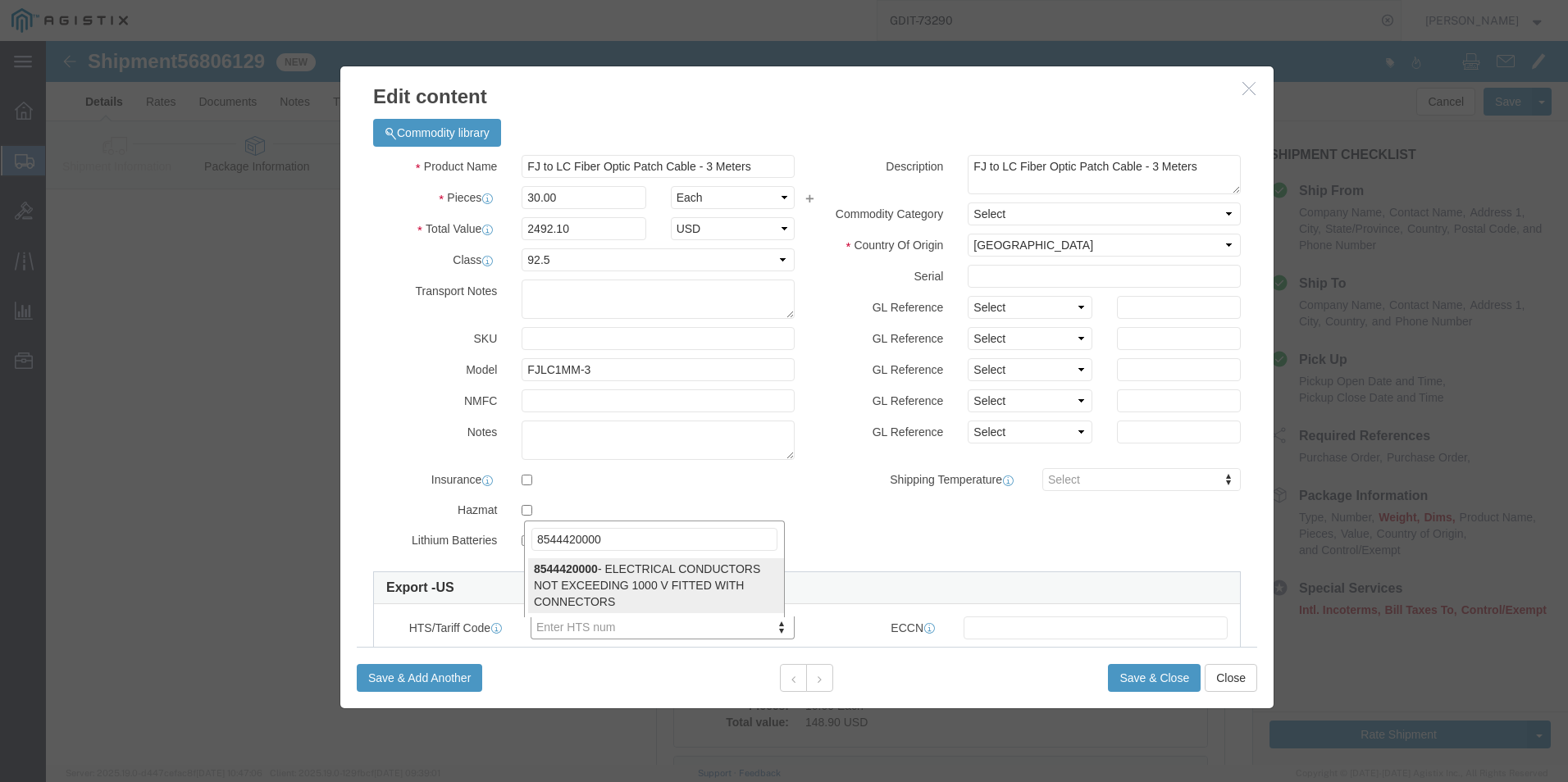
type input "8544420000"
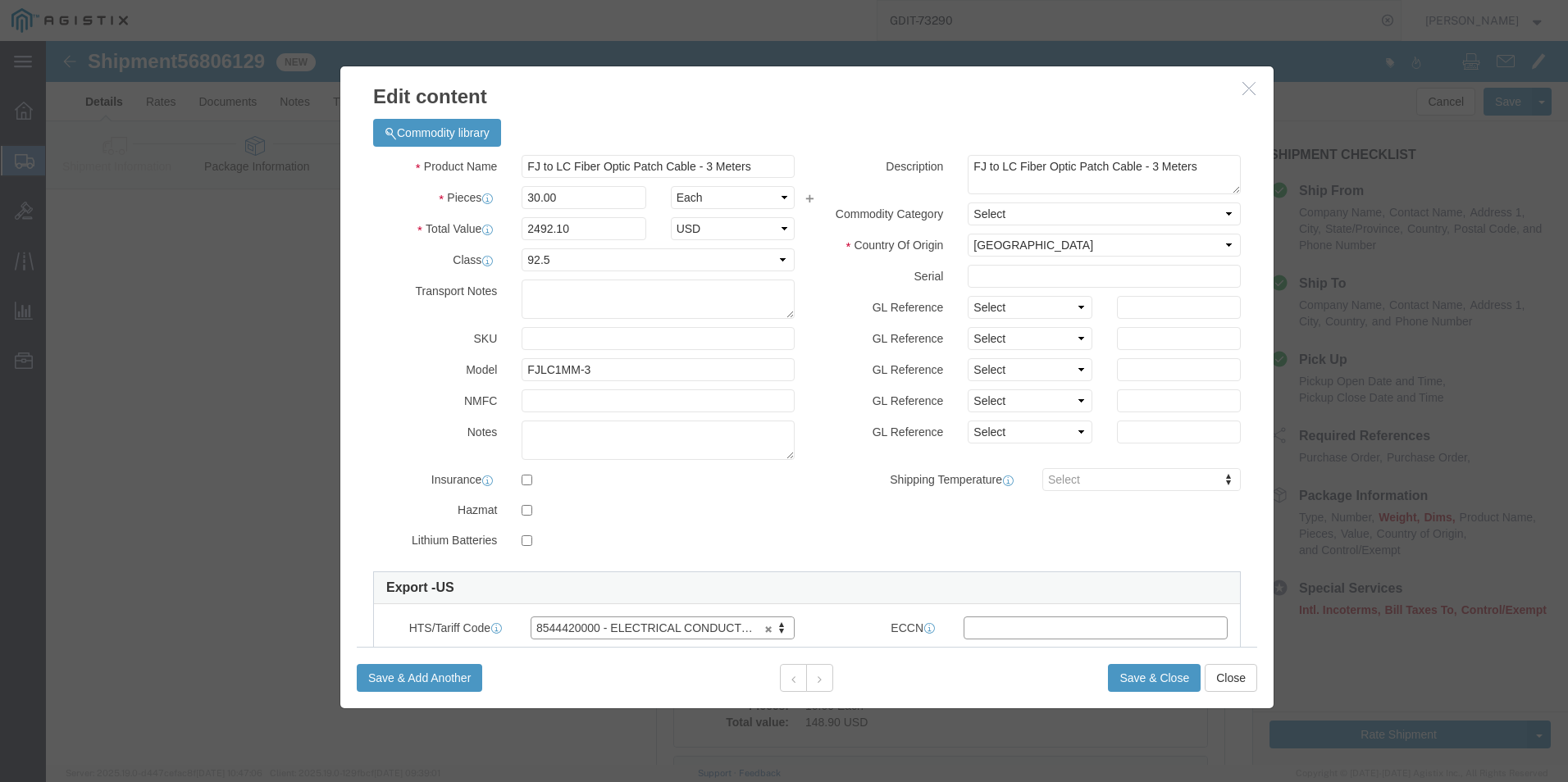
click input "text"
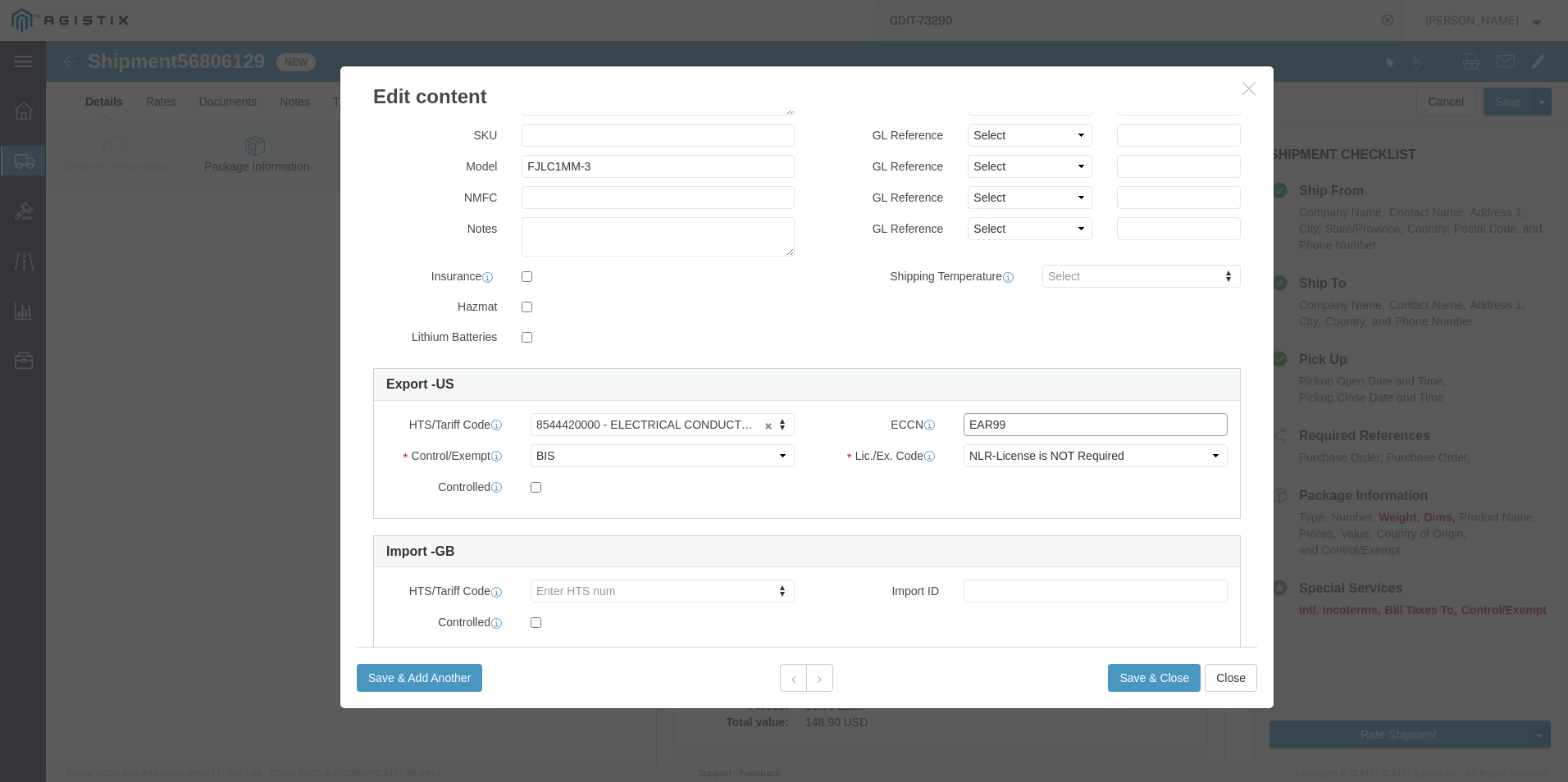
scroll to position [246, 0]
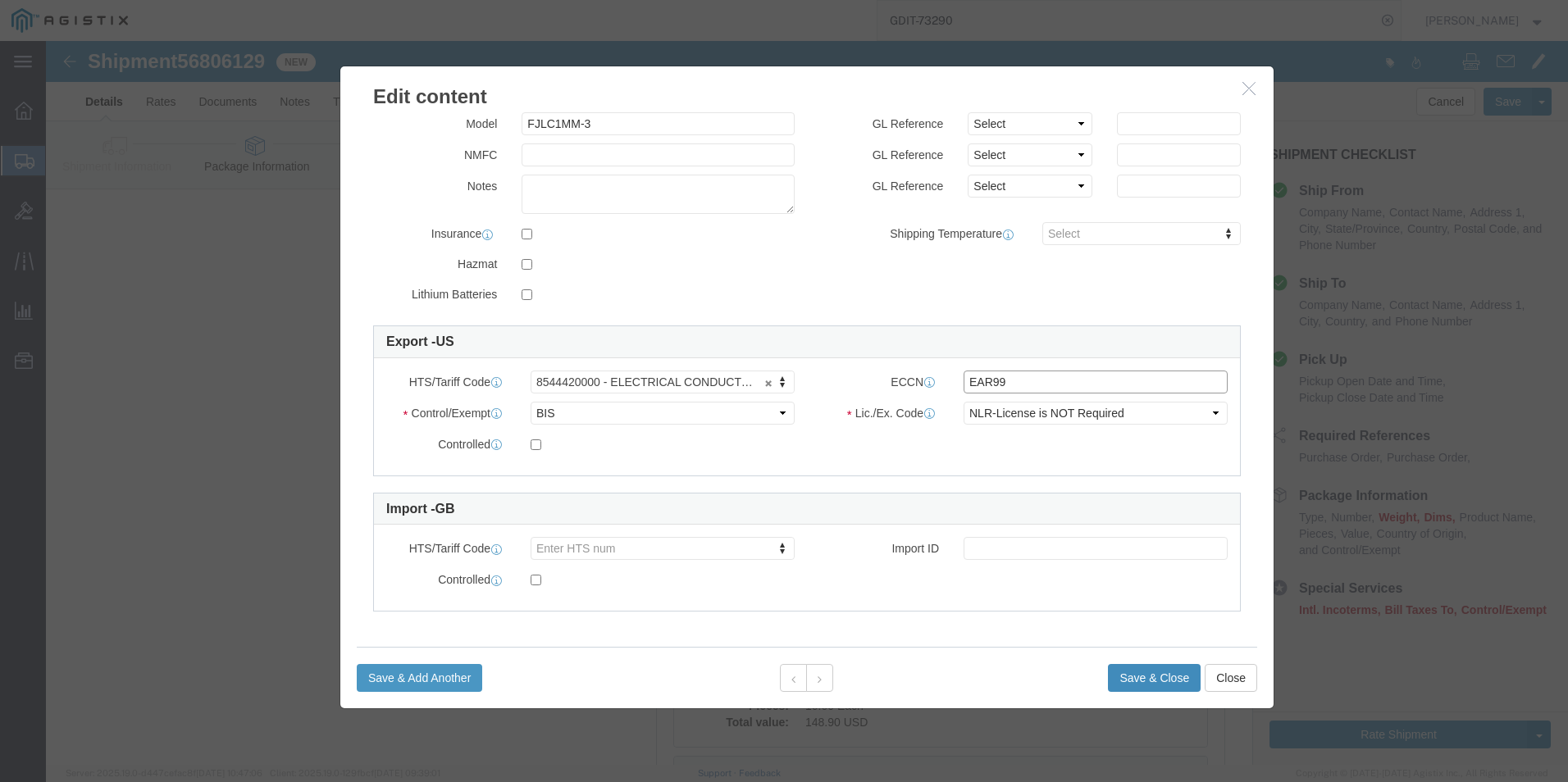
type input "EAR99"
click button "Save & Close"
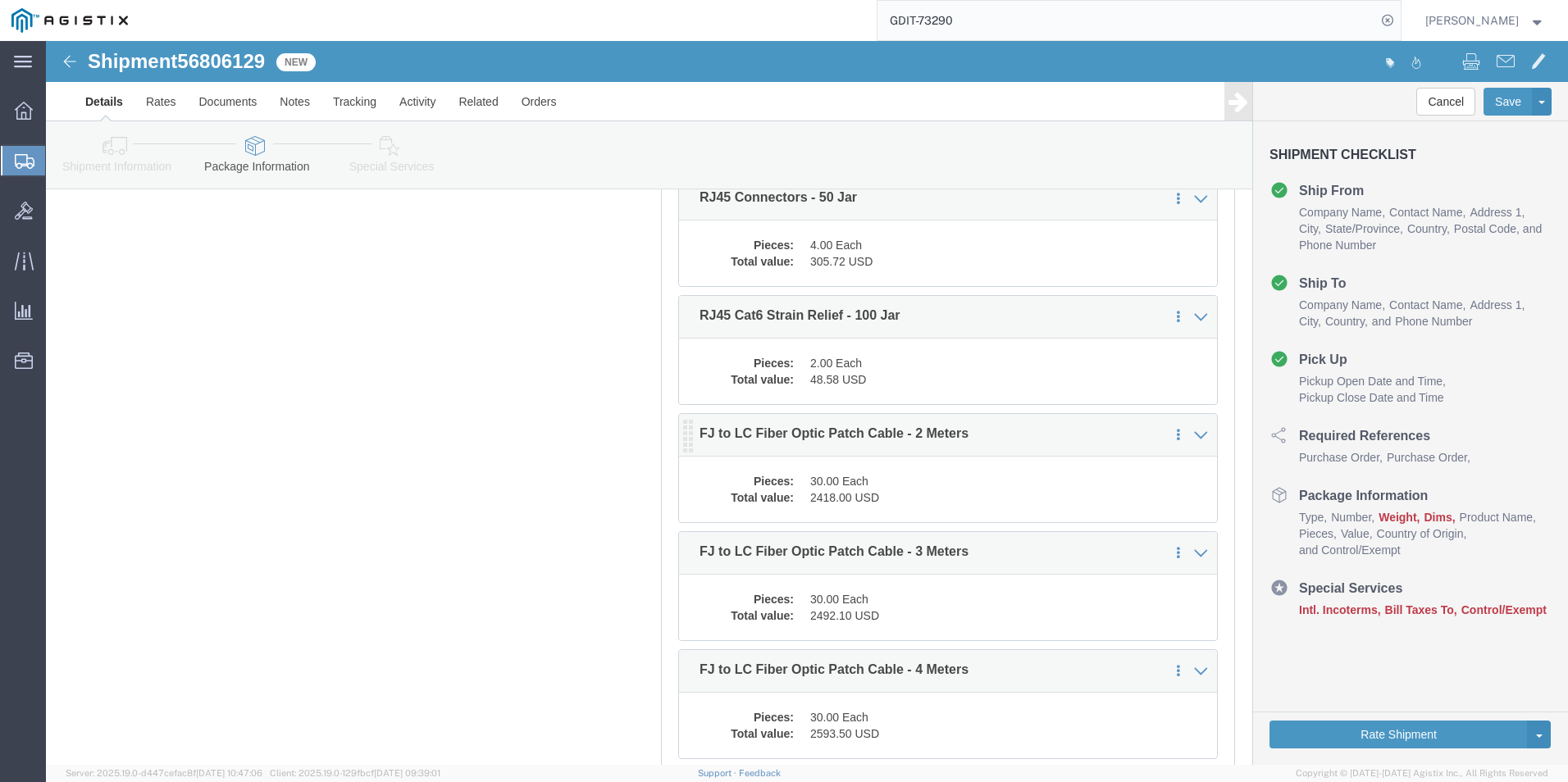
scroll to position [7622, 0]
click dd "2418.00 USD"
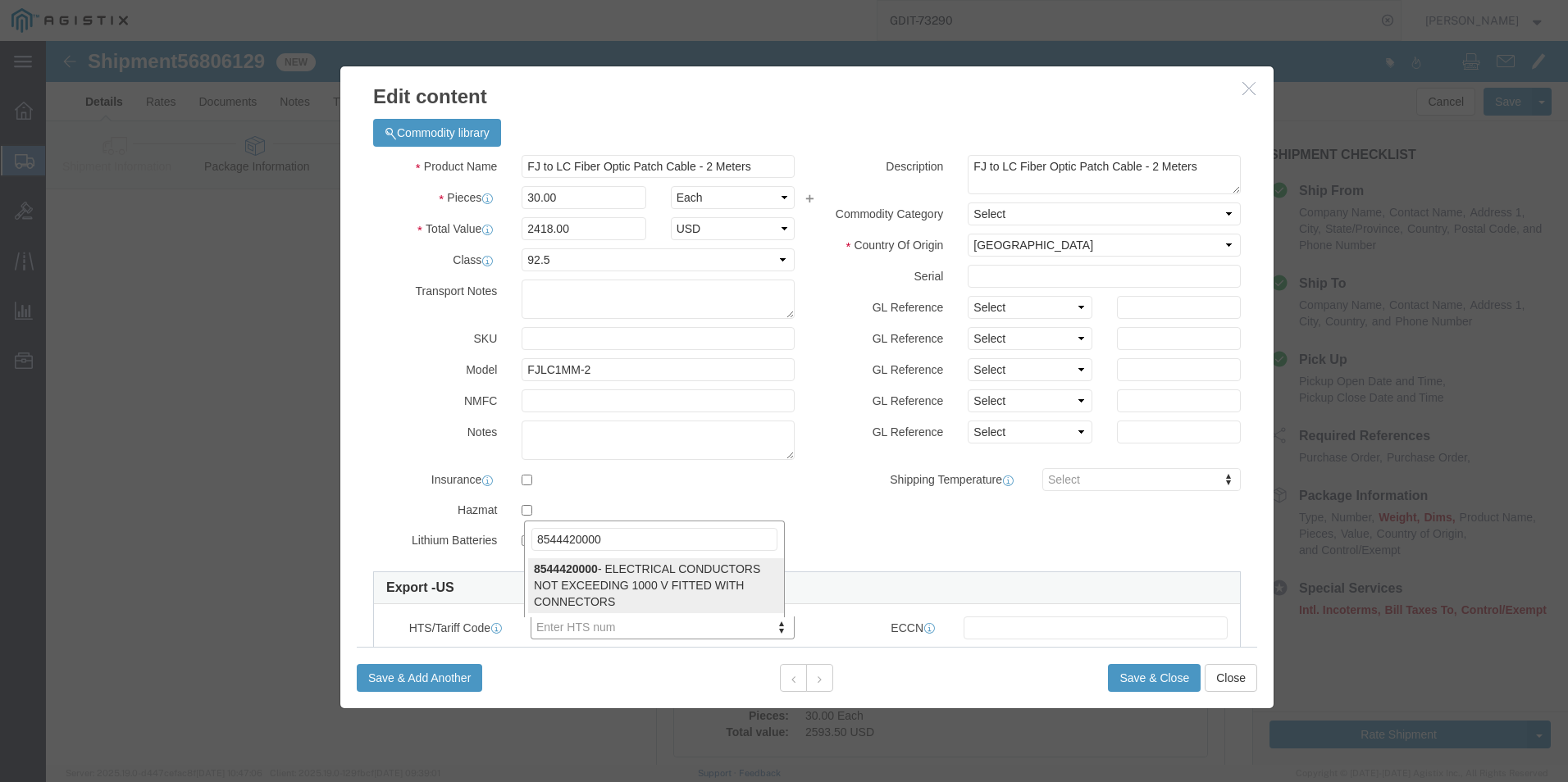
type input "8544420000"
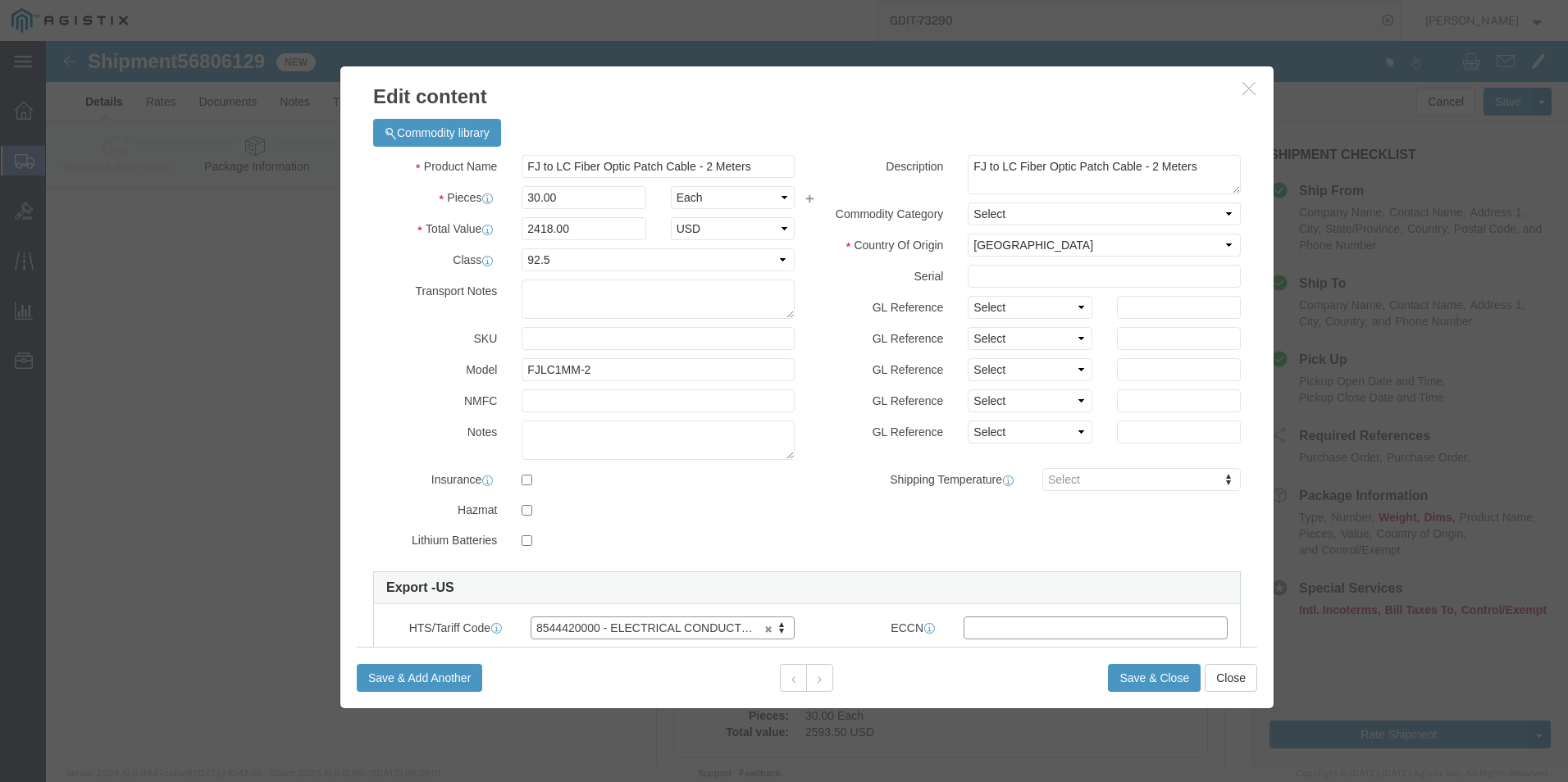
click input "text"
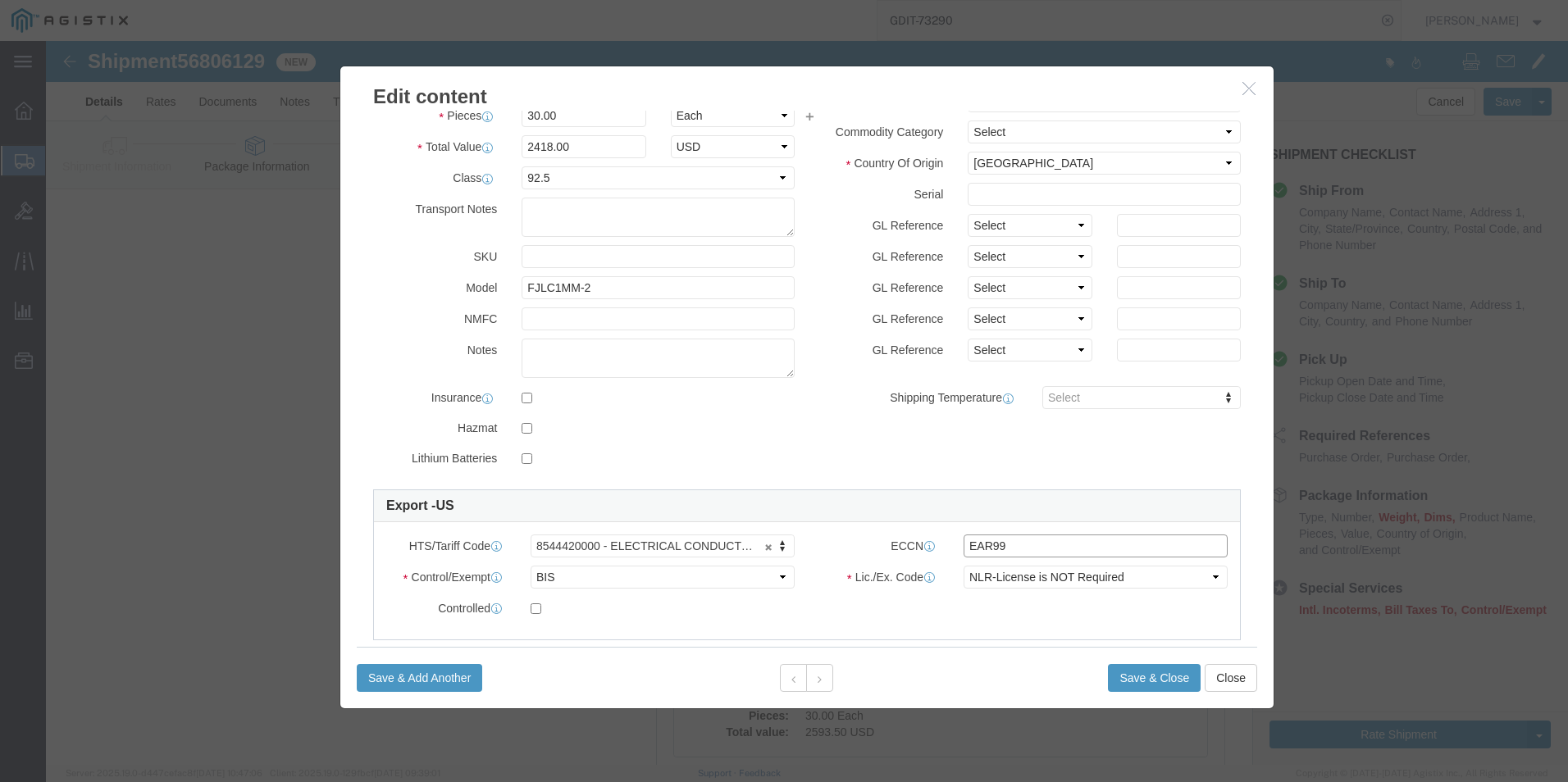
scroll to position [164, 0]
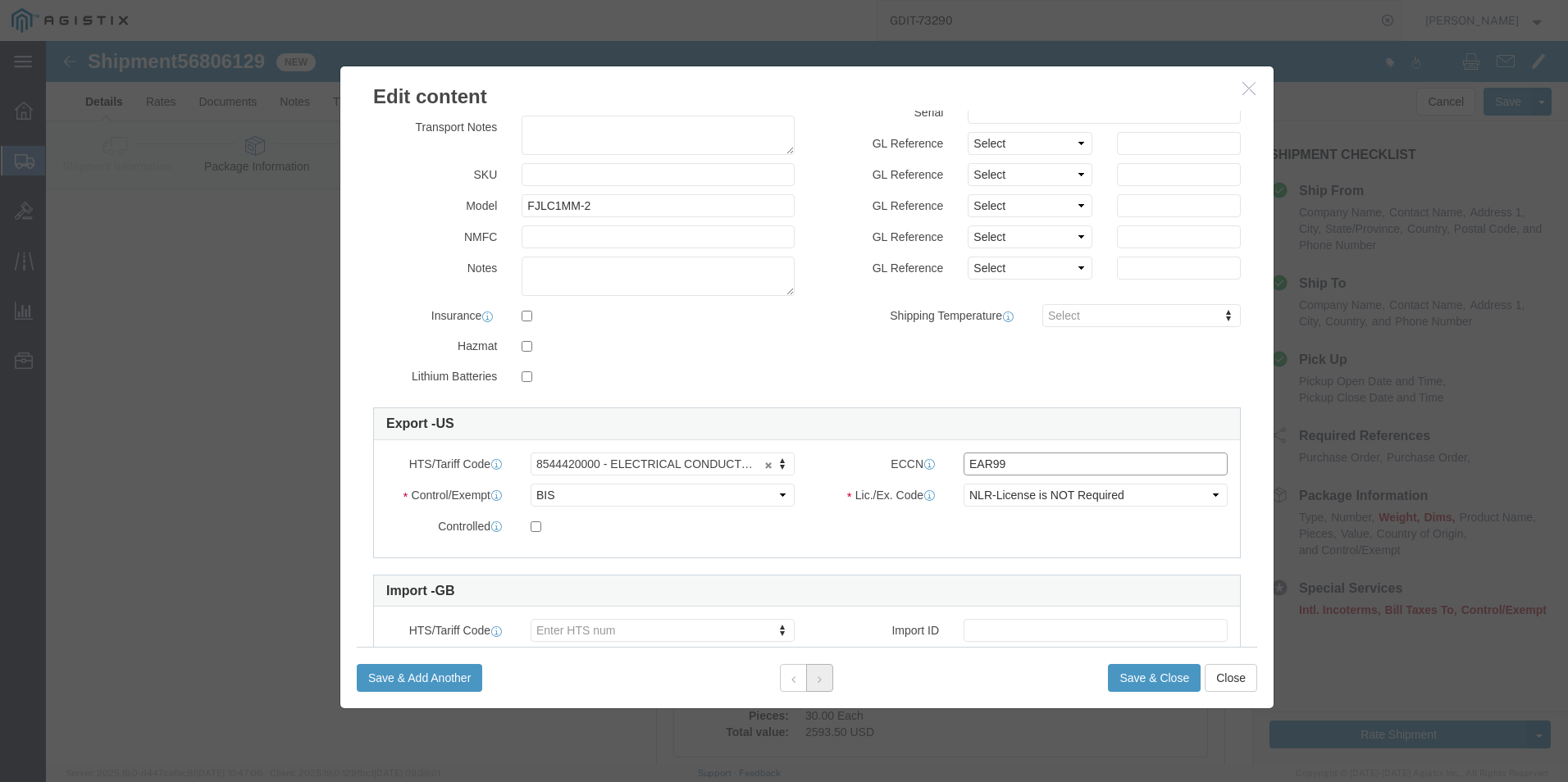
type input "EAR99"
click button
click button "Save & Close"
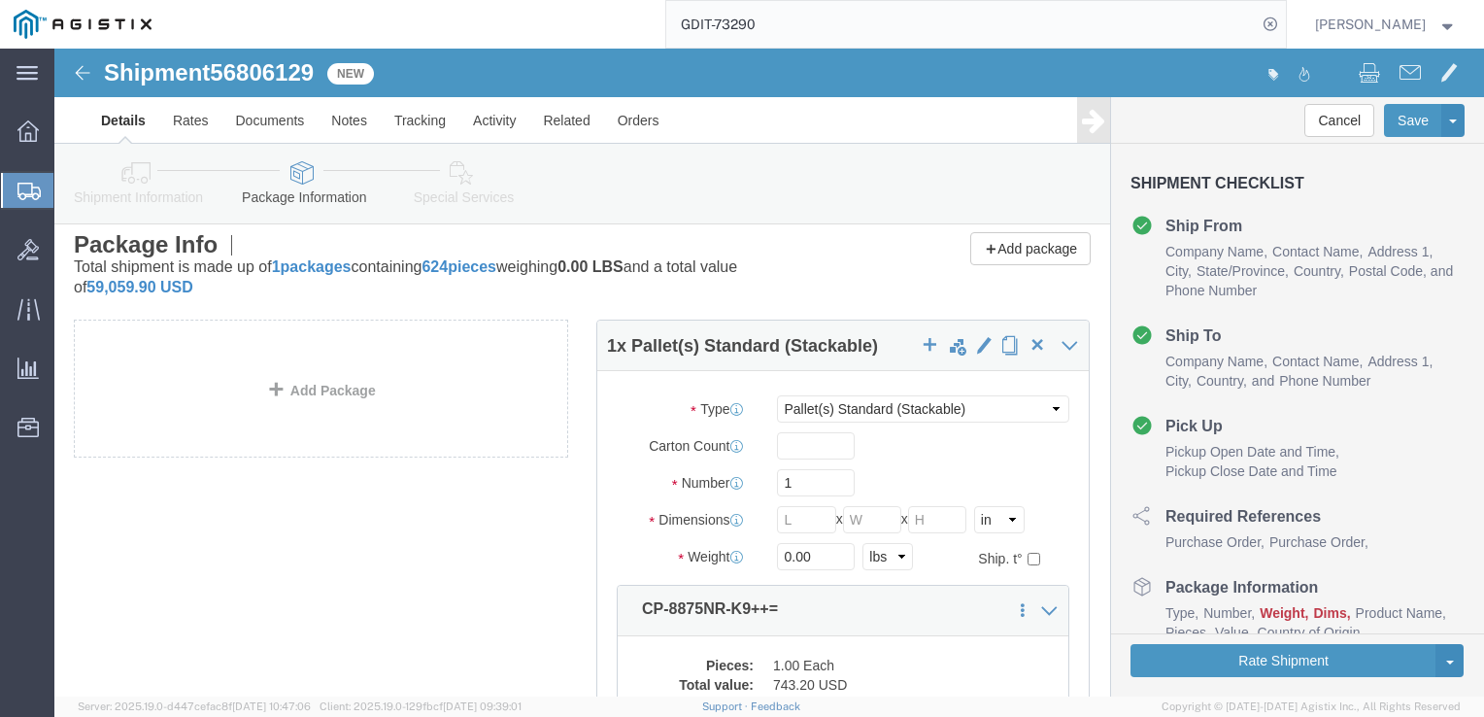
scroll to position [0, 0]
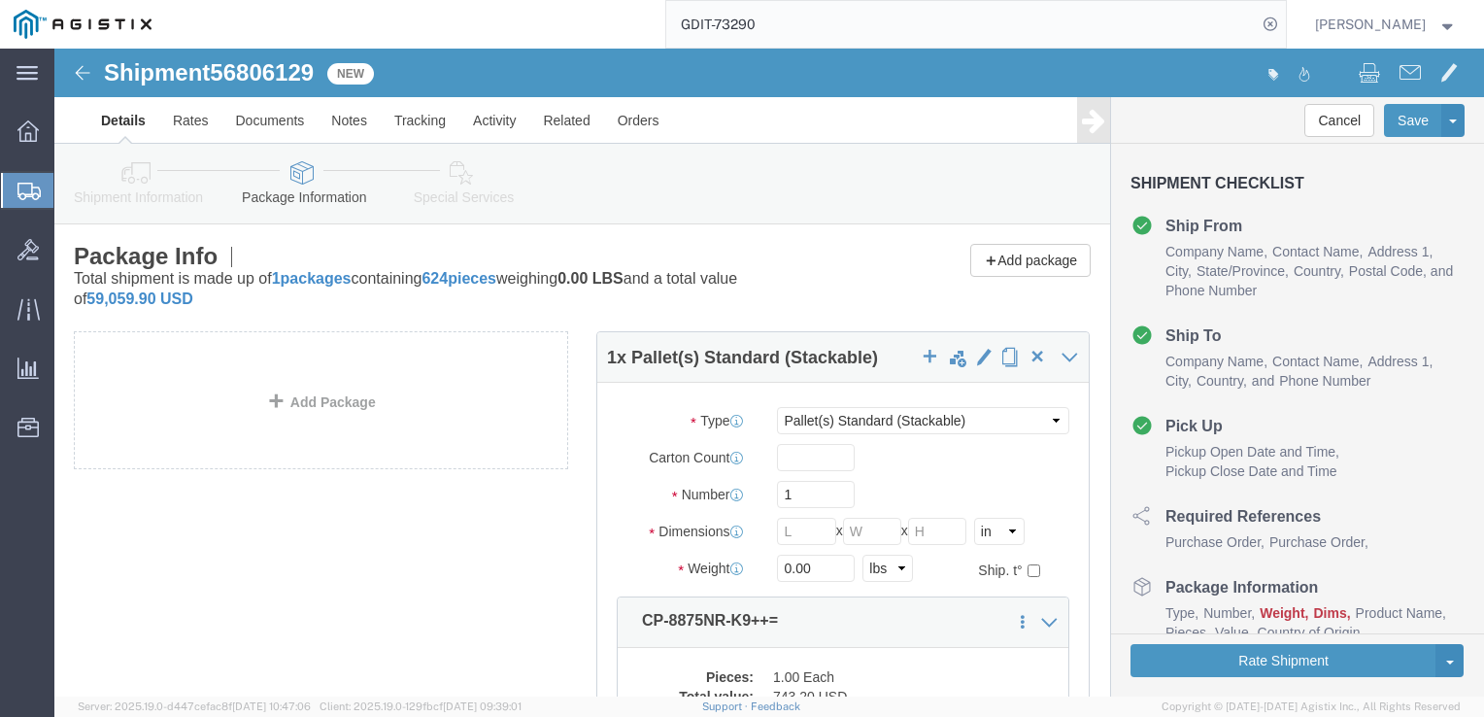
click icon
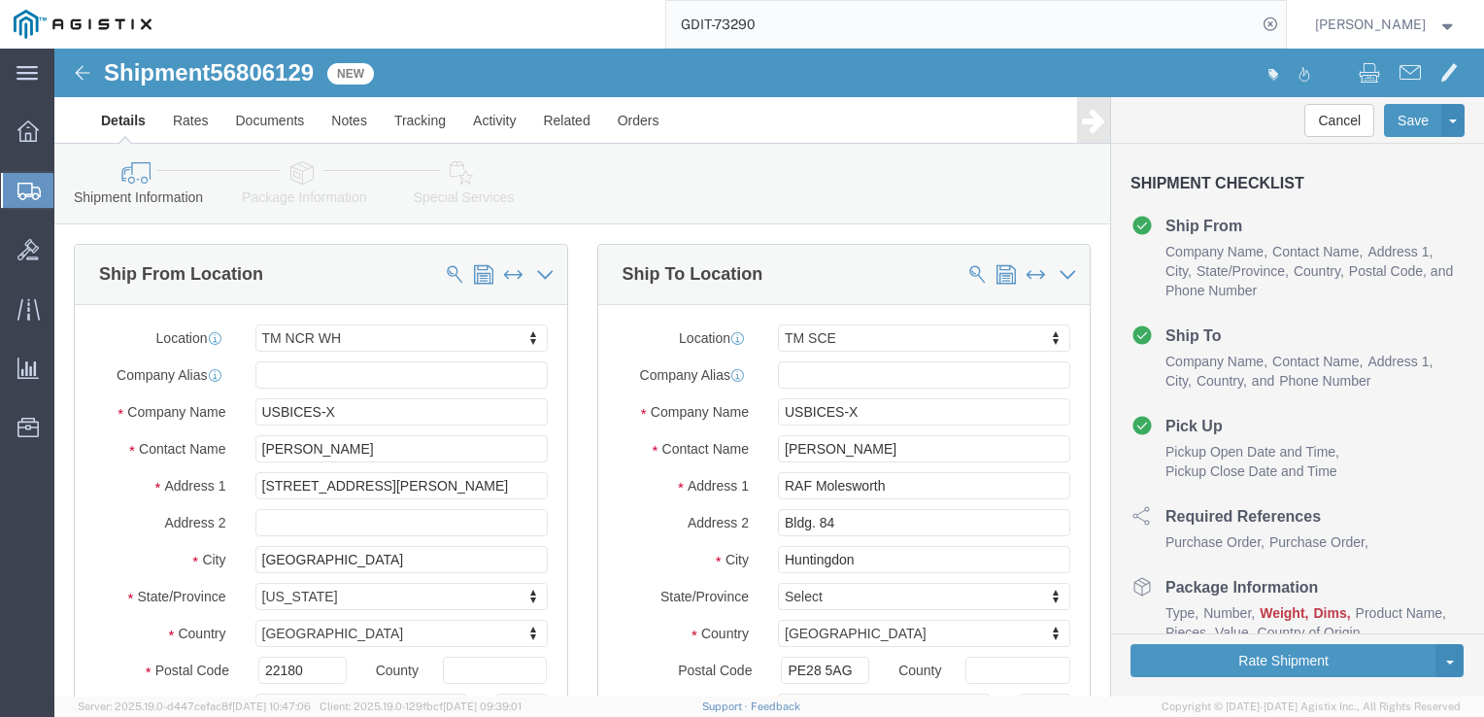
click icon
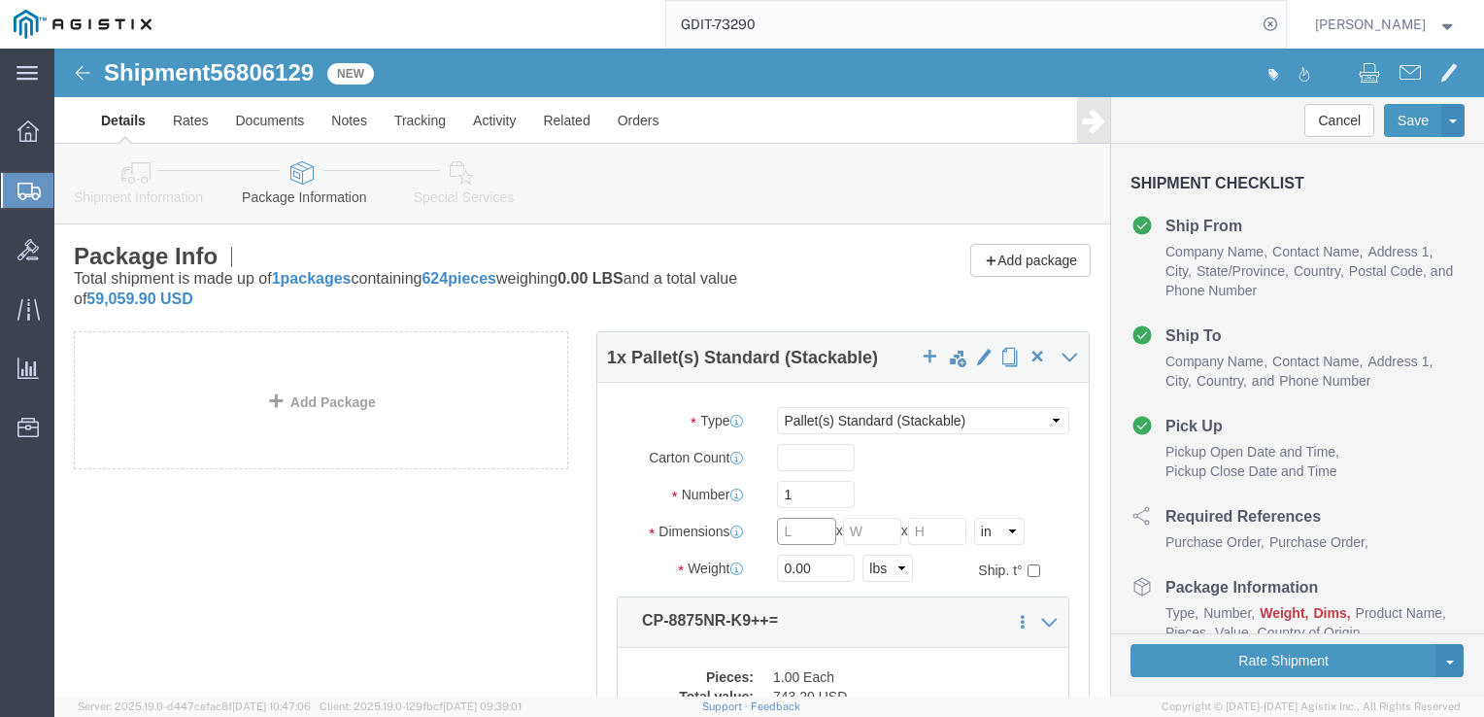
click input "text"
type input "48"
click input "text"
type input "40"
click input "text"
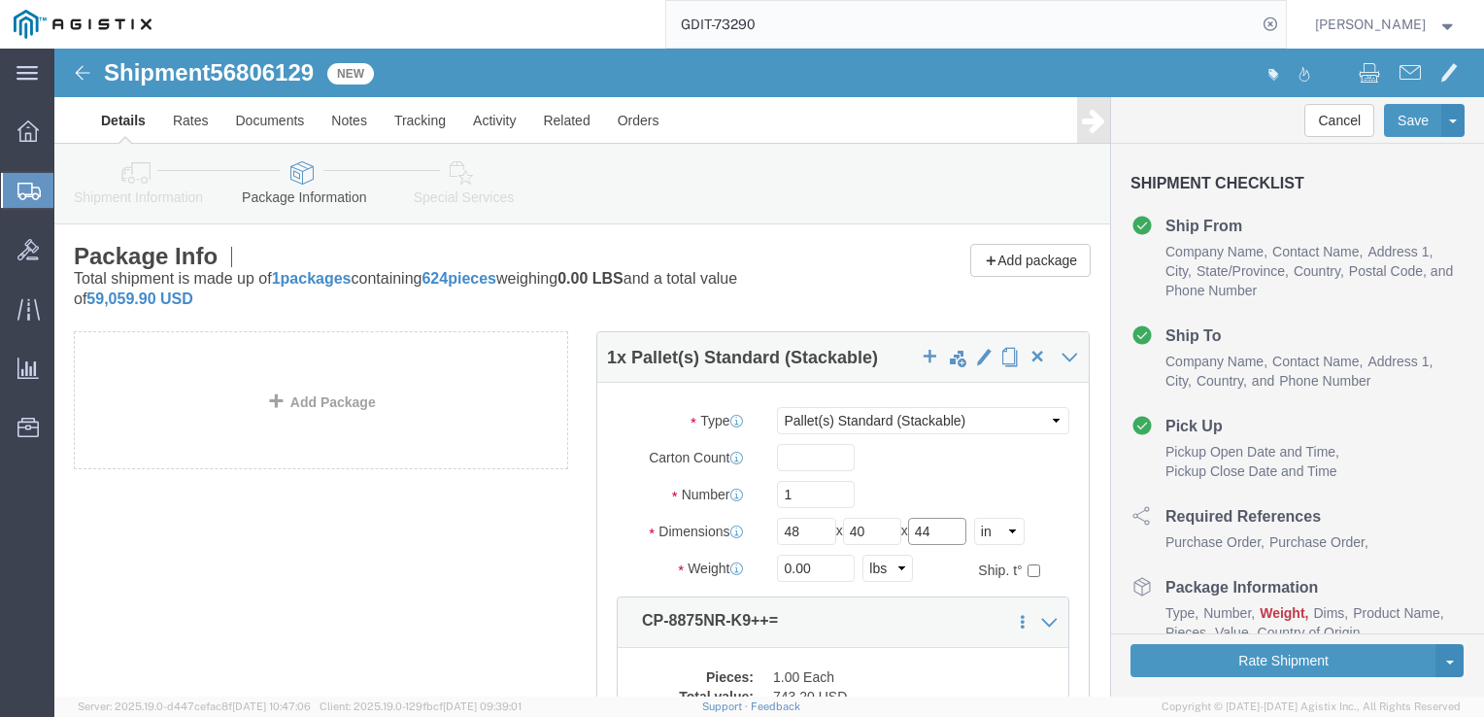
type input "44"
click input "0.00"
type input "0"
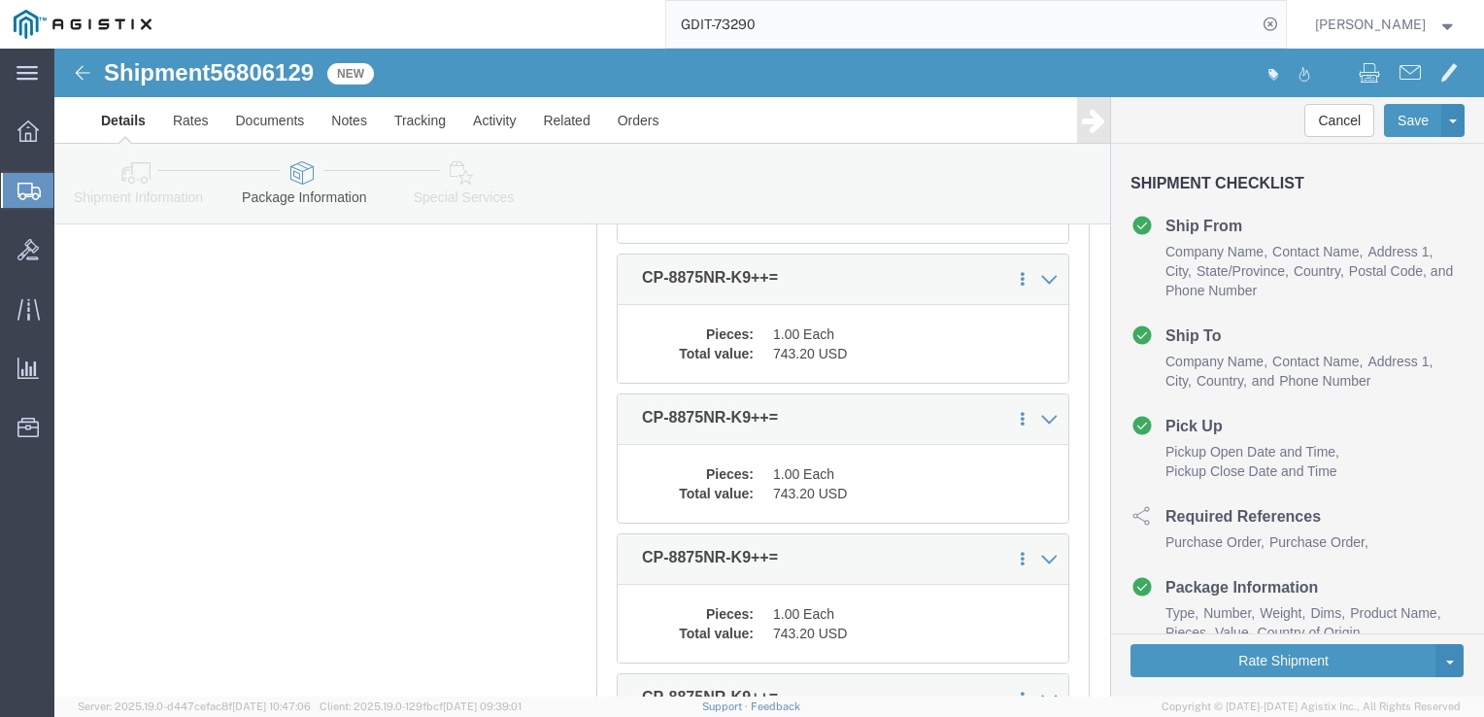
scroll to position [291, 0]
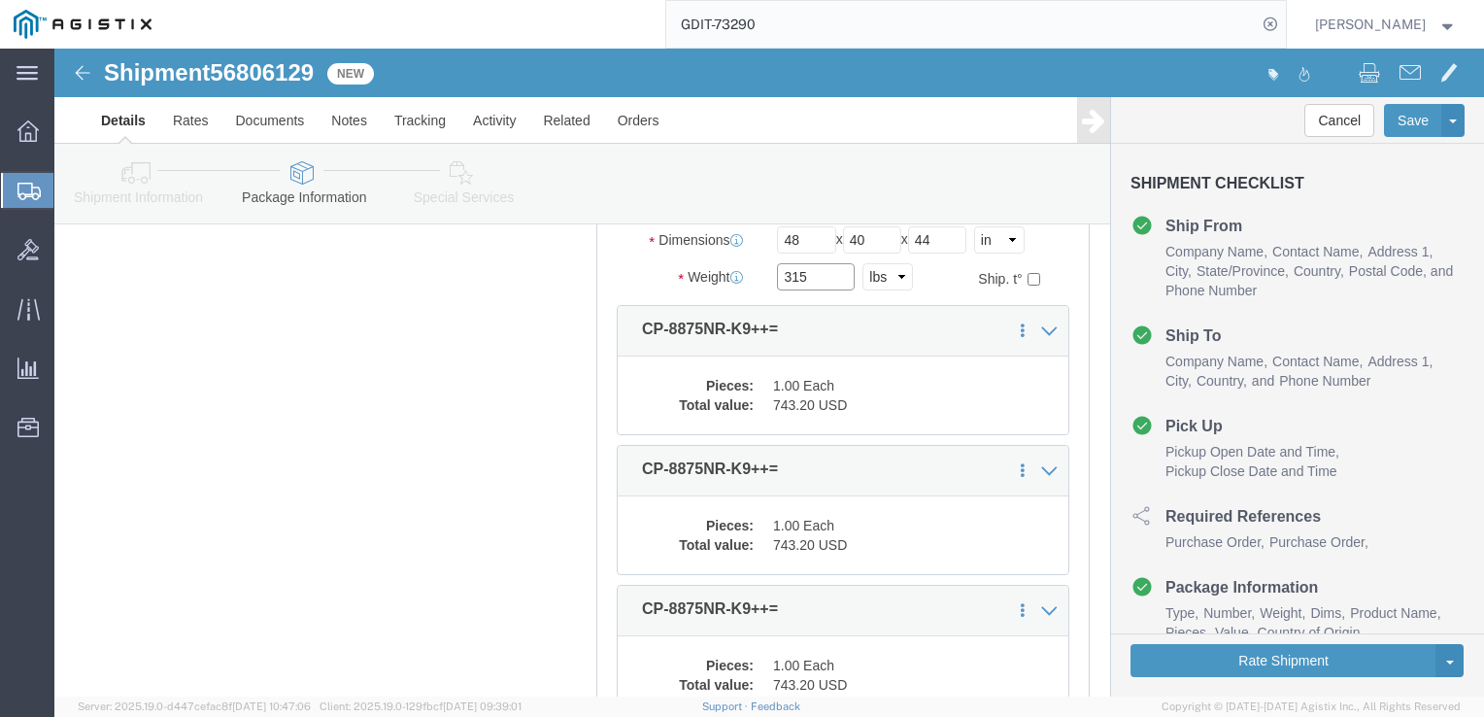
type input "315"
click icon
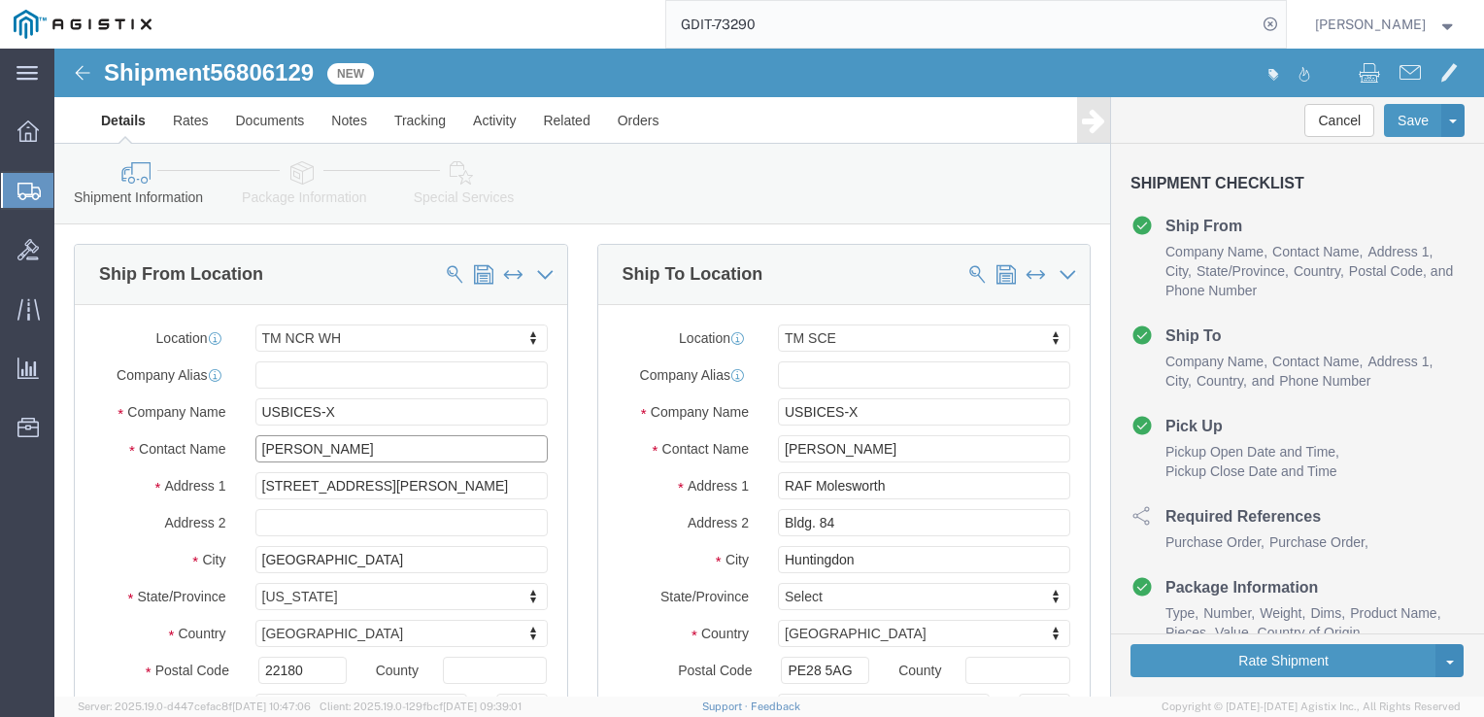
click input "FERAS SALEH"
type input "F"
type input "m"
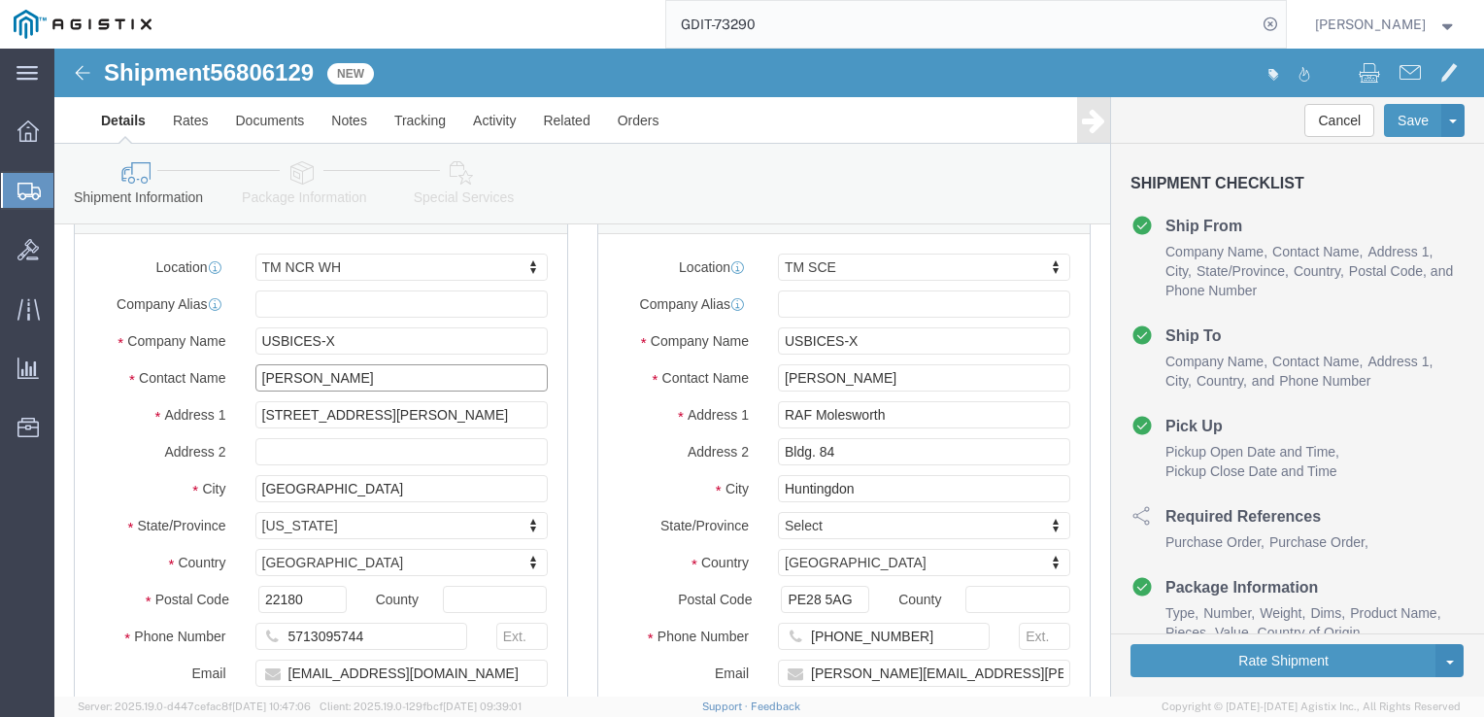
scroll to position [194, 0]
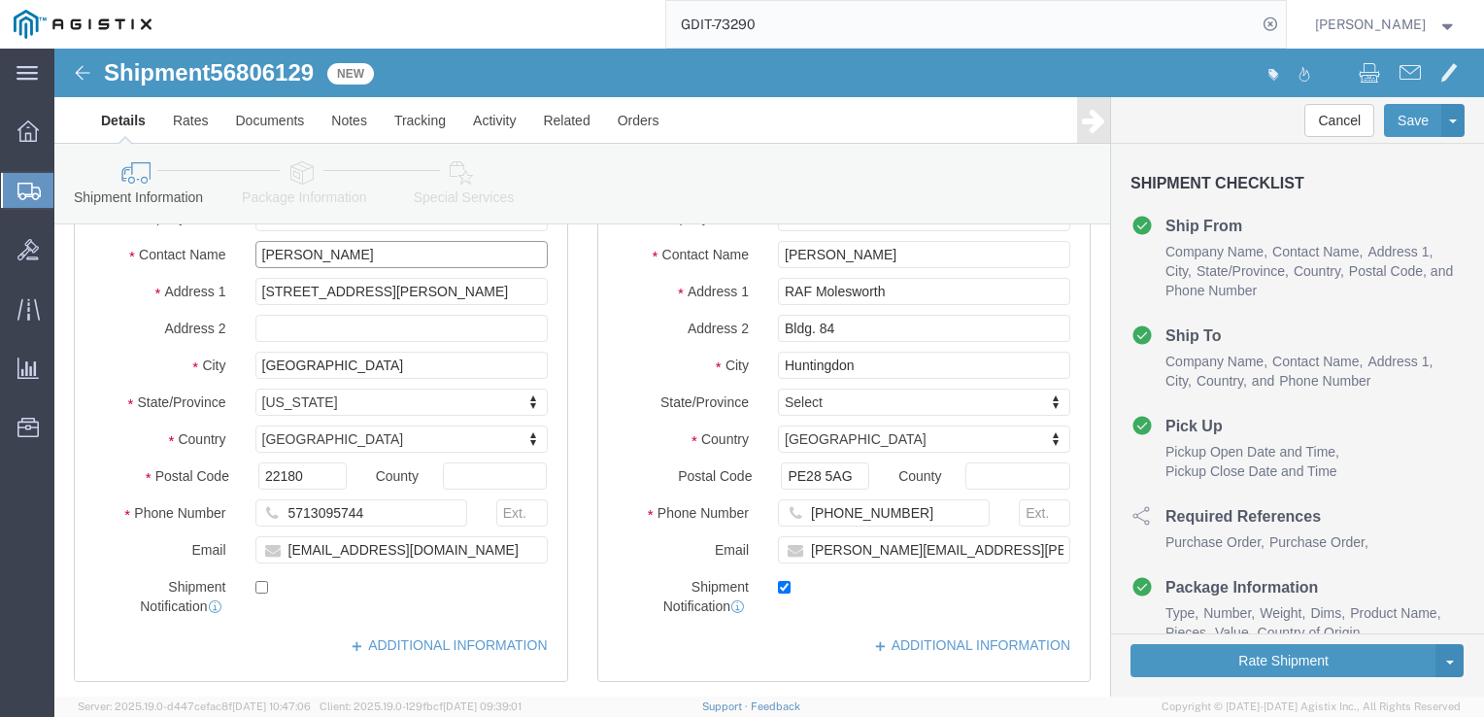
type input "[PERSON_NAME]"
click input "5713095744"
type input "5"
type input "[PHONE_NUMBER]"
click input "[EMAIL_ADDRESS][DOMAIN_NAME]"
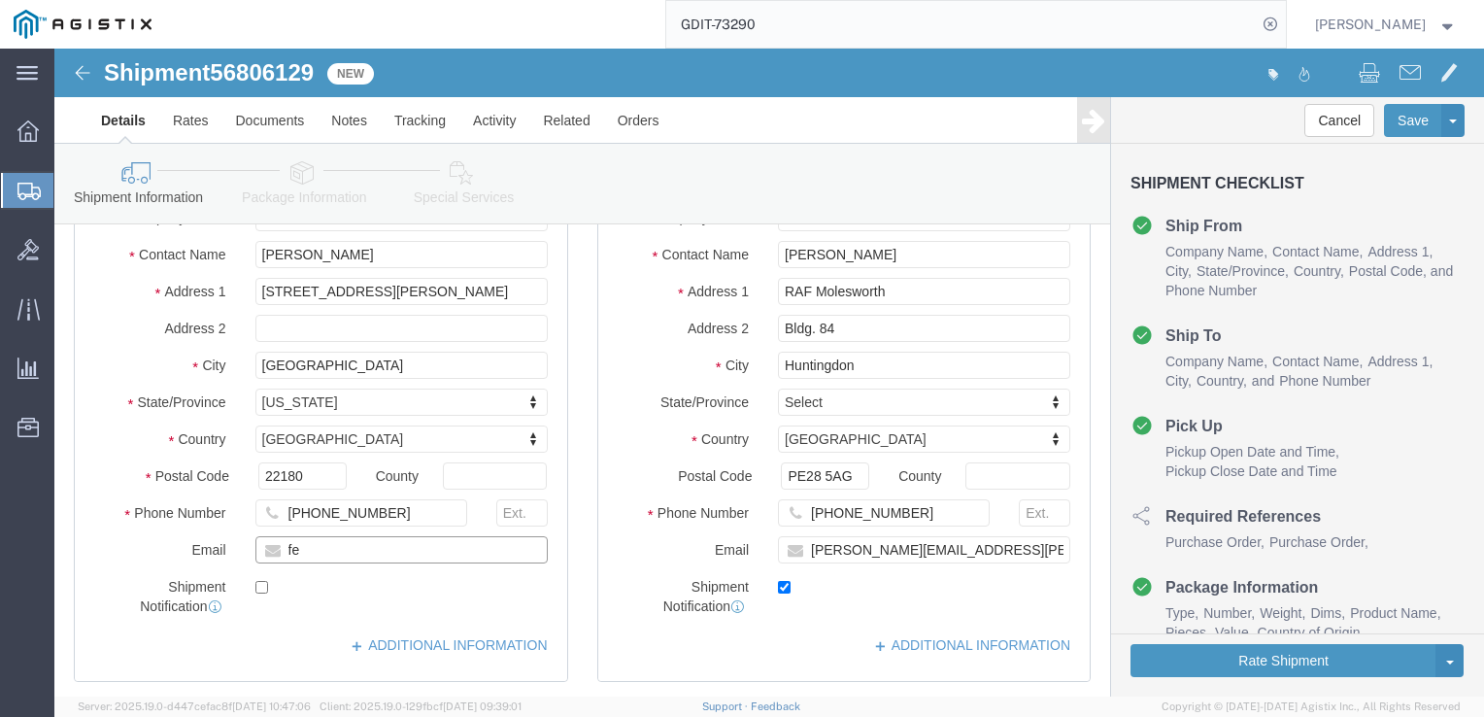
type input "f"
type input "[PERSON_NAME][EMAIL_ADDRESS][DOMAIN_NAME]"
click input "checkbox"
checkbox input "true"
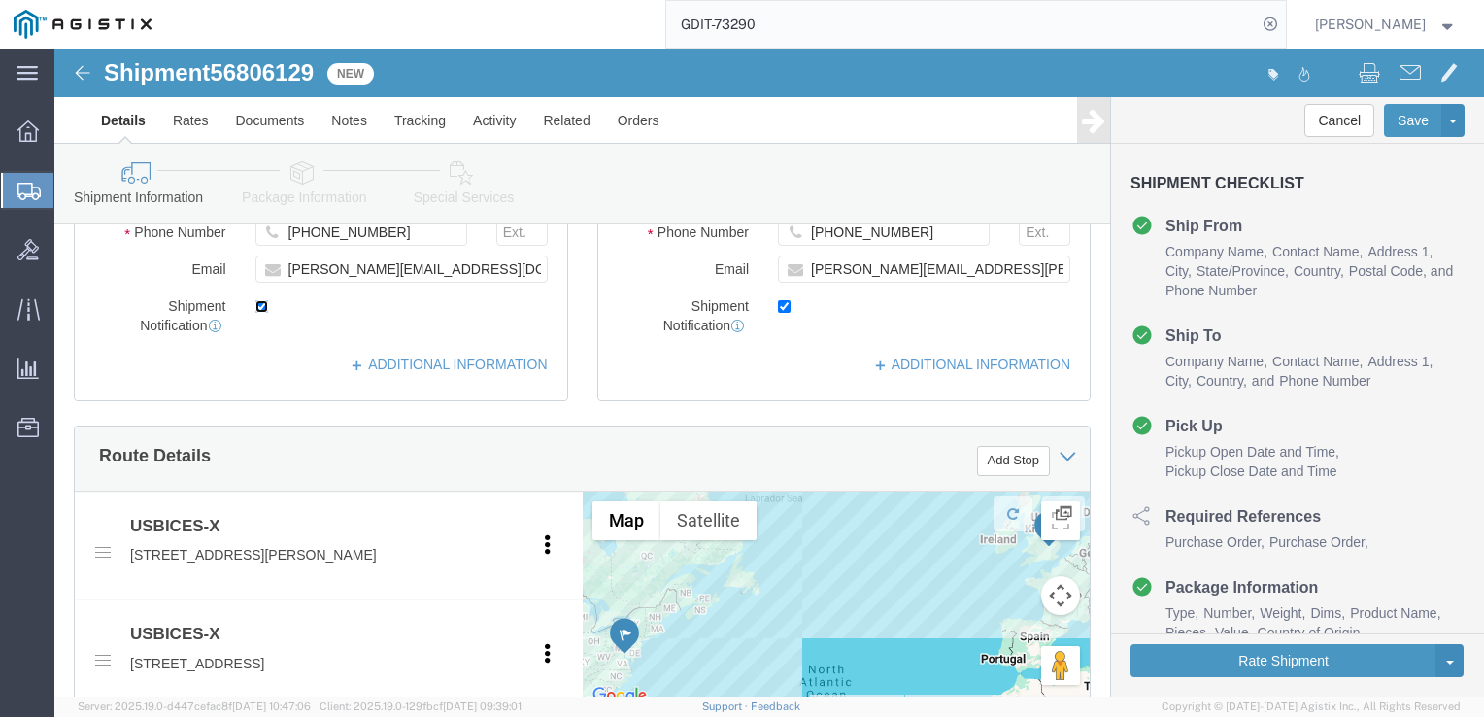
scroll to position [486, 0]
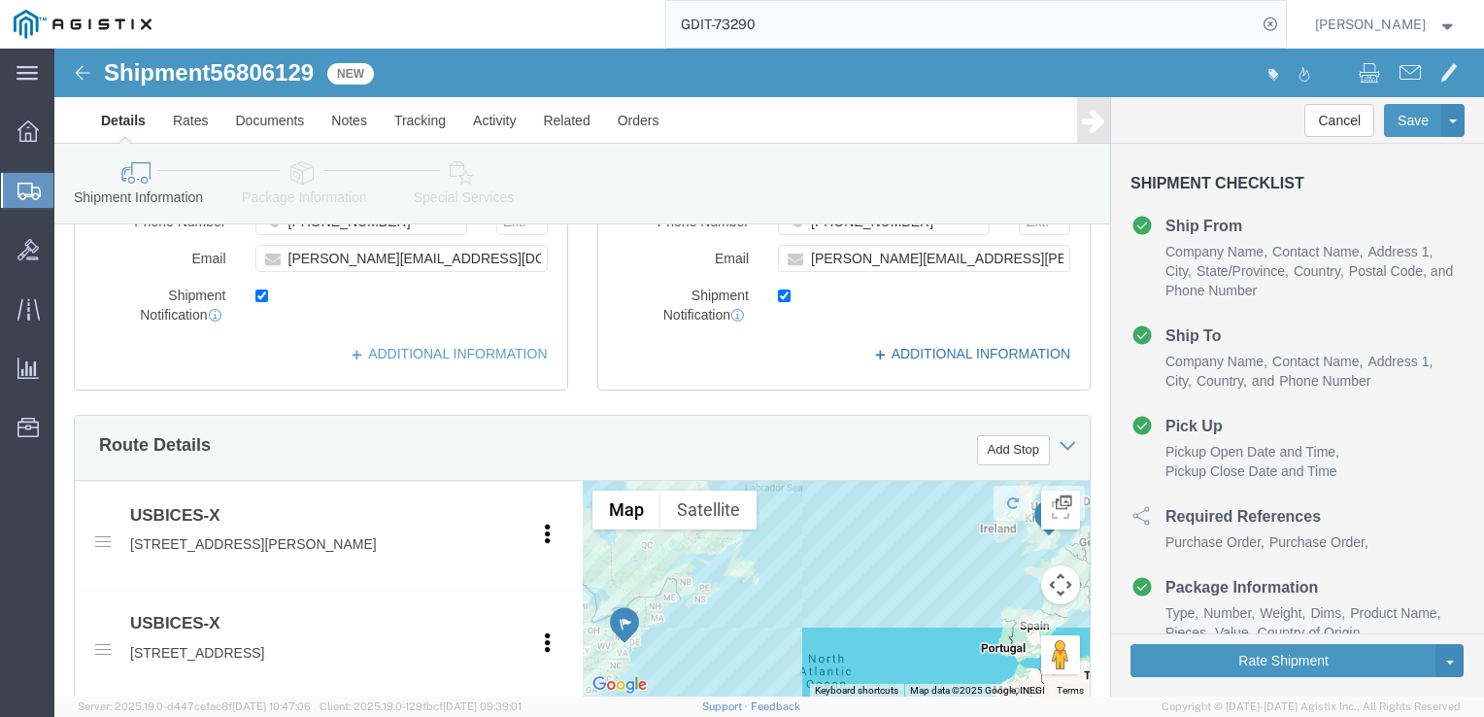
click link "ADDITIONAL INFORMATION"
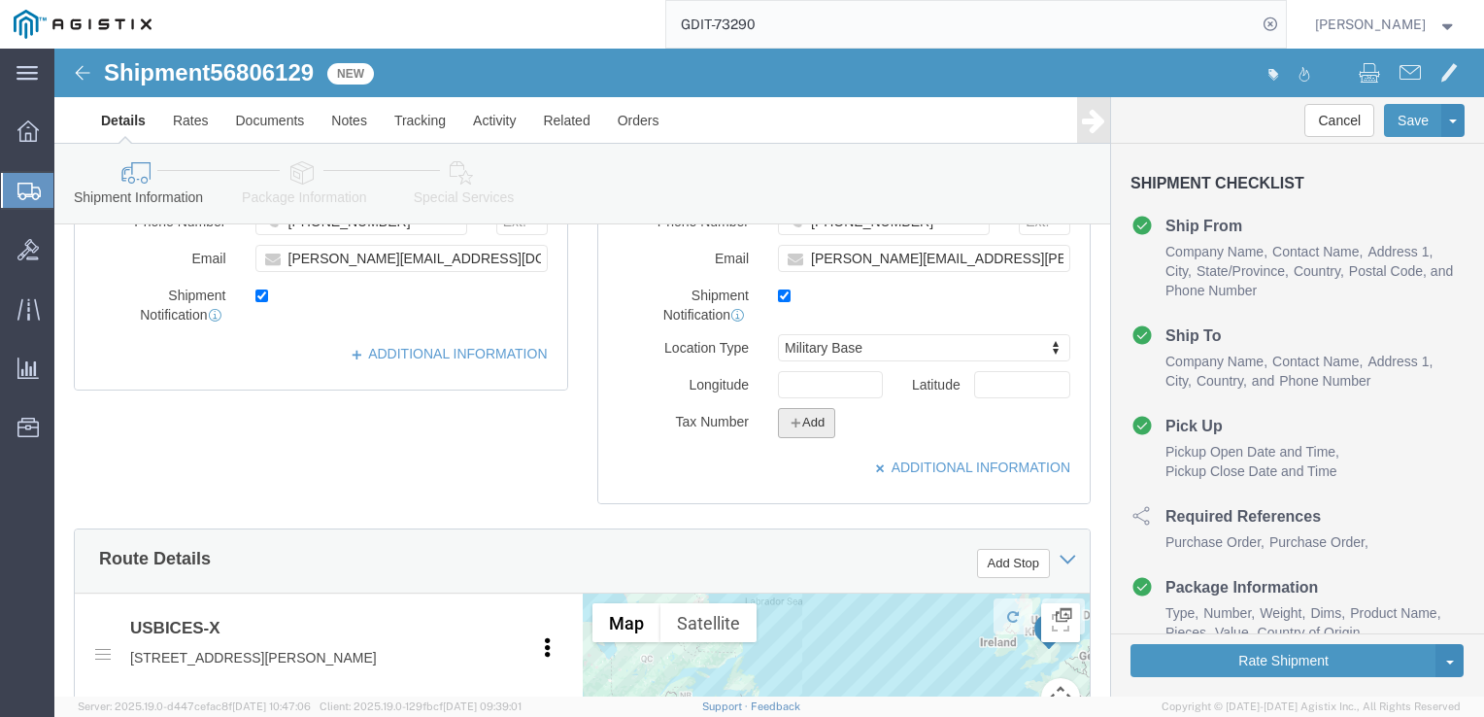
click button "Add"
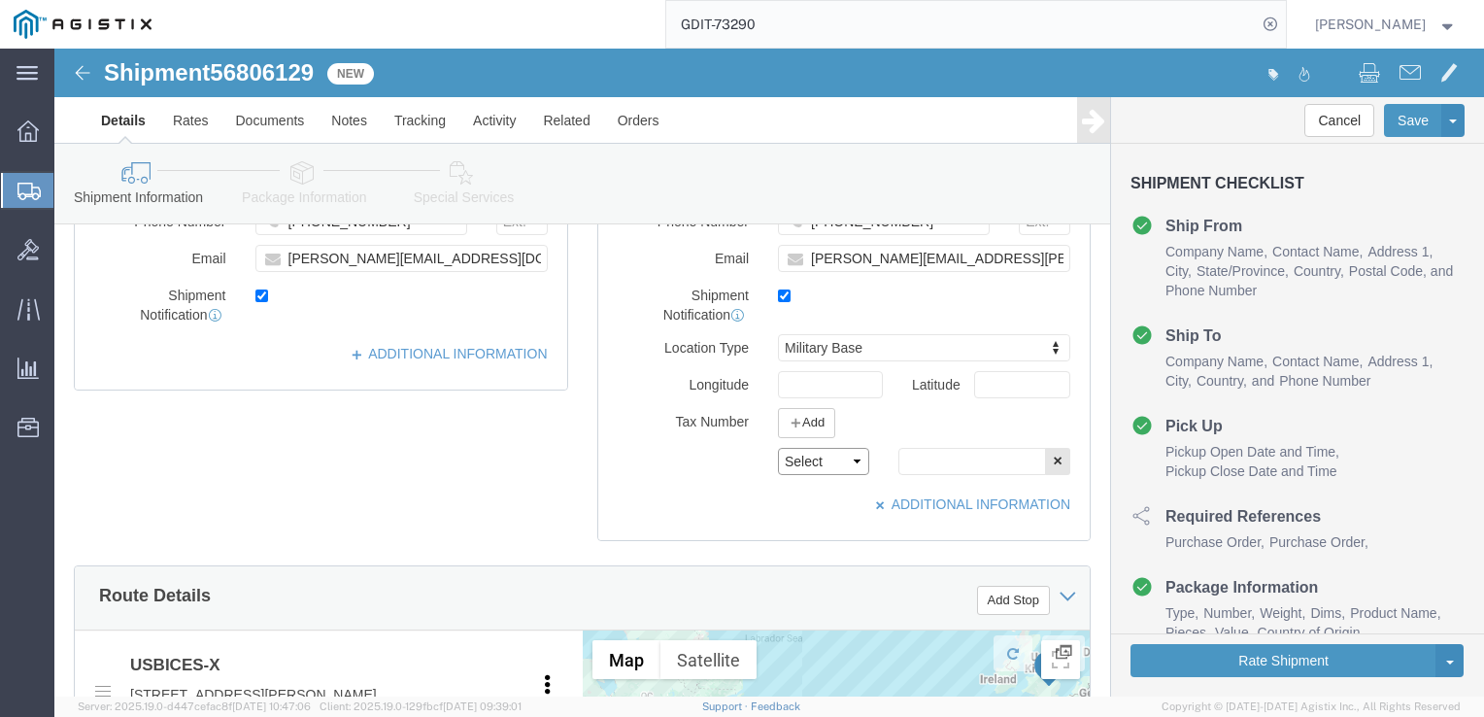
click select "Select EIN EORI TIN VAT Other"
select select "EORI"
click select "Select EIN EORI TIN VAT Other"
click input "text"
type input "X20250918003039"
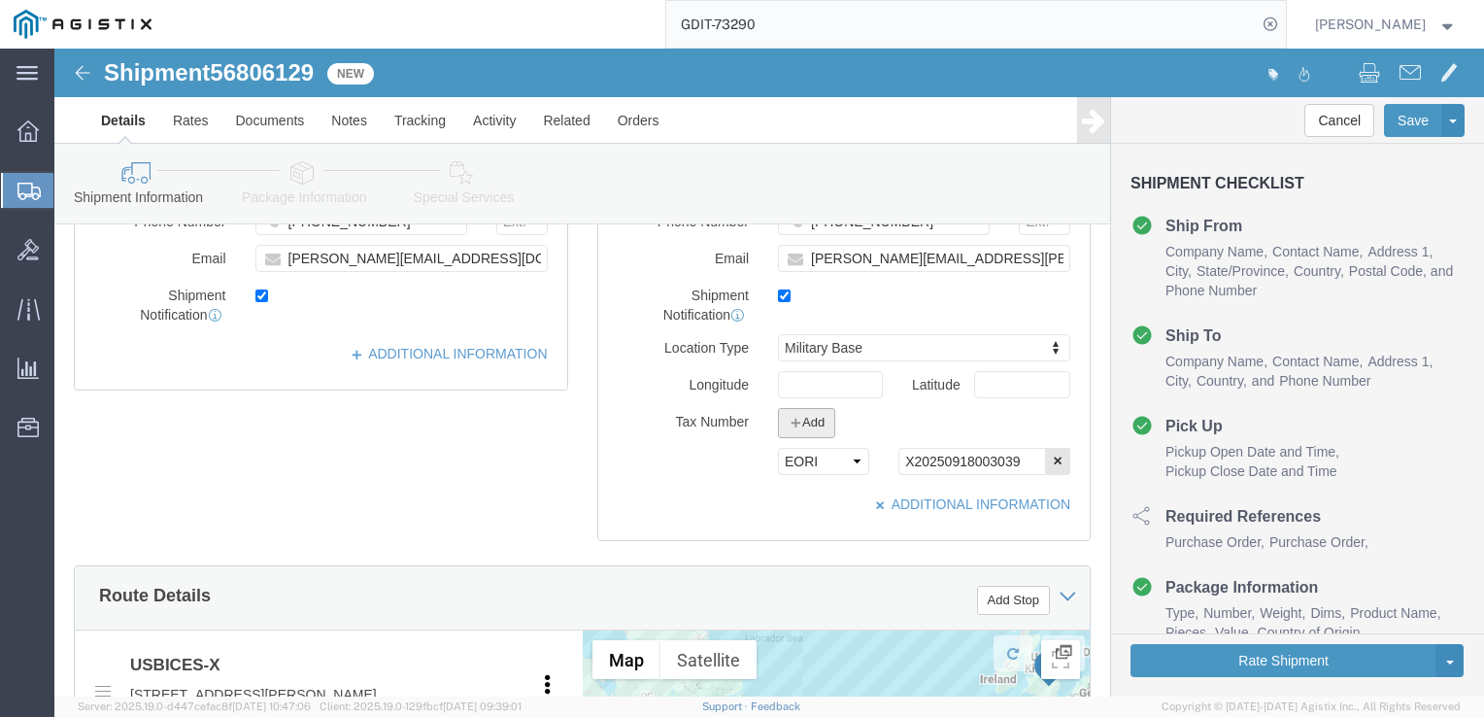
click button "Add"
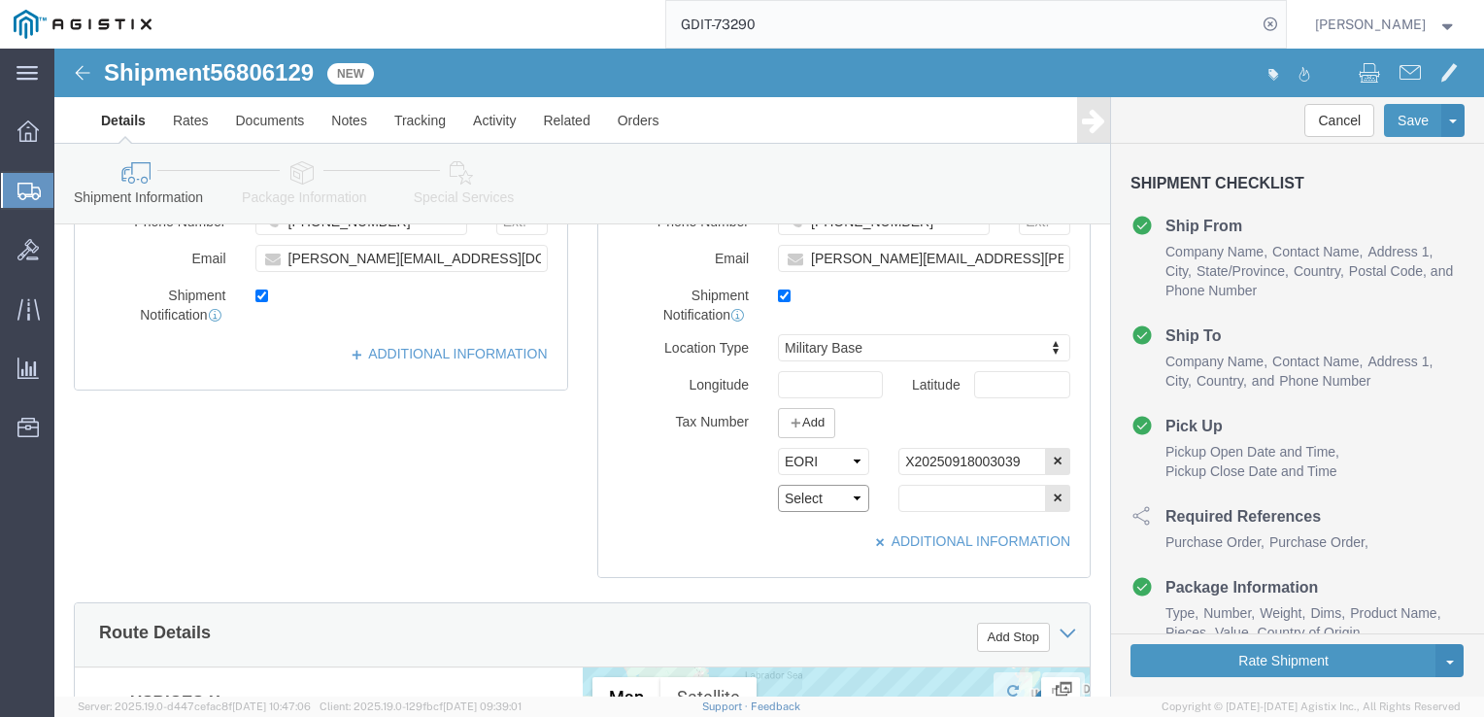
click select "Select EIN EORI TIN VAT Other"
select select "Other"
click select "Select EIN EORI TIN VAT Other"
click input "text"
type input "[US_EMPLOYER_IDENTIFICATION_NUMBER]"
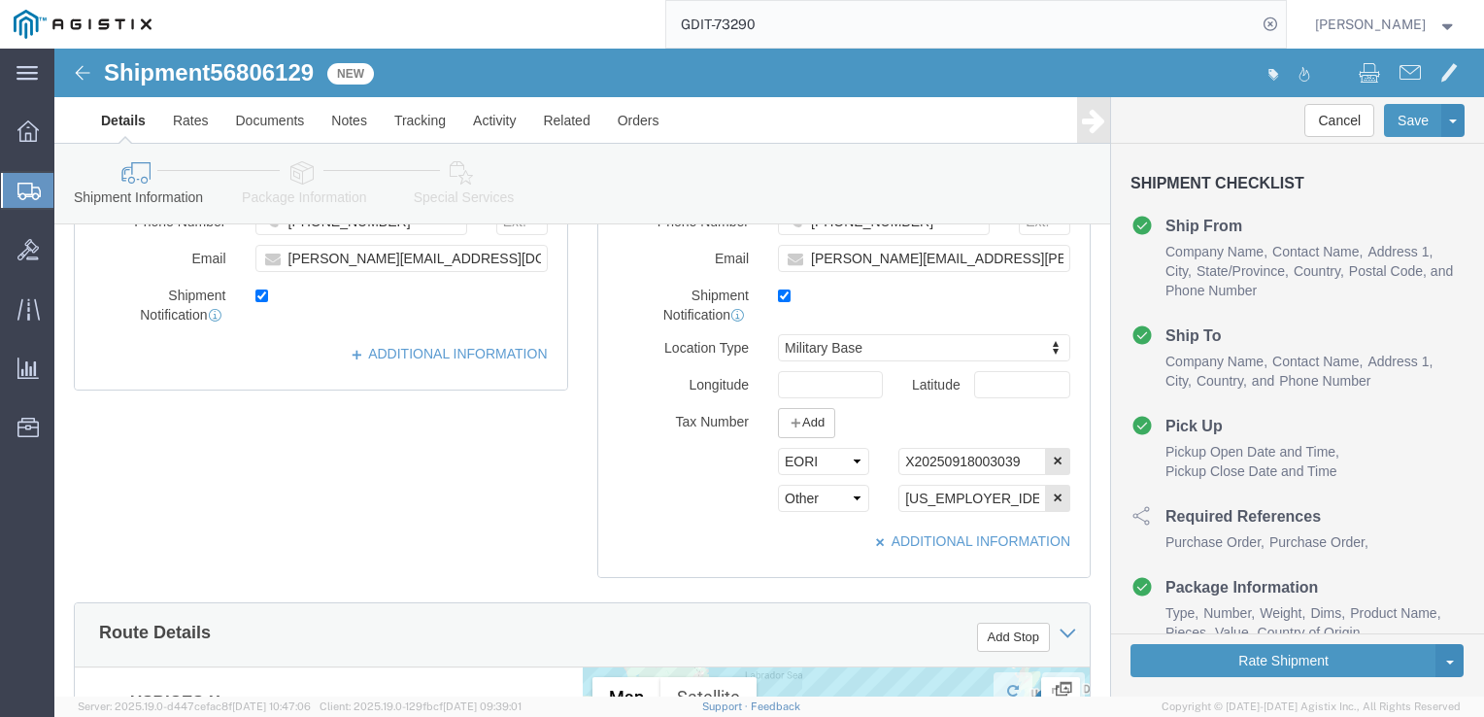
click icon
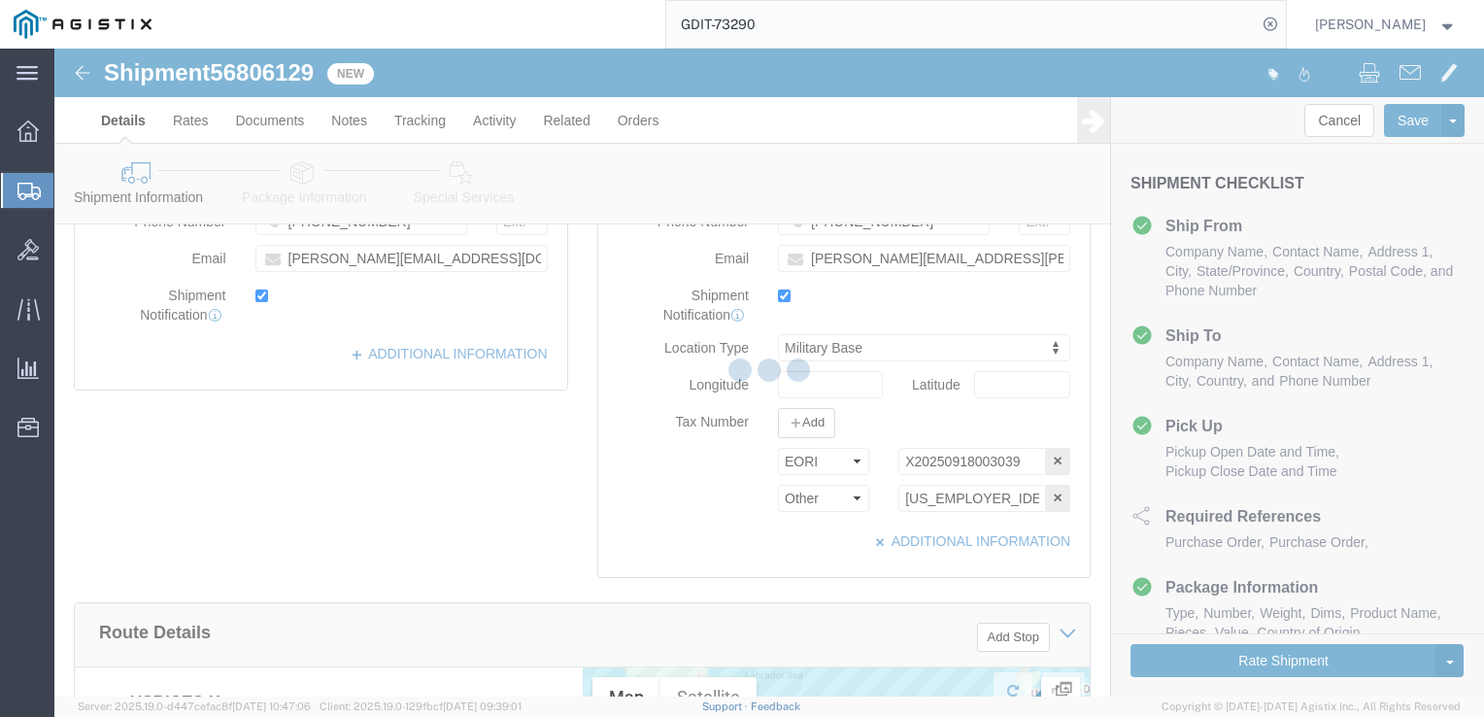
select select
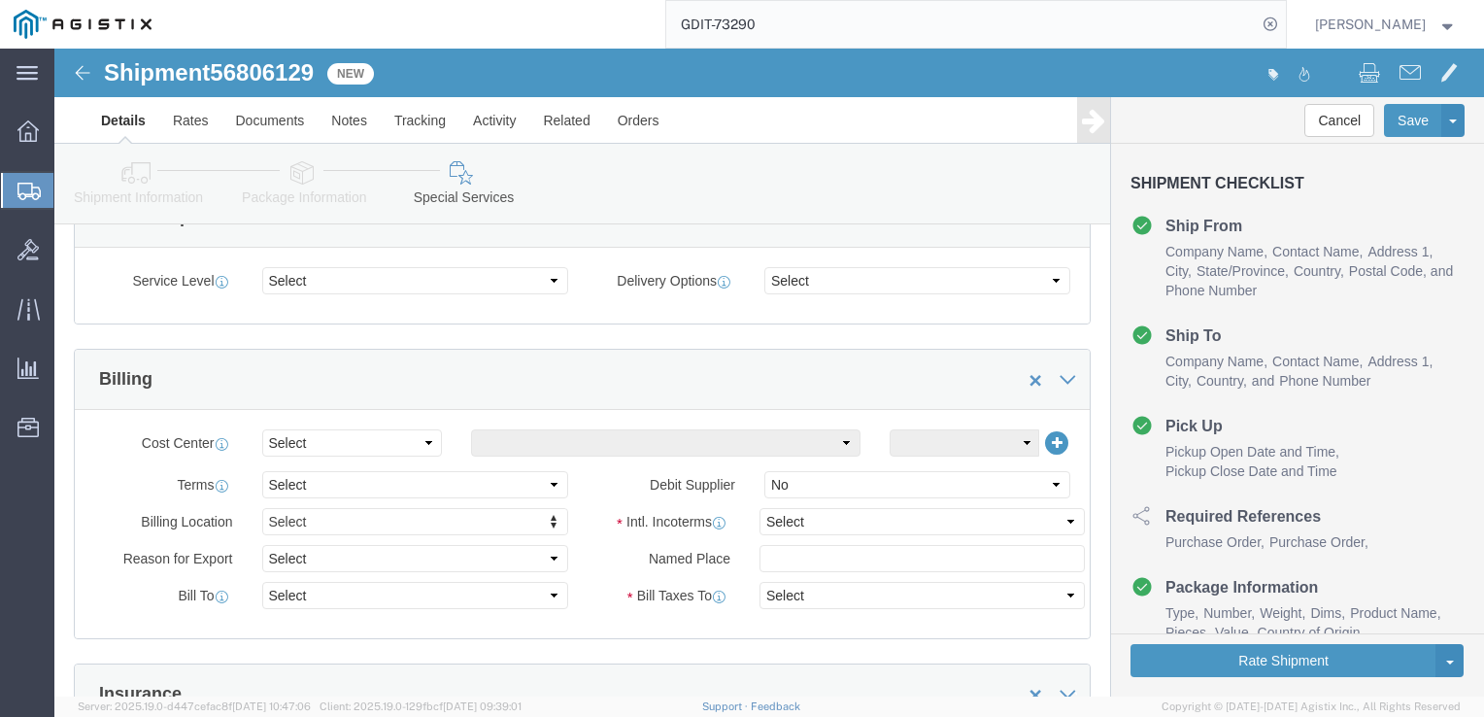
scroll to position [777, 0]
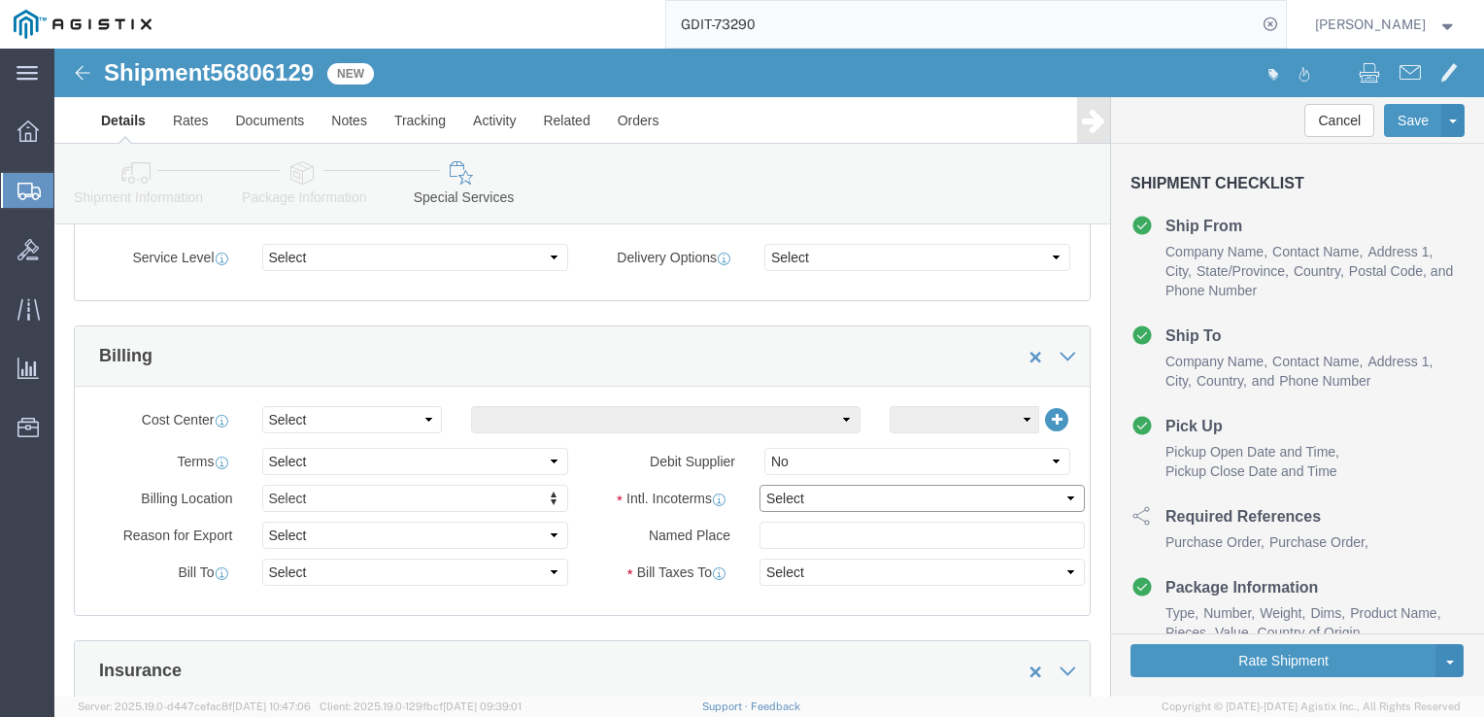
click select "Select Carriage Insurance Paid Carriage Paid To Cost and Freight Cost Insurance…"
select select "DDP"
click select "Select Carriage Insurance Paid Carriage Paid To Cost and Freight Cost Insurance…"
select select "SHIP"
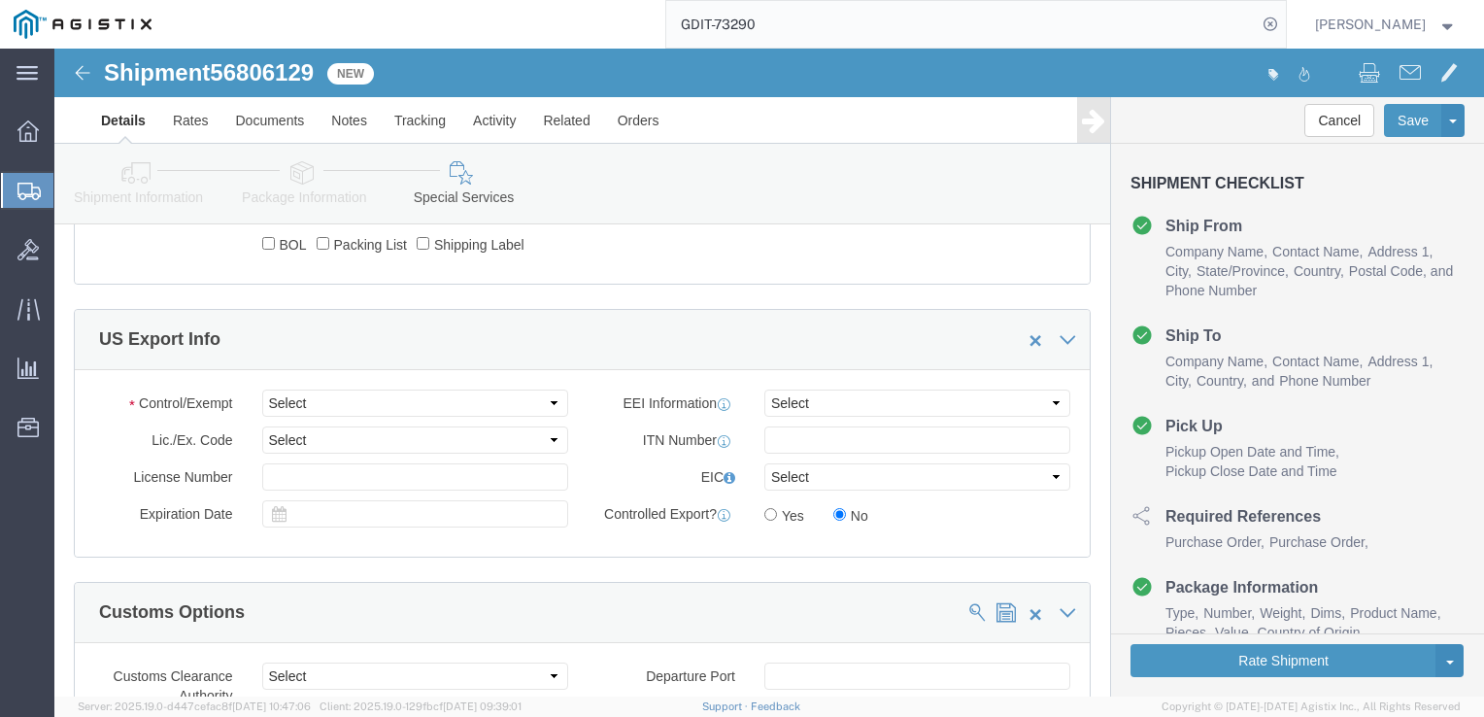
scroll to position [1554, 0]
click select "Select ATF BIS DEA EPA FDA FTR ITAR OFAC Other (OPA)"
select select "BIS"
click select "Select ATF BIS DEA EPA FDA FTR ITAR OFAC Other (OPA)"
click select "Select AGR-Agricultural APP-Computers APR-Additional Permissive Exports AVS-Air…"
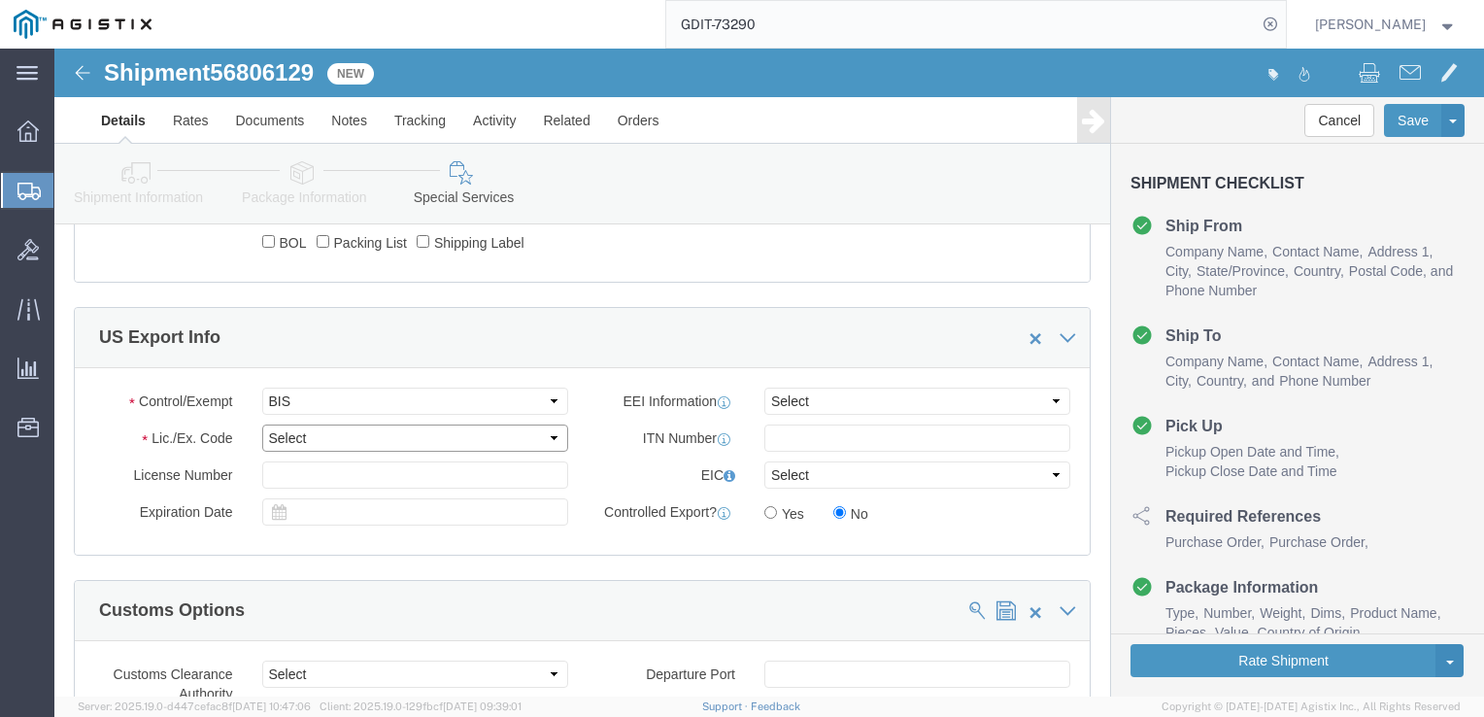
select select "NLR"
click select "Select AGR-Agricultural APP-Computers APR-Additional Permissive Exports AVS-Air…"
click select "Select AES-Direct EEI Carrier File EEI EEI Exempt"
select select "CFIL"
click select "Select AES-Direct EEI Carrier File EEI EEI Exempt"
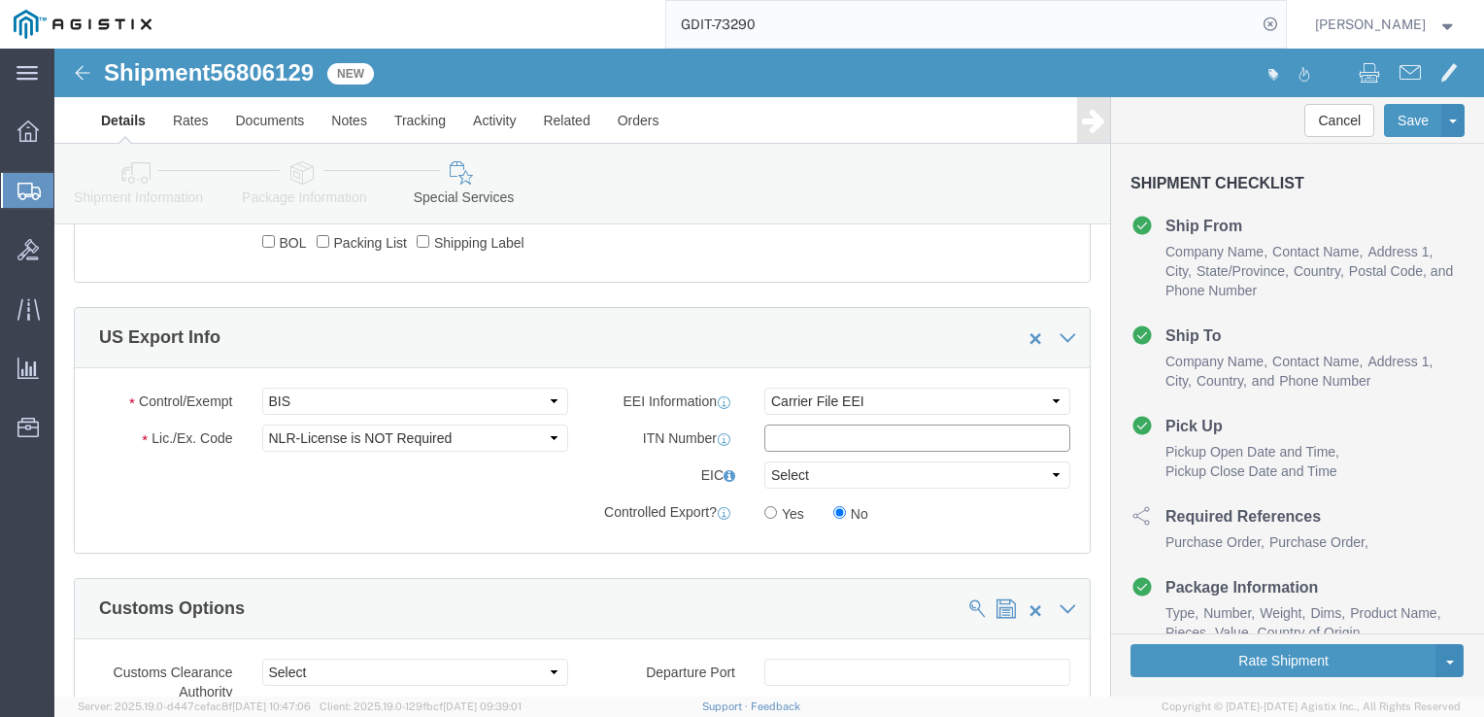
click input "text"
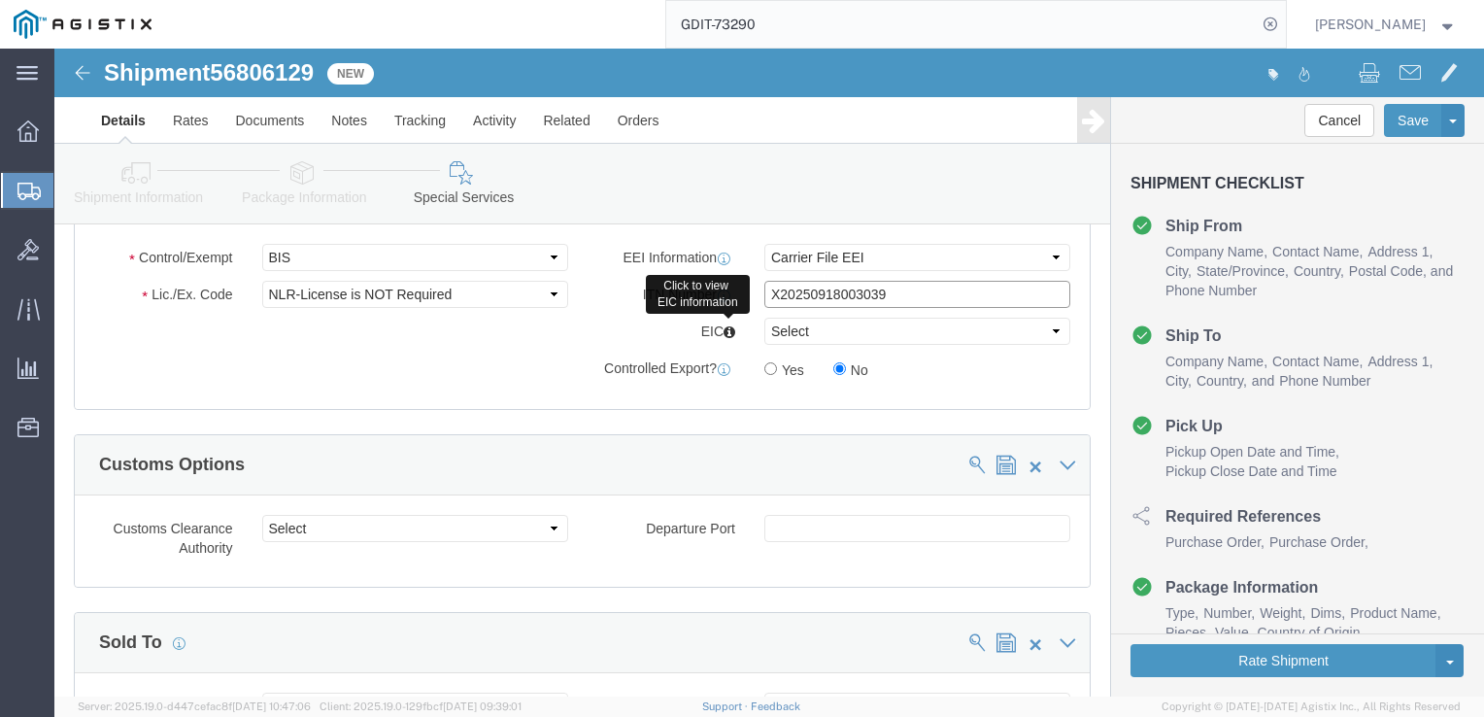
scroll to position [1845, 0]
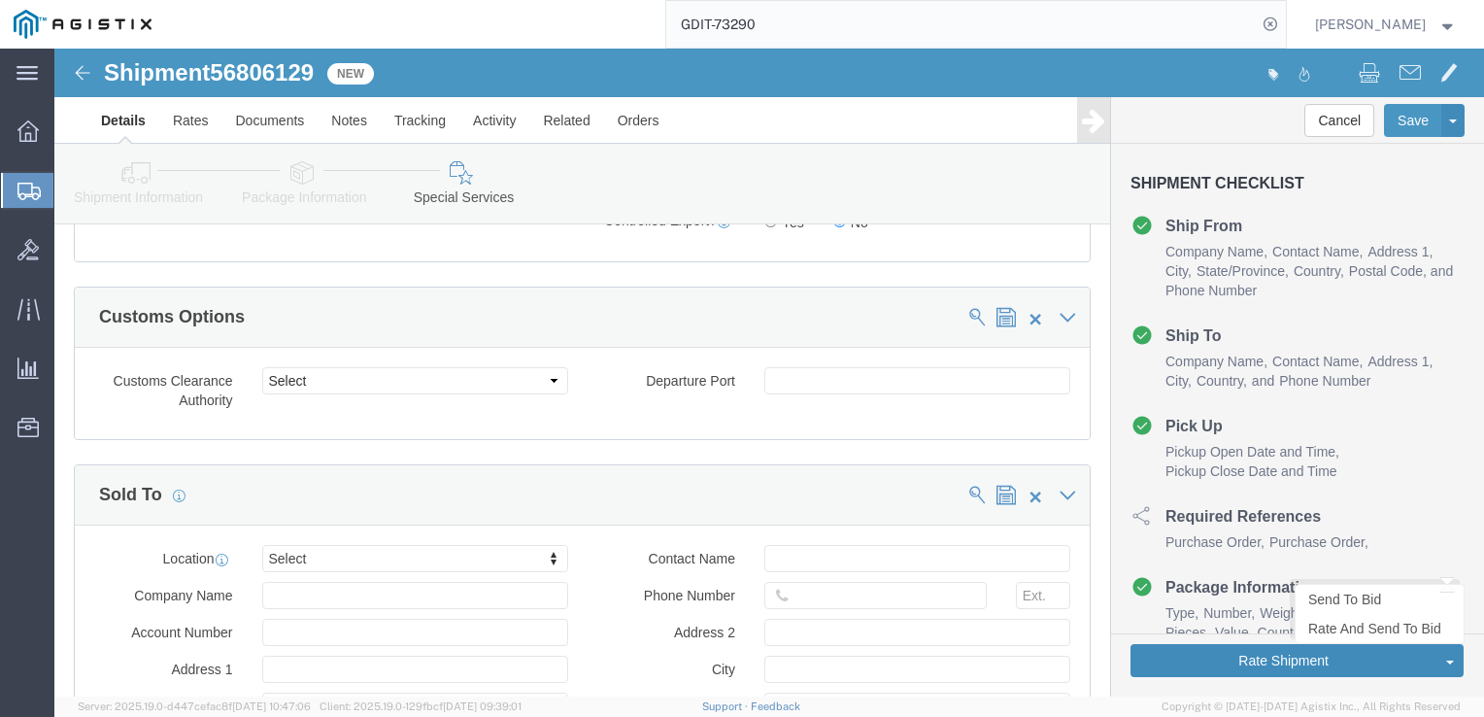
type input "X20250918003039"
click button "Rate Shipment"
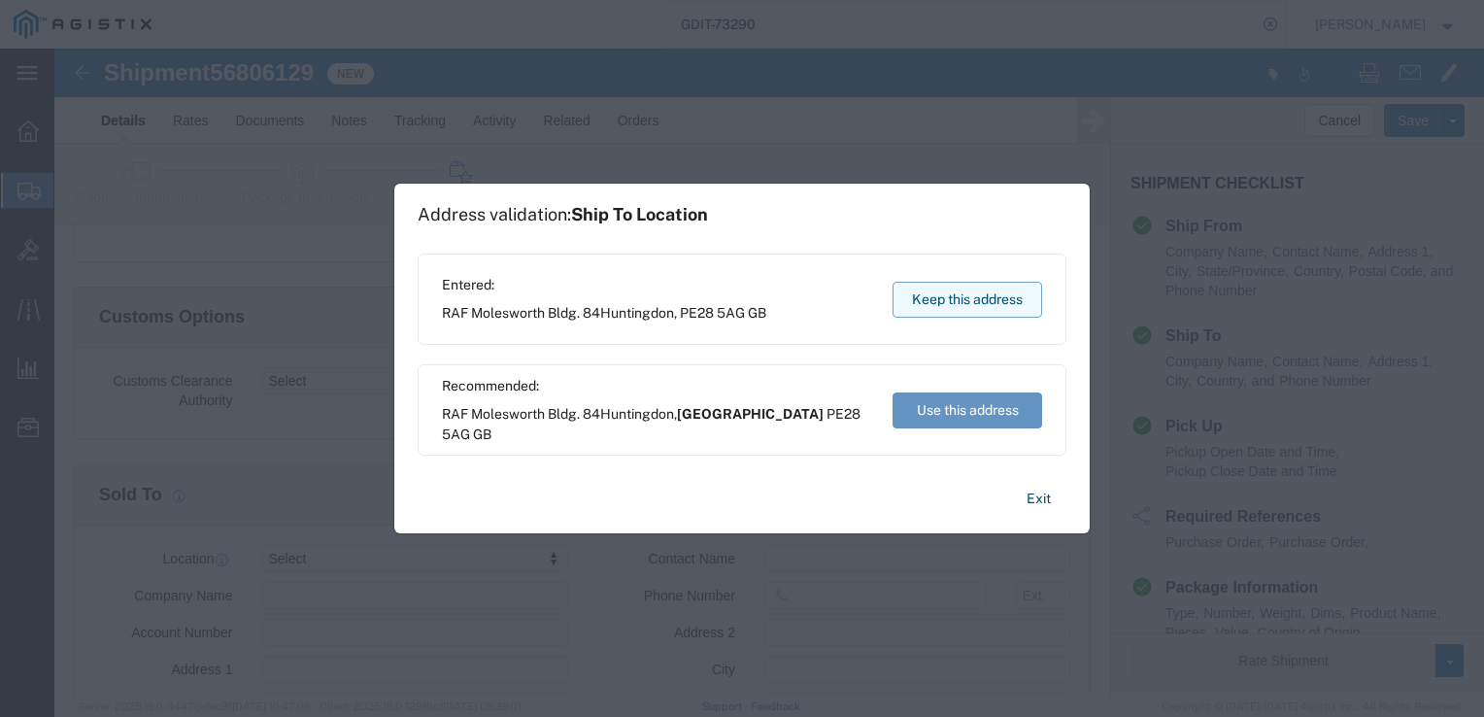
click at [952, 309] on button "Keep this address" at bounding box center [967, 300] width 150 height 36
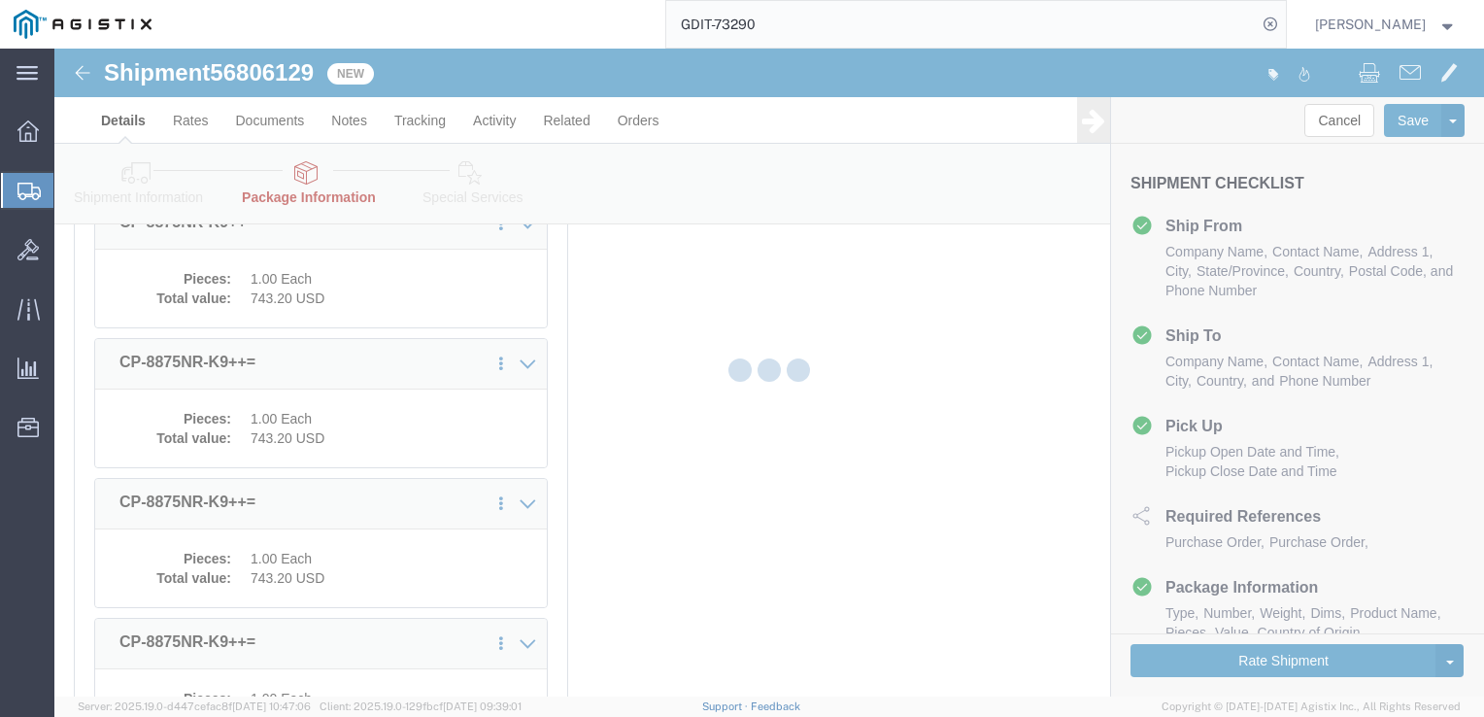
select select "PSST"
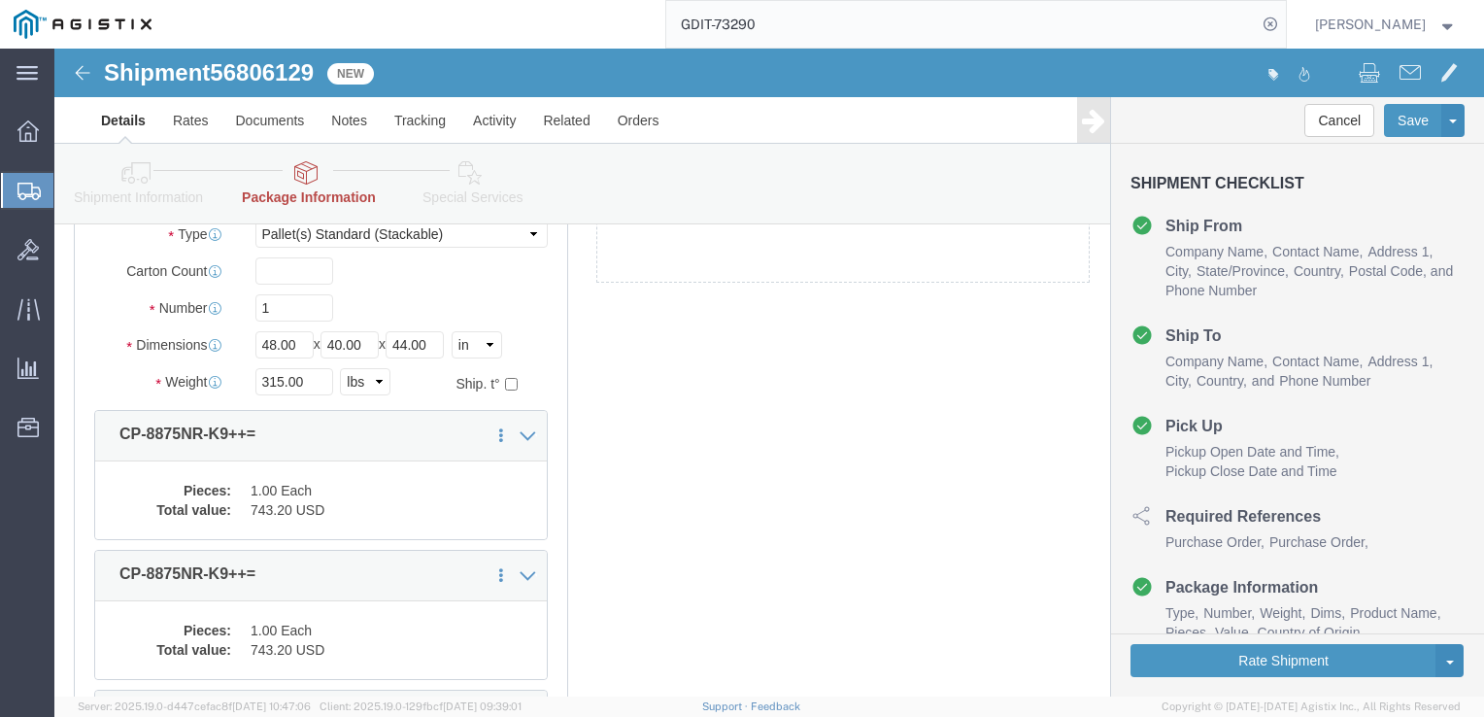
scroll to position [1359, 0]
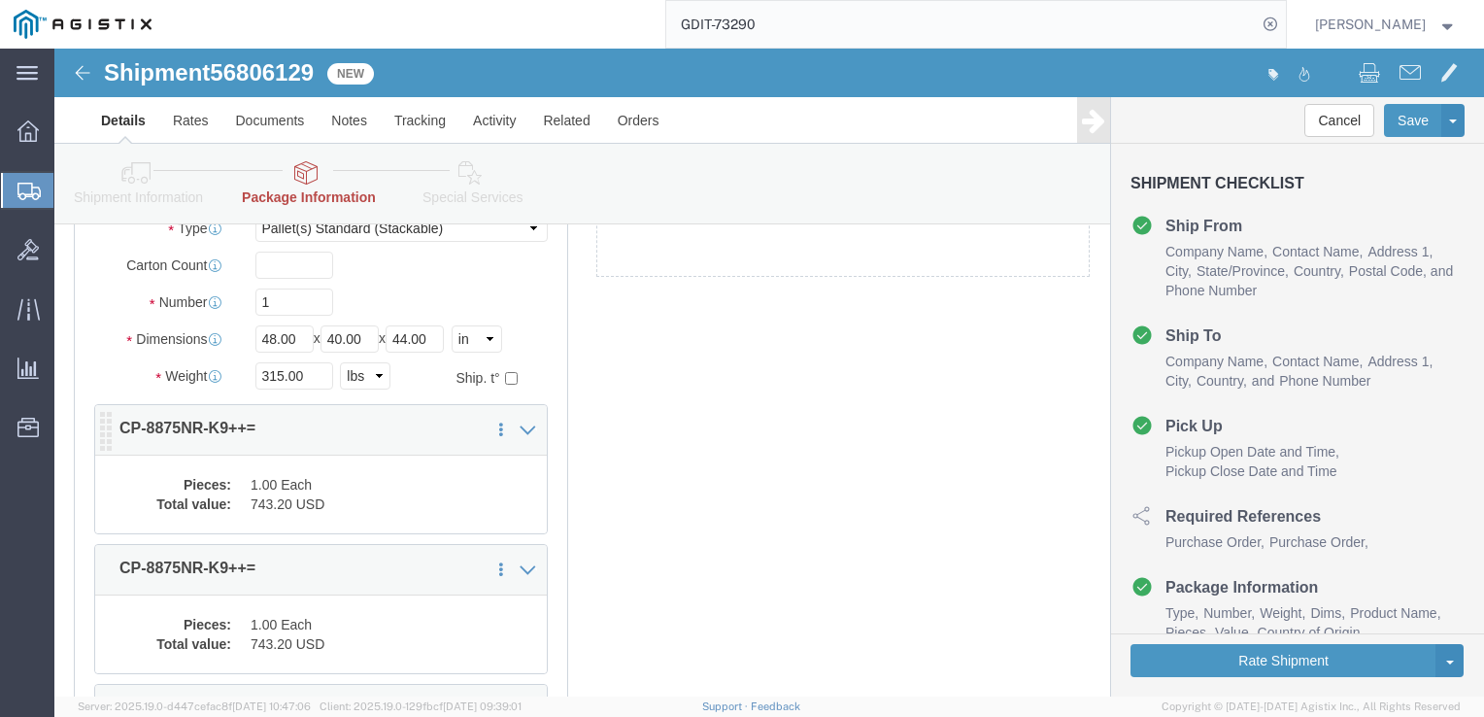
click div "Pieces: 1.00 Each Total value: 743.20 USD"
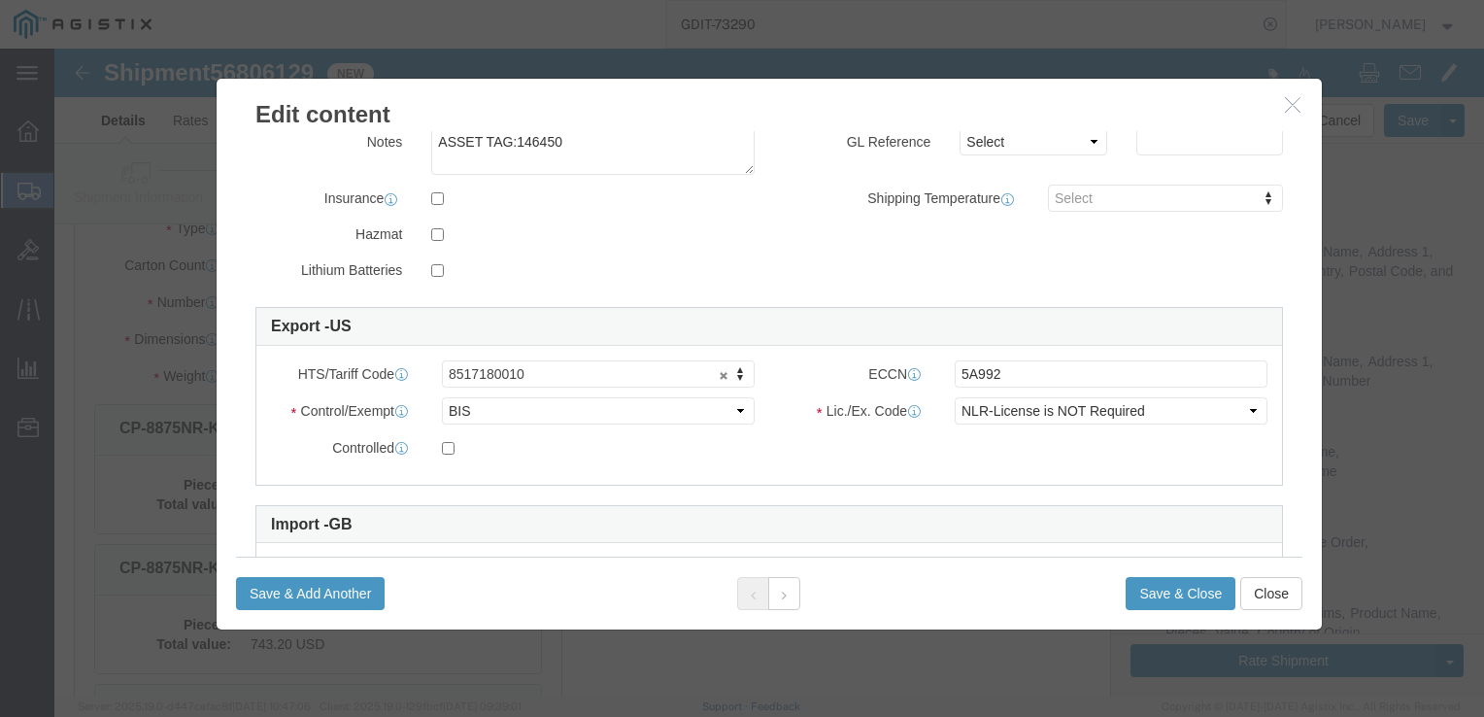
scroll to position [486, 0]
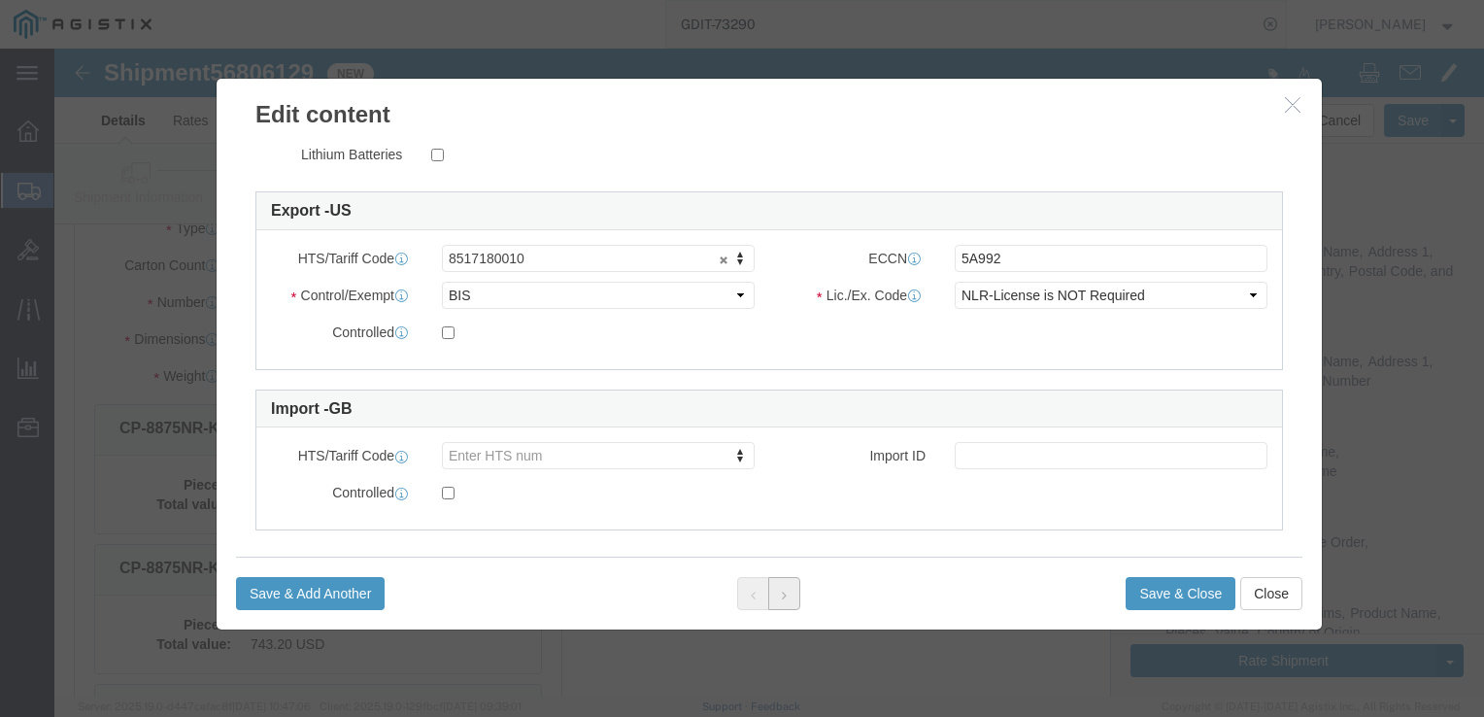
click button
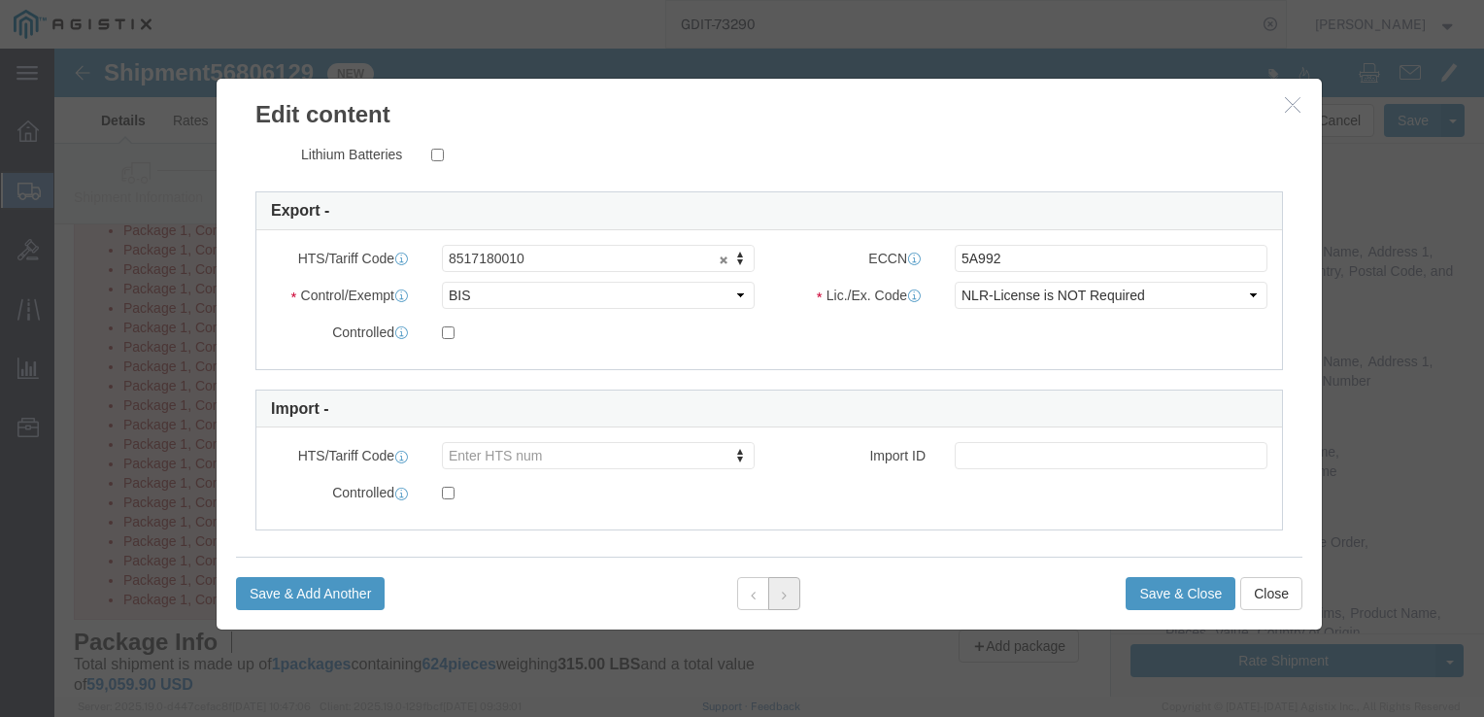
scroll to position [777, 0]
click icon "button"
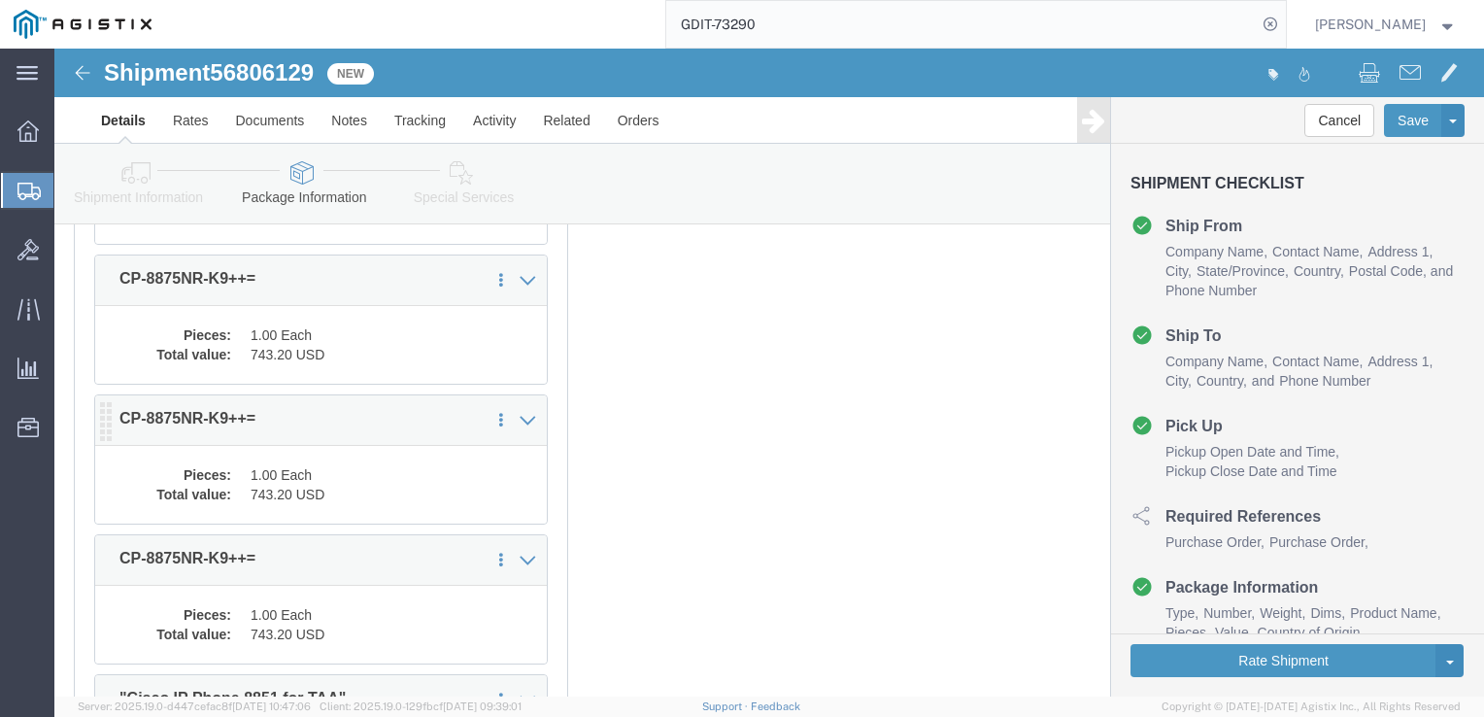
scroll to position [4952, 0]
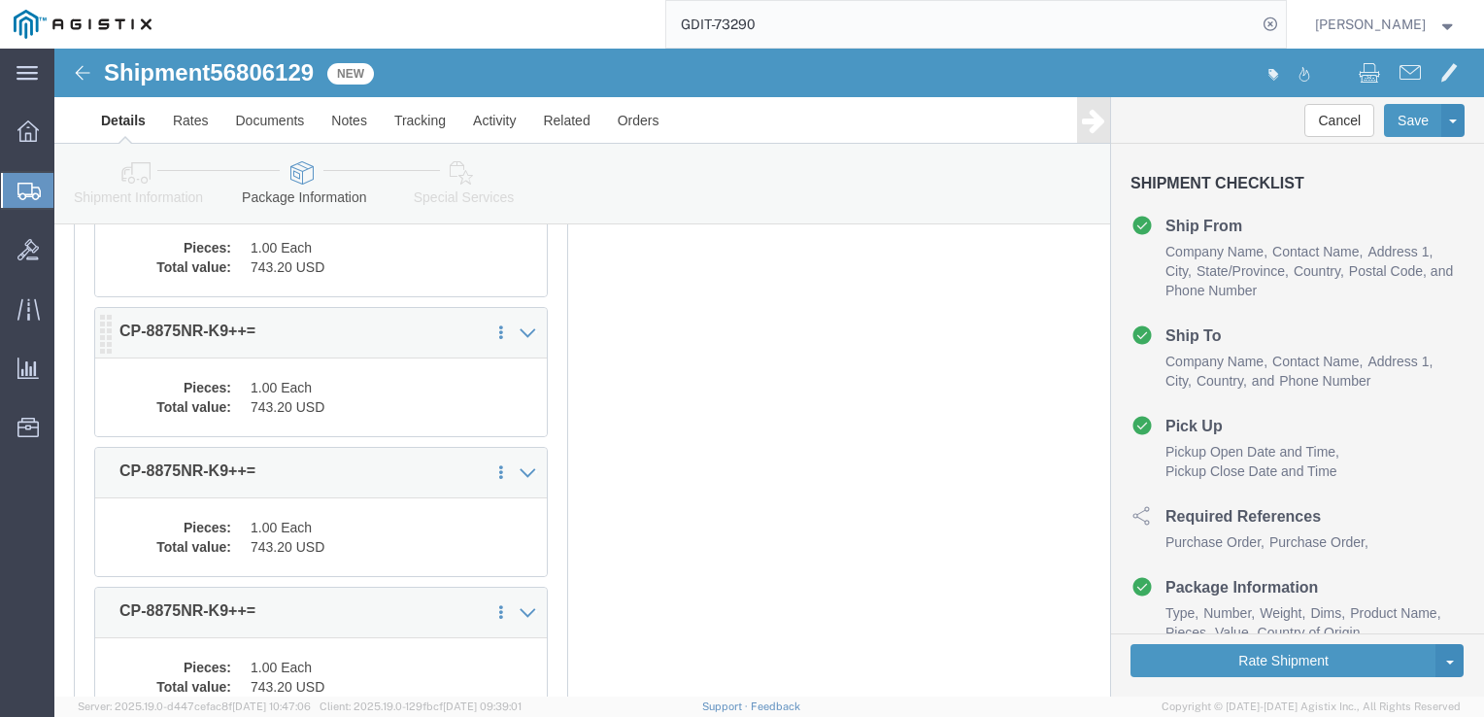
click div "1 x Pallet(s) Standard (Stackable) Package Type Select Bale(s) Basket(s) Bolt(s…"
click dd "743.20 USD"
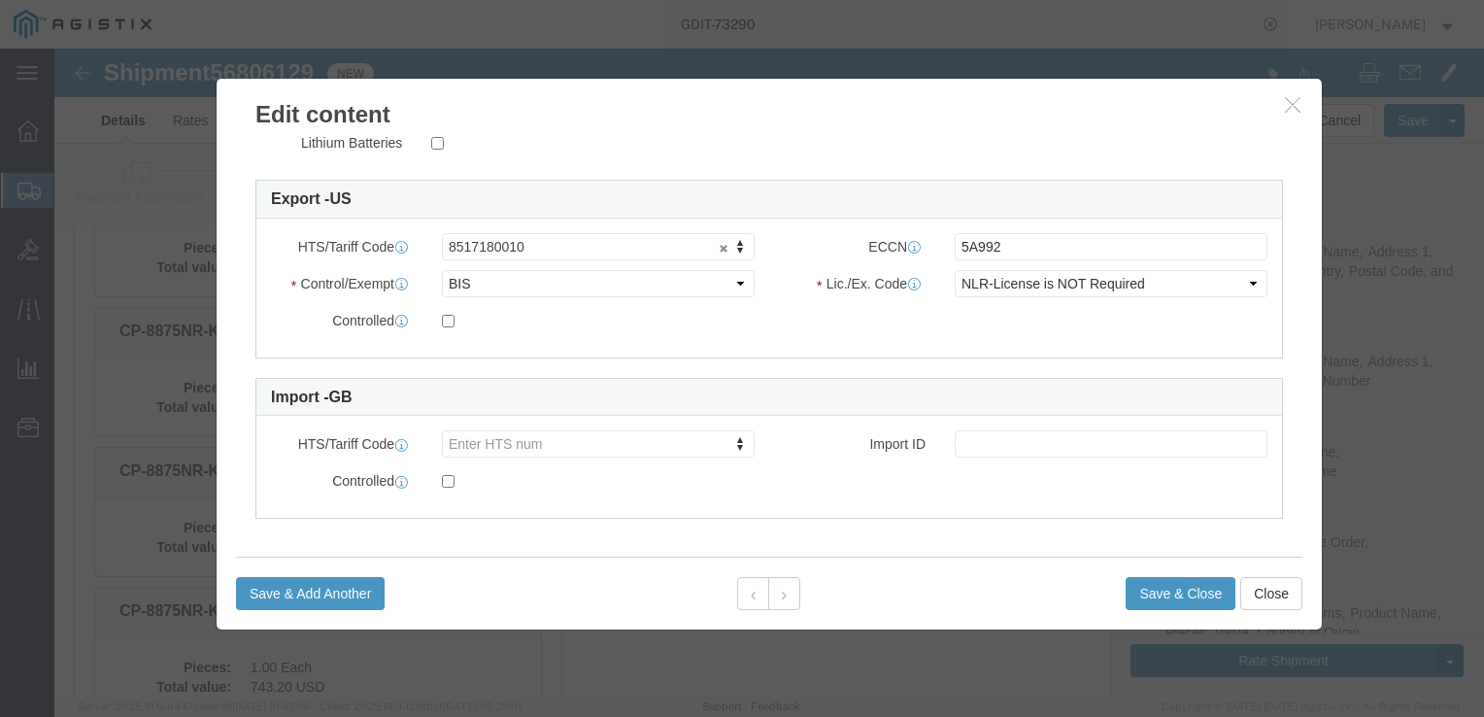
scroll to position [501, 0]
drag, startPoint x: 493, startPoint y: 193, endPoint x: 450, endPoint y: 198, distance: 44.0
drag, startPoint x: 486, startPoint y: 185, endPoint x: 385, endPoint y: 185, distance: 102.0
drag, startPoint x: 385, startPoint y: 185, endPoint x: 431, endPoint y: 185, distance: 46.6
click icon "button"
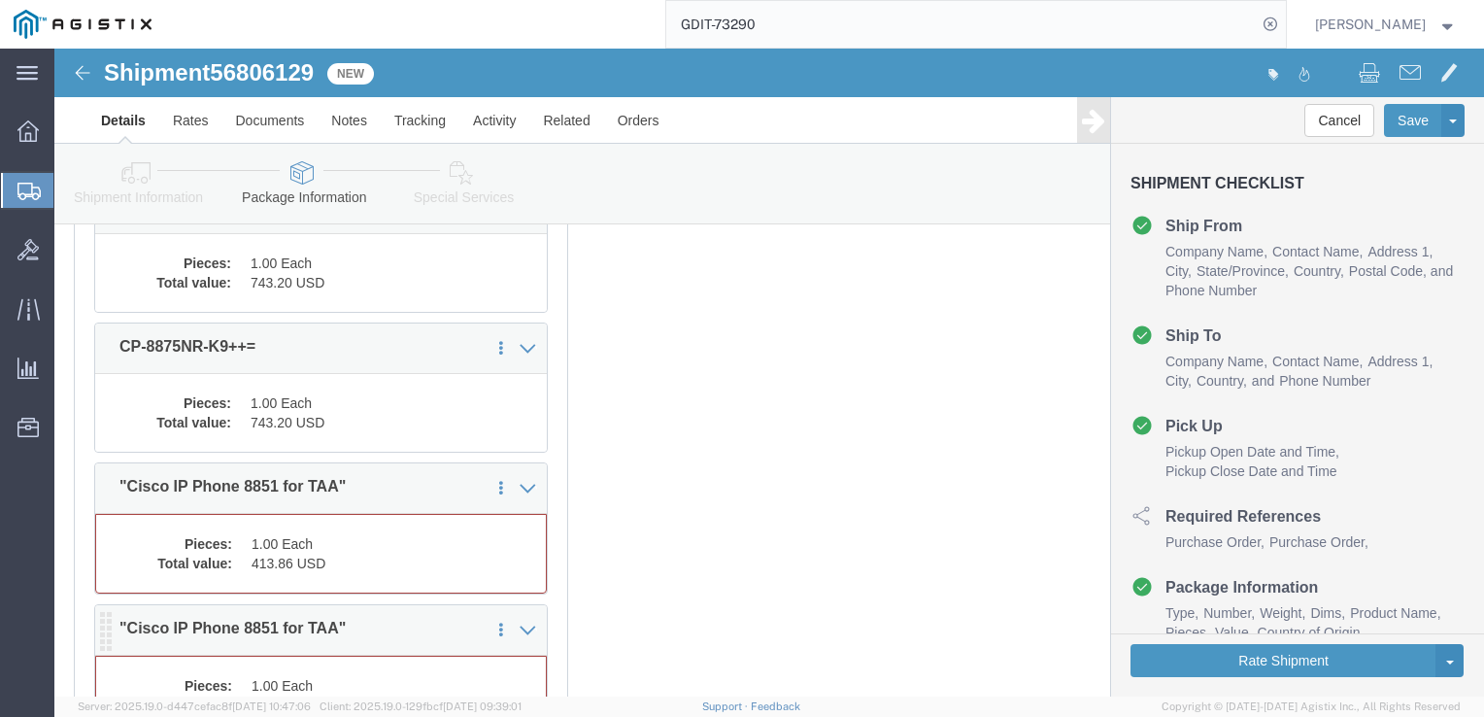
scroll to position [5147, 0]
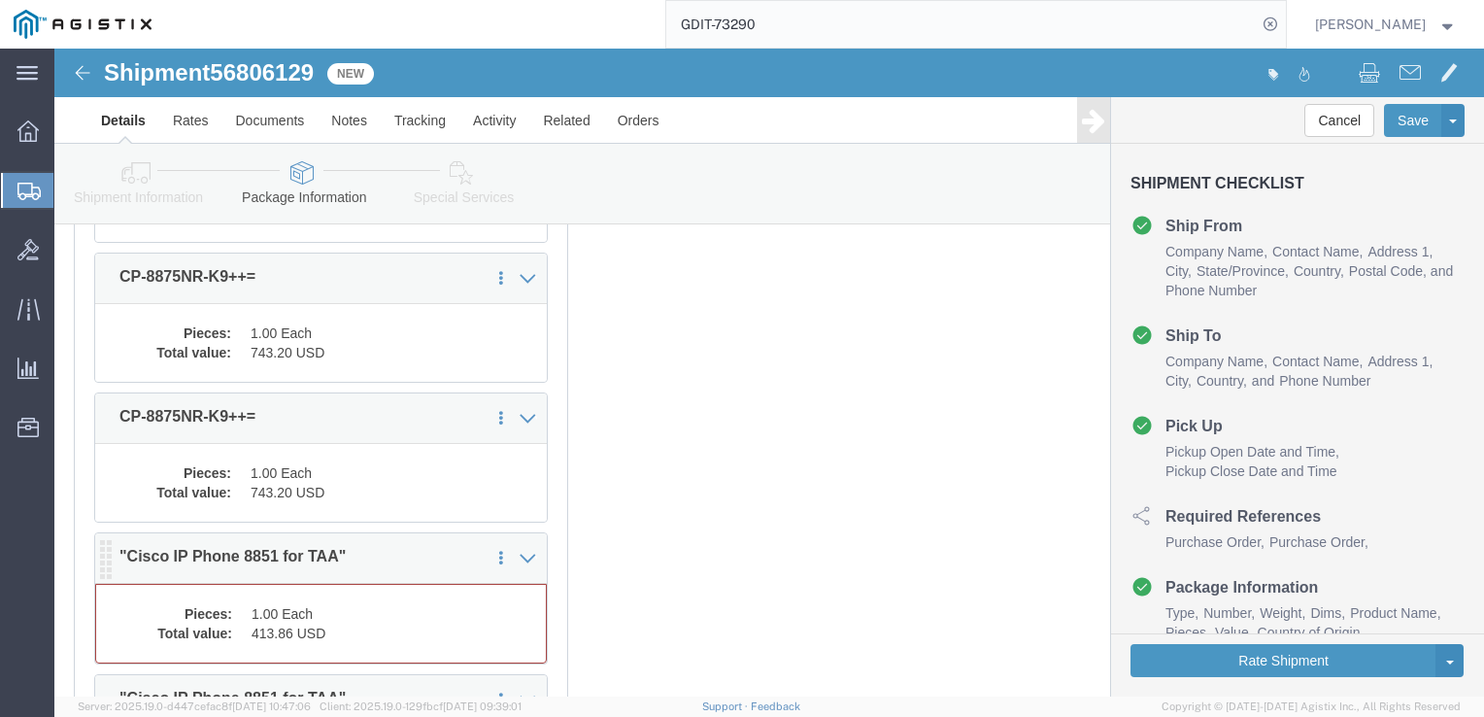
click dd "413.86 USD"
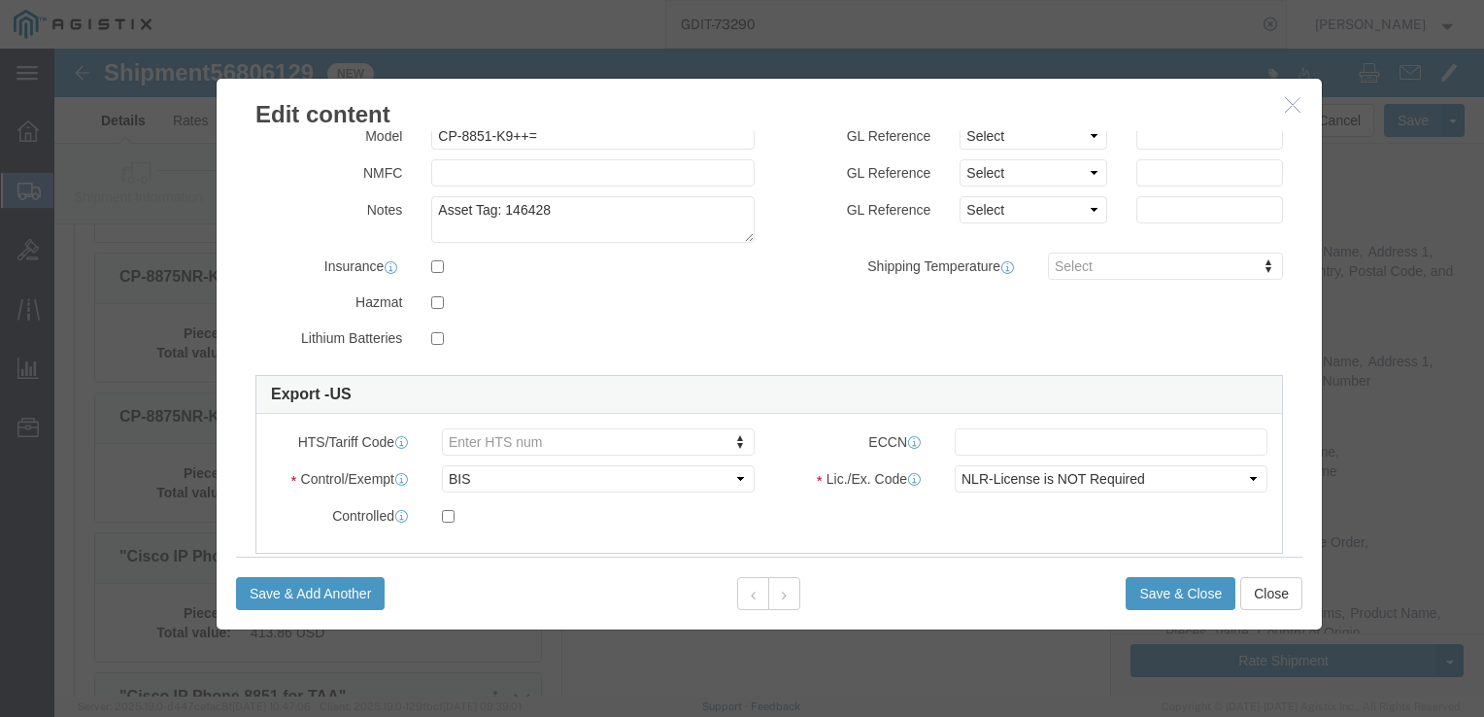
scroll to position [486, 0]
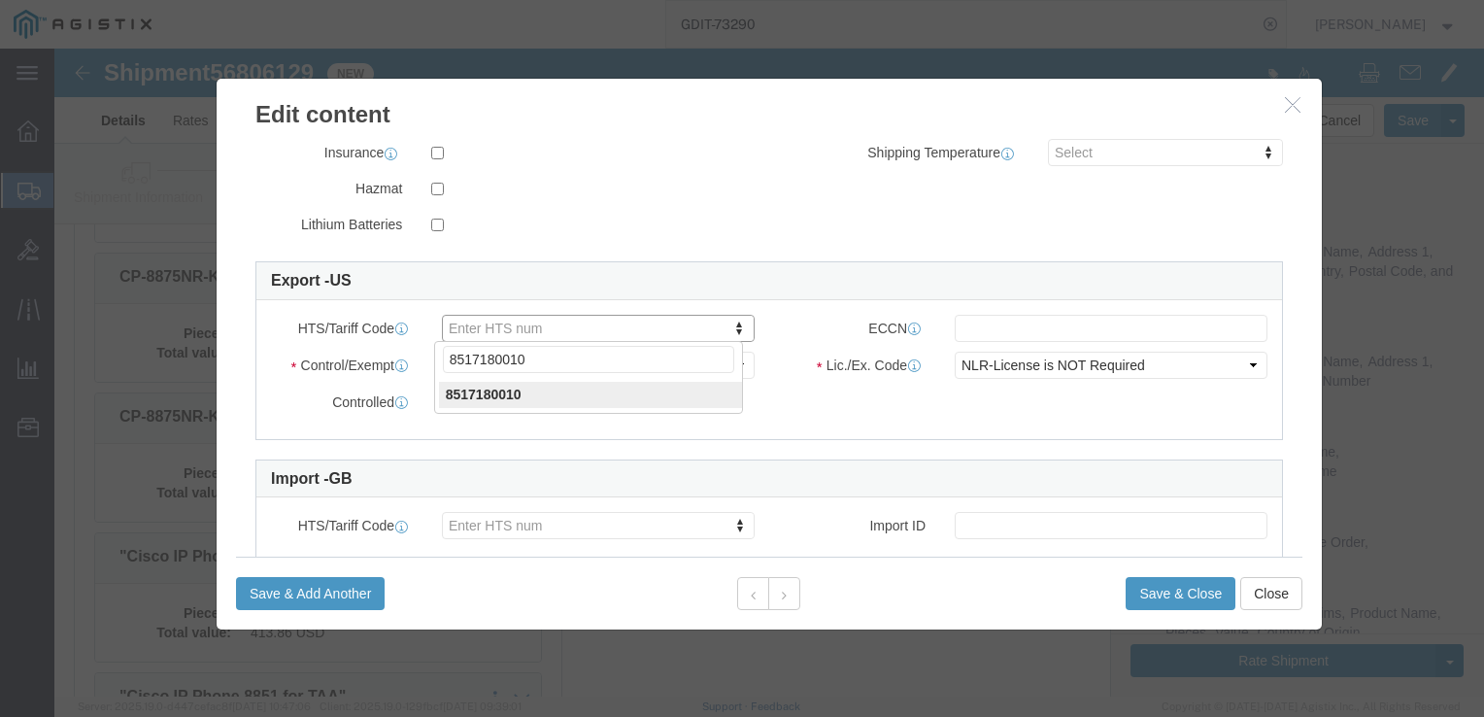
type input "8517180010"
click input "text"
type input "4"
type input "5A992"
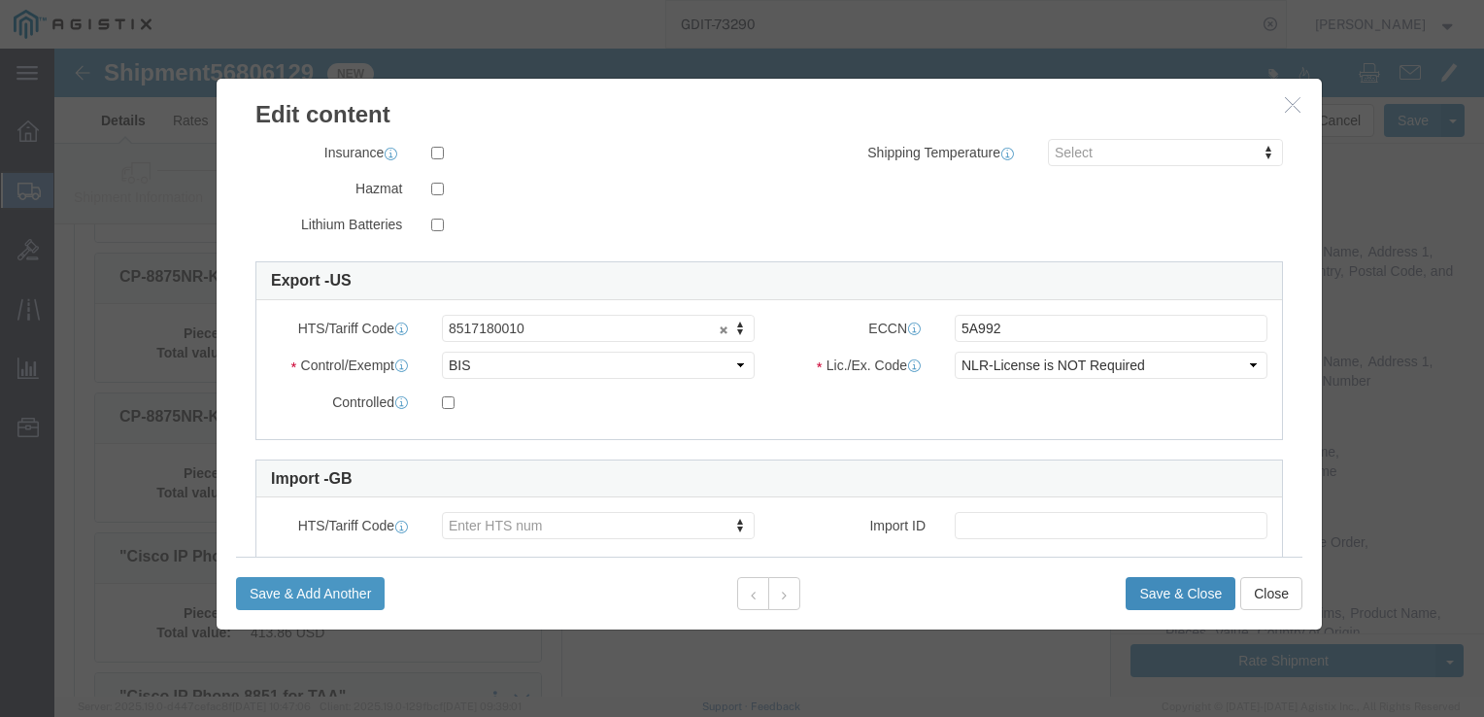
click button "Save & Close"
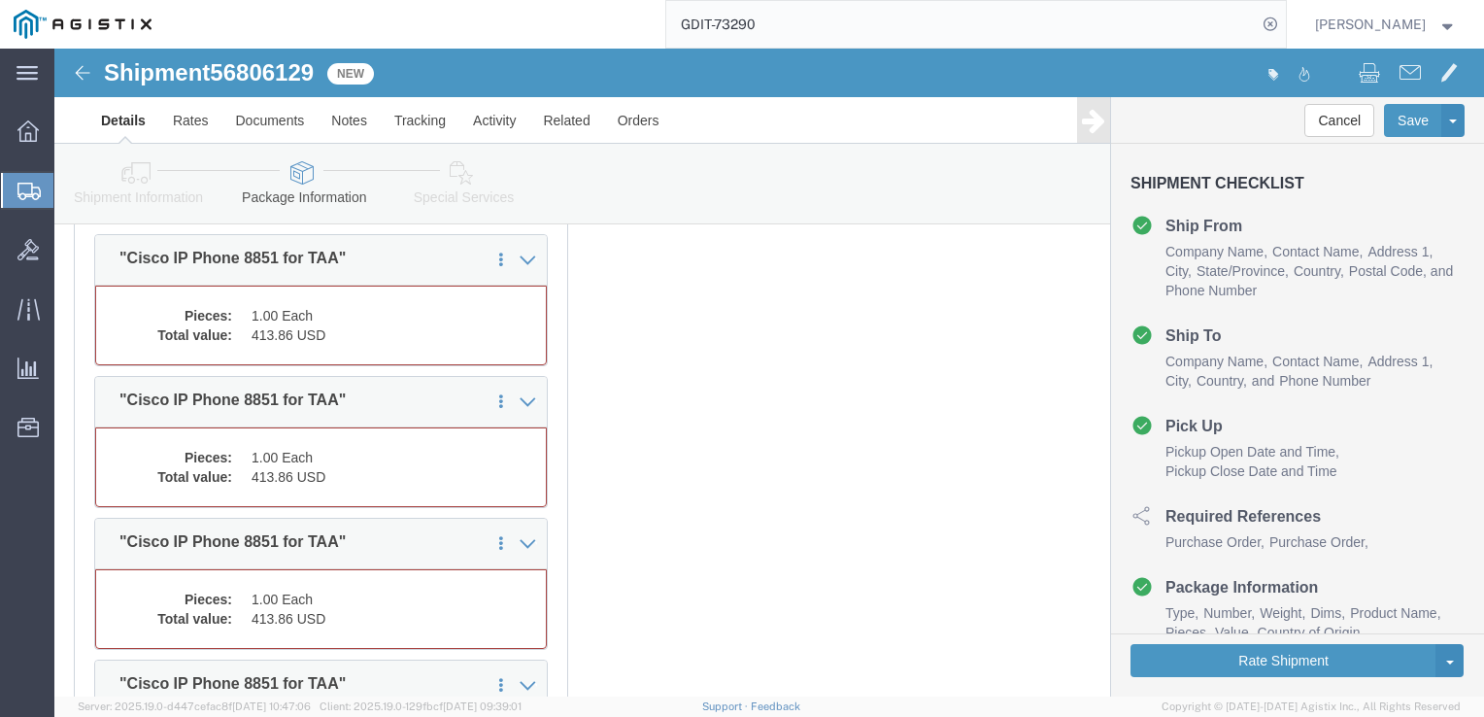
scroll to position [5690, 0]
click dd "413.86 USD"
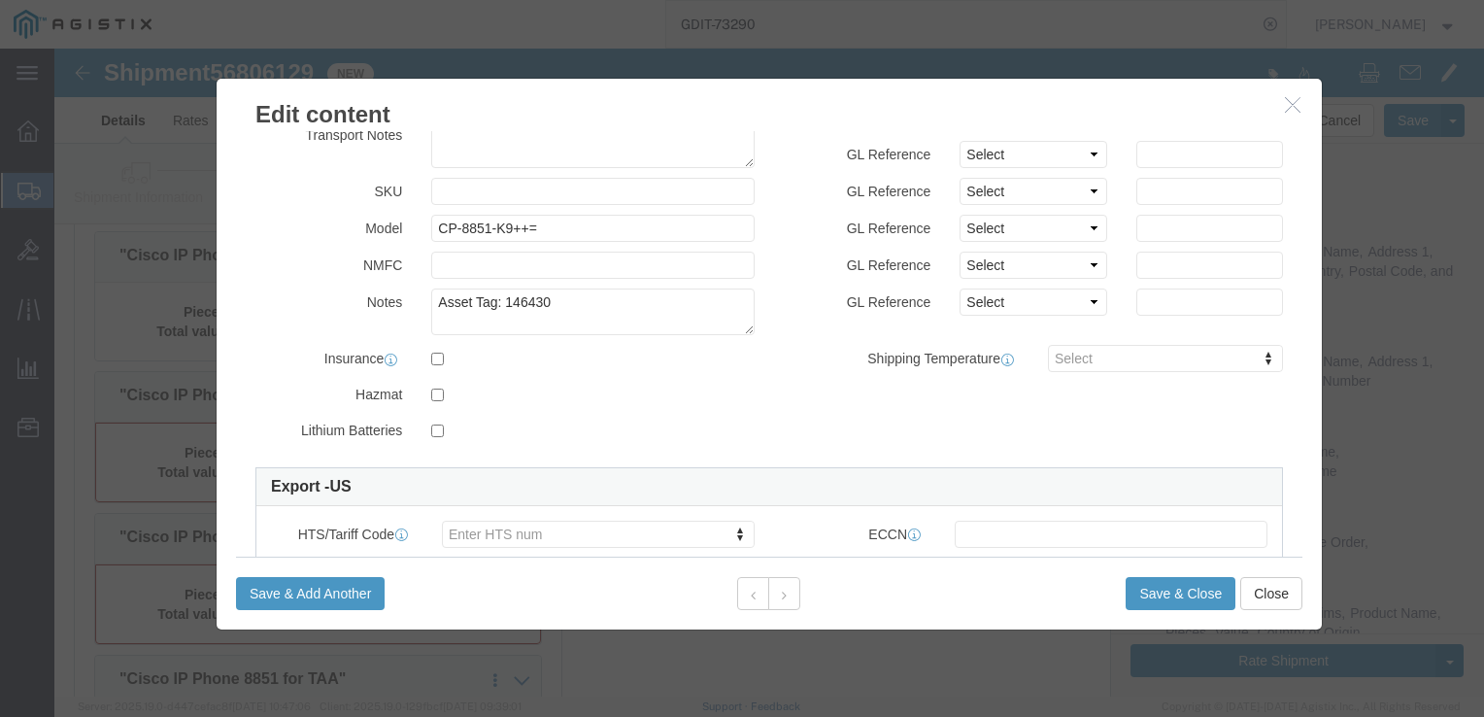
scroll to position [377, 0]
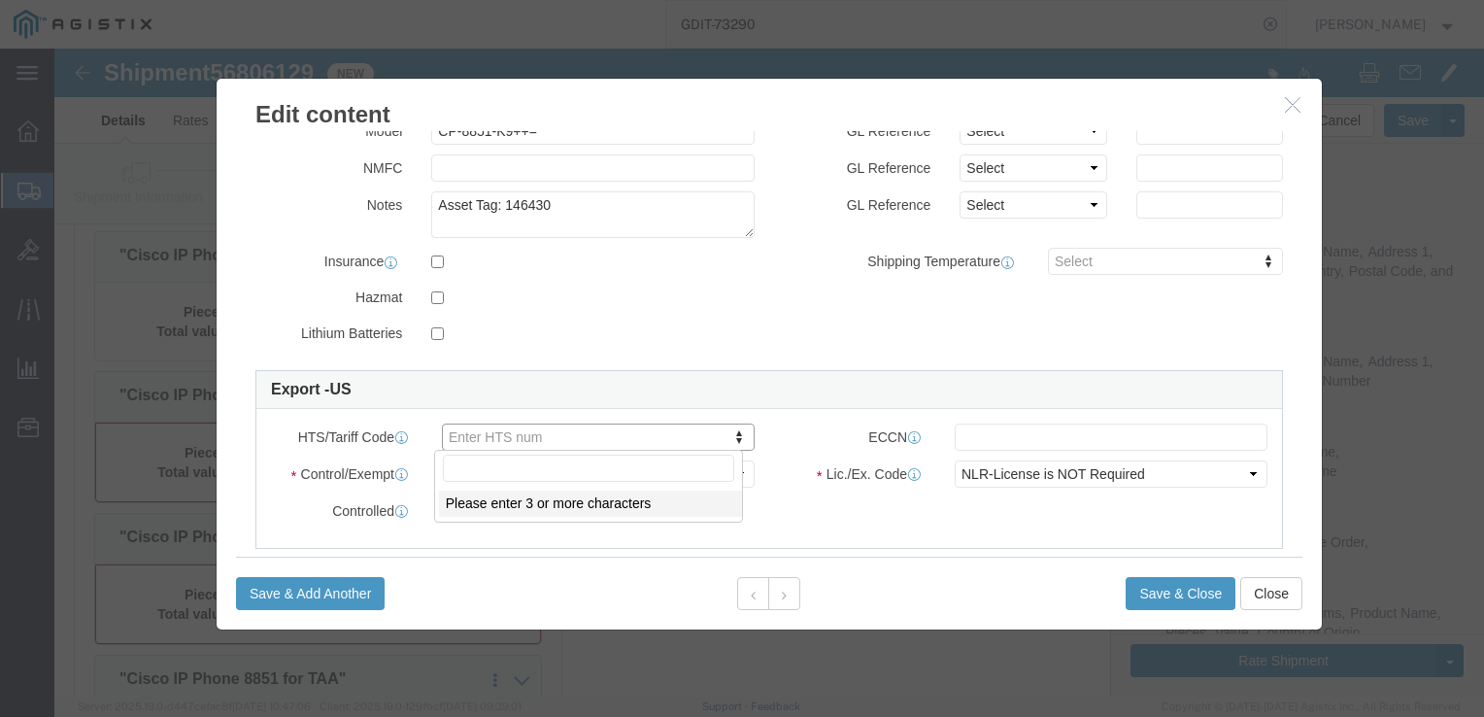
click input "text"
type input "8517180010"
click input "text"
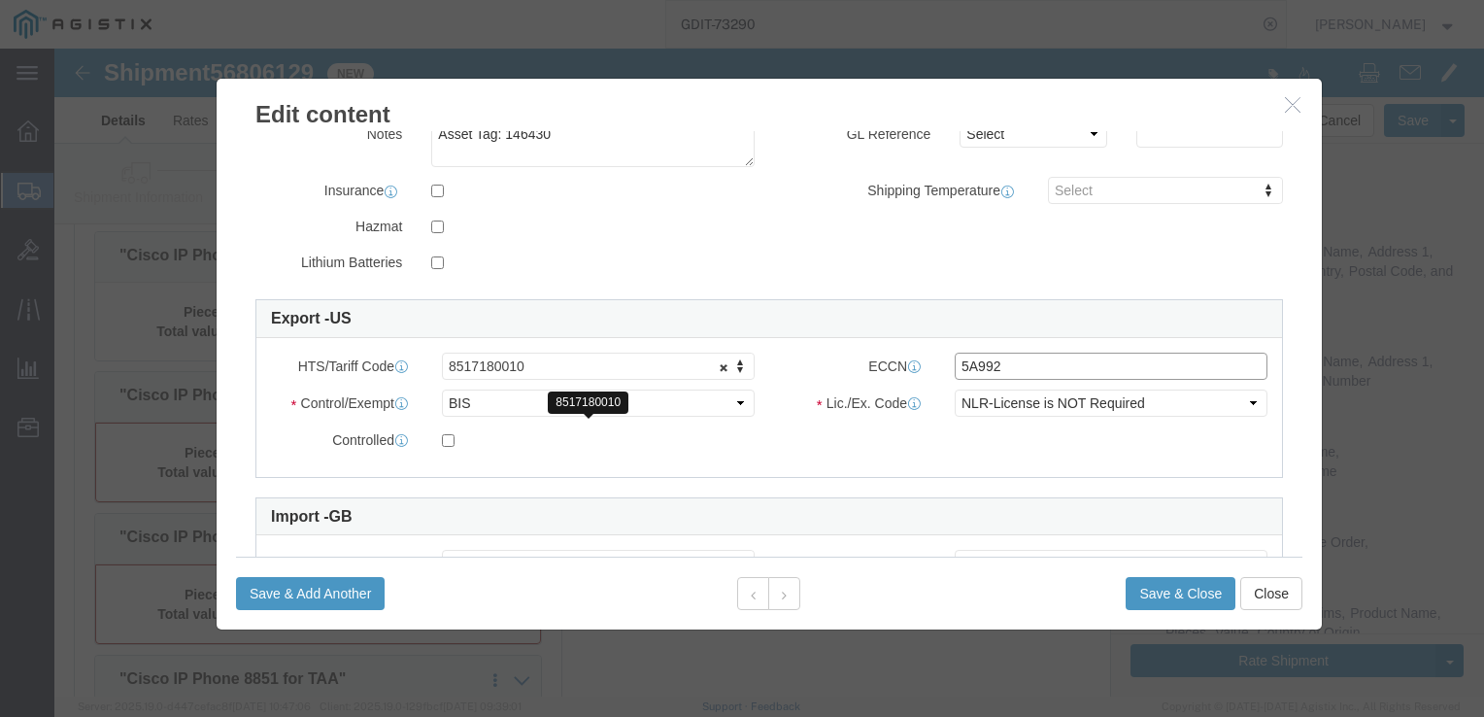
scroll to position [570, 0]
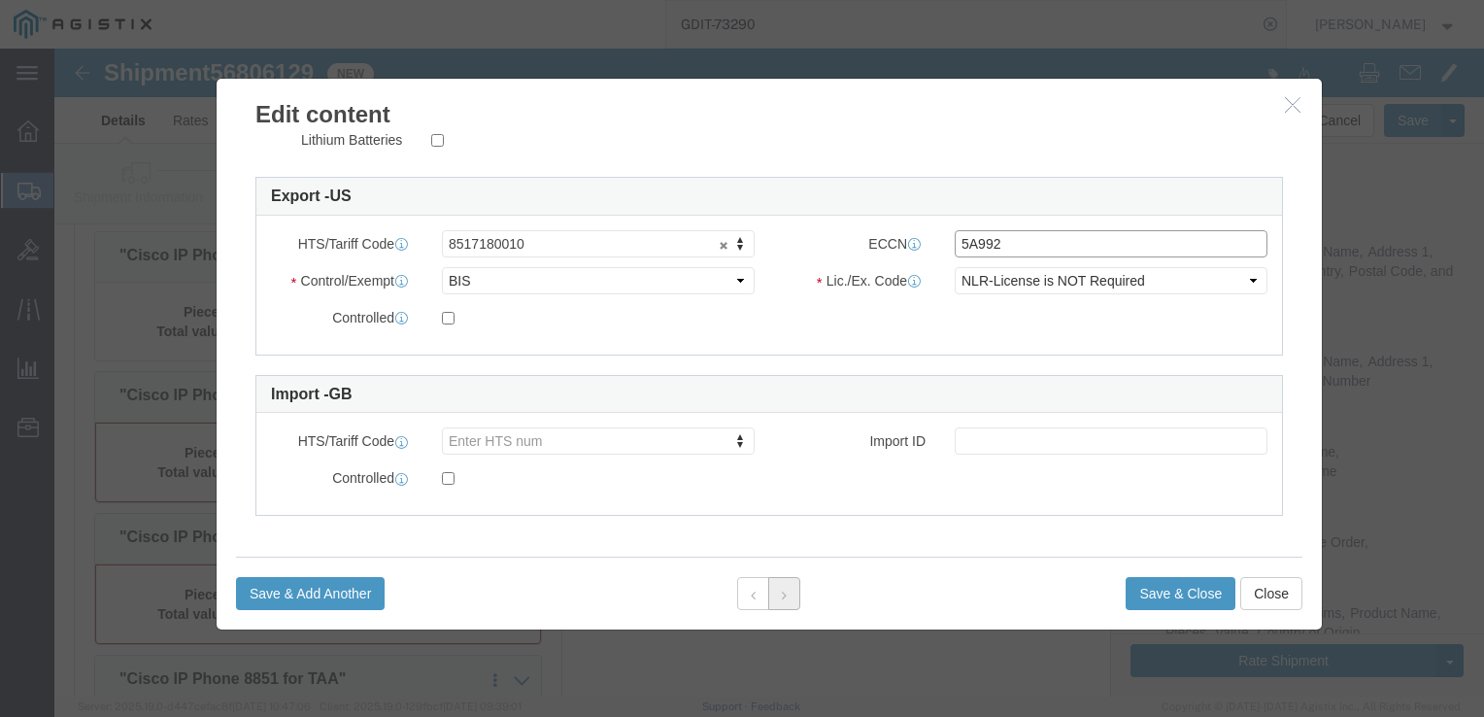
type input "5A992"
click icon
type input "8517180010"
click input "text"
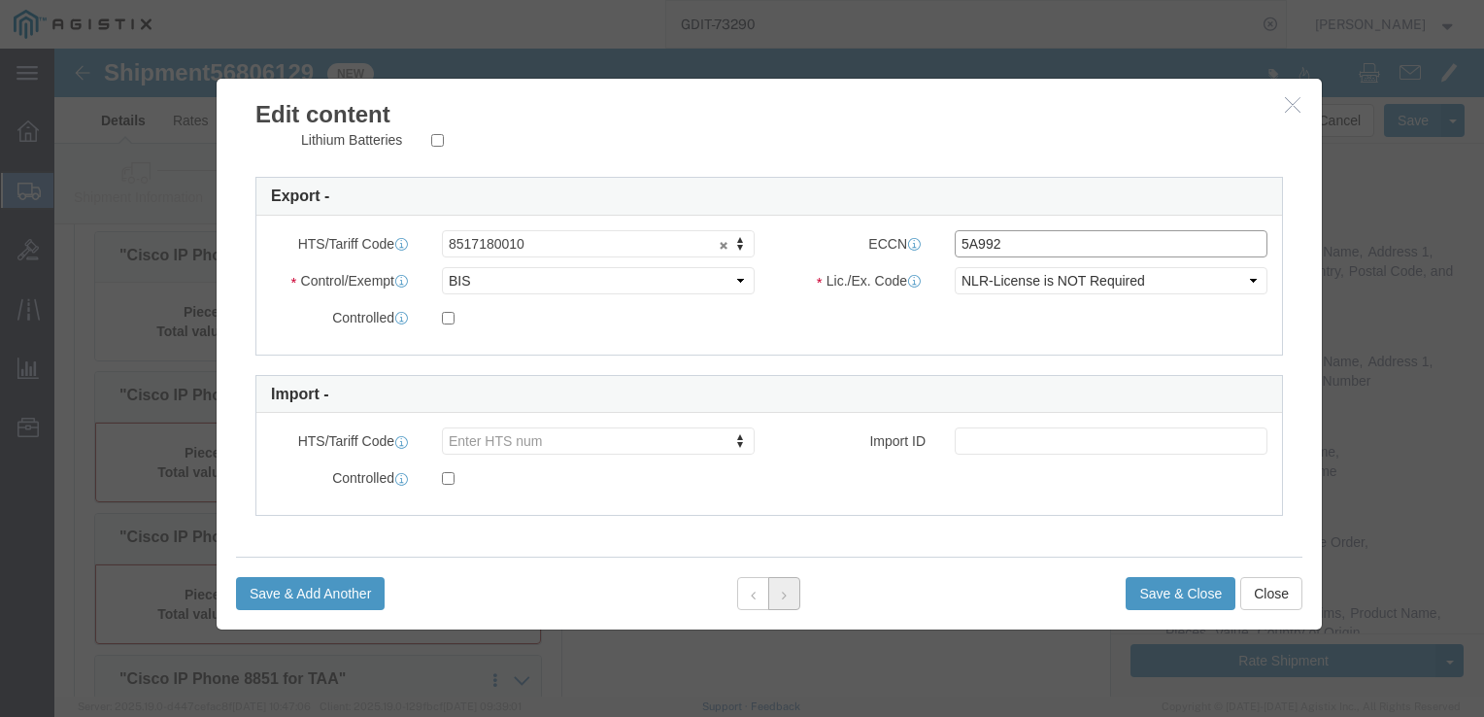
type input "5A992"
click button
type input "8517180010"
click input "text"
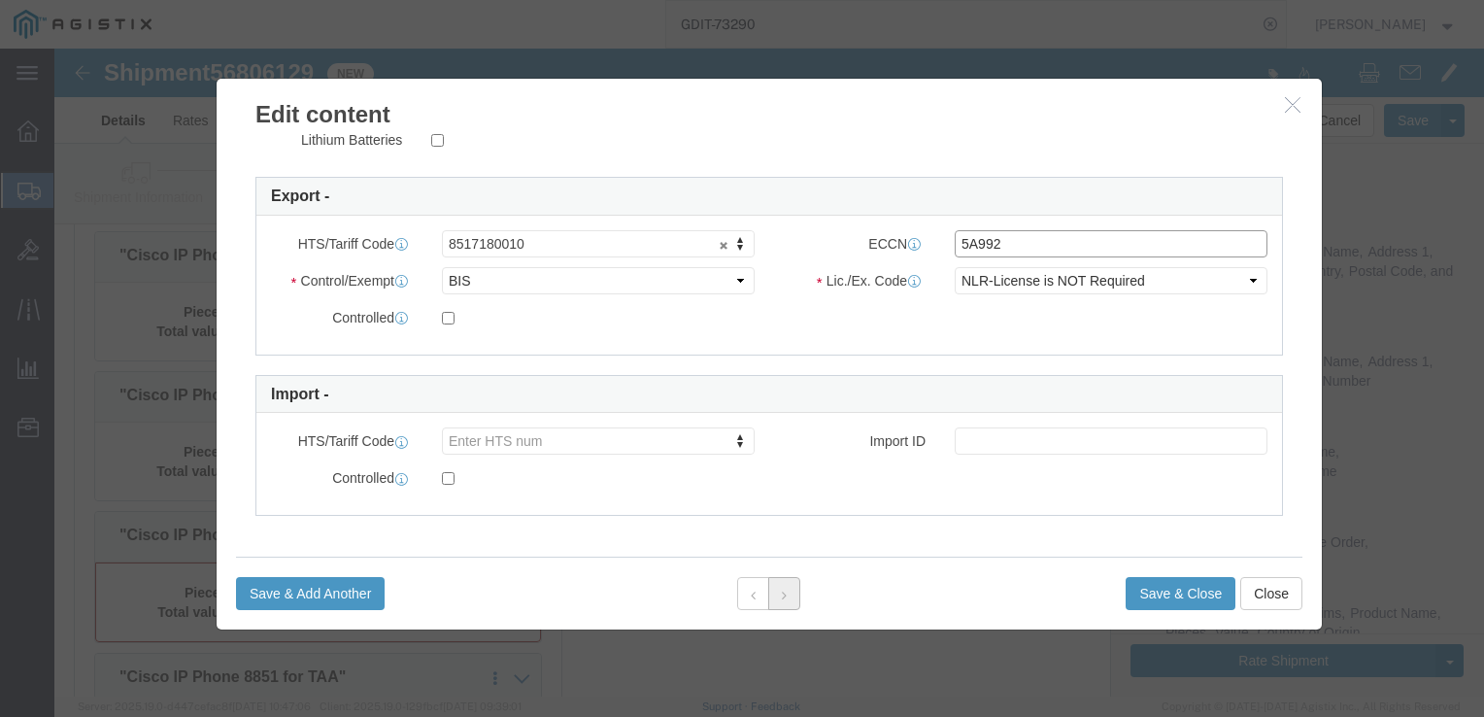
type input "5A992"
click button
type input "8517180010"
click input "text"
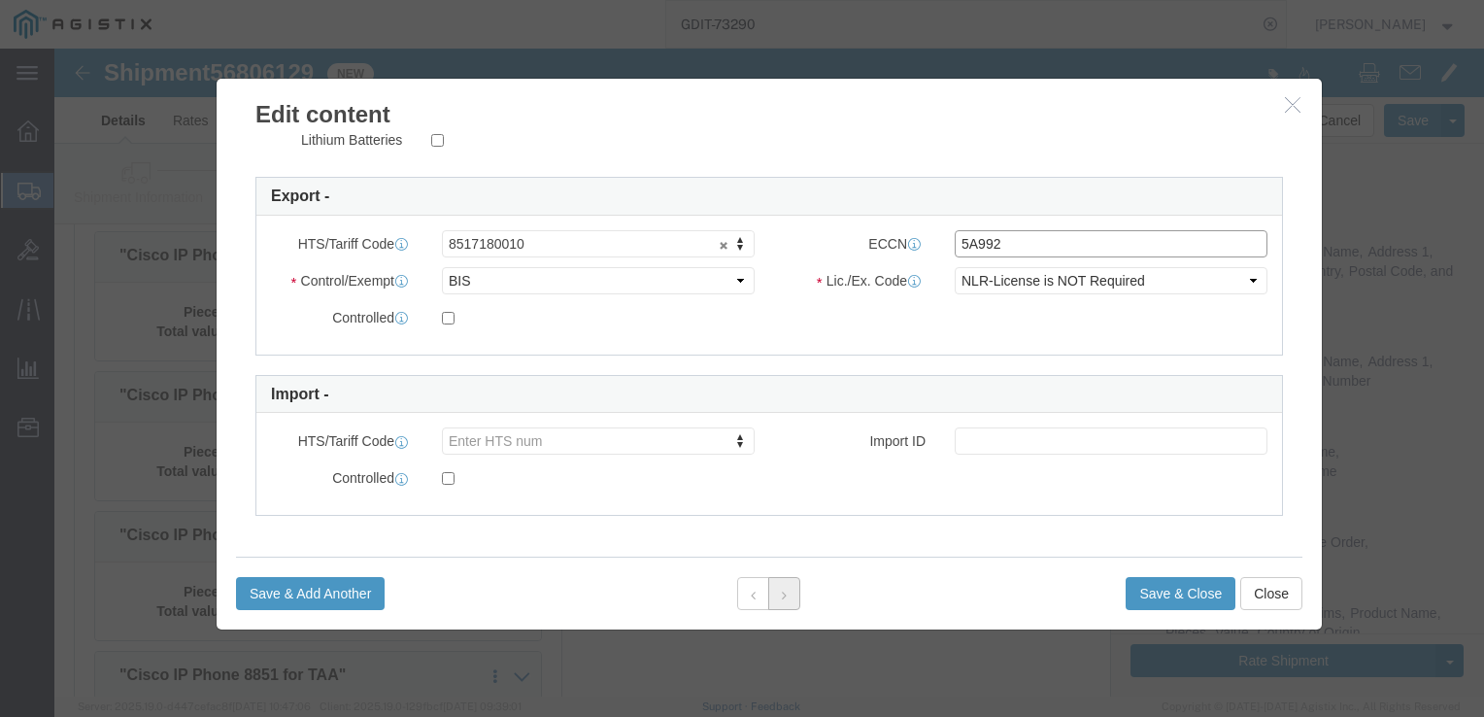
type input "5A992"
click button
click icon "button"
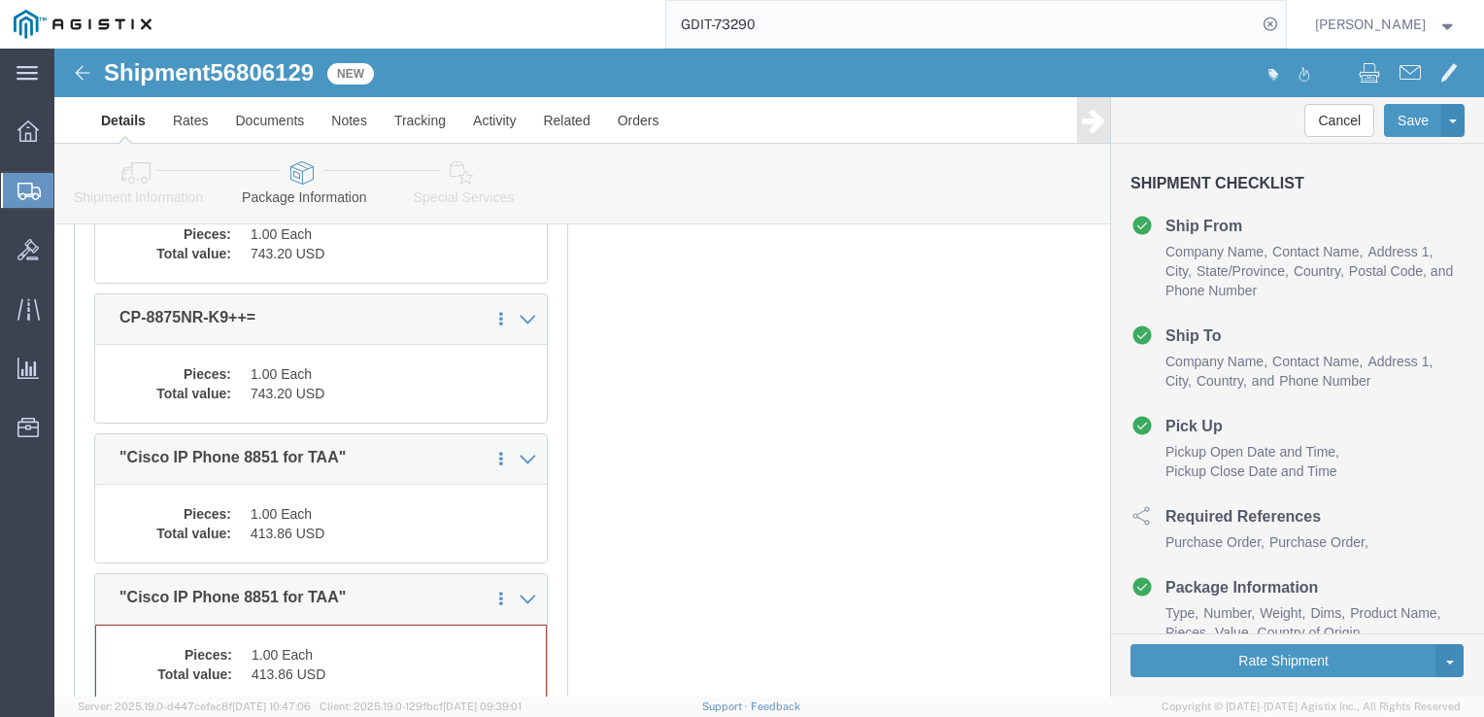
scroll to position [5166, 0]
click div "Pieces: 1.00 Each Total value: 743.20 USD"
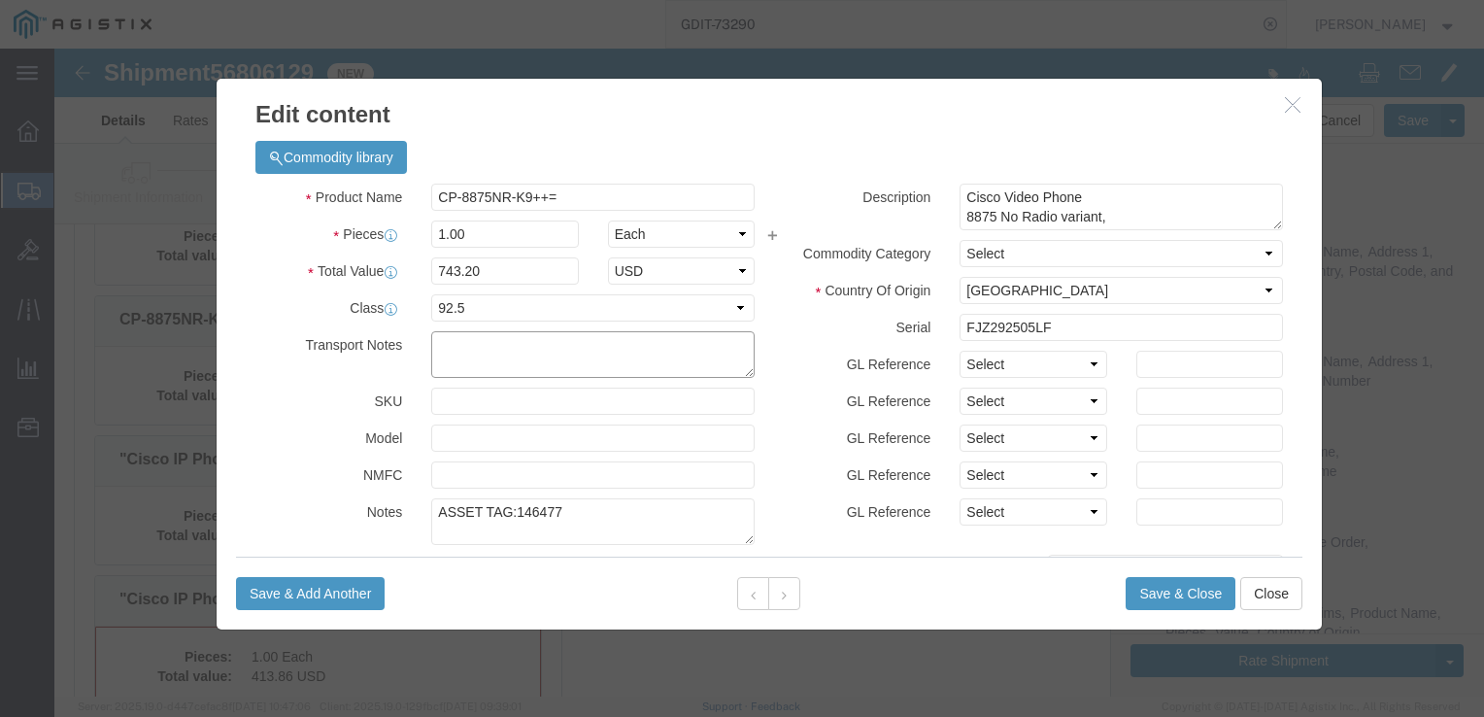
scroll to position [36, 0]
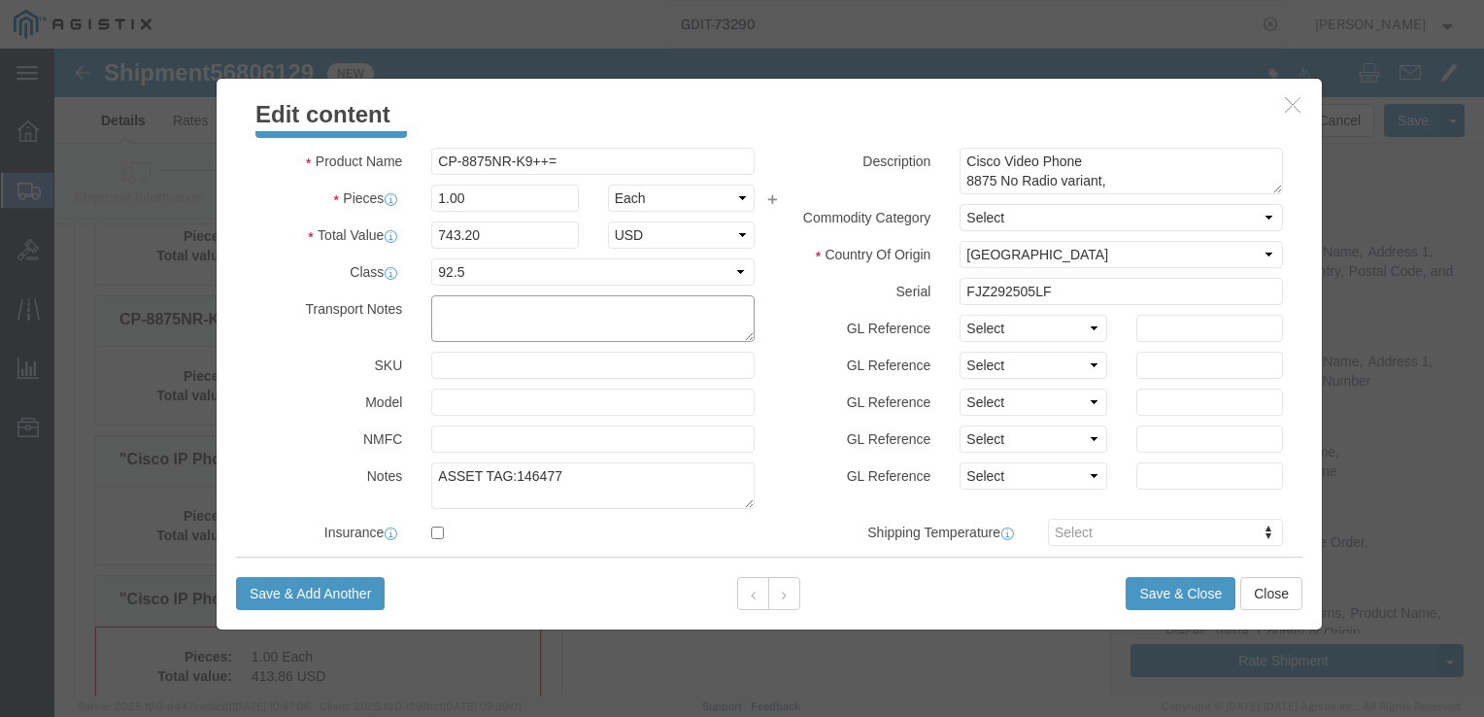
click div "Product Name CP-8875NR-K9++= Pieces 1.00 Select Bag Barrels 100Board Feet Bottl…"
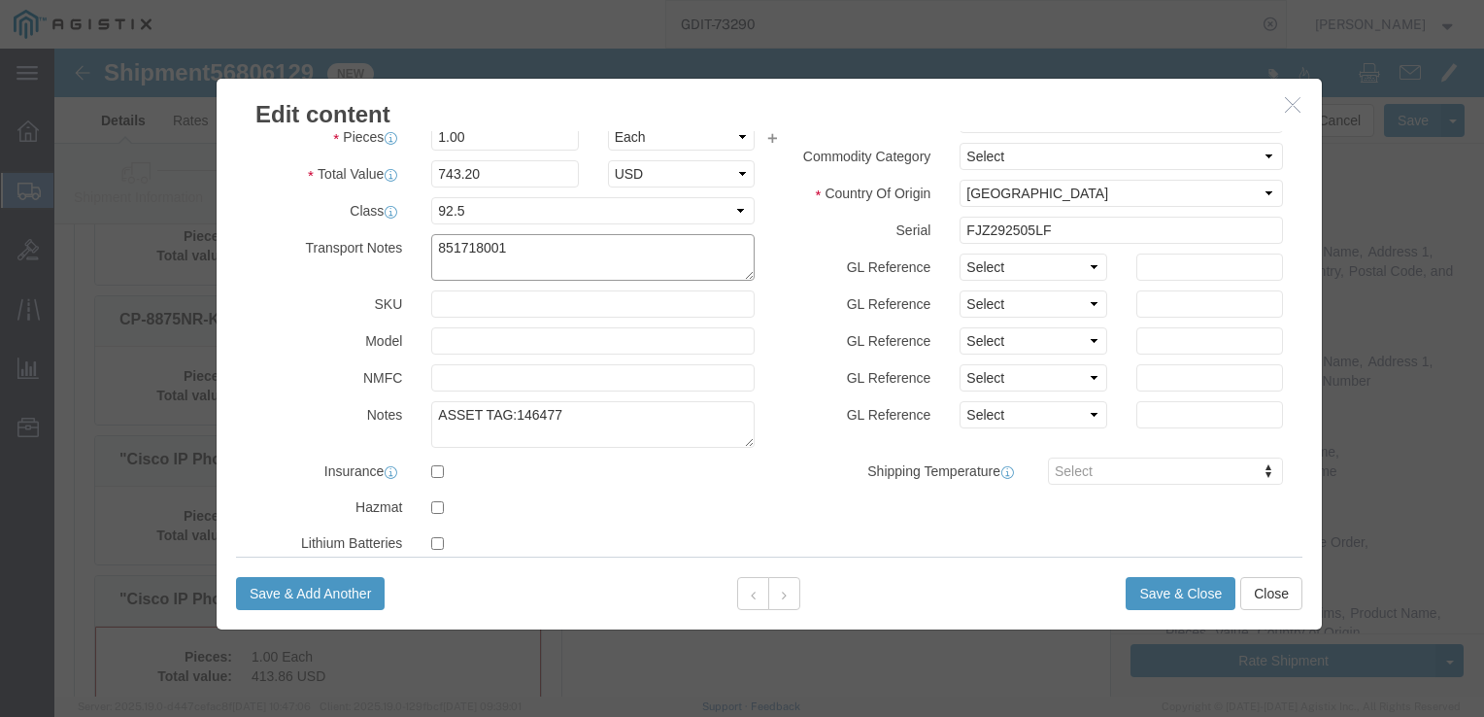
type textarea "8517180010"
drag, startPoint x: 492, startPoint y: 200, endPoint x: 361, endPoint y: 201, distance: 131.1
click div "8517180010"
click icon "button"
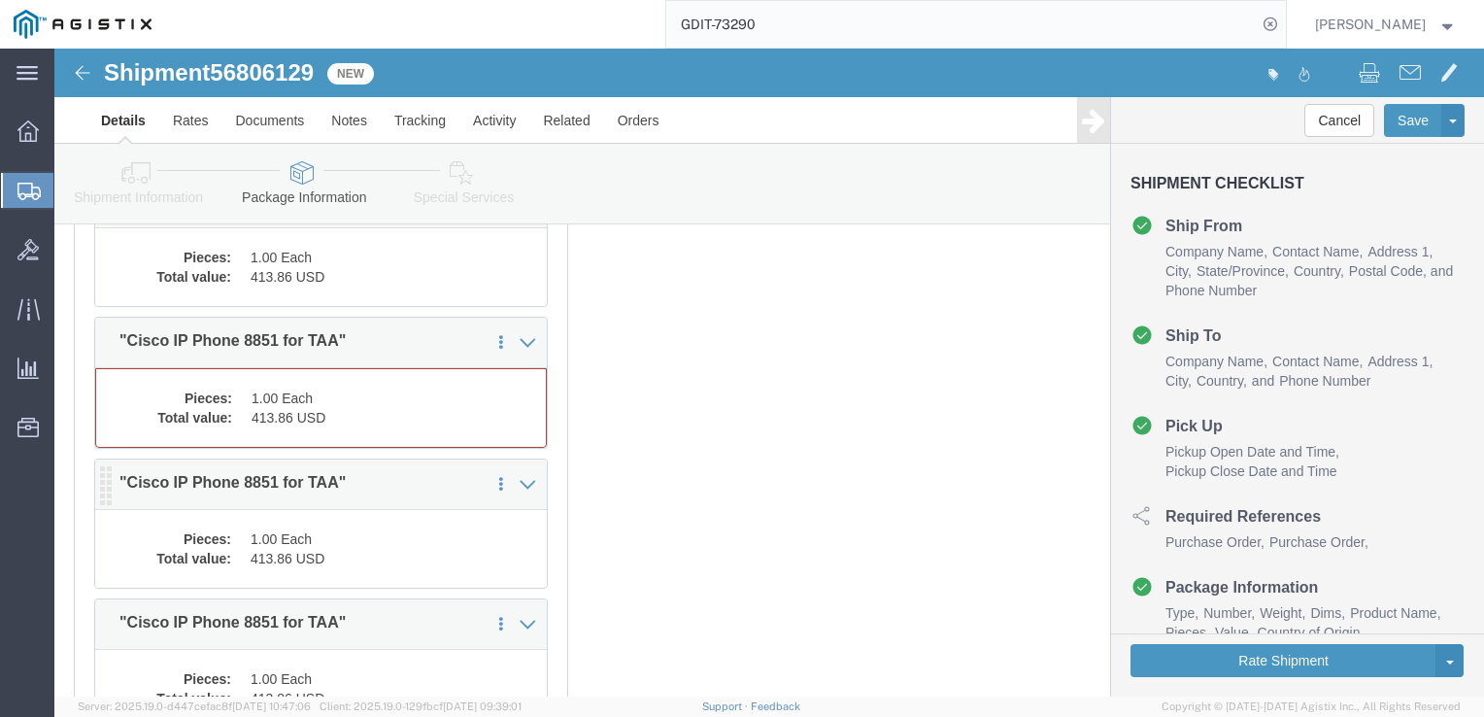
scroll to position [5457, 0]
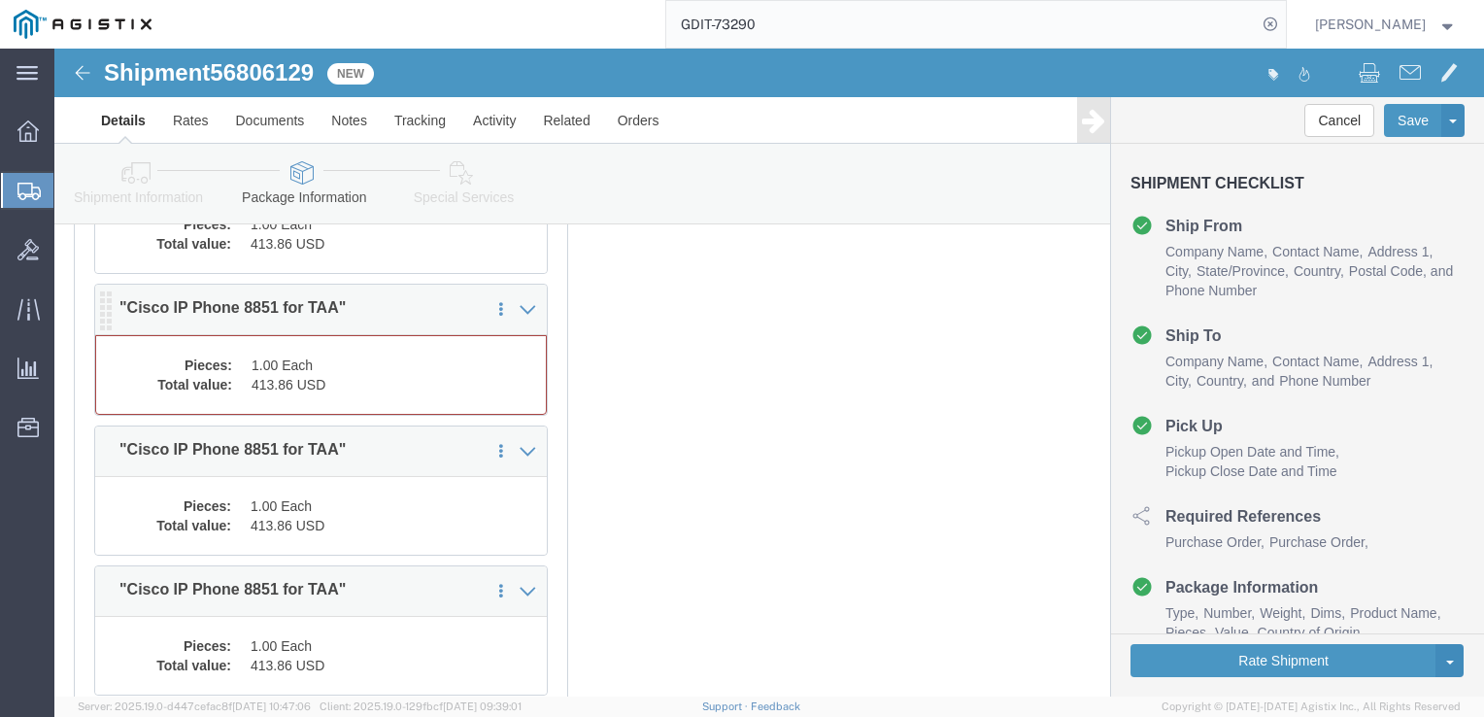
click dd "413.86 USD"
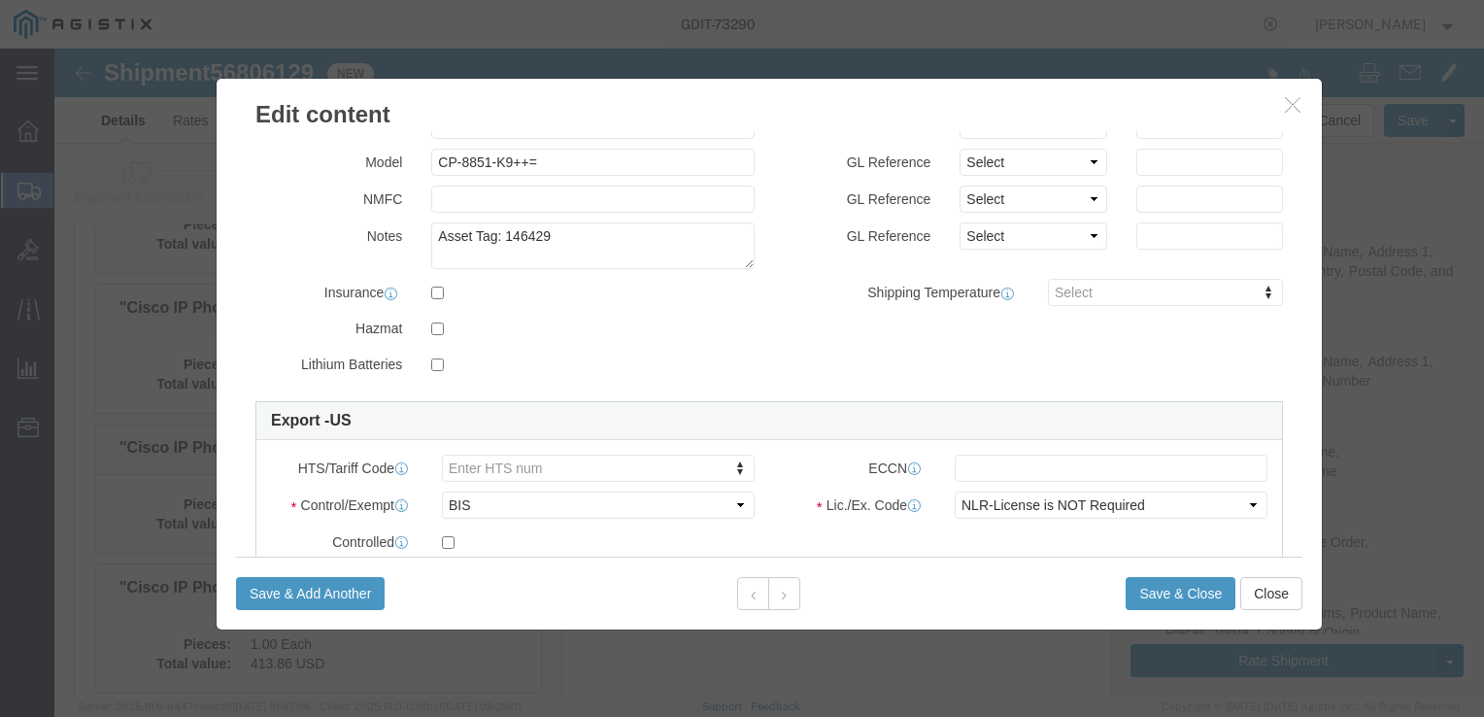
scroll to position [388, 0]
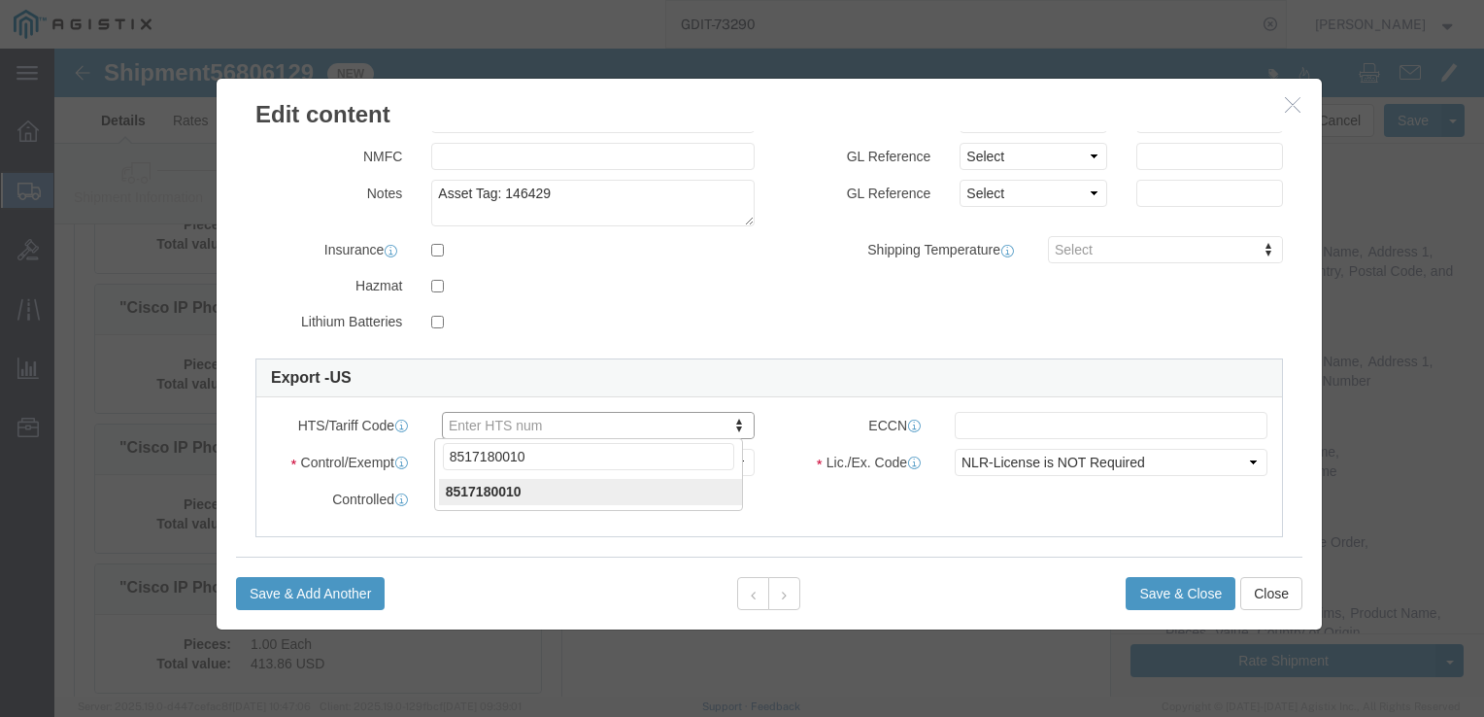
type input "8517180010"
click input "text"
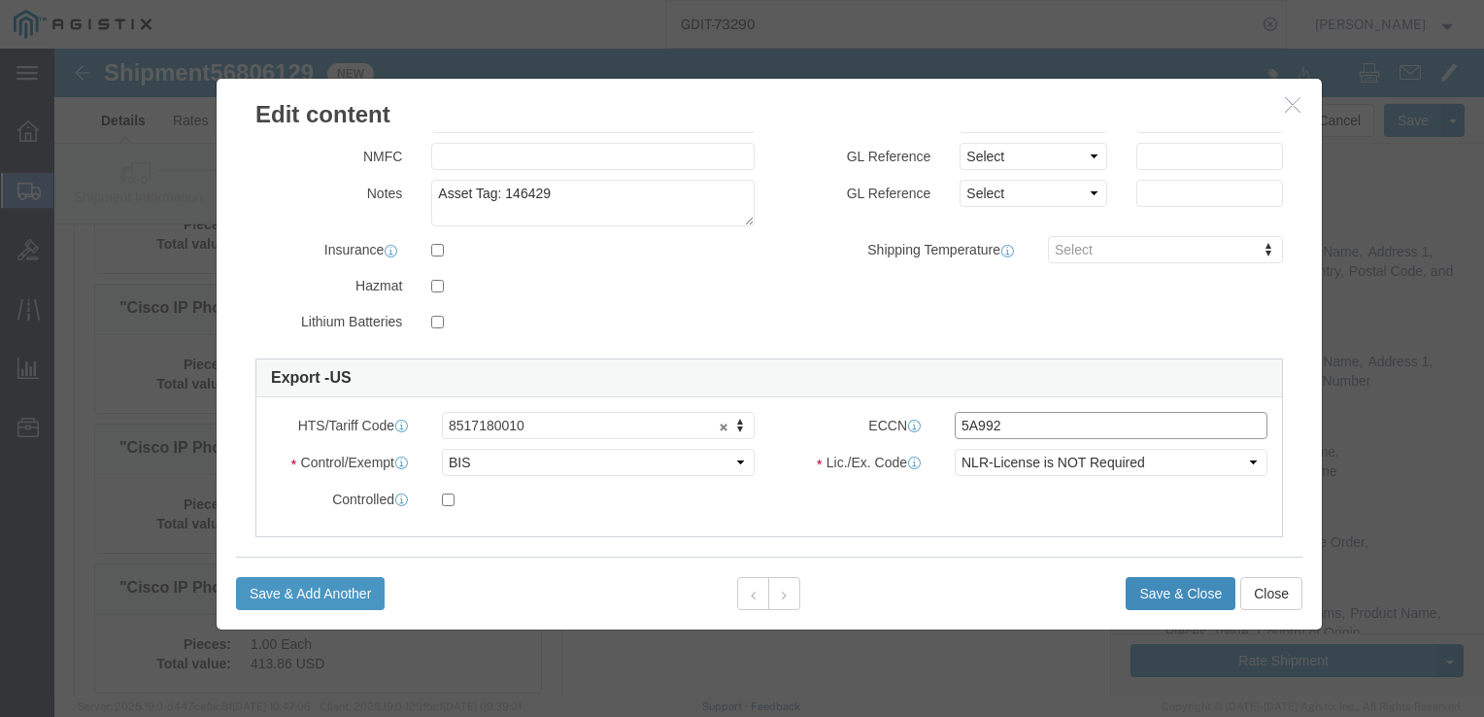
type input "5A992"
click button "Save & Close"
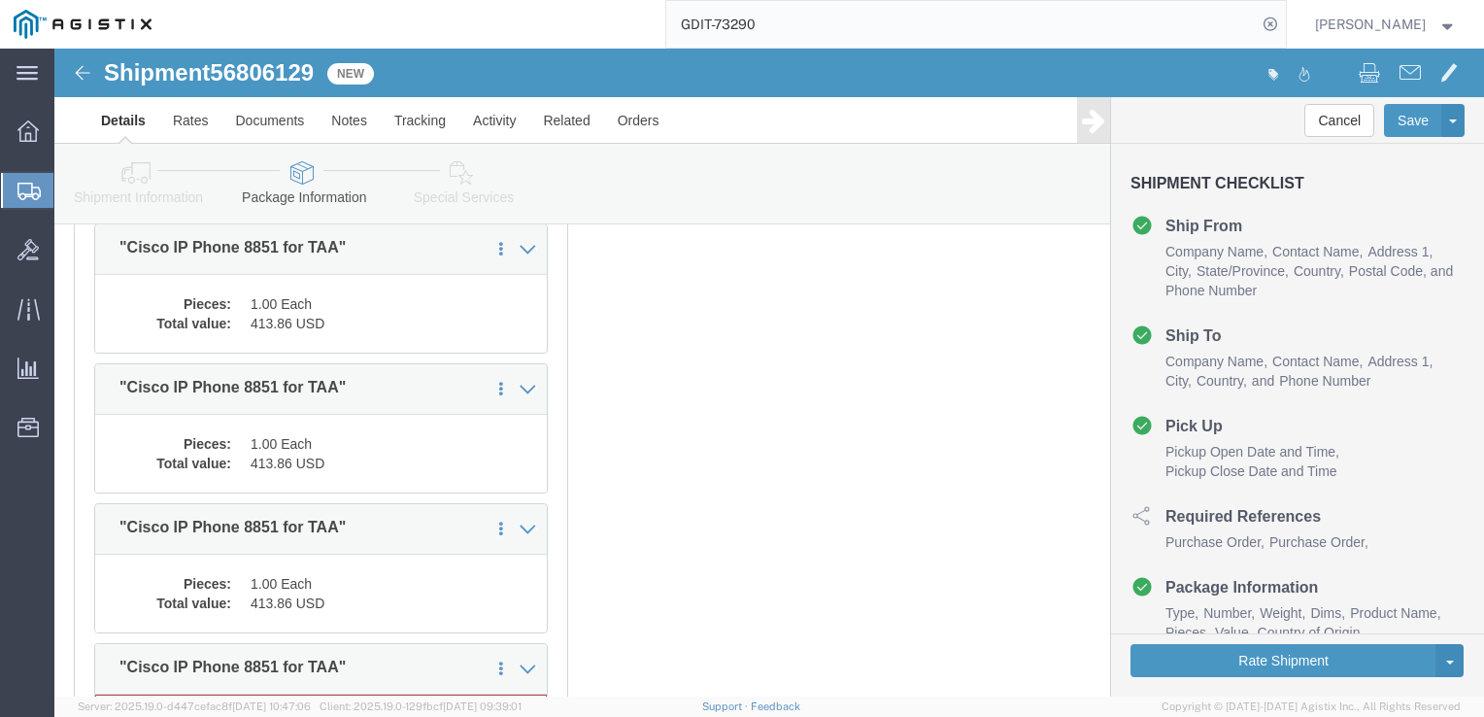
scroll to position [5904, 0]
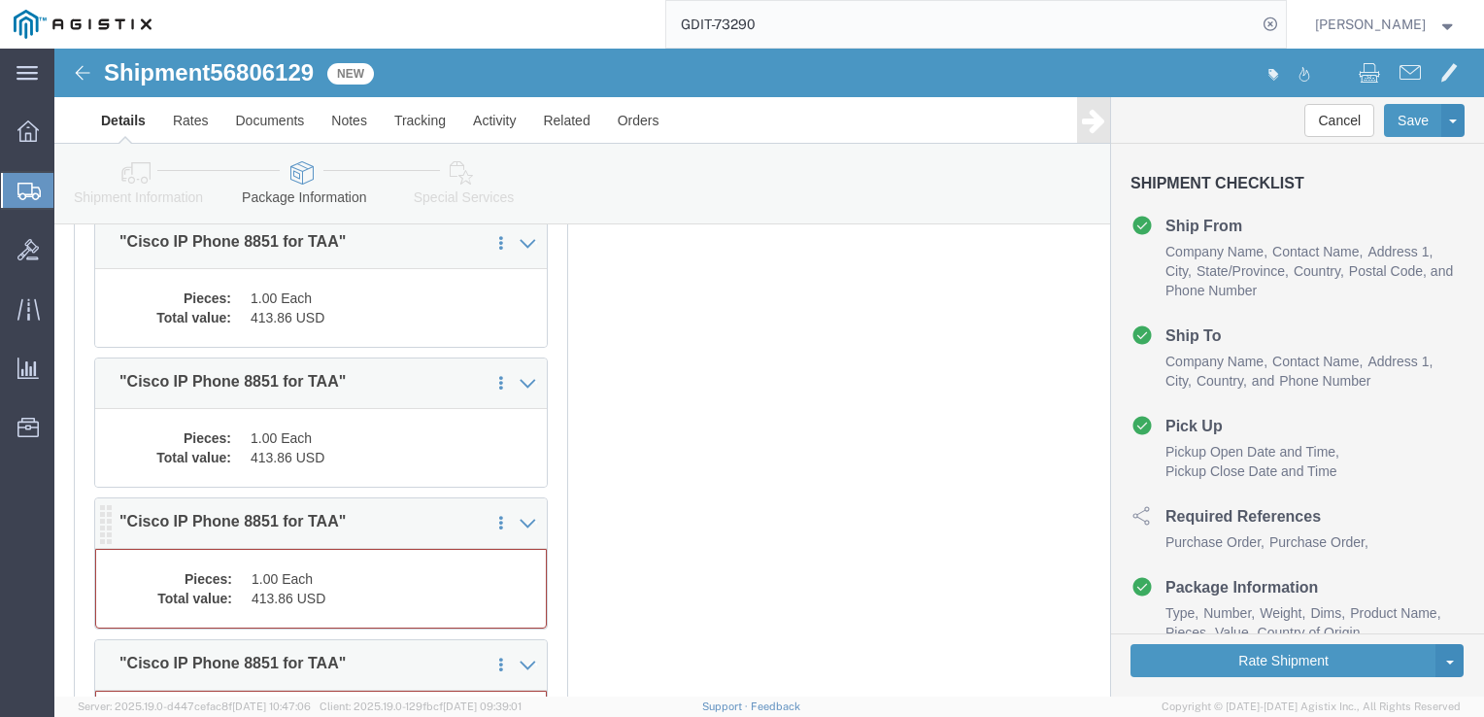
click dd "413.86 USD"
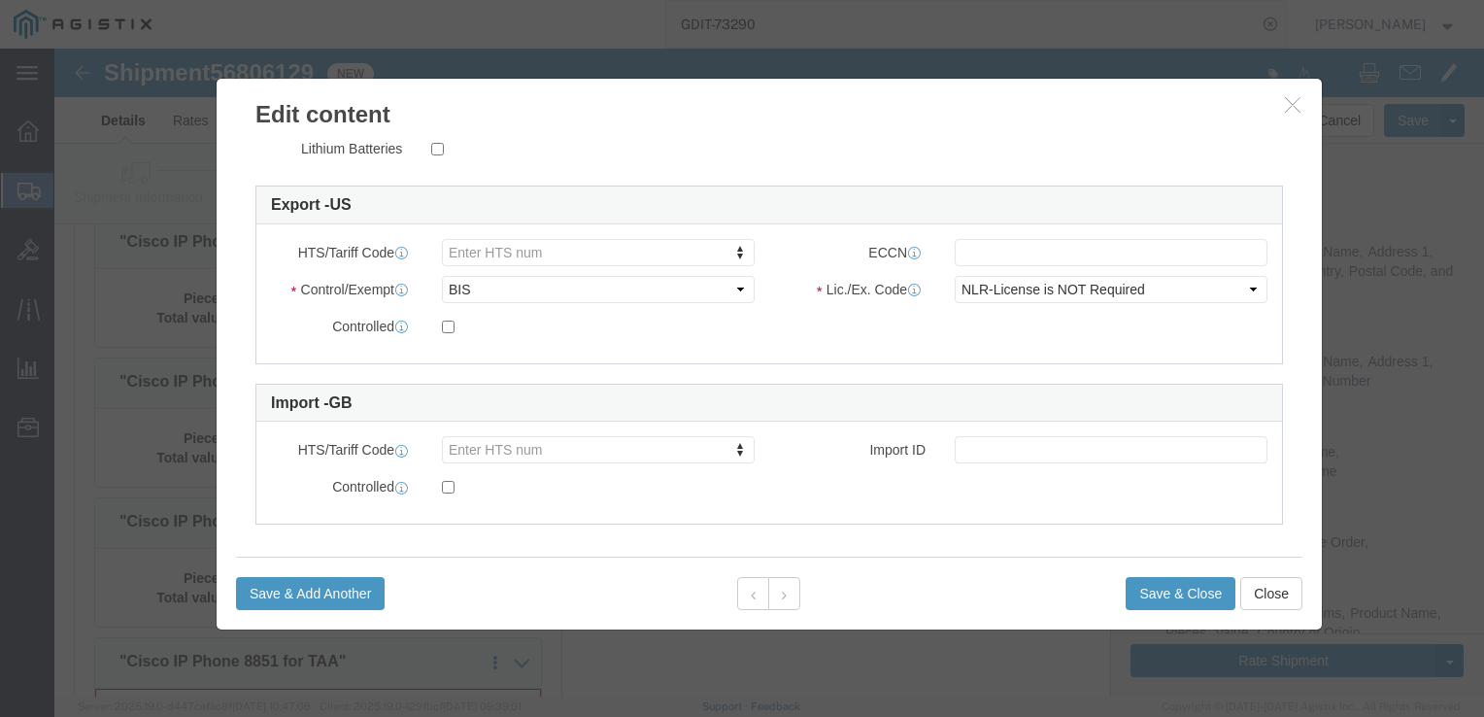
scroll to position [570, 0]
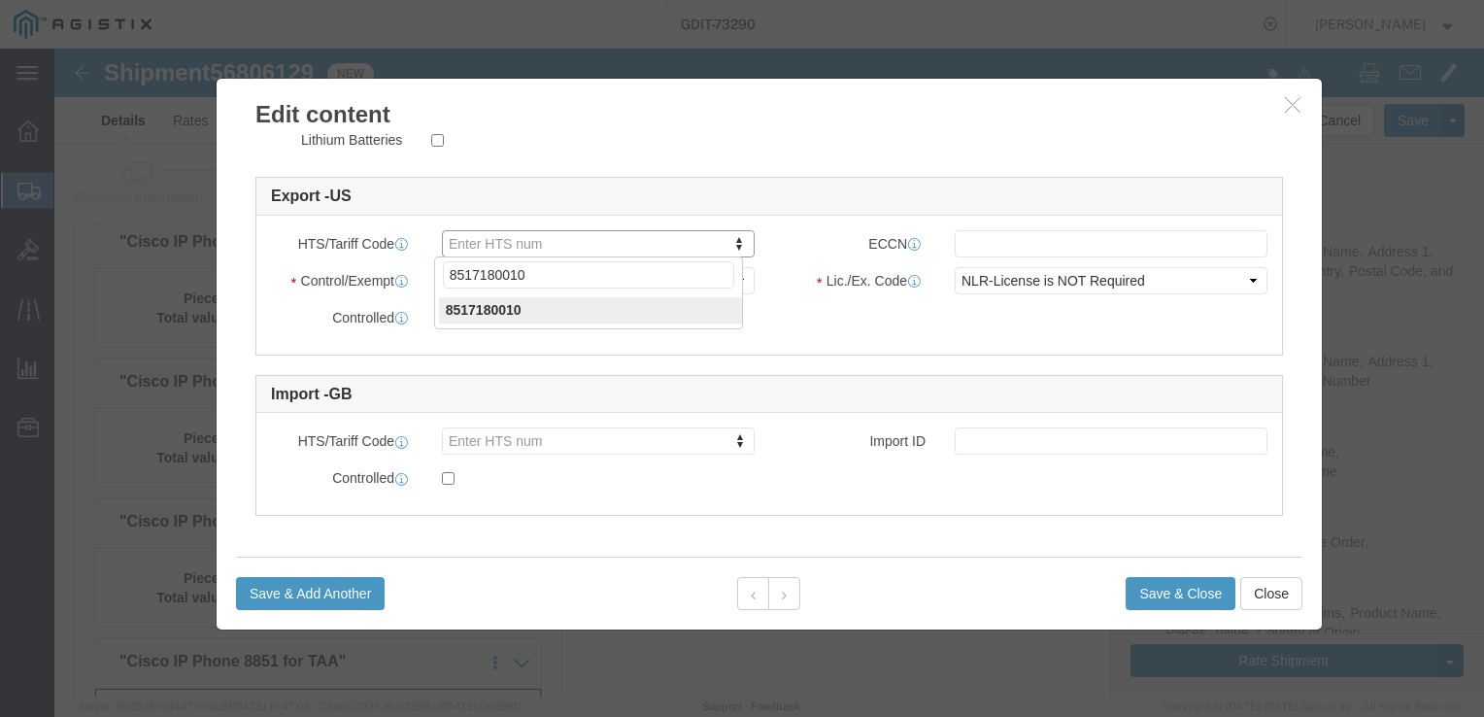
type input "8517180010"
click input "text"
type input "5A992"
click button "Save & Close"
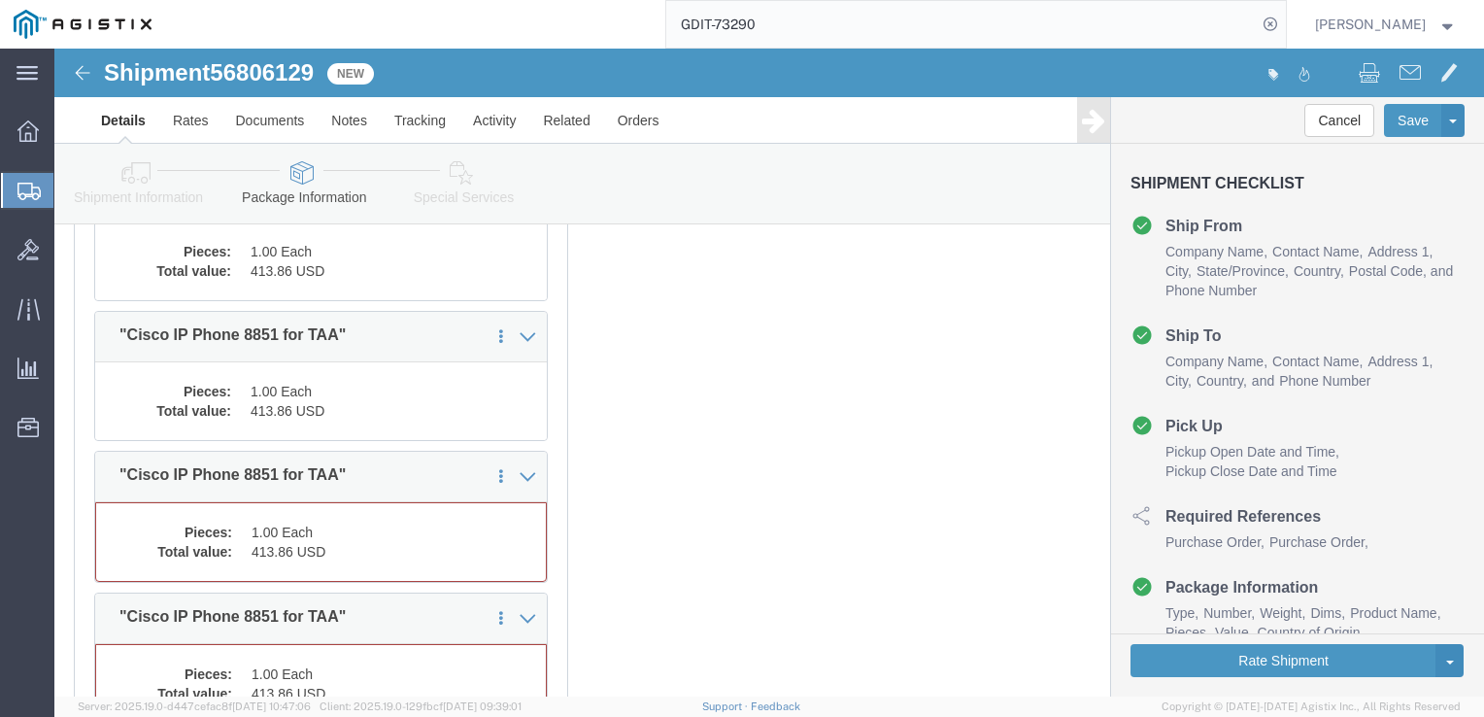
scroll to position [6059, 0]
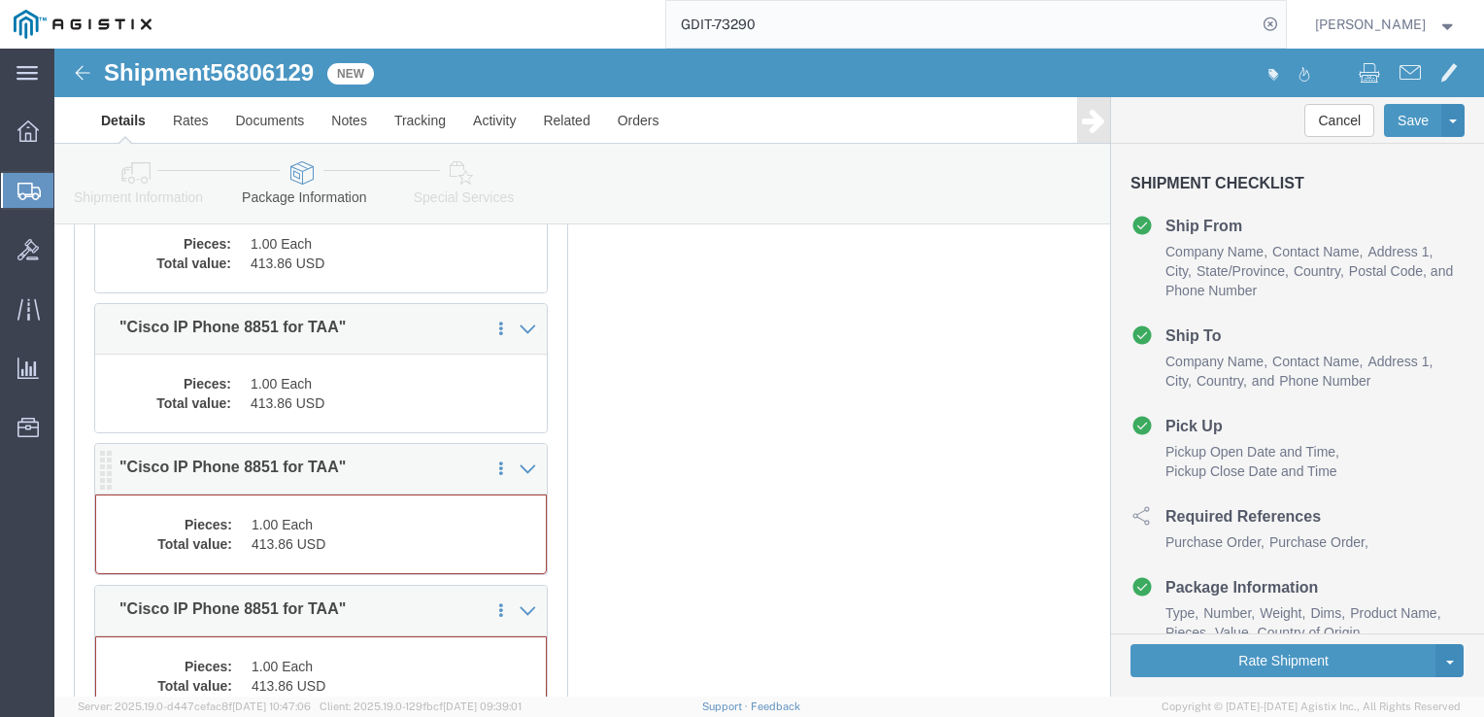
click div "Pieces: 1.00 Each Total value: 413.86 USD"
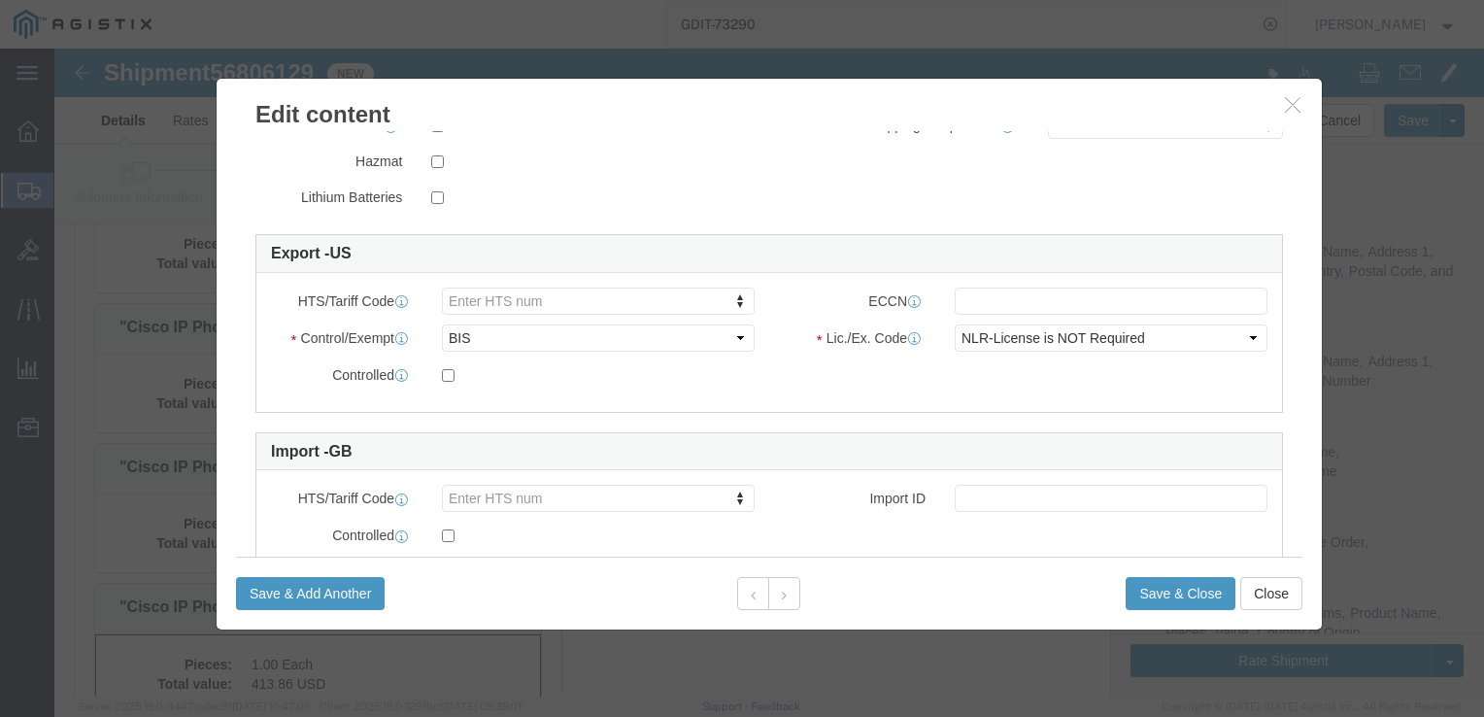
scroll to position [570, 0]
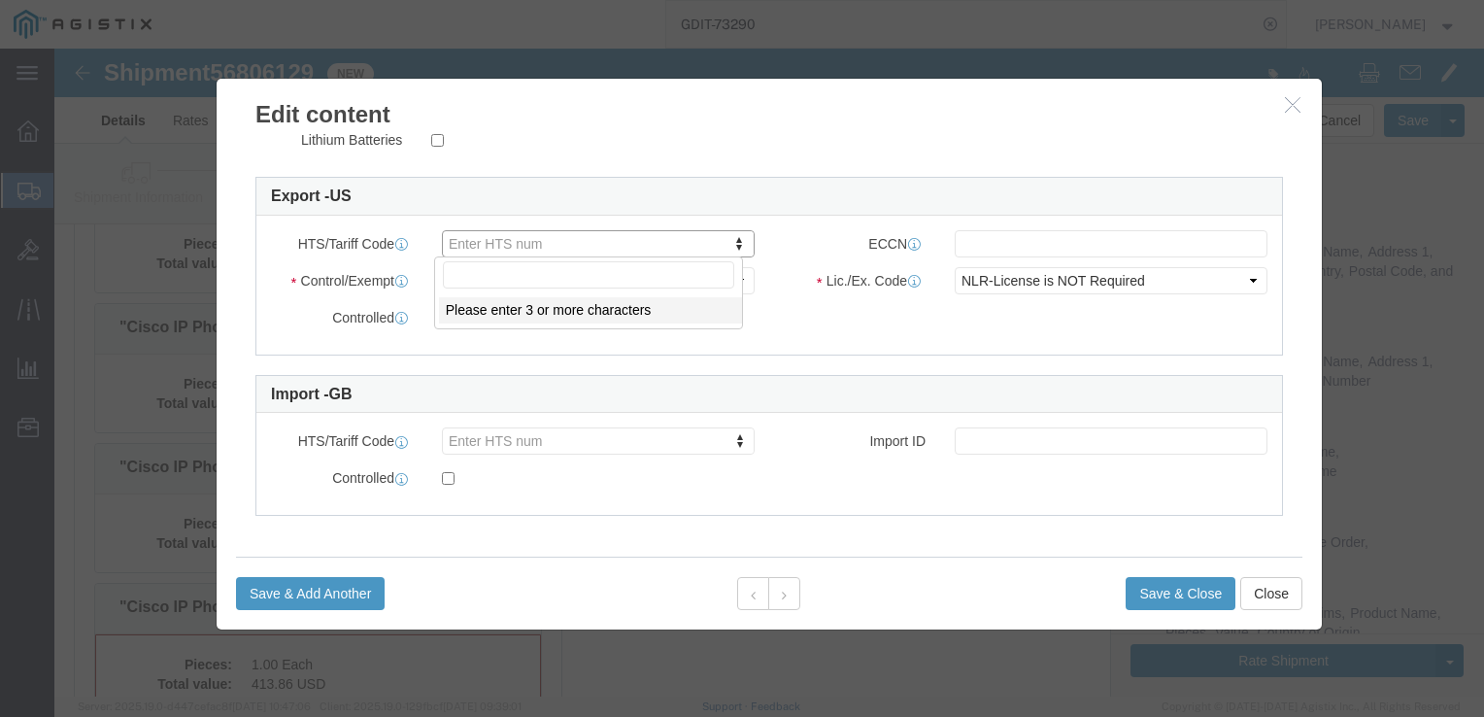
click input "text"
type input "8517180010"
click input "text"
type input "5A992"
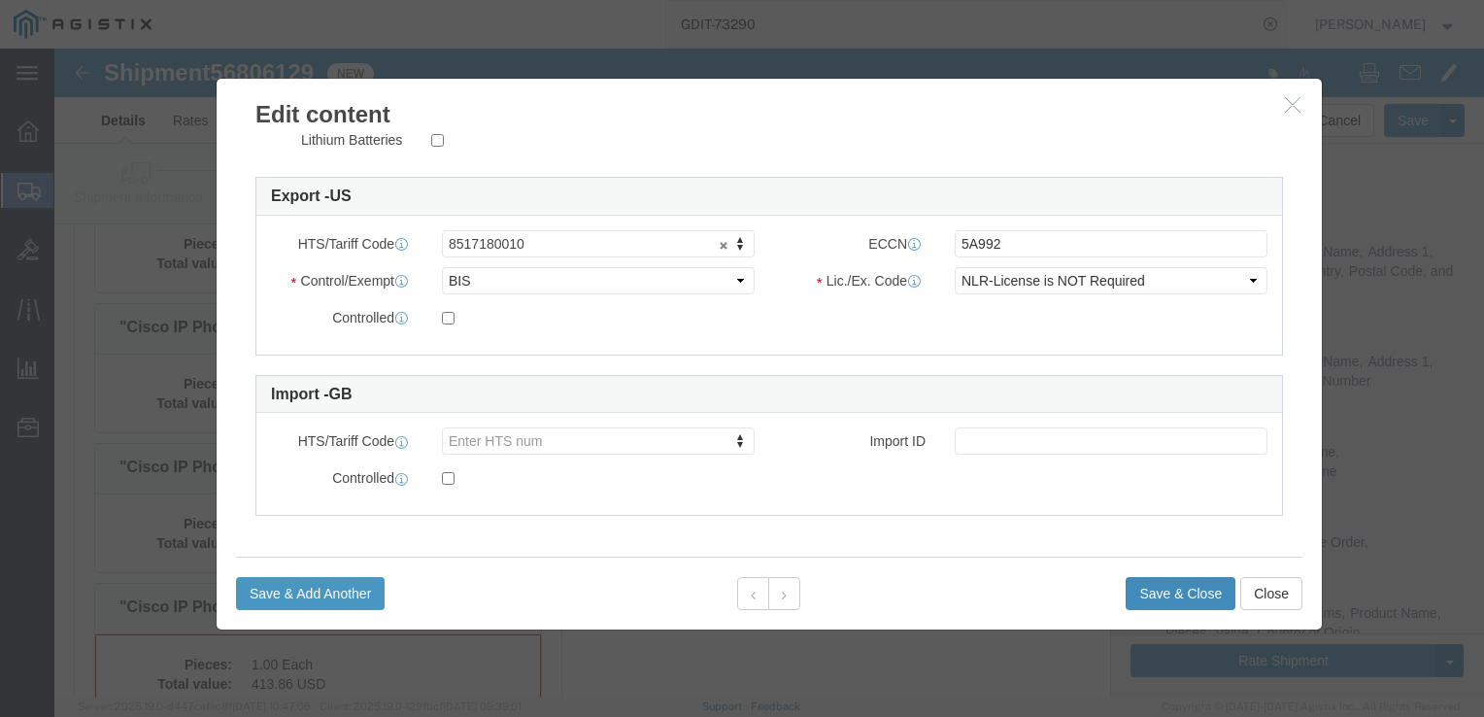
click button "Save & Close"
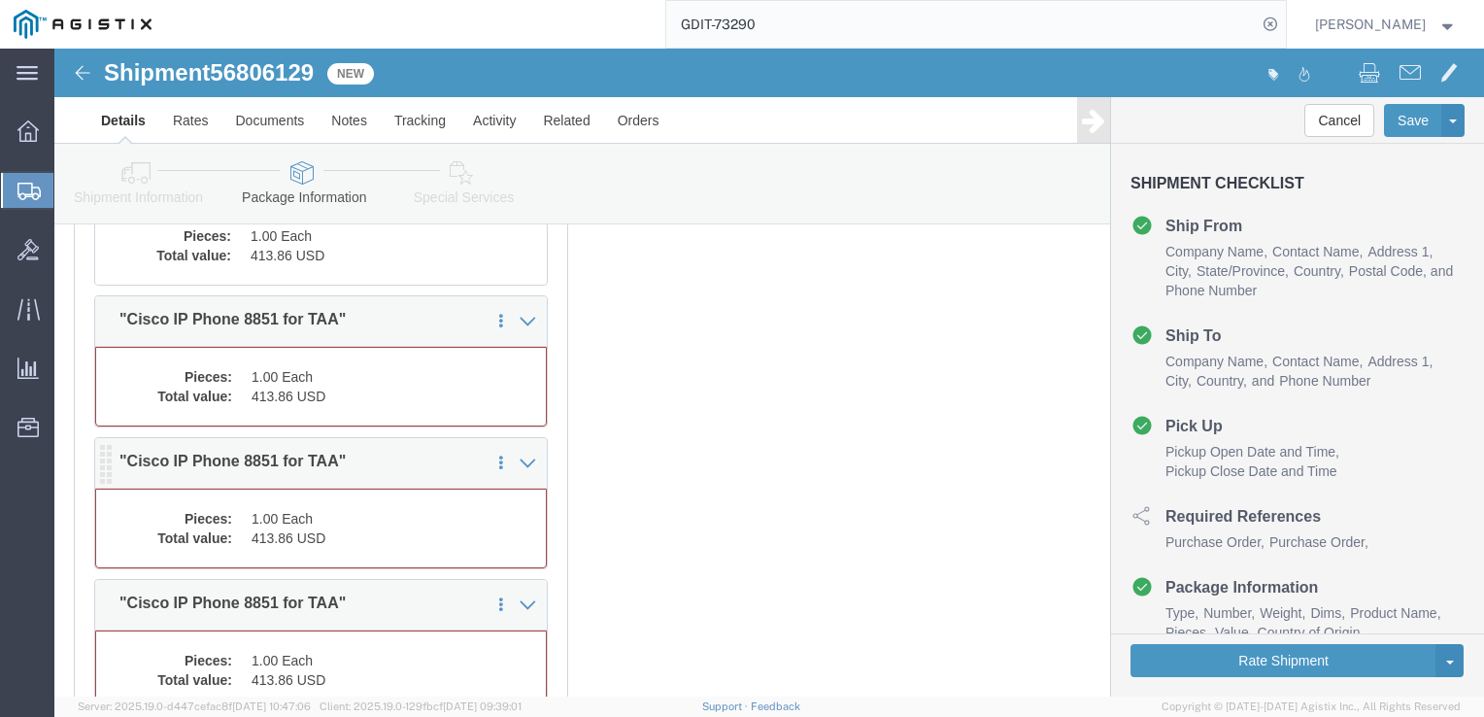
scroll to position [6312, 0]
click dd "413.86 USD"
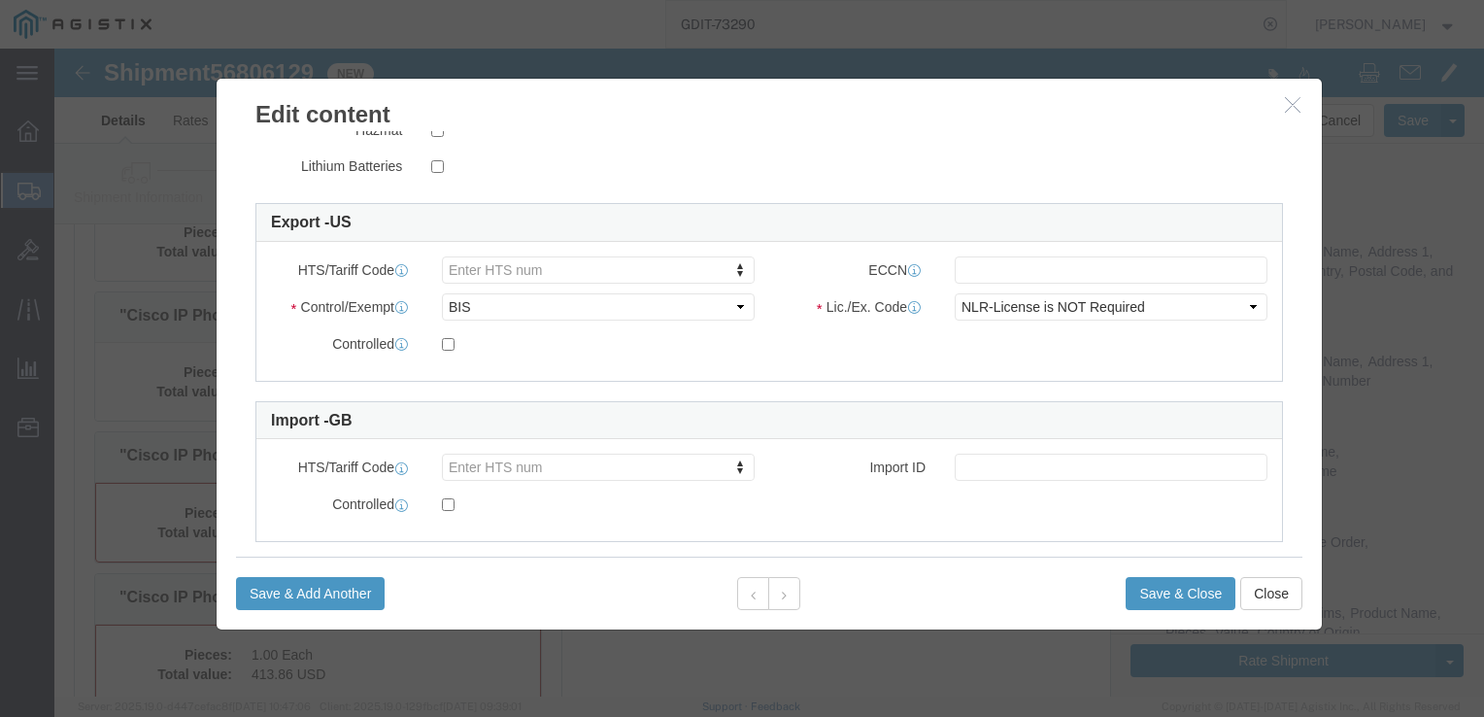
scroll to position [570, 0]
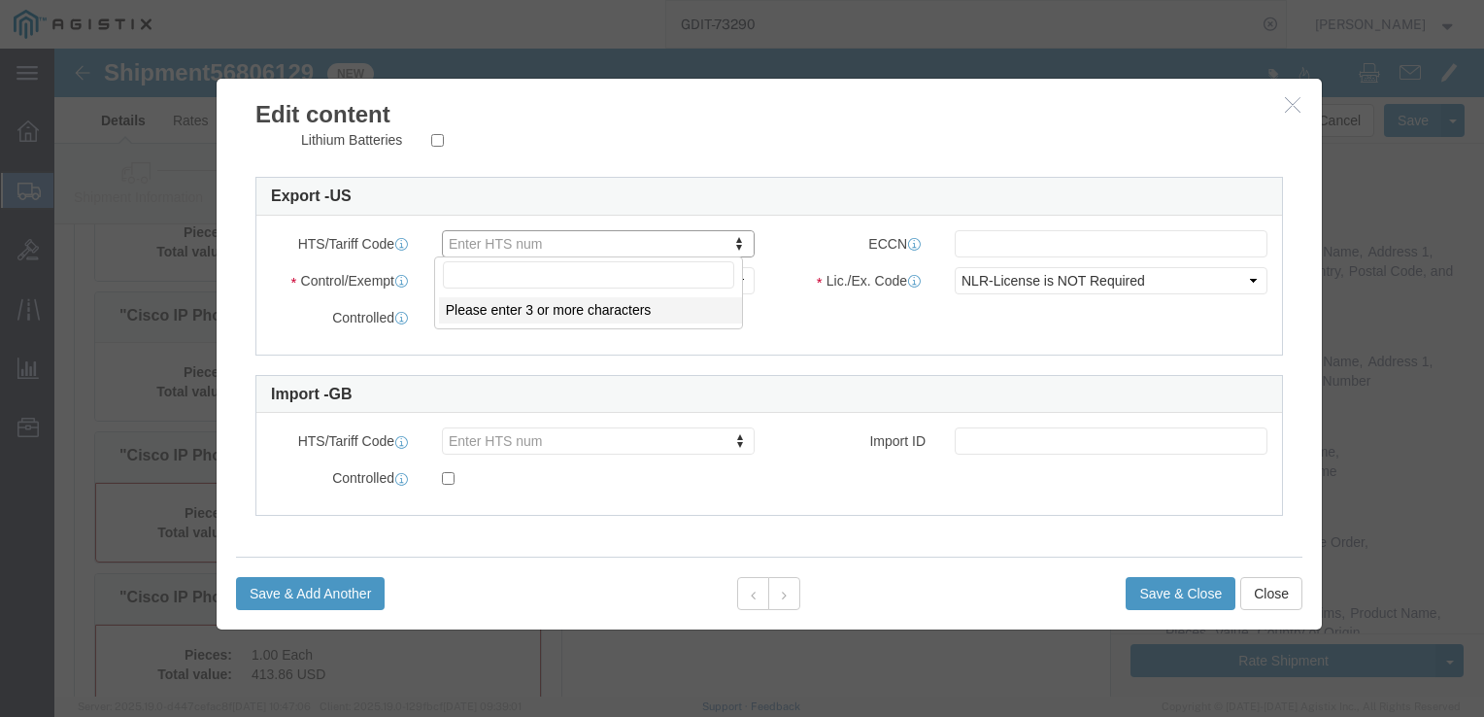
click input "text"
type input "8517180010"
click input "text"
type input "5A992"
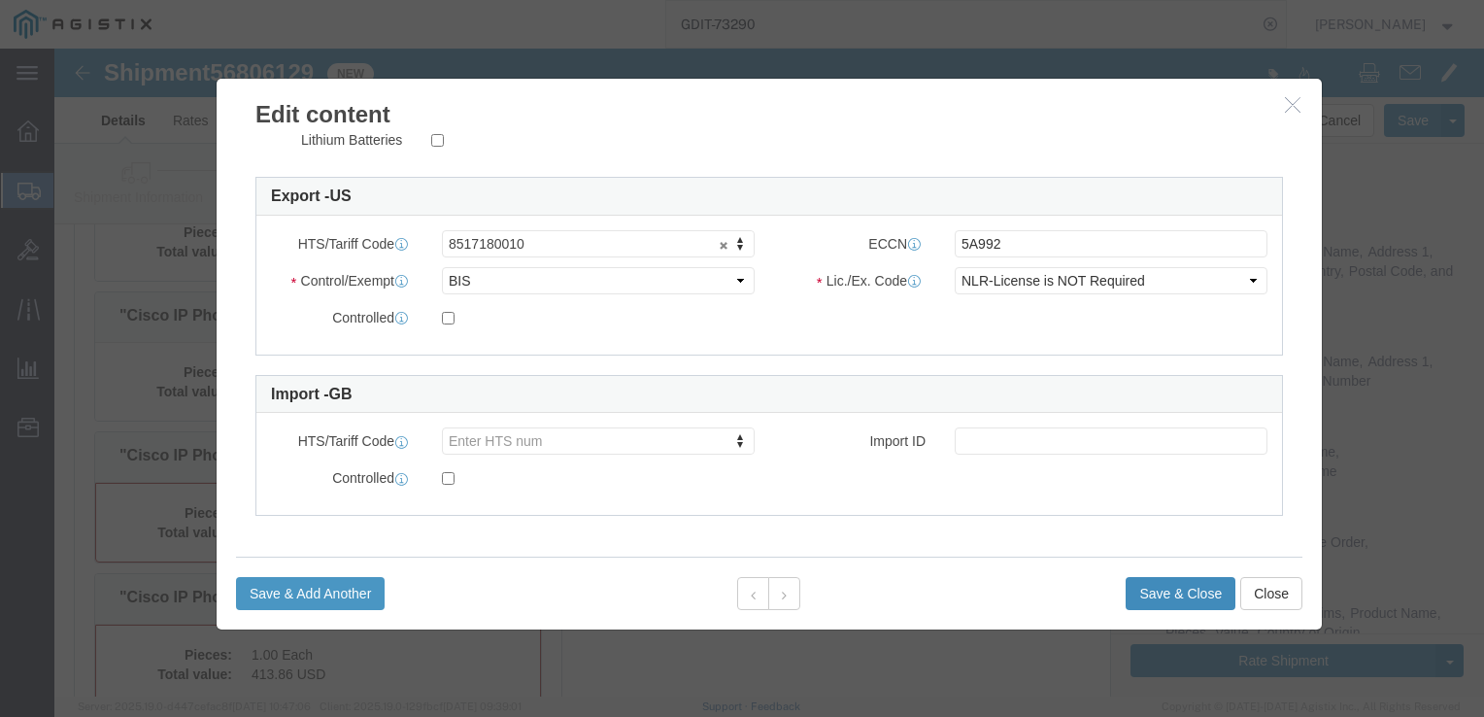
click button "Save & Close"
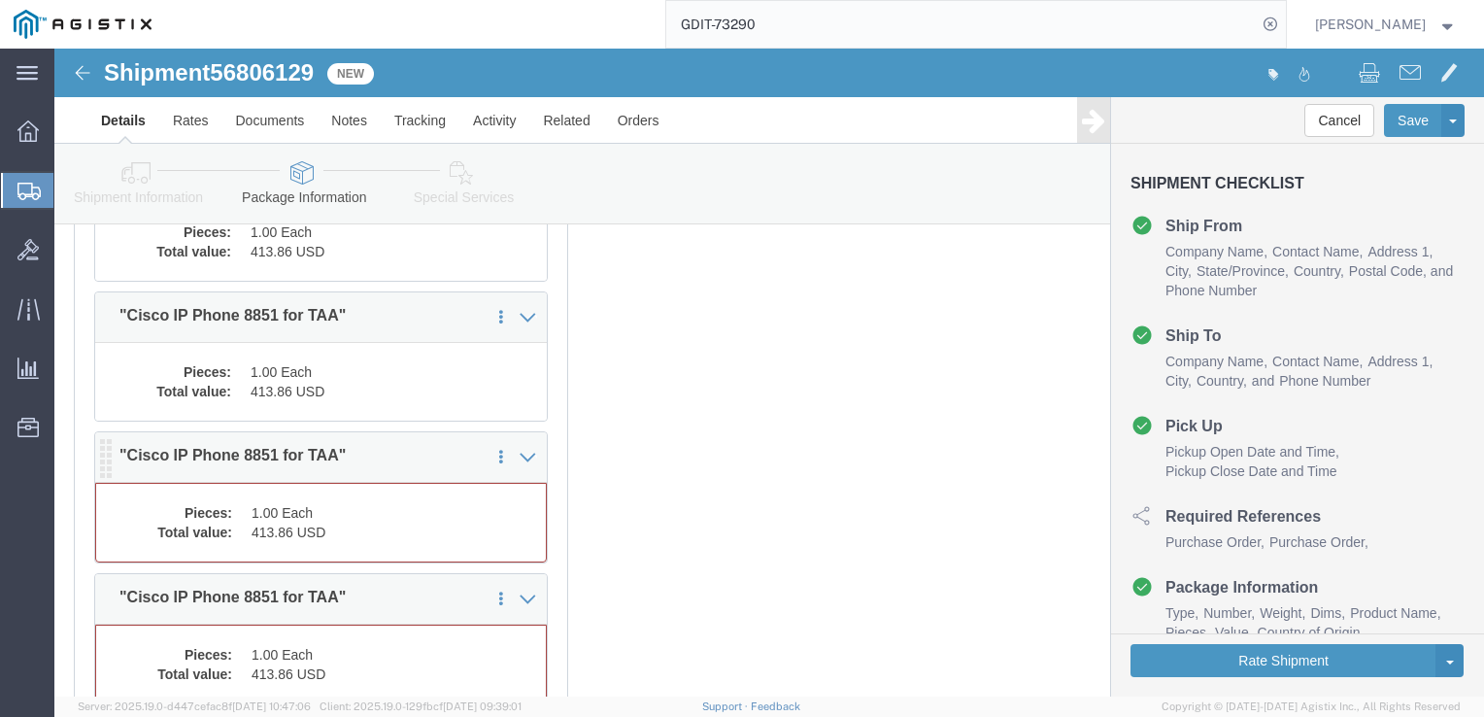
click dd "1.00 Each"
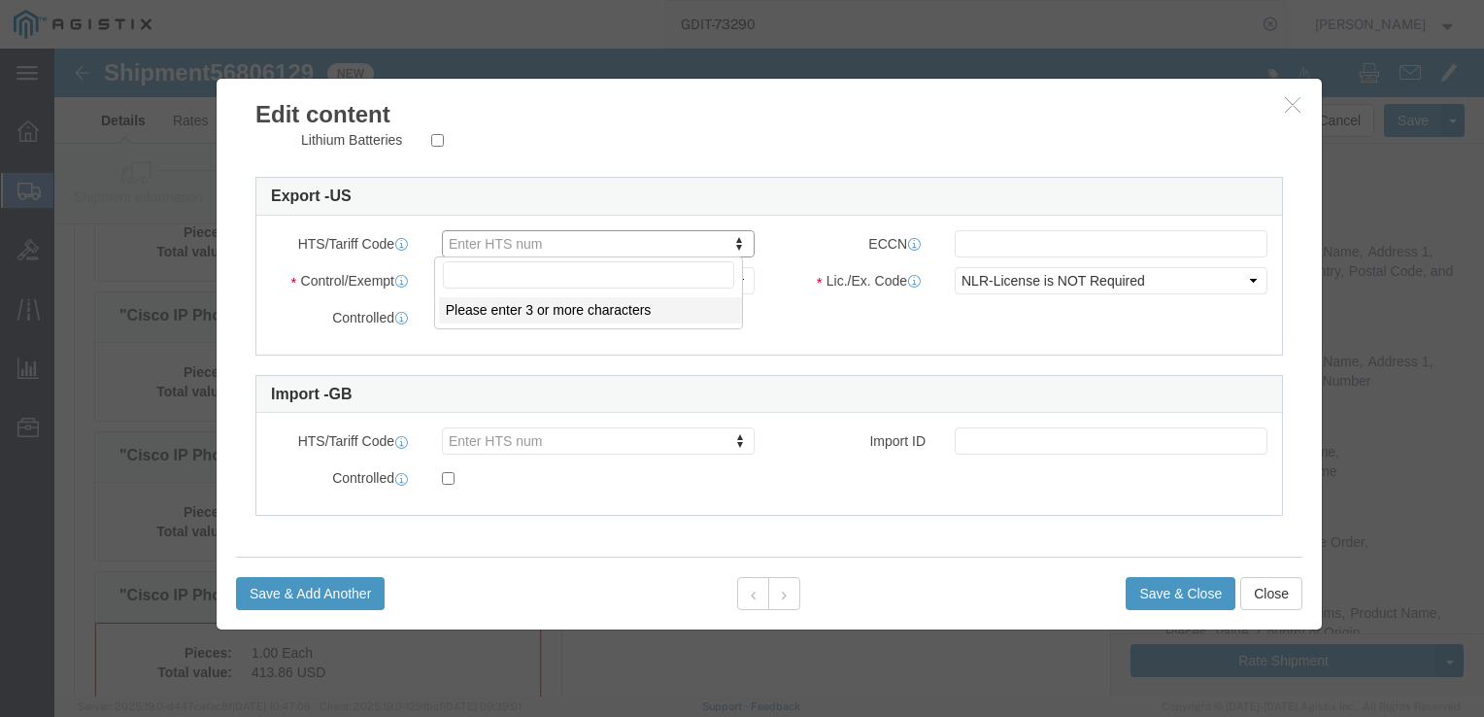
click input "text"
drag, startPoint x: 454, startPoint y: 227, endPoint x: 423, endPoint y: 227, distance: 31.1
click input "text"
type input "8517180010"
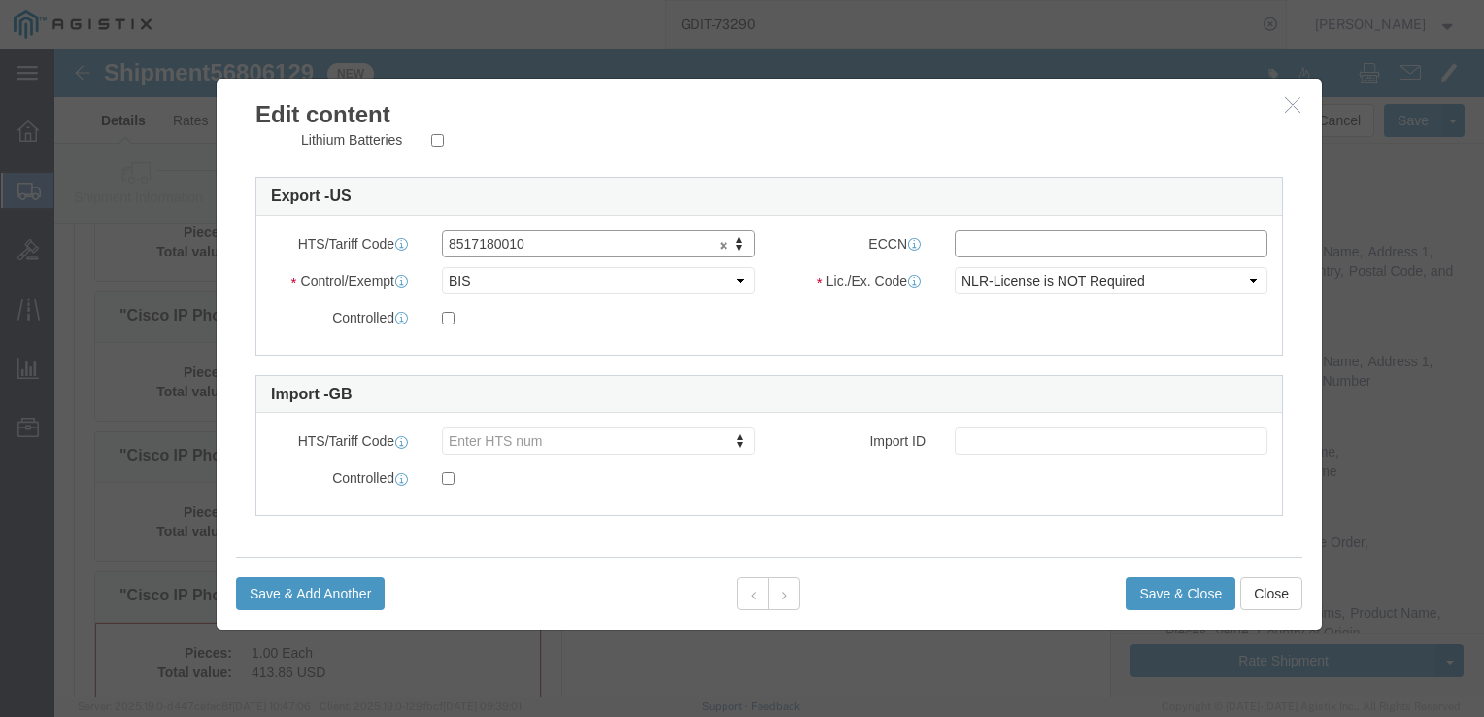
click input "text"
type input "5A992"
click button "Save & Close"
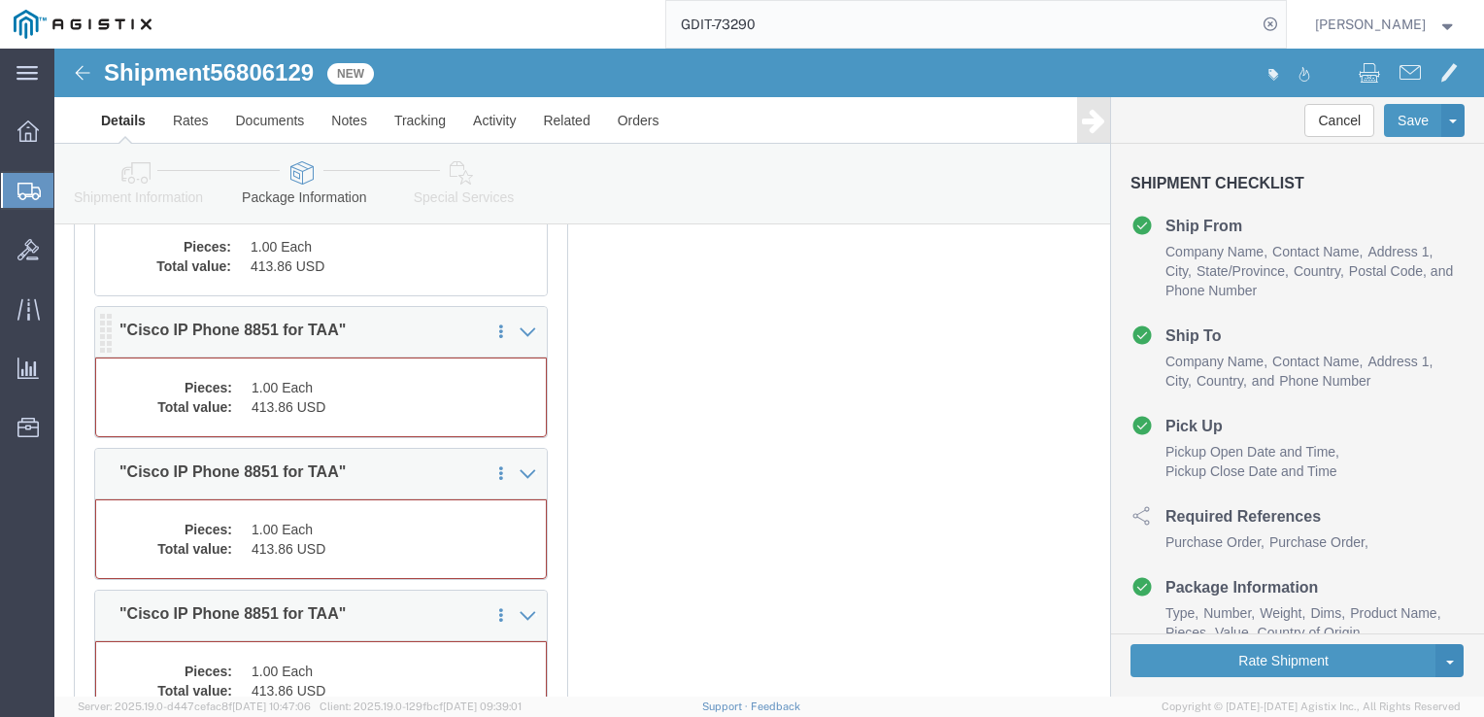
scroll to position [6331, 0]
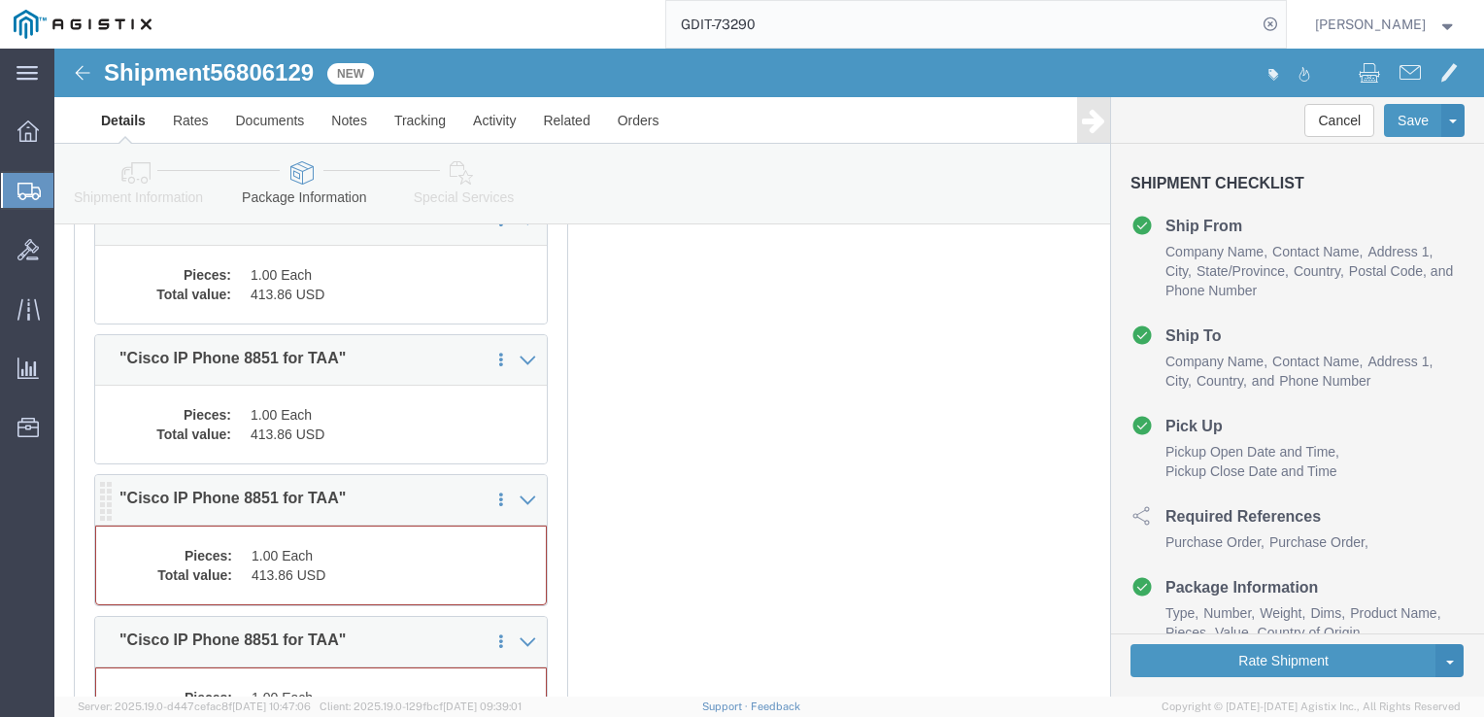
click dd "413.86 USD"
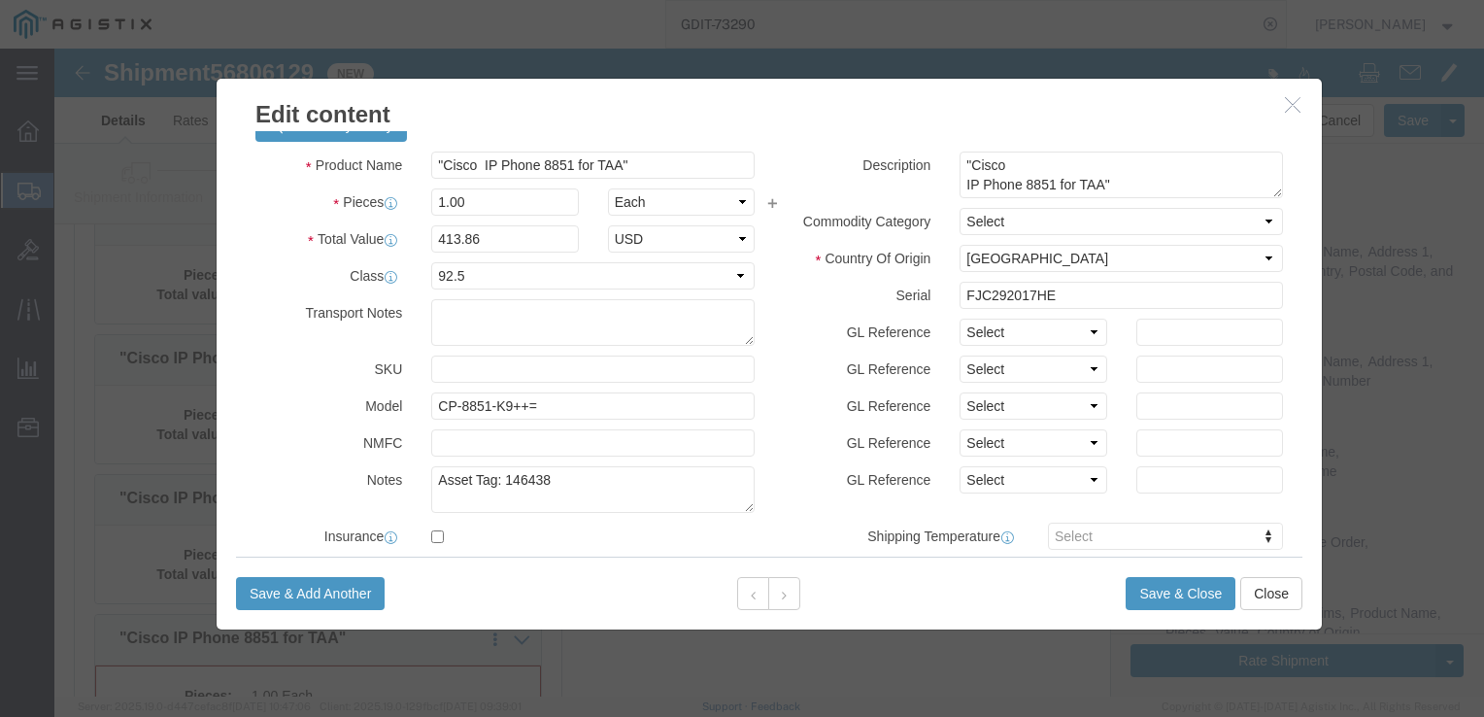
scroll to position [570, 0]
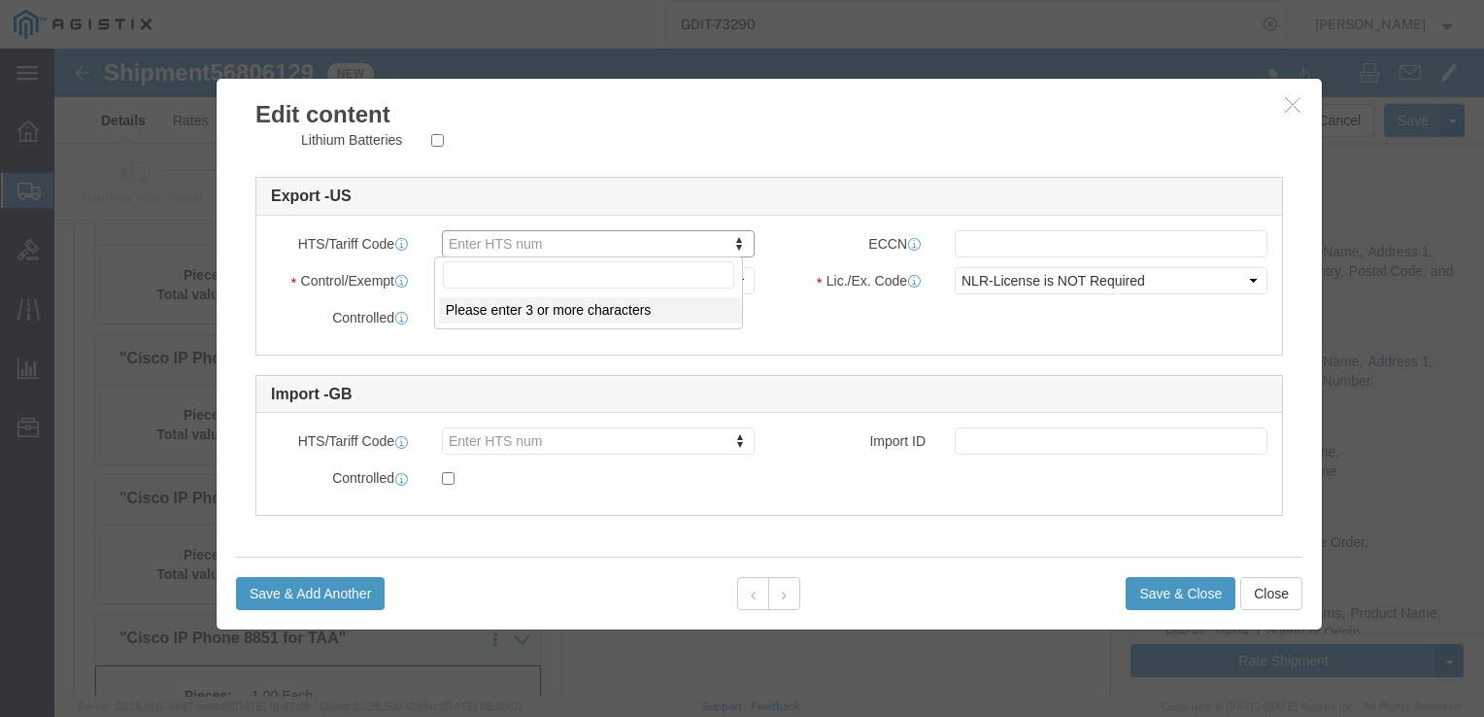
click input "text"
type input "8517180010"
click input "text"
type input "5A992"
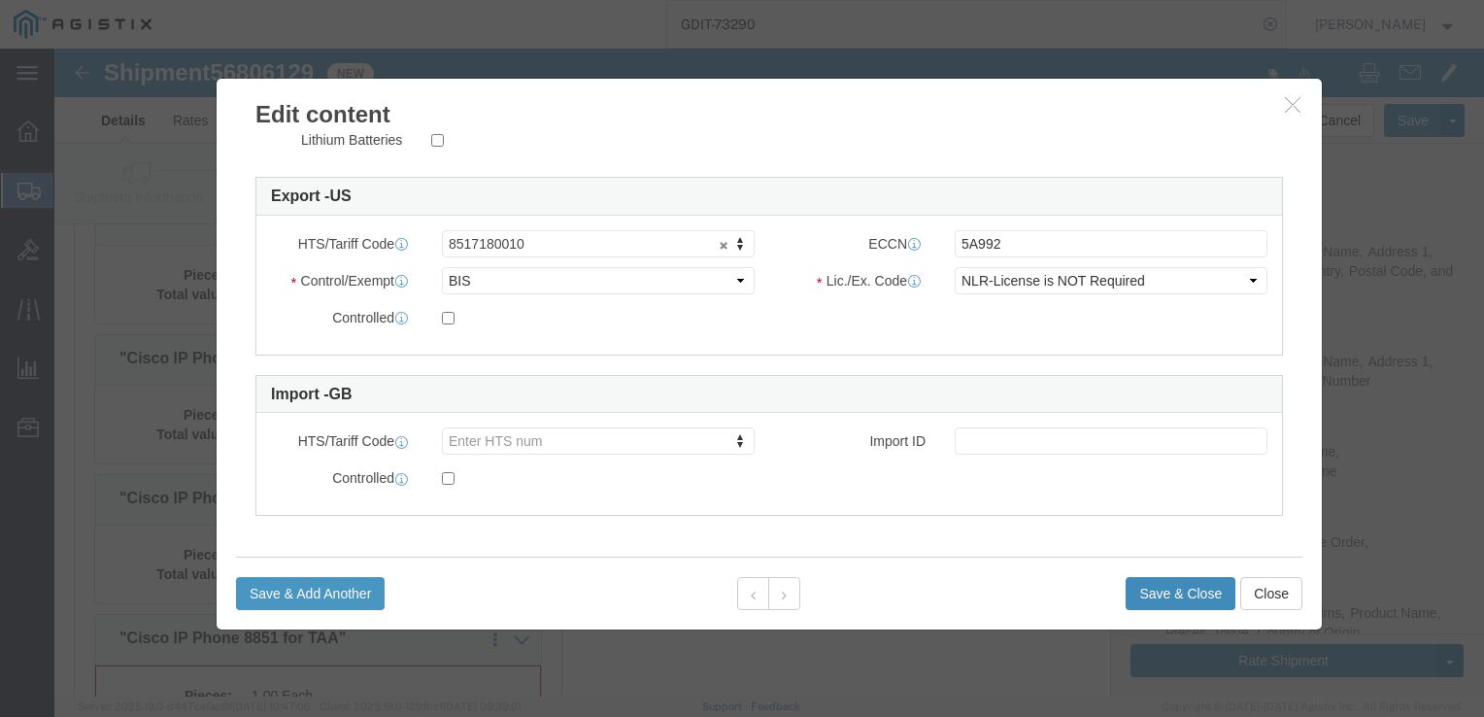
click button "Save & Close"
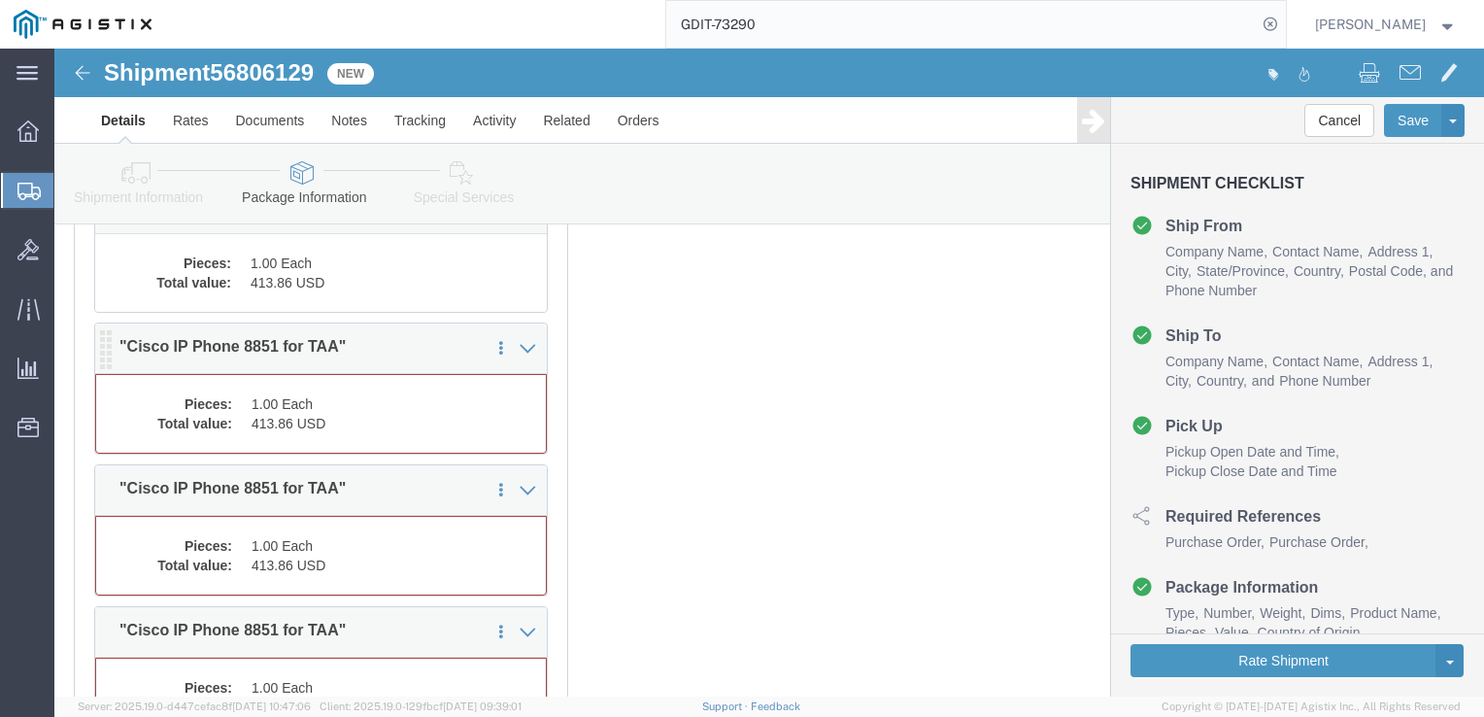
click dd "413.86 USD"
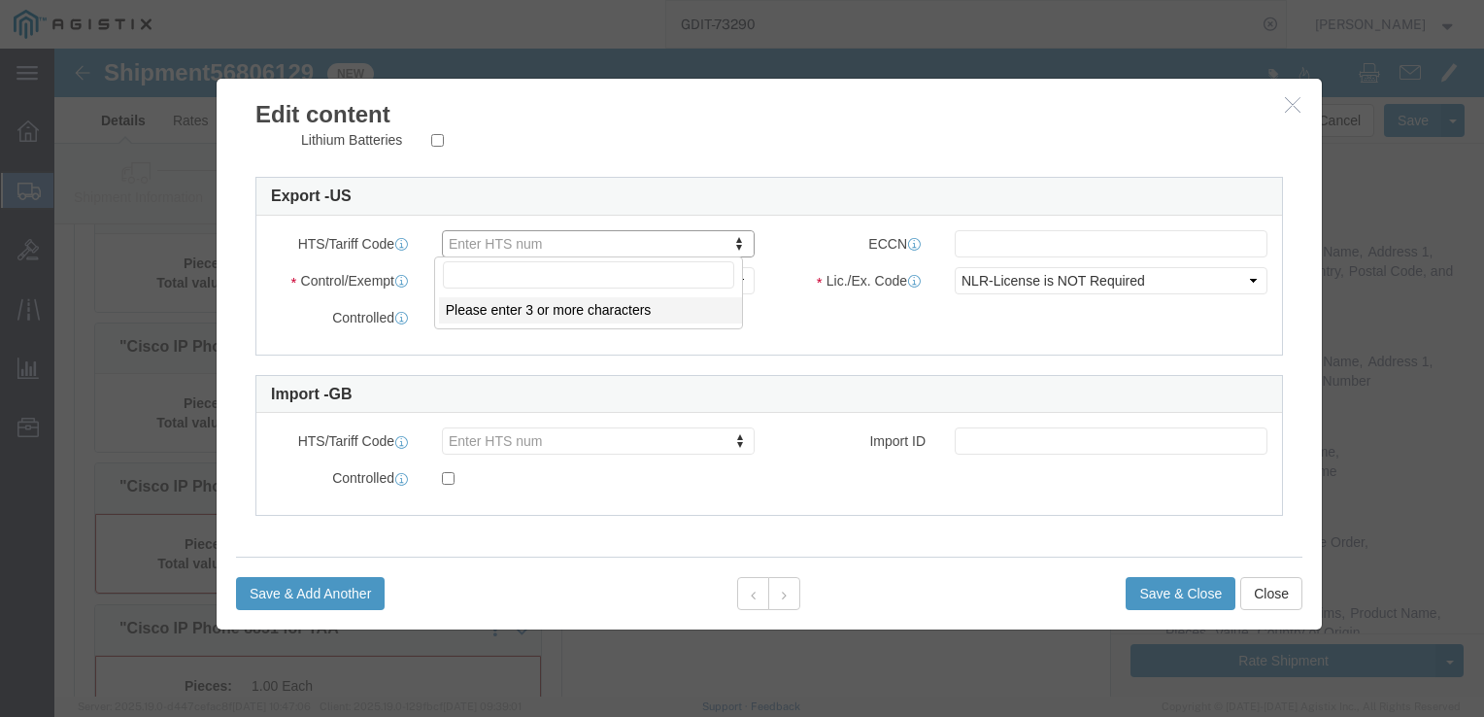
click input "text"
type input "8517180010"
click input "text"
type input "5A992"
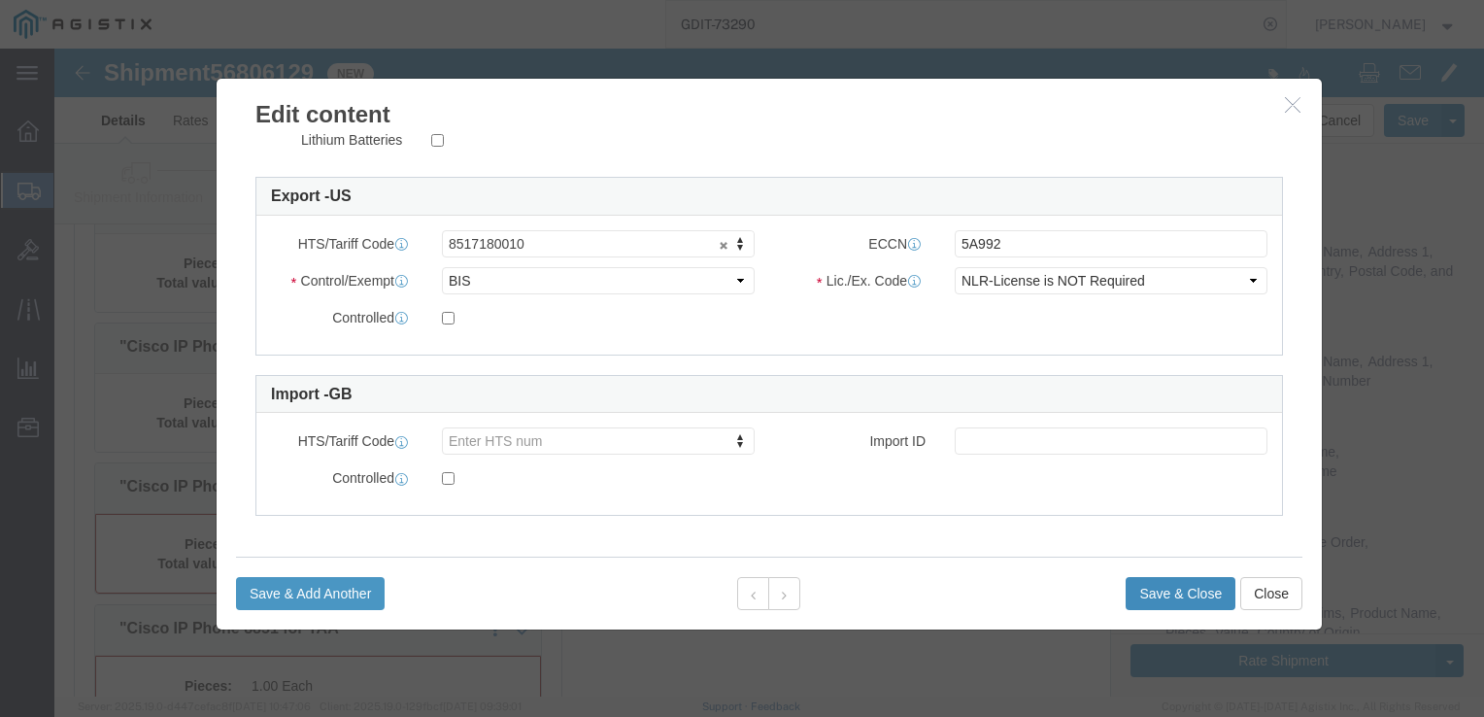
click button "Save & Close"
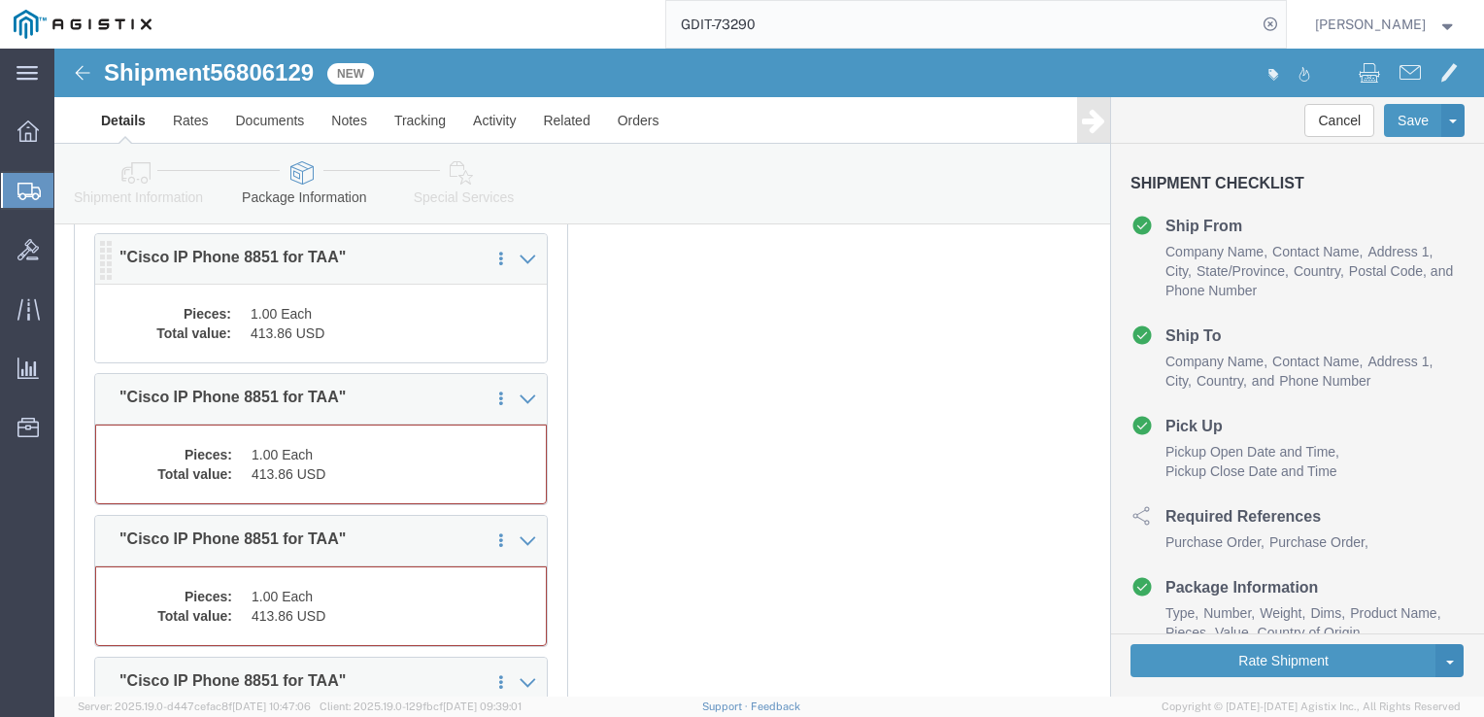
scroll to position [6739, 0]
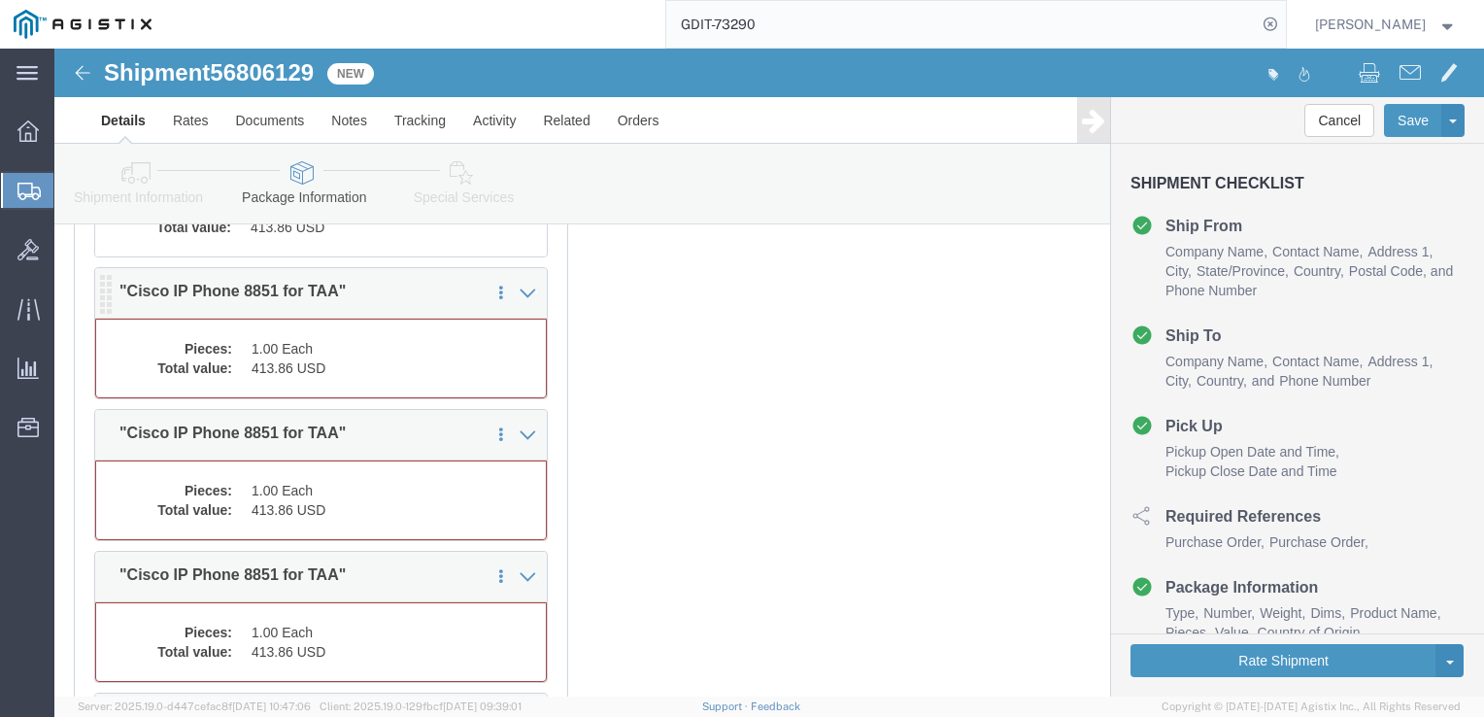
click div "1 x Pallet(s) Standard (Stackable) Package Type Select Bale(s) Basket(s) Bolt(s…"
click dd "1.00 Each"
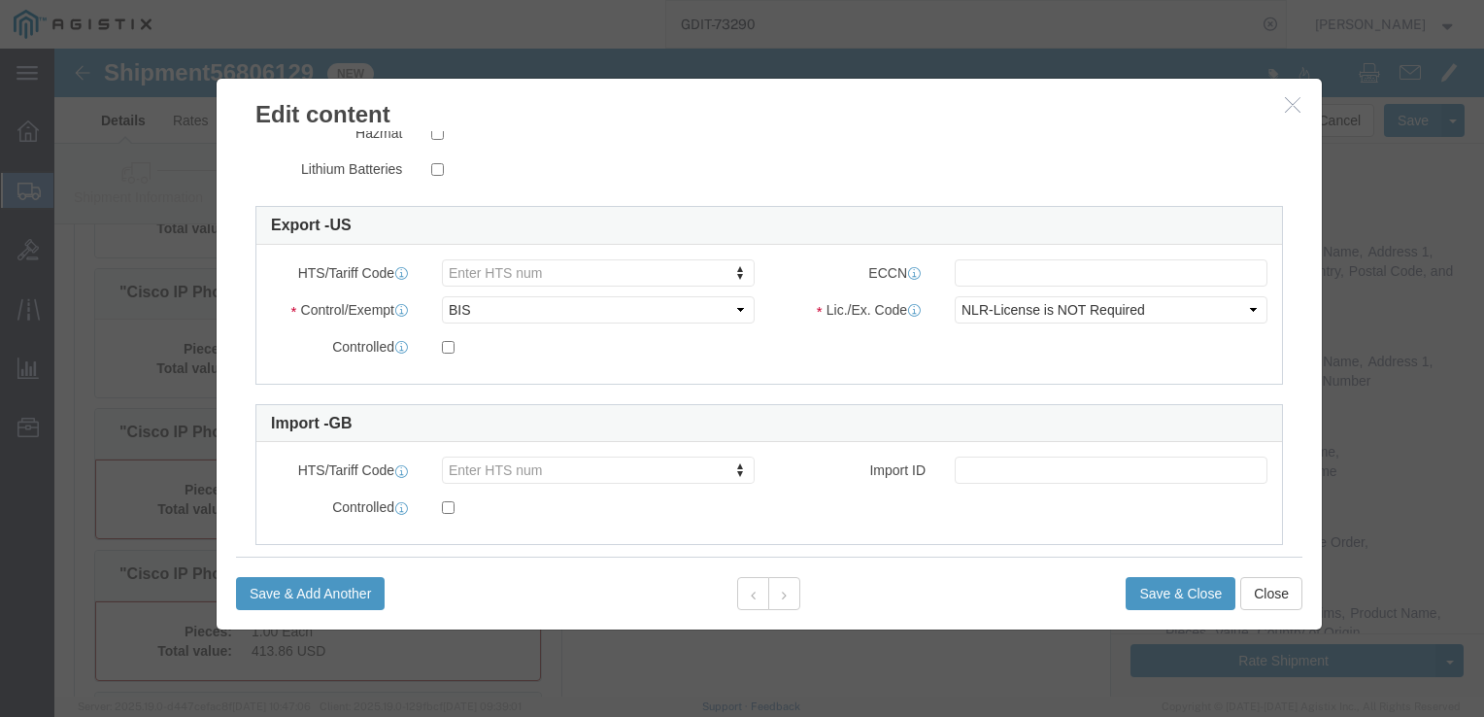
scroll to position [570, 0]
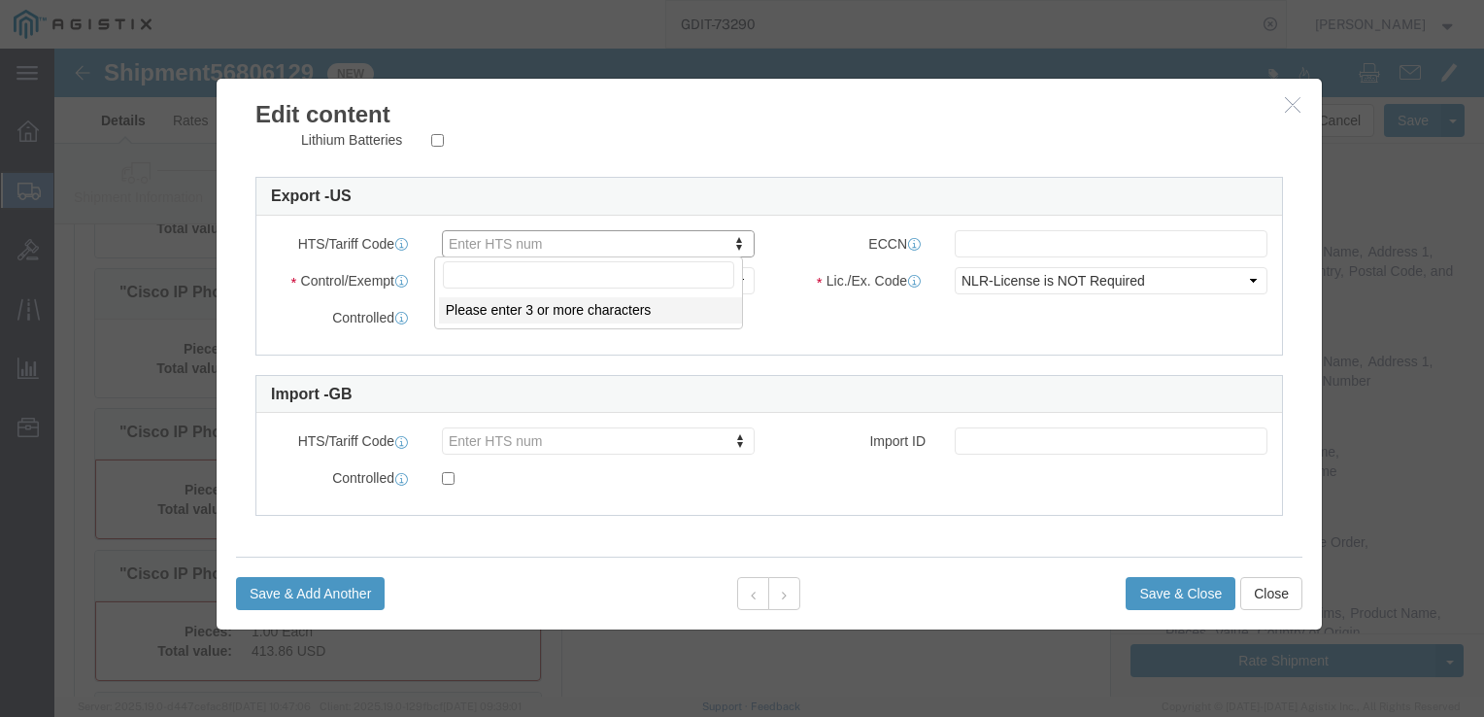
click input "text"
type input "8517180010"
click input "text"
drag, startPoint x: 987, startPoint y: 194, endPoint x: 823, endPoint y: 303, distance: 196.1
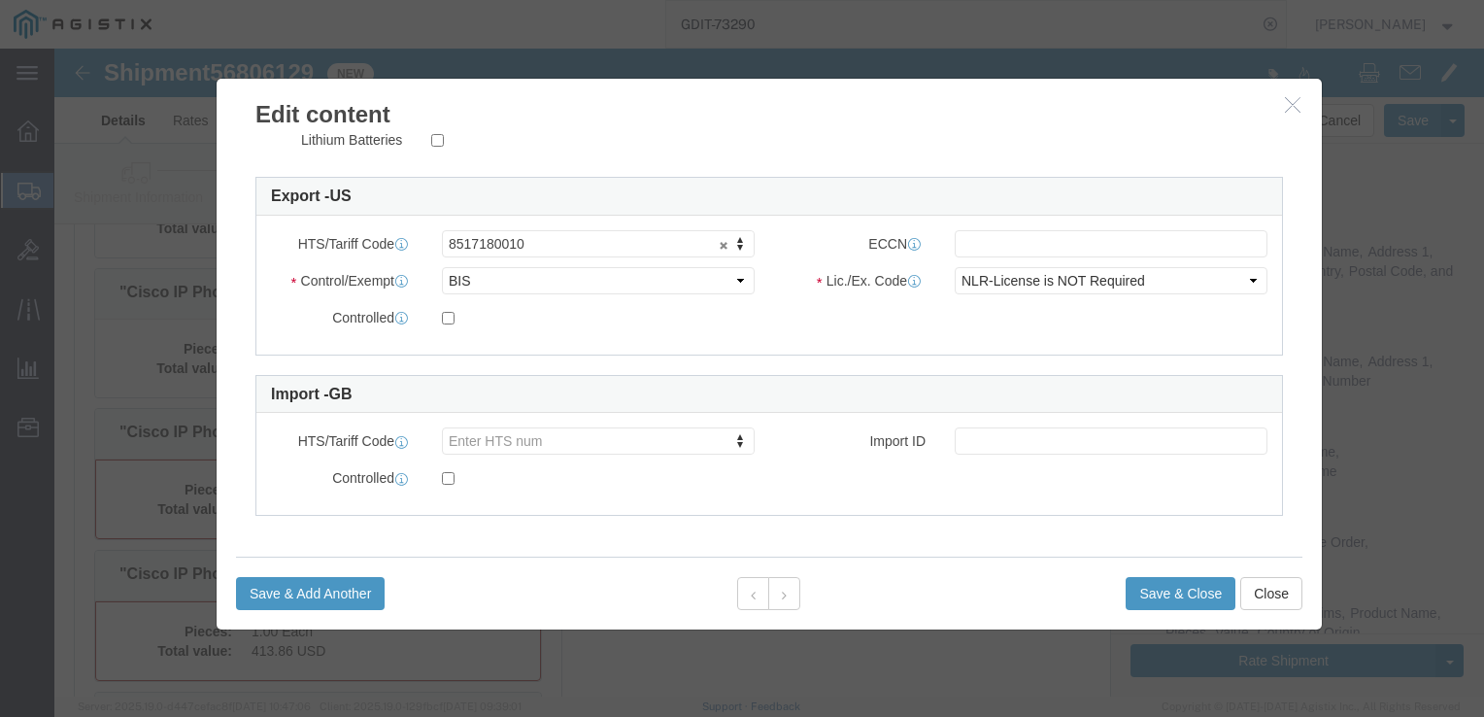
click div "HTS/Tariff Code 8517180010 8517180010 ECCN Control/Exempt Select ATF BIS DEA EP…"
click input "text"
type input "5A992"
click button "Save & Close"
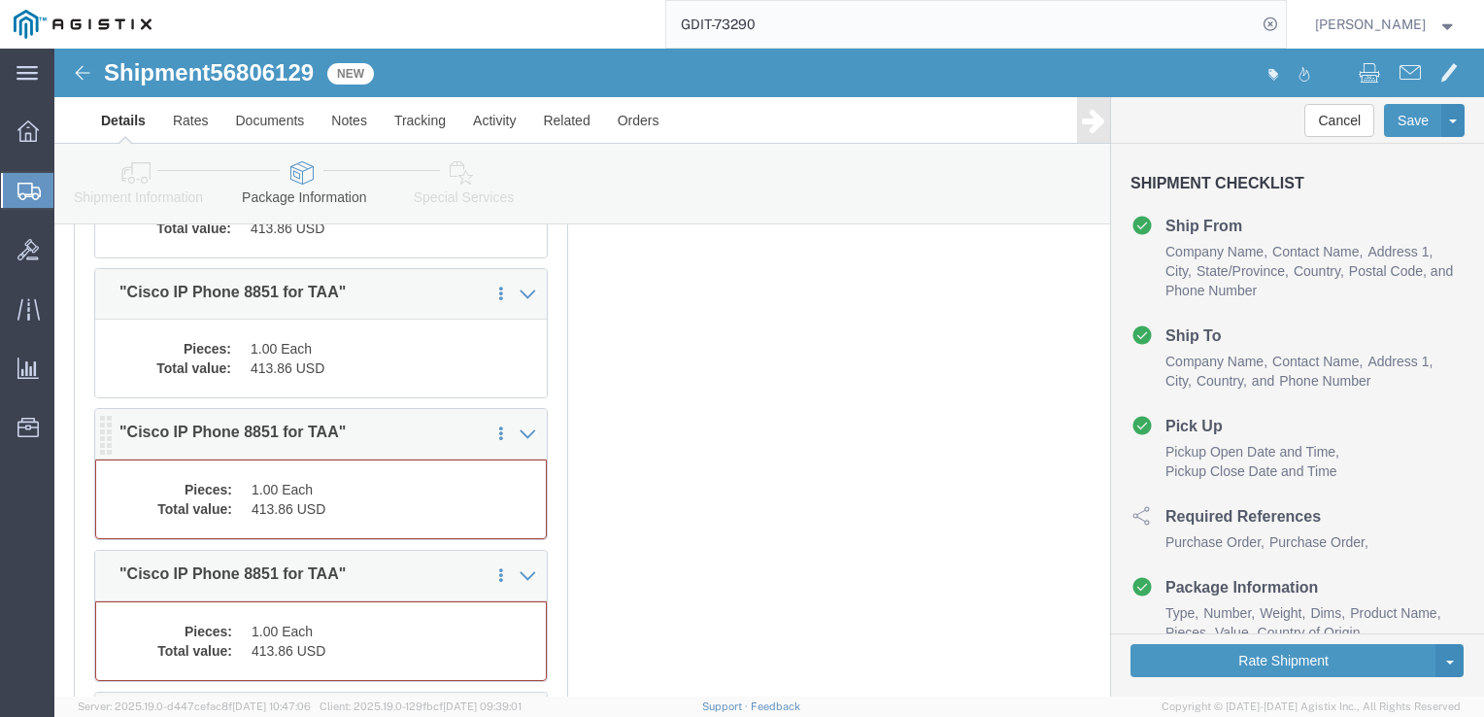
click dd "413.86 USD"
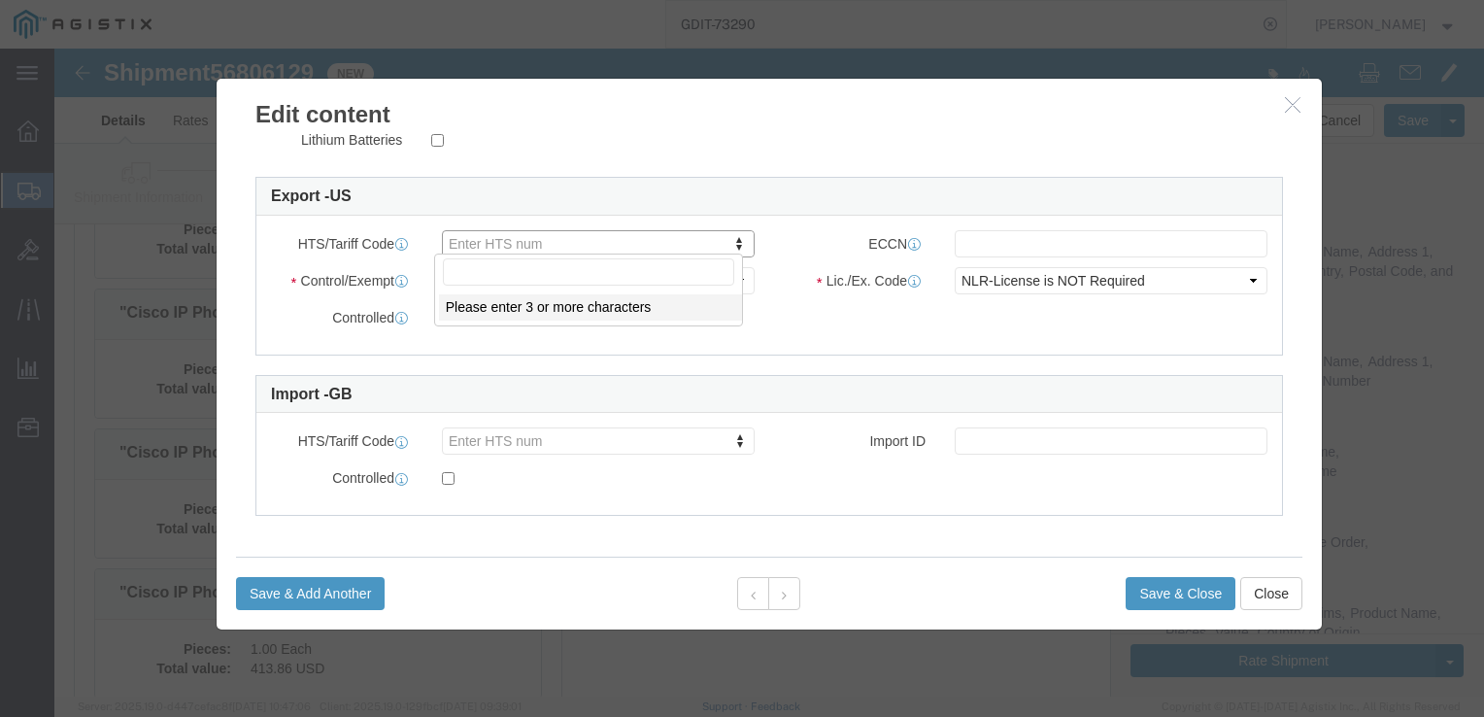
scroll to position [6079, 0]
click input "text"
type input "8517180010"
click input "text"
type input "5A992"
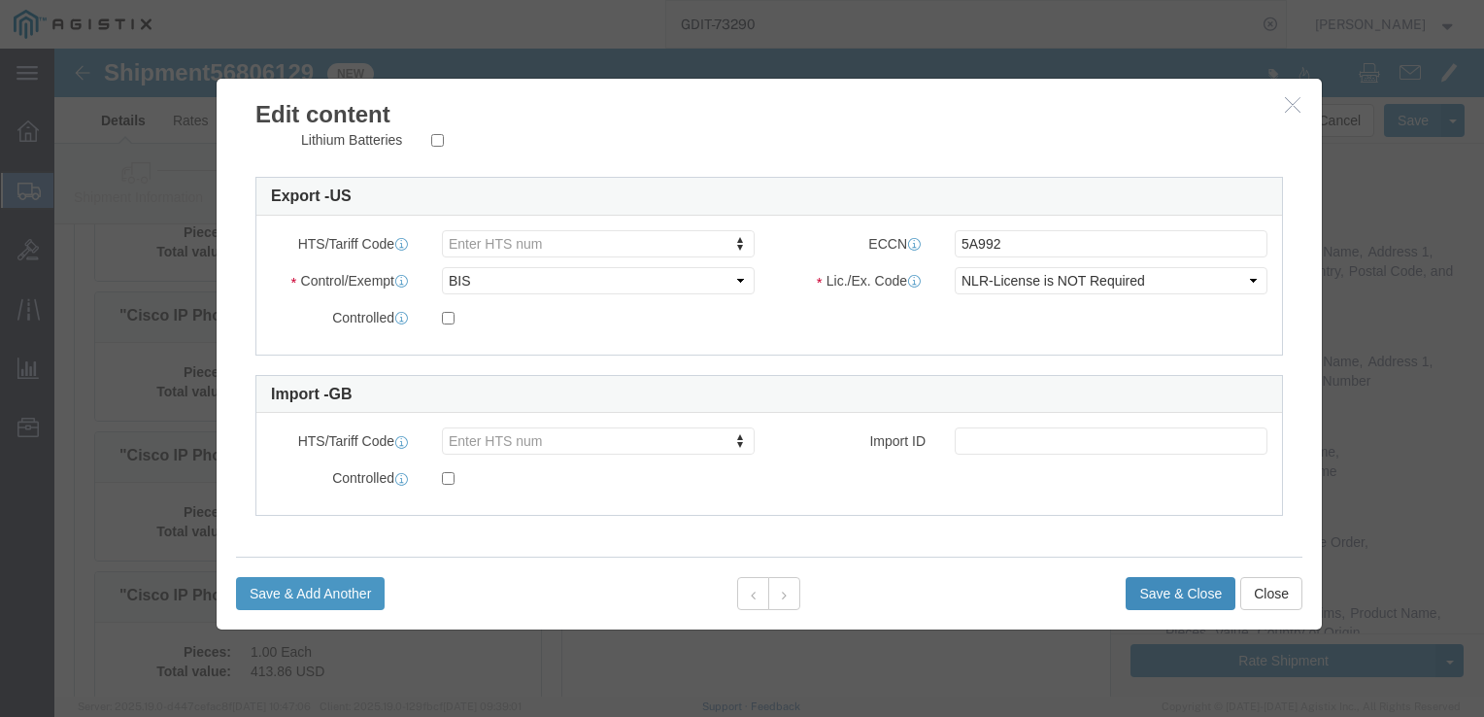
click button "Save & Close"
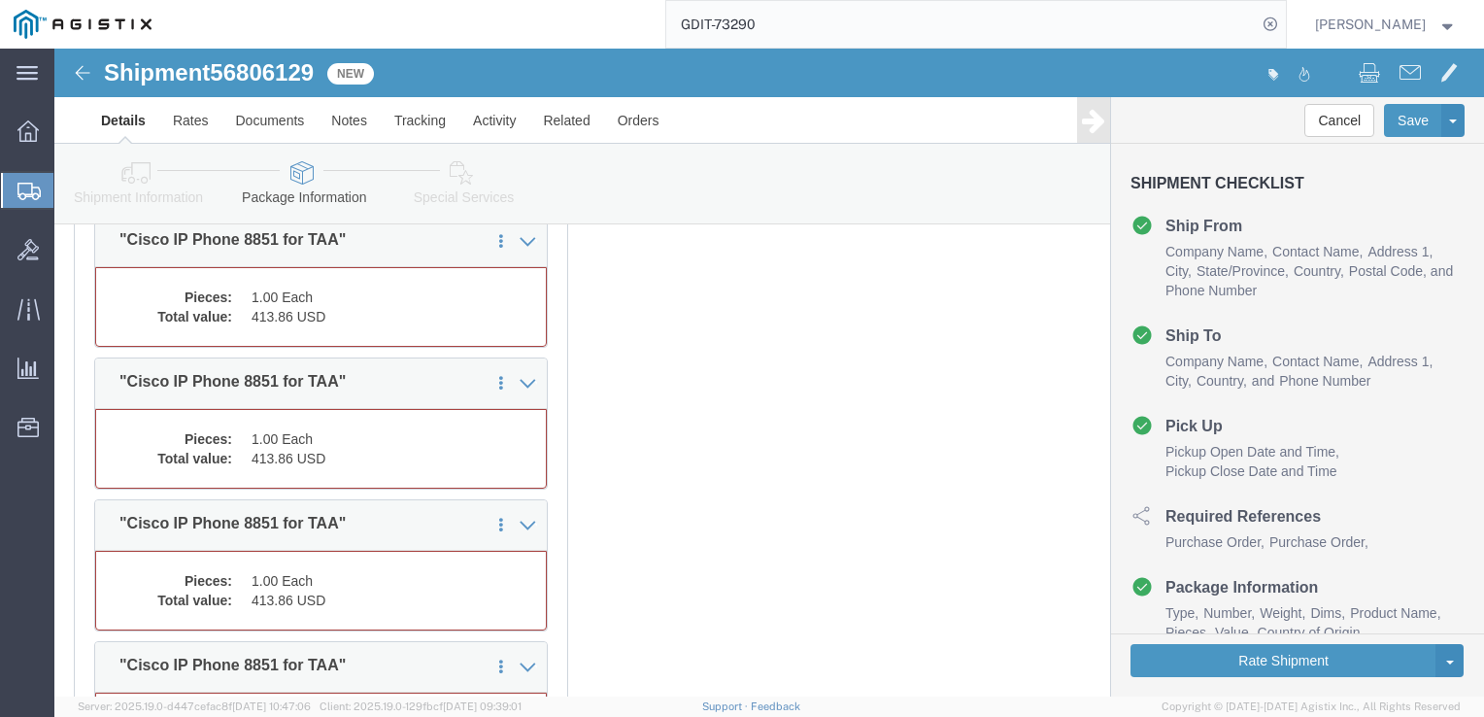
scroll to position [7147, 0]
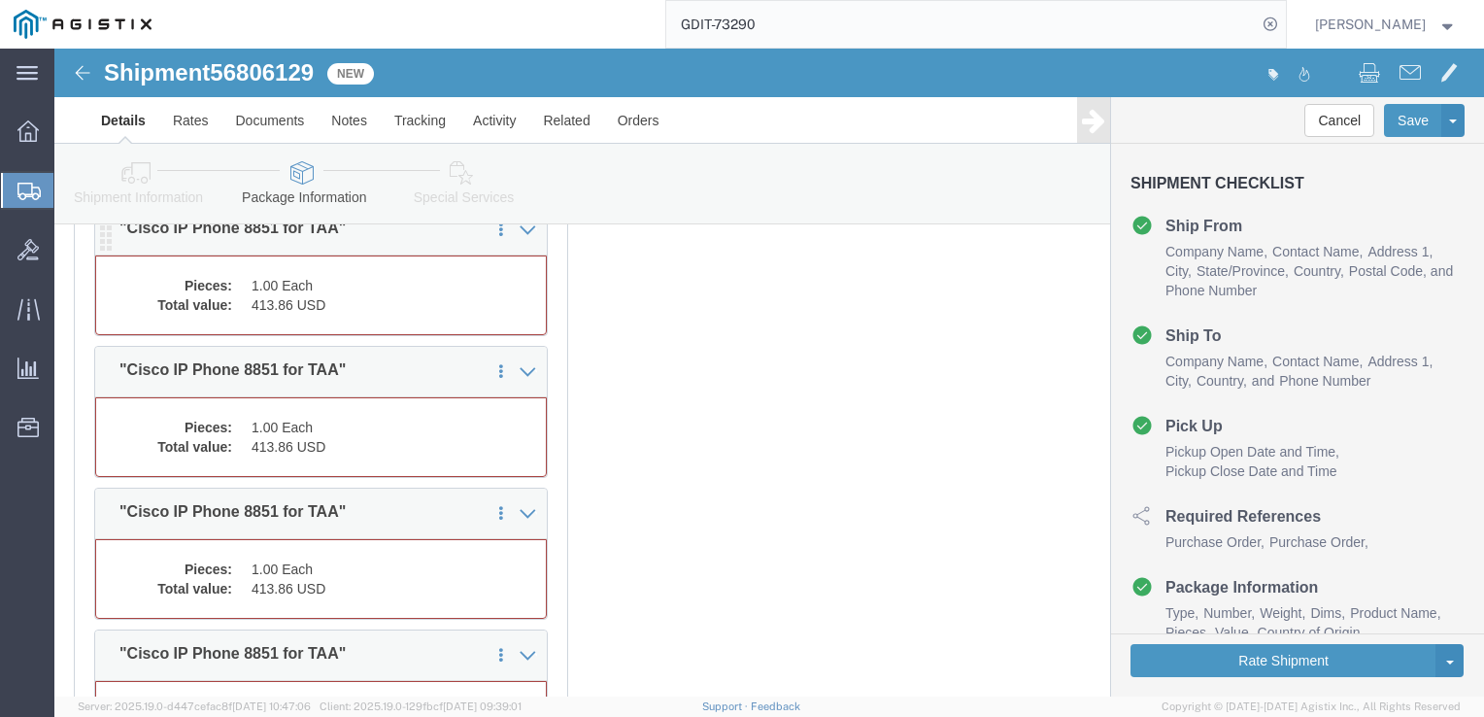
click dd "413.86 USD"
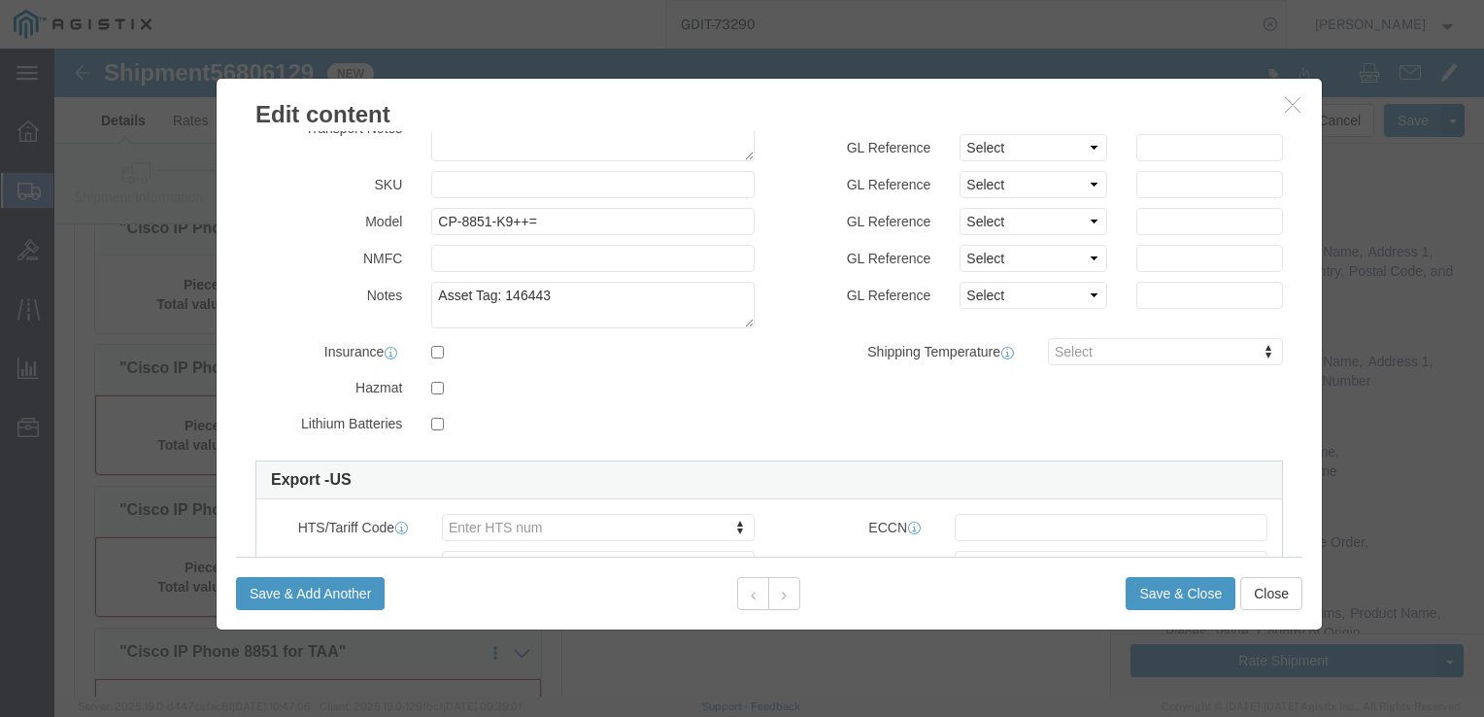
scroll to position [486, 0]
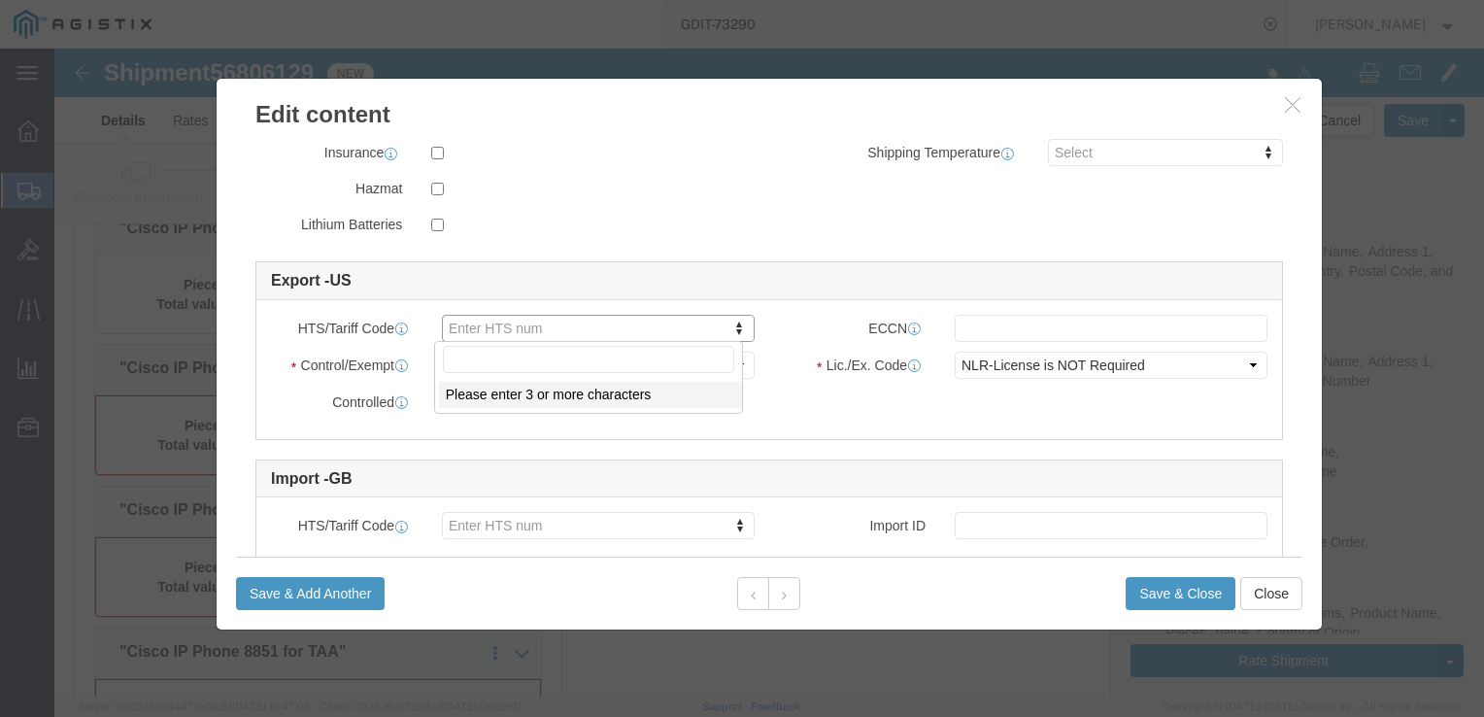
click input "text"
type input "8517180010"
click input "text"
type input "5A992"
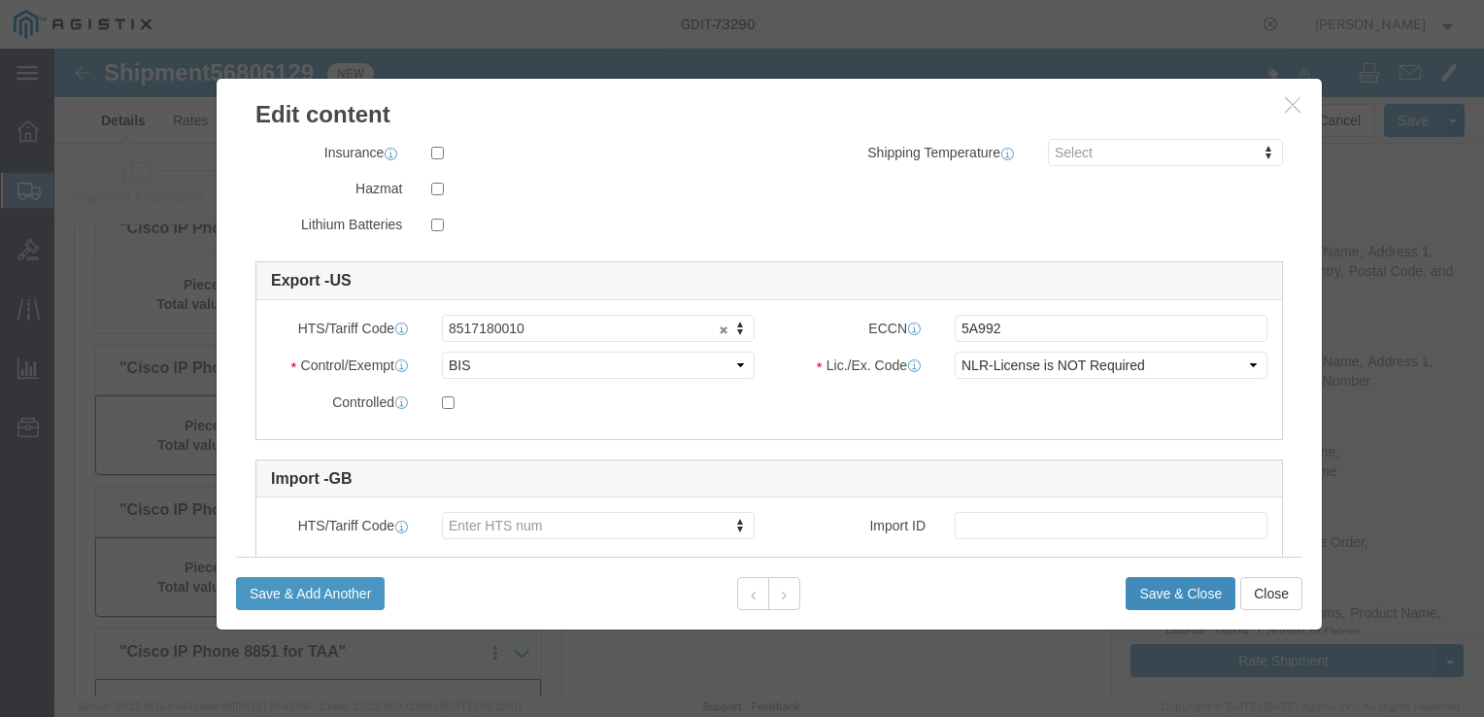
click button "Save & Close"
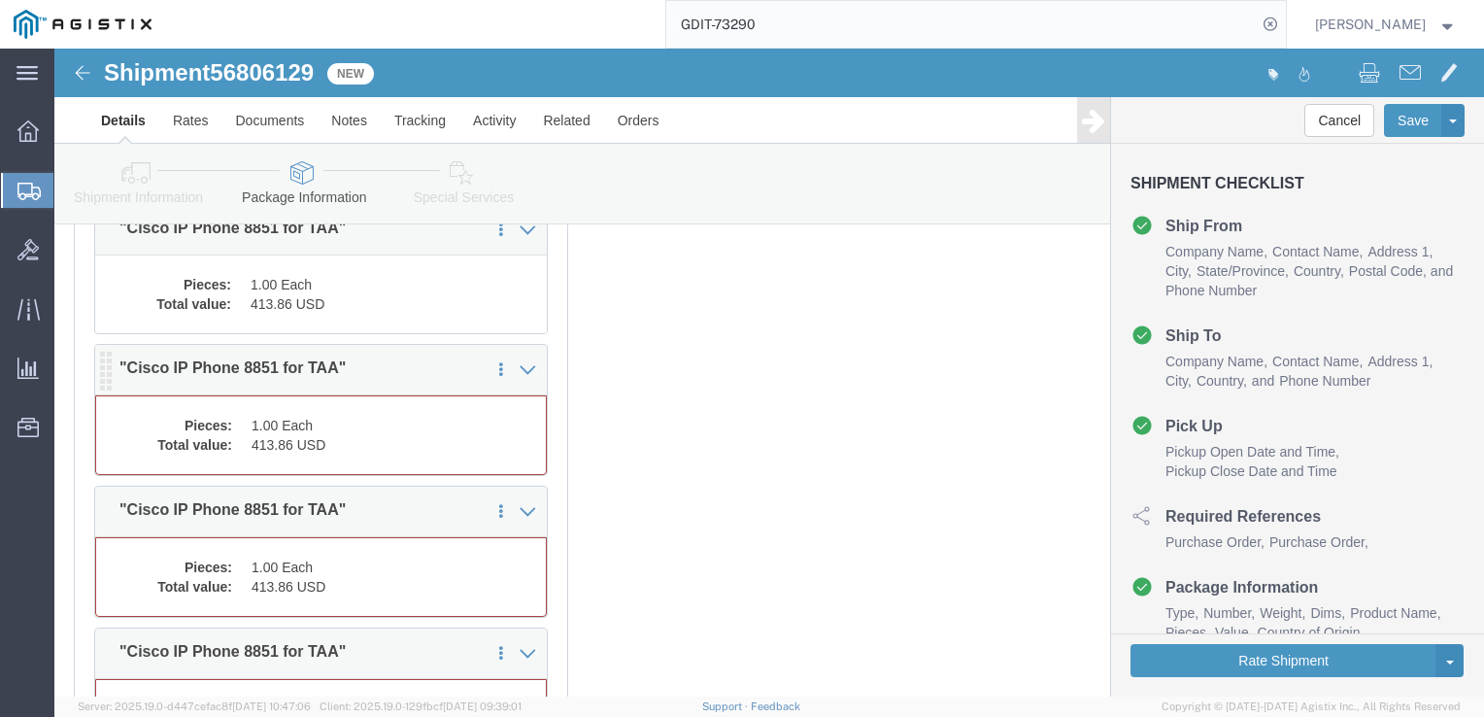
click div "Pieces: 1.00 Each Total value: 413.86 USD"
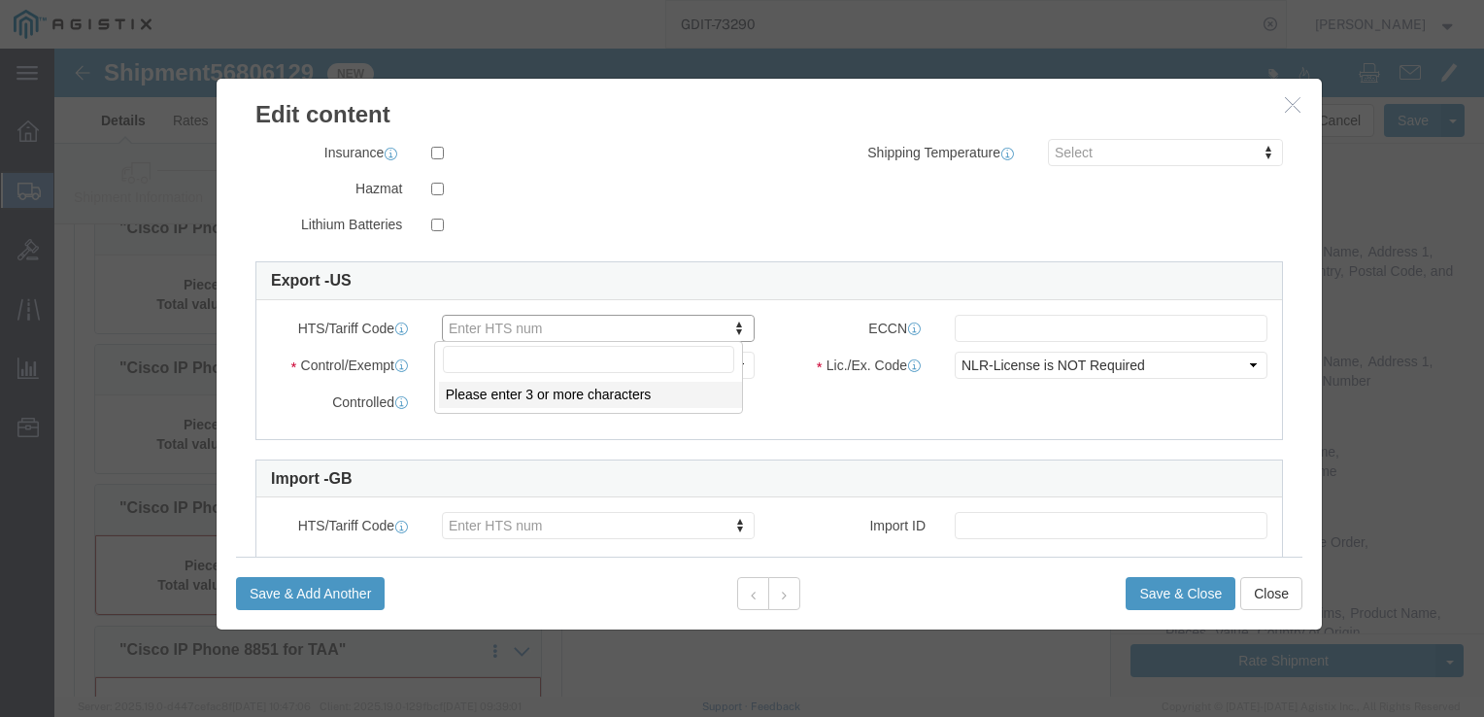
click input "text"
paste input "8517180010"
type input "8517180010"
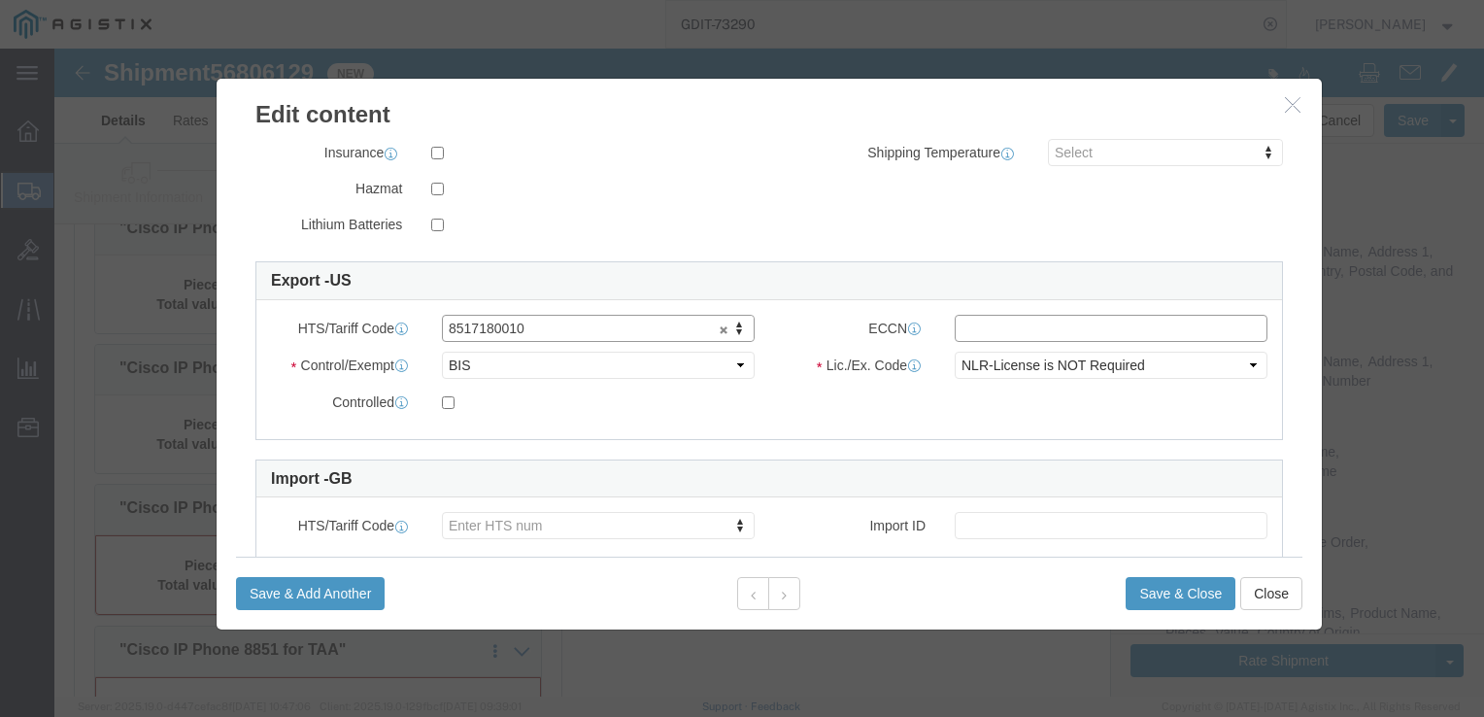
click input "text"
type input "5A992"
click button "Save & Close"
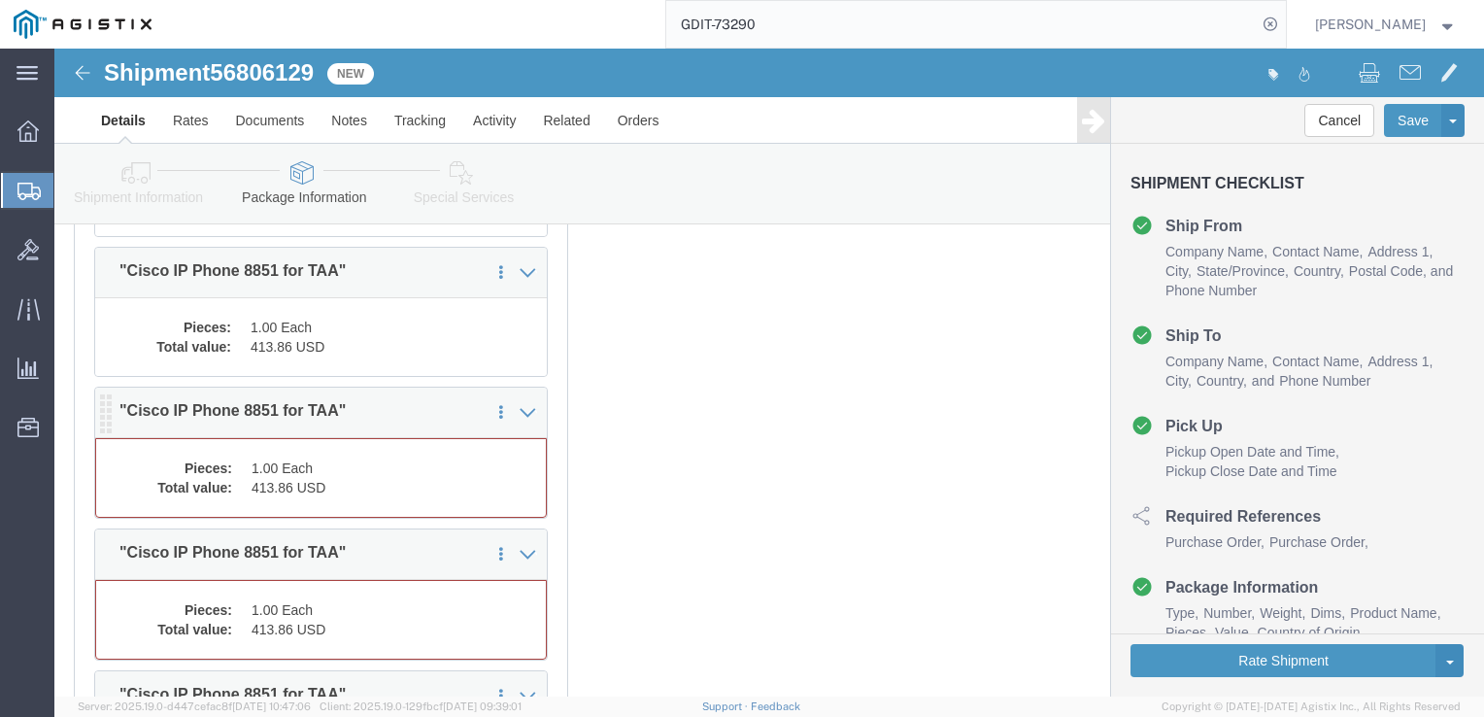
click div "Pieces: 1.00 Each Total value: 413.86 USD"
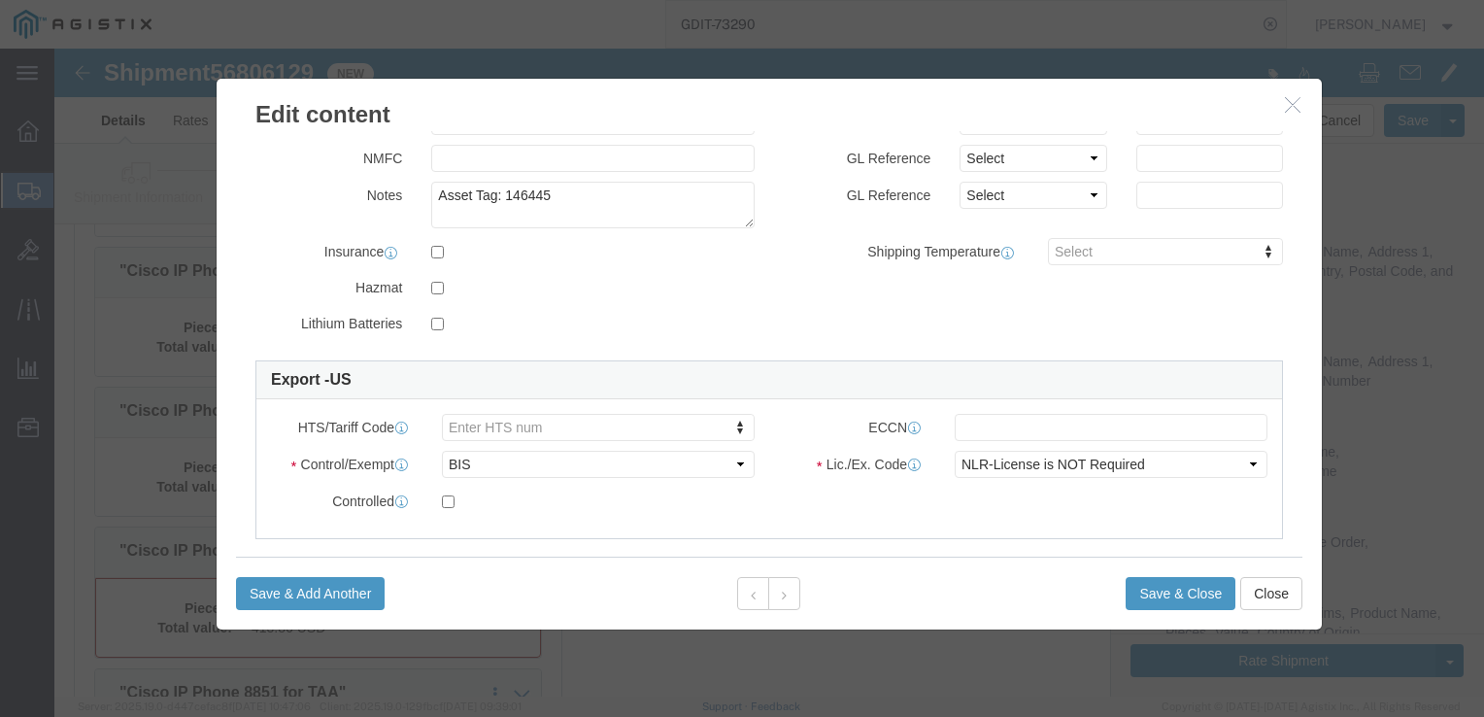
scroll to position [388, 0]
click input "text"
type input "8517180010"
click input "text"
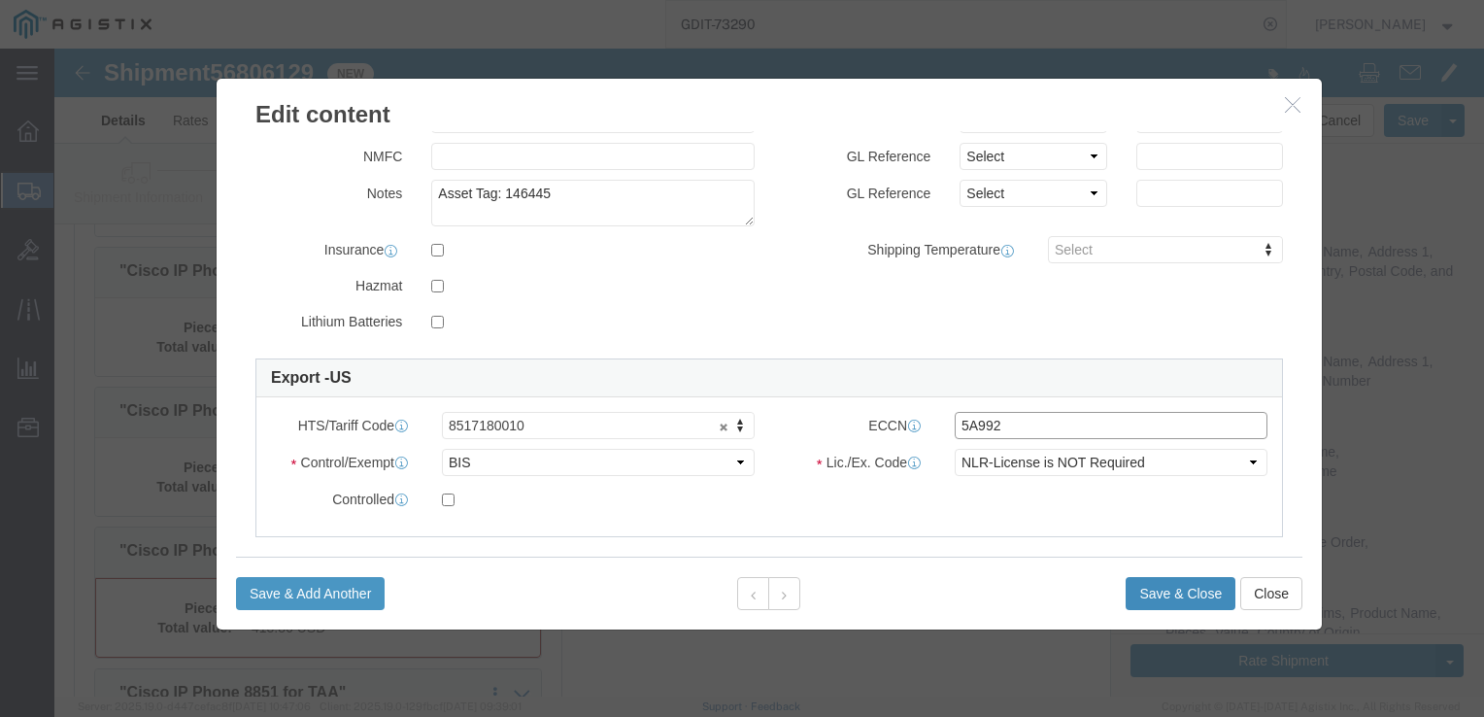
type input "5A992"
click button "Save & Close"
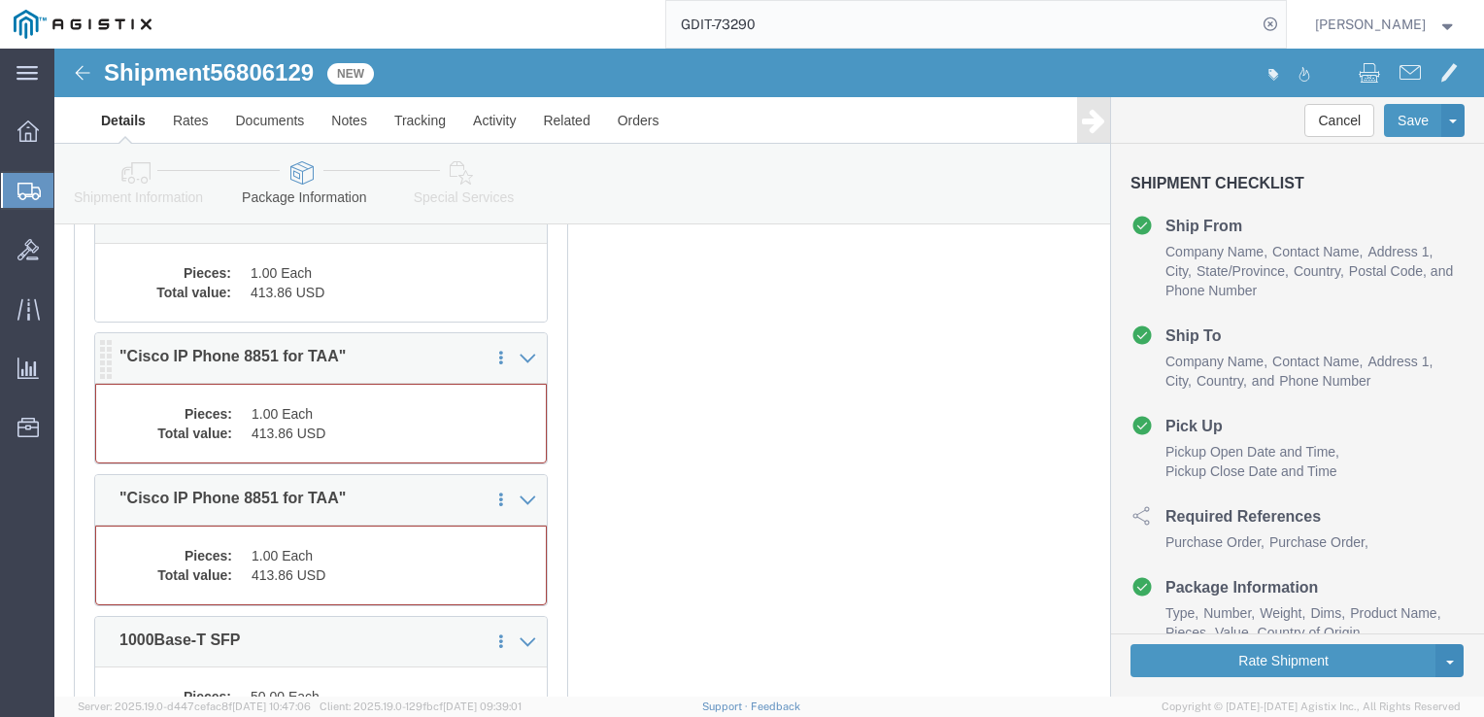
click dd "1.00 Each"
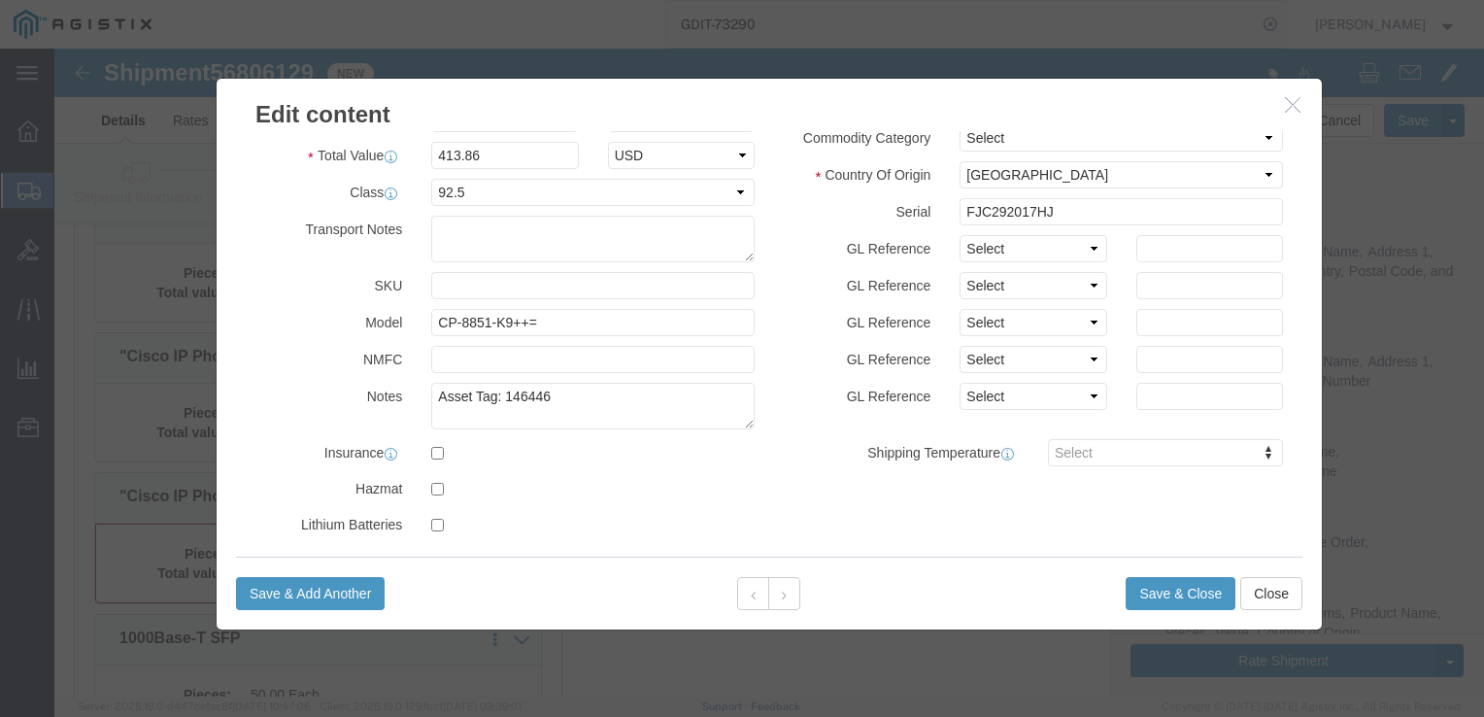
scroll to position [486, 0]
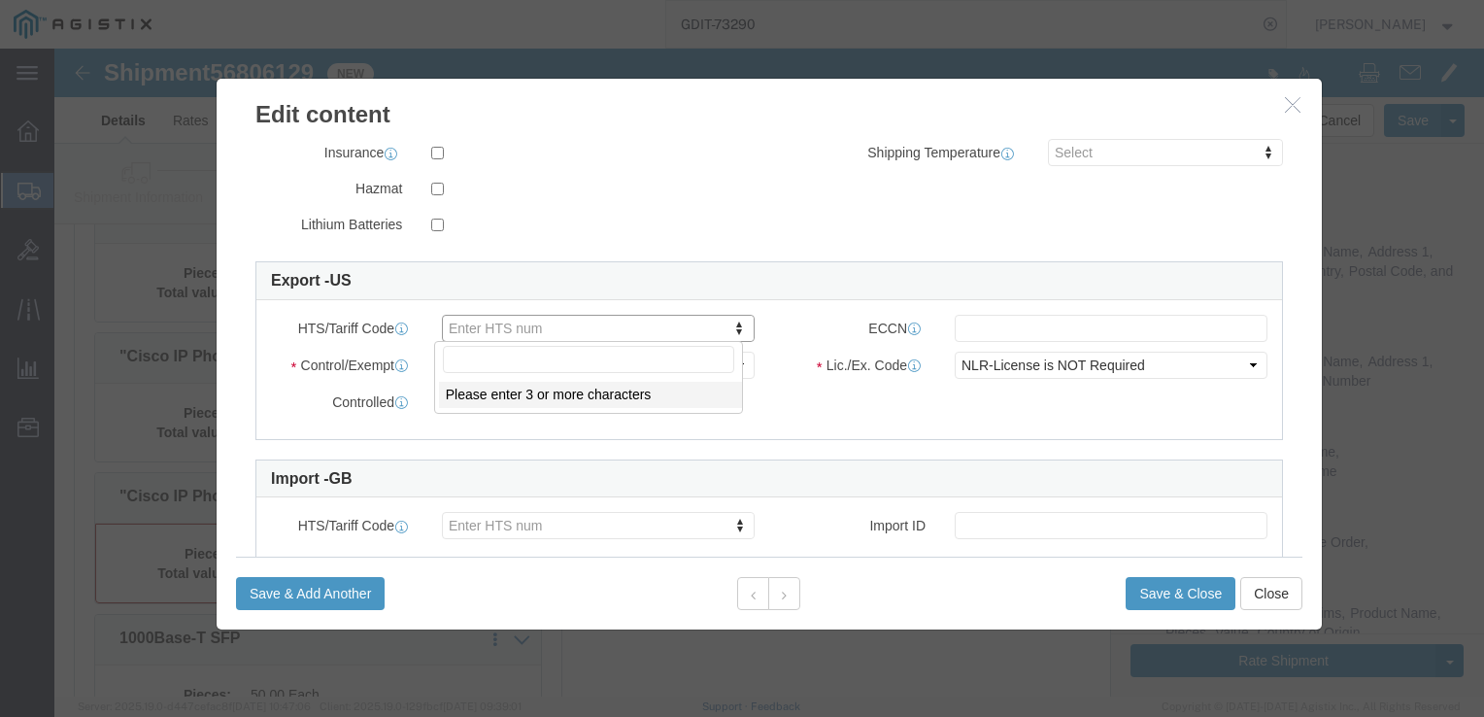
click input "text"
type input "8517180010"
click input "text"
type input "5A992"
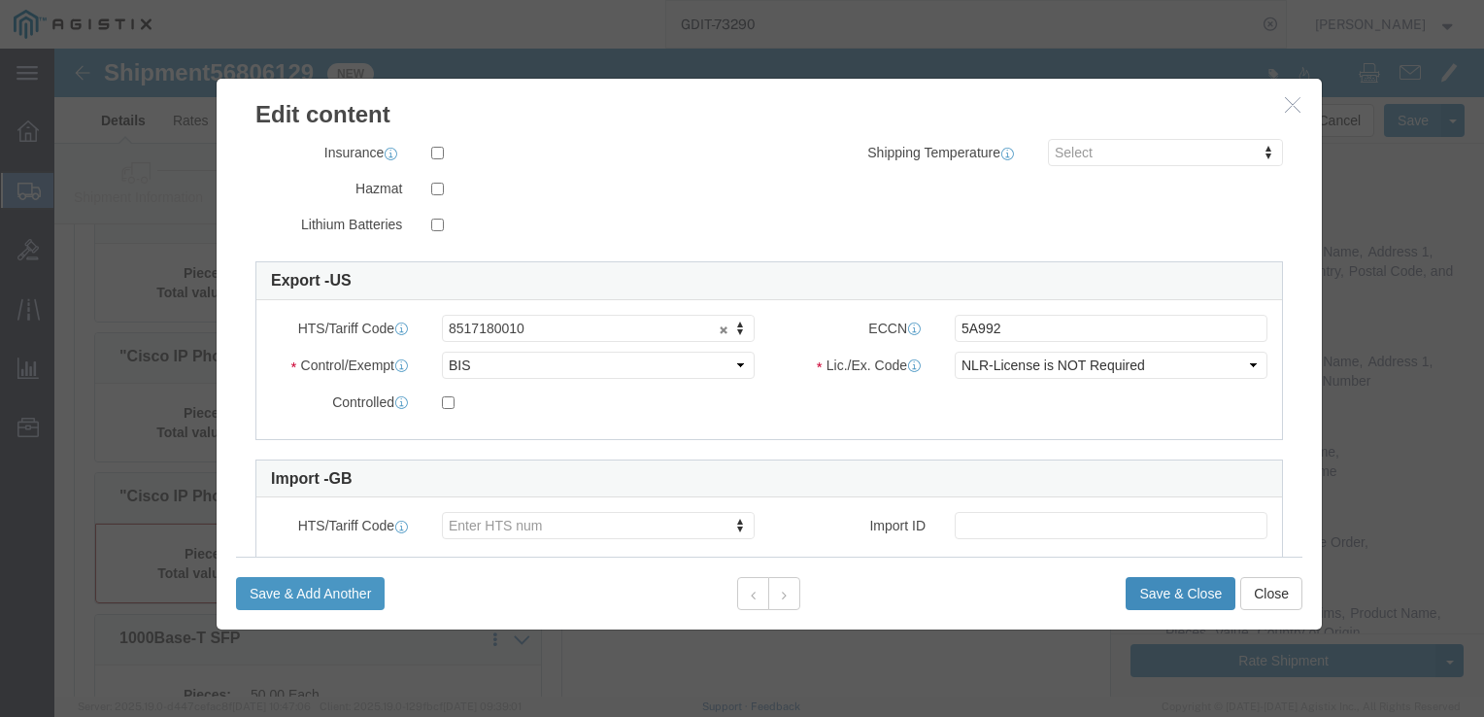
click button "Save & Close"
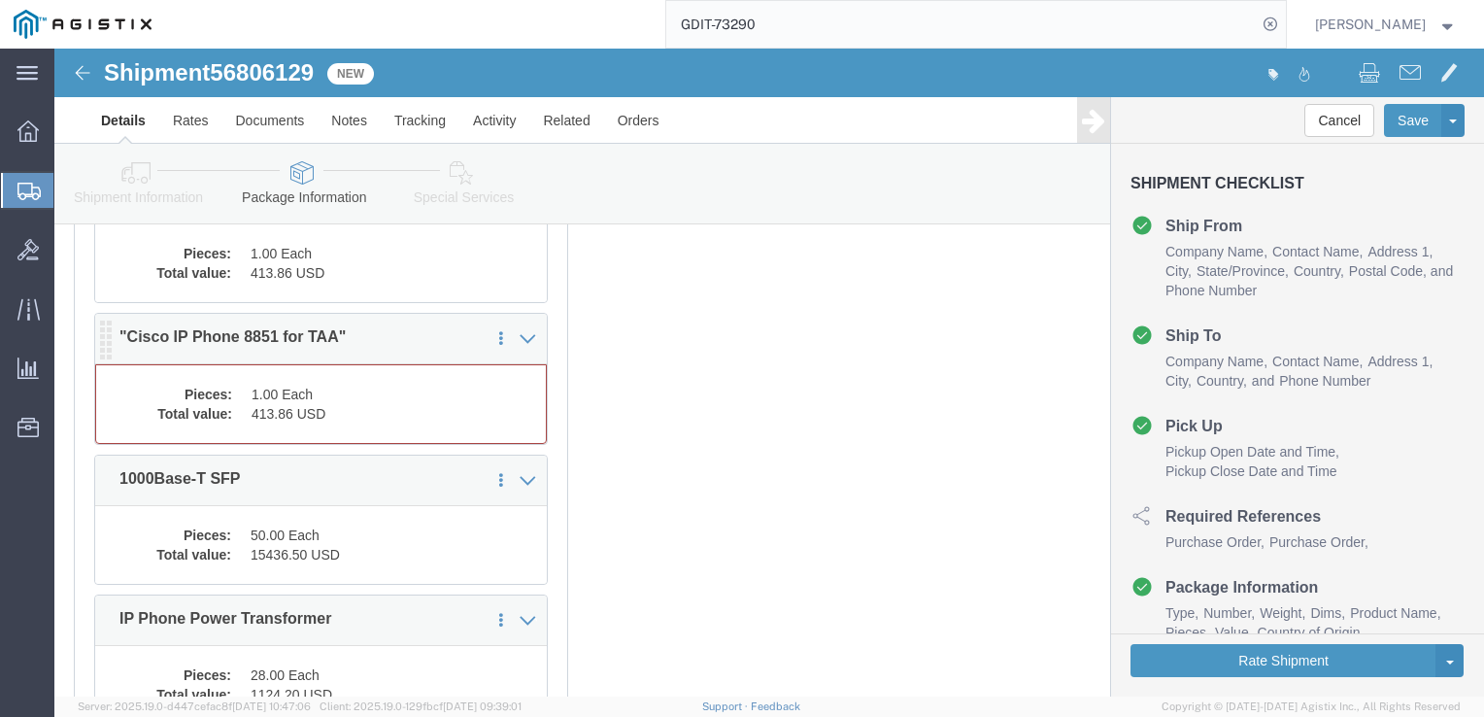
scroll to position [7477, 0]
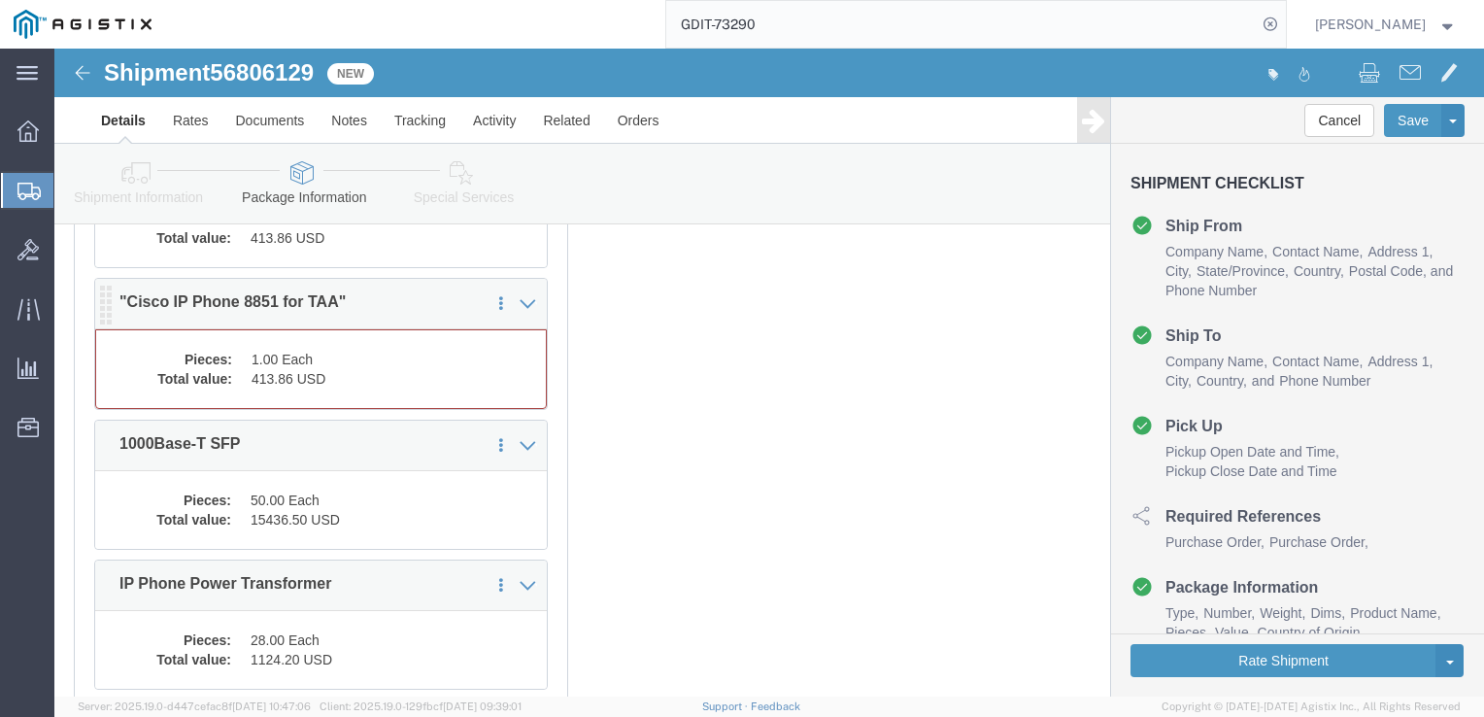
click dd "413.86 USD"
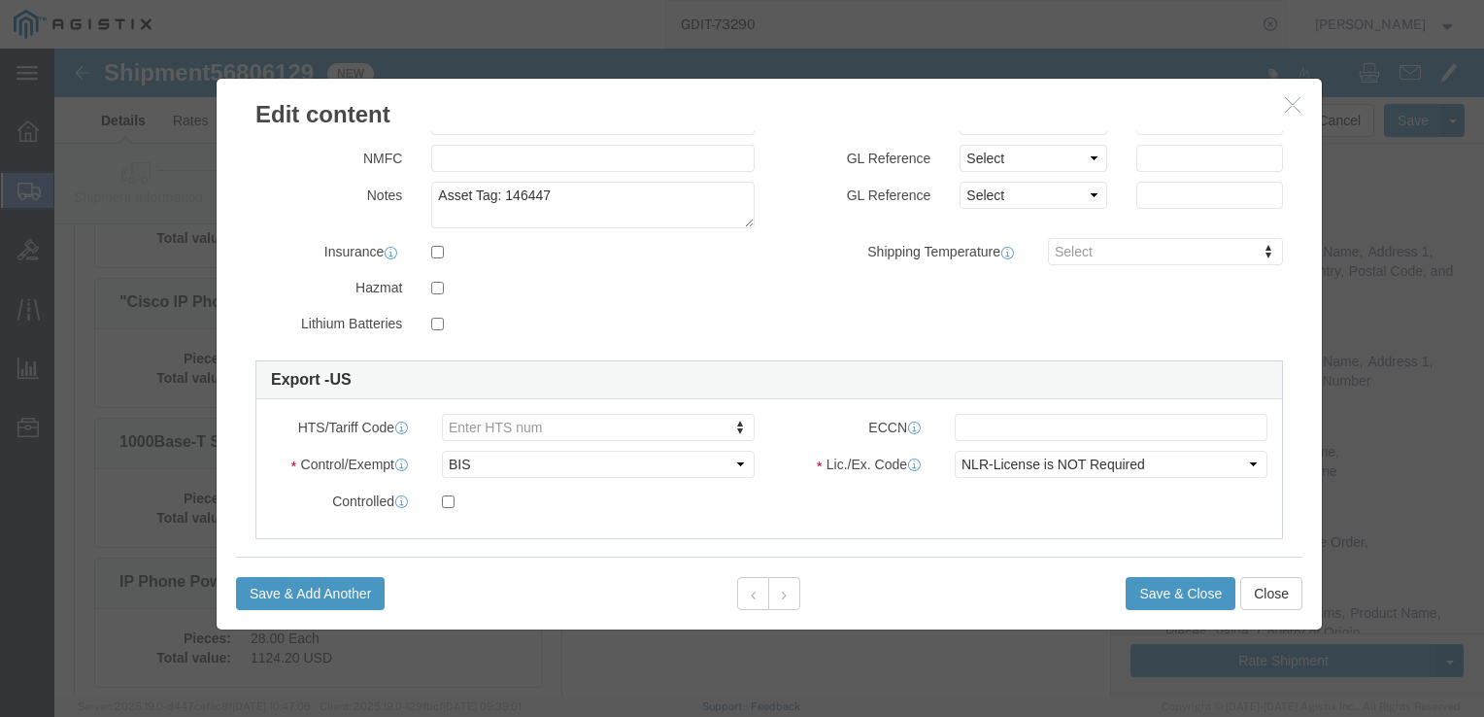
scroll to position [388, 0]
click input "text"
type input "8517180010"
click input "text"
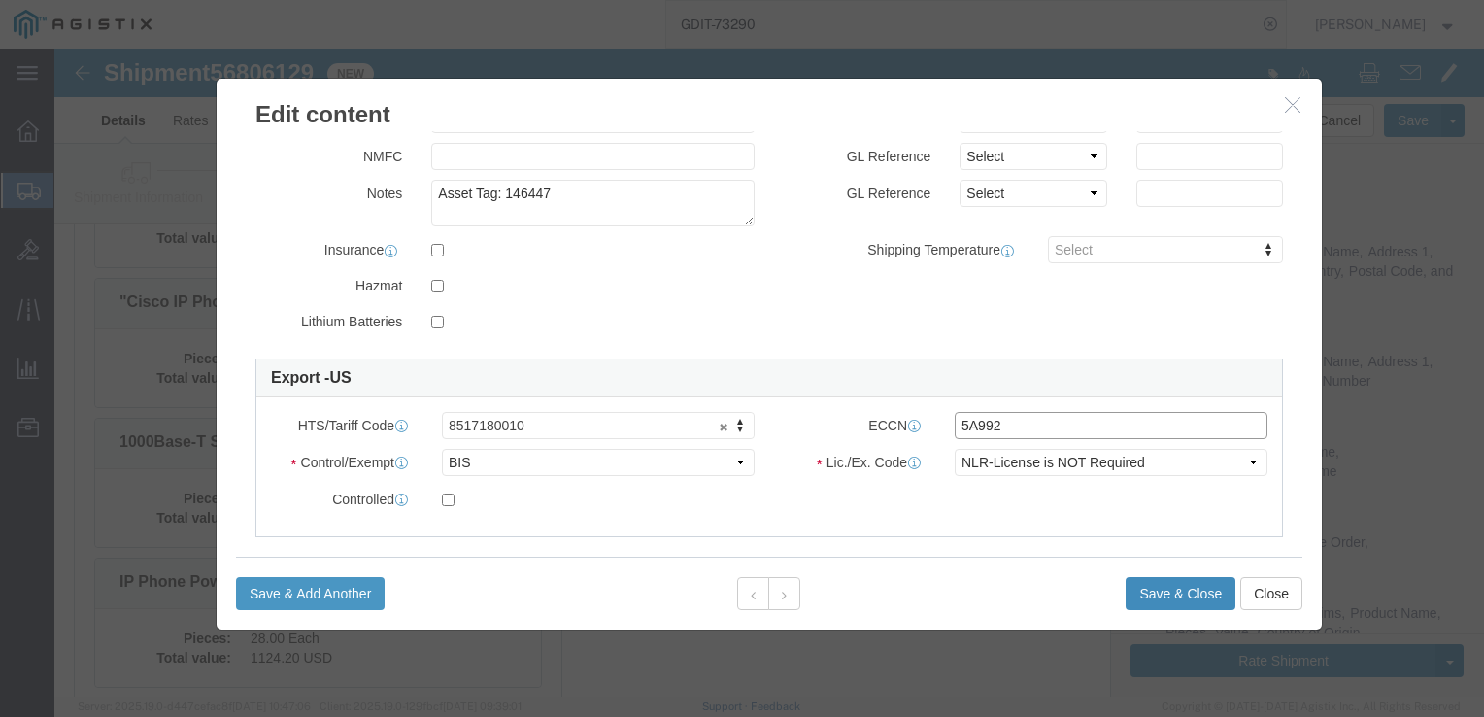
type input "5A992"
click button "Save & Close"
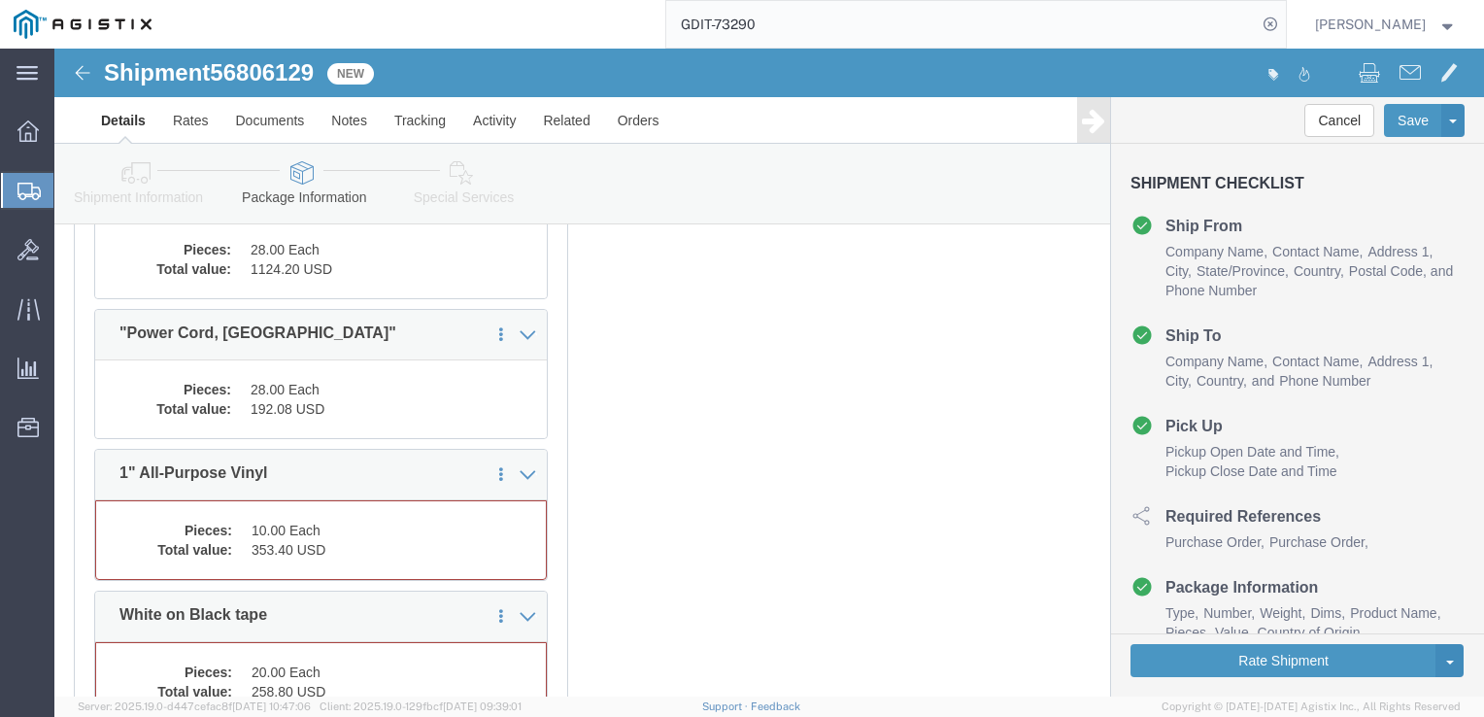
scroll to position [7924, 0]
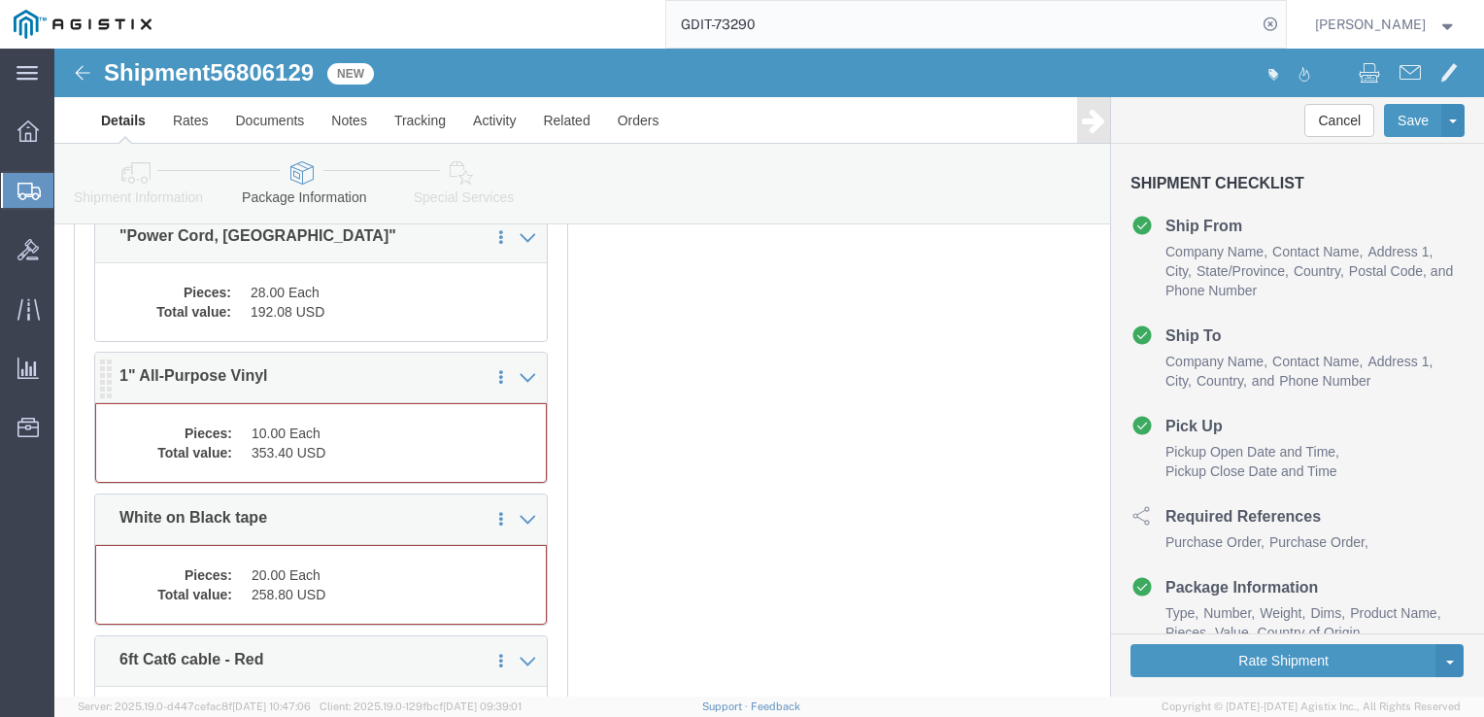
click dd "353.40 USD"
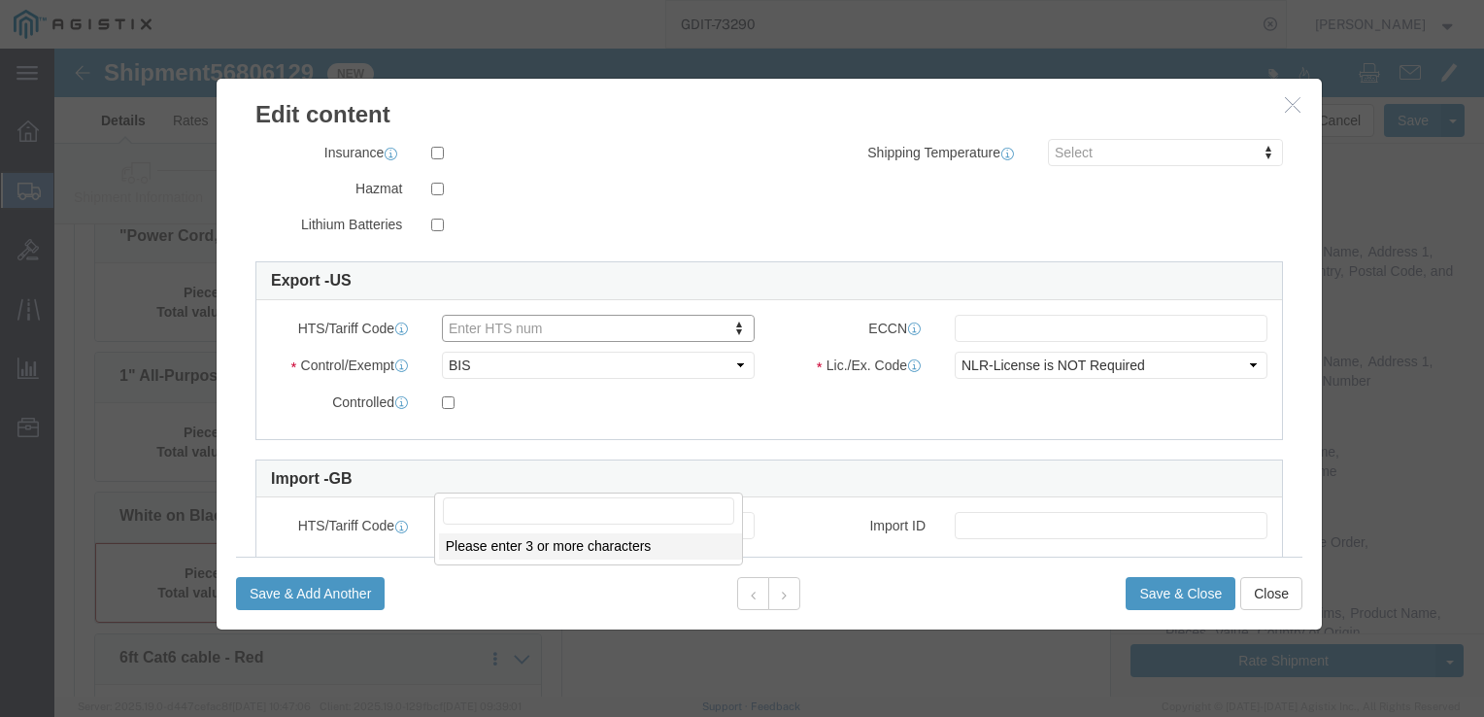
scroll to position [8370, 0]
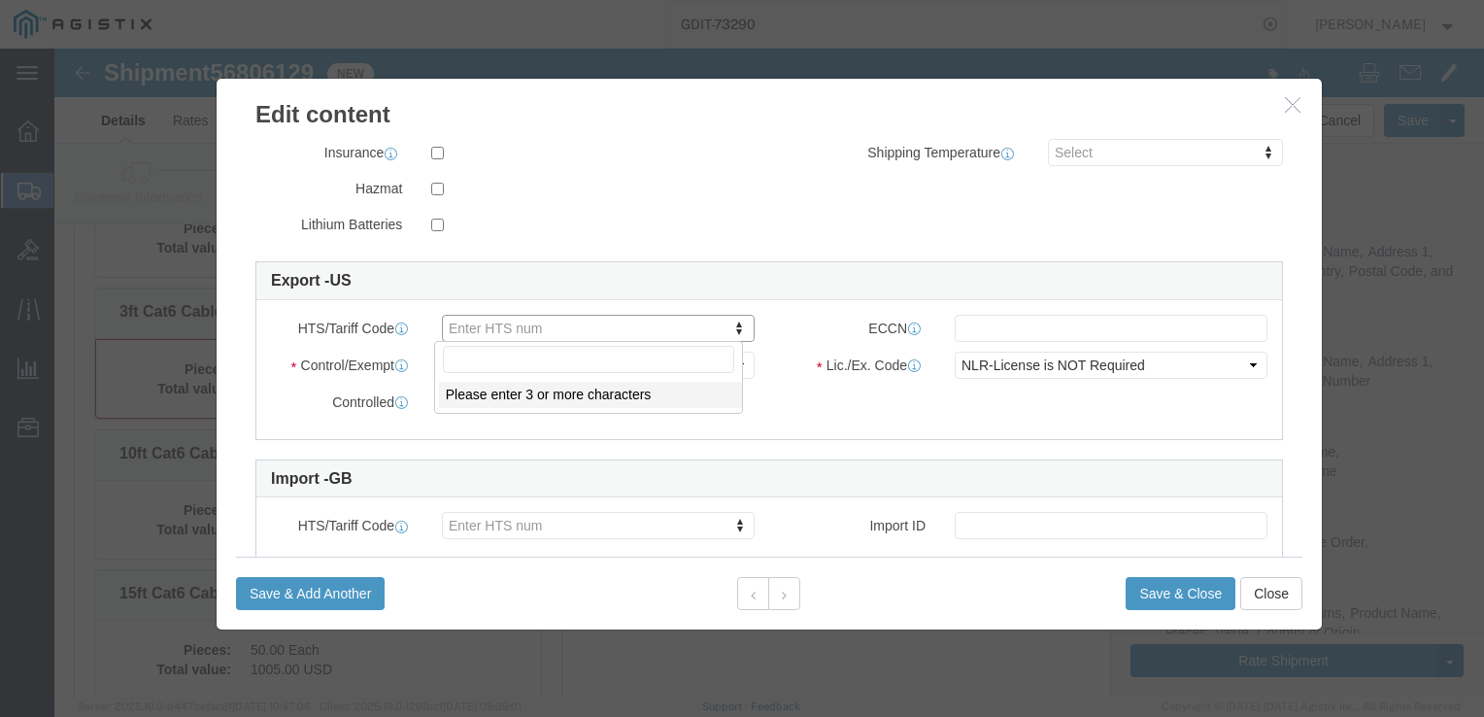
click input "text"
click icon "button"
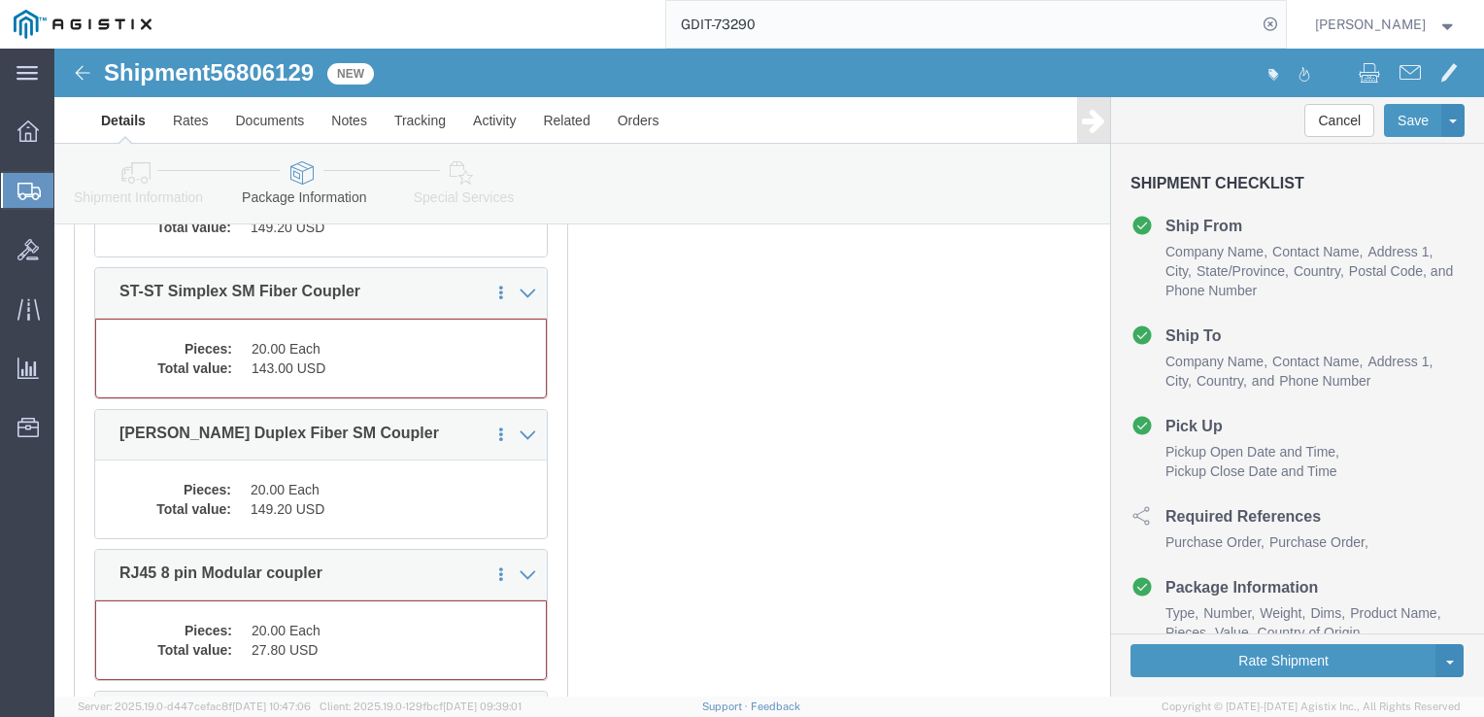
scroll to position [8953, 0]
click dd "143.00 USD"
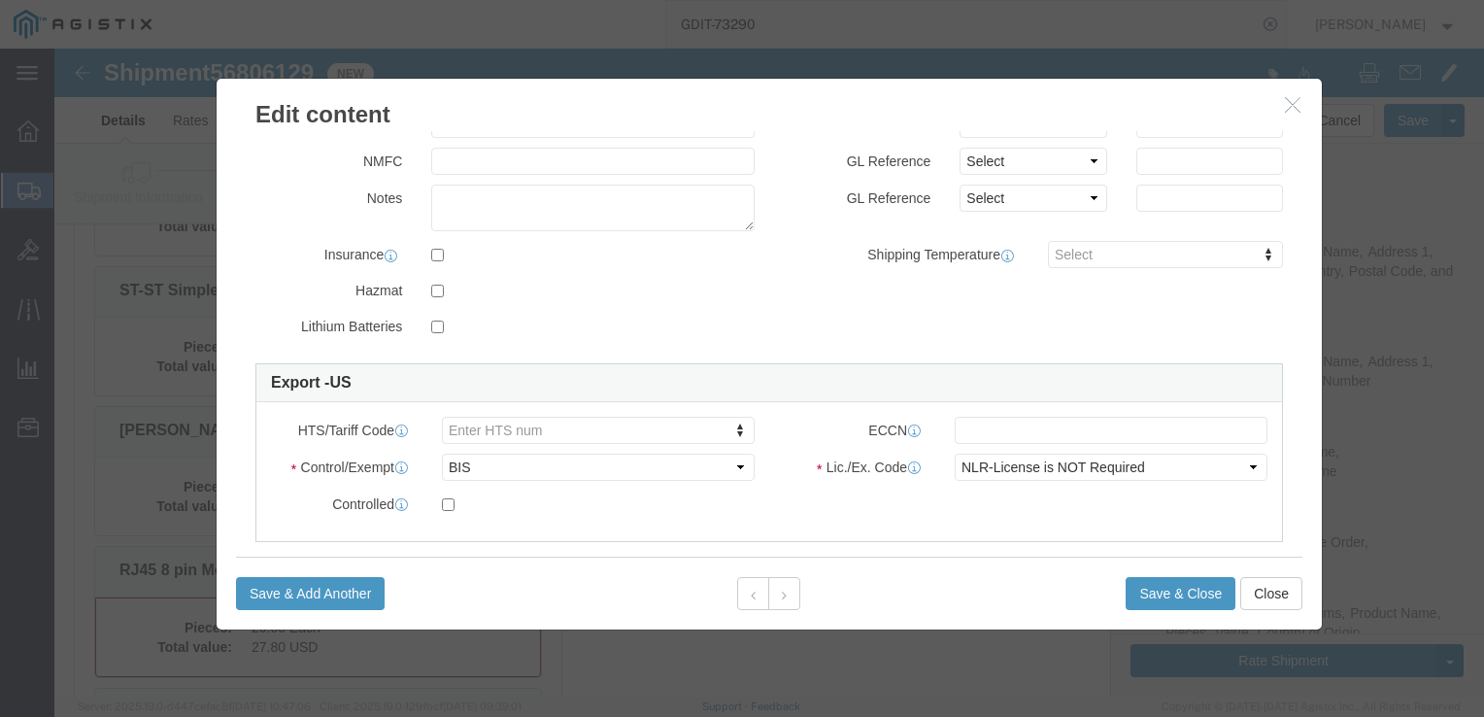
scroll to position [388, 0]
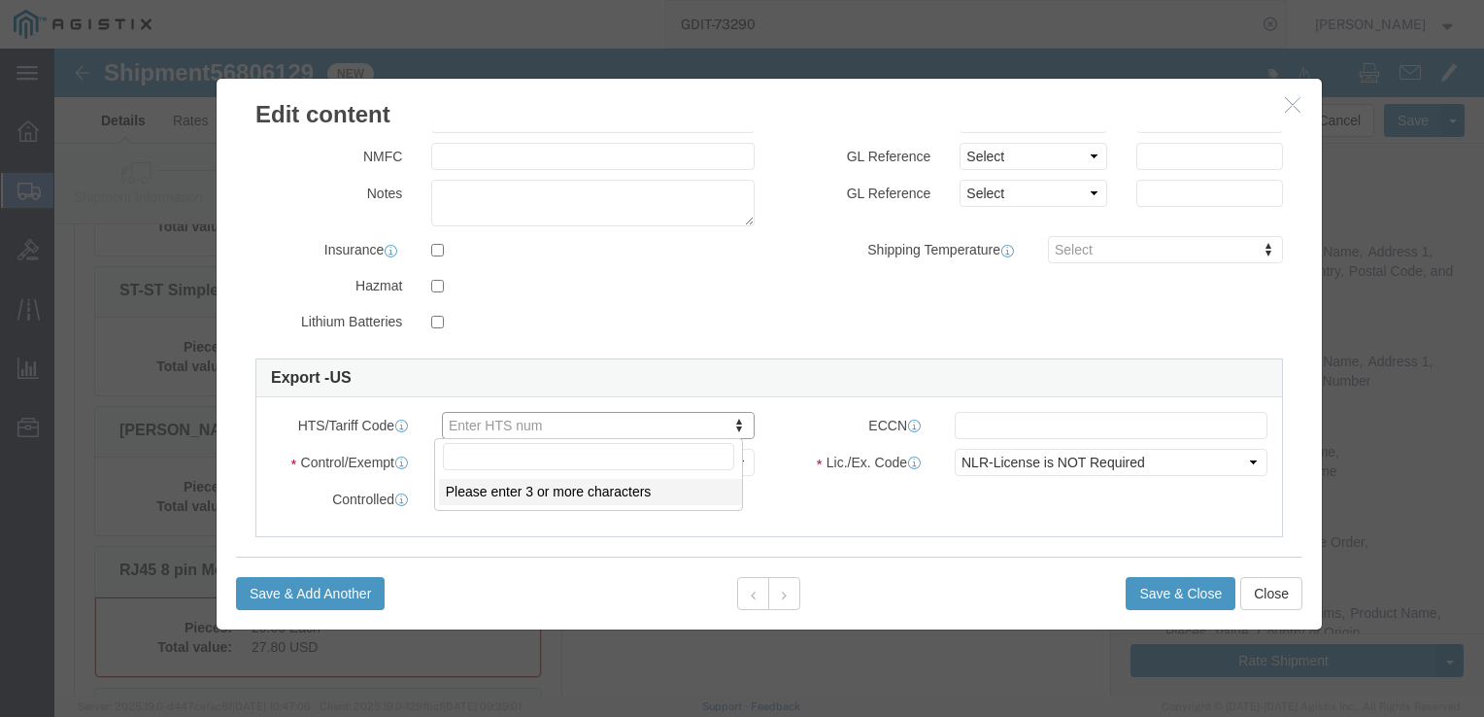
click input "text"
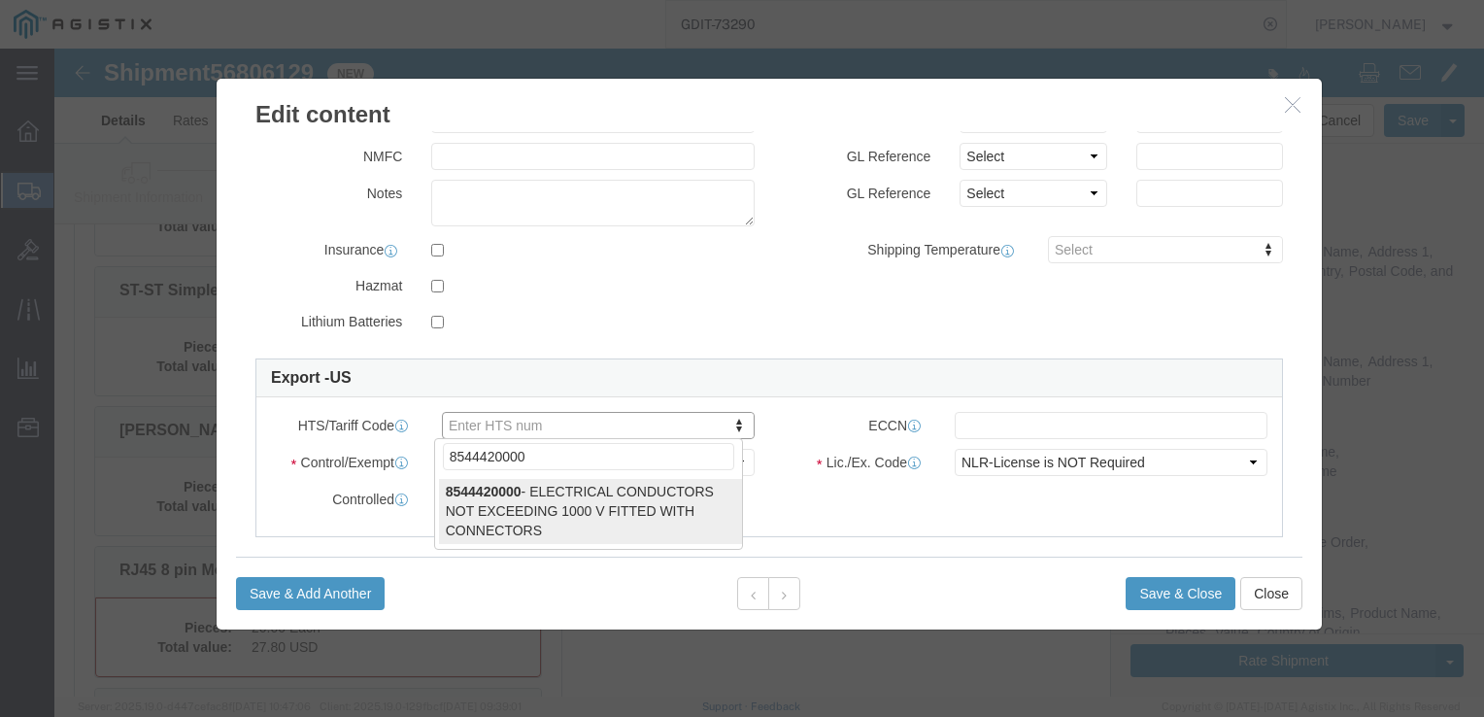
type input "8544420000"
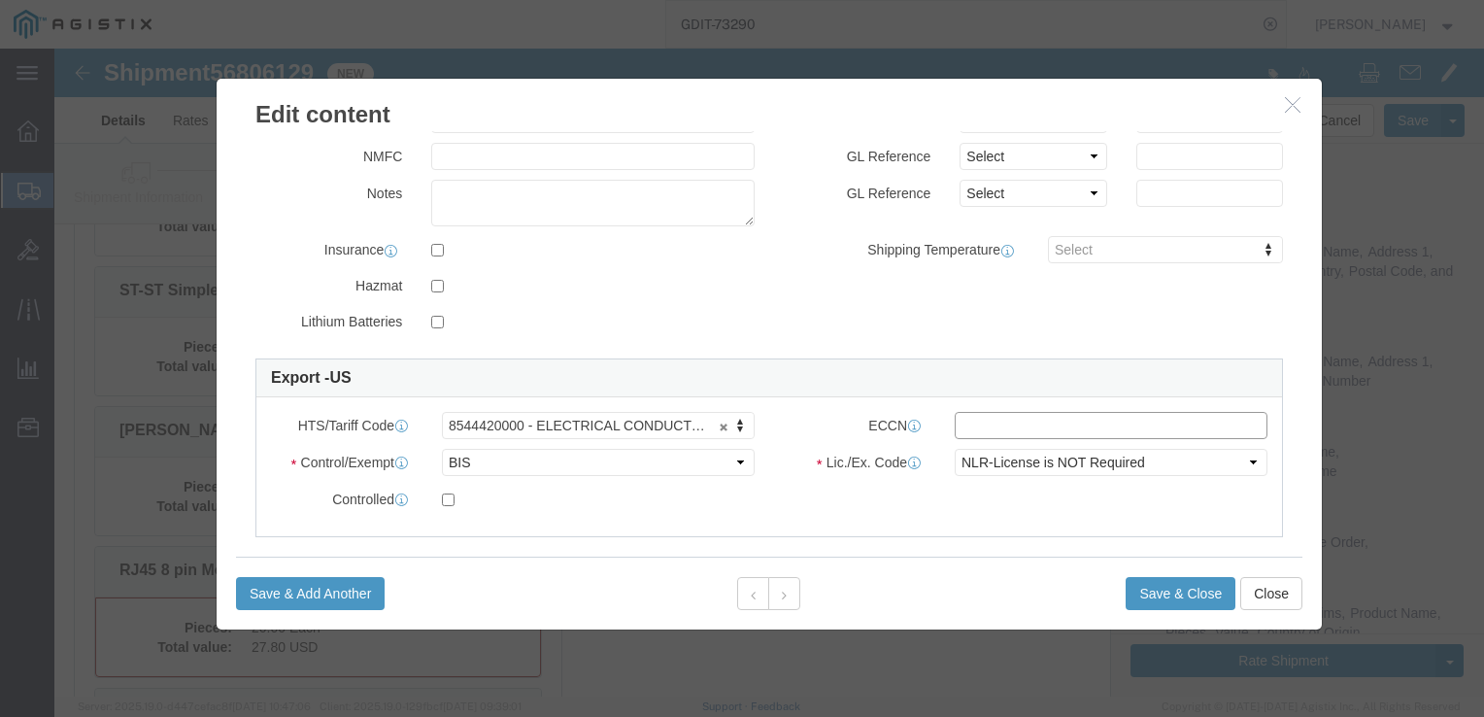
click input "text"
type input "EAR99"
click button "Save & Close"
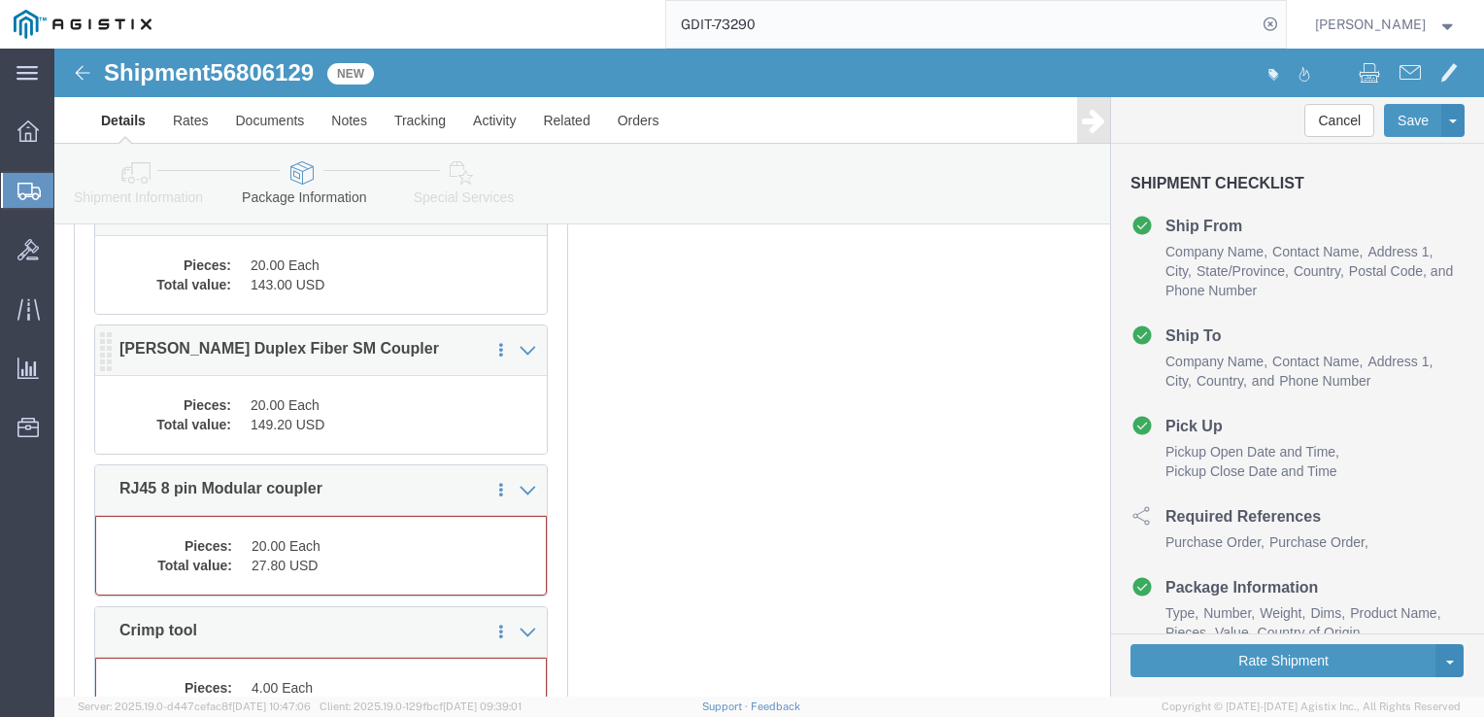
scroll to position [9108, 0]
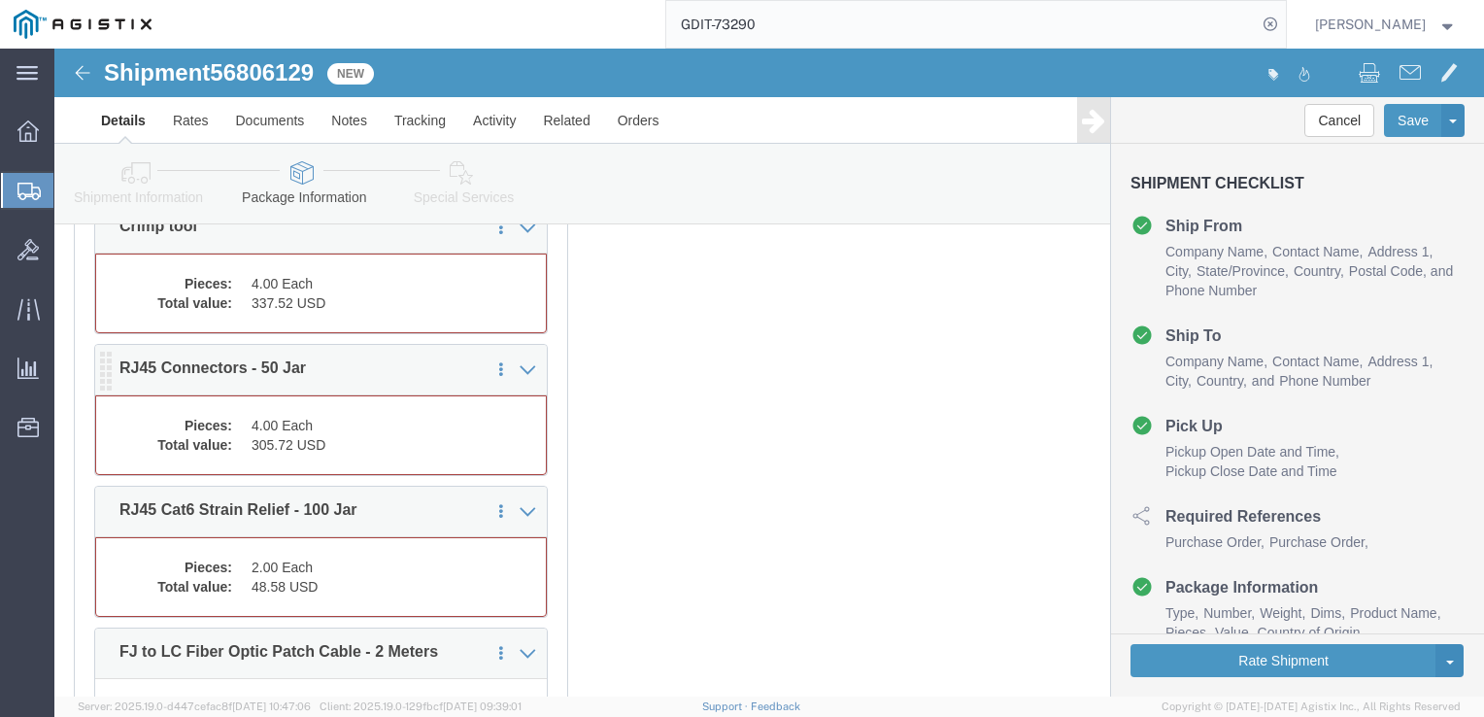
click dd "305.72 USD"
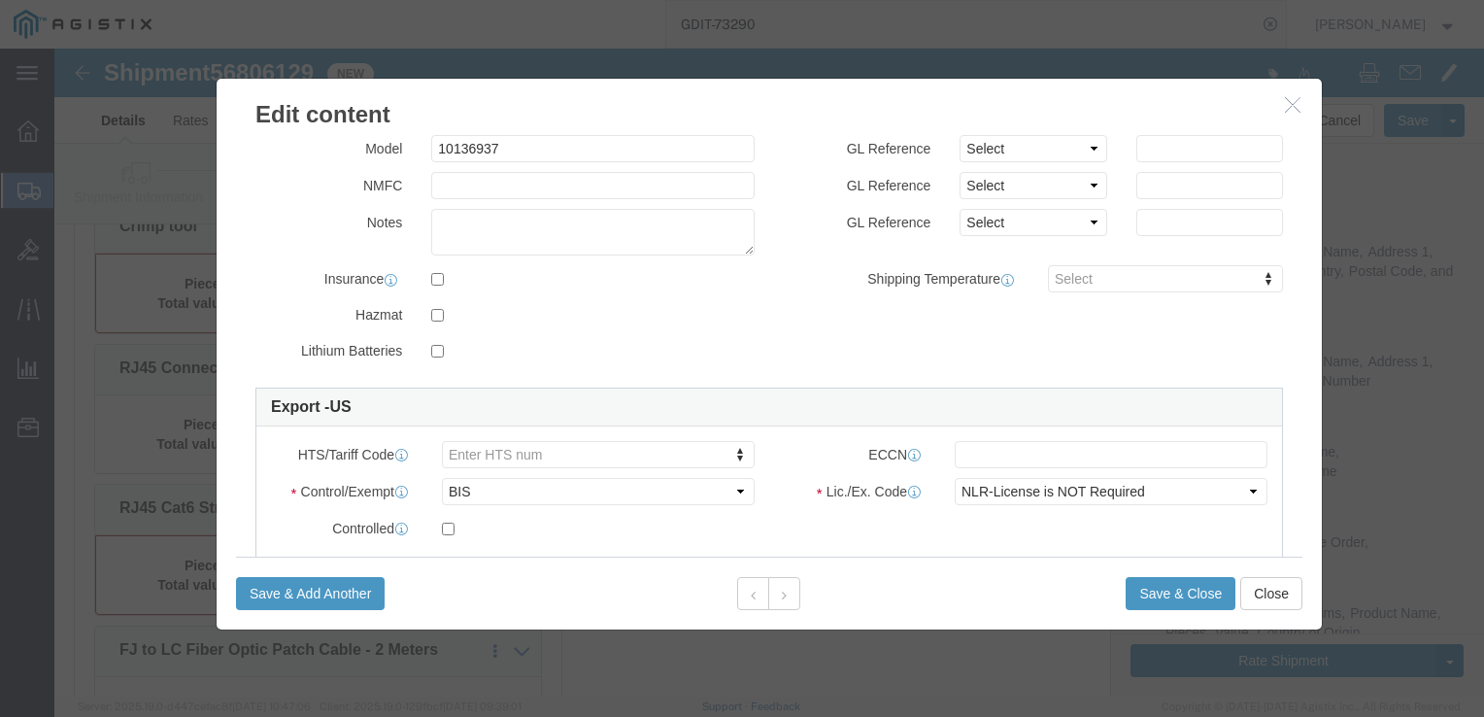
scroll to position [388, 0]
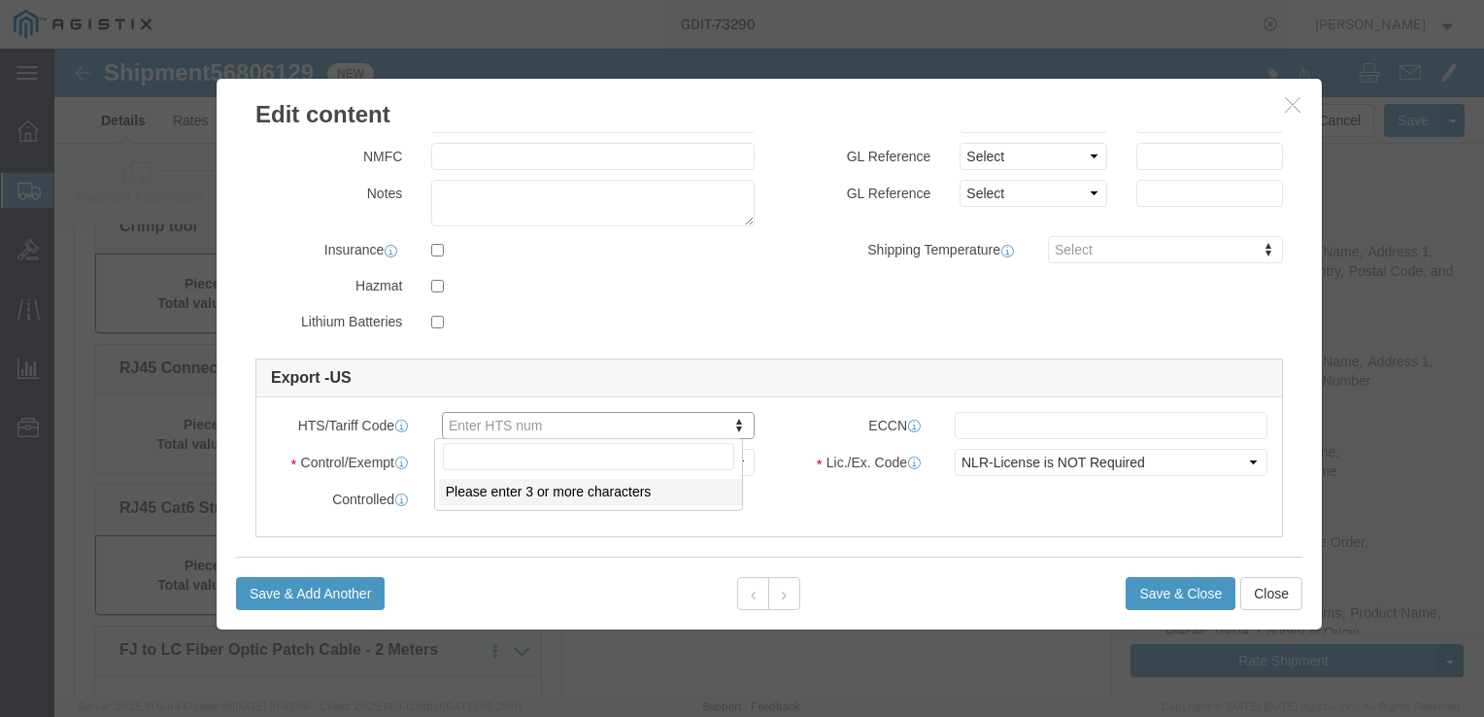
click input "text"
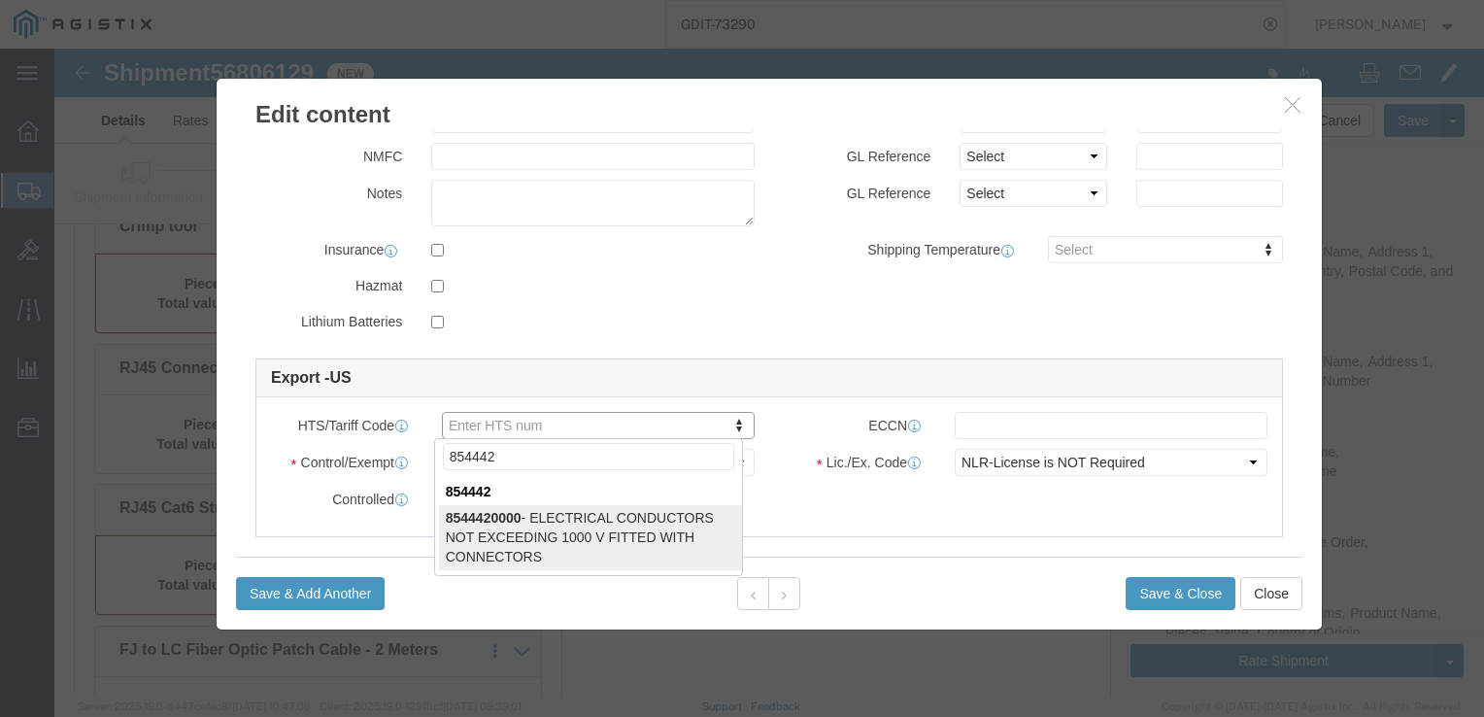
type input "854442"
type input "8544420000"
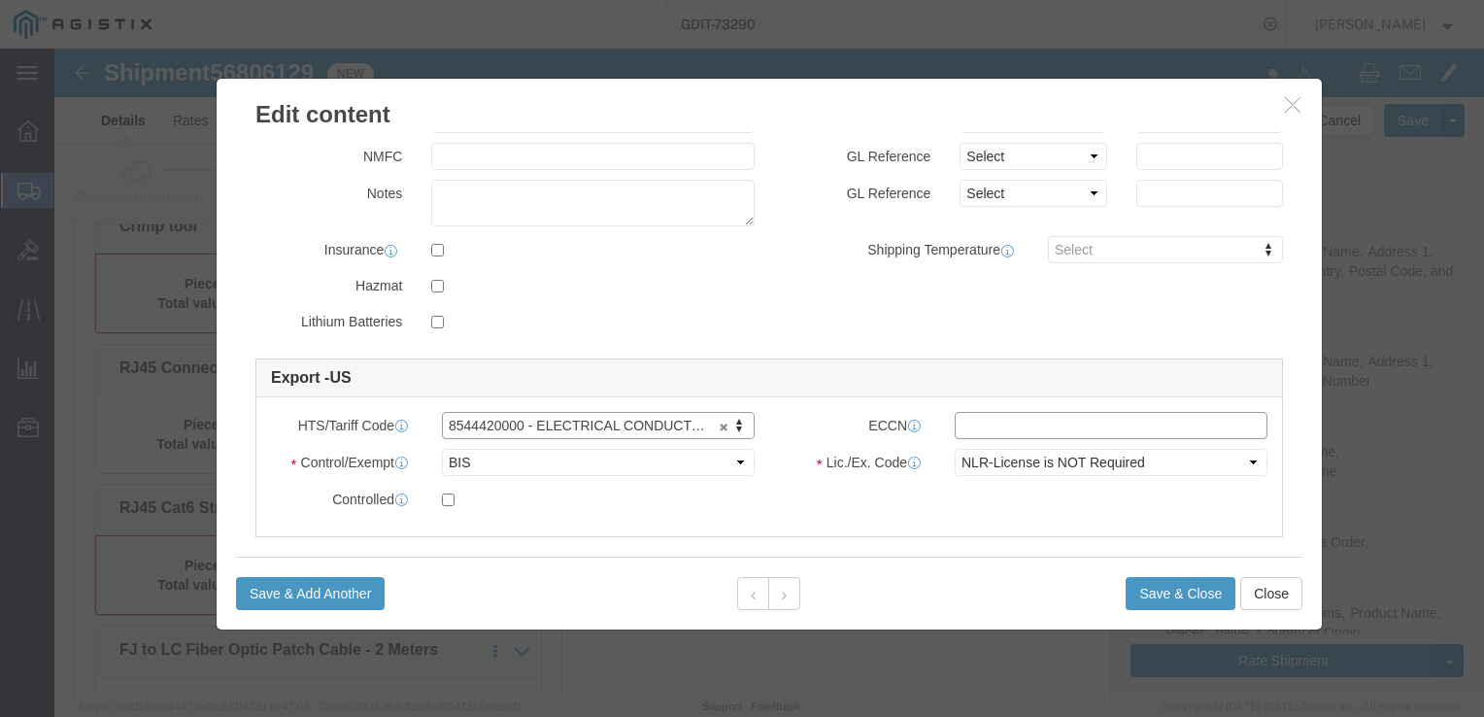
click input "text"
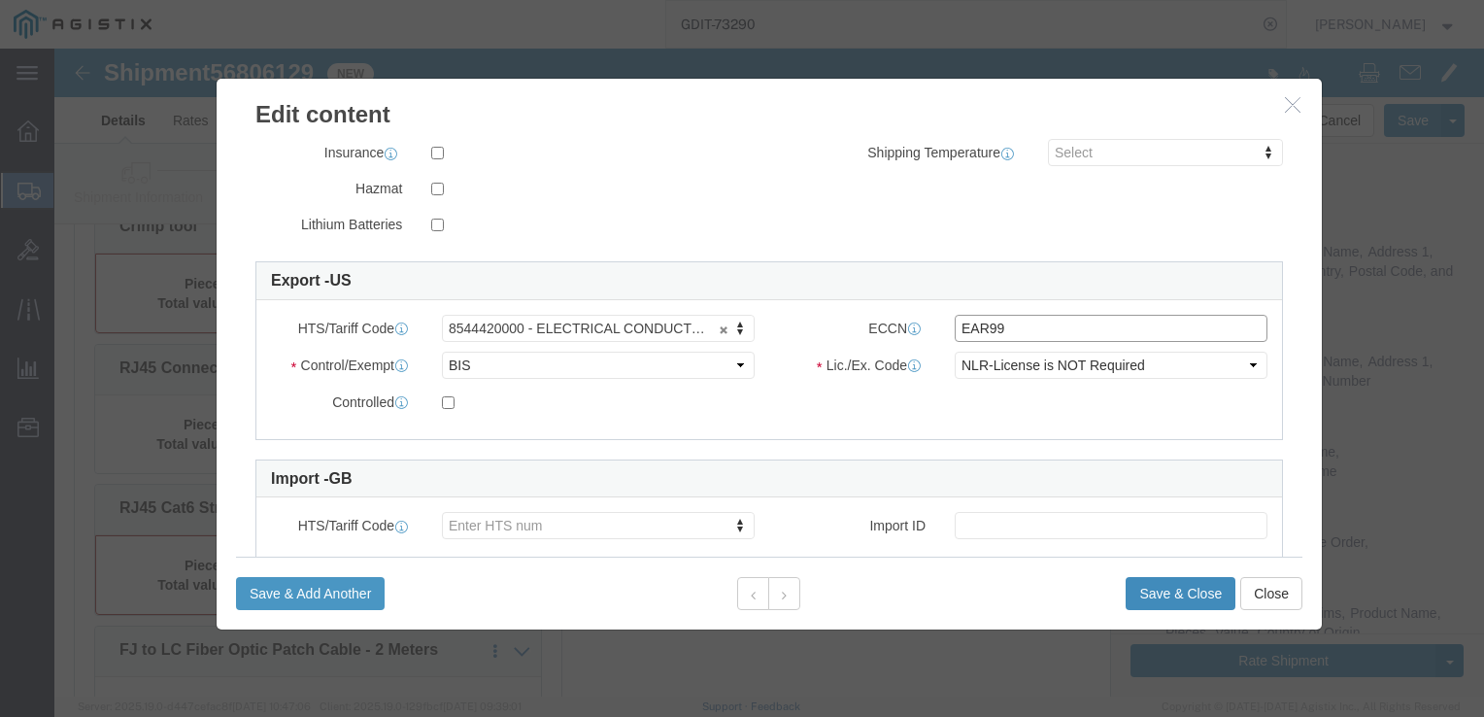
type input "EAR99"
click button "Save & Close"
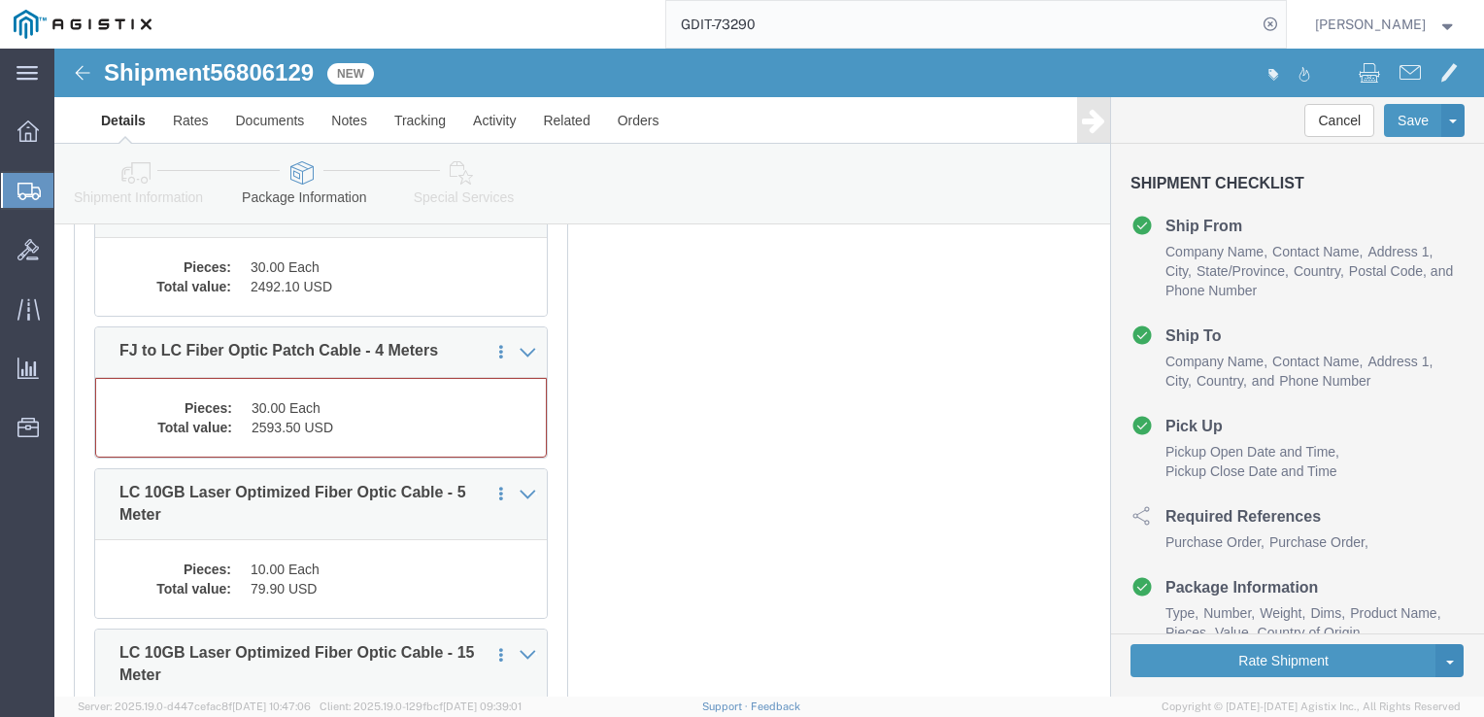
scroll to position [9943, 0]
click dd "2593.50 USD"
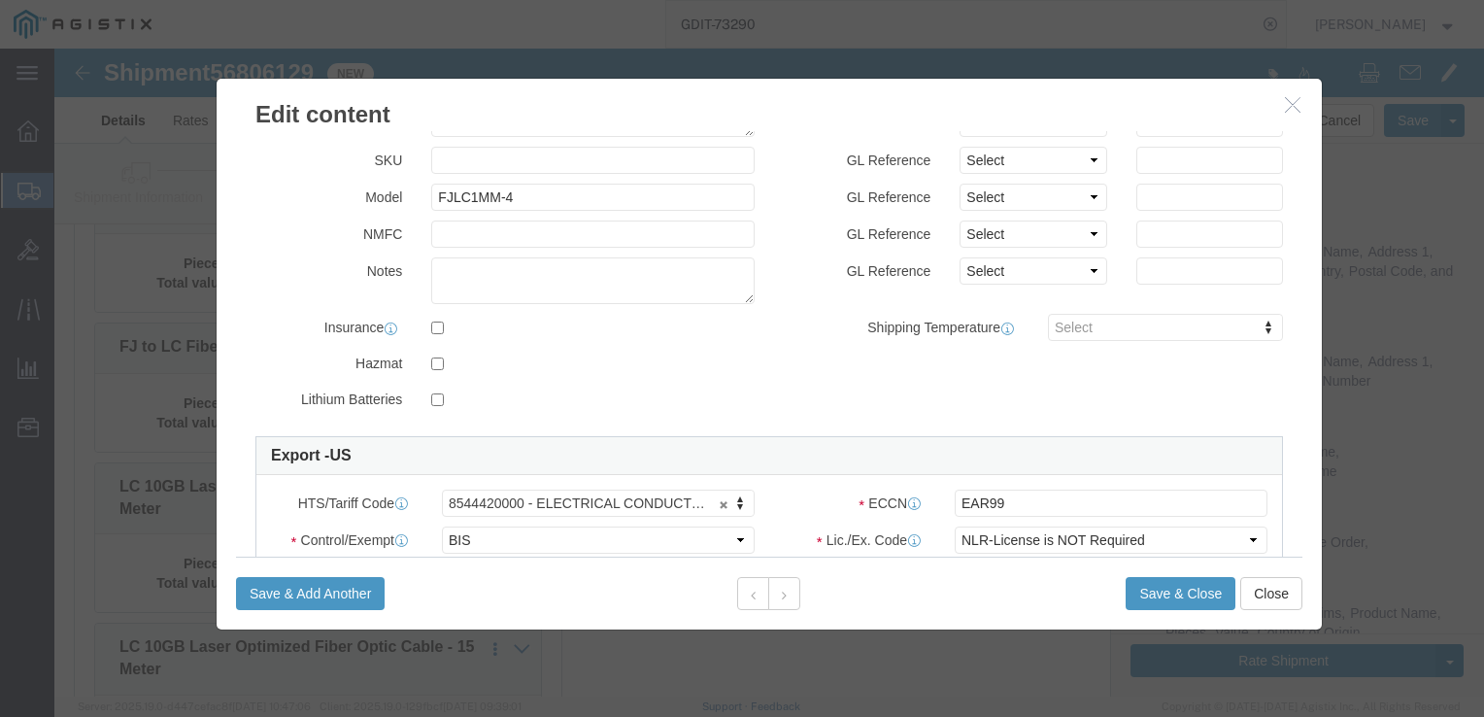
scroll to position [0, 0]
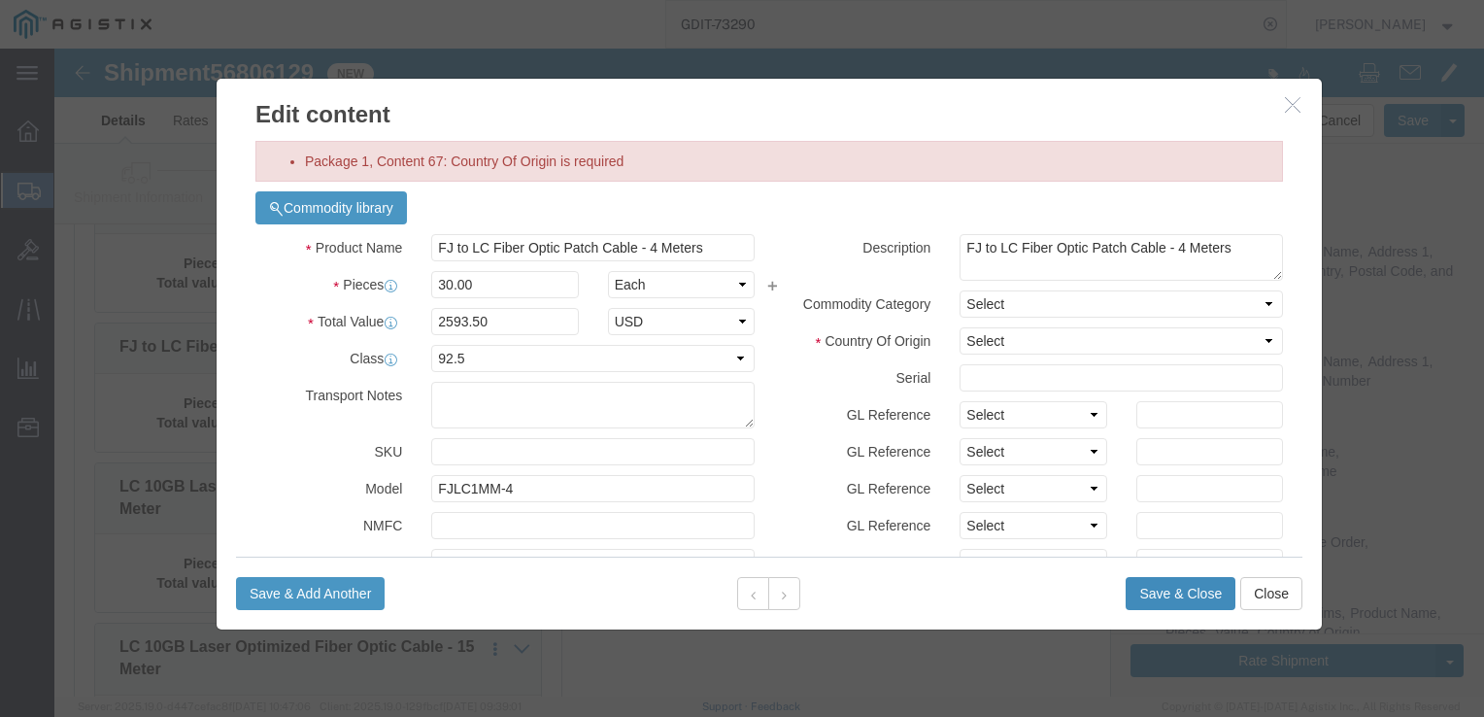
click button "Save & Close"
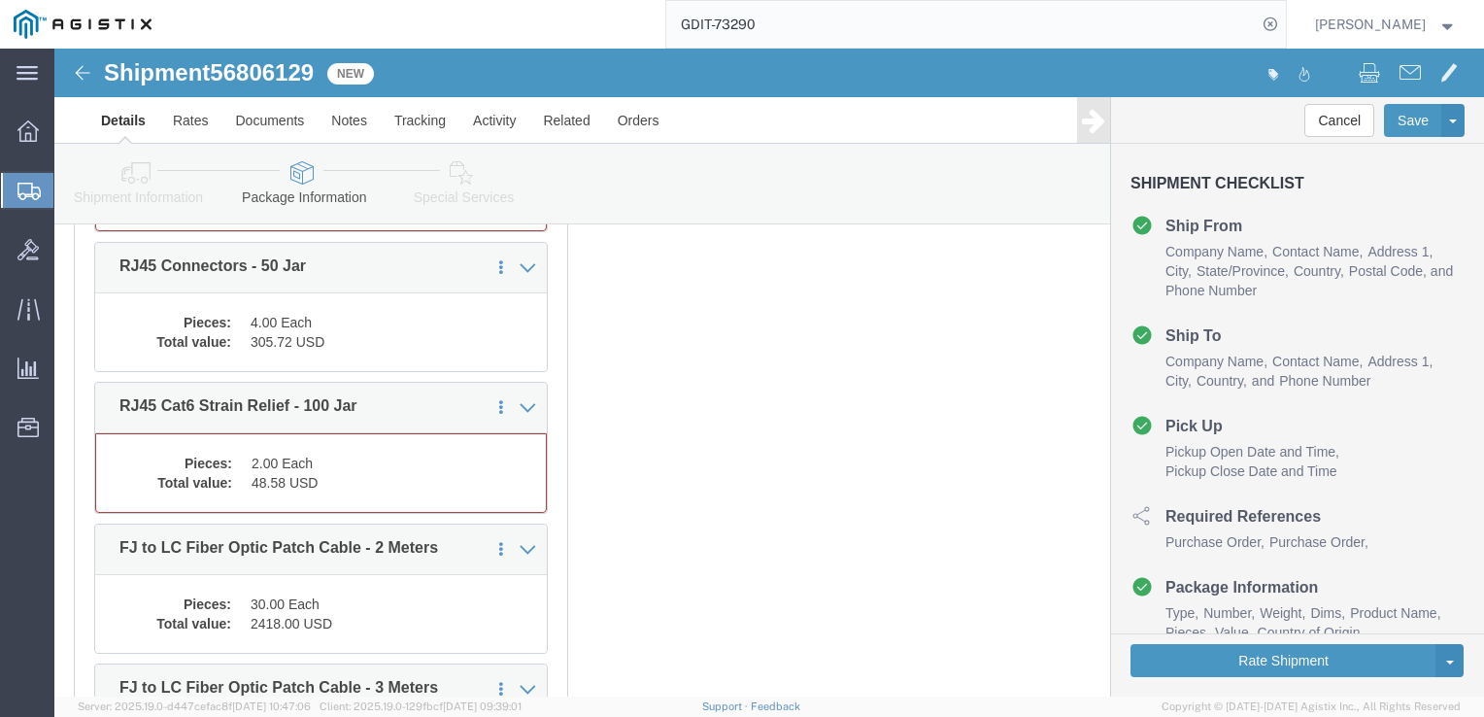
scroll to position [9436, 0]
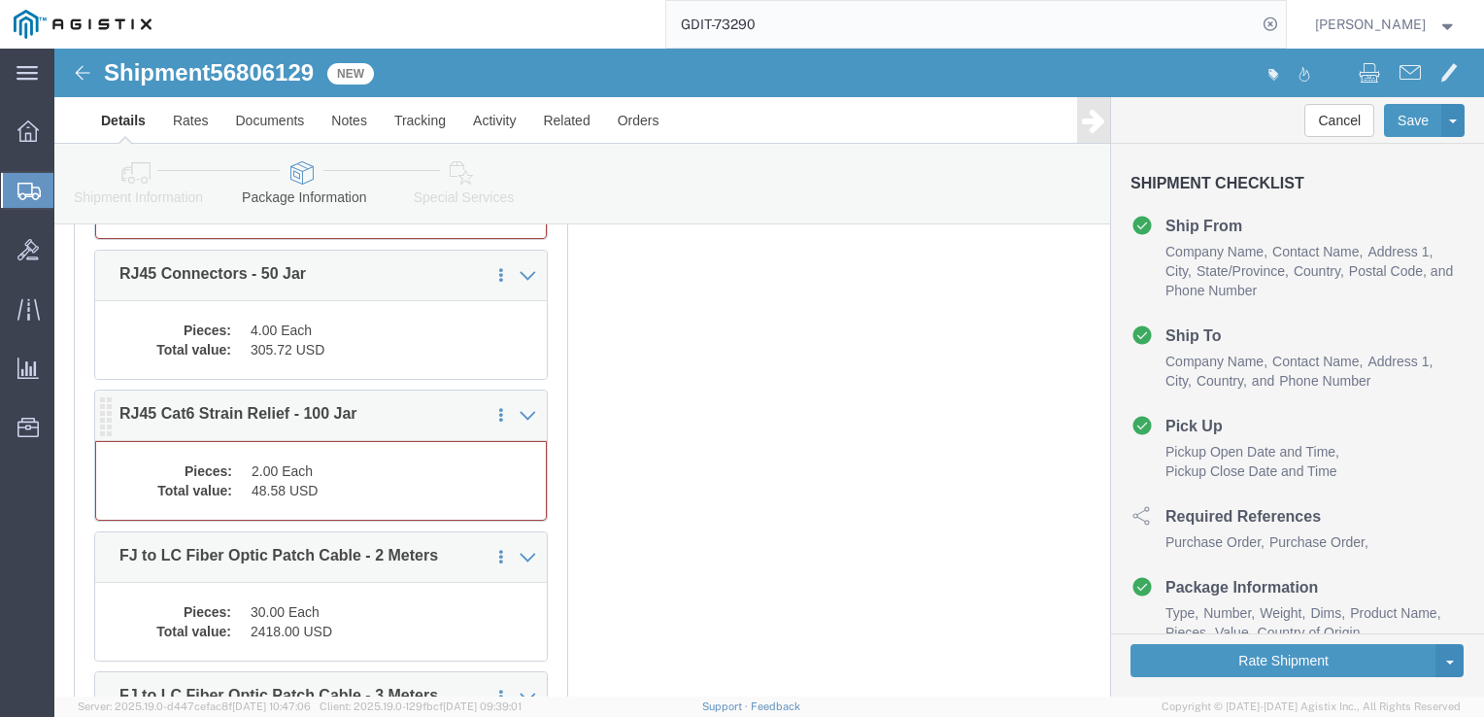
click div "Pieces: 2.00 Each Total value: 48.58 USD"
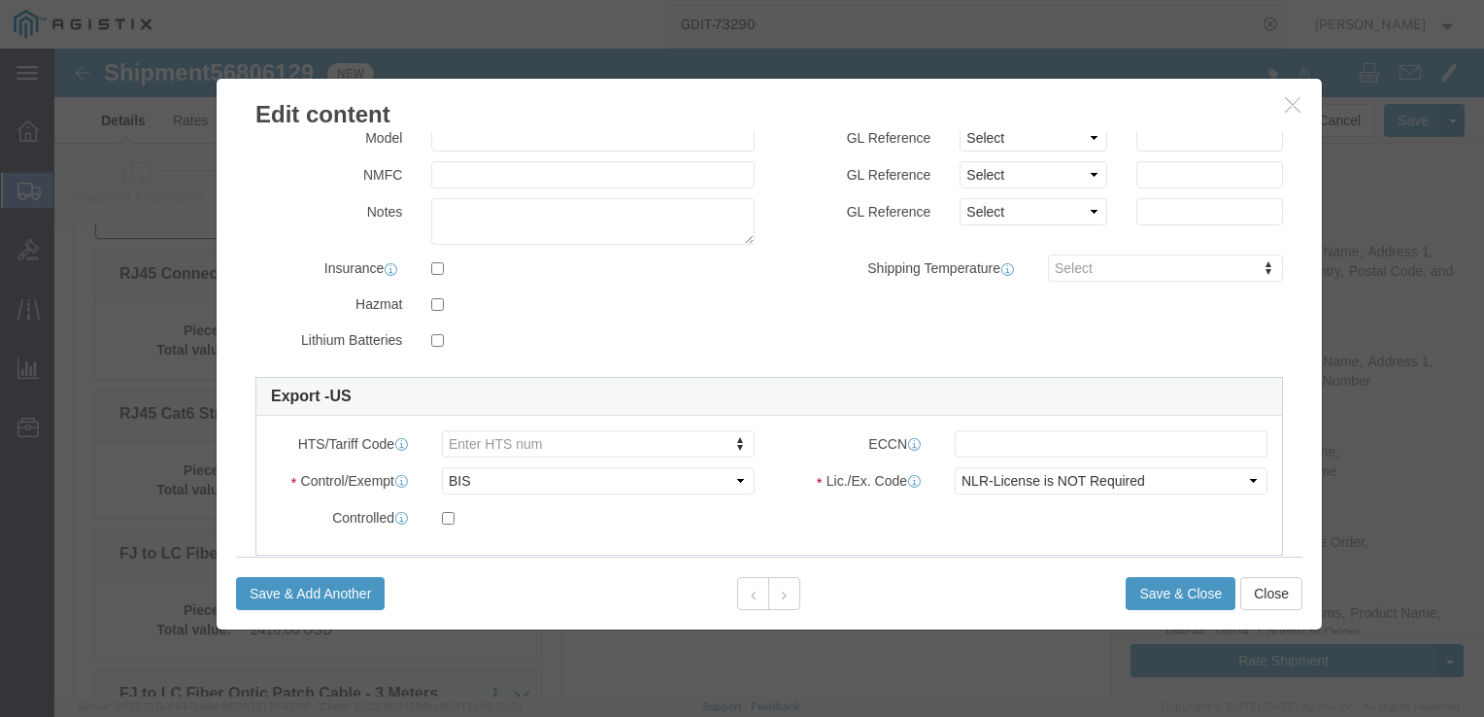
scroll to position [388, 0]
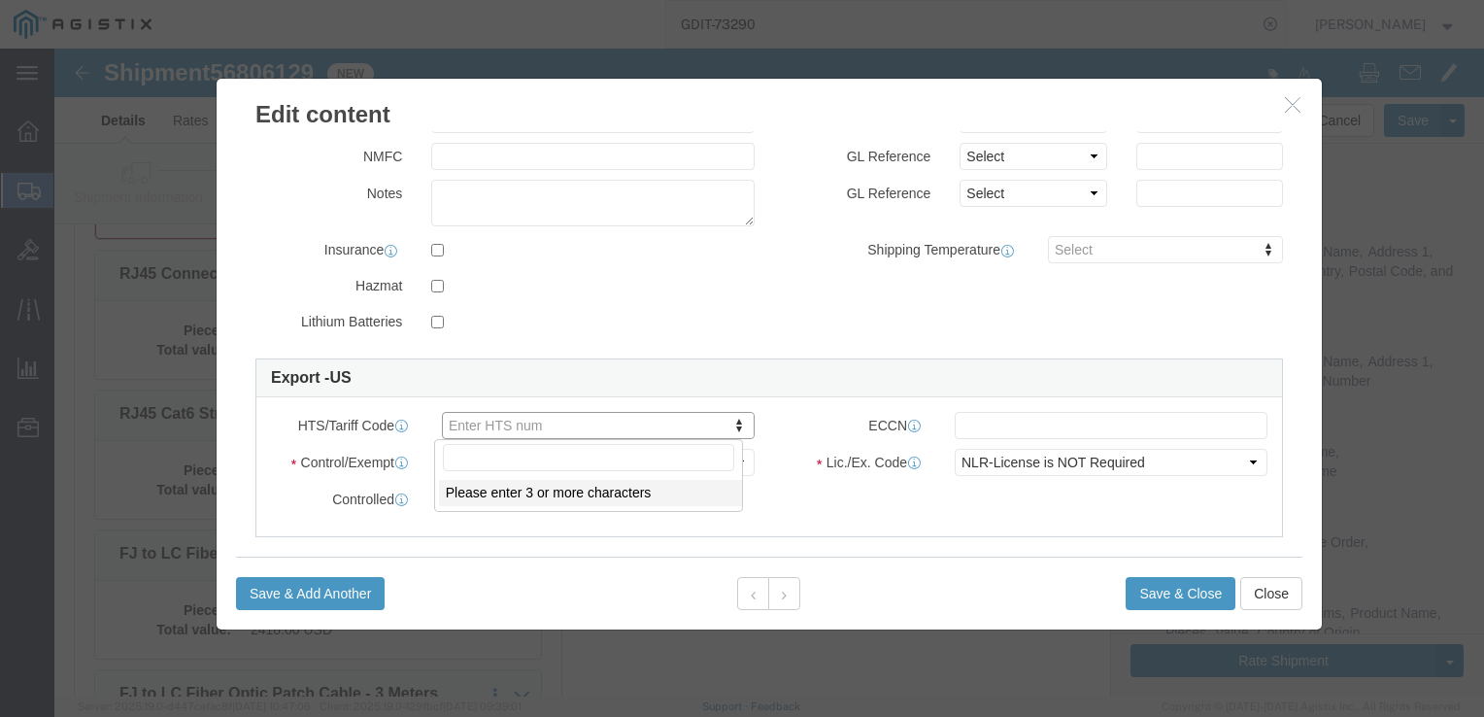
click input "text"
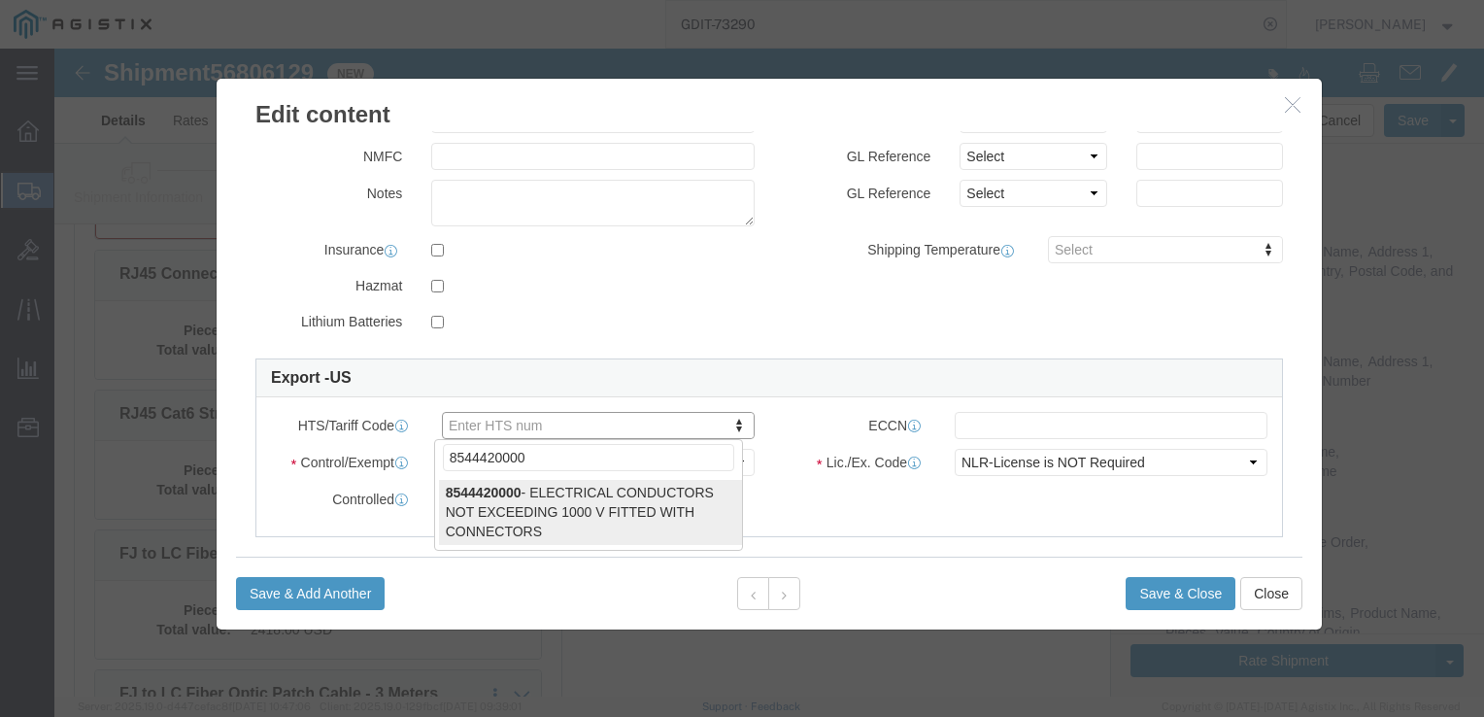
type input "8544420000"
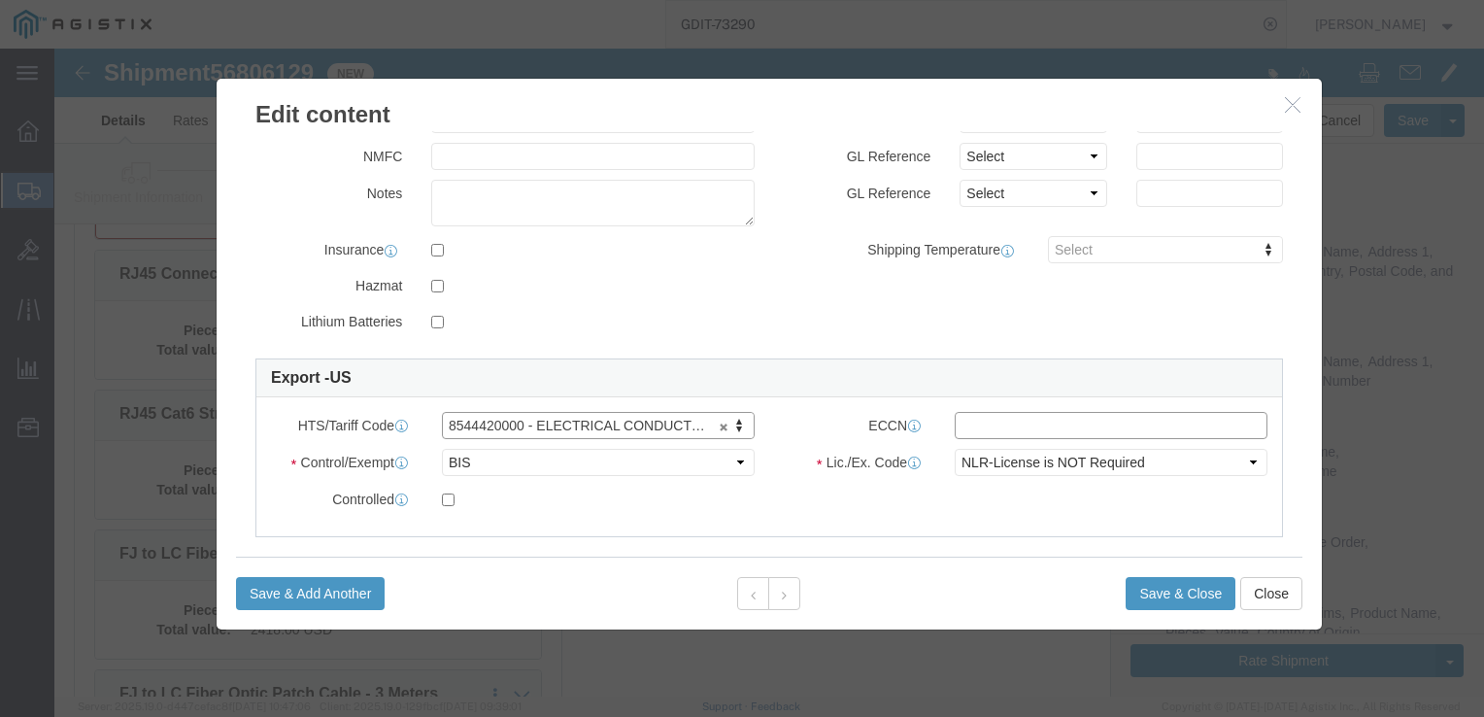
click input "text"
type input "EAR99"
click button "Save & Close"
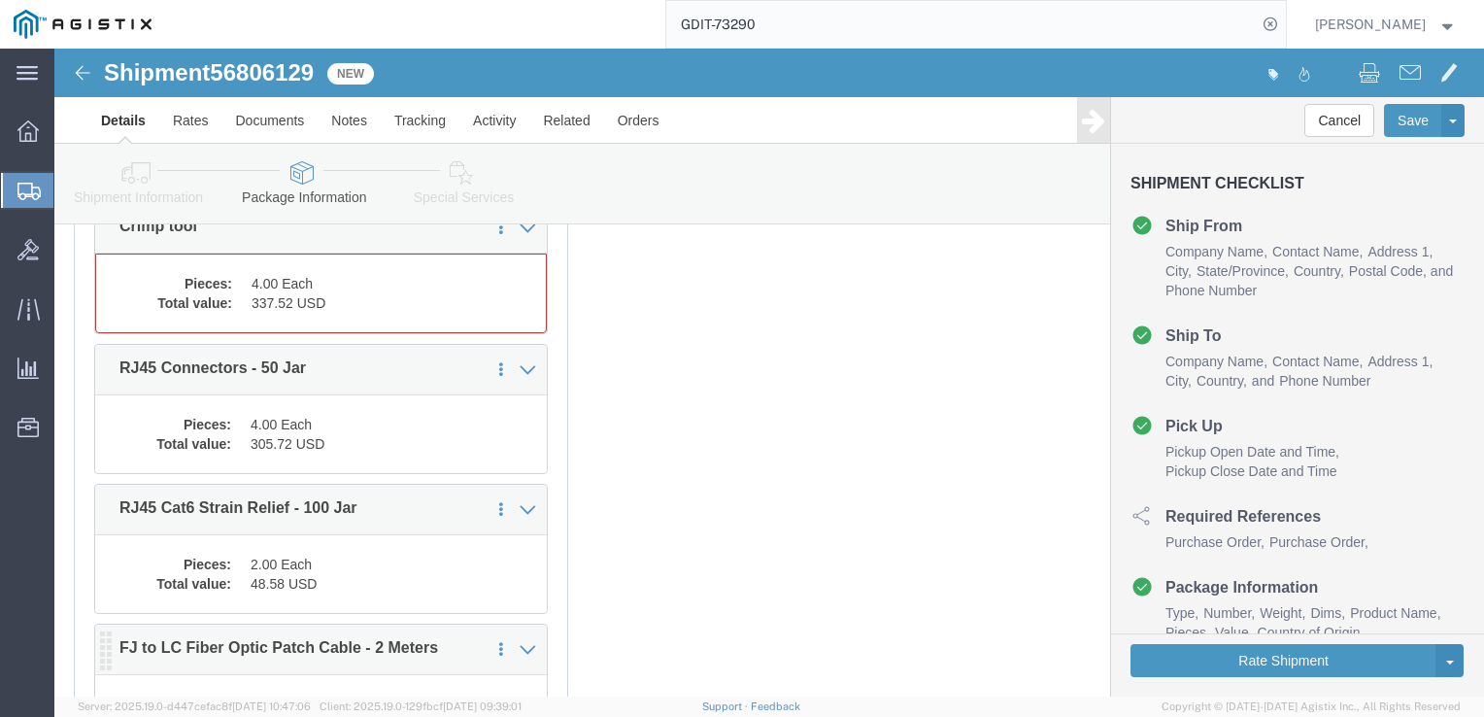
scroll to position [8910, 0]
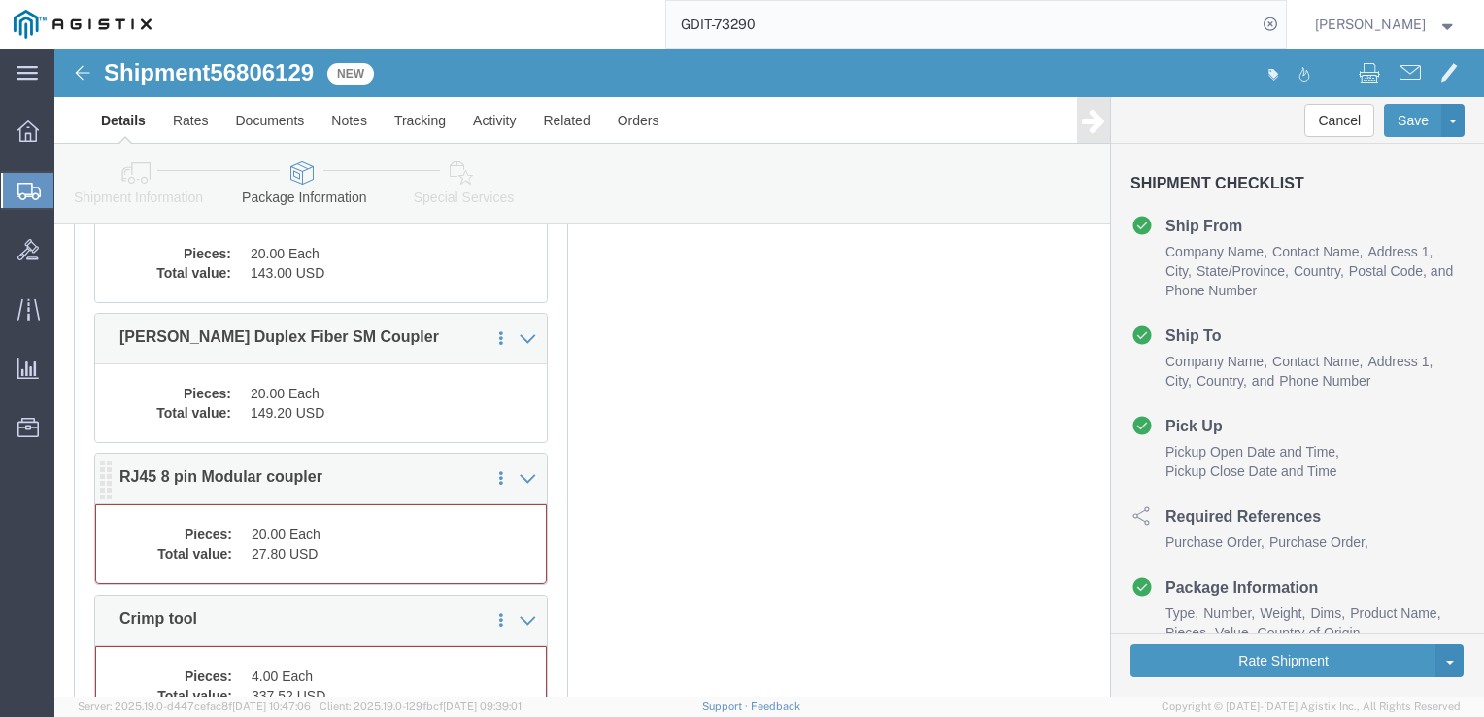
click div "1 x Pallet(s) Standard (Stackable) Package Type Select Bale(s) Basket(s) Bolt(s…"
click dd "27.80 USD"
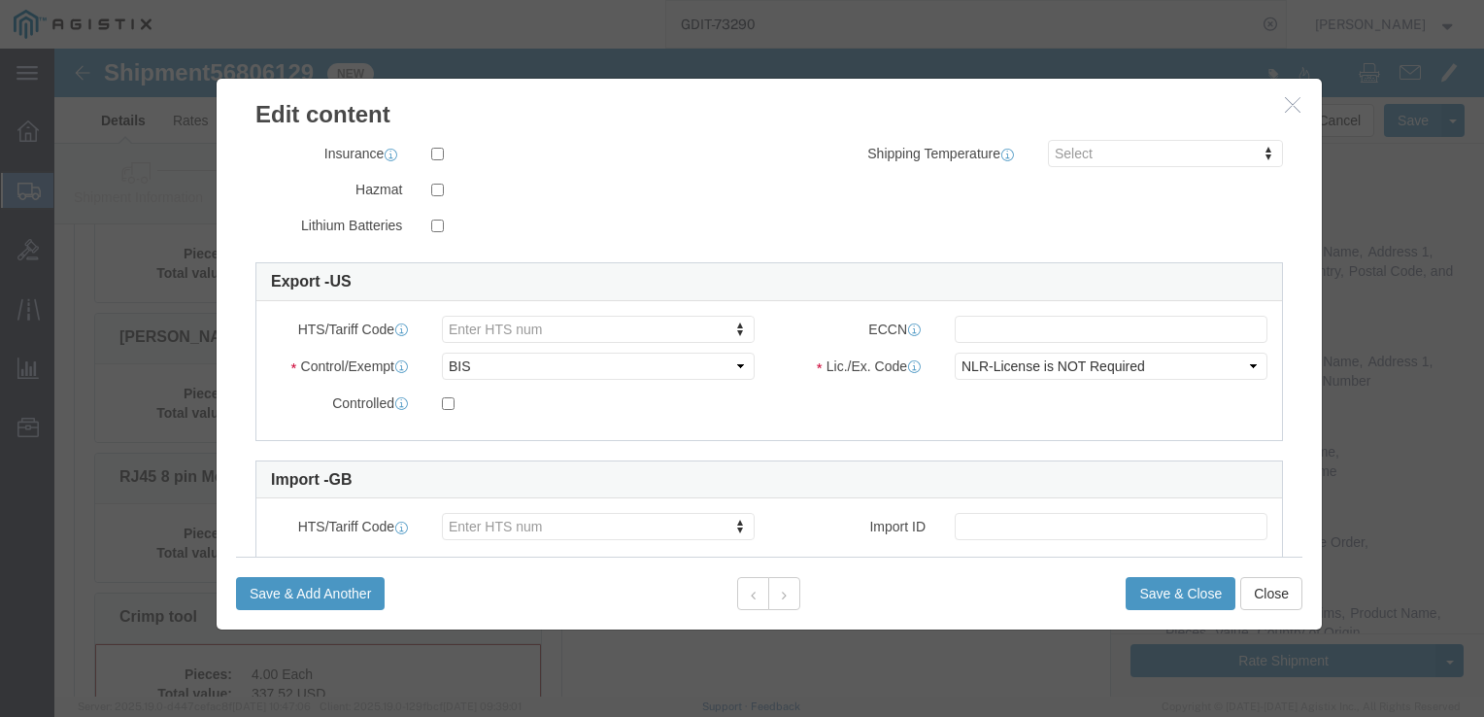
scroll to position [486, 0]
click input "text"
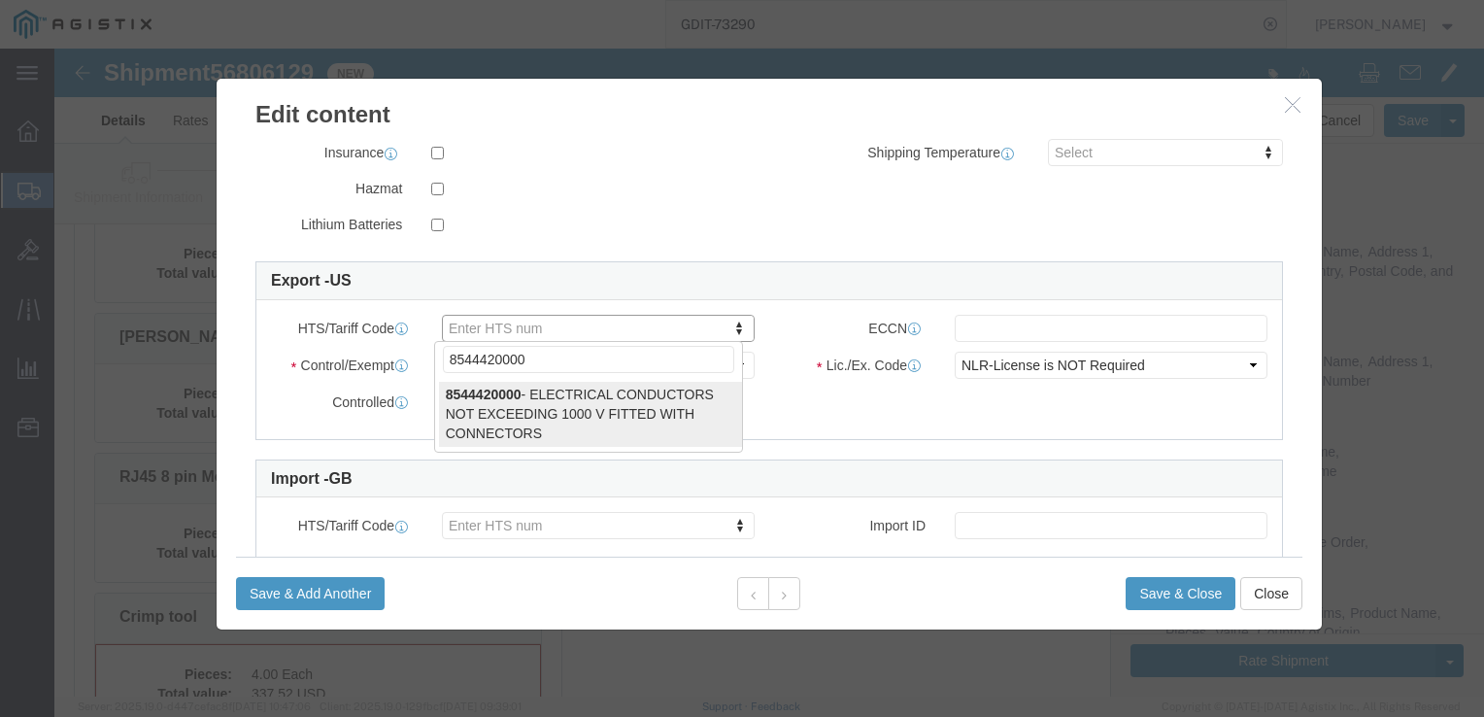
type input "8544420000"
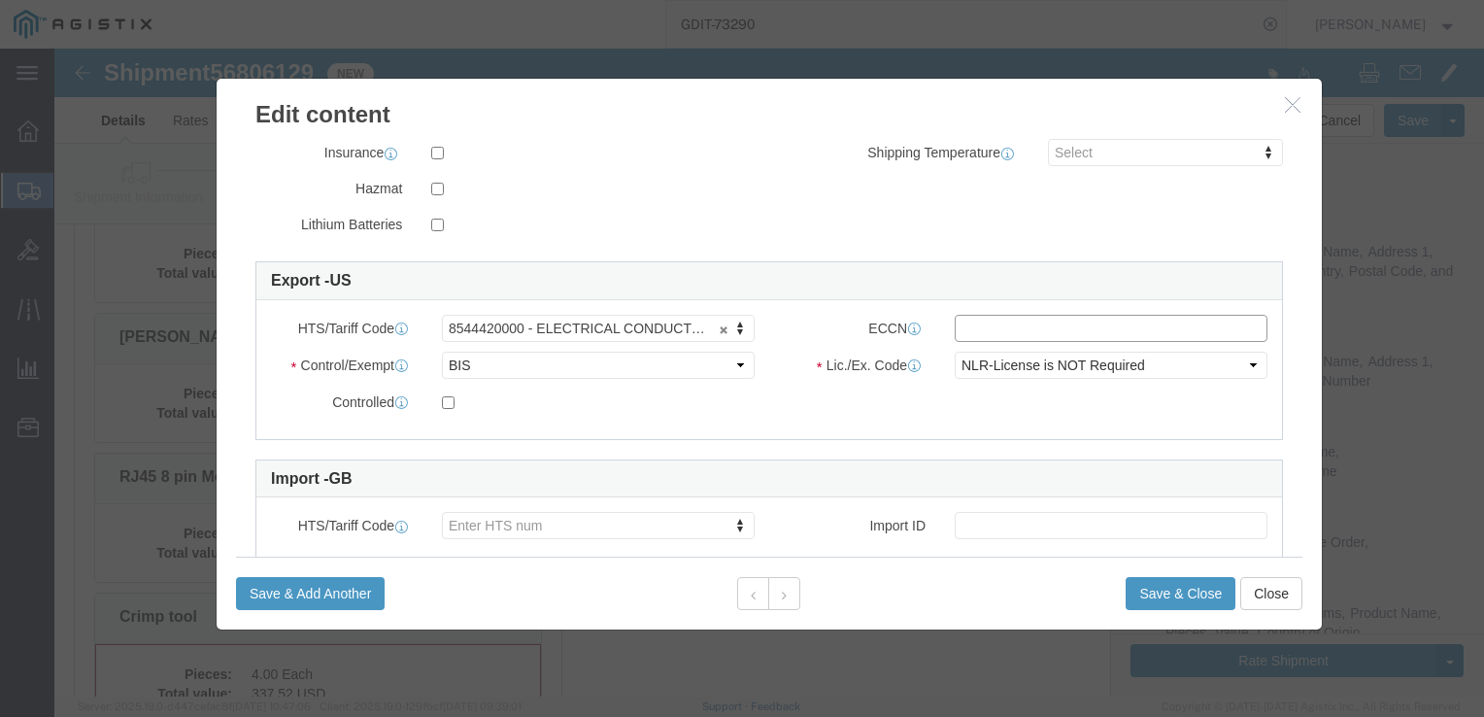
click input "text"
type input "EAR99"
click button "Save & Close"
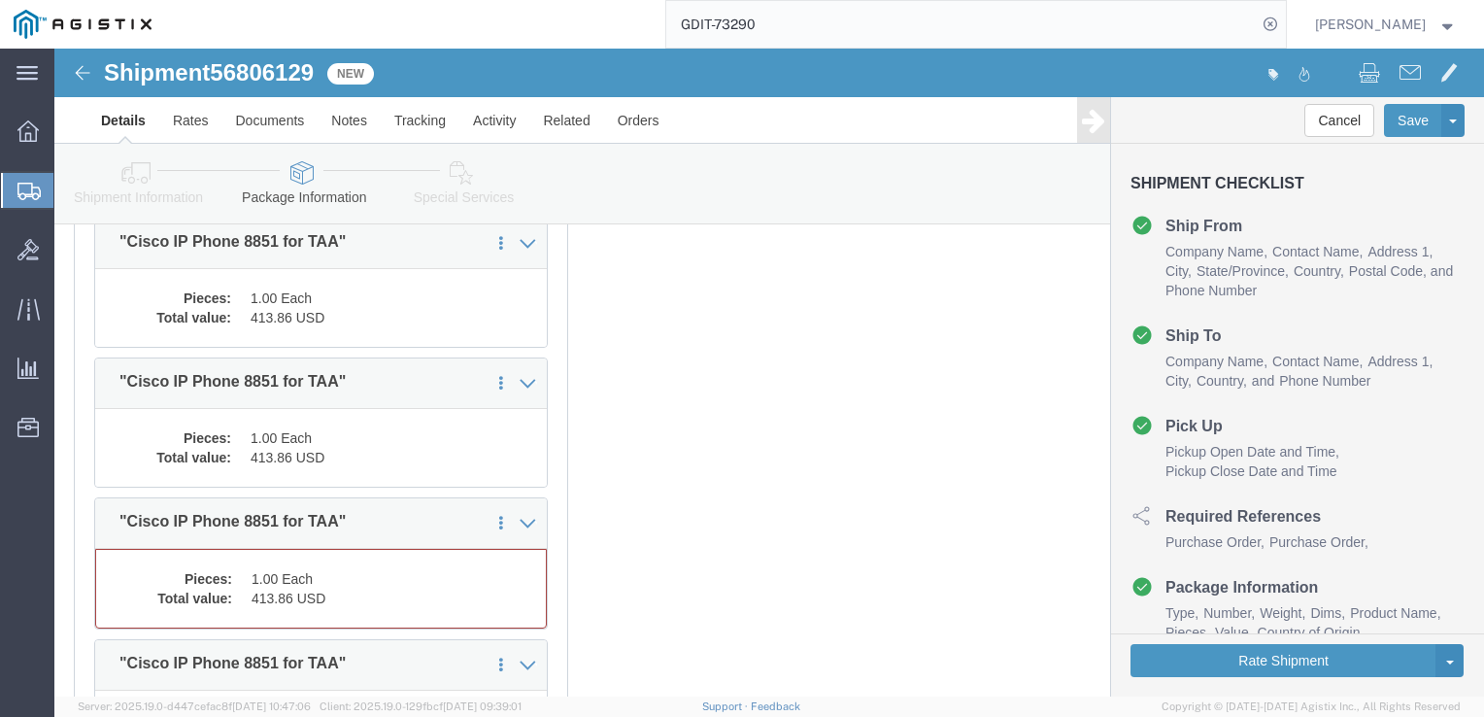
scroll to position [6442, 0]
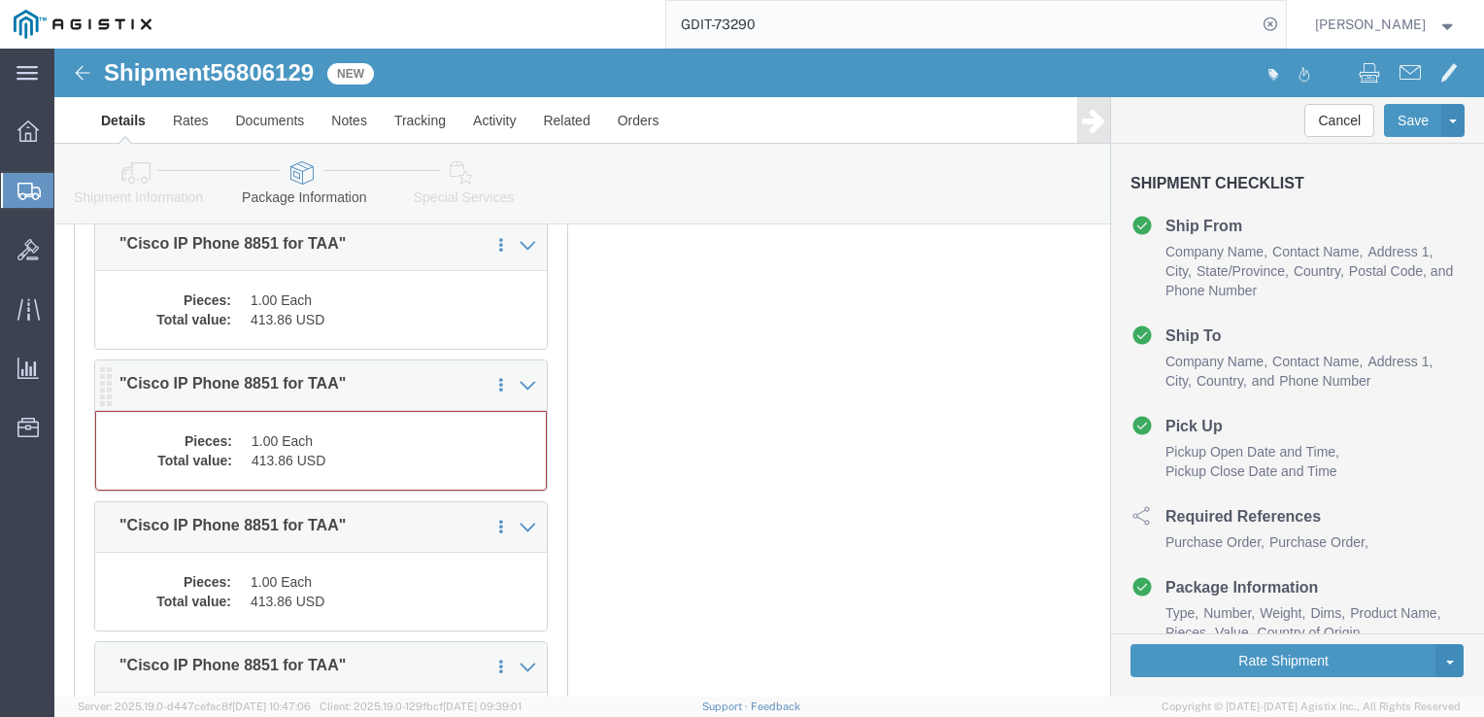
click div "Pieces: 1.00 Each Total value: 413.86 USD"
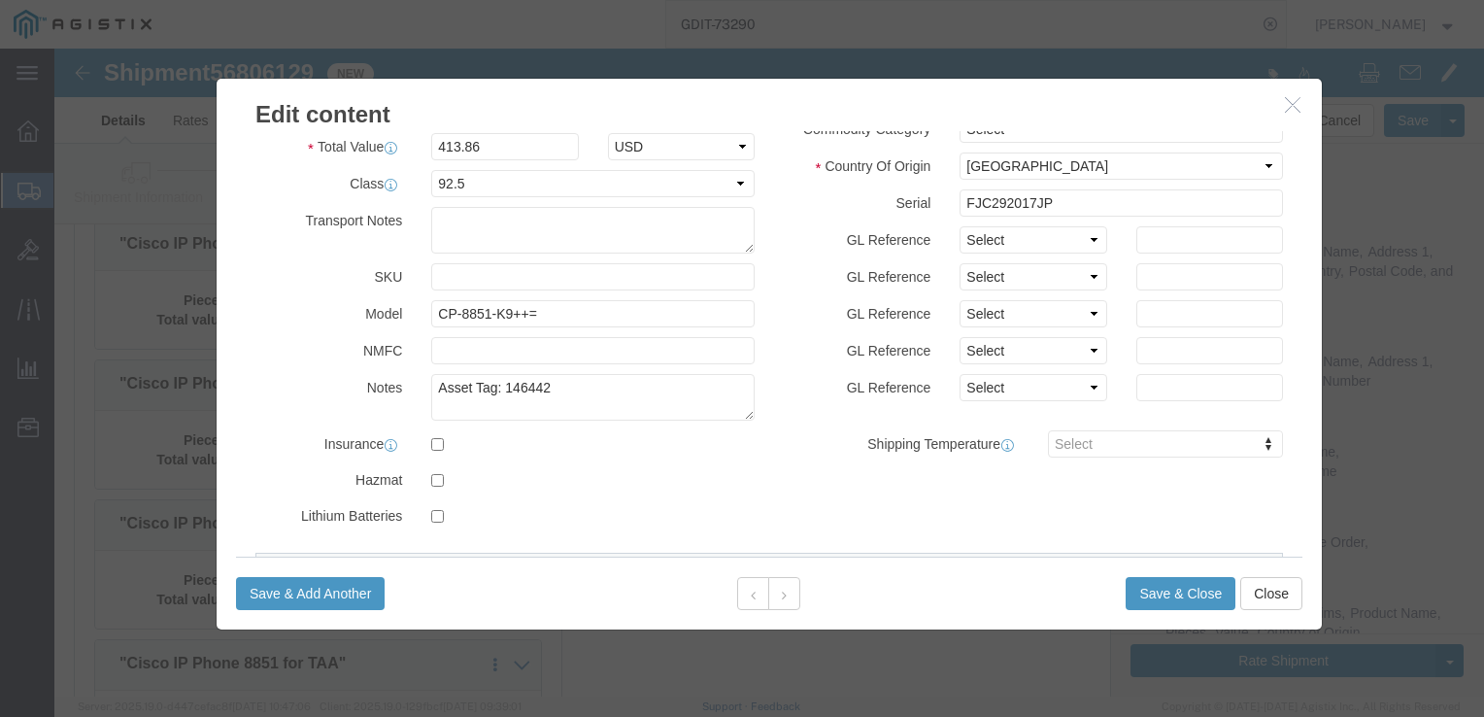
scroll to position [486, 0]
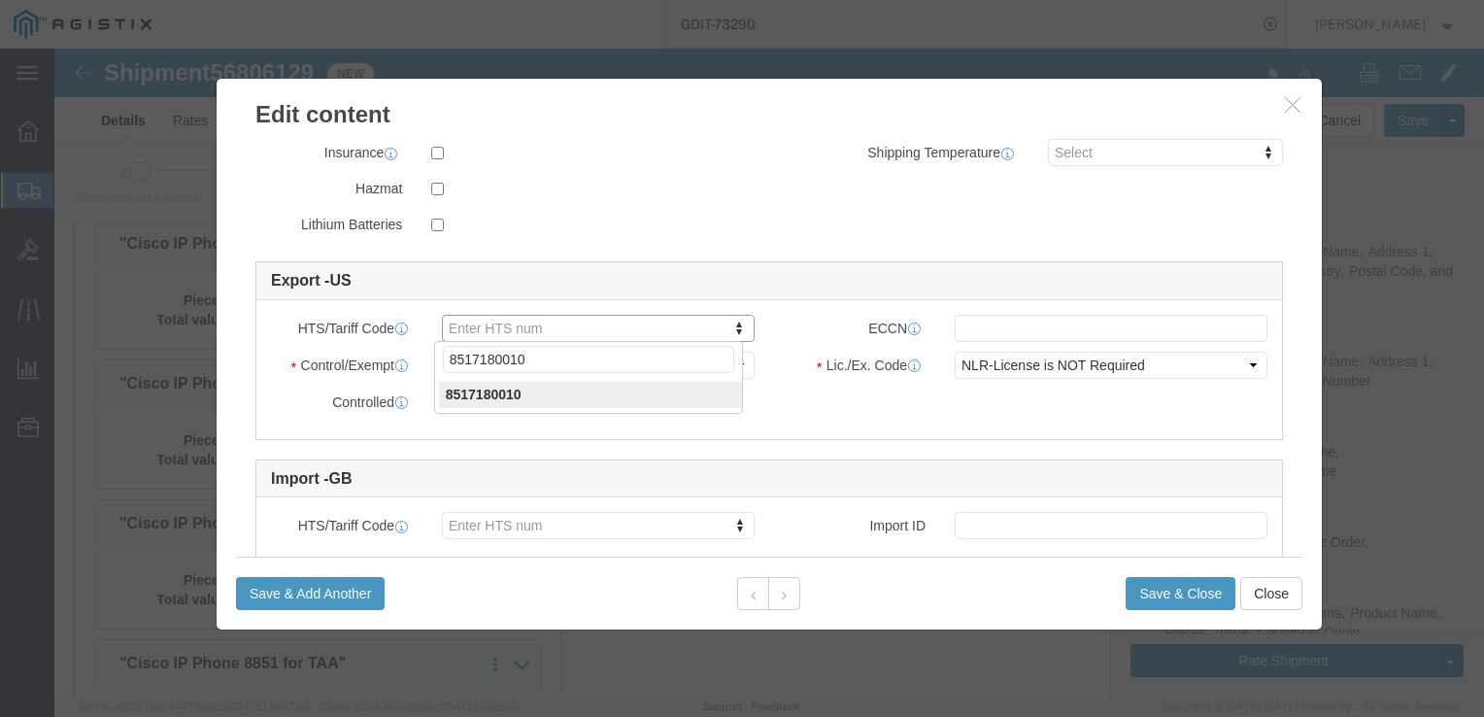
type input "8517180010"
click input "text"
type input "5A992"
click button "Save & Close"
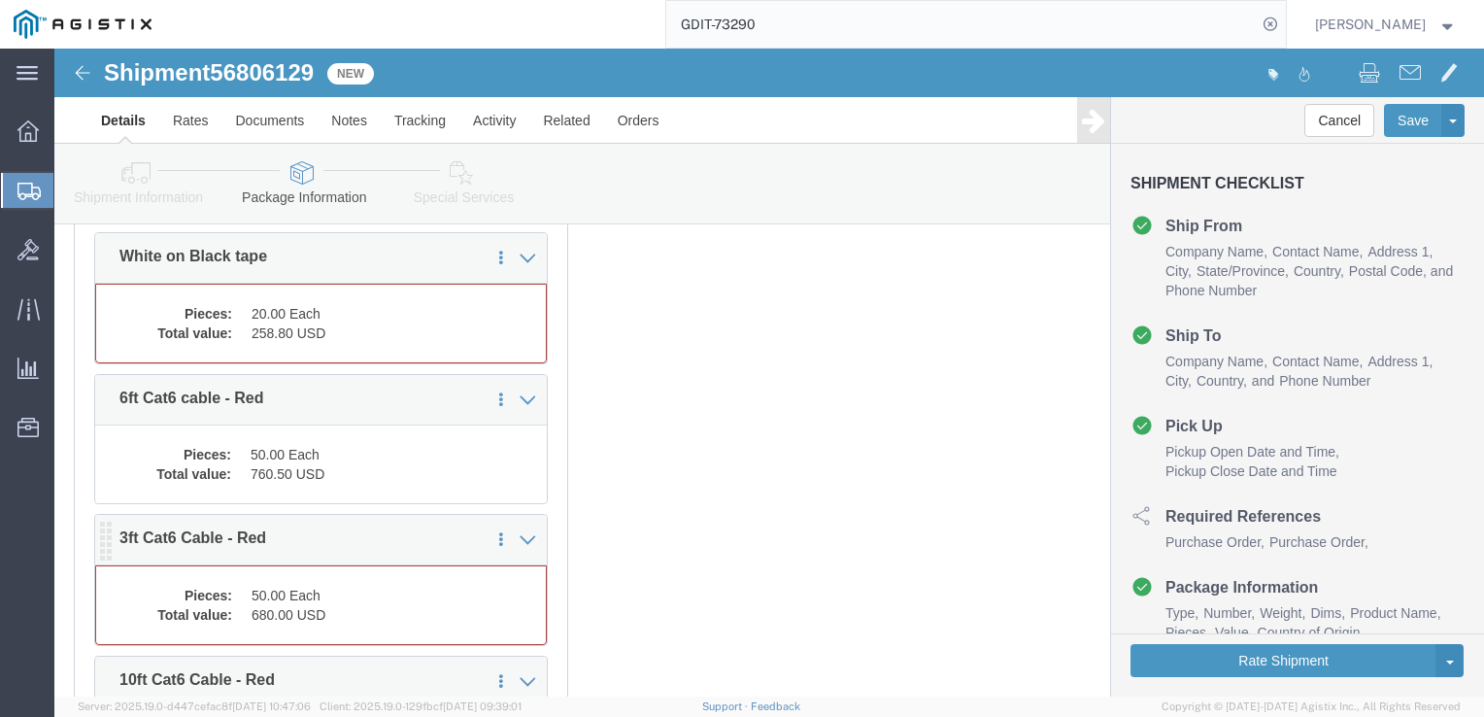
scroll to position [7963, 0]
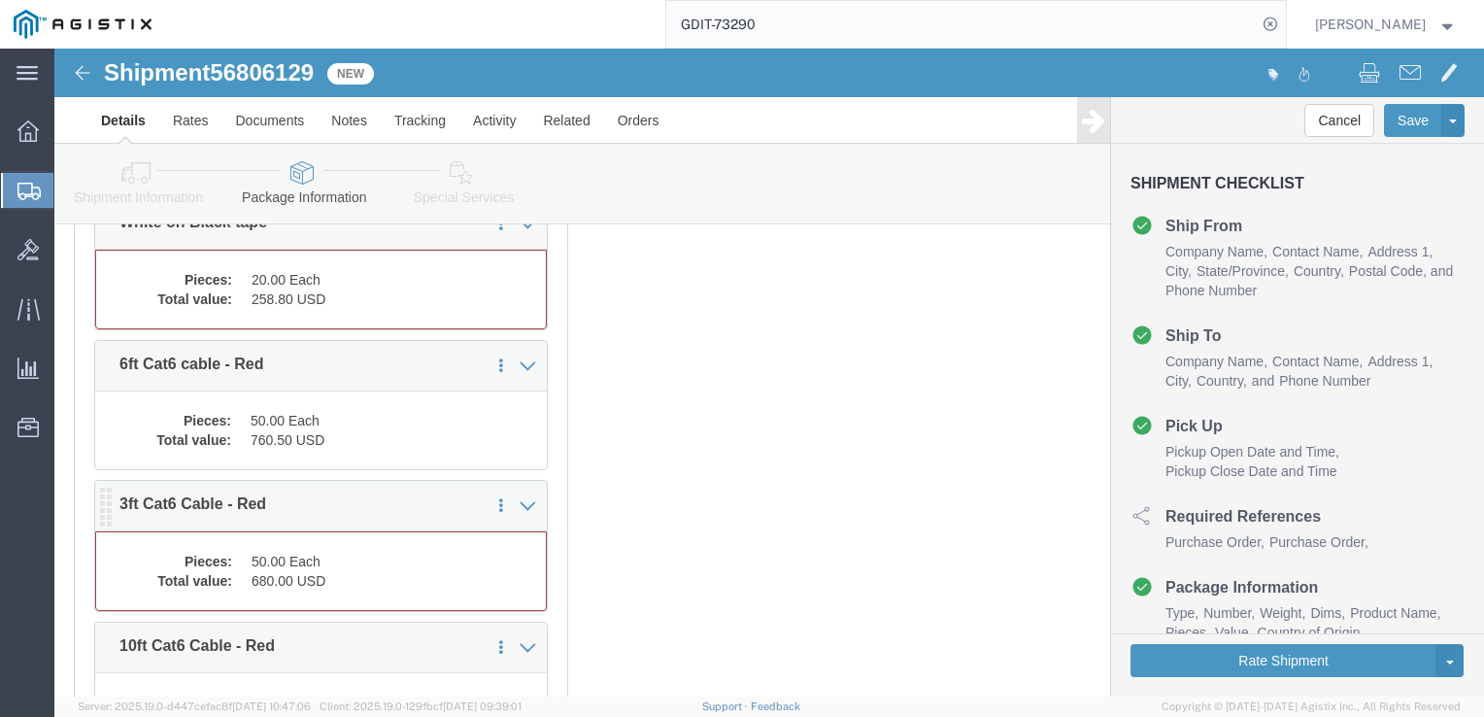
click dd "680.00 USD"
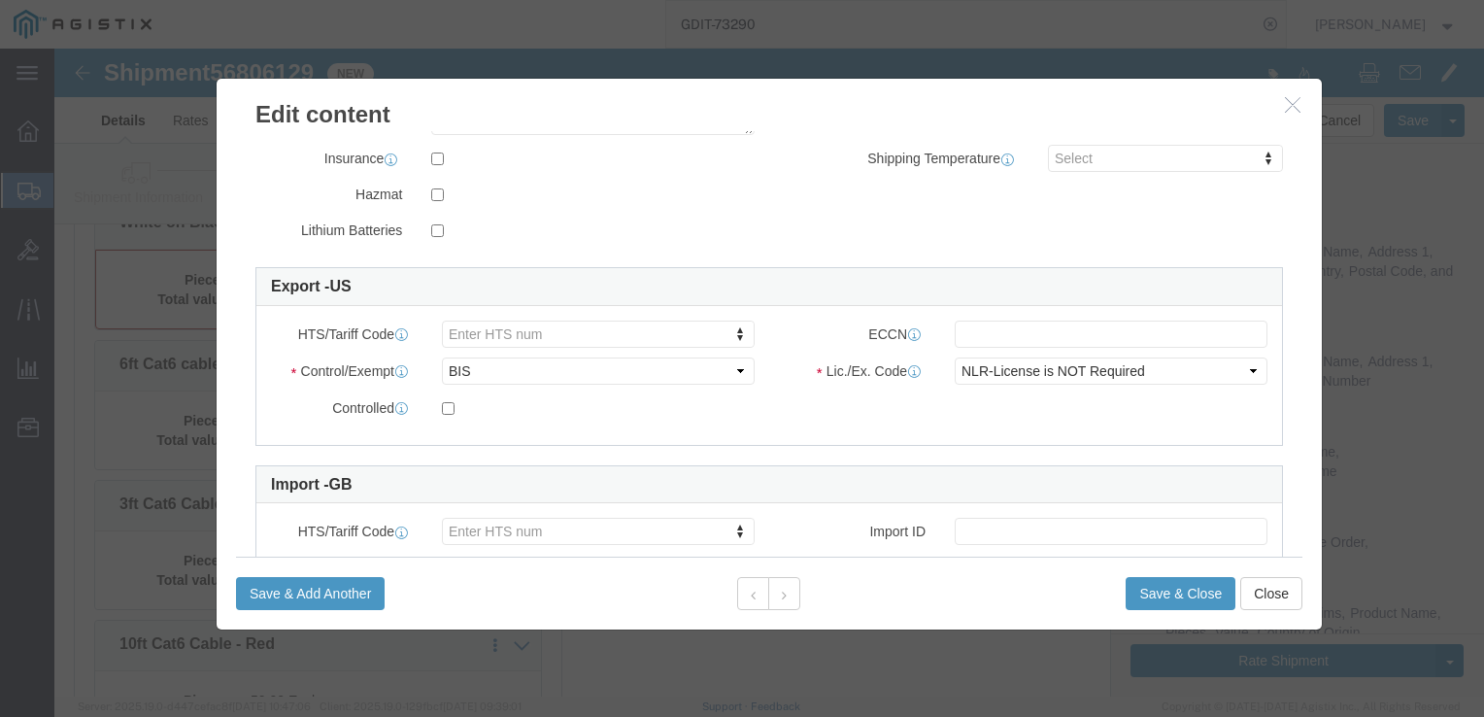
scroll to position [486, 0]
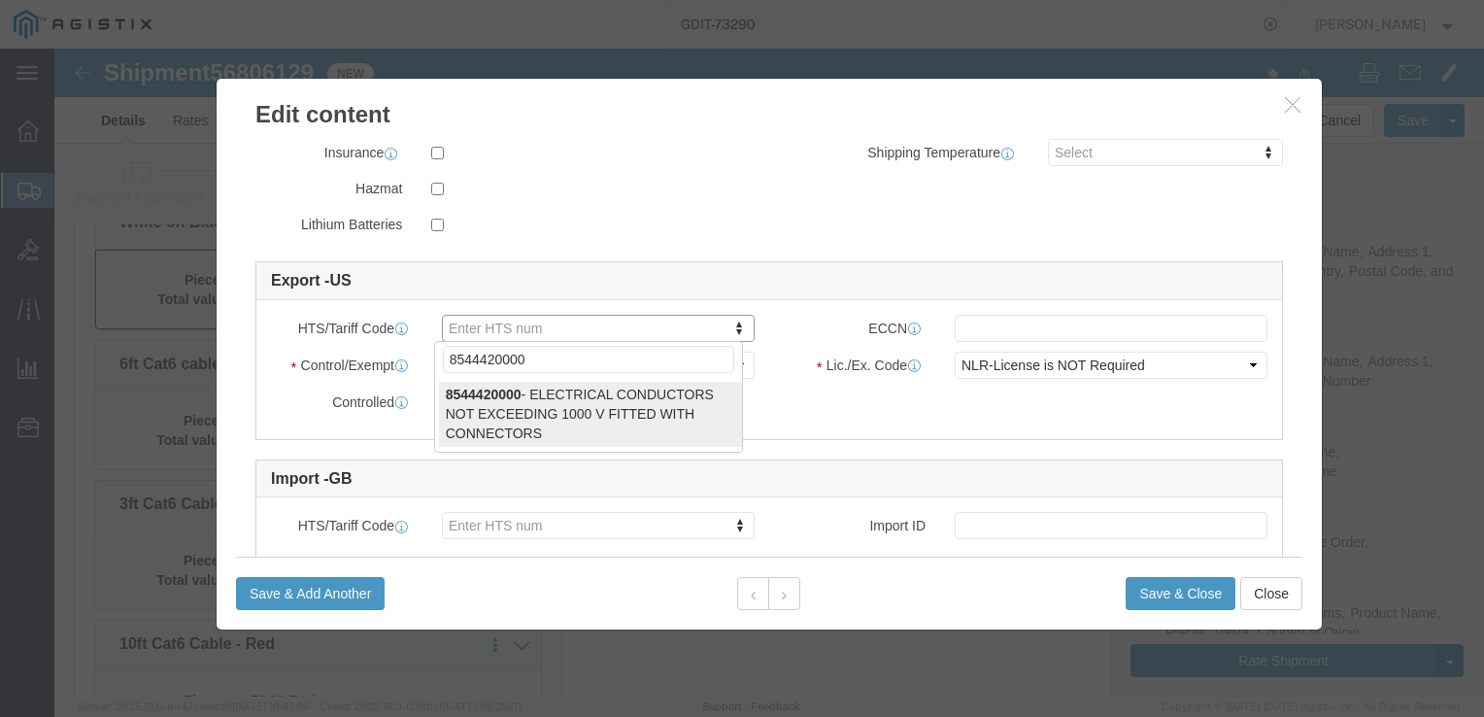
type input "8544420000"
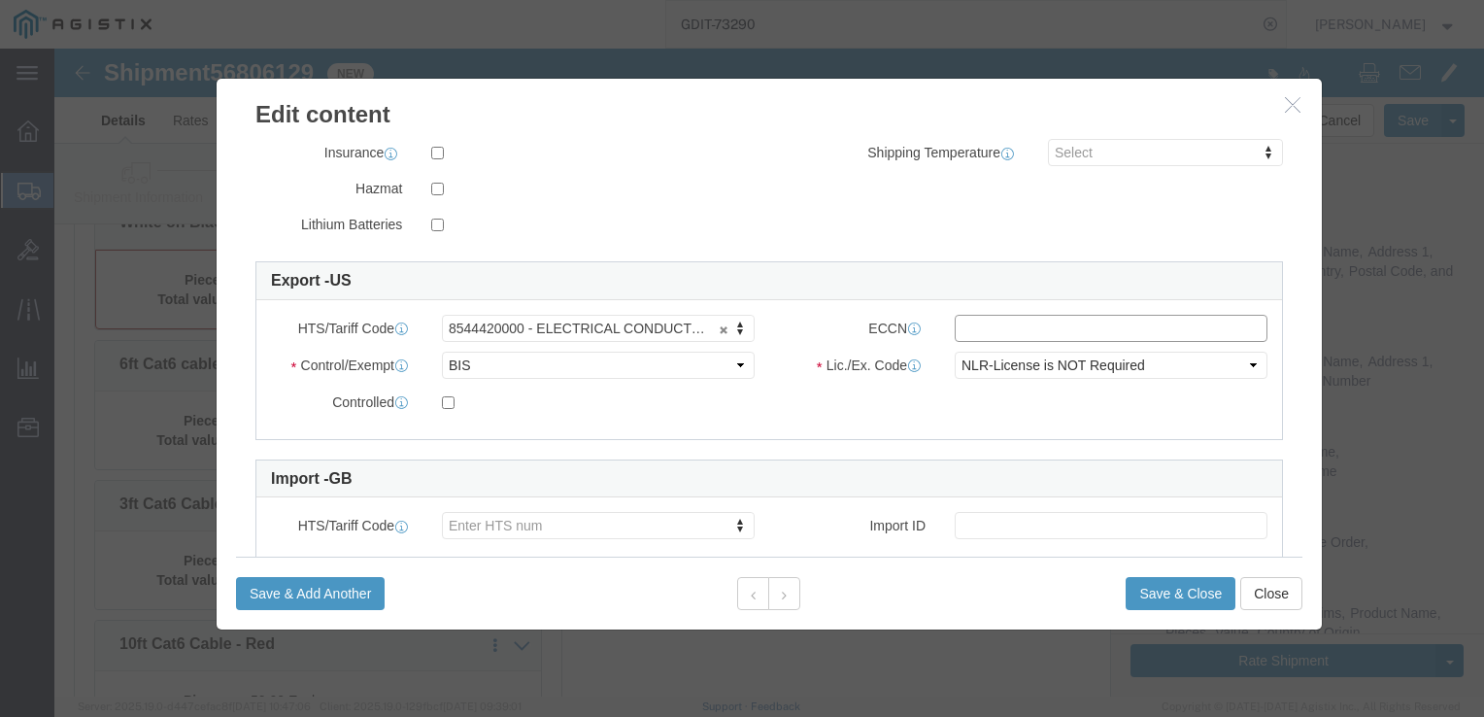
click input "text"
type input "EAR99"
click button "Save & Close"
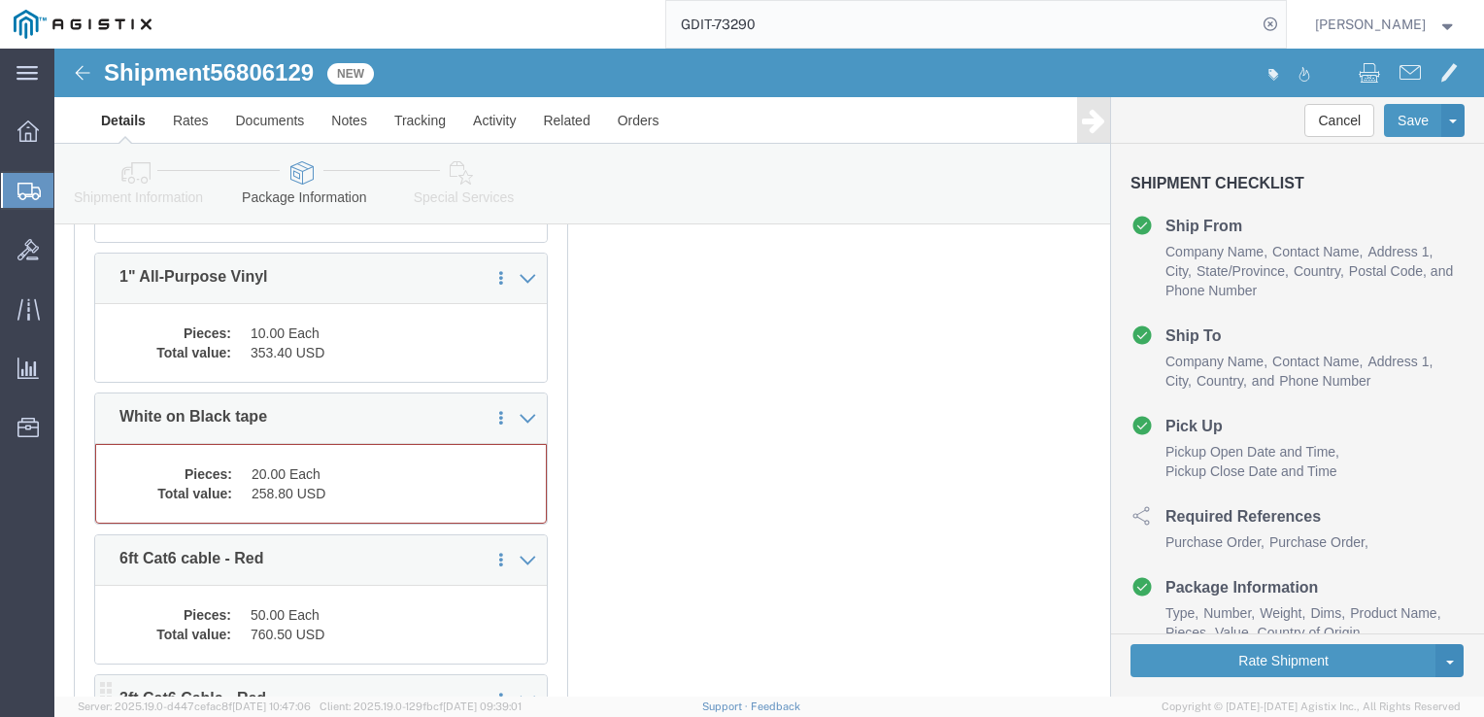
scroll to position [7729, 0]
click dd "258.80 USD"
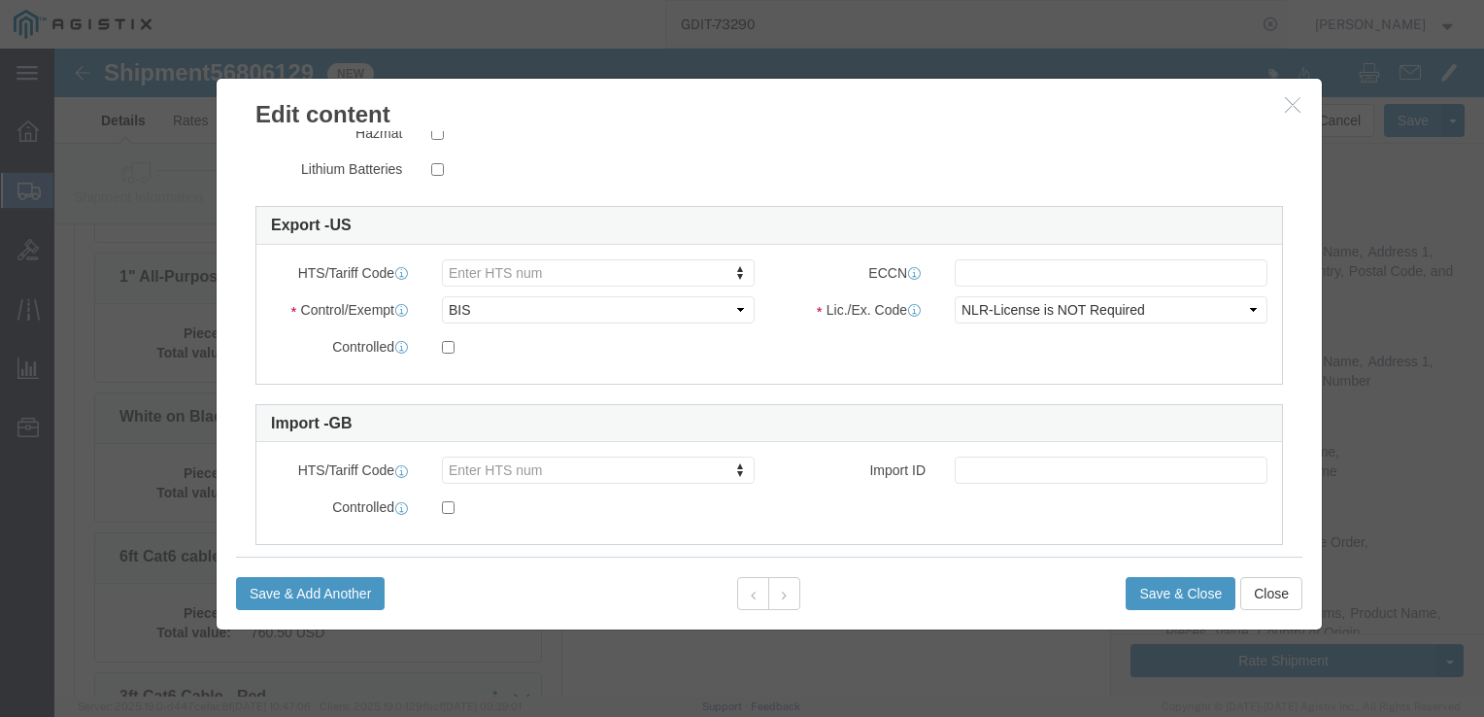
scroll to position [570, 0]
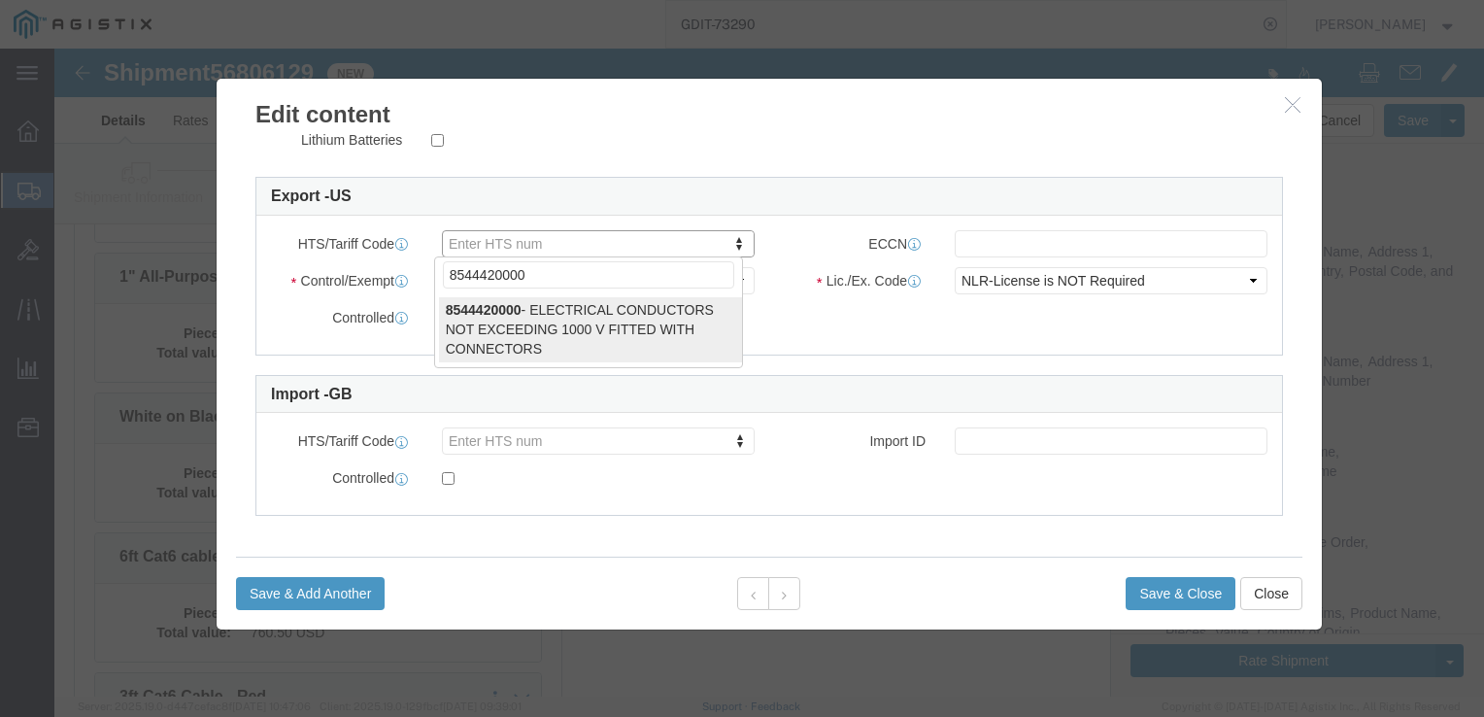
type input "8544420000"
drag, startPoint x: 458, startPoint y: 280, endPoint x: 505, endPoint y: 275, distance: 46.9
type input "8544420000"
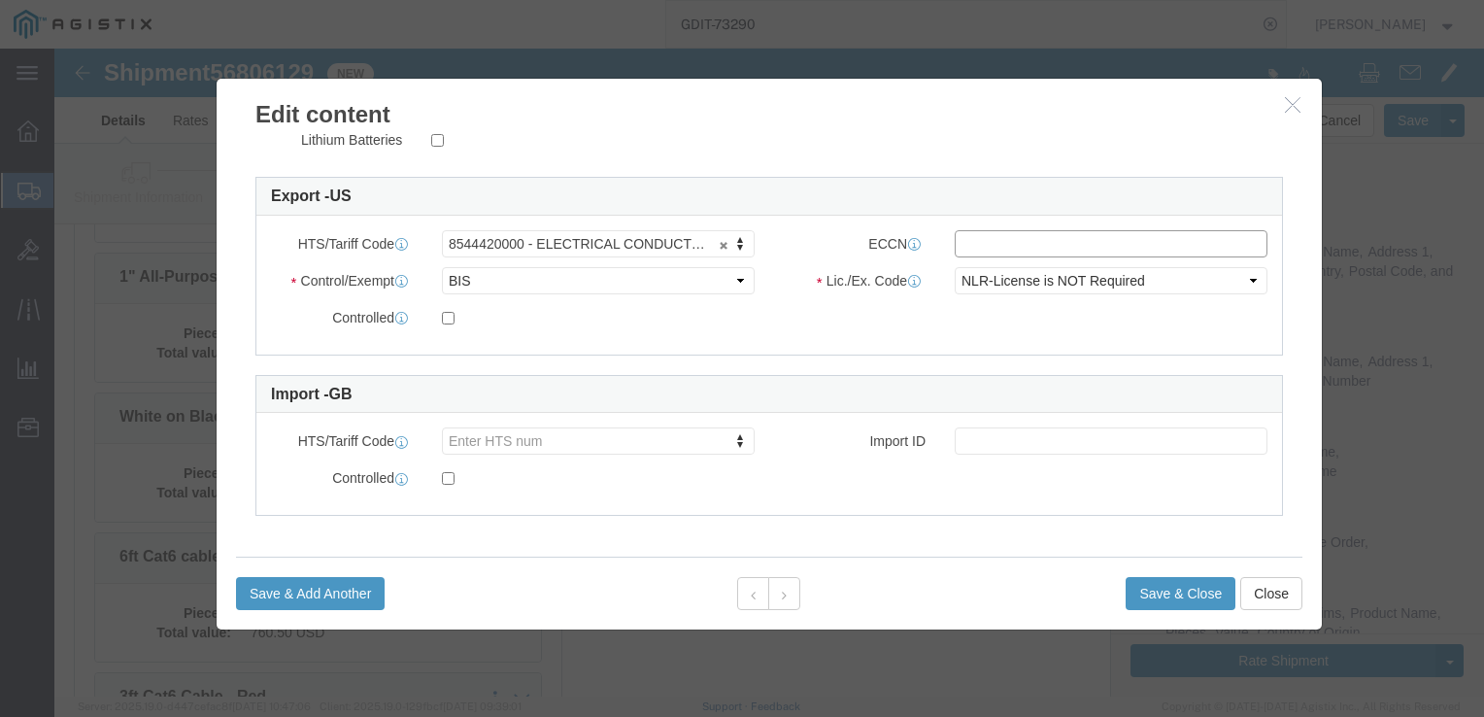
click input "text"
type input "EAR99"
click button "Save & Close"
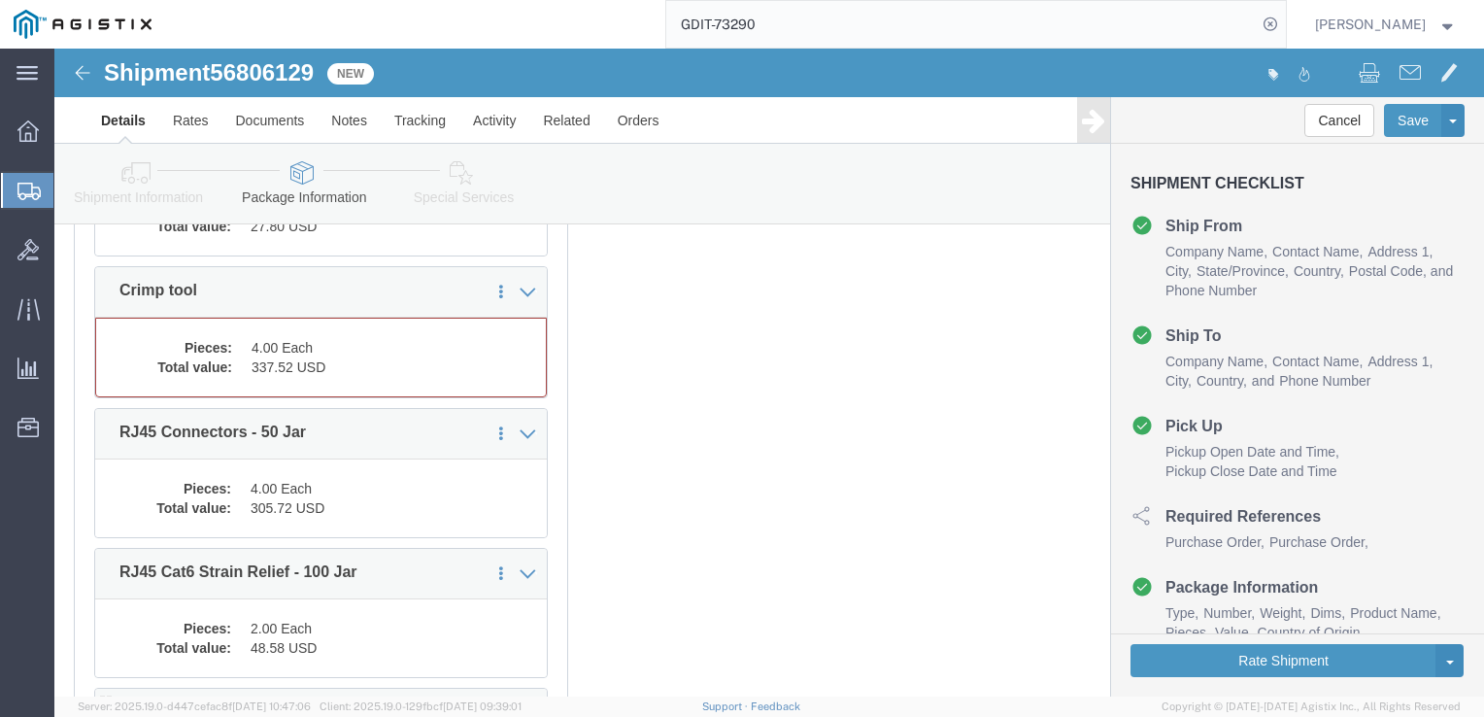
scroll to position [9050, 0]
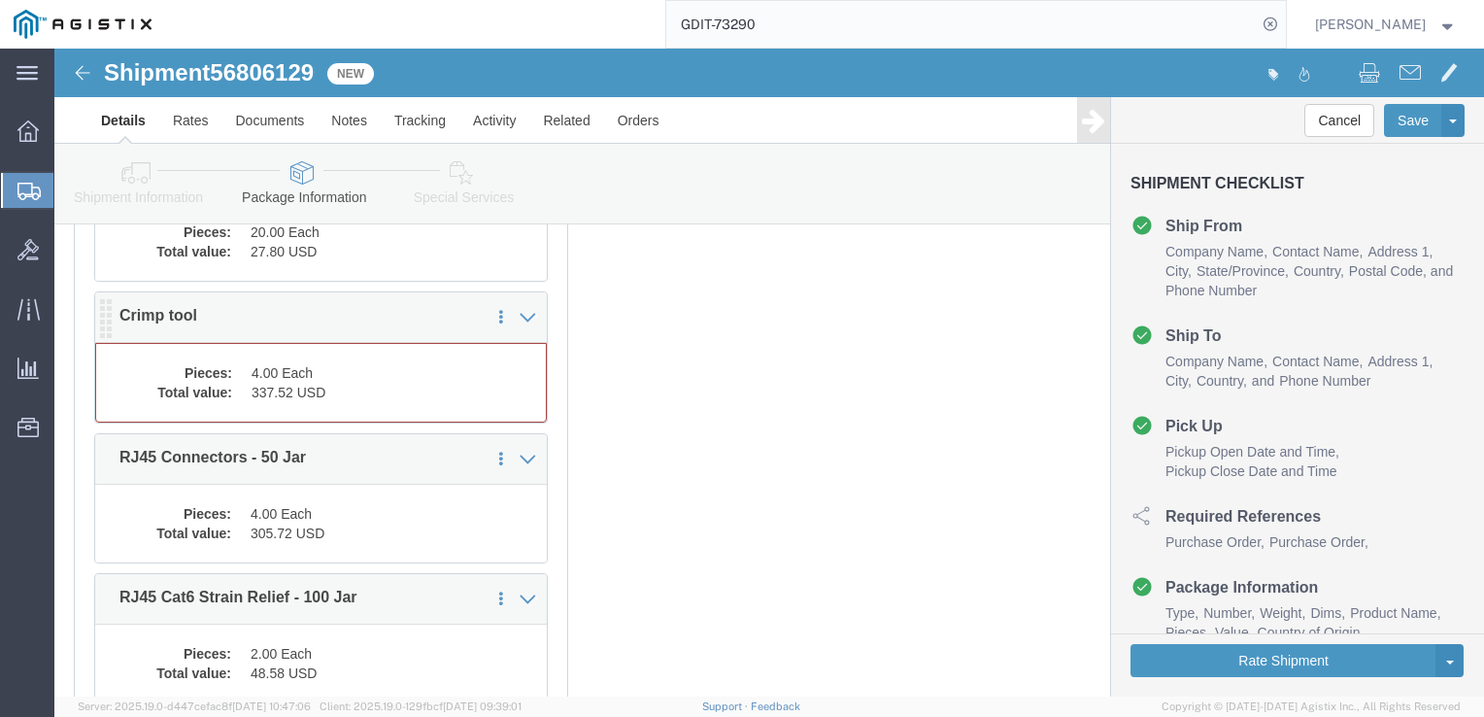
click dd "337.52 USD"
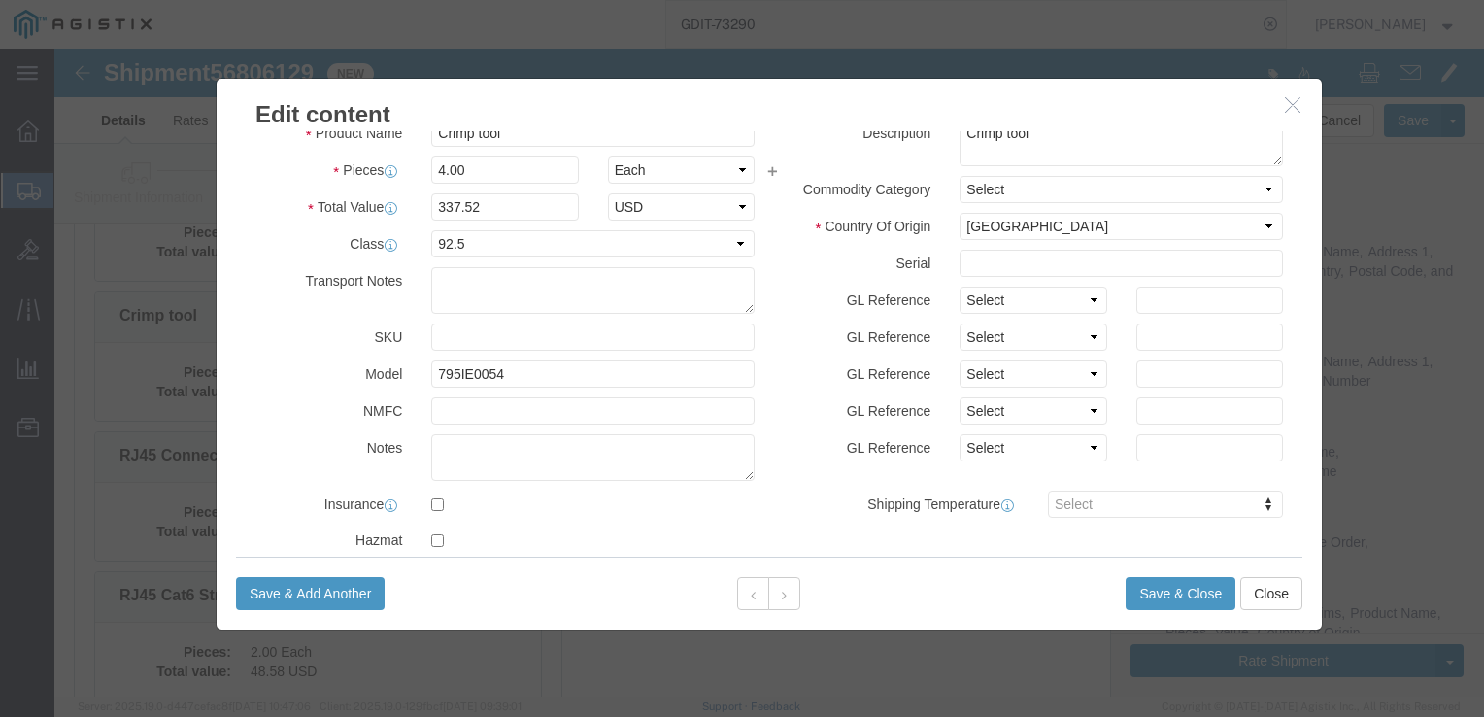
scroll to position [388, 0]
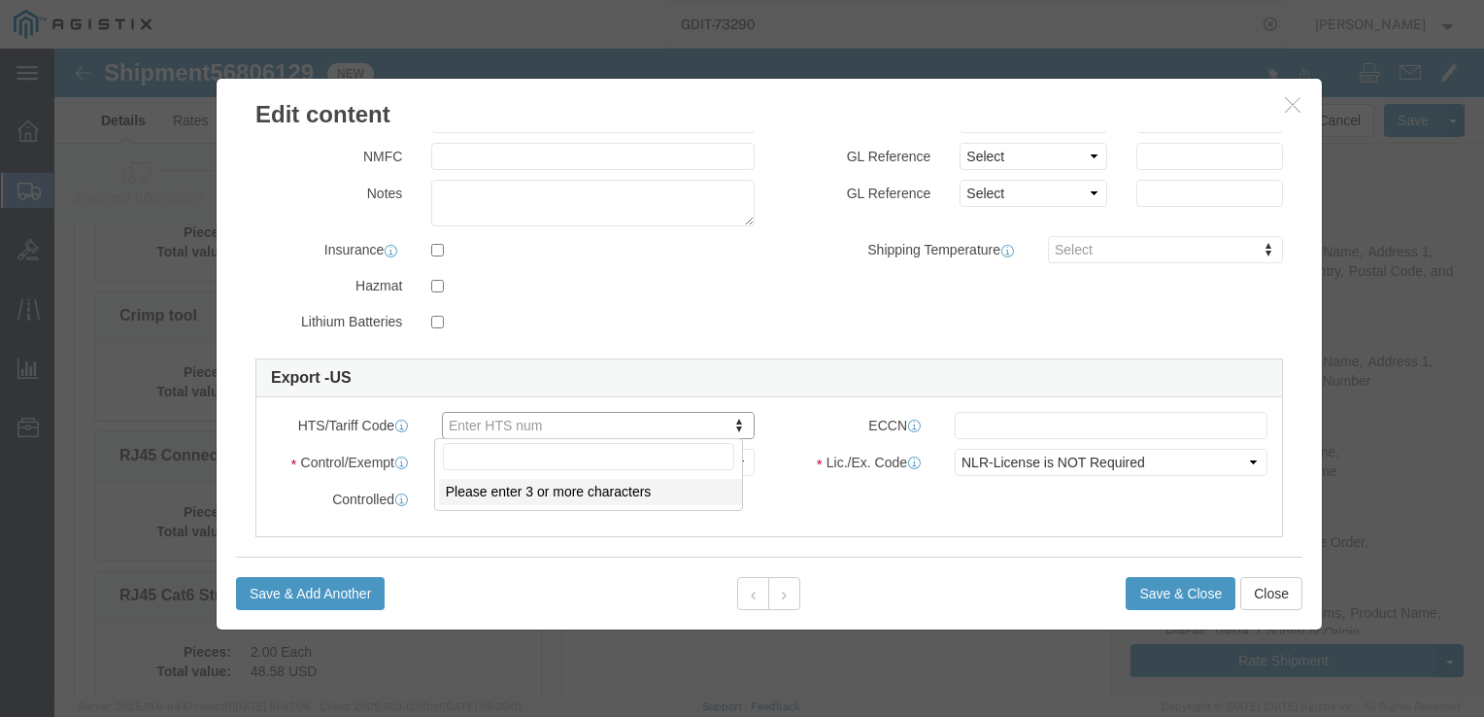
click input "text"
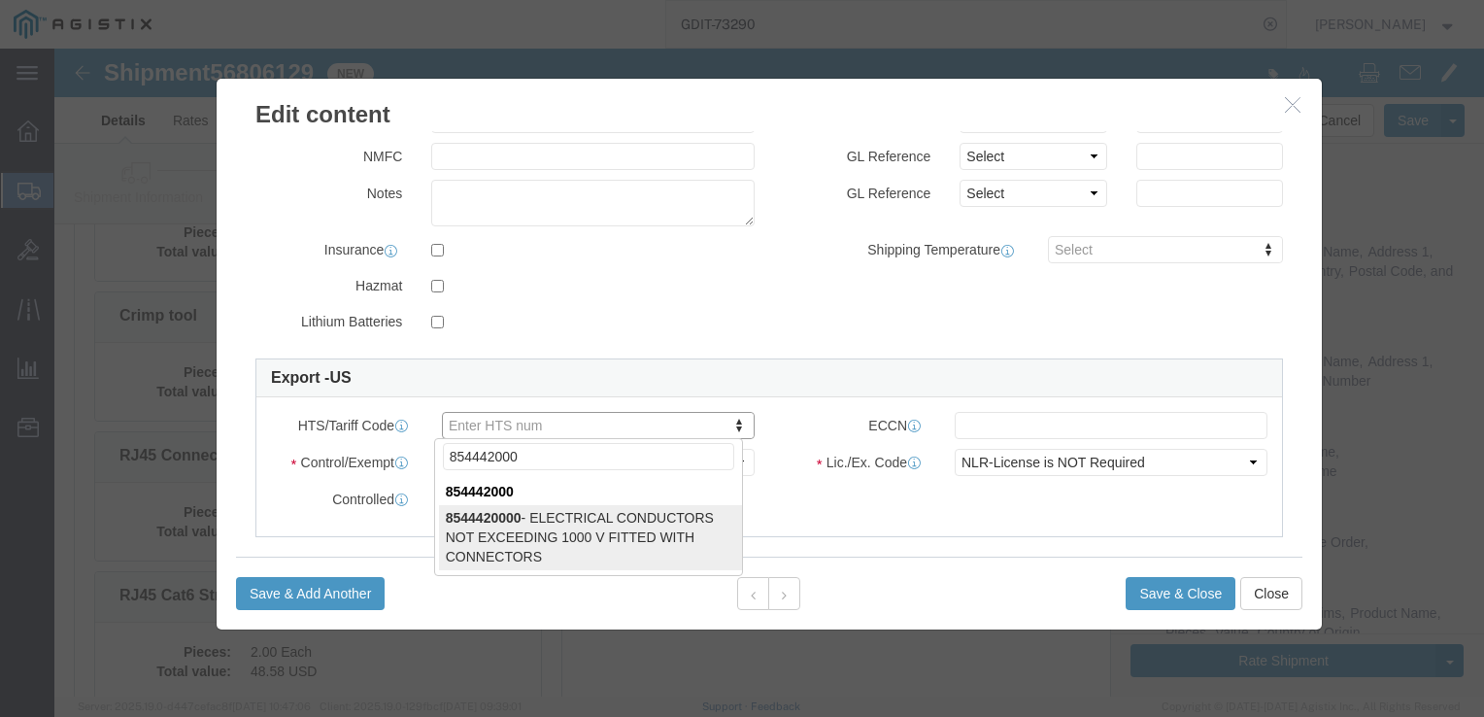
type input "854442000"
type input "8544420000"
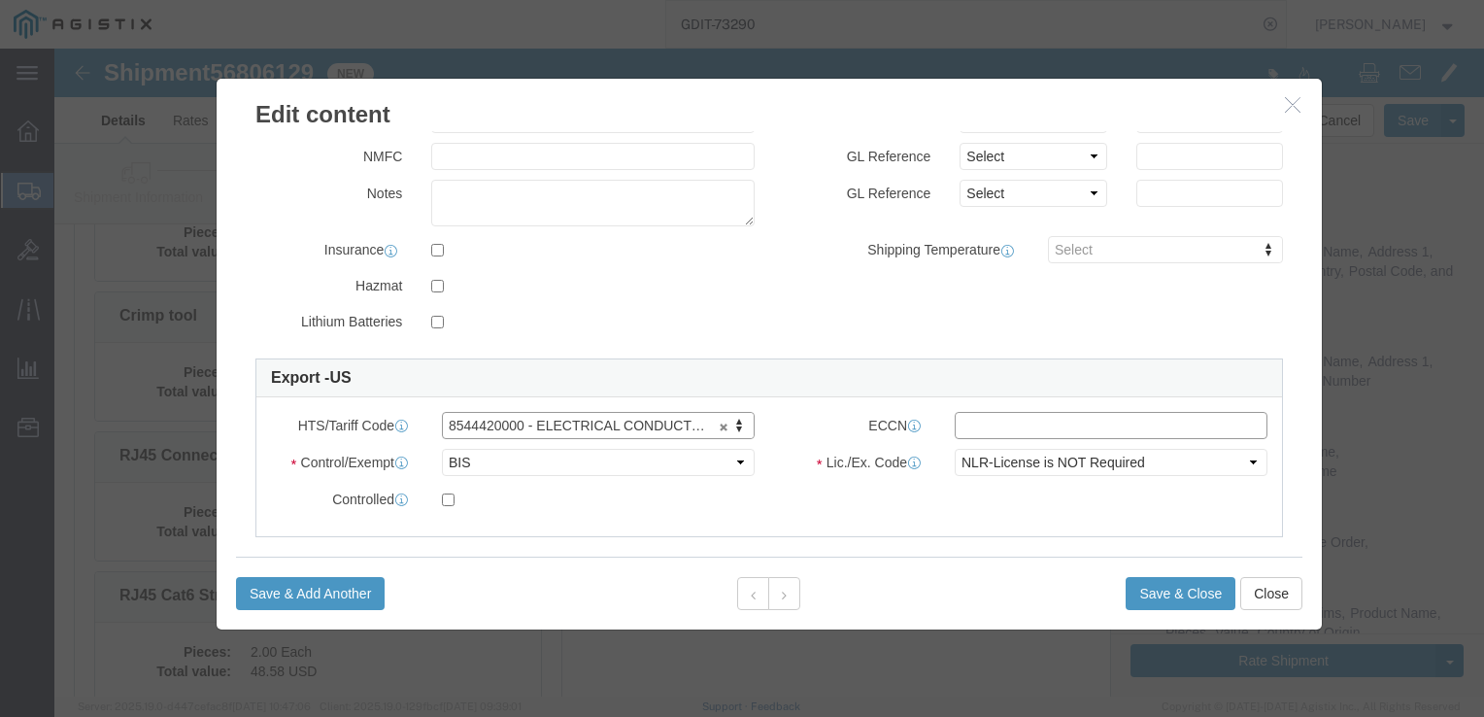
click input "text"
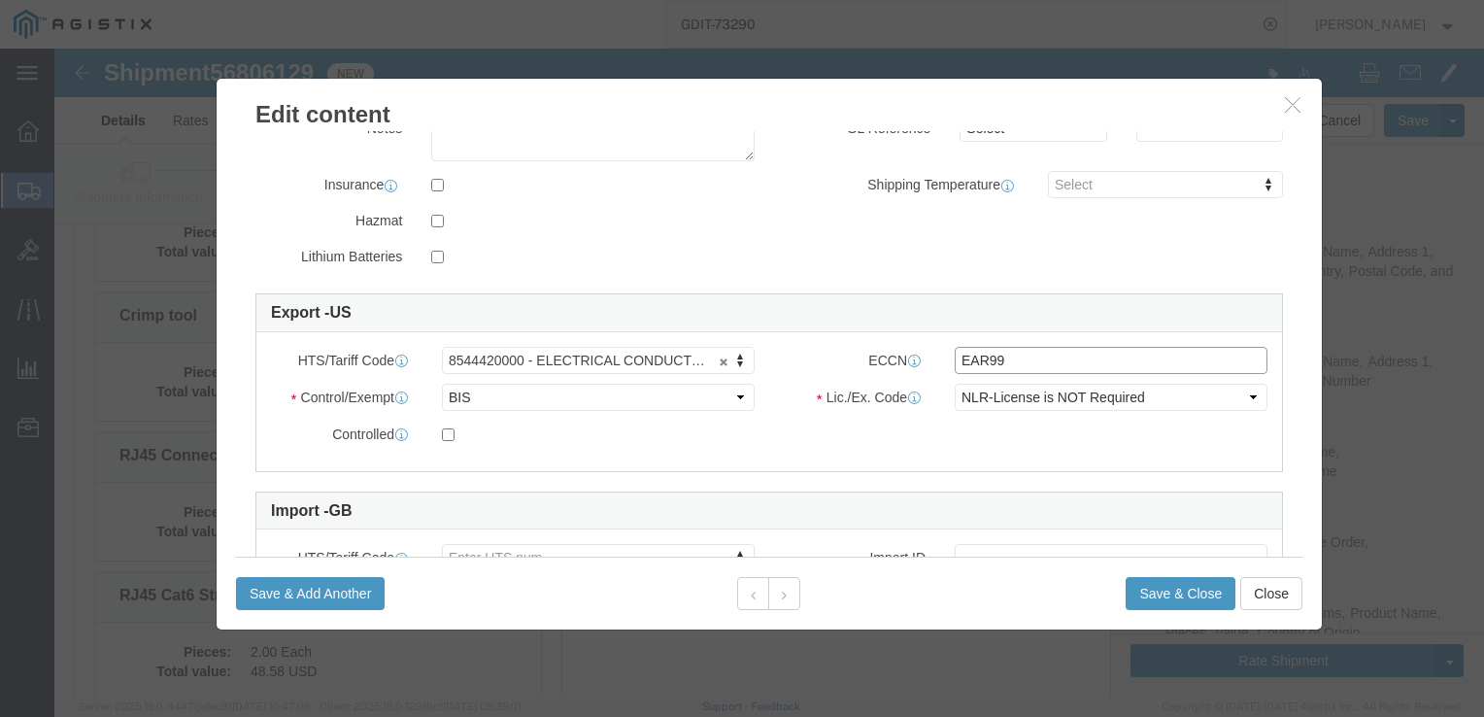
scroll to position [486, 0]
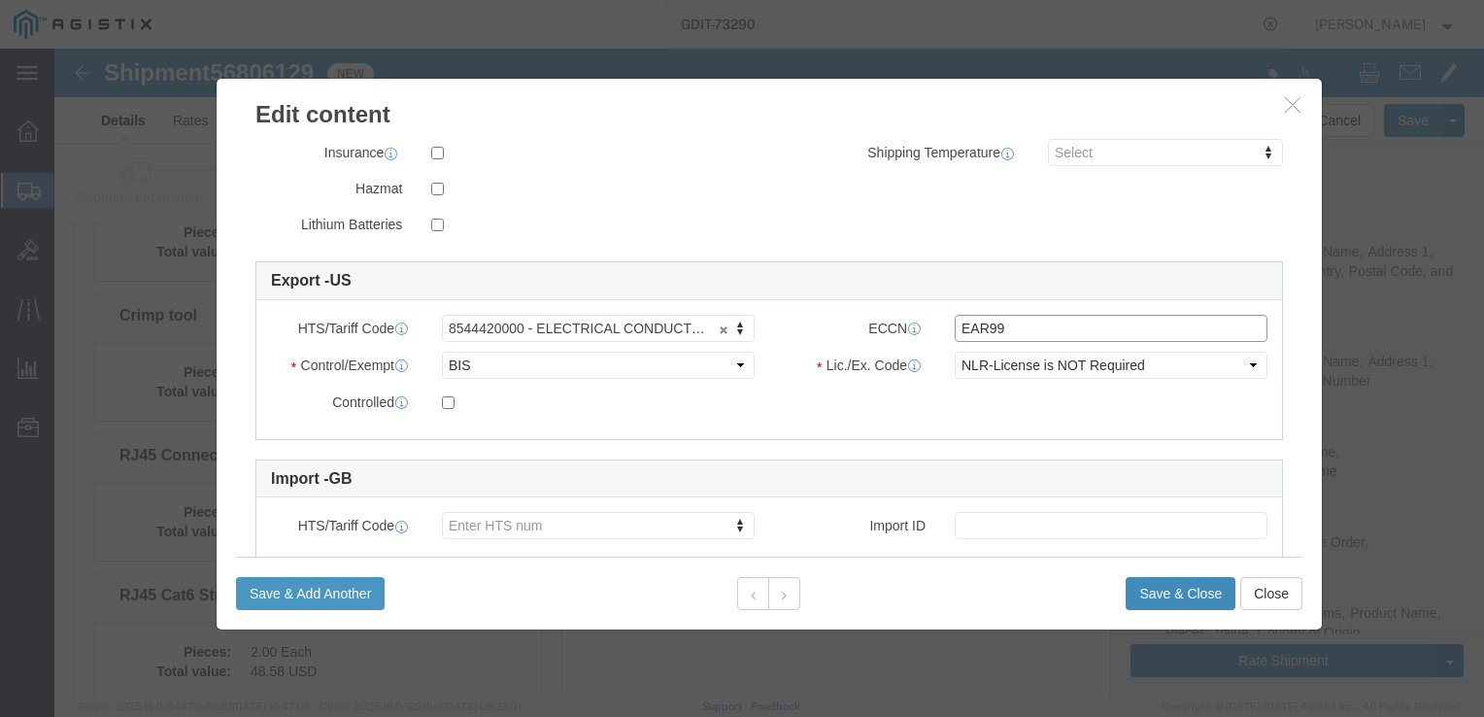
type input "EAR99"
click button "Save & Close"
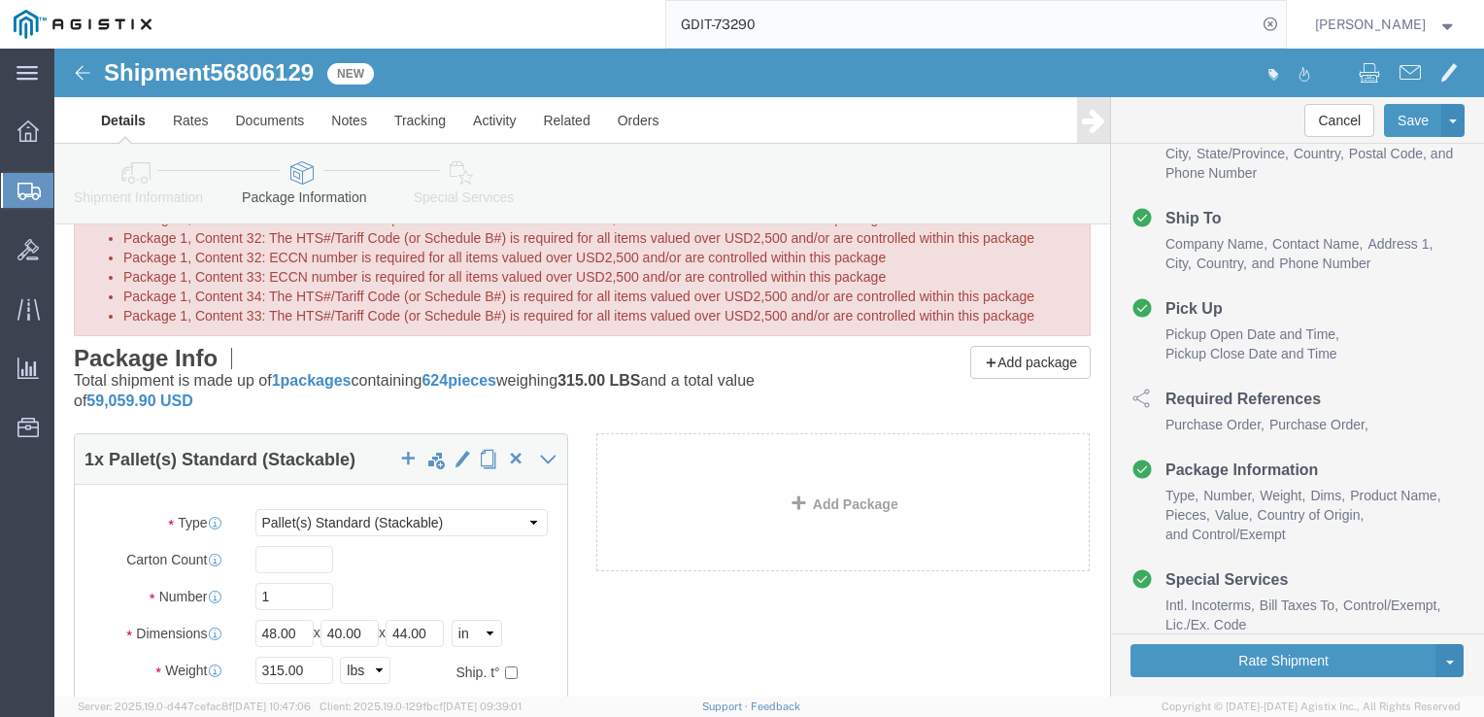
scroll to position [0, 0]
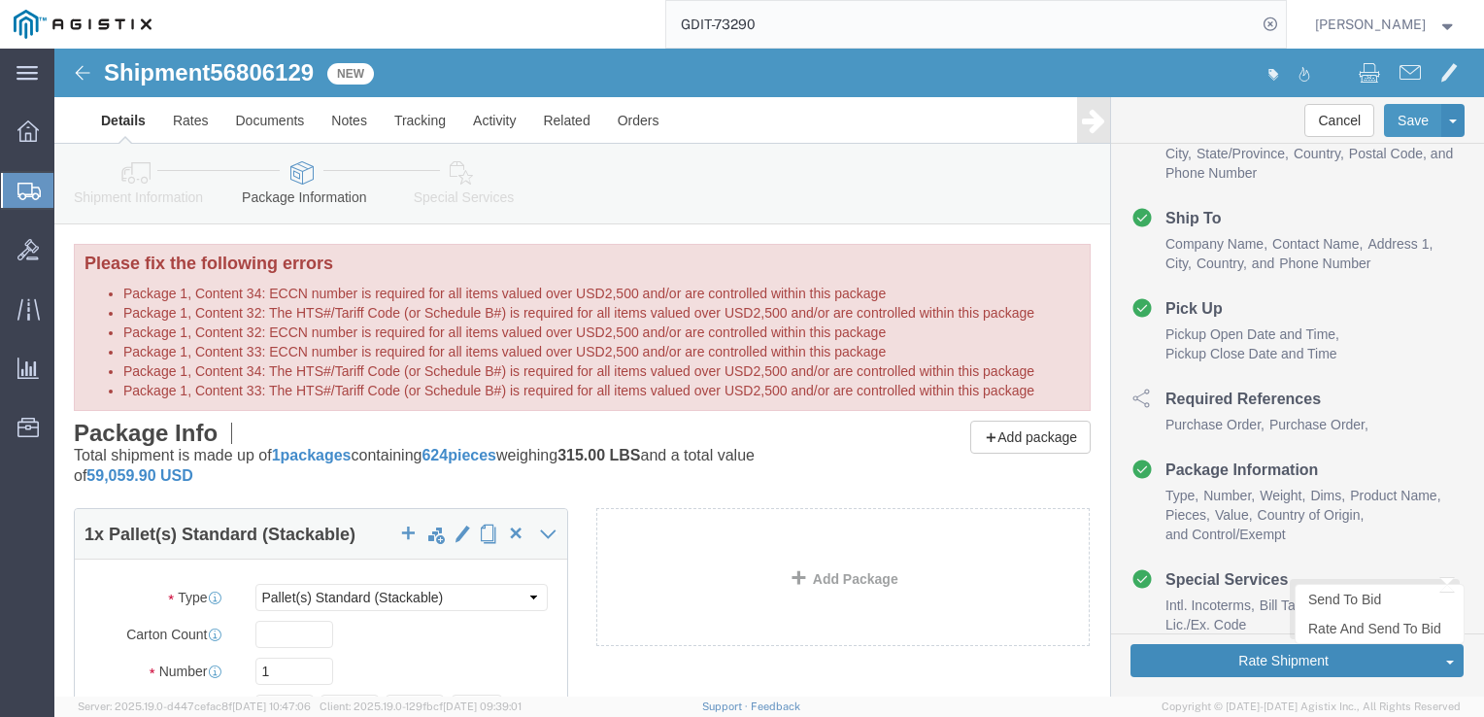
click button "Rate Shipment"
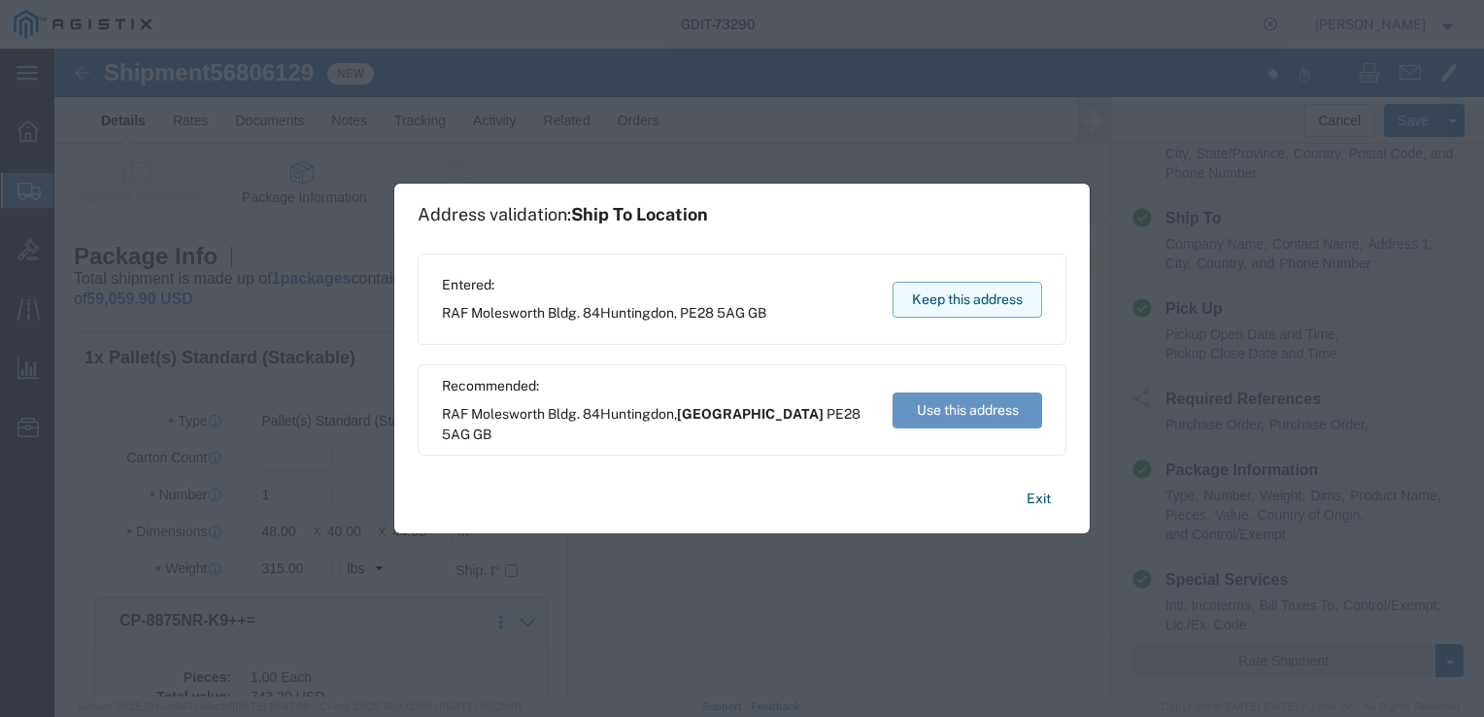
click at [944, 305] on button "Keep this address" at bounding box center [967, 300] width 150 height 36
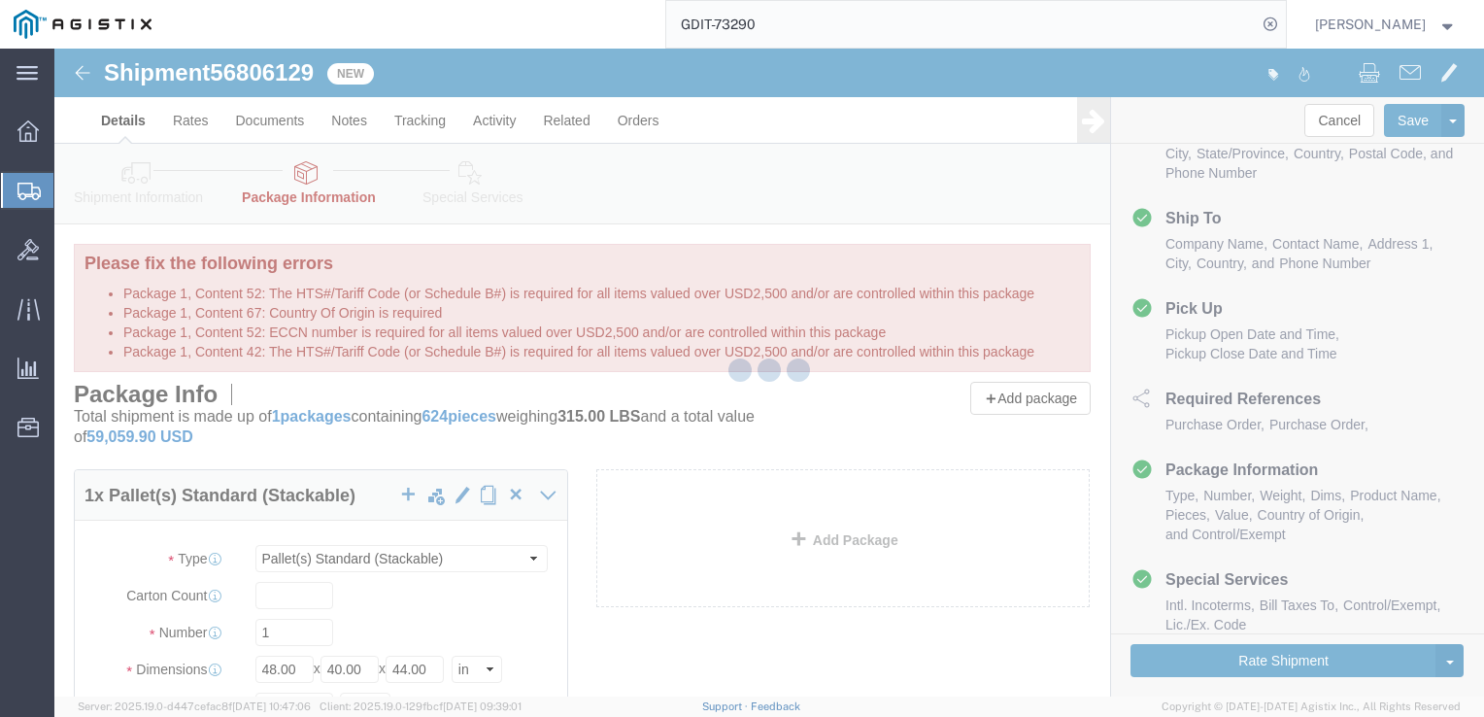
select select "PSST"
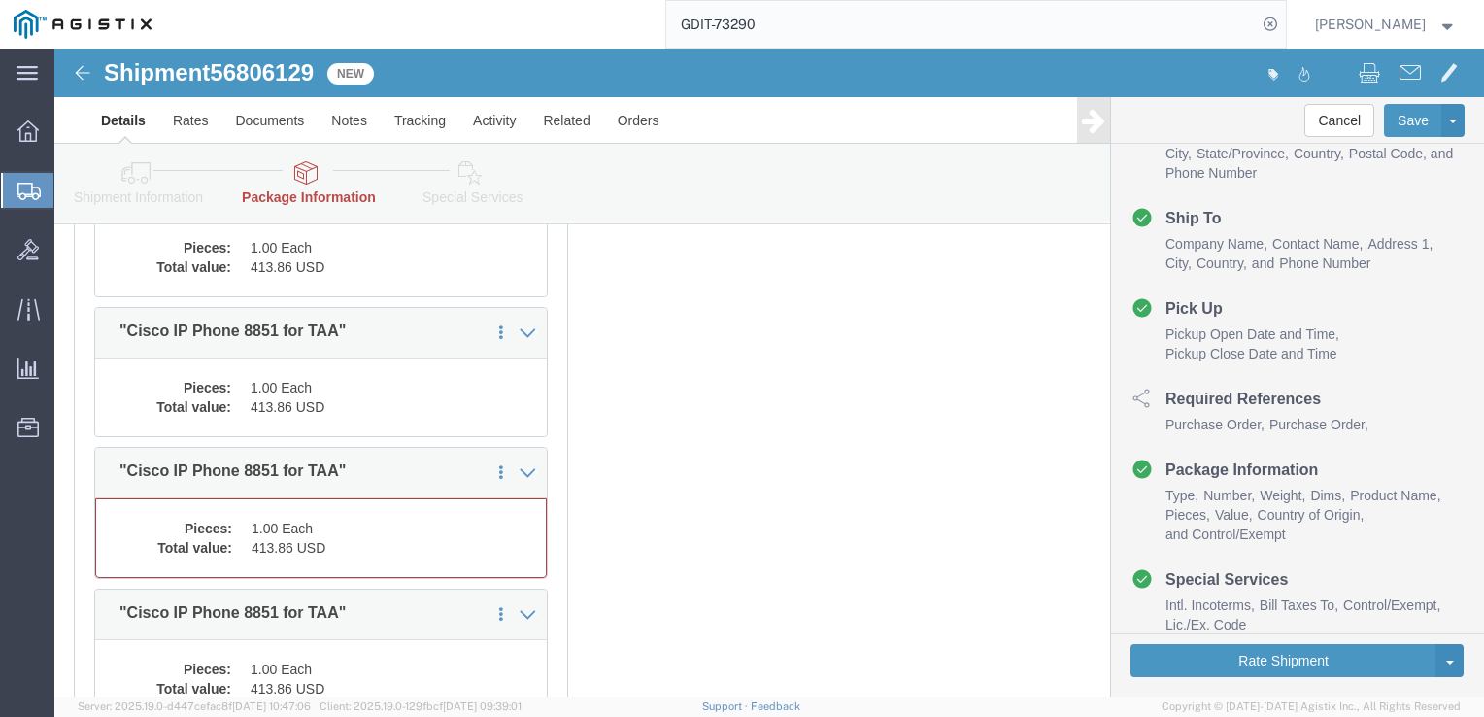
scroll to position [6118, 0]
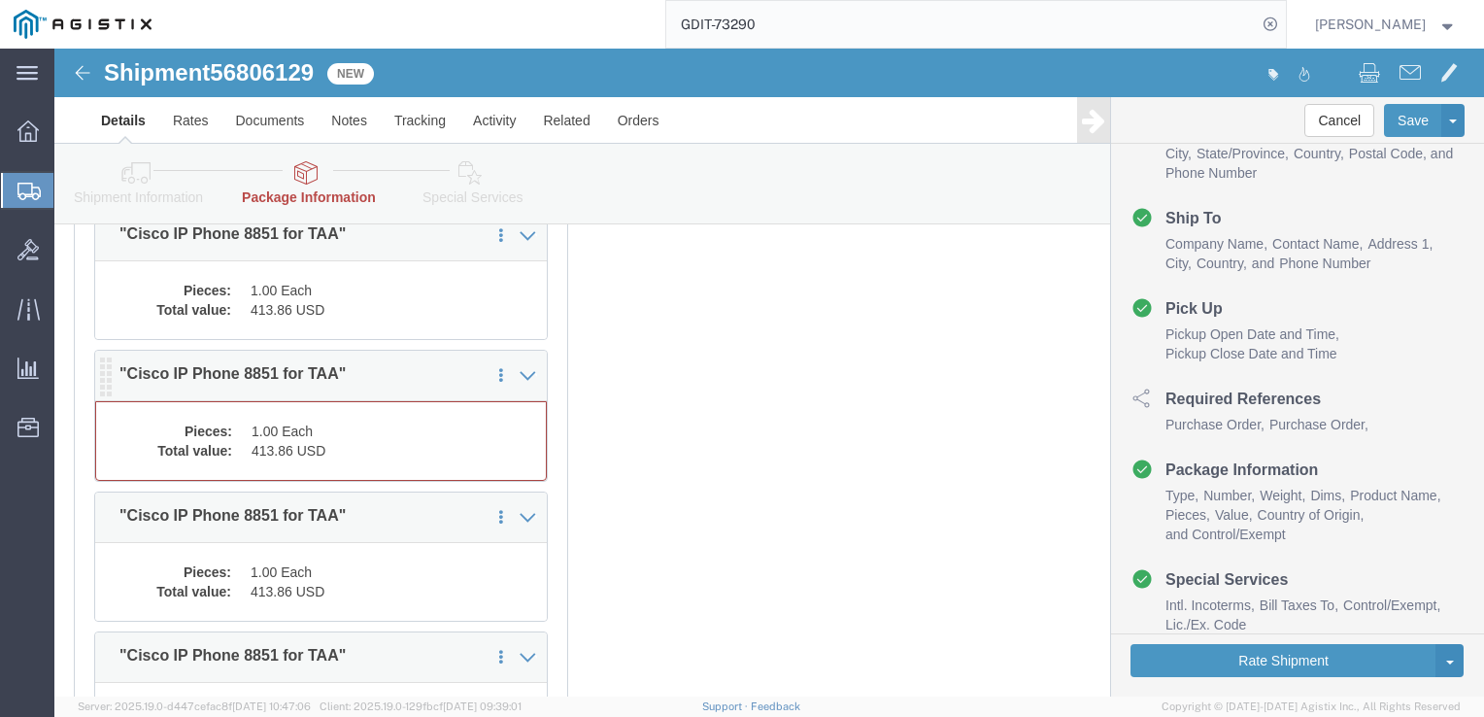
click div "Pieces: 1.00 Each Total value: 413.86 USD"
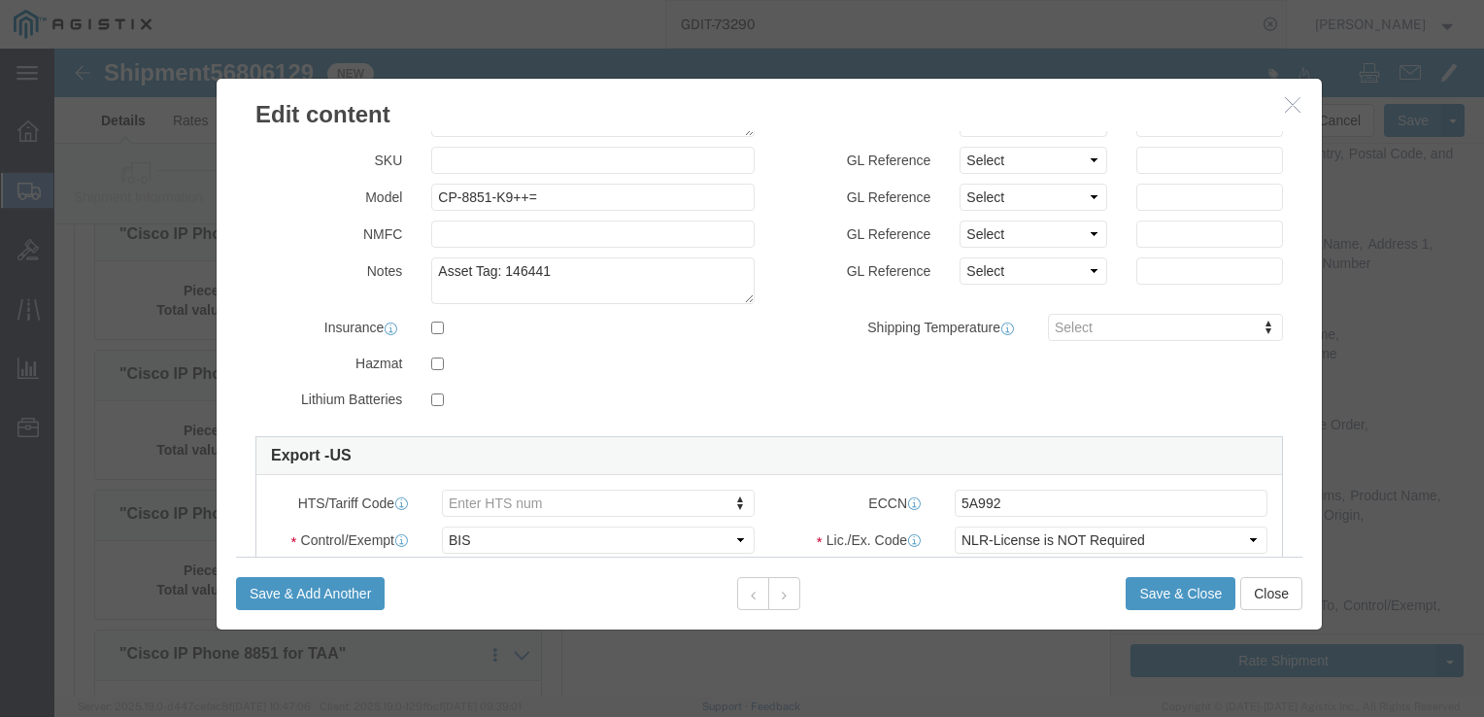
scroll to position [388, 0]
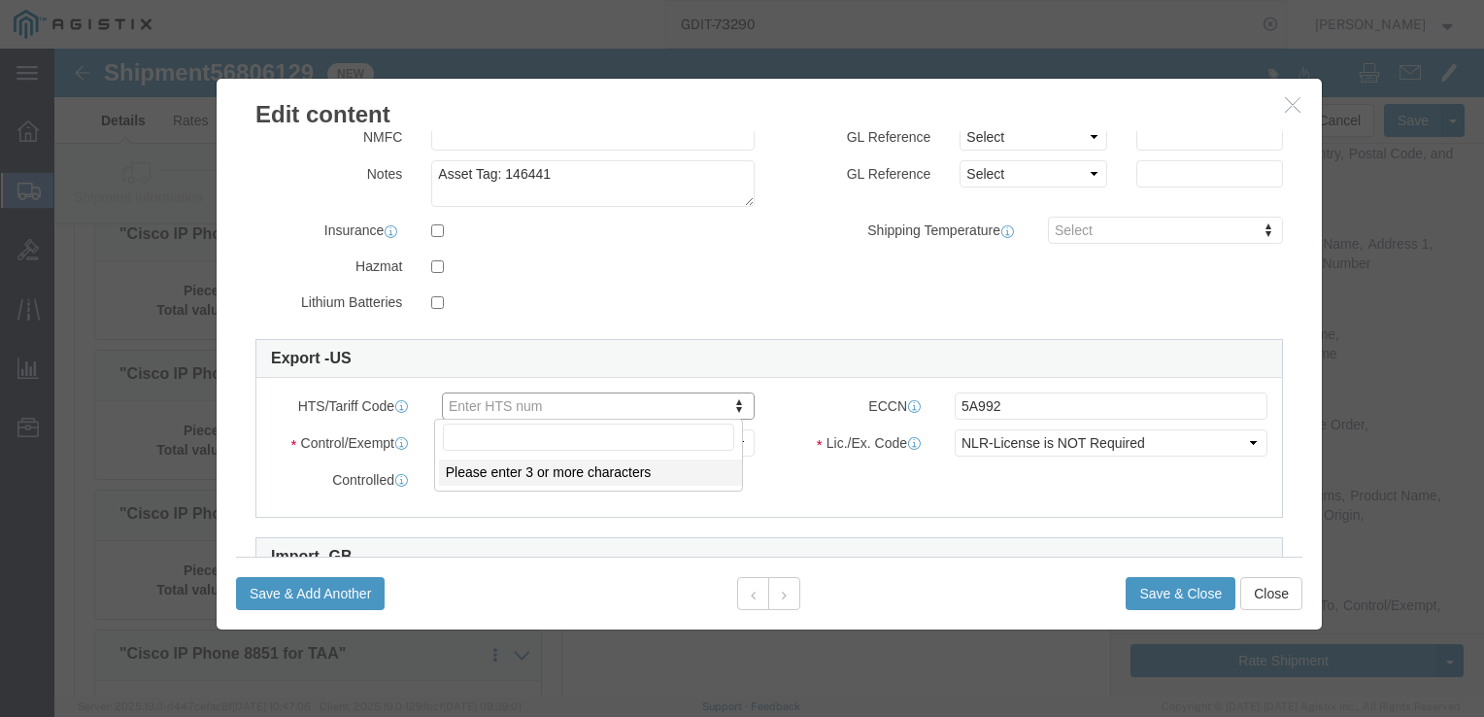
click input "text"
paste input "8517180010"
type input "8517180010"
click button "Save & Close"
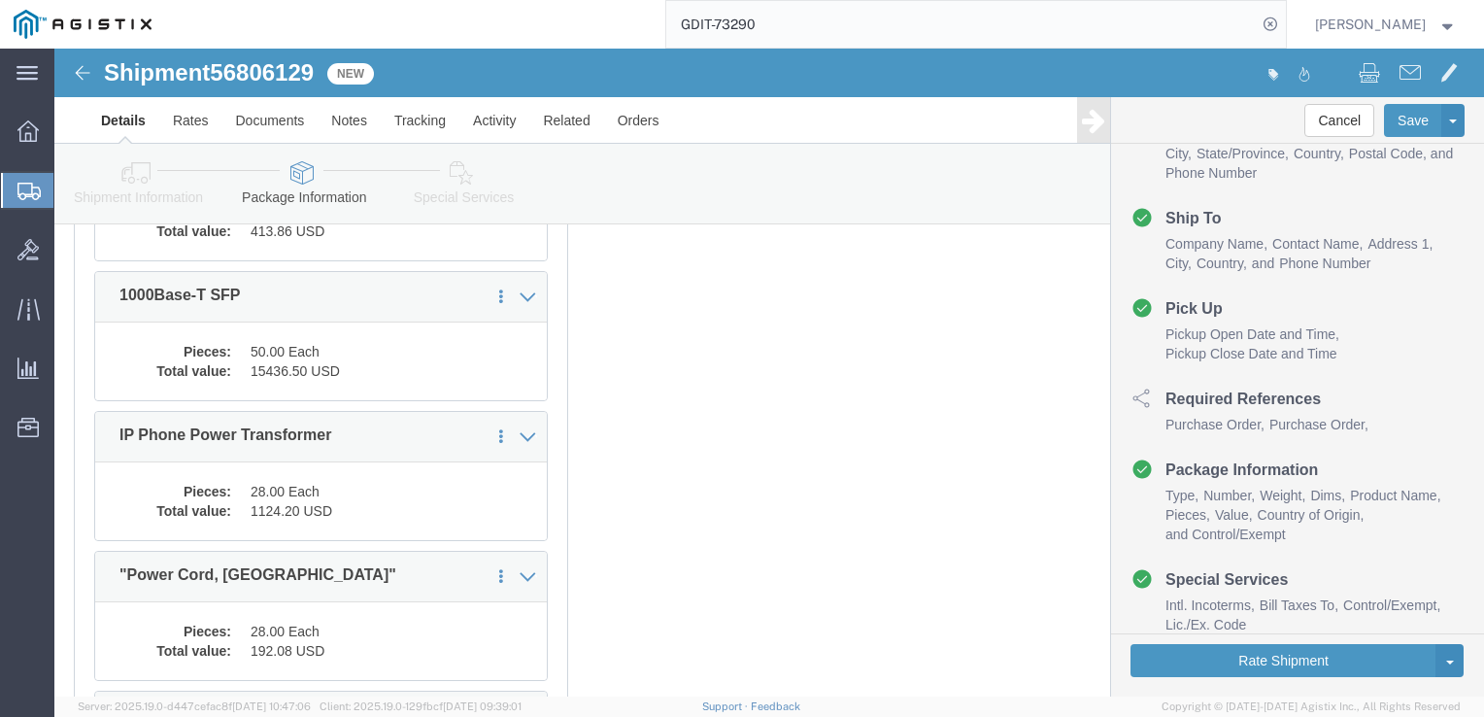
scroll to position [7458, 0]
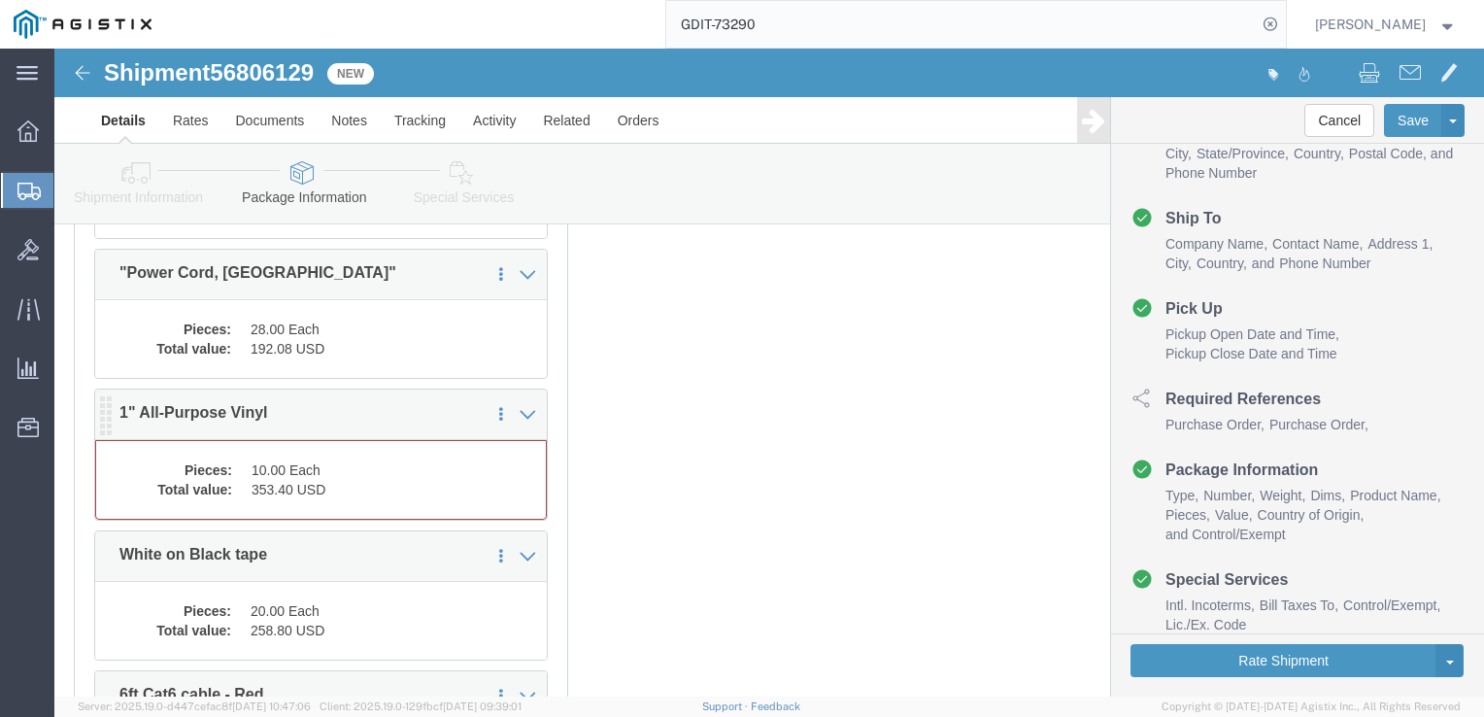
click div "Pieces: 10.00 Each Total value: 353.40 USD"
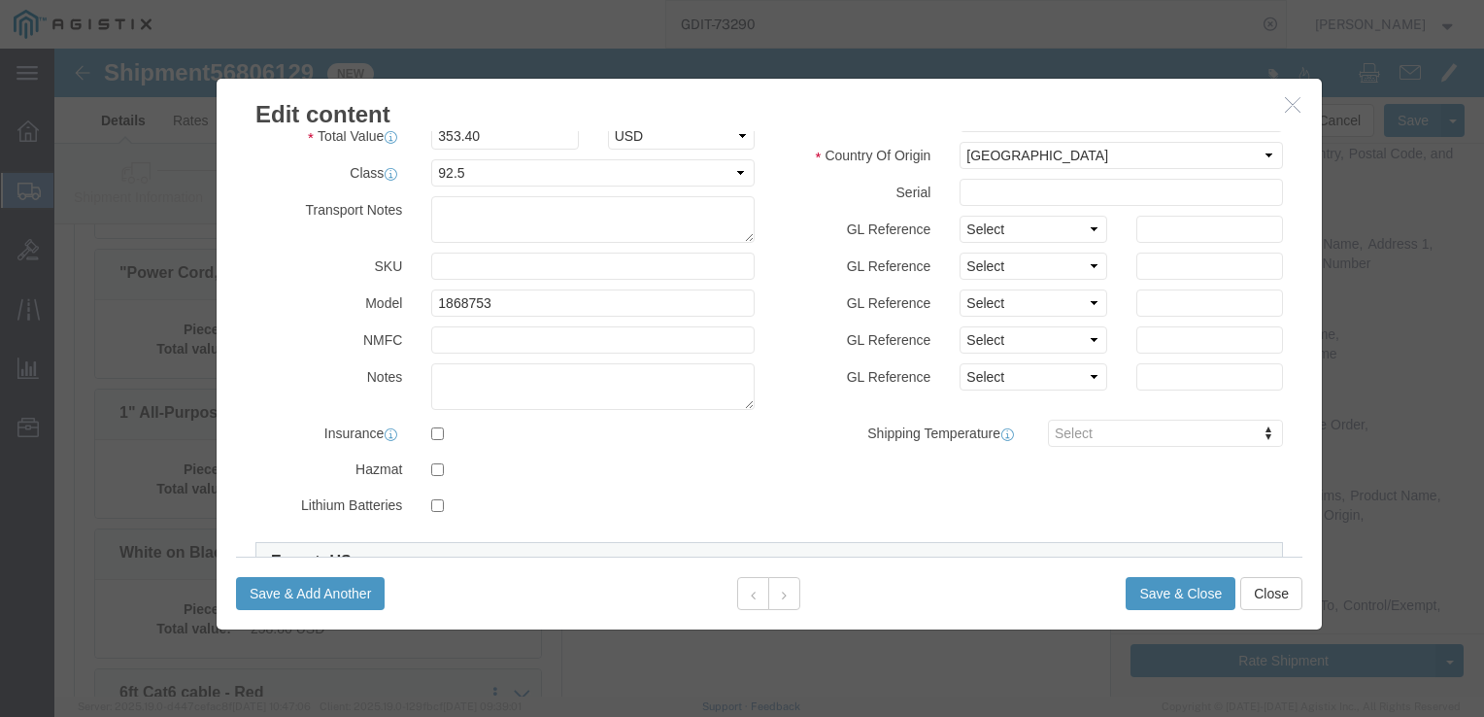
scroll to position [486, 0]
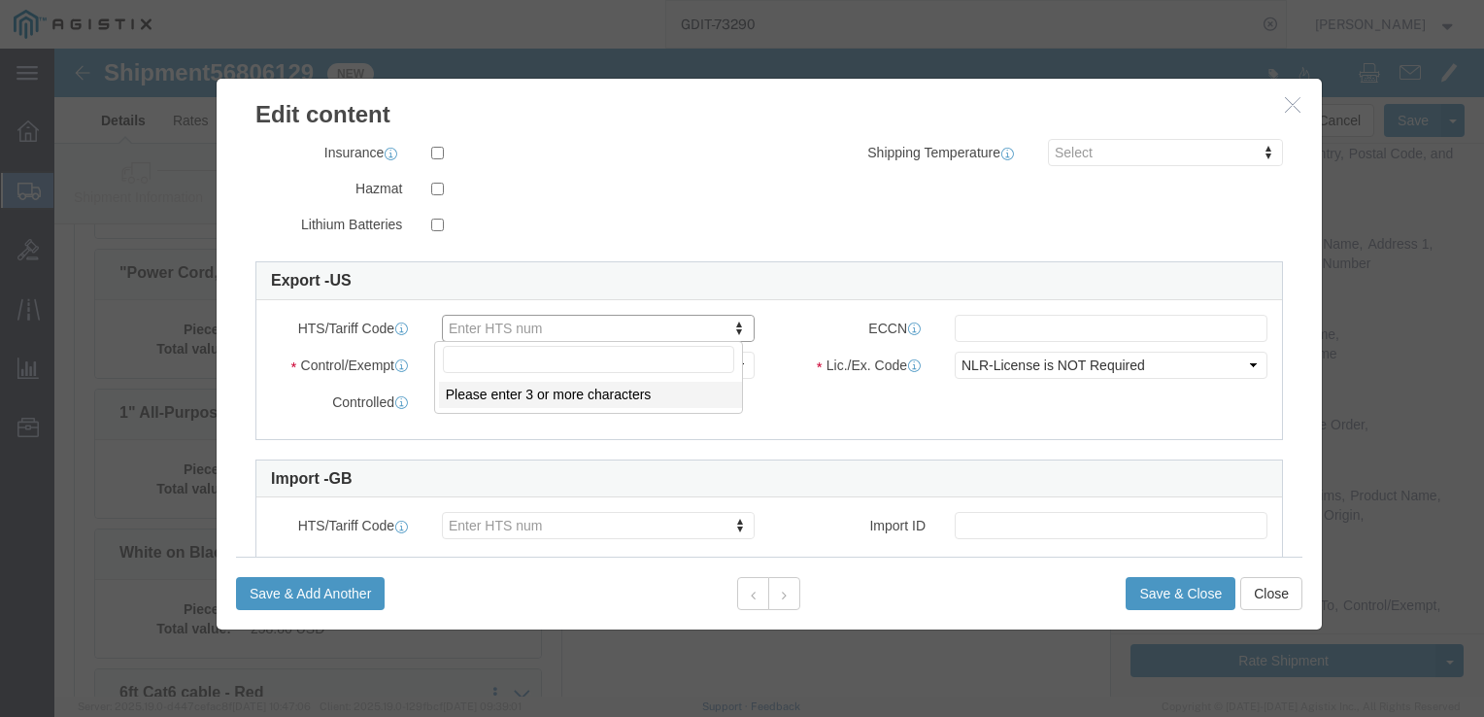
click input "text"
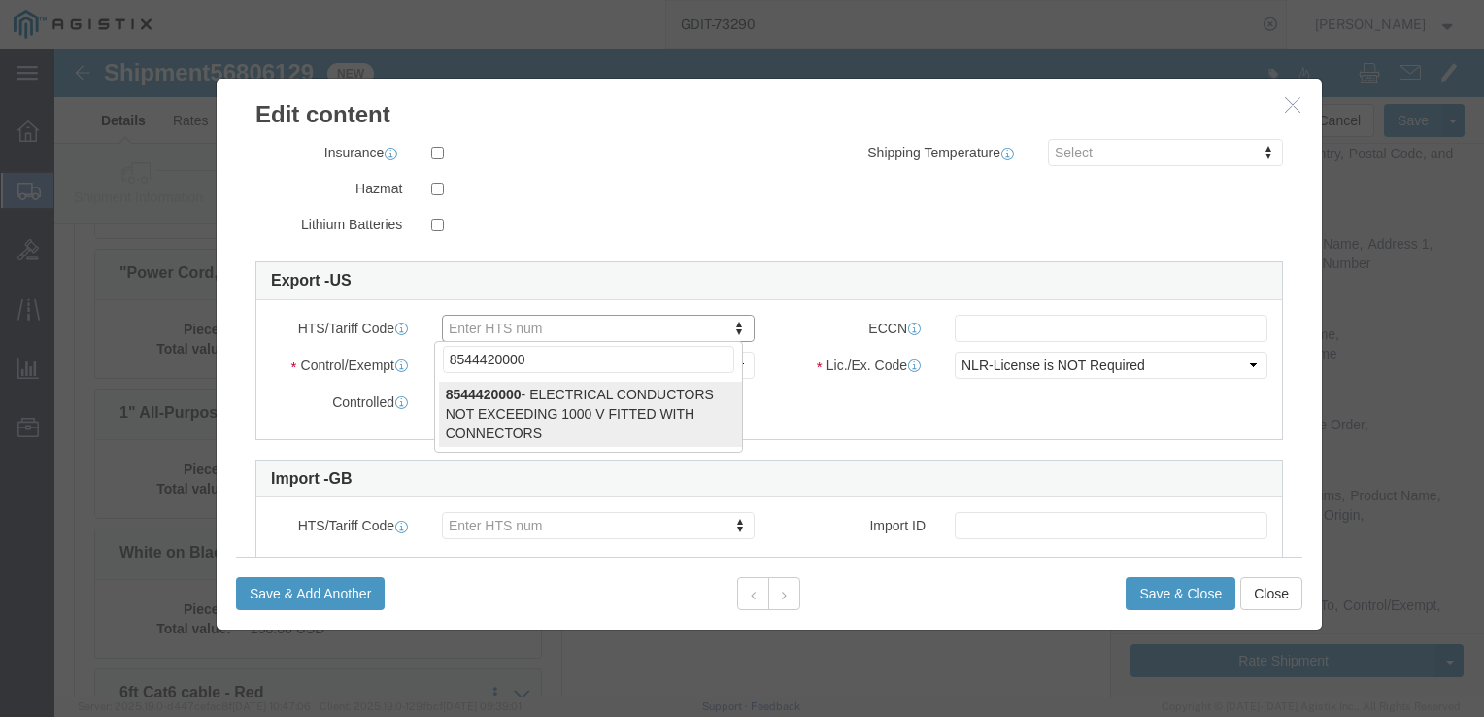
type input "8544420000"
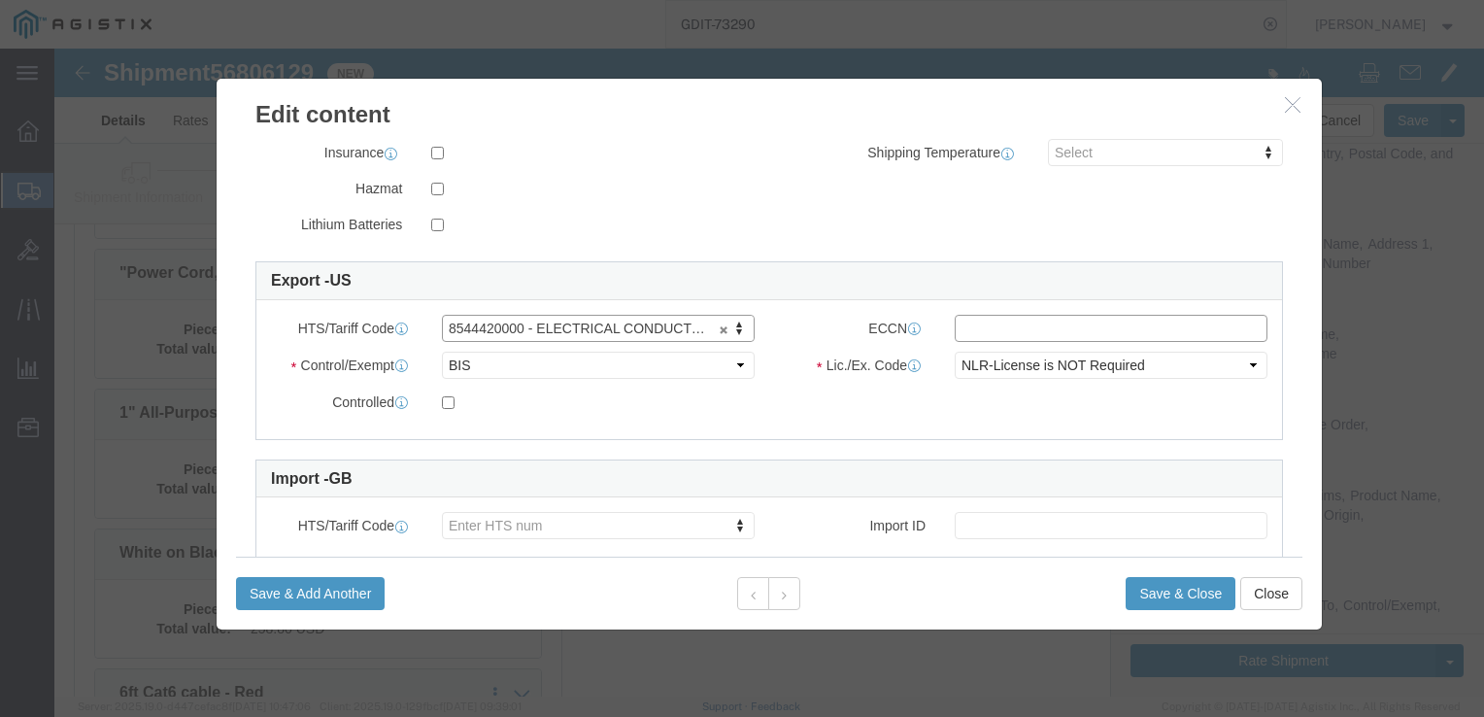
click input "text"
type input "EAR99"
click button "Save & Close"
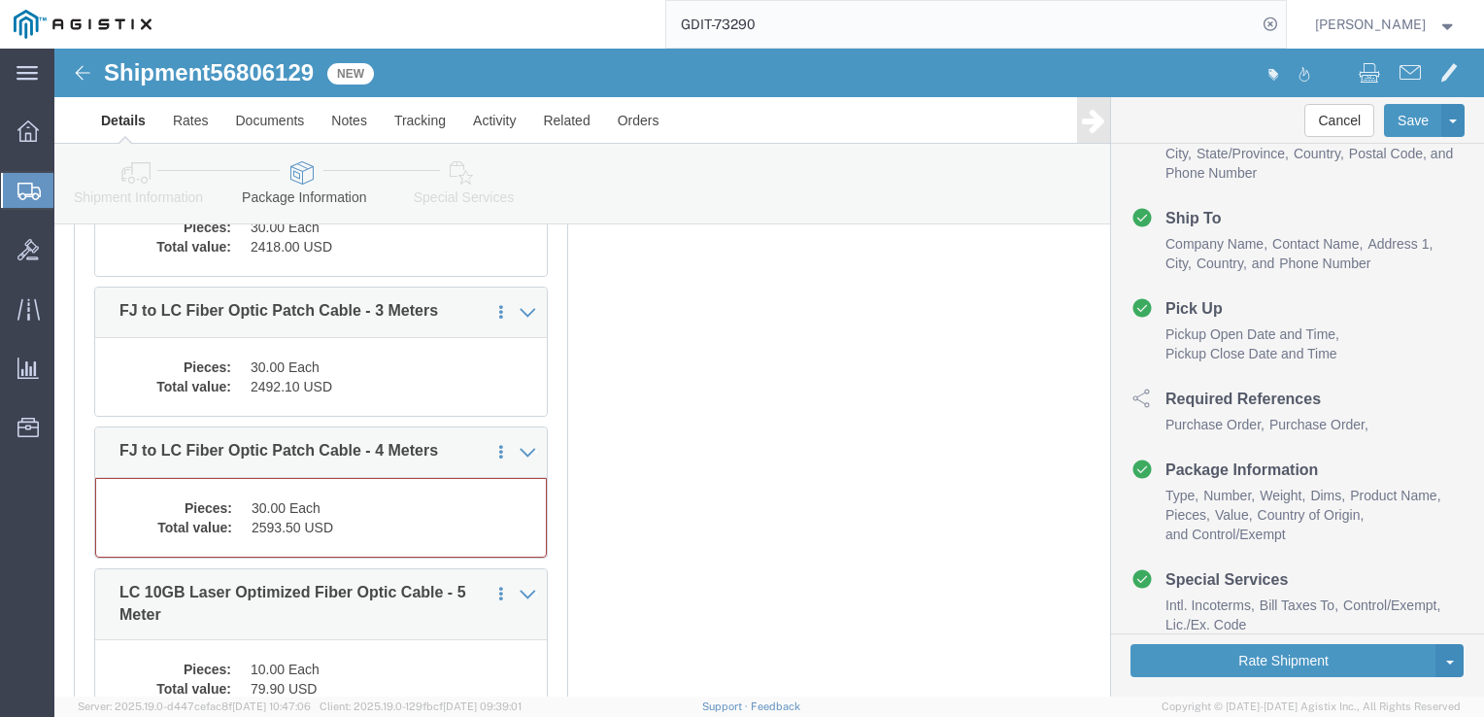
scroll to position [9652, 0]
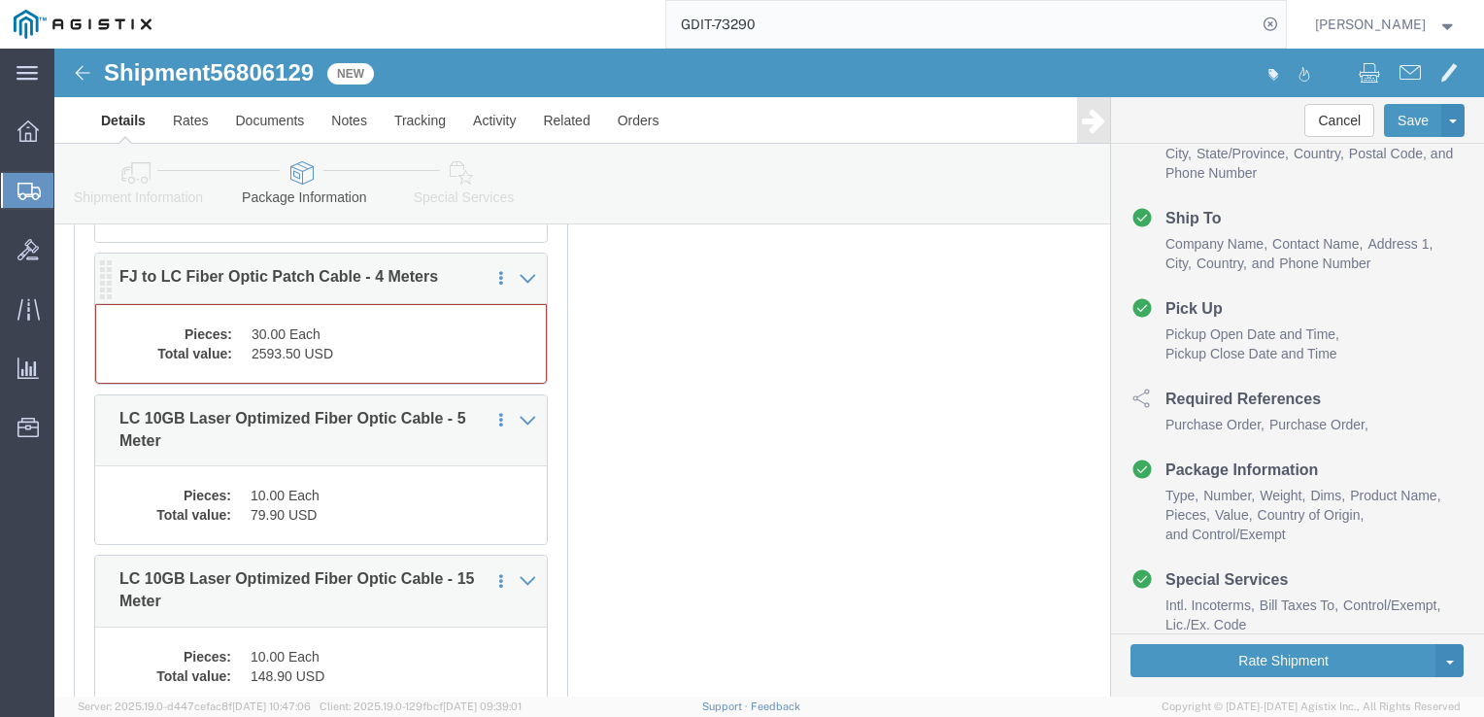
click dd "2593.50 USD"
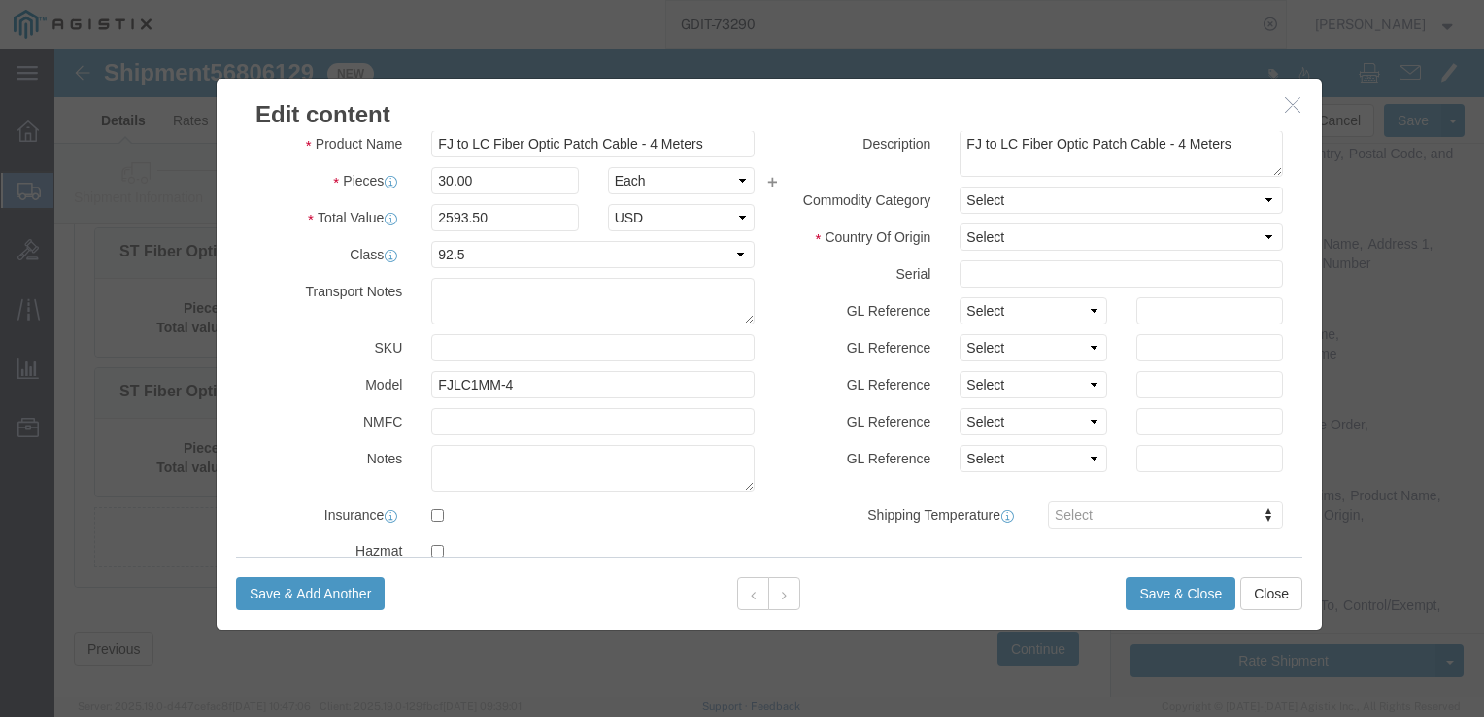
scroll to position [388, 0]
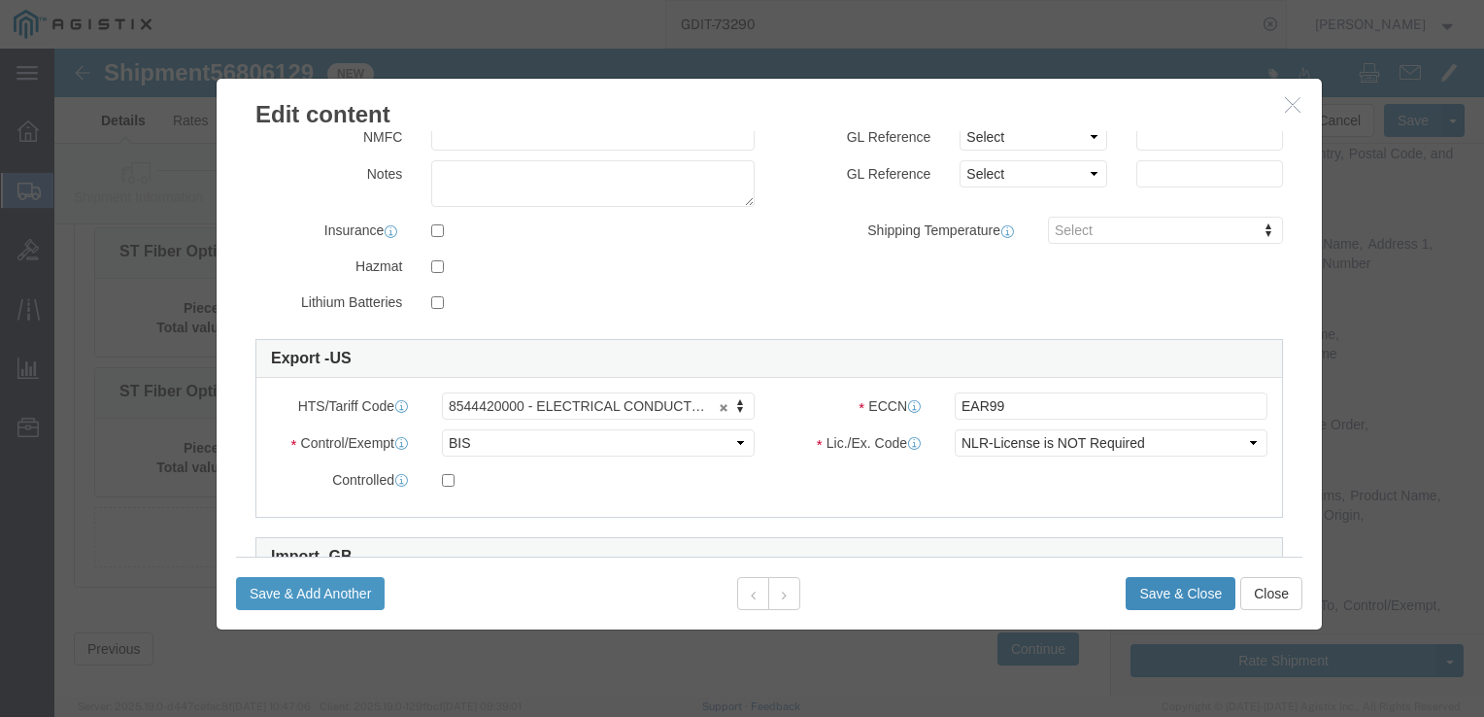
click button "Save & Close"
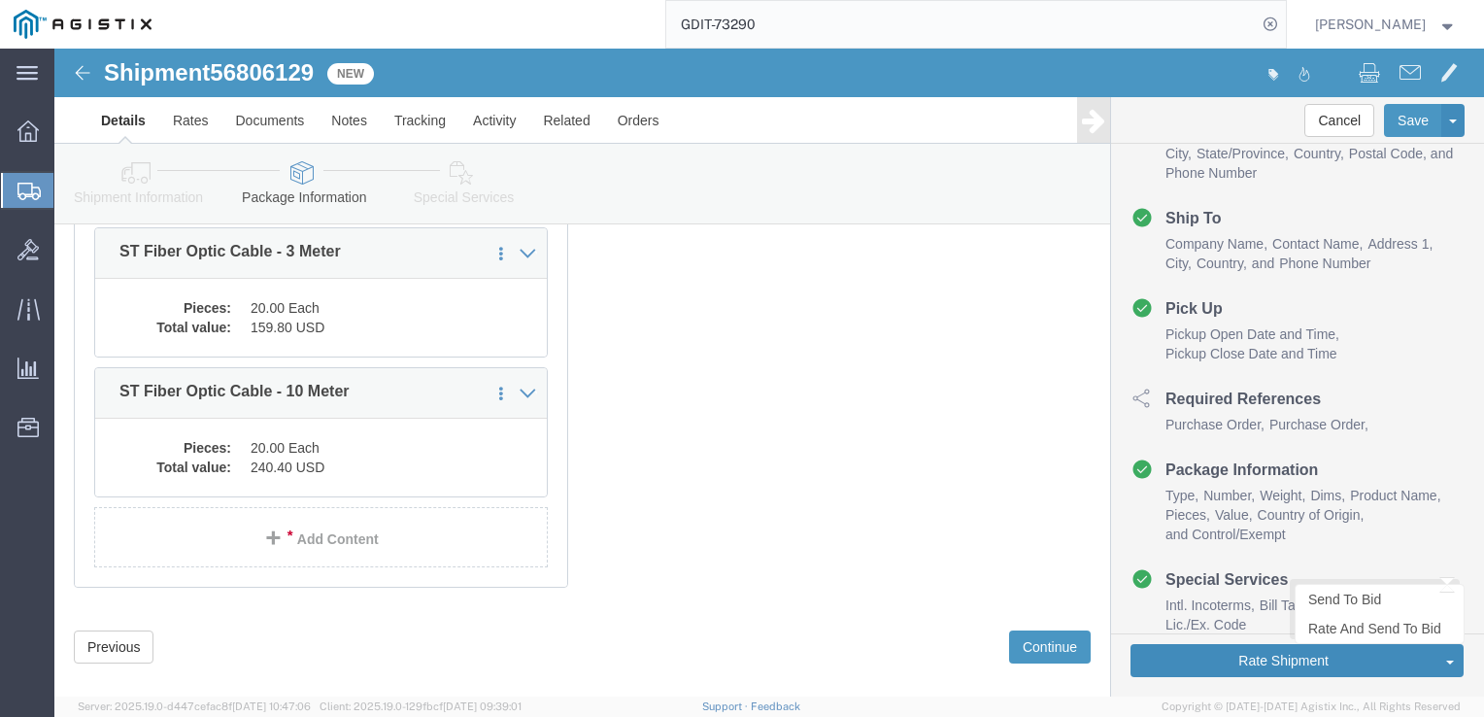
click button "Rate Shipment"
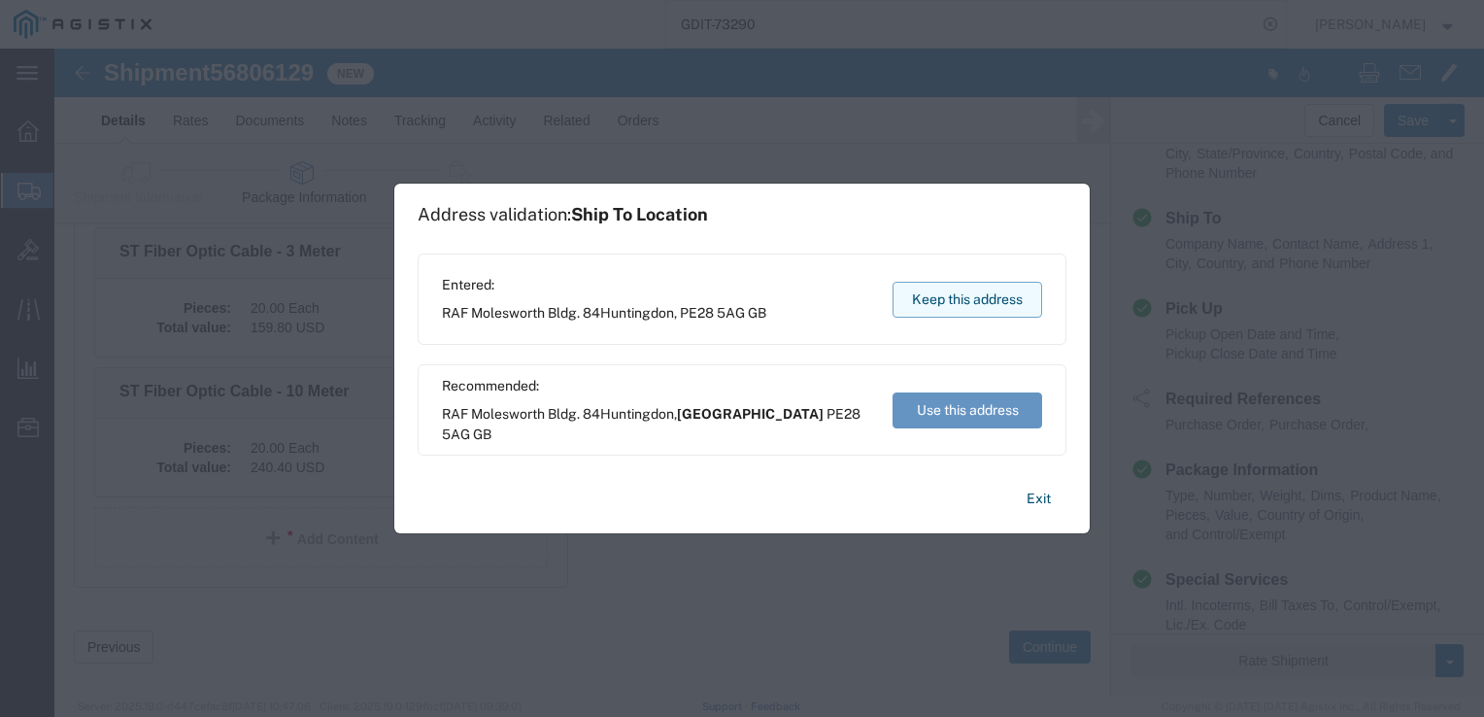
click at [962, 293] on button "Keep this address" at bounding box center [967, 300] width 150 height 36
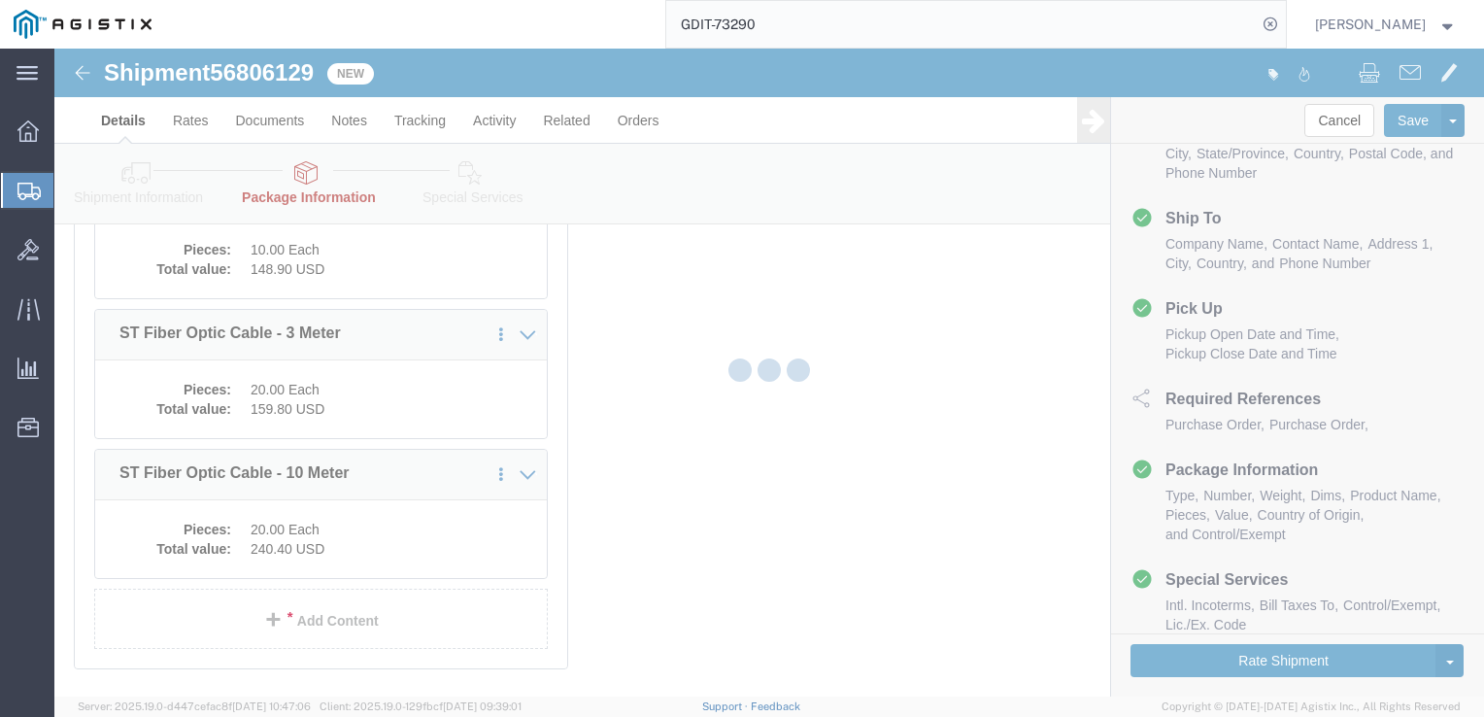
scroll to position [9974, 0]
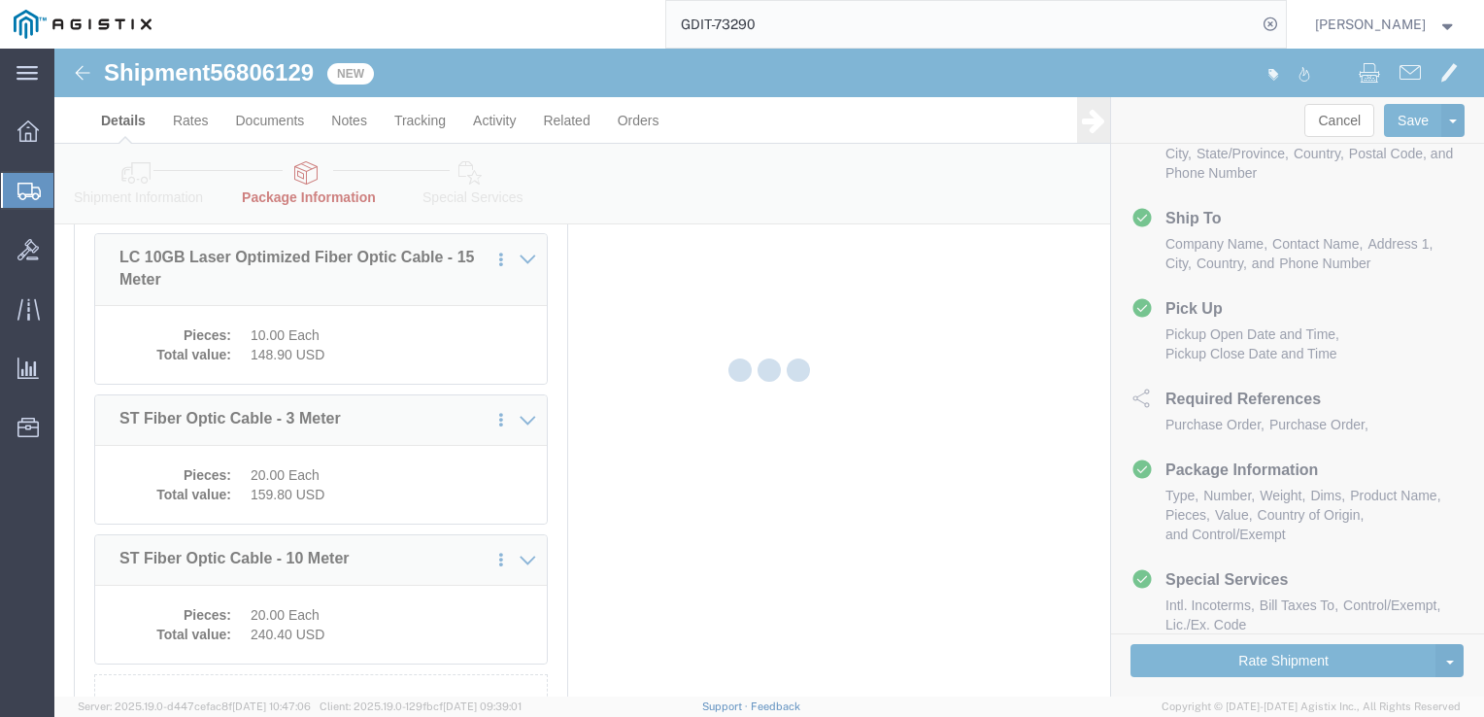
select select "PSST"
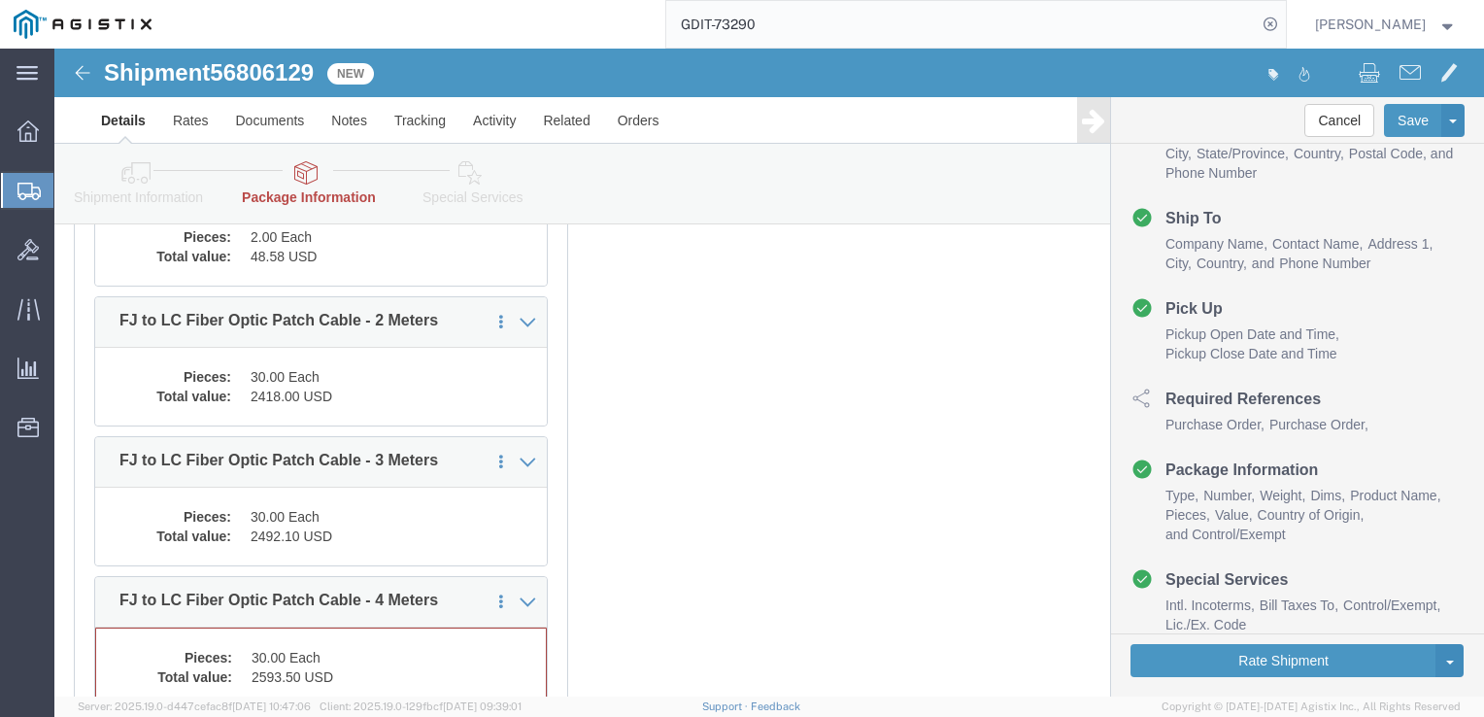
scroll to position [9294, 0]
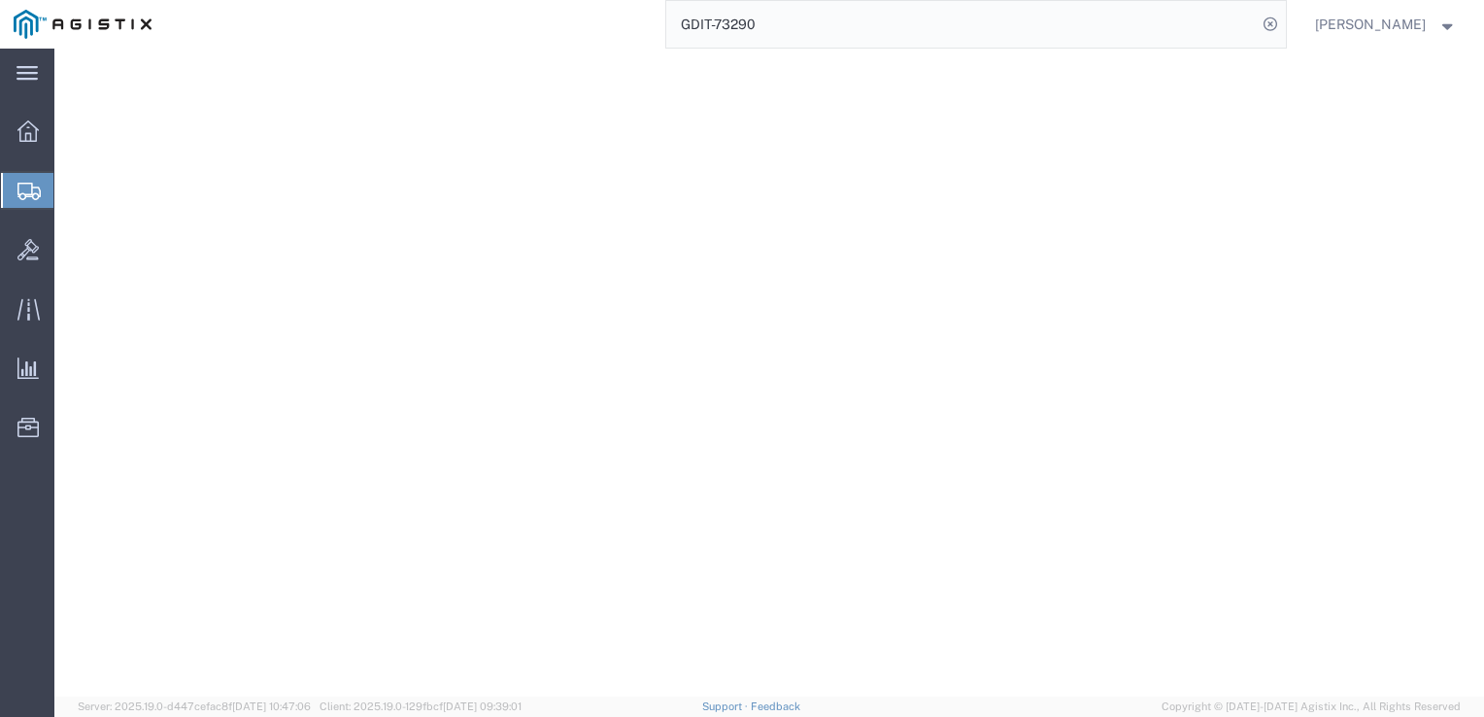
select select "PSST"
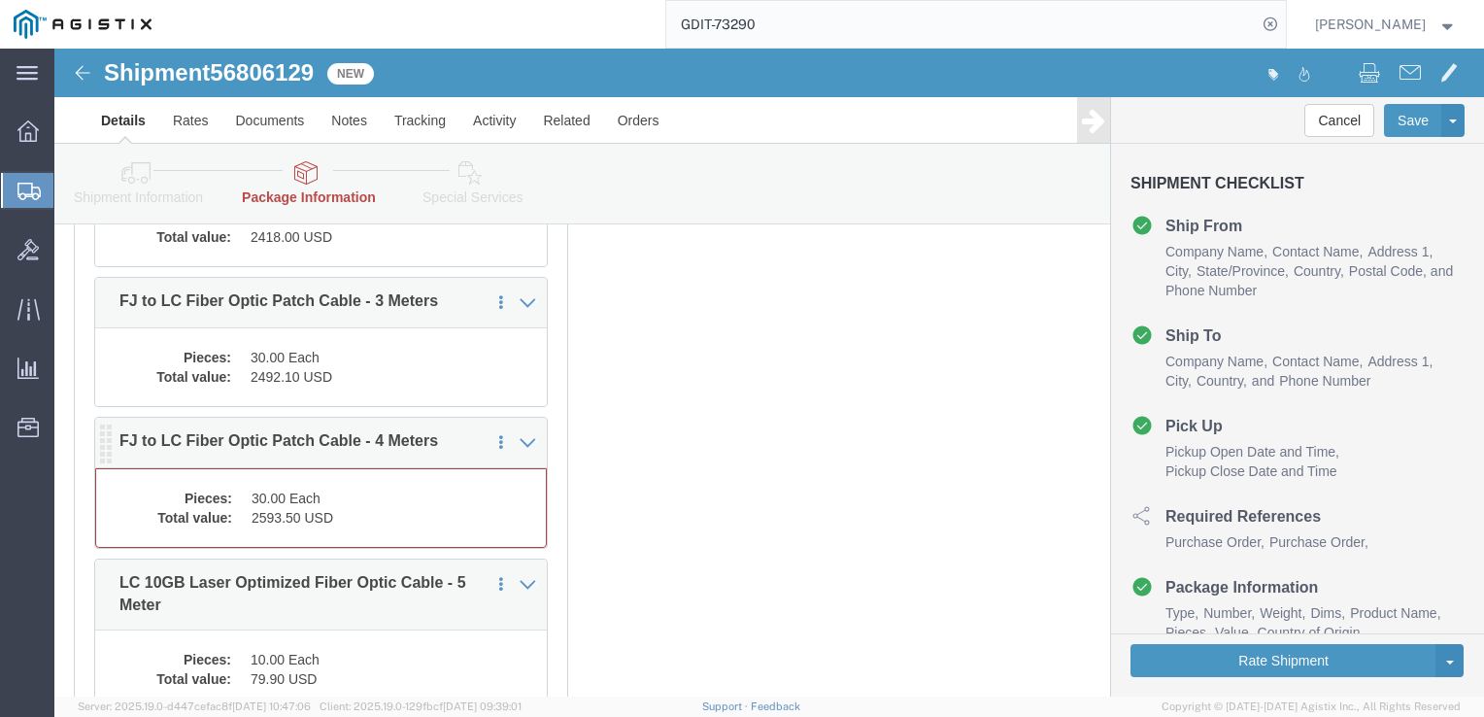
scroll to position [120, 0]
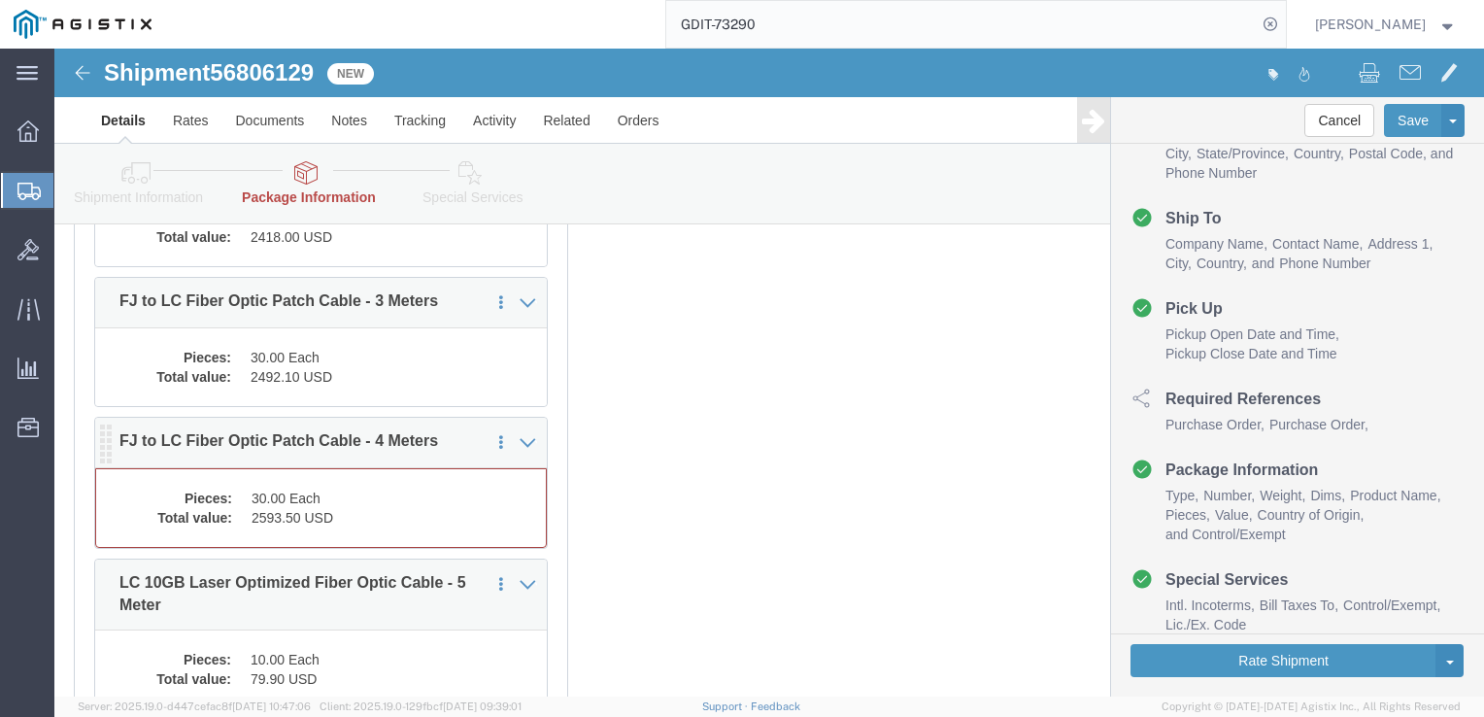
click div "Pieces: 30.00 Each Total value: 2593.50 USD"
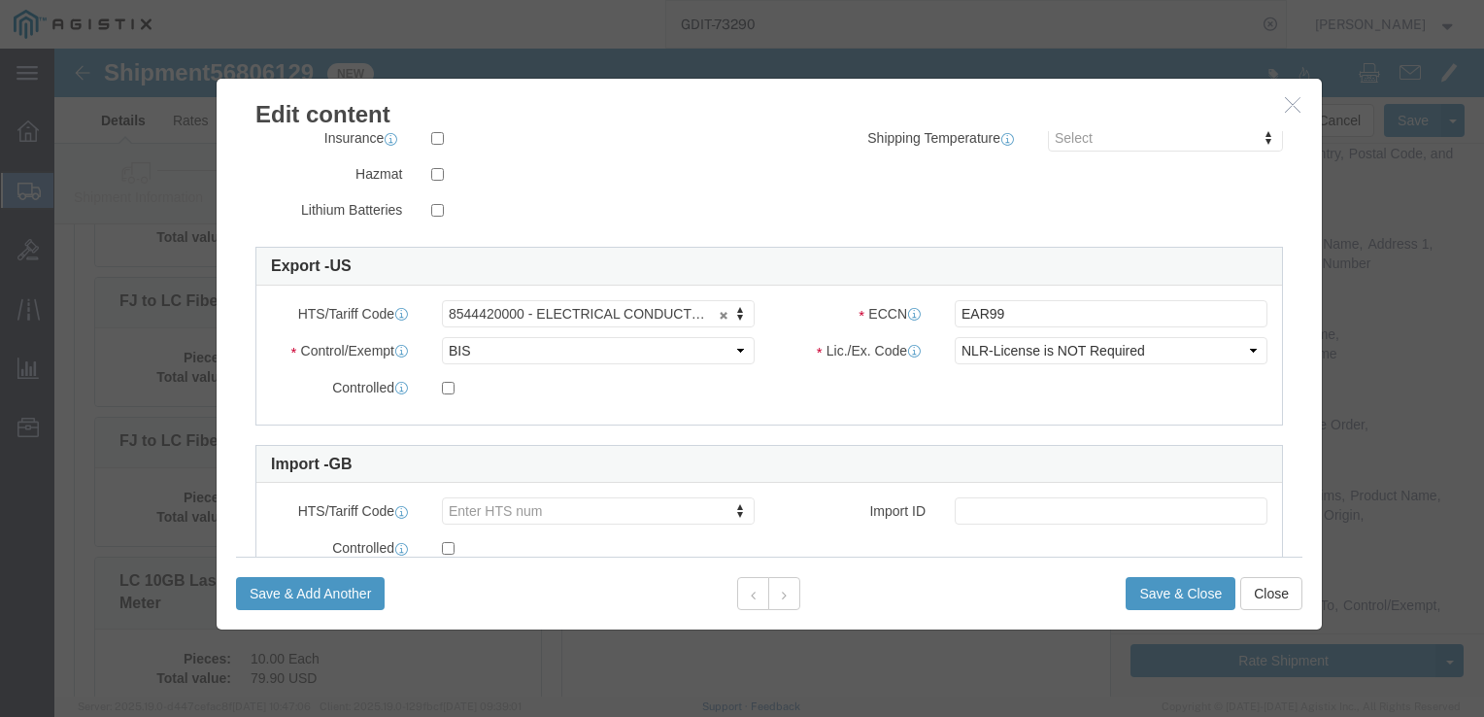
scroll to position [486, 0]
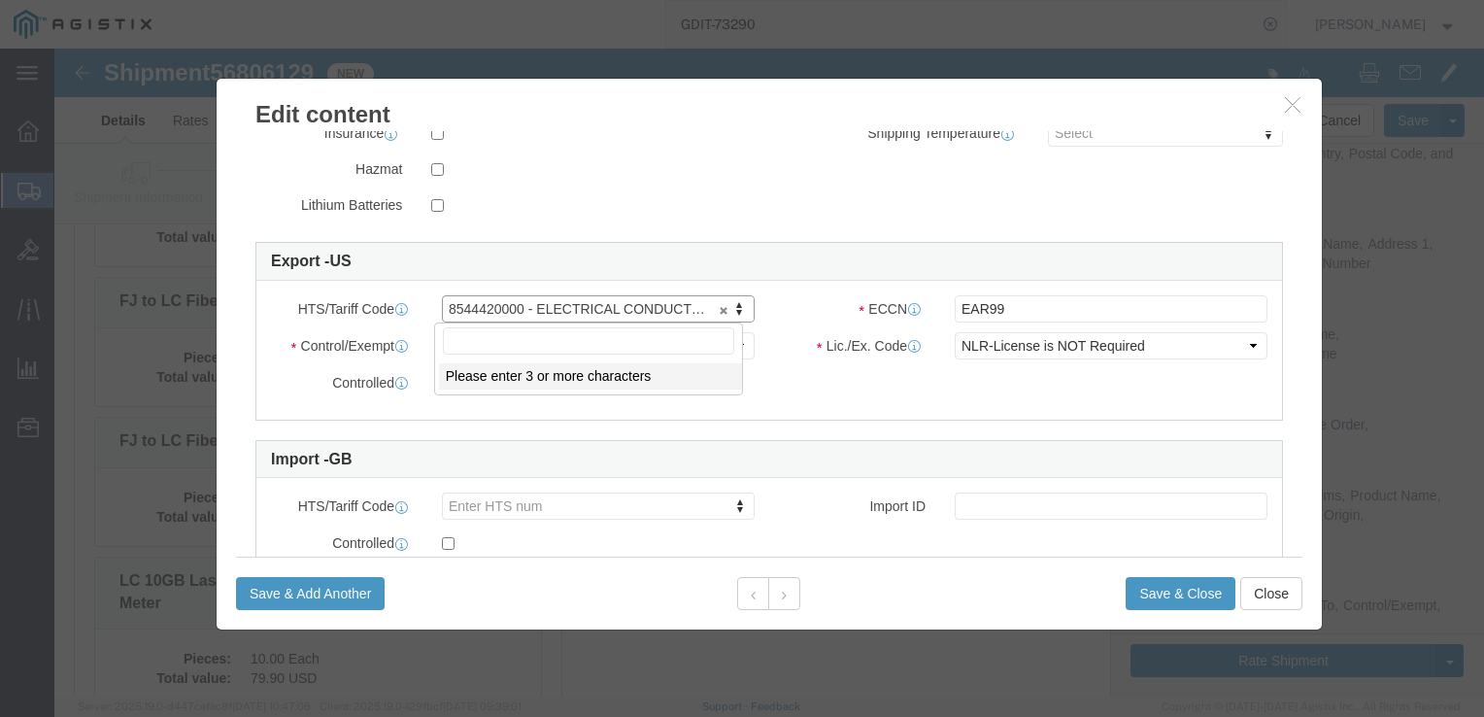
click div
click input "text"
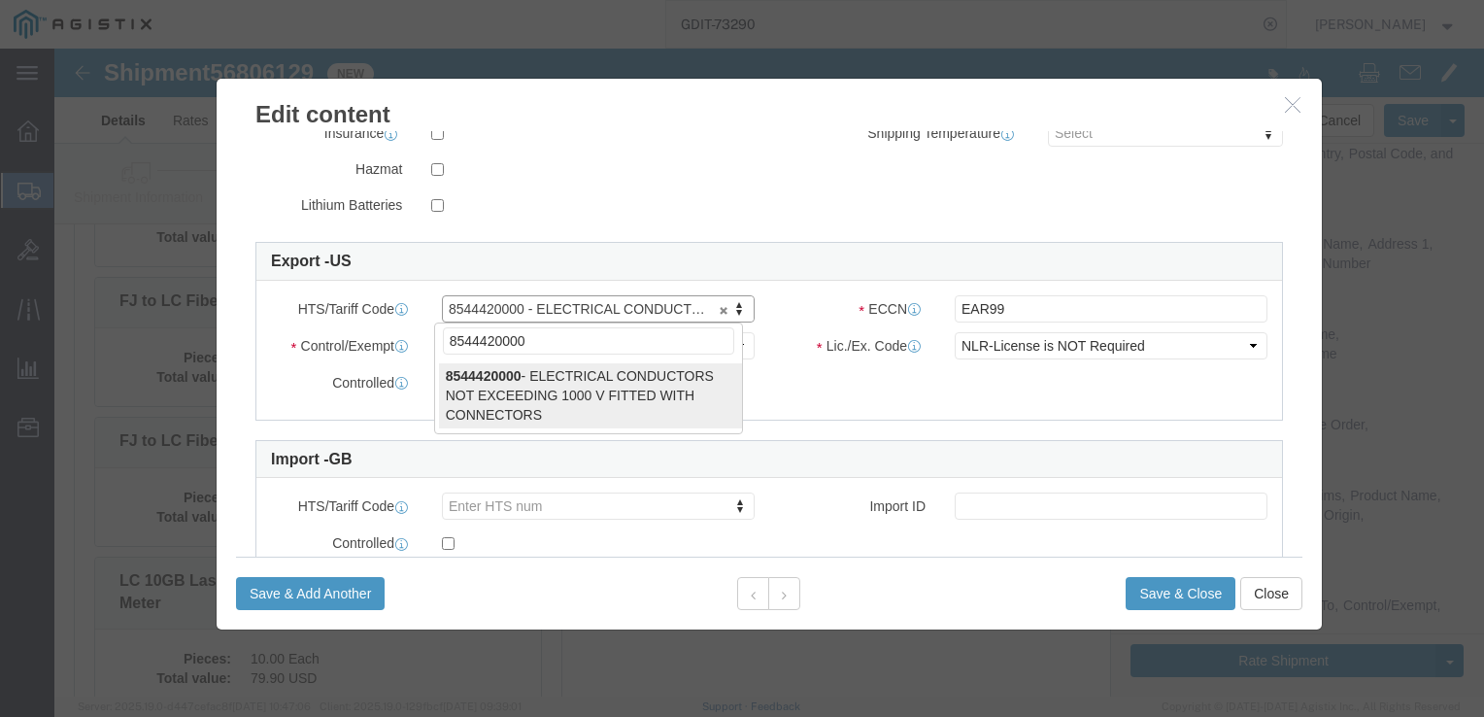
type input "8544420000"
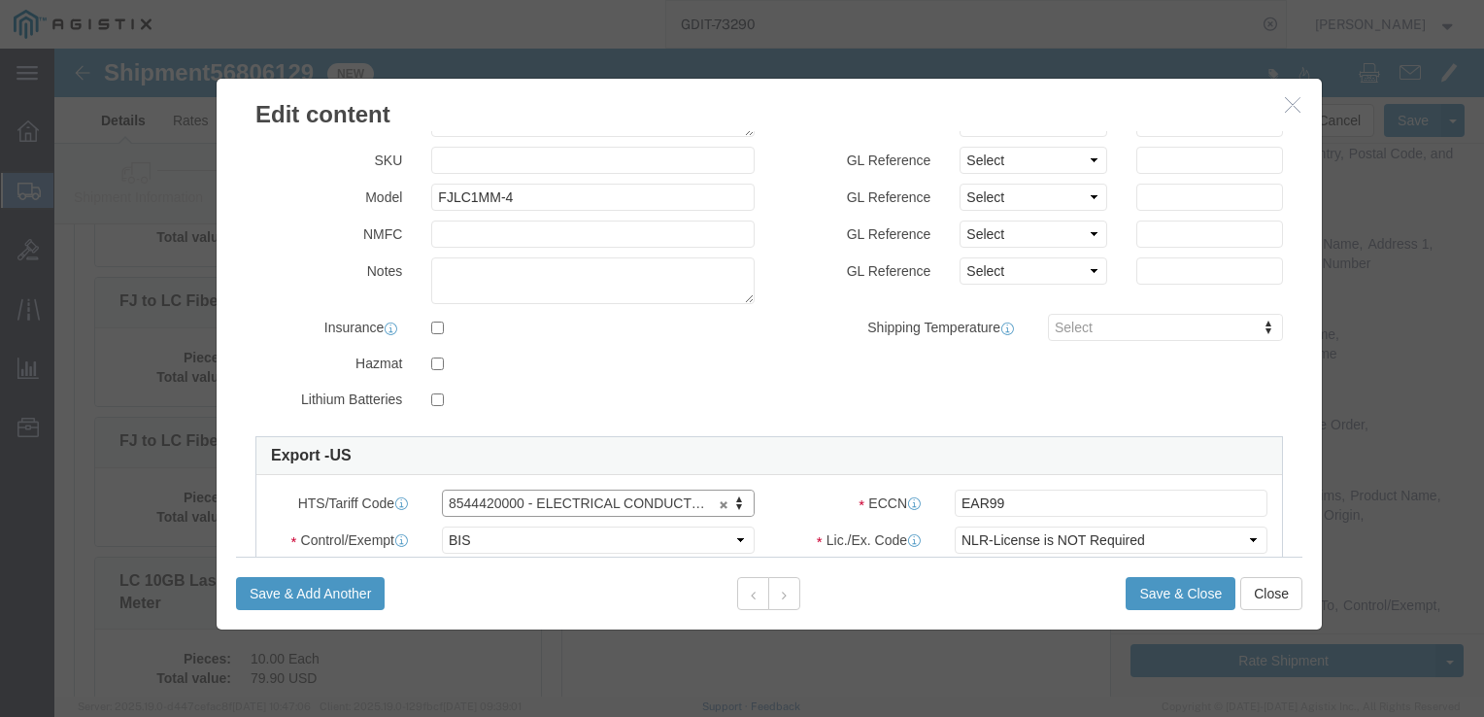
scroll to position [0, 0]
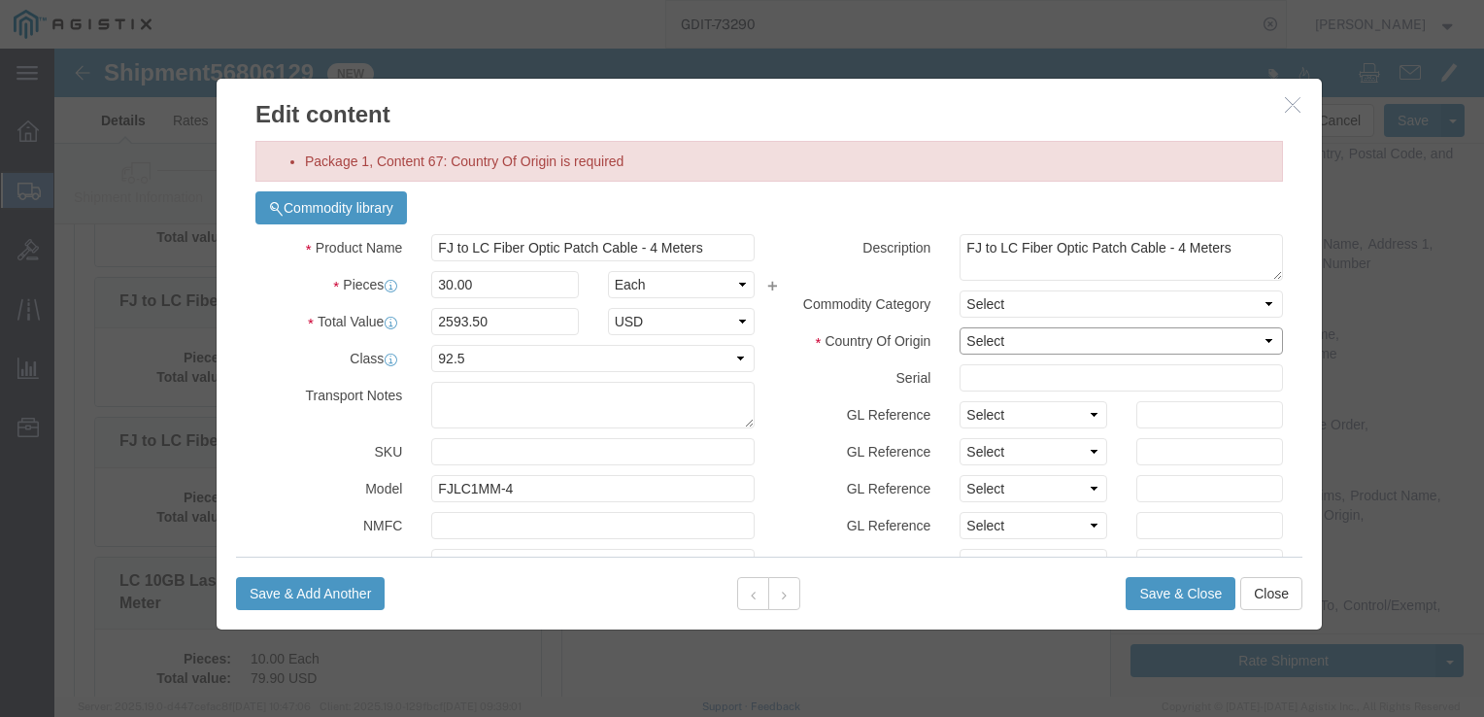
click select "Select [GEOGRAPHIC_DATA] [GEOGRAPHIC_DATA] [GEOGRAPHIC_DATA] [GEOGRAPHIC_DATA] …"
select select "US"
click select "Select [GEOGRAPHIC_DATA] [GEOGRAPHIC_DATA] [GEOGRAPHIC_DATA] [GEOGRAPHIC_DATA] …"
click button "Save & Close"
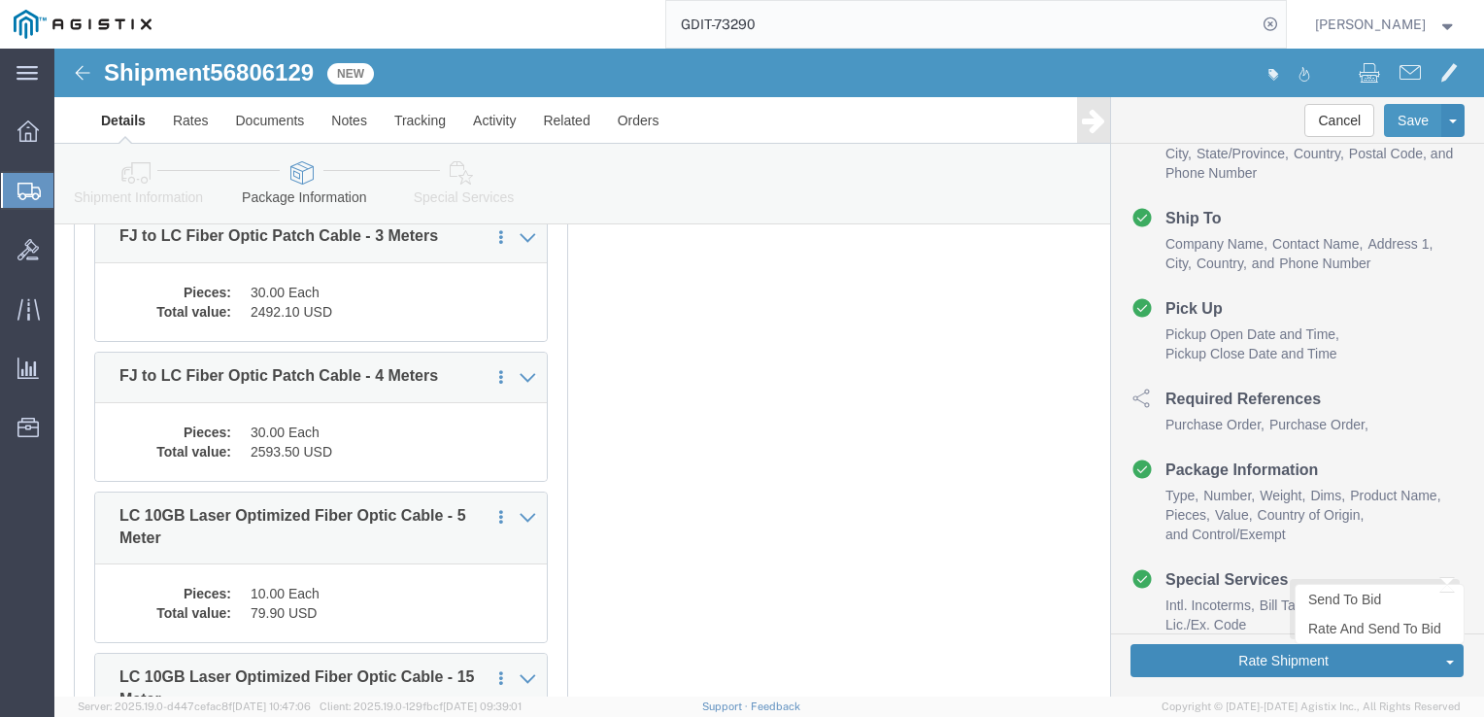
scroll to position [9505, 0]
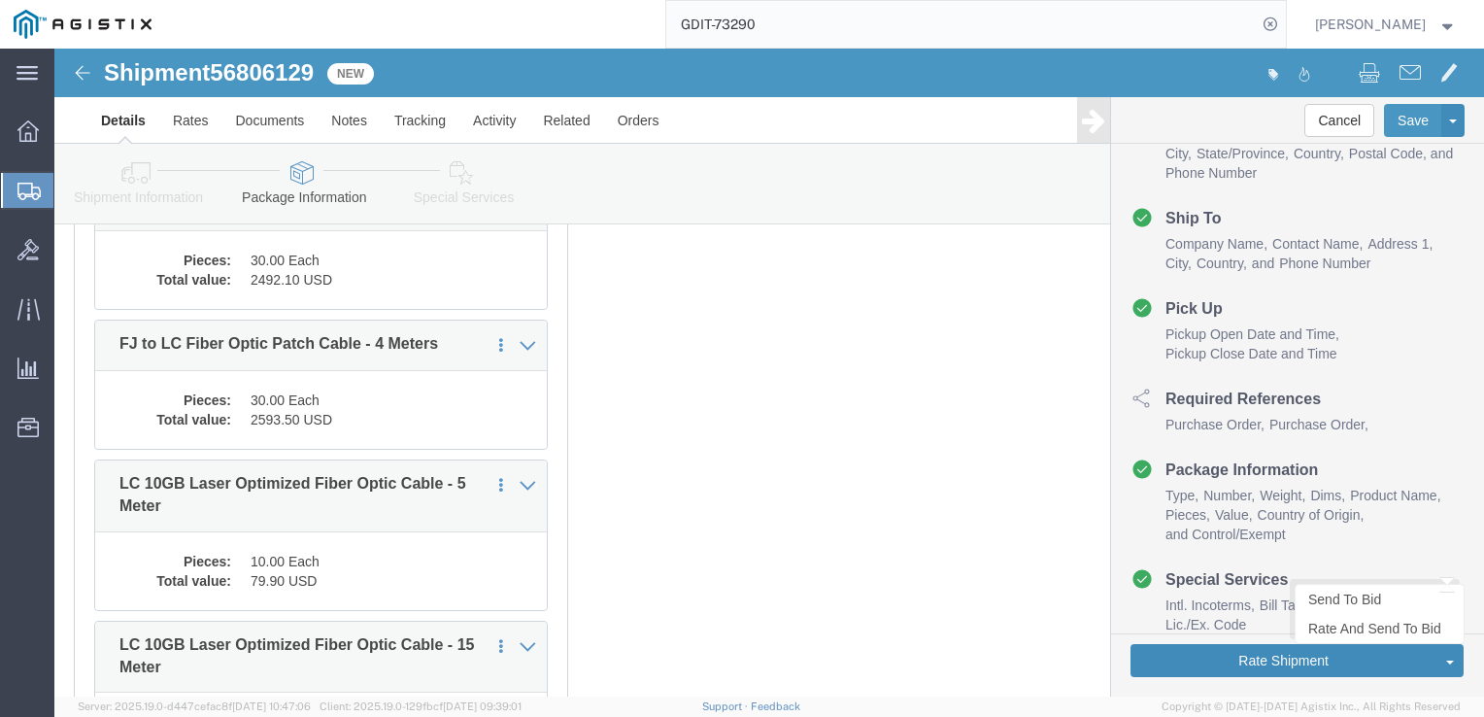
click button "Rate Shipment"
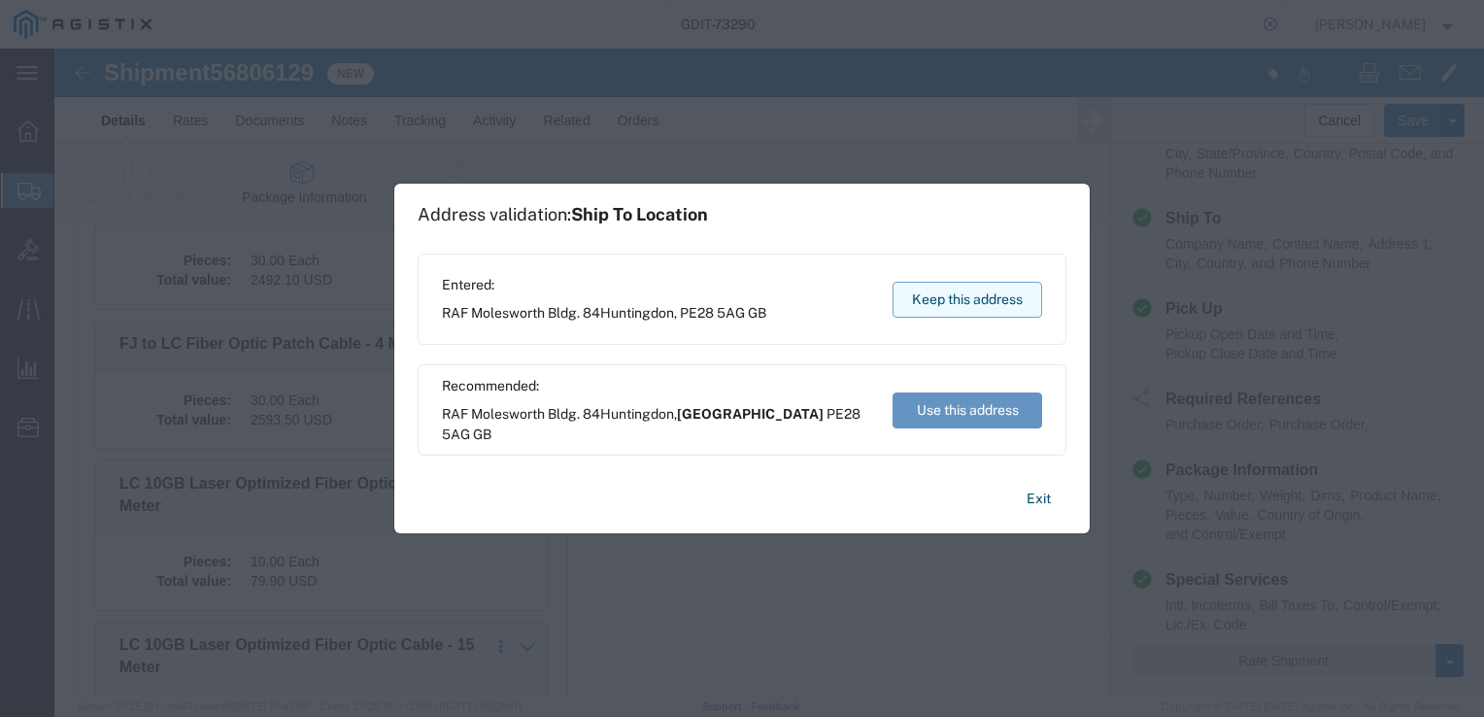
click at [990, 282] on button "Keep this address" at bounding box center [967, 300] width 150 height 36
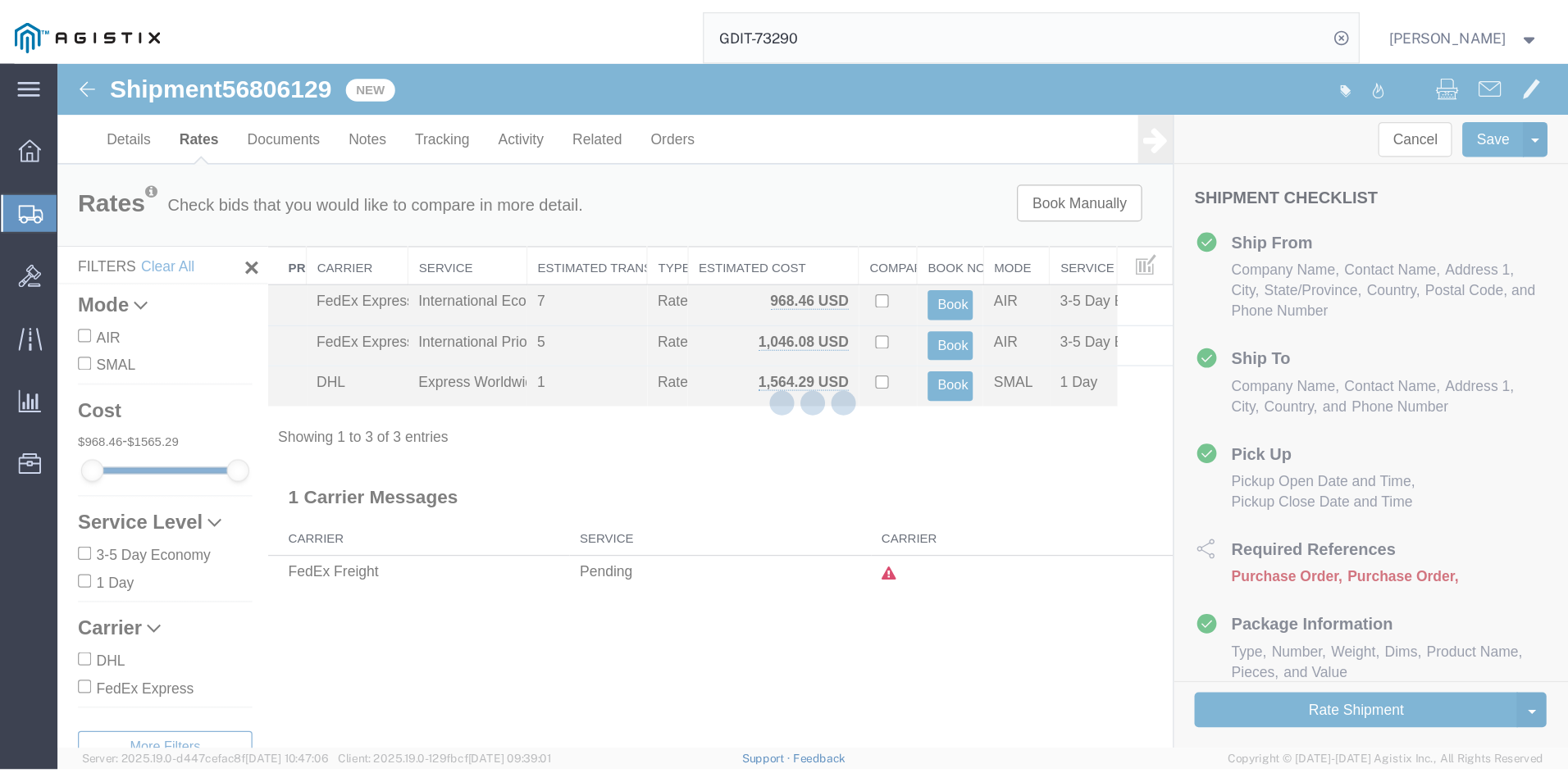
scroll to position [8, 0]
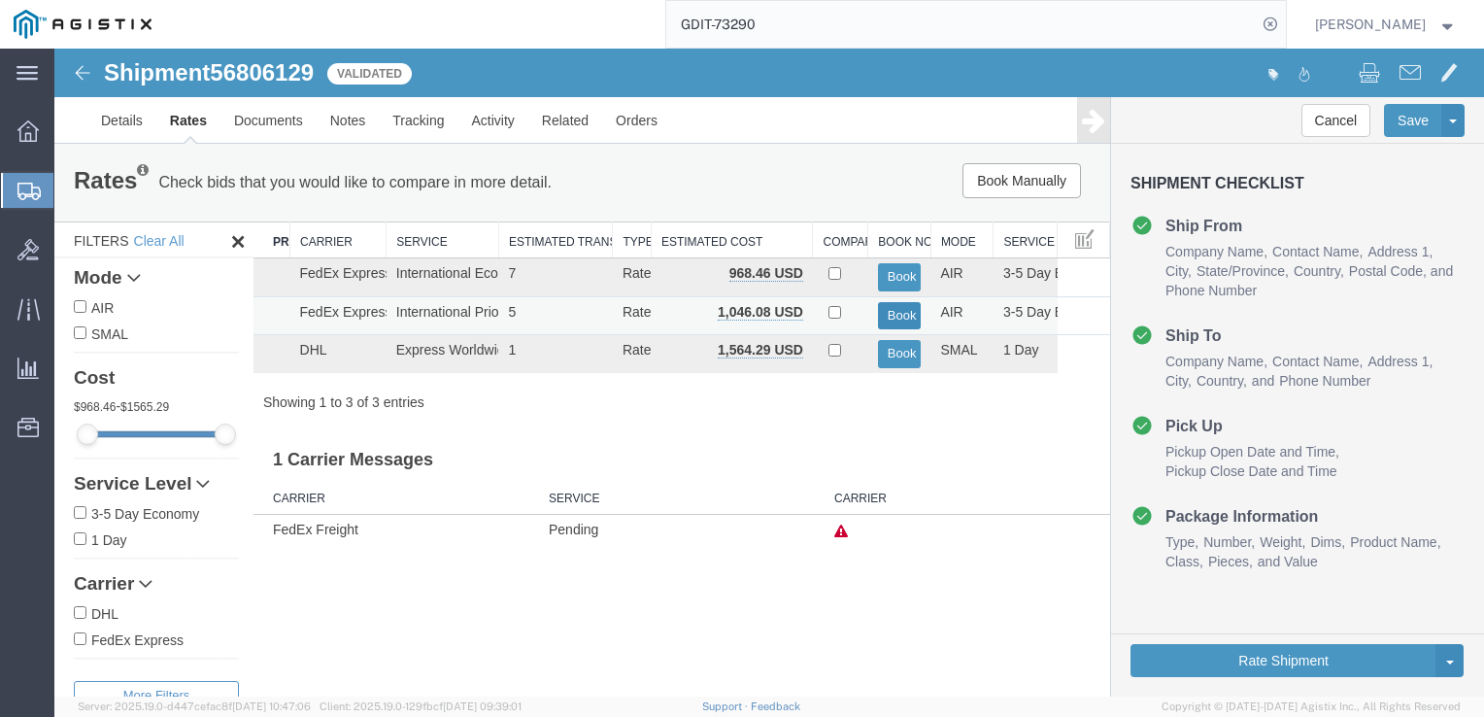
click at [892, 313] on button "Book" at bounding box center [900, 316] width 44 height 28
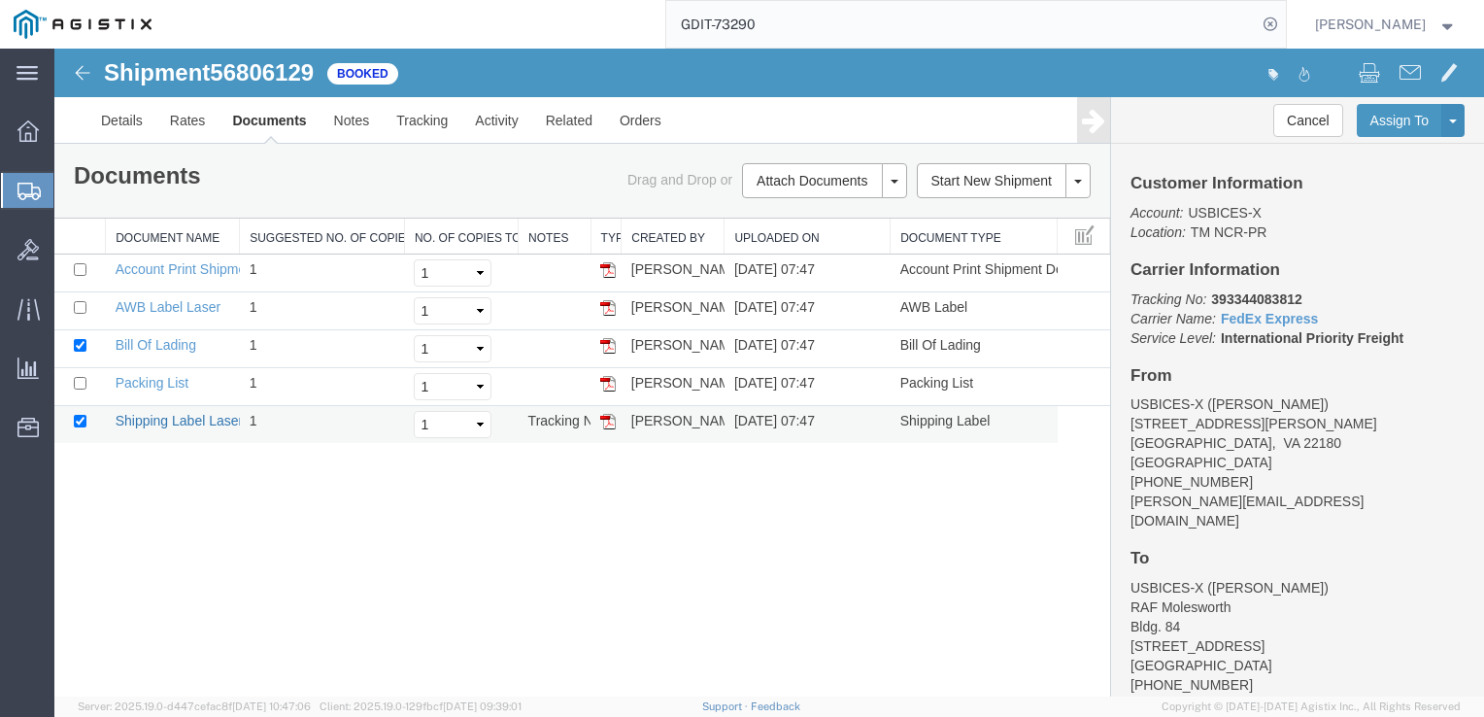
click at [175, 418] on link "Shipping Label Laser" at bounding box center [180, 421] width 128 height 16
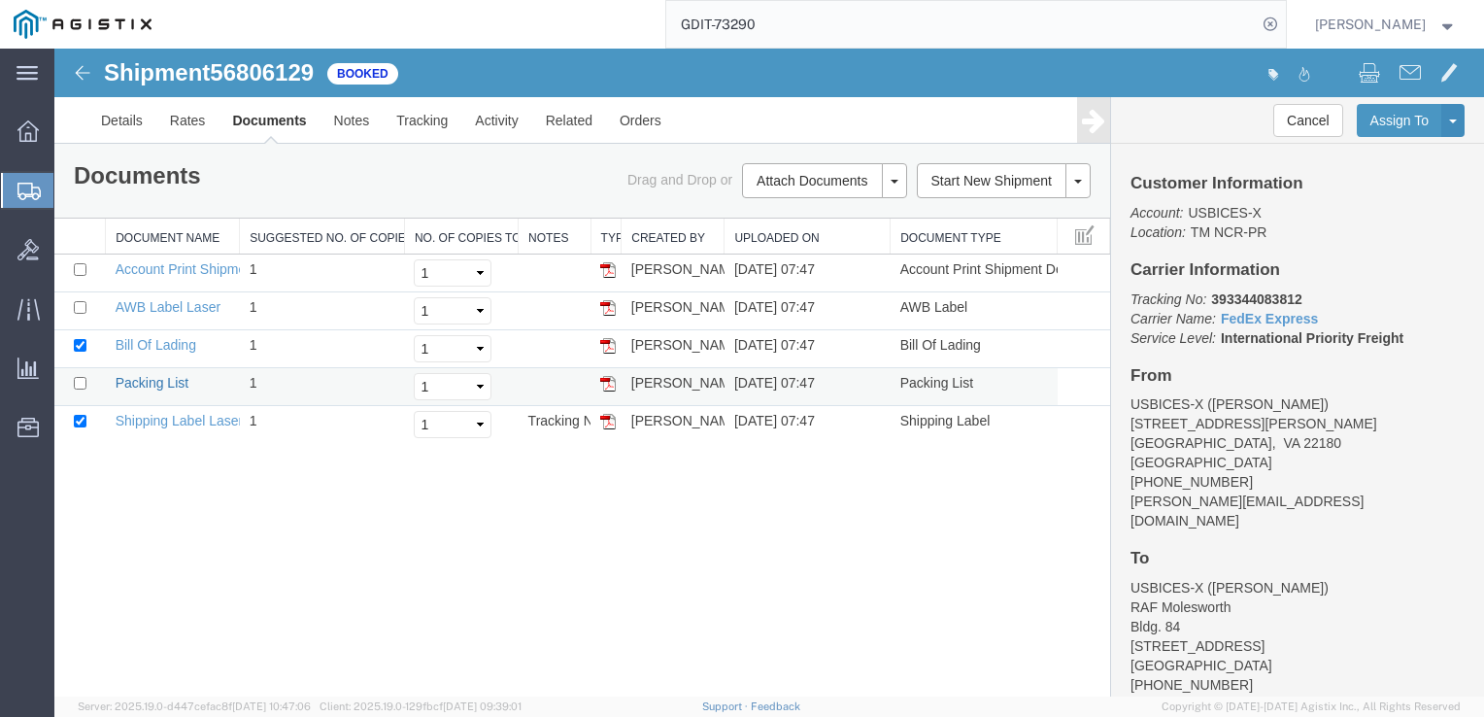
click at [161, 379] on link "Packing List" at bounding box center [152, 383] width 73 height 16
click at [140, 342] on link "Bill Of Lading" at bounding box center [156, 345] width 81 height 16
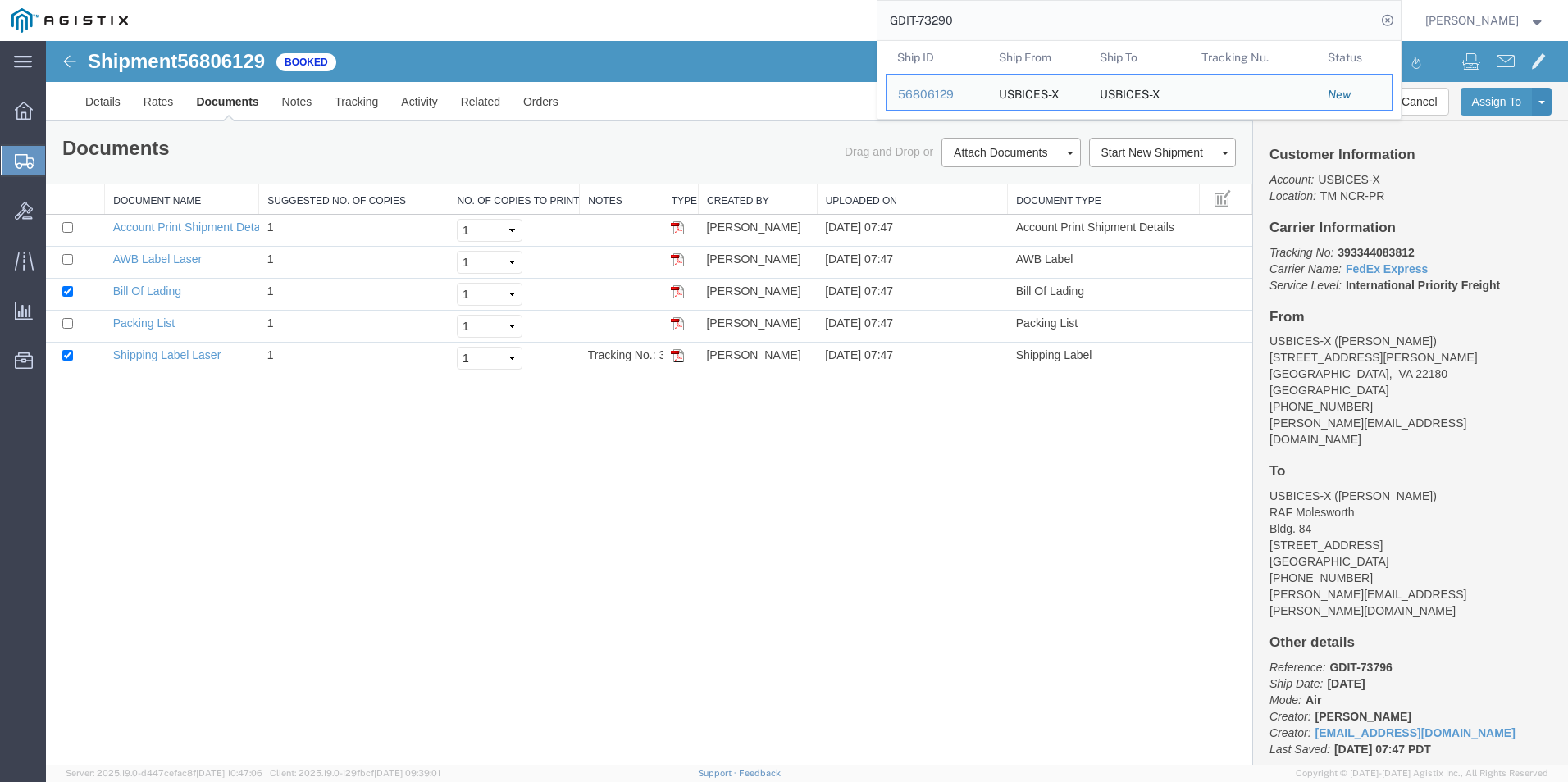
click at [971, 18] on input "GDIT-73290" at bounding box center [1126, 20] width 498 height 40
click at [592, 502] on div "Shipment 56806129 5 of 5 Booked Details Rates Documents Notes Tracking Activity…" at bounding box center [806, 403] width 1522 height 724
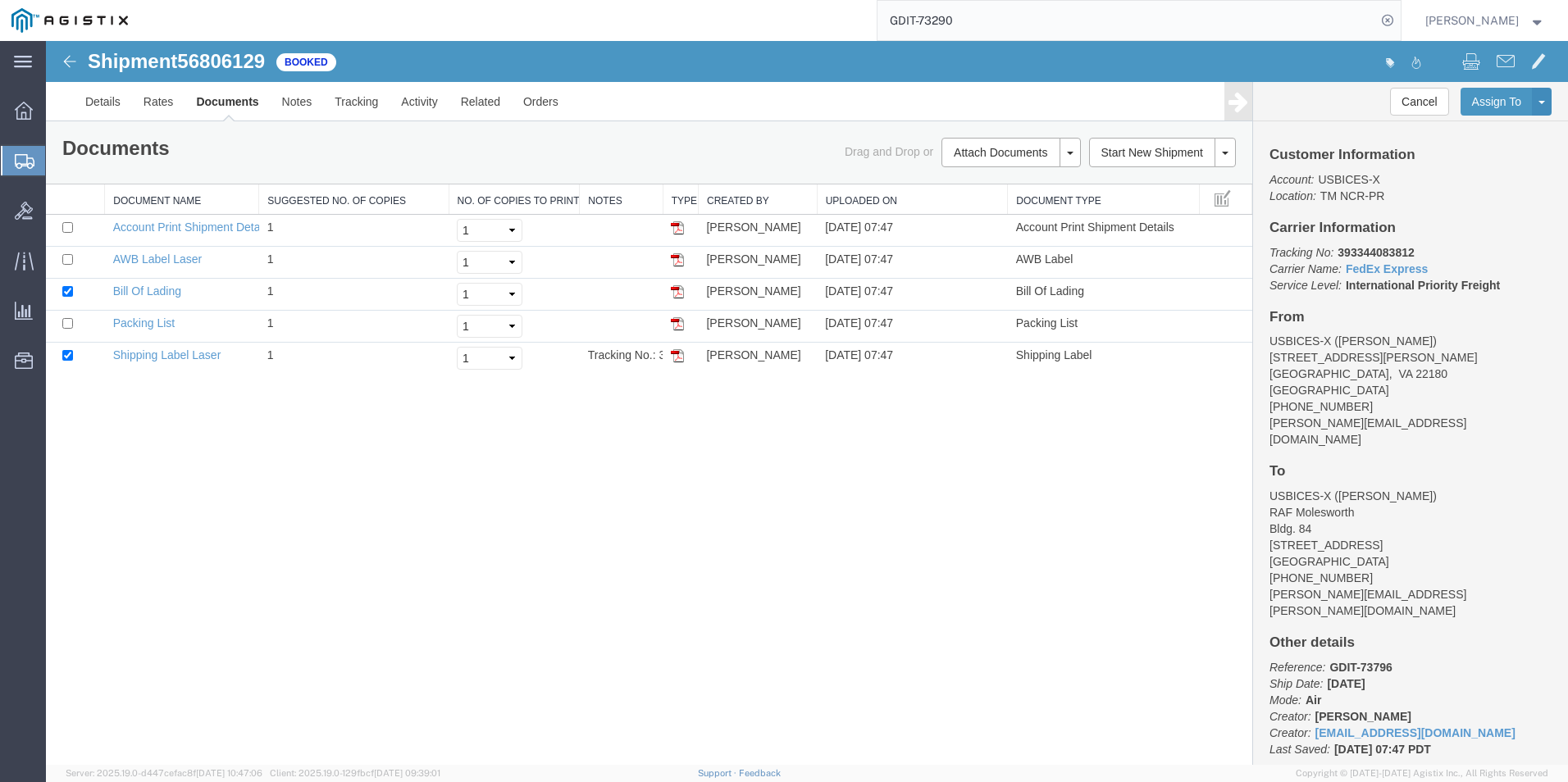
click at [968, 20] on input "GDIT-73290" at bounding box center [1126, 20] width 498 height 40
type input "GDIT-51432"
click at [1252, 21] on icon at bounding box center [1386, 20] width 23 height 23
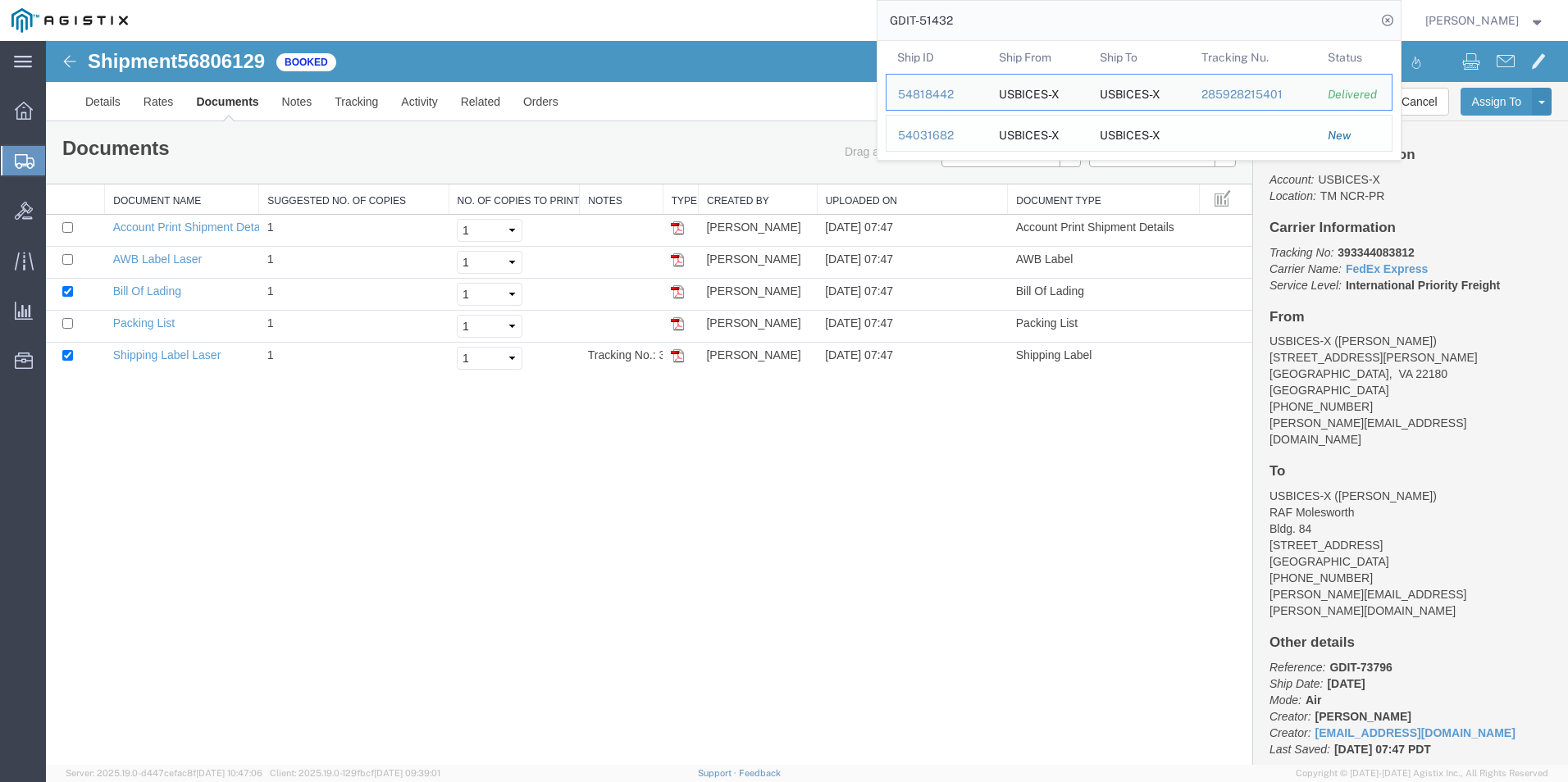
click at [938, 139] on div "54031682" at bounding box center [936, 136] width 78 height 17
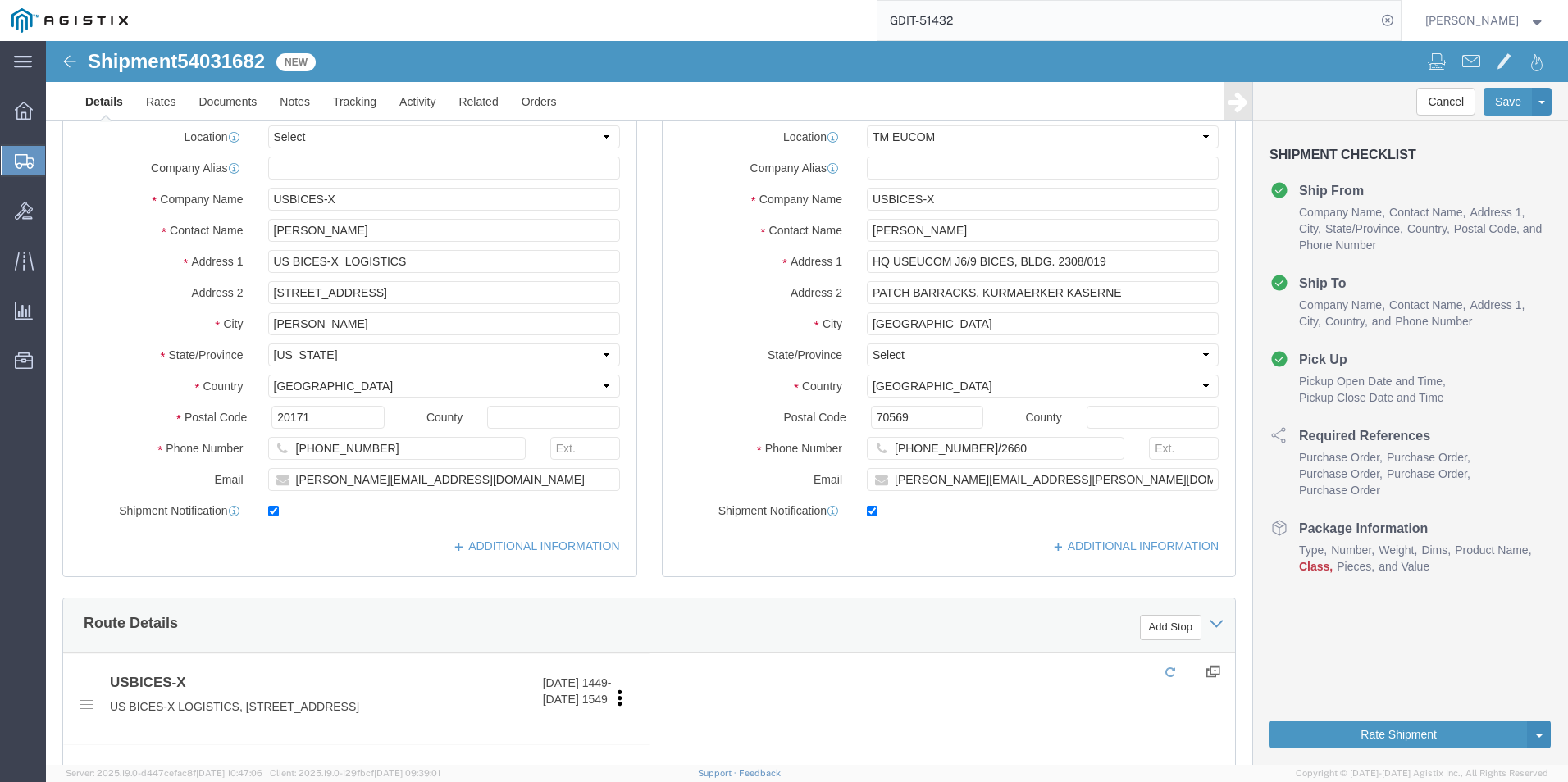
select select "34238"
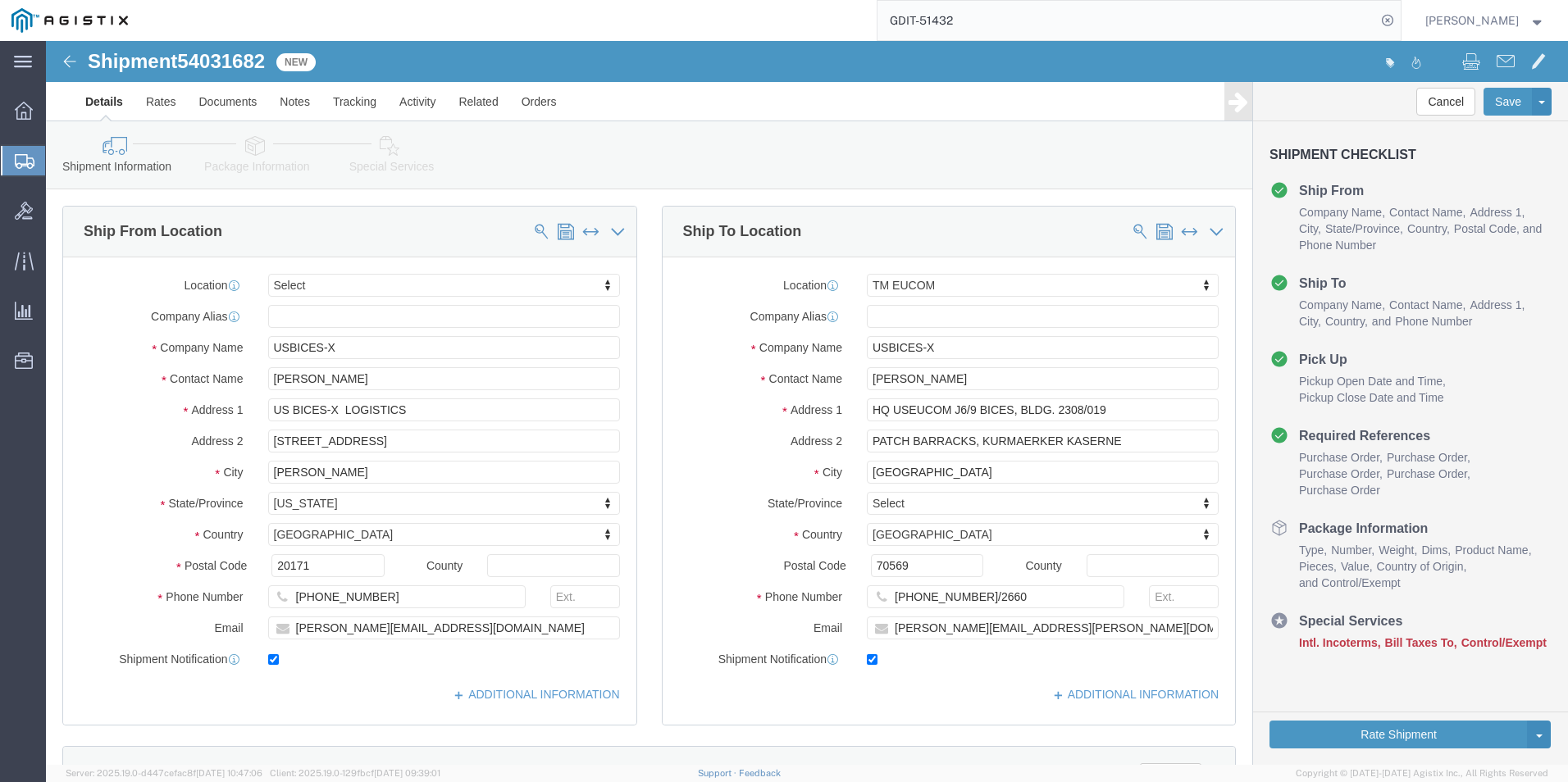
click icon
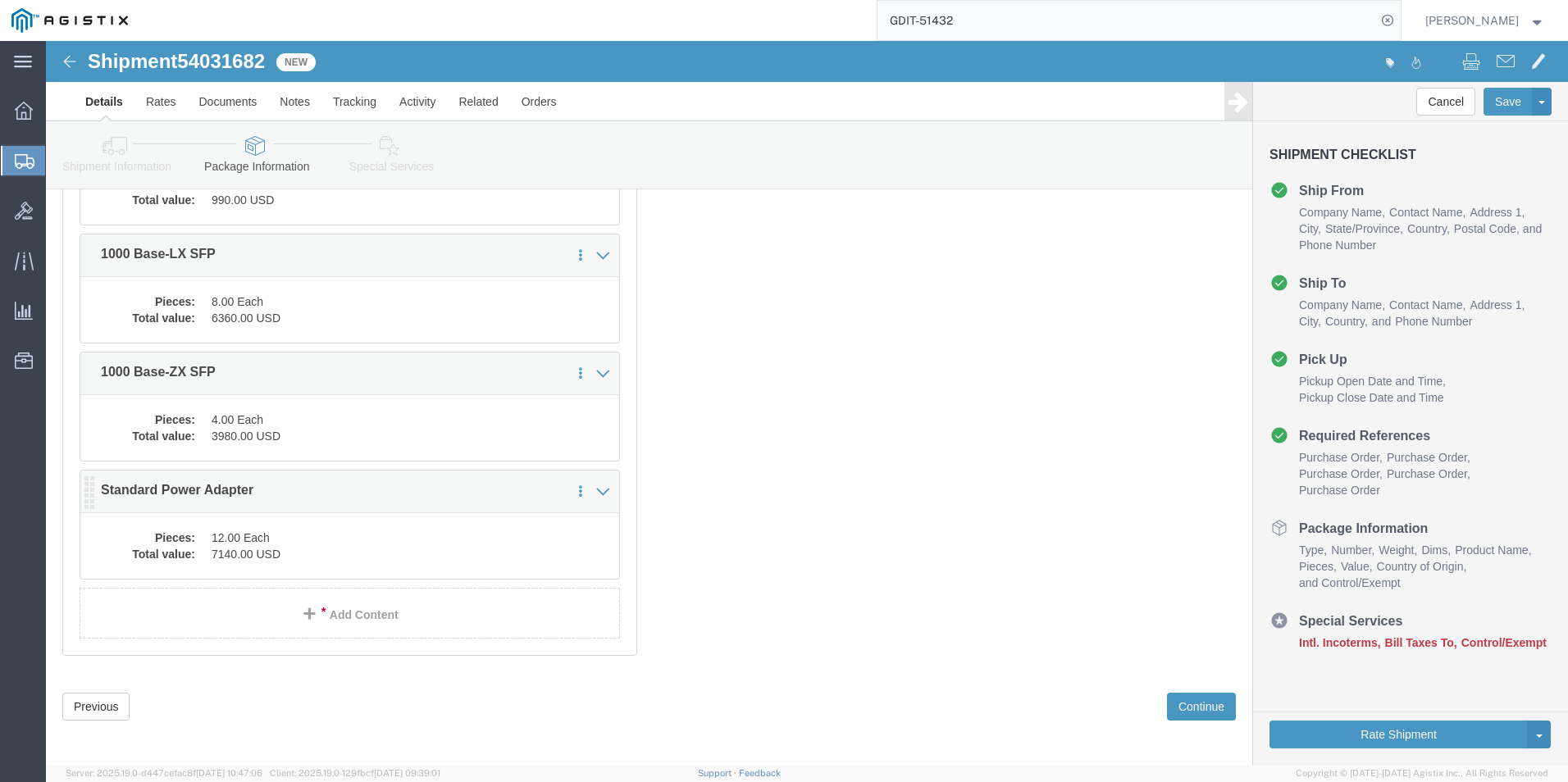
scroll to position [2132, 0]
click div "Pieces: 4.00 Each Total value: 3980.00 USD"
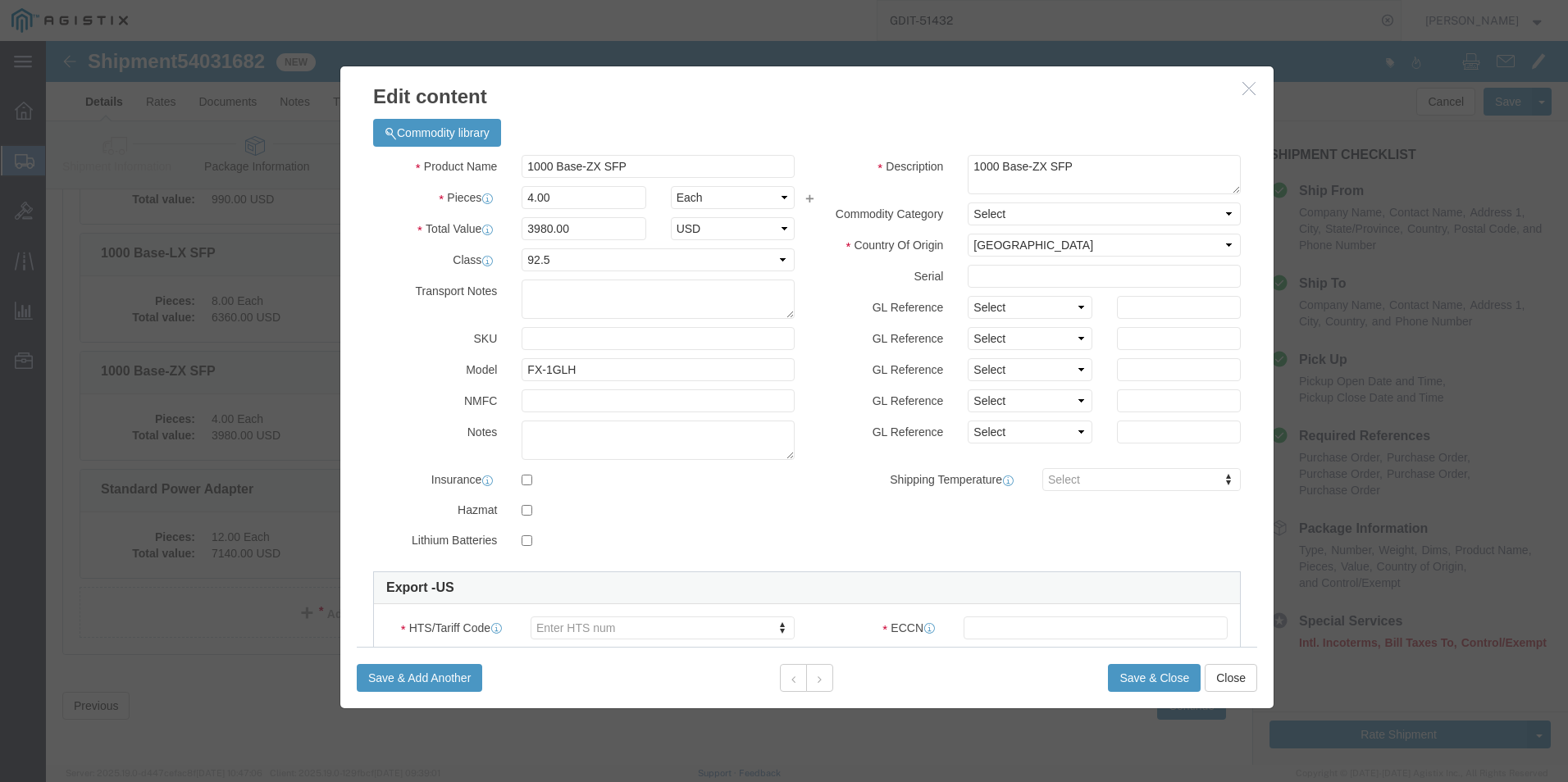
click button "button"
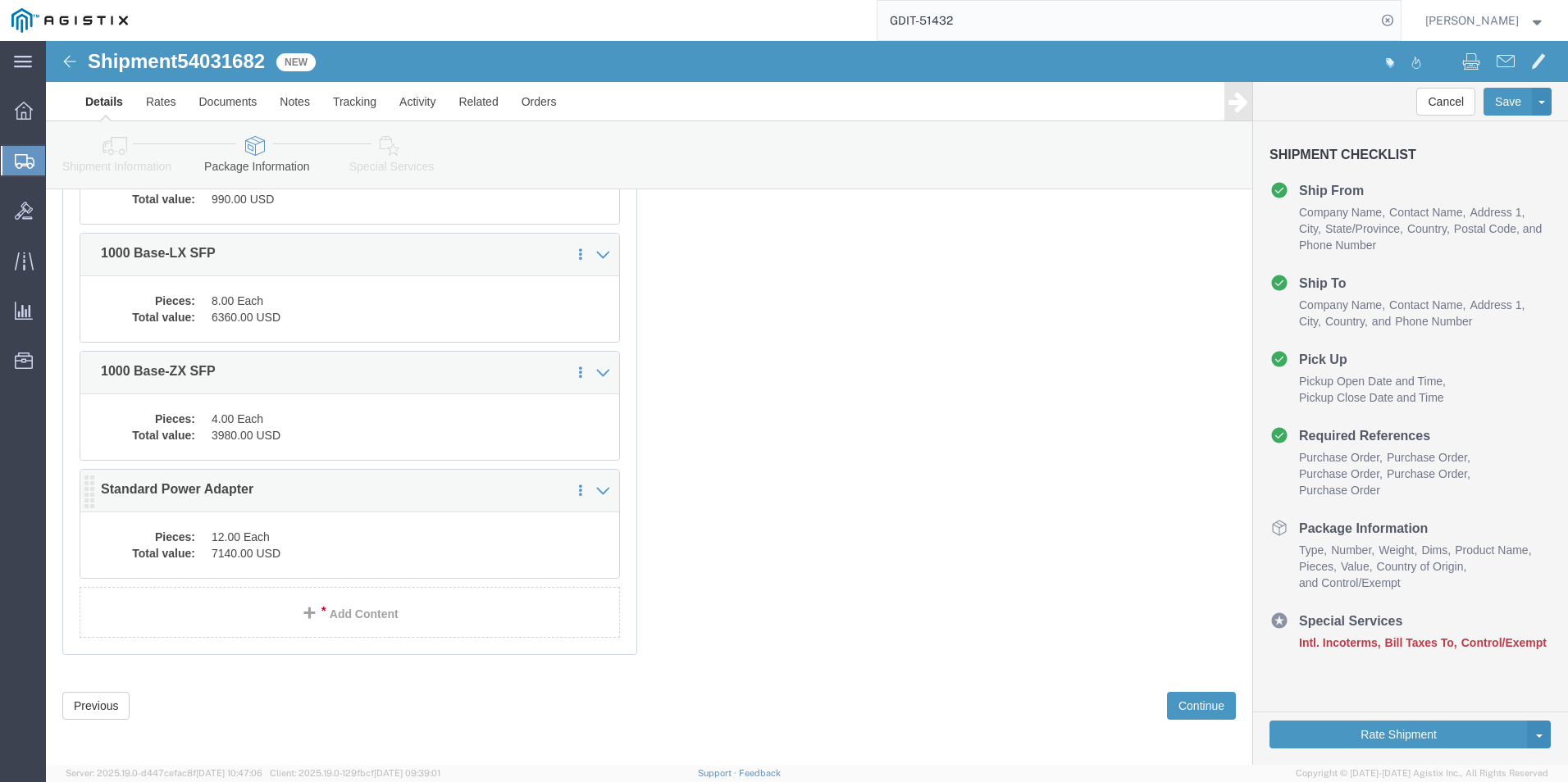
click dd "7140.00 USD"
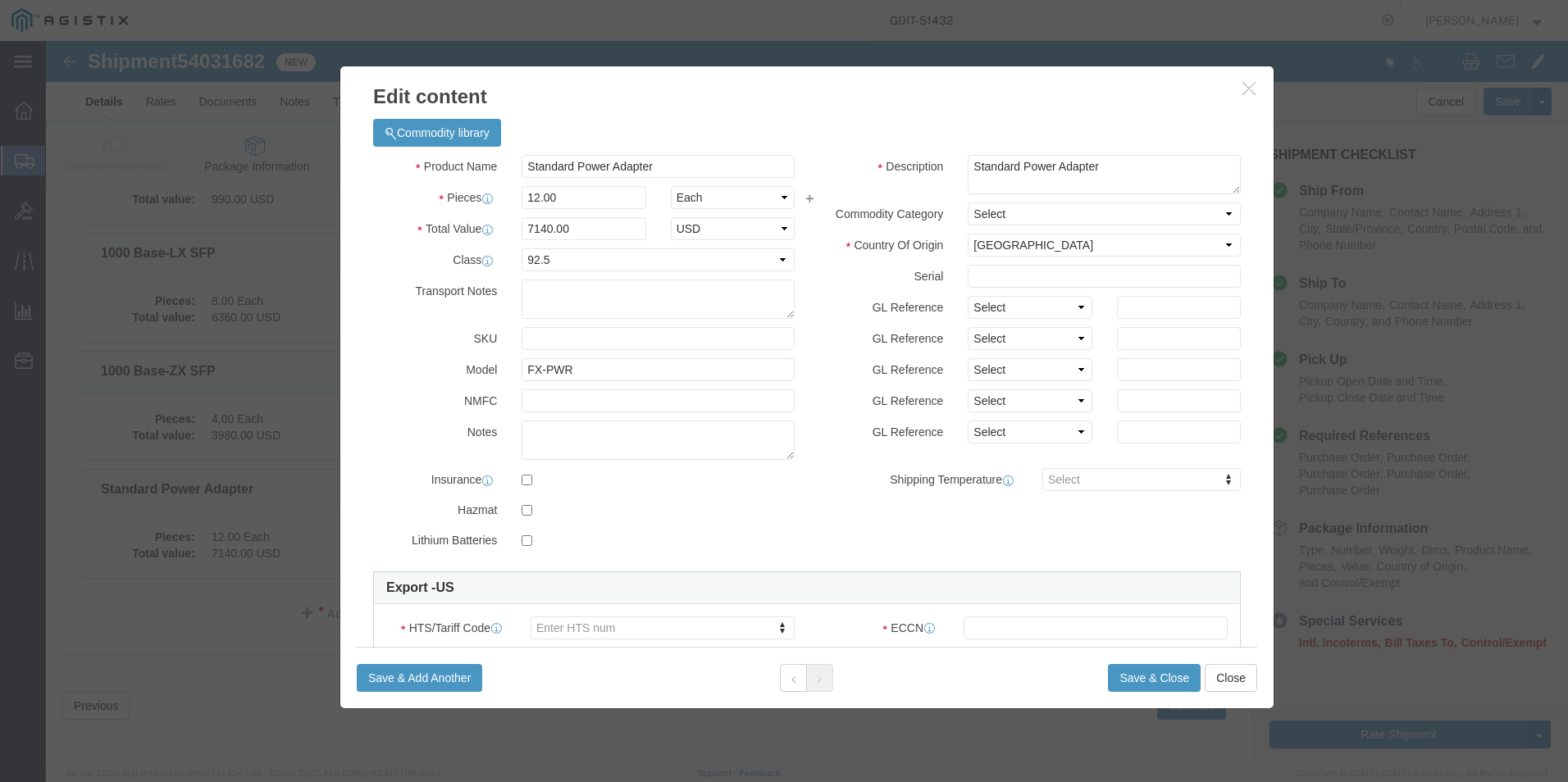
click icon "button"
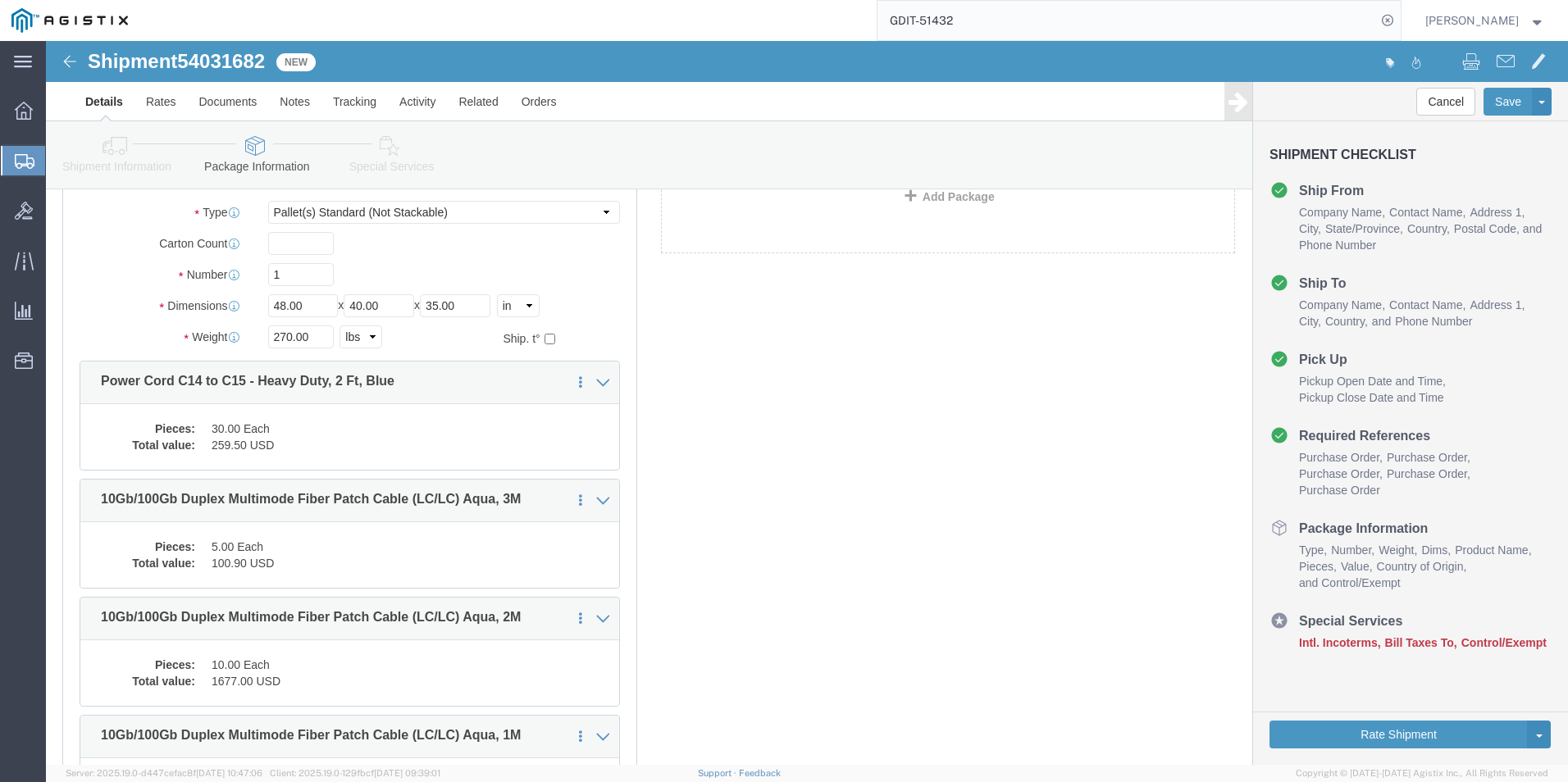
scroll to position [0, 0]
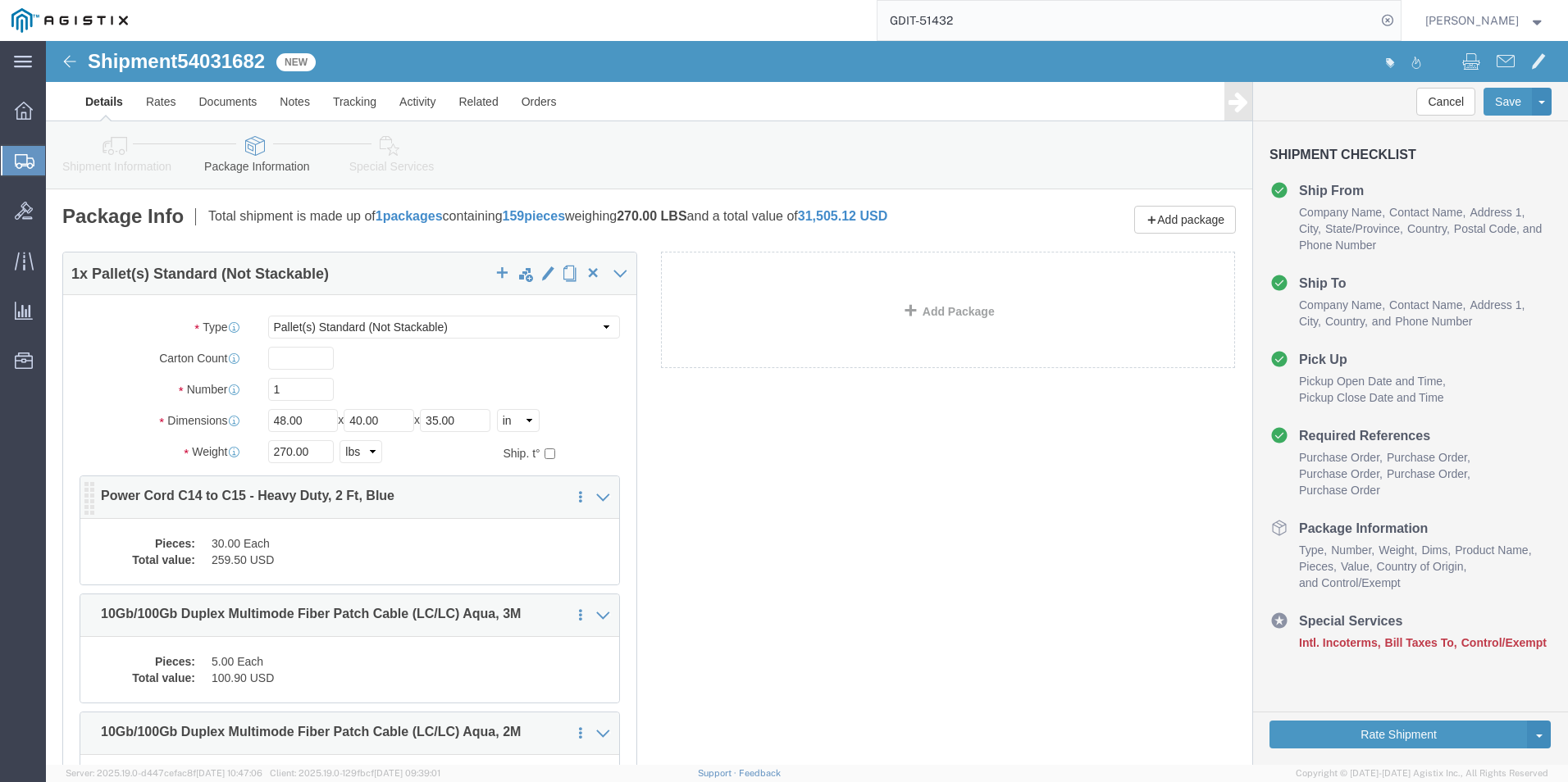
click dd "259.50 USD"
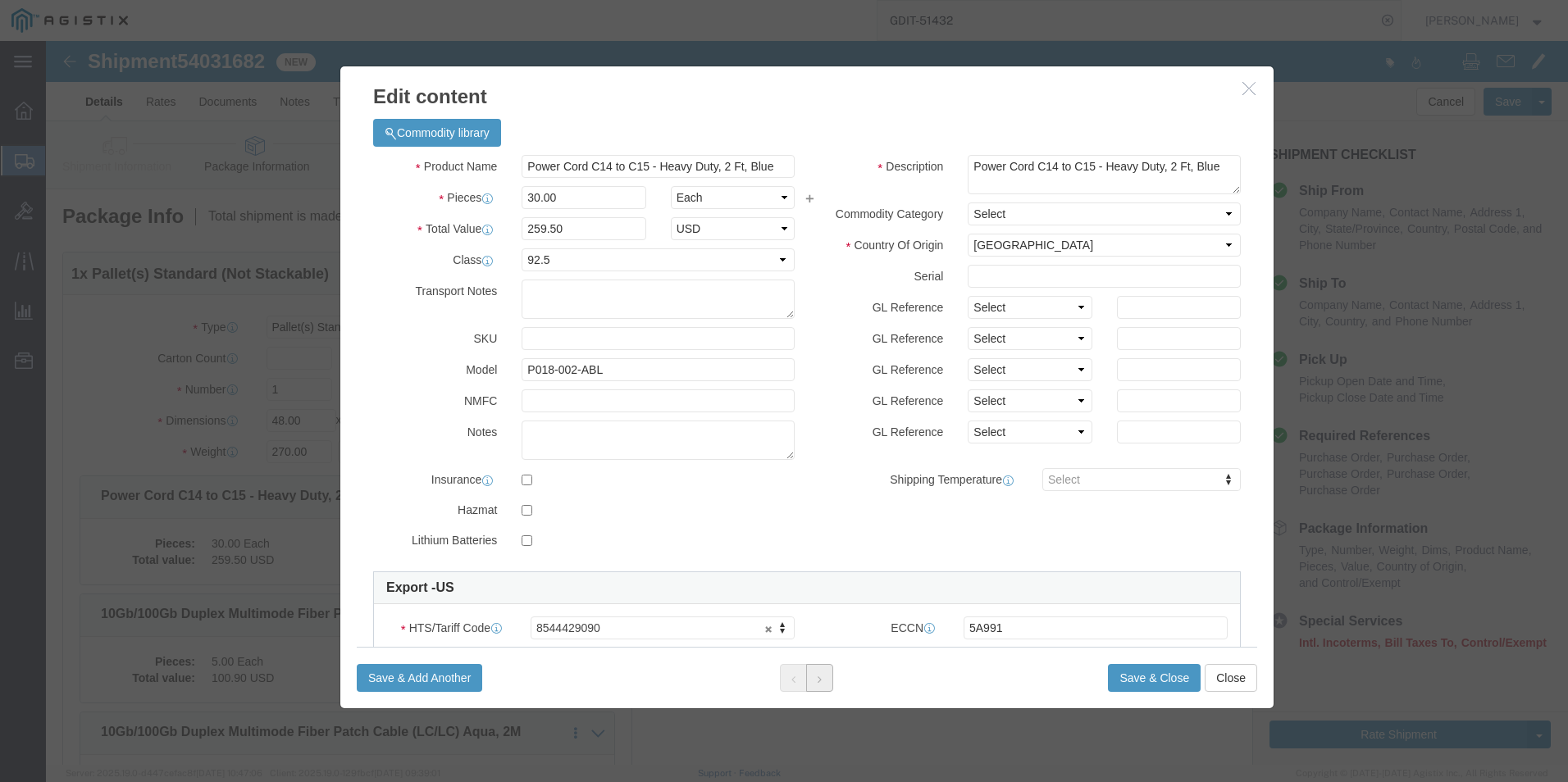
click button
click icon
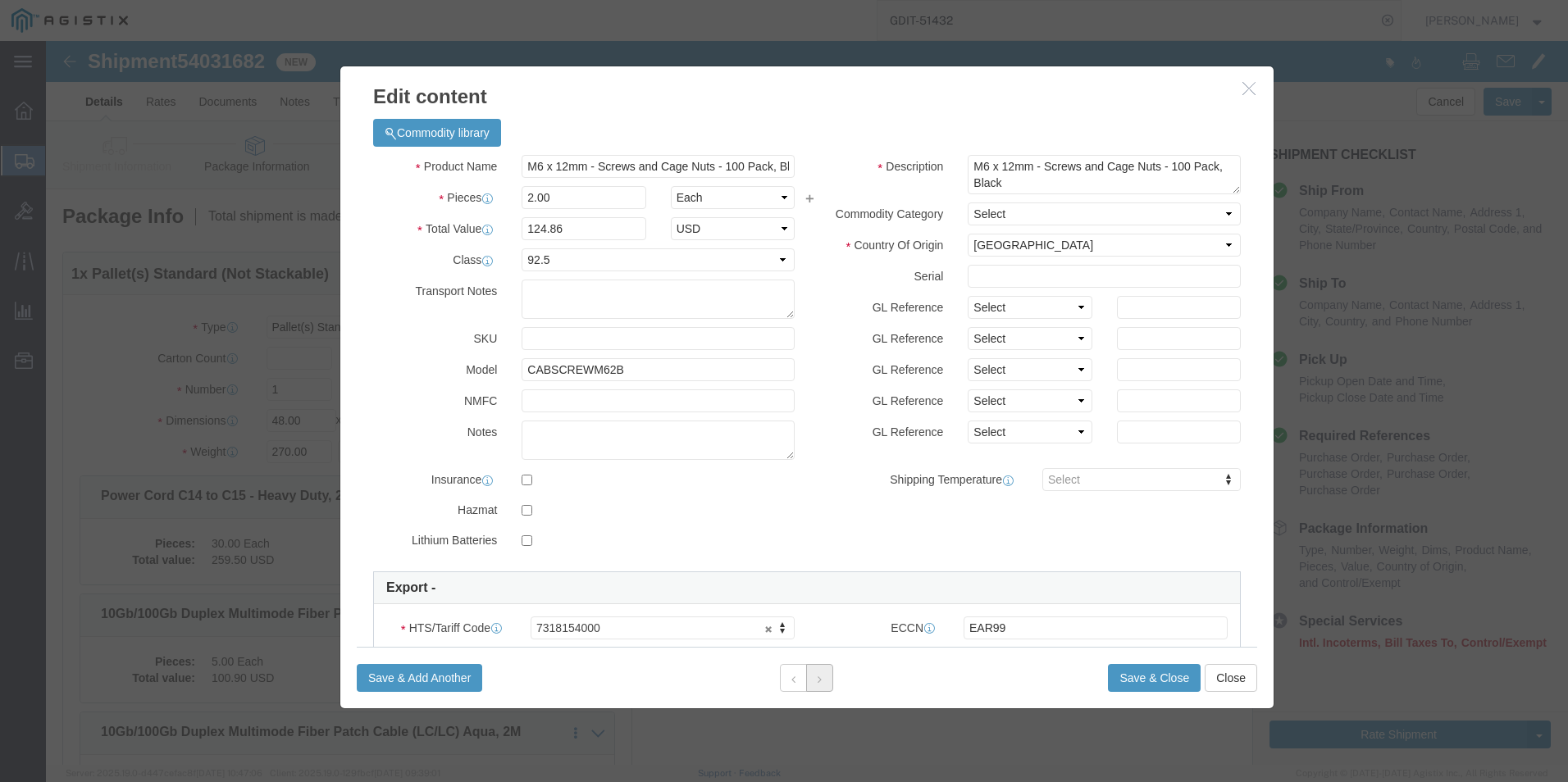
click icon
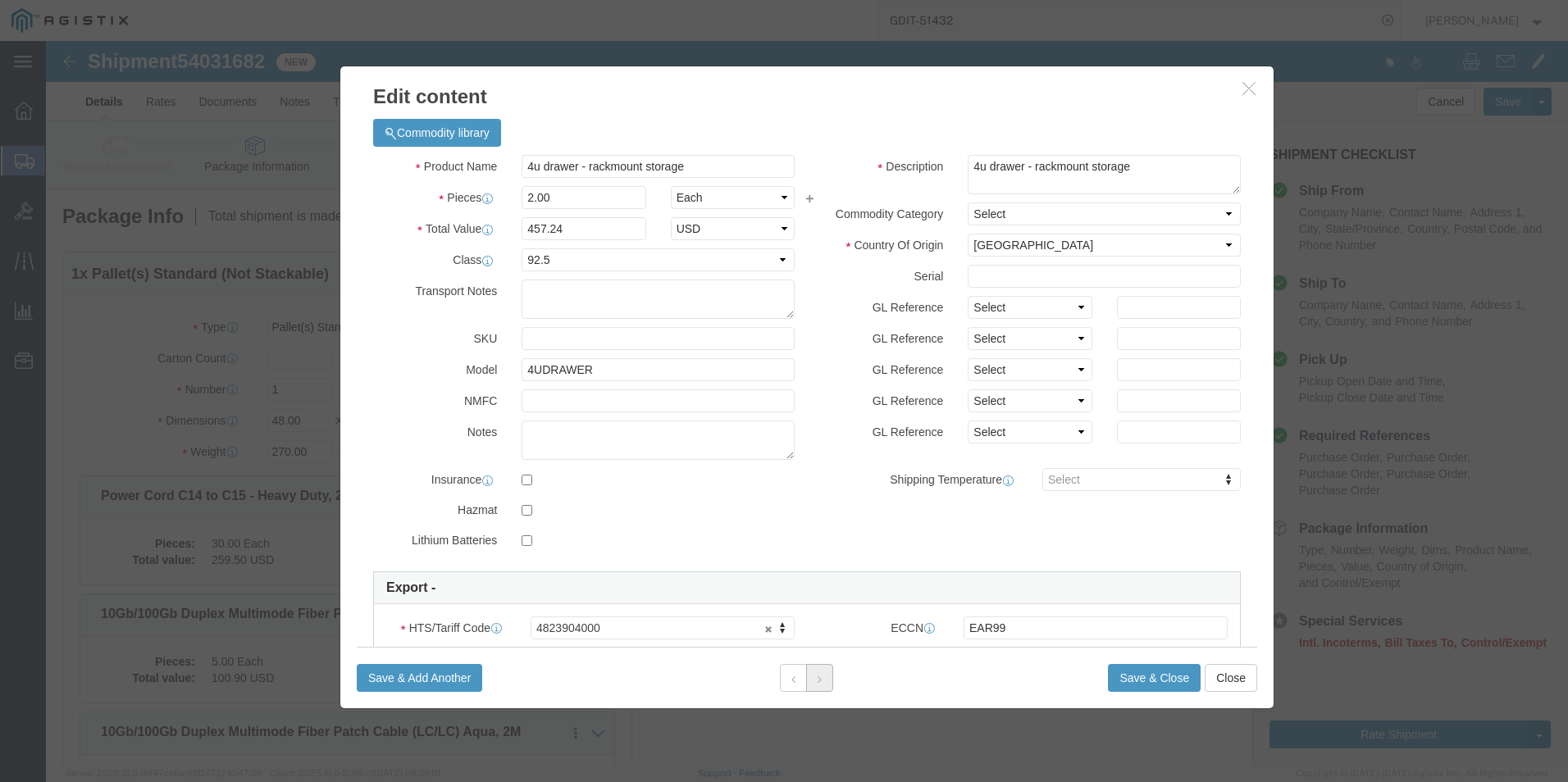
click icon
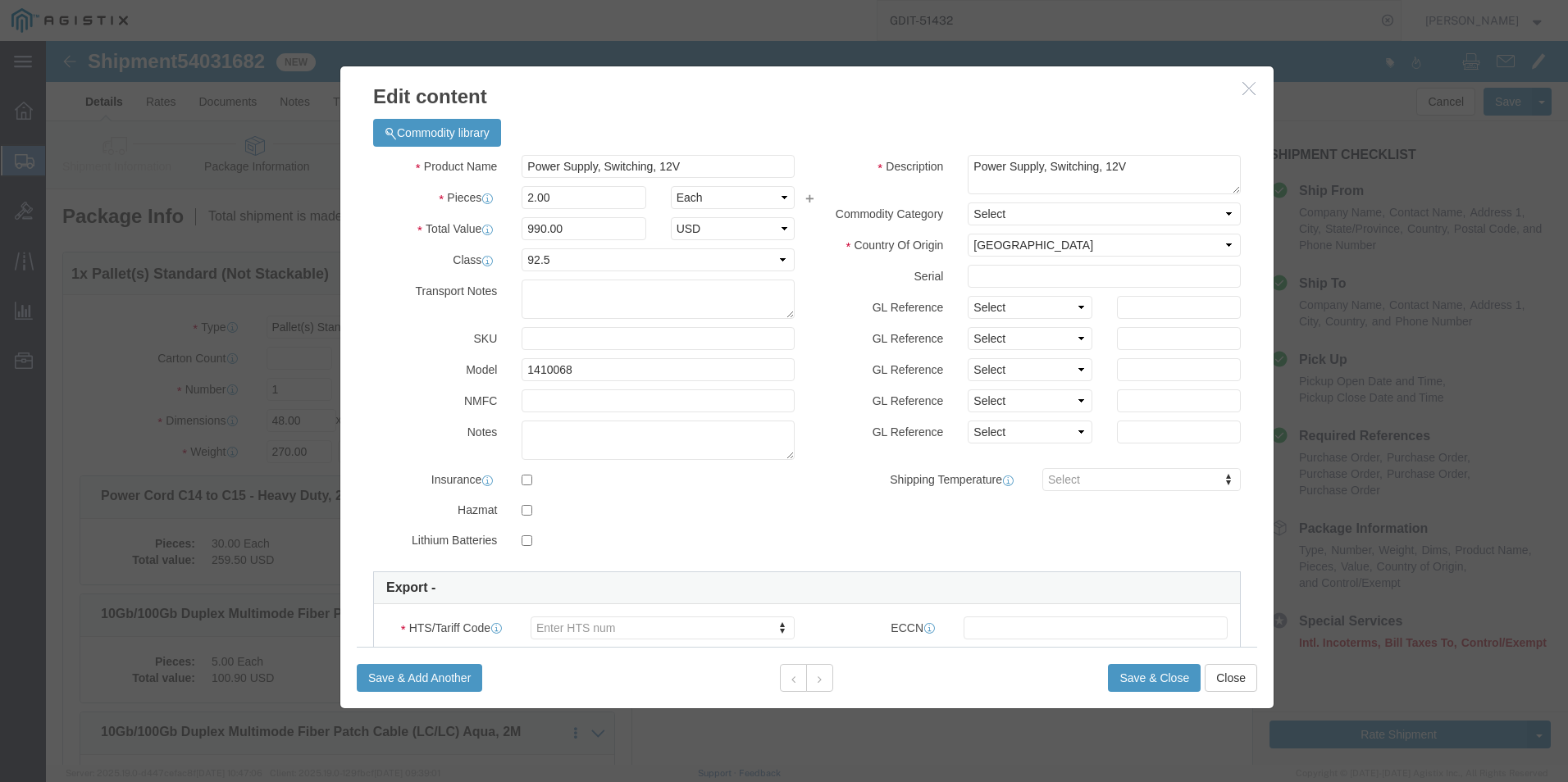
click icon "button"
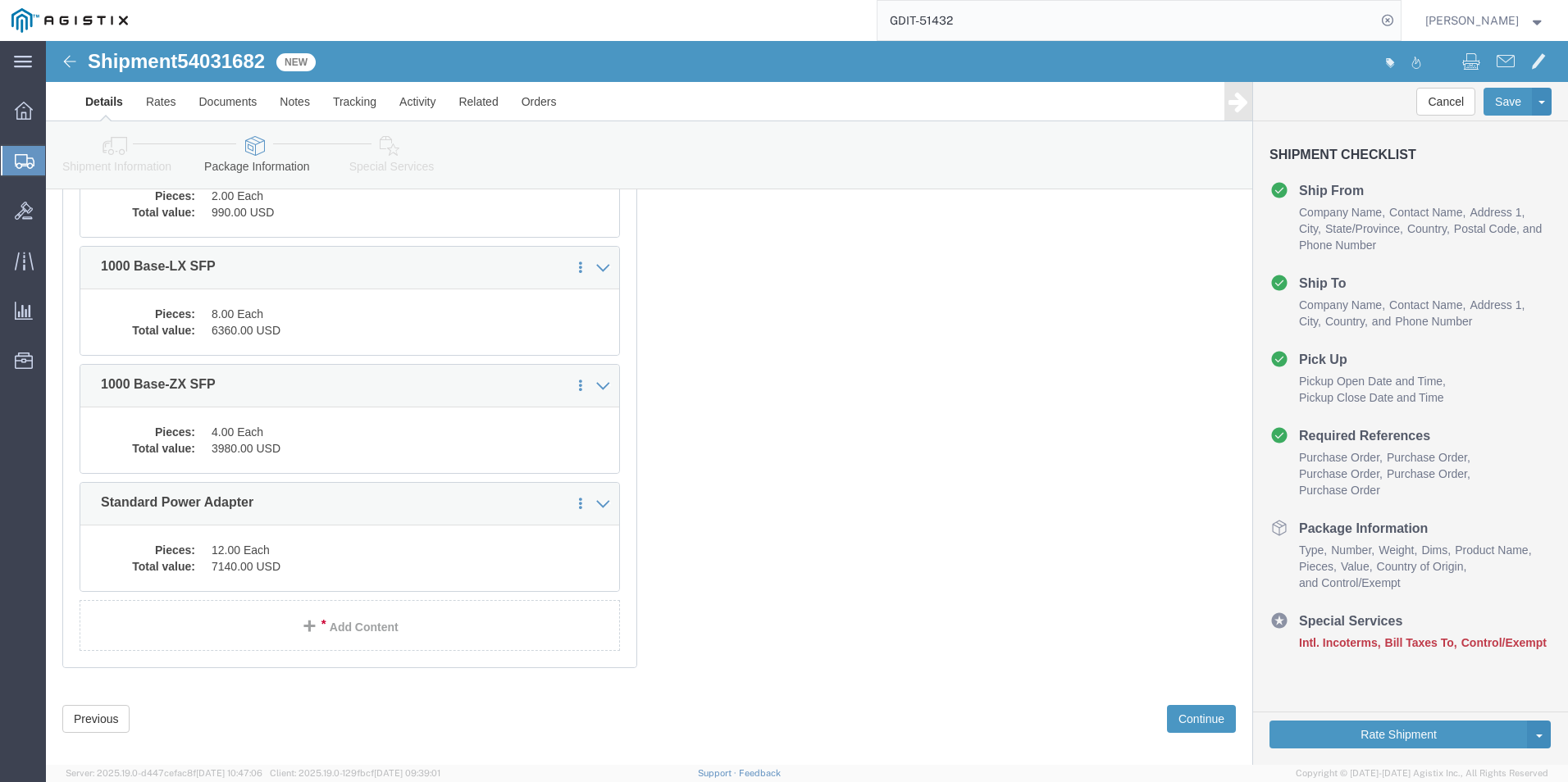
scroll to position [2055, 0]
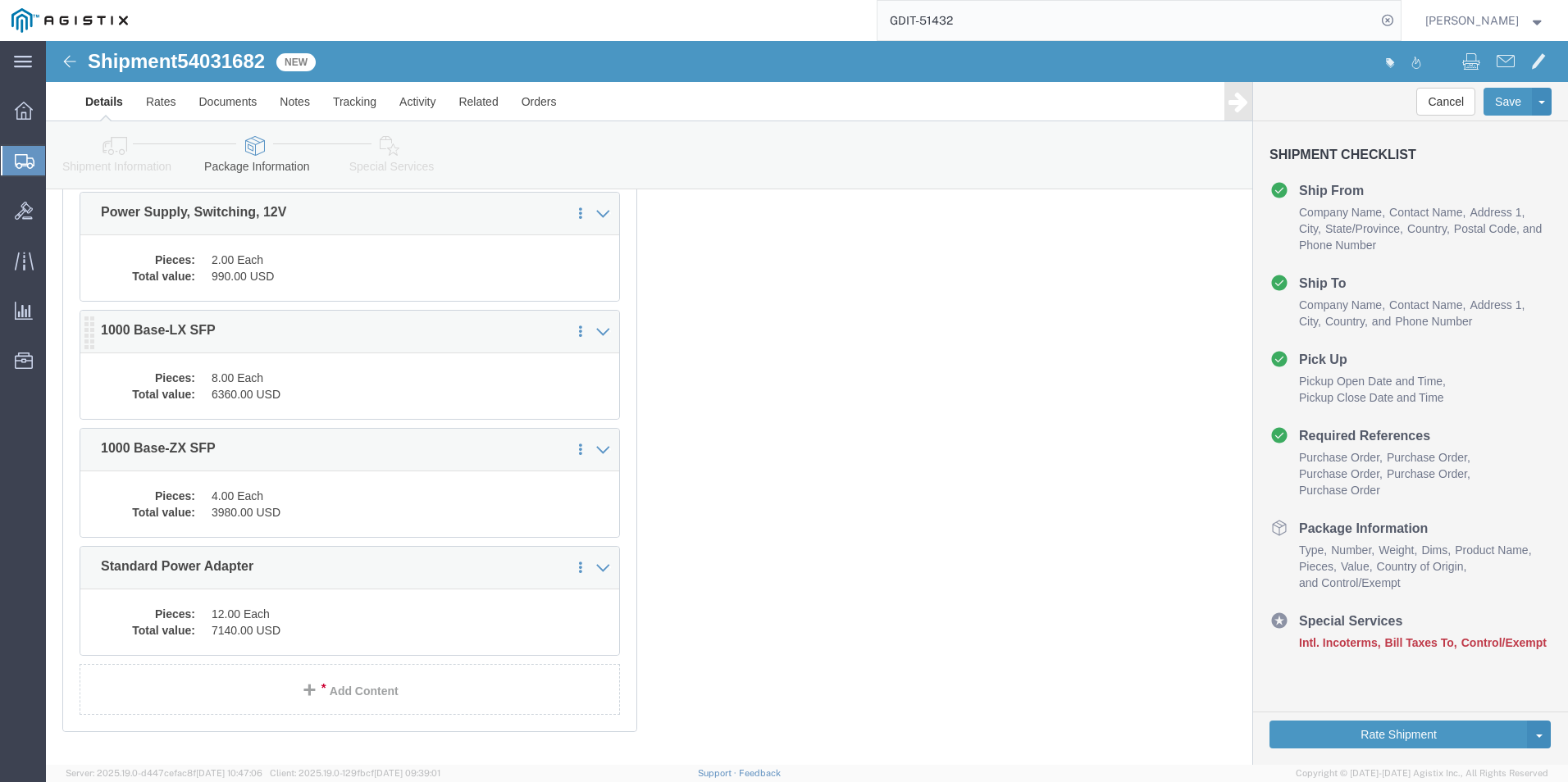
click dd "6360.00 USD"
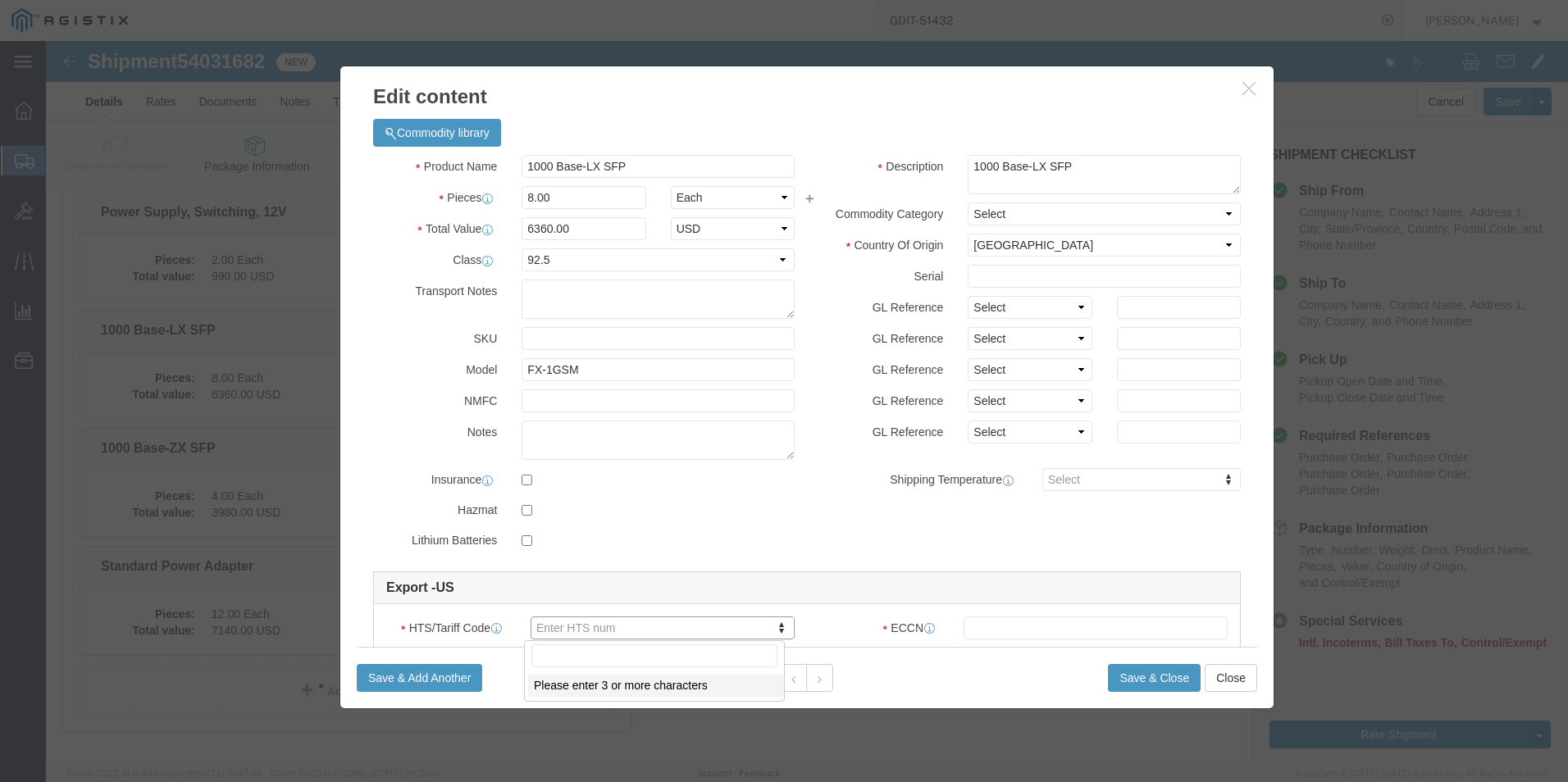
click input "text"
type input "8525601055"
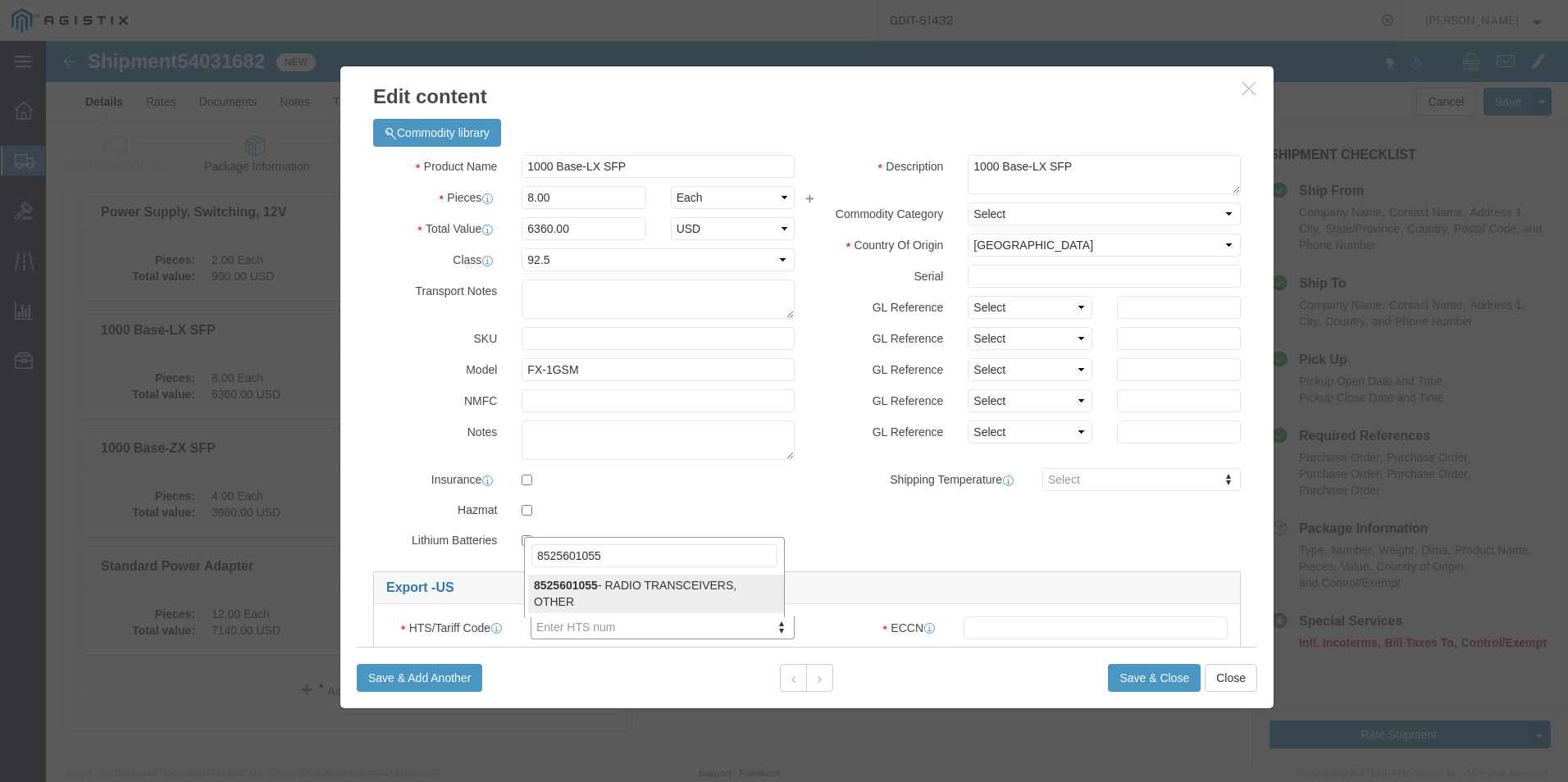
type input "8525601055"
click input "text"
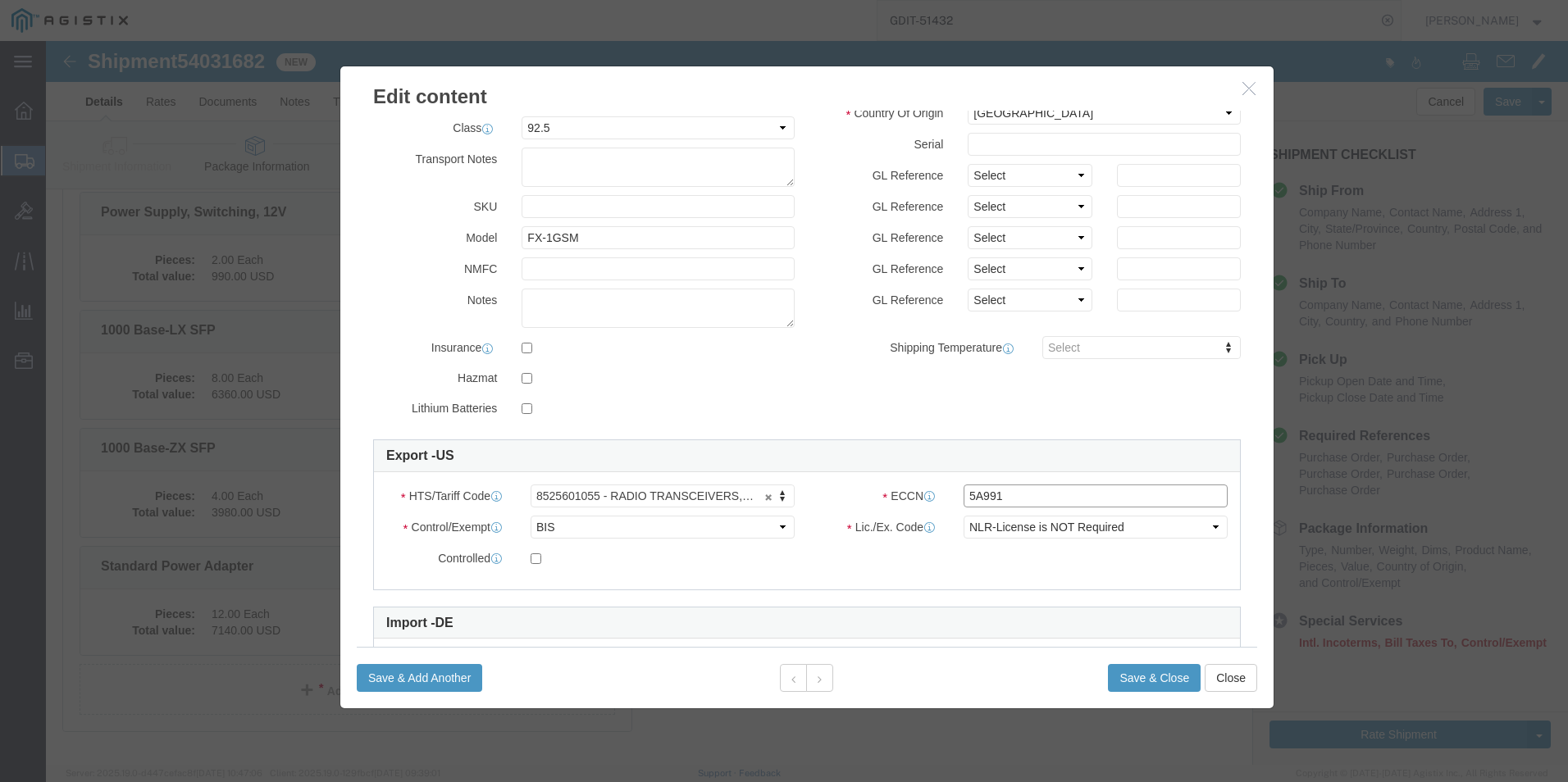
scroll to position [164, 0]
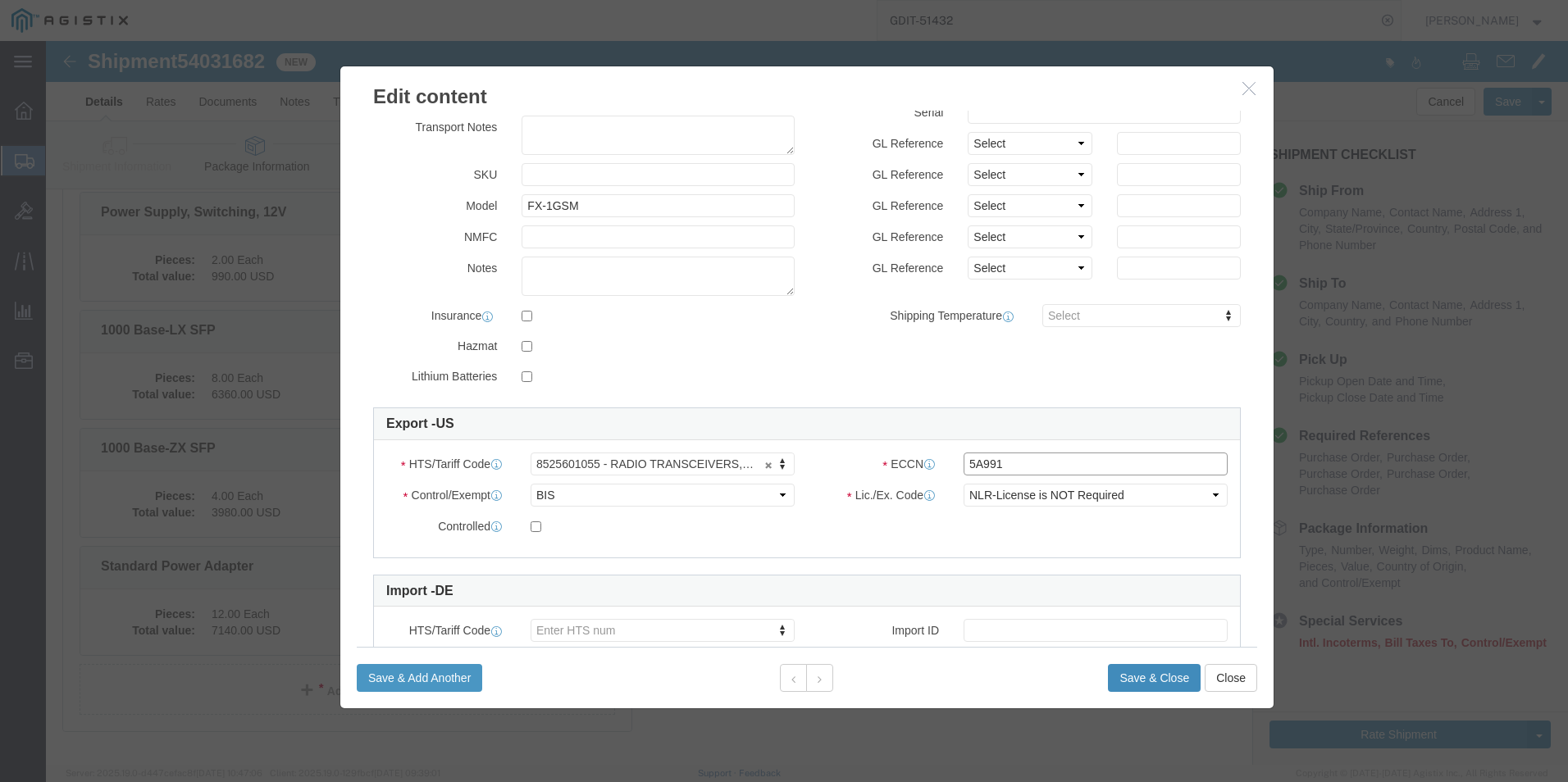
type input "5A991"
click button "Save & Close"
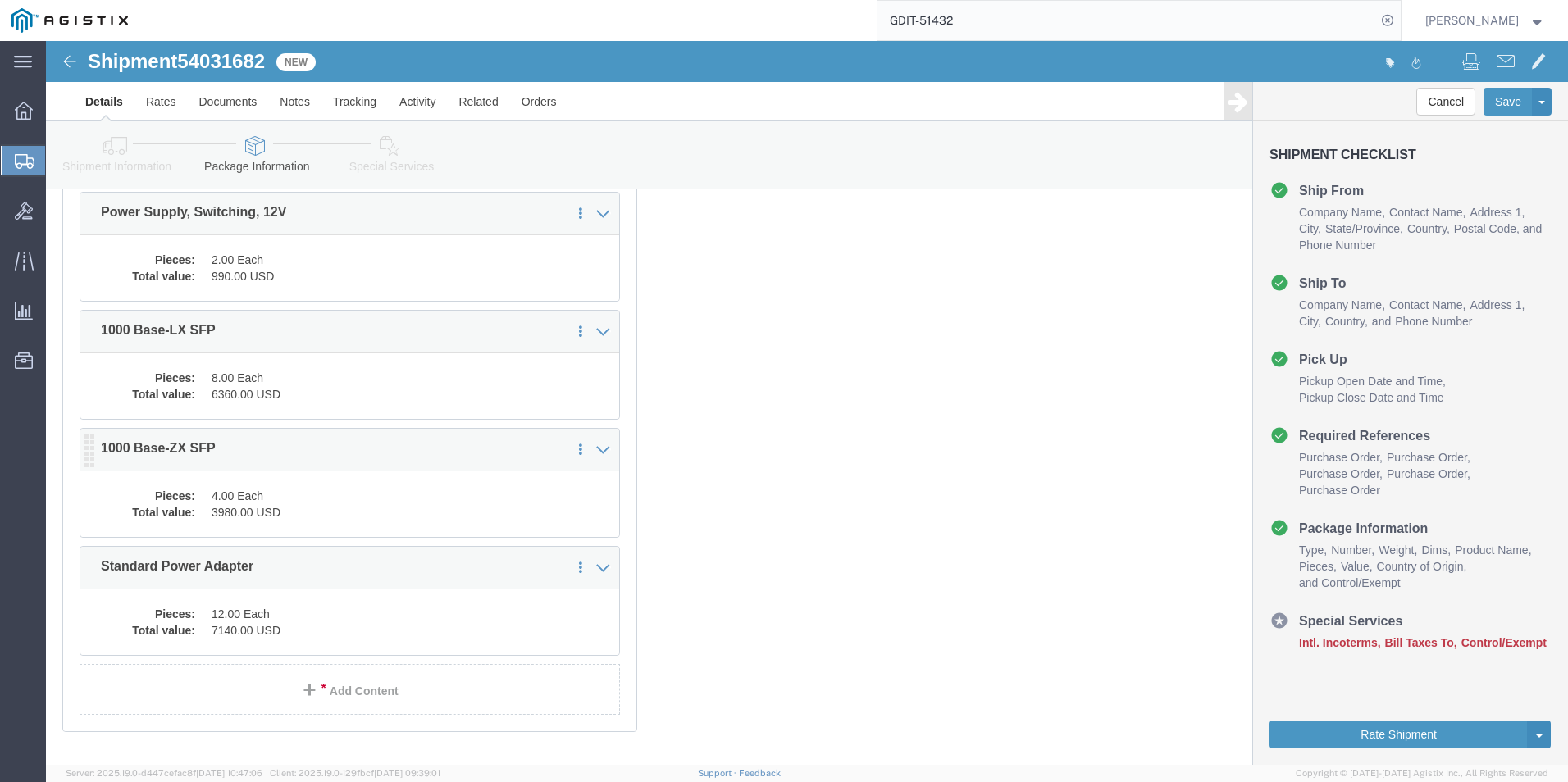
click dd "3980.00 USD"
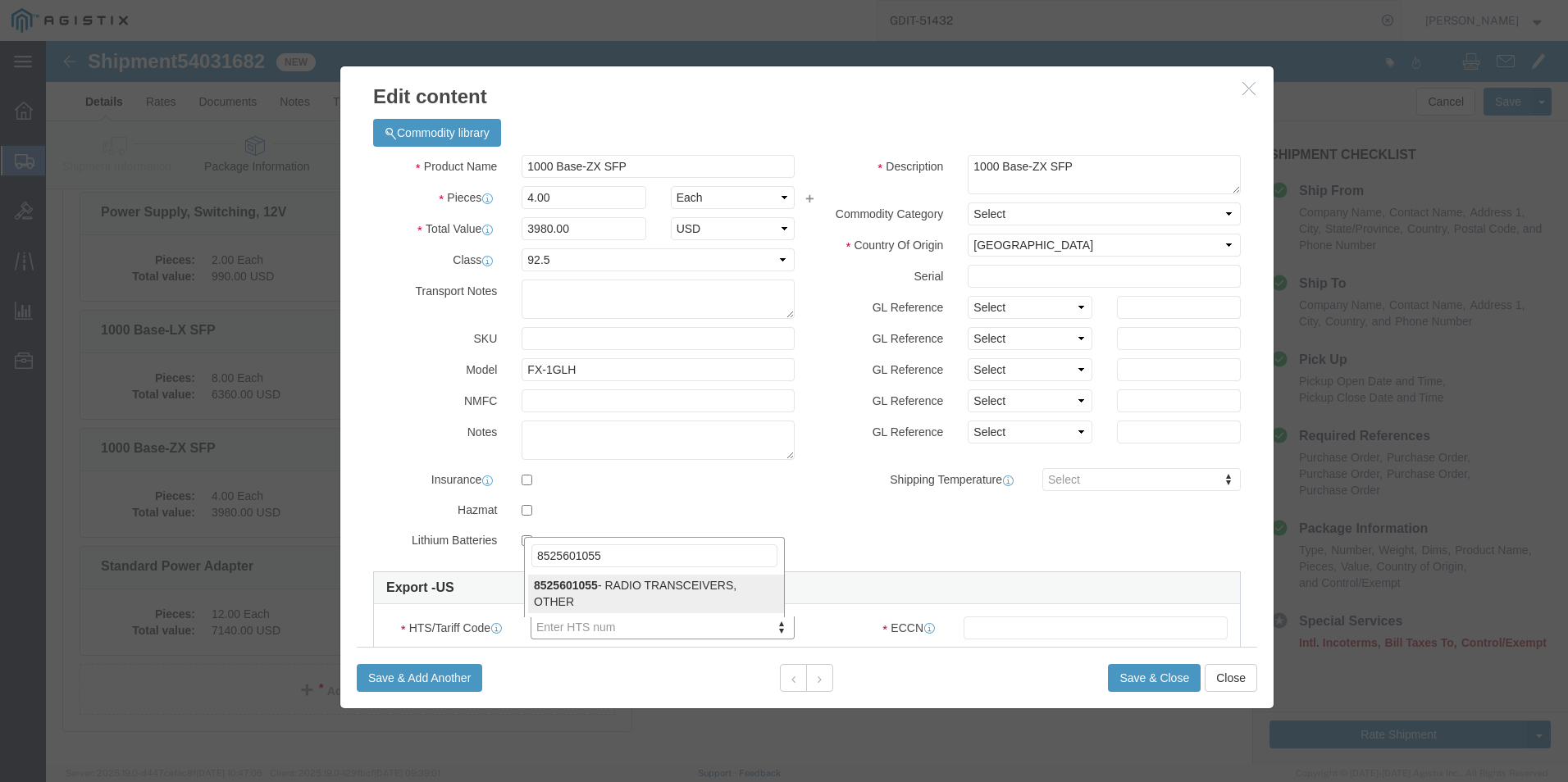
type input "8525601055"
click input "text"
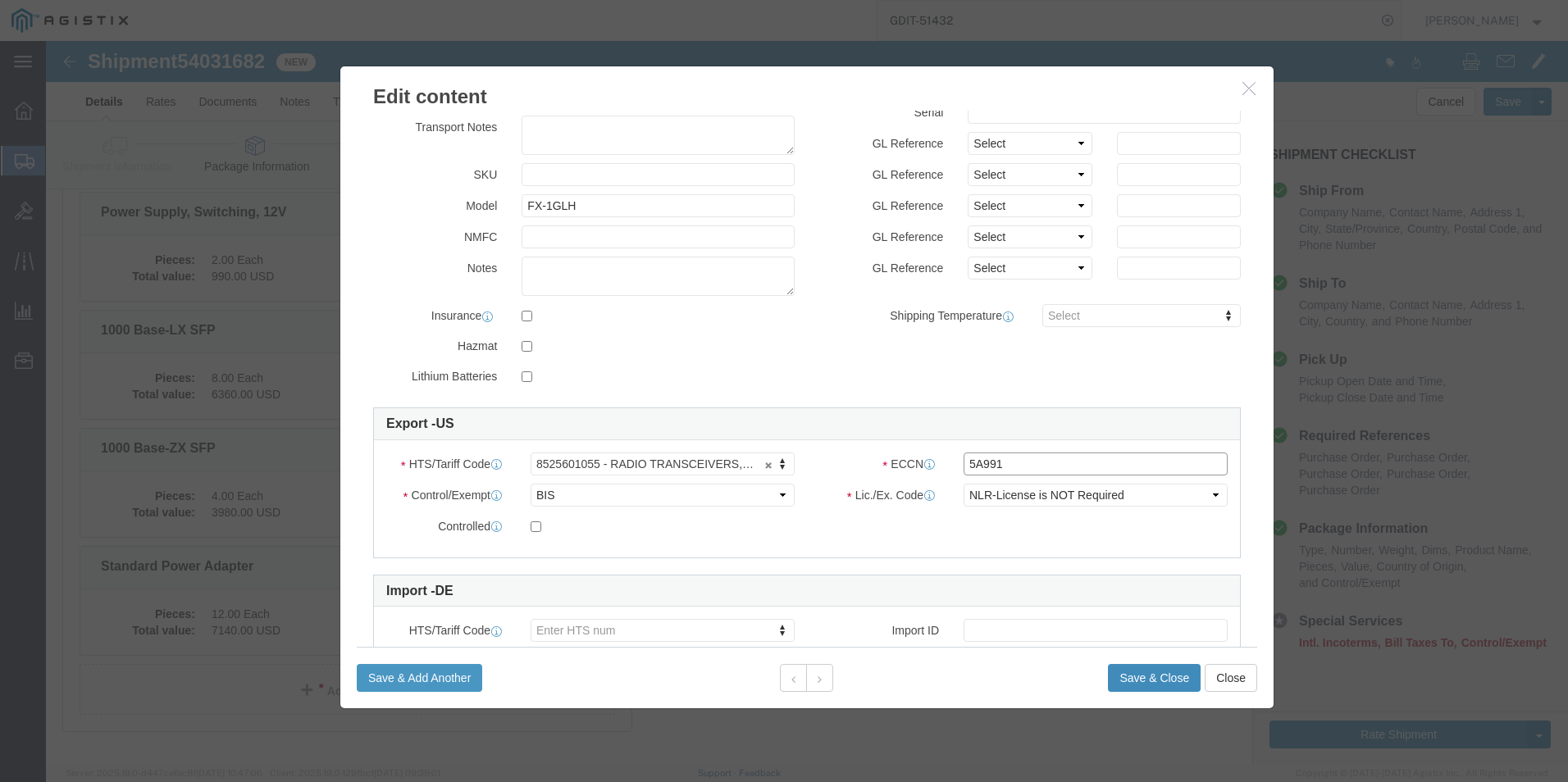
type input "5A991"
click button "Save & Close"
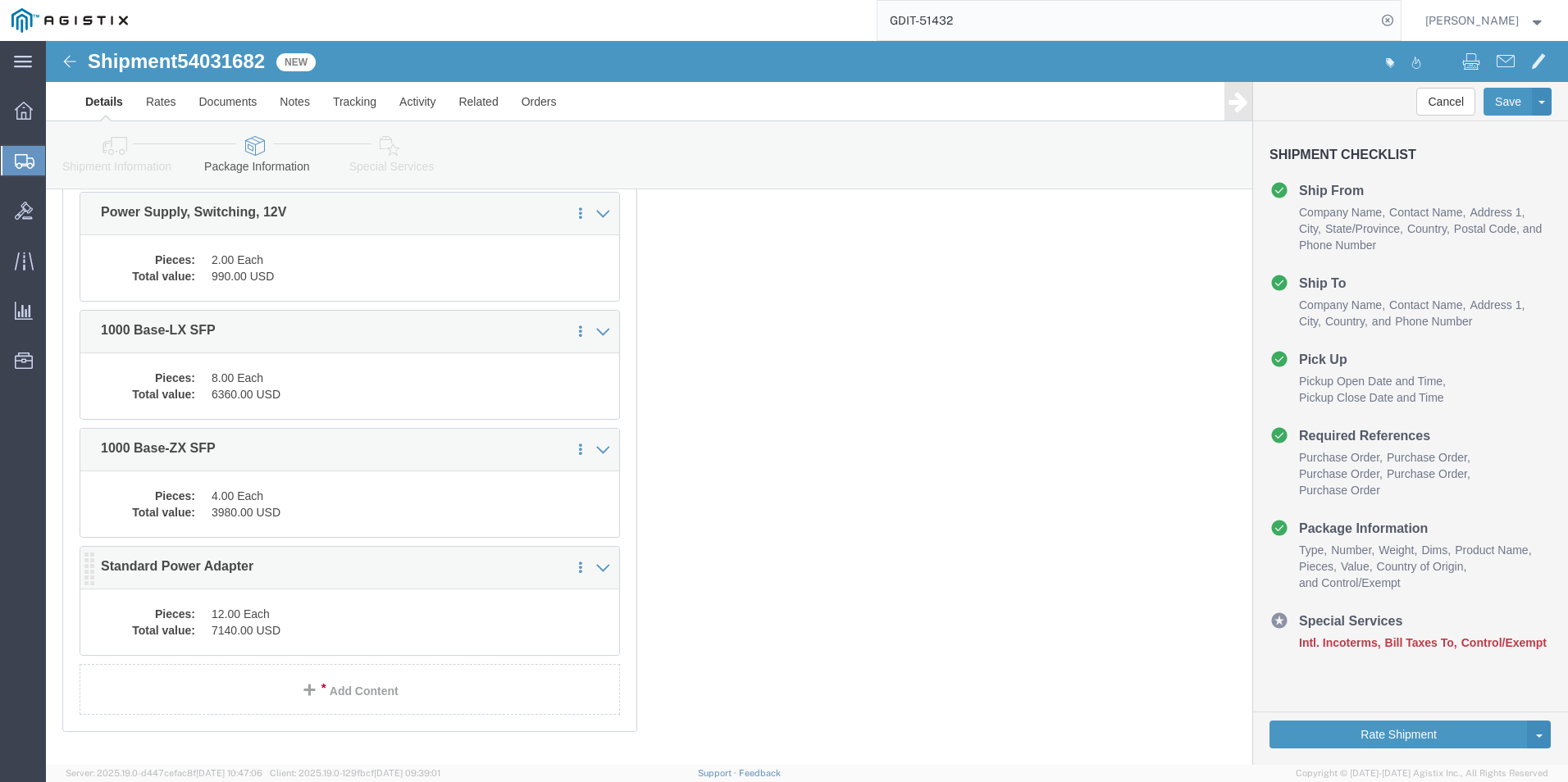
click dd "7140.00 USD"
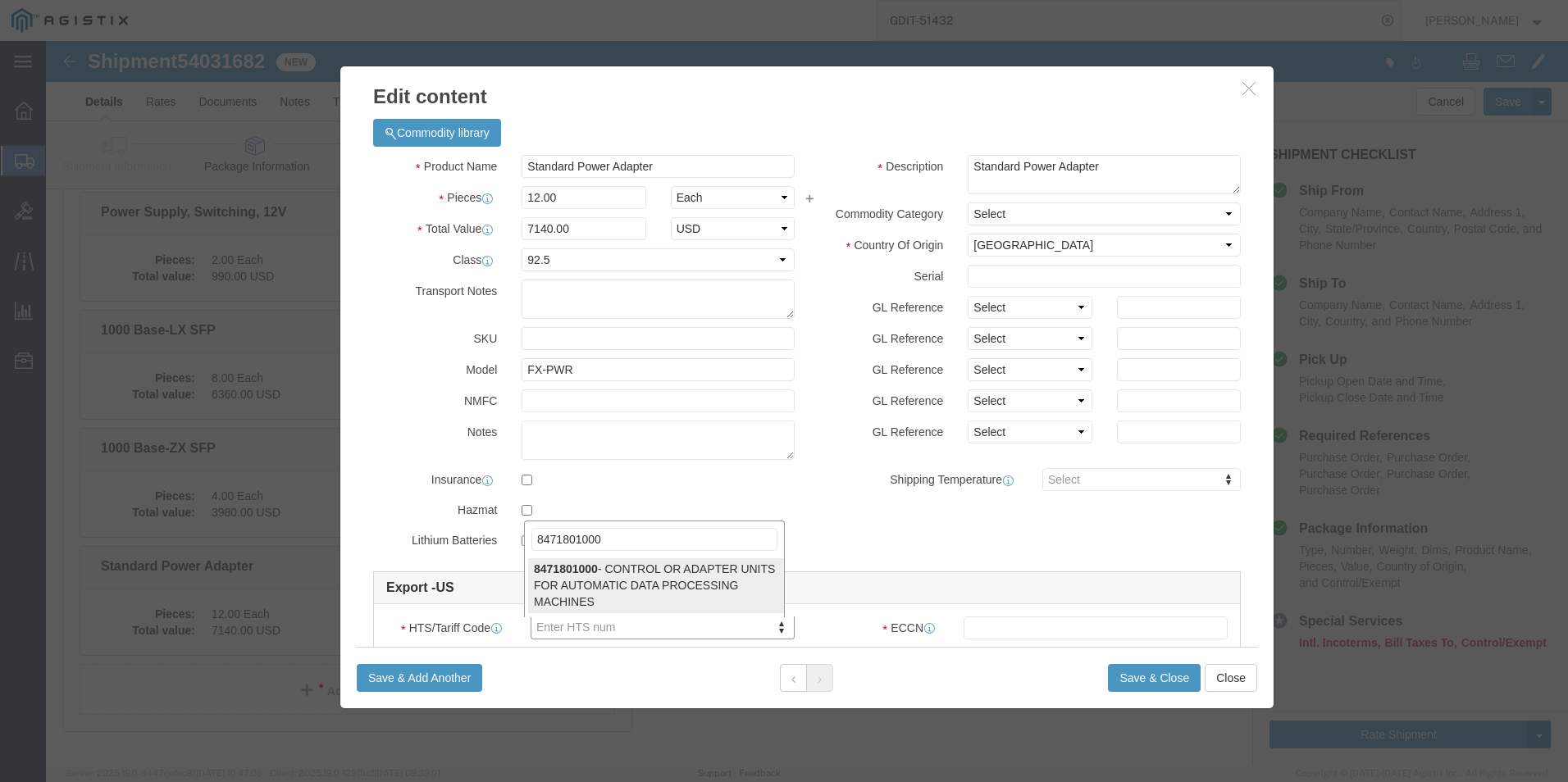
type input "8471801000"
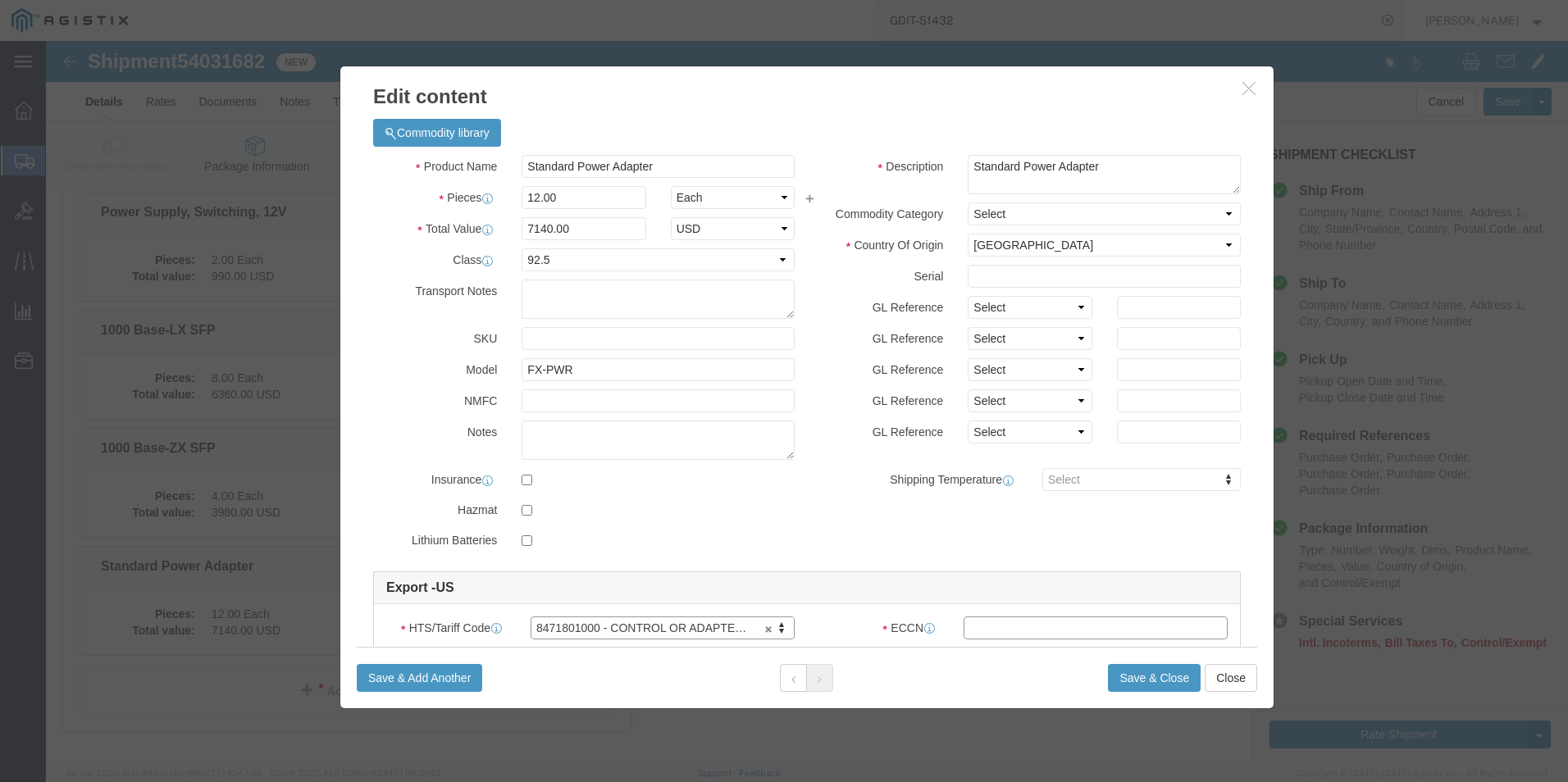
click input "text"
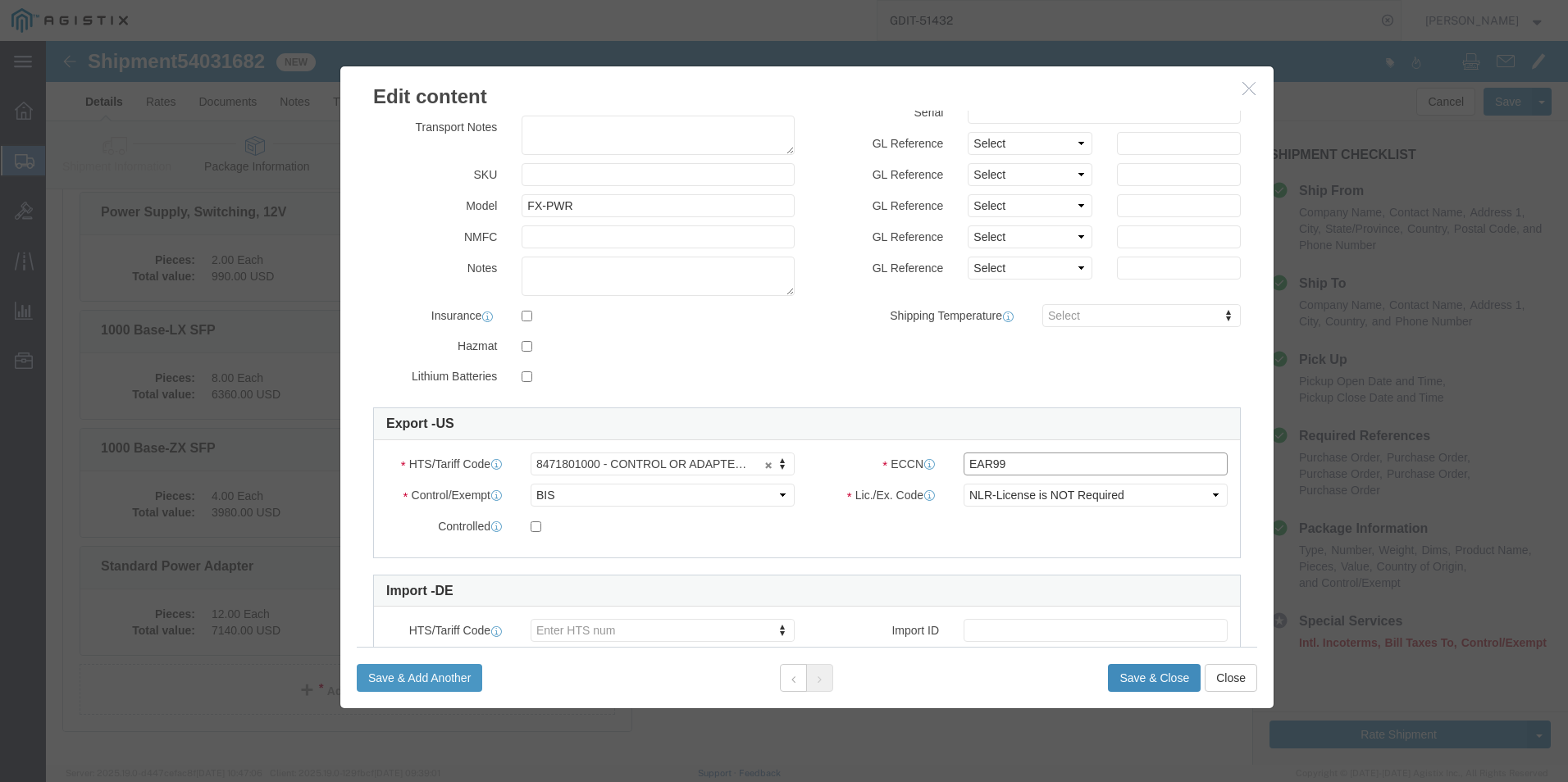
type input "EAR99"
click button "Save & Close"
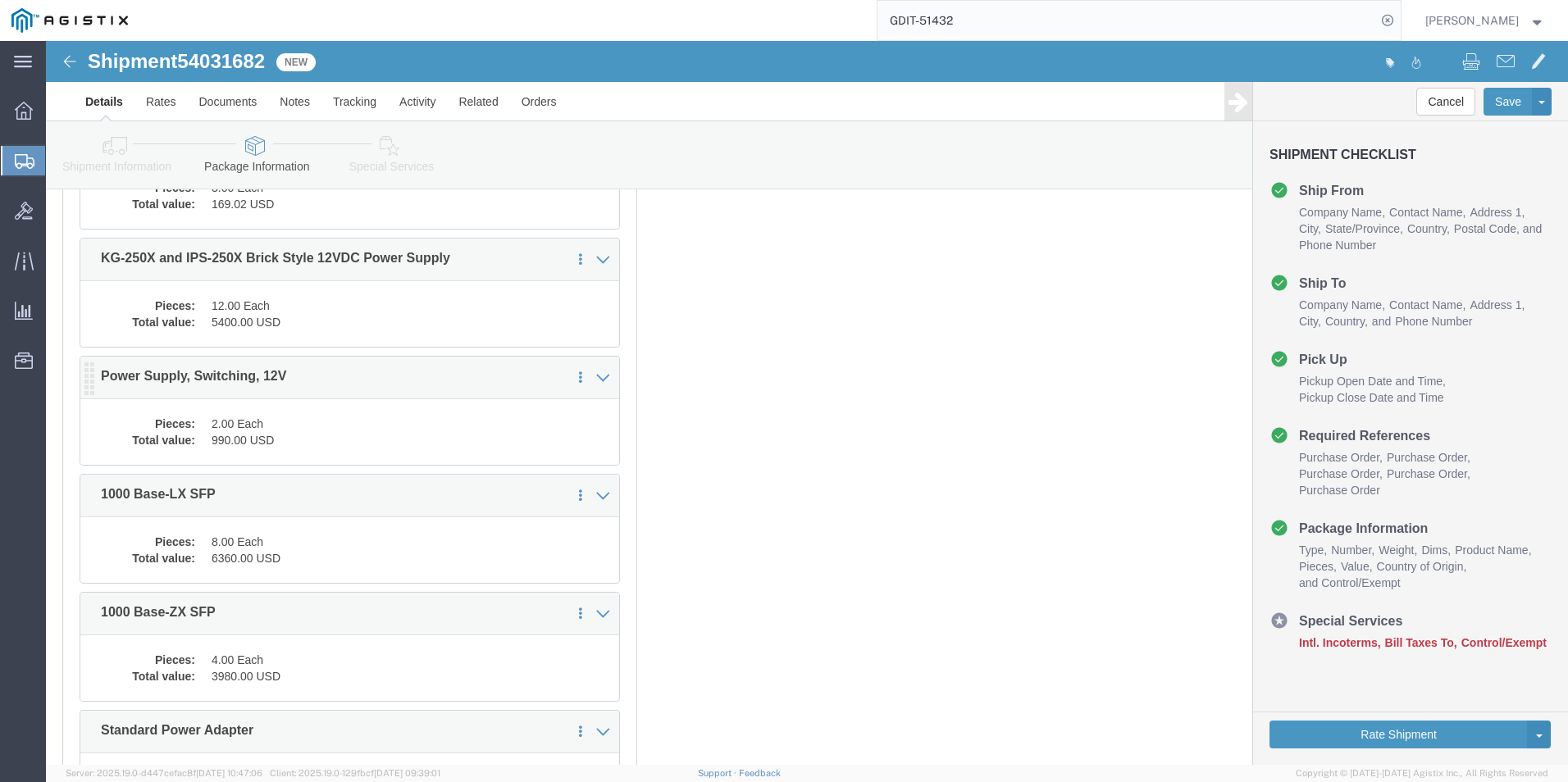
scroll to position [1973, 0]
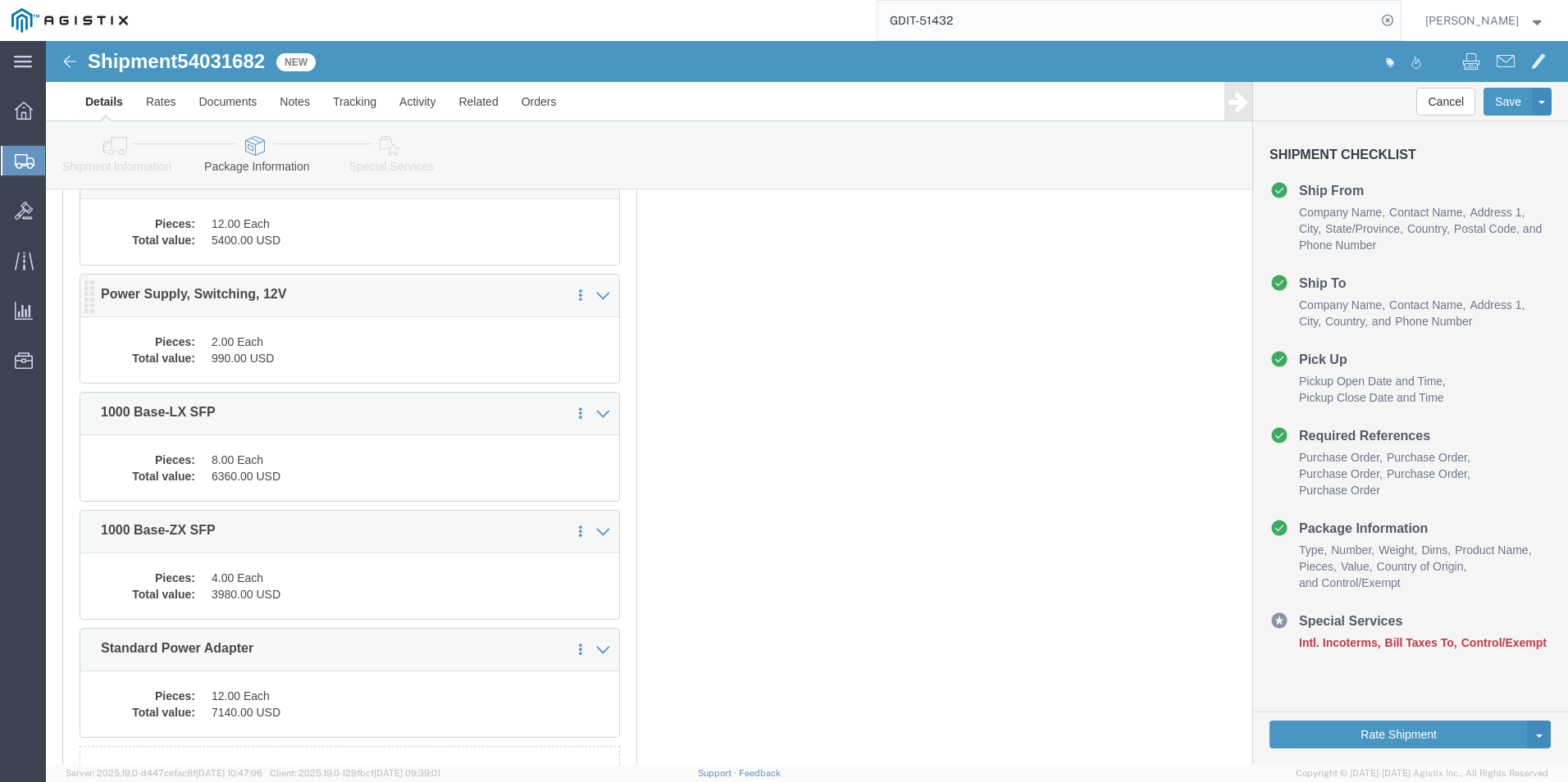
click dd "990.00 USD"
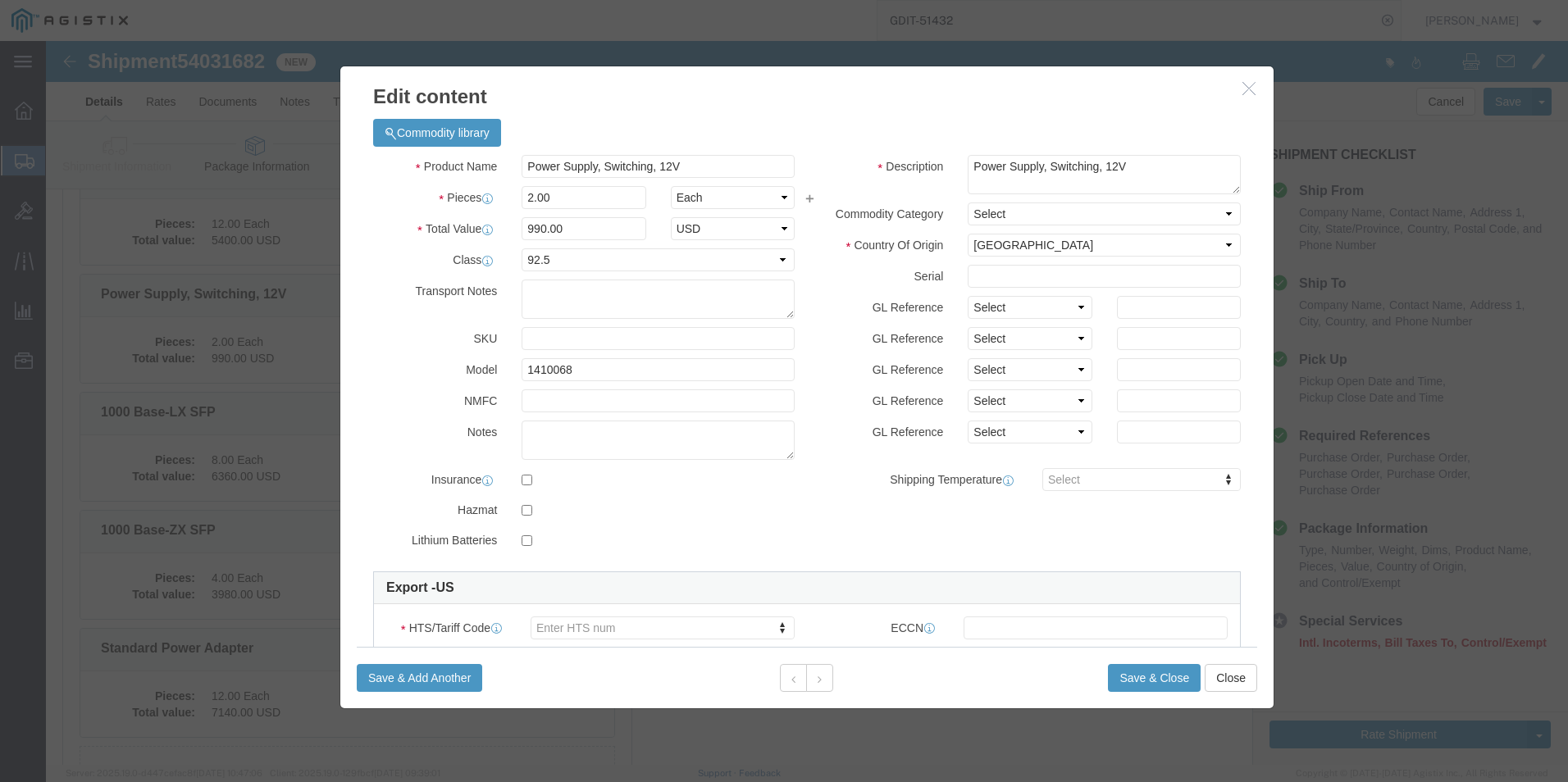
scroll to position [82, 0]
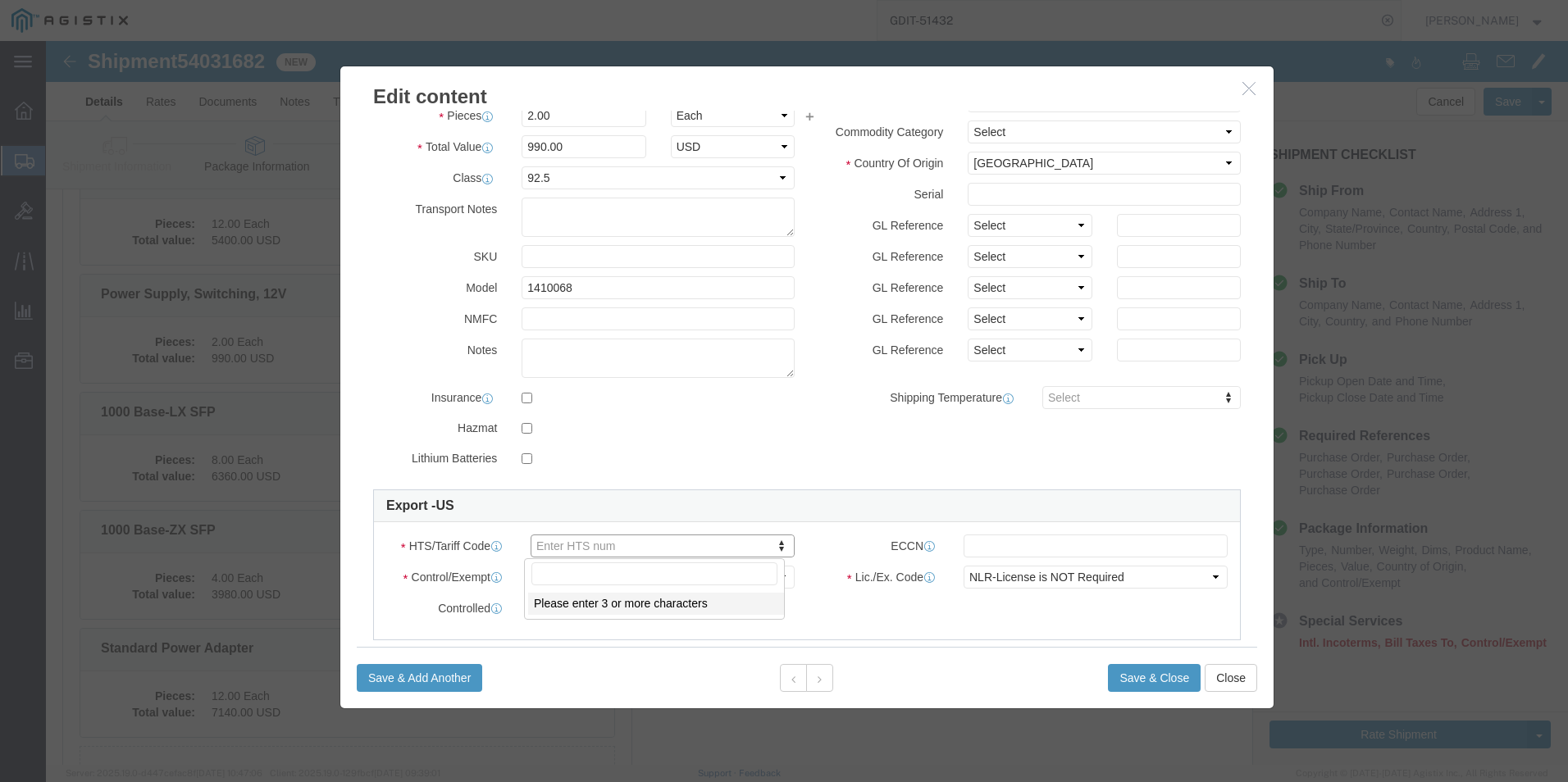
click input "text"
type input "8536699000"
click input "text"
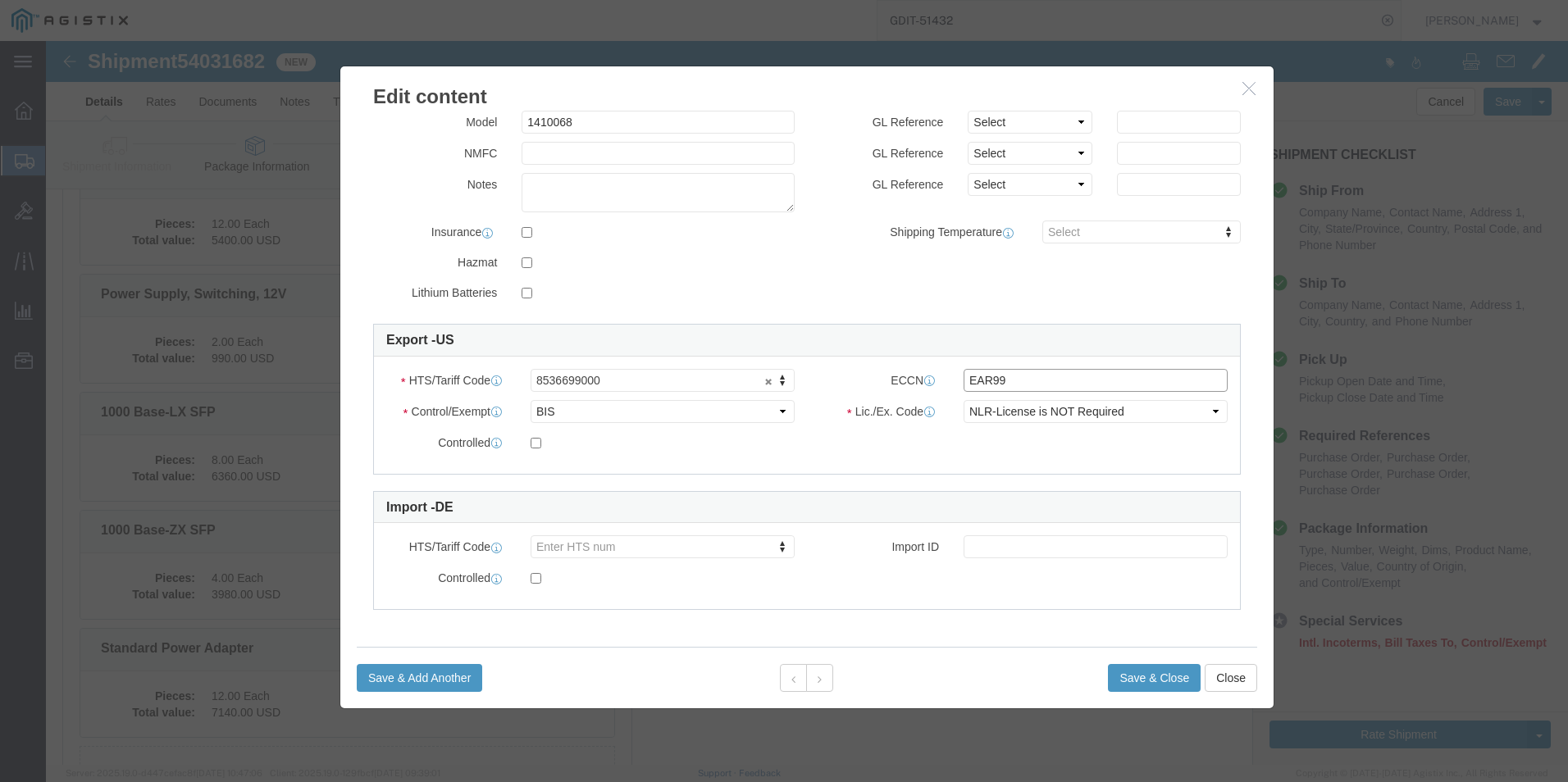
scroll to position [166, 0]
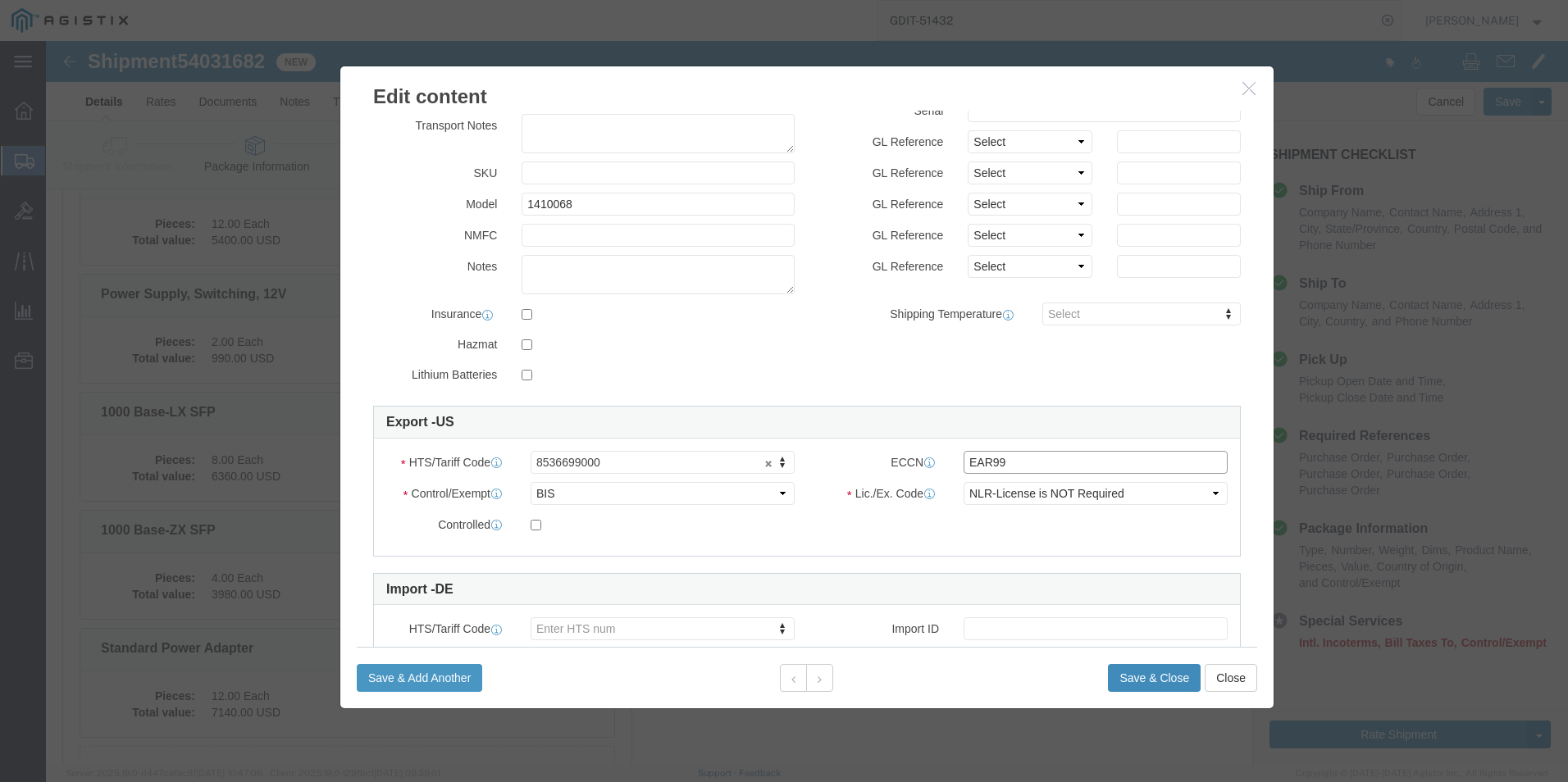
type input "EAR99"
click button "Save & Close"
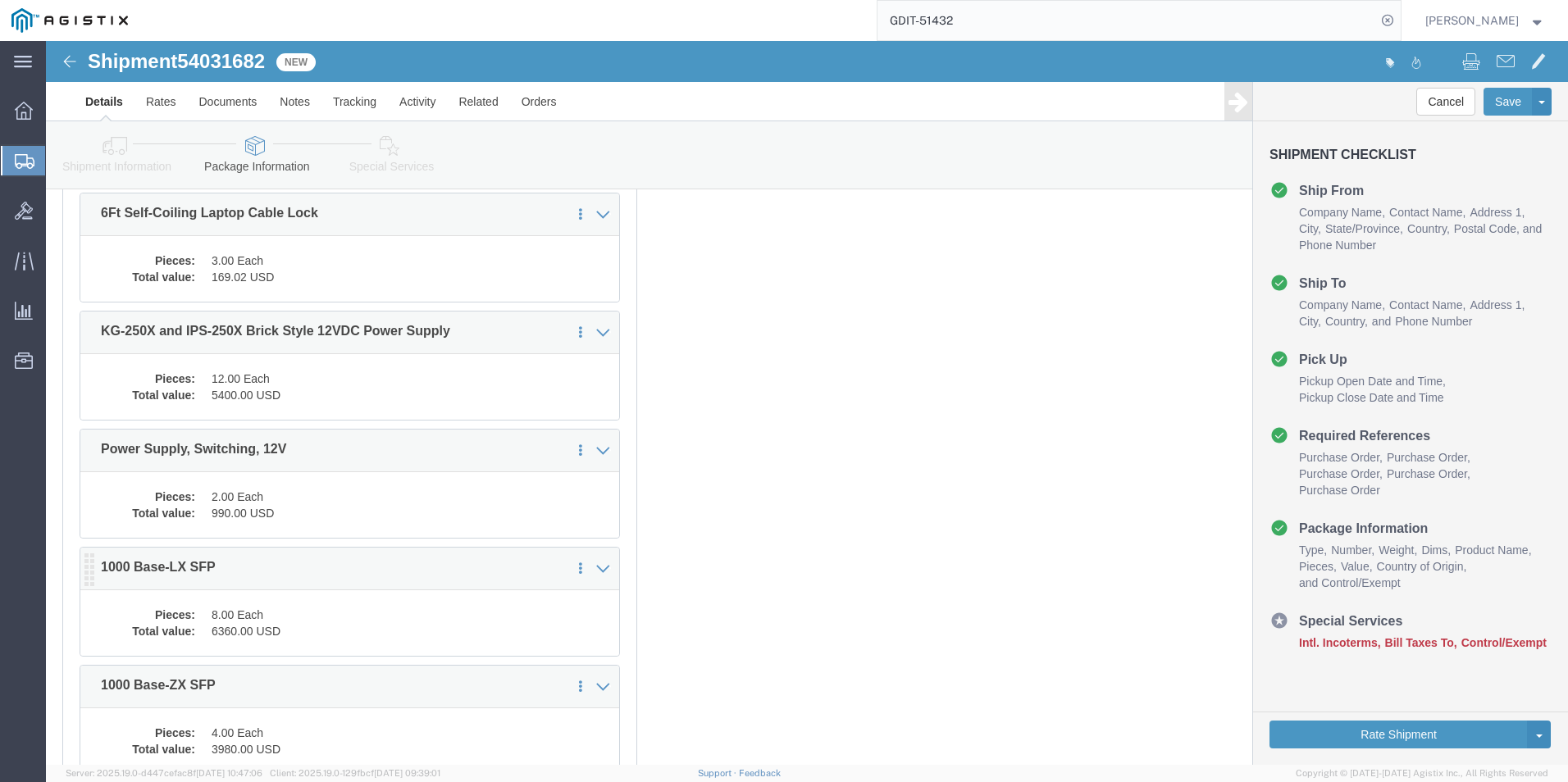
scroll to position [1809, 0]
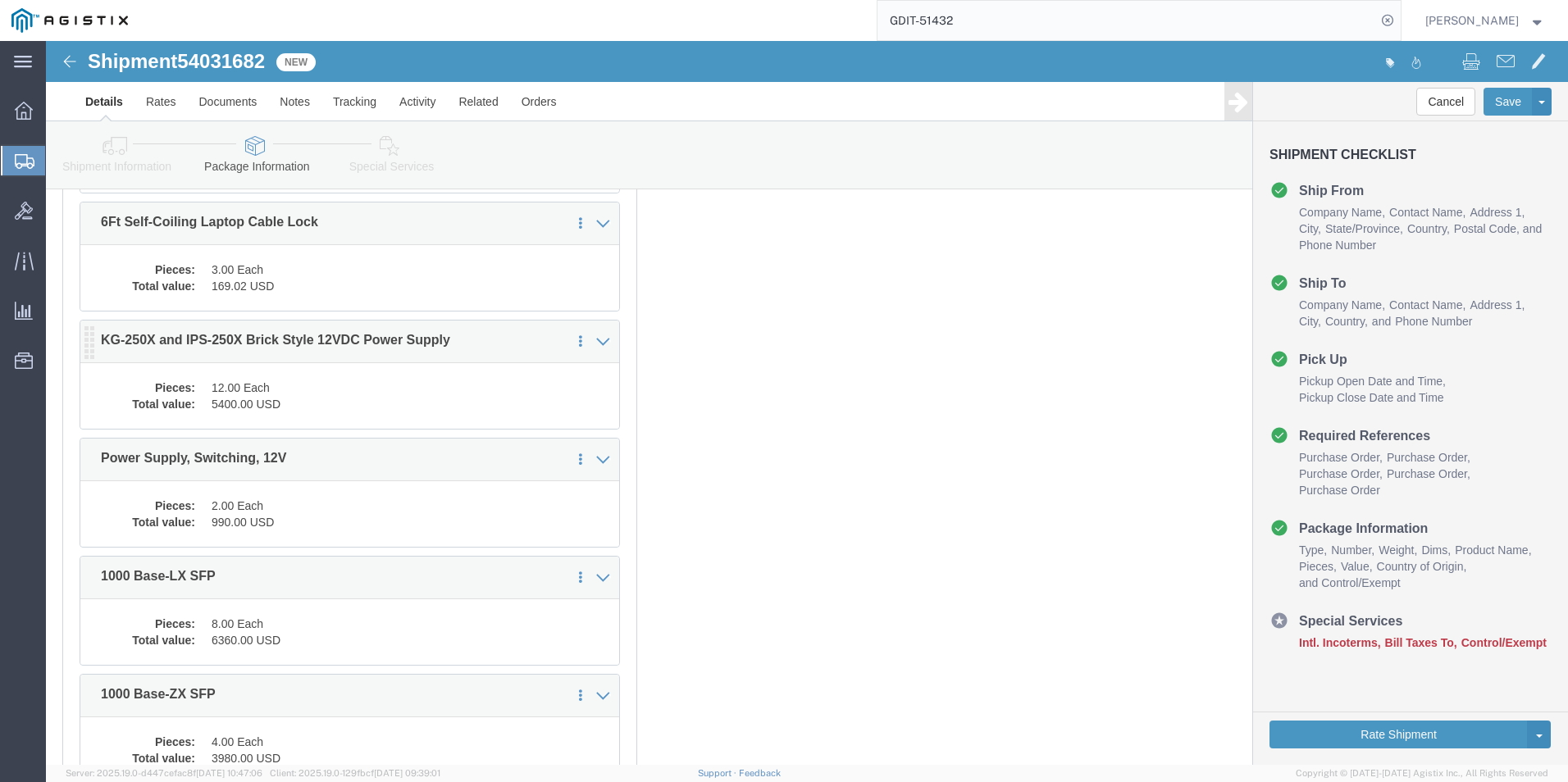
click dd "5400.00 USD"
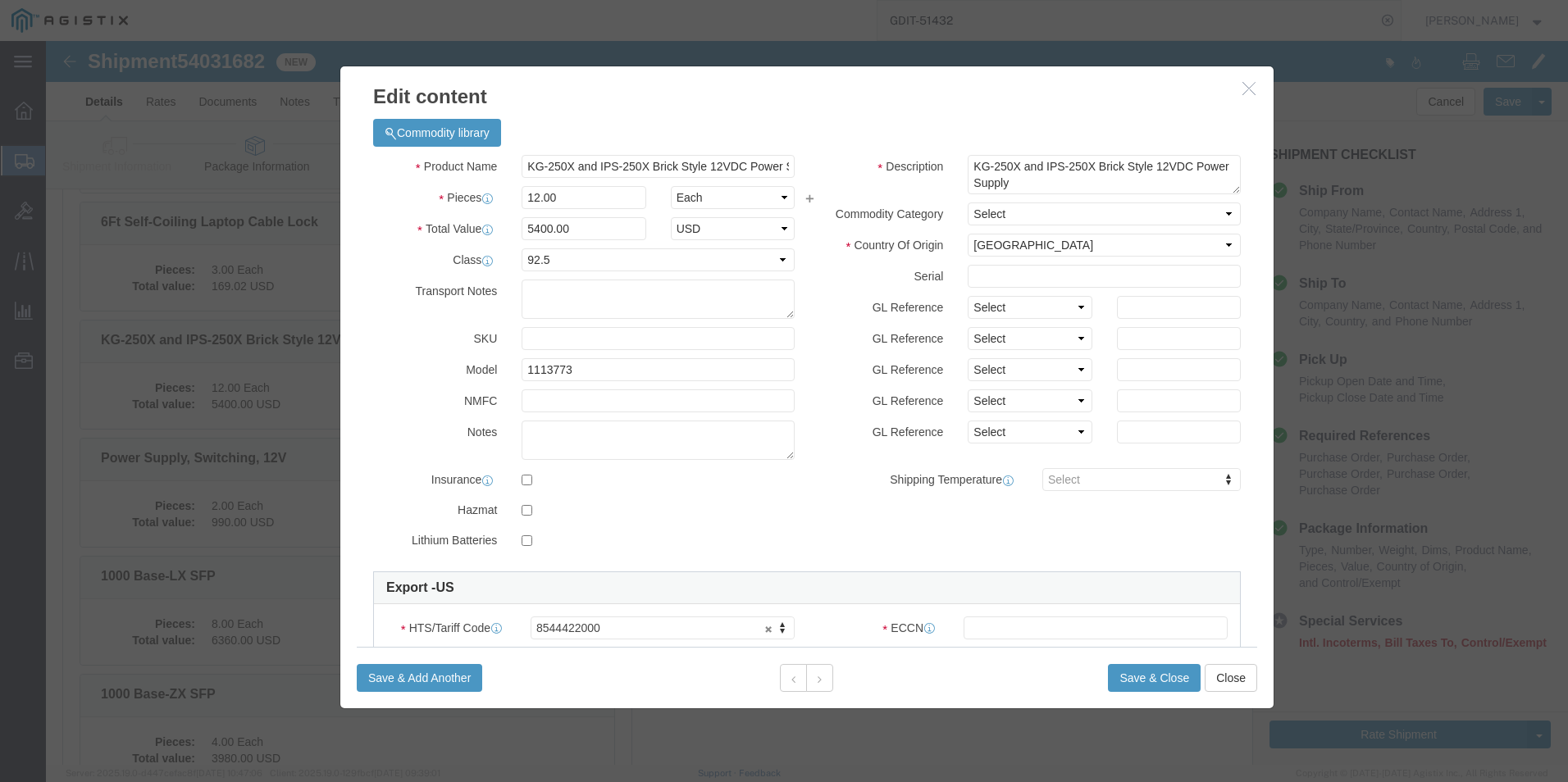
click button "button"
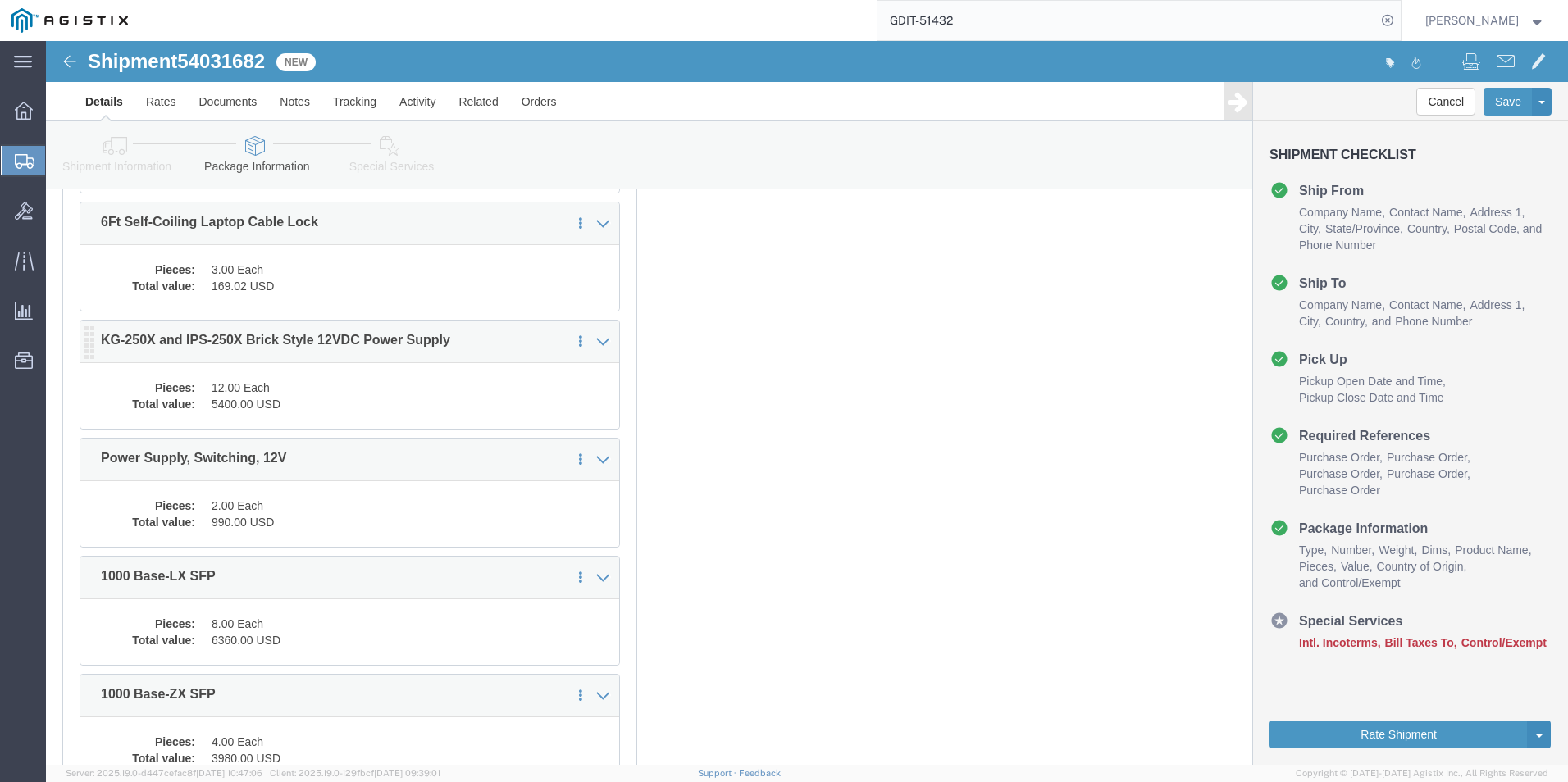
scroll to position [1727, 0]
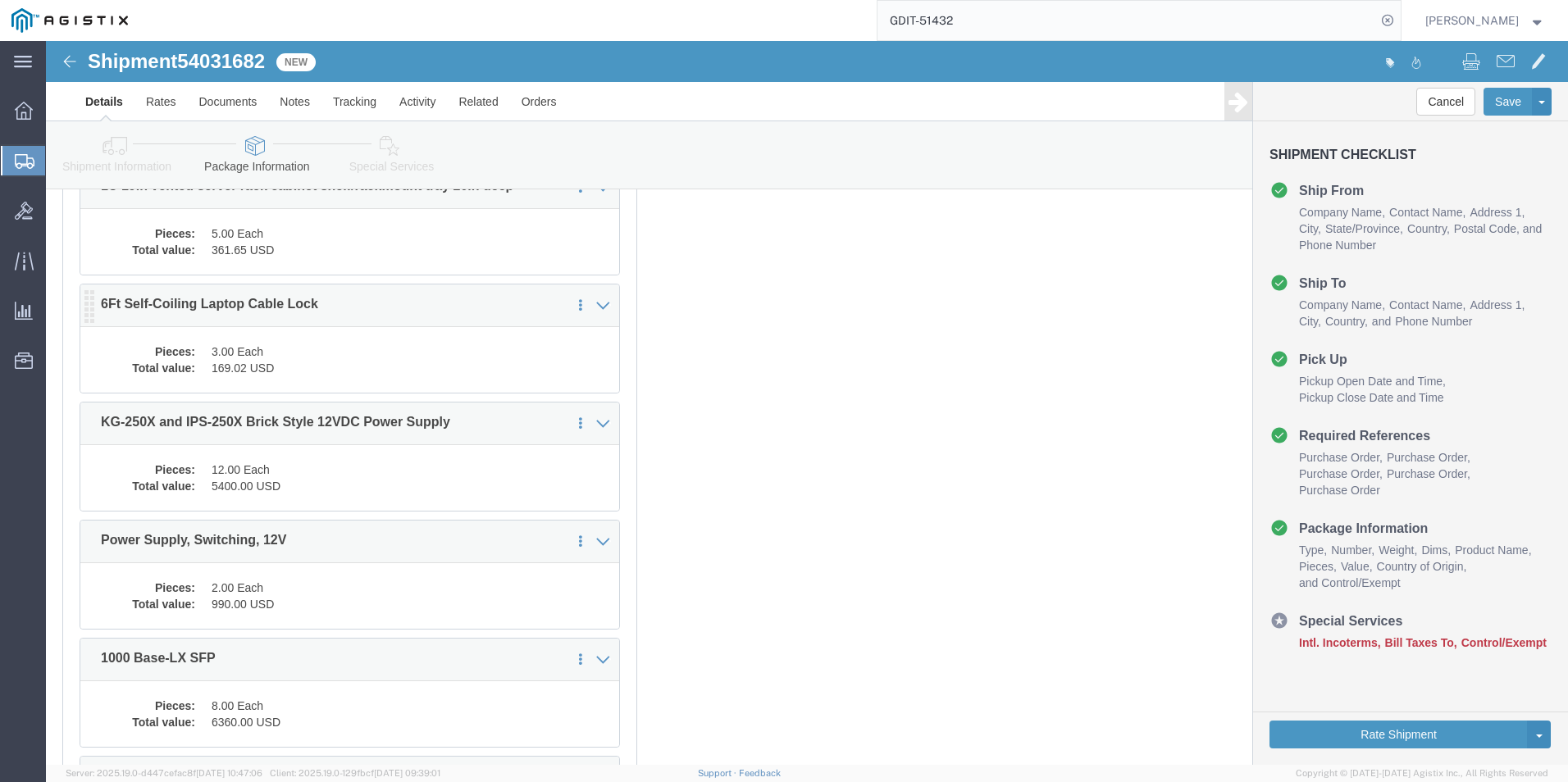
click dd "169.02 USD"
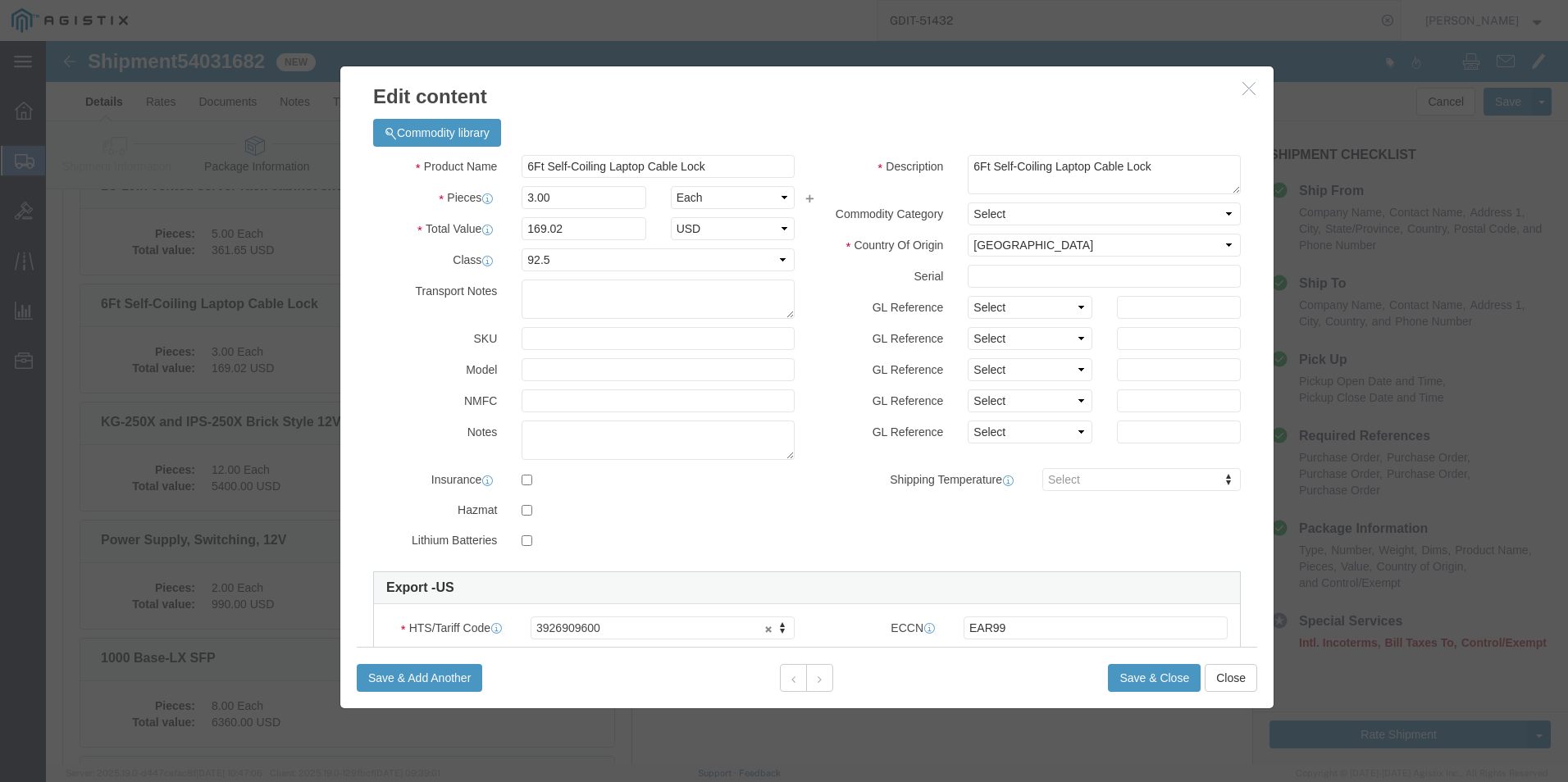
click icon "button"
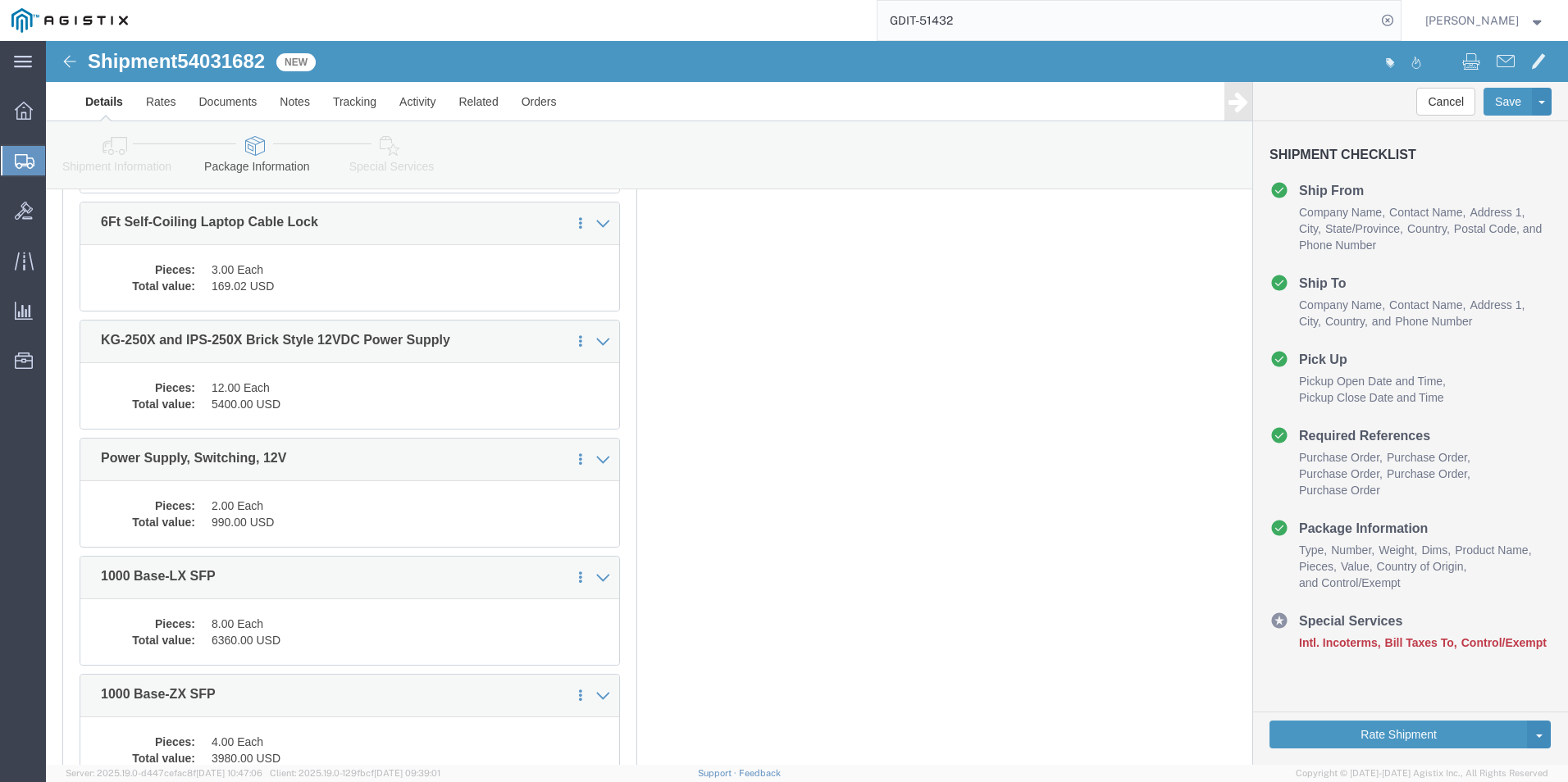
scroll to position [1481, 0]
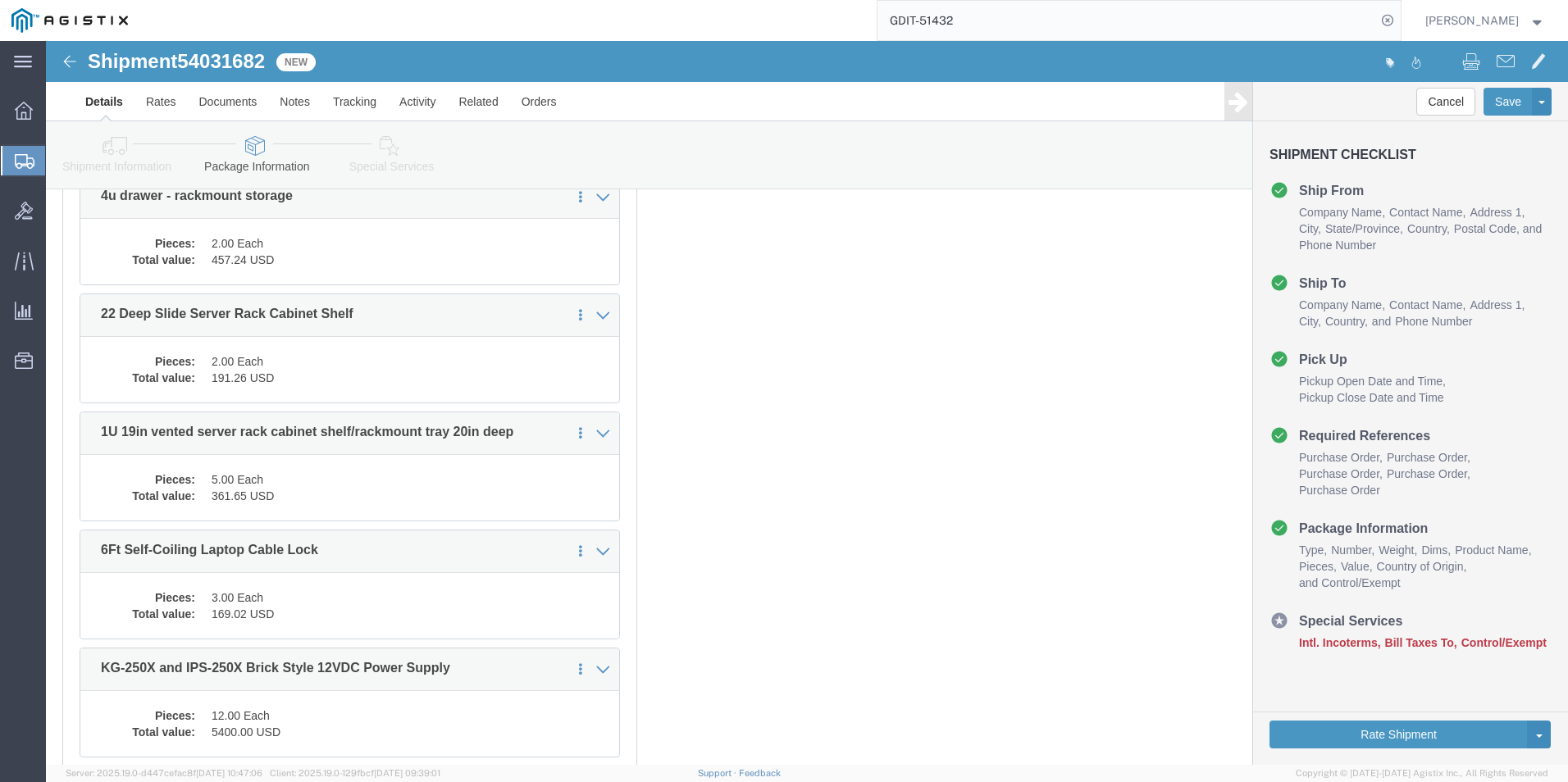
click icon
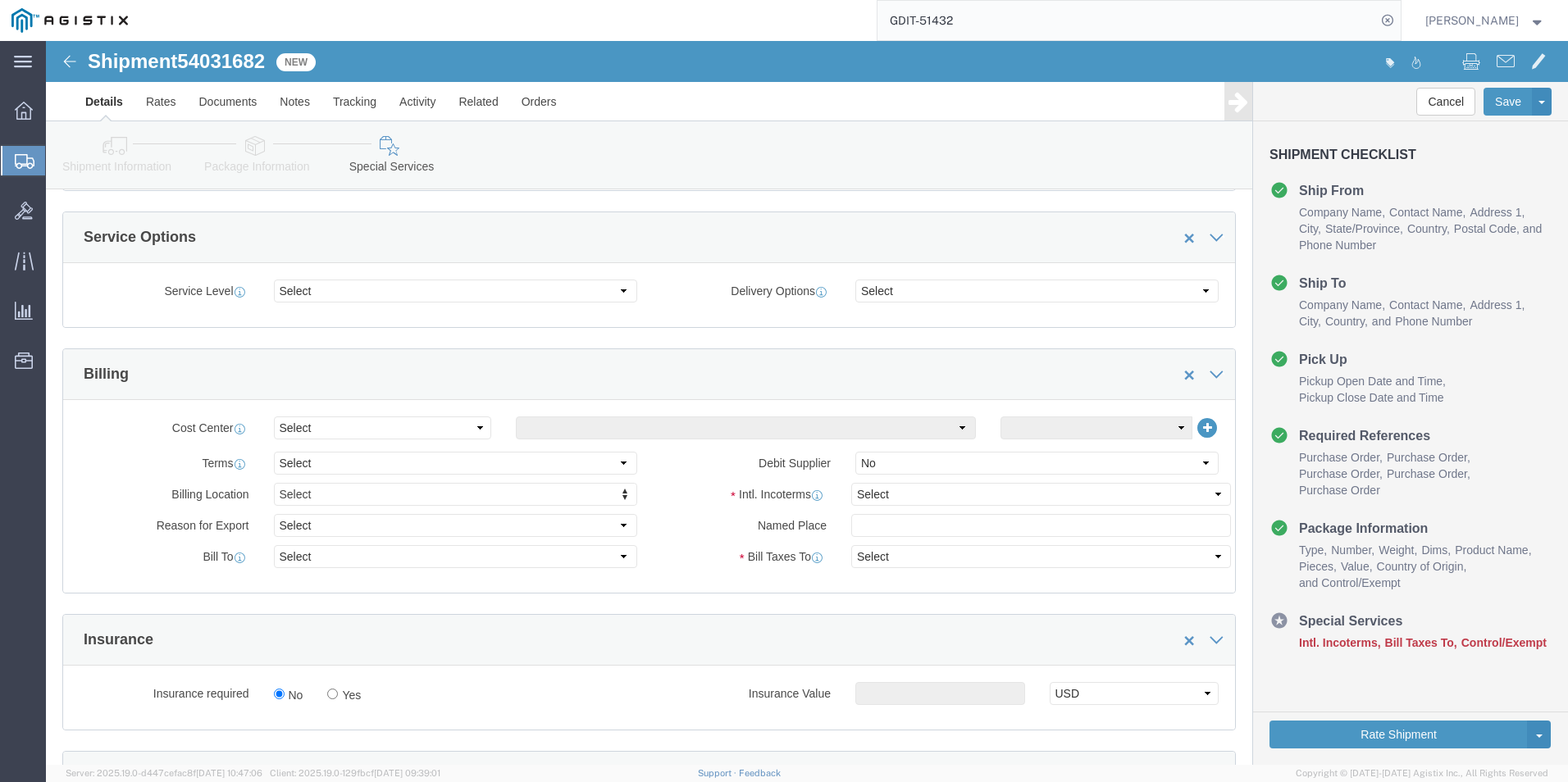
scroll to position [574, 0]
click select "Select Carriage Insurance Paid Carriage Paid To Cost and Freight Cost Insurance…"
select select "DDP"
click select "Select Carriage Insurance Paid Carriage Paid To Cost and Freight Cost Insurance…"
select select "SHIP"
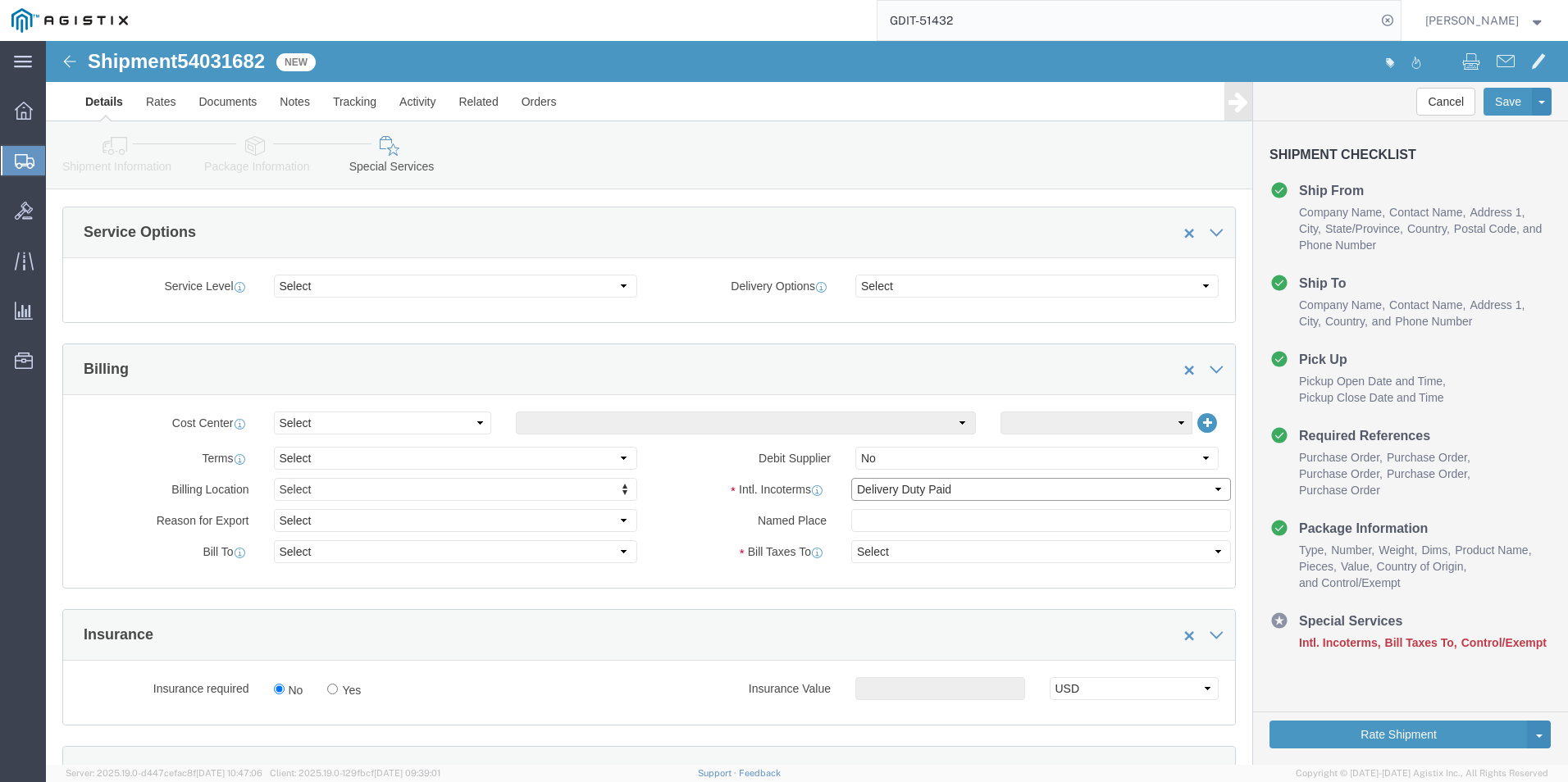
select select "SHIP"
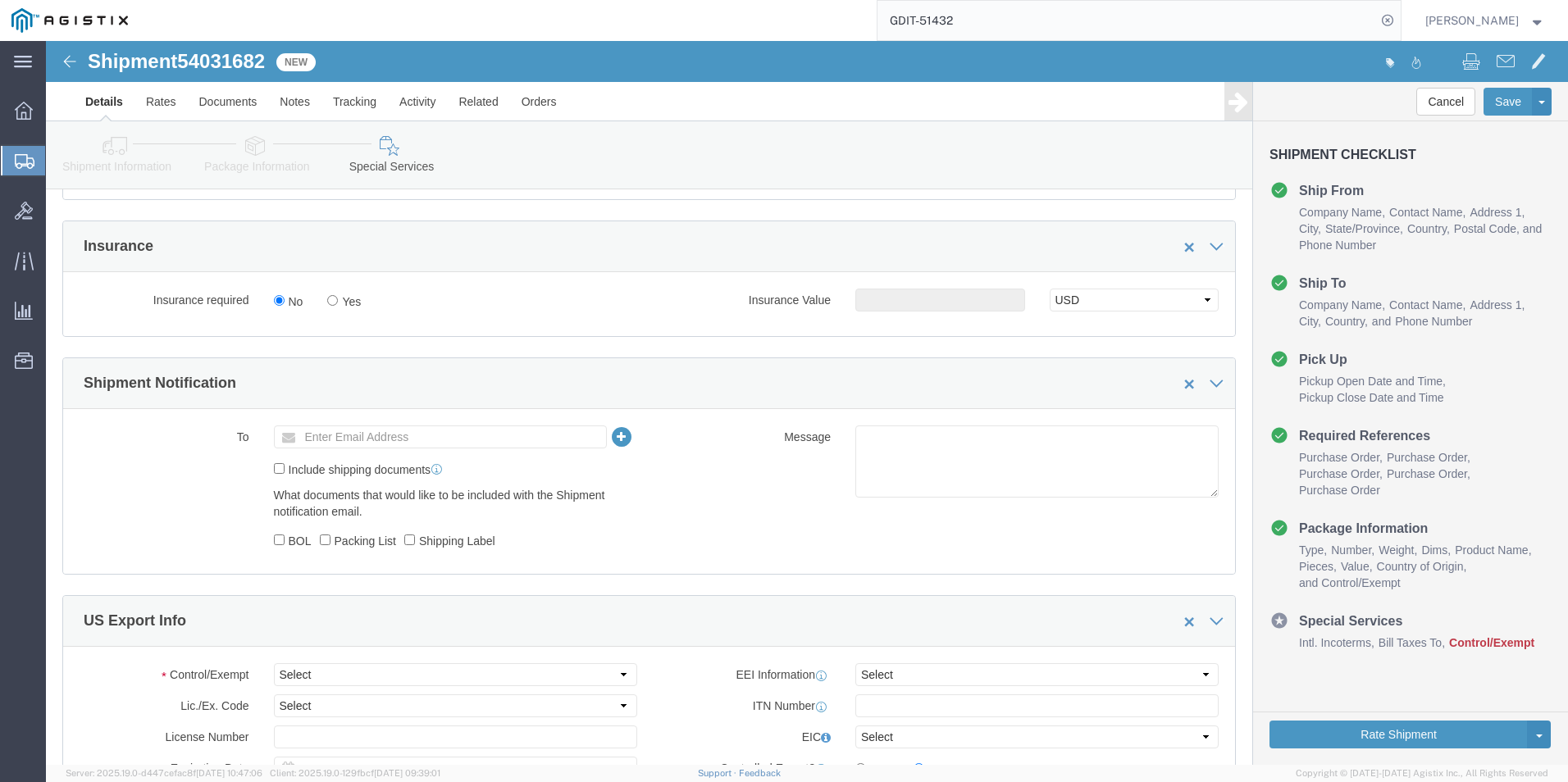
scroll to position [1148, 0]
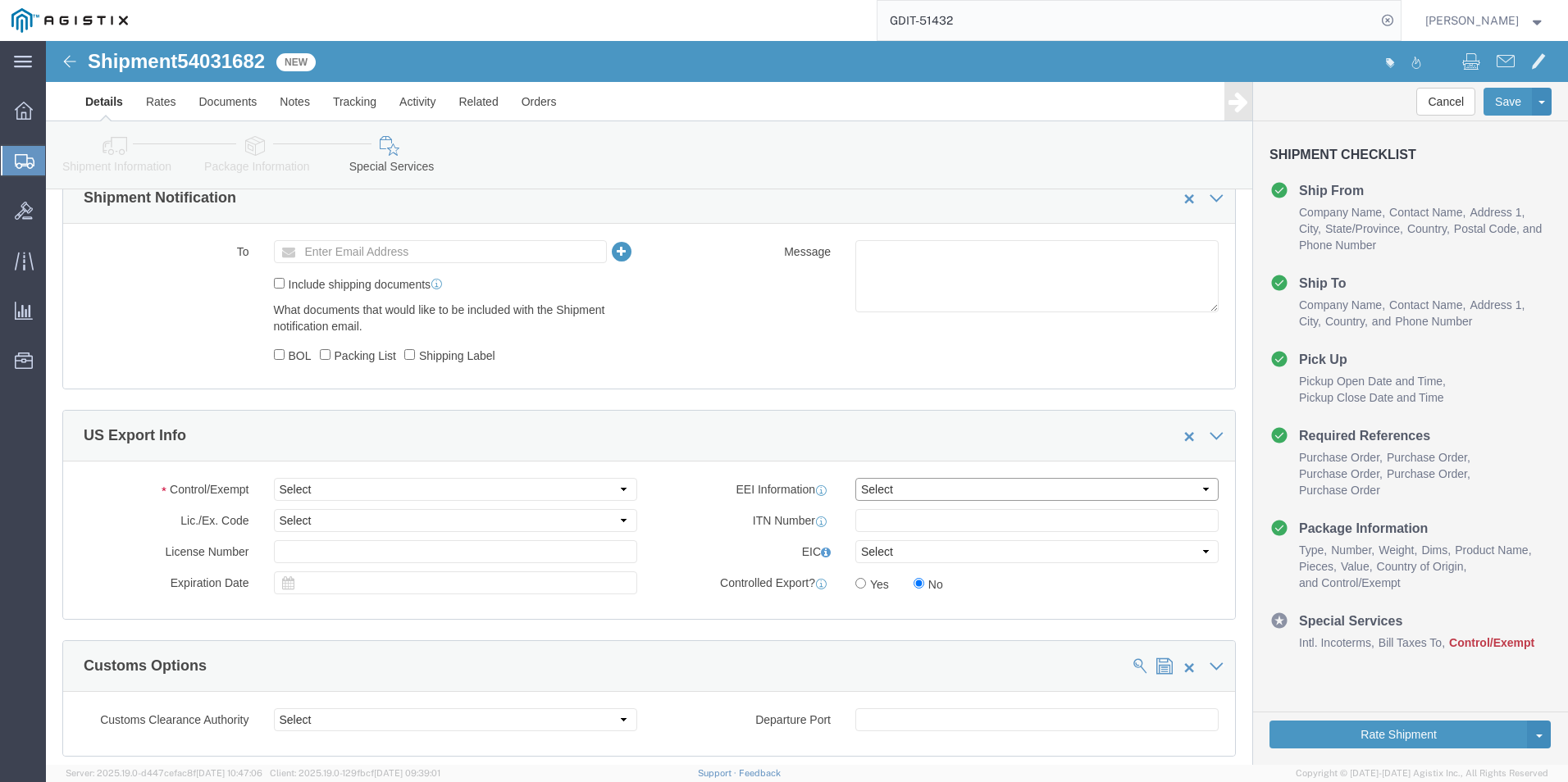
click select "Select AES-Direct EEI Carrier File EEI EEI Exempt"
select select "CFIL"
click select "Select AES-Direct EEI Carrier File EEI EEI Exempt"
click select "Select ATF BIS DEA EPA FDA FTR ITAR OFAC Other (OPA)"
select select "BIS"
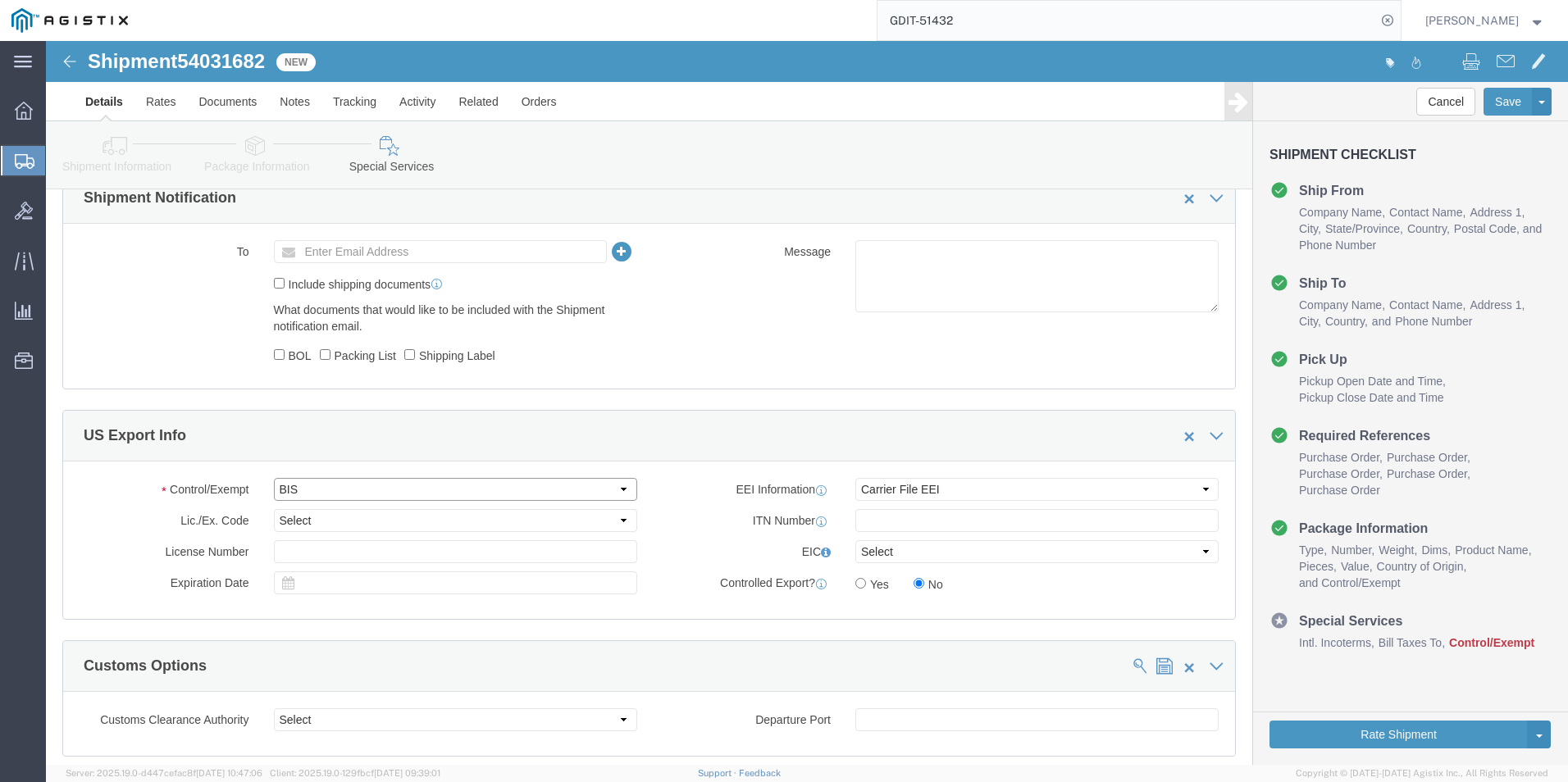
click select "Select ATF BIS DEA EPA FDA FTR ITAR OFAC Other (OPA)"
click select "Select AGR-Agricultural APP-Computers APR-Additional Permissive Exports AVS-Air…"
select select "NLR"
click select "Select AGR-Agricultural APP-Computers APR-Additional Permissive Exports AVS-Air…"
click input "text"
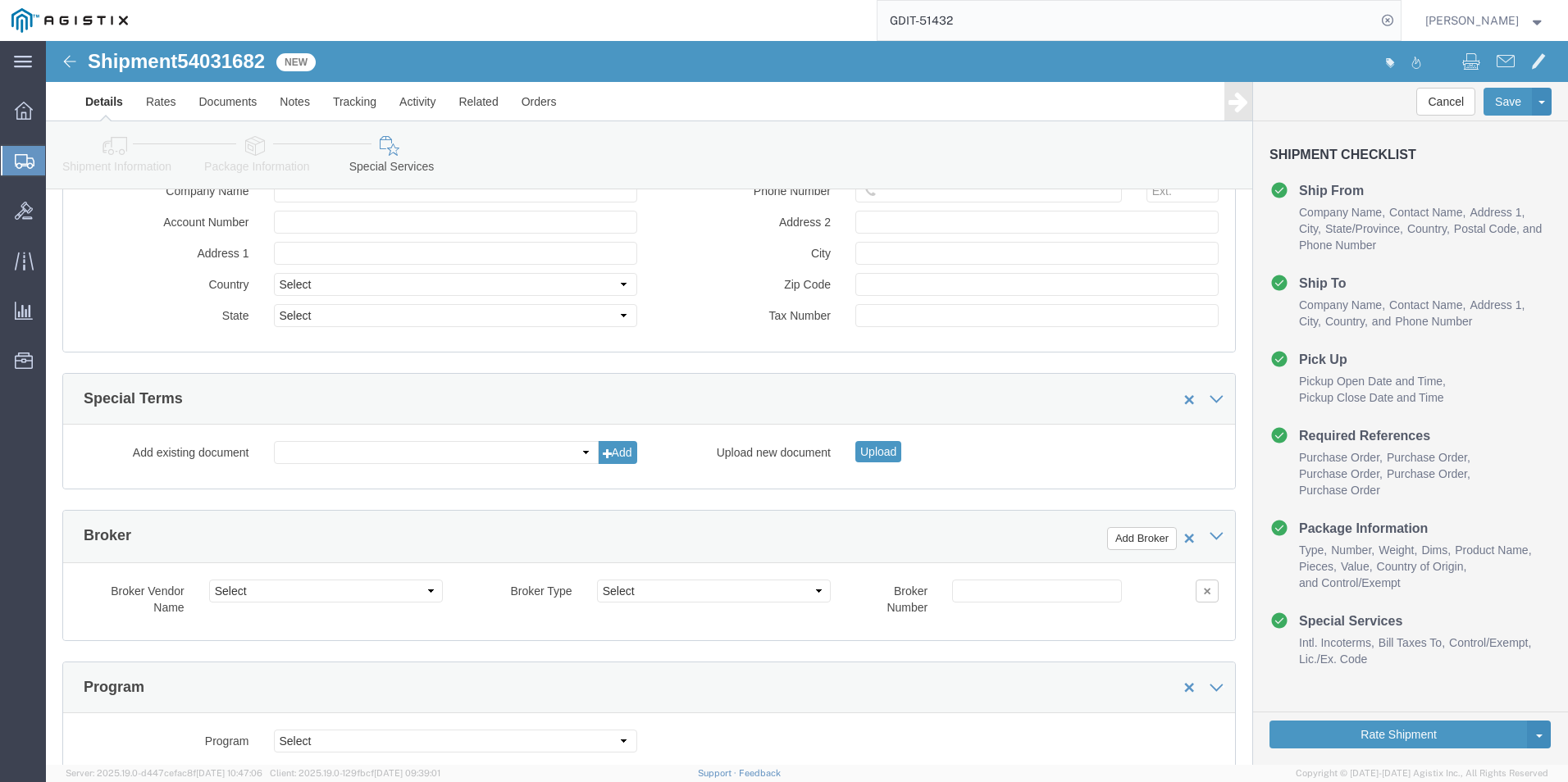
scroll to position [2725, 0]
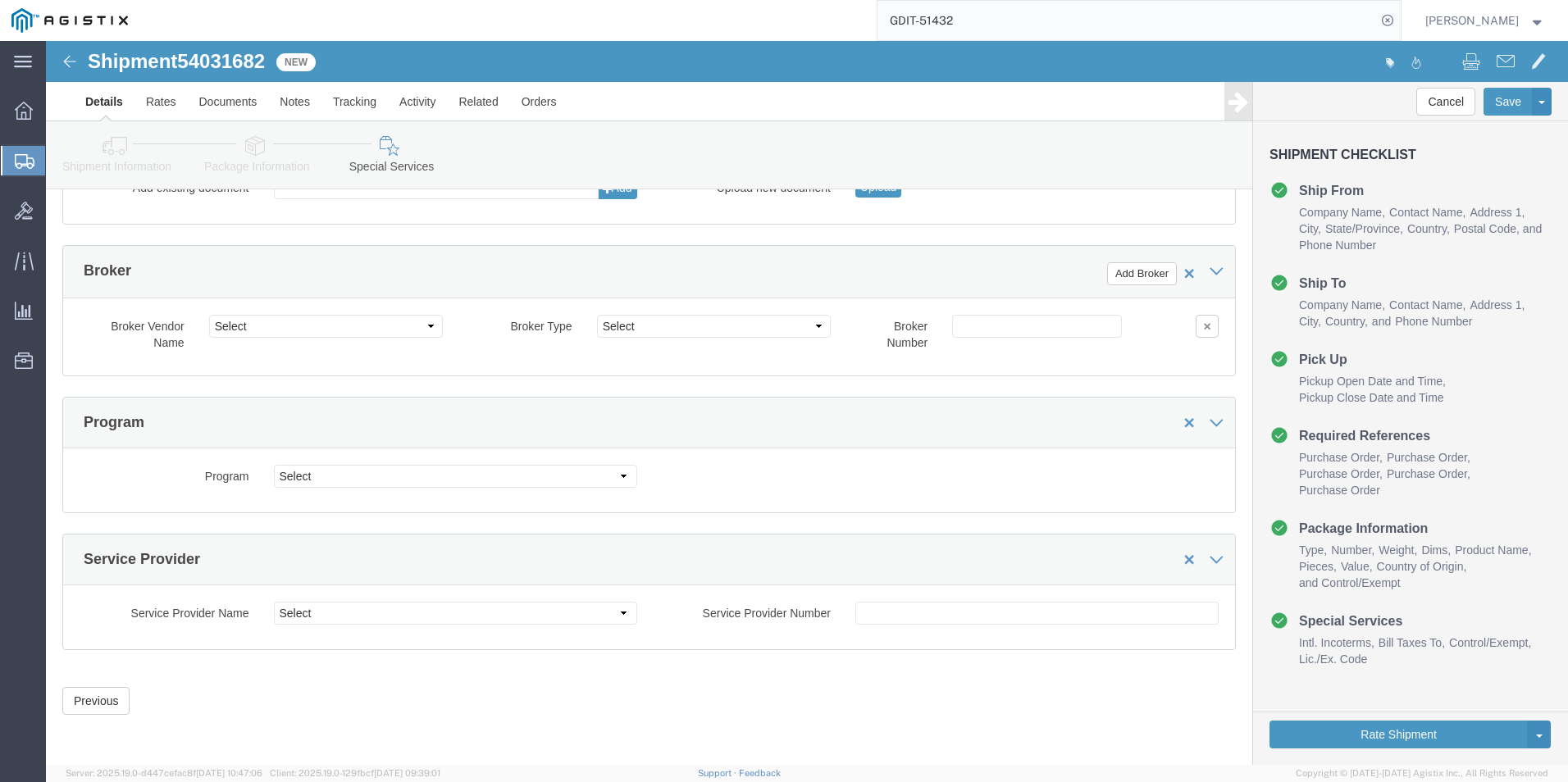
type input "X20250918003039"
click icon
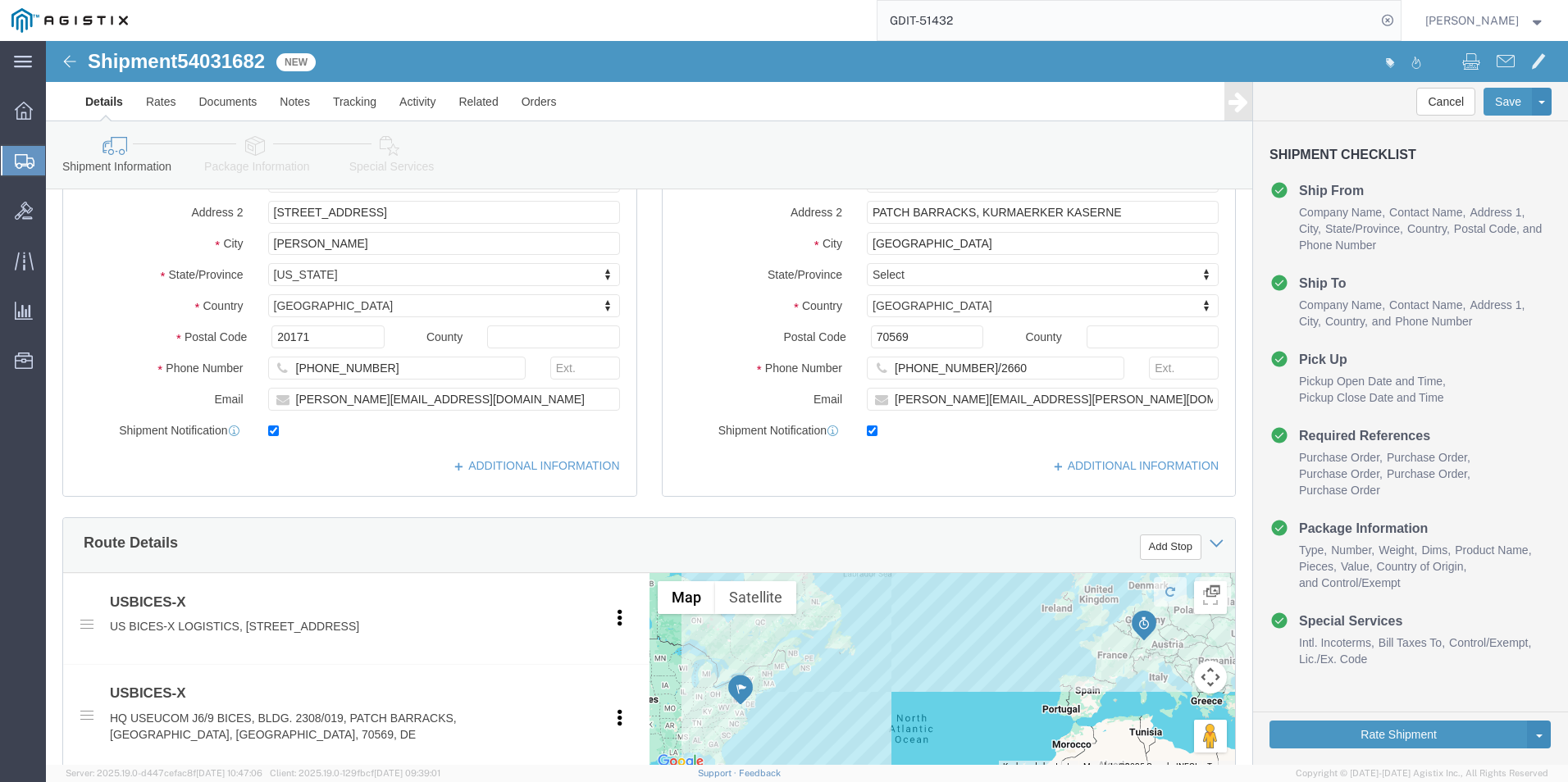
scroll to position [246, 0]
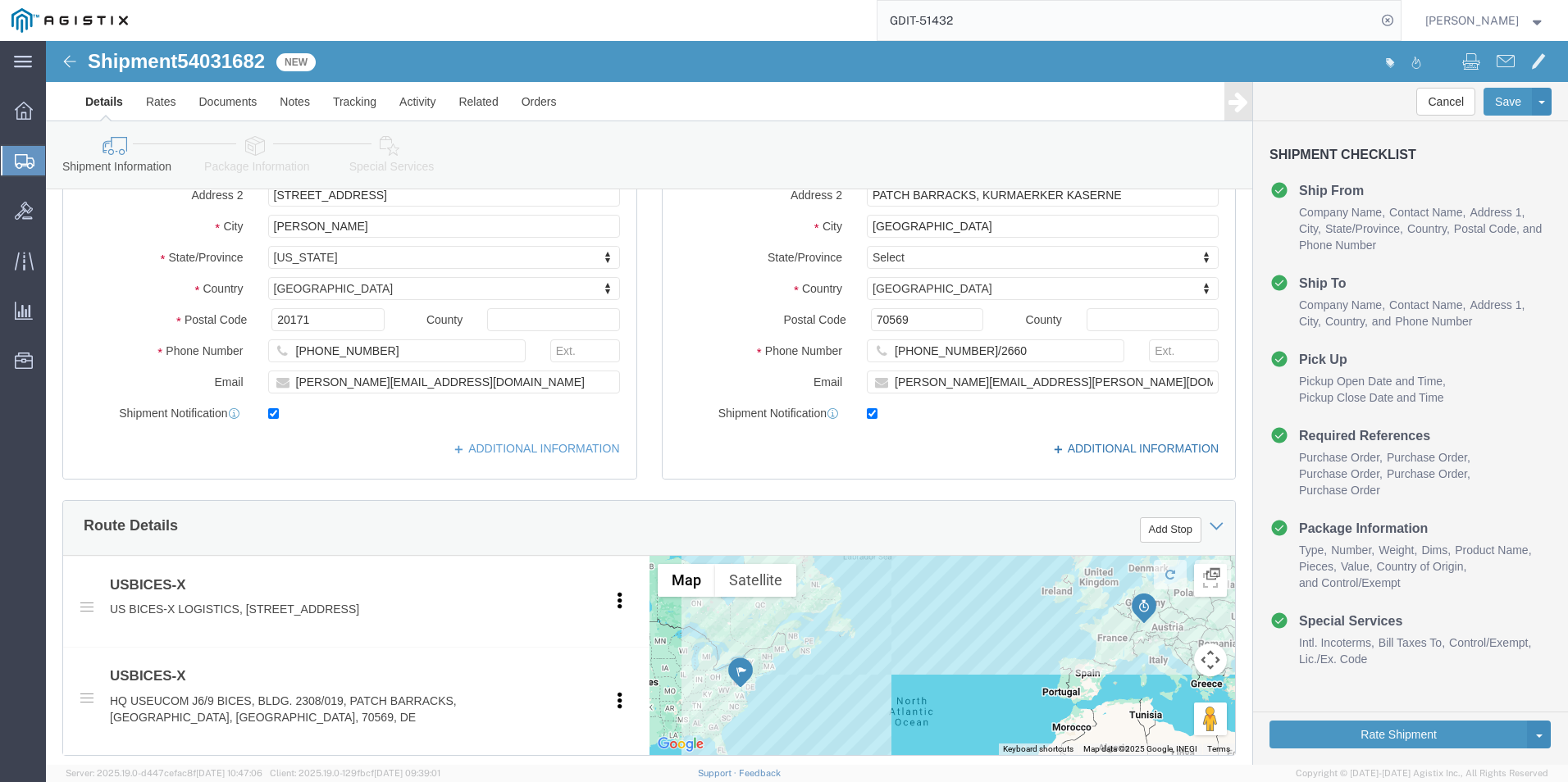
click link "ADDITIONAL INFORMATION"
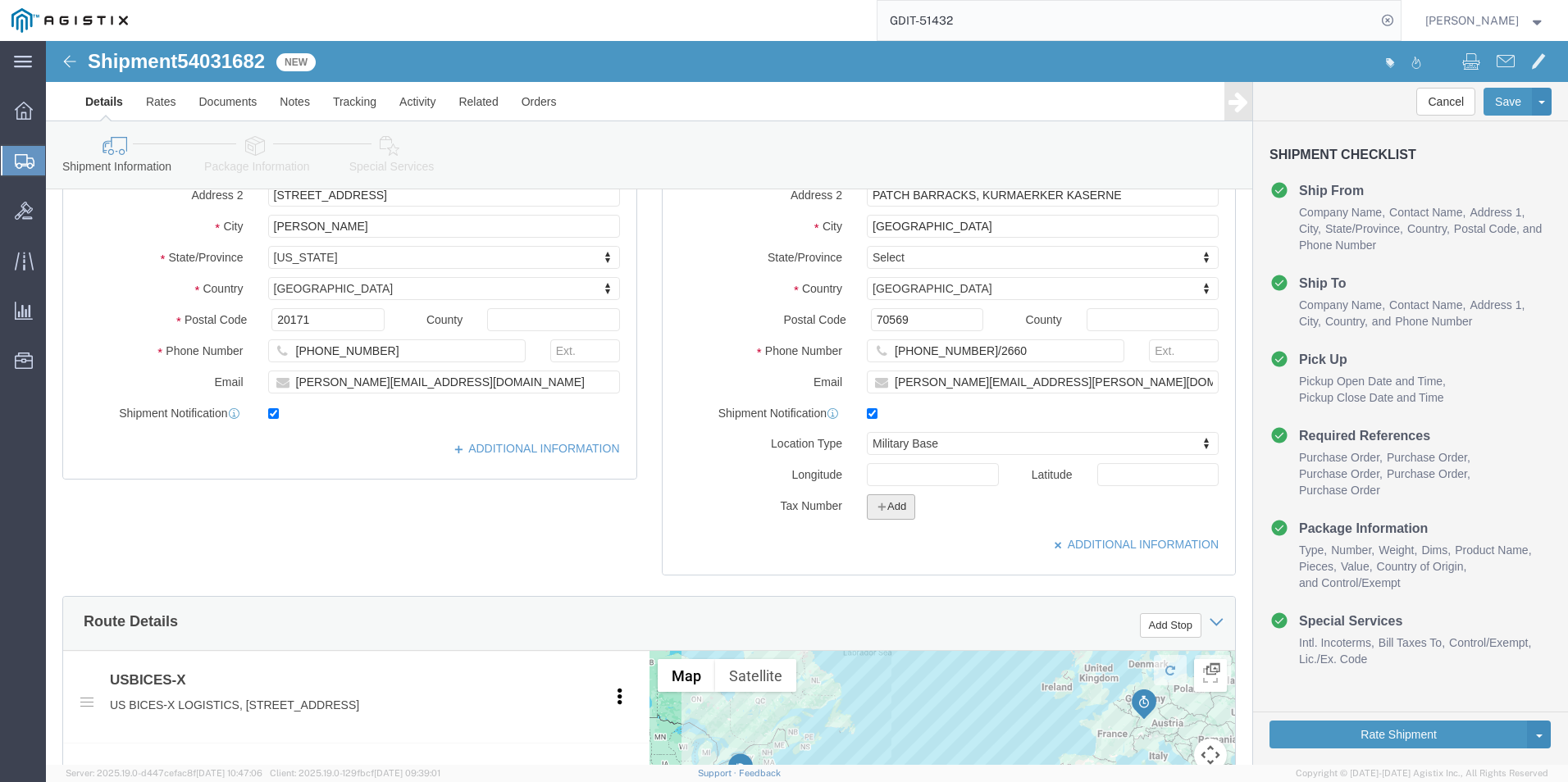
click button "Add"
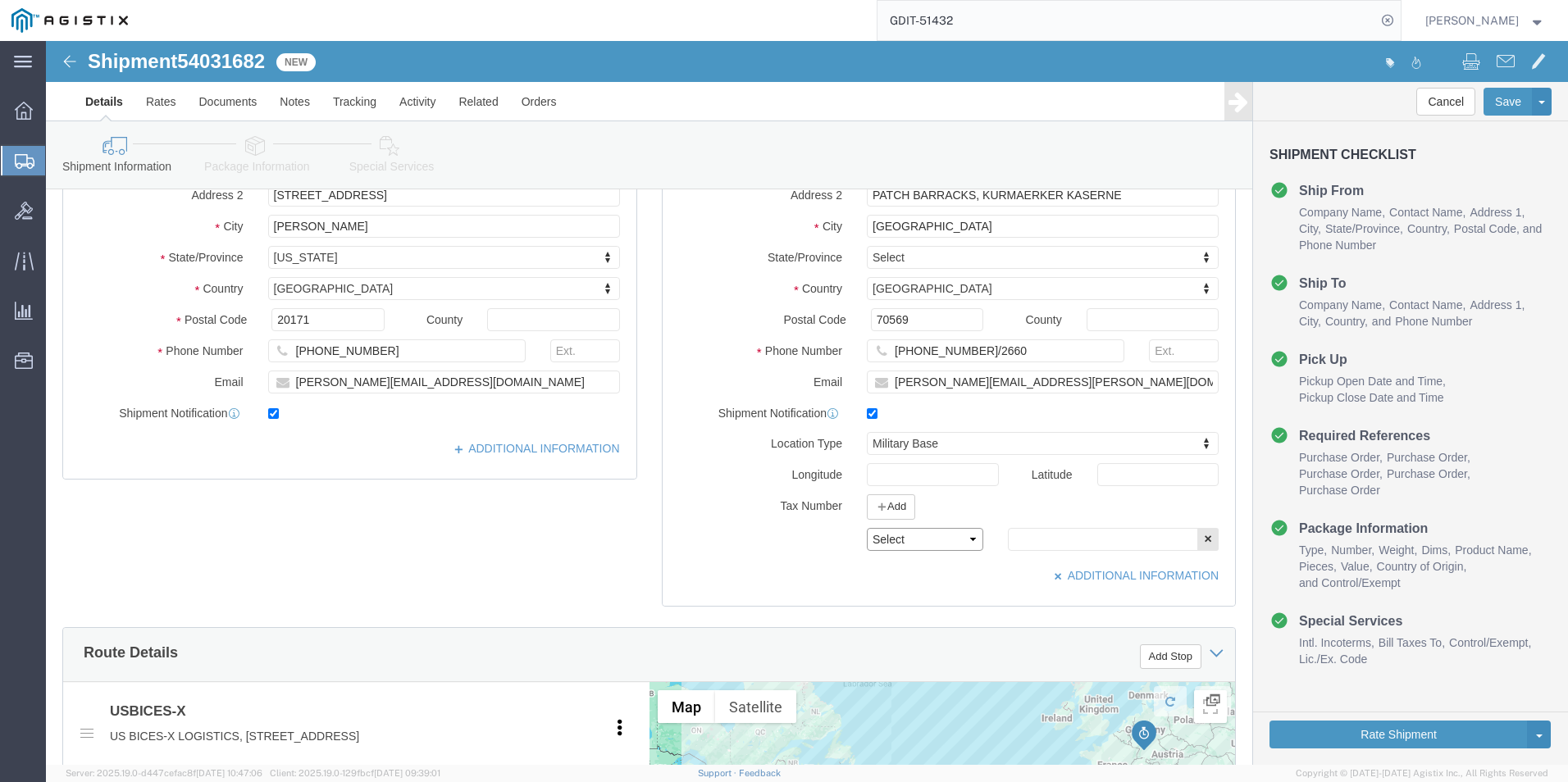
click select "Select EIN EORI TIN VAT Other"
select select "EORI"
click select "Select EIN EORI TIN VAT Other"
click input "text"
type input "X20250918003039"
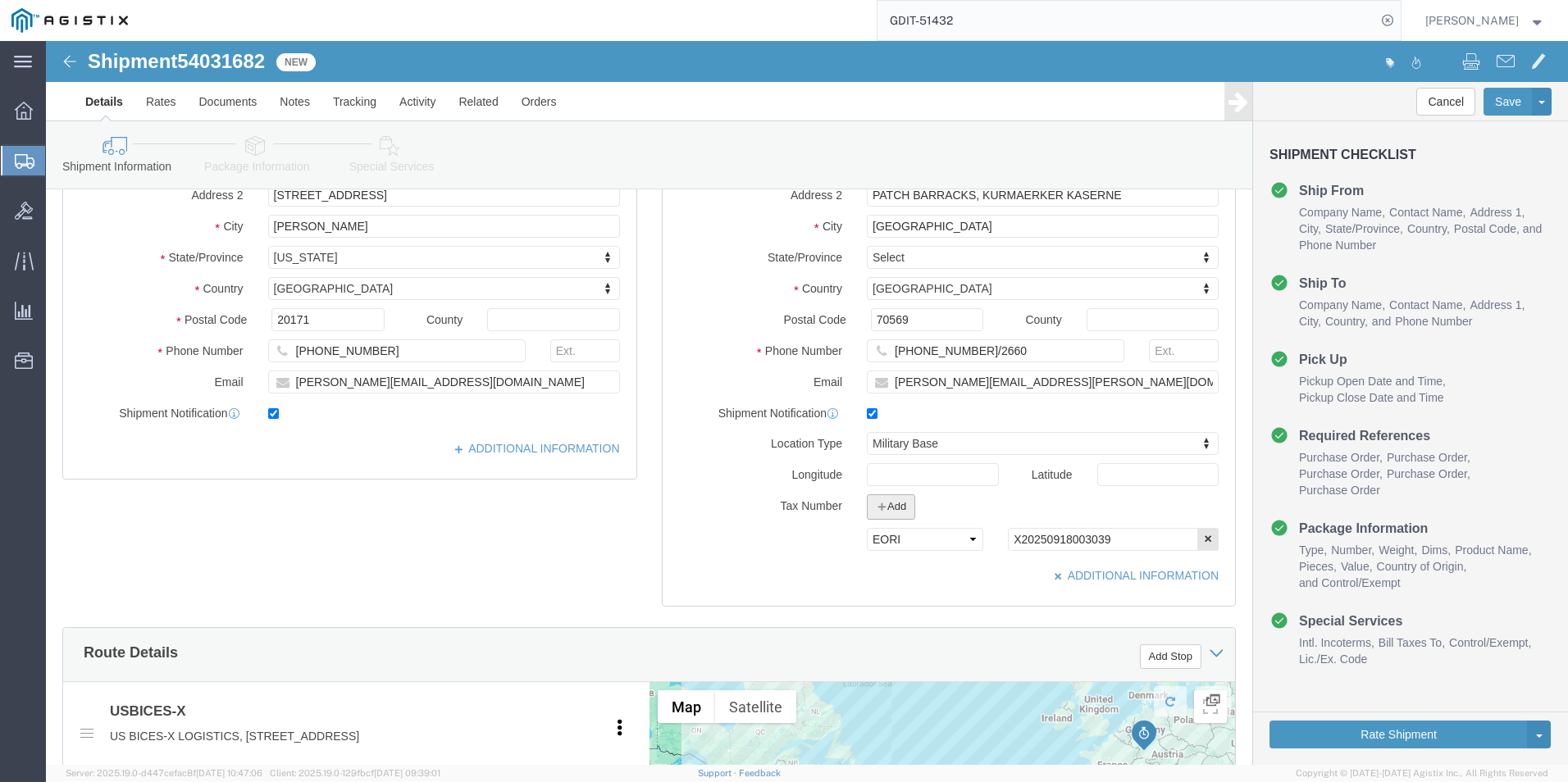
click button "Add"
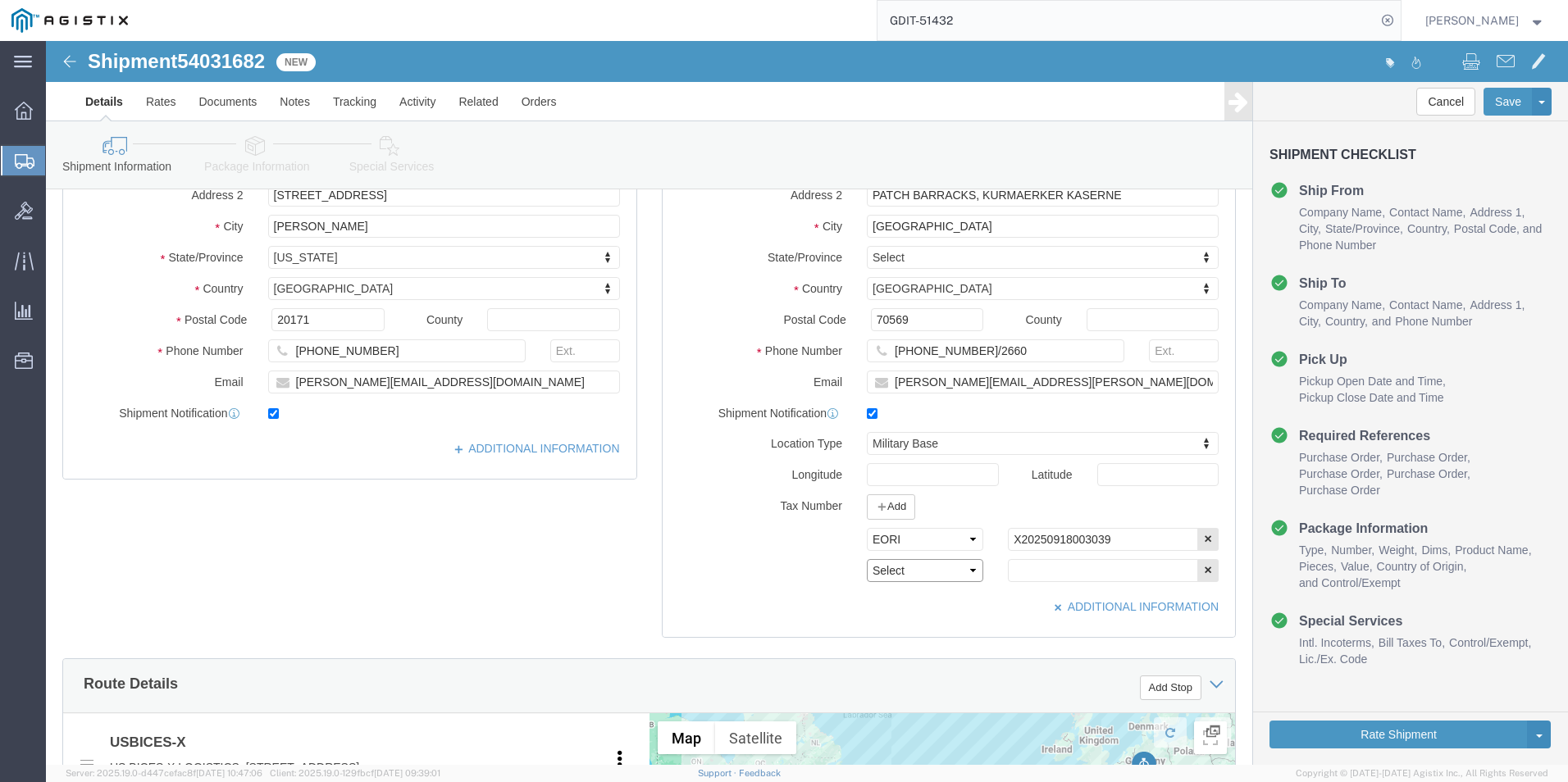
click select "Select EIN EORI TIN VAT Other"
select select "Other"
click select "Select EIN EORI TIN VAT Other"
click input "text"
type input "[US_EMPLOYER_IDENTIFICATION_NUMBER]"
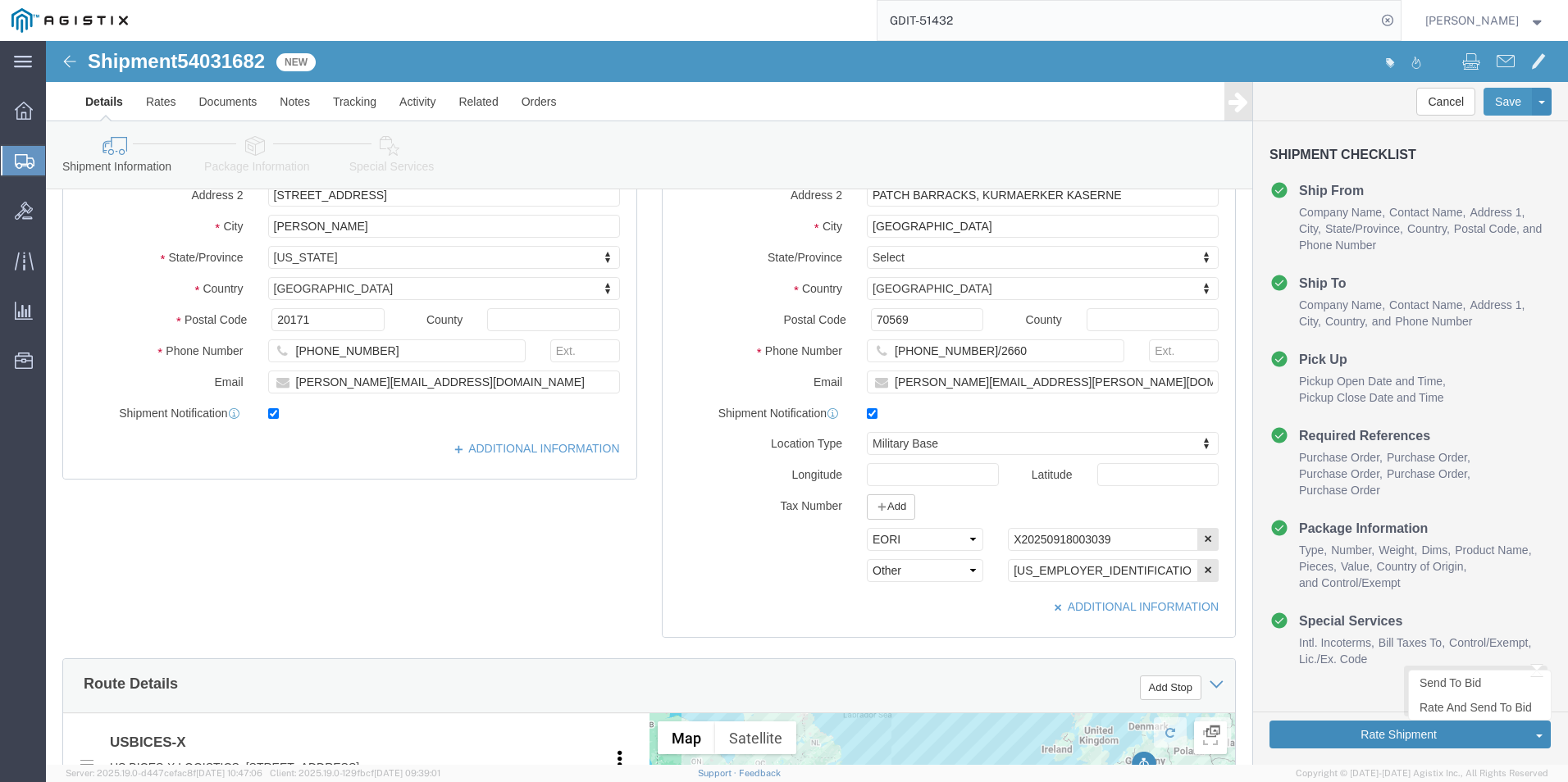
click button "Rate Shipment"
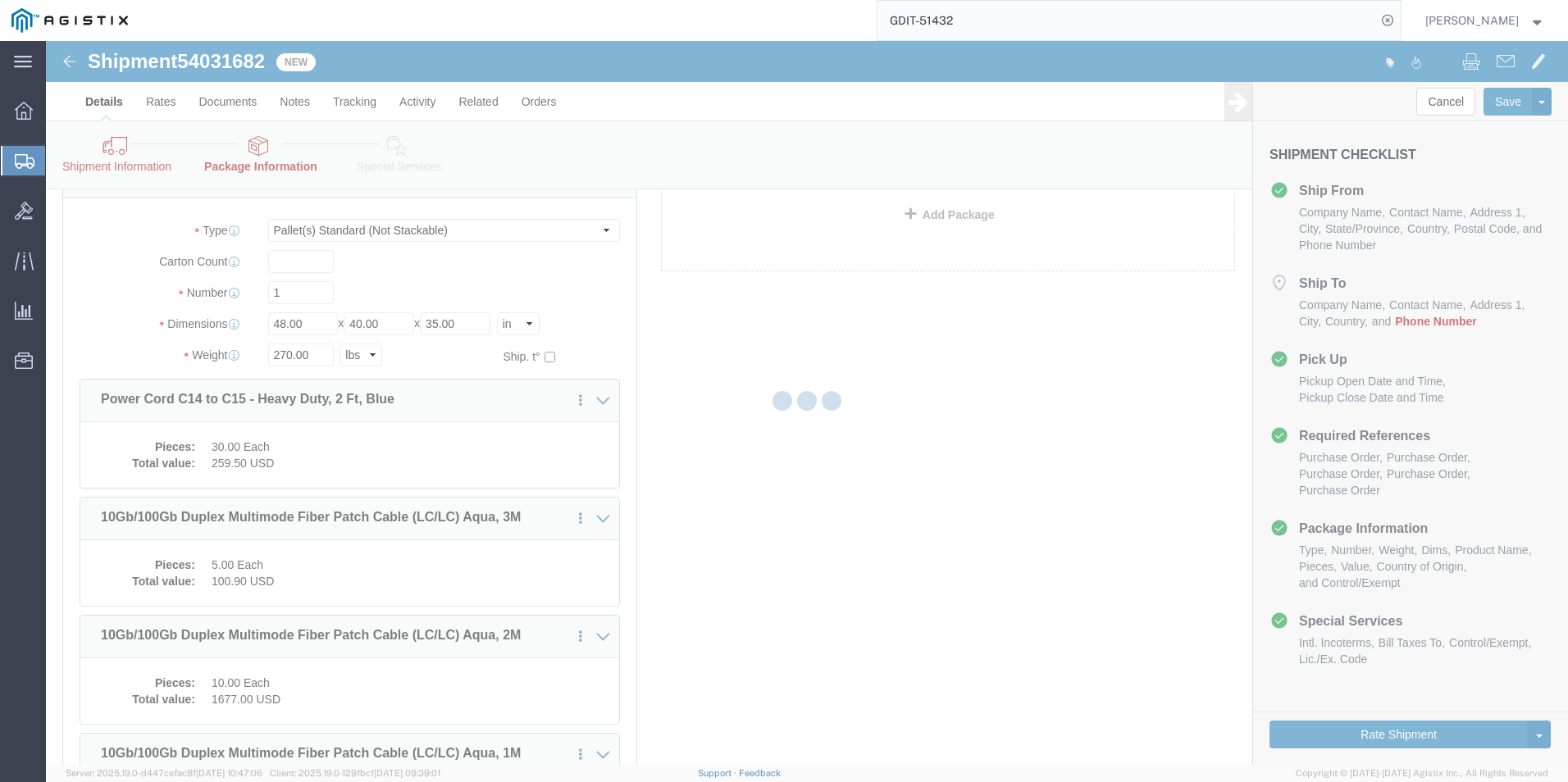
select select "PSNS"
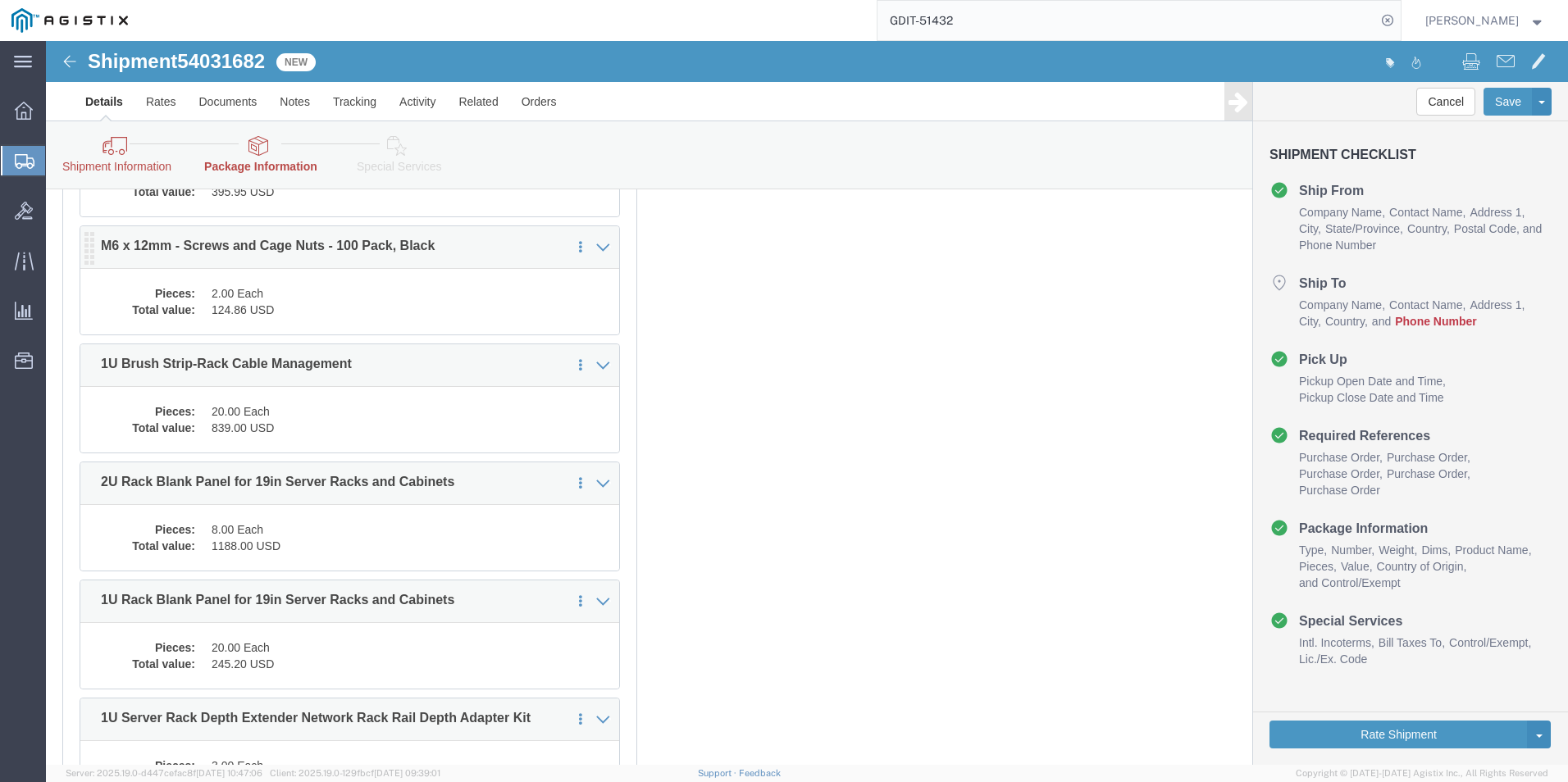
scroll to position [1394, 0]
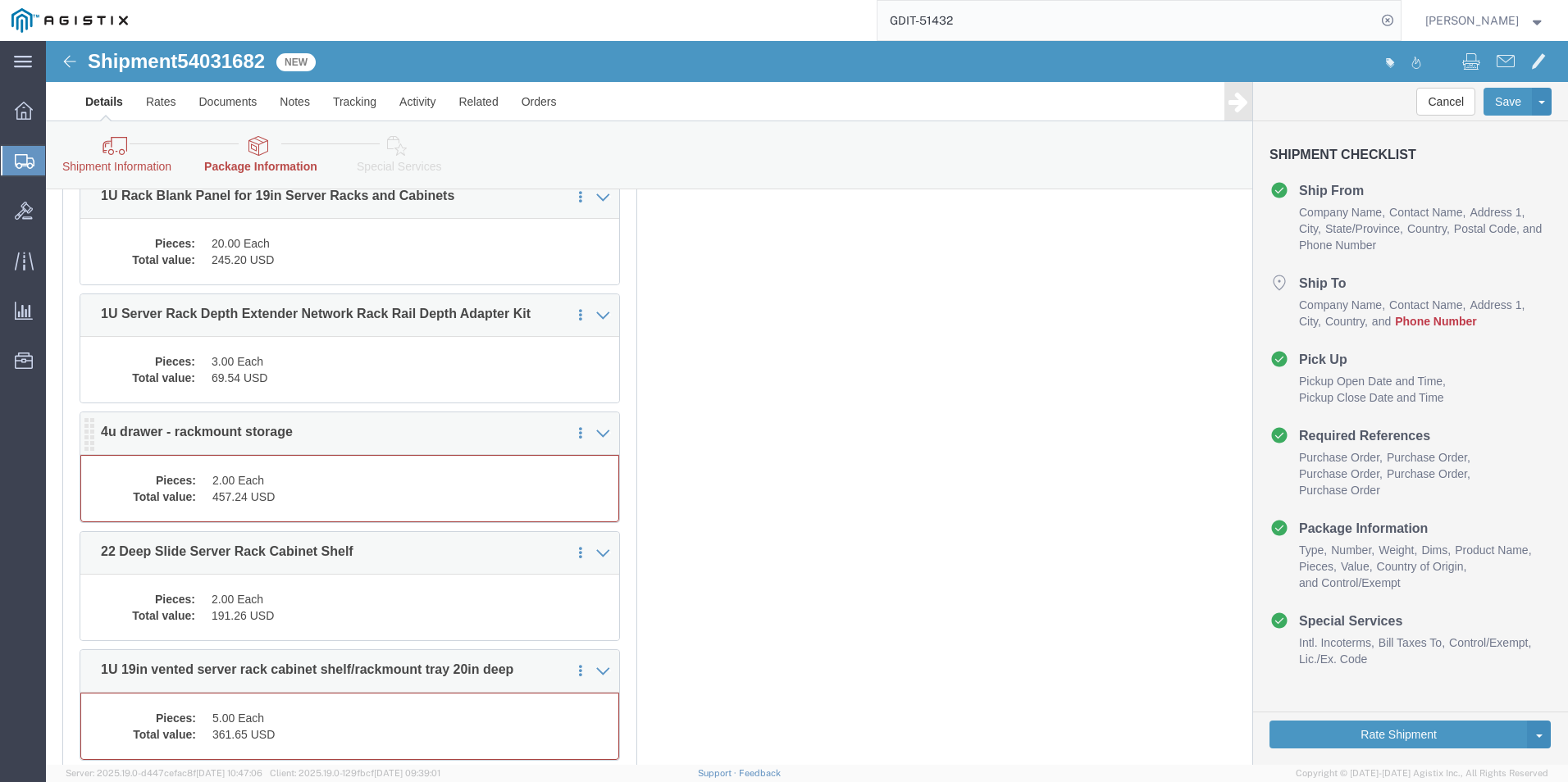
click div "Pieces: 2.00 Each Total value: 457.24 USD"
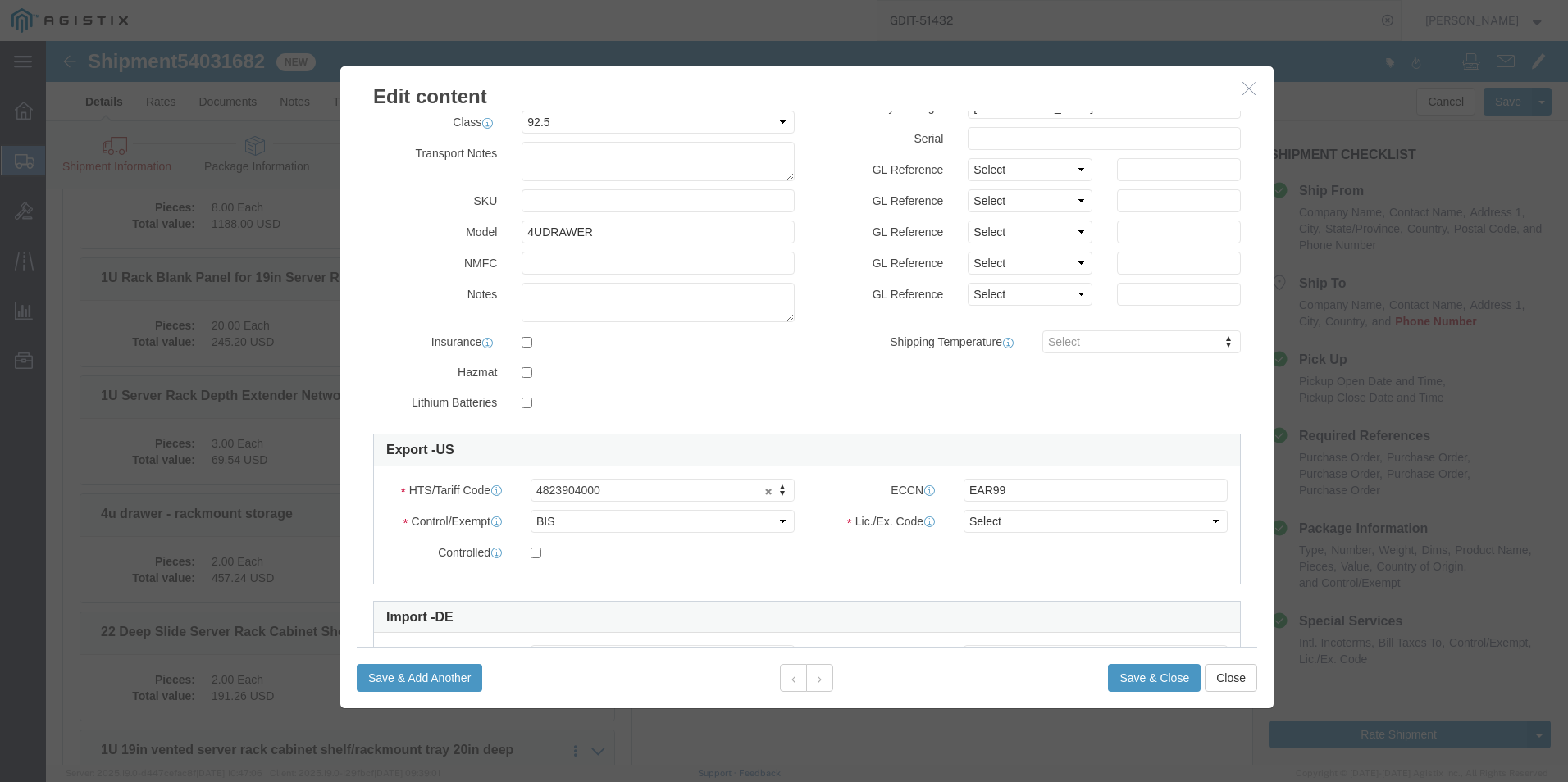
scroll to position [291, 0]
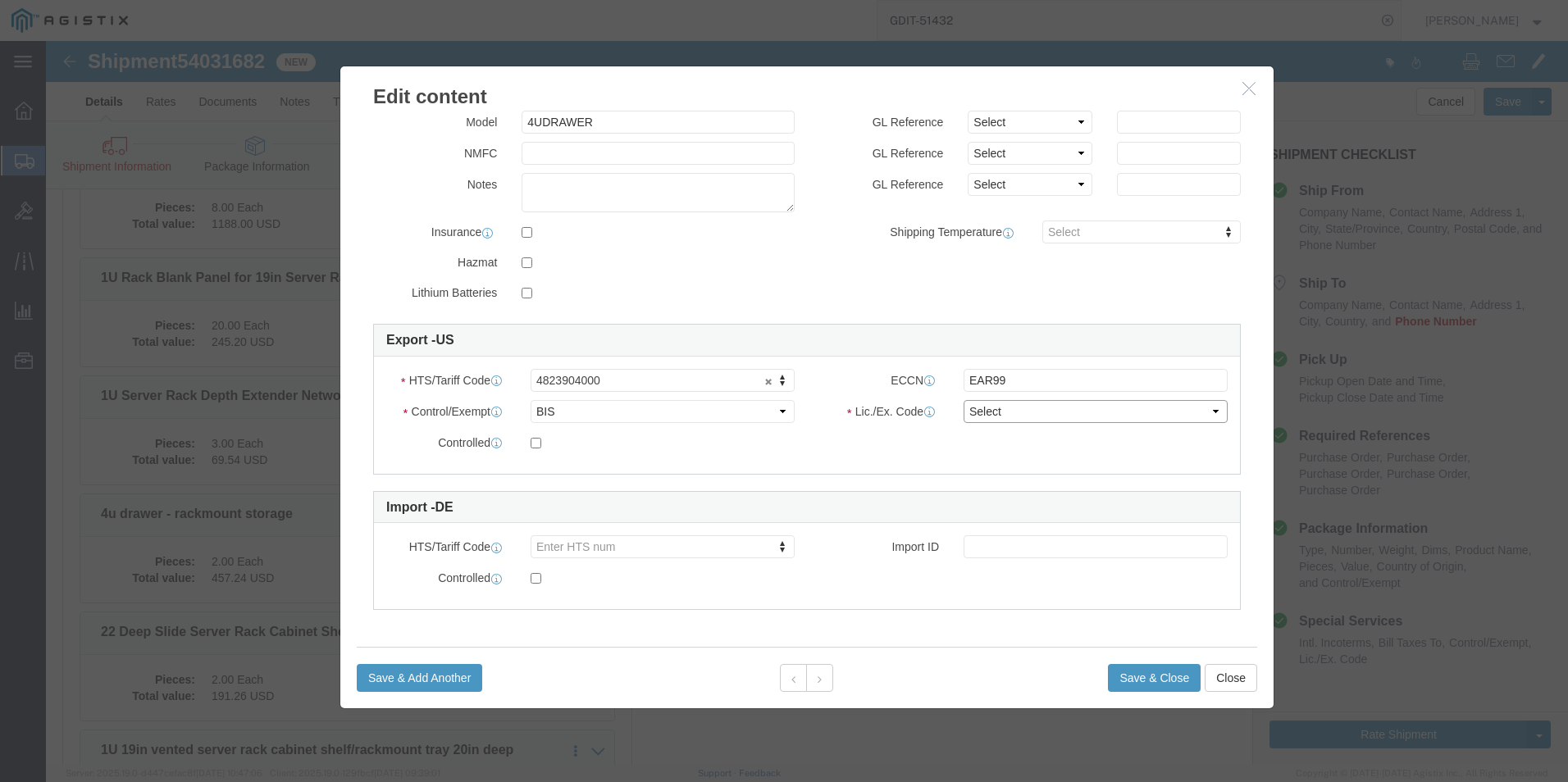
click select "Select AGR-Agricultural APP-Computers APR-Additional Permissive Exports AVS-Air…"
select select "NLR"
click select "Select AGR-Agricultural APP-Computers APR-Additional Permissive Exports AVS-Air…"
click button "Save & Close"
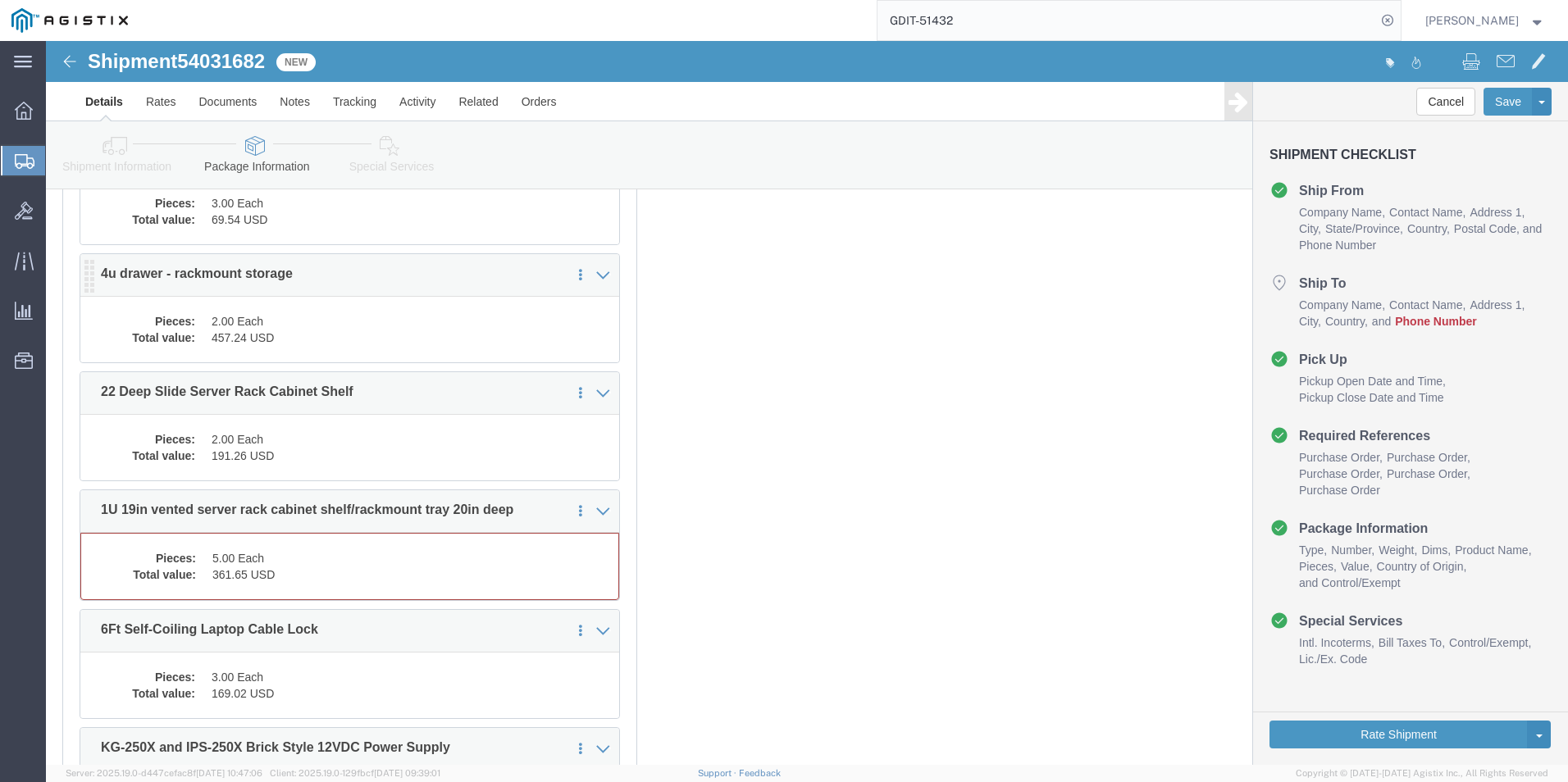
scroll to position [1542, 0]
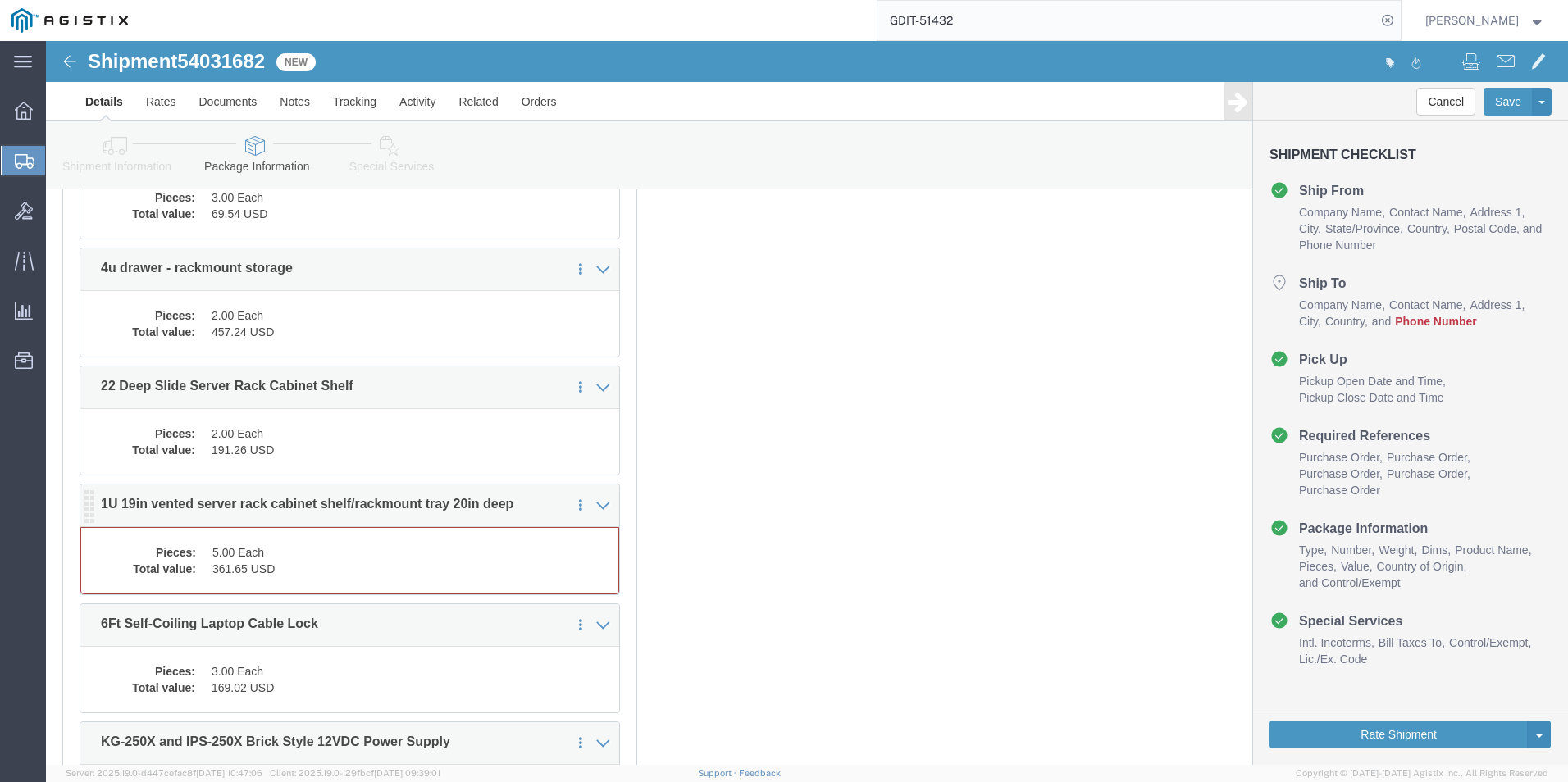
click dd "361.65 USD"
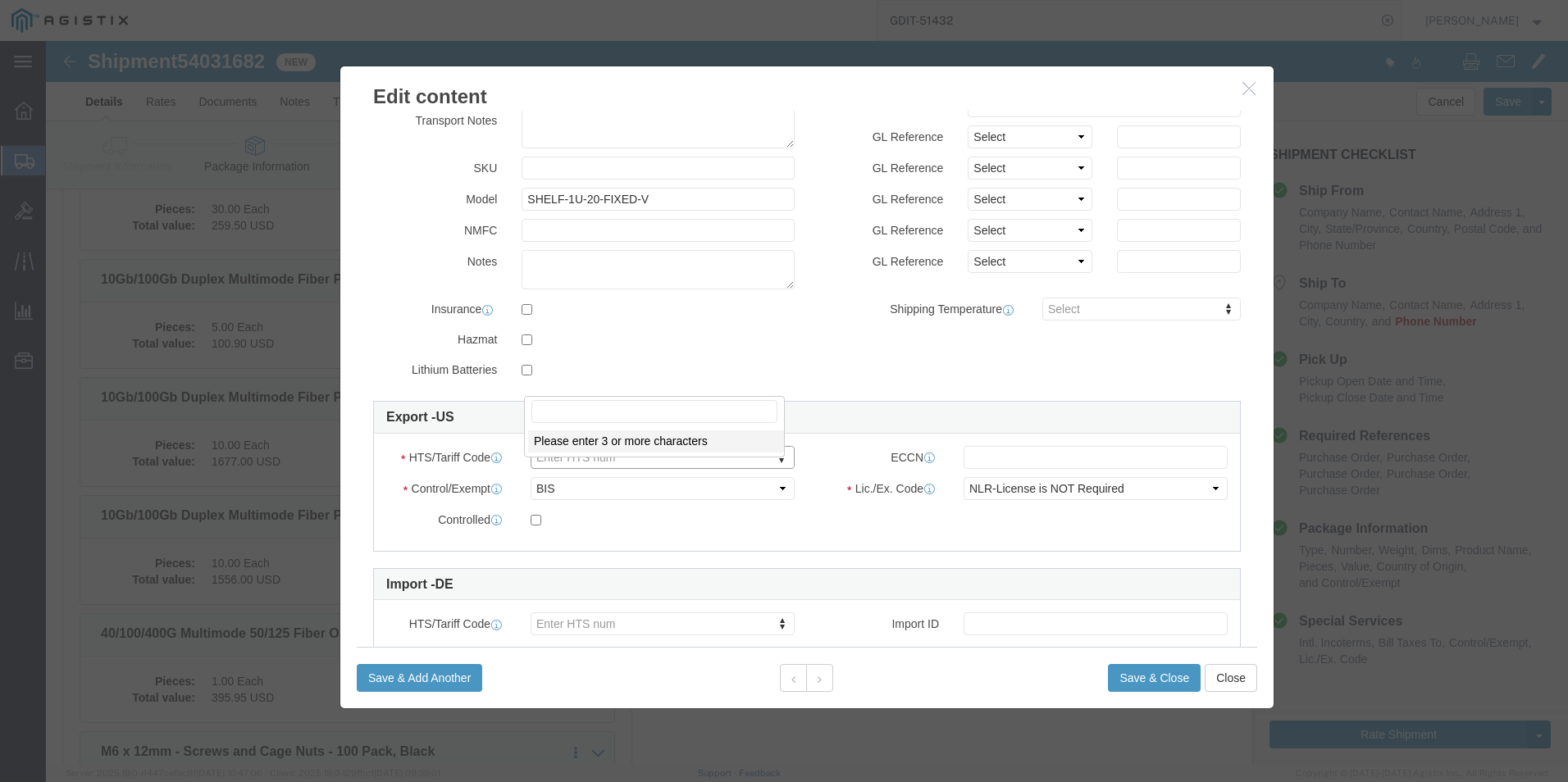
scroll to position [345, 0]
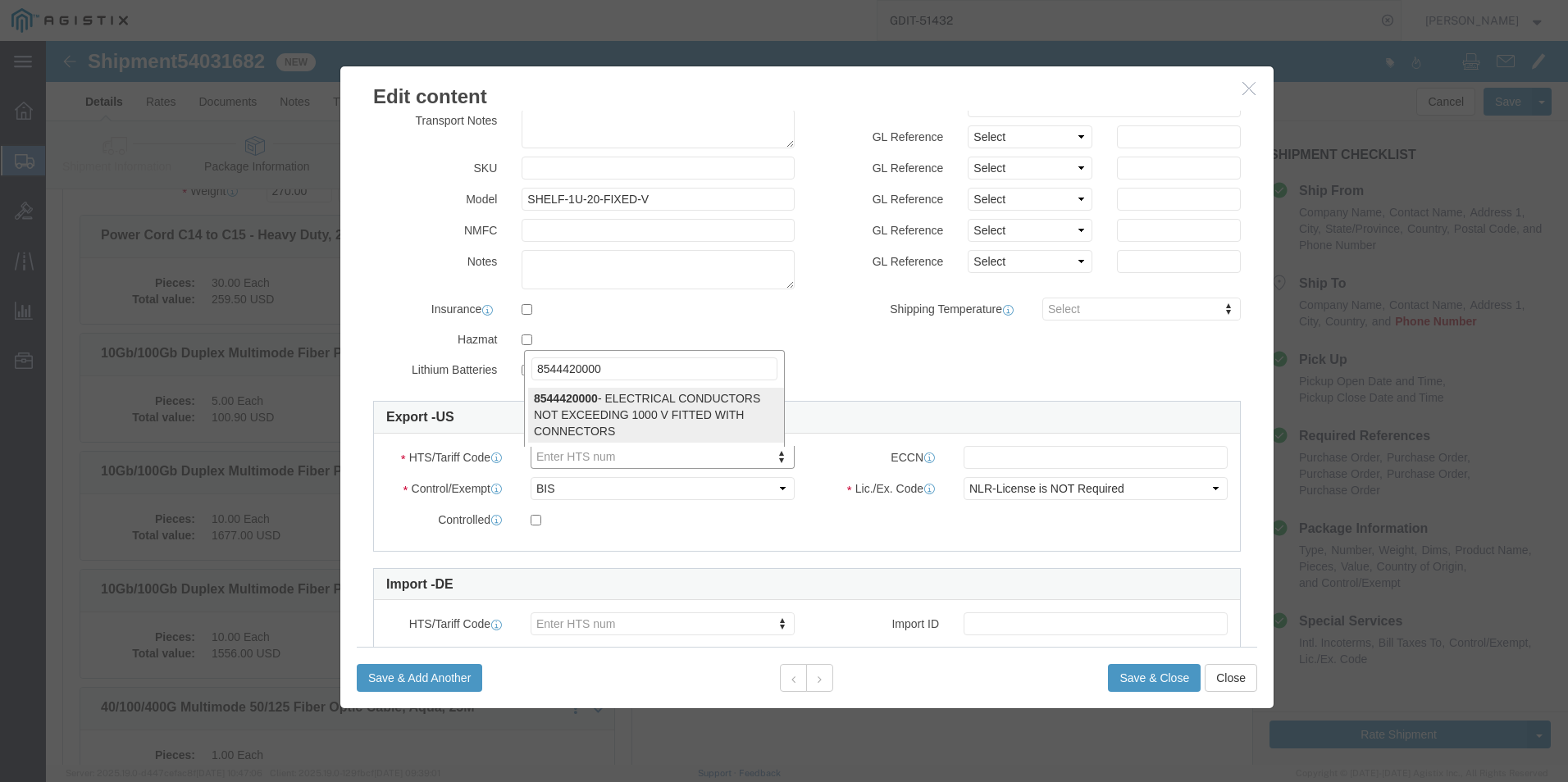
type input "8544420000"
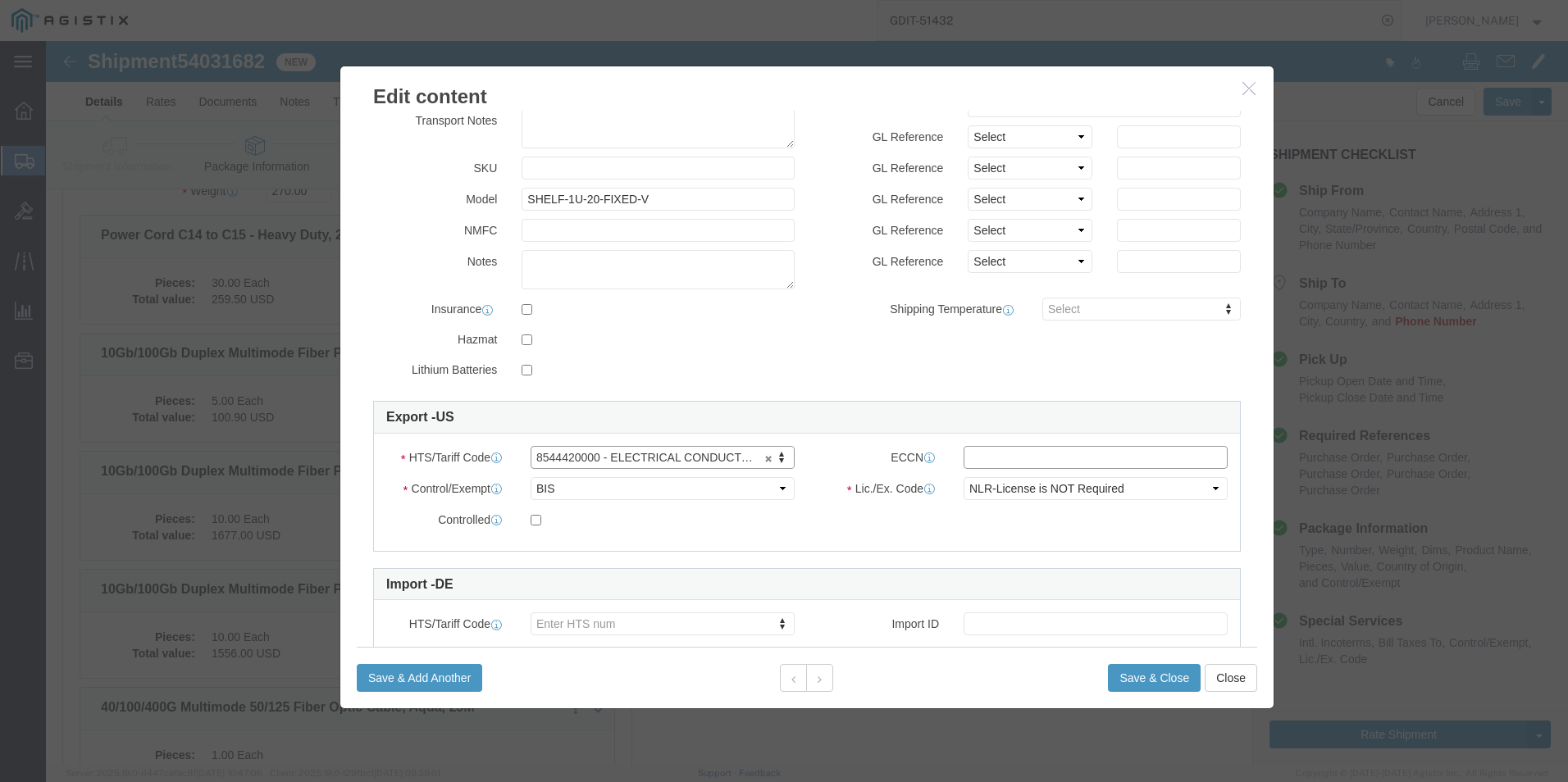
click input "text"
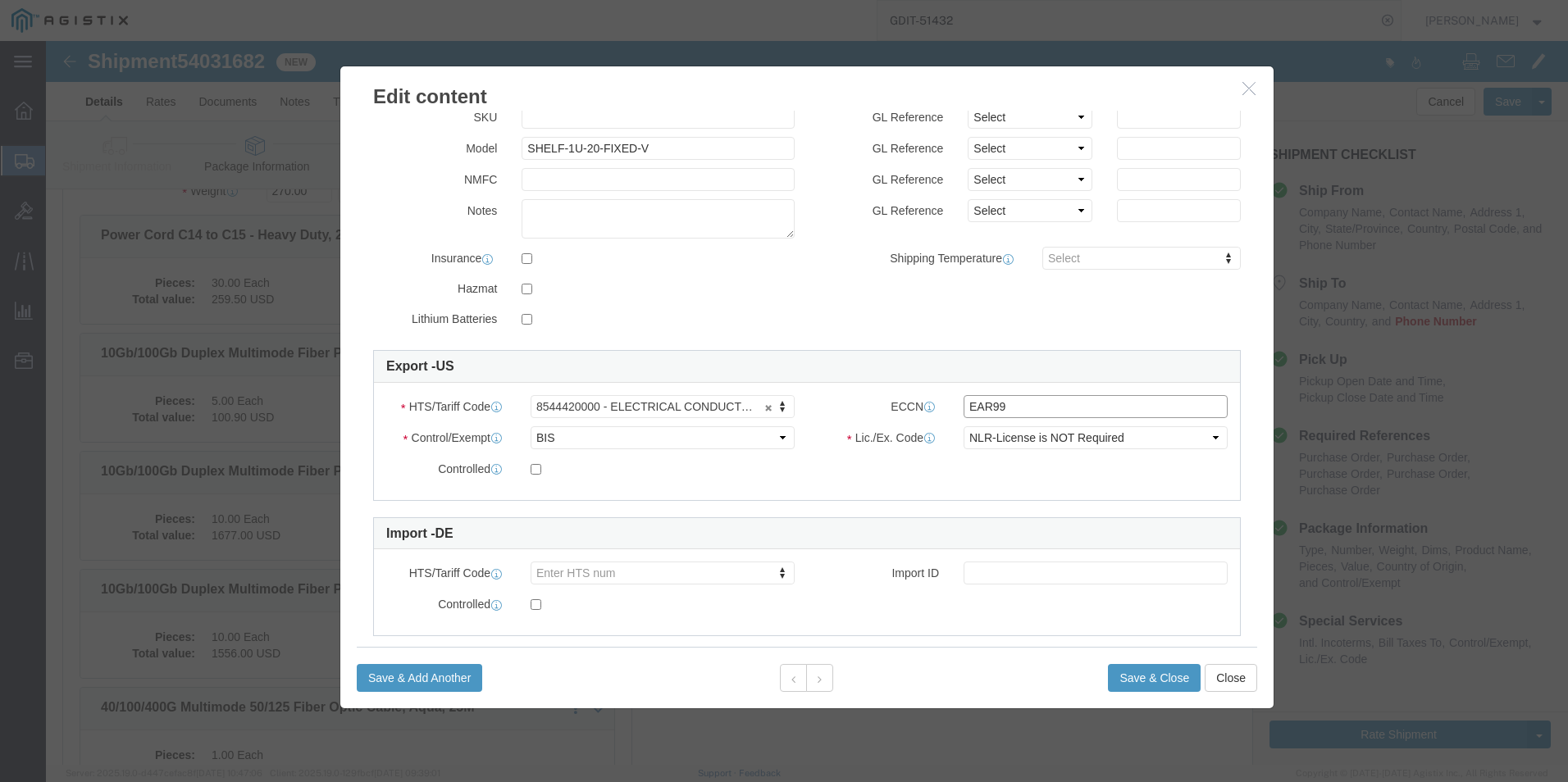
scroll to position [323, 0]
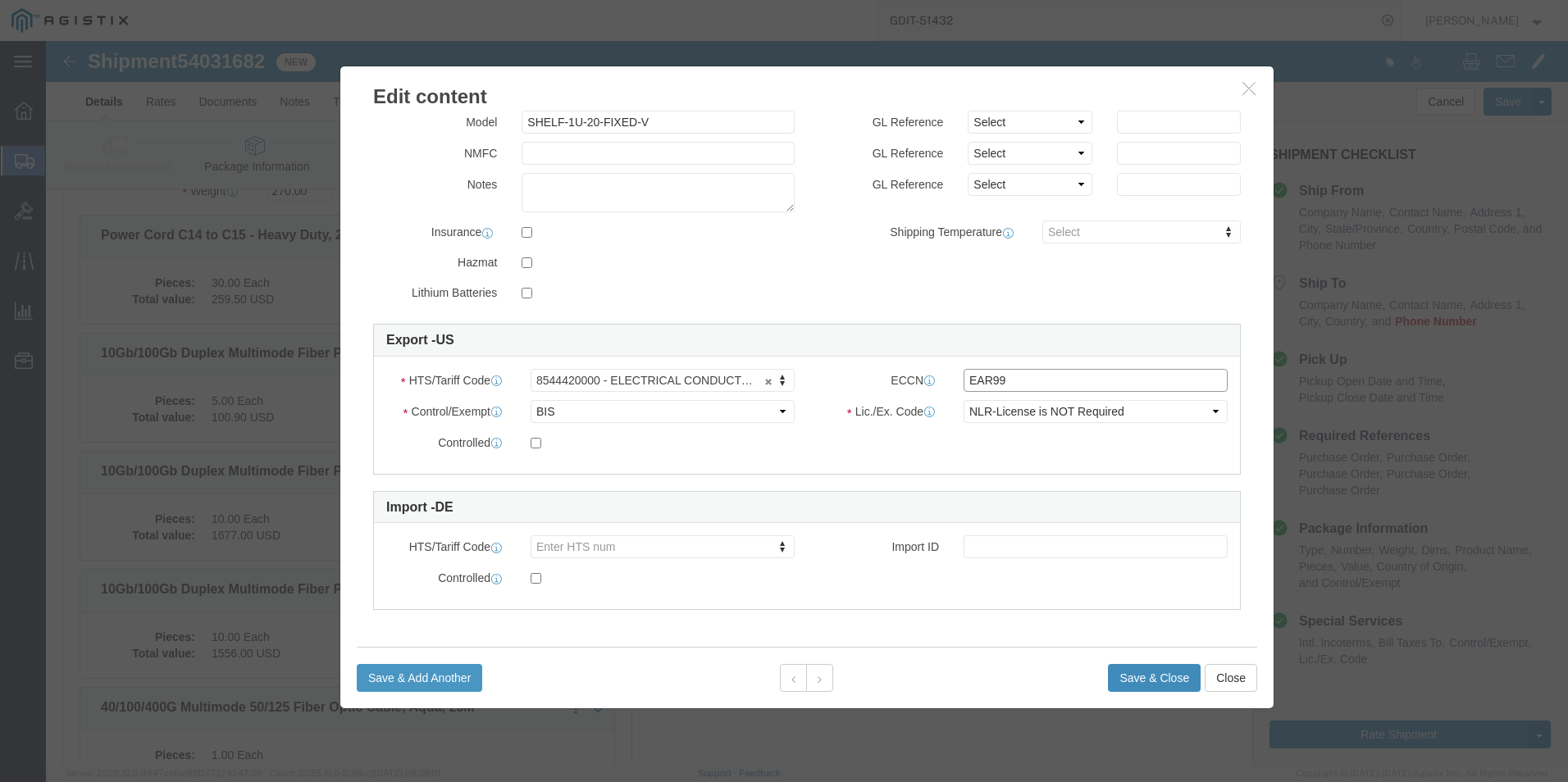
type input "EAR99"
click button "Save & Close"
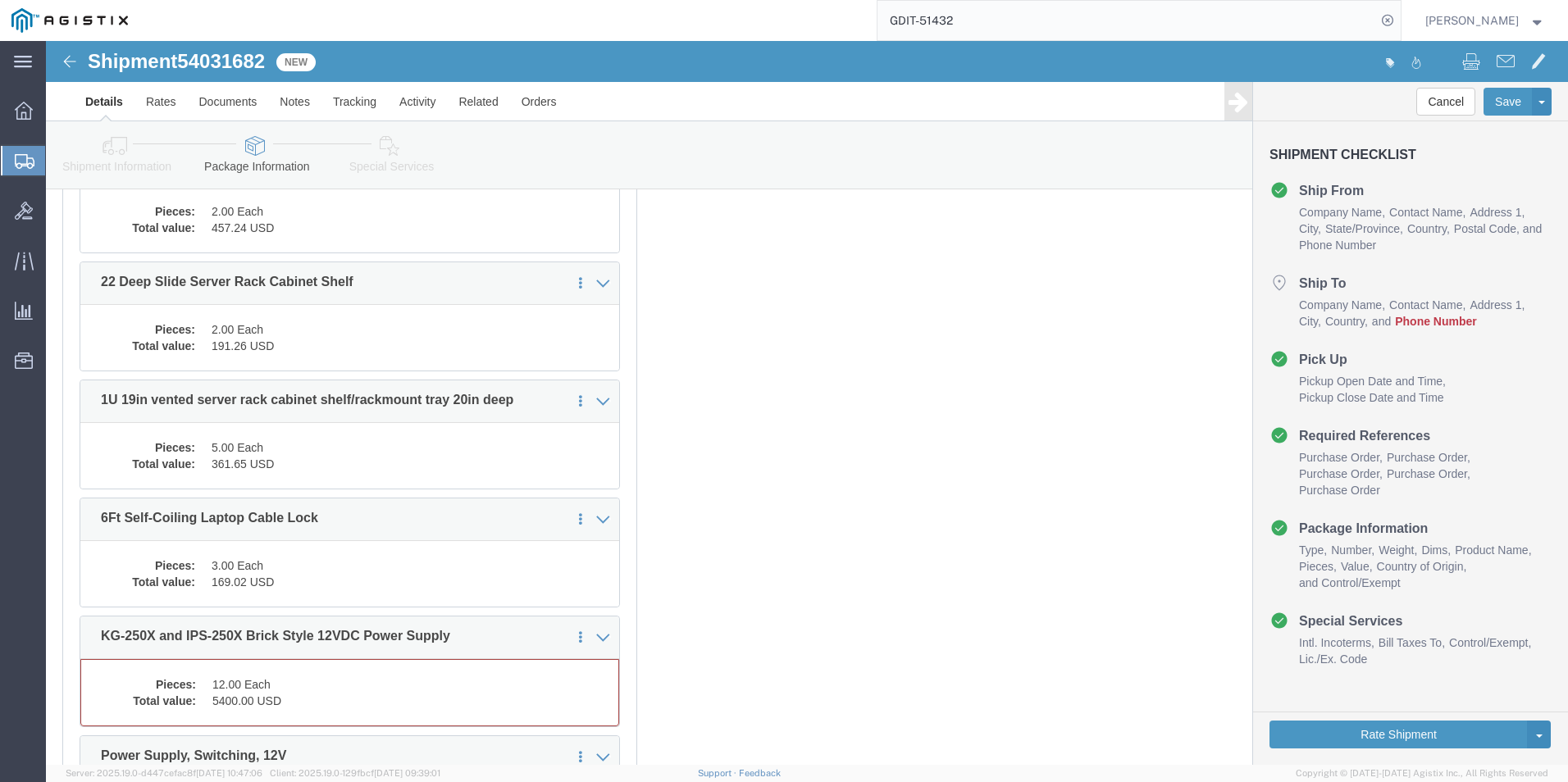
scroll to position [1739, 0]
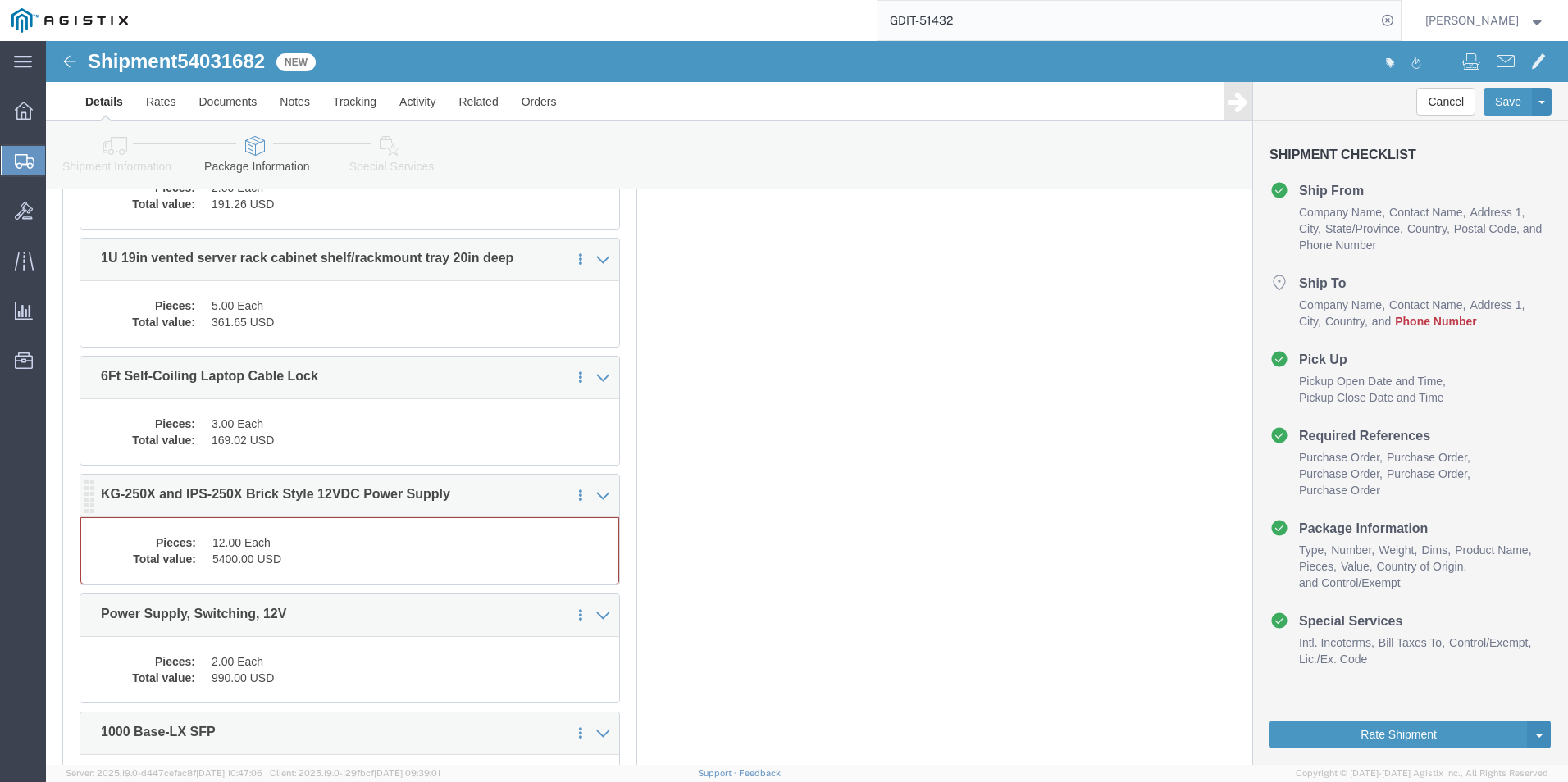
click dd "5400.00 USD"
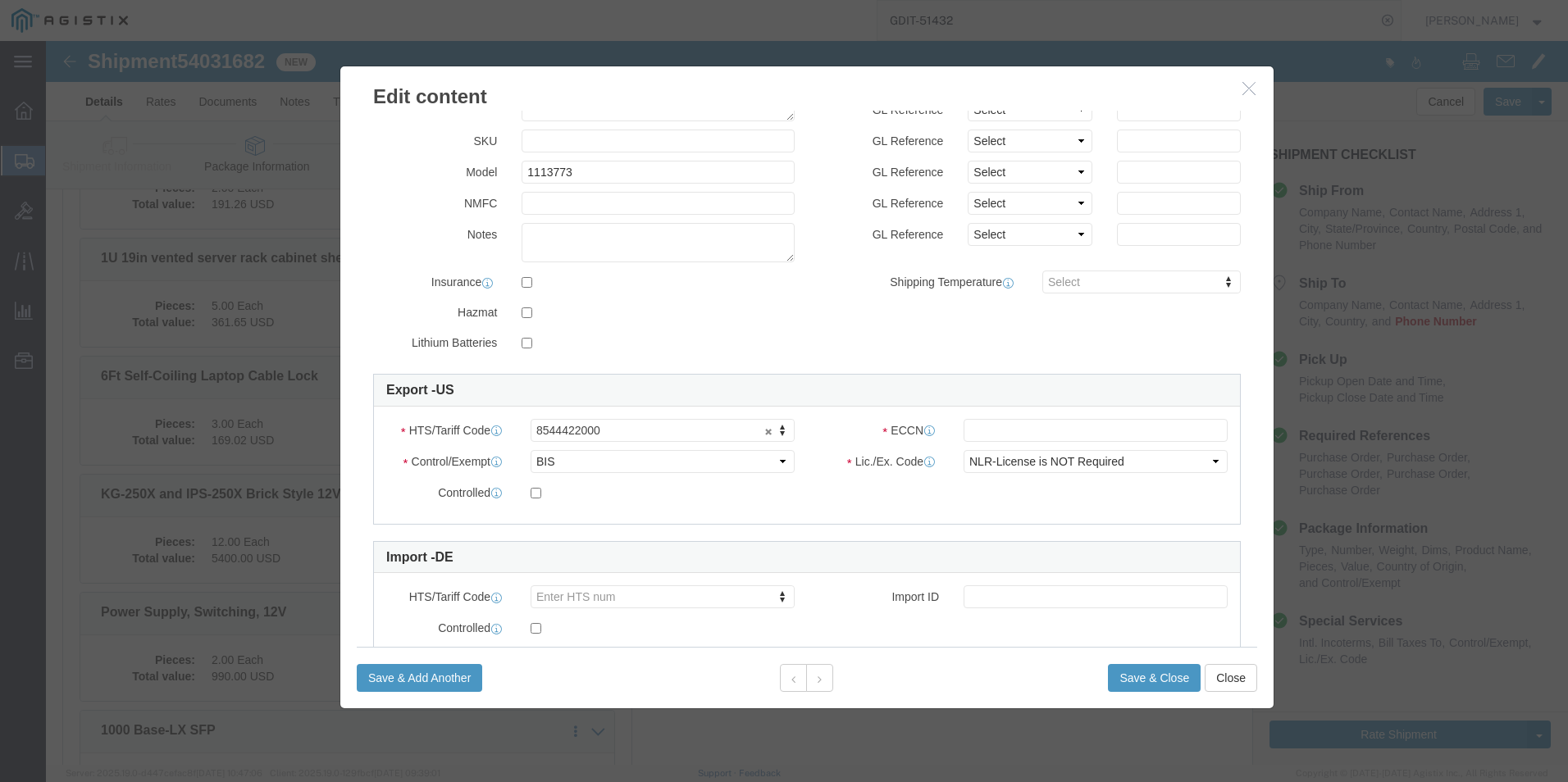
scroll to position [291, 0]
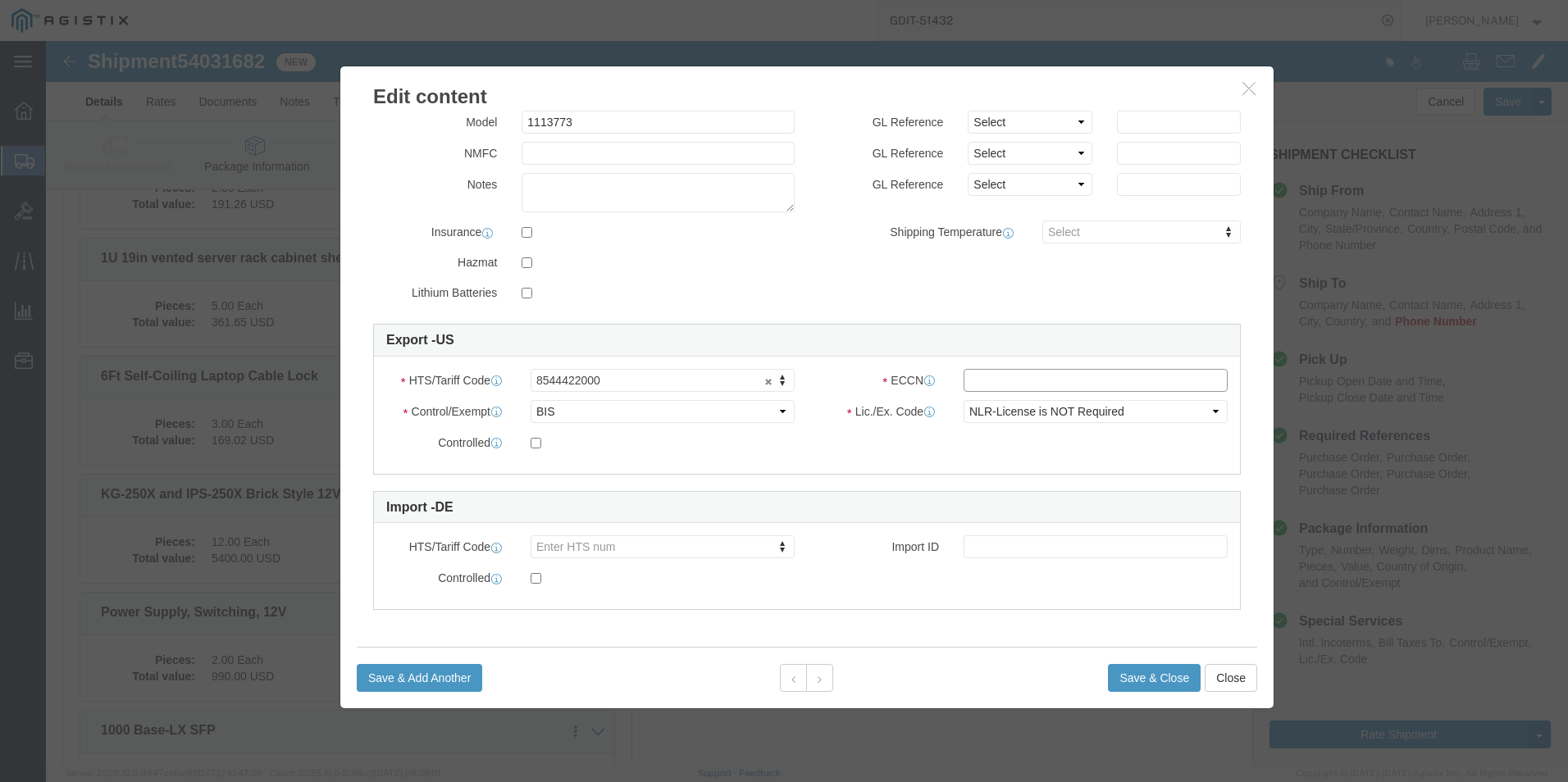
click input "text"
type input "EAR99"
click button "Save & Close"
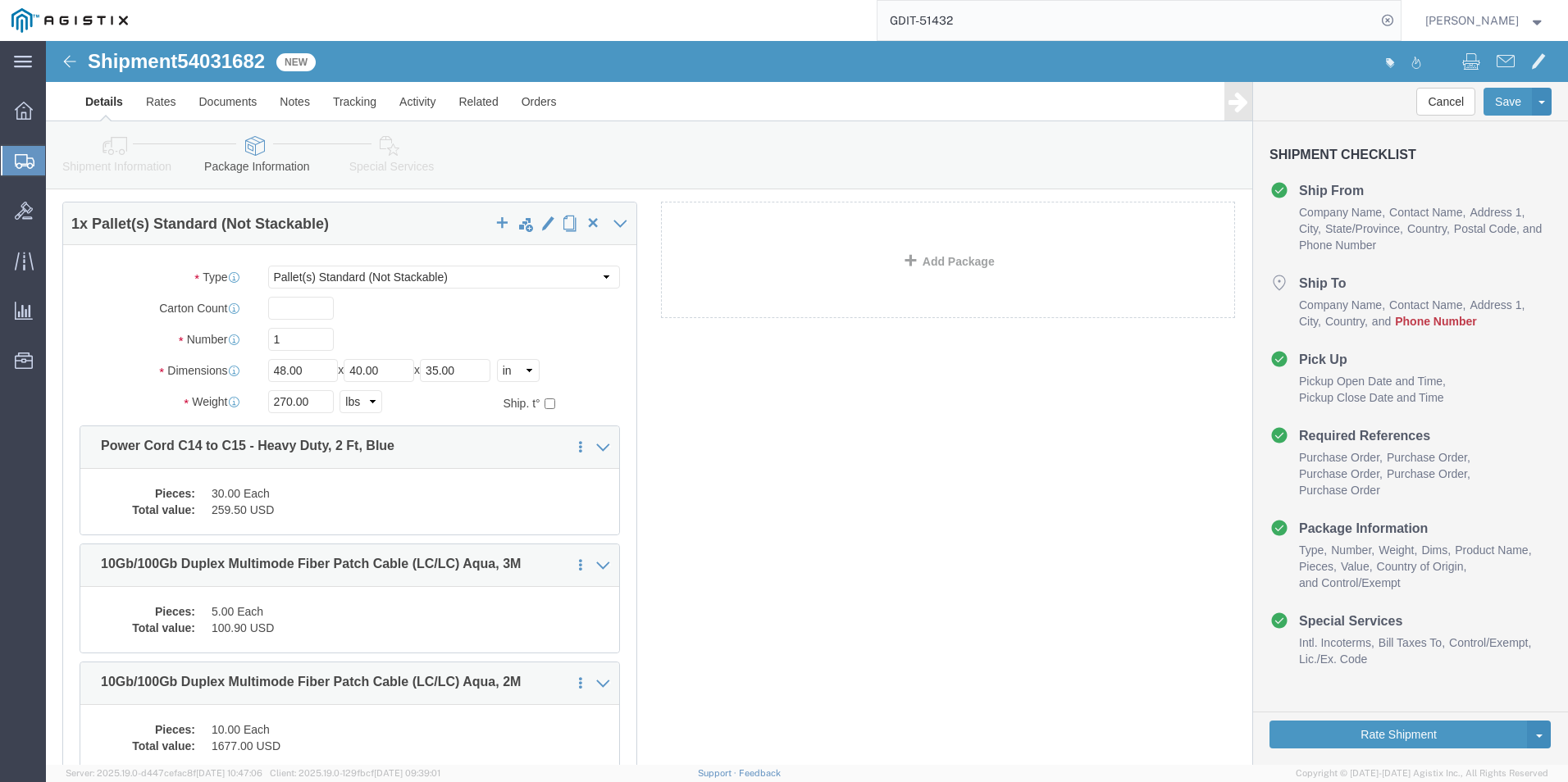
scroll to position [0, 0]
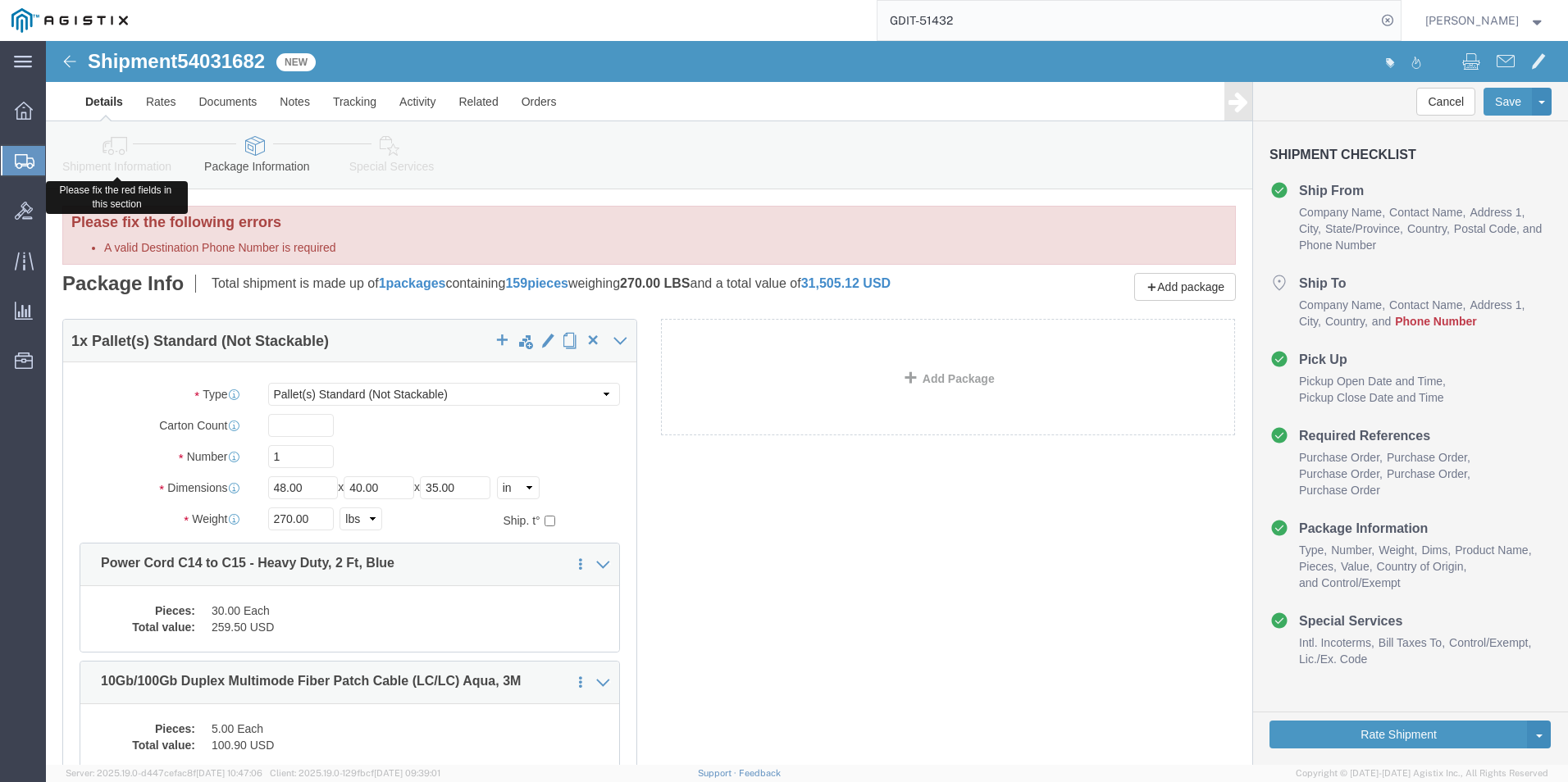
click icon
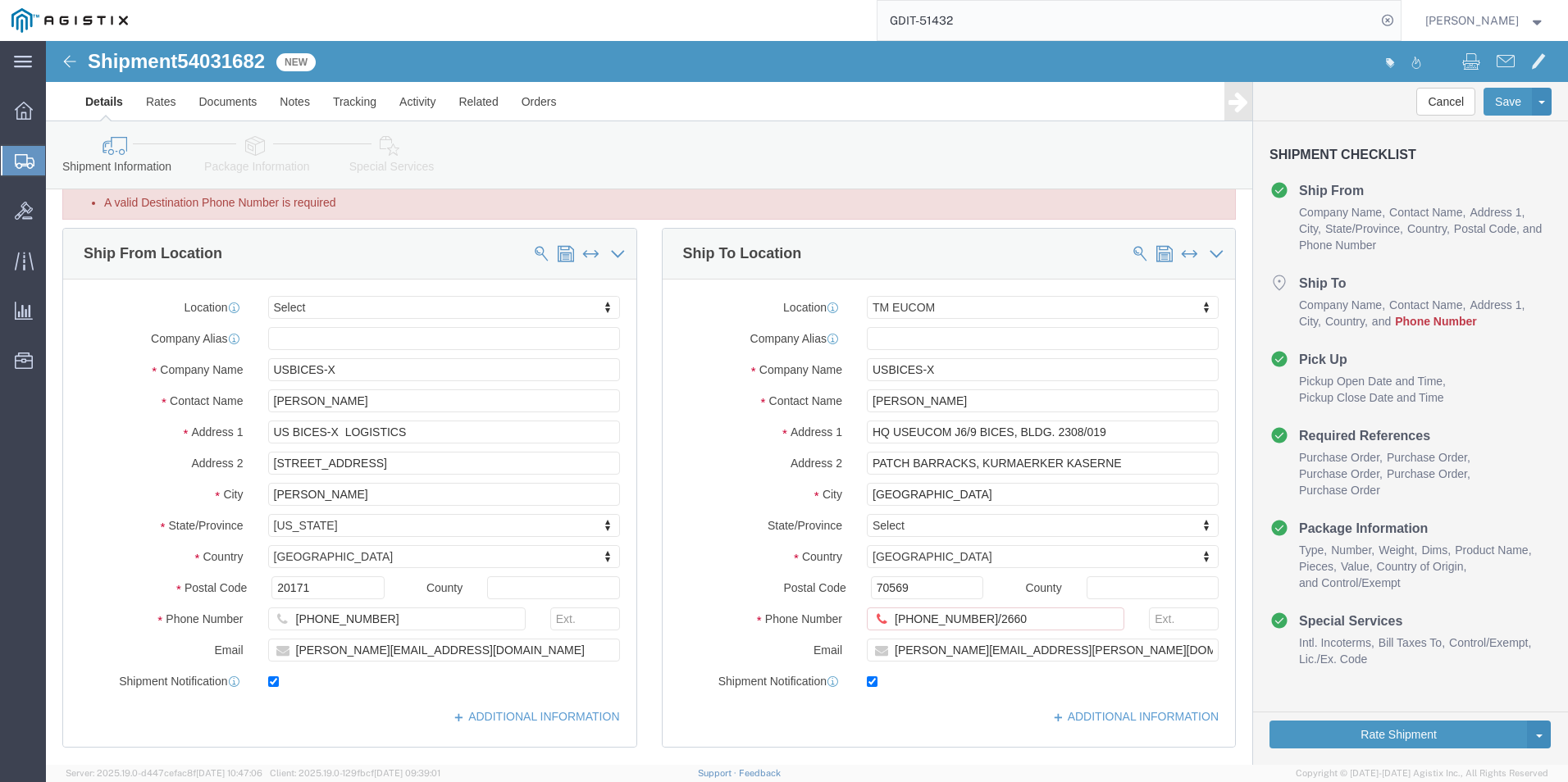
scroll to position [82, 0]
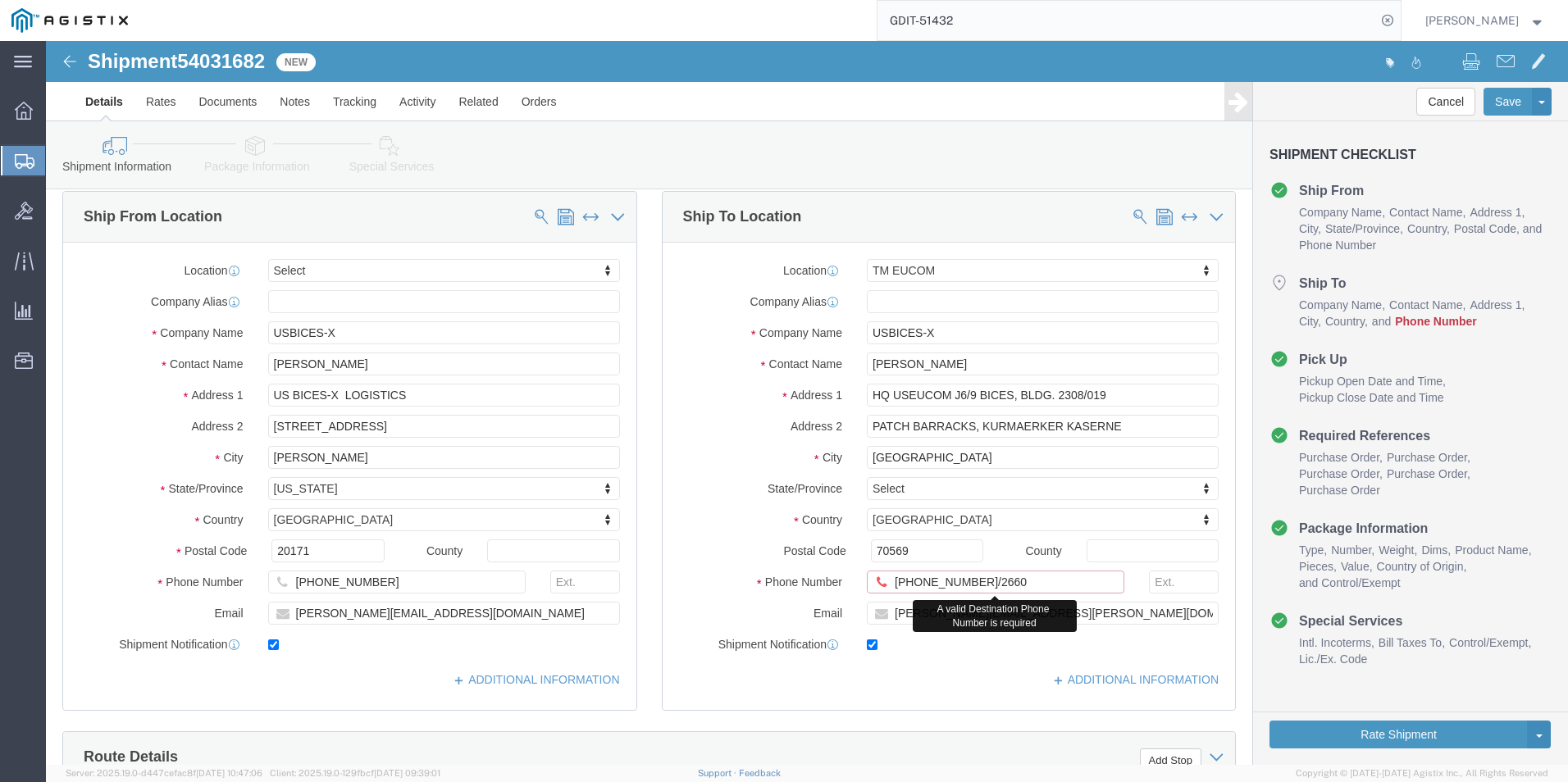
click input "[PHONE_NUMBER]/2660"
type input "[PHONE_NUMBER]"
click button "Rate Shipment"
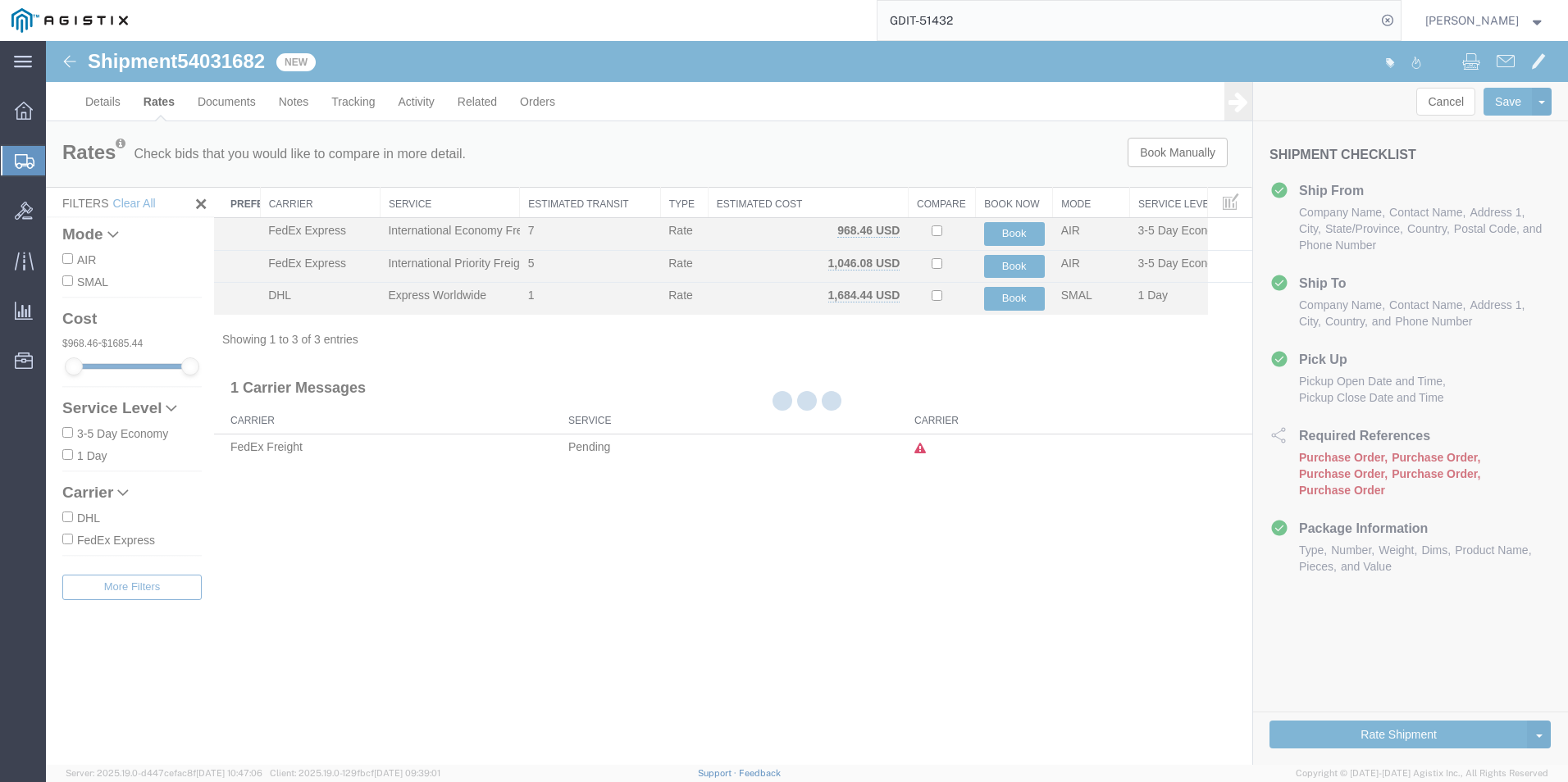
scroll to position [0, 0]
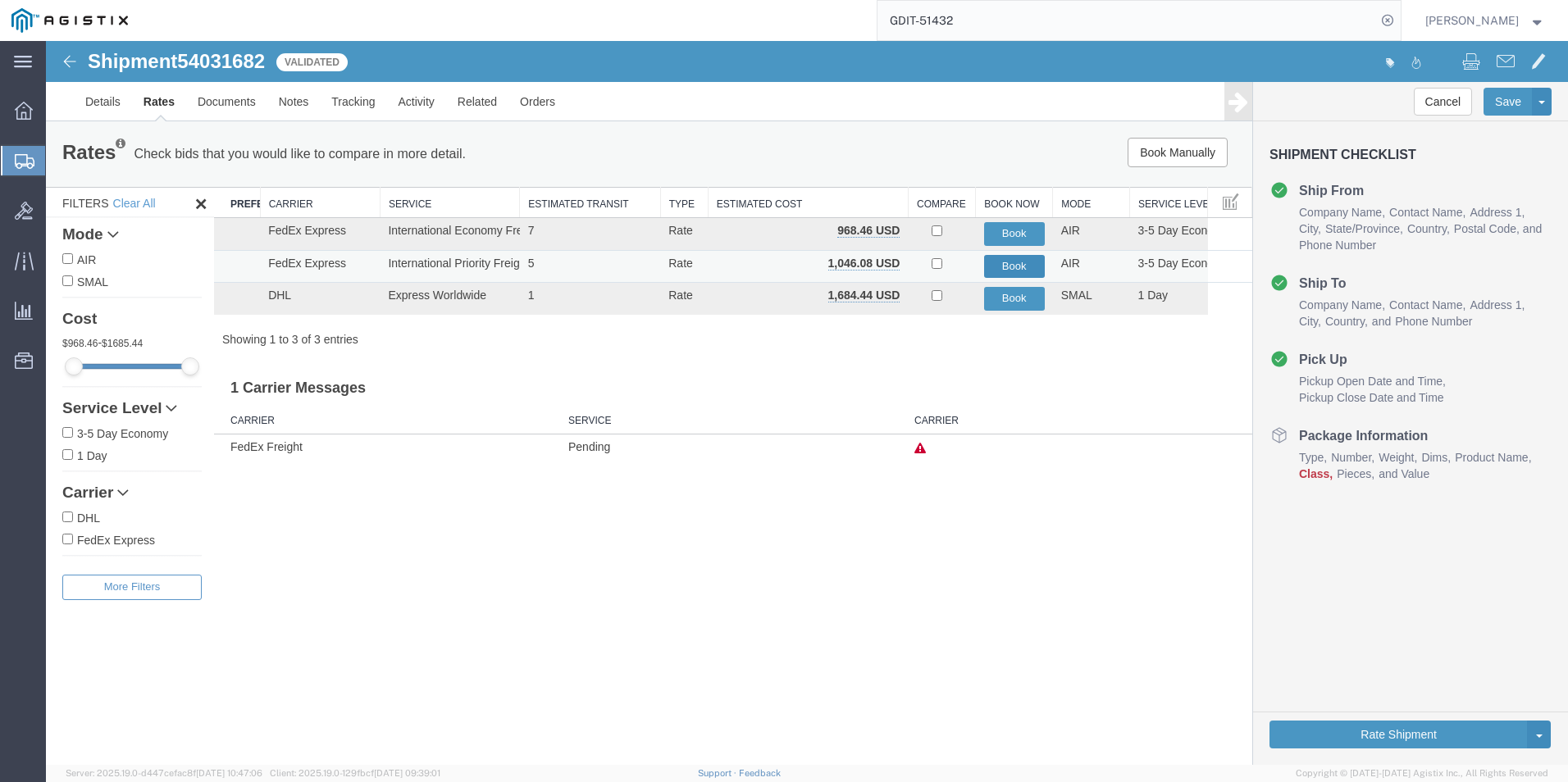
click at [1006, 269] on button "Book" at bounding box center [1014, 267] width 61 height 24
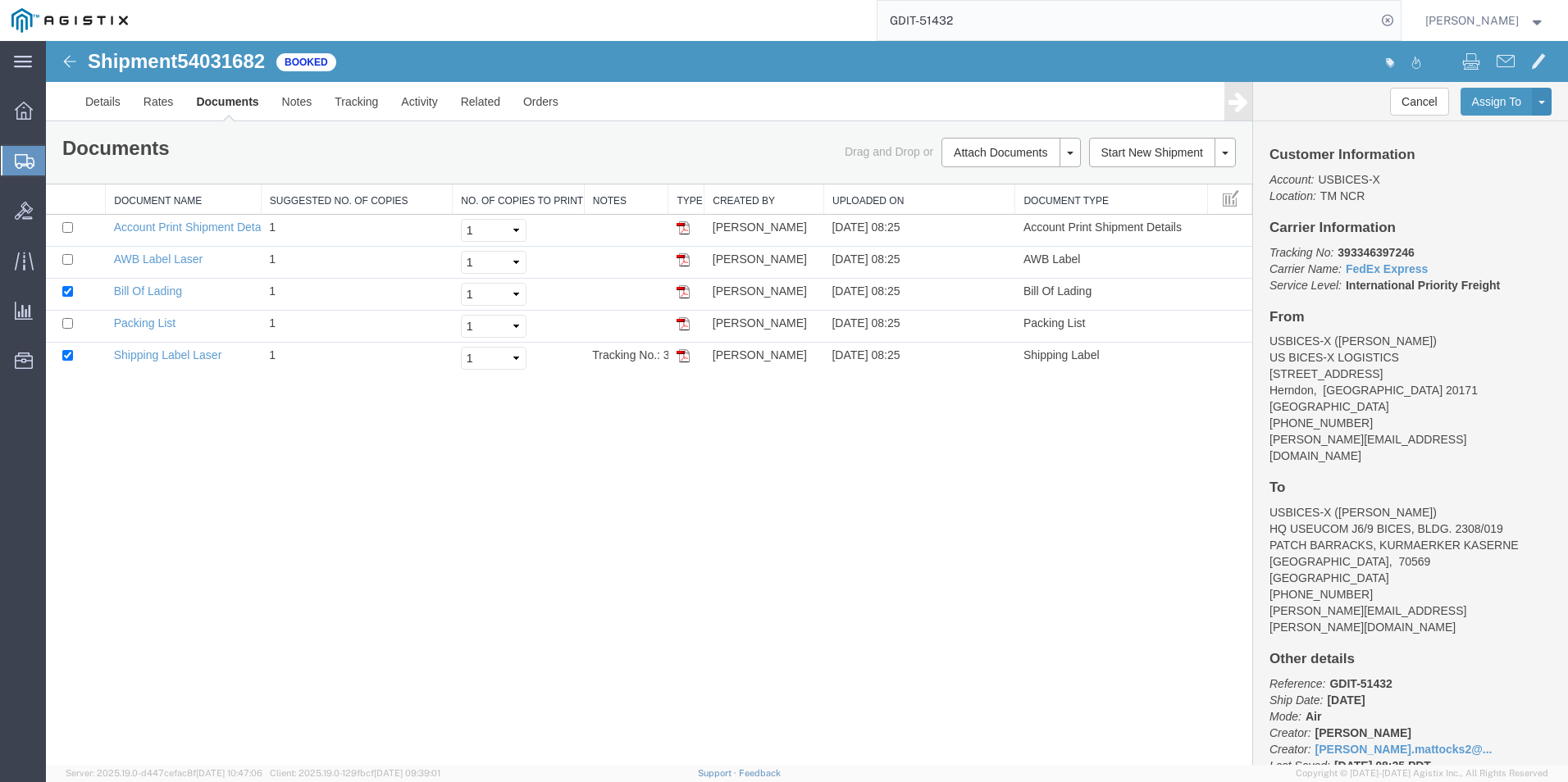
scroll to position [18, 0]
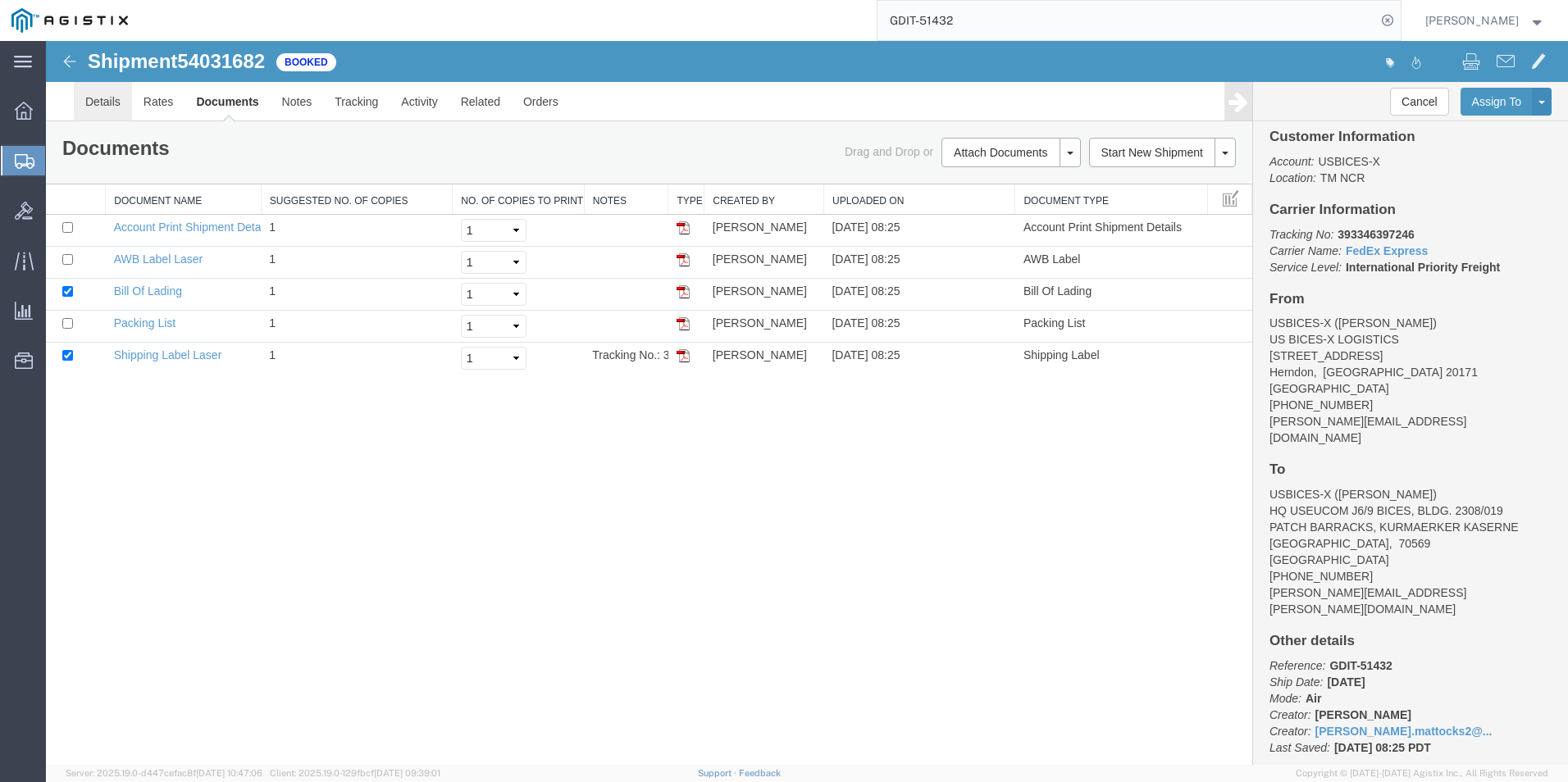
click at [112, 99] on link "Details" at bounding box center [102, 101] width 58 height 40
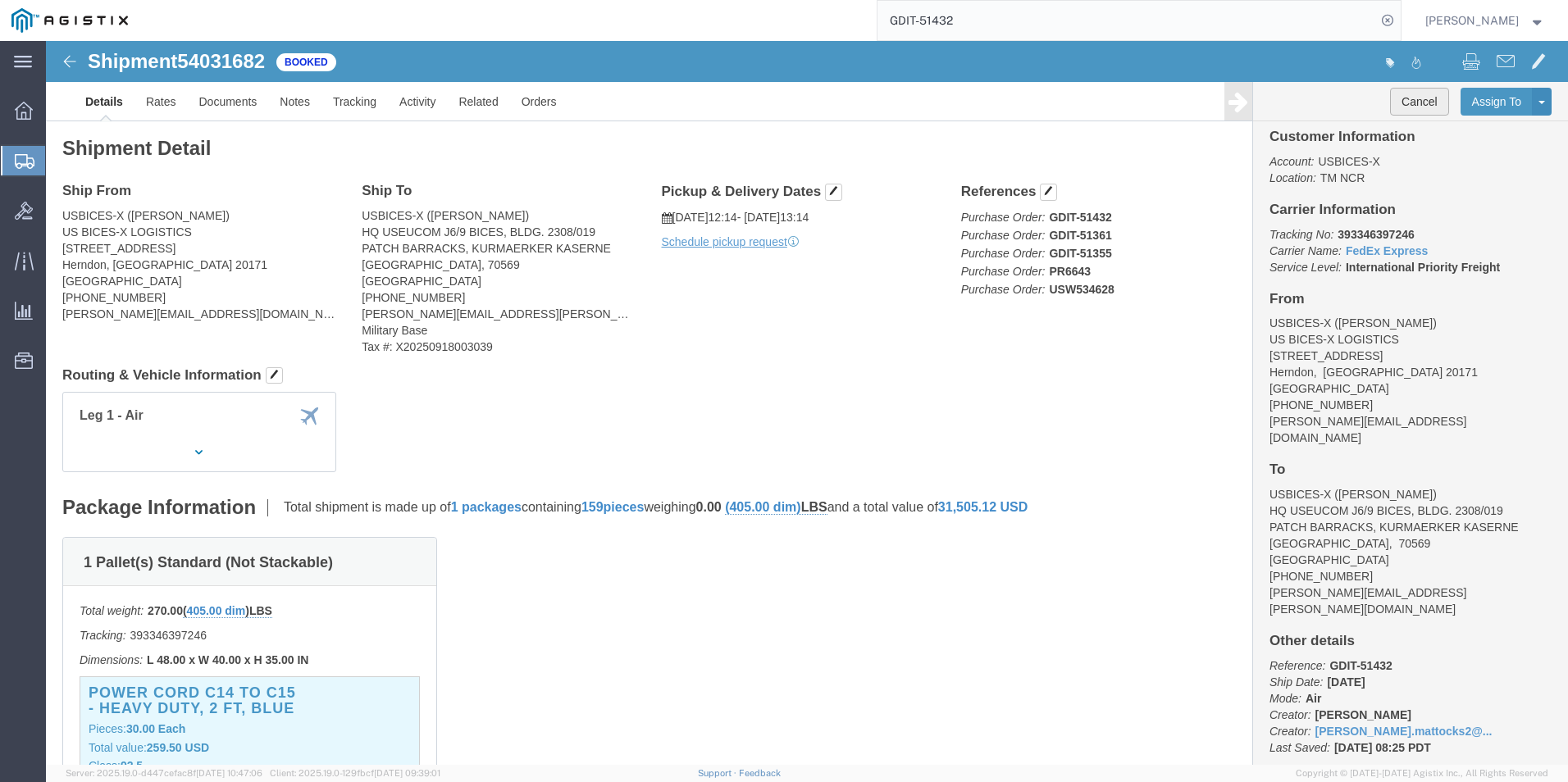
click button "Cancel"
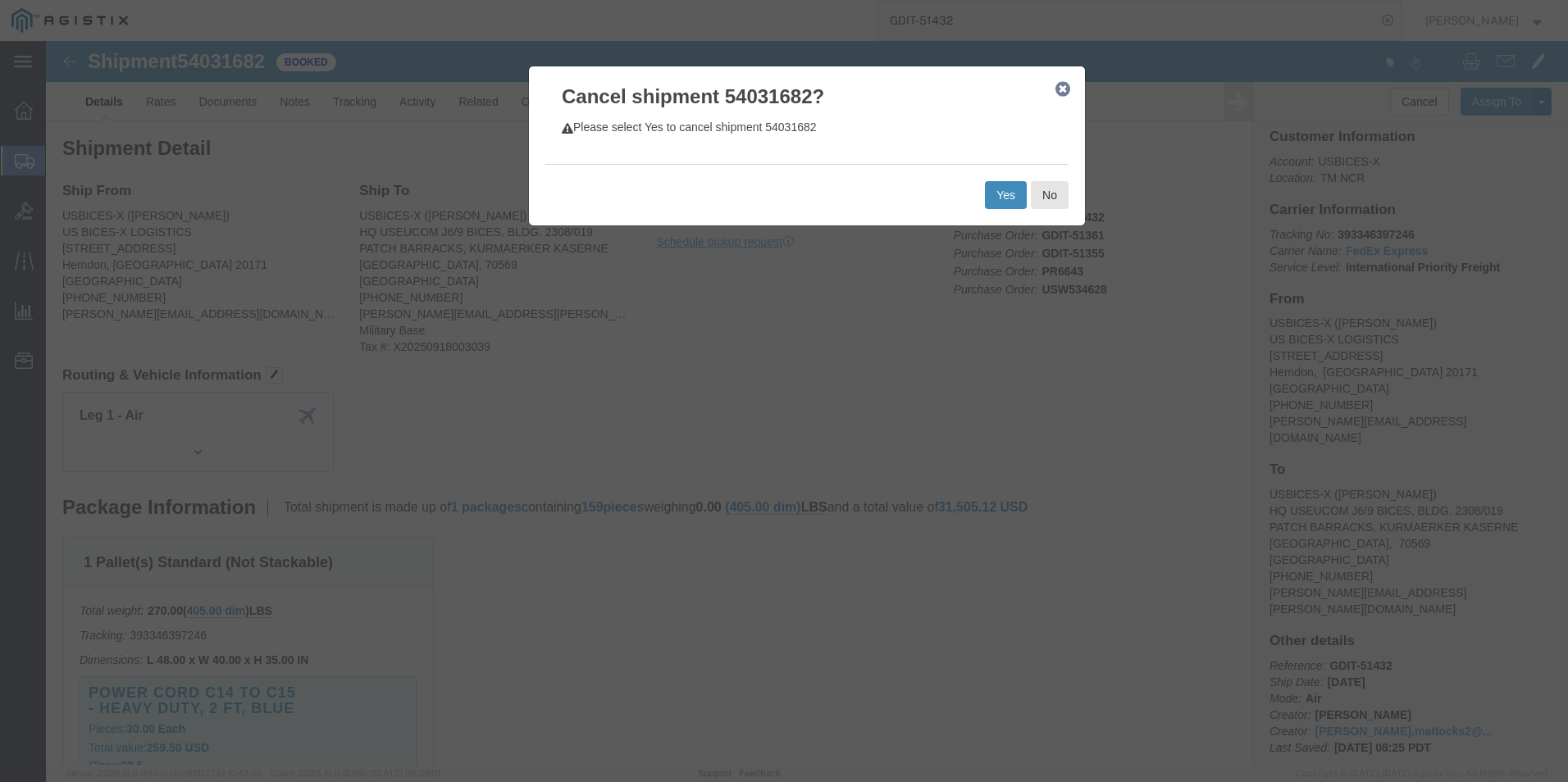
click button "Yes"
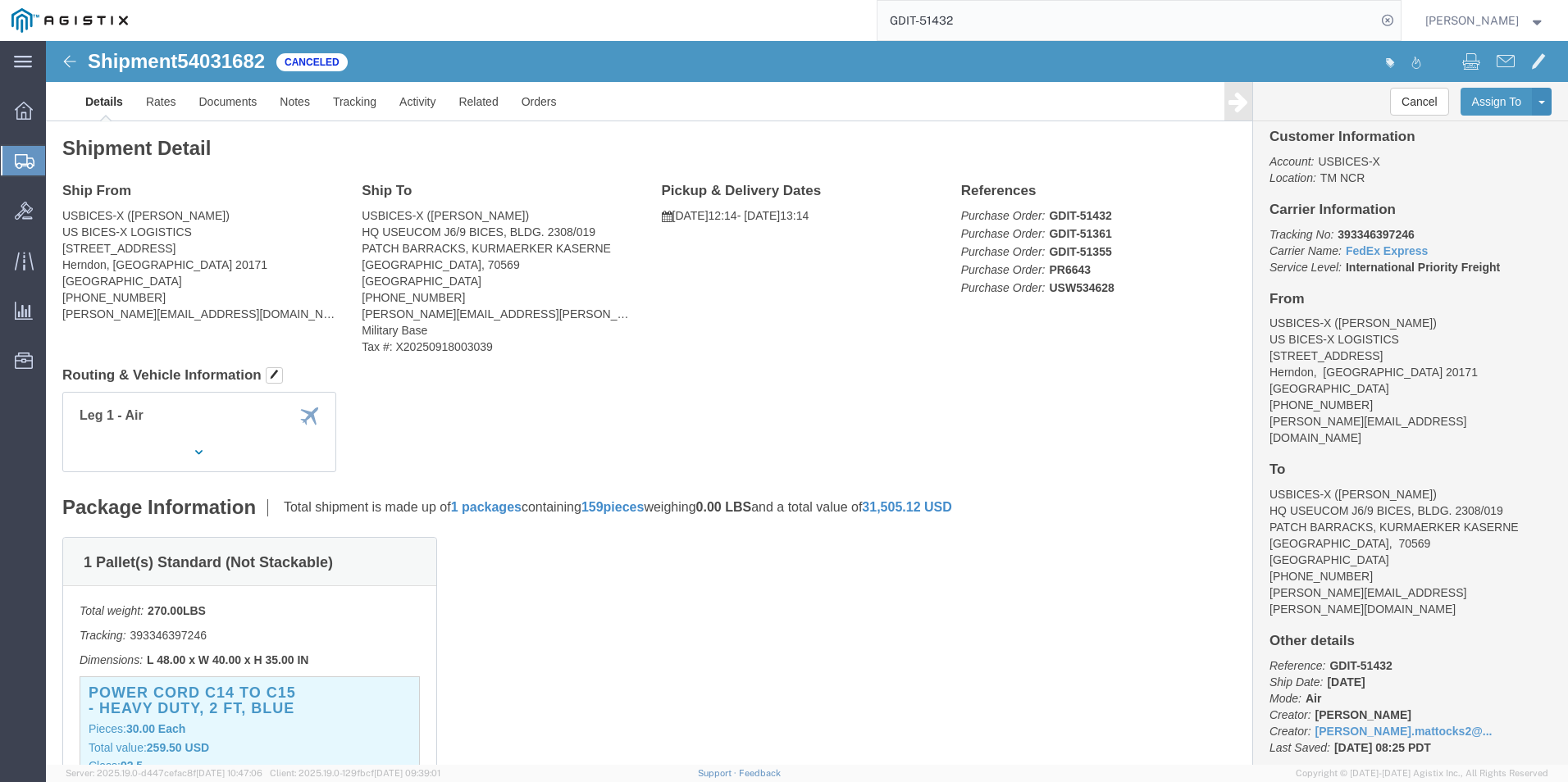
click at [1252, 23] on span "[PERSON_NAME]" at bounding box center [1485, 20] width 120 height 18
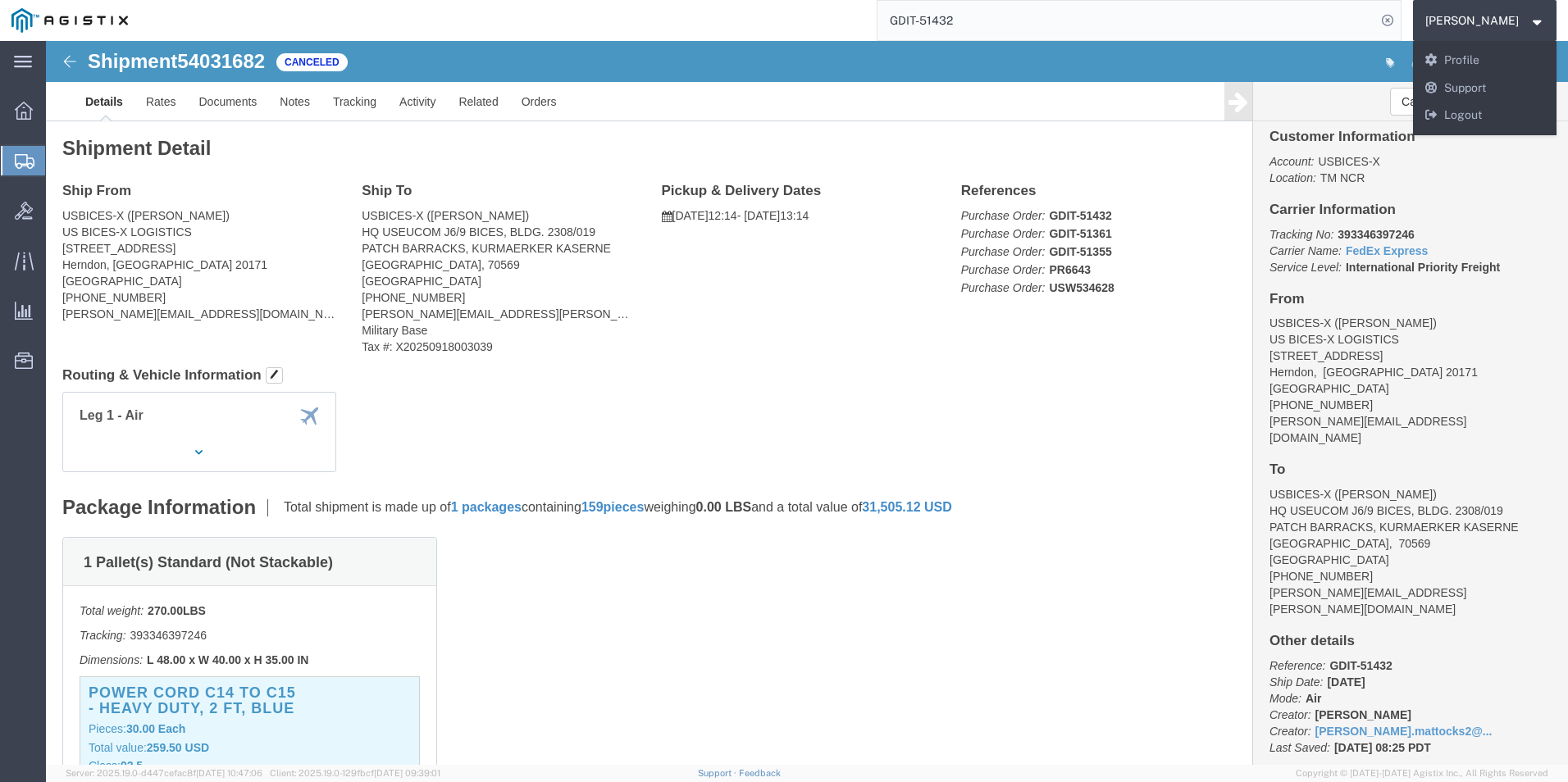
click at [1252, 23] on span "[PERSON_NAME]" at bounding box center [1485, 20] width 120 height 18
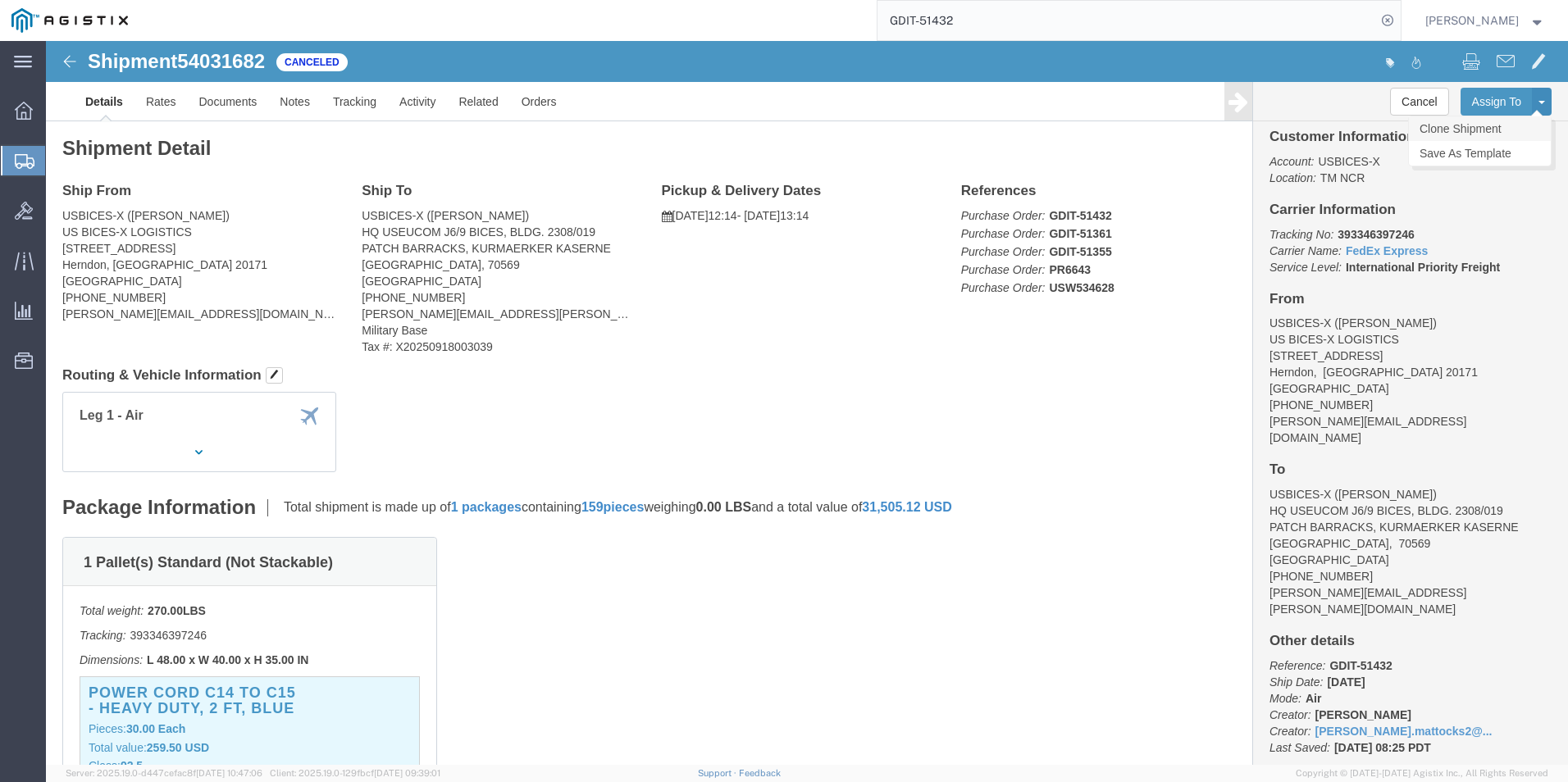
click link "Clone Shipment"
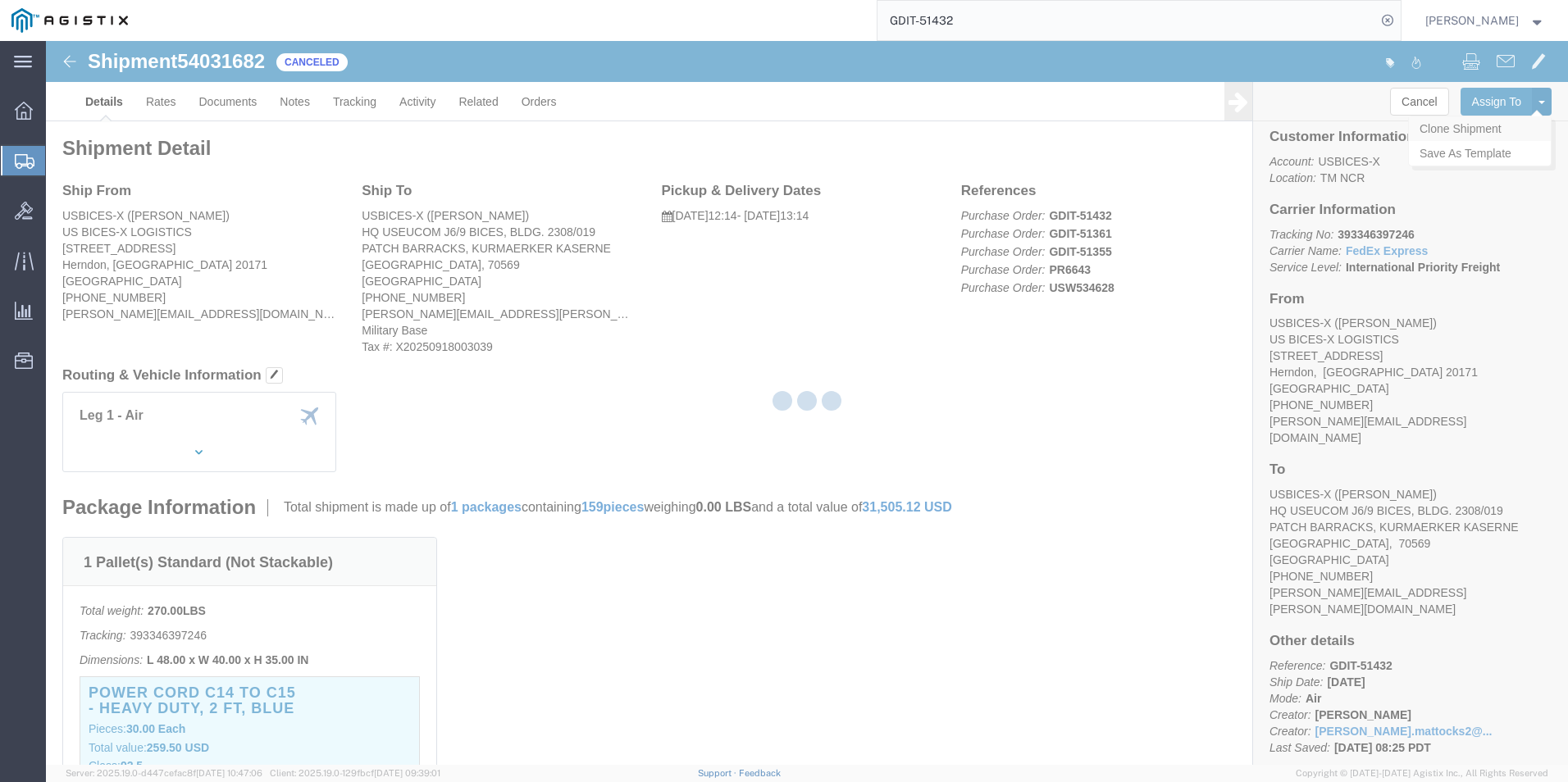
select select "34238"
